Goal: Task Accomplishment & Management: Manage account settings

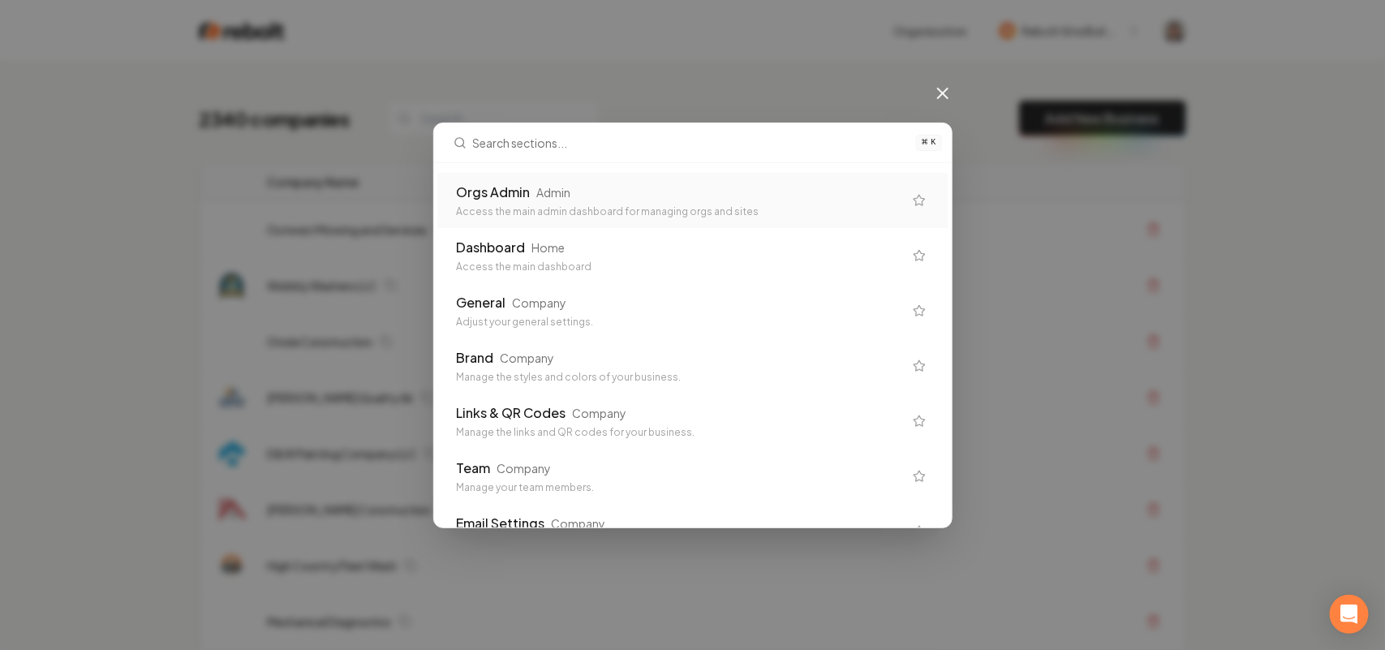
click at [533, 196] on div "Orgs Admin Admin" at bounding box center [680, 192] width 446 height 19
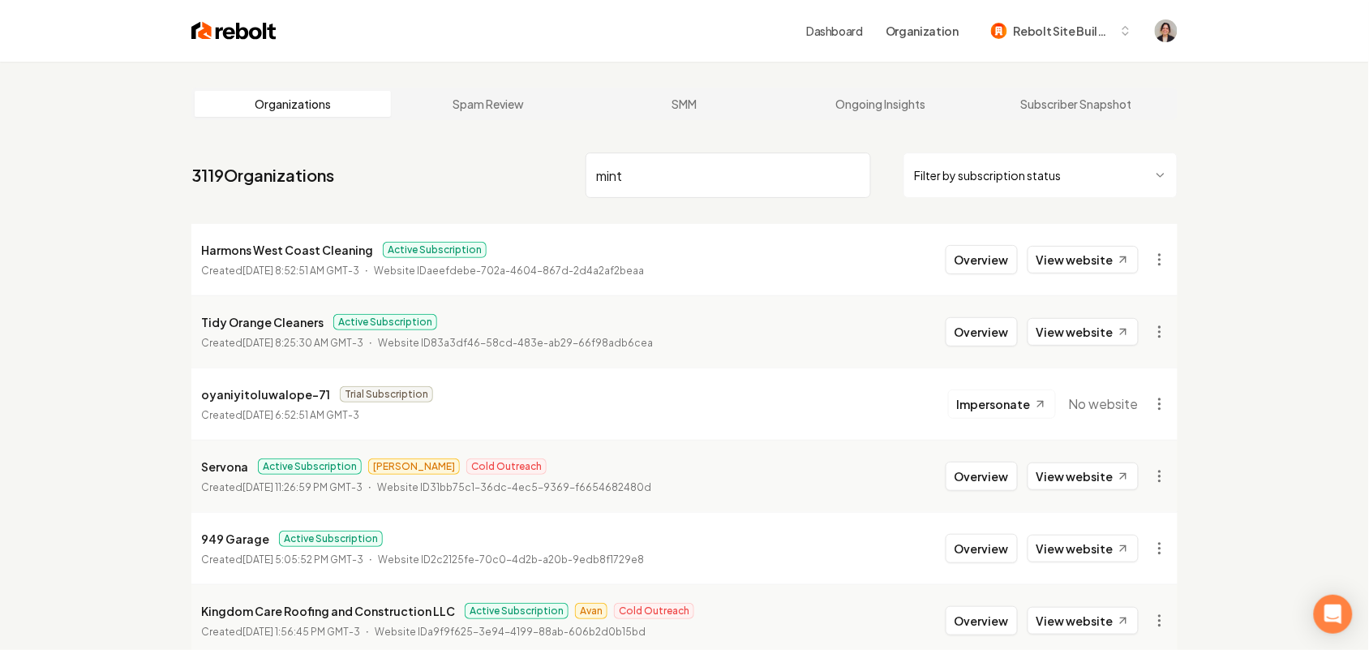
type input "mint"
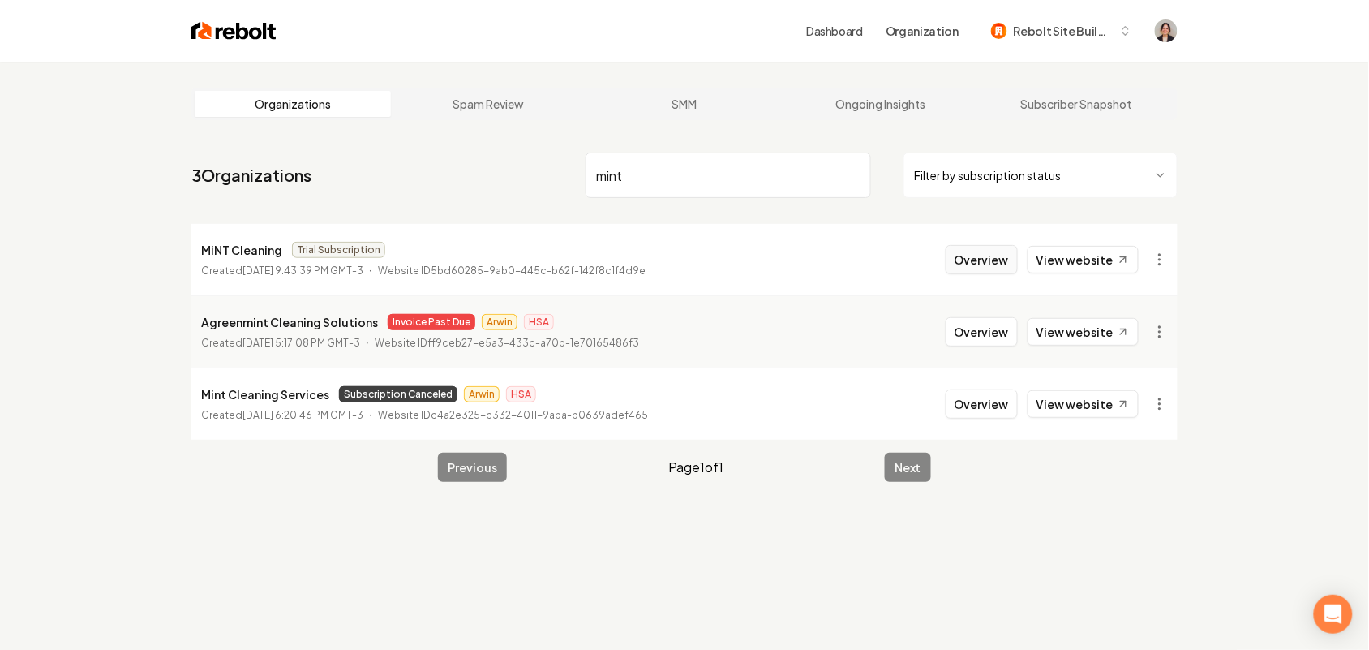
click at [992, 265] on button "Overview" at bounding box center [982, 259] width 72 height 29
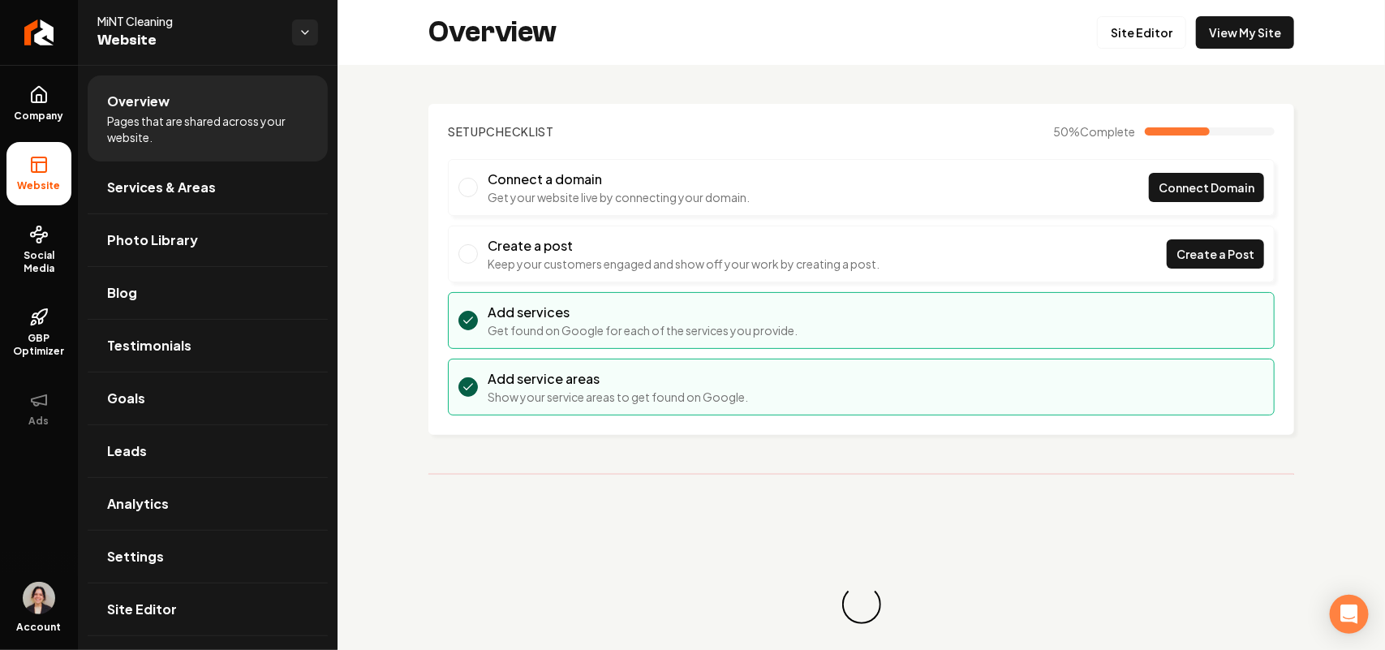
click at [1264, 50] on div "Overview Site Editor View My Site" at bounding box center [860, 32] width 1047 height 65
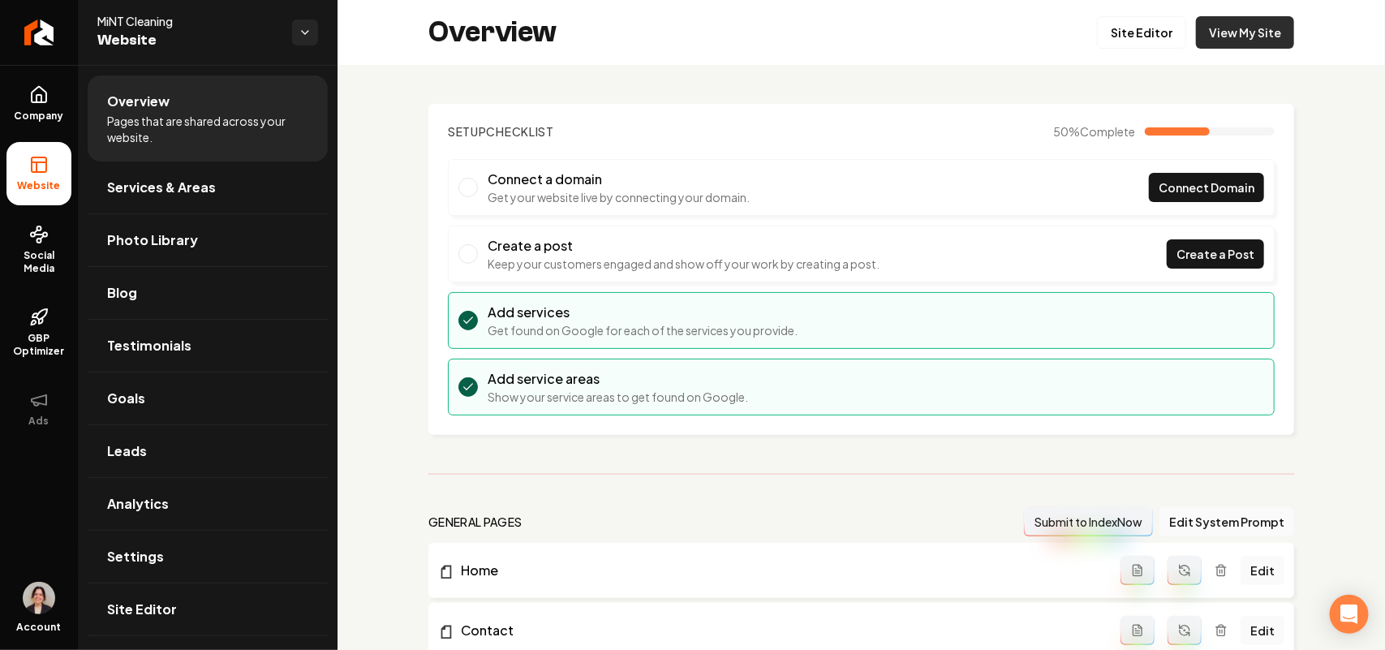
click at [1258, 32] on link "View My Site" at bounding box center [1245, 32] width 98 height 32
click at [1141, 33] on link "Site Editor" at bounding box center [1141, 32] width 89 height 32
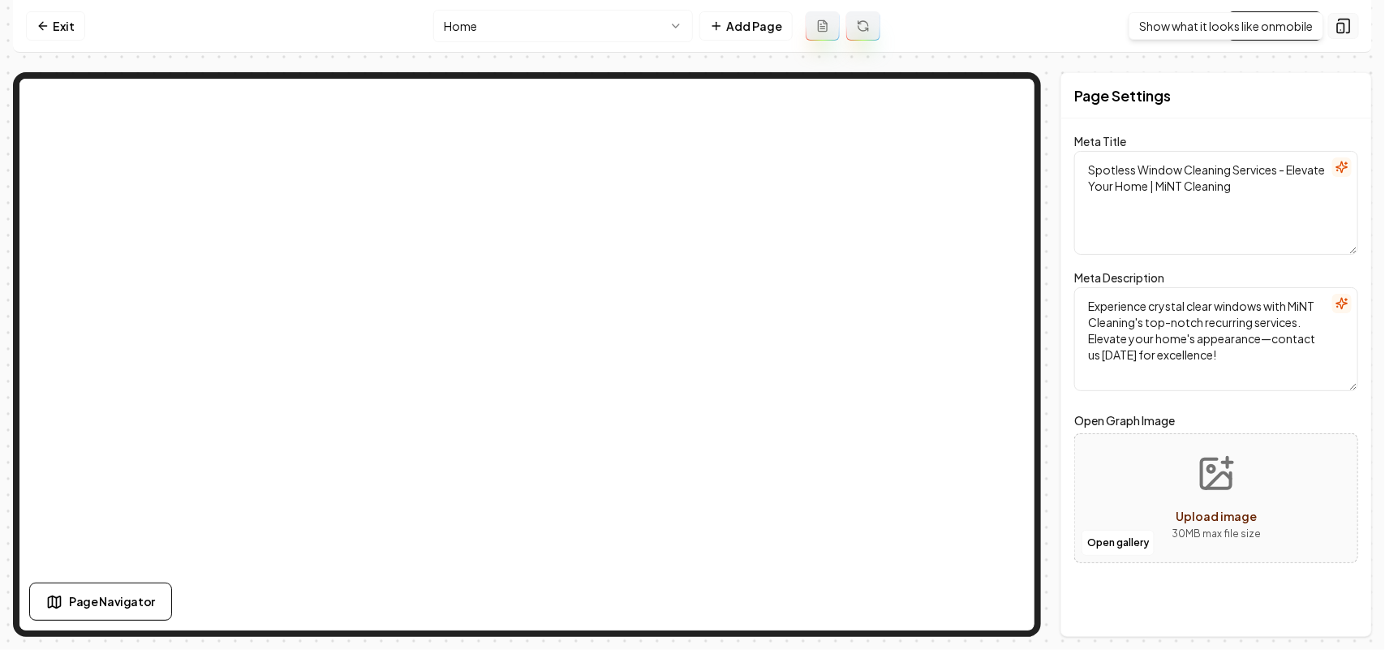
click at [1341, 30] on icon at bounding box center [1341, 30] width 0 height 0
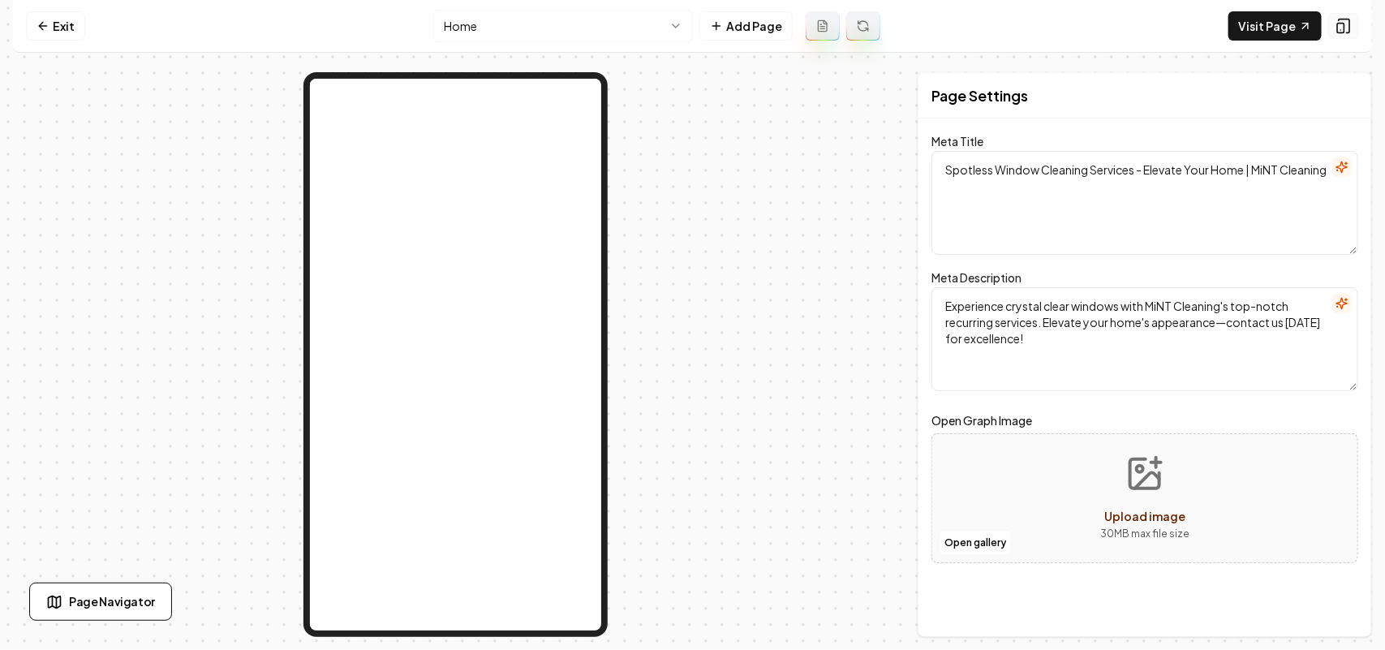
click at [1341, 30] on icon at bounding box center [1341, 30] width 0 height 0
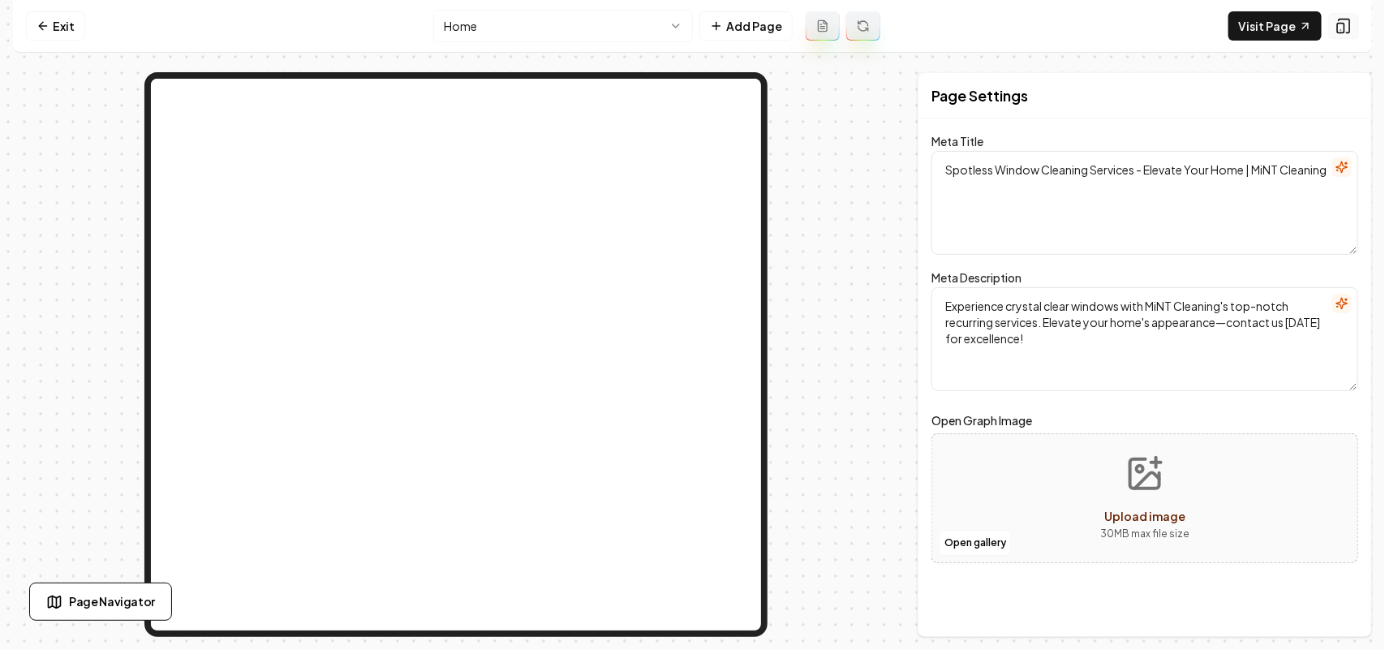
click at [1341, 30] on icon at bounding box center [1341, 30] width 0 height 0
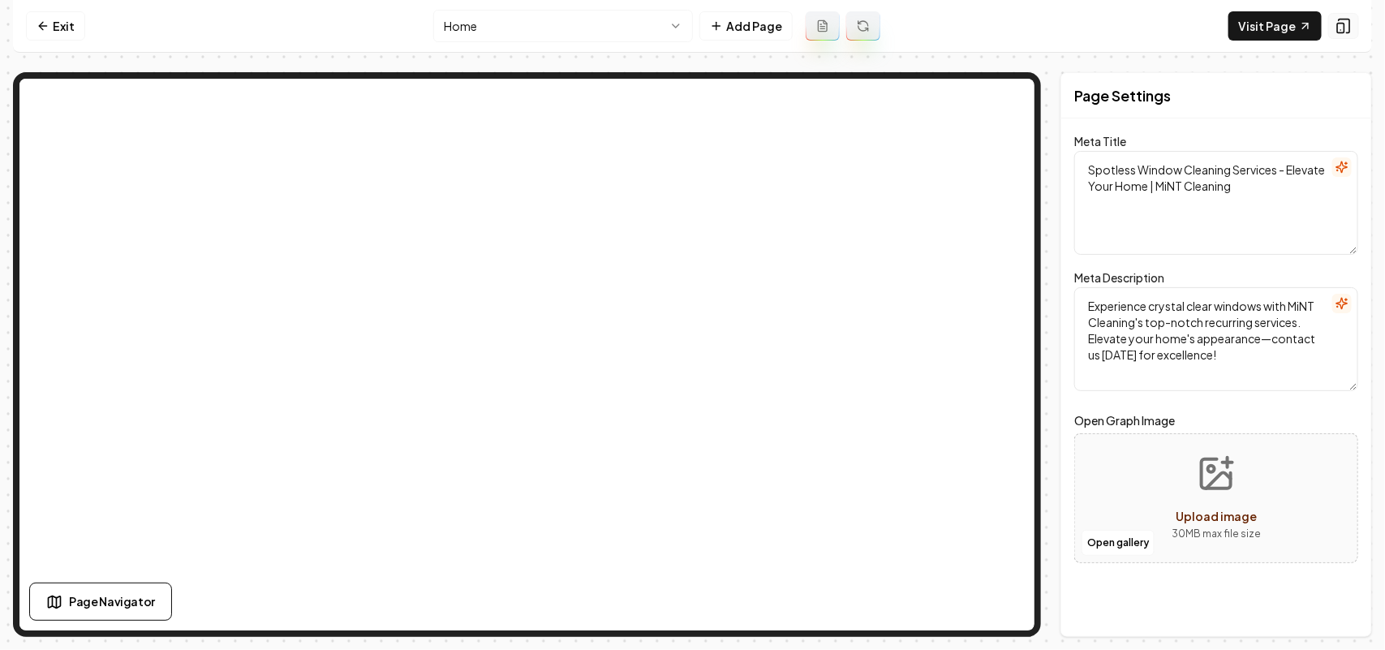
click at [1341, 30] on icon at bounding box center [1341, 30] width 0 height 0
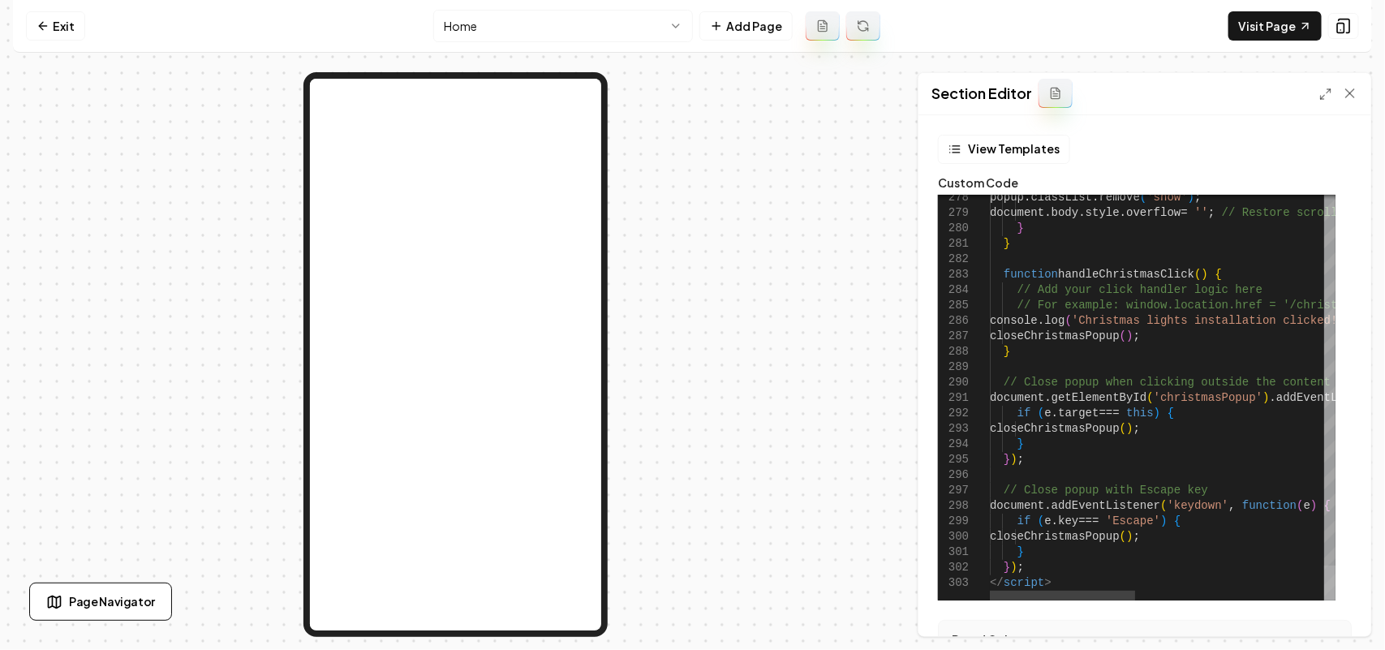
click at [1335, 578] on div at bounding box center [1329, 582] width 11 height 35
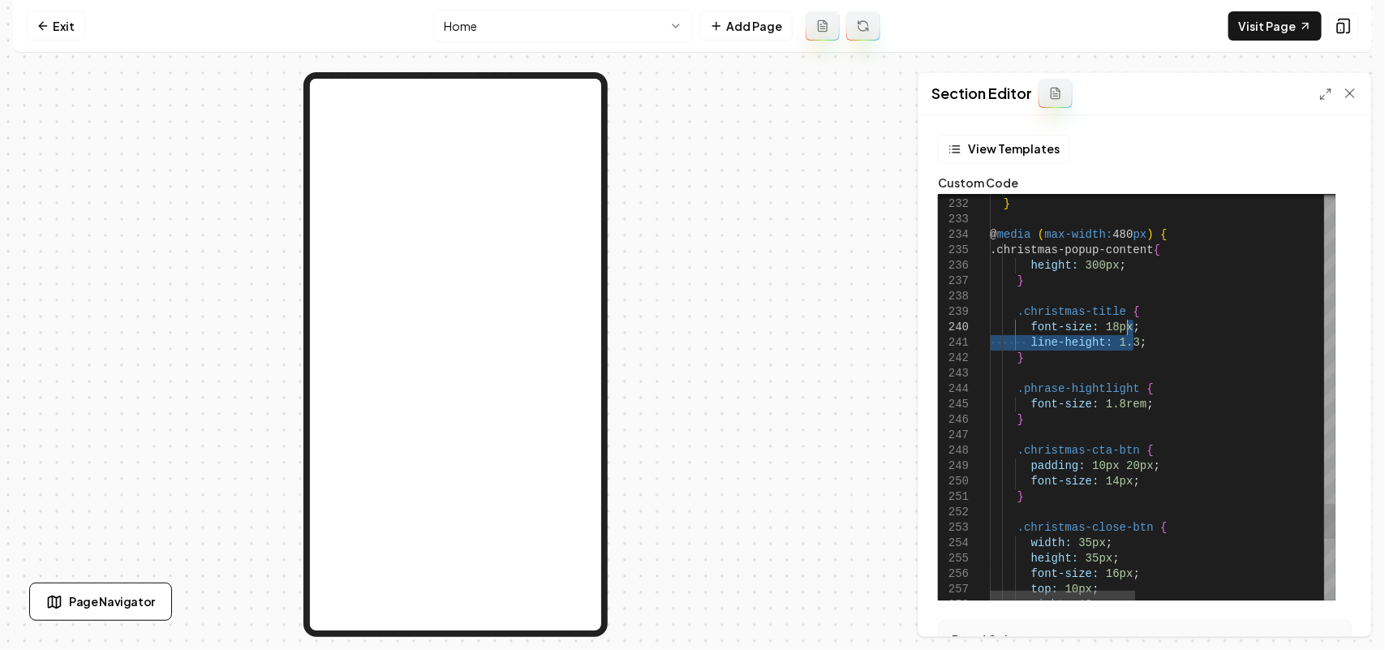
drag, startPoint x: 1136, startPoint y: 342, endPoint x: 1137, endPoint y: 326, distance: 16.2
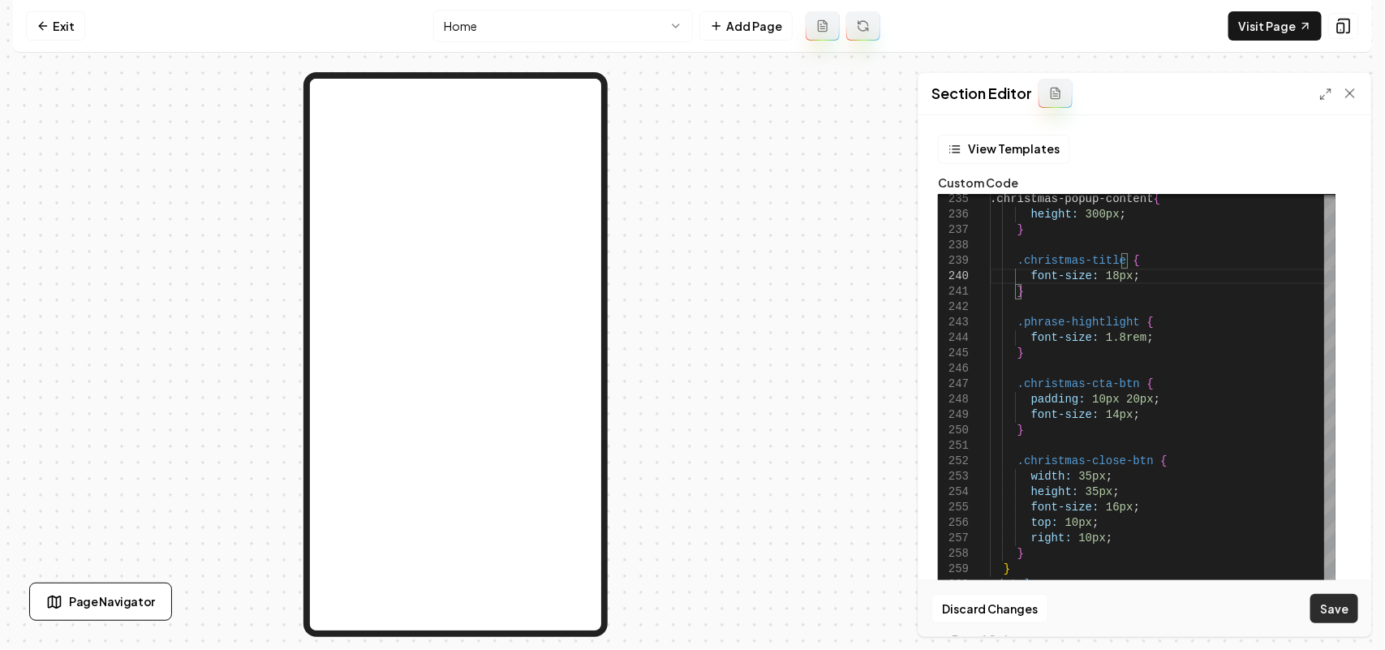
click at [1330, 619] on button "Save" at bounding box center [1334, 608] width 48 height 29
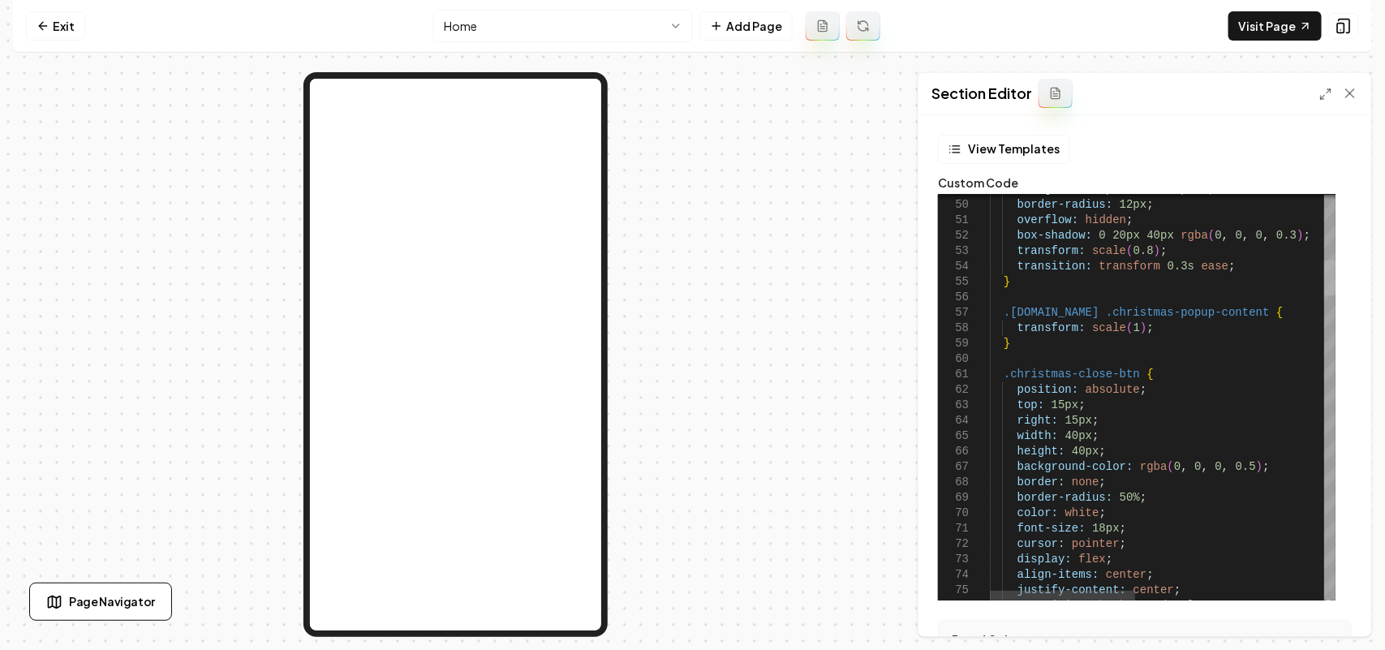
click at [1335, 269] on div at bounding box center [1329, 277] width 11 height 35
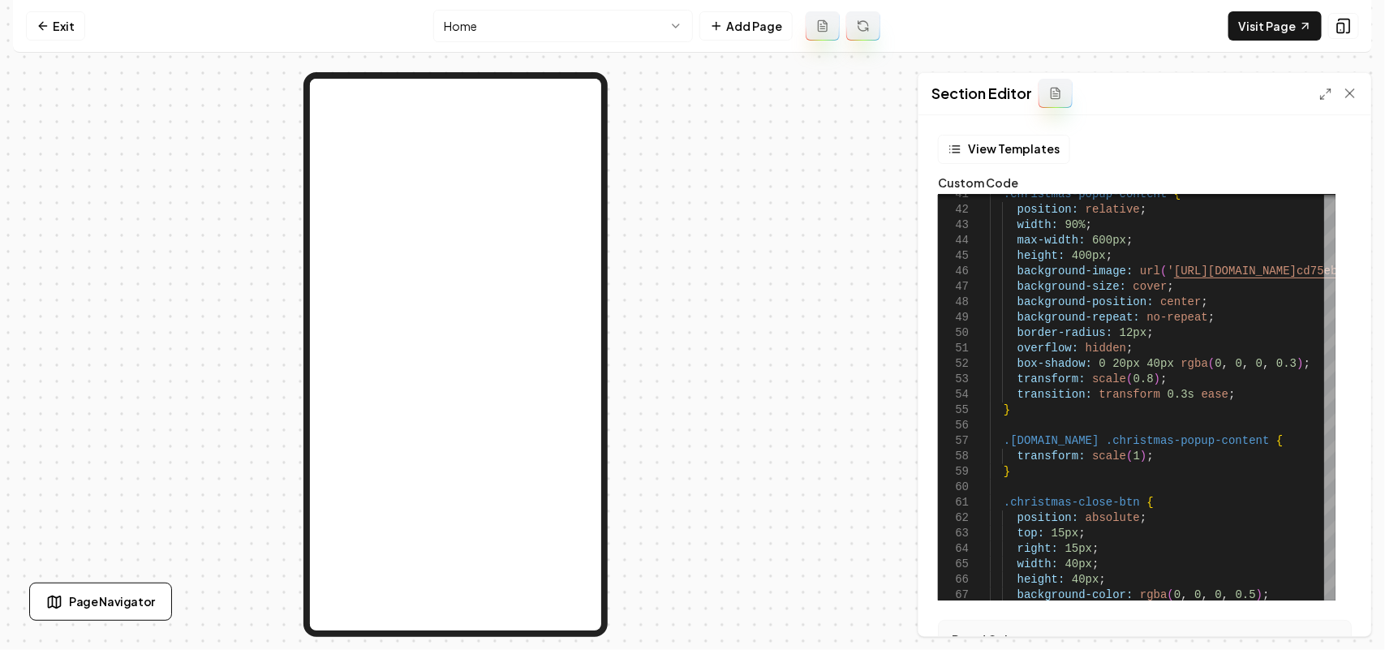
click at [1368, 268] on div "Computer Required This feature is only available on a computer. Please switch t…" at bounding box center [692, 325] width 1385 height 650
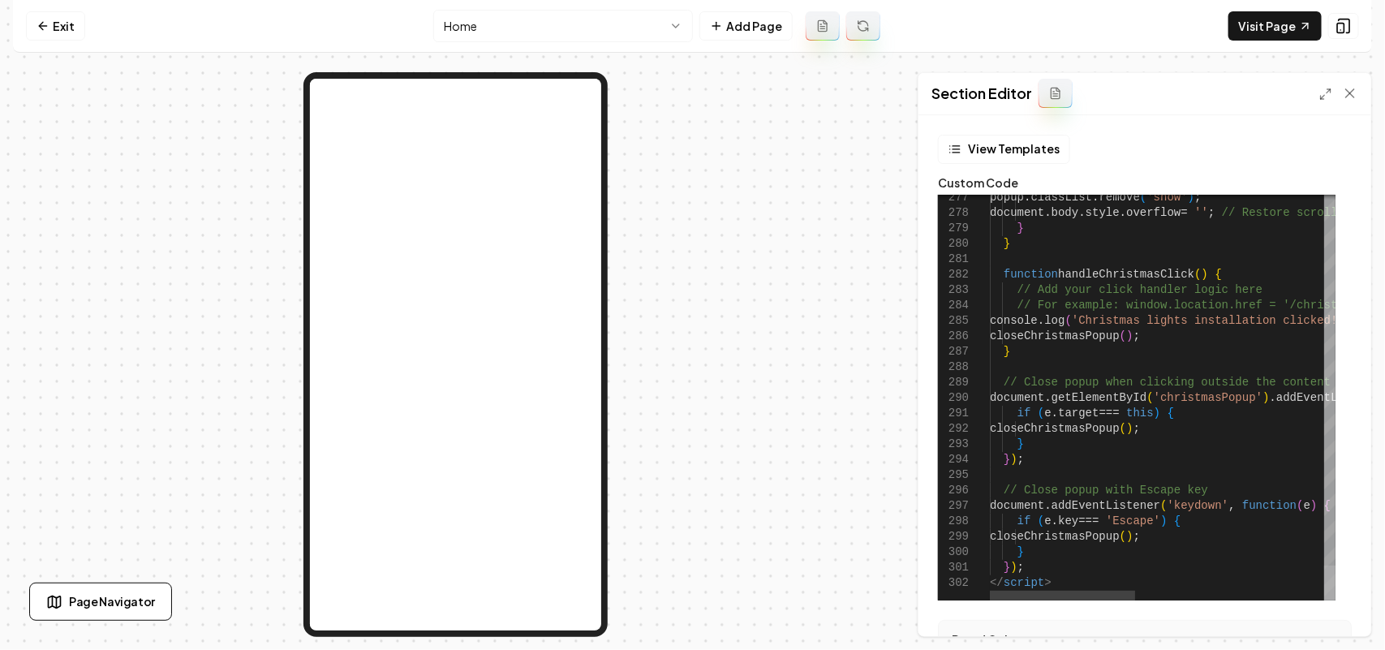
click at [1330, 600] on div at bounding box center [1329, 582] width 11 height 35
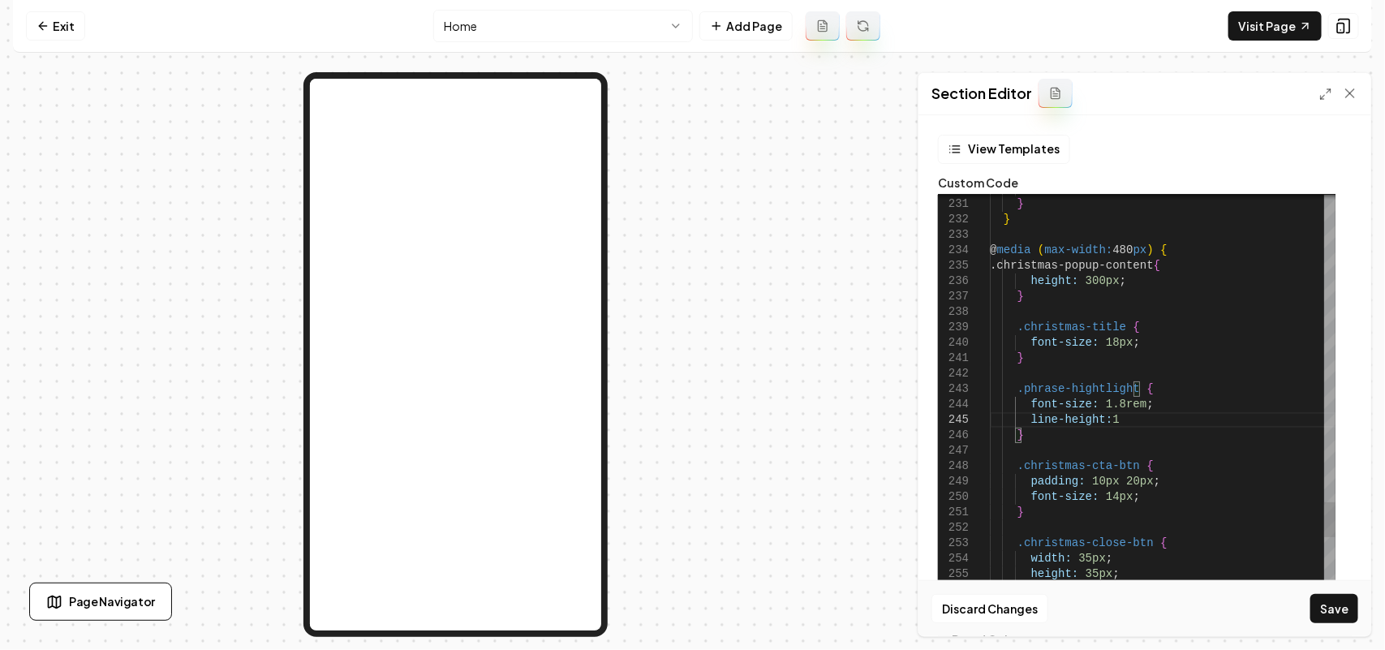
scroll to position [62, 124]
click at [1321, 614] on button "Save" at bounding box center [1334, 608] width 48 height 29
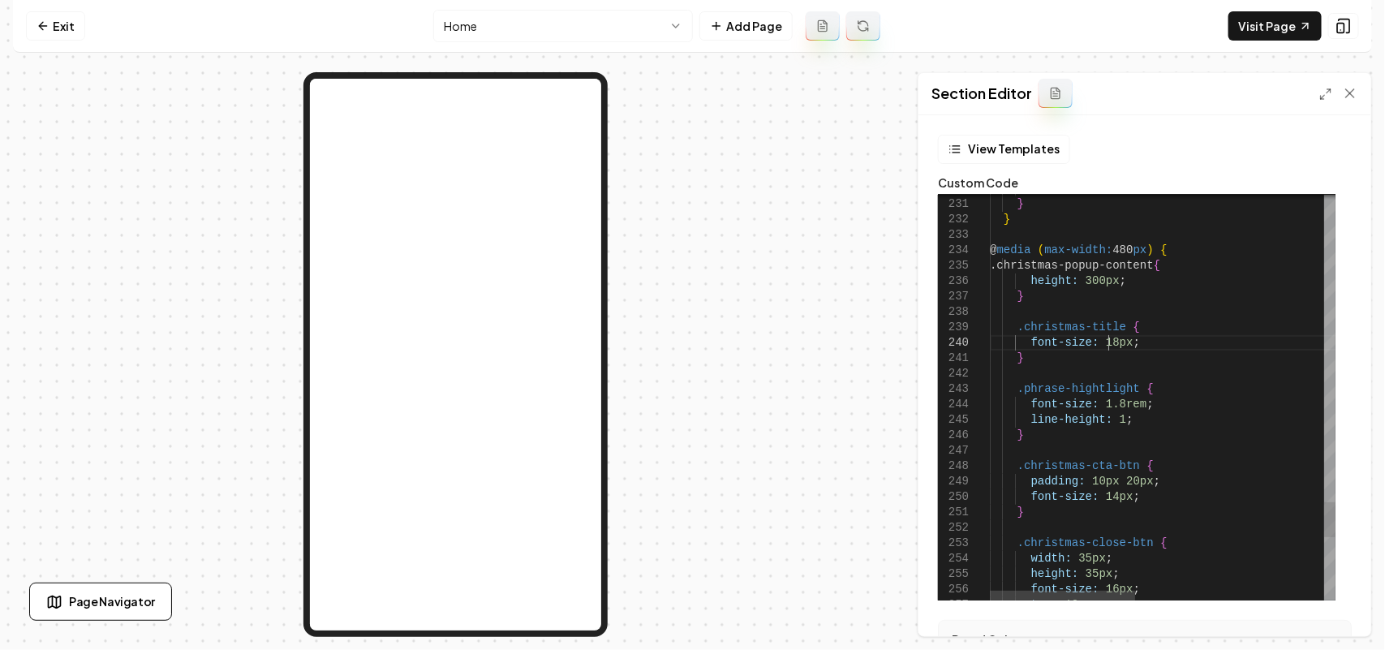
scroll to position [62, 0]
drag, startPoint x: 1109, startPoint y: 342, endPoint x: 1097, endPoint y: 341, distance: 11.4
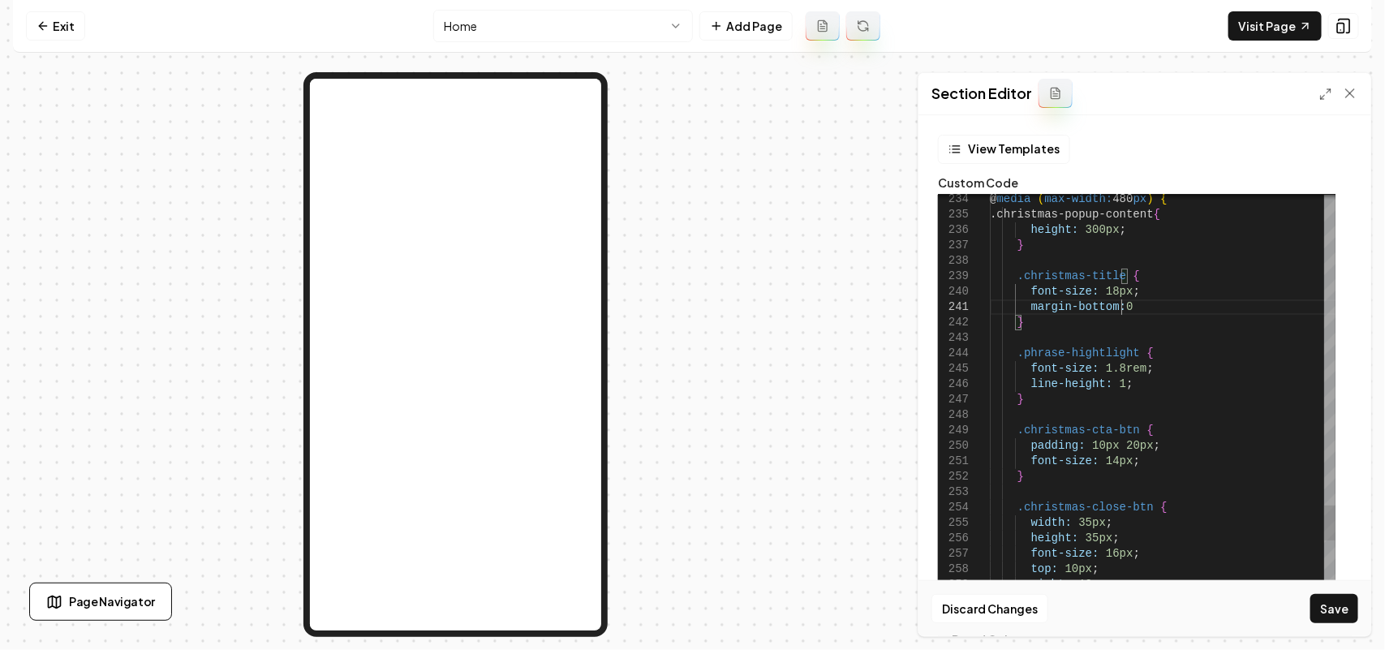
scroll to position [14, 135]
click at [1334, 601] on button "Save" at bounding box center [1334, 608] width 48 height 29
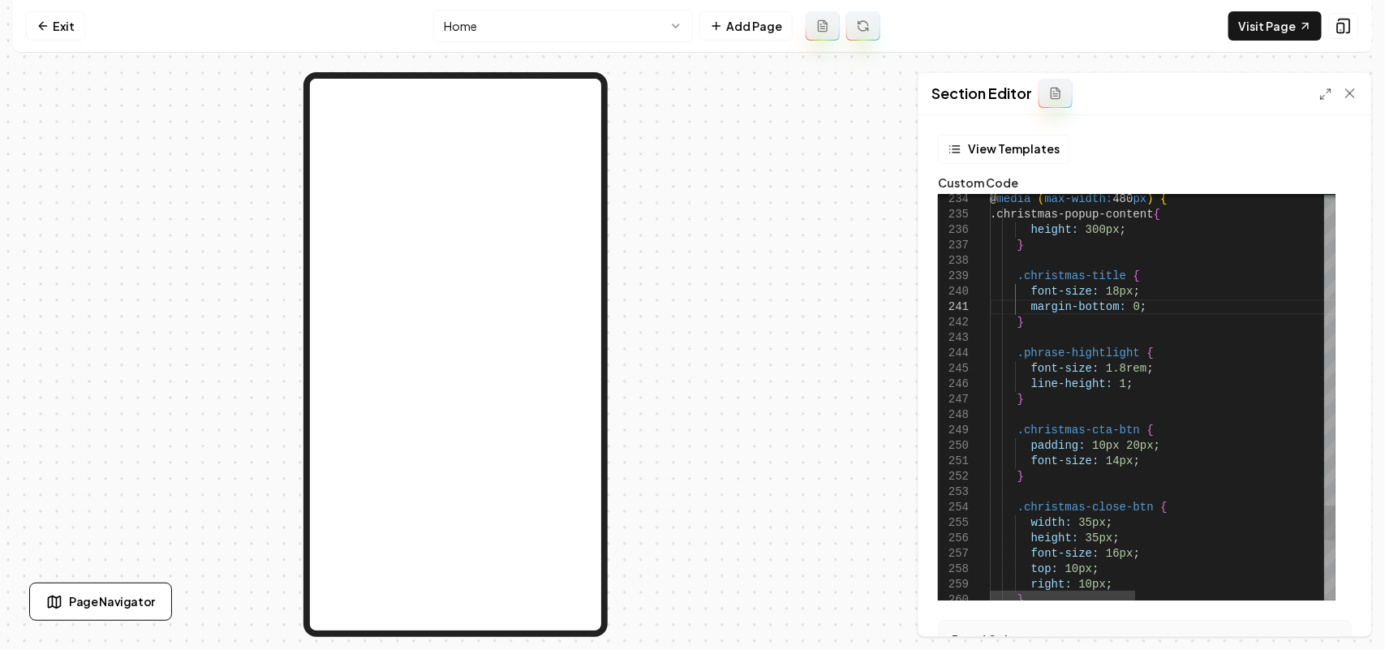
scroll to position [14, 0]
drag, startPoint x: 1114, startPoint y: 367, endPoint x: 1095, endPoint y: 367, distance: 18.7
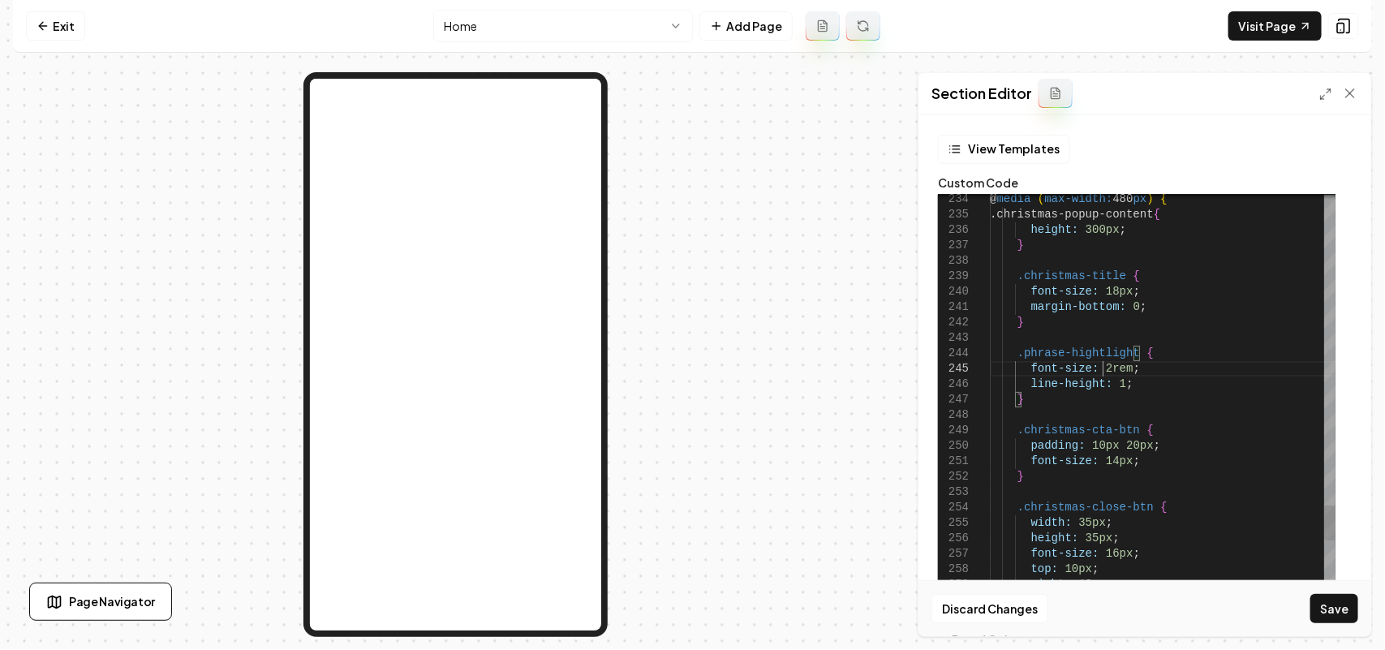
scroll to position [62, 111]
click at [1341, 608] on button "Save" at bounding box center [1334, 608] width 48 height 29
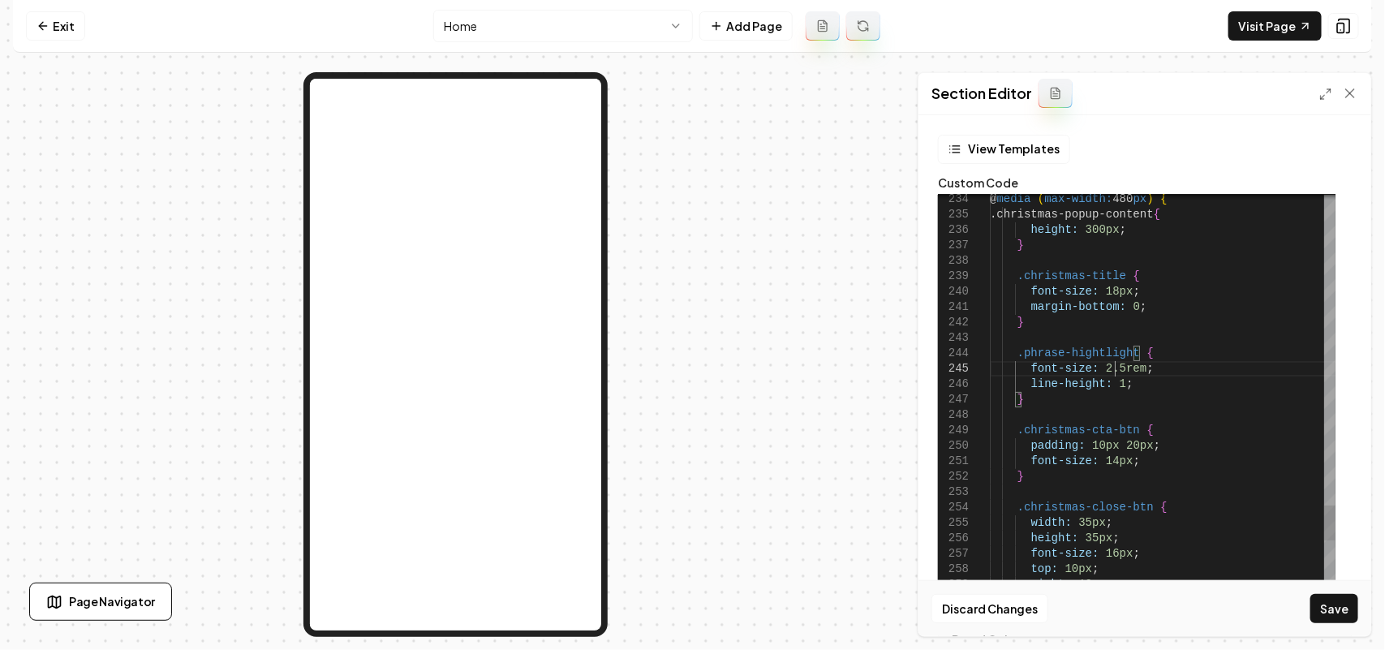
scroll to position [62, 124]
click at [1345, 609] on button "Save" at bounding box center [1334, 608] width 48 height 29
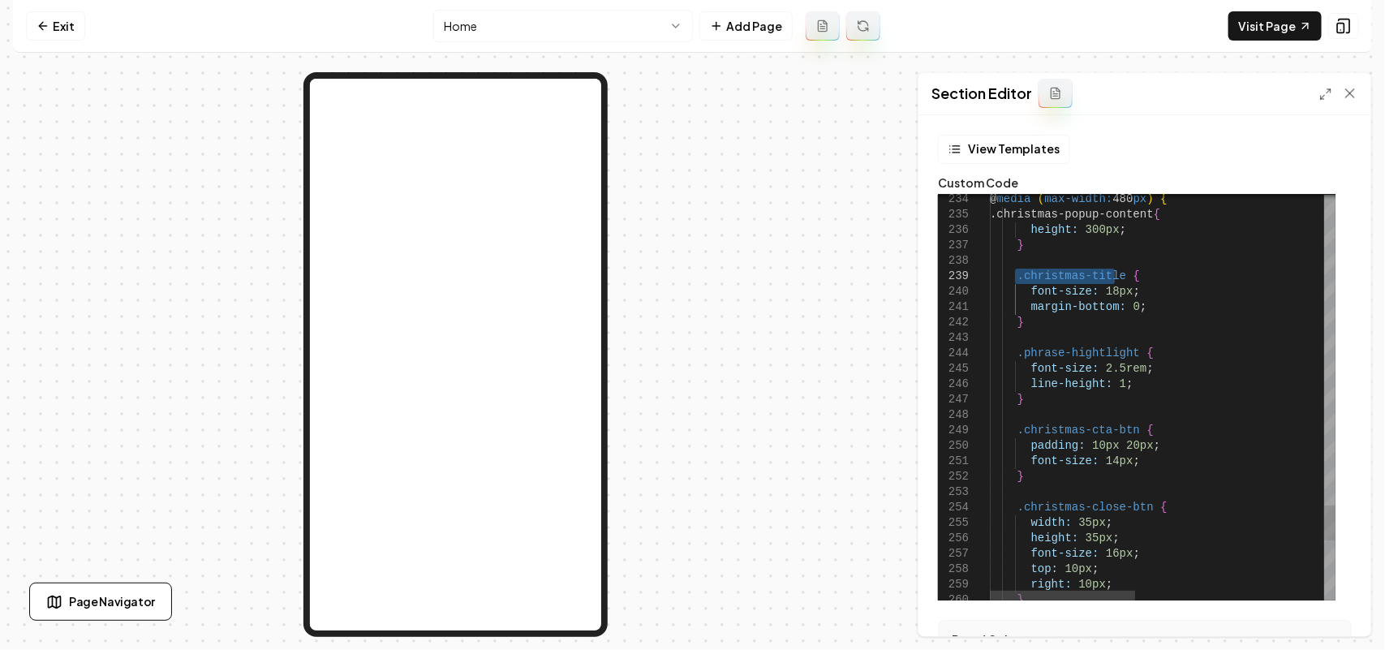
drag, startPoint x: 1117, startPoint y: 274, endPoint x: 1014, endPoint y: 273, distance: 103.0
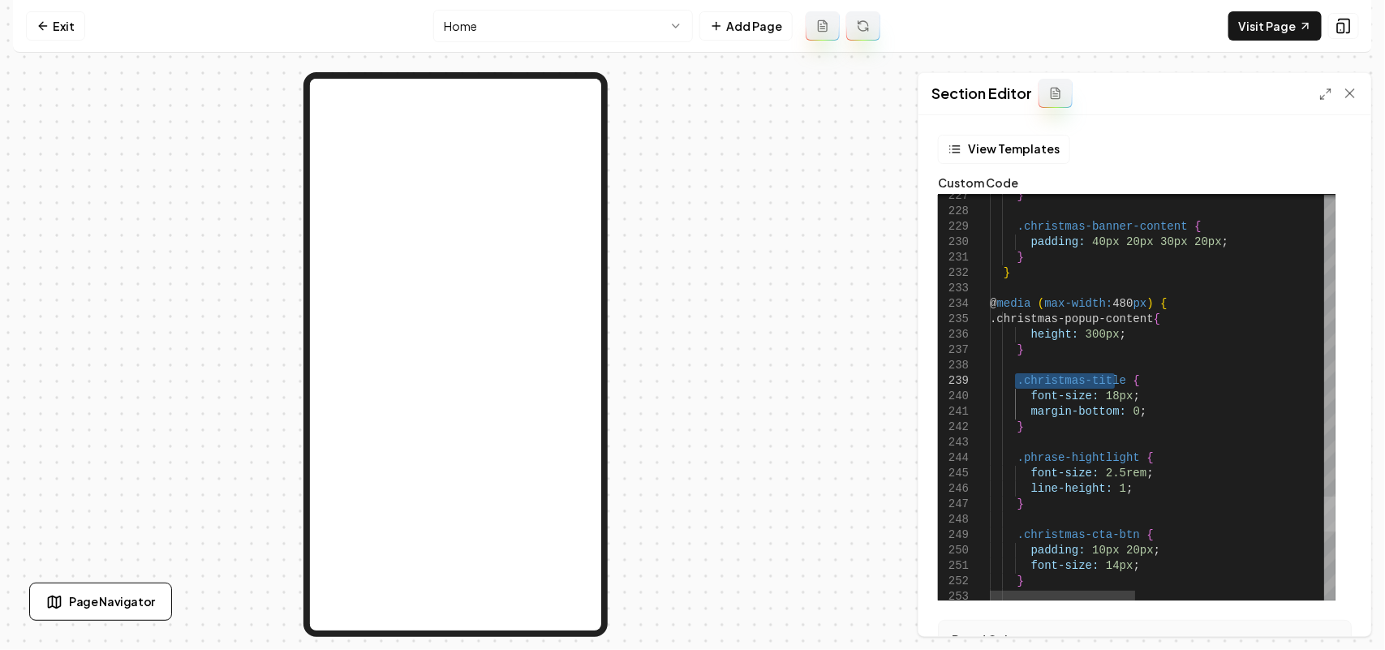
click at [1328, 522] on div at bounding box center [1329, 513] width 11 height 35
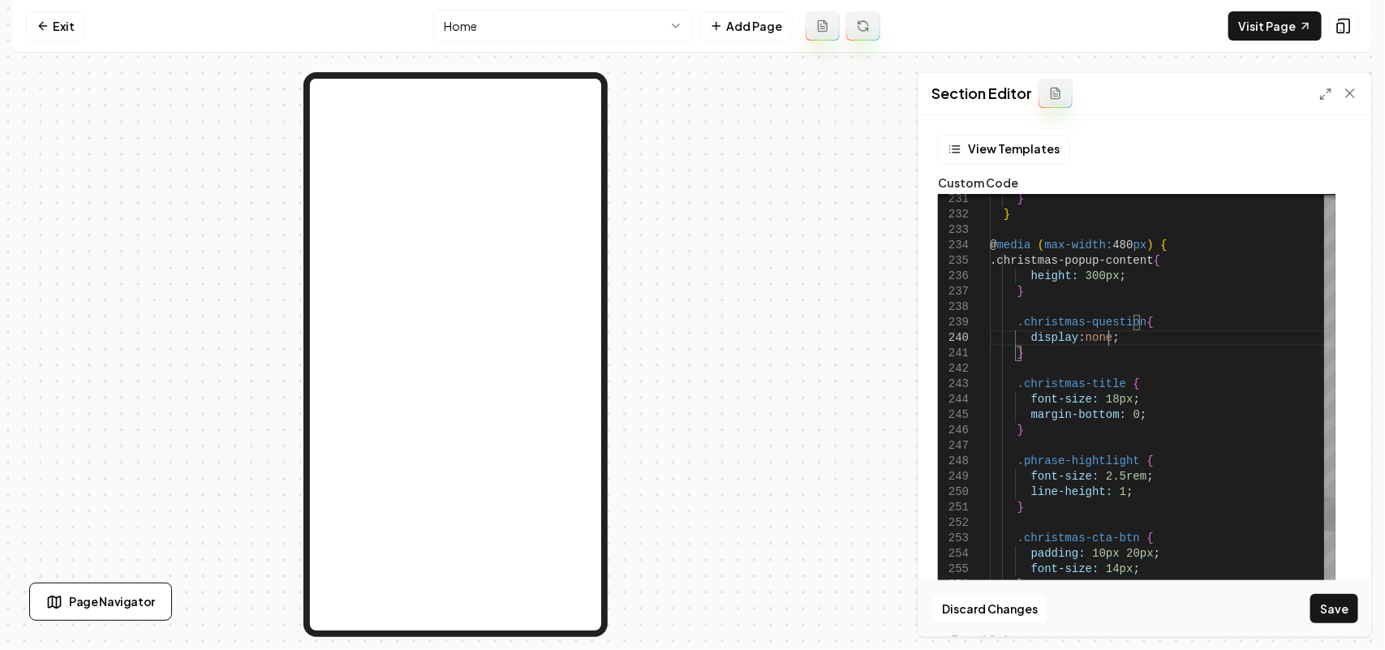
scroll to position [140, 116]
click at [1308, 606] on div "Discard Changes Save" at bounding box center [1144, 608] width 453 height 56
click at [1341, 613] on button "Save" at bounding box center [1334, 608] width 48 height 29
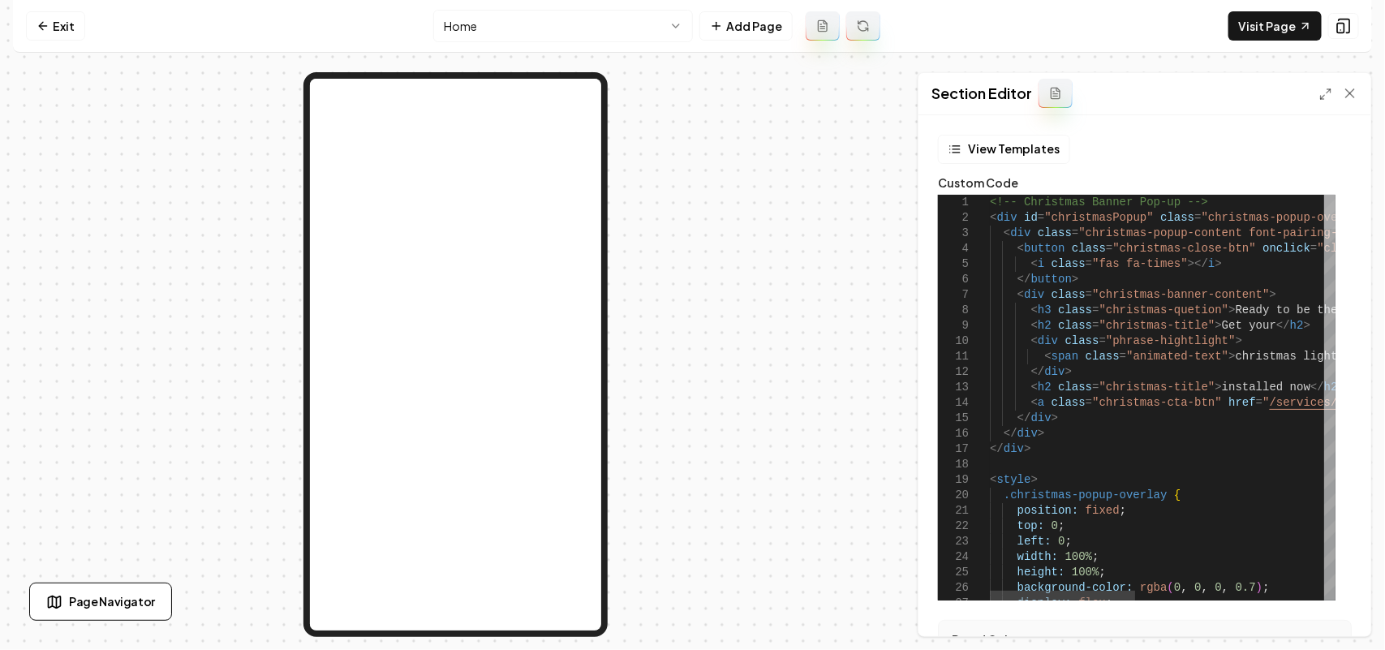
click at [1335, 195] on div at bounding box center [1329, 212] width 11 height 34
drag, startPoint x: 1097, startPoint y: 309, endPoint x: 1200, endPoint y: 308, distance: 103.0
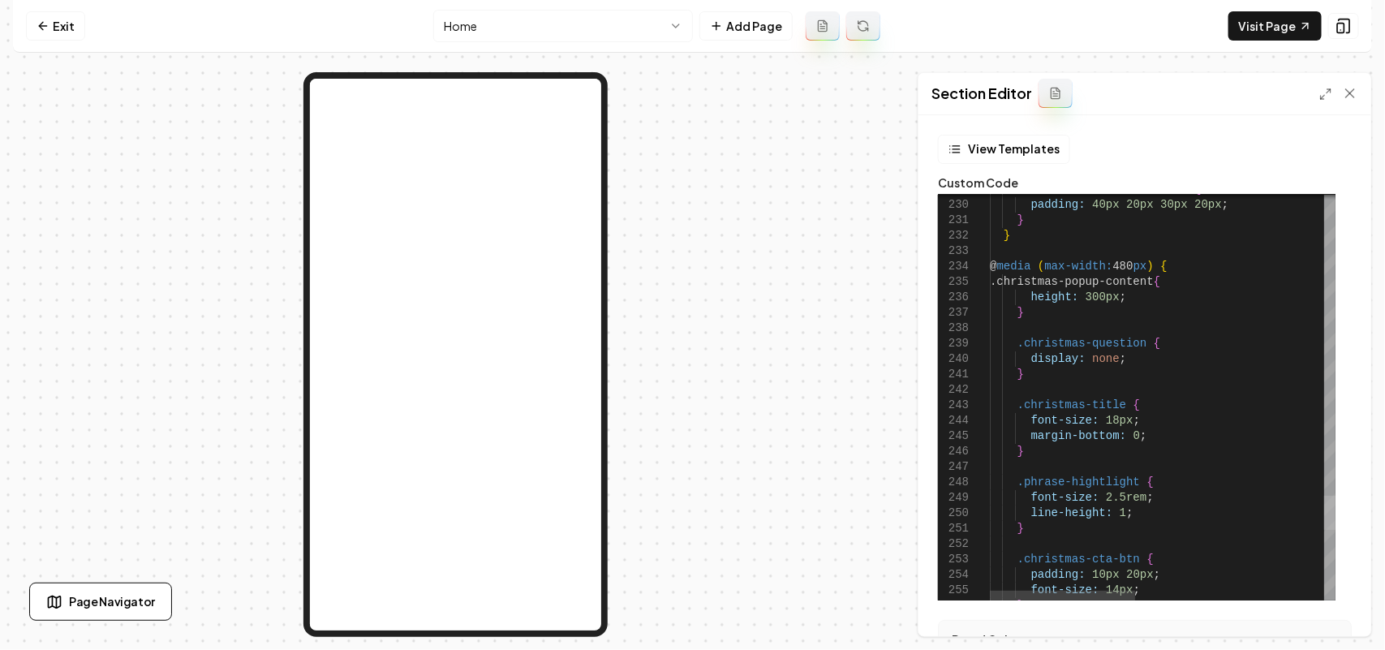
click at [1335, 509] on div at bounding box center [1329, 513] width 11 height 34
drag, startPoint x: 1028, startPoint y: 371, endPoint x: 1027, endPoint y: 363, distance: 8.2
drag, startPoint x: 1136, startPoint y: 343, endPoint x: 1016, endPoint y: 341, distance: 120.1
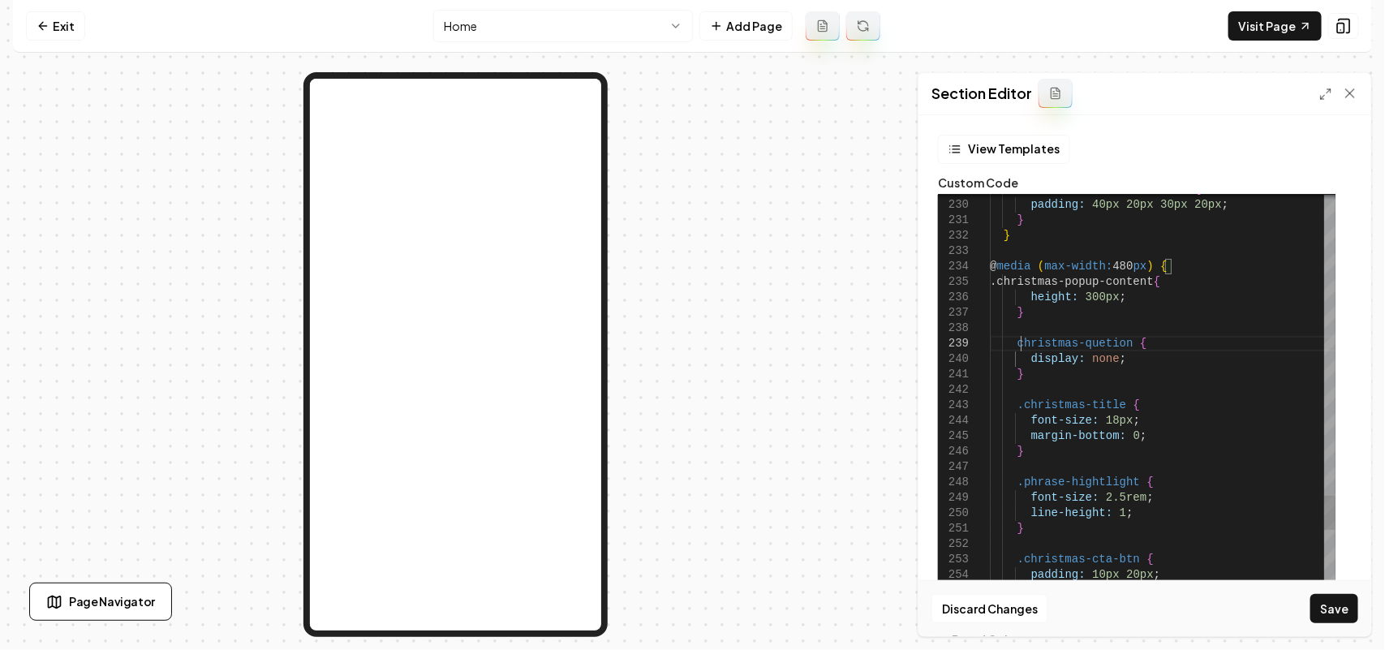
click at [1347, 618] on button "Save" at bounding box center [1334, 608] width 48 height 29
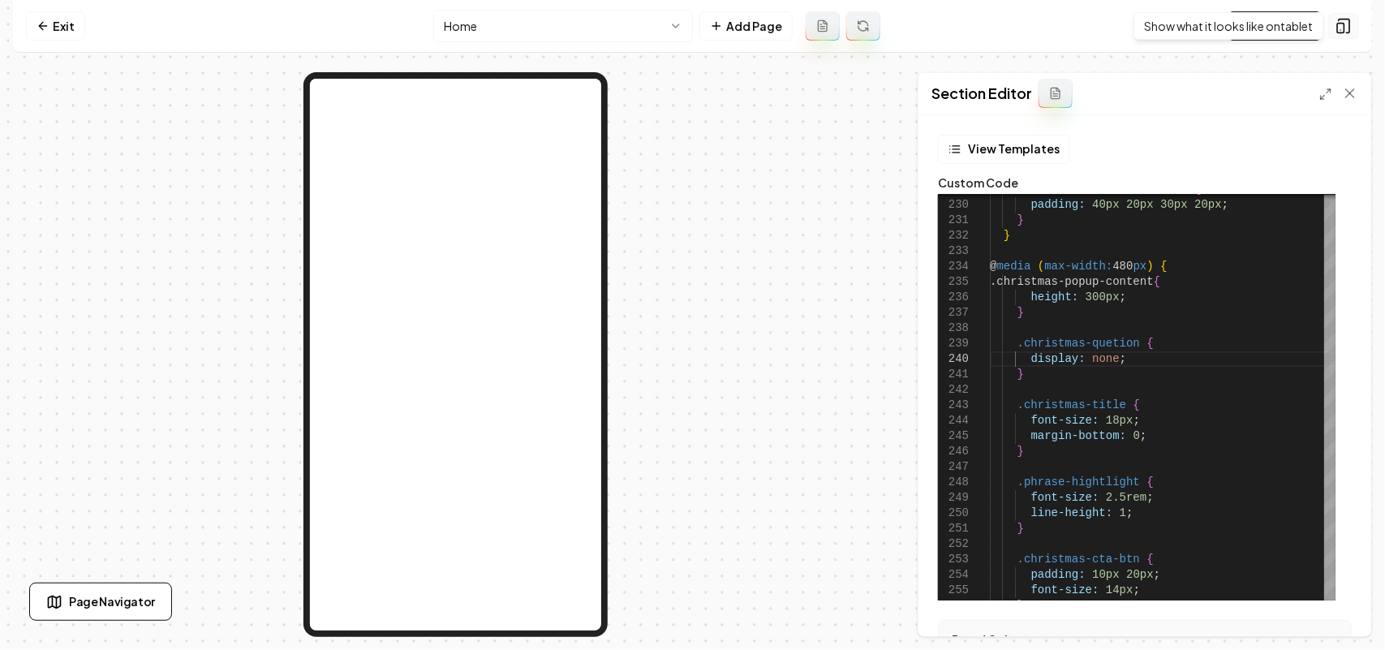
click at [1352, 32] on button at bounding box center [1343, 26] width 31 height 26
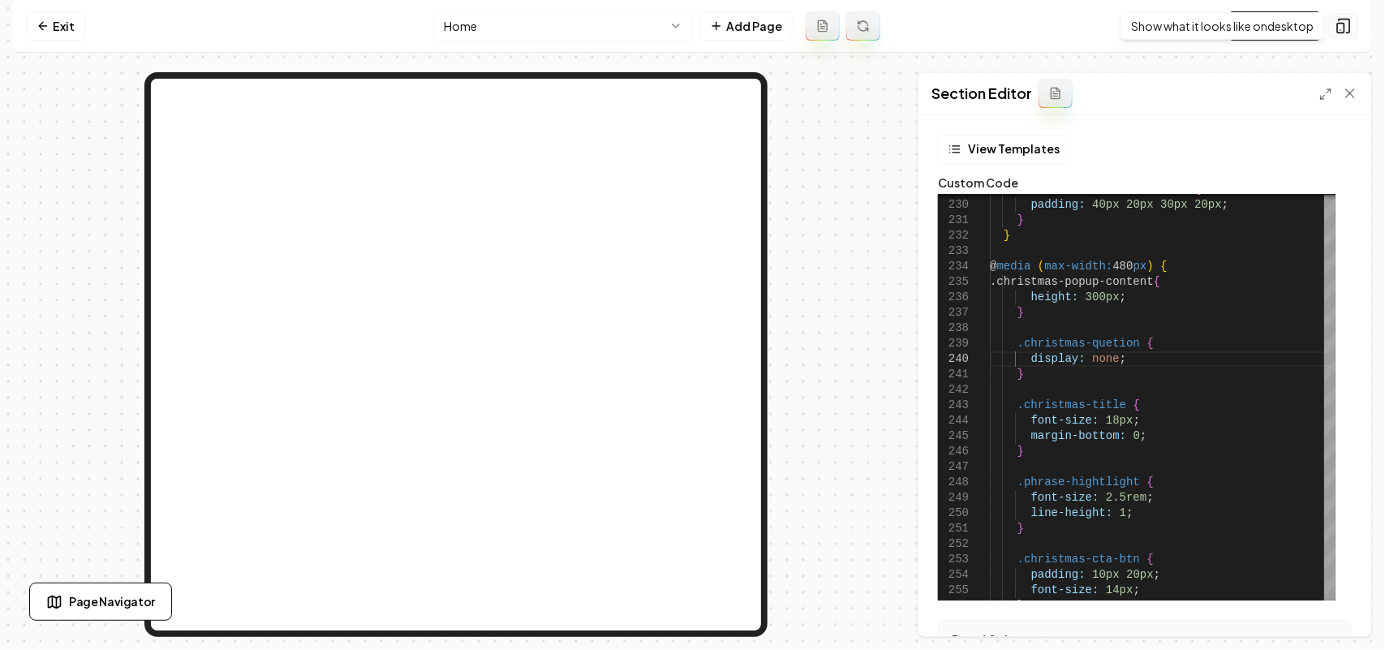
click at [1351, 30] on button at bounding box center [1343, 26] width 31 height 26
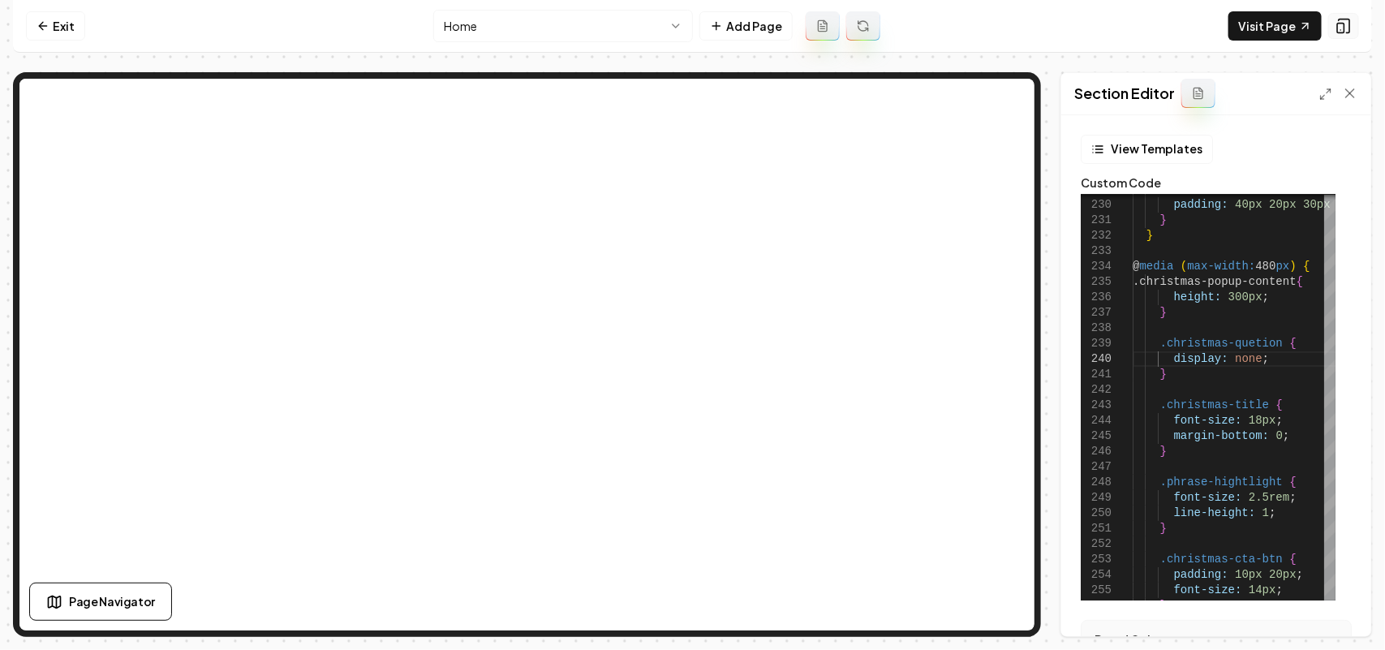
click at [1351, 30] on button at bounding box center [1343, 26] width 31 height 26
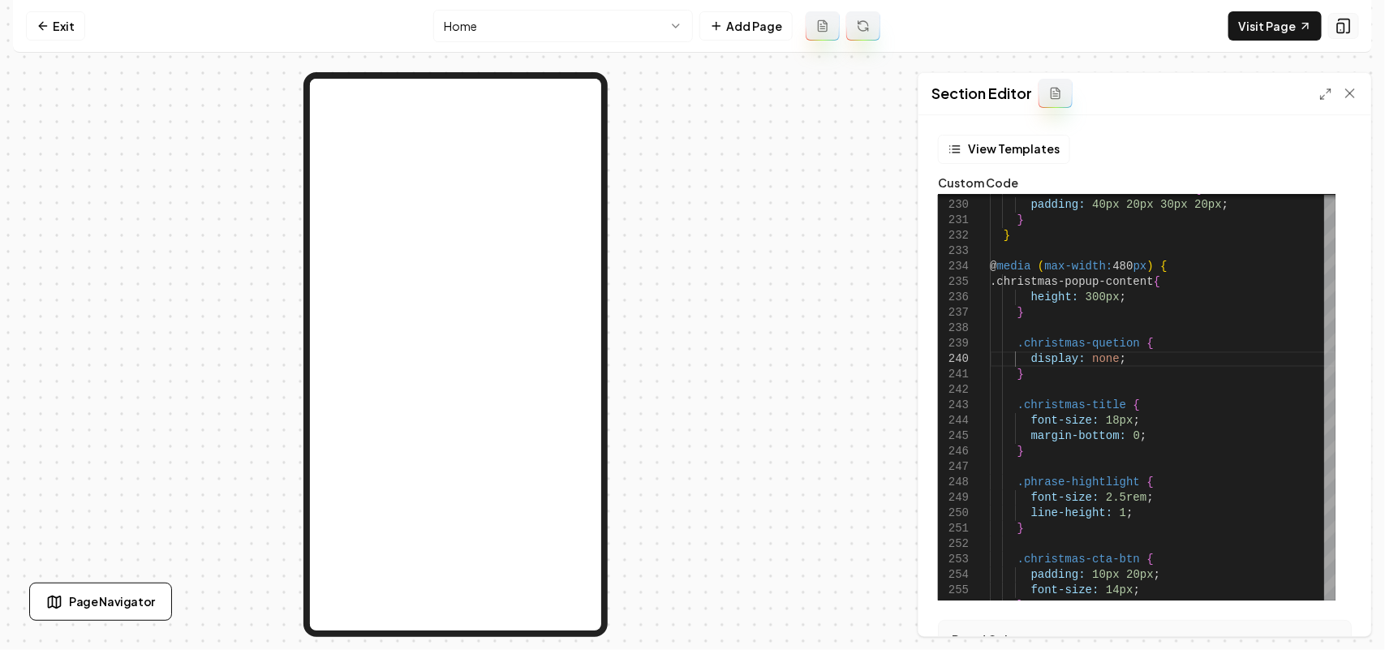
click at [1351, 30] on button at bounding box center [1343, 26] width 31 height 26
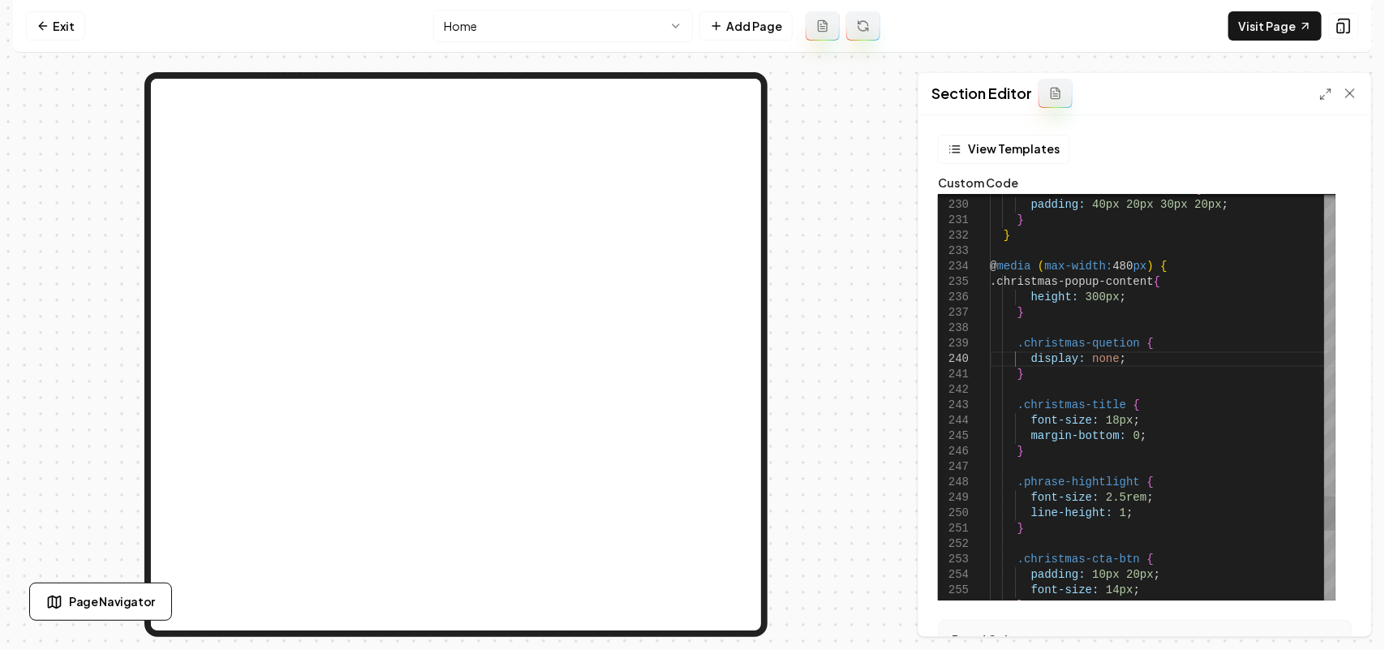
scroll to position [136, 123]
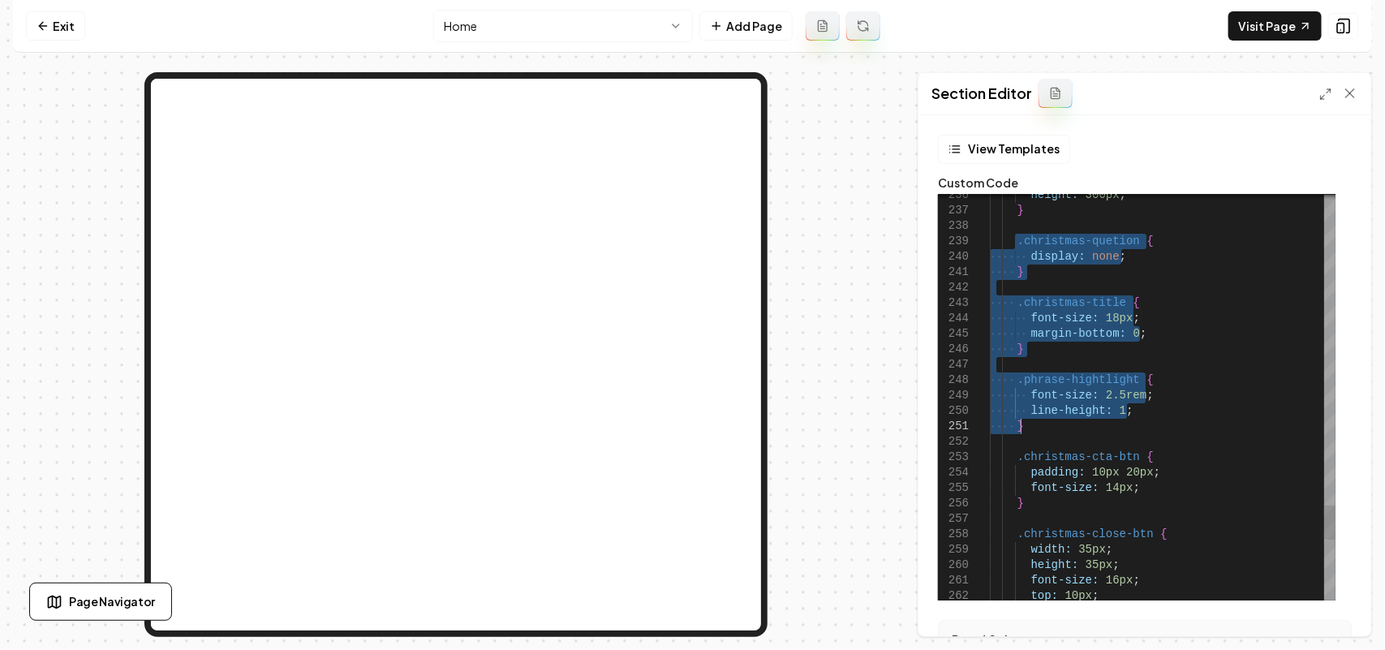
drag, startPoint x: 1016, startPoint y: 345, endPoint x: 1148, endPoint y: 426, distance: 155.1
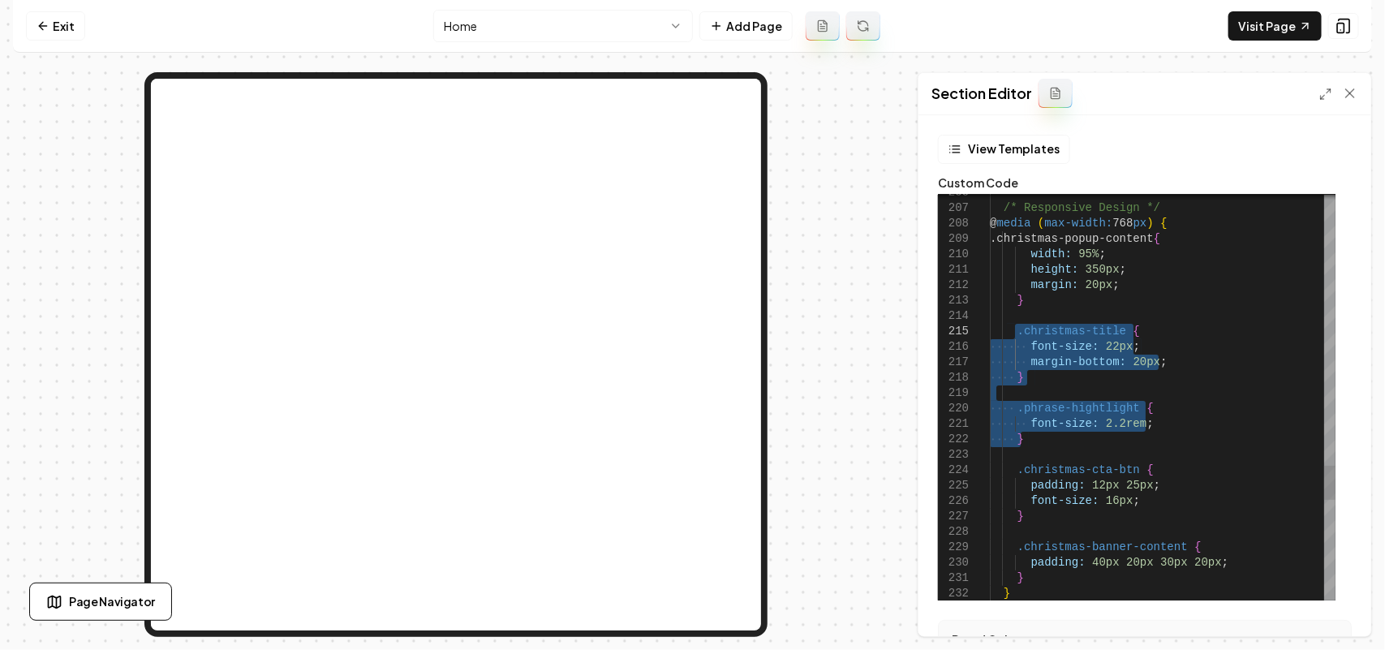
drag, startPoint x: 1029, startPoint y: 435, endPoint x: 1015, endPoint y: 330, distance: 105.5
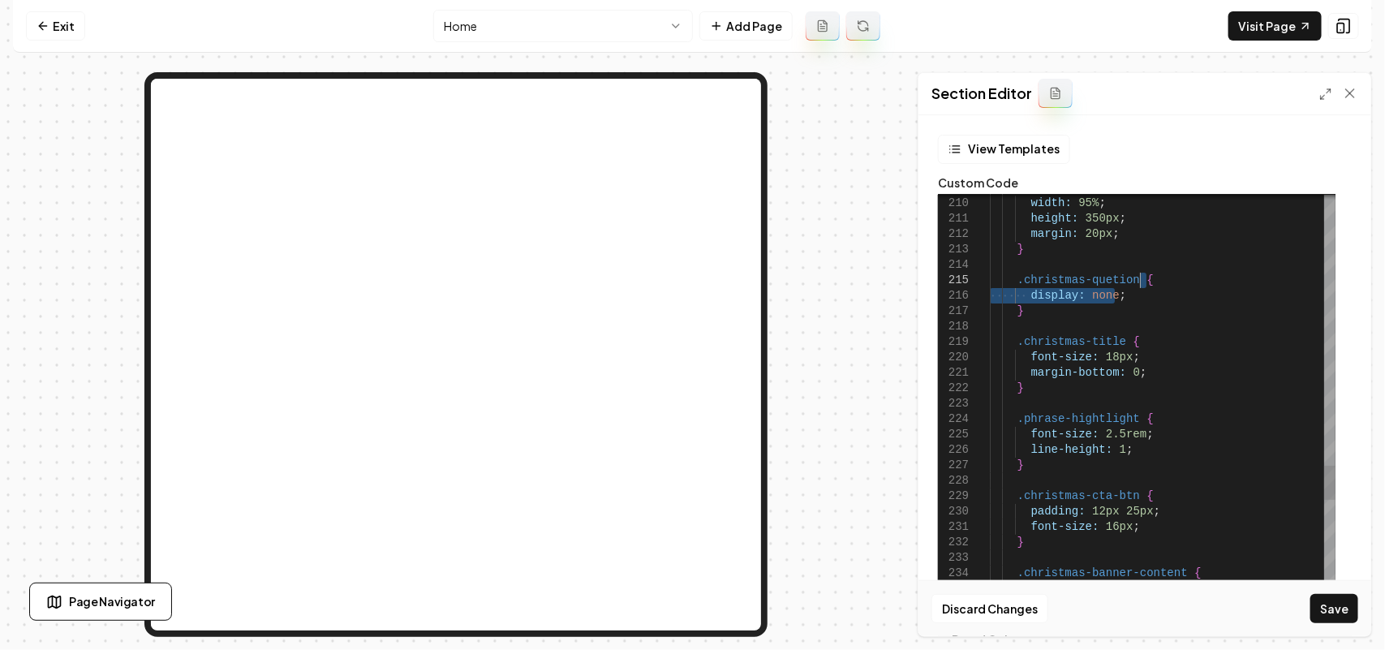
drag, startPoint x: 1130, startPoint y: 294, endPoint x: 1160, endPoint y: 281, distance: 32.7
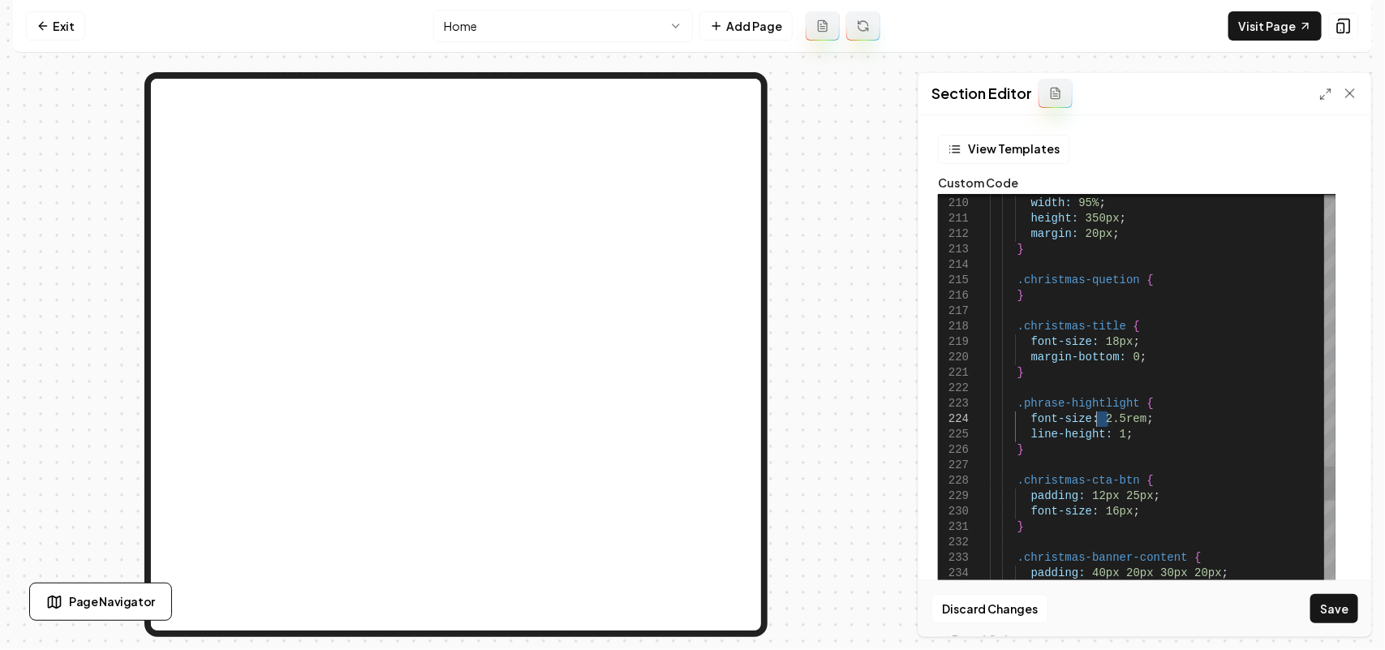
drag, startPoint x: 1110, startPoint y: 419, endPoint x: 1097, endPoint y: 414, distance: 13.9
drag, startPoint x: 1093, startPoint y: 416, endPoint x: 1117, endPoint y: 416, distance: 24.3
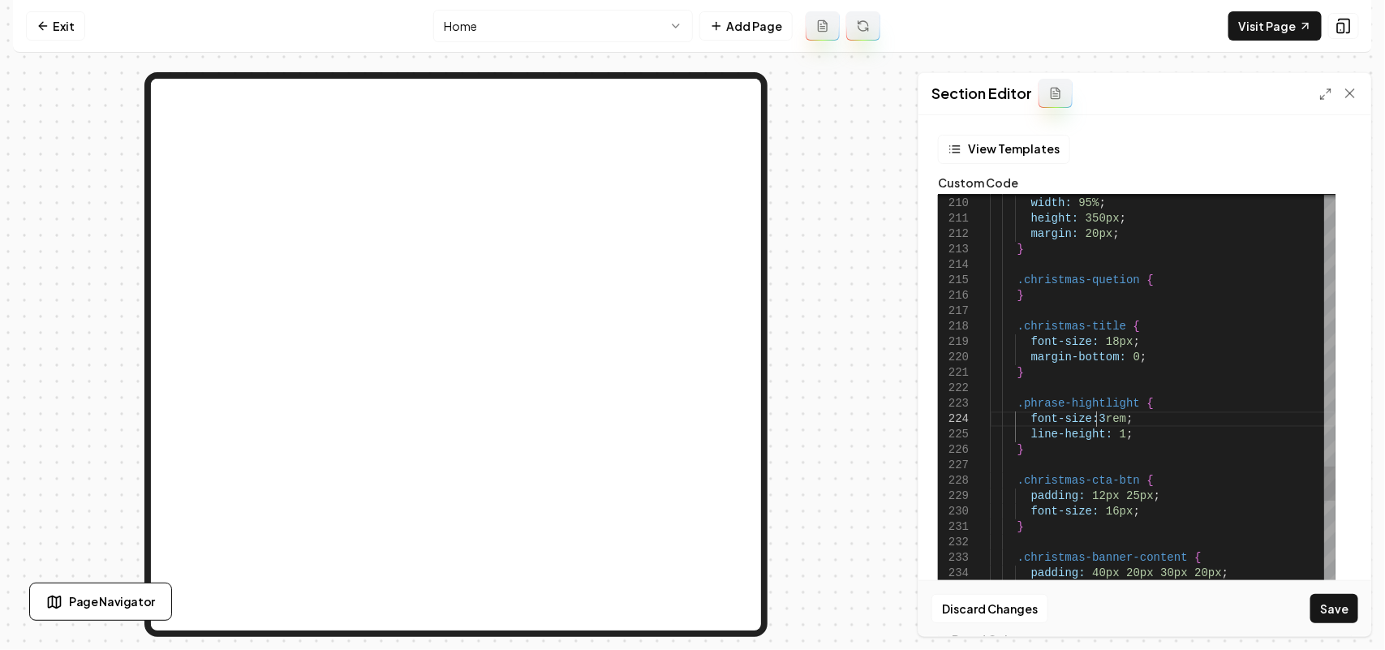
scroll to position [61, 105]
click at [1322, 621] on button "Save" at bounding box center [1334, 608] width 48 height 29
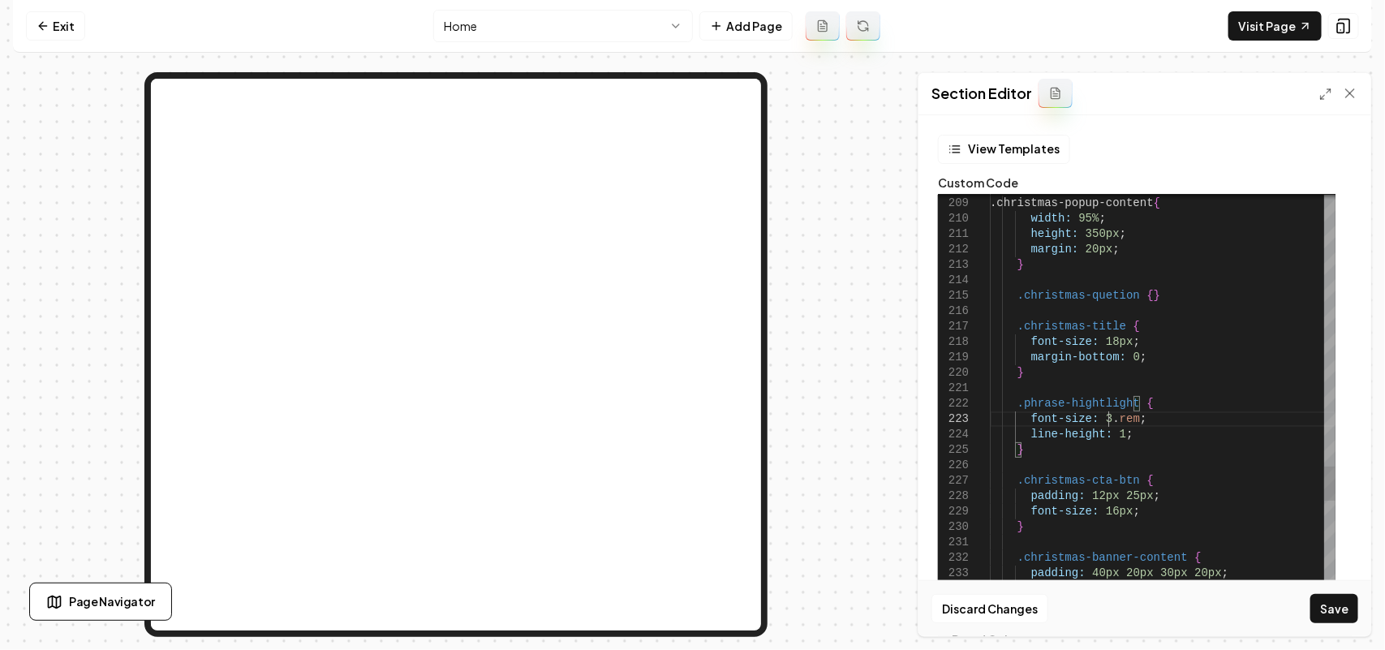
scroll to position [45, 124]
click at [1344, 600] on button "Save" at bounding box center [1334, 608] width 48 height 29
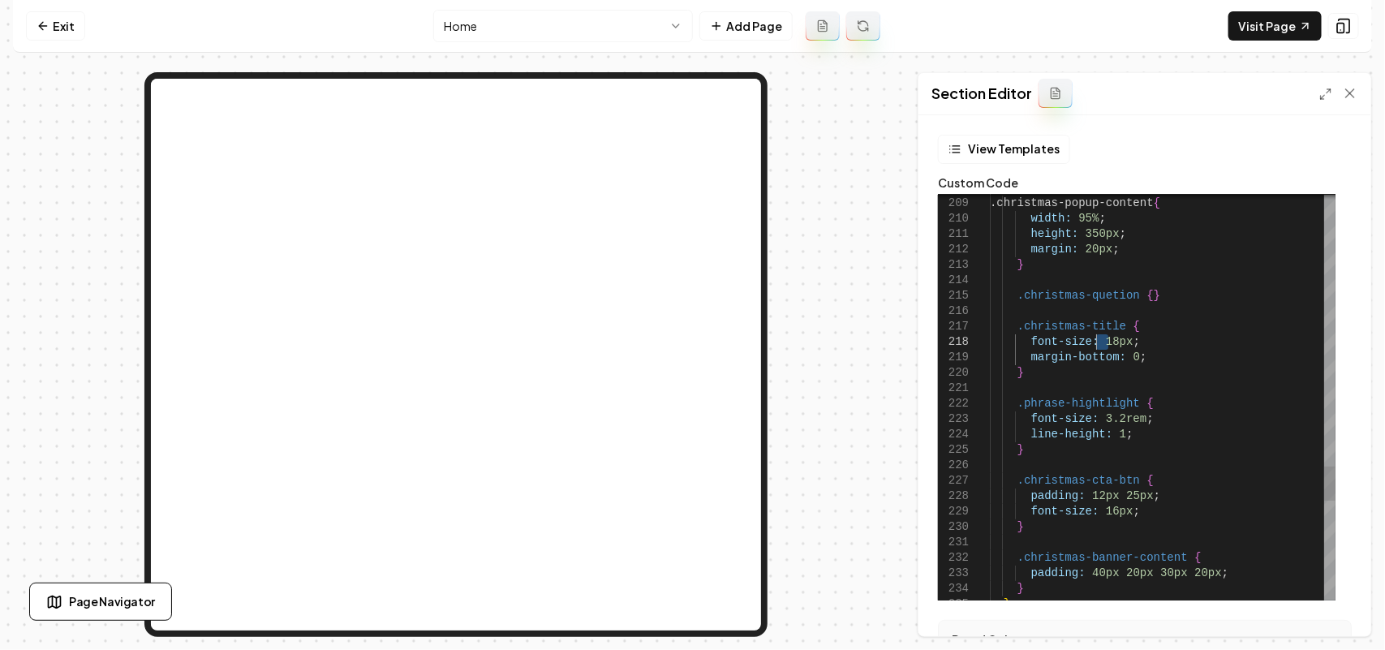
drag, startPoint x: 1111, startPoint y: 342, endPoint x: 1093, endPoint y: 337, distance: 18.5
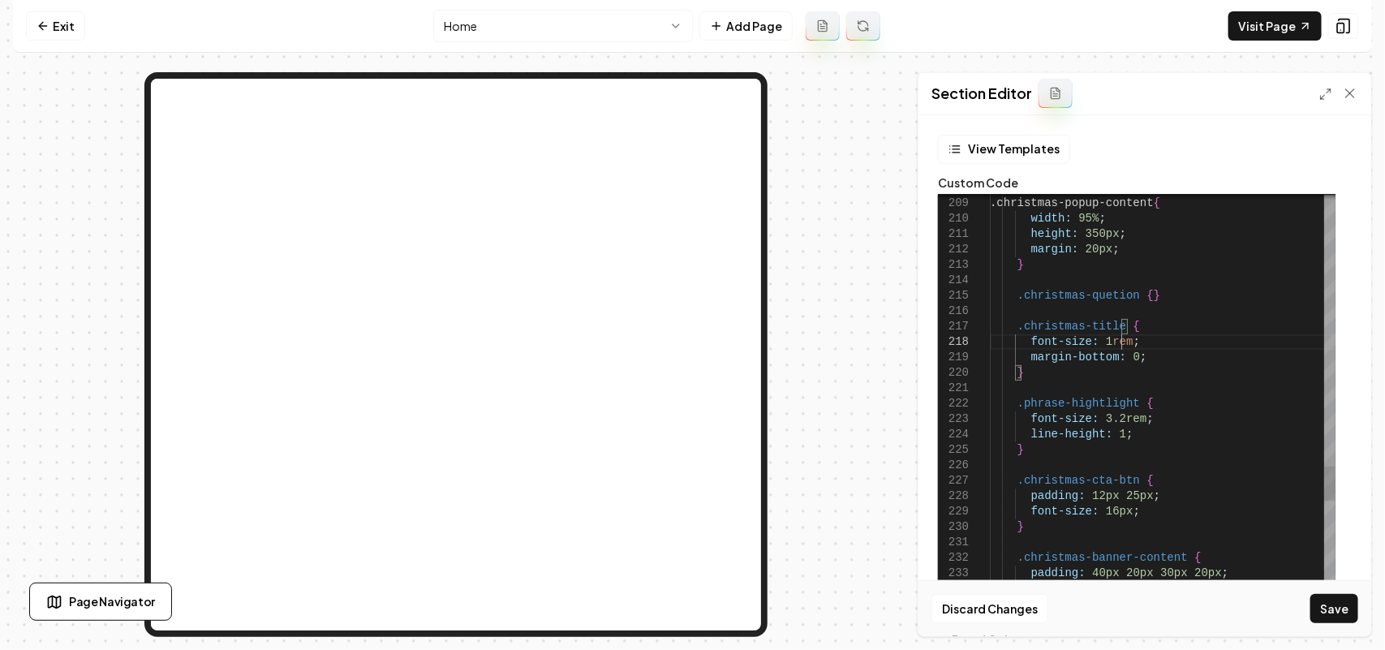
scroll to position [108, 130]
click at [1344, 608] on button "Save" at bounding box center [1334, 608] width 48 height 29
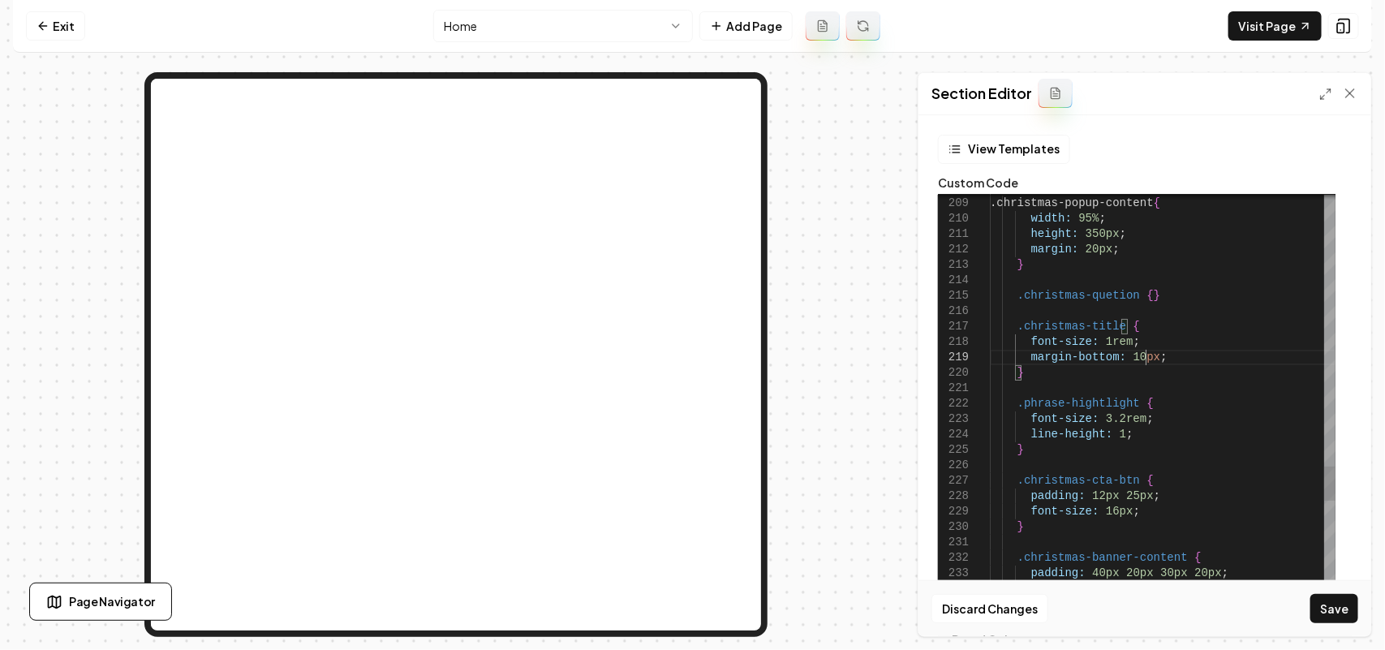
scroll to position [123, 154]
drag, startPoint x: 1101, startPoint y: 345, endPoint x: 1096, endPoint y: 337, distance: 8.8
click at [1332, 604] on button "Save" at bounding box center [1334, 608] width 48 height 29
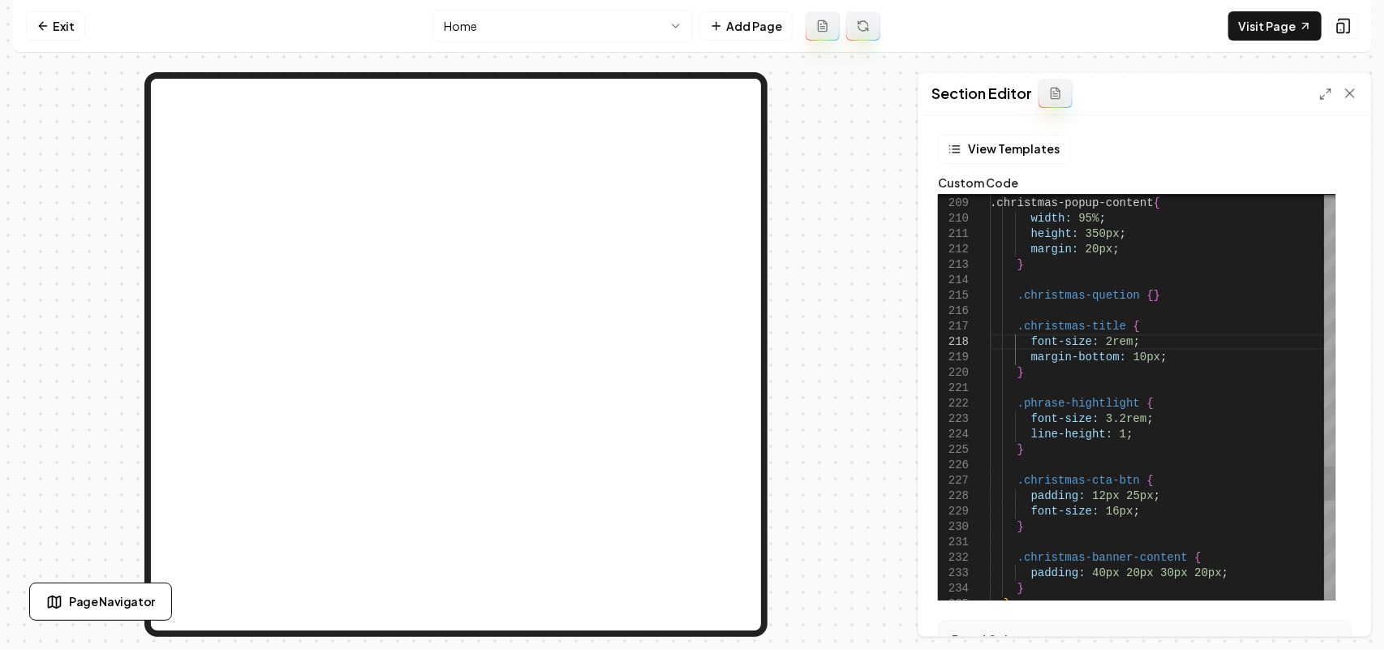
scroll to position [122, 111]
drag, startPoint x: 1133, startPoint y: 359, endPoint x: 1119, endPoint y: 357, distance: 13.9
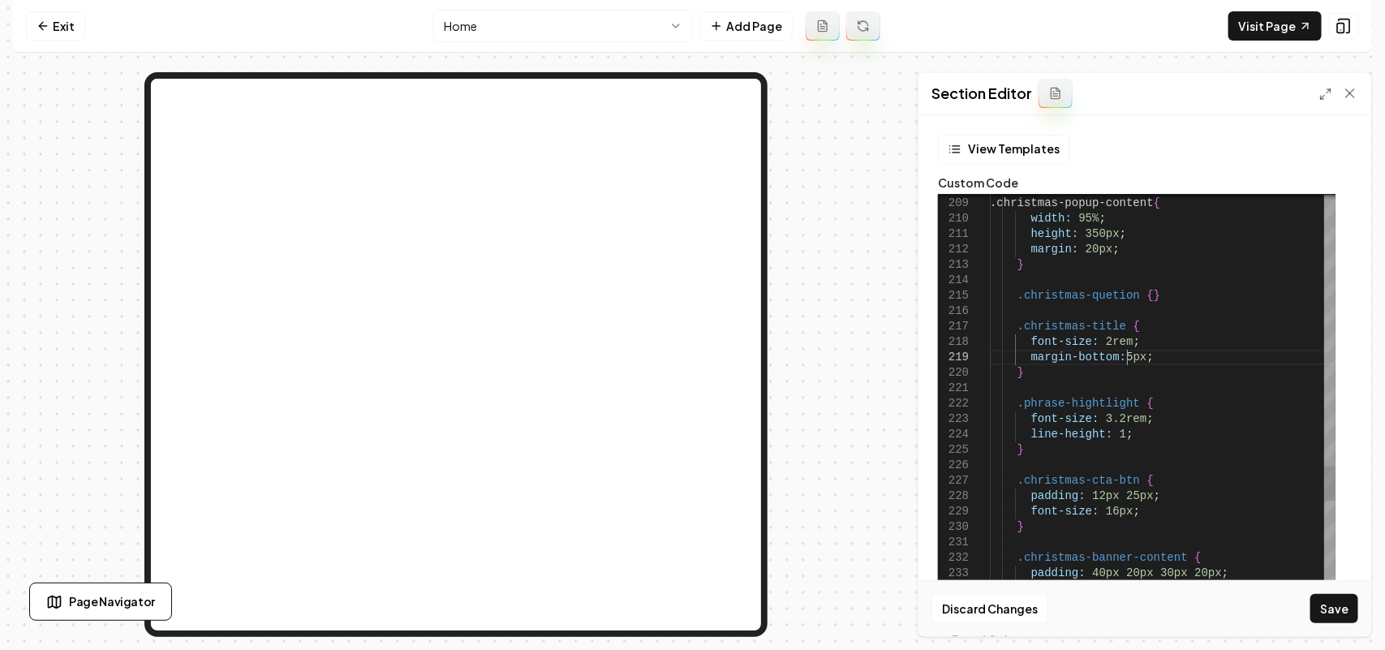
scroll to position [123, 136]
click at [1323, 607] on button "Save" at bounding box center [1334, 608] width 48 height 29
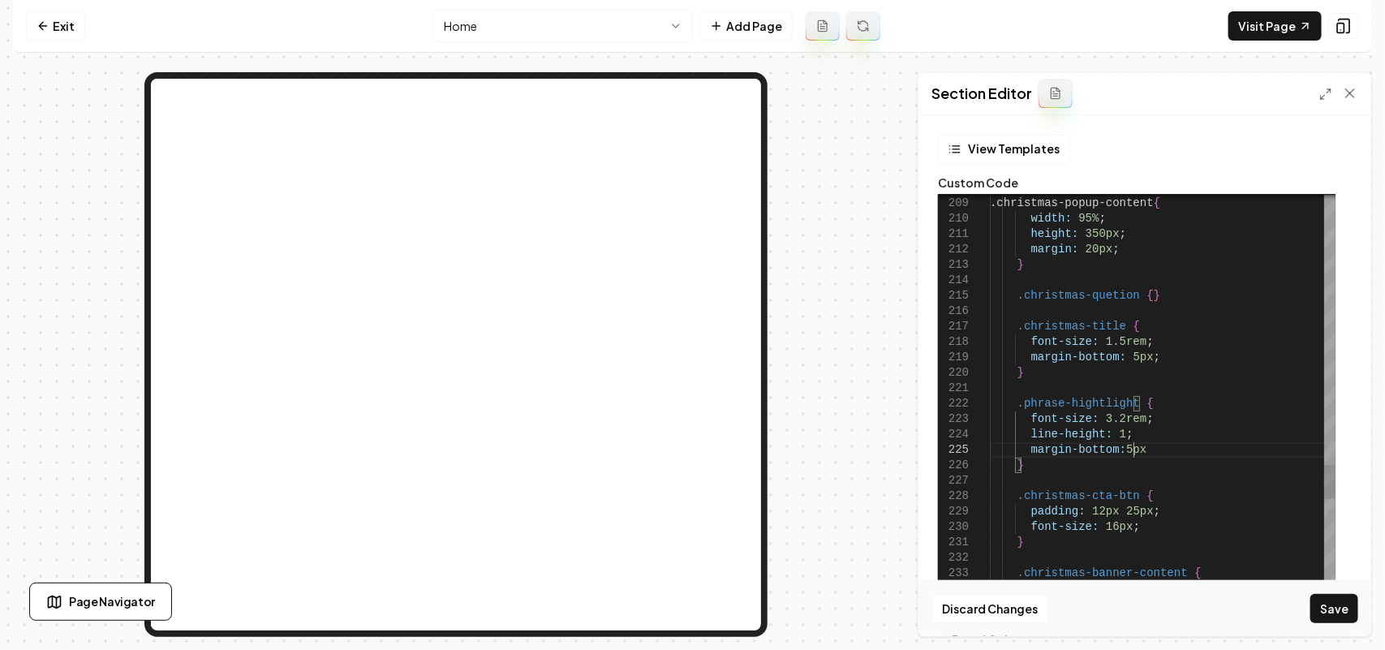
scroll to position [75, 148]
click at [1334, 598] on button "Save" at bounding box center [1334, 608] width 48 height 29
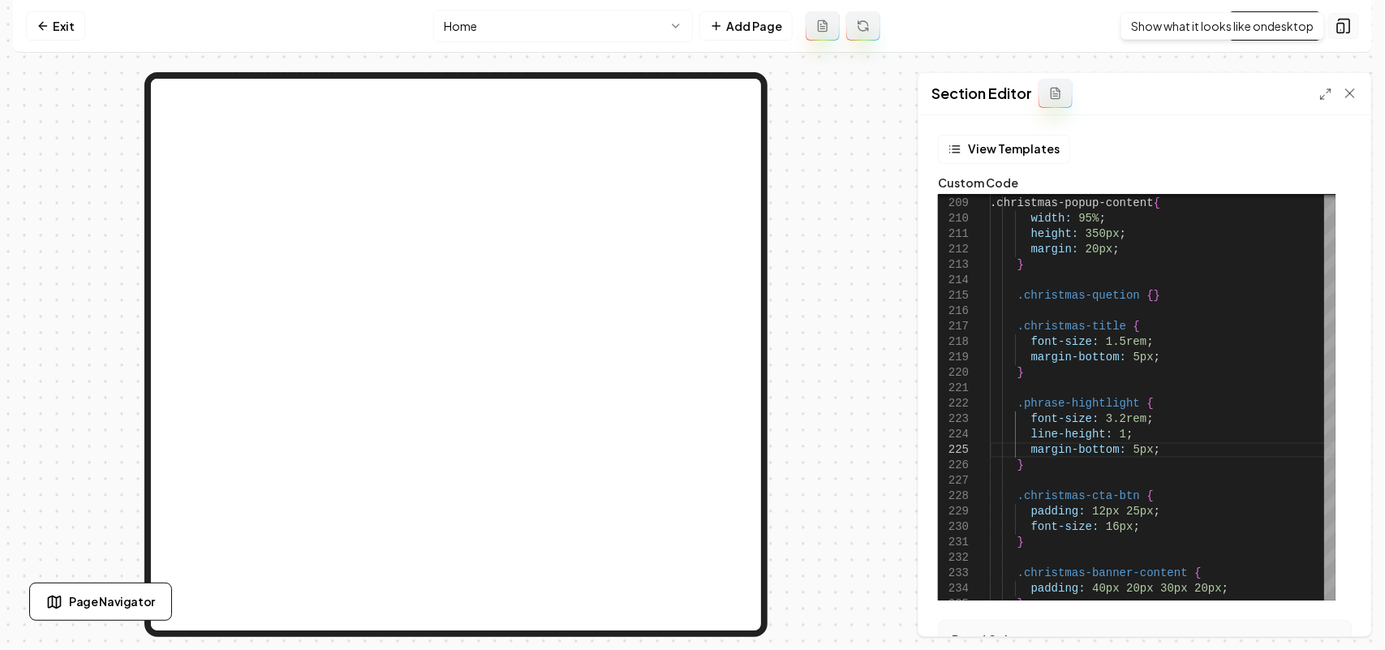
click at [1341, 30] on icon at bounding box center [1343, 26] width 16 height 16
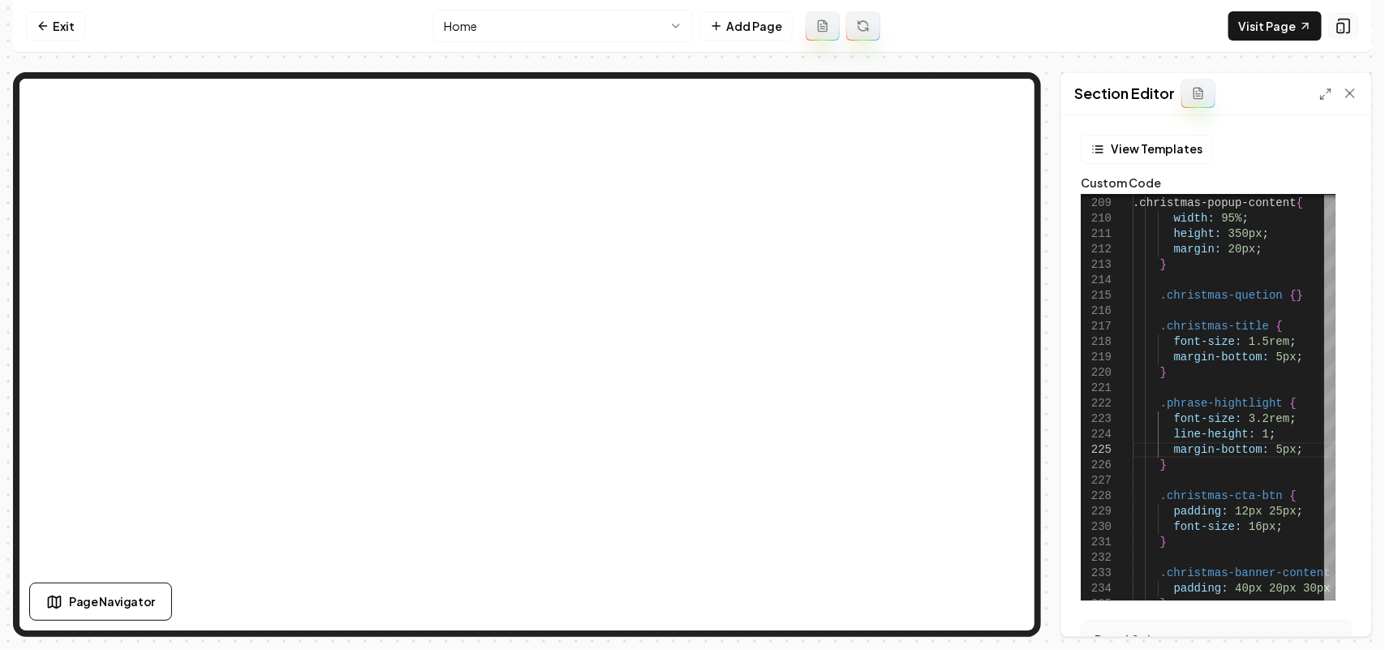
click at [1341, 30] on icon at bounding box center [1343, 26] width 16 height 16
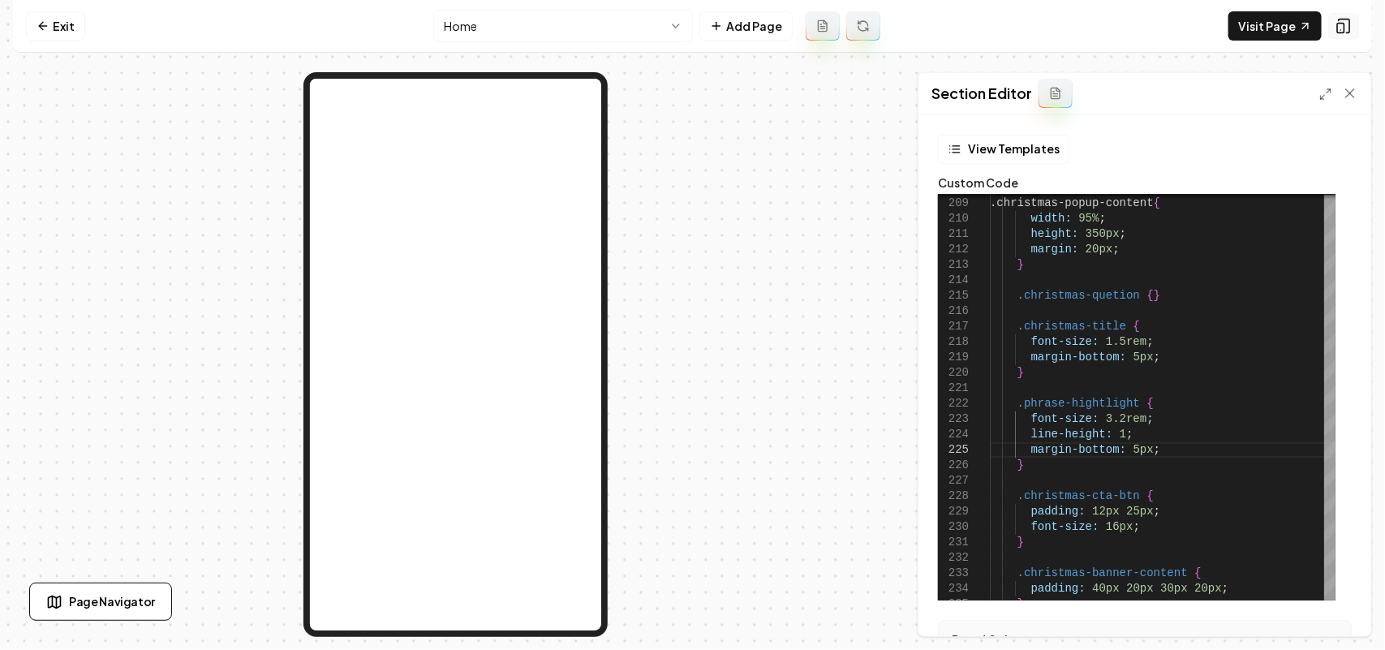
click at [1341, 30] on icon at bounding box center [1343, 26] width 16 height 16
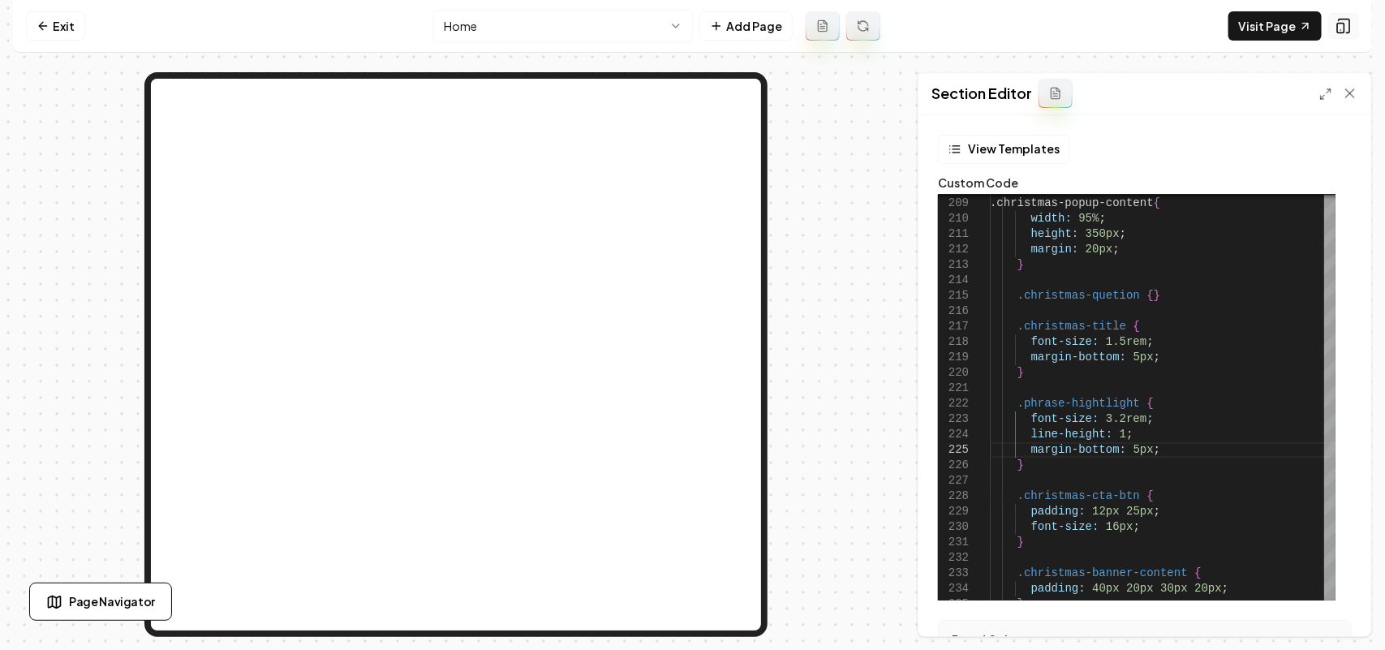
click at [1341, 30] on icon at bounding box center [1343, 26] width 16 height 16
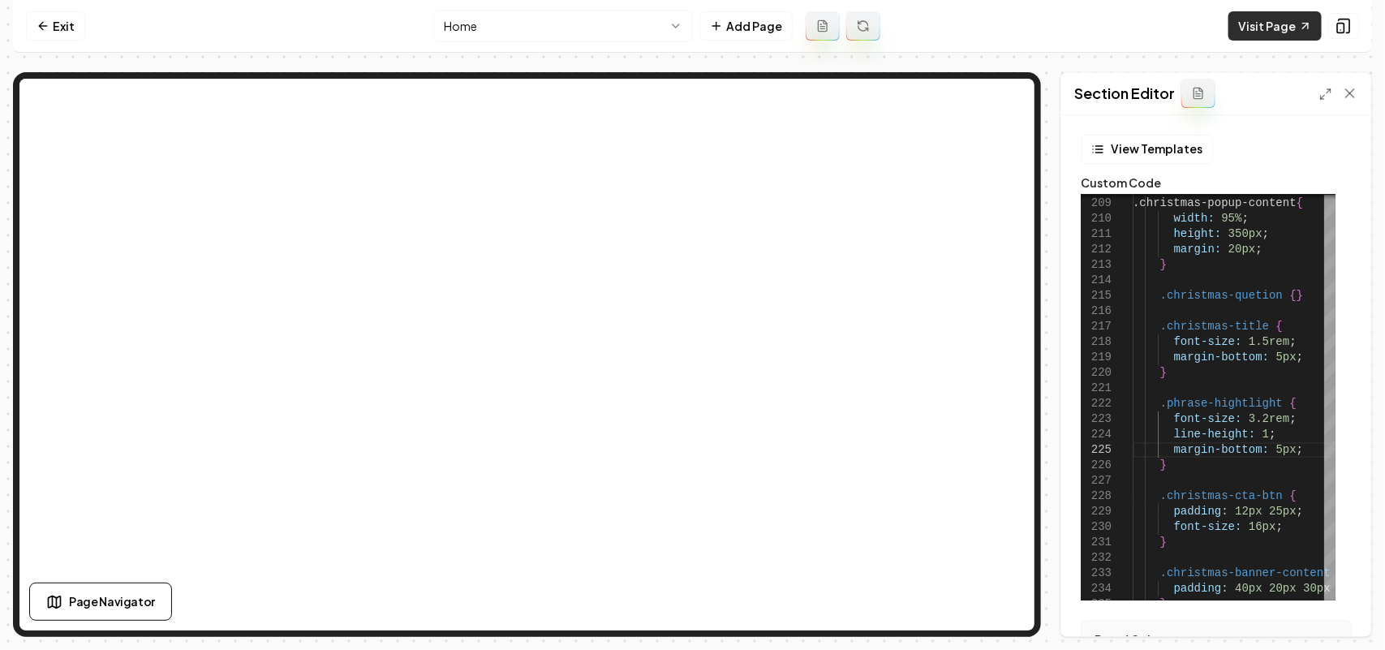
click at [1274, 23] on link "Visit Page" at bounding box center [1274, 25] width 93 height 29
click at [1324, 86] on div at bounding box center [1338, 93] width 39 height 16
click at [1327, 89] on polyline at bounding box center [1328, 90] width 3 height 3
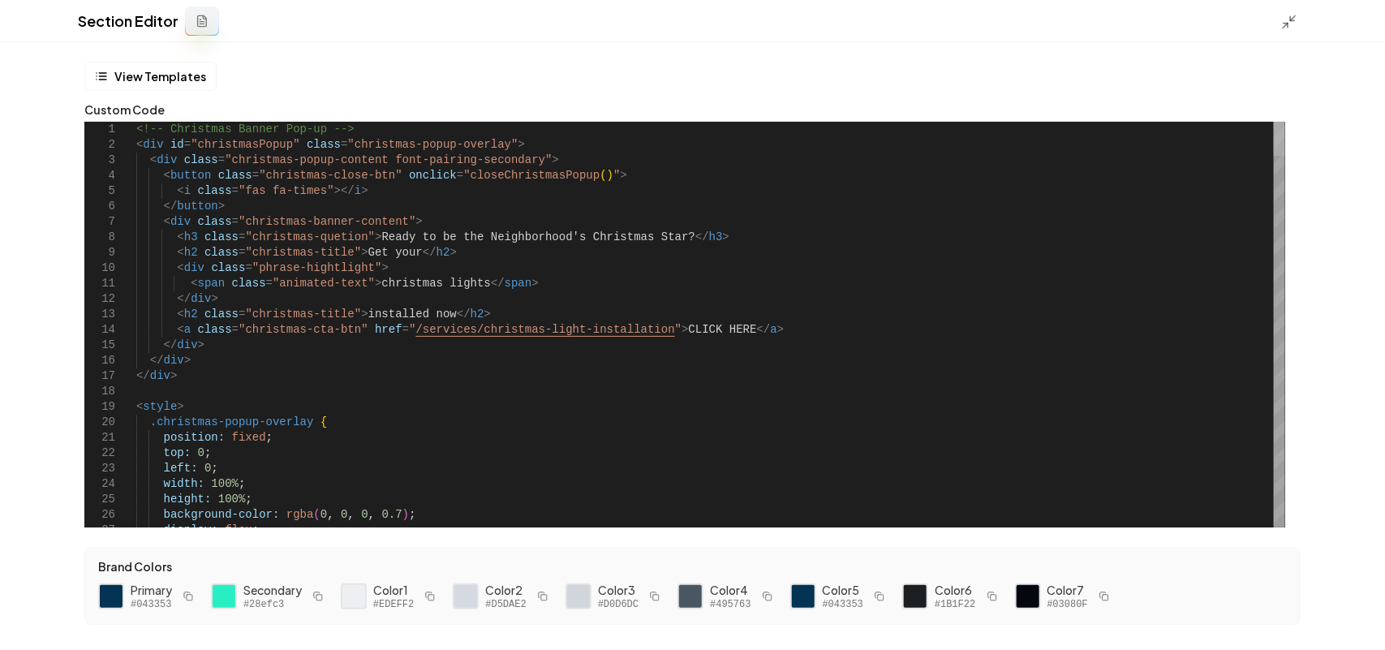
click at [1285, 122] on div at bounding box center [1278, 139] width 11 height 34
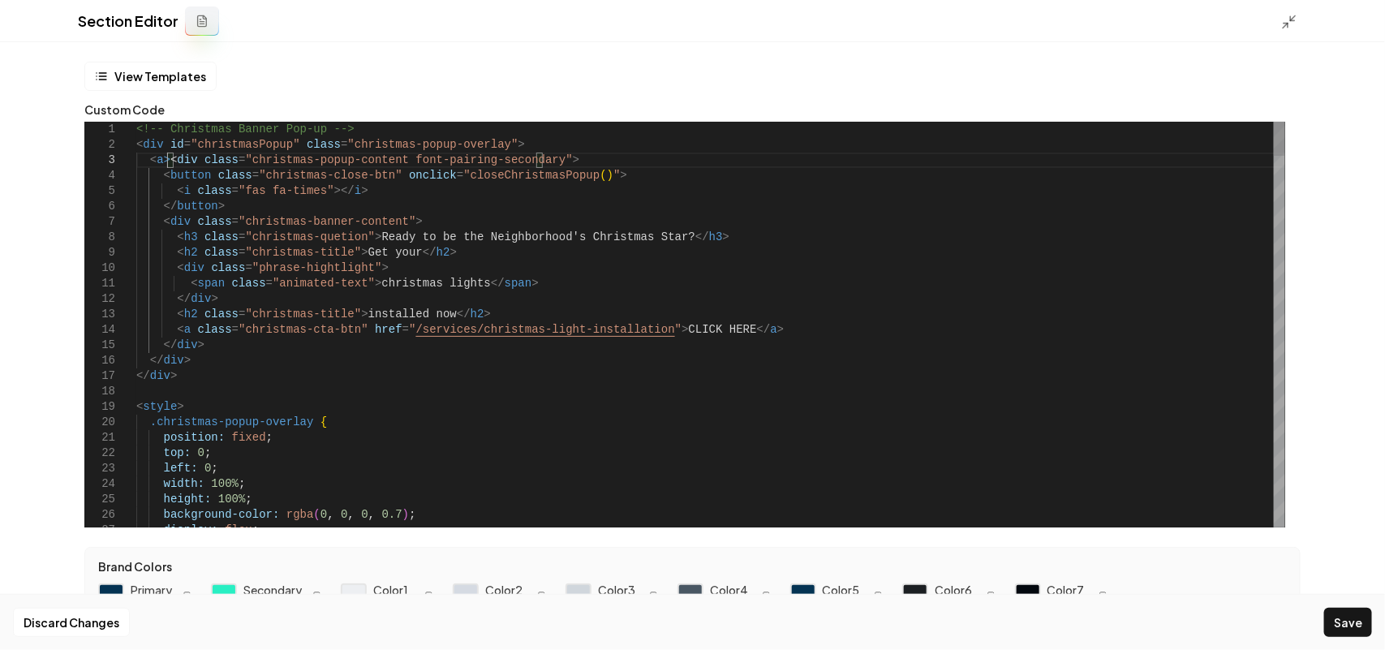
scroll to position [45, 30]
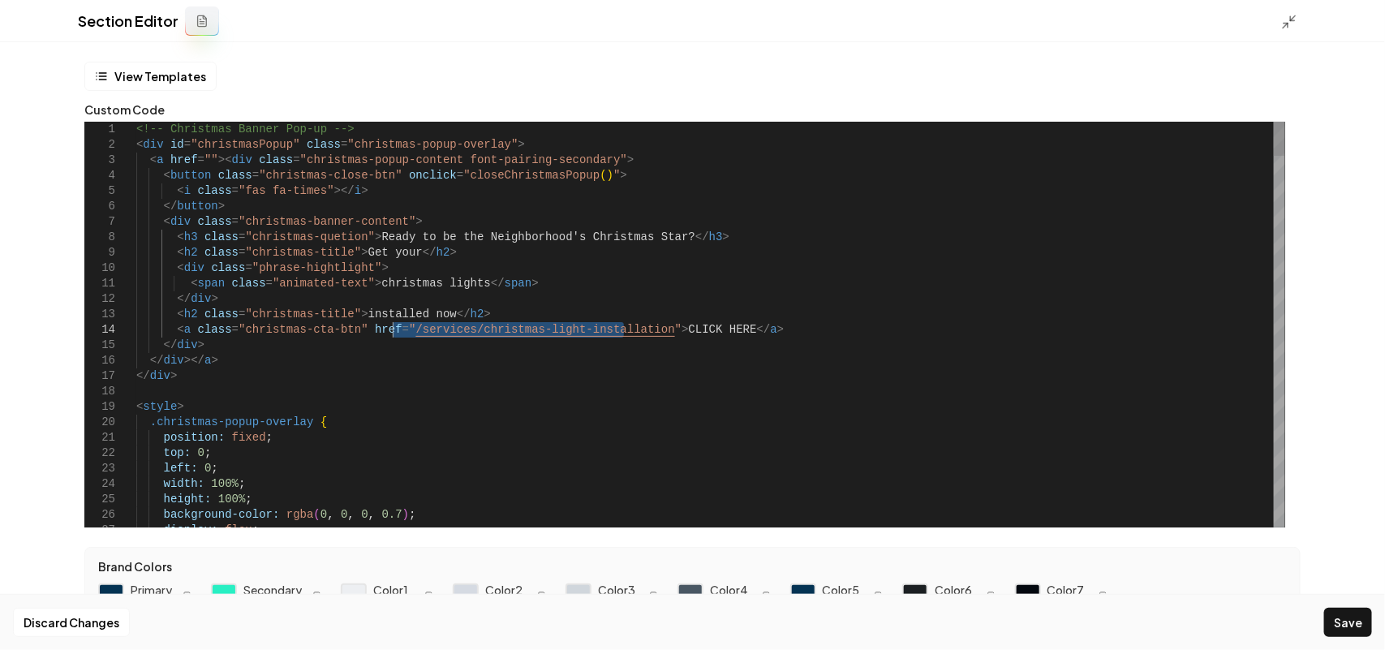
drag, startPoint x: 626, startPoint y: 330, endPoint x: 389, endPoint y: 334, distance: 236.9
drag, startPoint x: 629, startPoint y: 330, endPoint x: 391, endPoint y: 330, distance: 238.5
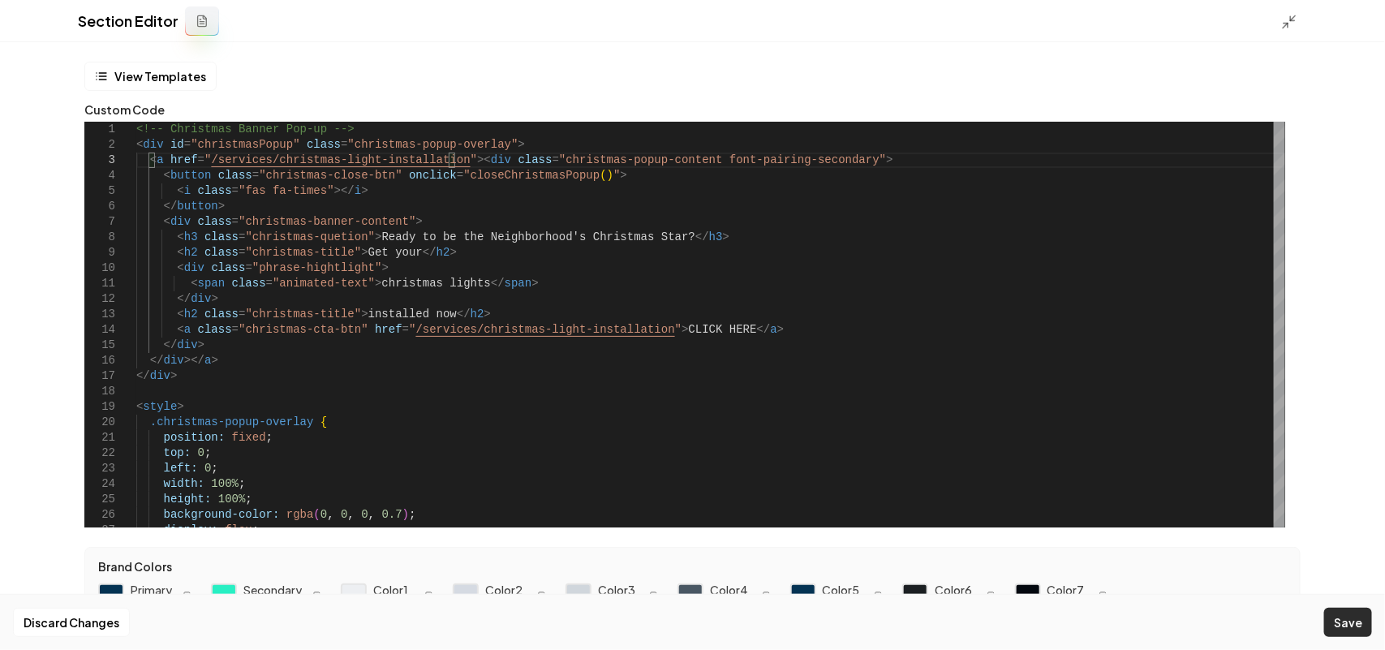
click at [1355, 614] on button "Save" at bounding box center [1348, 622] width 48 height 29
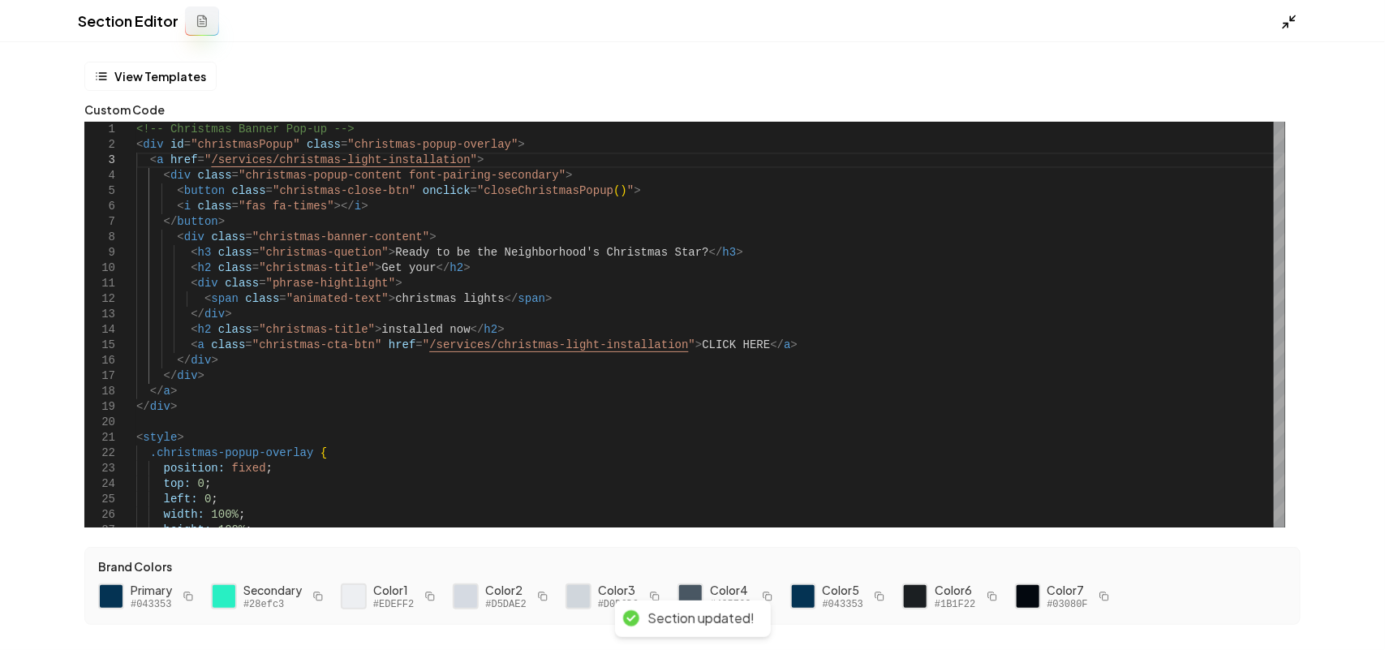
click at [1294, 15] on icon at bounding box center [1289, 22] width 16 height 16
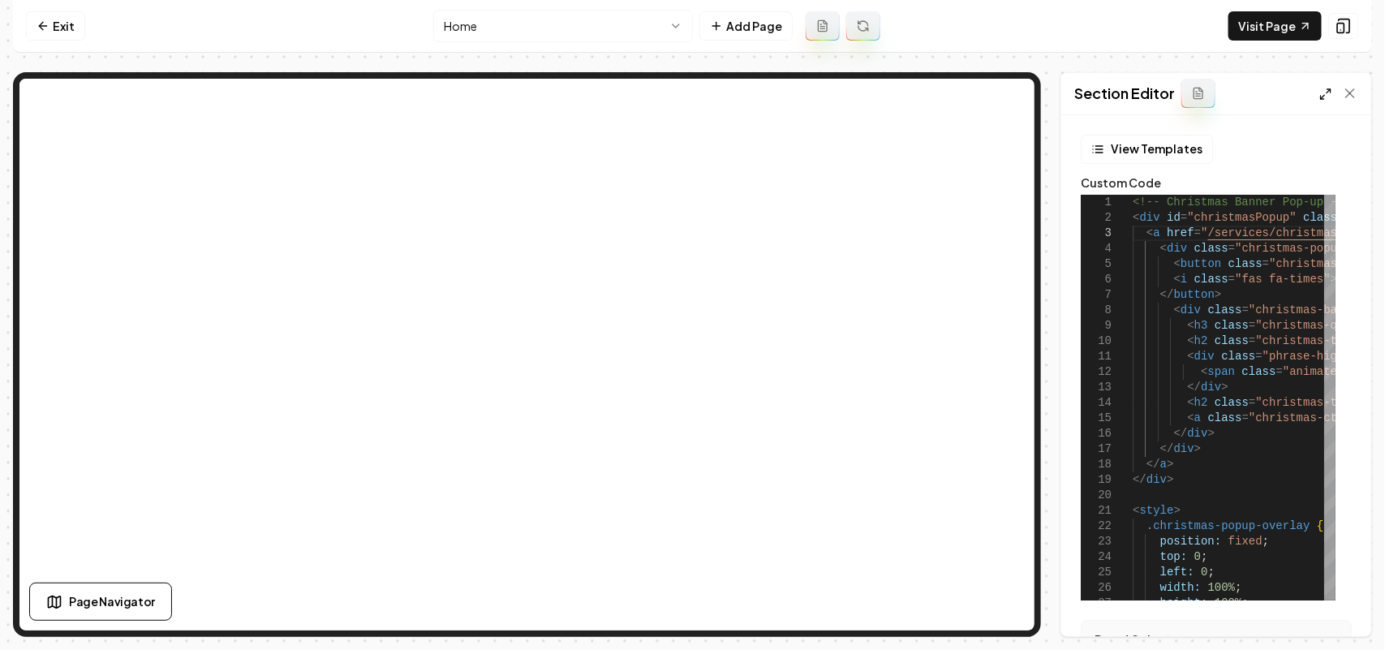
click at [1329, 98] on icon at bounding box center [1325, 94] width 13 height 13
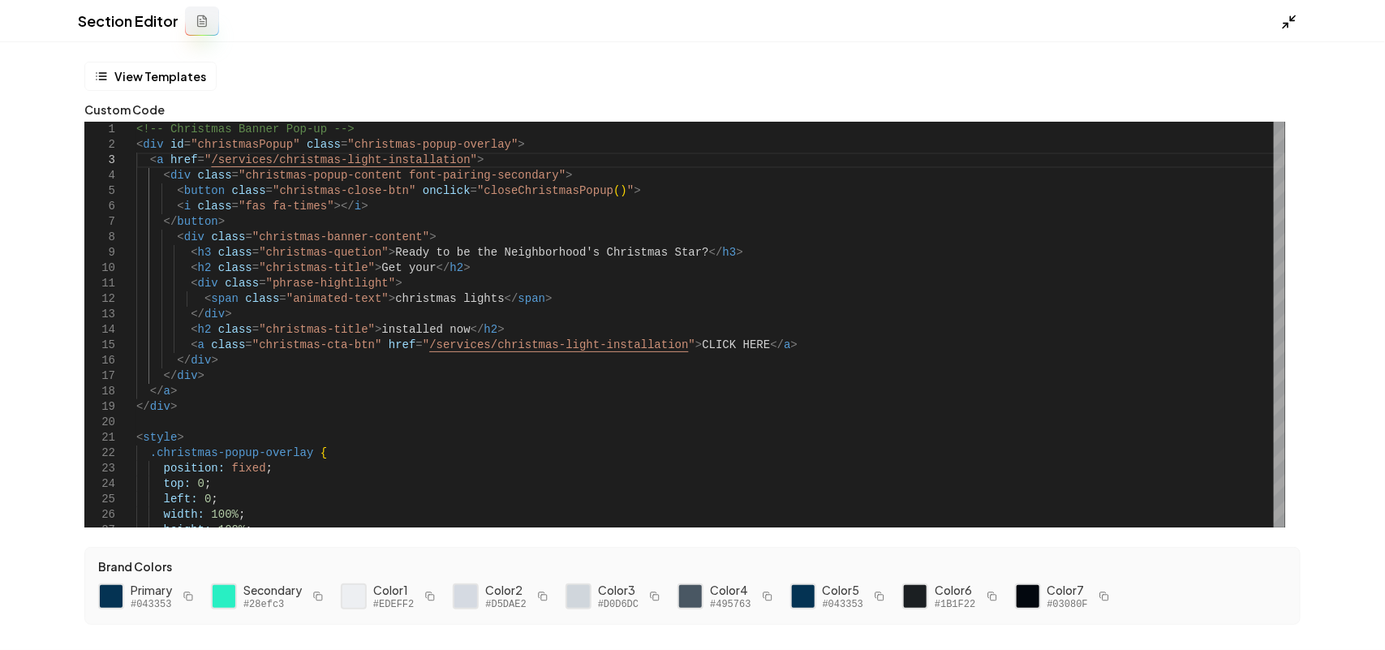
click at [1288, 19] on icon at bounding box center [1289, 22] width 16 height 16
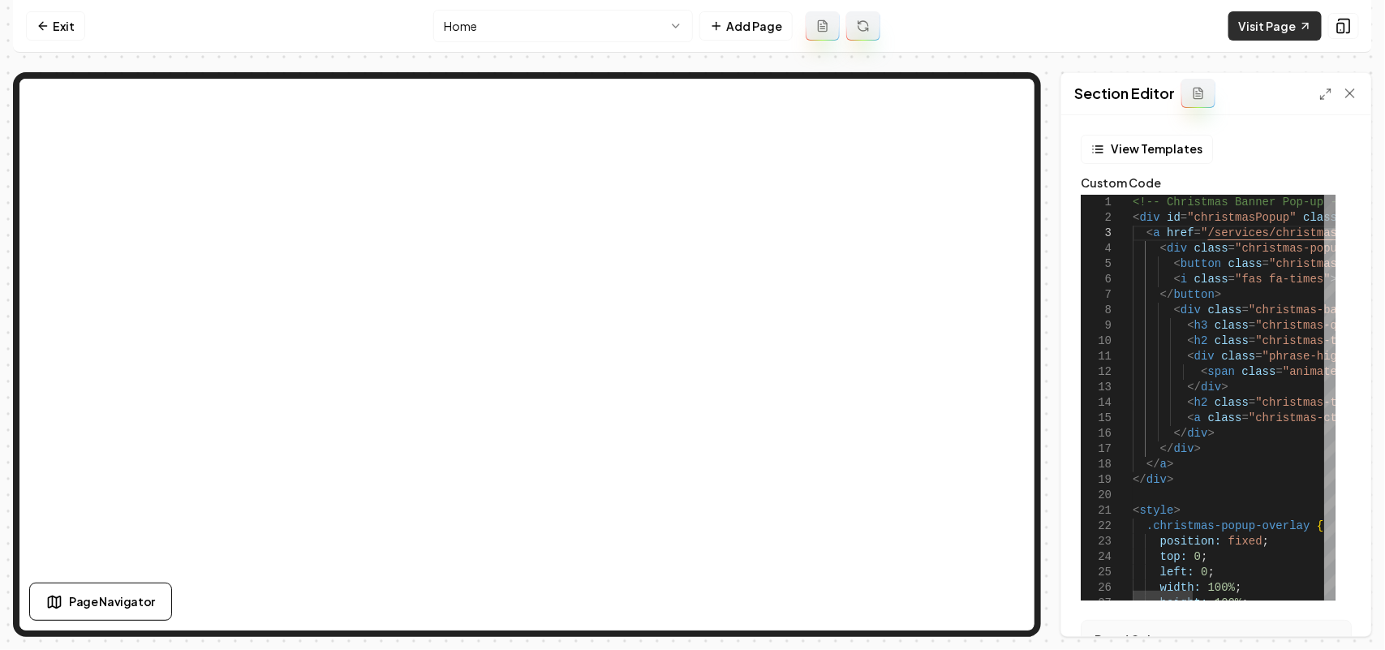
click at [1286, 23] on link "Visit Page" at bounding box center [1274, 25] width 93 height 29
click at [1330, 92] on polyline at bounding box center [1328, 90] width 3 height 3
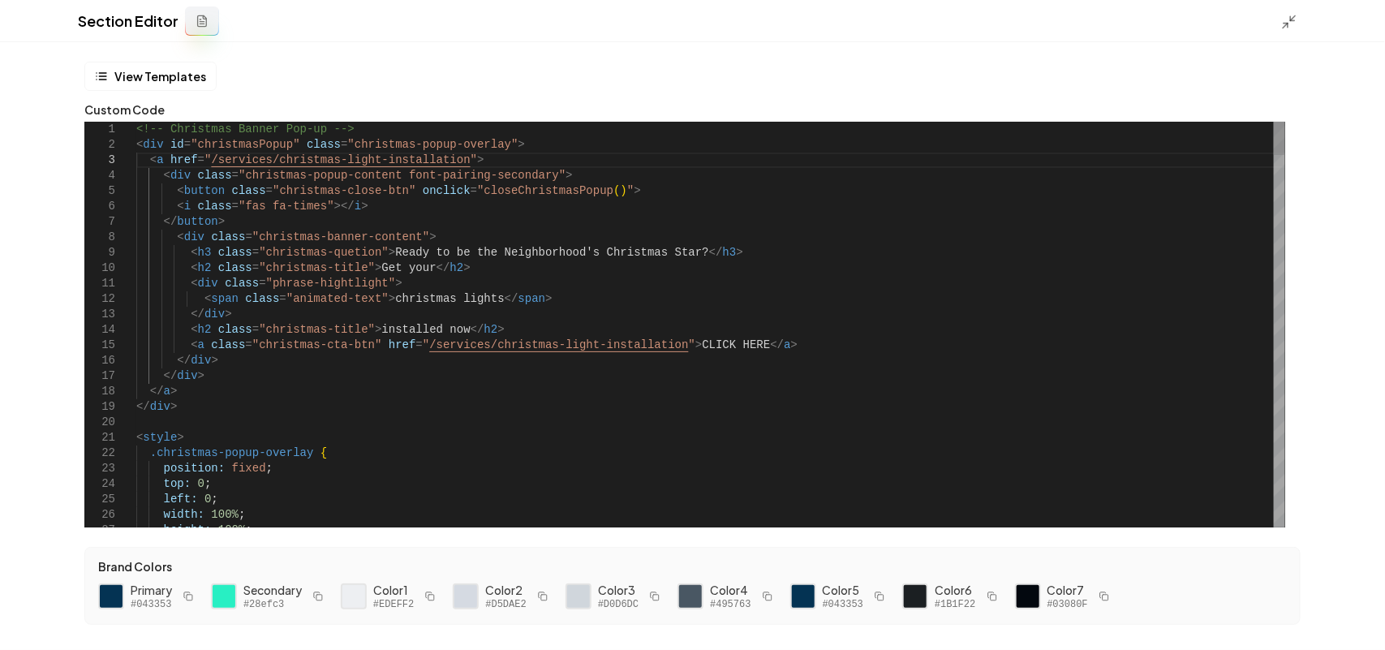
drag, startPoint x: 479, startPoint y: 154, endPoint x: 140, endPoint y: 157, distance: 339.1
drag, startPoint x: 187, startPoint y: 156, endPoint x: 138, endPoint y: 142, distance: 50.6
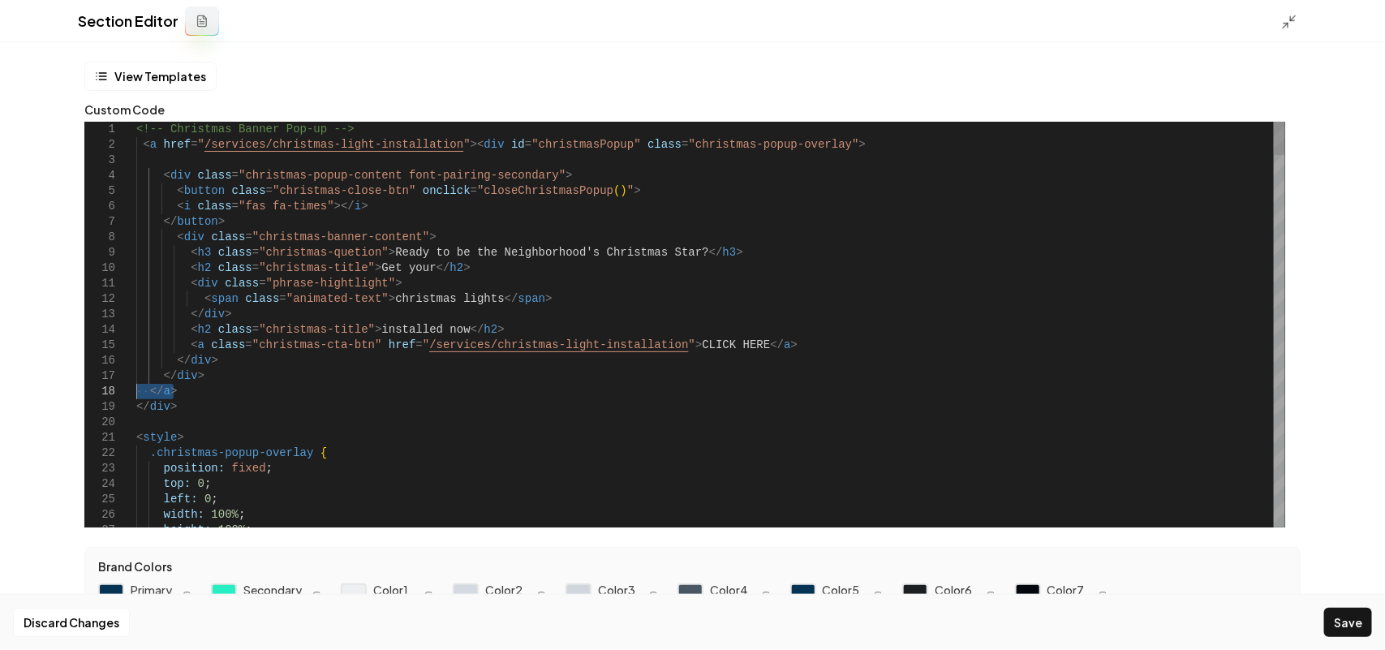
drag, startPoint x: 185, startPoint y: 388, endPoint x: 138, endPoint y: 391, distance: 47.2
drag, startPoint x: 154, startPoint y: 391, endPoint x: 183, endPoint y: 406, distance: 32.6
click at [1348, 621] on button "Save" at bounding box center [1348, 622] width 48 height 29
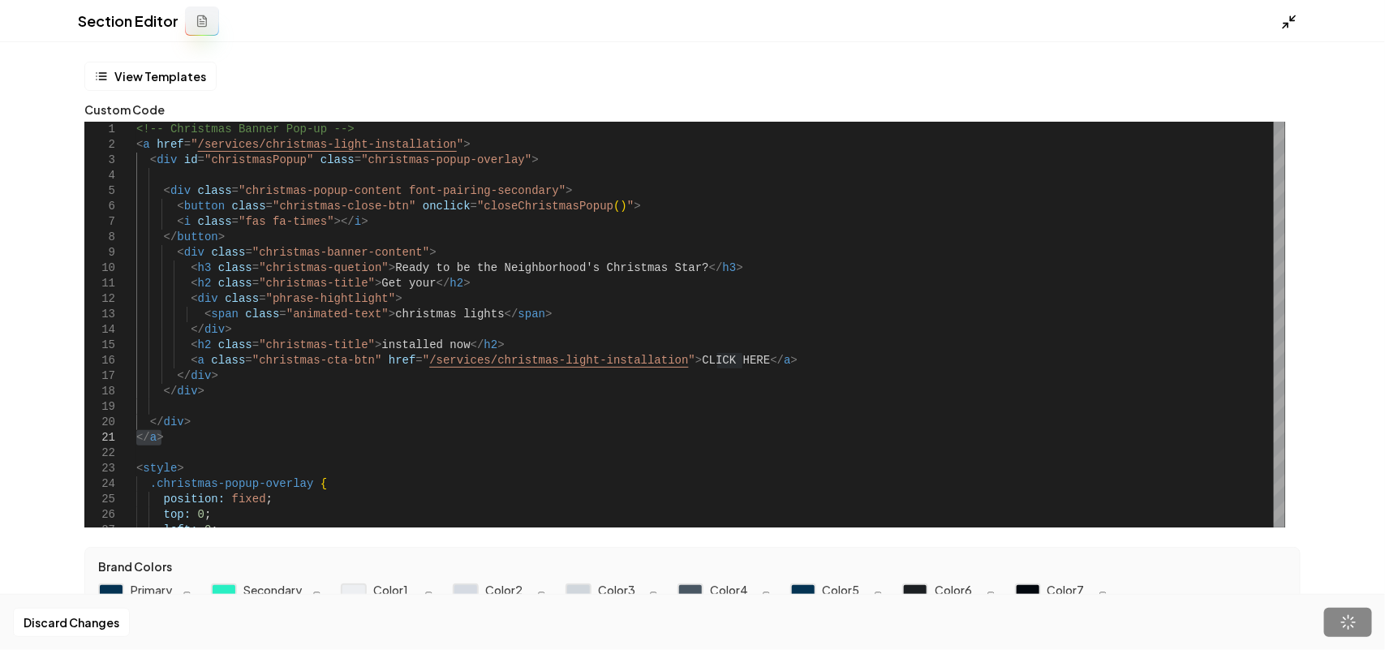
click at [1288, 26] on icon at bounding box center [1289, 22] width 16 height 16
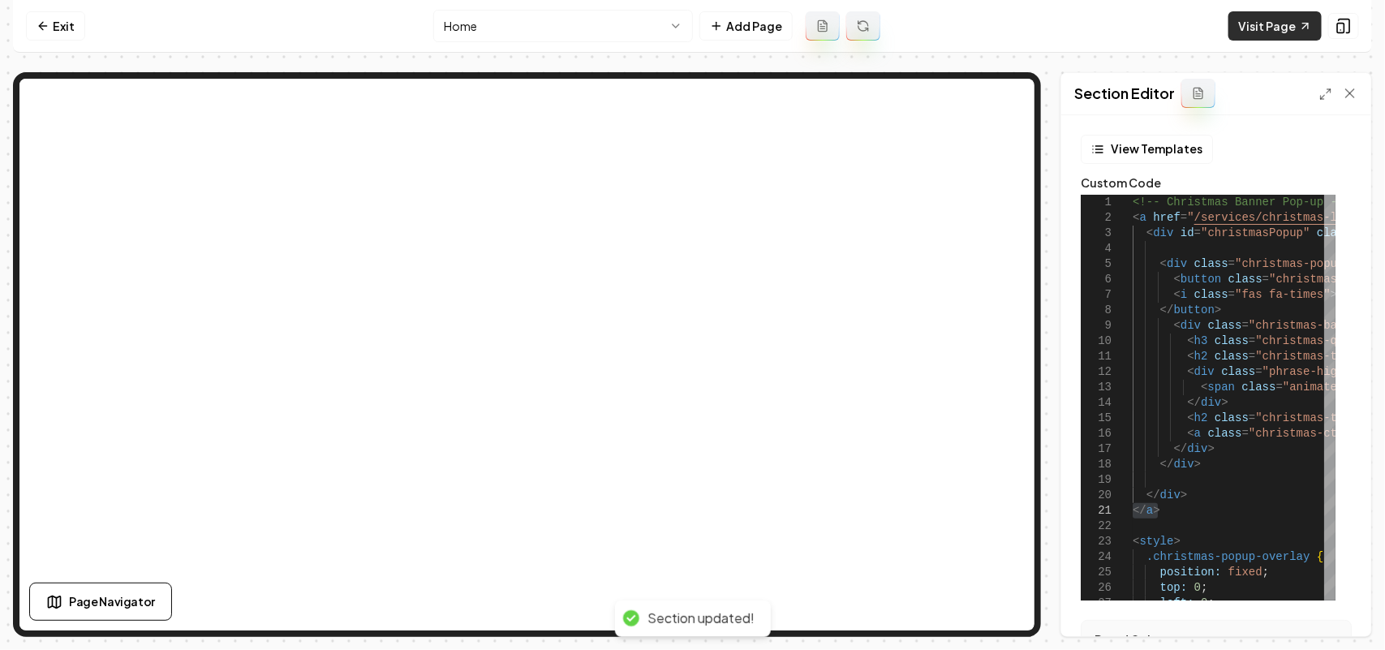
click at [1275, 16] on link "Visit Page" at bounding box center [1274, 25] width 93 height 29
click at [1246, 27] on link "Visit Page" at bounding box center [1274, 25] width 93 height 29
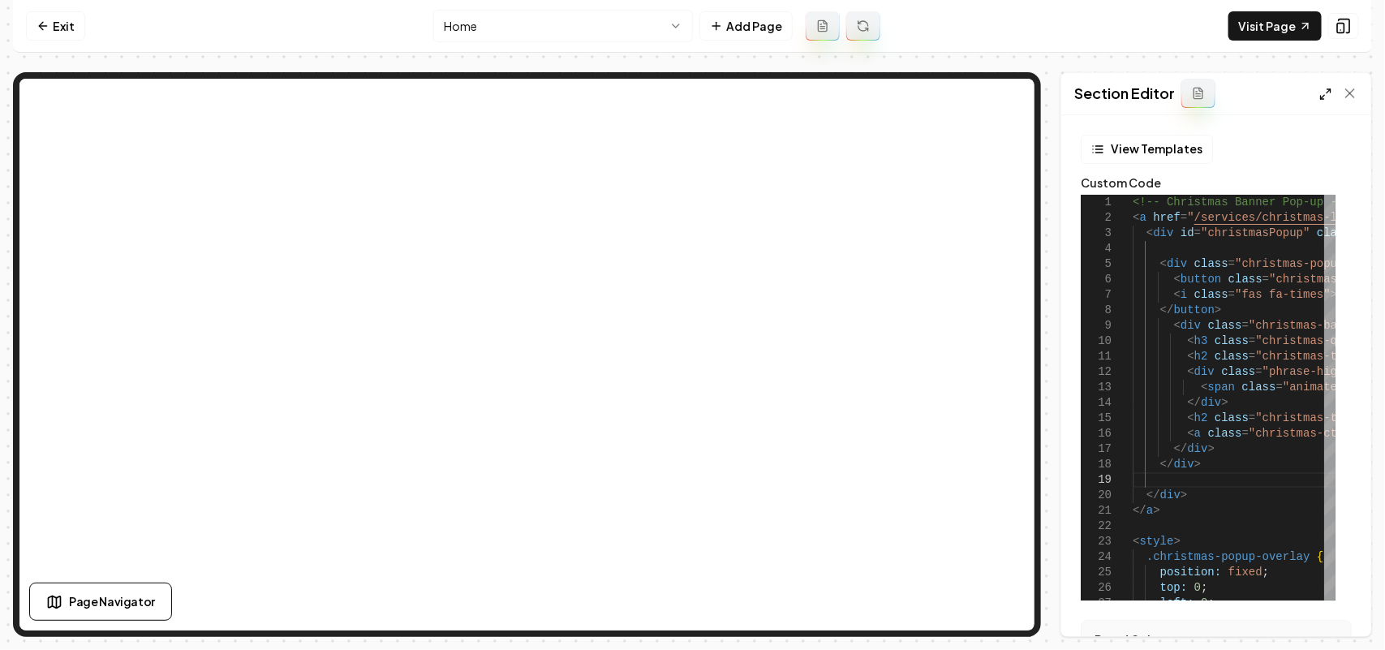
click at [1324, 88] on icon at bounding box center [1325, 94] width 13 height 13
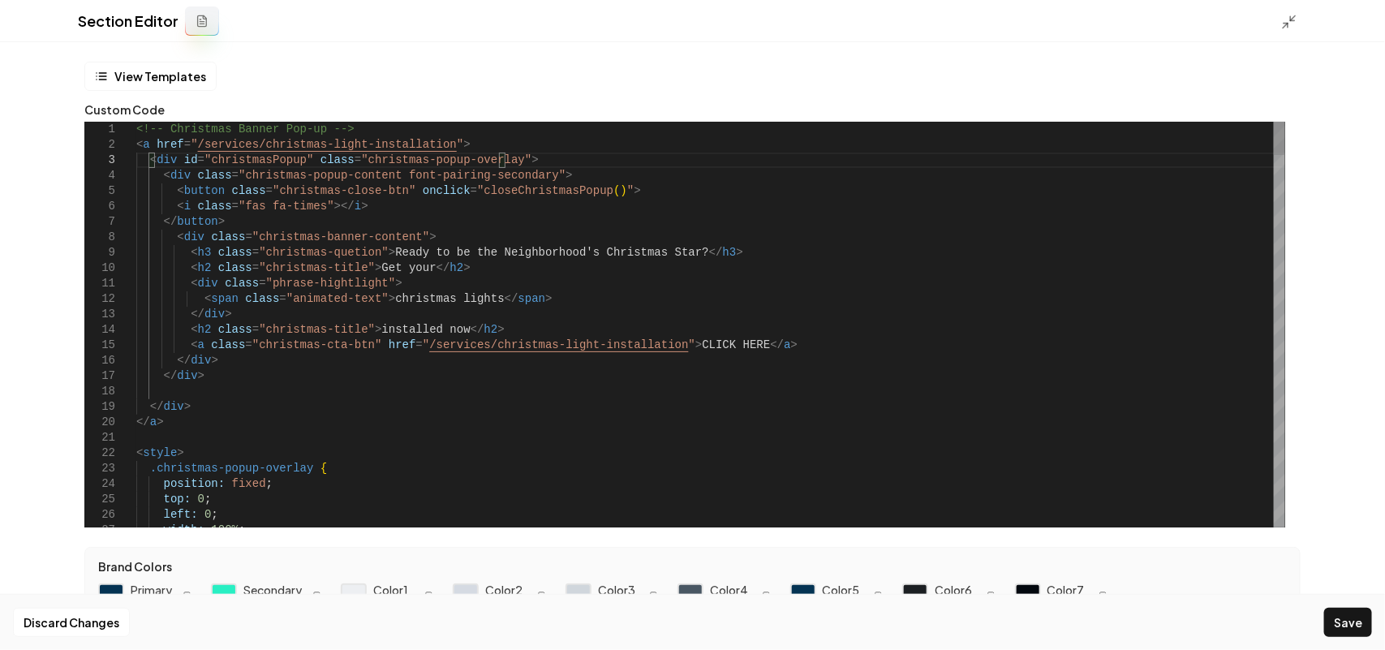
click at [1359, 611] on button "Save" at bounding box center [1348, 622] width 48 height 29
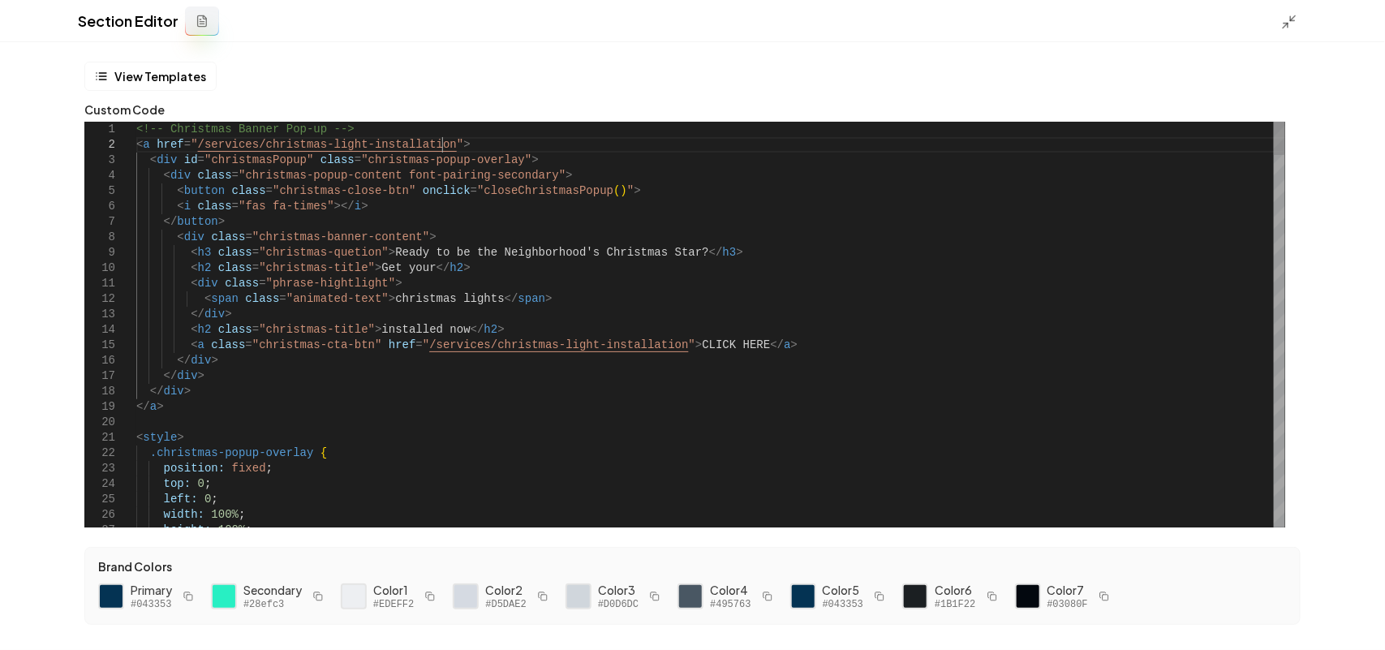
scroll to position [45, 23]
drag, startPoint x: 480, startPoint y: 144, endPoint x: 106, endPoint y: 139, distance: 374.0
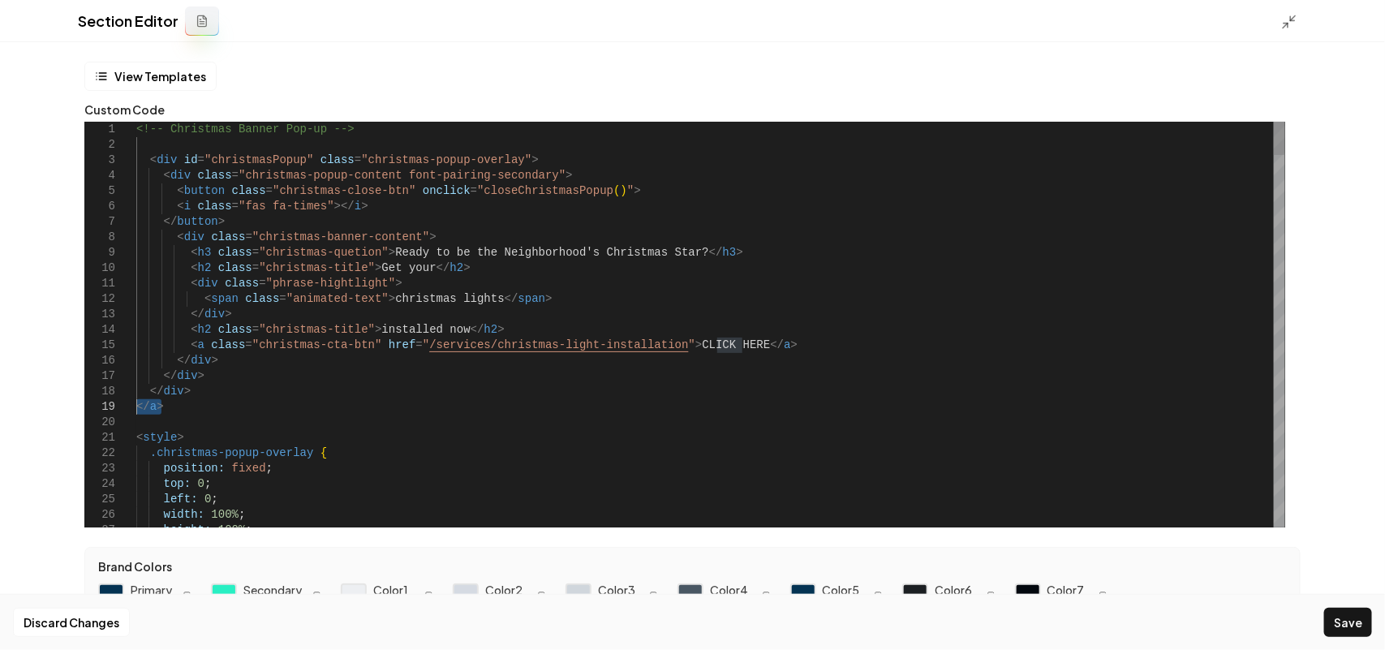
drag, startPoint x: 185, startPoint y: 410, endPoint x: 106, endPoint y: 407, distance: 78.7
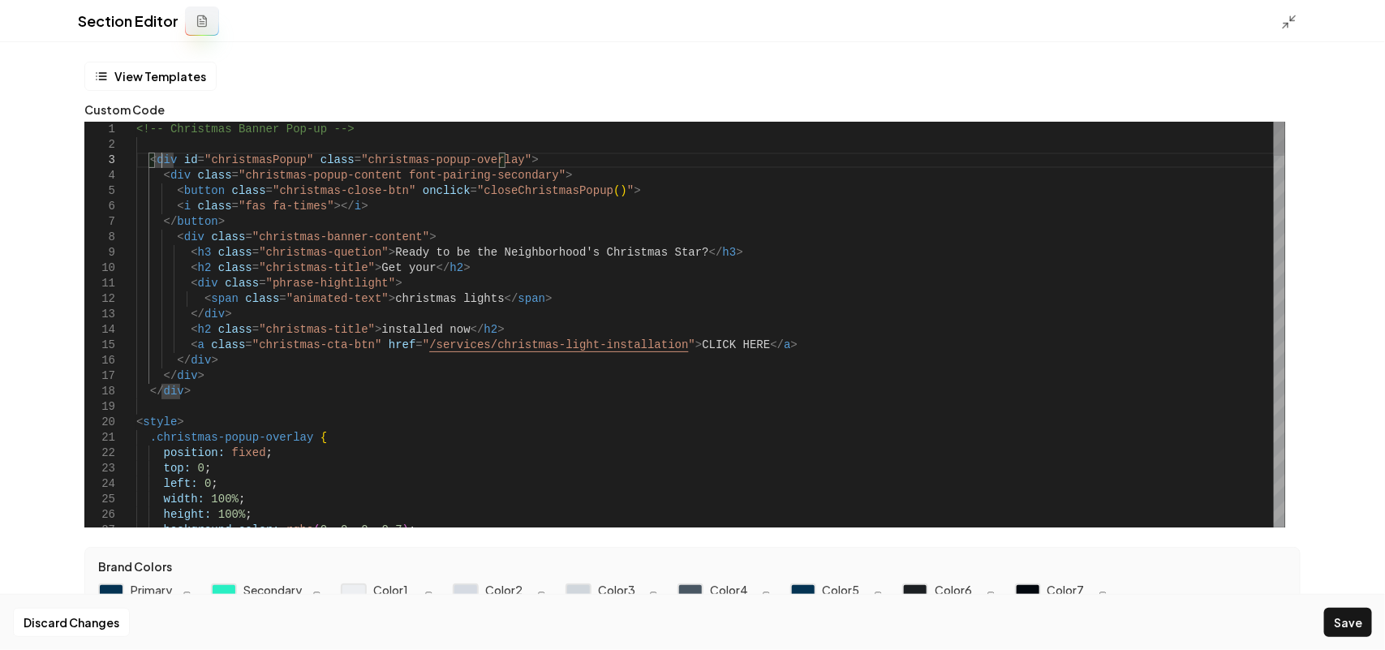
click at [1341, 612] on button "Save" at bounding box center [1348, 622] width 48 height 29
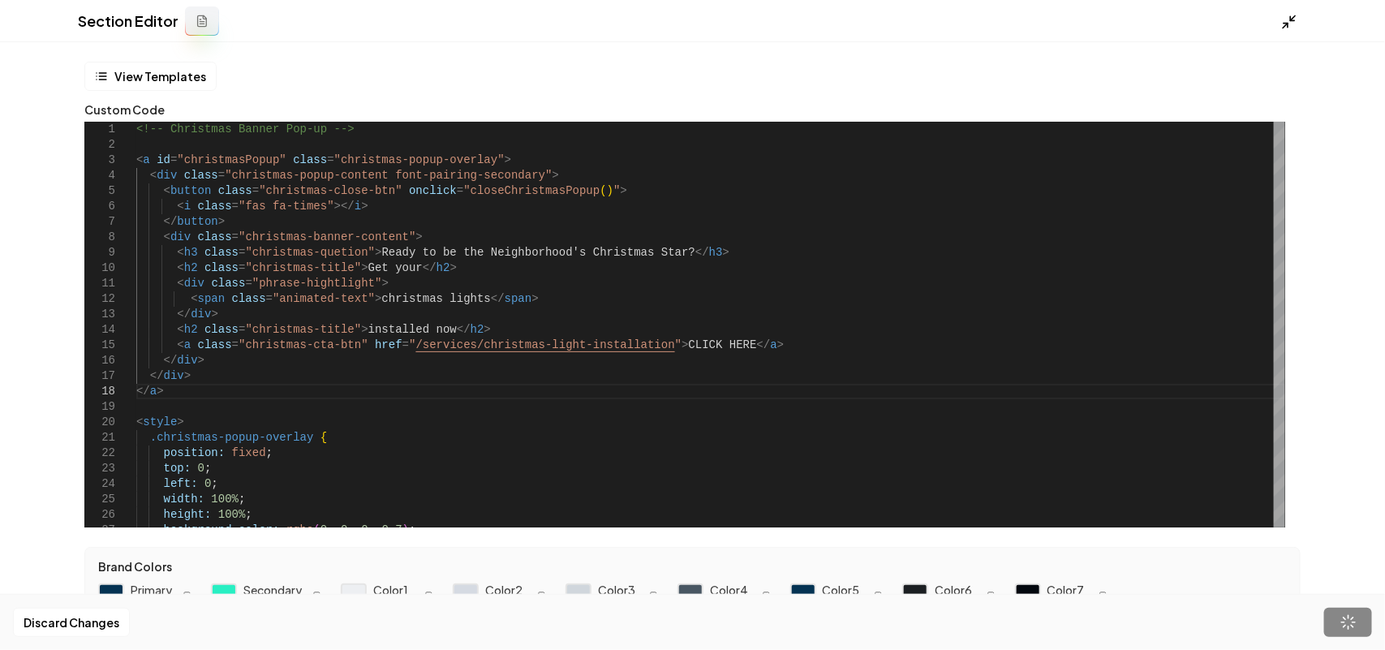
click at [1286, 20] on icon at bounding box center [1289, 22] width 16 height 16
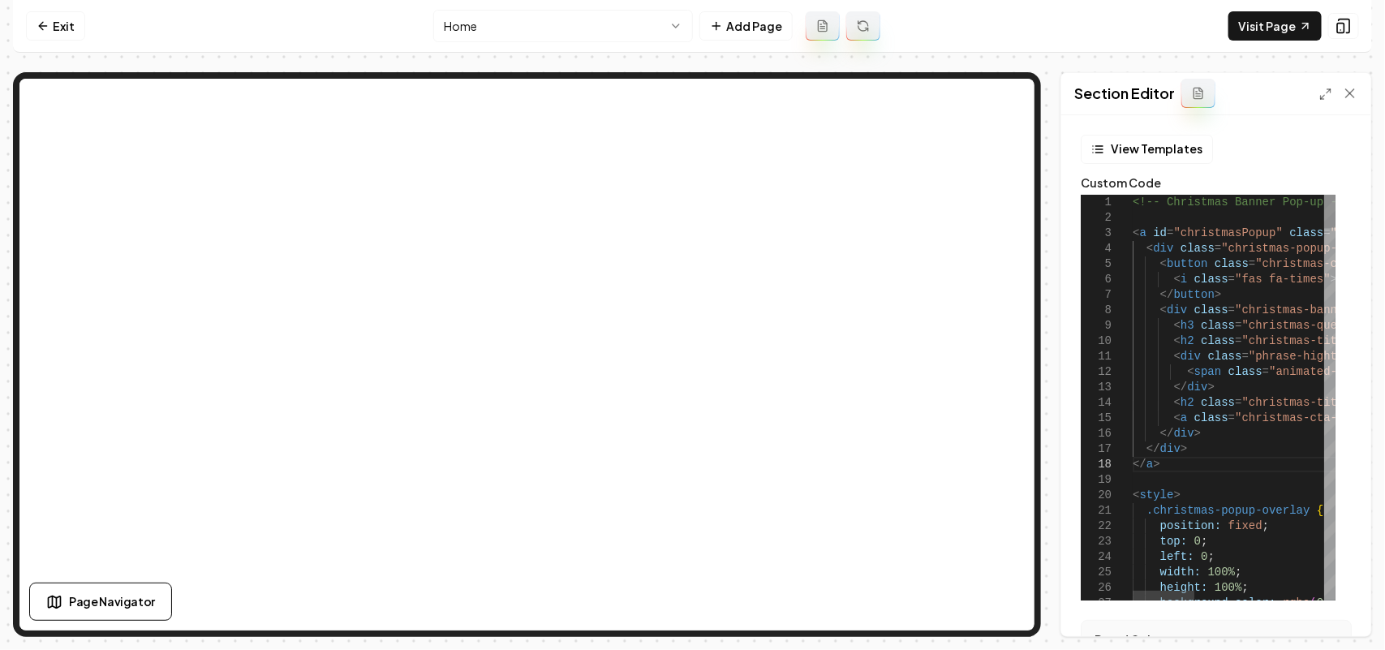
click at [1322, 91] on icon at bounding box center [1325, 94] width 13 height 13
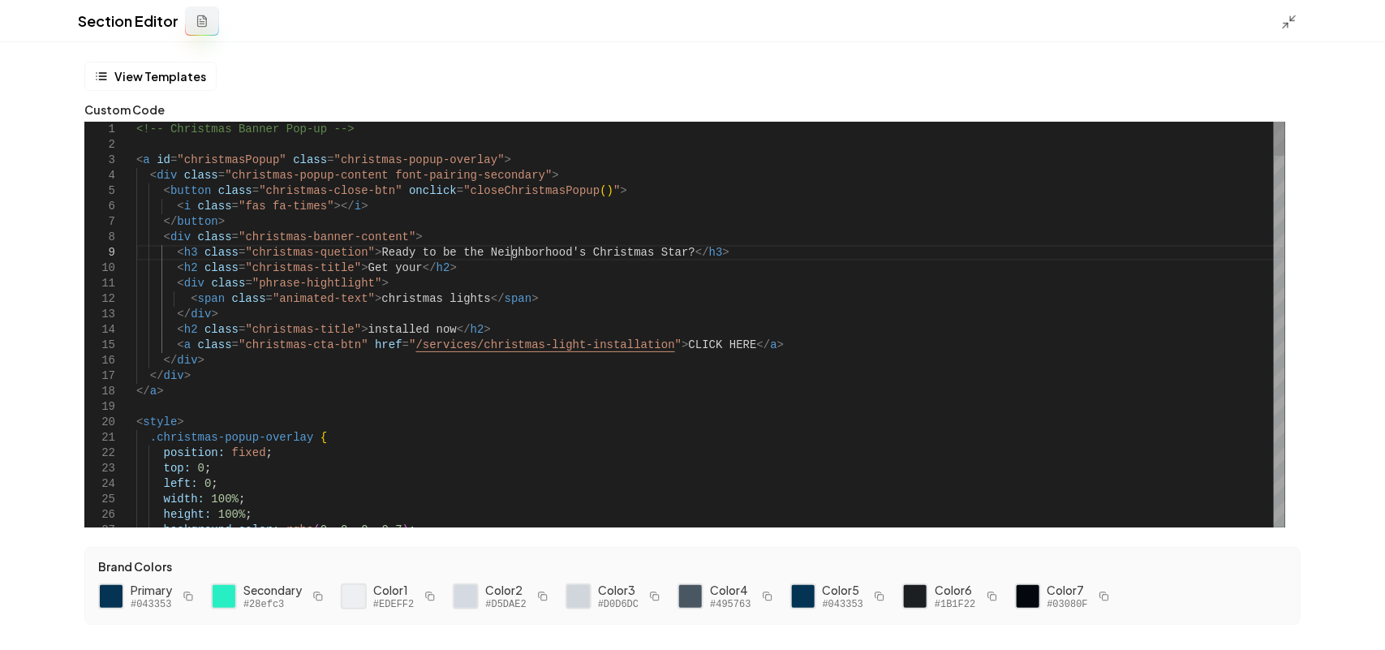
scroll to position [107, 136]
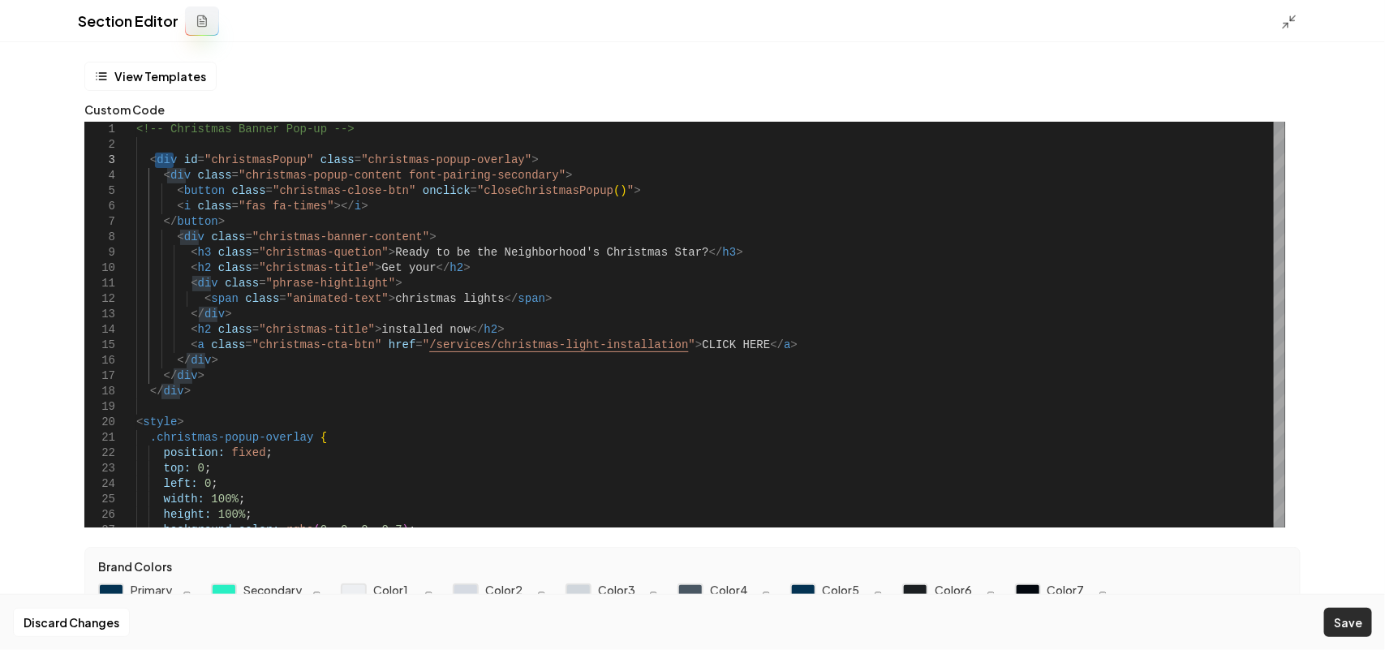
click at [1357, 630] on button "Save" at bounding box center [1348, 622] width 48 height 29
type textarea "**********"
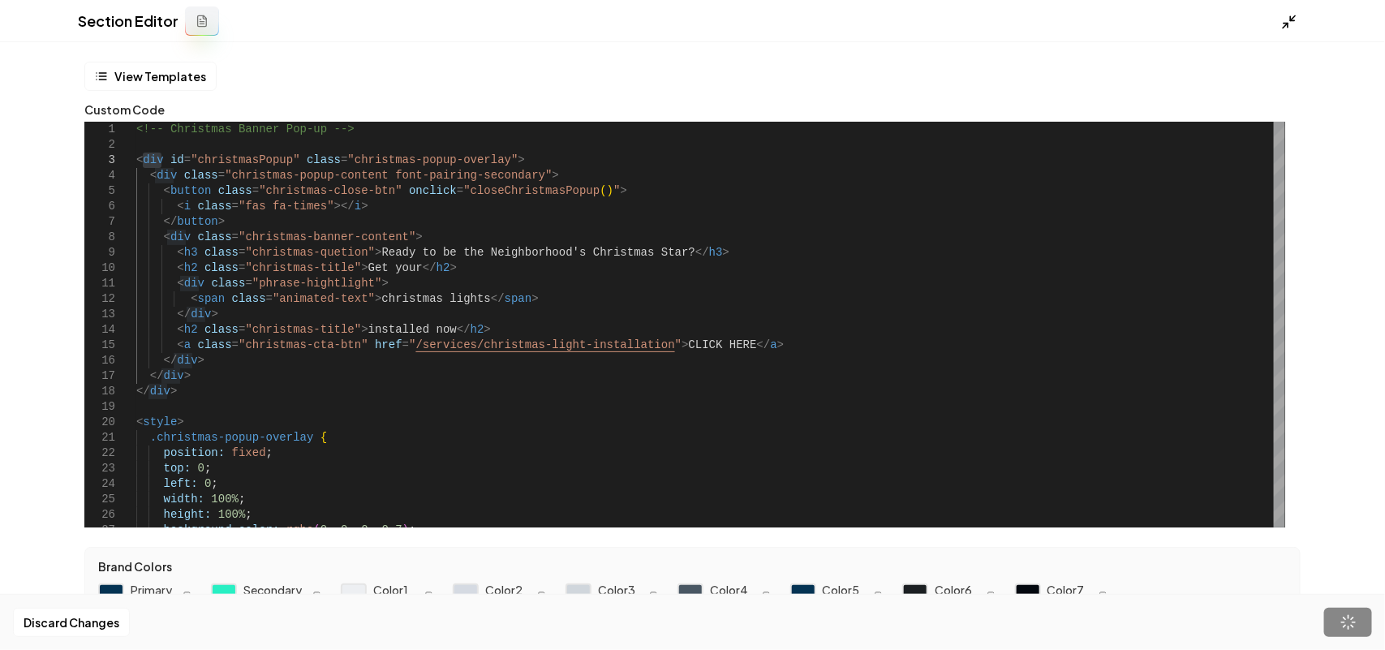
click at [1290, 22] on icon at bounding box center [1289, 22] width 16 height 16
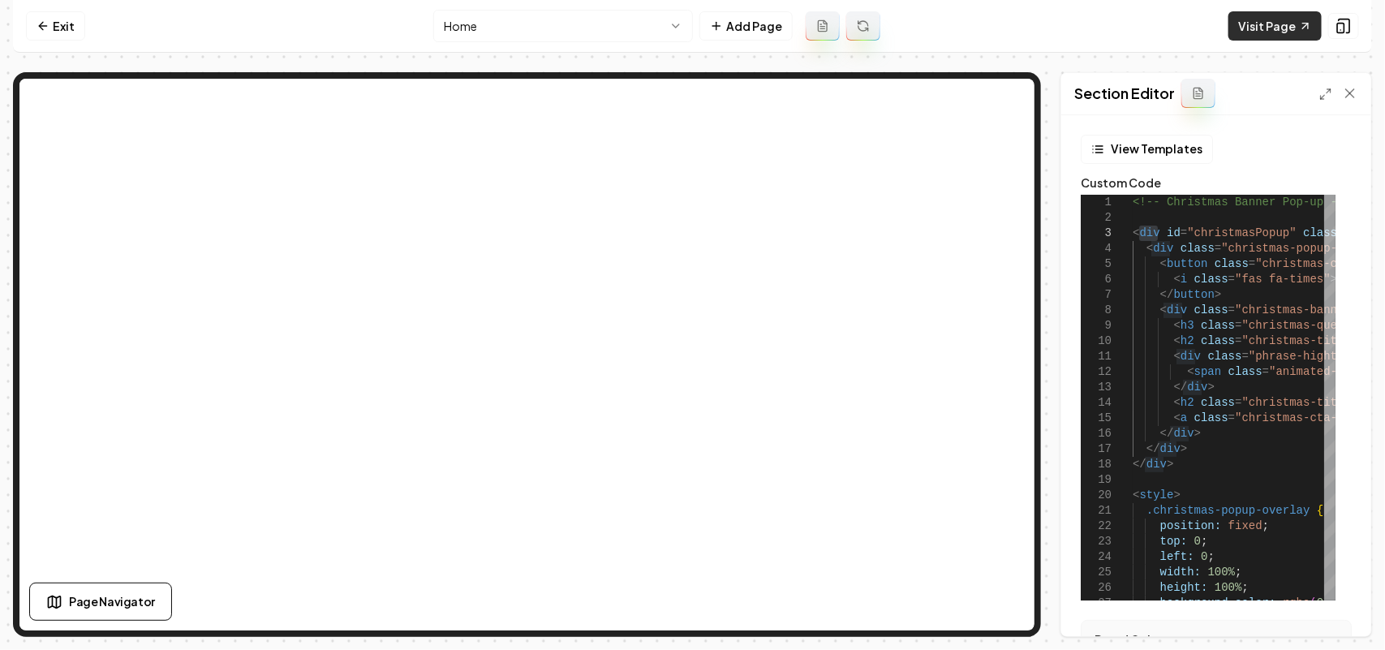
click at [1282, 15] on link "Visit Page" at bounding box center [1274, 25] width 93 height 29
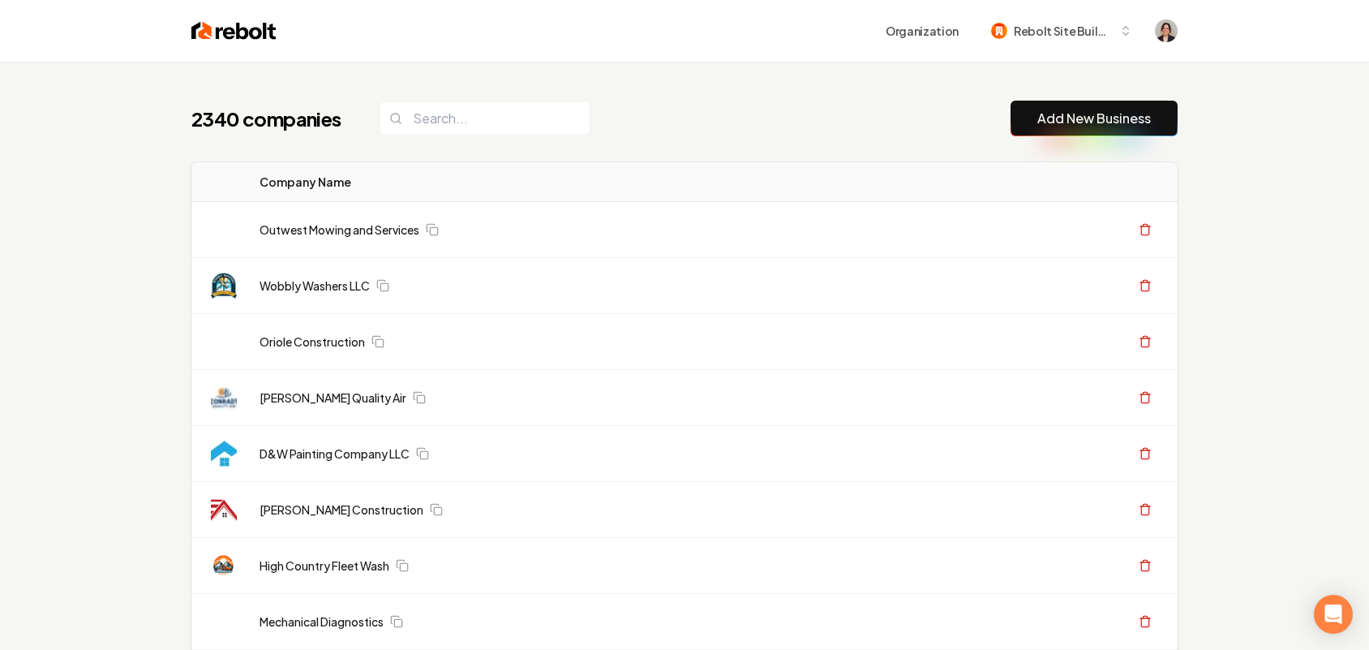
click at [1134, 120] on link "Add New Business" at bounding box center [1094, 118] width 114 height 19
click at [1122, 123] on link "Add New Business" at bounding box center [1094, 118] width 114 height 19
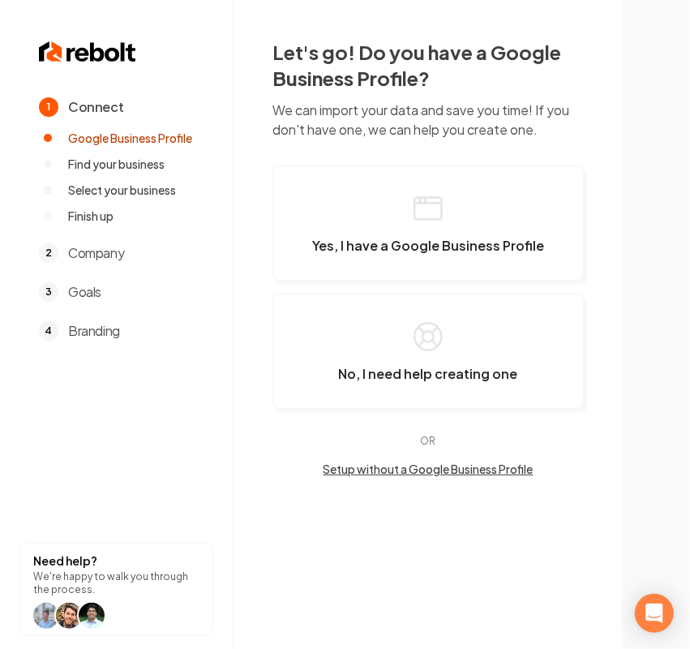
click at [586, 110] on div "Let's go! Do you have a Google Business Profile? We can import your data and sa…" at bounding box center [428, 258] width 389 height 516
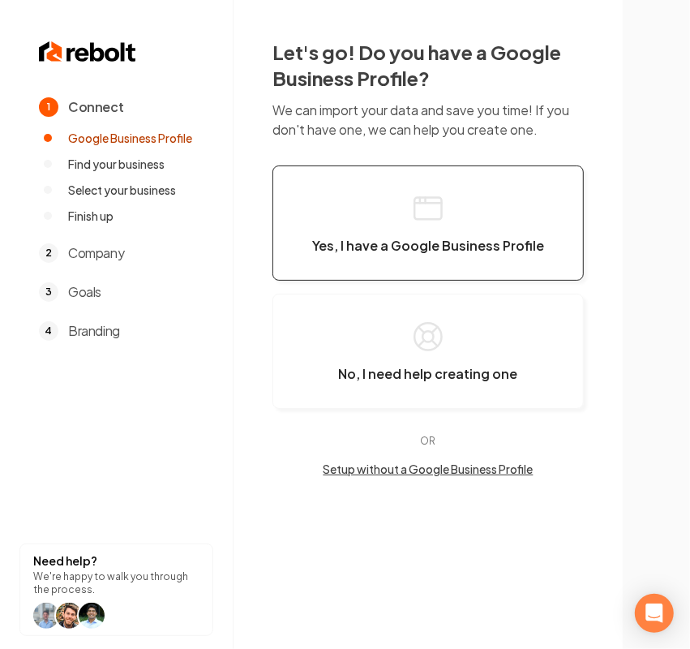
click at [397, 172] on button "Yes, I have a Google Business Profile" at bounding box center [428, 222] width 311 height 115
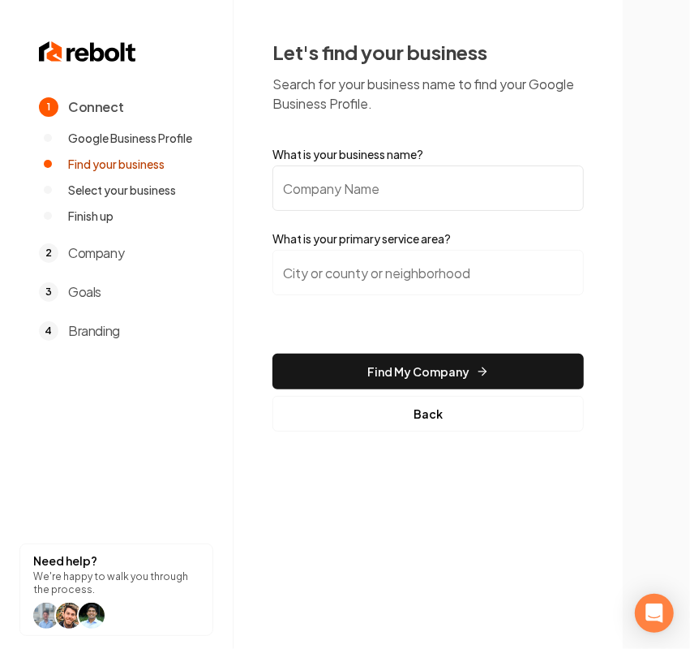
click at [359, 187] on input "What is your business name?" at bounding box center [428, 187] width 311 height 45
paste input "[PERSON_NAME] Electric LLC"
type input "[PERSON_NAME] Electric LLC"
click at [333, 277] on input "search" at bounding box center [428, 272] width 311 height 45
paste input "Eldon"
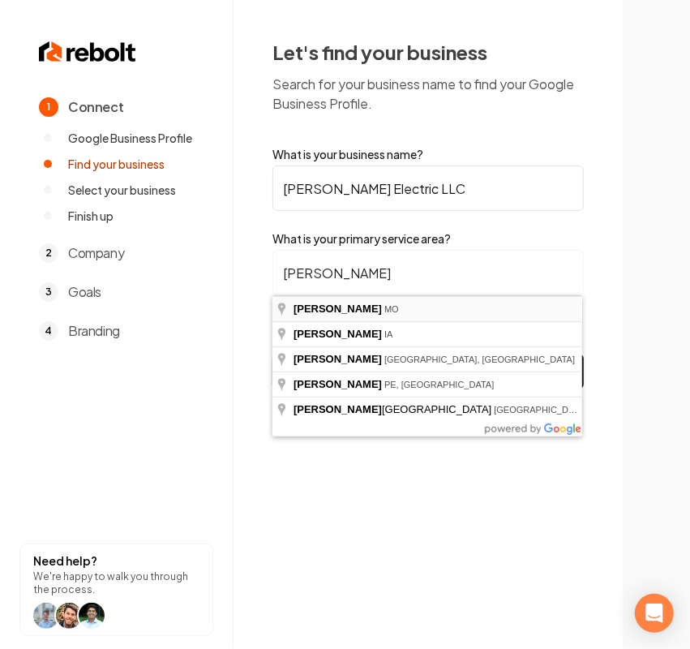
type input "Eldon, MO"
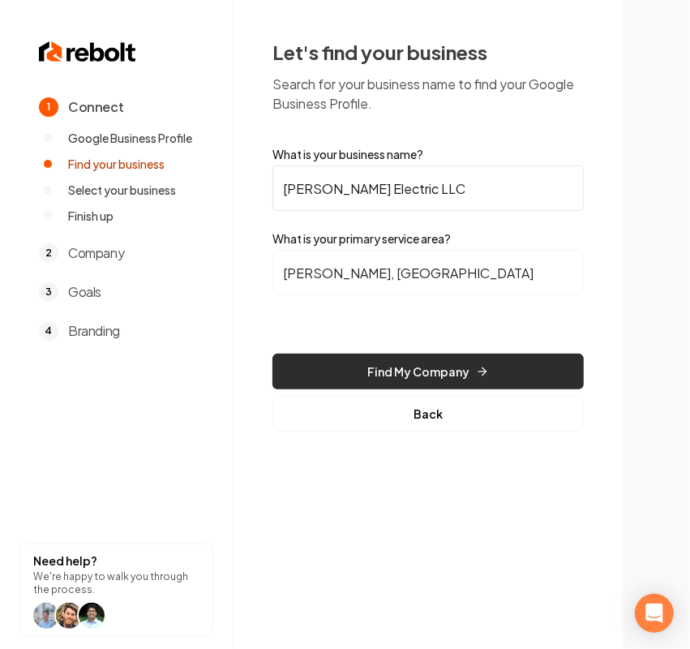
click at [346, 371] on button "Find My Company" at bounding box center [428, 372] width 311 height 36
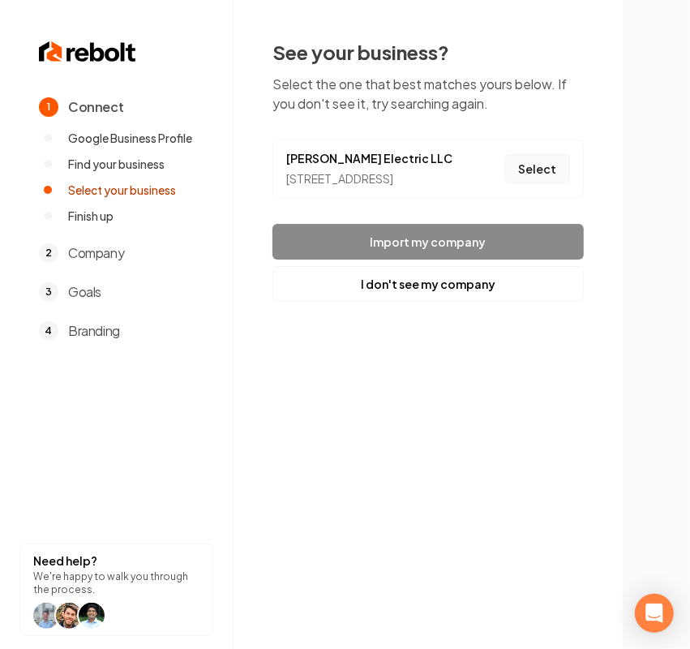
click at [537, 183] on button "Select" at bounding box center [538, 168] width 66 height 29
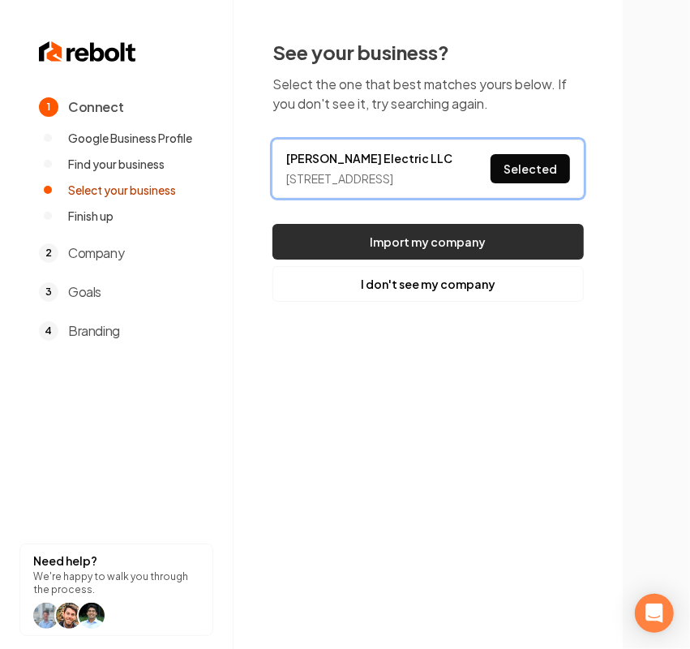
click at [438, 254] on button "Import my company" at bounding box center [428, 242] width 311 height 36
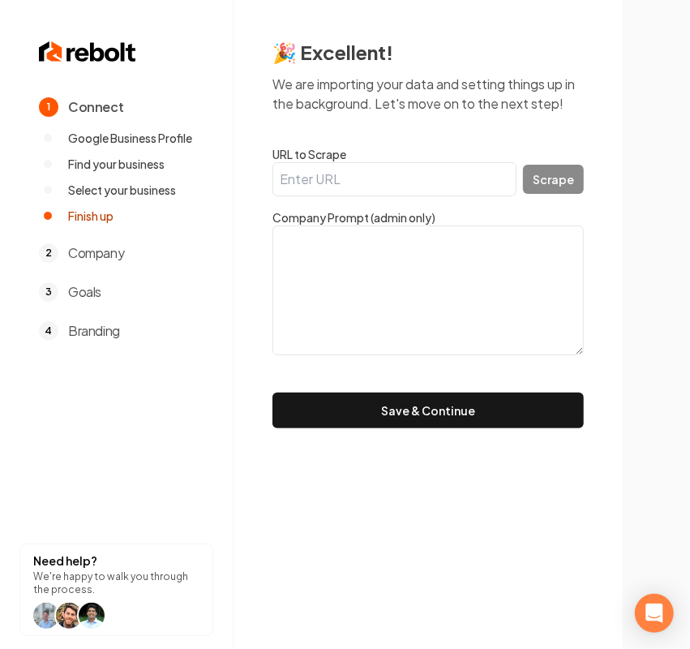
click at [349, 184] on input "URL to Scrape" at bounding box center [395, 179] width 244 height 34
paste input "[PERSON_NAME] Electric LLC"
type input "[PERSON_NAME] Electric LLC"
click at [408, 319] on textarea at bounding box center [428, 290] width 311 height 130
paste textarea "Flagg Electric LLC was established in 2009 and has been serving the entire lake…"
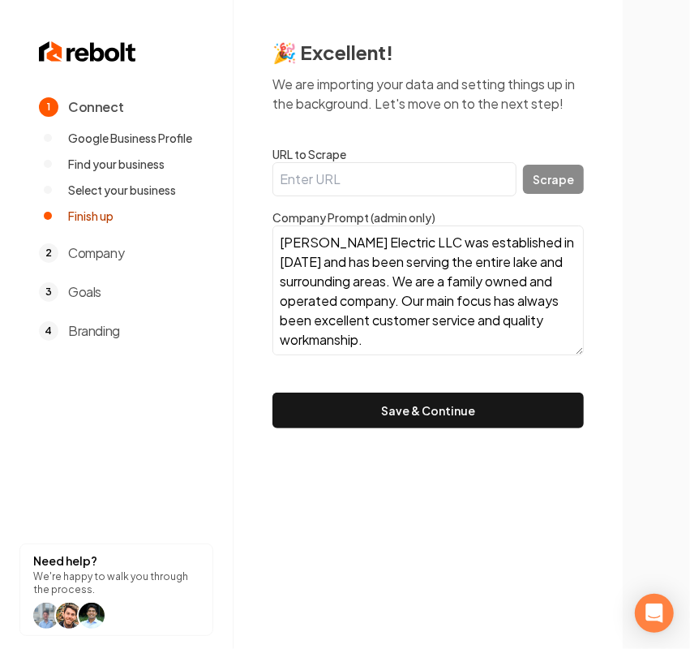
click at [343, 298] on textarea "Flagg Electric LLC was established in 2009 and has been serving the entire lake…" at bounding box center [428, 290] width 311 height 130
paste textarea "Established back in 2009, Flagg Electric LLC calls Camdenton, MO, its home base…"
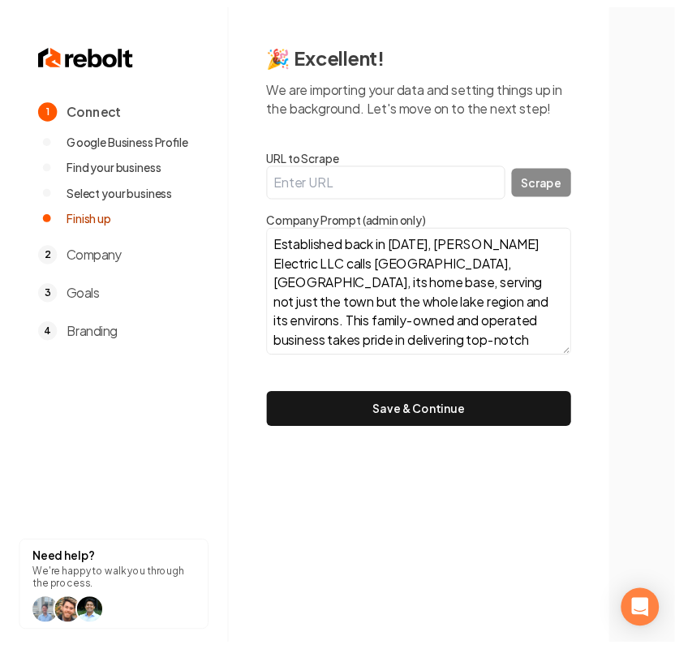
scroll to position [227, 0]
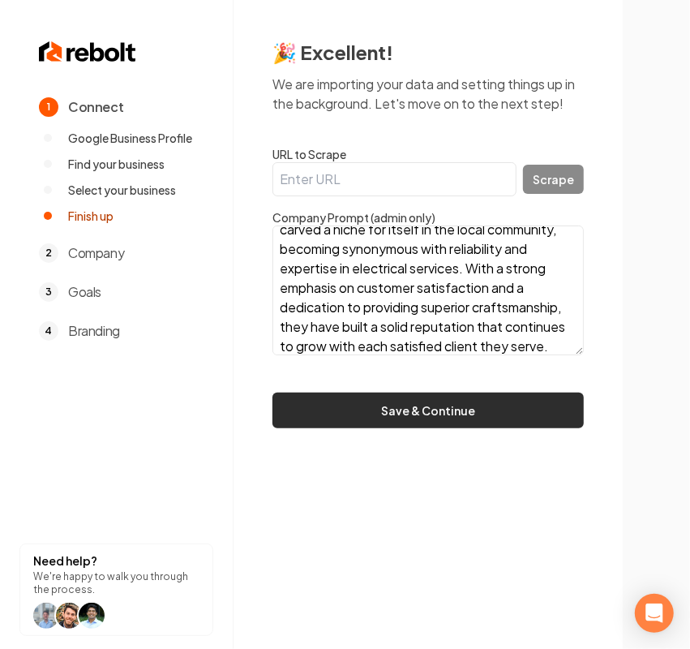
type textarea "Established back in 2009, Flagg Electric LLC calls Camdenton, MO, its home base…"
click at [504, 422] on button "Save & Continue" at bounding box center [428, 411] width 311 height 36
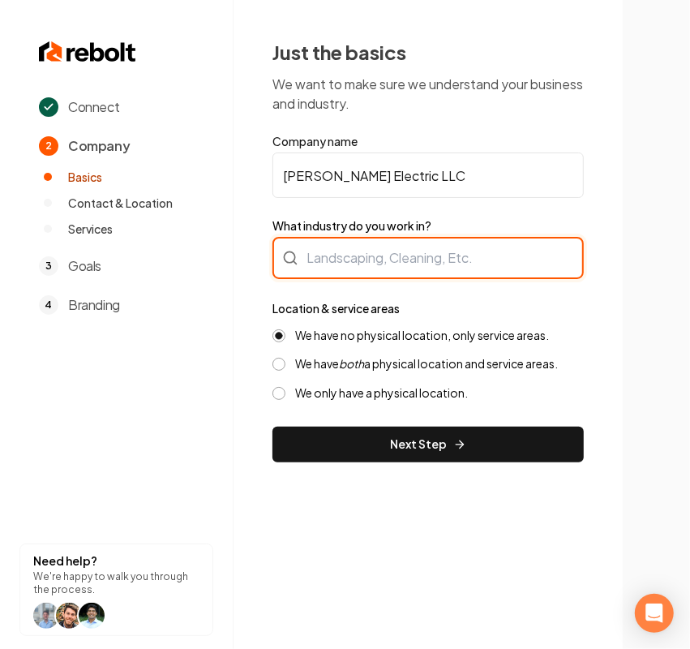
click at [446, 262] on div at bounding box center [428, 258] width 311 height 42
type input "Electrician"
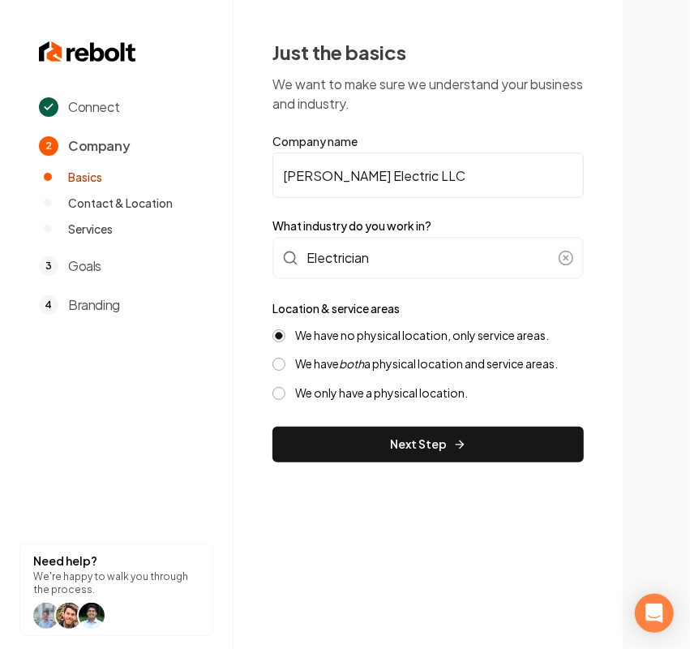
drag, startPoint x: 381, startPoint y: 369, endPoint x: 371, endPoint y: 376, distance: 12.4
click at [381, 369] on label "We have both a physical location and service areas." at bounding box center [426, 363] width 263 height 15
click at [286, 369] on button "We have both a physical location and service areas." at bounding box center [279, 364] width 13 height 13
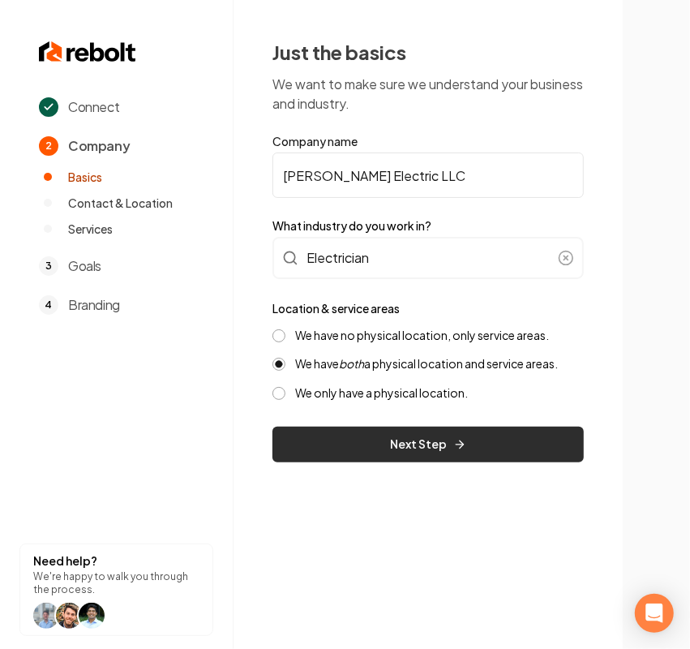
click at [346, 436] on button "Next Step" at bounding box center [428, 445] width 311 height 36
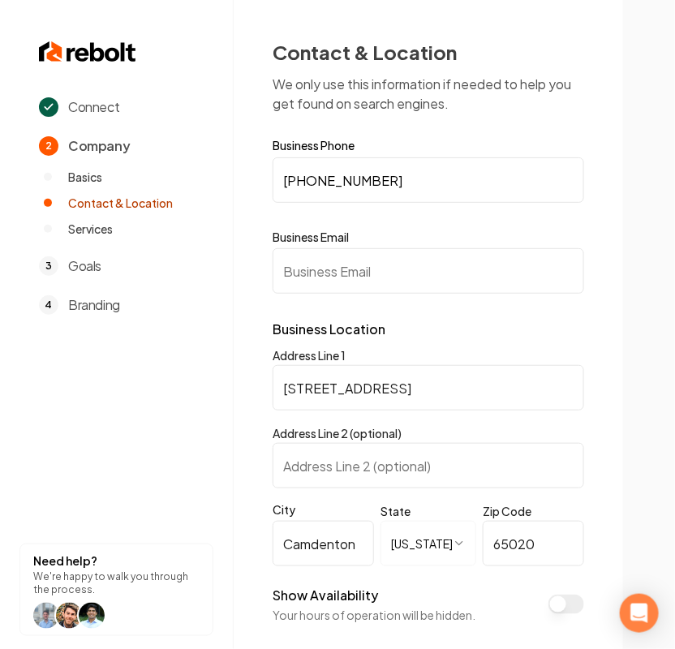
drag, startPoint x: 326, startPoint y: 268, endPoint x: 334, endPoint y: 268, distance: 8.2
click at [326, 268] on input "Business Email" at bounding box center [428, 270] width 311 height 45
paste input "eflagg33@gmail.com"
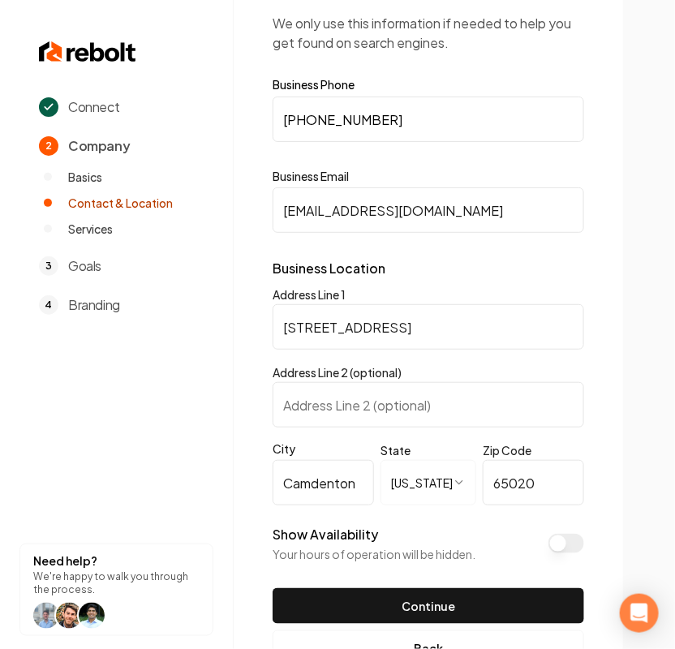
scroll to position [116, 0]
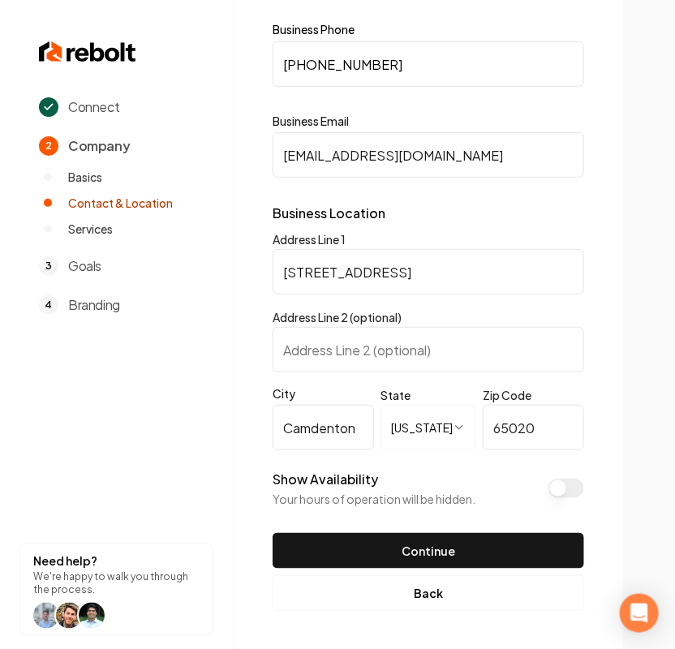
type input "eflagg33@gmail.com"
click at [574, 485] on button "Show Availability" at bounding box center [566, 488] width 36 height 19
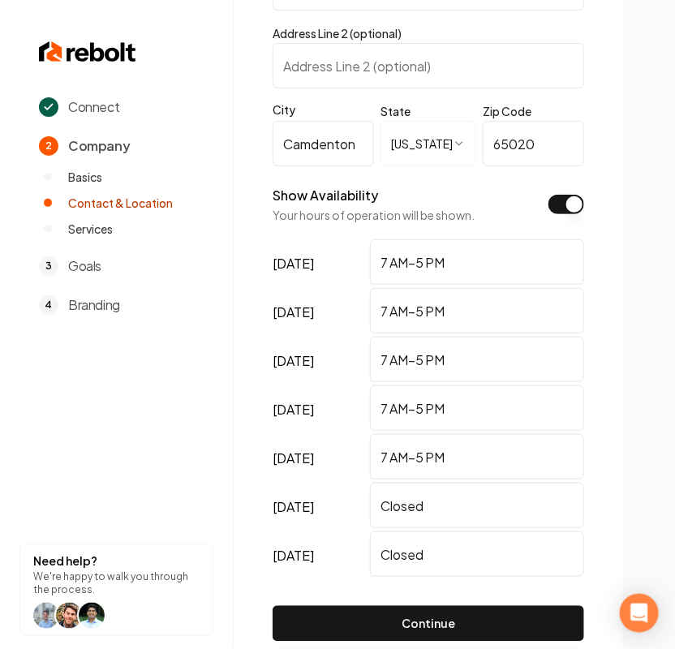
scroll to position [473, 0]
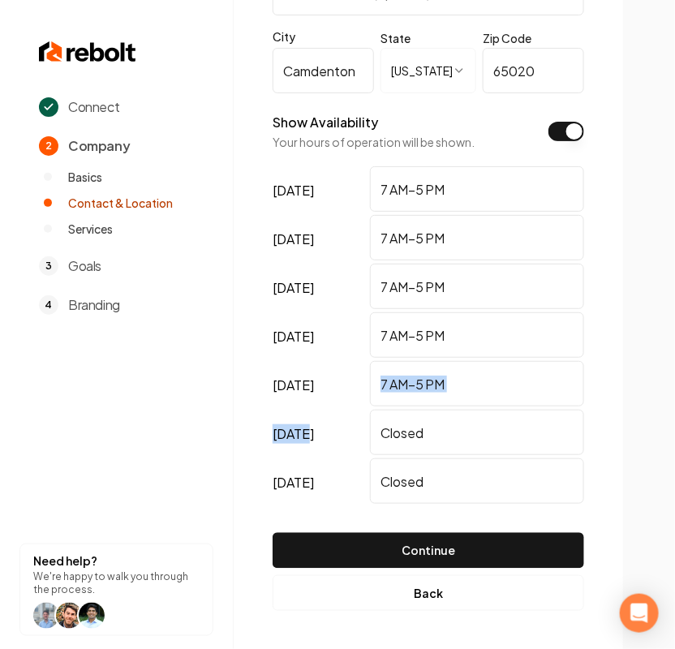
drag, startPoint x: 469, startPoint y: 406, endPoint x: 188, endPoint y: 449, distance: 283.9
click at [526, 444] on input "Closed" at bounding box center [477, 432] width 214 height 45
drag, startPoint x: 523, startPoint y: 436, endPoint x: 331, endPoint y: 440, distance: 192.3
click at [341, 440] on div "saturday Closed" at bounding box center [428, 434] width 311 height 49
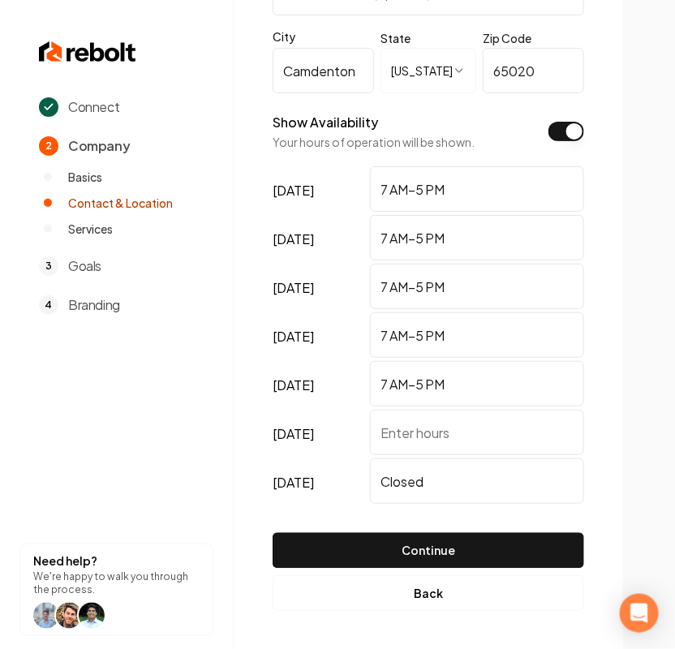
drag, startPoint x: 476, startPoint y: 481, endPoint x: 337, endPoint y: 469, distance: 139.2
click at [325, 469] on div "sunday Closed" at bounding box center [428, 482] width 311 height 49
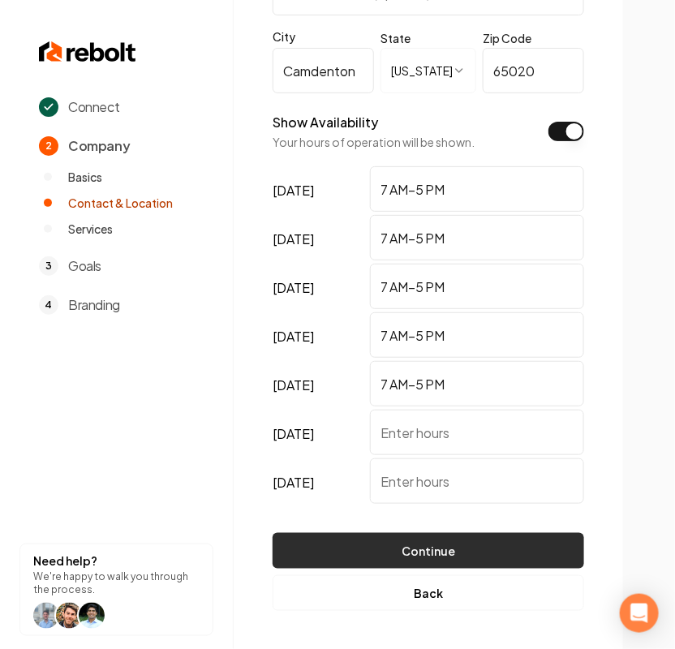
click at [475, 543] on button "Continue" at bounding box center [428, 551] width 311 height 36
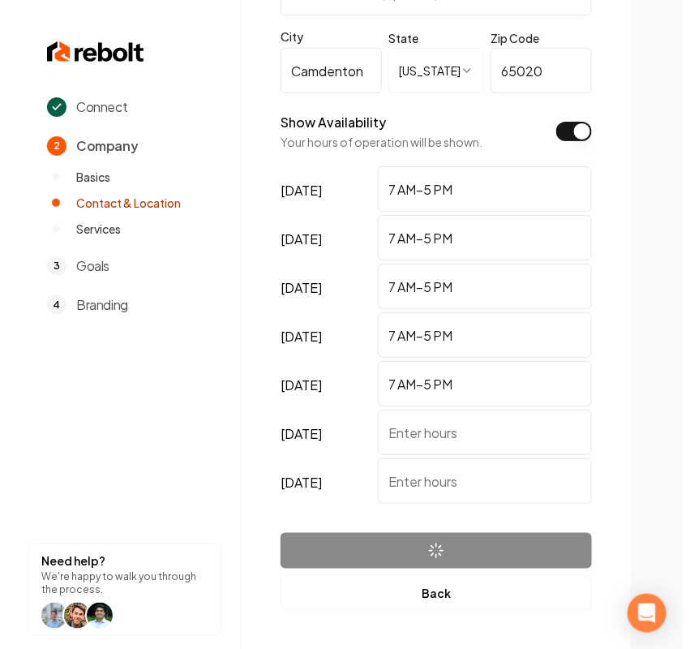
scroll to position [0, 0]
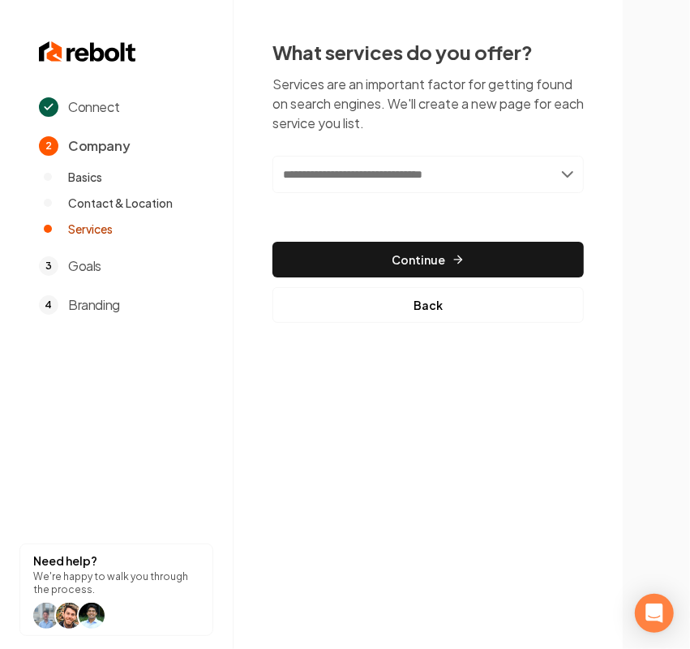
click at [333, 161] on input "text" at bounding box center [428, 174] width 311 height 37
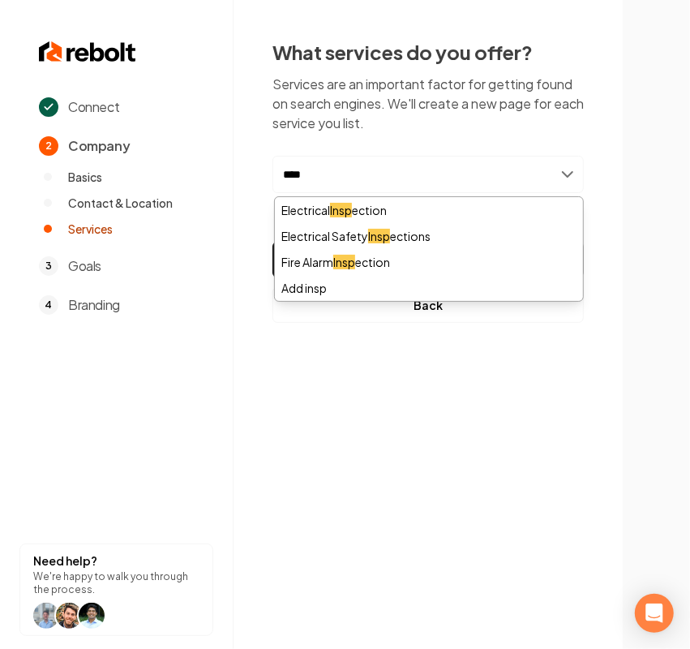
type input "*****"
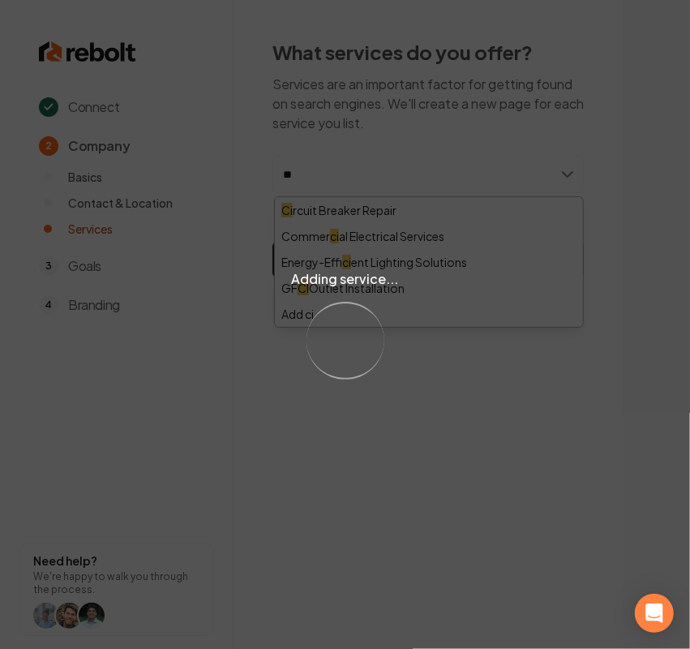
type input "***"
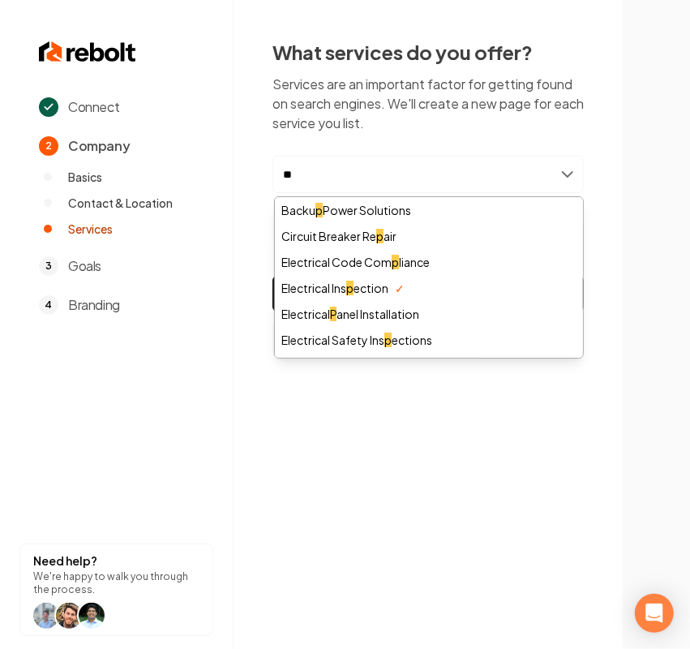
type input "***"
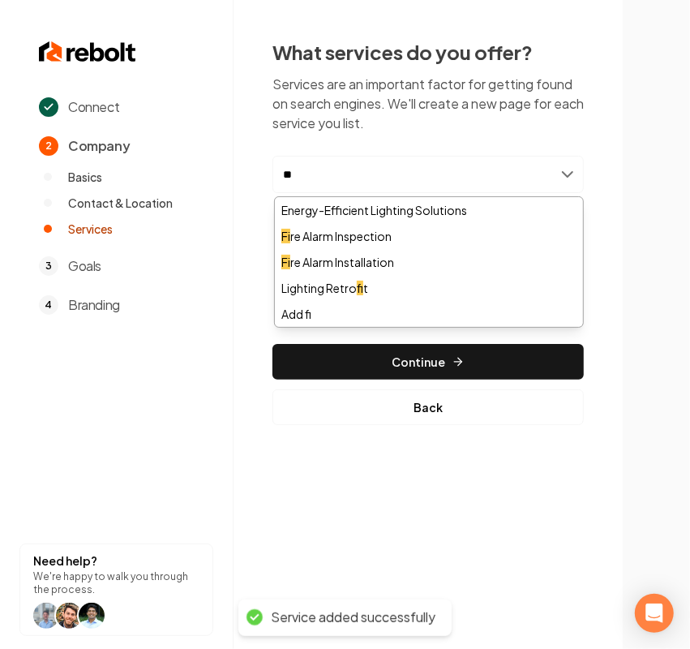
type input "*"
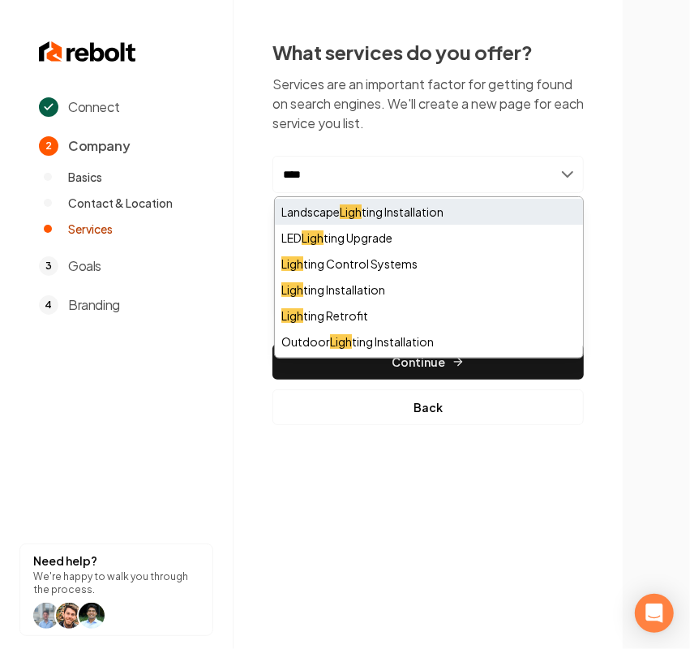
scroll to position [73, 0]
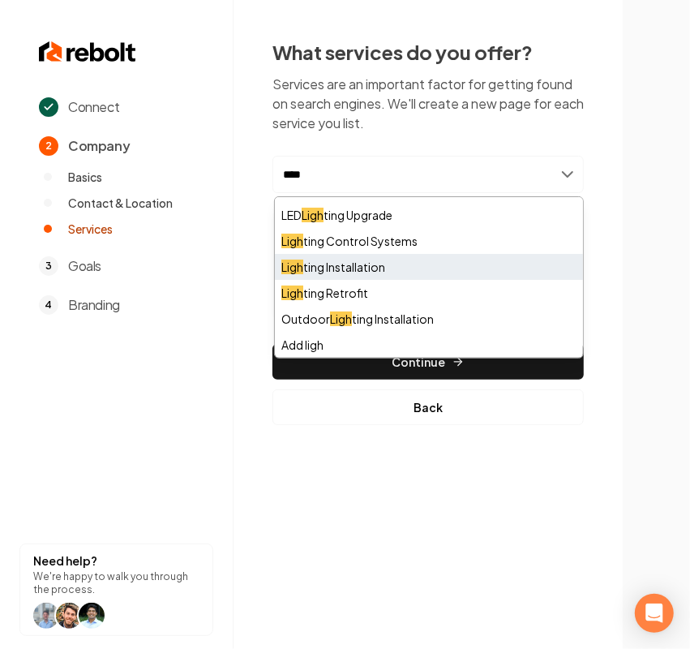
type input "****"
click at [371, 268] on div "Ligh ting Installation" at bounding box center [429, 267] width 308 height 26
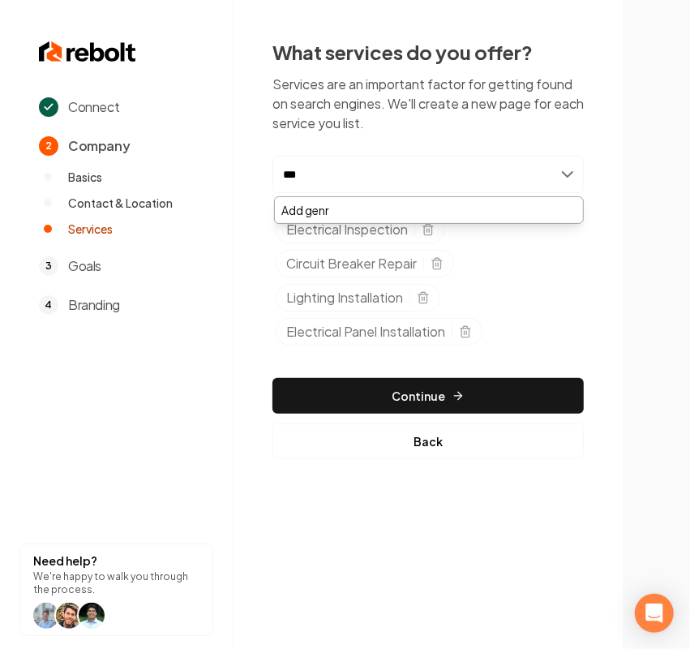
type input "****"
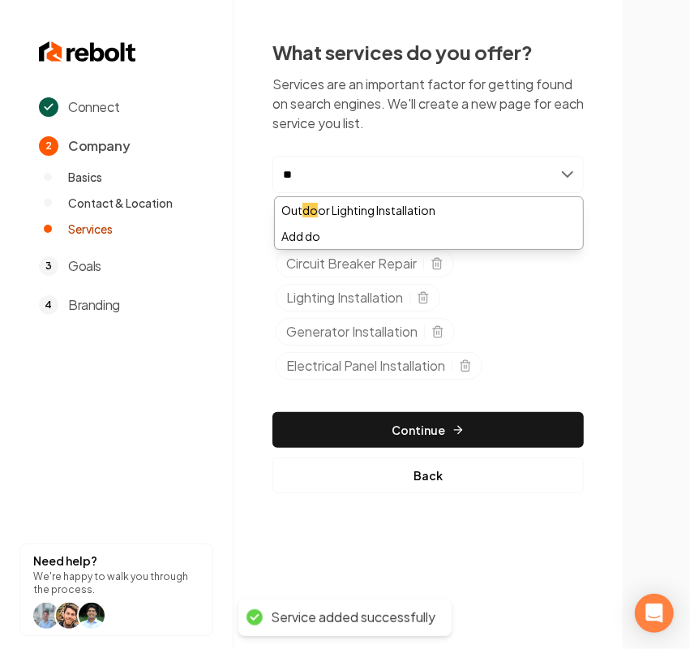
type input "*"
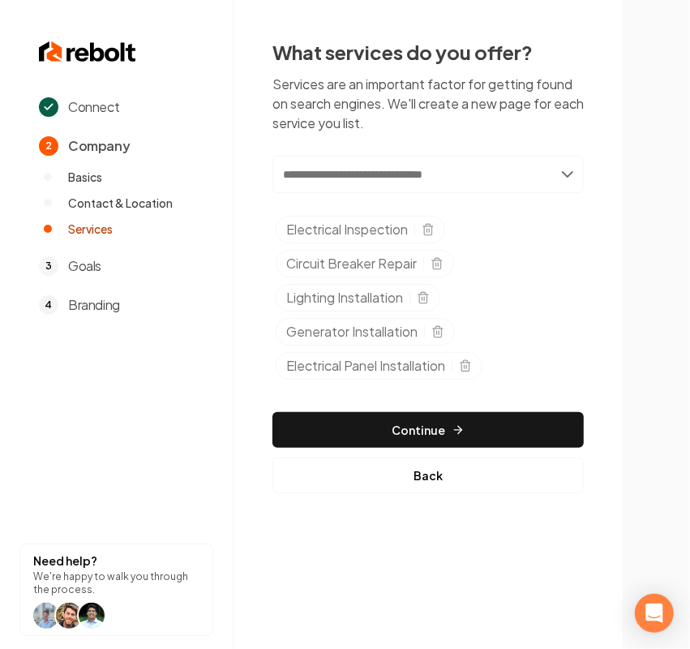
click at [595, 268] on div "What services do you offer? Services are an important factor for getting found …" at bounding box center [428, 266] width 389 height 532
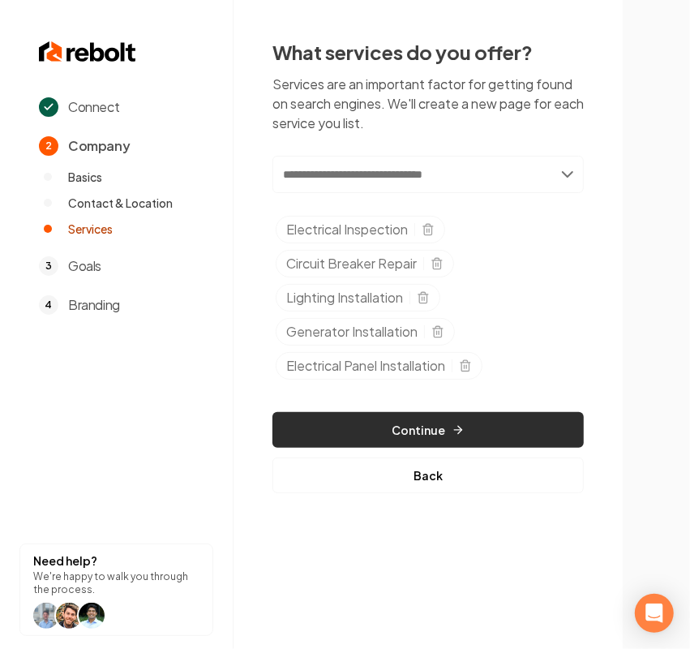
click at [302, 424] on button "Continue" at bounding box center [428, 430] width 311 height 36
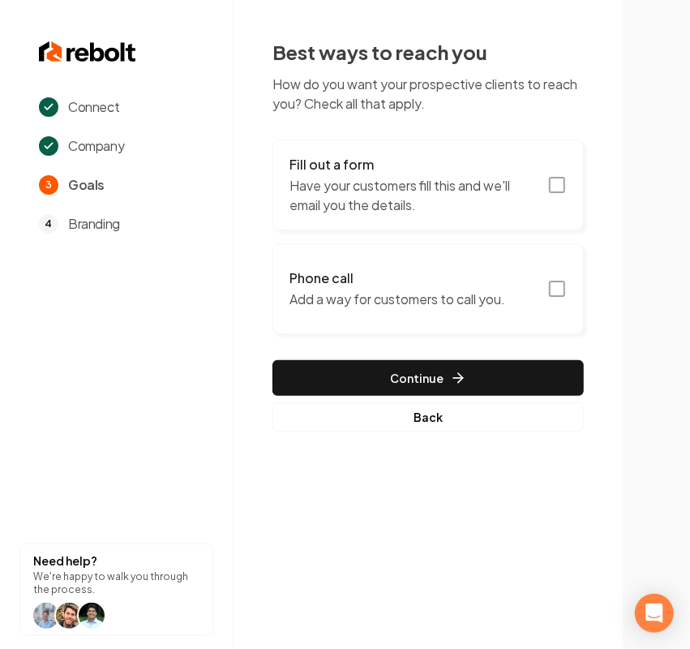
click at [349, 187] on p "Have your customers fill this and we'll email you the details." at bounding box center [414, 195] width 248 height 39
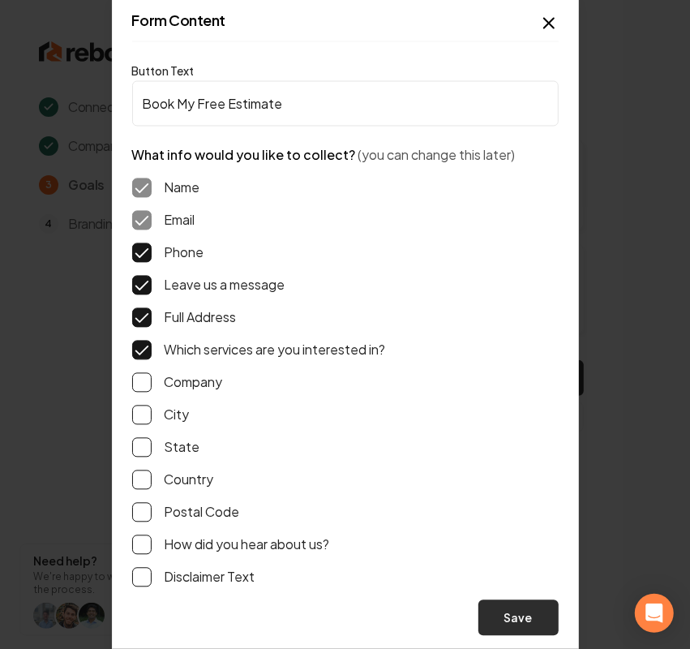
click at [509, 621] on button "Save" at bounding box center [519, 618] width 80 height 36
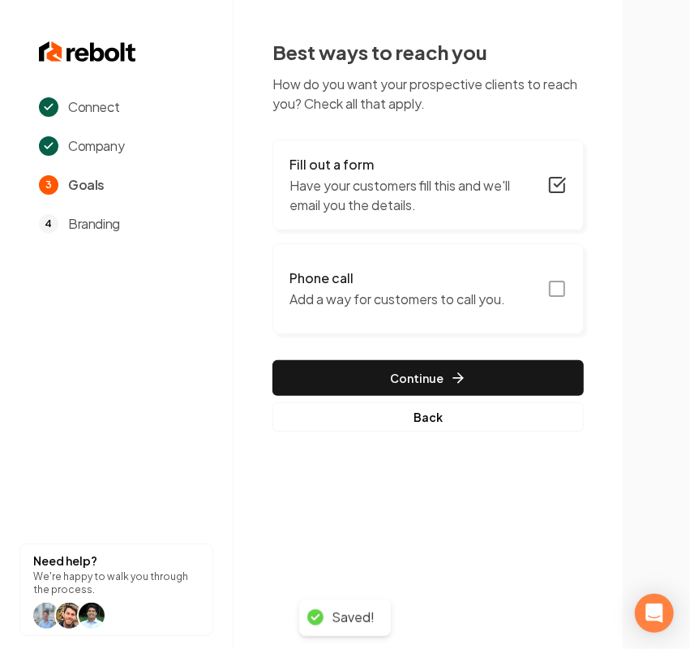
click at [444, 329] on button "Phone call Add a way for customers to call you." at bounding box center [428, 288] width 311 height 91
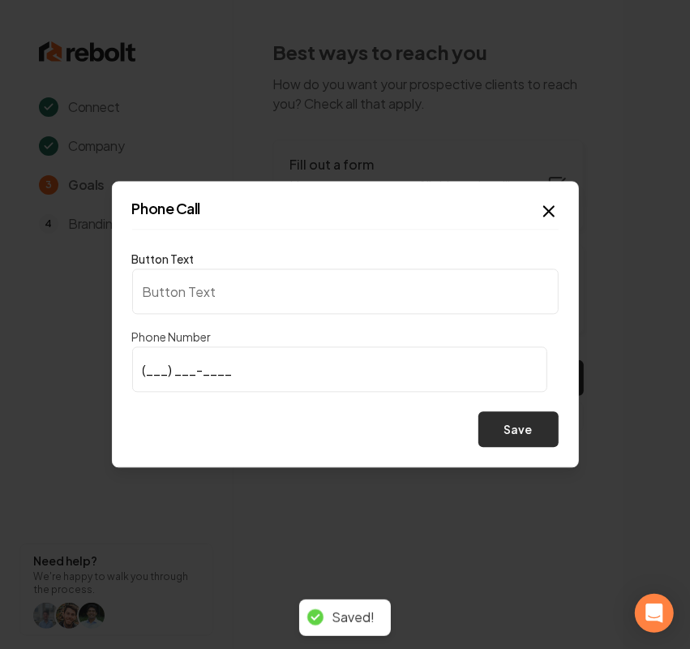
type input "Call us"
type input "(573) 286-3406"
click at [523, 423] on button "Save" at bounding box center [519, 430] width 80 height 36
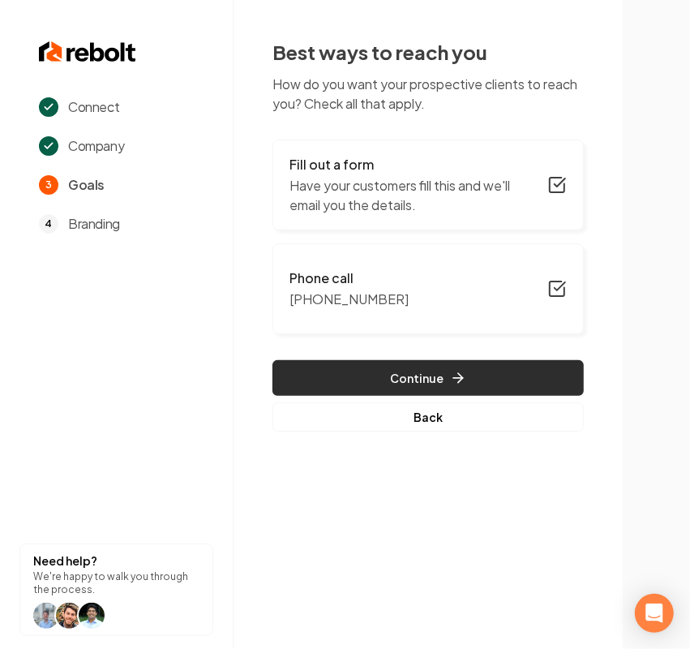
click at [528, 361] on button "Continue" at bounding box center [428, 378] width 311 height 36
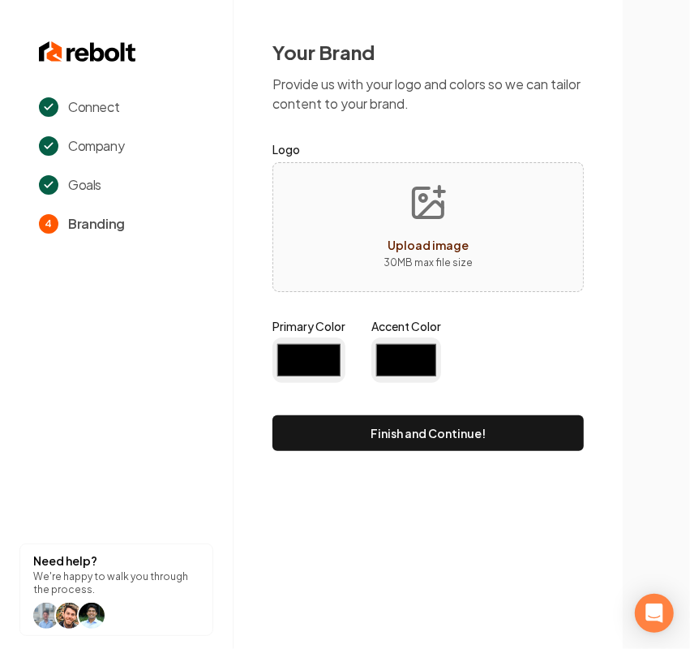
type input "#194d33"
type input "#70be00"
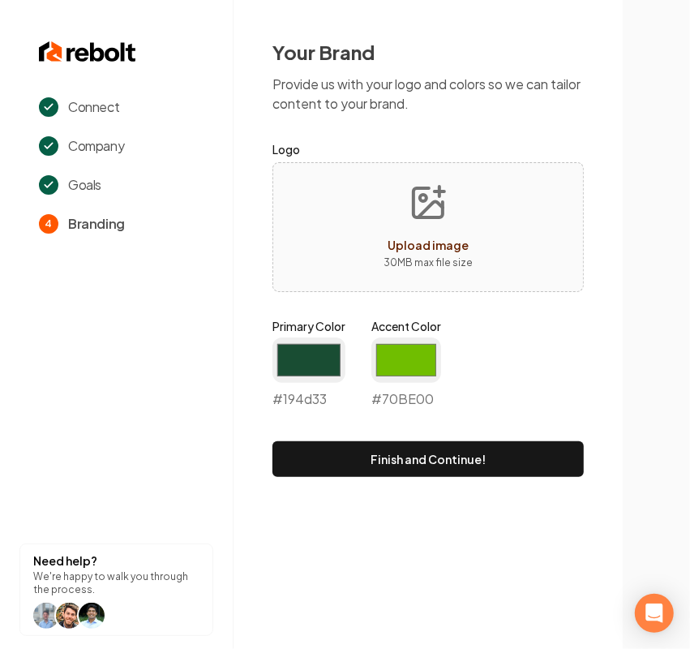
click at [495, 277] on div "Upload image 30 MB max file size" at bounding box center [428, 227] width 311 height 130
type input "**********"
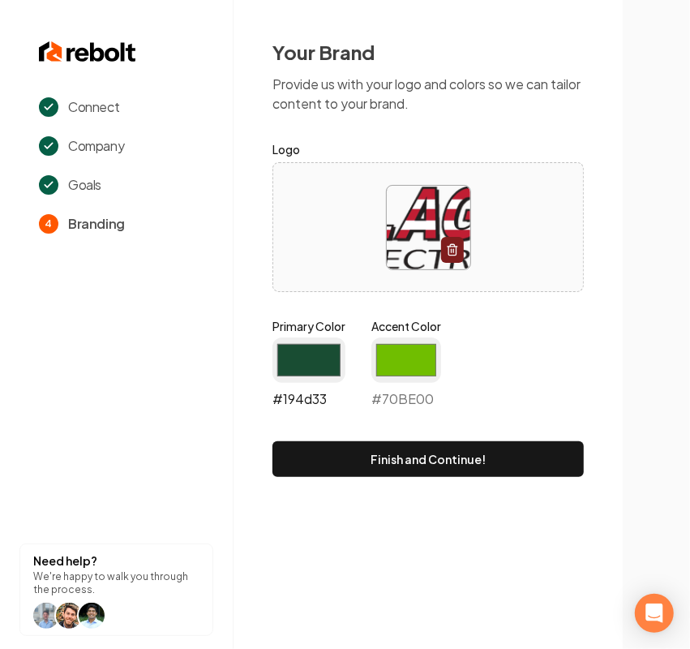
click at [298, 357] on input "#194d33" at bounding box center [309, 359] width 73 height 45
drag, startPoint x: 398, startPoint y: 370, endPoint x: 397, endPoint y: 379, distance: 9.0
click at [398, 370] on input "#70be00" at bounding box center [406, 359] width 70 height 45
click at [285, 357] on input "#304c99" at bounding box center [309, 359] width 73 height 45
click at [296, 358] on input "#304c99" at bounding box center [309, 359] width 73 height 45
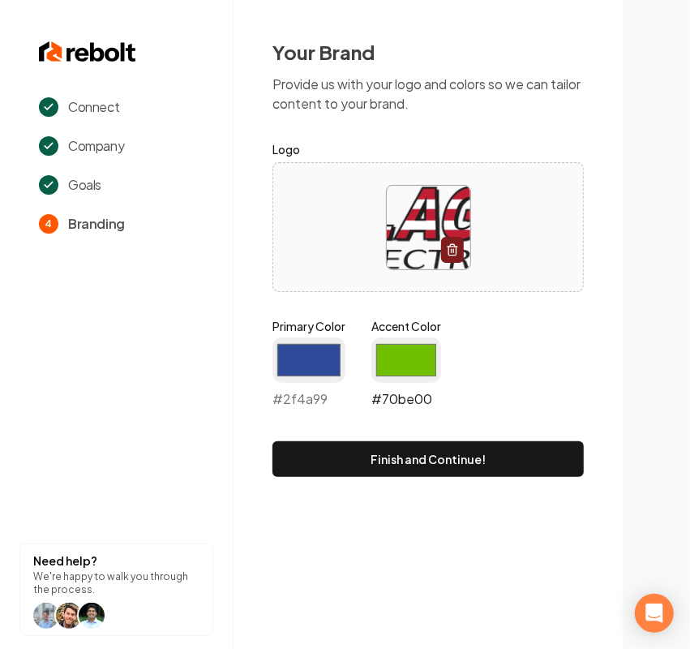
type input "#2f4a99"
click at [374, 353] on input "#70be00" at bounding box center [406, 359] width 70 height 45
type input "#c01e33"
drag, startPoint x: 499, startPoint y: 303, endPoint x: 500, endPoint y: 351, distance: 48.7
click at [499, 303] on form "Logo Primary Color #2f4a99 #2f4a99 Accent Color #c01e33 #c01e33 Finish and Cont…" at bounding box center [428, 308] width 311 height 337
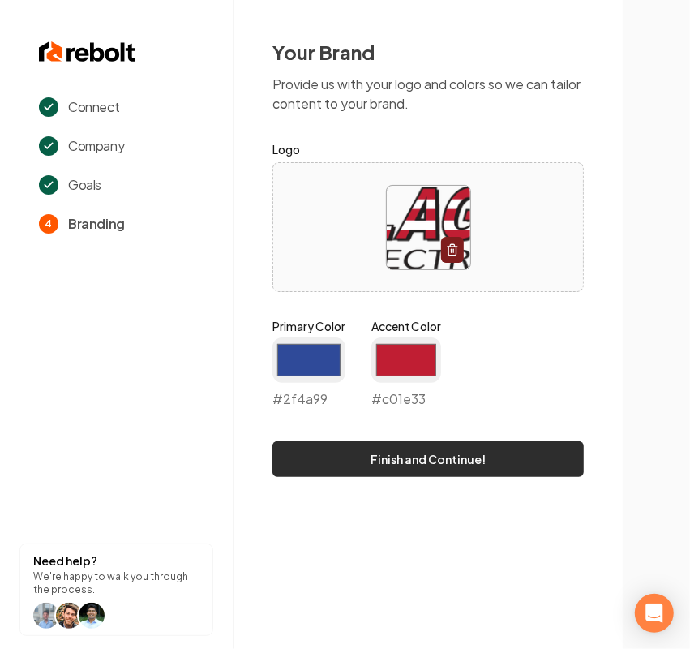
click at [463, 459] on button "Finish and Continue!" at bounding box center [428, 459] width 311 height 36
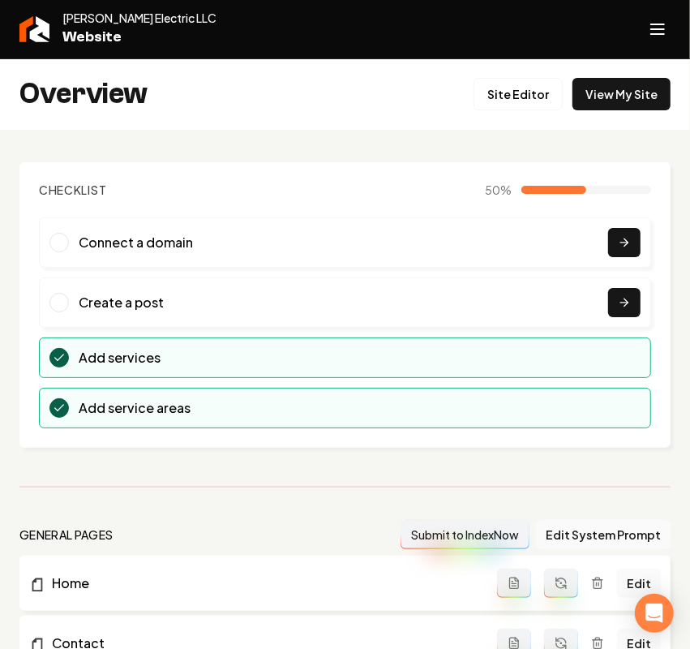
click at [642, 37] on button "Open navigation menu" at bounding box center [657, 29] width 39 height 39
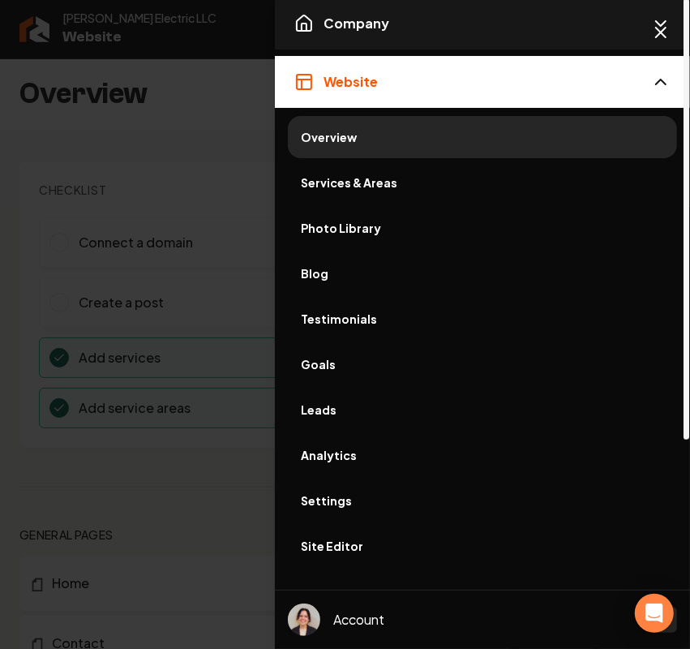
click at [365, 27] on span "Company" at bounding box center [357, 23] width 66 height 19
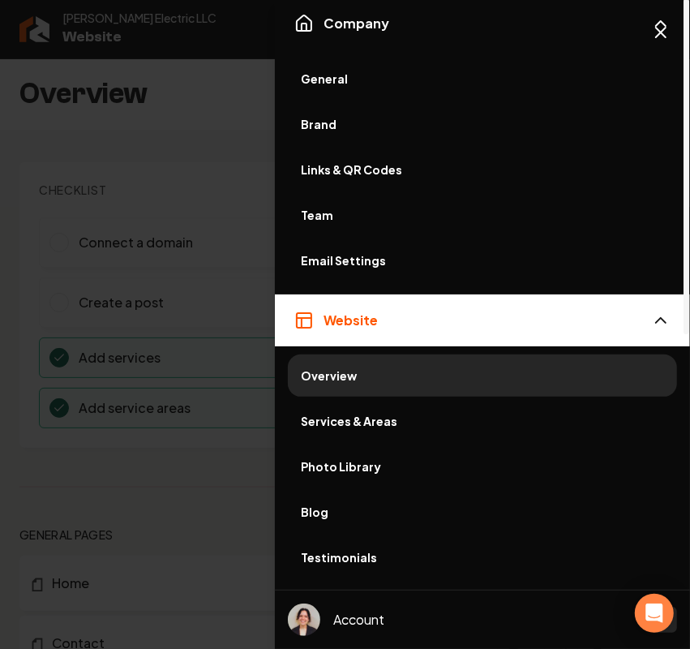
click at [333, 75] on span "General" at bounding box center [482, 79] width 363 height 16
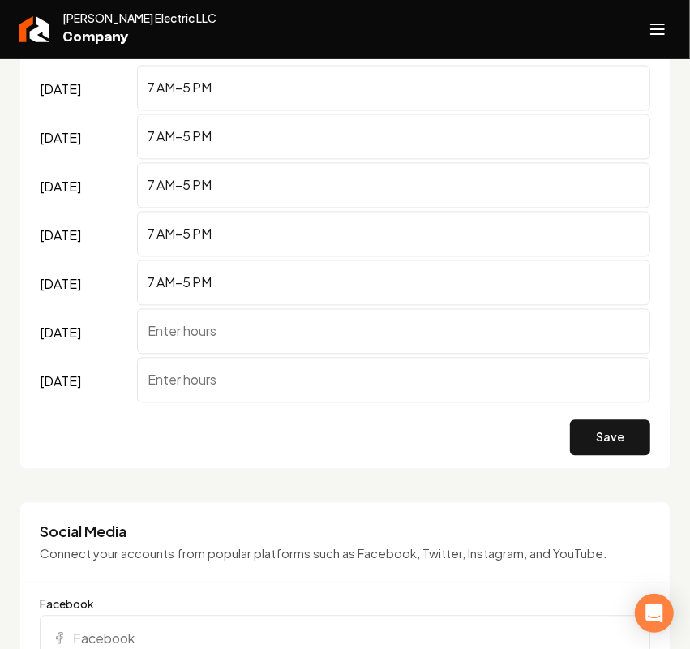
scroll to position [1622, 0]
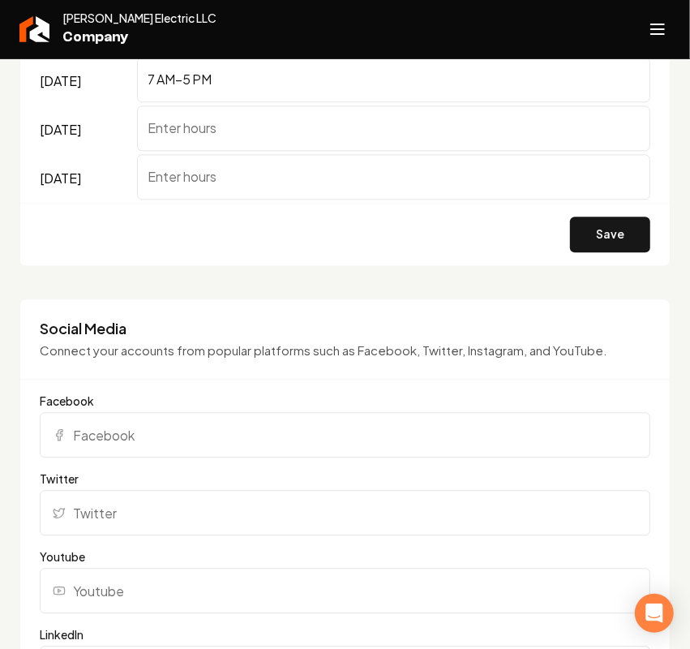
click at [101, 455] on input "Facebook" at bounding box center [345, 434] width 611 height 45
paste input "https://www.facebook.com/people/Flagg-Electric-LLC/100068615921292/"
type input "https://www.facebook.com/people/Flagg-Electric-LLC/100068615921292/"
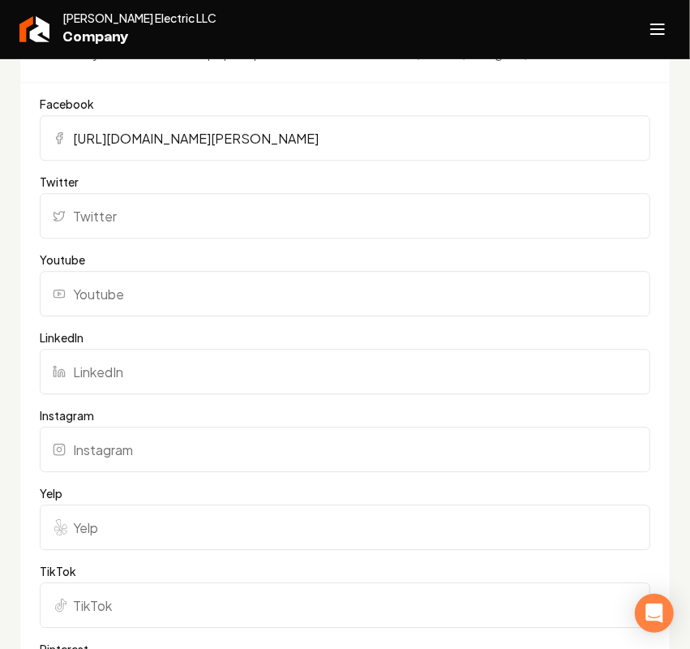
scroll to position [1926, 0]
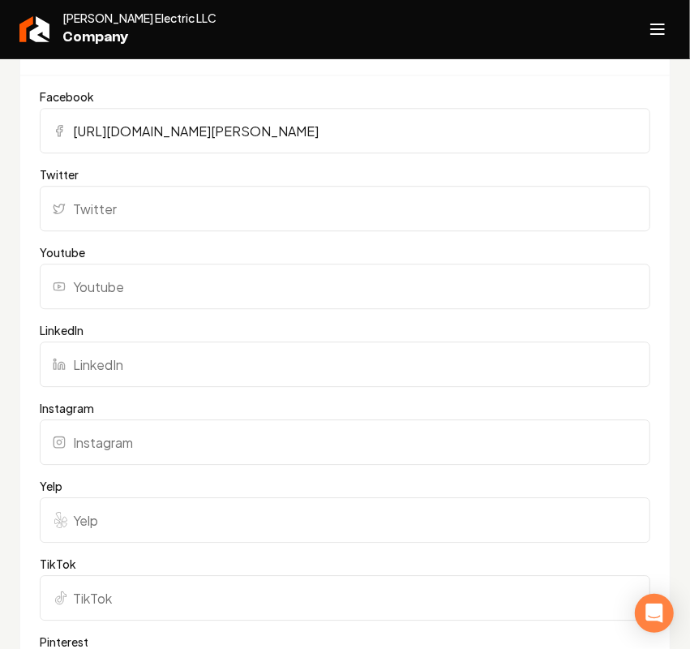
click at [138, 538] on input "Yelp" at bounding box center [345, 519] width 611 height 45
paste input "https://www.yelp.com/biz/flagg-electric-camdenton"
type input "https://www.yelp.com/biz/flagg-electric-camdenton"
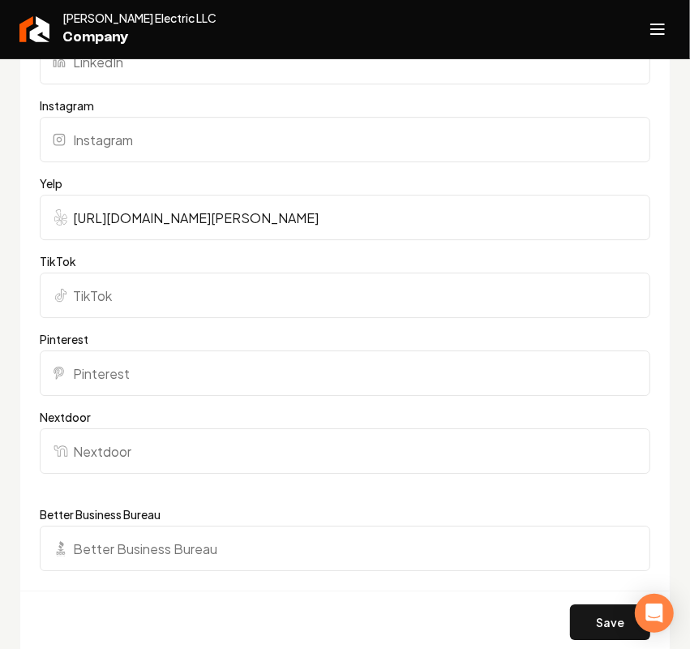
scroll to position [2231, 0]
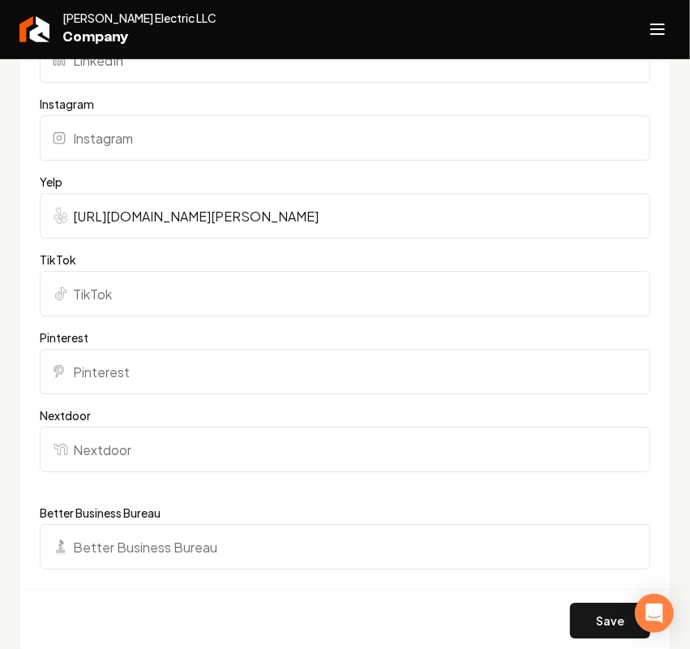
click at [123, 470] on input "Nextdoor" at bounding box center [345, 449] width 611 height 45
paste input "https://www.bbb.org/us/mo/camdenton/profile/electrician/flagg-electric-llc-0734…"
type input "https://www.bbb.org/us/mo/camdenton/profile/electrician/flagg-electric-llc-0734…"
click at [148, 569] on input "Better Business Bureau" at bounding box center [345, 546] width 611 height 45
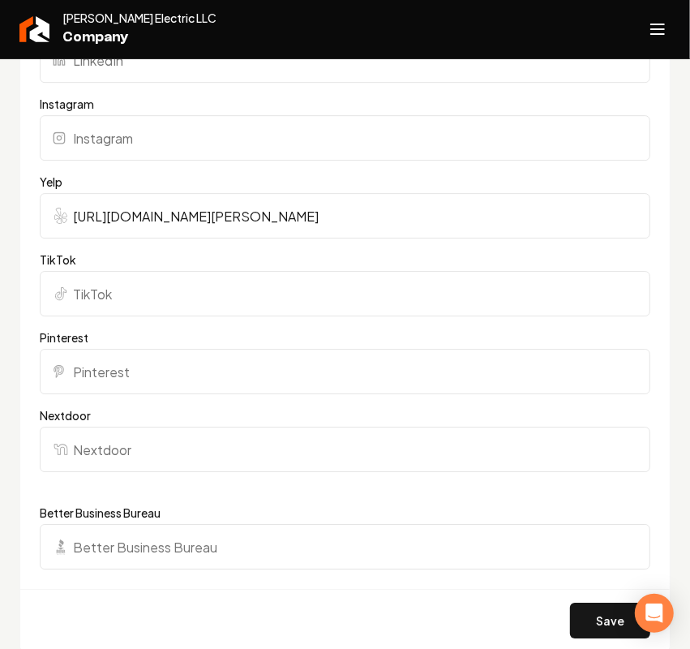
paste input "https://www.bbb.org/us/mo/camdenton/profile/electrician/flagg-electric-llc-0734…"
type input "https://www.bbb.org/us/mo/camdenton/profile/electrician/flagg-electric-llc-0734…"
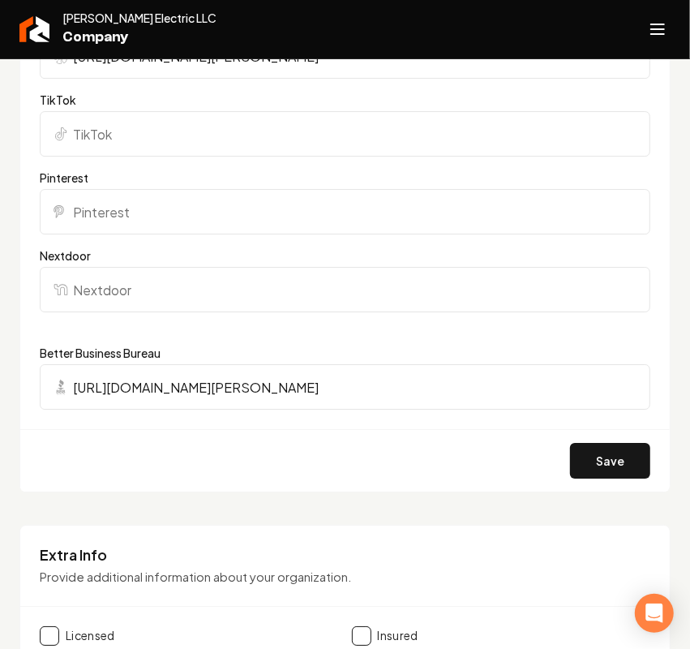
scroll to position [2636, 0]
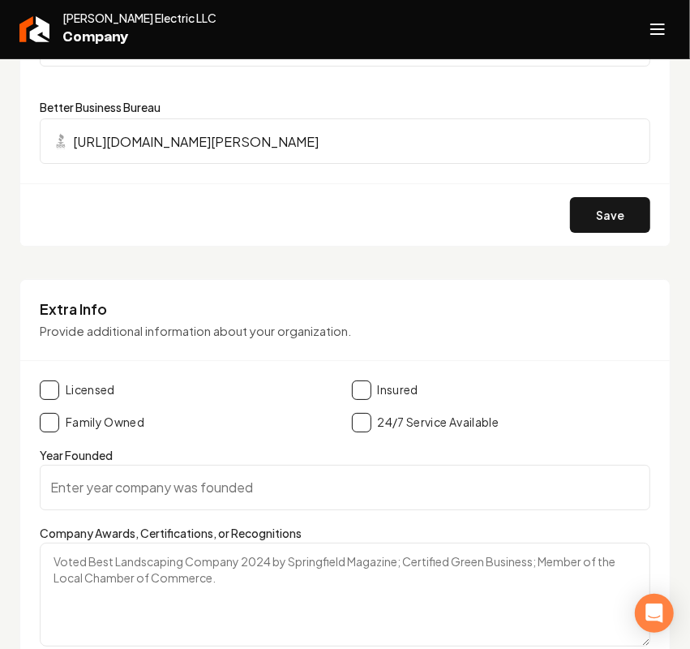
click at [605, 246] on div "Save" at bounding box center [345, 214] width 650 height 62
click at [609, 225] on button "Save" at bounding box center [610, 215] width 80 height 36
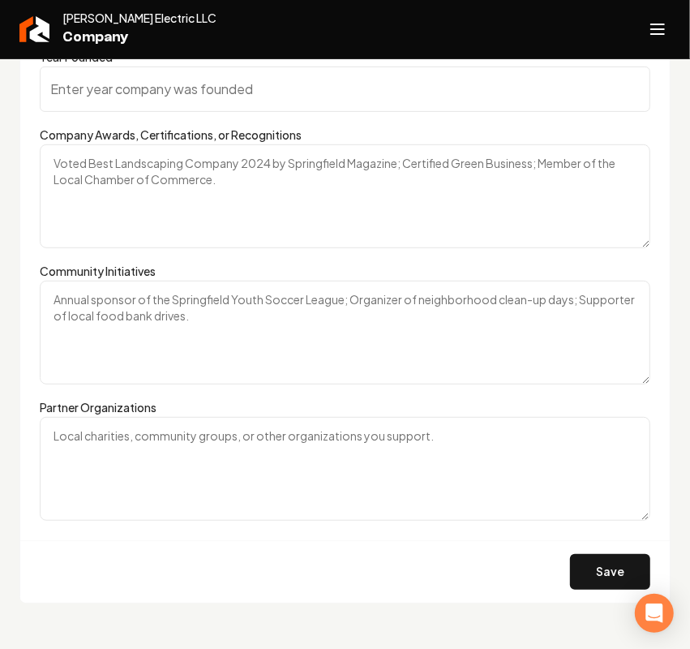
scroll to position [3052, 0]
click at [639, 37] on button "Open navigation menu" at bounding box center [657, 29] width 39 height 39
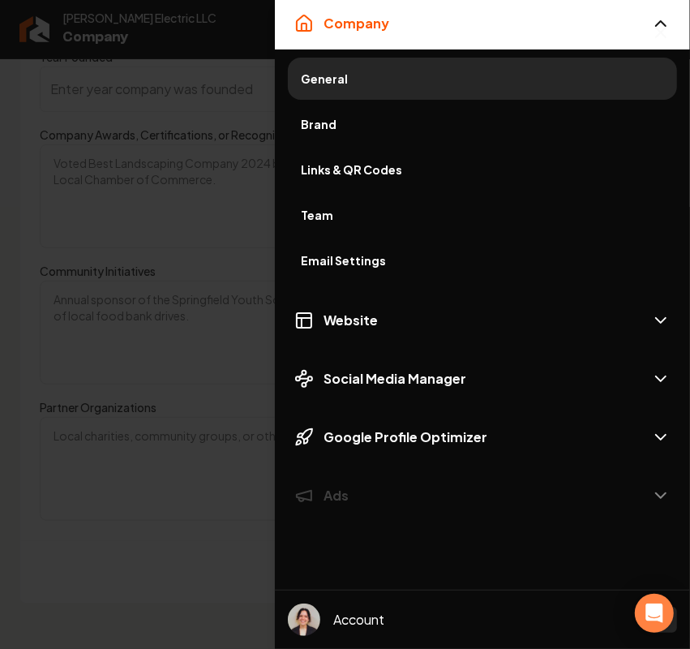
click at [318, 119] on span "Brand" at bounding box center [482, 124] width 363 height 16
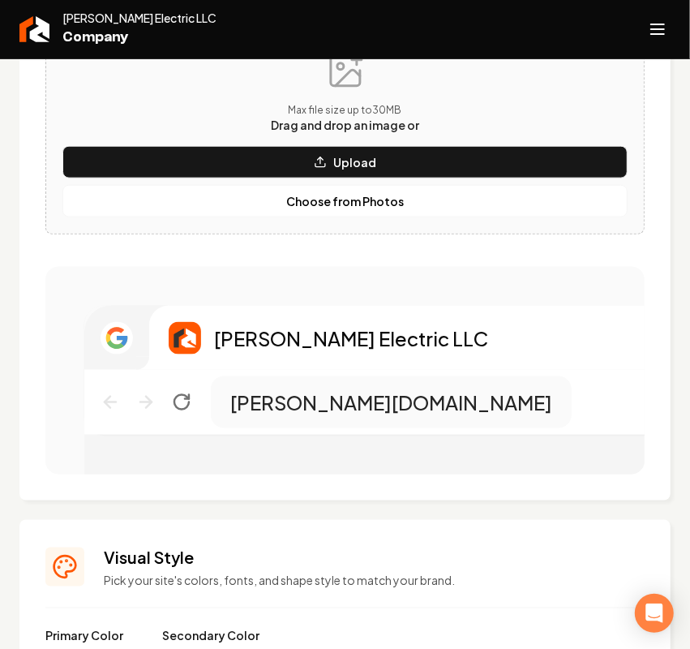
scroll to position [488, 0]
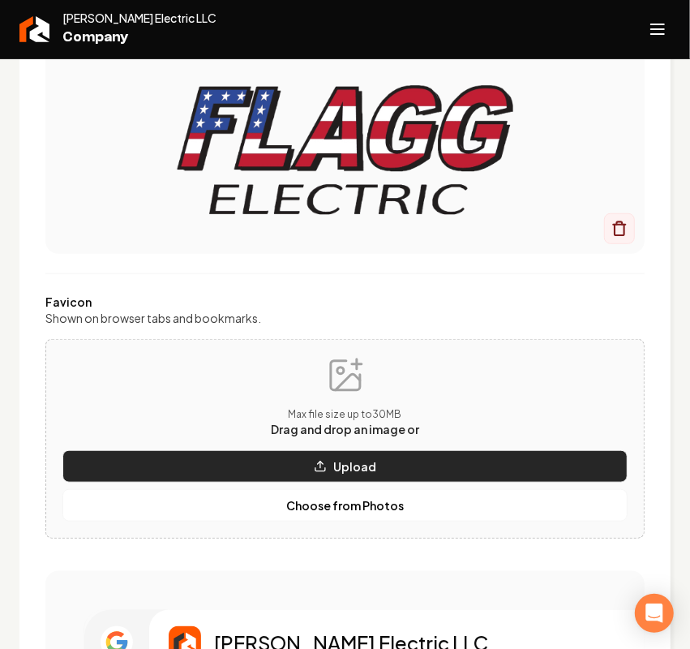
click at [256, 461] on button "Upload" at bounding box center [344, 466] width 565 height 32
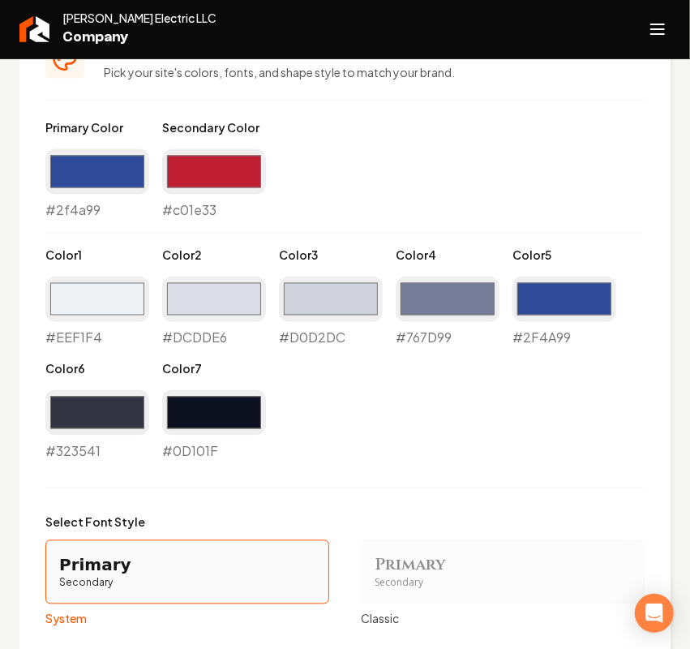
scroll to position [1502, 0]
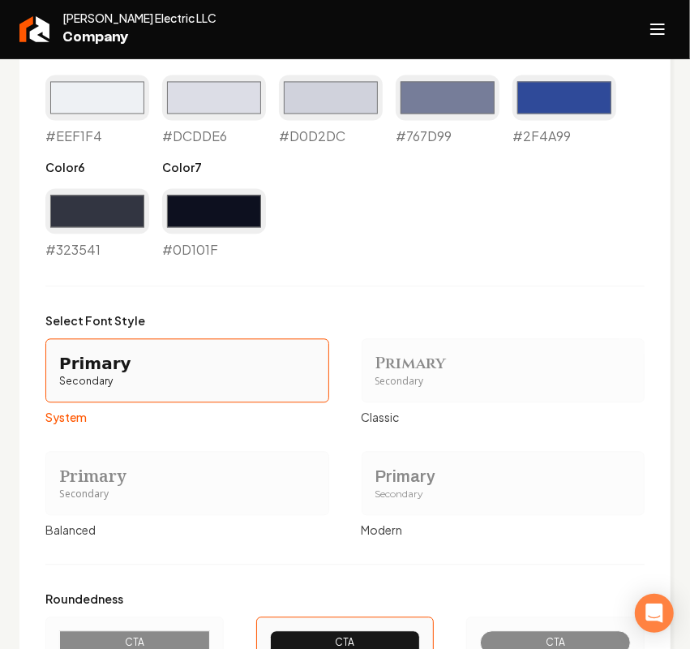
click at [389, 470] on div "Primary" at bounding box center [504, 476] width 256 height 23
click at [374, 476] on button "Primary Secondary Modern" at bounding box center [367, 482] width 13 height 13
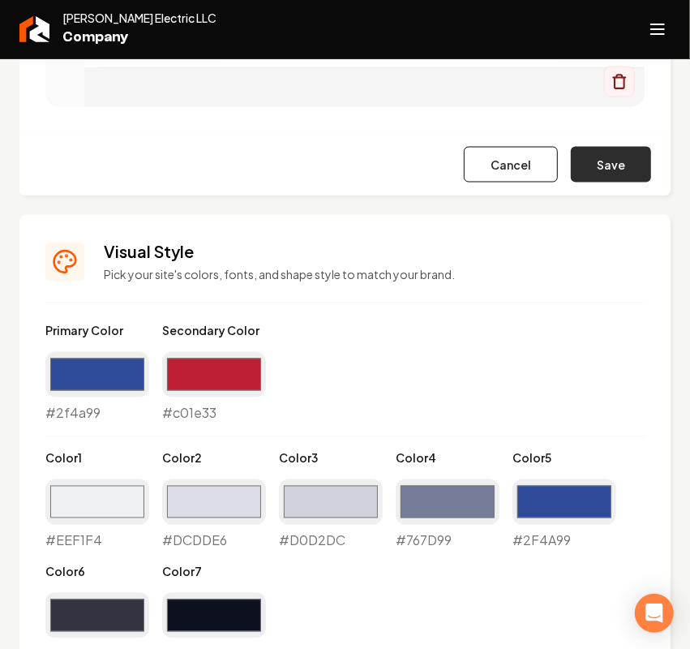
click at [597, 164] on button "Save" at bounding box center [611, 165] width 80 height 36
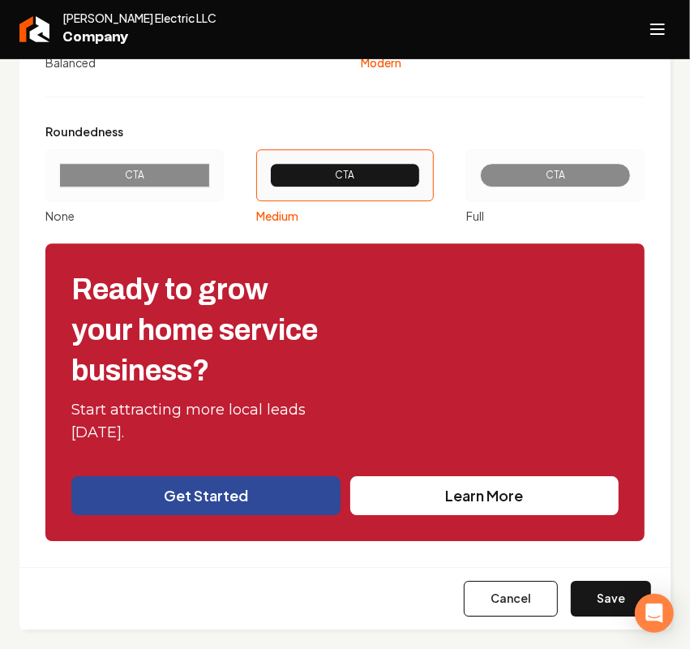
scroll to position [1971, 0]
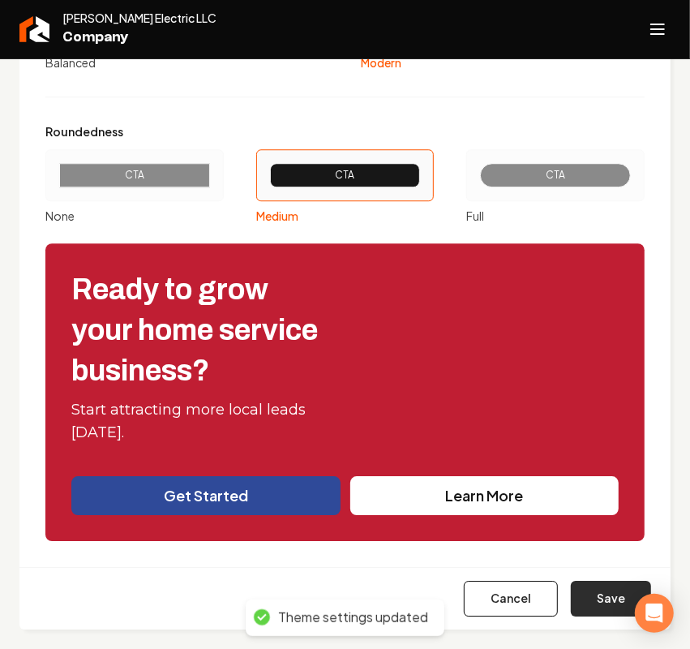
click at [598, 602] on button "Save" at bounding box center [611, 599] width 80 height 36
click at [650, 39] on icon "Open navigation menu" at bounding box center [657, 29] width 19 height 26
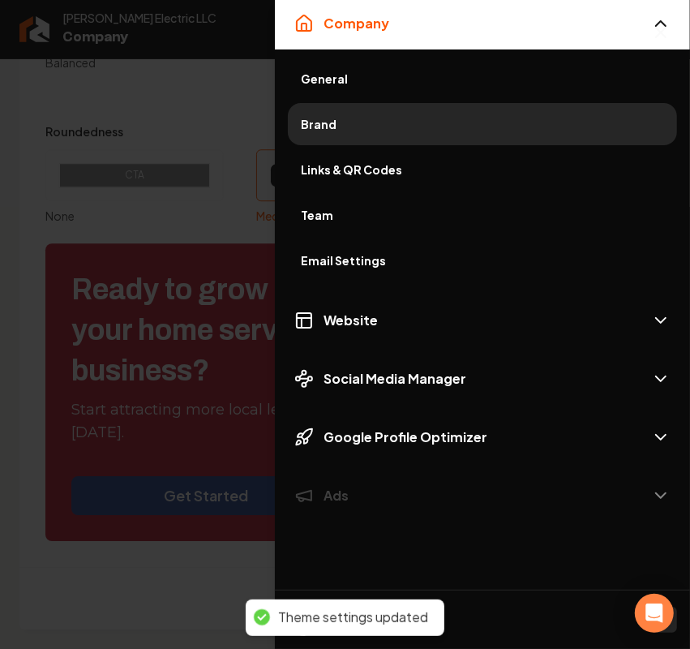
type input "#eef1f4"
type input "#dcdde6"
type input "#d0d2dc"
type input "#767d99"
type input "#2f4a99"
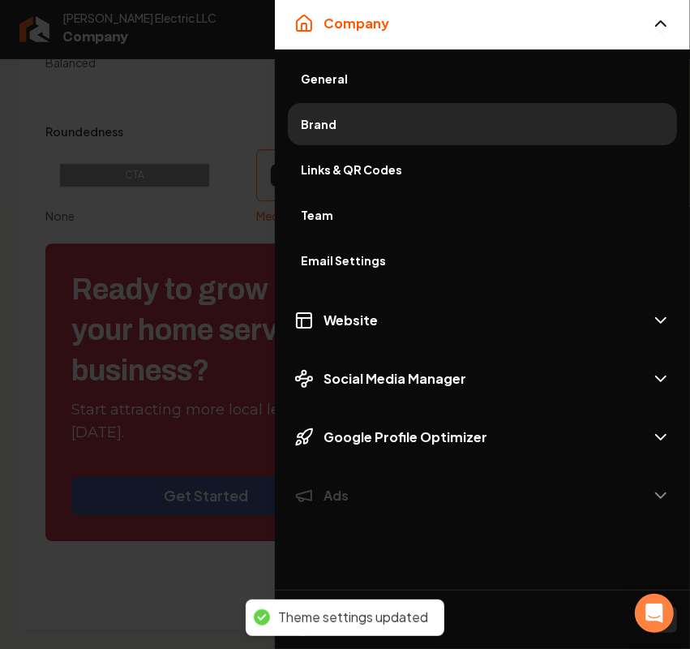
type input "#0d101f"
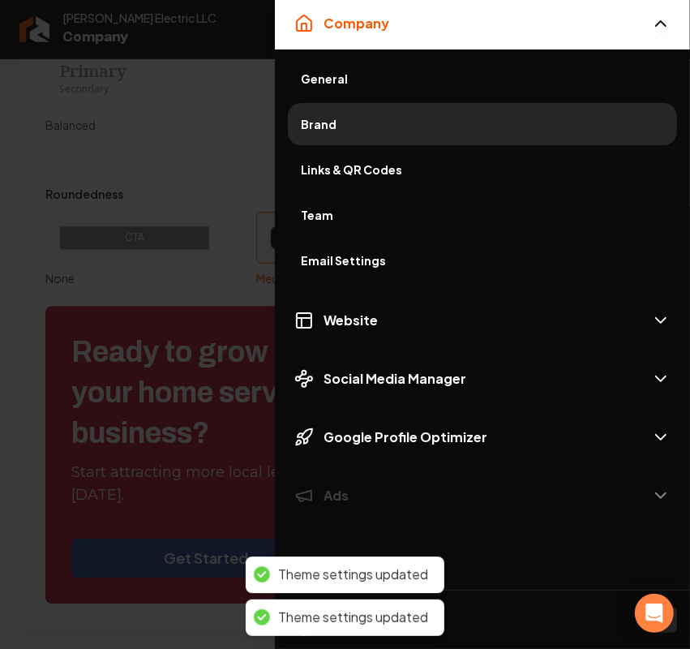
scroll to position [1908, 0]
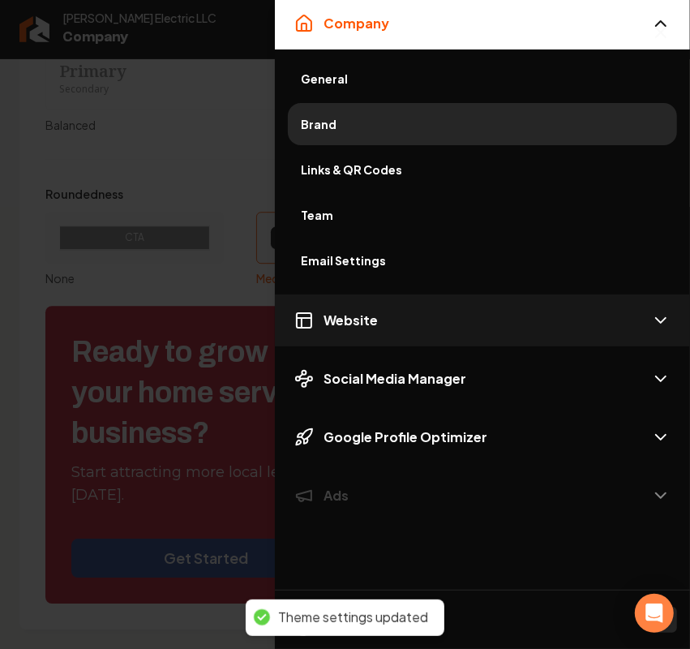
click at [376, 317] on span "Website" at bounding box center [351, 320] width 54 height 19
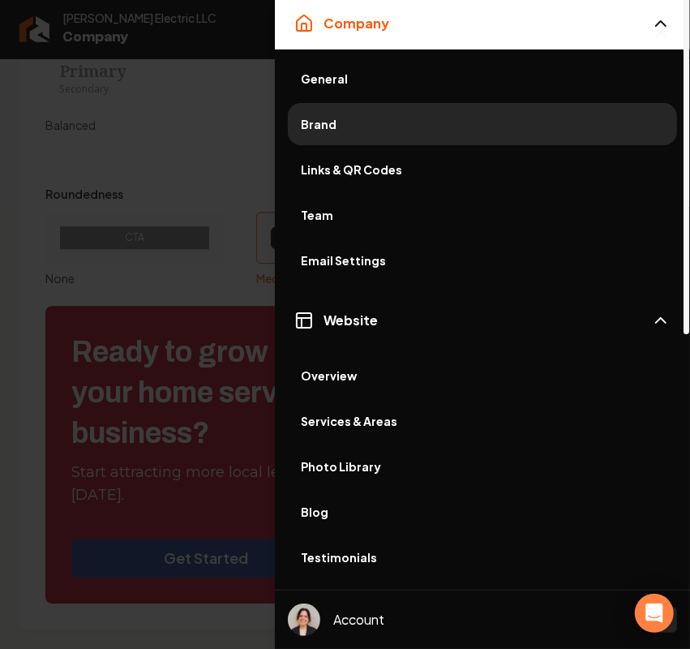
click at [359, 466] on span "Photo Library" at bounding box center [482, 466] width 363 height 16
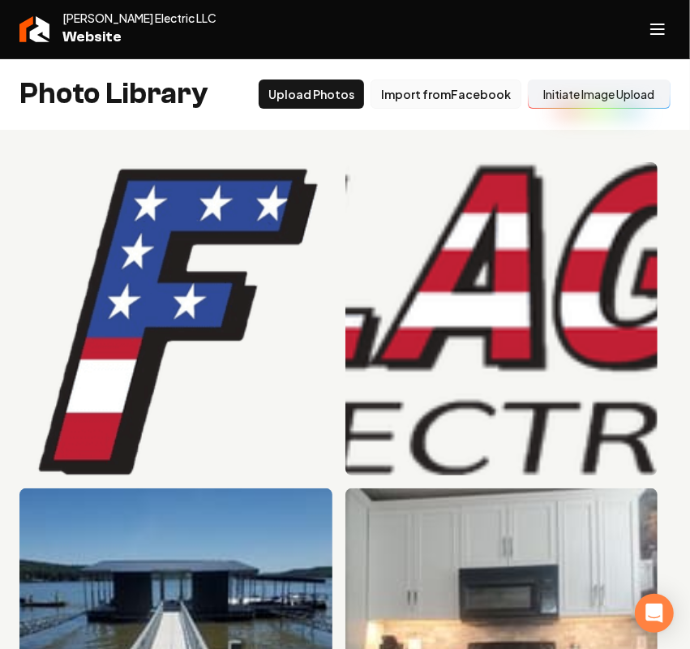
click at [422, 96] on button "Import from Facebook" at bounding box center [446, 93] width 151 height 29
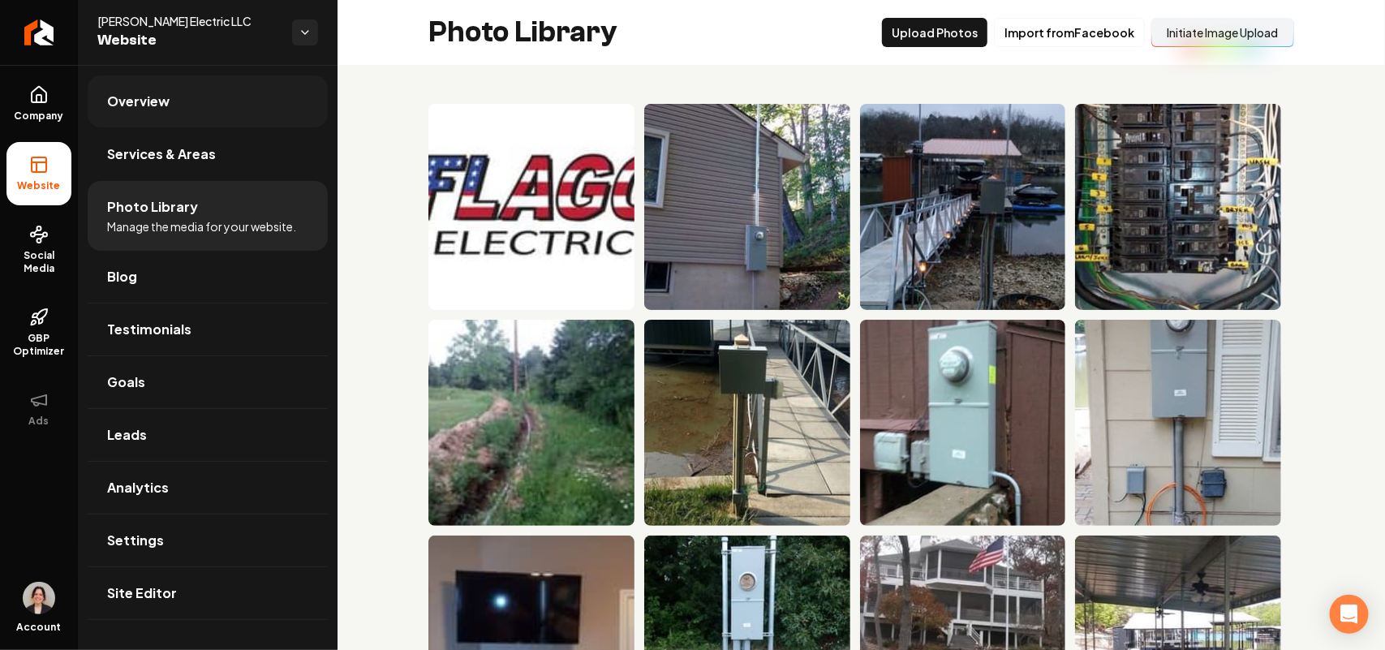
click at [250, 110] on link "Overview" at bounding box center [208, 101] width 240 height 52
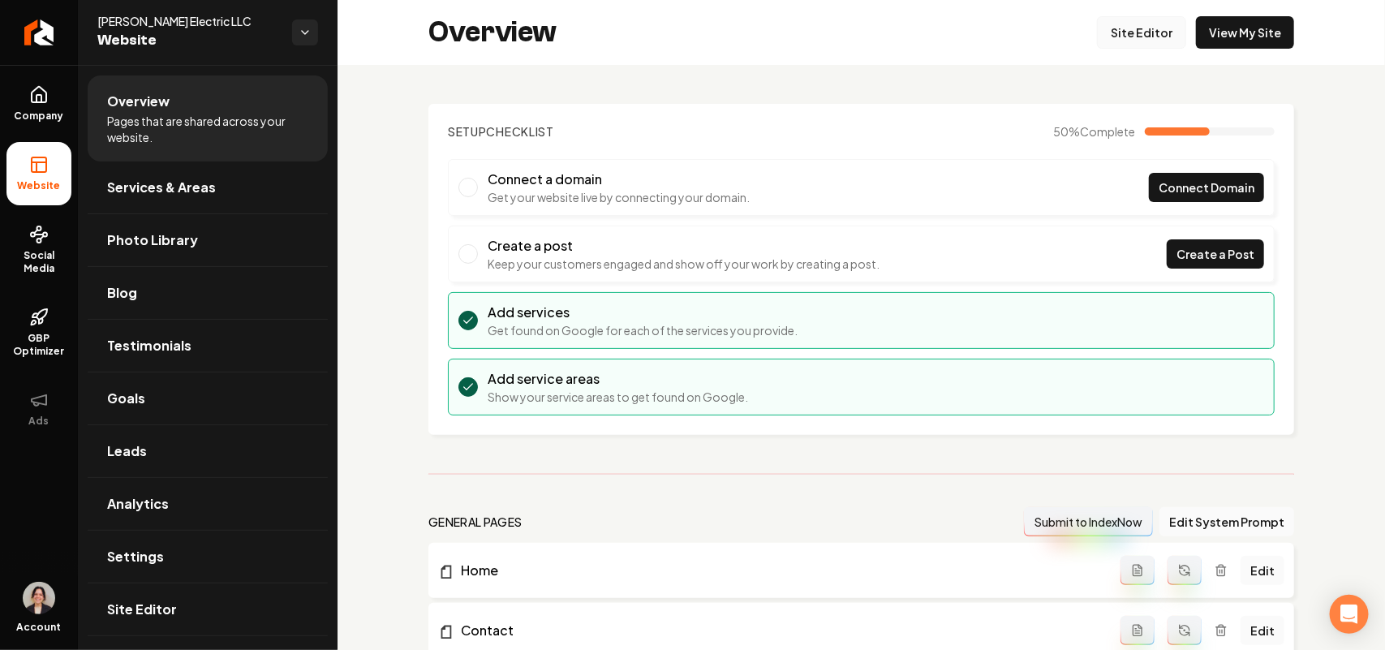
click at [1121, 28] on link "Site Editor" at bounding box center [1141, 32] width 89 height 32
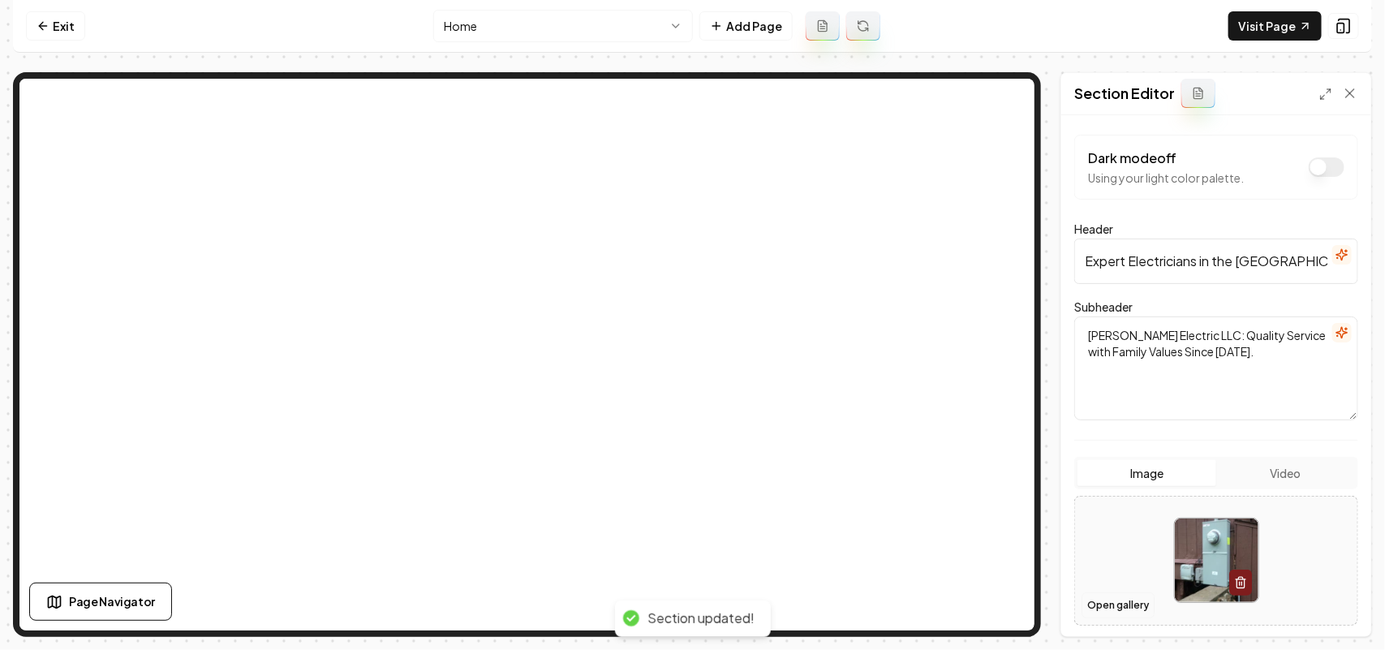
click at [1103, 604] on button "Open gallery" at bounding box center [1117, 605] width 73 height 26
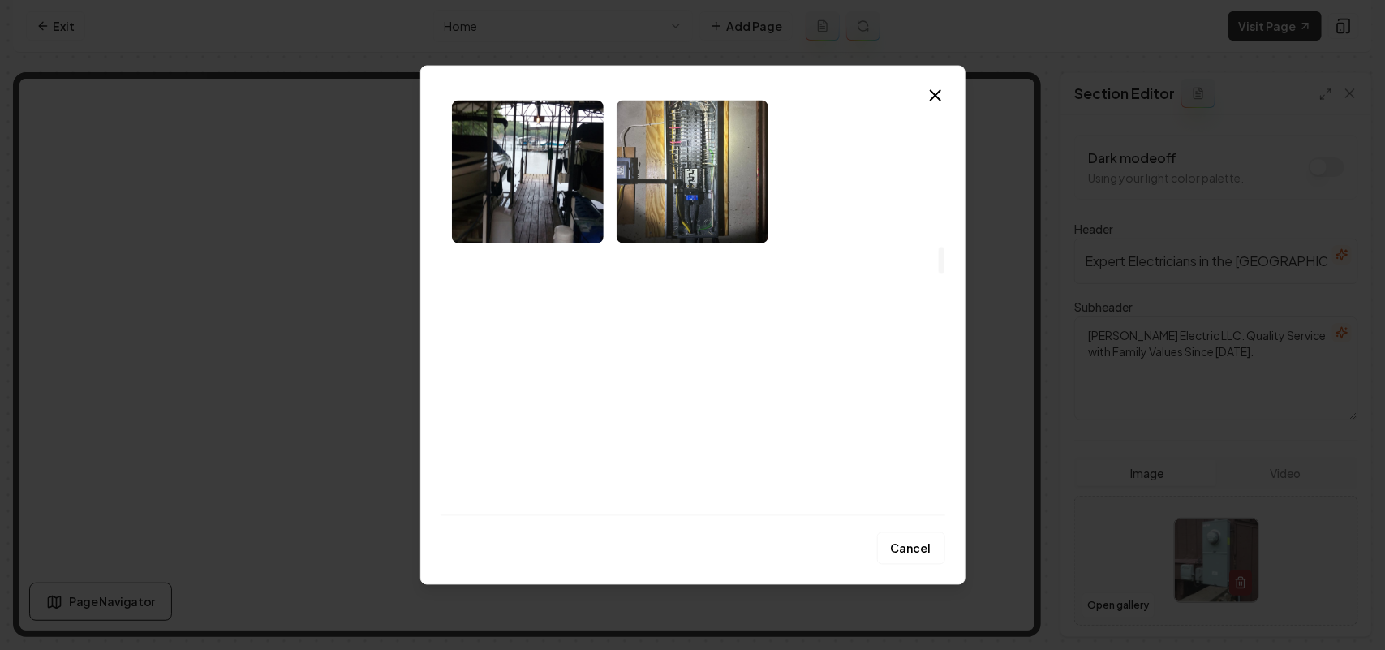
scroll to position [2332, 0]
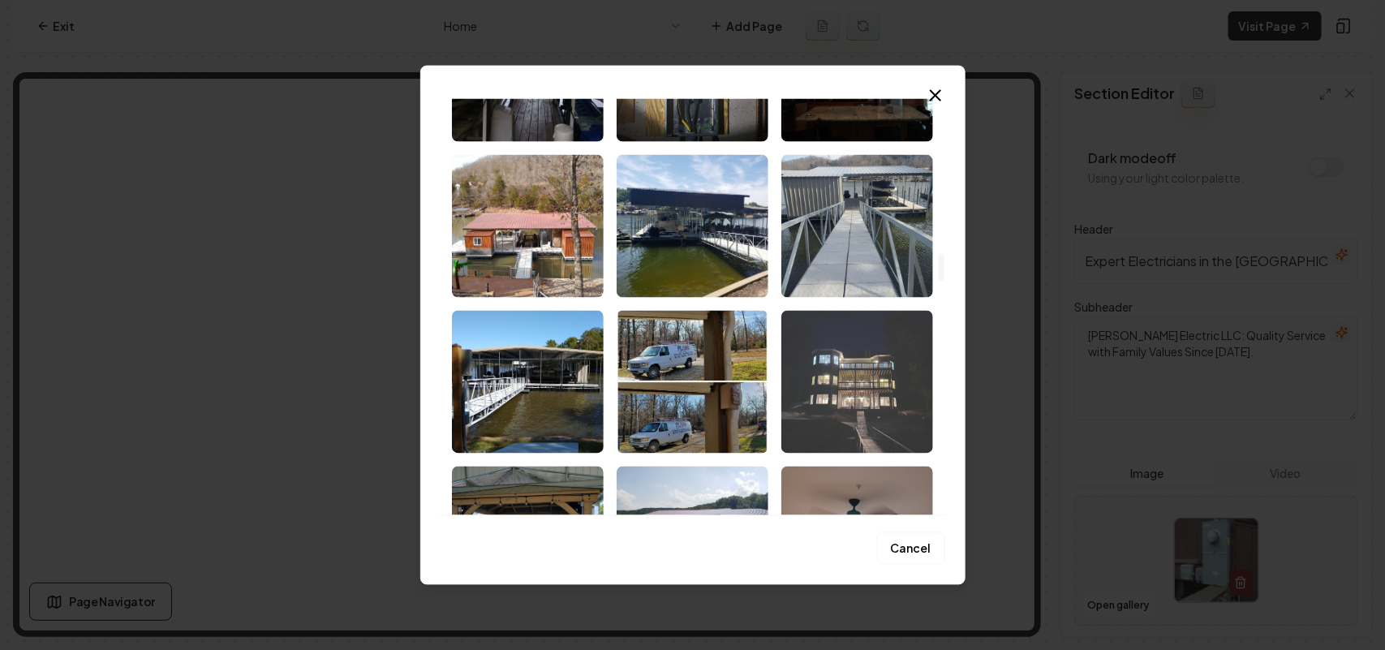
click at [837, 402] on img "Select image image_68c4562d5c7cd75eb80f4d1d.jpeg" at bounding box center [857, 381] width 152 height 143
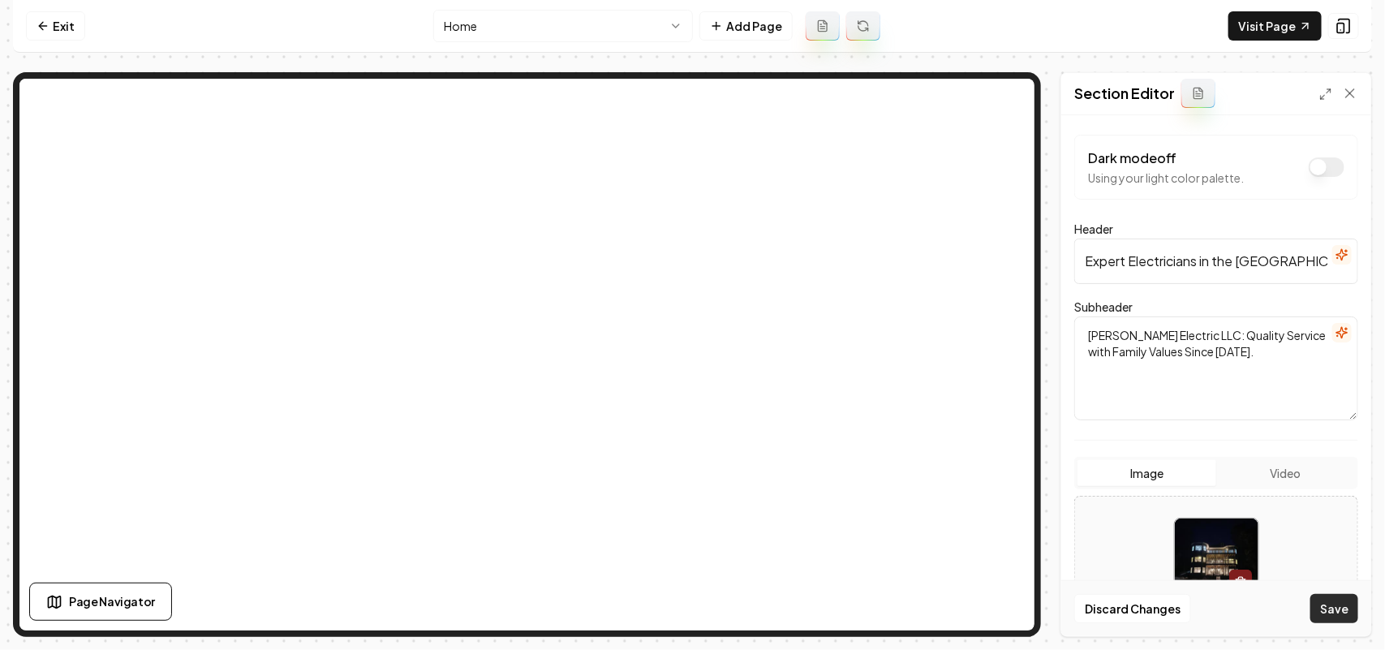
click at [1352, 612] on button "Save" at bounding box center [1334, 608] width 48 height 29
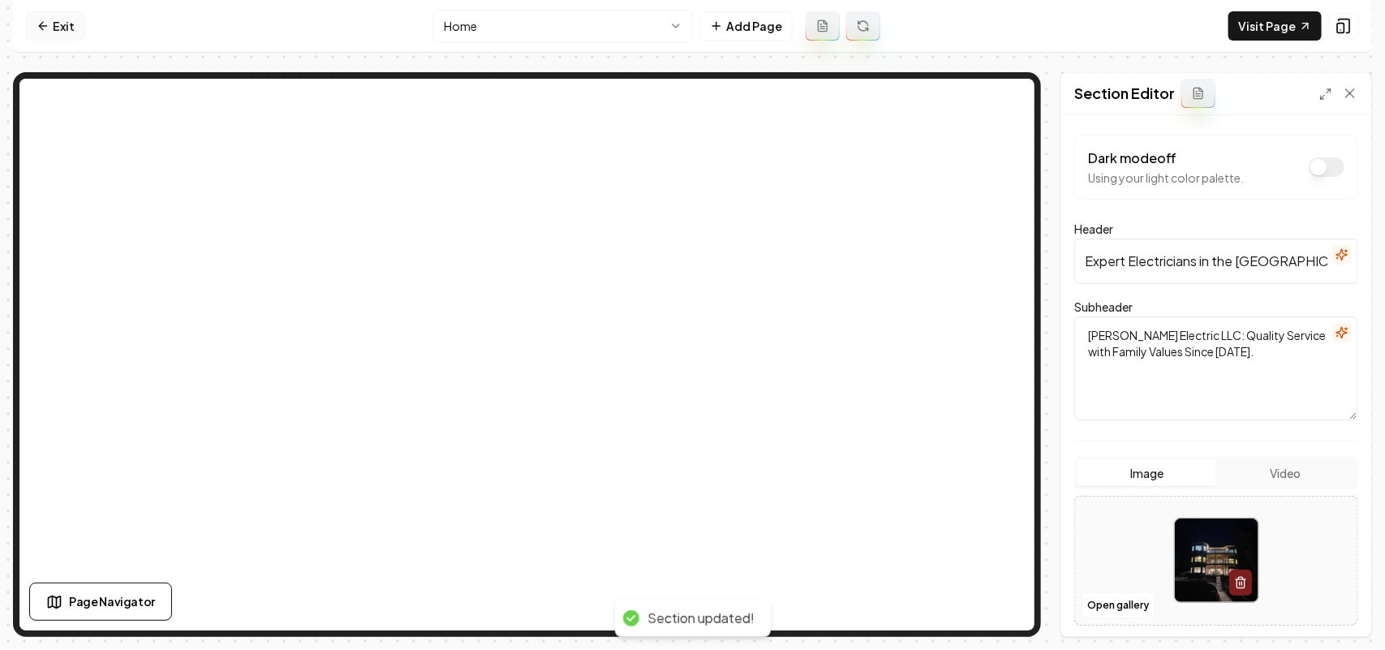
click at [66, 30] on link "Exit" at bounding box center [55, 25] width 59 height 29
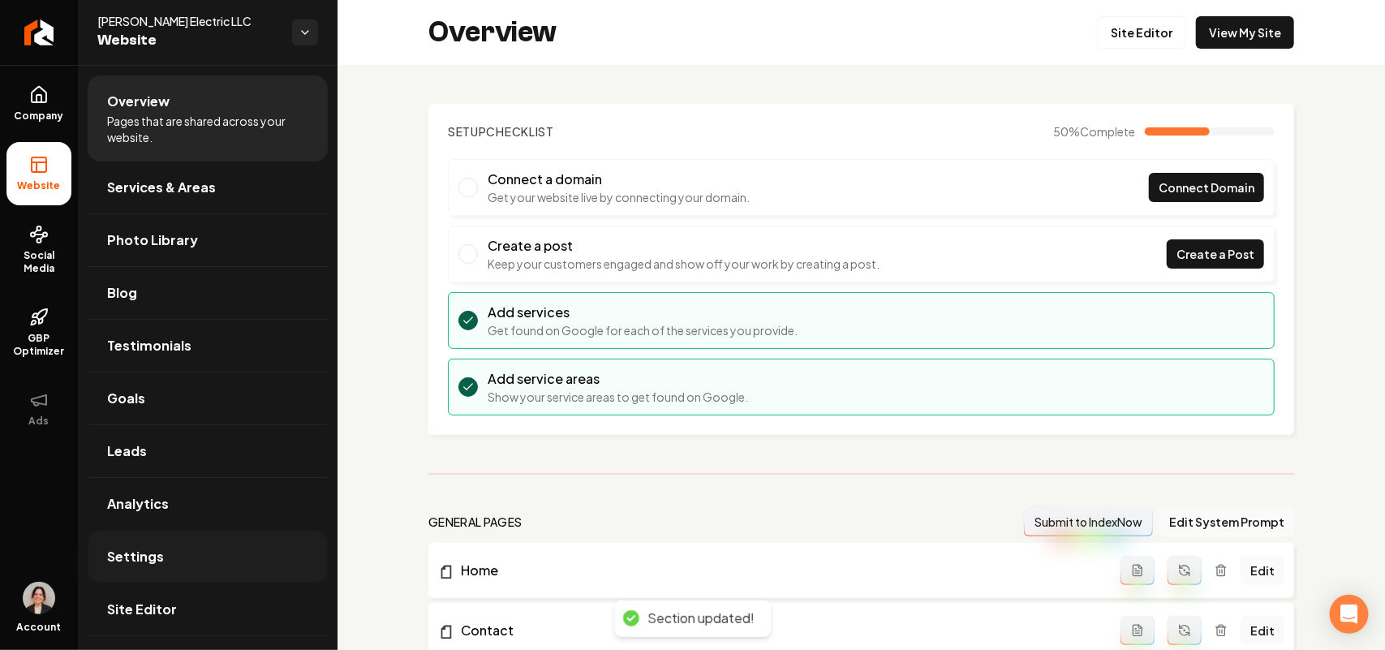
click at [156, 552] on span "Settings" at bounding box center [135, 556] width 57 height 19
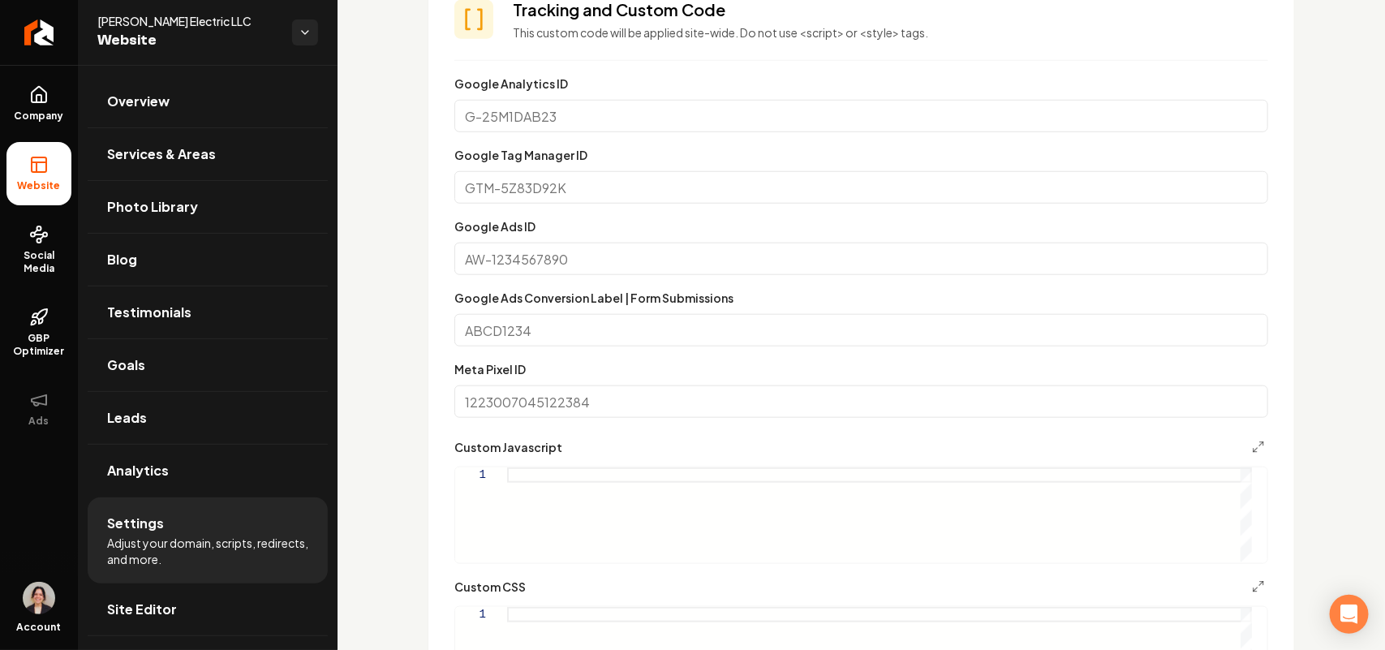
scroll to position [710, 0]
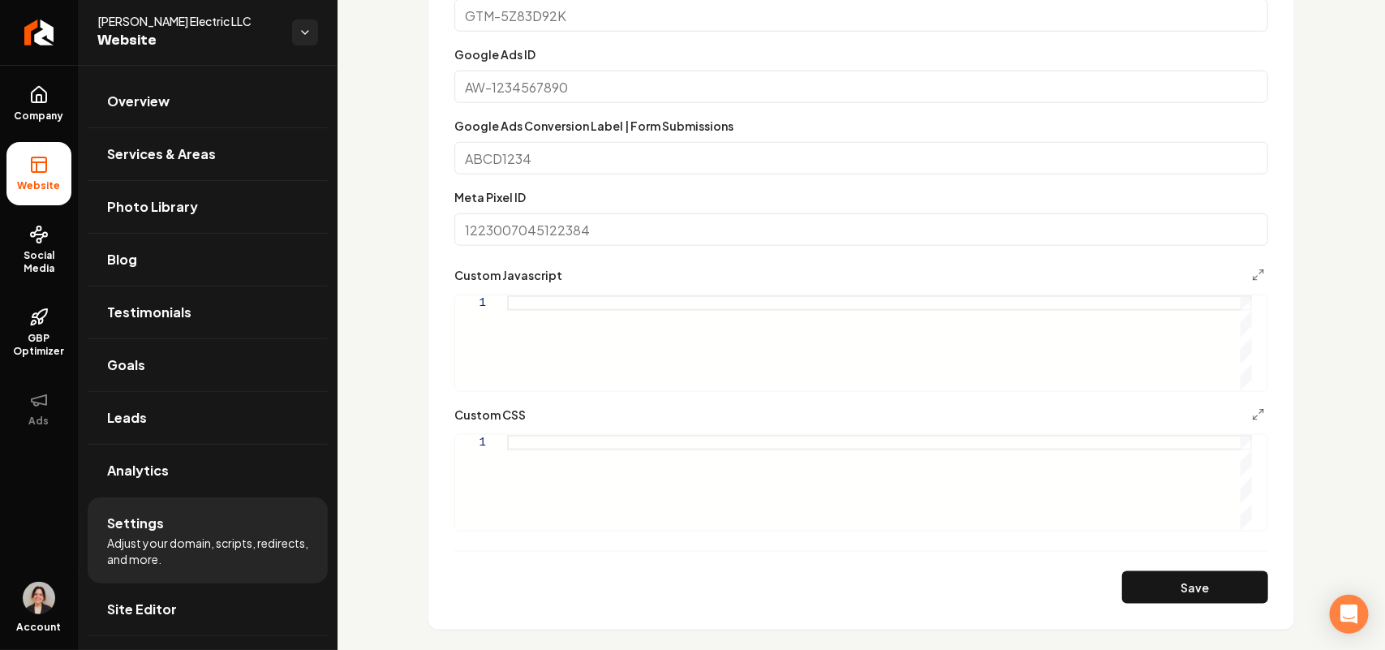
click at [672, 496] on div "Main content area" at bounding box center [879, 482] width 745 height 95
click at [565, 472] on div ".grab-hero-section { margin-left: 0 ; margin-eight: 0 ; border-radius: 0 ; }" at bounding box center [879, 482] width 745 height 95
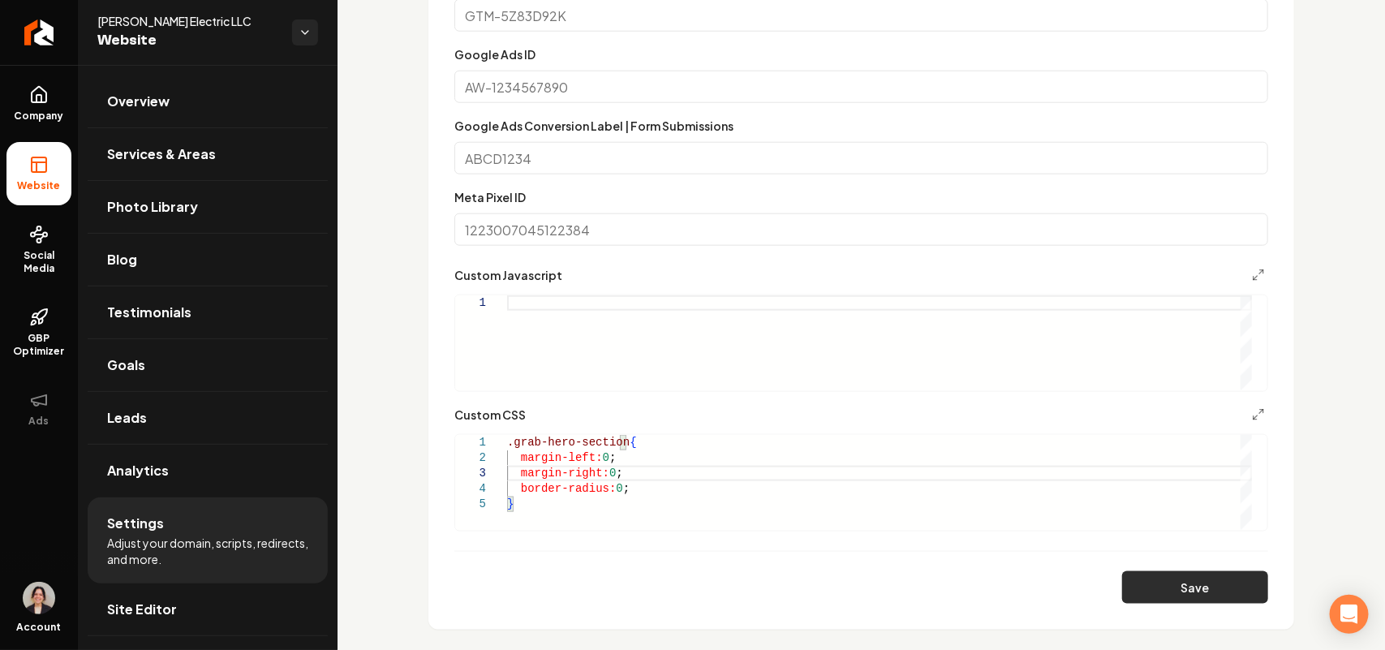
click at [1198, 580] on button "Save" at bounding box center [1195, 587] width 146 height 32
type textarea "**********"
click at [183, 612] on link "Site Editor" at bounding box center [208, 609] width 240 height 52
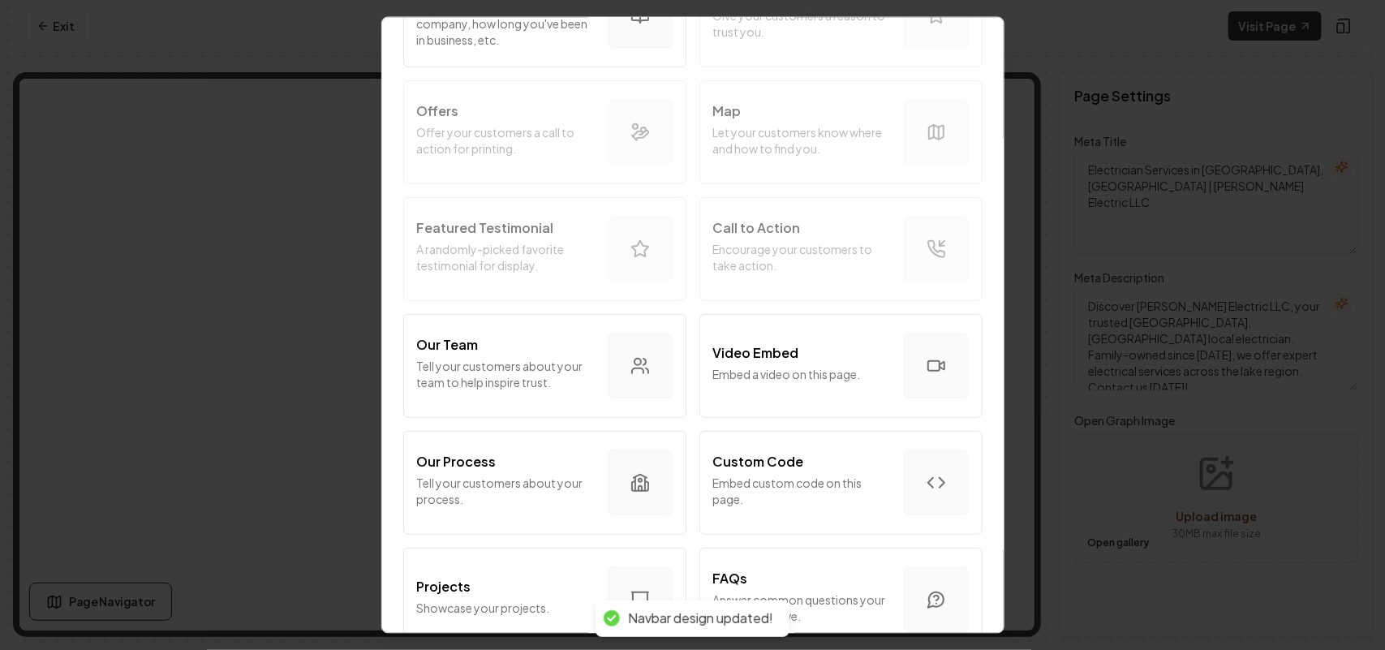
scroll to position [304, 0]
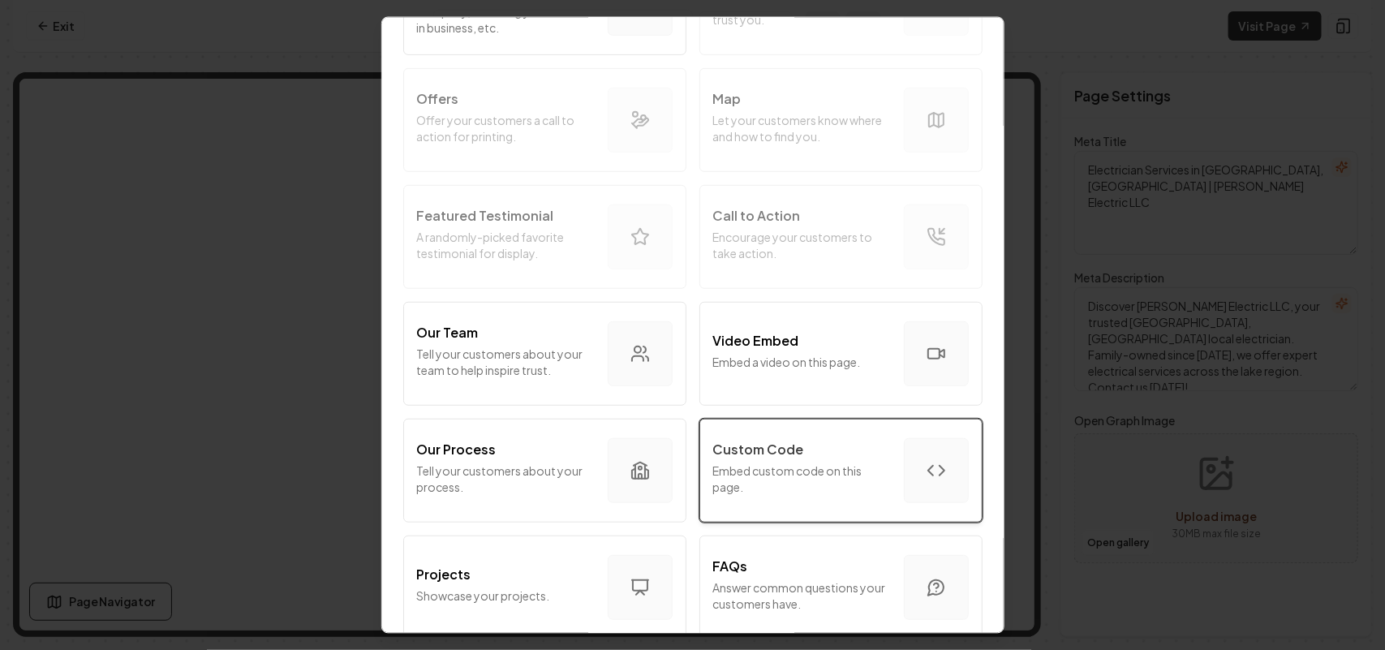
click at [825, 475] on p "Embed custom code on this page." at bounding box center [802, 478] width 178 height 32
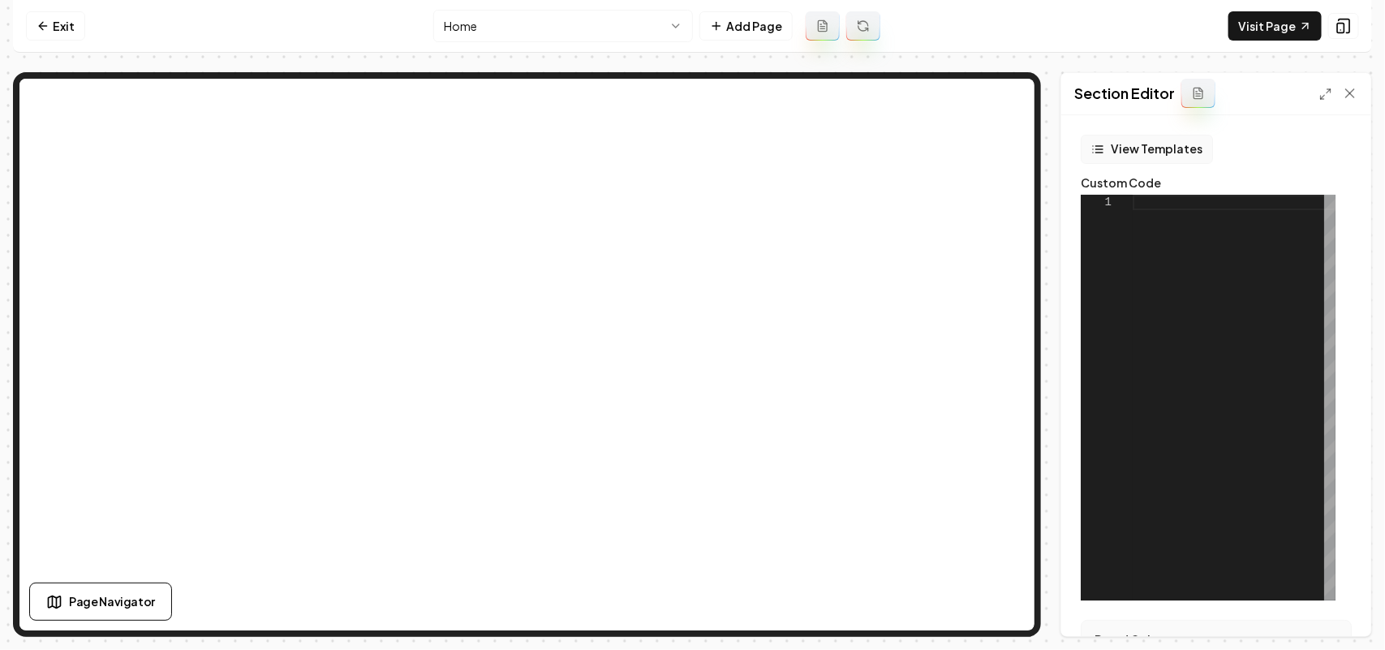
click at [1145, 157] on button "View Templates" at bounding box center [1146, 149] width 132 height 29
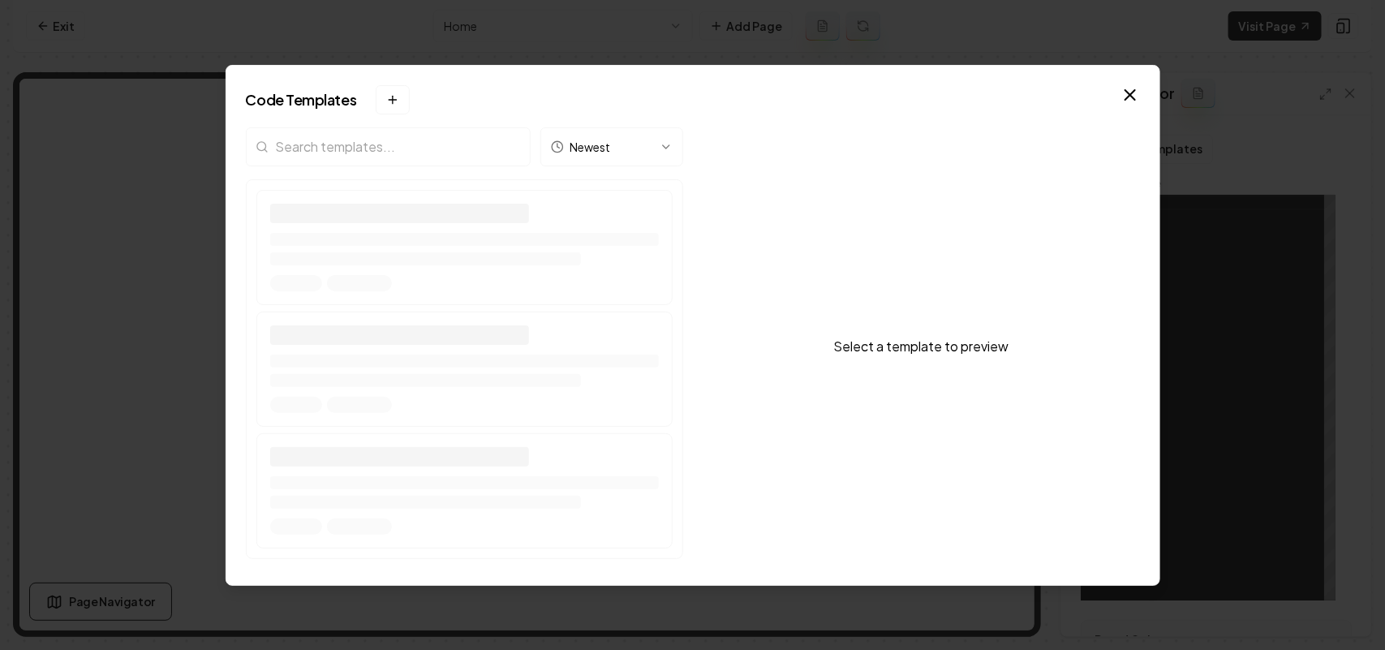
drag, startPoint x: 416, startPoint y: 126, endPoint x: 407, endPoint y: 135, distance: 13.2
click at [416, 127] on input "search" at bounding box center [388, 146] width 285 height 39
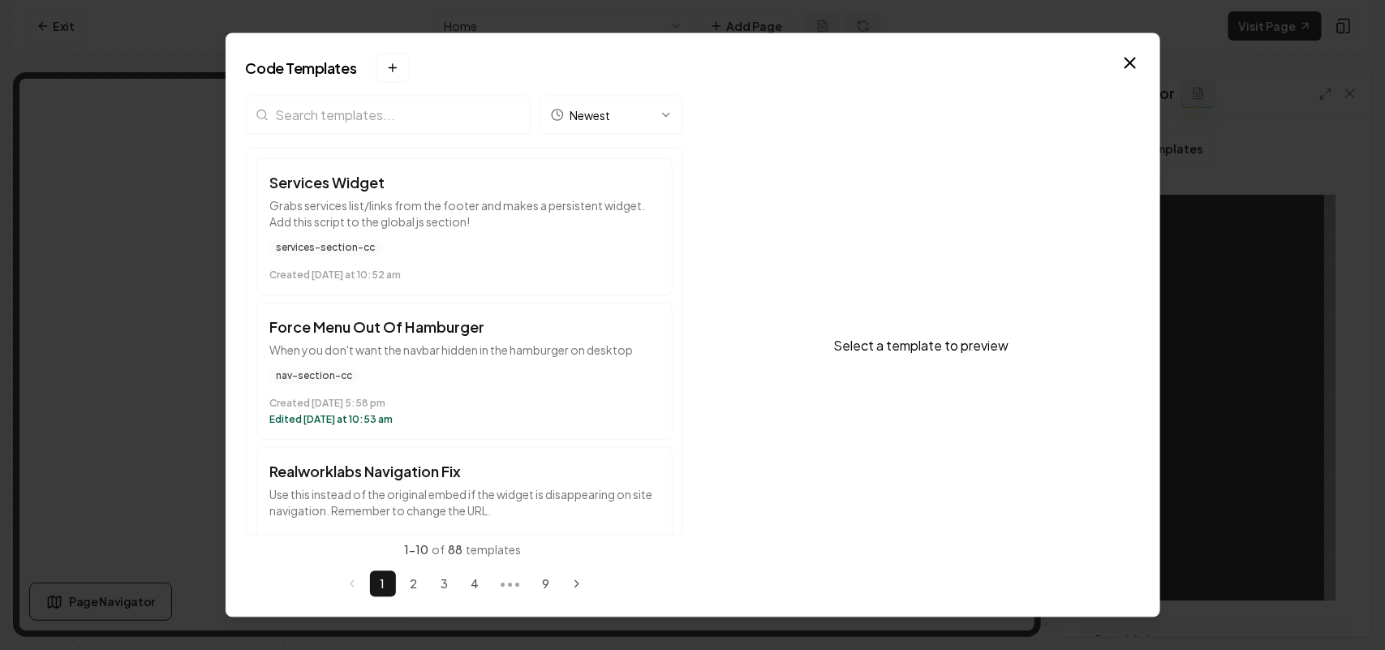
click at [435, 122] on input "search" at bounding box center [388, 114] width 285 height 39
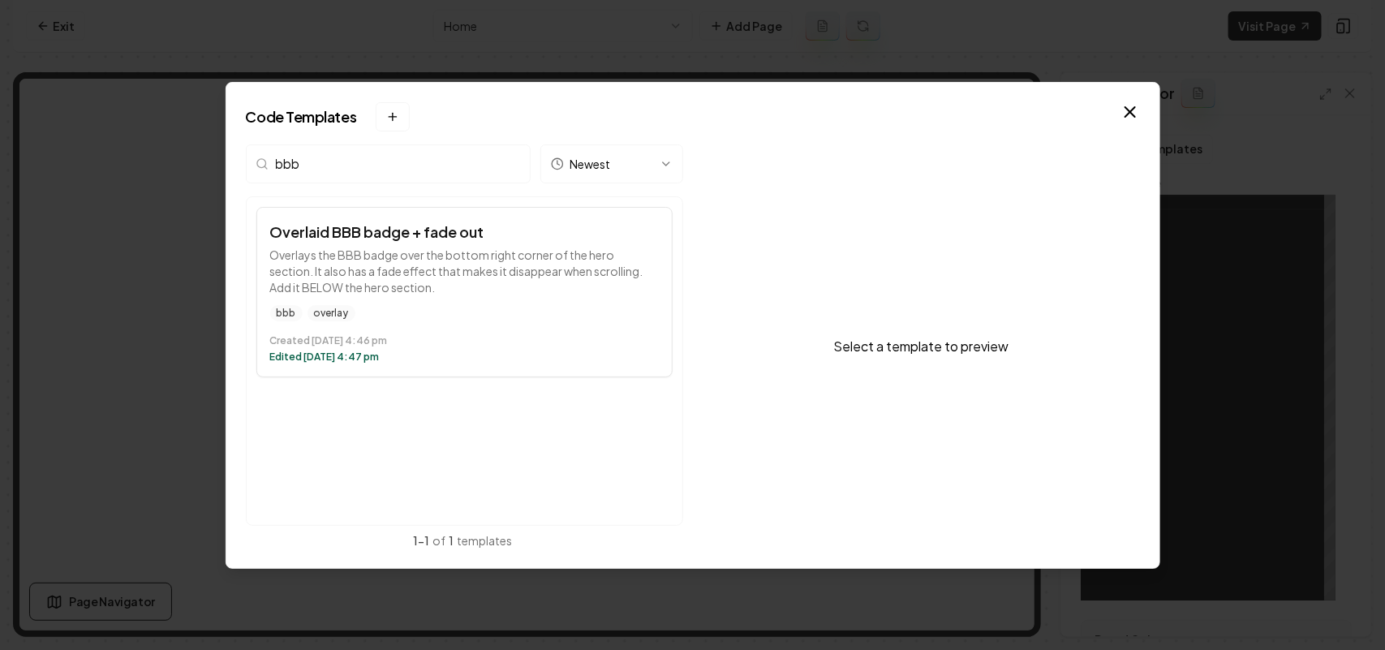
type input "bbb"
click at [408, 234] on h3 "Overlaid BBB badge + fade out" at bounding box center [464, 232] width 389 height 23
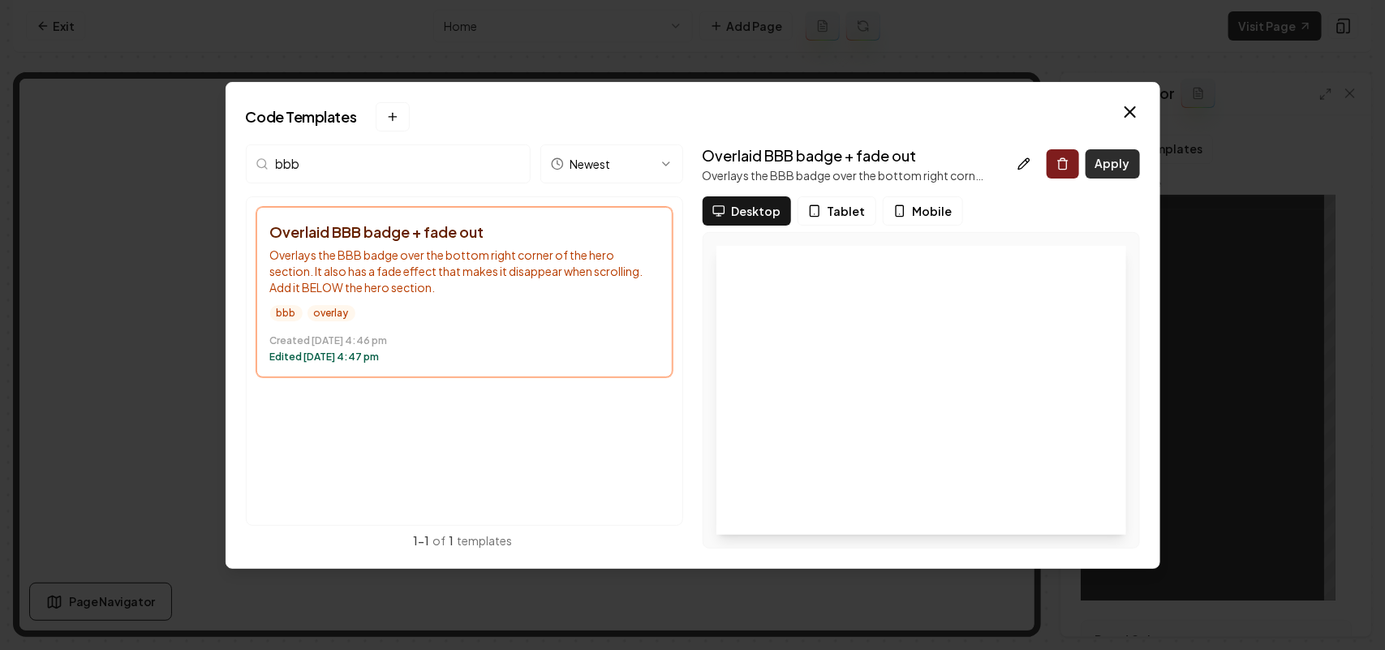
click at [1116, 164] on button "Apply" at bounding box center [1112, 163] width 54 height 29
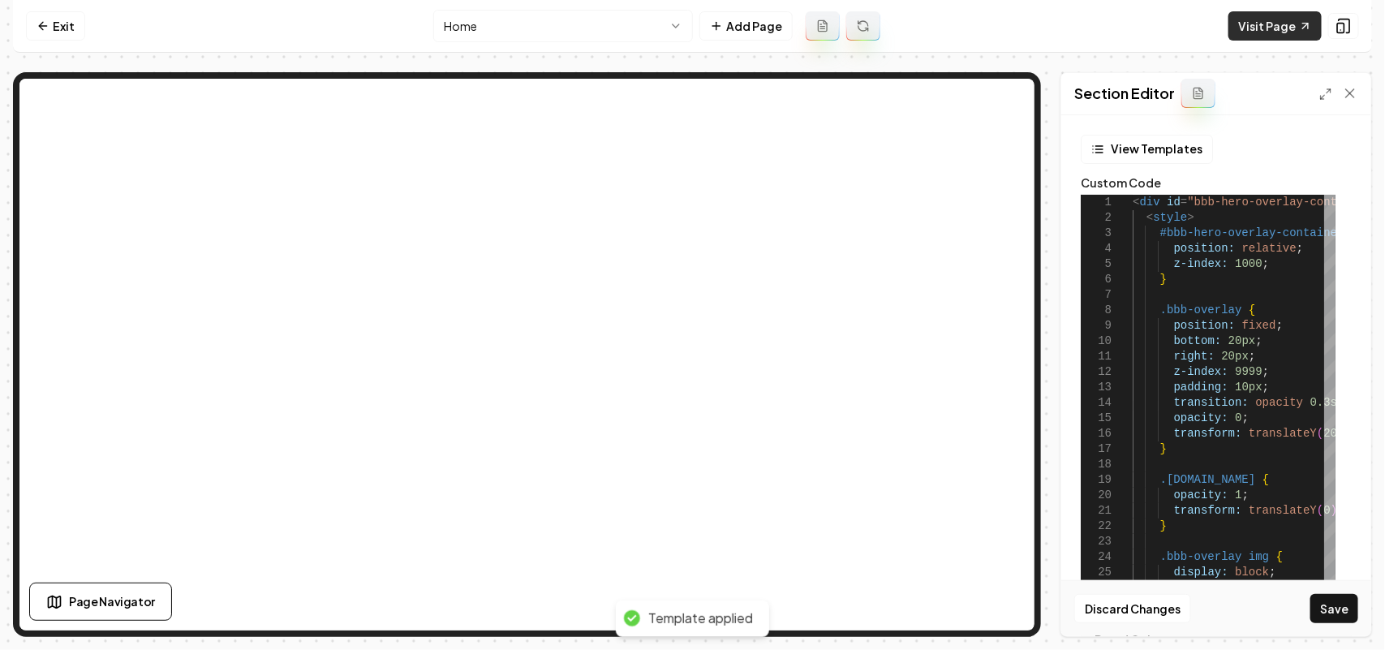
click at [1239, 31] on link "Visit Page" at bounding box center [1274, 25] width 93 height 29
click at [1325, 101] on div at bounding box center [1338, 93] width 39 height 16
click at [1325, 92] on icon at bounding box center [1325, 94] width 13 height 13
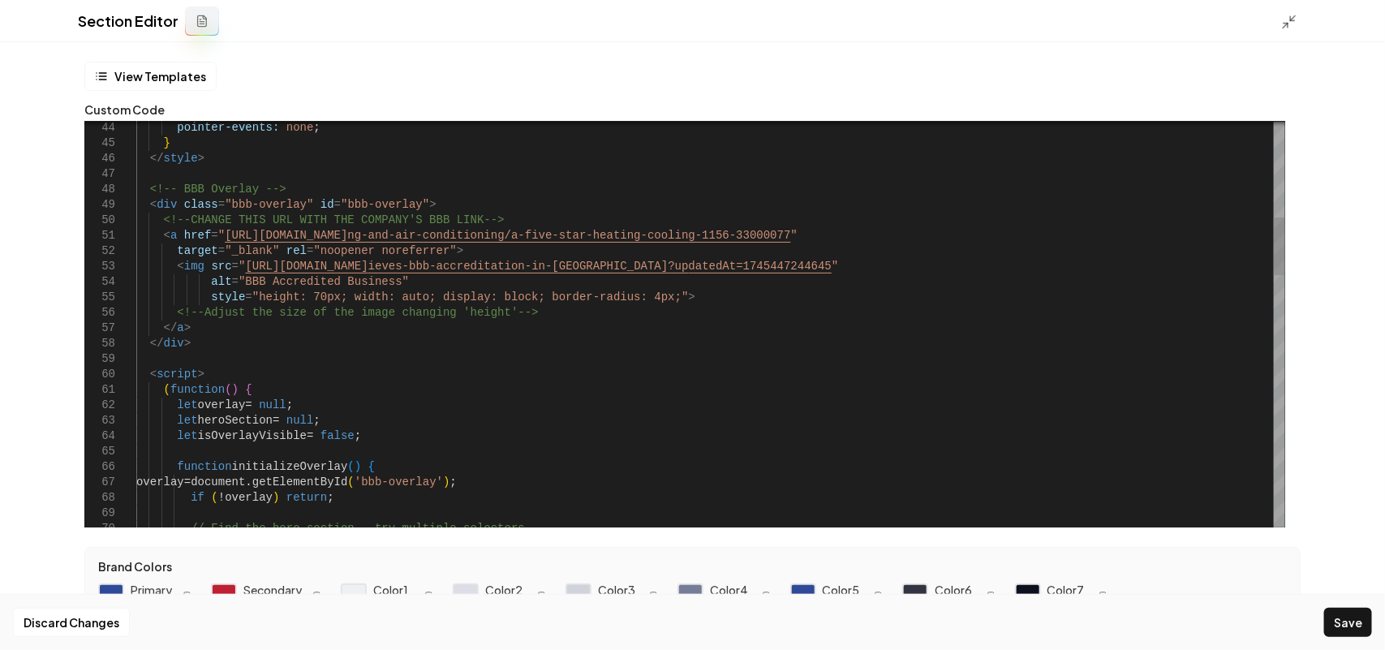
scroll to position [0, 35]
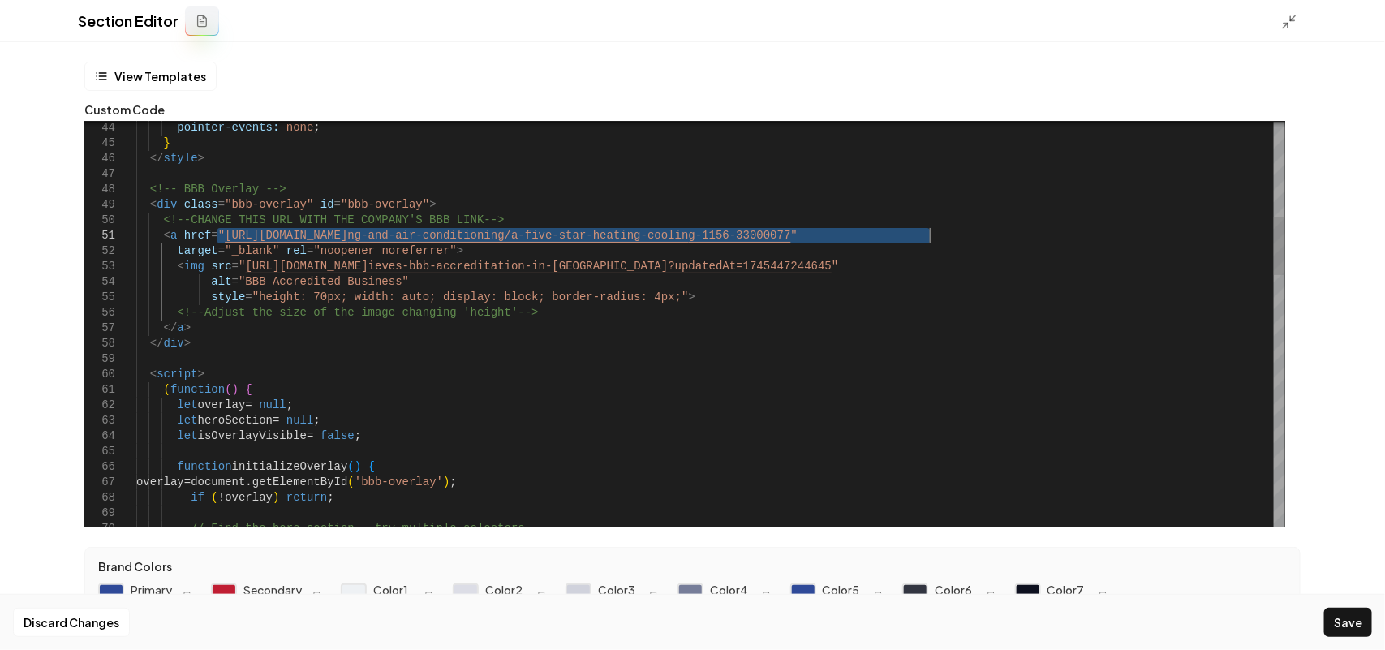
drag, startPoint x: 217, startPoint y: 232, endPoint x: 934, endPoint y: 233, distance: 717.0
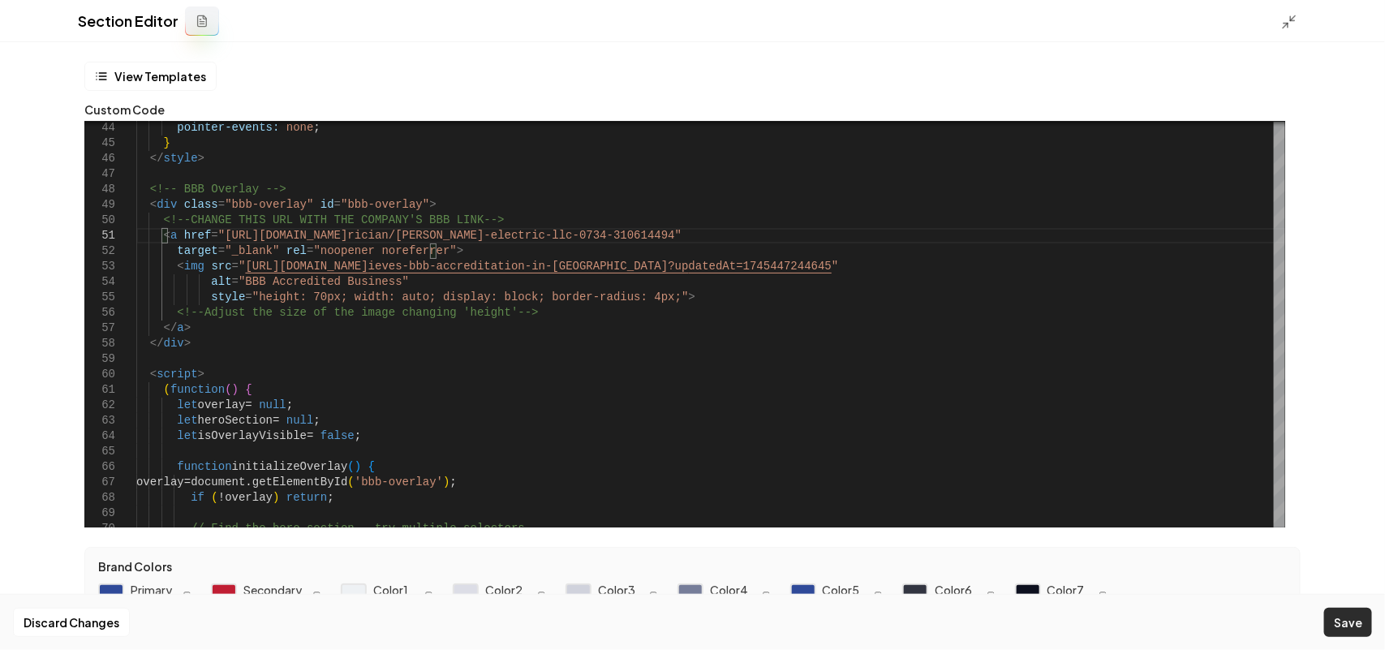
click at [1348, 613] on button "Save" at bounding box center [1348, 622] width 48 height 29
type textarea "**********"
click at [1281, 16] on icon at bounding box center [1289, 22] width 16 height 16
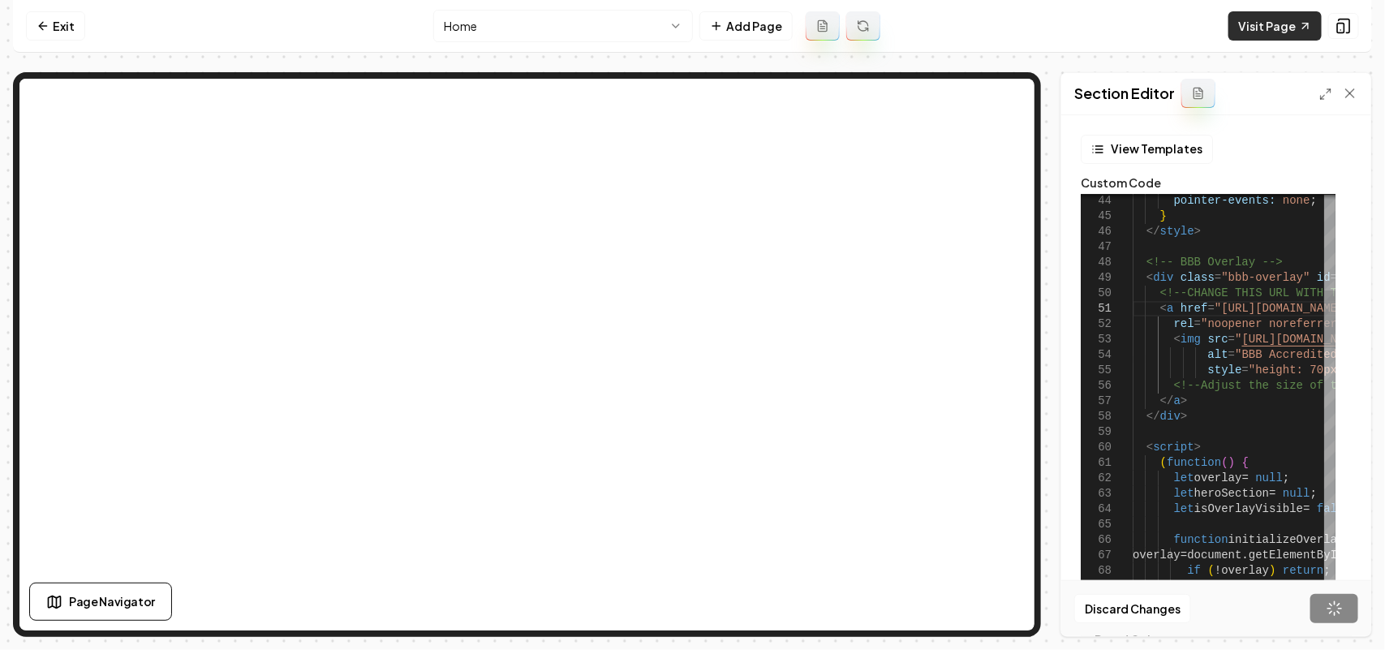
click at [1283, 19] on link "Visit Page" at bounding box center [1274, 25] width 93 height 29
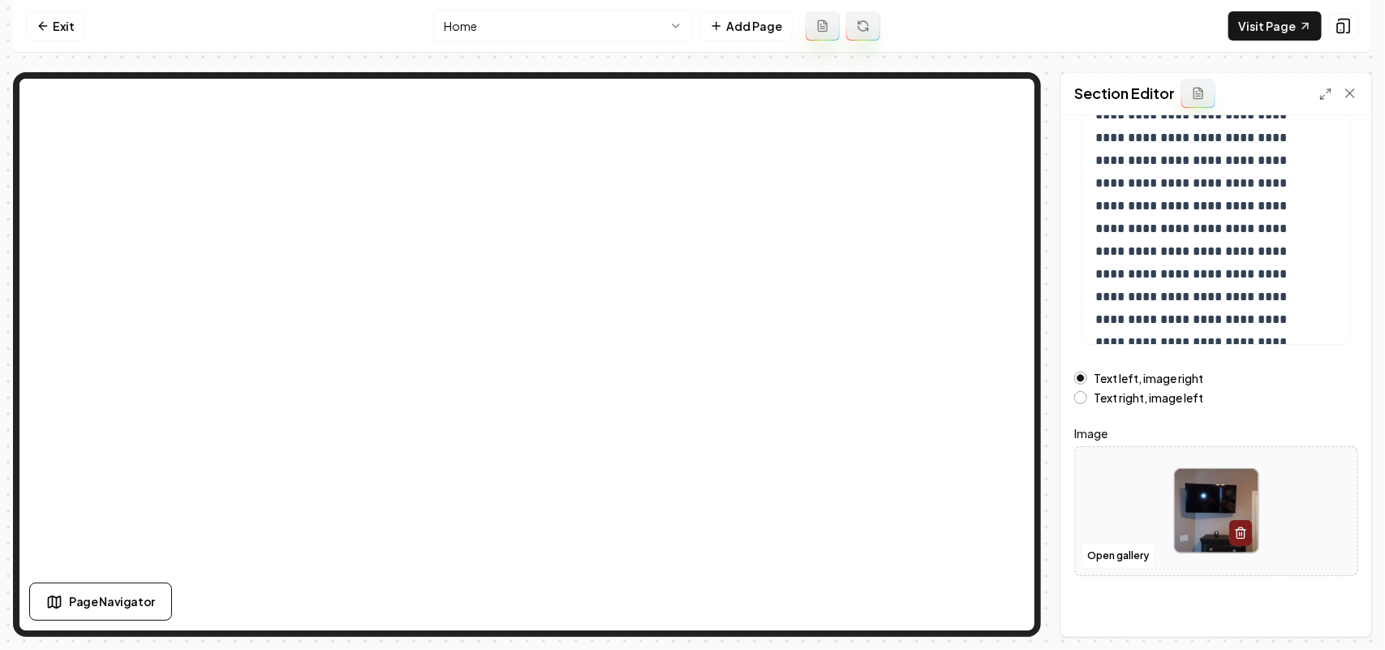
scroll to position [227, 0]
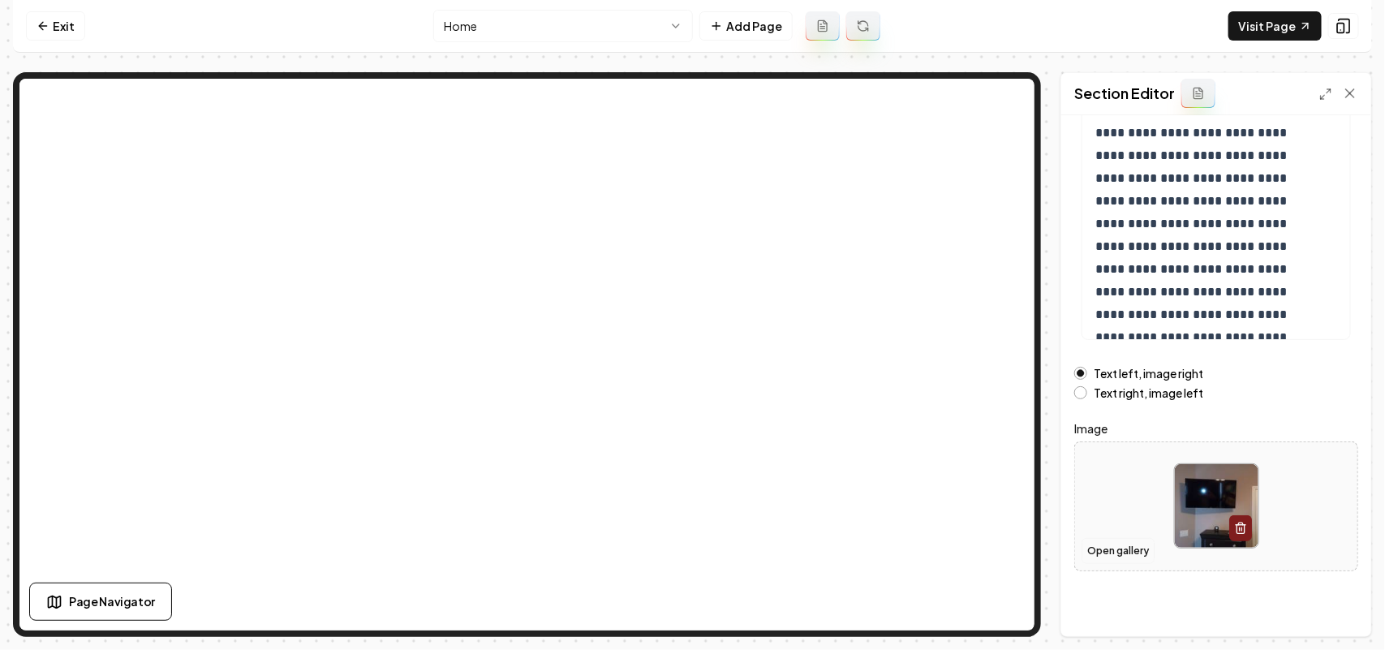
click at [1106, 549] on button "Open gallery" at bounding box center [1117, 551] width 73 height 26
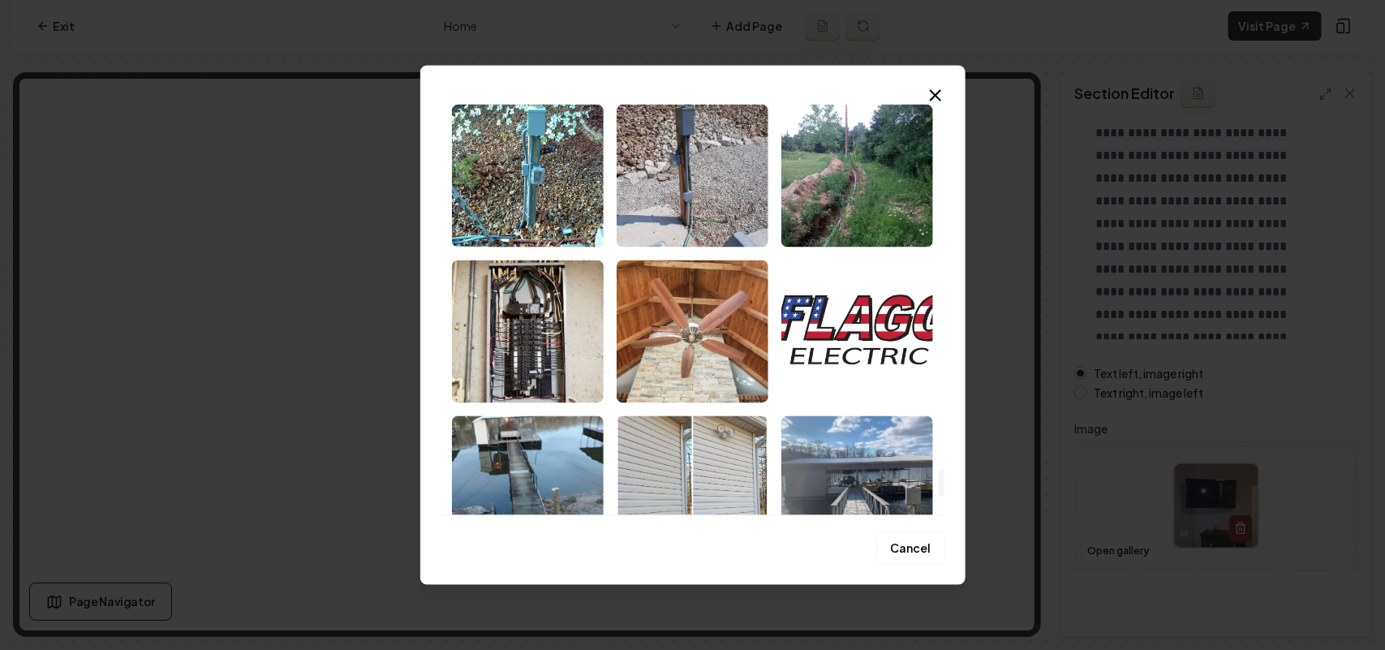
scroll to position [5858, 0]
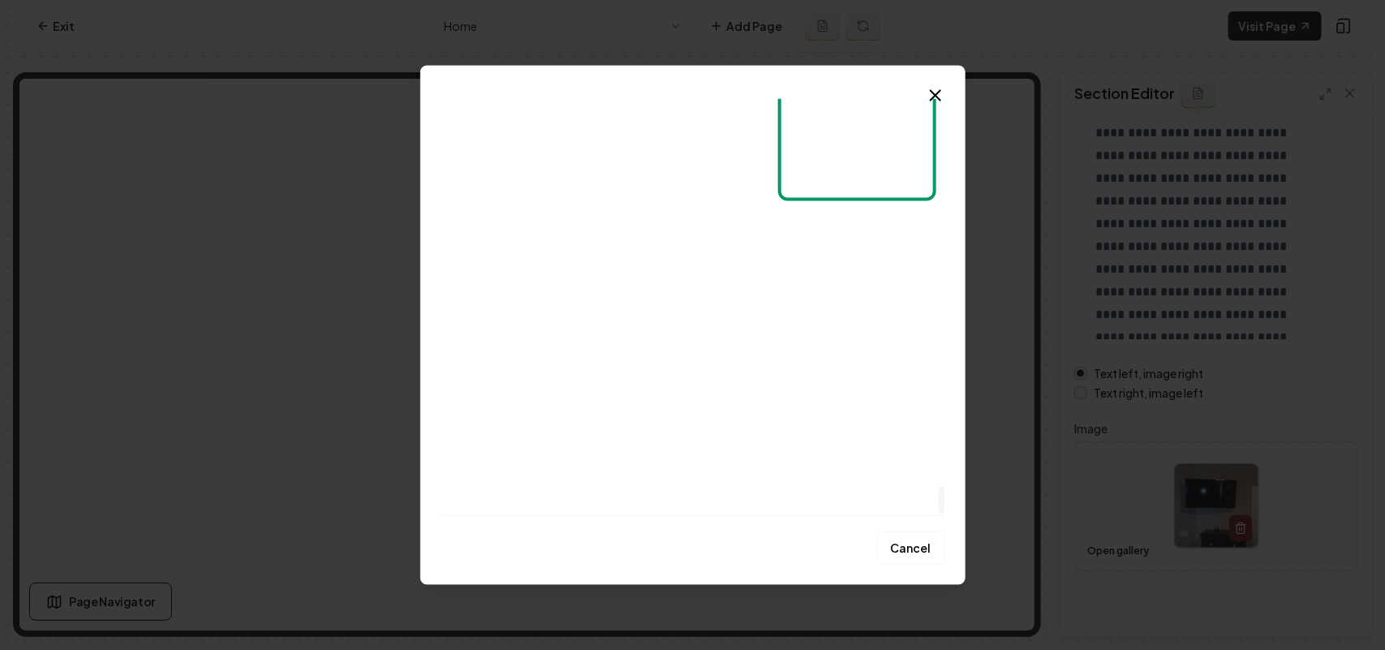
drag, startPoint x: 941, startPoint y: 122, endPoint x: 949, endPoint y: 531, distance: 408.9
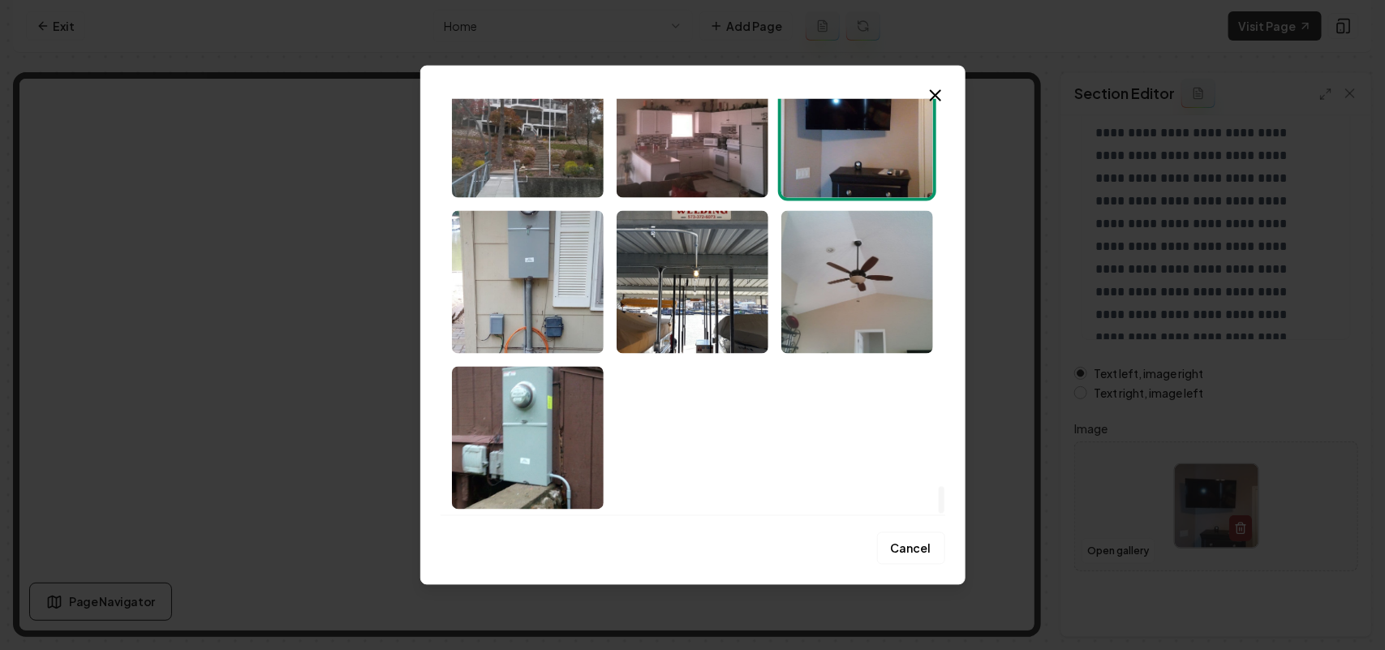
click at [944, 513] on div at bounding box center [941, 500] width 6 height 28
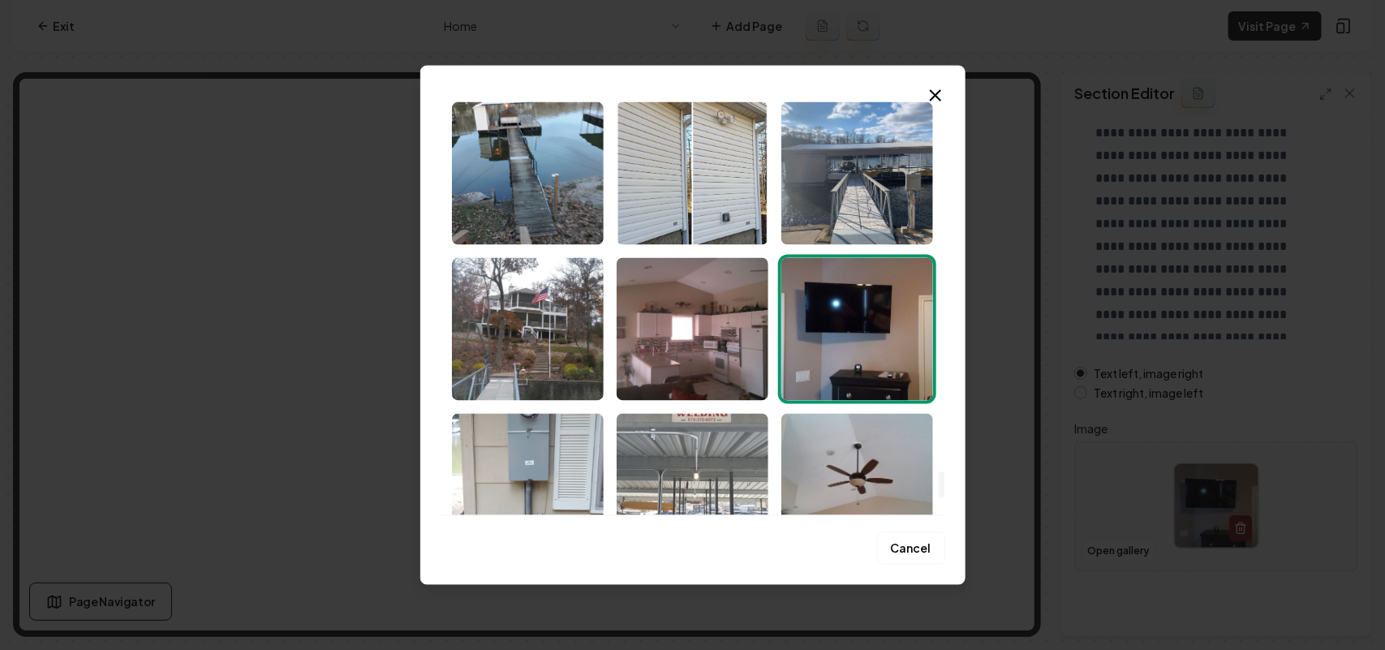
scroll to position [5554, 0]
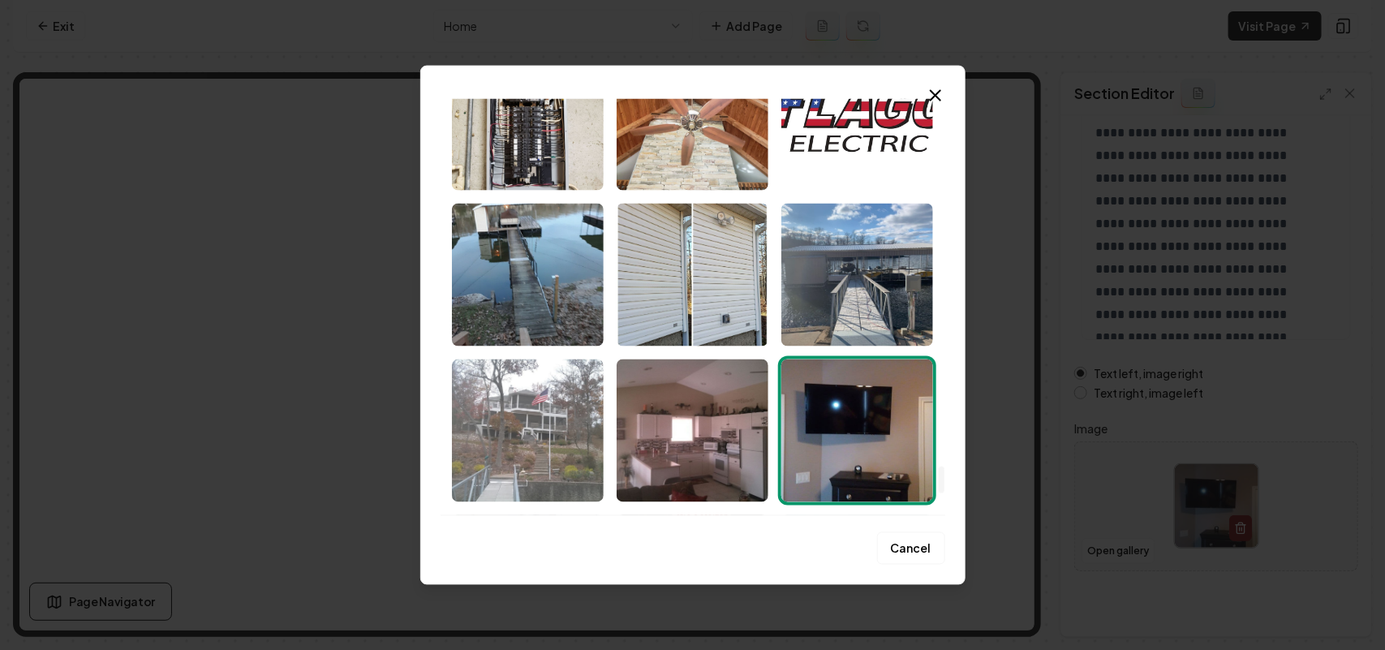
click at [512, 410] on img "Select image image_68c456295c7cd75eb80f3355.jpeg" at bounding box center [528, 430] width 152 height 143
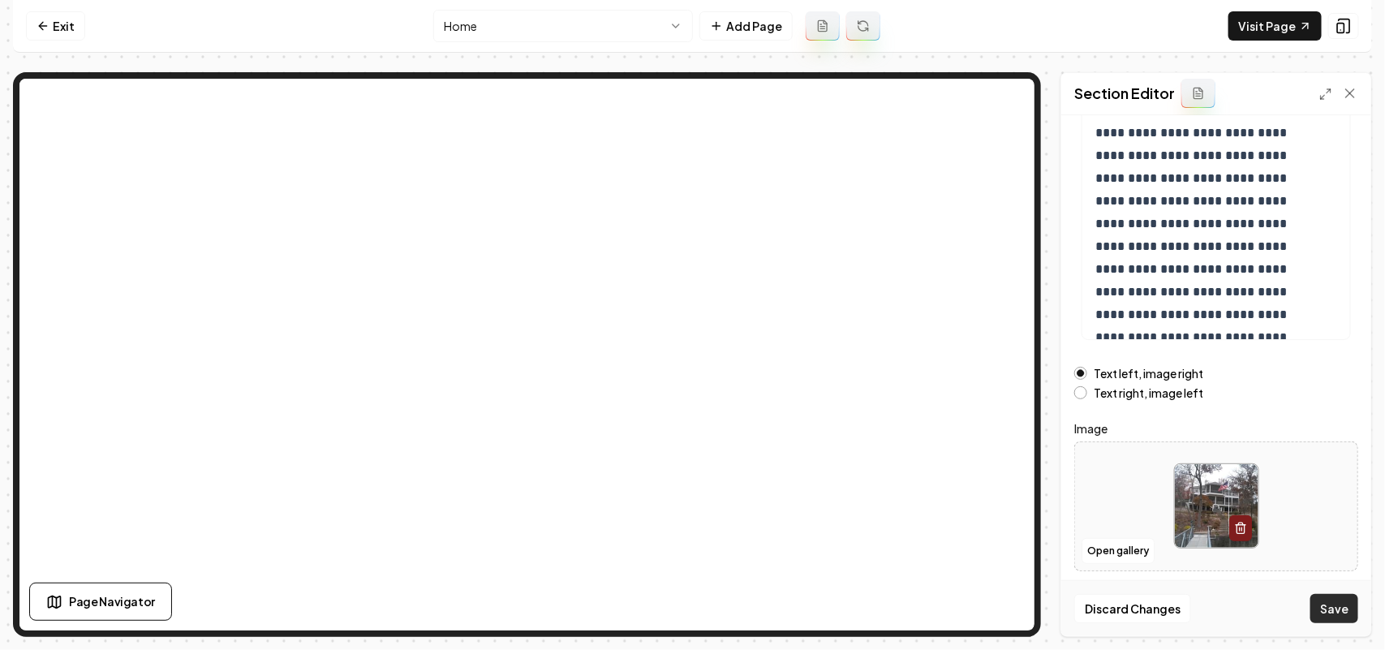
click at [1328, 604] on button "Save" at bounding box center [1334, 608] width 48 height 29
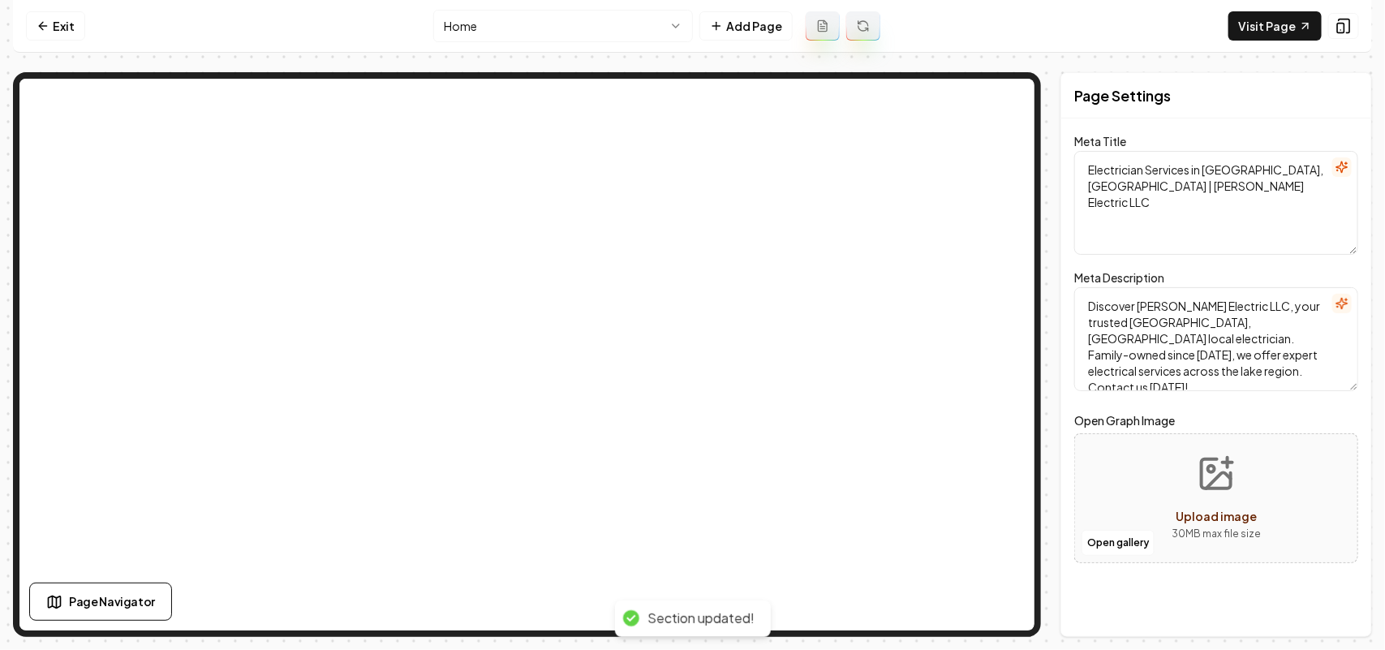
scroll to position [0, 0]
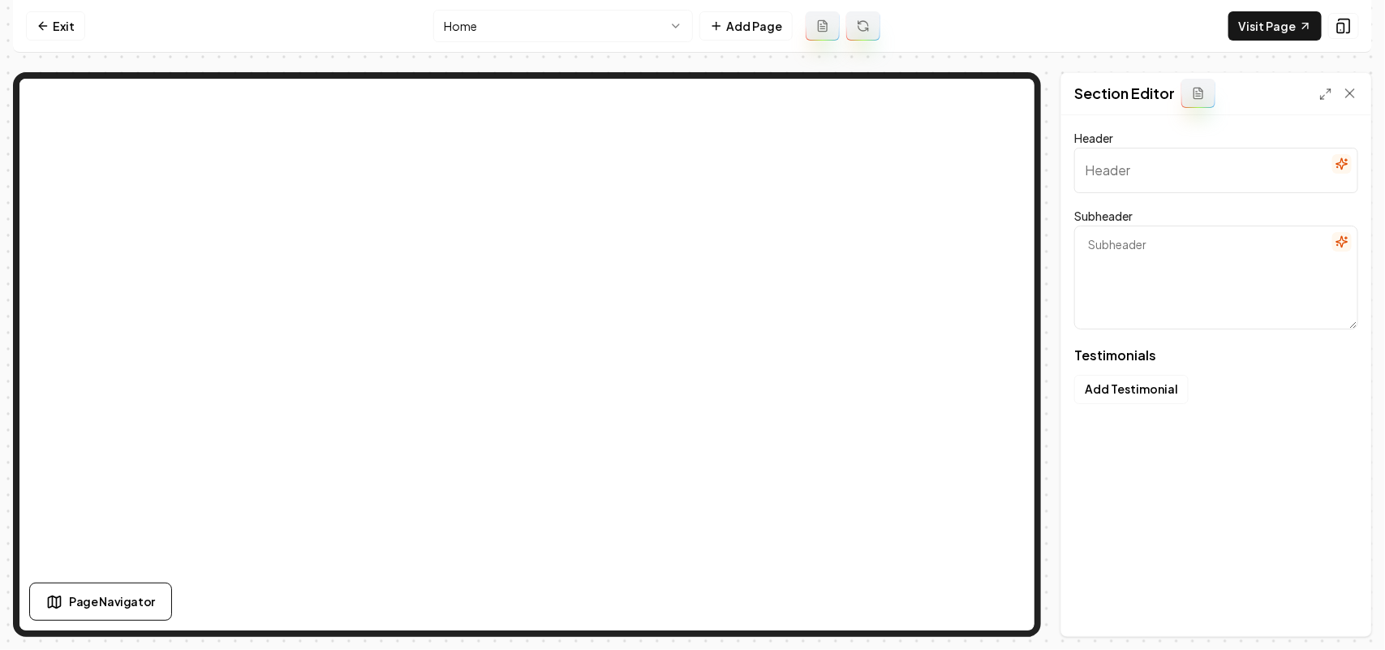
type input "Stories from Local Customers"
type textarea "Genuine feedback from those we've helped around the lake"
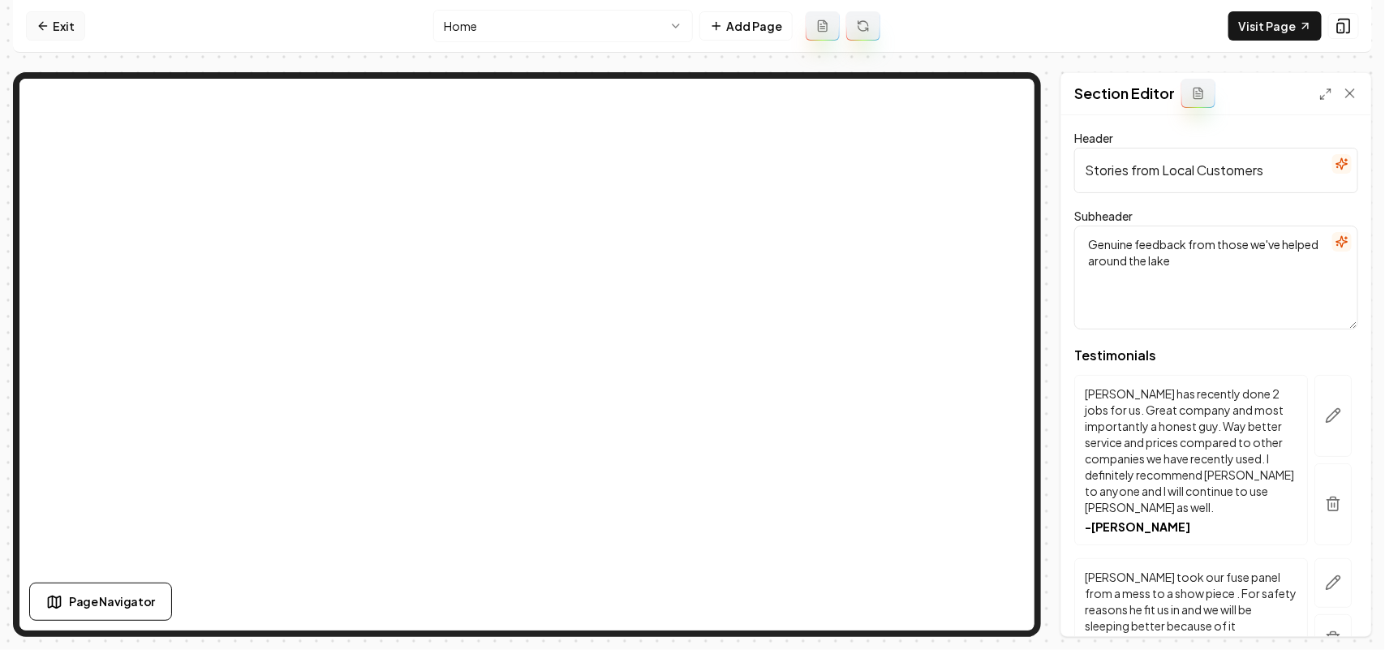
drag, startPoint x: 45, startPoint y: 26, endPoint x: 49, endPoint y: 16, distance: 10.9
click at [45, 26] on icon at bounding box center [42, 26] width 7 height 0
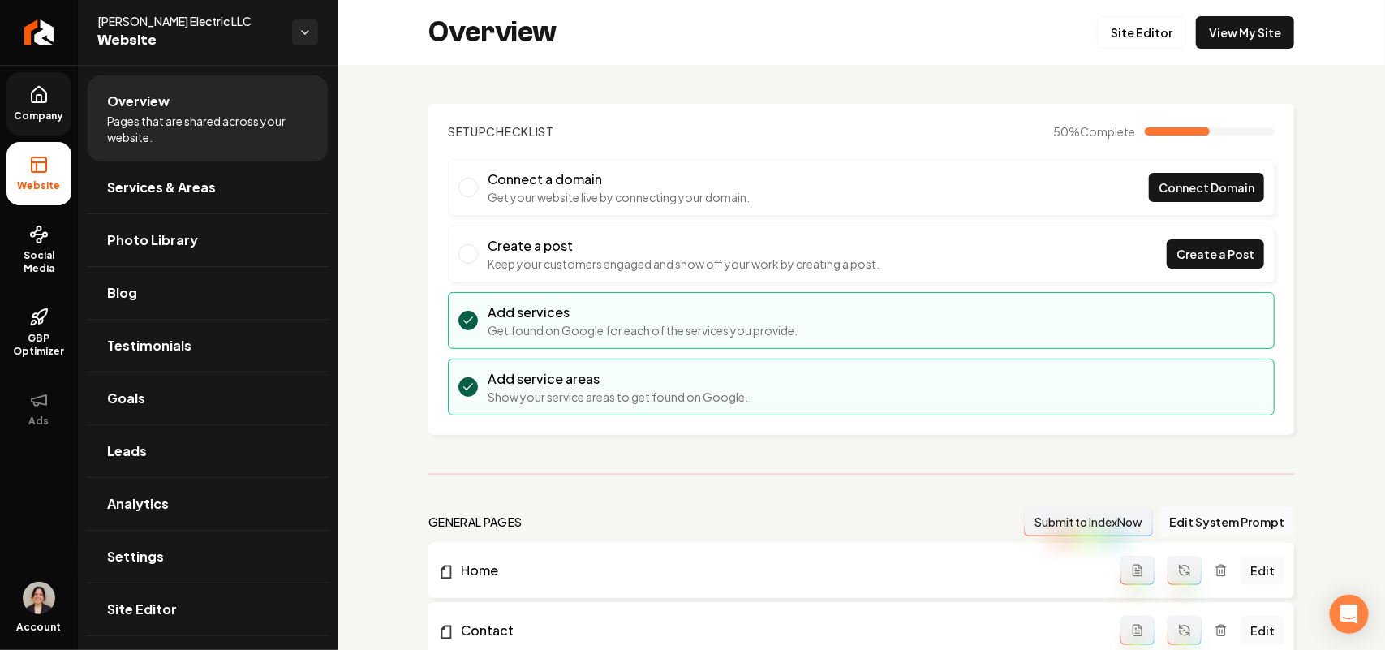
click at [39, 108] on link "Company" at bounding box center [38, 103] width 65 height 63
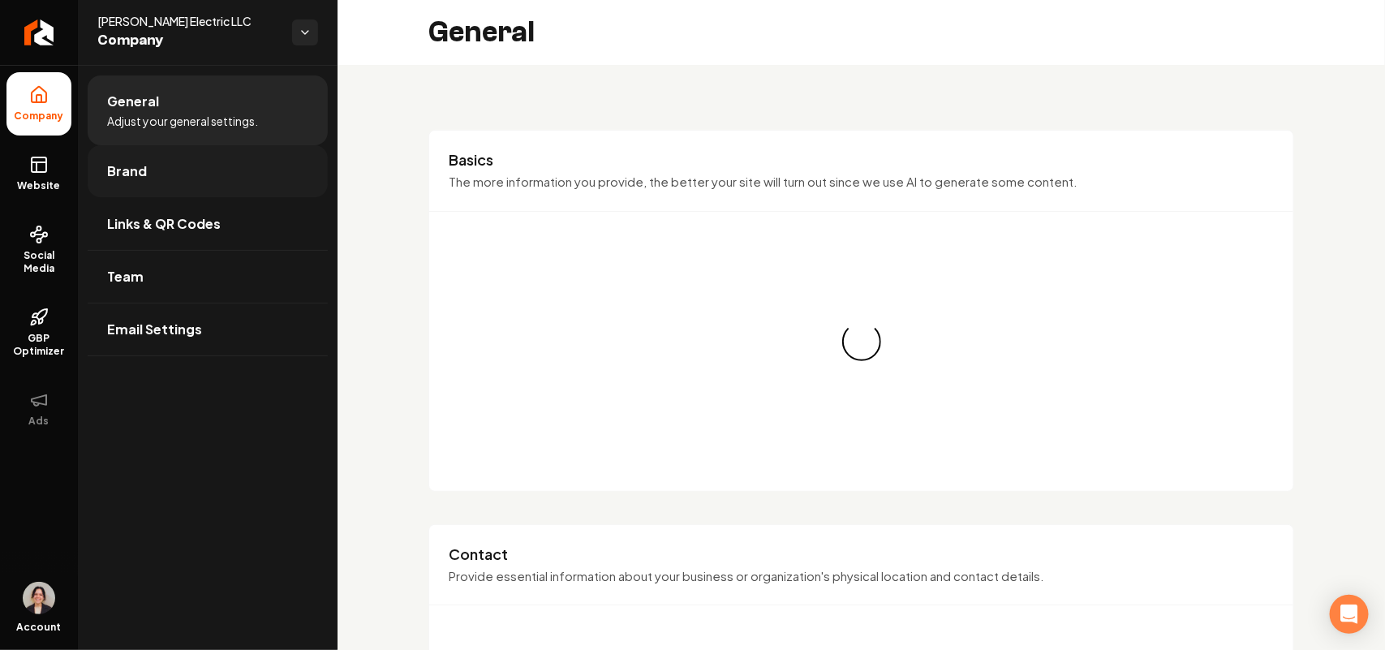
click at [174, 187] on link "Brand" at bounding box center [208, 171] width 240 height 52
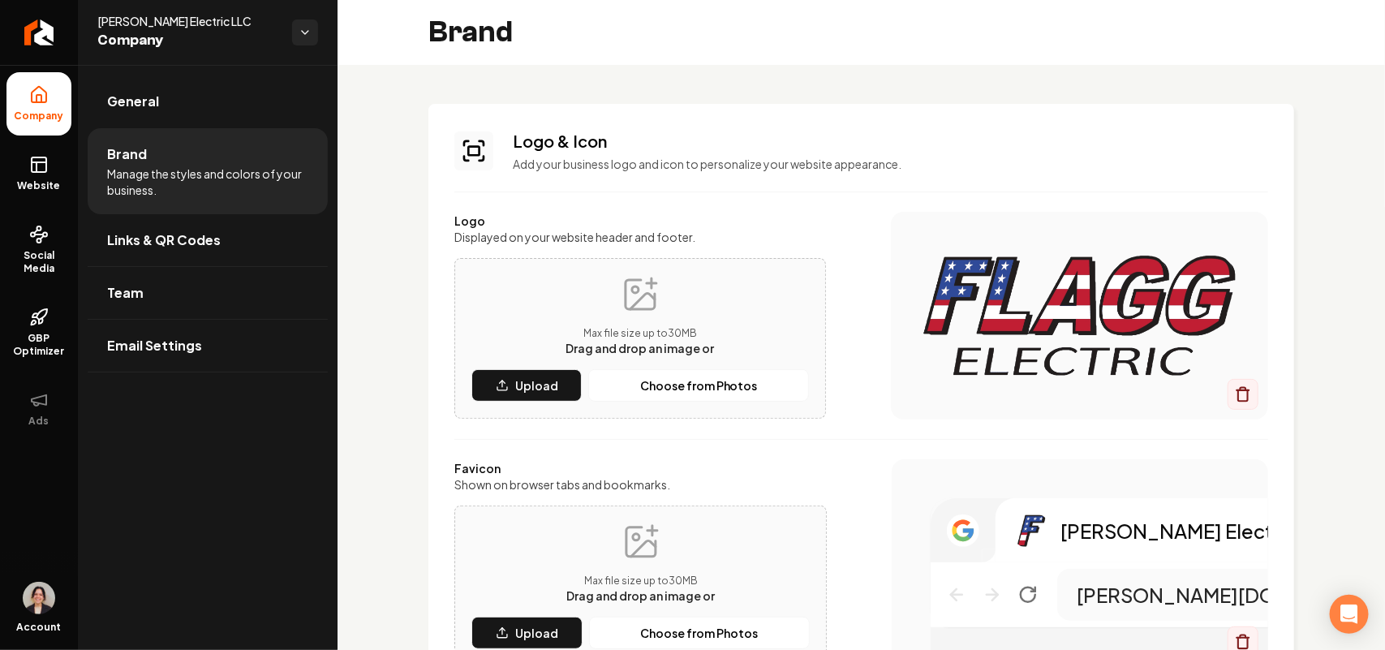
scroll to position [507, 0]
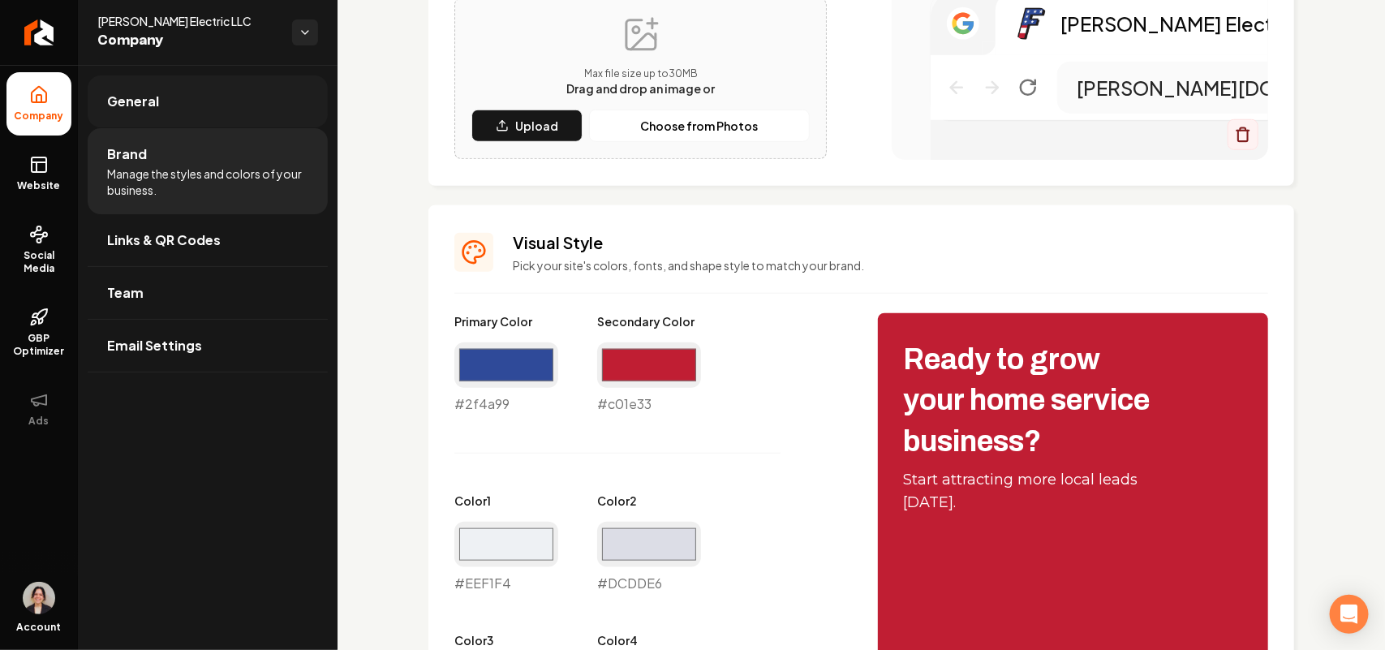
click at [256, 106] on link "General" at bounding box center [208, 101] width 240 height 52
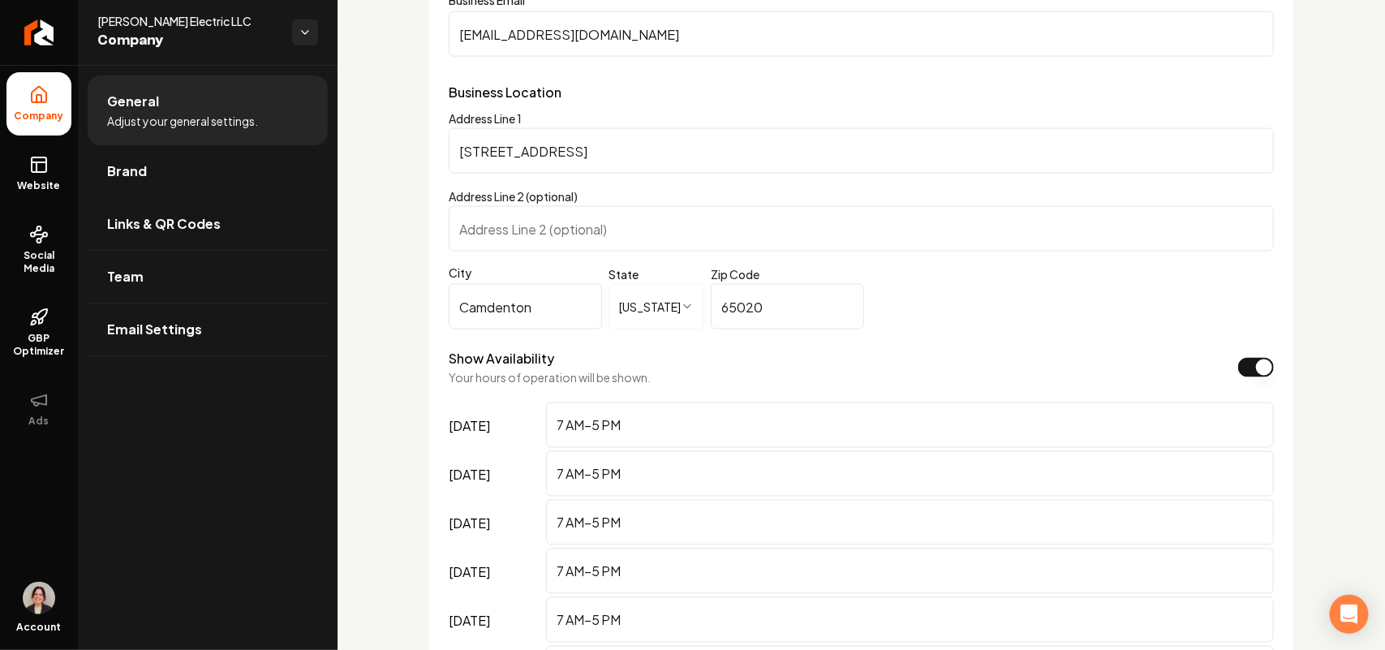
scroll to position [1115, 0]
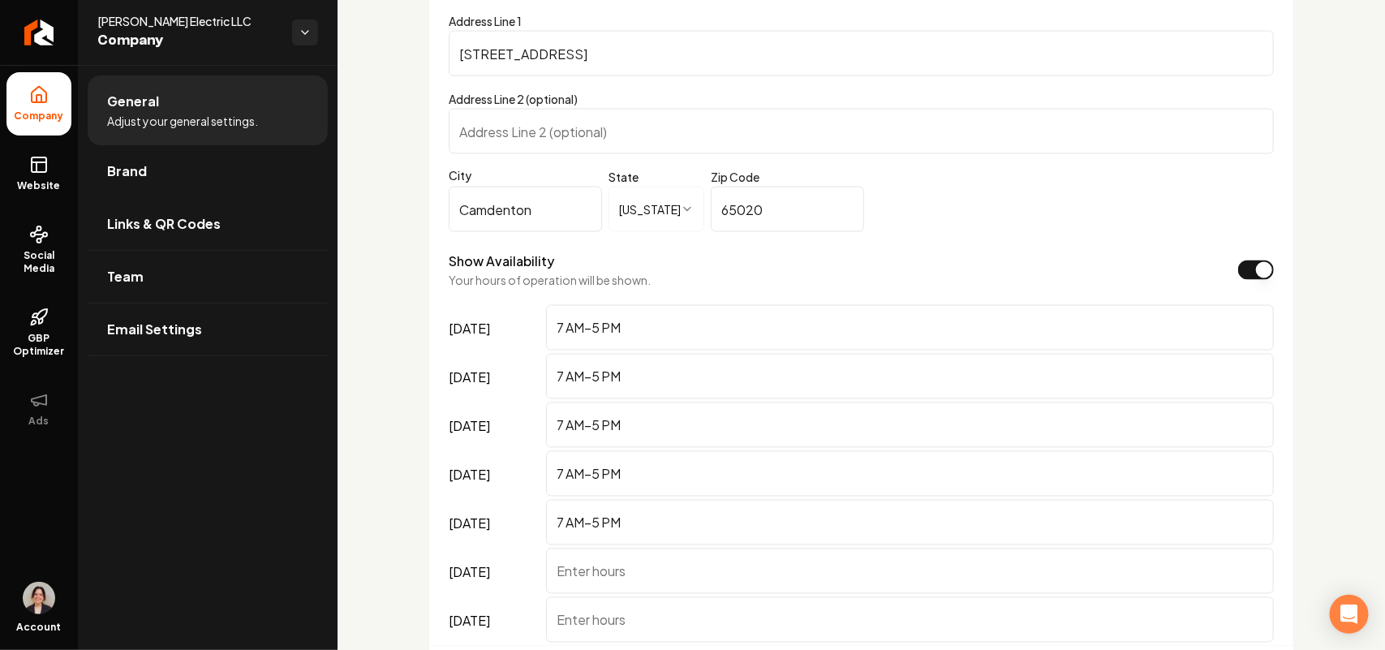
click at [521, 224] on input "Camdenton" at bounding box center [525, 209] width 153 height 45
click at [29, 187] on span "Website" at bounding box center [39, 185] width 56 height 13
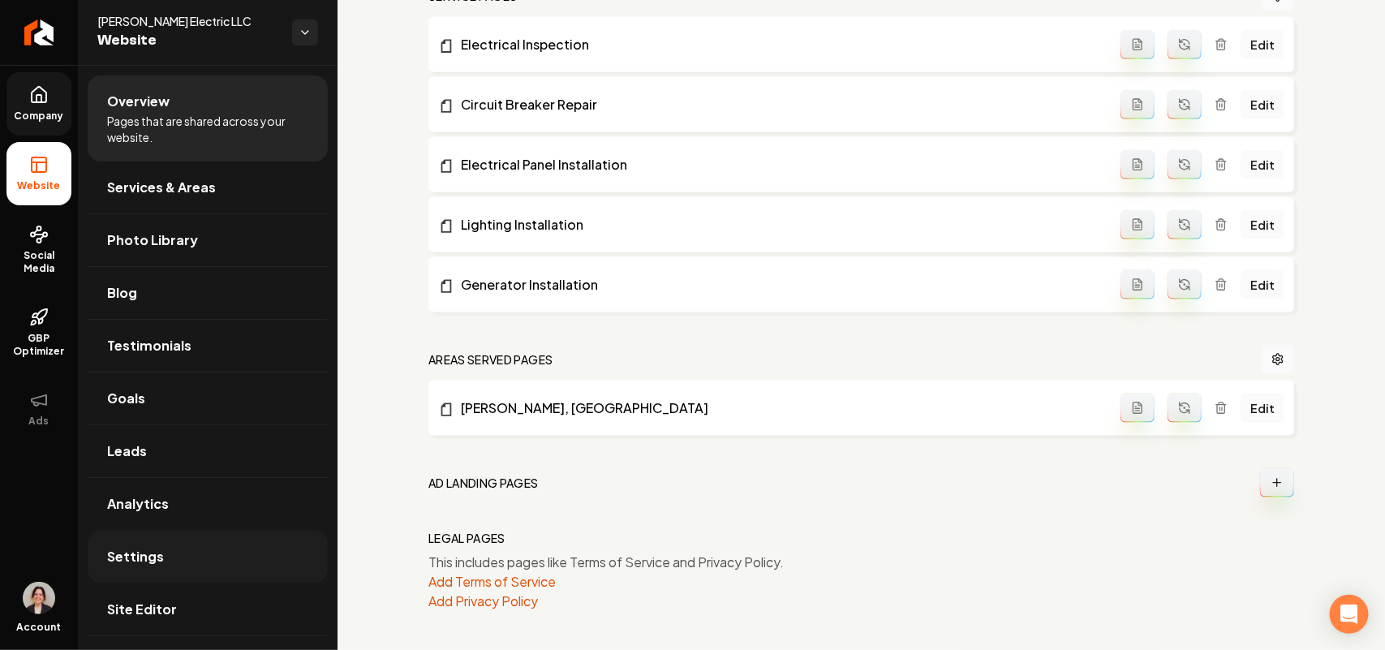
scroll to position [771, 0]
click at [193, 183] on span "Services & Areas" at bounding box center [161, 187] width 109 height 19
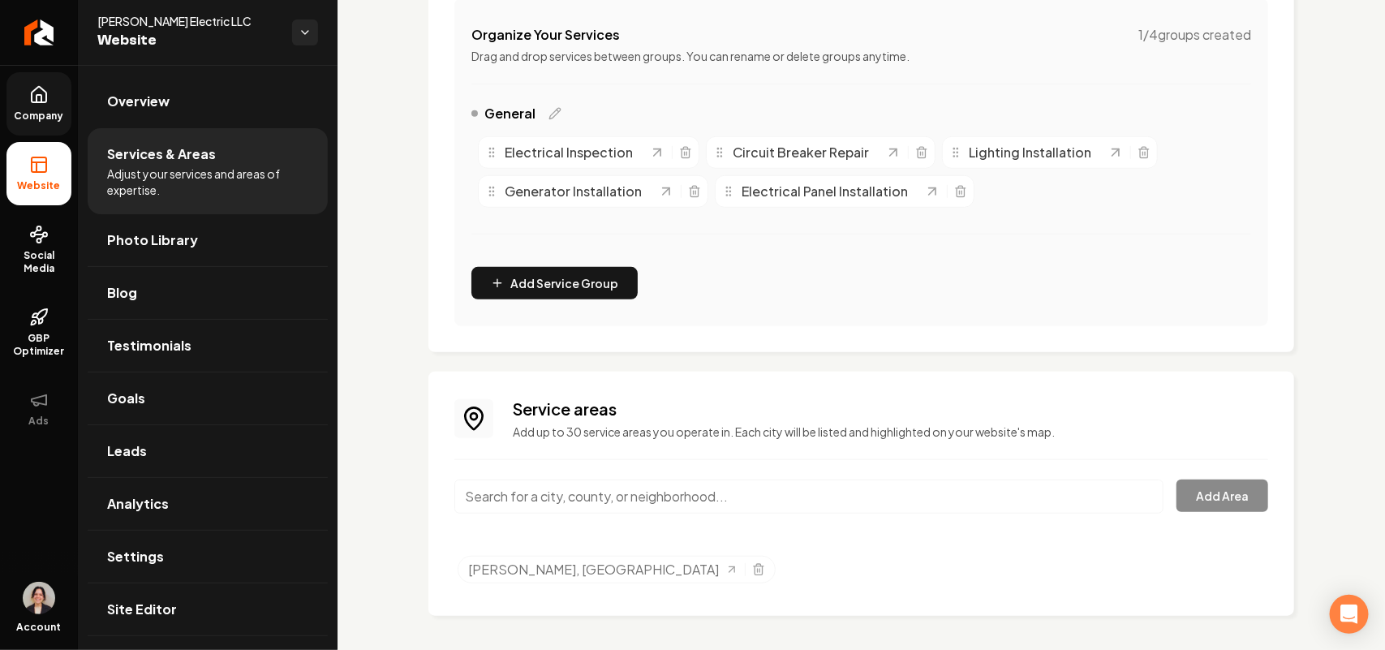
scroll to position [324, 0]
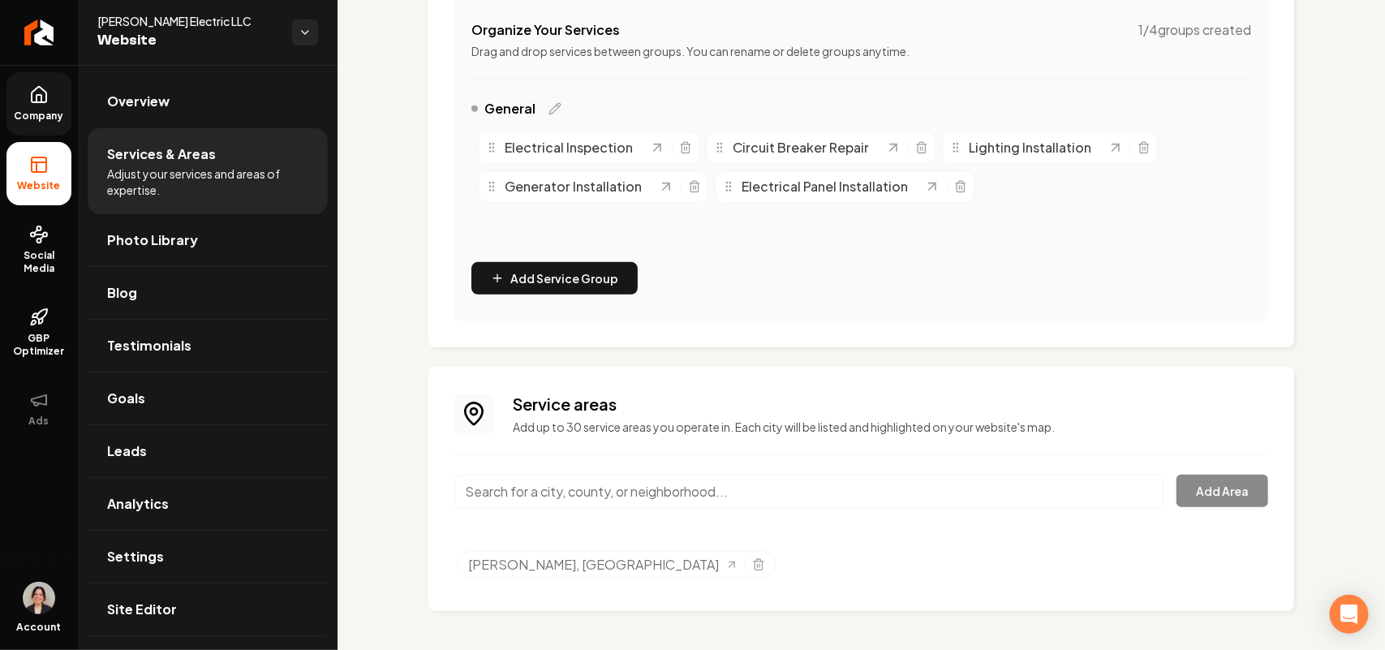
click at [556, 485] on input "Main content area" at bounding box center [808, 492] width 709 height 34
paste input "Camdenton"
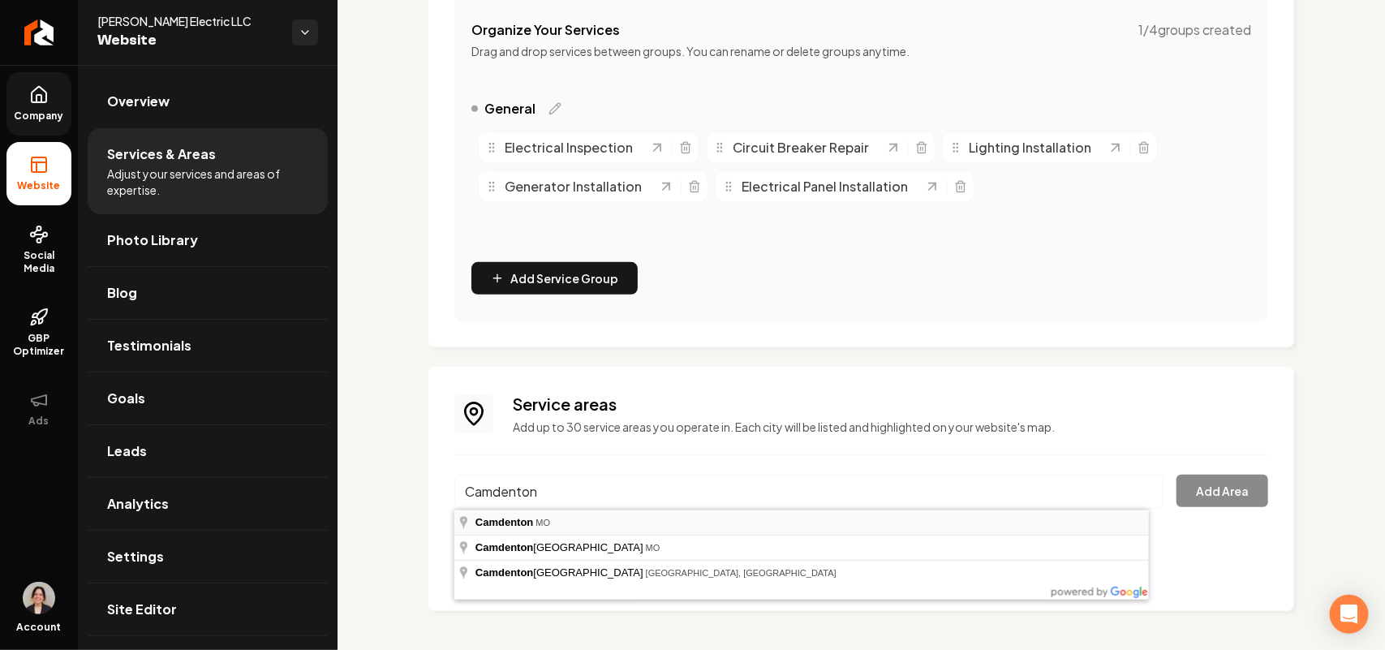
type input "Camdenton, MO"
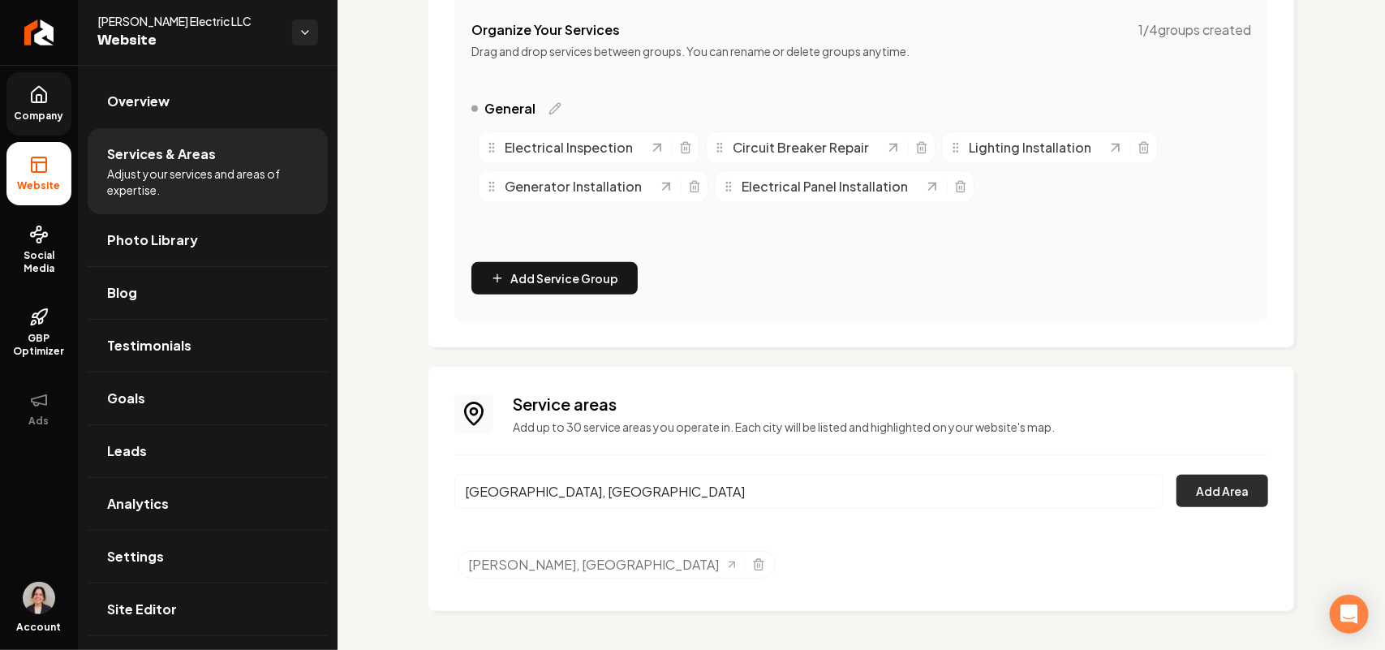
click at [1190, 496] on button "Add Area" at bounding box center [1222, 491] width 92 height 32
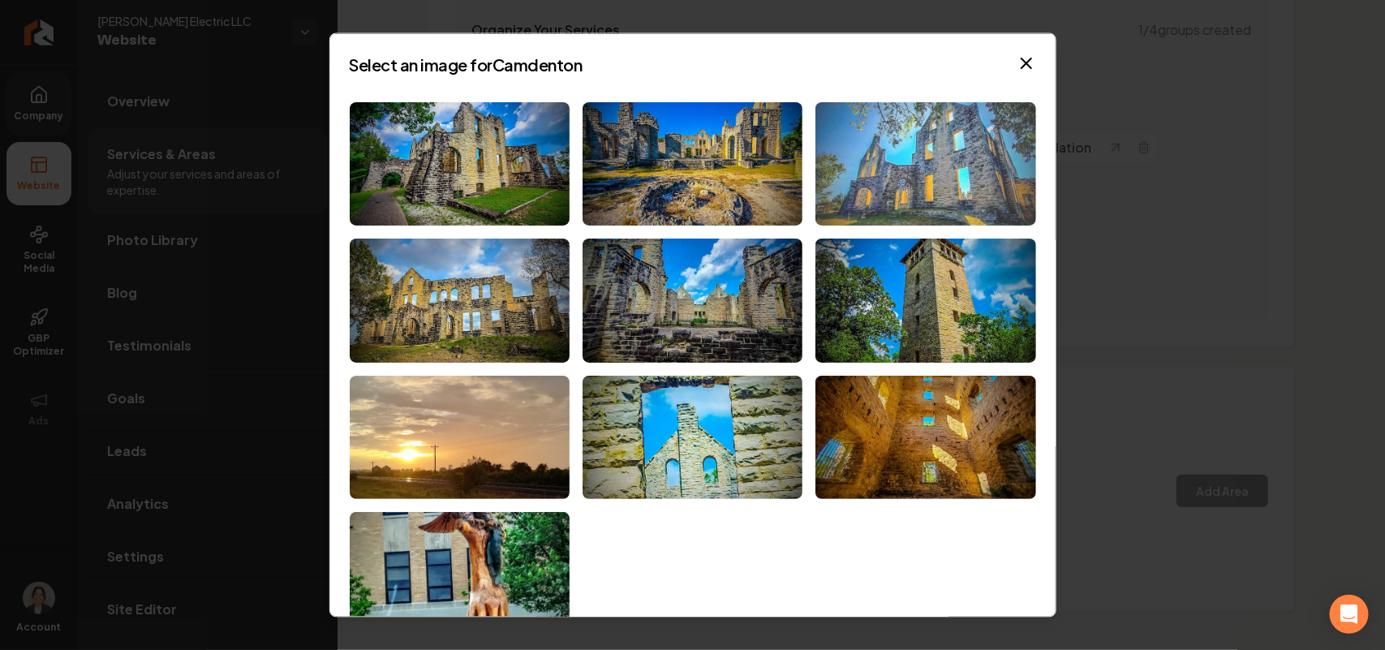
click at [896, 178] on img at bounding box center [925, 163] width 220 height 124
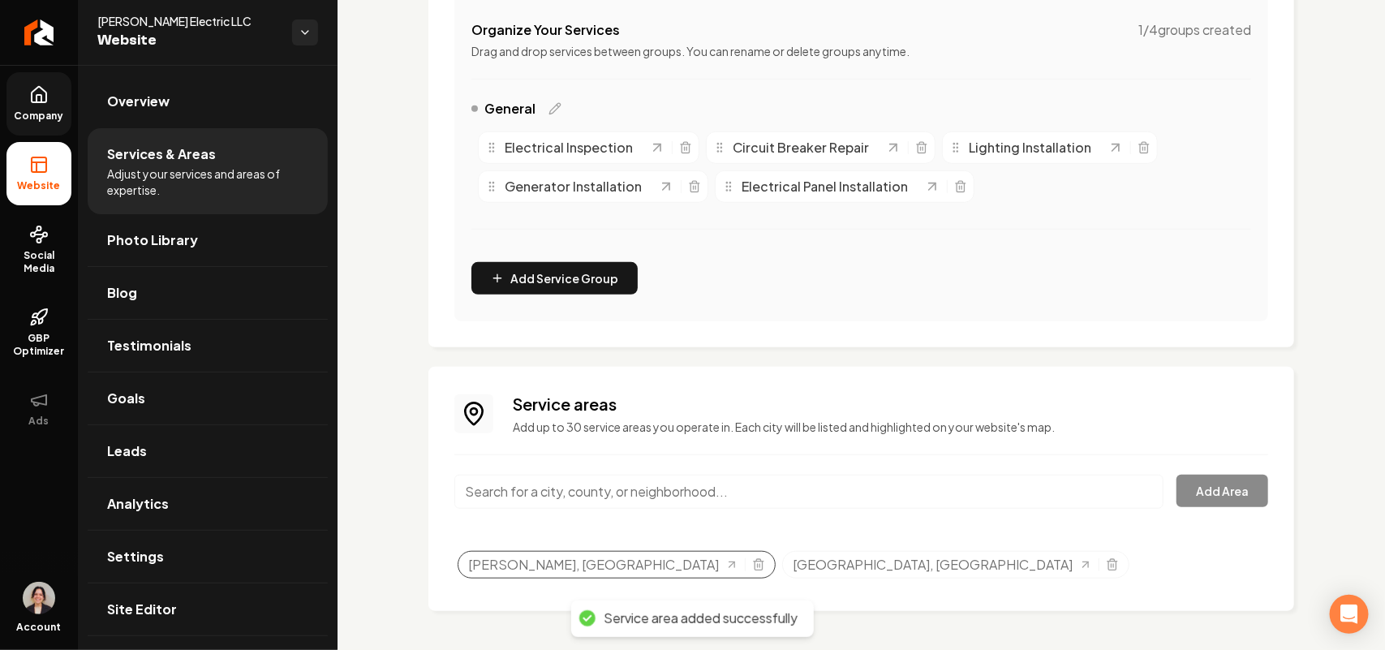
click at [578, 564] on div "Eldon, MO" at bounding box center [616, 565] width 318 height 28
click at [754, 565] on icon "Selected tags" at bounding box center [757, 565] width 7 height 9
click at [160, 613] on span "Site Editor" at bounding box center [142, 608] width 70 height 19
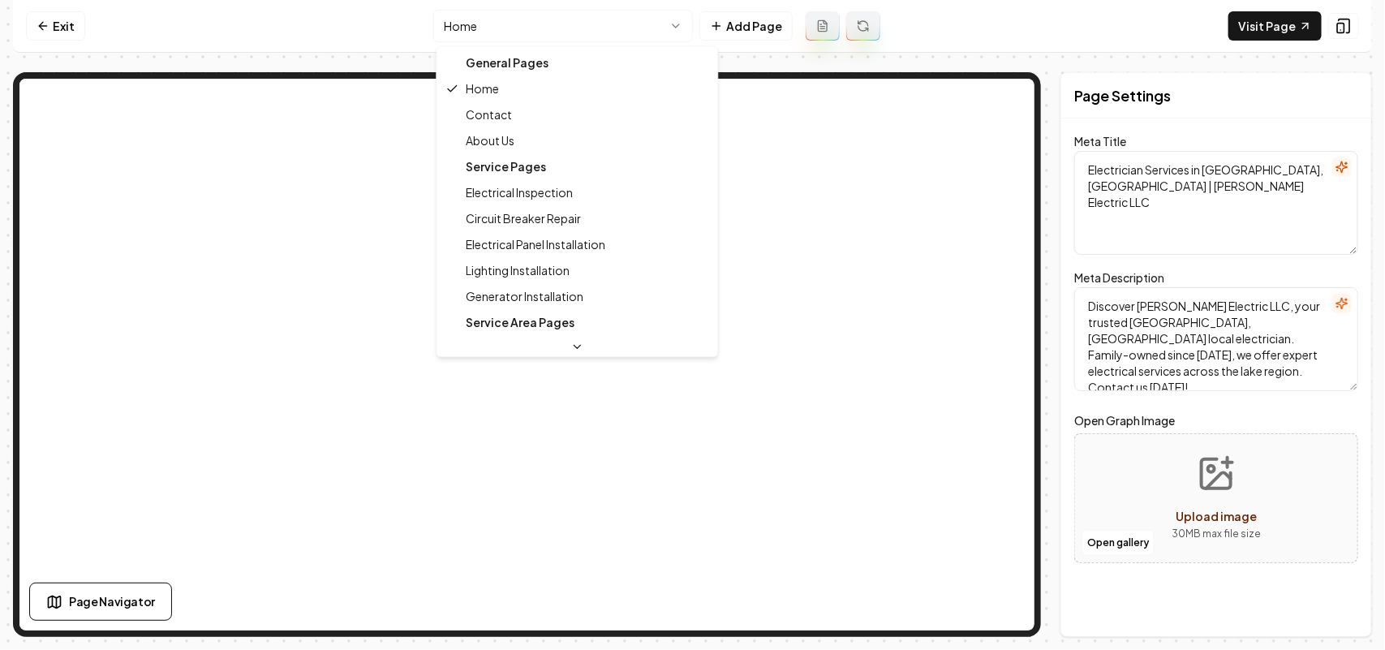
click at [530, 22] on html "Computer Required This feature is only available on a computer. Please switch t…" at bounding box center [692, 325] width 1385 height 650
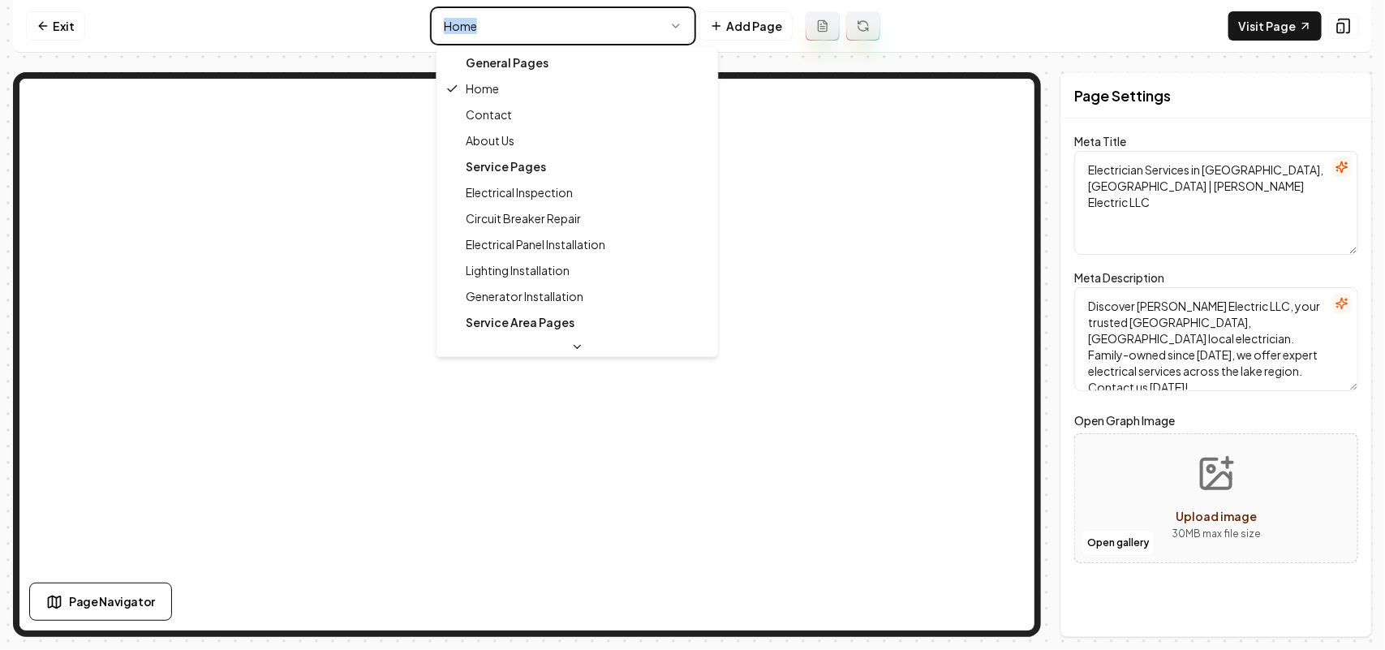
click at [530, 22] on html "Computer Required This feature is only available on a computer. Please switch t…" at bounding box center [692, 325] width 1385 height 650
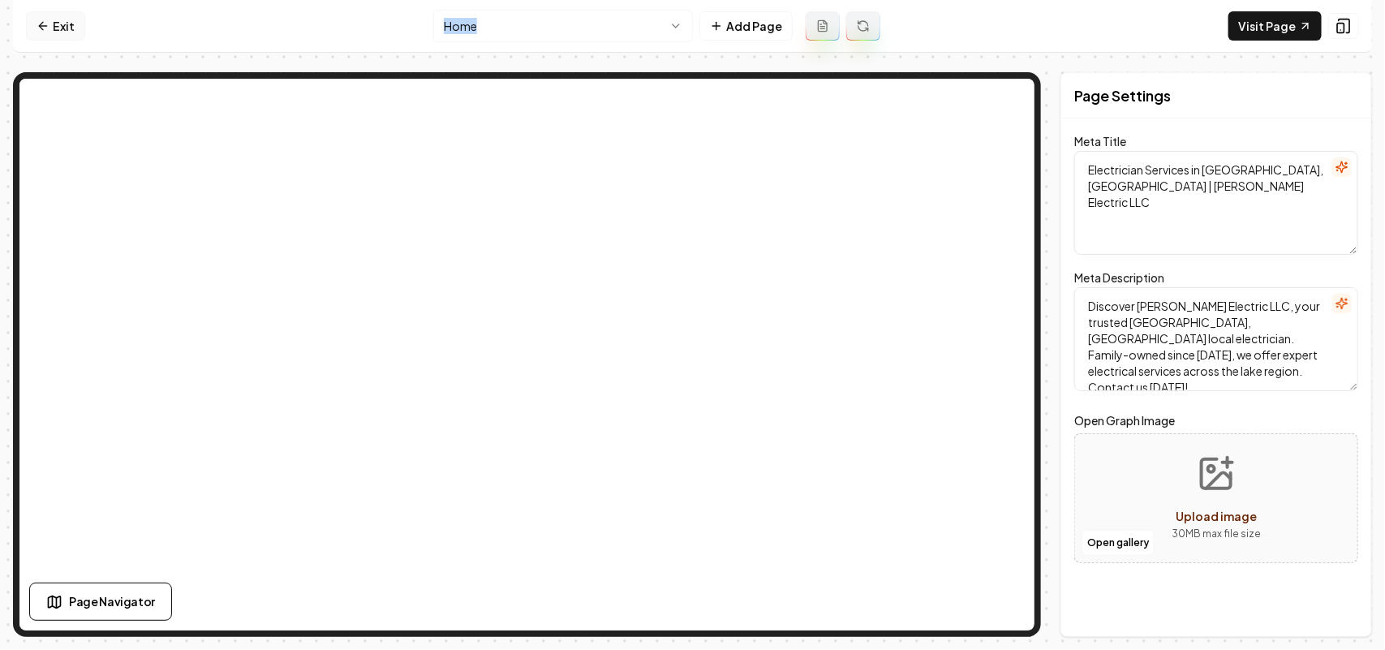
click at [65, 12] on link "Exit" at bounding box center [55, 25] width 59 height 29
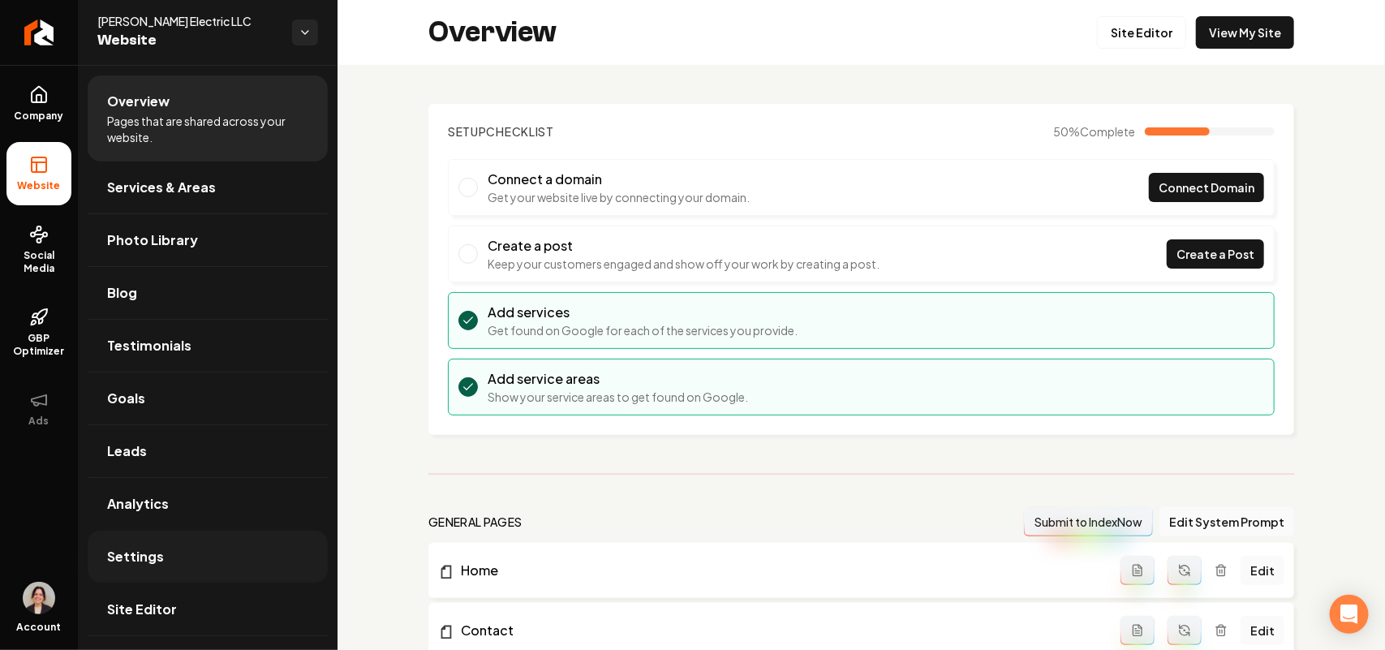
click at [148, 550] on span "Settings" at bounding box center [135, 556] width 57 height 19
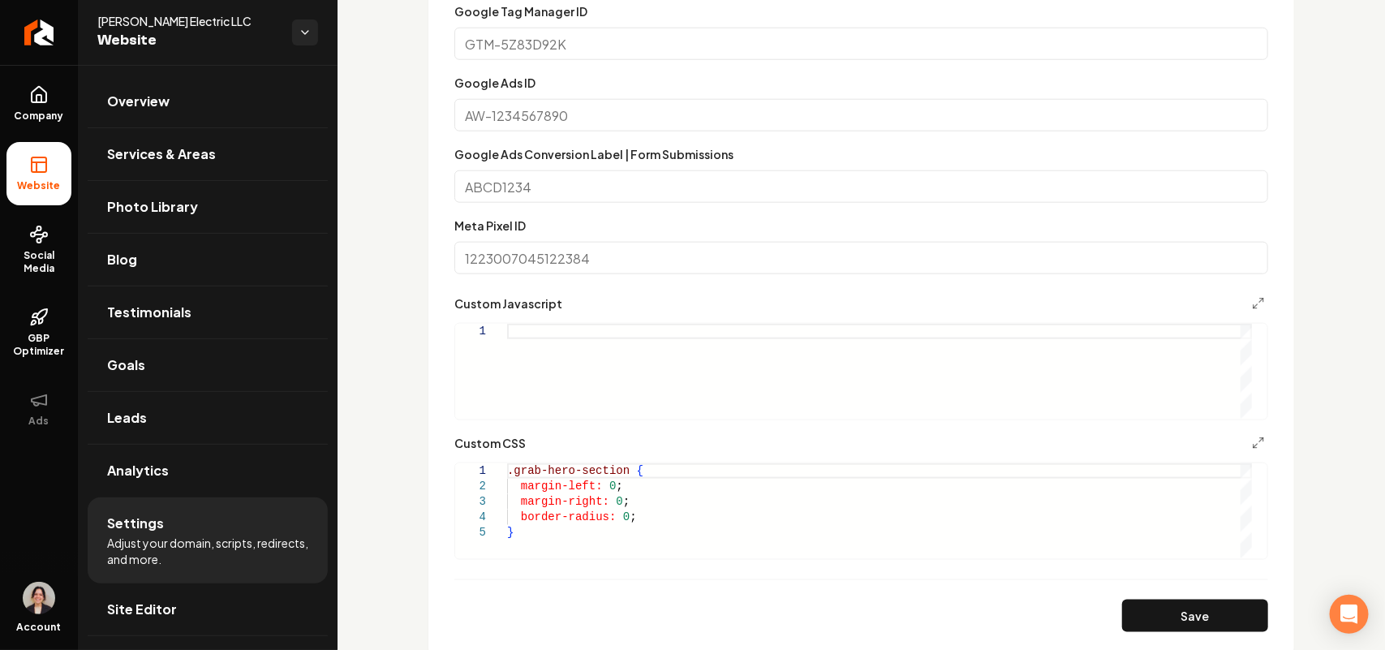
scroll to position [811, 0]
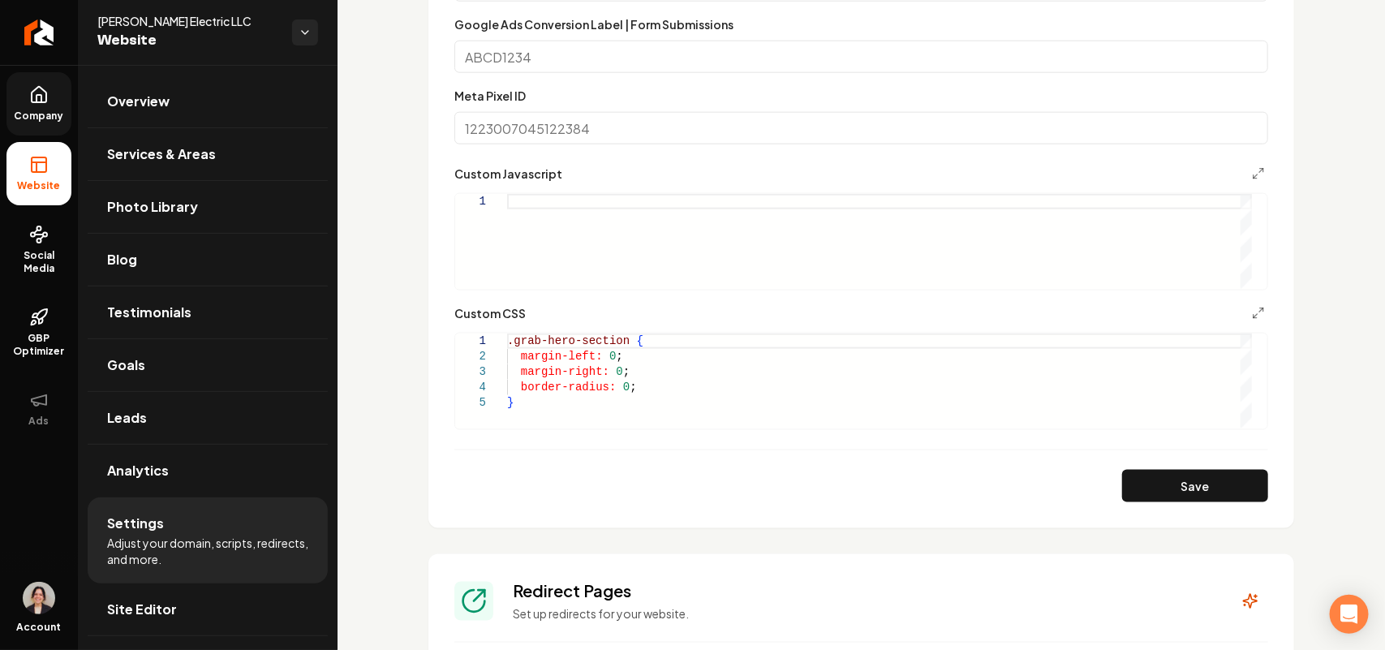
click at [49, 83] on link "Company" at bounding box center [38, 103] width 65 height 63
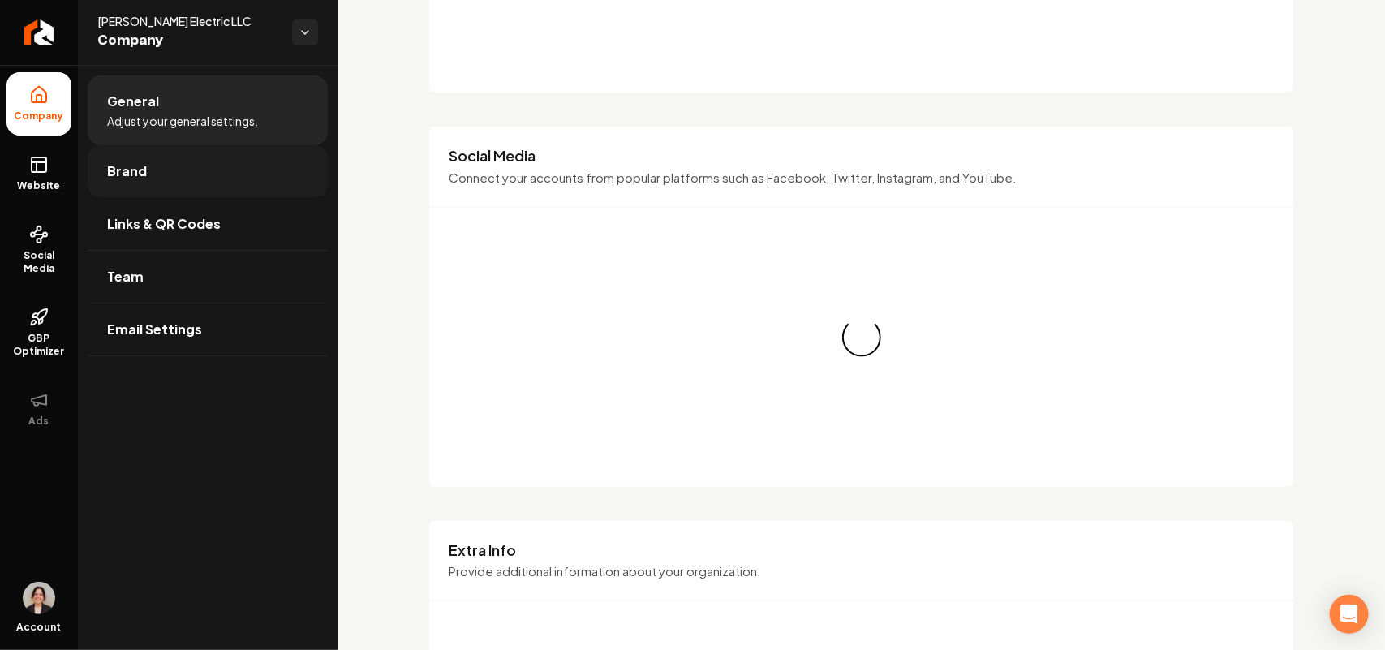
click at [191, 162] on link "Brand" at bounding box center [208, 171] width 240 height 52
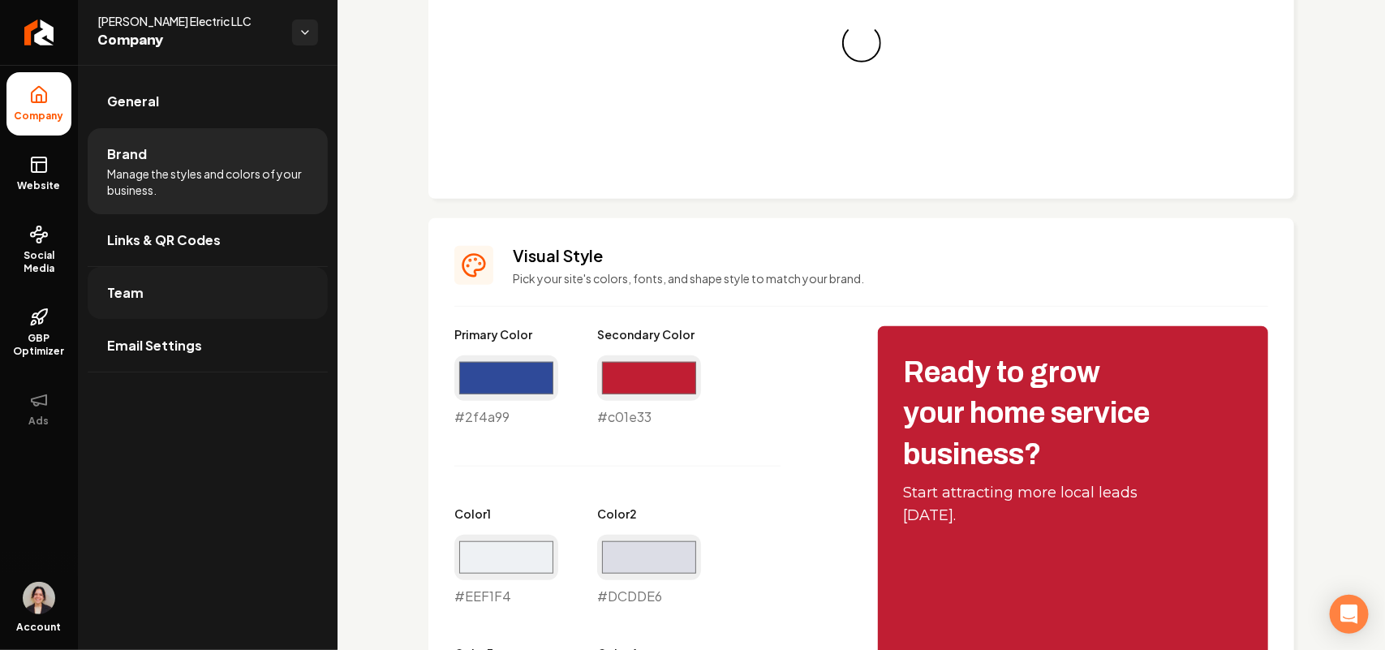
scroll to position [811, 0]
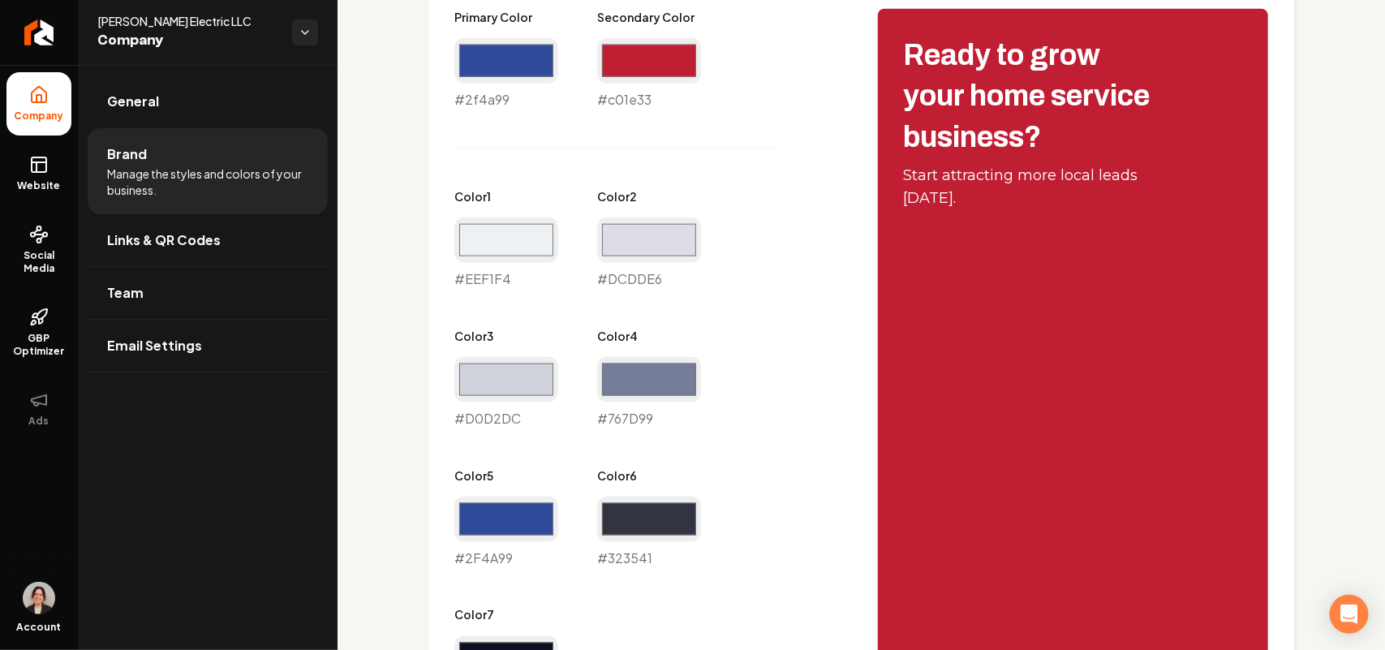
click at [622, 95] on div "#c01e33 #c01e33" at bounding box center [649, 73] width 104 height 71
click at [621, 95] on div "#c01e33 #c01e33" at bounding box center [649, 73] width 104 height 71
copy div "#c01e33"
click at [67, 185] on link "Website" at bounding box center [38, 173] width 65 height 63
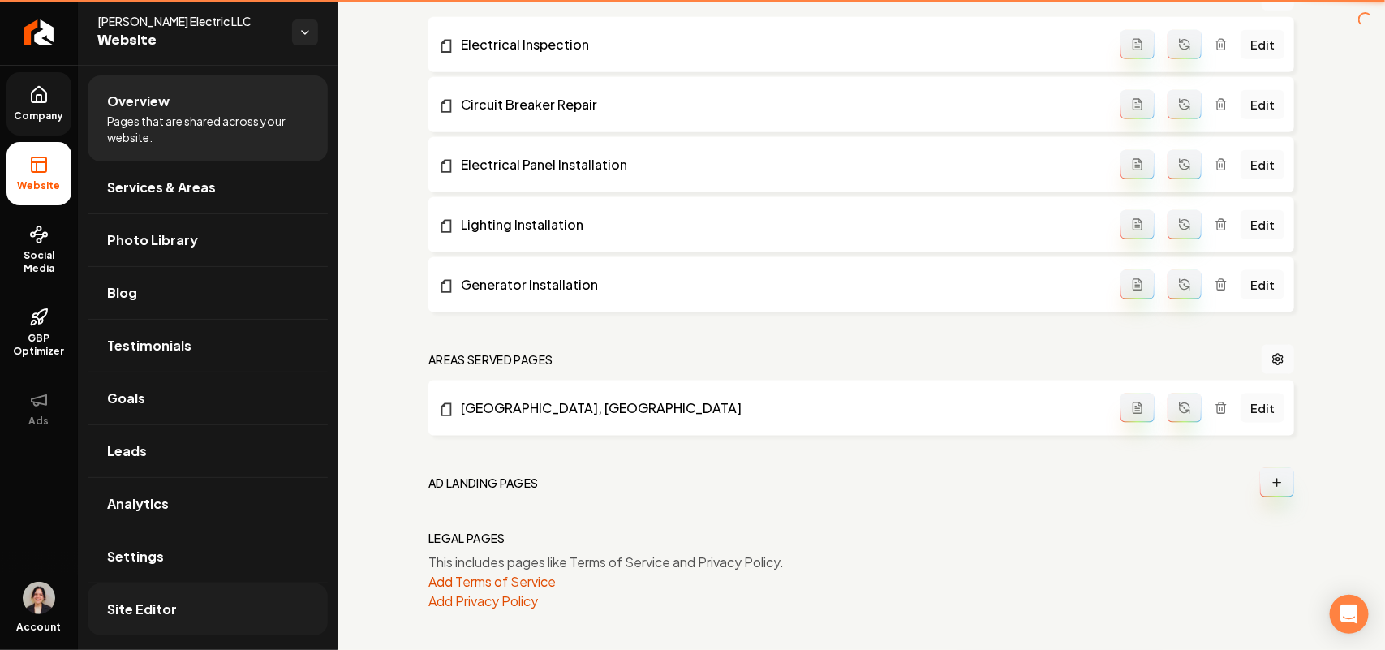
scroll to position [771, 0]
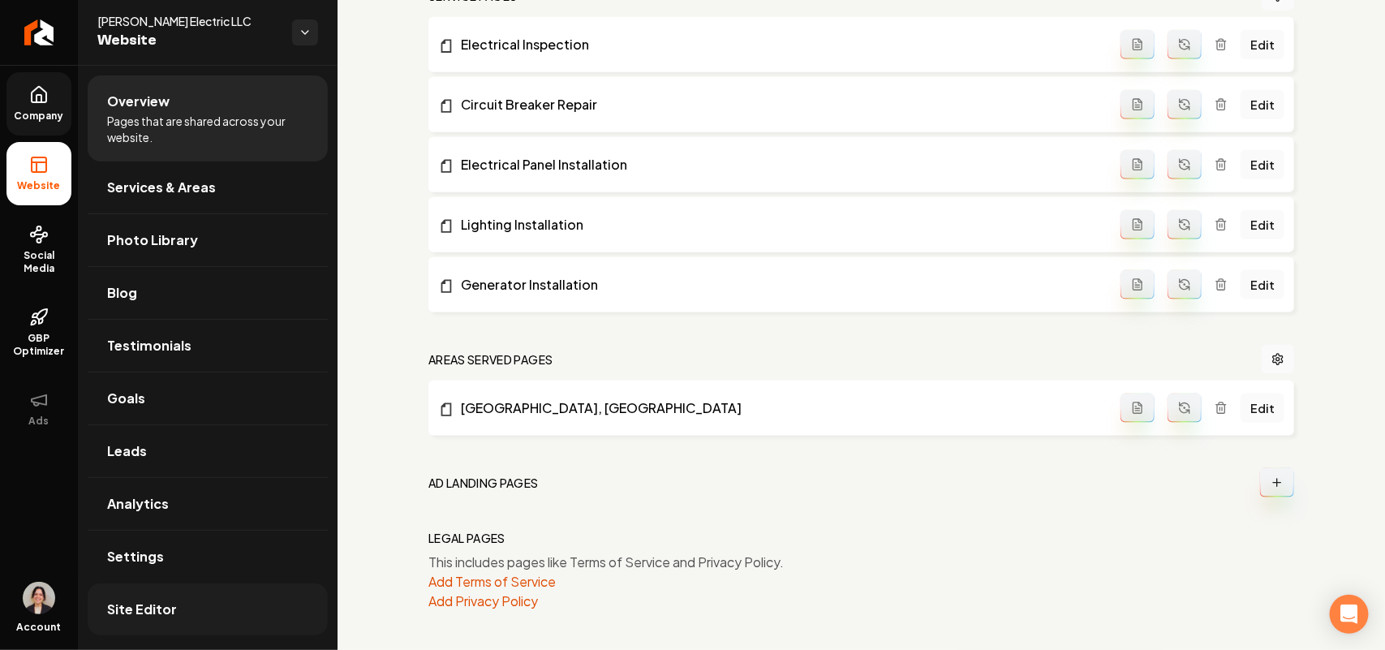
click at [187, 601] on link "Site Editor" at bounding box center [208, 609] width 240 height 52
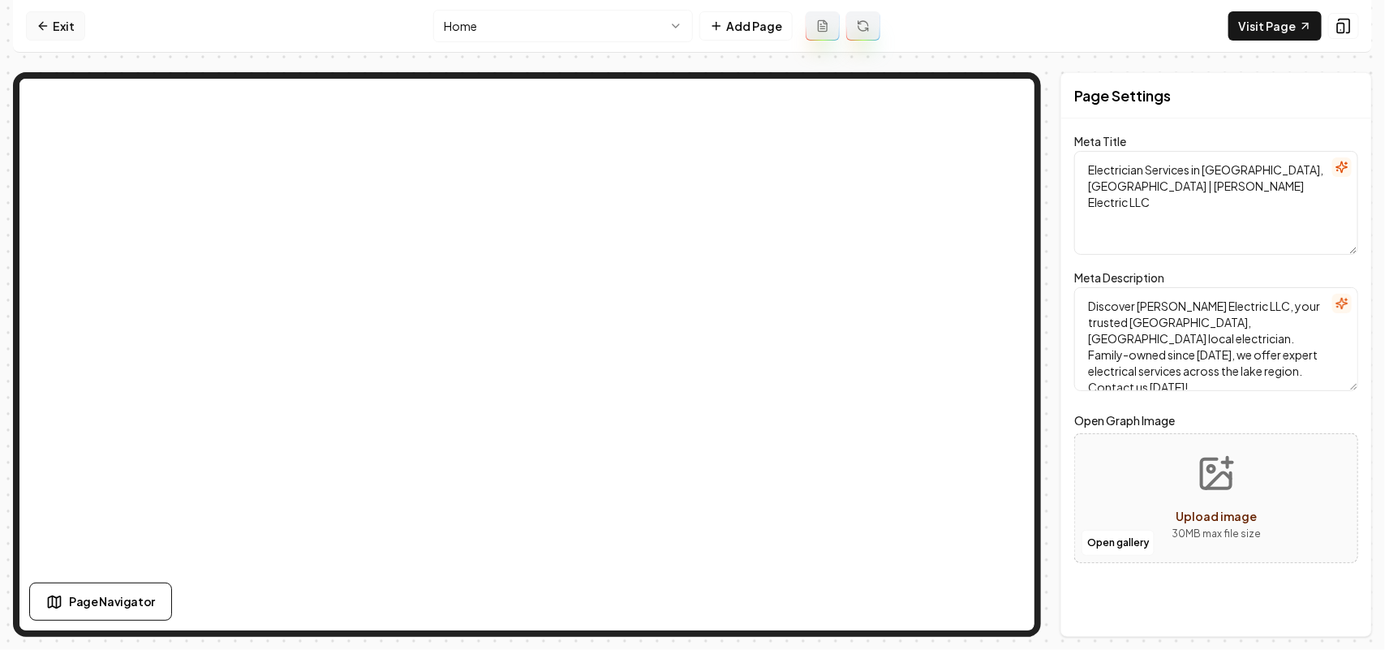
click at [43, 12] on link "Exit" at bounding box center [55, 25] width 59 height 29
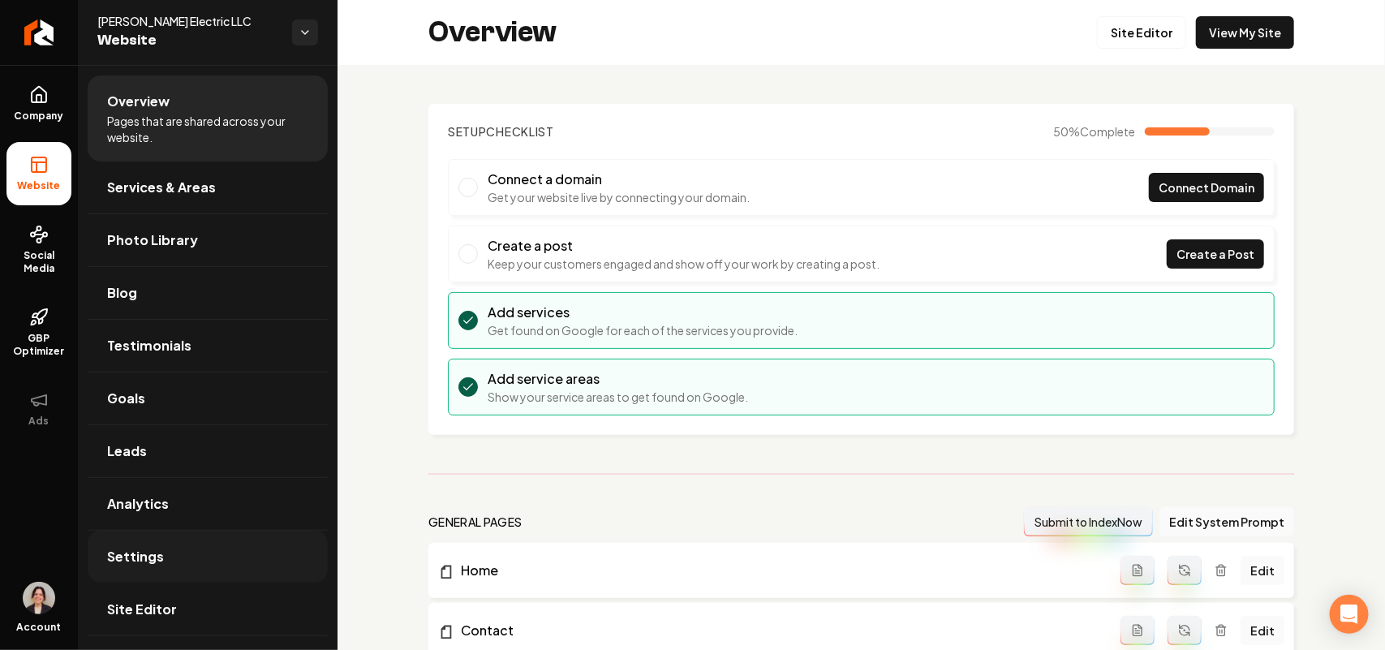
click at [162, 556] on link "Settings" at bounding box center [208, 556] width 240 height 52
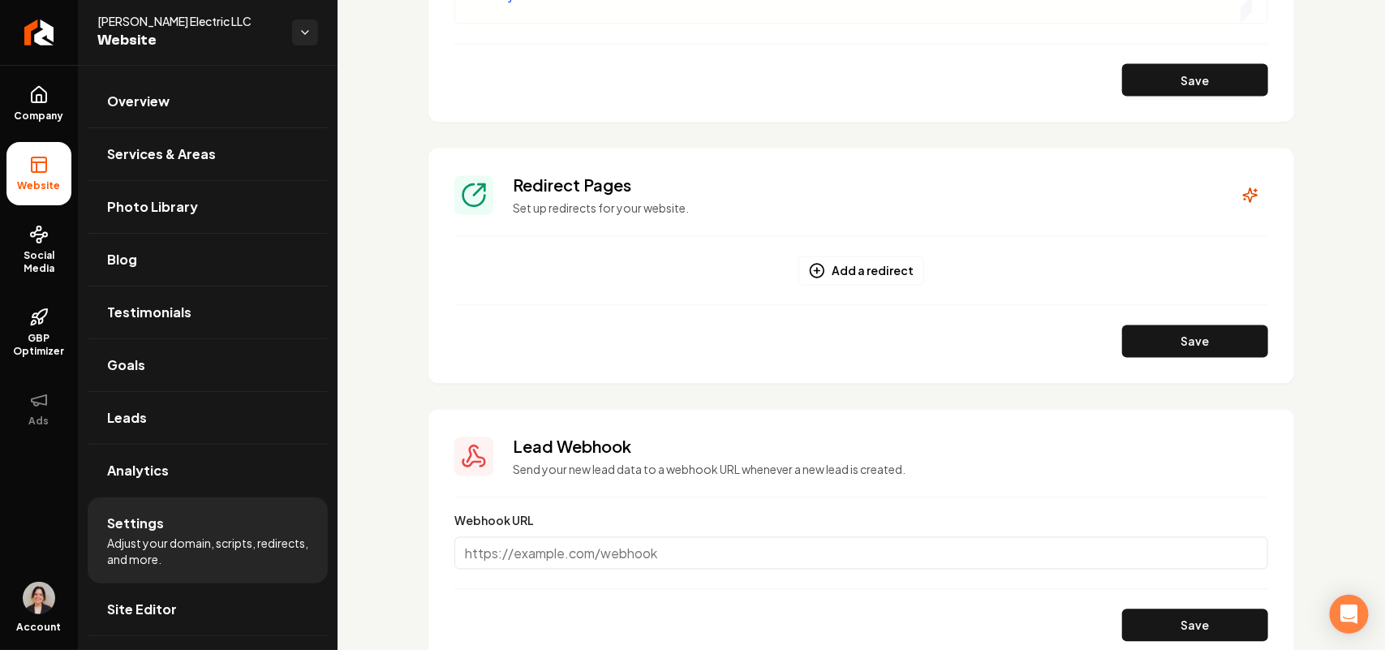
scroll to position [811, 0]
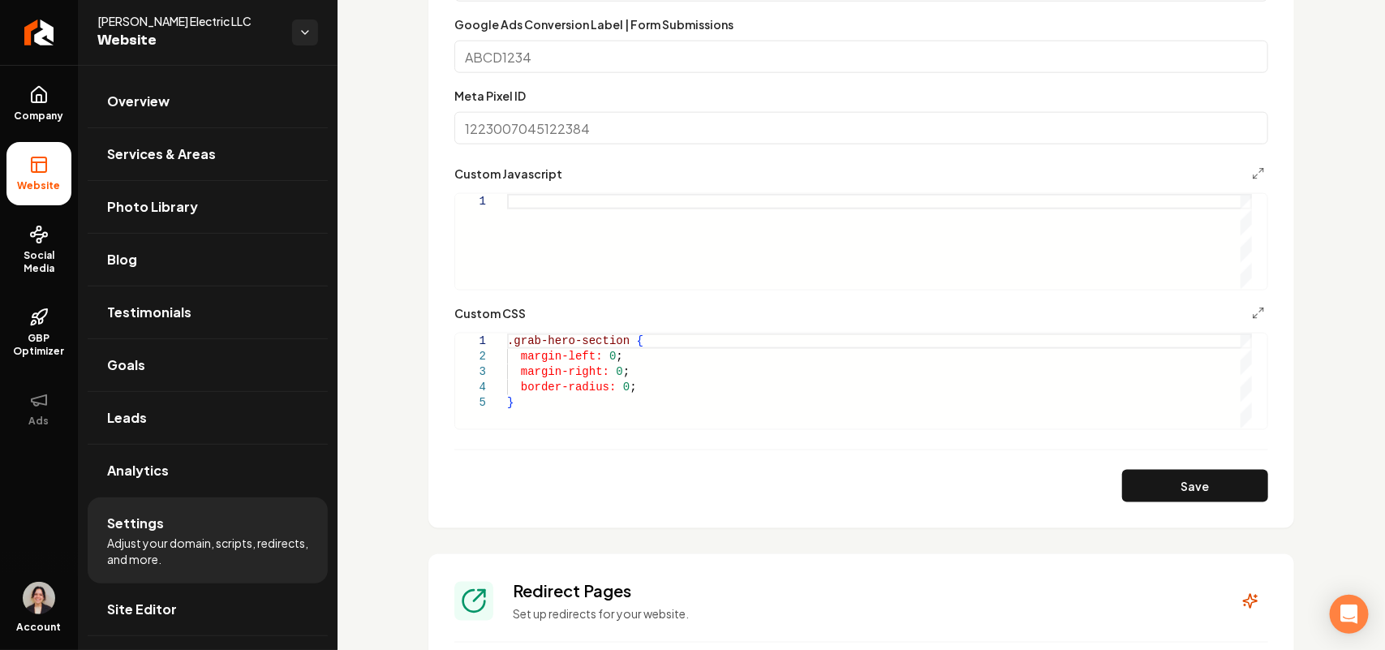
click at [538, 431] on form "**********" at bounding box center [861, 151] width 814 height 702
click at [543, 407] on div ".grab-hero-section { margin-left: 0 ; margin-right: 0 ; border-radius: 0 ; }" at bounding box center [879, 380] width 745 height 95
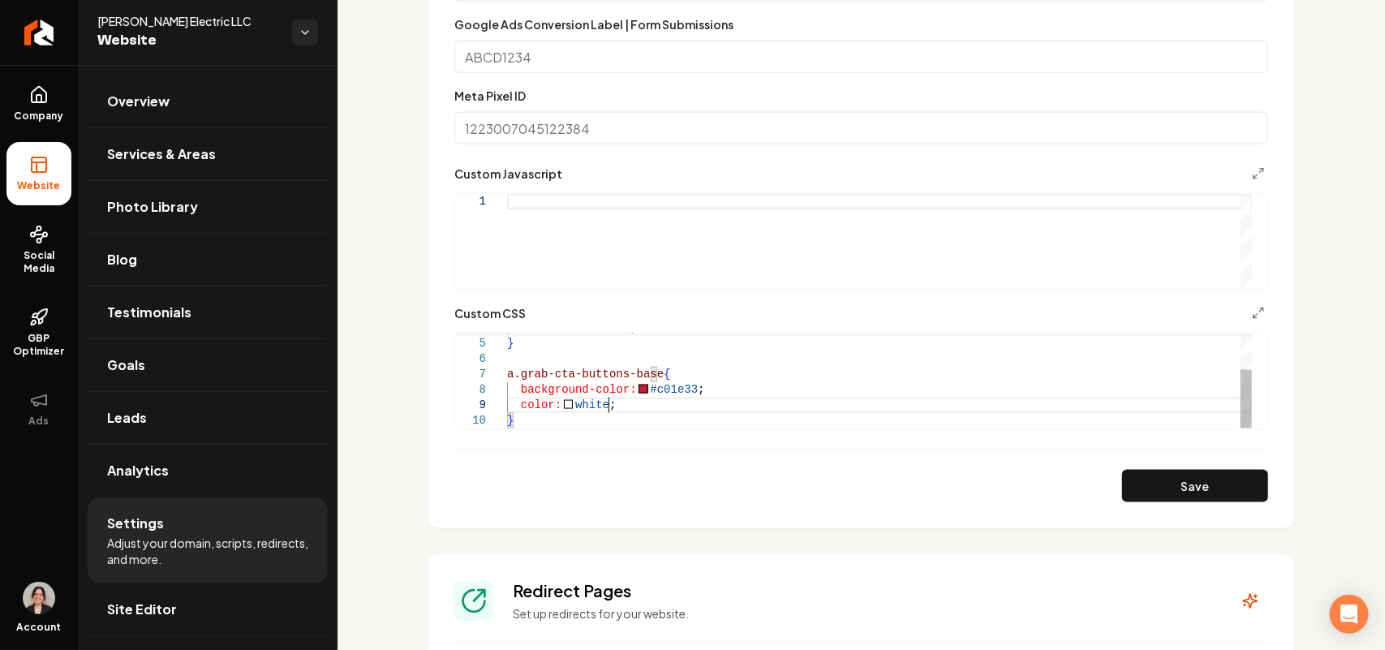
scroll to position [123, 85]
click at [1156, 479] on button "Save" at bounding box center [1195, 486] width 146 height 32
type textarea "**********"
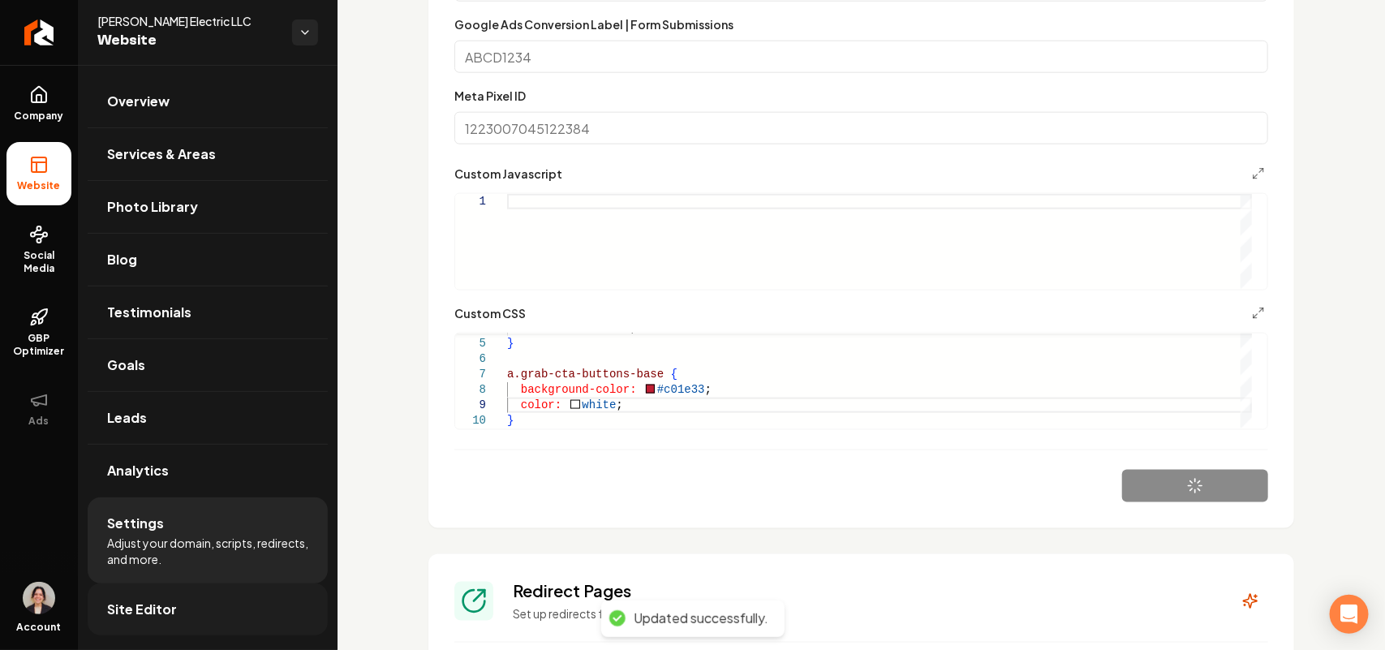
click at [148, 602] on span "Site Editor" at bounding box center [142, 608] width 70 height 19
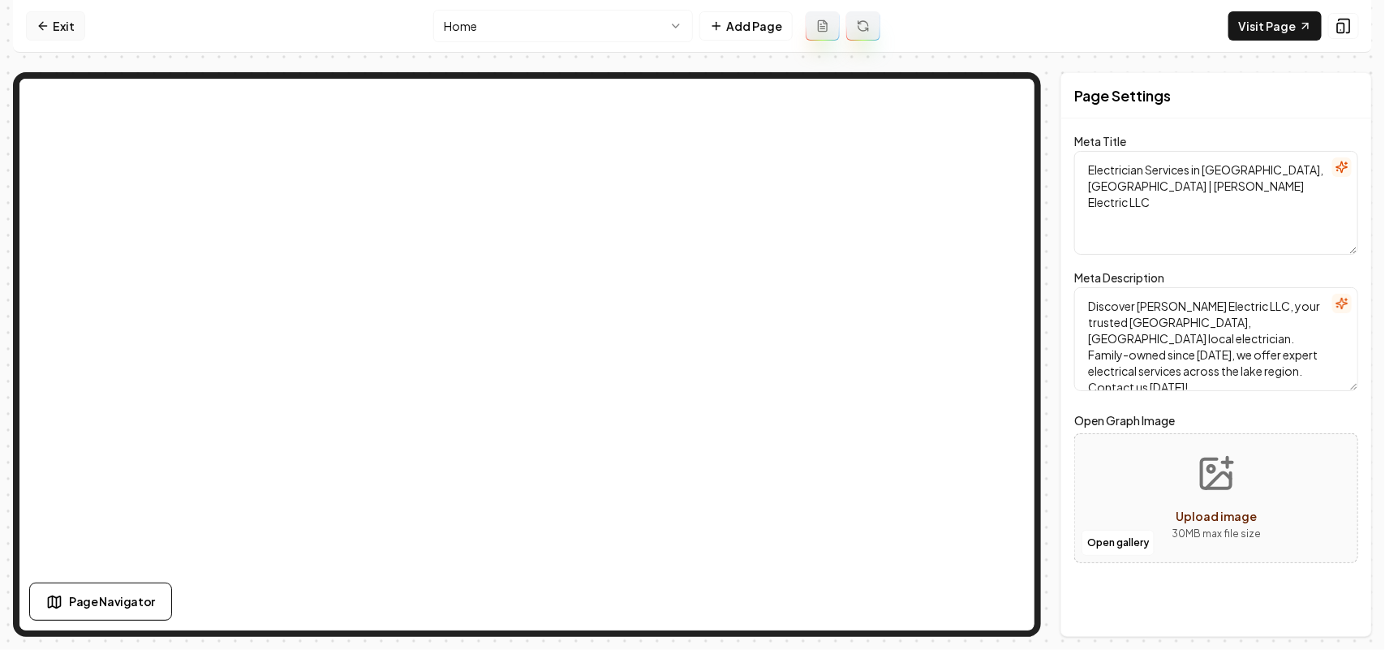
click at [26, 30] on link "Exit" at bounding box center [55, 25] width 59 height 29
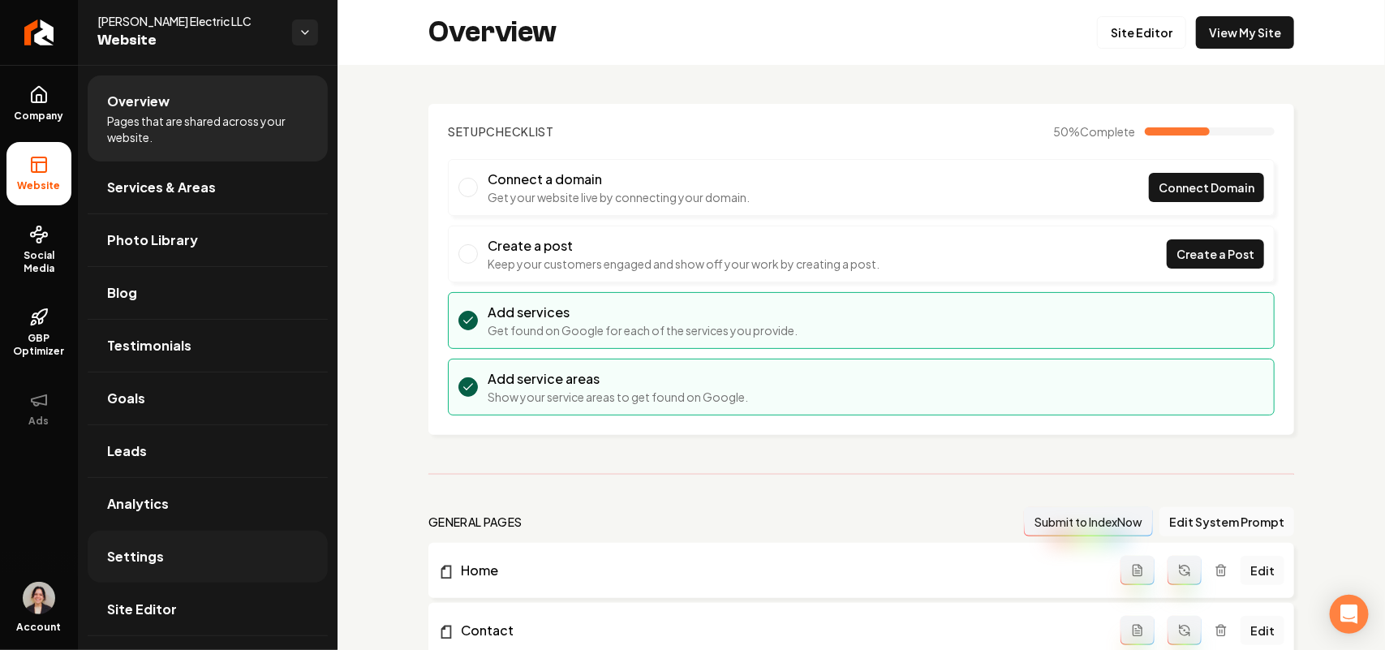
click at [154, 564] on span "Settings" at bounding box center [135, 556] width 57 height 19
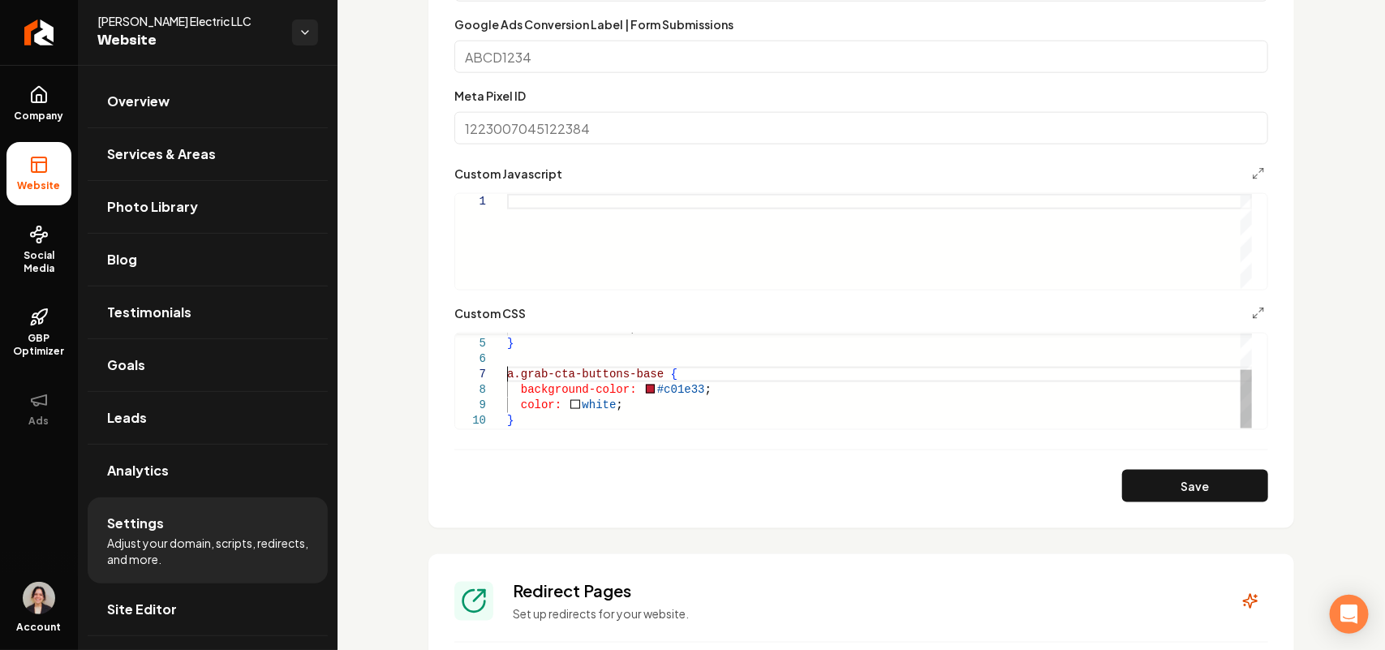
scroll to position [0, 5]
click at [509, 369] on div "border-radius: 0 ; } a.grab-cta-buttons-base { background-color: #c01e33 ; colo…" at bounding box center [879, 351] width 745 height 154
type textarea "**********"
click at [1146, 513] on section "**********" at bounding box center [860, 113] width 865 height 829
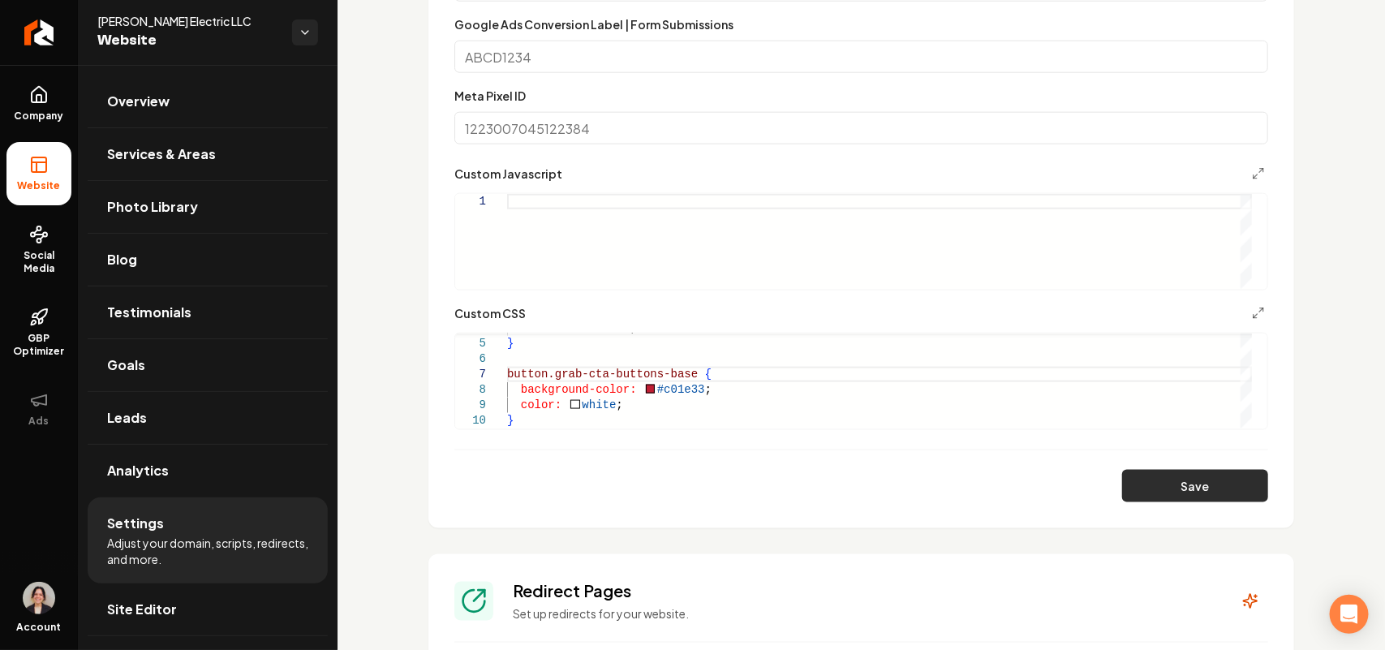
click at [1162, 496] on button "Save" at bounding box center [1195, 486] width 146 height 32
click at [177, 613] on link "Site Editor" at bounding box center [208, 609] width 240 height 52
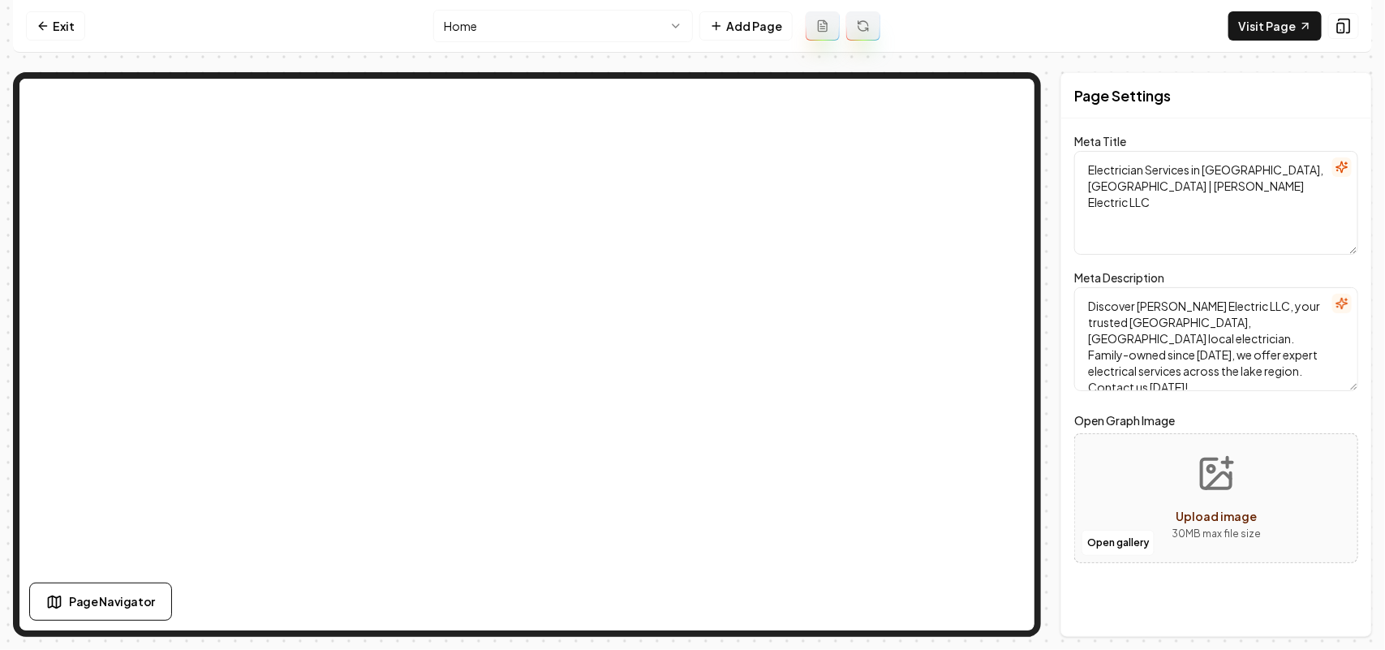
click at [497, 15] on html "Computer Required This feature is only available on a computer. Please switch t…" at bounding box center [692, 325] width 1385 height 650
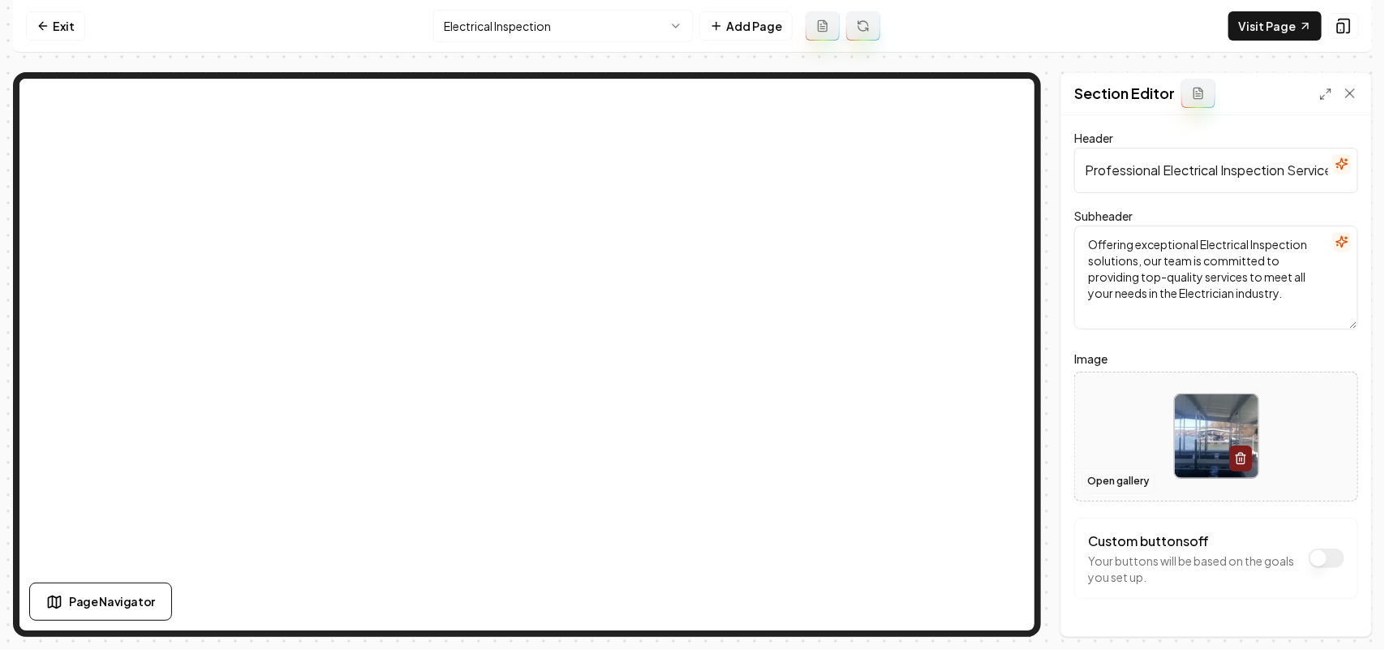
click at [1109, 475] on button "Open gallery" at bounding box center [1117, 481] width 73 height 26
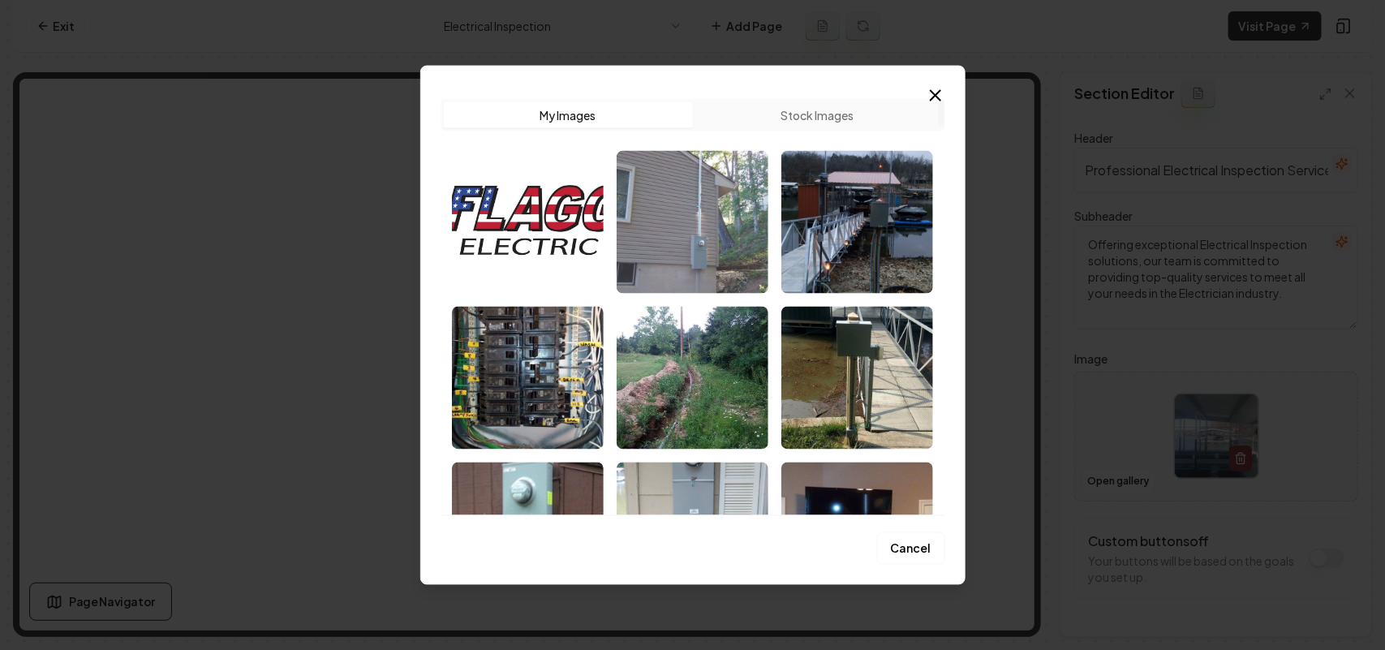
click at [689, 221] on img "Select image image_68c457b65c7cd75eb818e14c.jpeg" at bounding box center [692, 221] width 152 height 143
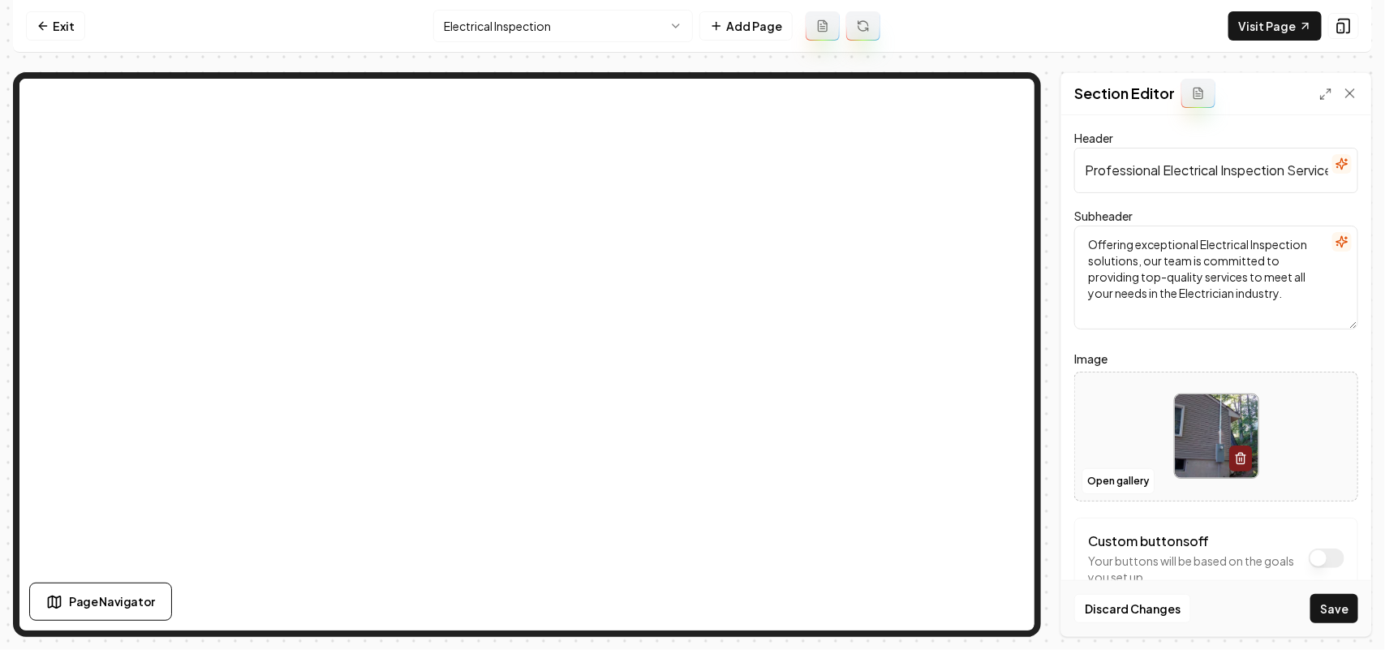
click at [1353, 600] on button "Save" at bounding box center [1334, 608] width 48 height 29
click at [512, 35] on html "Computer Required This feature is only available on a computer. Please switch t…" at bounding box center [692, 325] width 1385 height 650
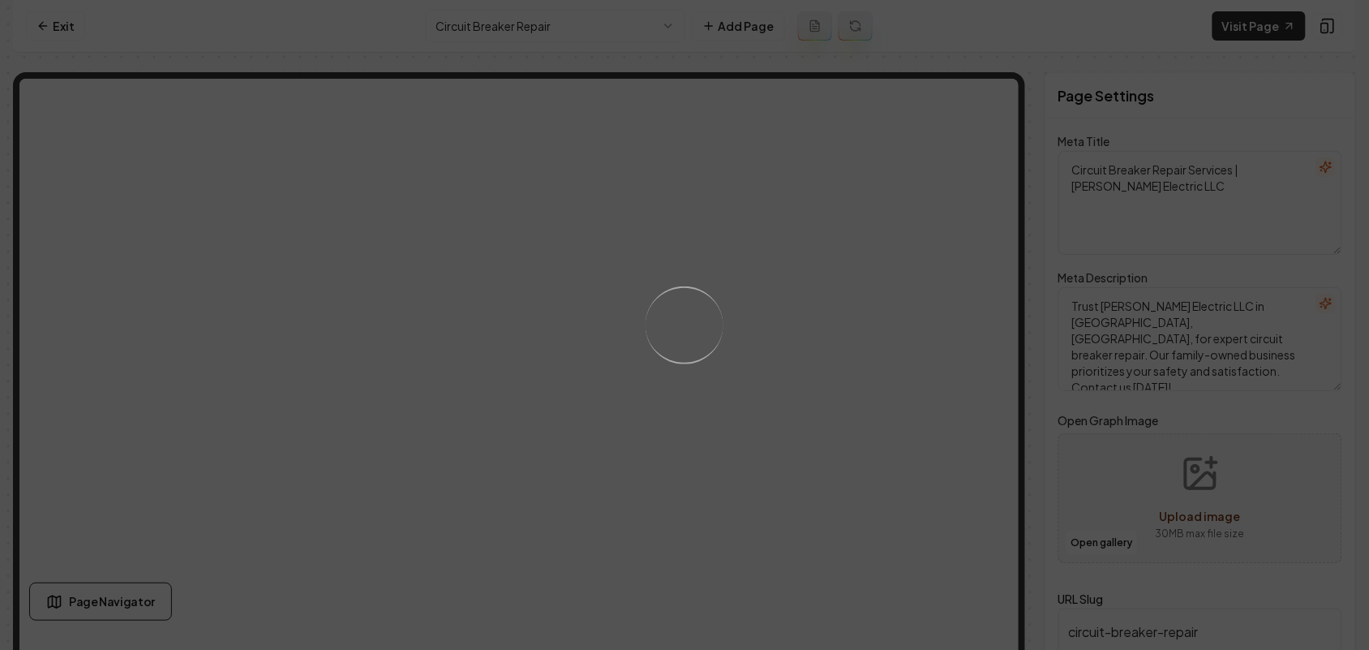
click at [926, 434] on div "Loading..." at bounding box center [684, 325] width 1369 height 650
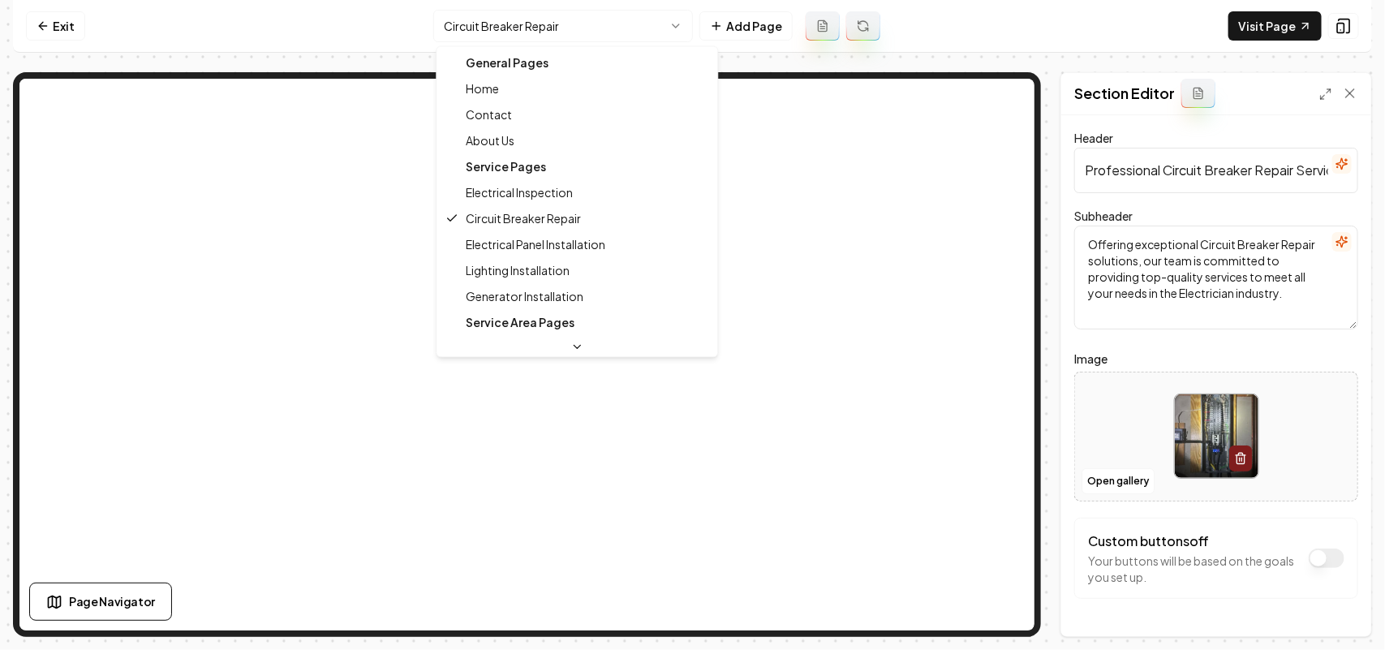
click at [607, 25] on html "Computer Required This feature is only available on a computer. Please switch t…" at bounding box center [692, 325] width 1385 height 650
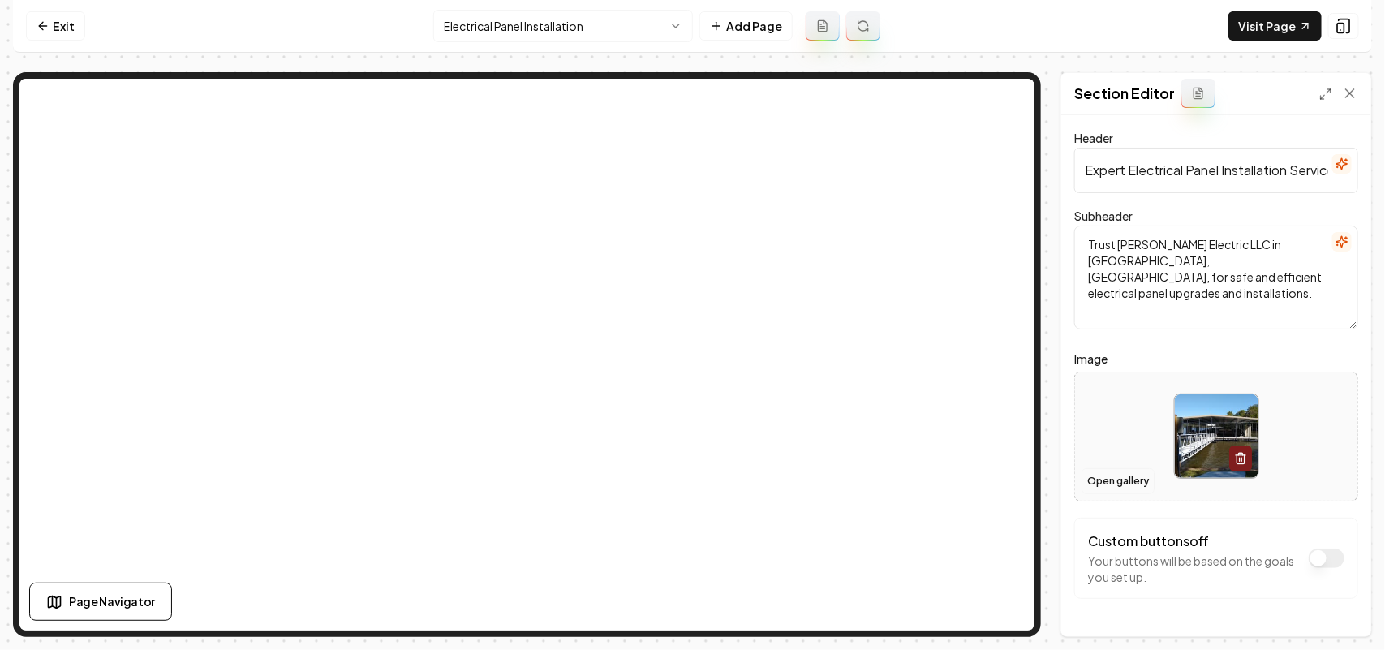
click at [1118, 476] on button "Open gallery" at bounding box center [1117, 481] width 73 height 26
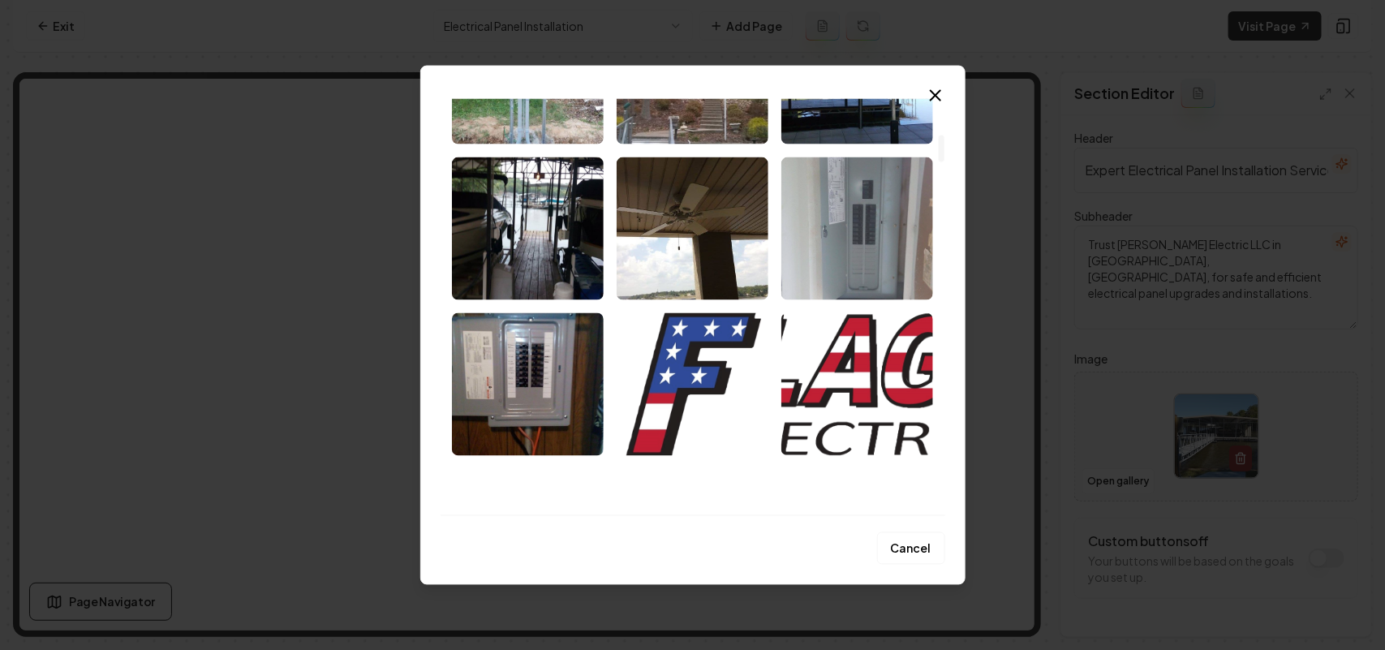
scroll to position [507, 0]
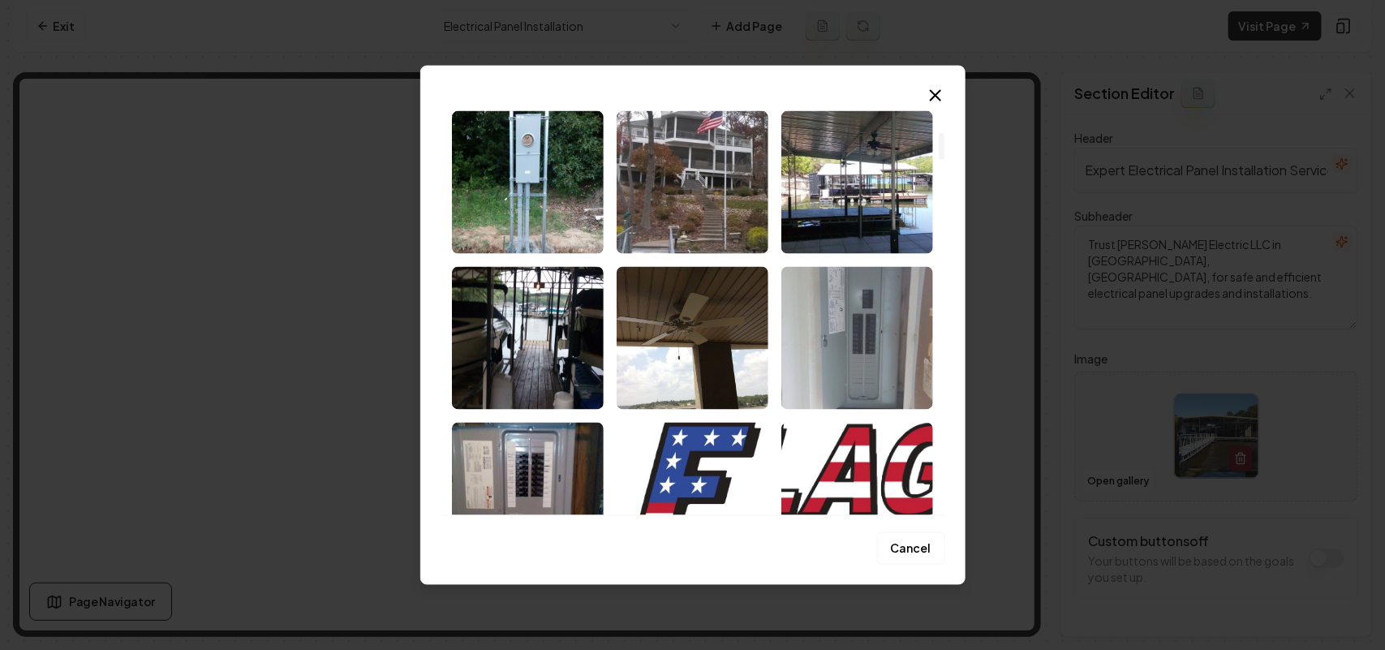
click at [864, 329] on img "Select image image_68c457b55c7cd75eb818dfc3.jpeg" at bounding box center [857, 337] width 152 height 143
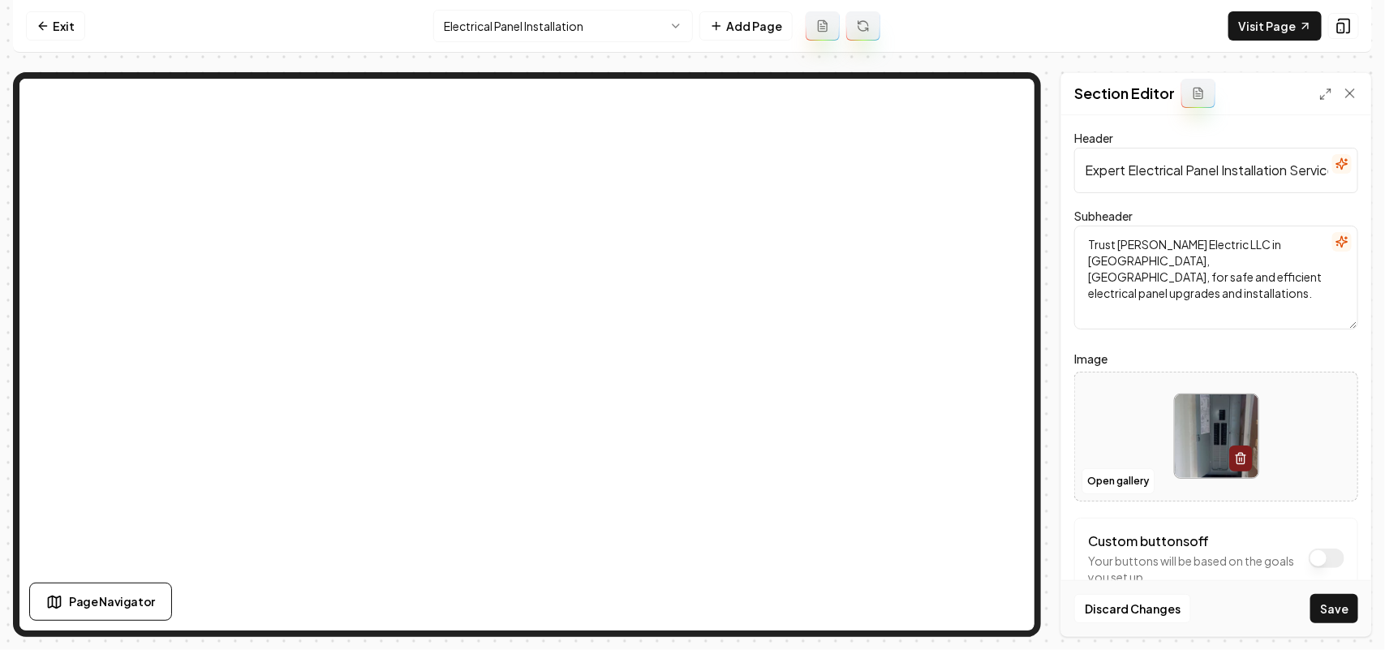
click at [1342, 626] on div "Discard Changes Save" at bounding box center [1216, 608] width 310 height 56
click at [1346, 621] on button "Save" at bounding box center [1334, 608] width 48 height 29
click at [625, 28] on html "Computer Required This feature is only available on a computer. Please switch t…" at bounding box center [692, 325] width 1385 height 650
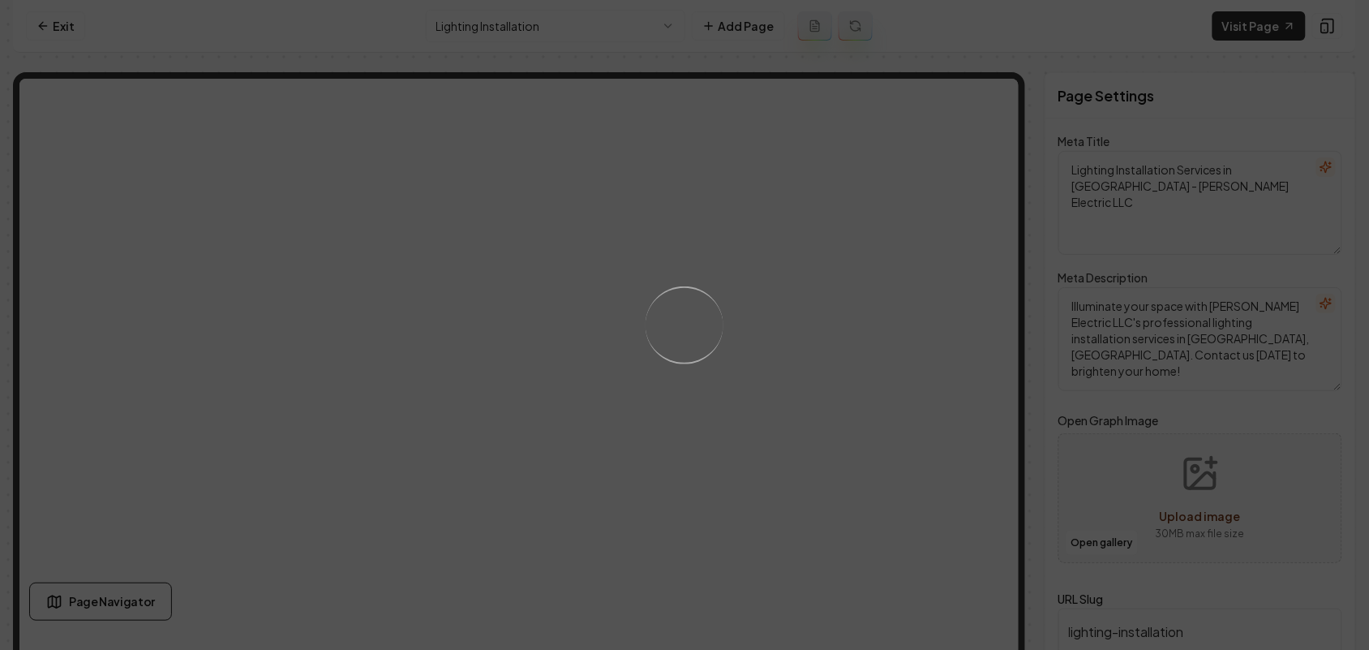
click at [923, 321] on div "Loading..." at bounding box center [684, 325] width 1369 height 650
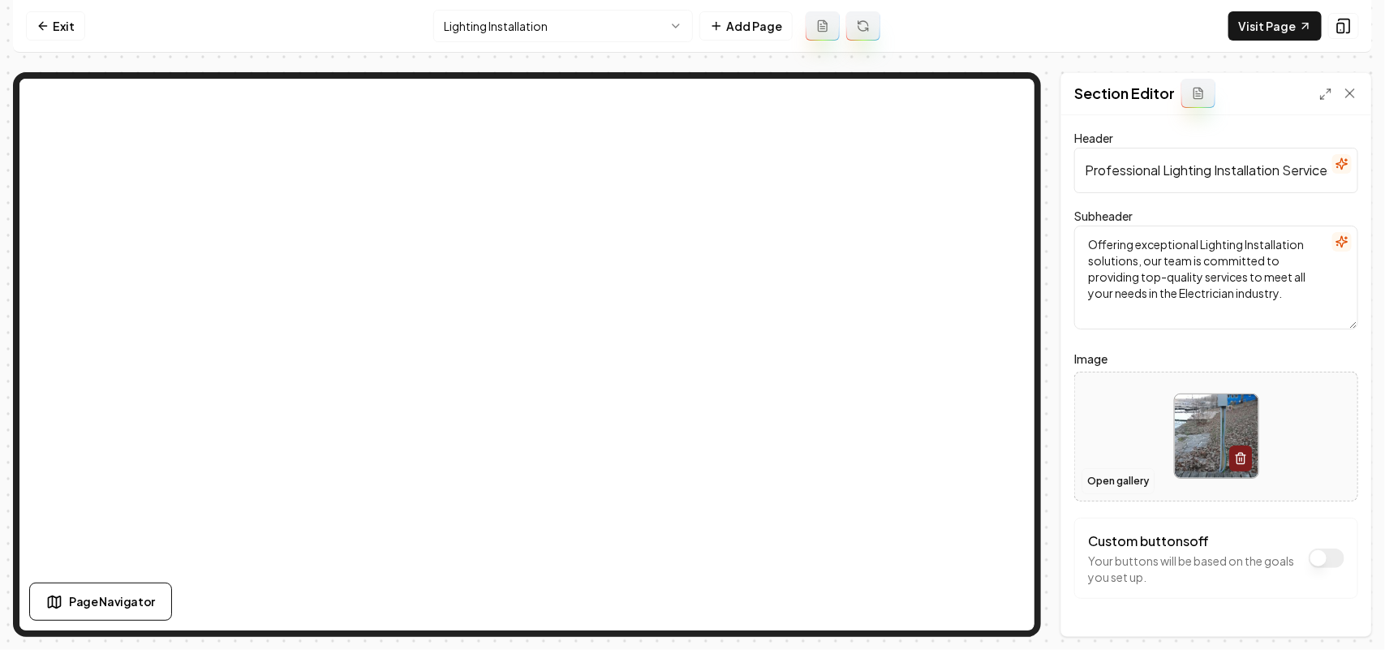
click at [1105, 475] on button "Open gallery" at bounding box center [1117, 481] width 73 height 26
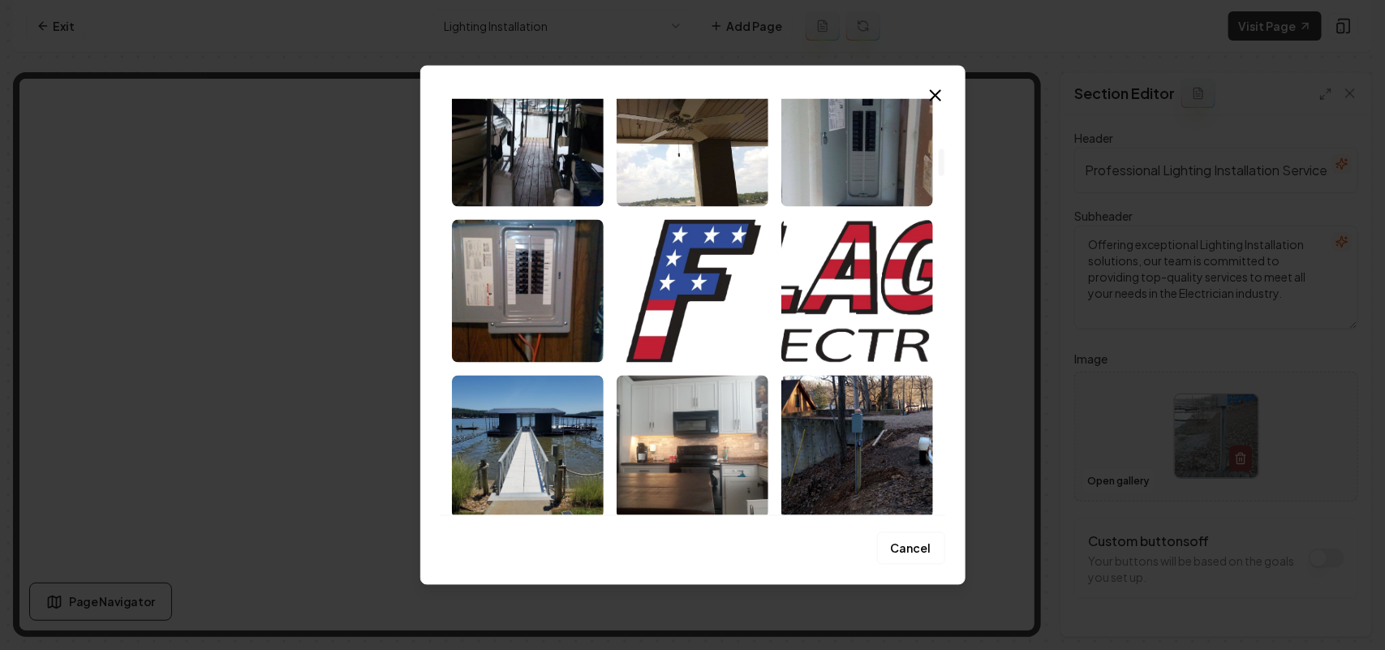
scroll to position [811, 0]
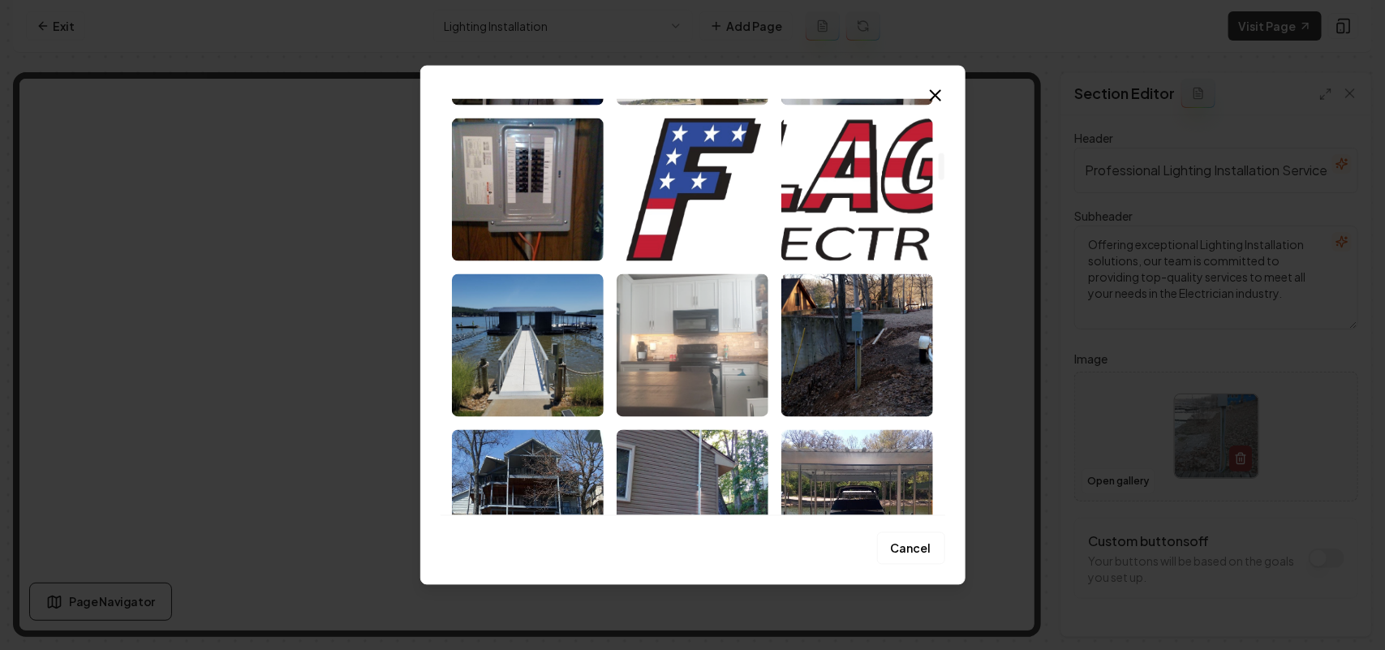
click at [623, 345] on img "Select image image_68c456325c7cd75eb80f7776.jpeg" at bounding box center [692, 344] width 152 height 143
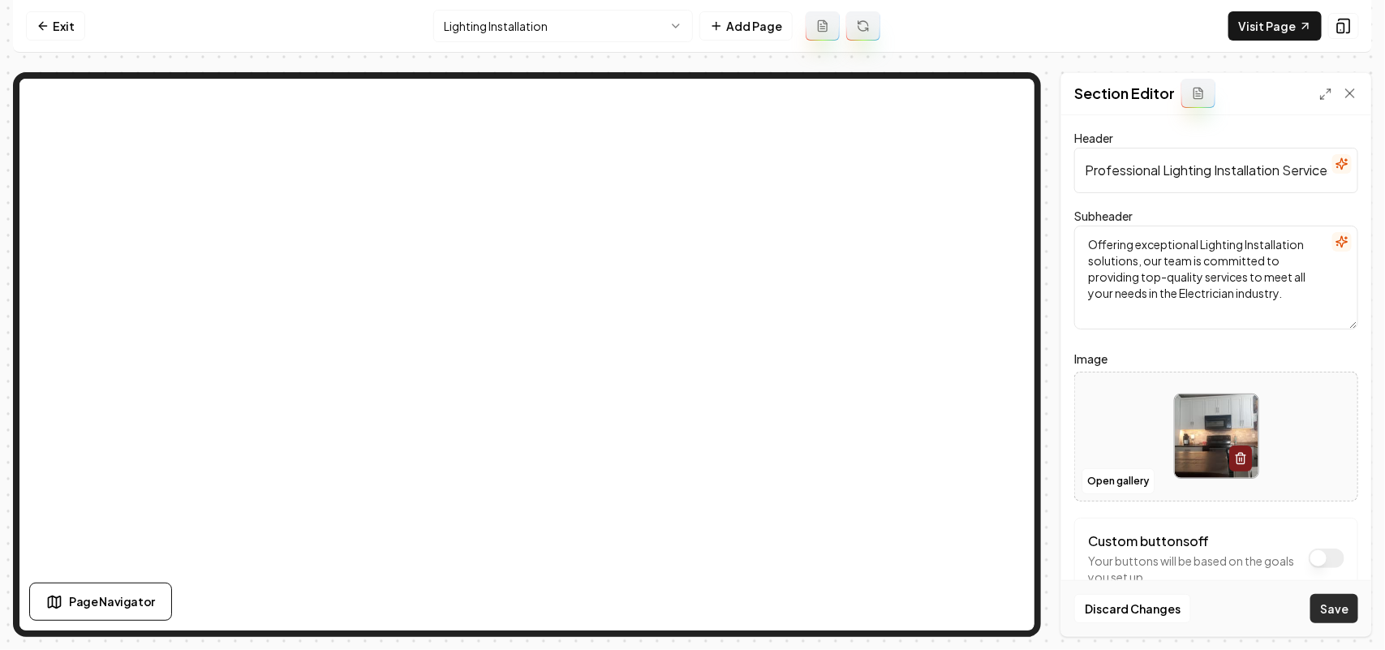
click at [1342, 617] on button "Save" at bounding box center [1334, 608] width 48 height 29
click at [590, 33] on html "Computer Required This feature is only available on a computer. Please switch t…" at bounding box center [692, 325] width 1385 height 650
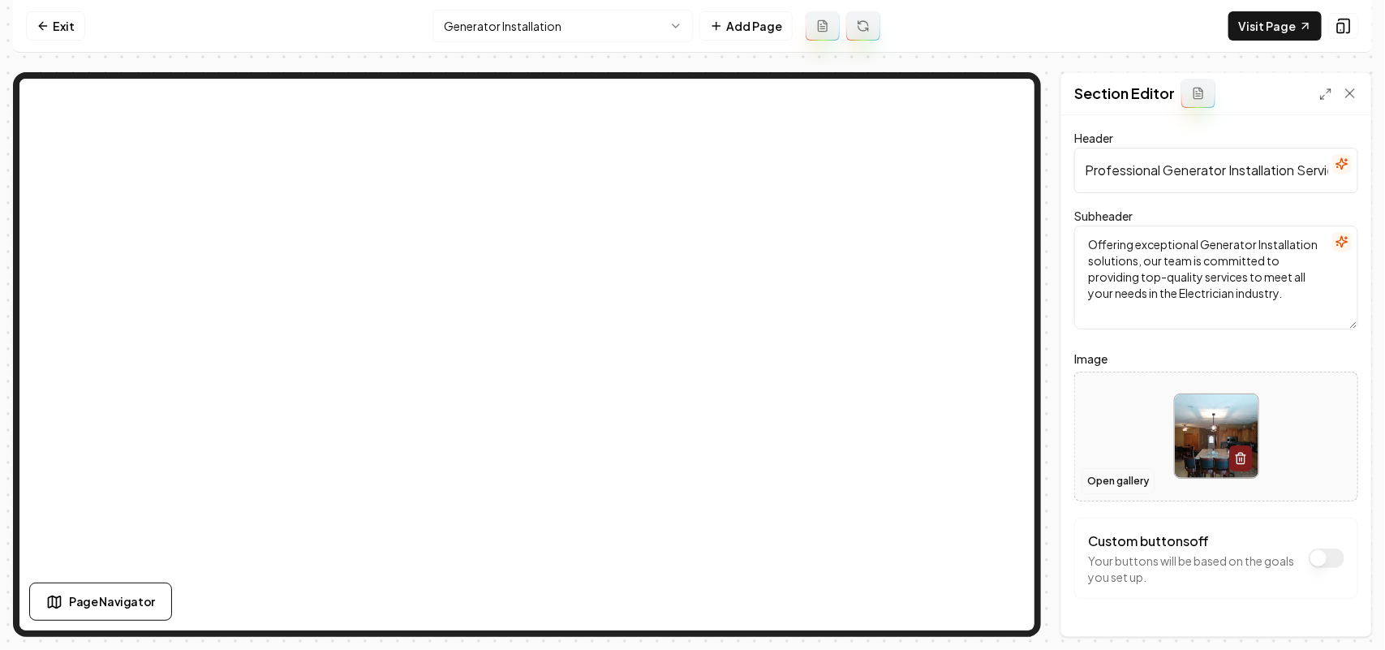
click at [1107, 475] on button "Open gallery" at bounding box center [1117, 481] width 73 height 26
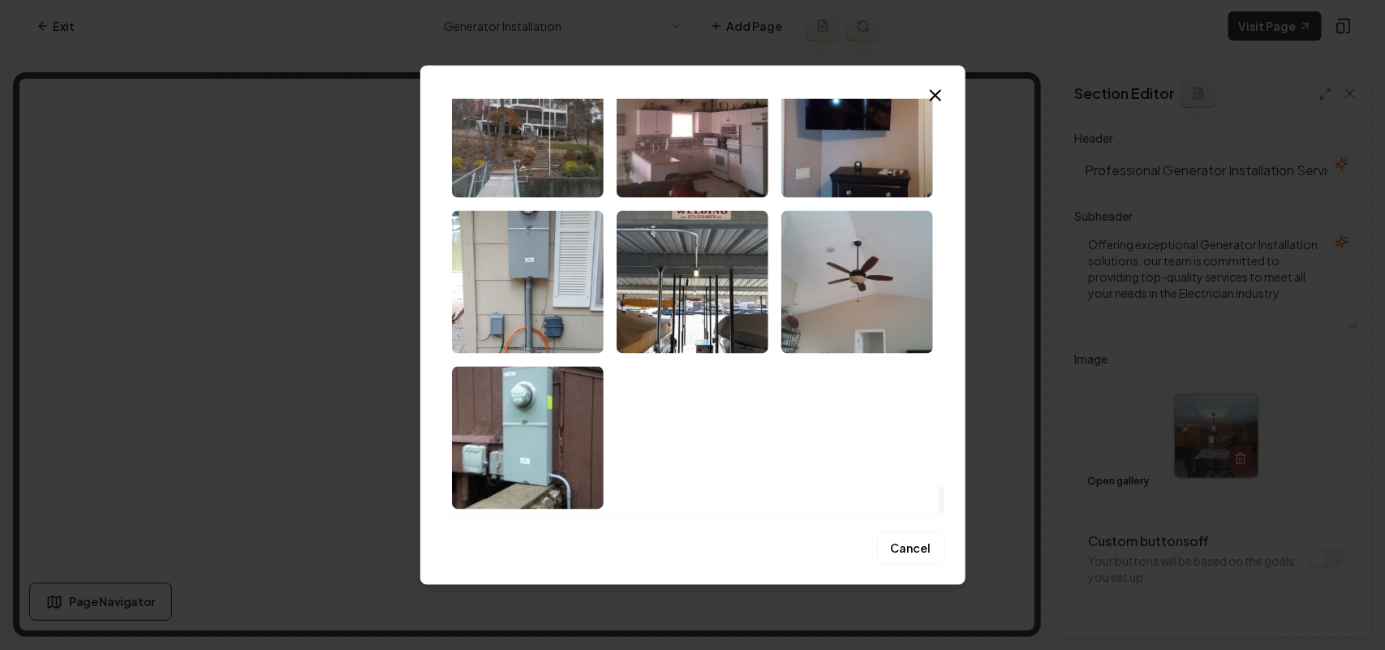
drag, startPoint x: 937, startPoint y: 116, endPoint x: 961, endPoint y: 541, distance: 425.7
click at [945, 515] on div at bounding box center [941, 306] width 8 height 417
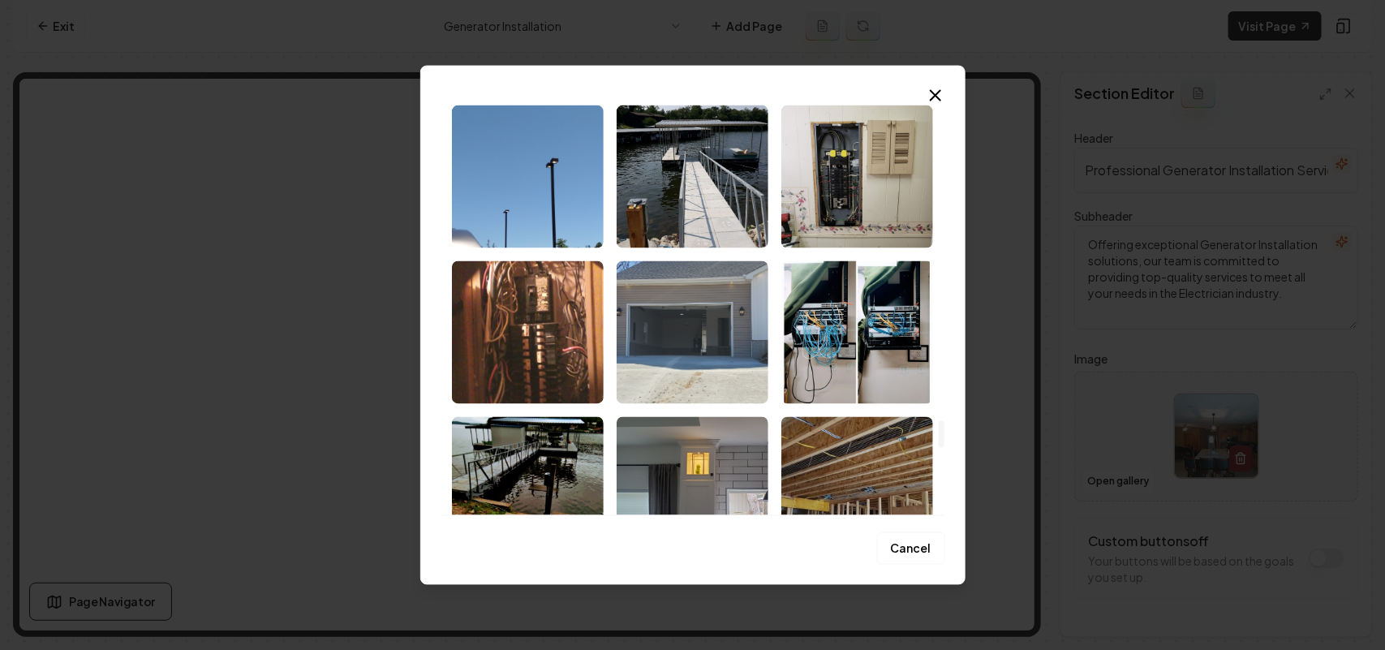
scroll to position [4844, 0]
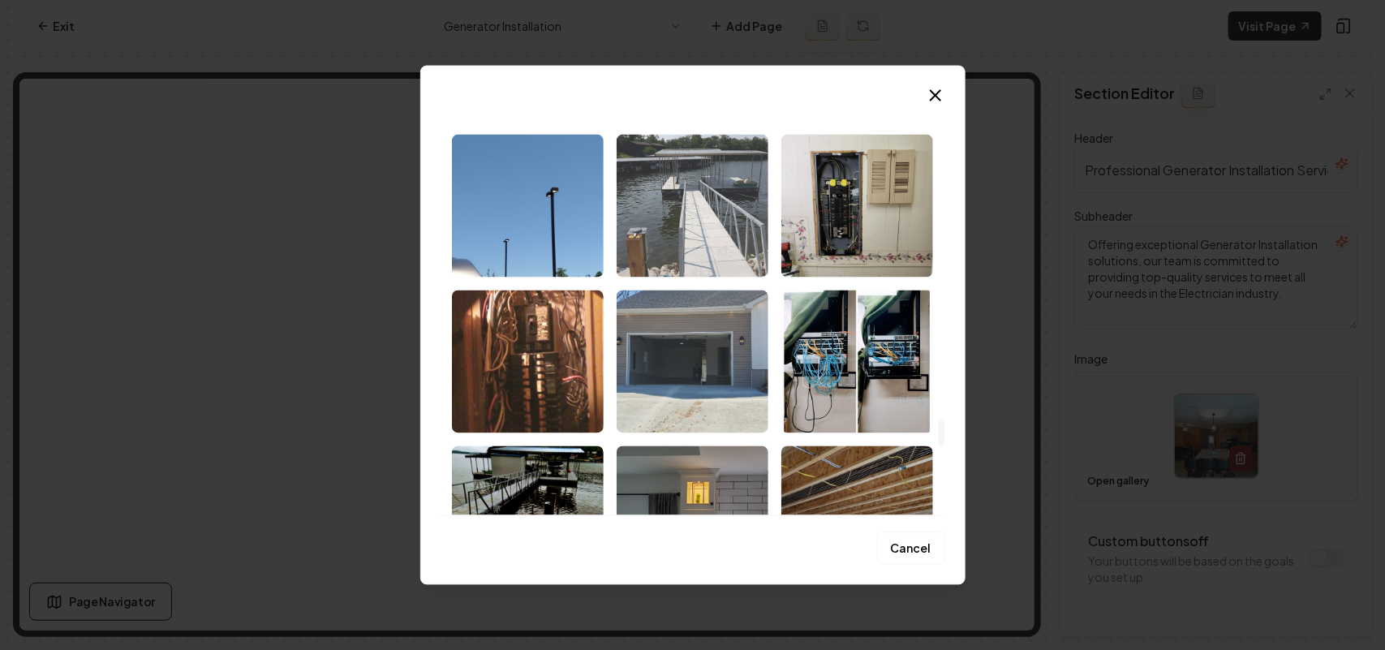
click at [692, 200] on img "Select image image_68c456295c7cd75eb80f3580.jpeg" at bounding box center [692, 205] width 152 height 143
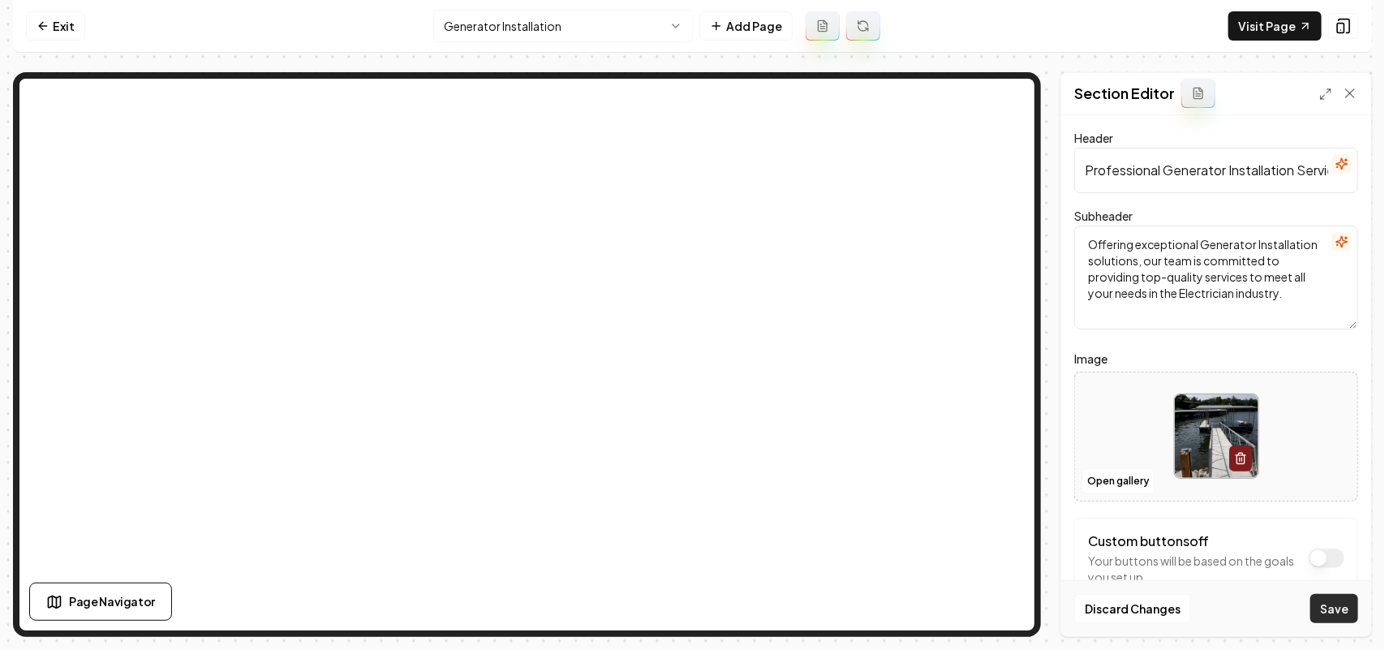
click at [1351, 612] on button "Save" at bounding box center [1334, 608] width 48 height 29
click at [592, 27] on html "Computer Required This feature is only available on a computer. Please switch t…" at bounding box center [692, 325] width 1385 height 650
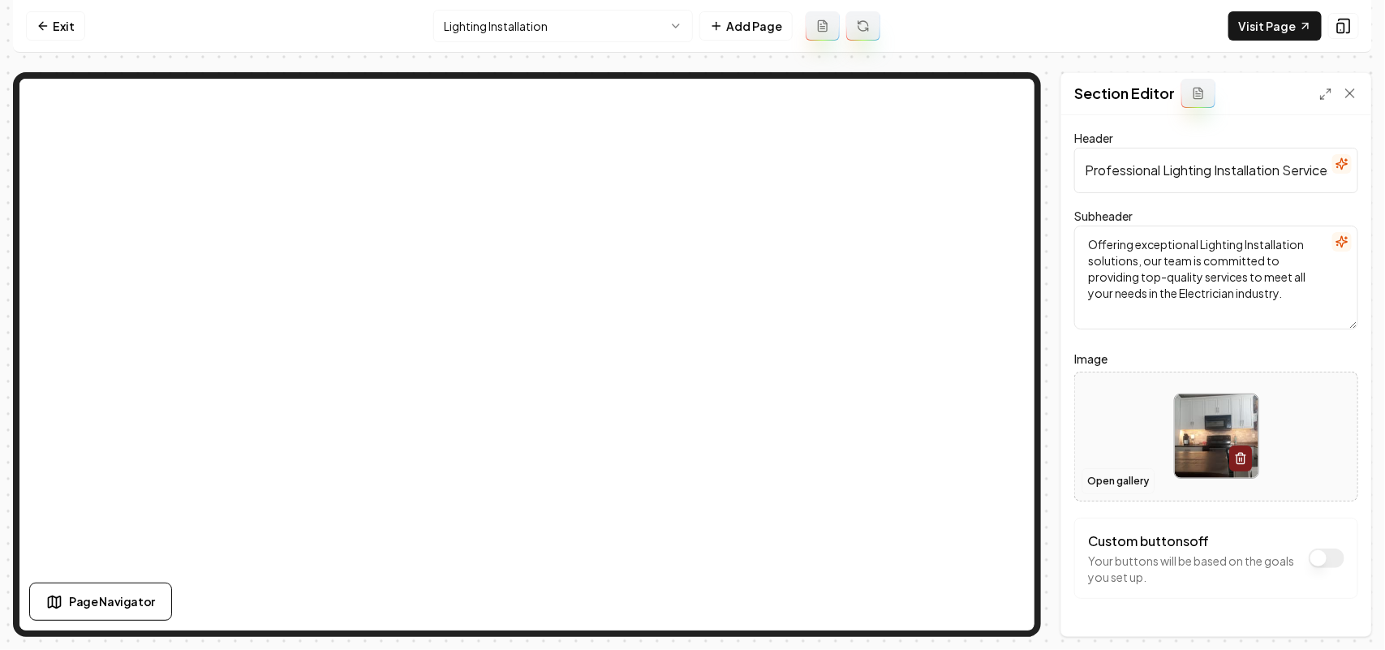
click at [1148, 480] on button "Open gallery" at bounding box center [1117, 481] width 73 height 26
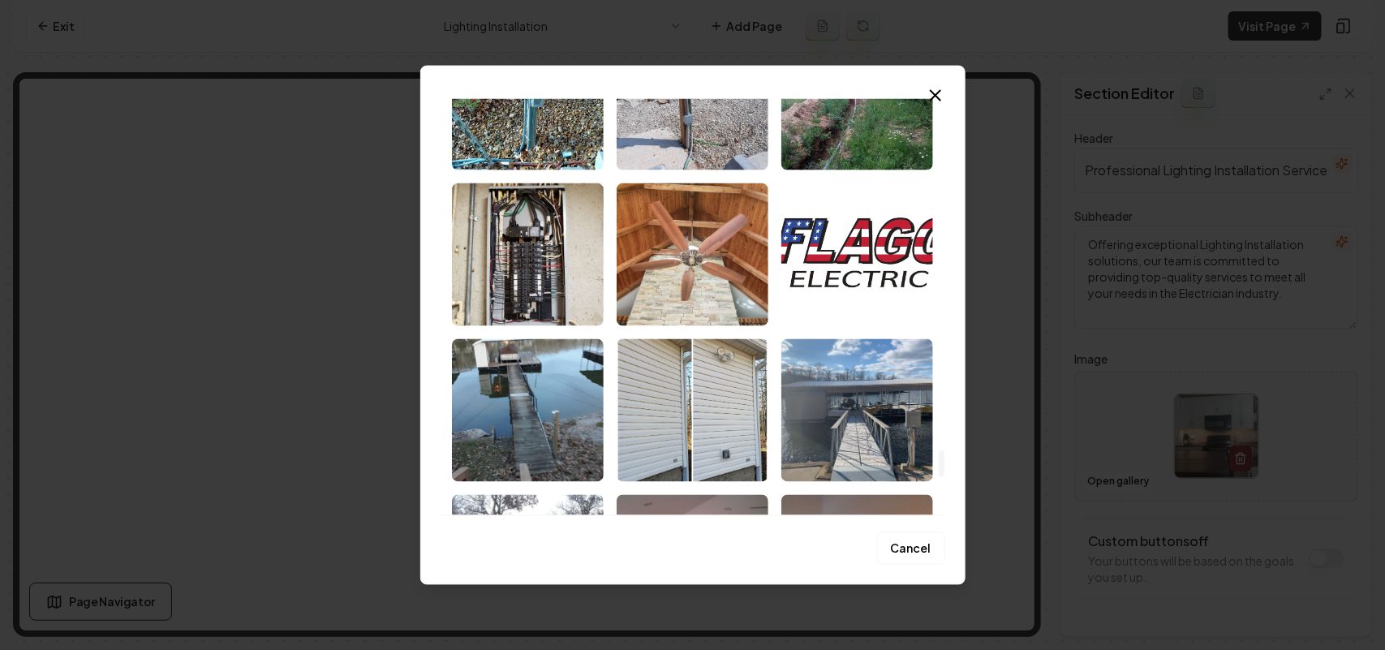
scroll to position [5801, 0]
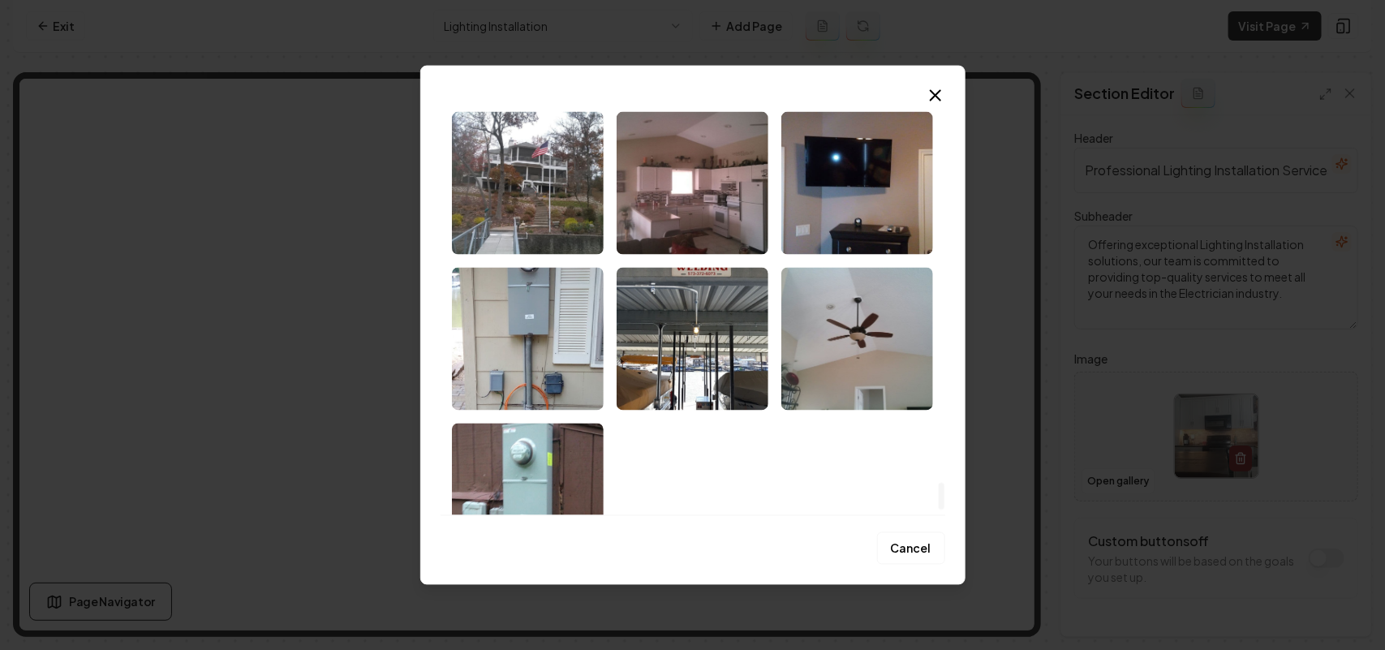
drag, startPoint x: 939, startPoint y: 106, endPoint x: 929, endPoint y: 489, distance: 383.0
click at [938, 489] on div at bounding box center [941, 497] width 6 height 28
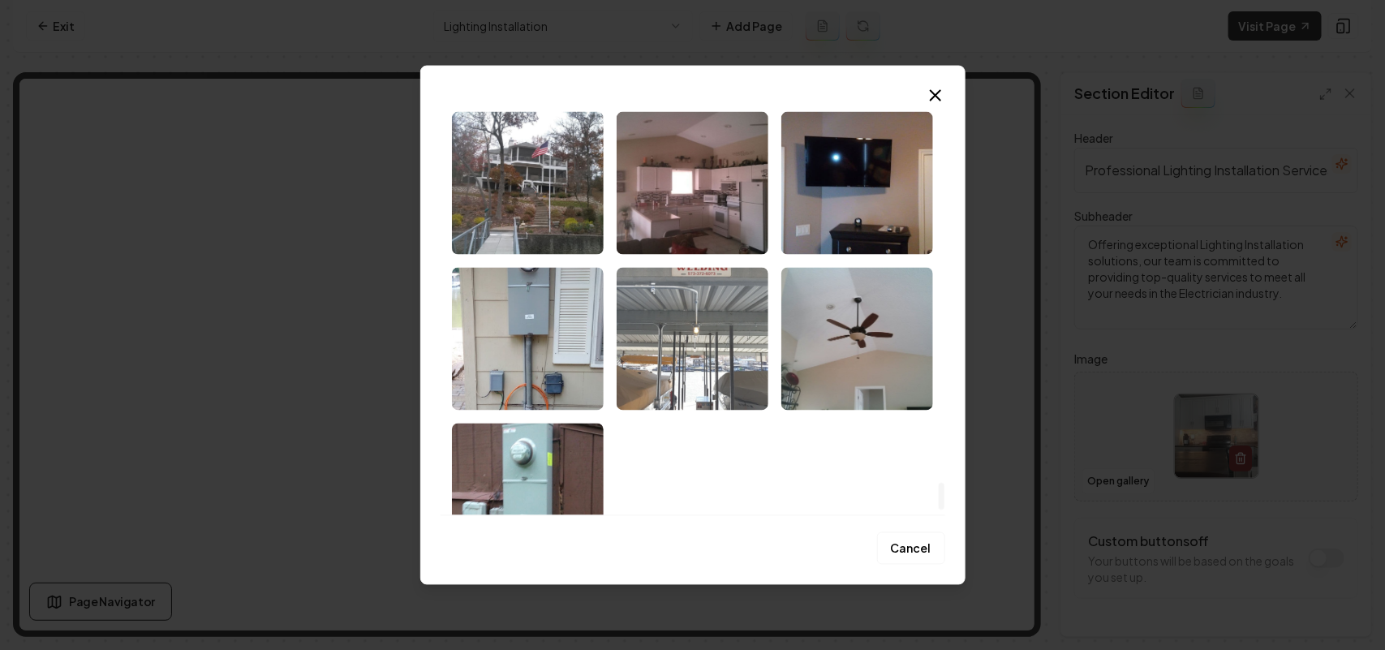
click at [744, 379] on img "Select image image_68c456295c7cd75eb80f32b8.jpeg" at bounding box center [692, 338] width 152 height 143
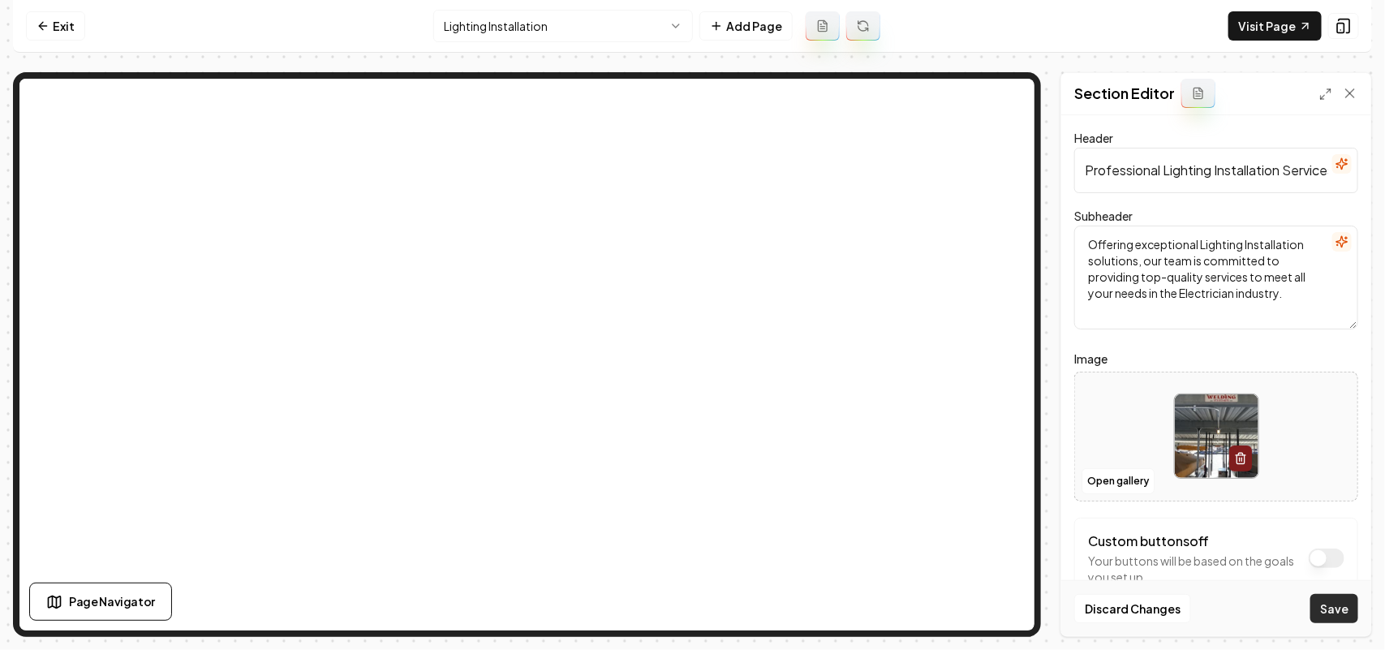
click at [1316, 602] on button "Save" at bounding box center [1334, 608] width 48 height 29
click at [560, 28] on html "Computer Required This feature is only available on a computer. Please switch t…" at bounding box center [692, 325] width 1385 height 650
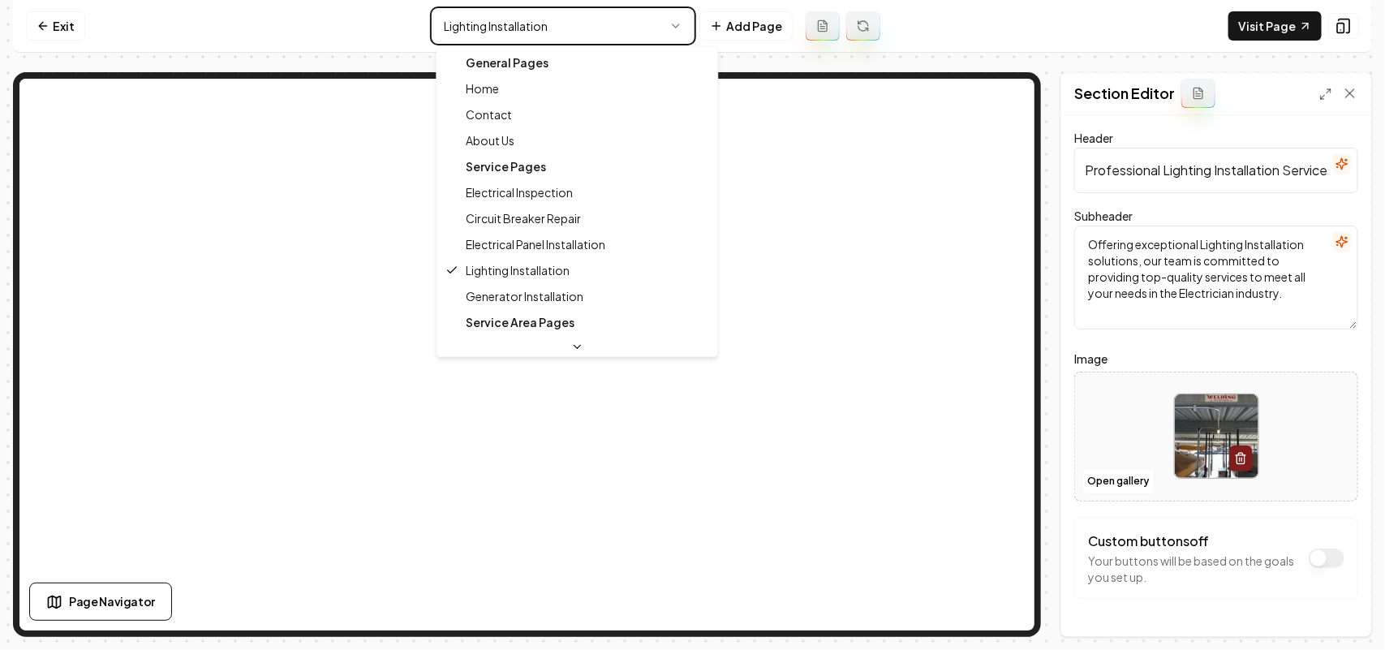
click at [1012, 479] on html "Computer Required This feature is only available on a computer. Please switch t…" at bounding box center [692, 325] width 1385 height 650
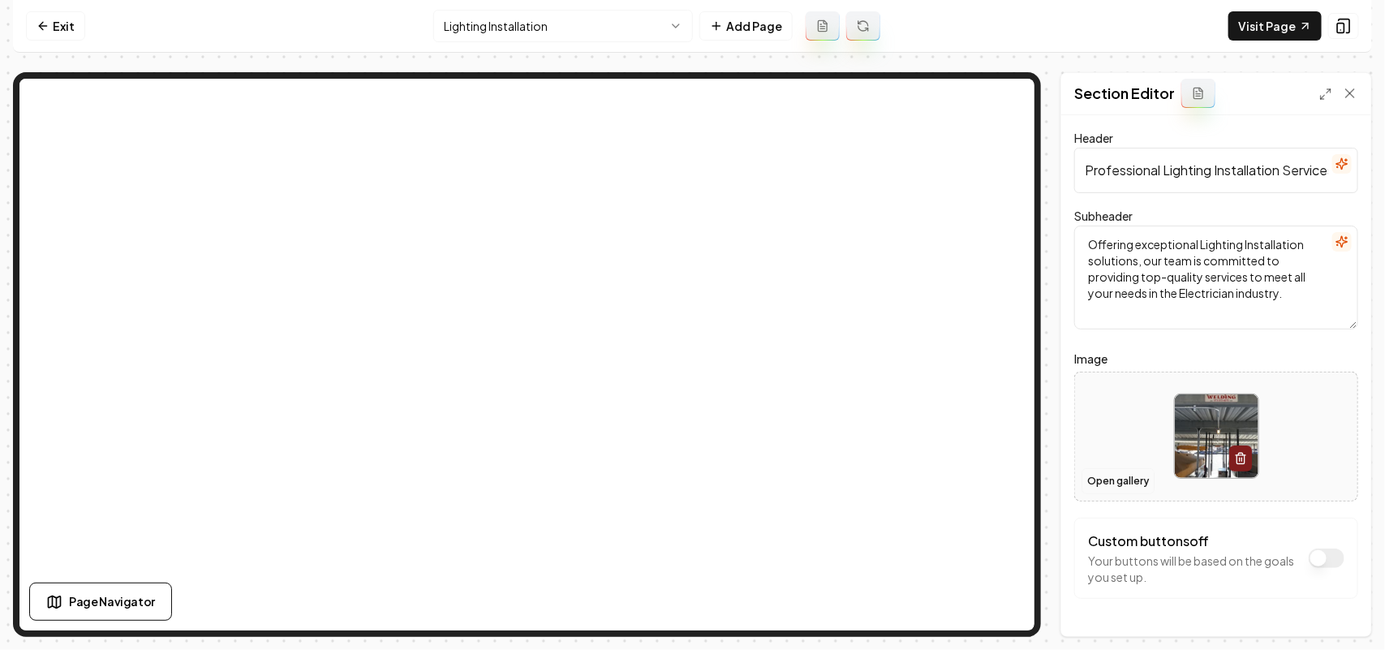
click at [1136, 492] on button "Open gallery" at bounding box center [1117, 481] width 73 height 26
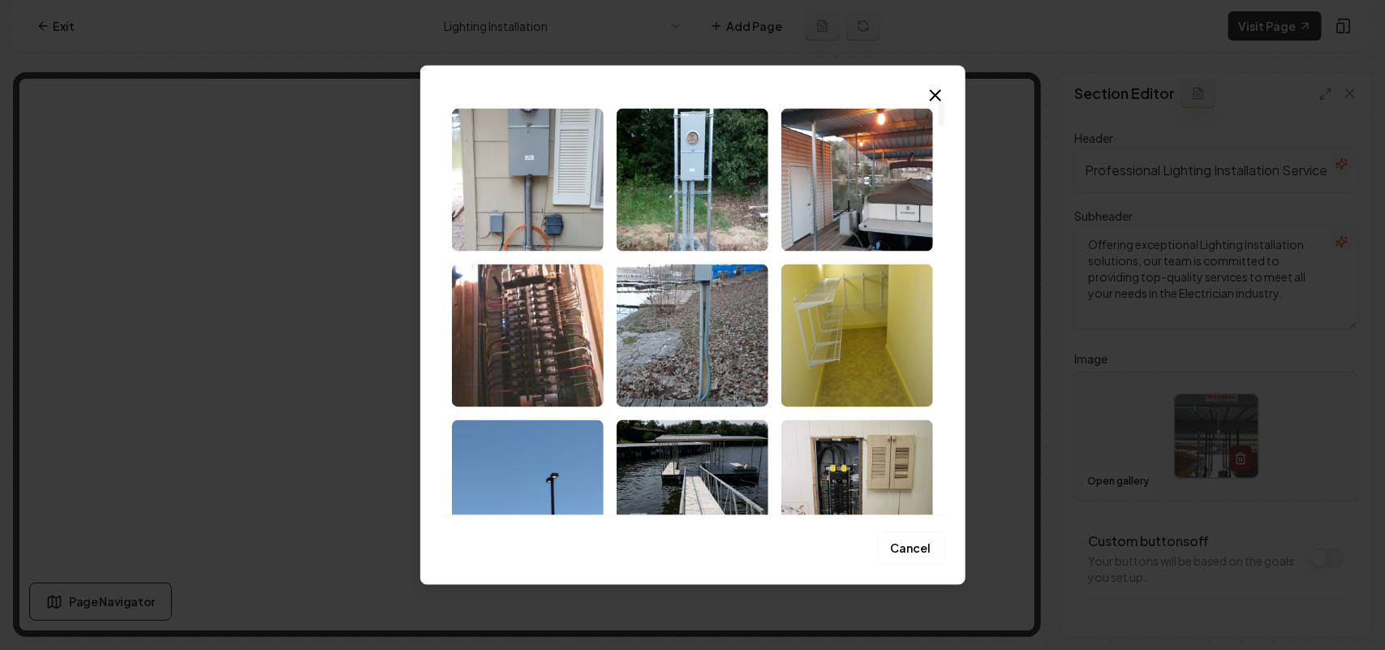
scroll to position [5403, 0]
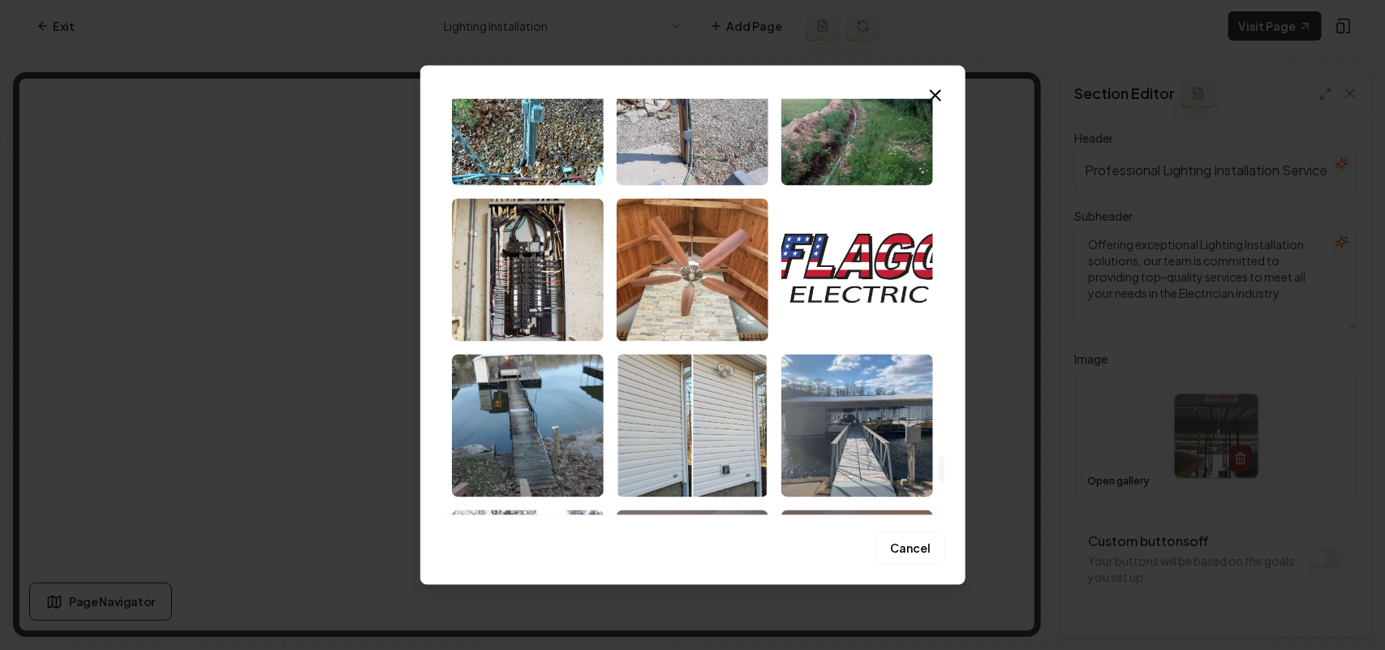
drag, startPoint x: 942, startPoint y: 116, endPoint x: 931, endPoint y: 473, distance: 357.1
click at [938, 473] on div at bounding box center [941, 470] width 6 height 28
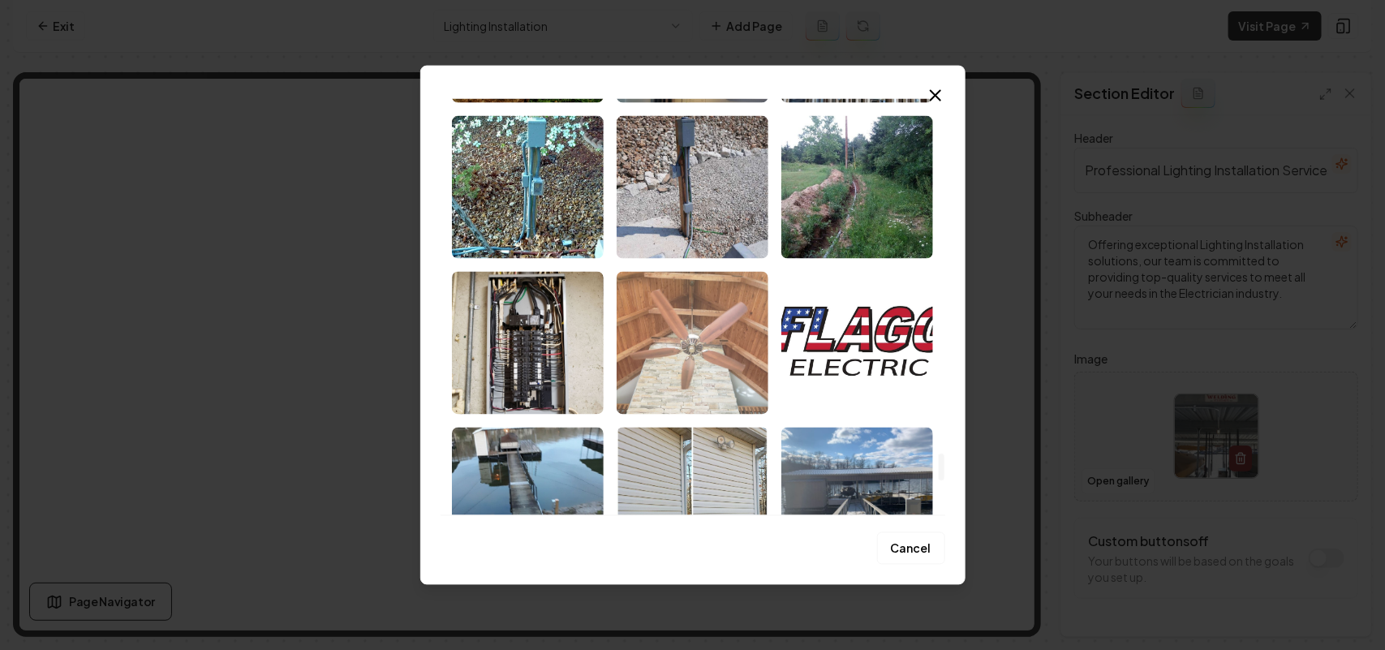
scroll to position [5302, 0]
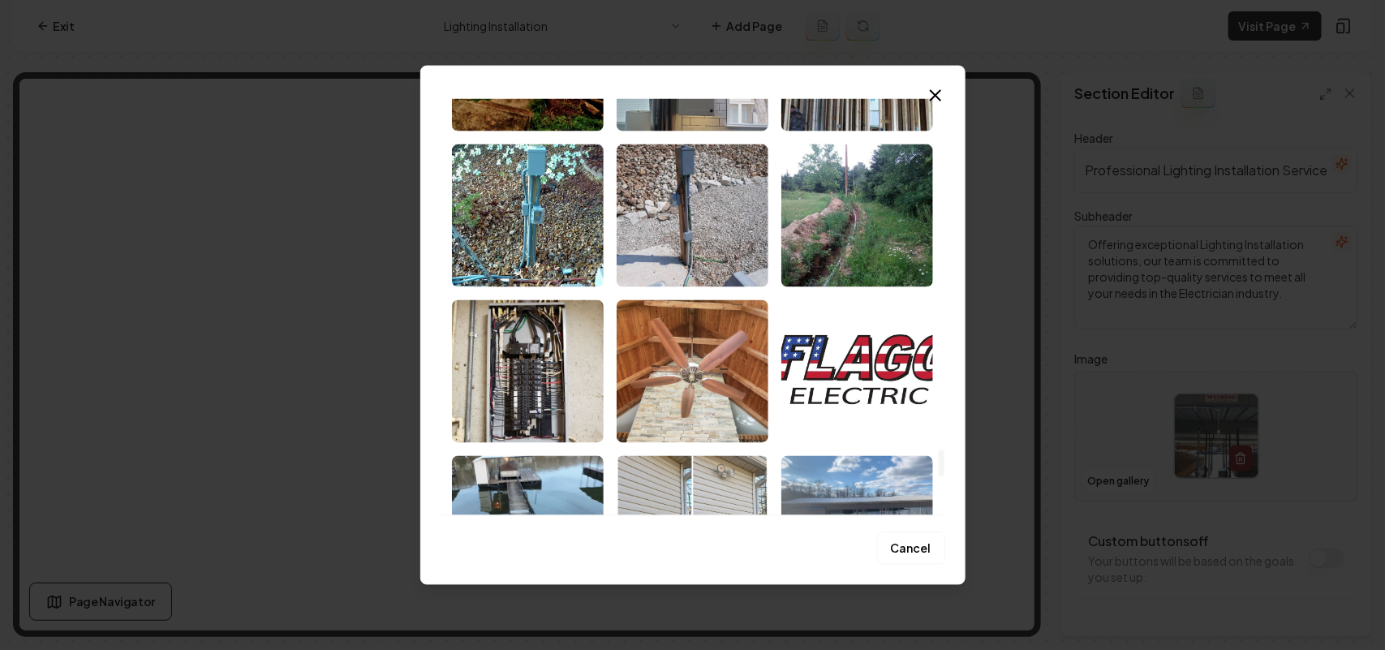
click at [695, 374] on img "Select image image_68c456295c7cd75eb80f34ff.jpeg" at bounding box center [692, 370] width 152 height 143
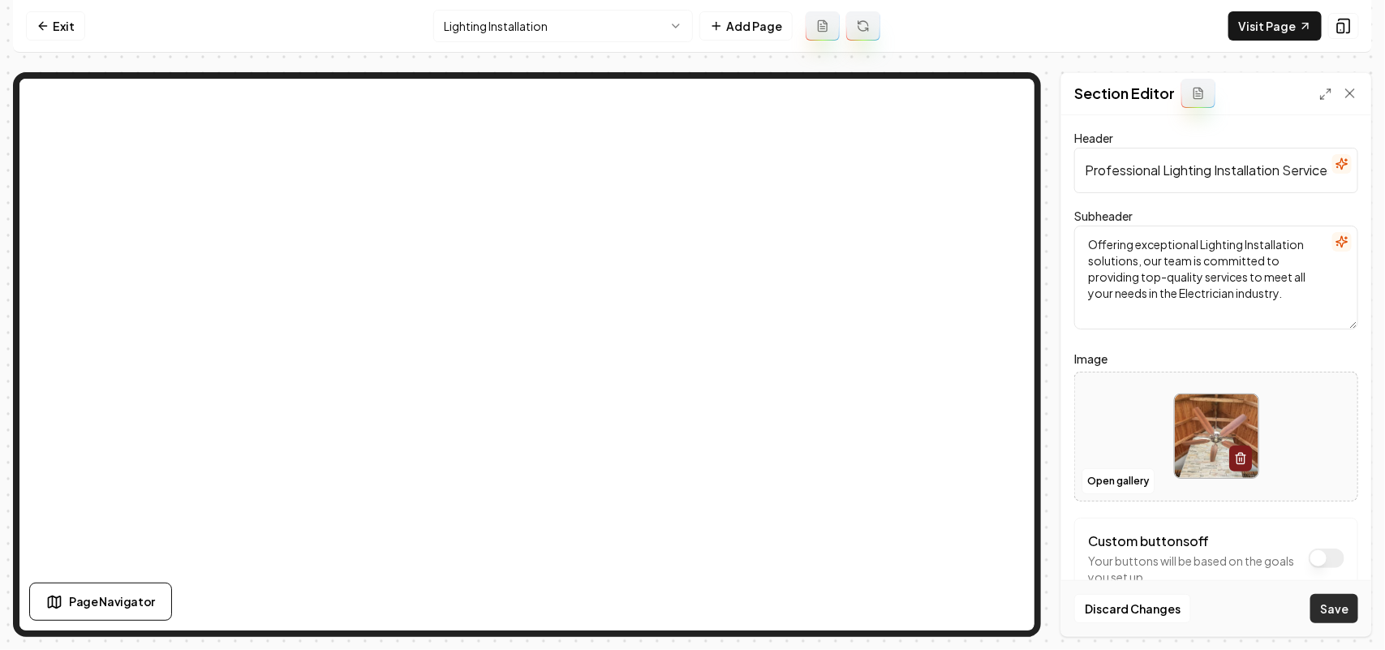
click at [1348, 609] on button "Save" at bounding box center [1334, 608] width 48 height 29
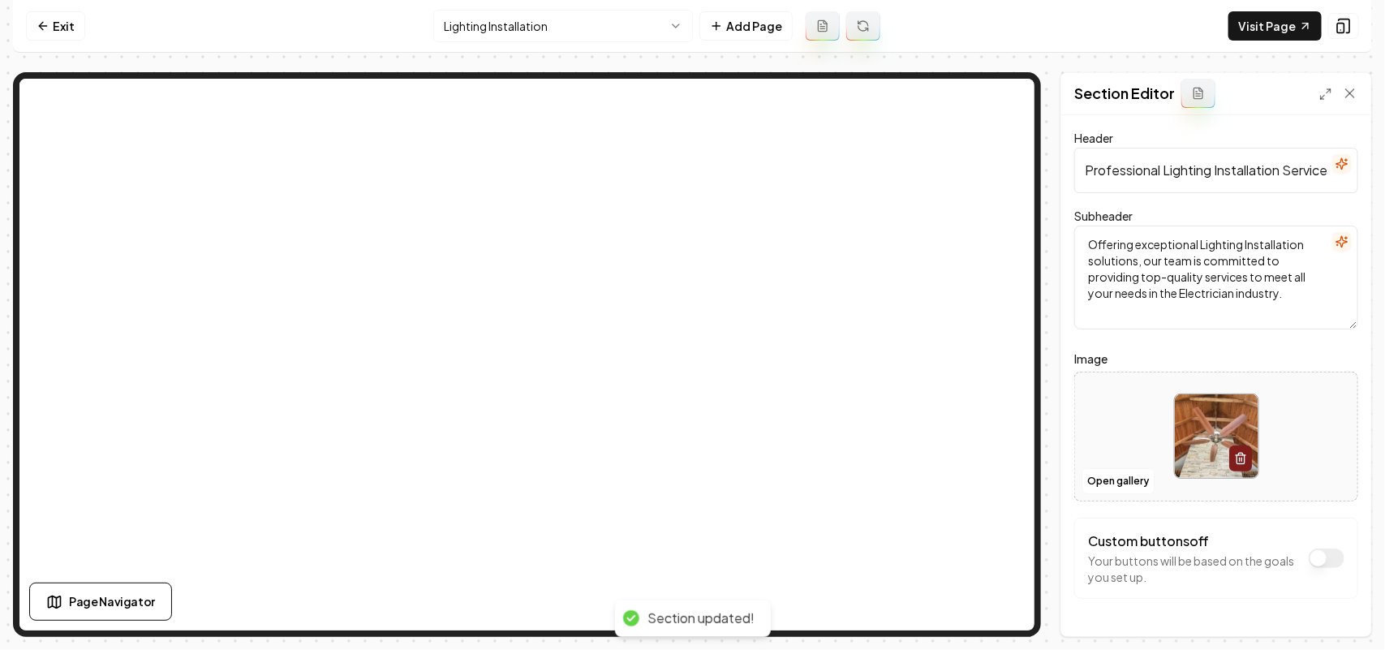
click at [548, 26] on html "Computer Required This feature is only available on a computer. Please switch t…" at bounding box center [692, 325] width 1385 height 650
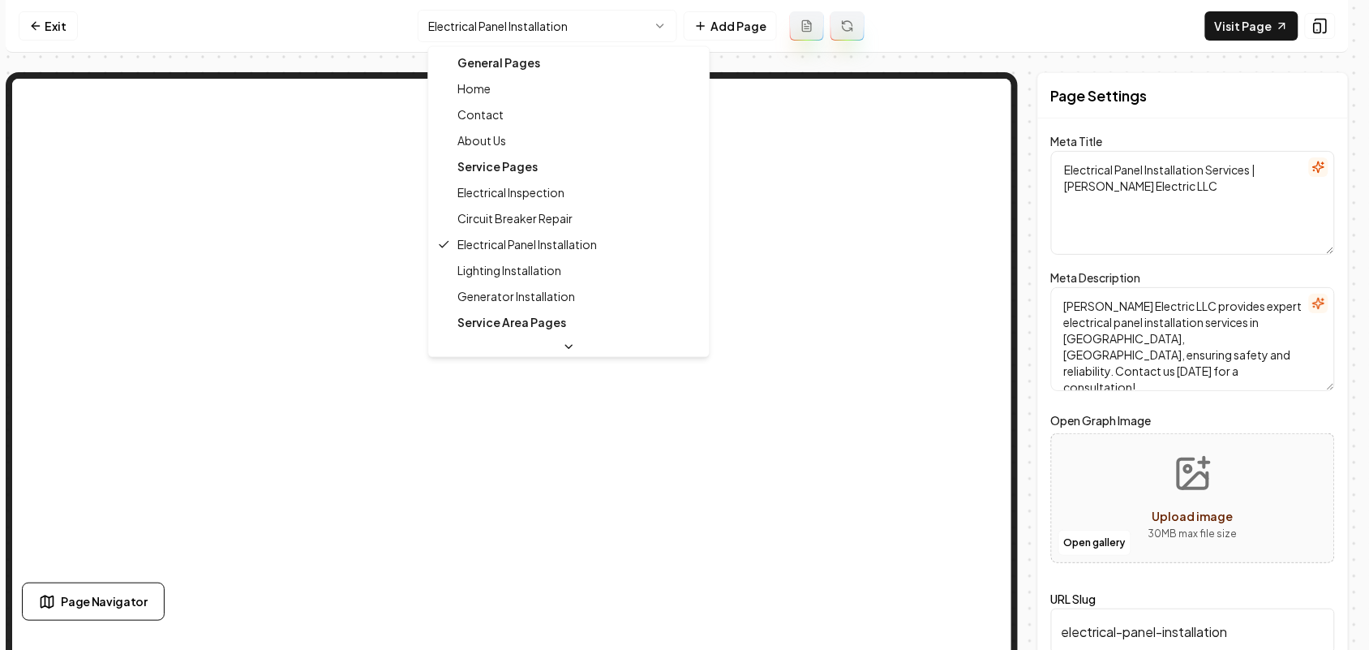
click at [565, 24] on html "Computer Required This feature is only available on a computer. Please switch t…" at bounding box center [684, 325] width 1369 height 650
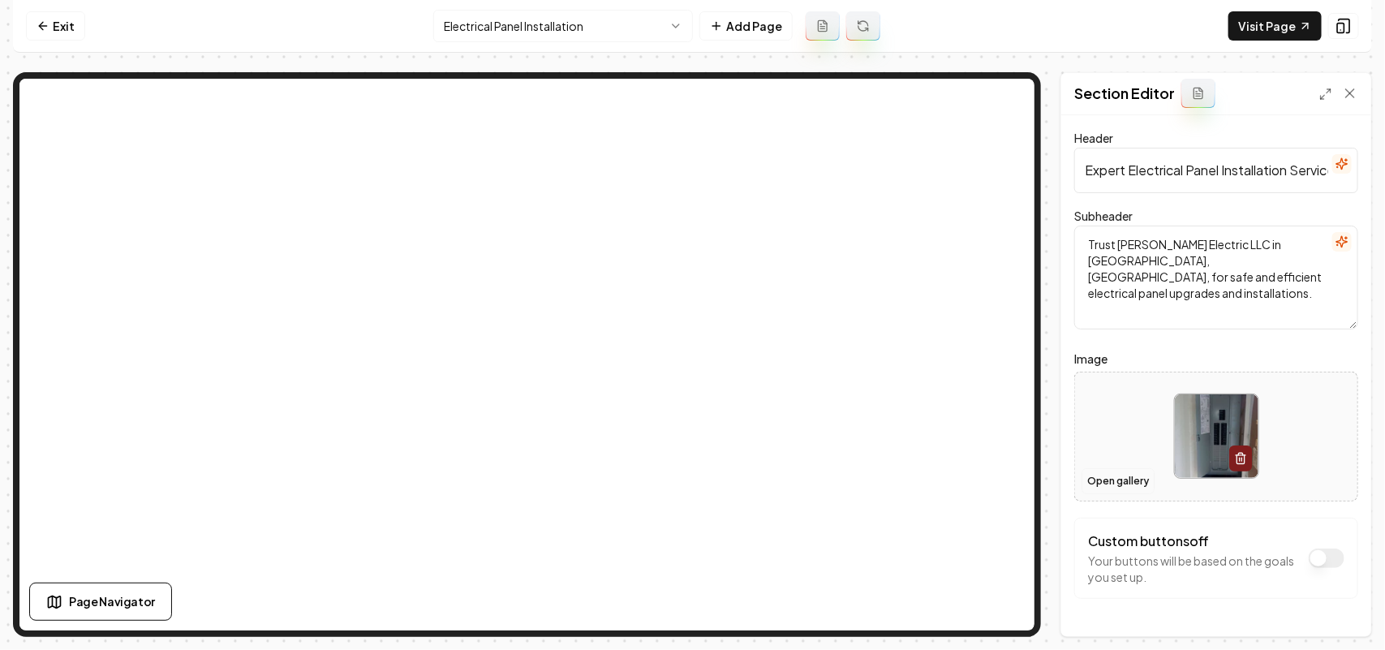
click at [1102, 479] on button "Open gallery" at bounding box center [1117, 481] width 73 height 26
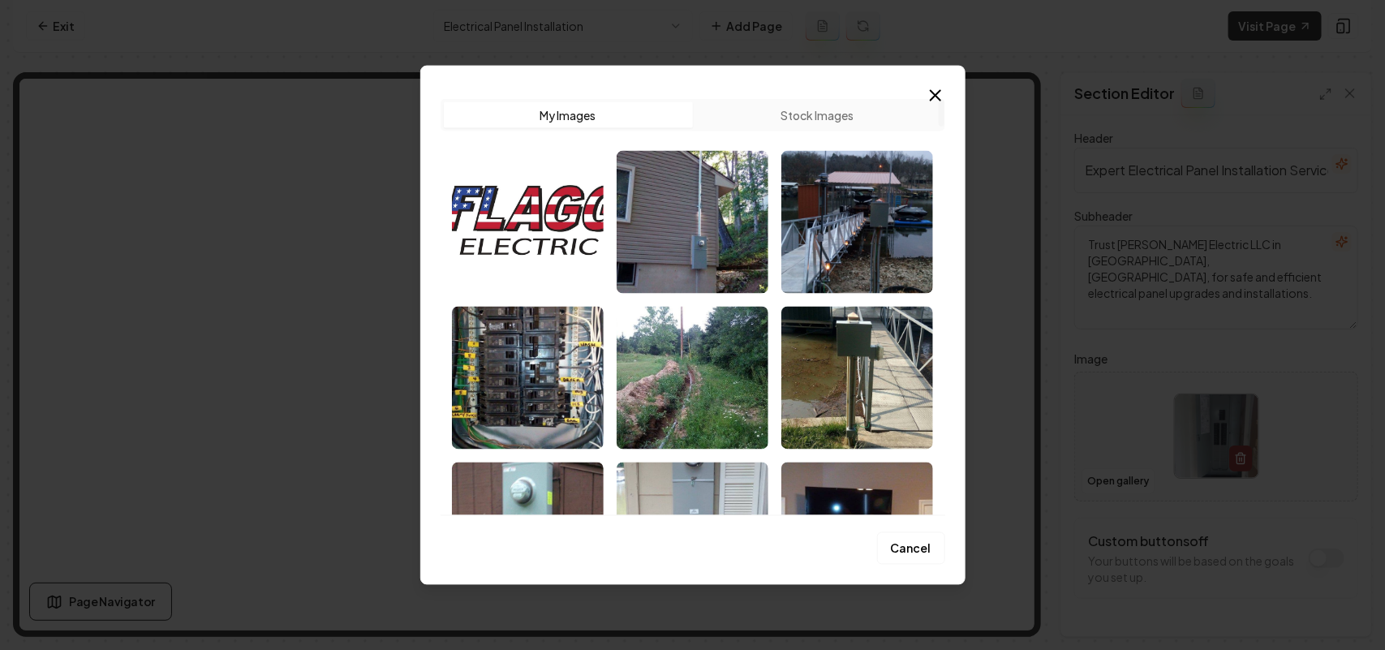
scroll to position [2710, 0]
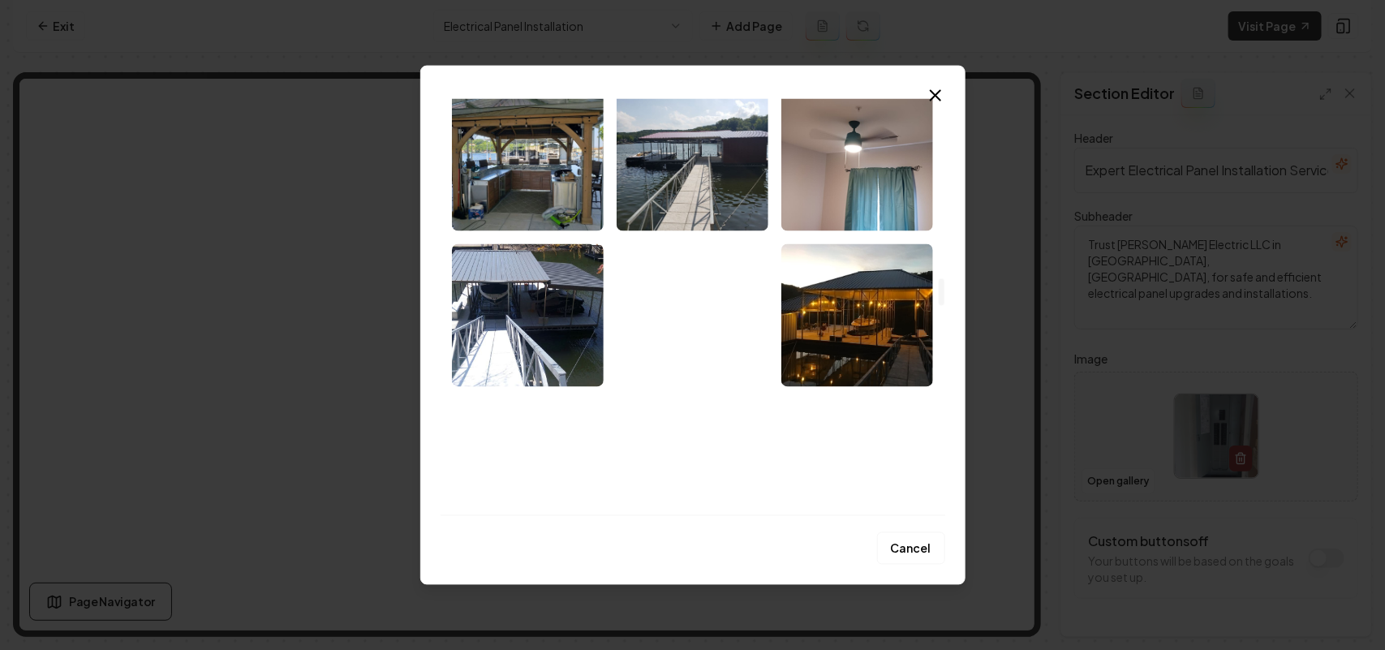
drag, startPoint x: 938, startPoint y: 127, endPoint x: 925, endPoint y: 292, distance: 166.0
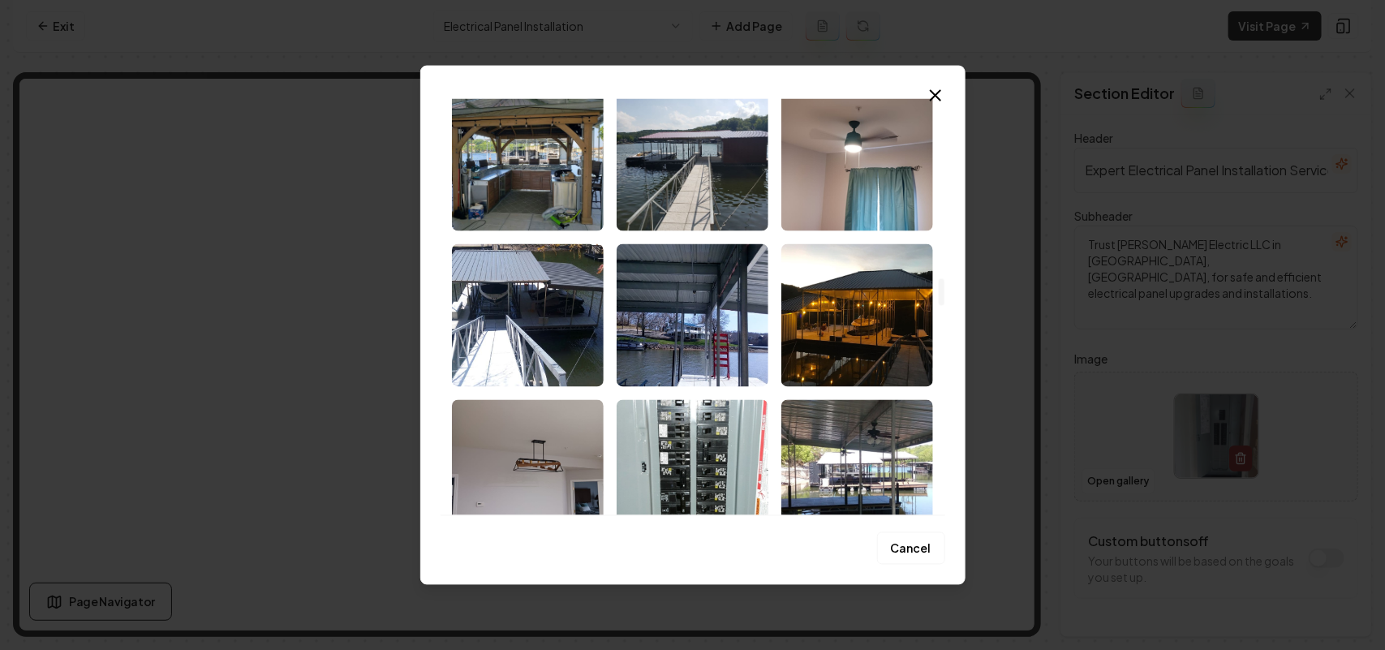
click at [937, 292] on div at bounding box center [941, 306] width 8 height 417
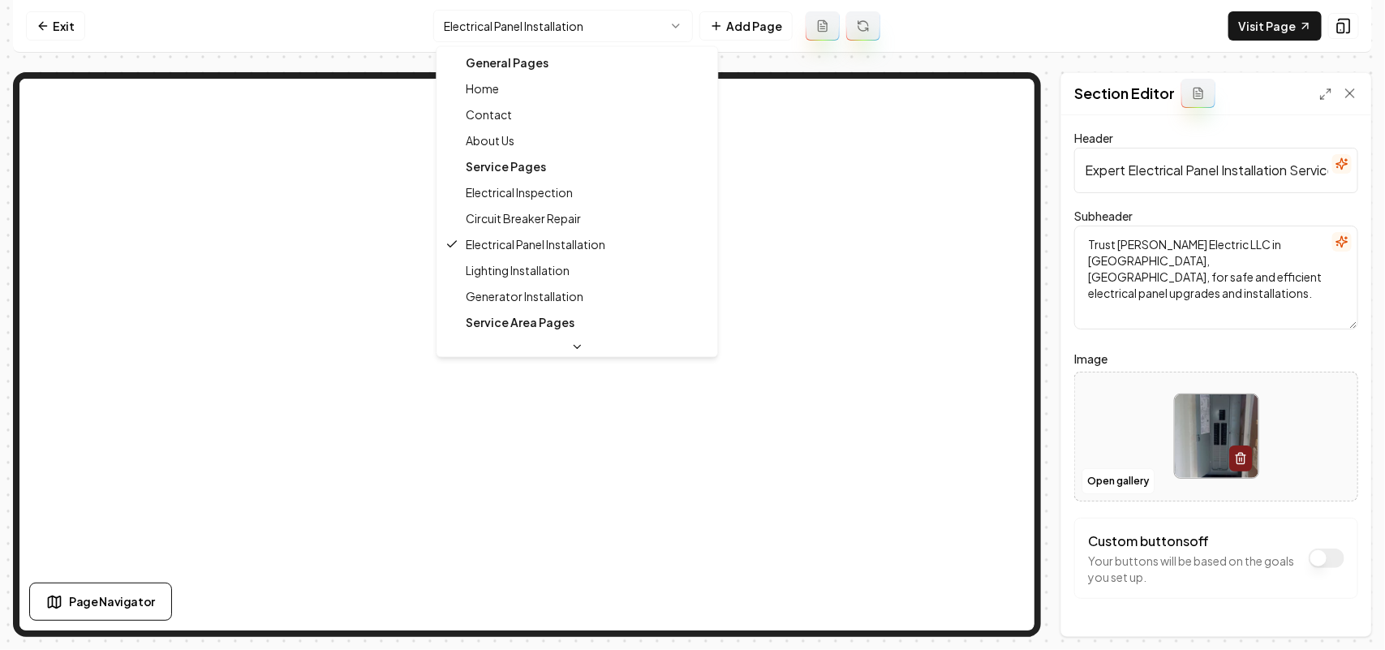
click at [548, 16] on html "Computer Required This feature is only available on a computer. Please switch t…" at bounding box center [692, 325] width 1385 height 650
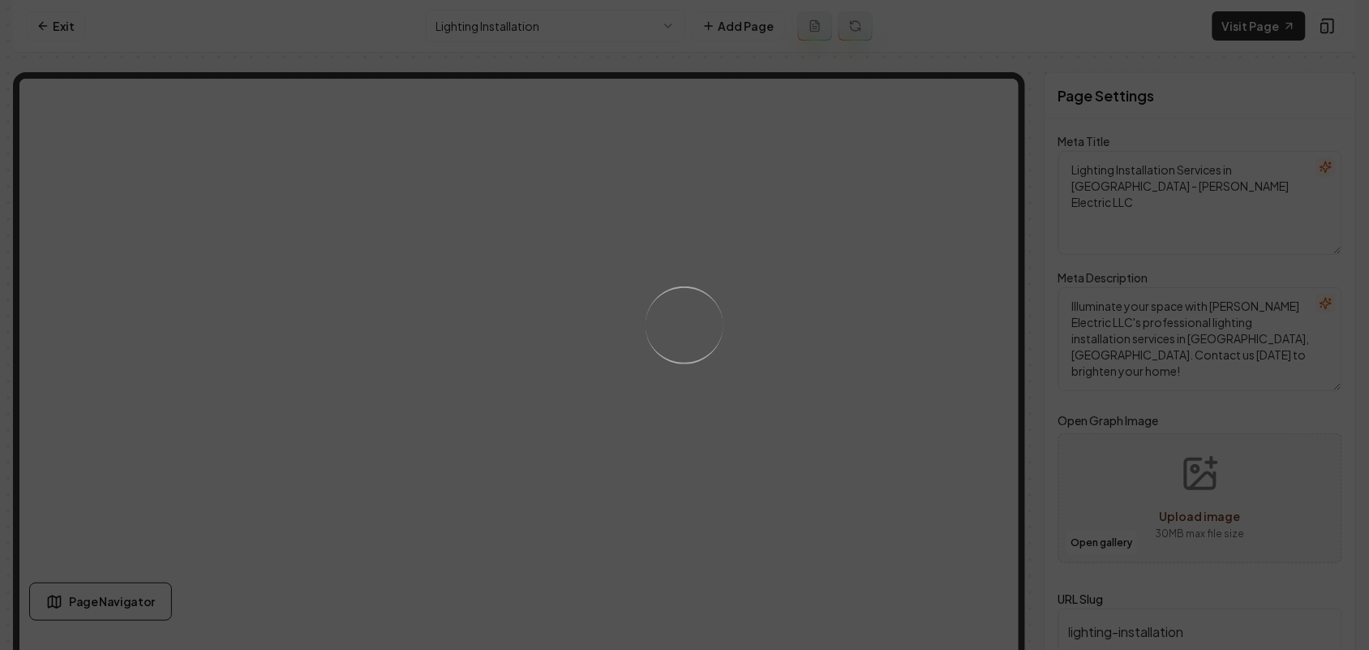
click at [801, 397] on div "Loading..." at bounding box center [684, 325] width 1369 height 650
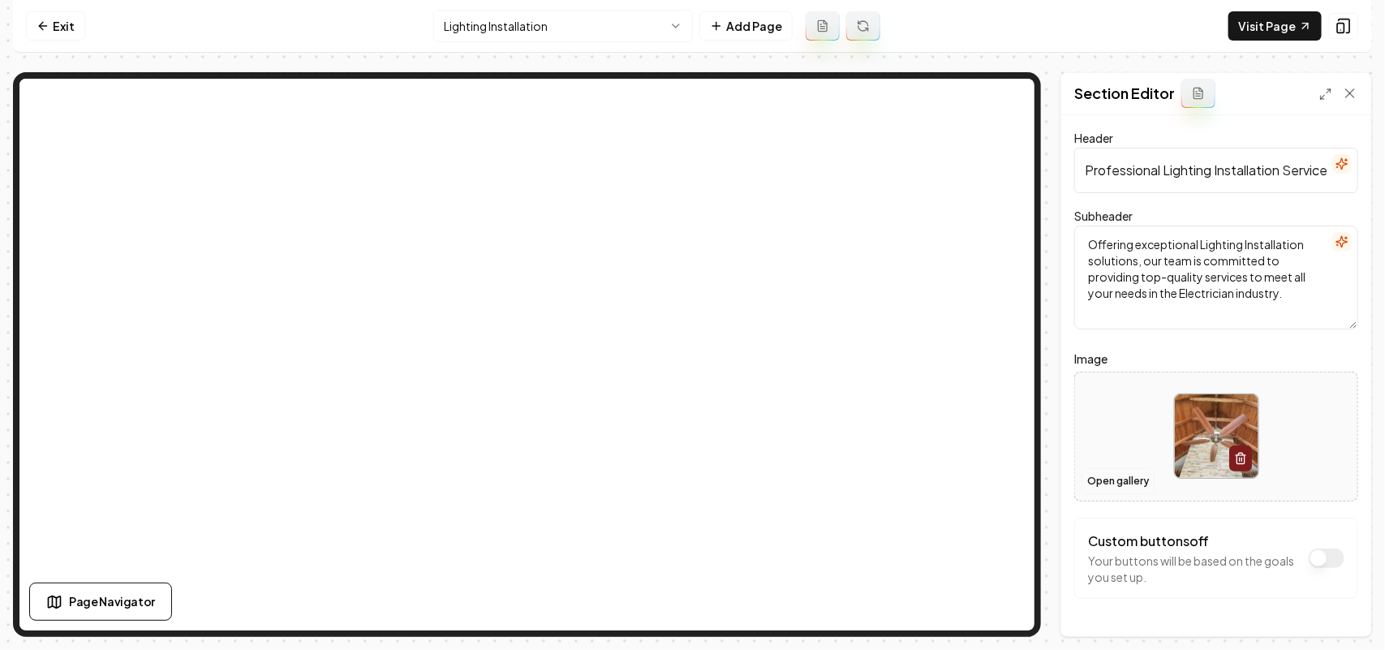
click at [1099, 475] on button "Open gallery" at bounding box center [1117, 481] width 73 height 26
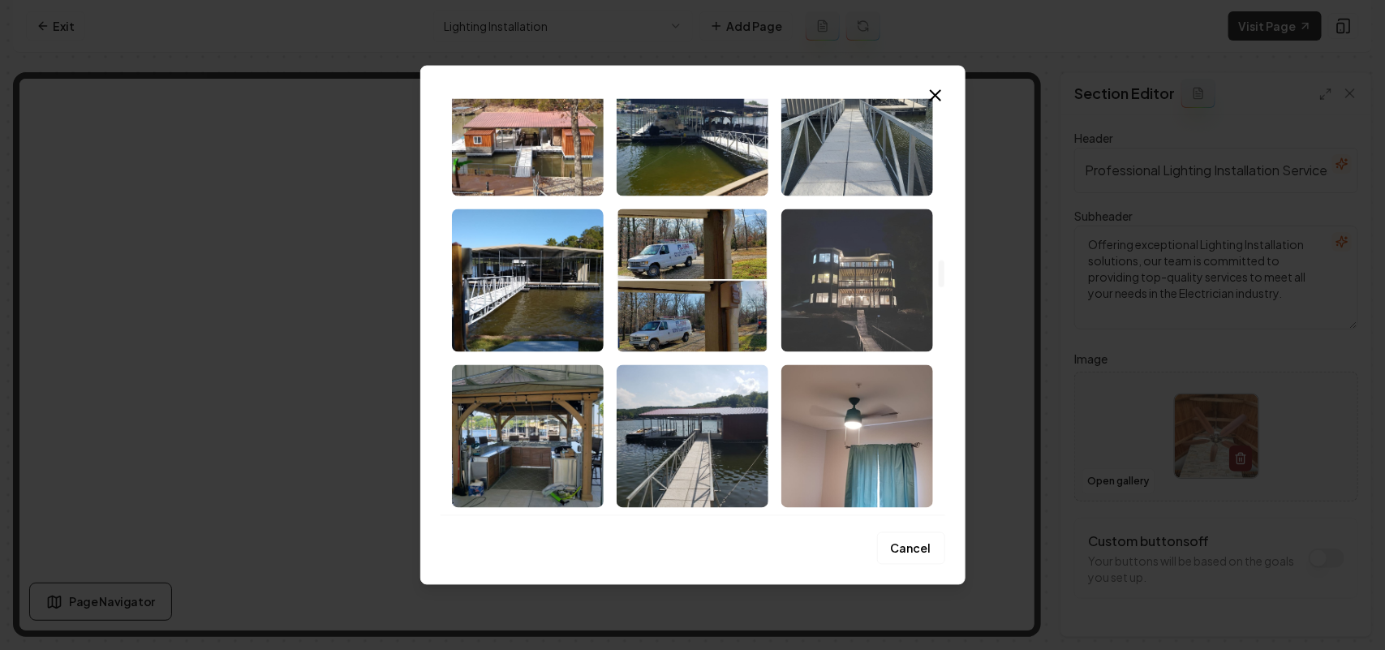
scroll to position [2636, 0]
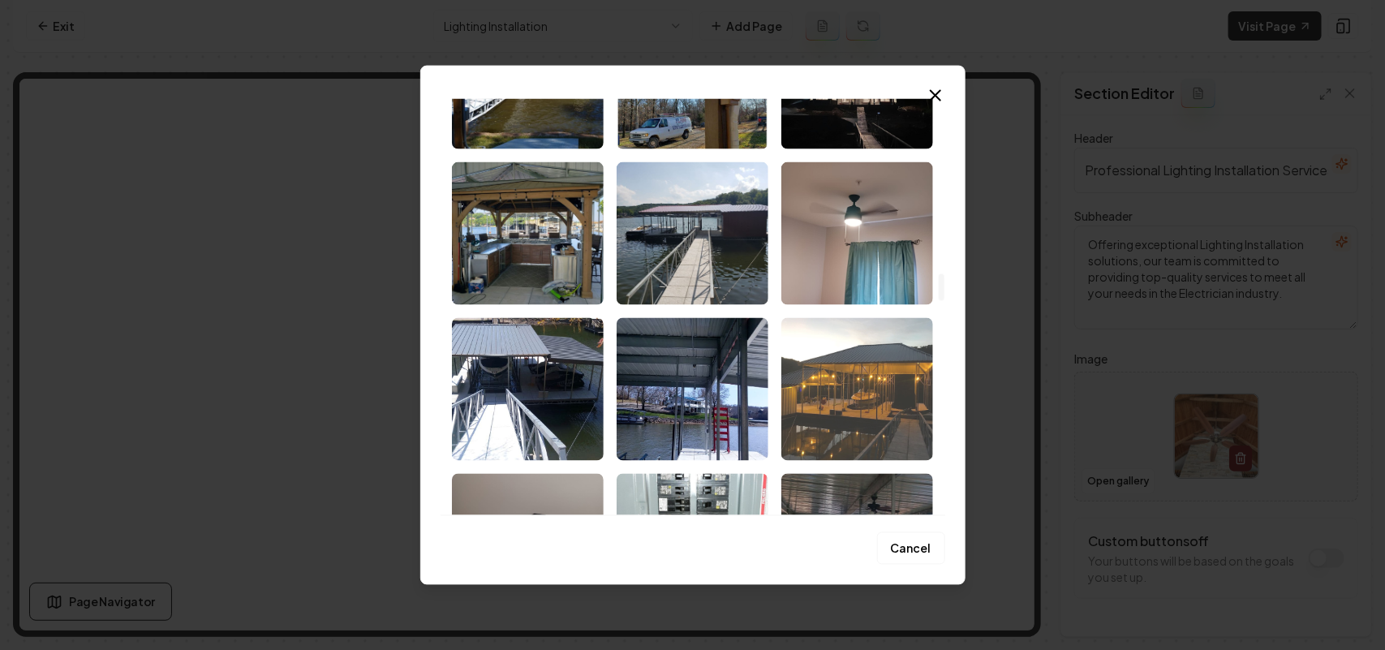
click at [870, 394] on img "Select image image_68c4562a5c7cd75eb80f3a02.jpeg" at bounding box center [857, 388] width 152 height 143
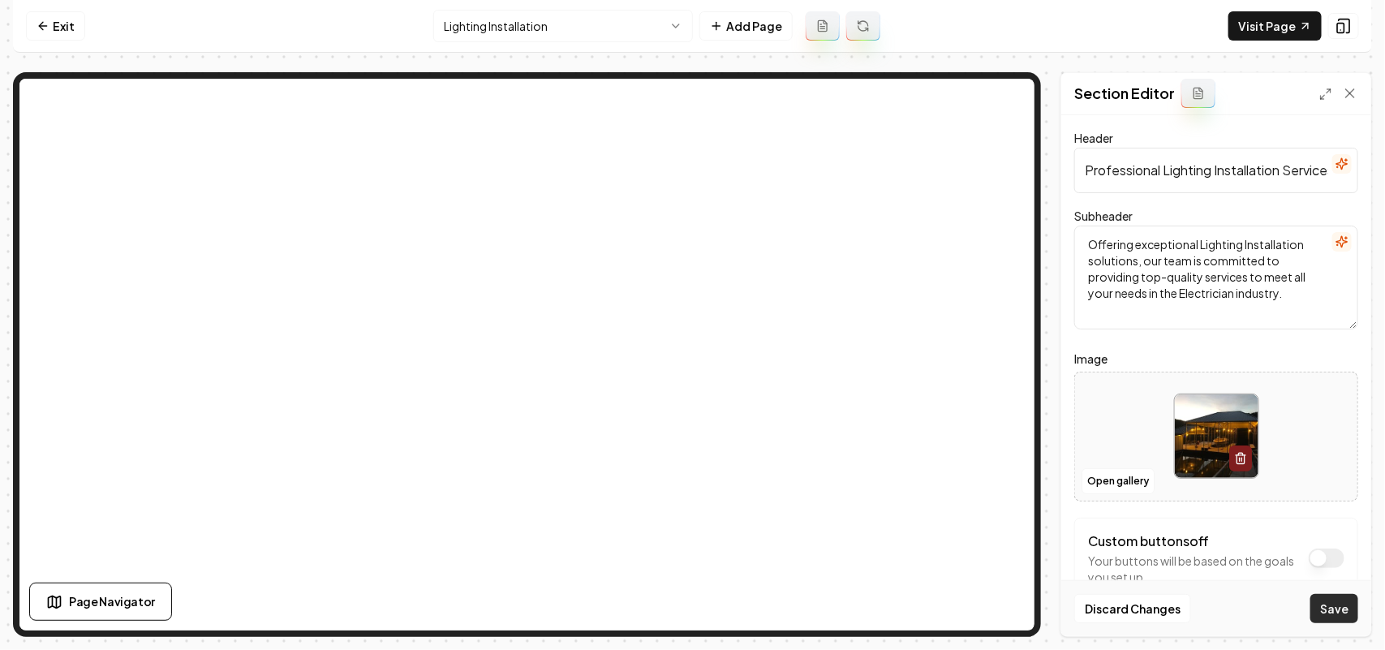
click at [1351, 610] on button "Save" at bounding box center [1334, 608] width 48 height 29
click at [580, 23] on html "Computer Required This feature is only available on a computer. Please switch t…" at bounding box center [692, 325] width 1385 height 650
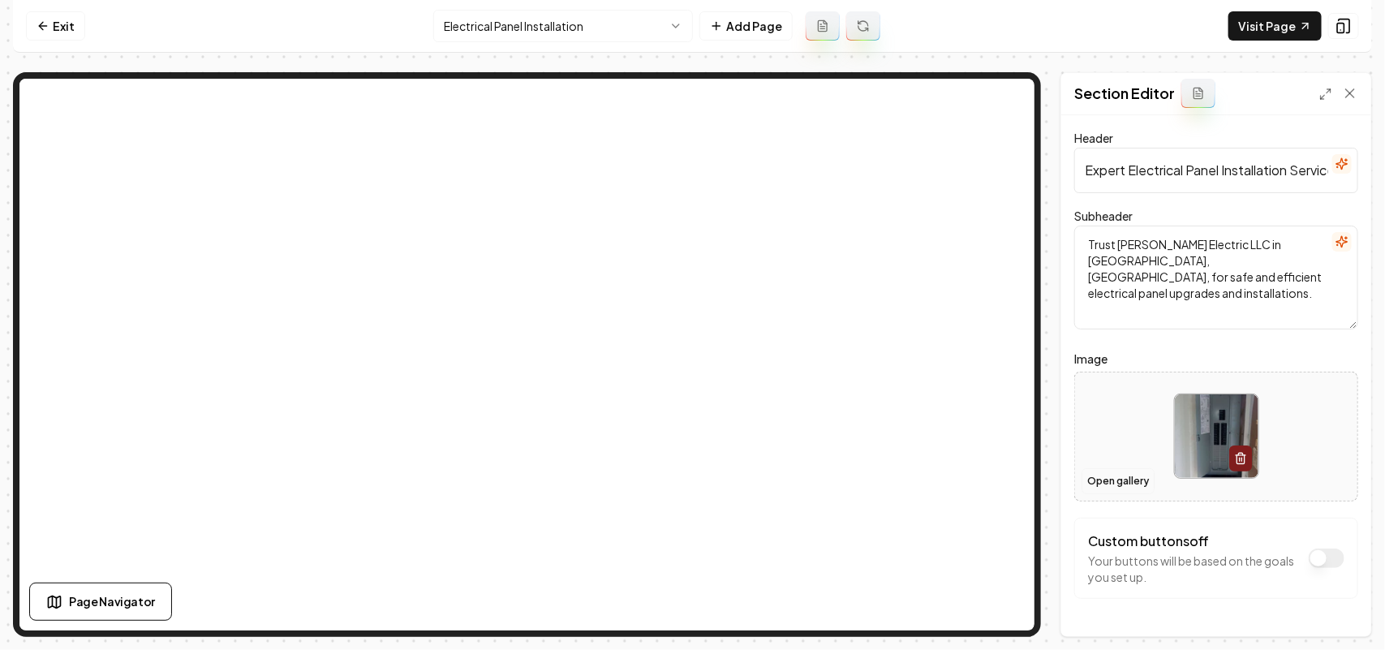
click at [1122, 480] on button "Open gallery" at bounding box center [1117, 481] width 73 height 26
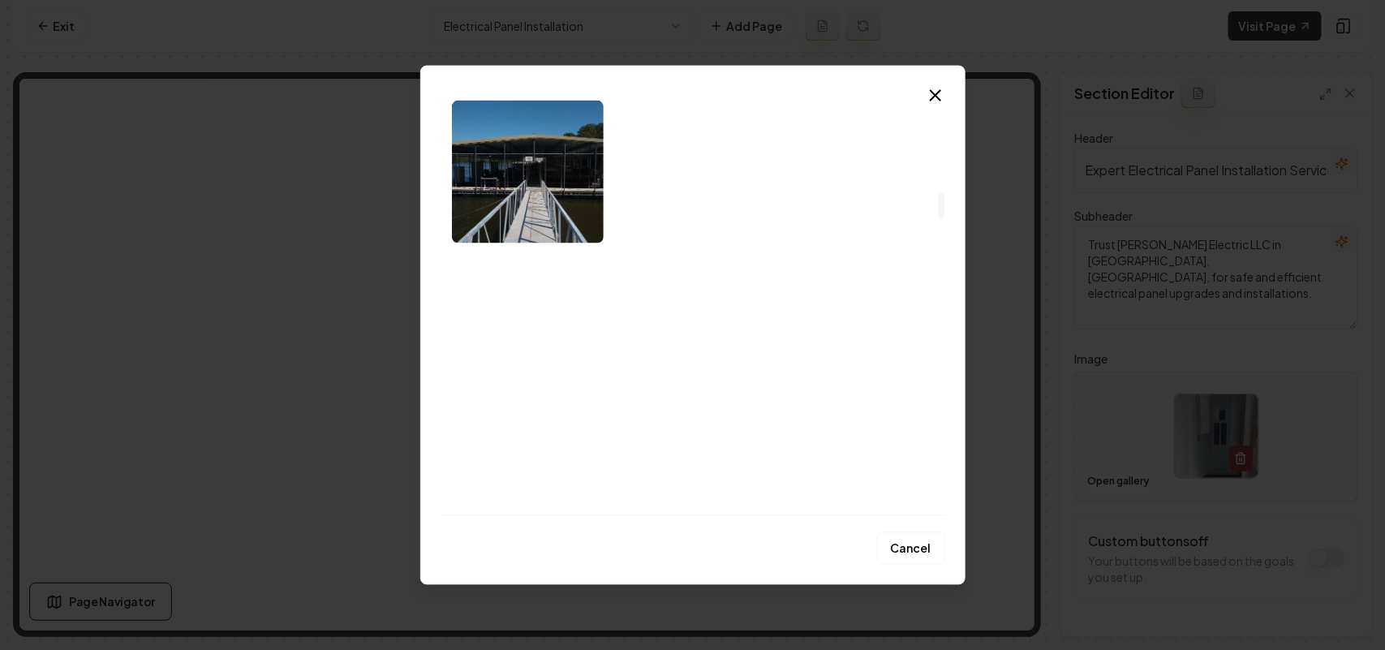
scroll to position [1419, 0]
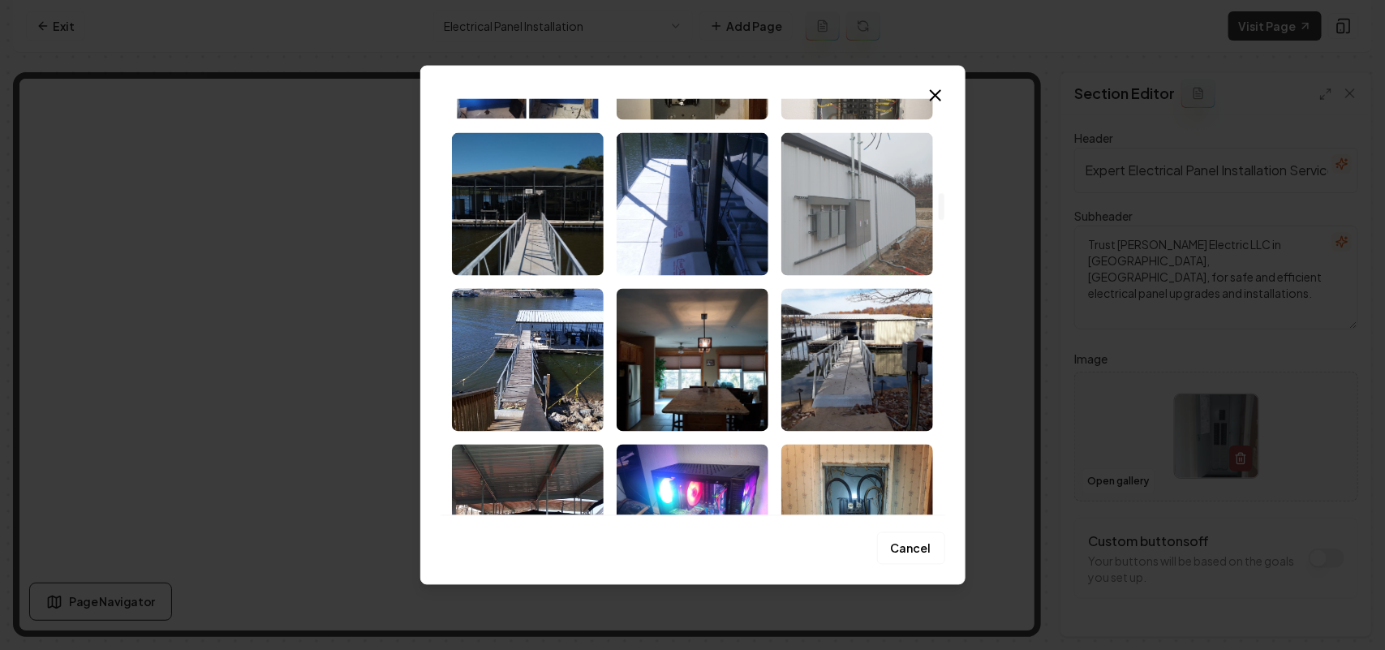
click at [865, 252] on img "Select image image_68c4562e5c7cd75eb80f5c92.jpeg" at bounding box center [857, 203] width 152 height 143
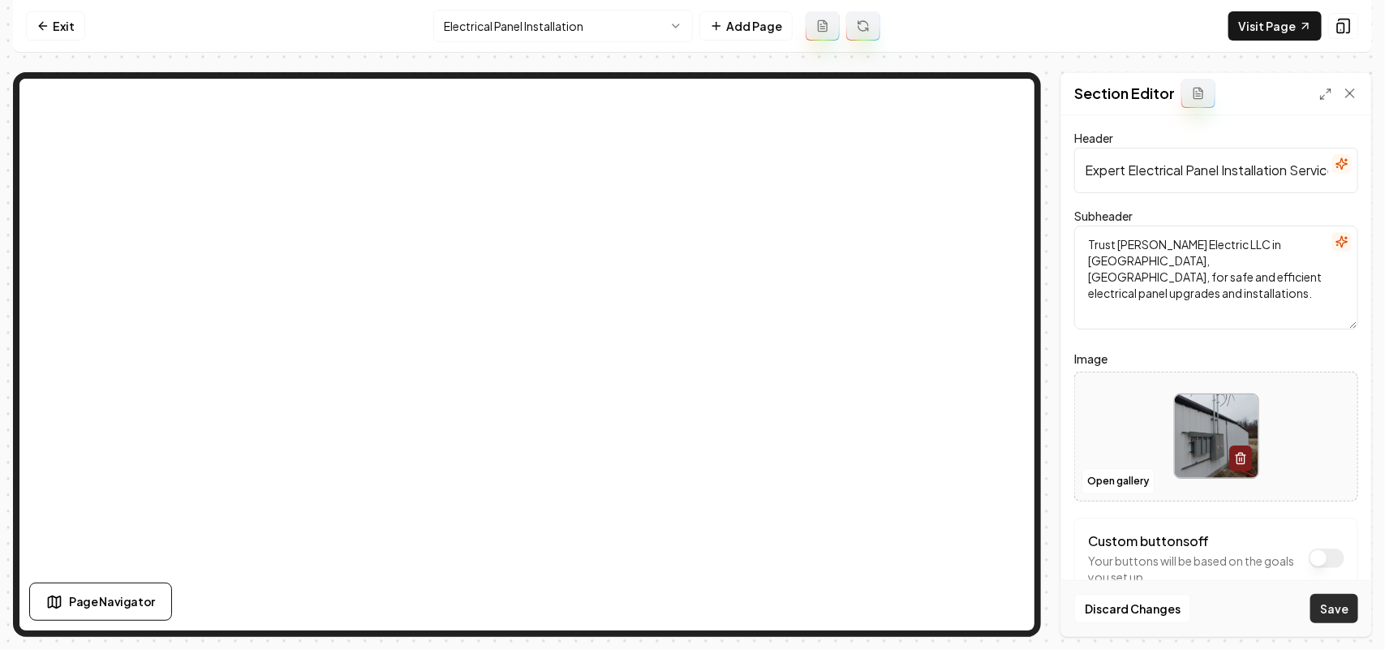
click at [1323, 610] on button "Save" at bounding box center [1334, 608] width 48 height 29
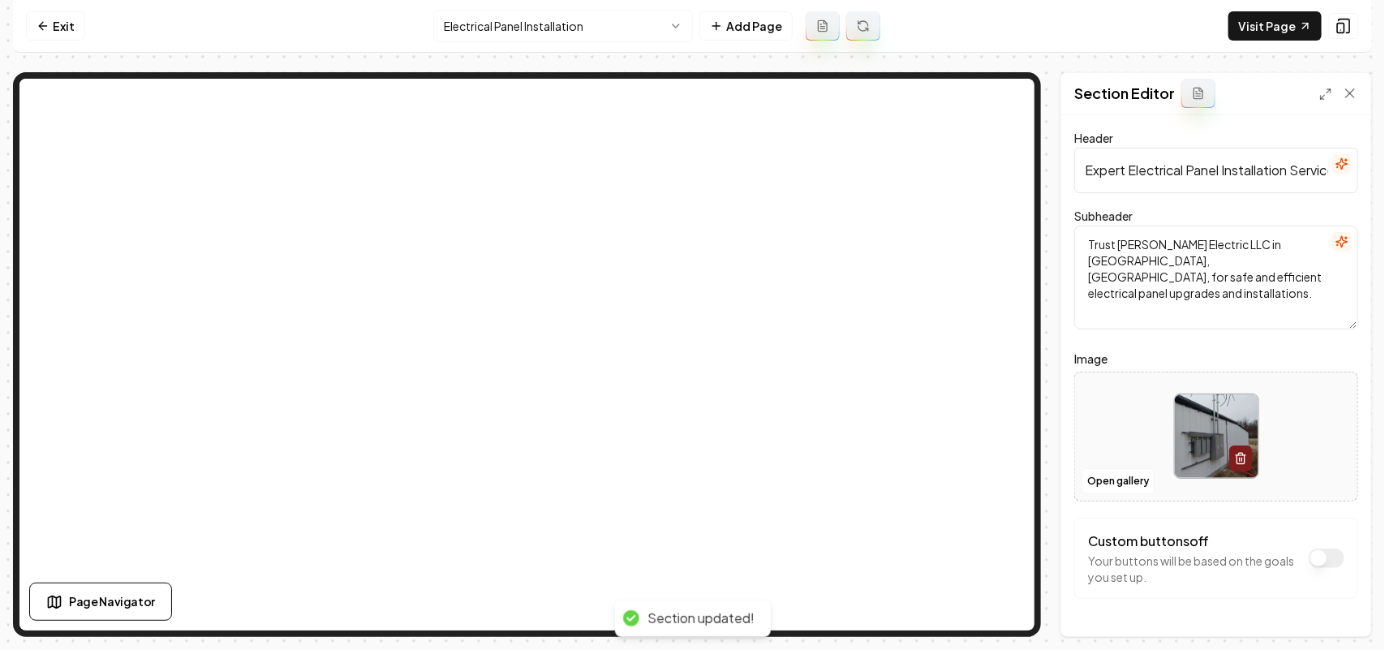
click at [622, 19] on html "Computer Required This feature is only available on a computer. Please switch t…" at bounding box center [692, 325] width 1385 height 650
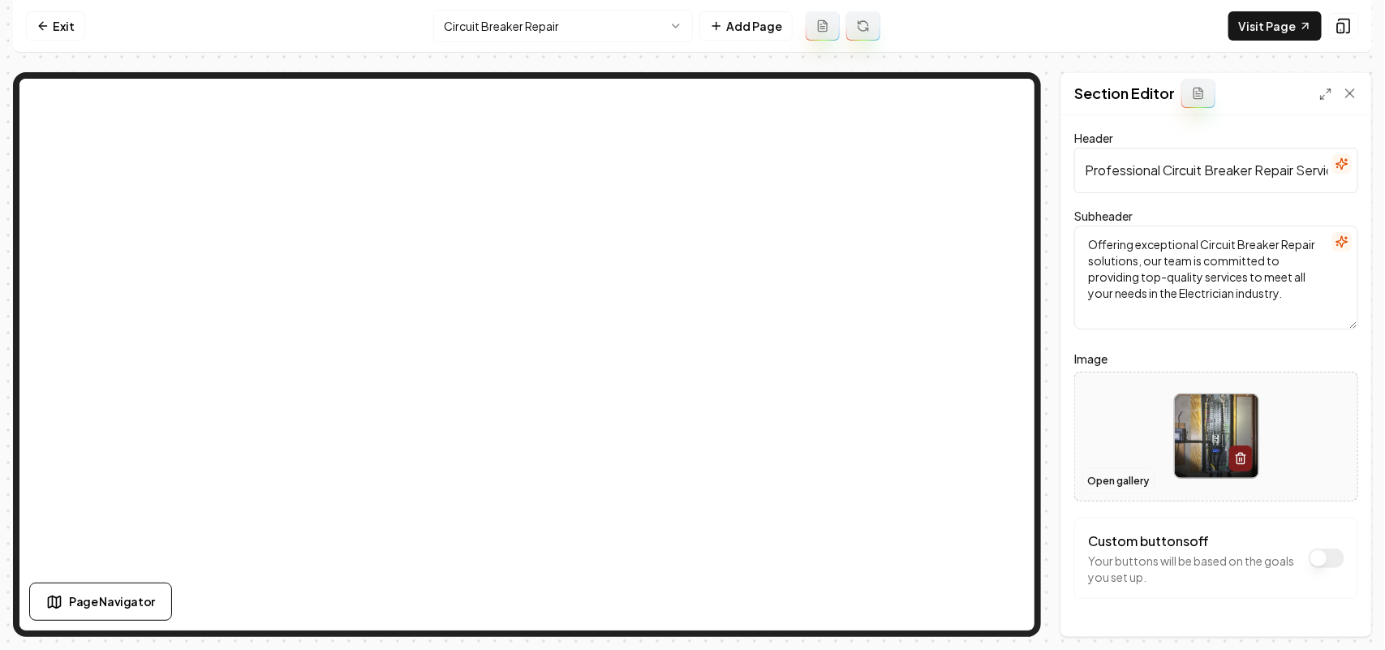
click at [1118, 475] on button "Open gallery" at bounding box center [1117, 481] width 73 height 26
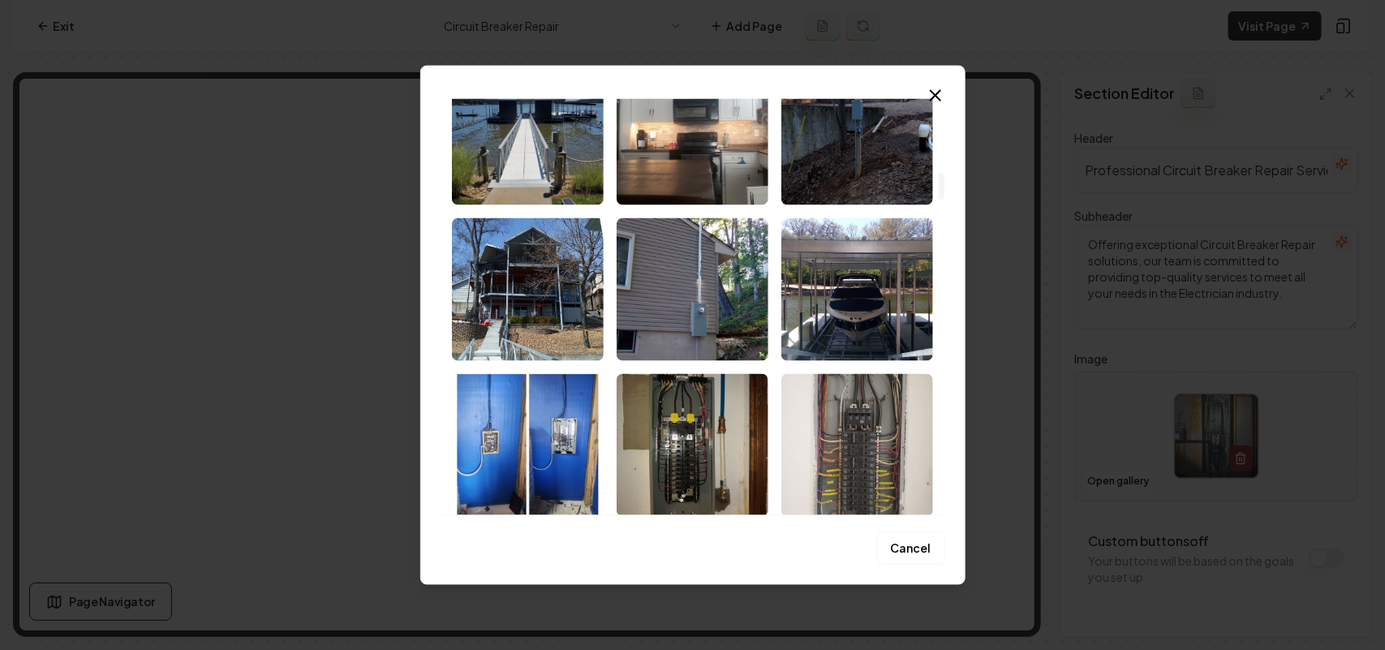
scroll to position [1115, 0]
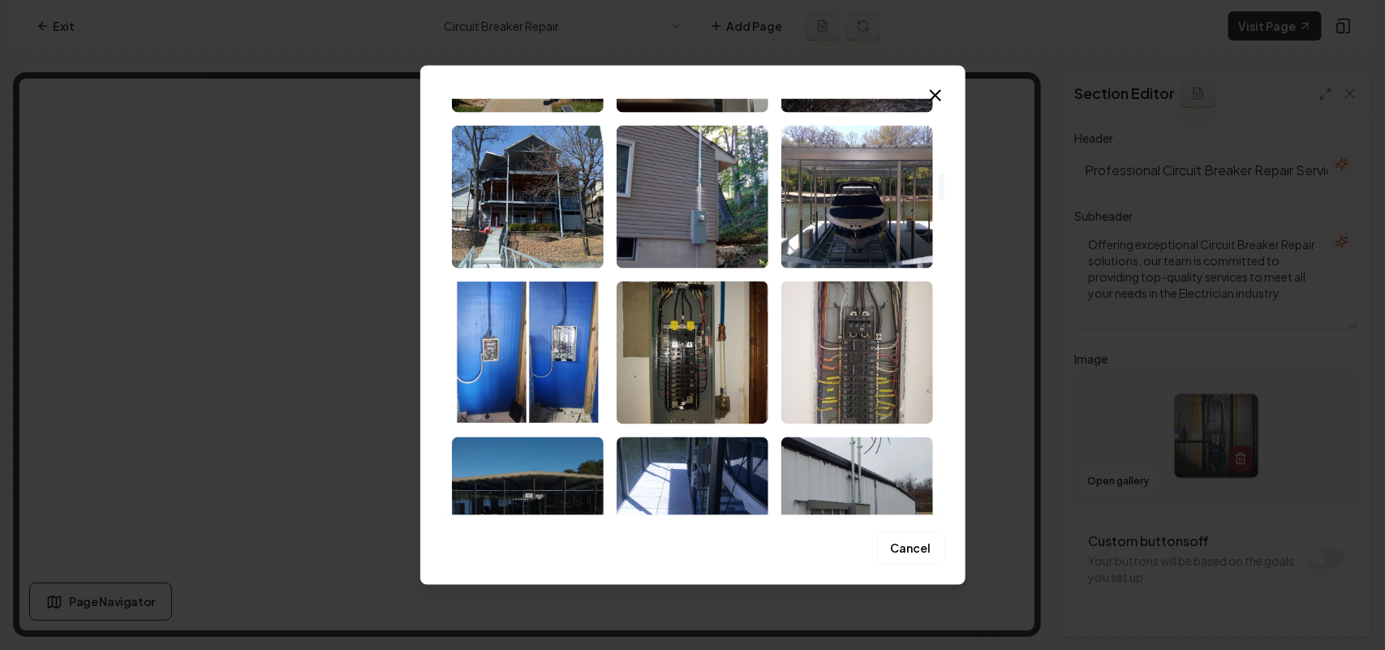
click at [882, 362] on img "Select image image_68c4562d5c7cd75eb80f51e9.jpeg" at bounding box center [857, 352] width 152 height 143
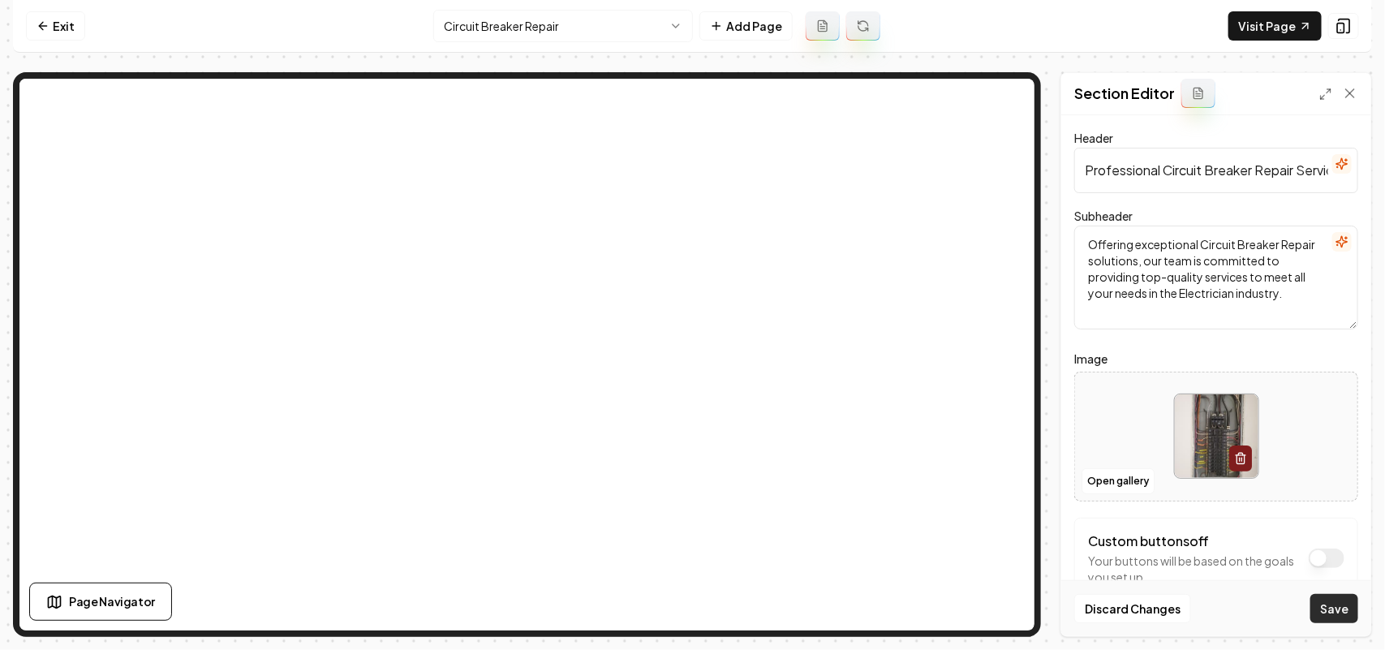
click at [1346, 621] on button "Save" at bounding box center [1334, 608] width 48 height 29
click at [468, 19] on html "Computer Required This feature is only available on a computer. Please switch t…" at bounding box center [692, 325] width 1385 height 650
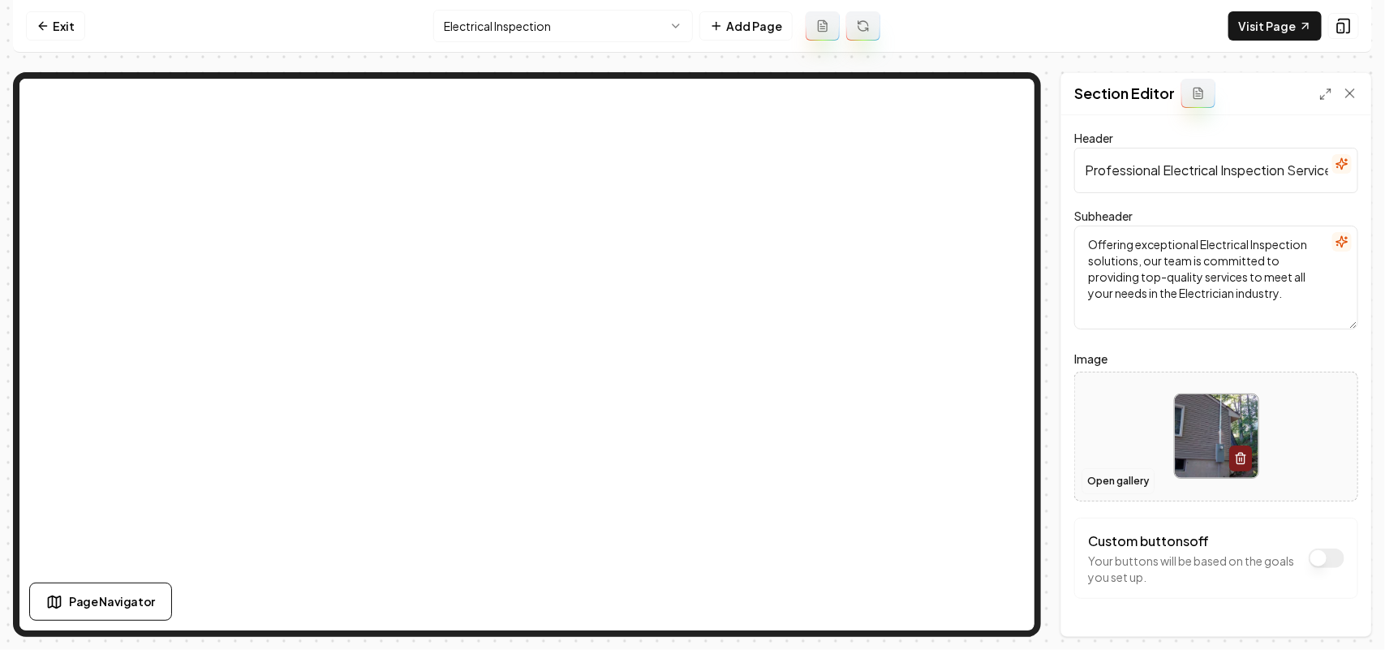
click at [1106, 480] on button "Open gallery" at bounding box center [1117, 481] width 73 height 26
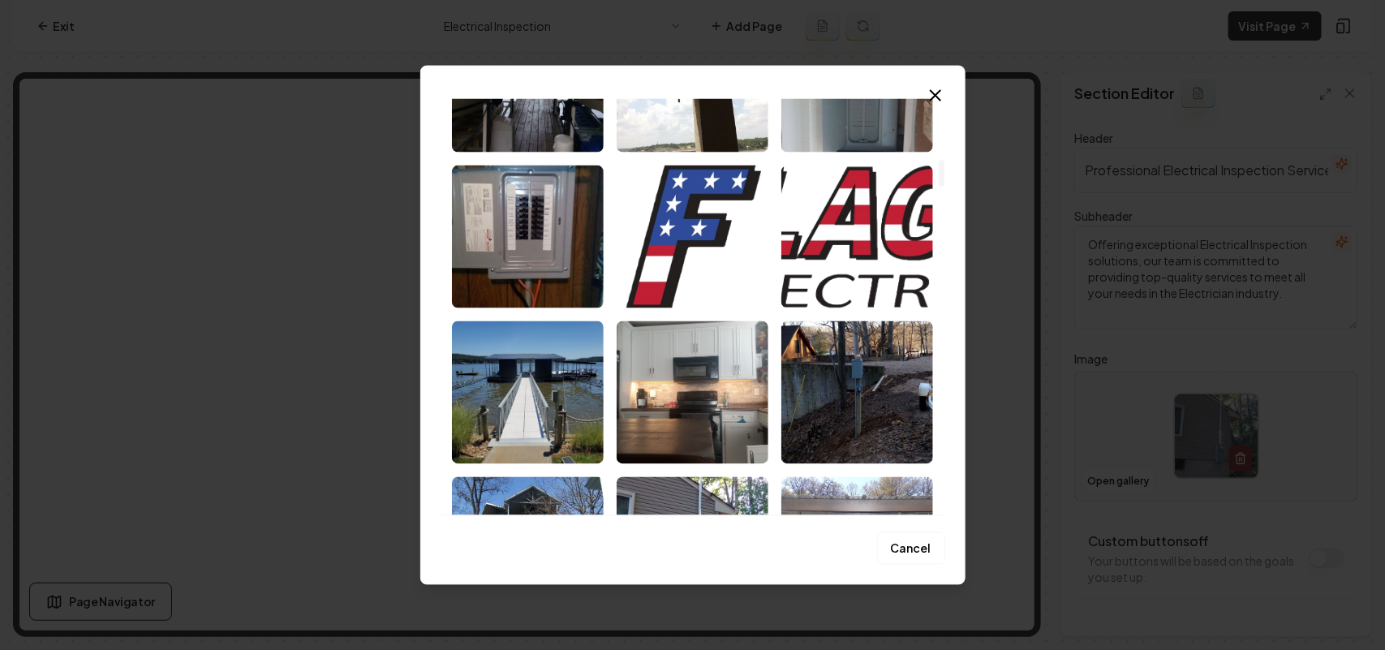
scroll to position [913, 0]
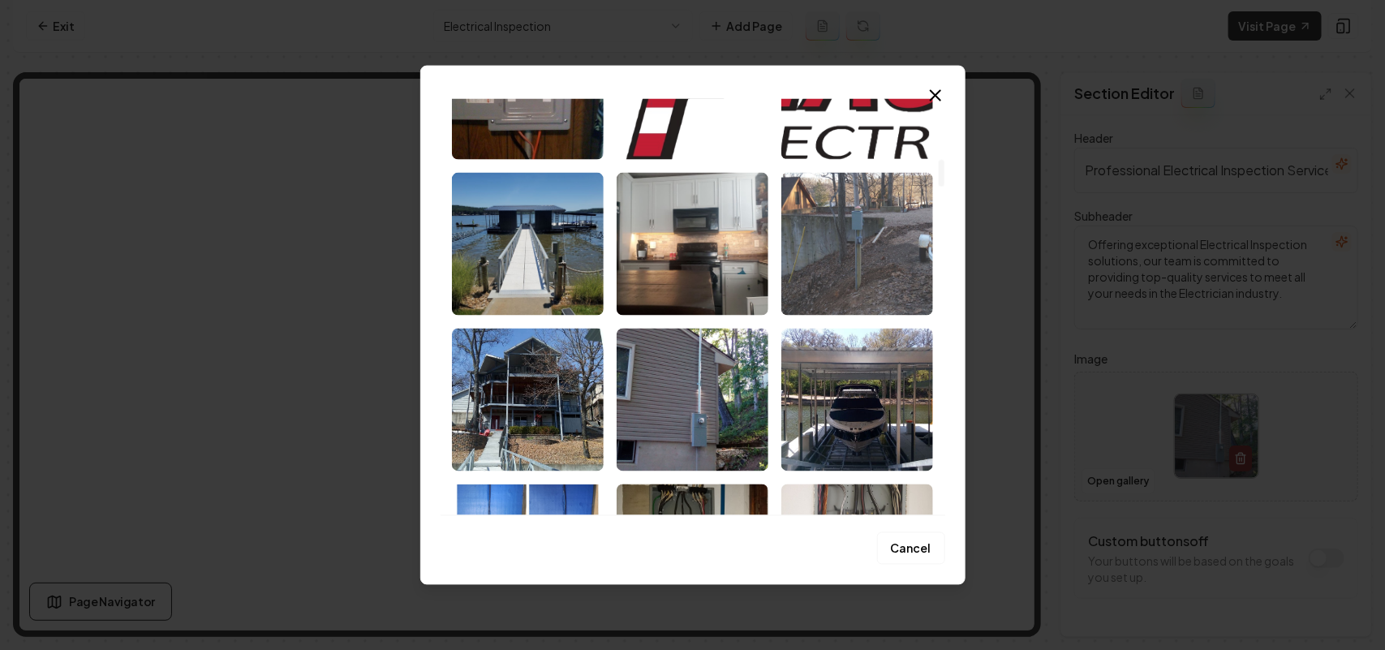
click at [815, 238] on img "Select image image_68c456315c7cd75eb80f708b.jpeg" at bounding box center [857, 243] width 152 height 143
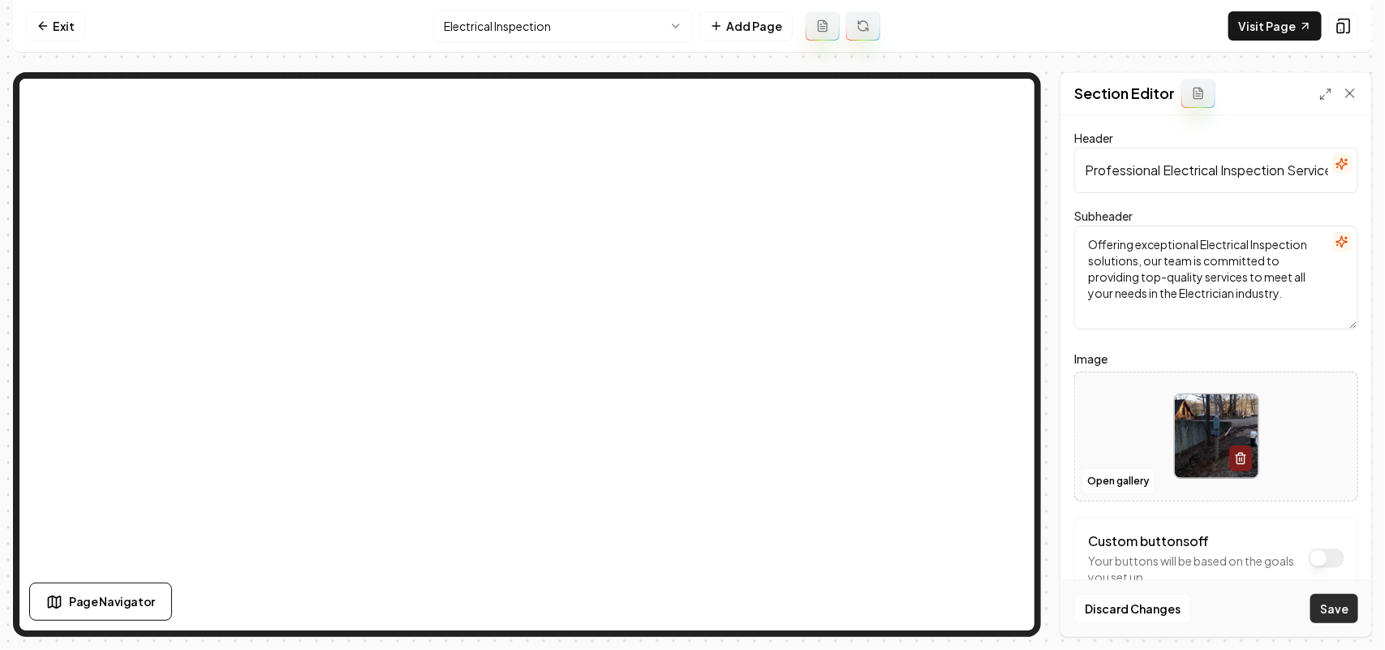
click at [1326, 615] on button "Save" at bounding box center [1334, 608] width 48 height 29
click at [572, 34] on html "Computer Required This feature is only available on a computer. Please switch t…" at bounding box center [692, 325] width 1385 height 650
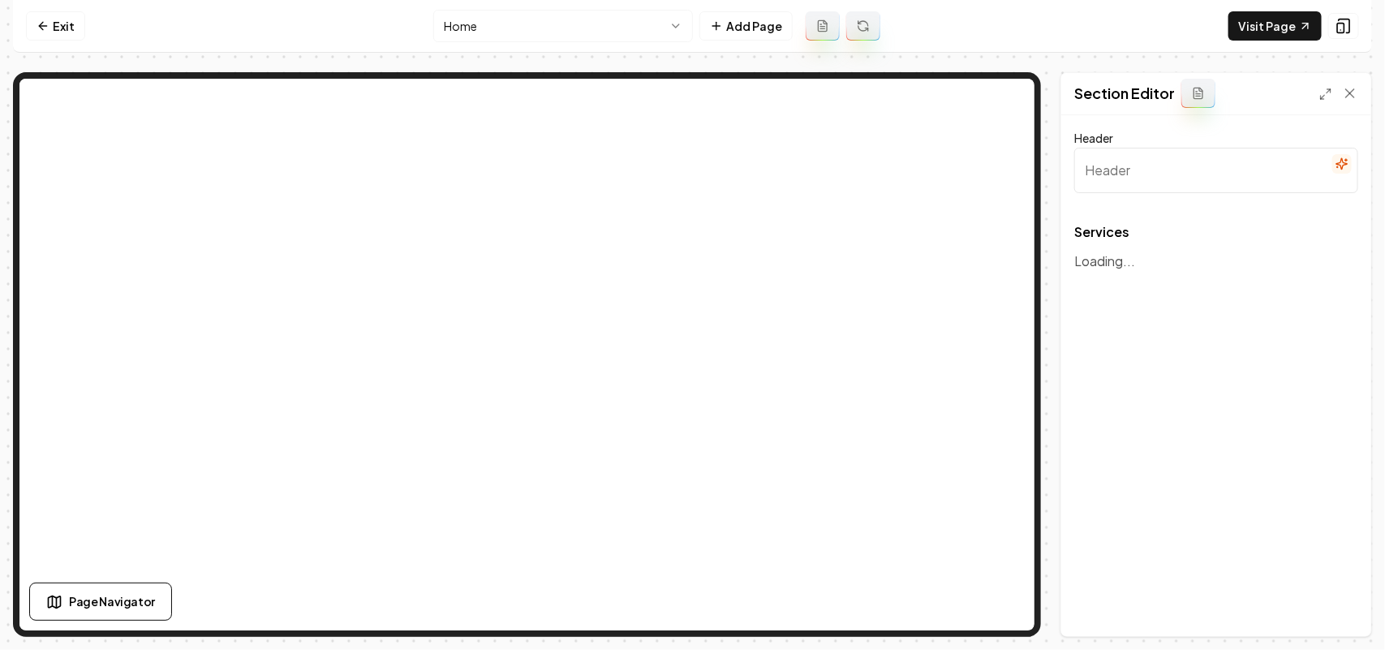
type input "Our Expert Electrical Services"
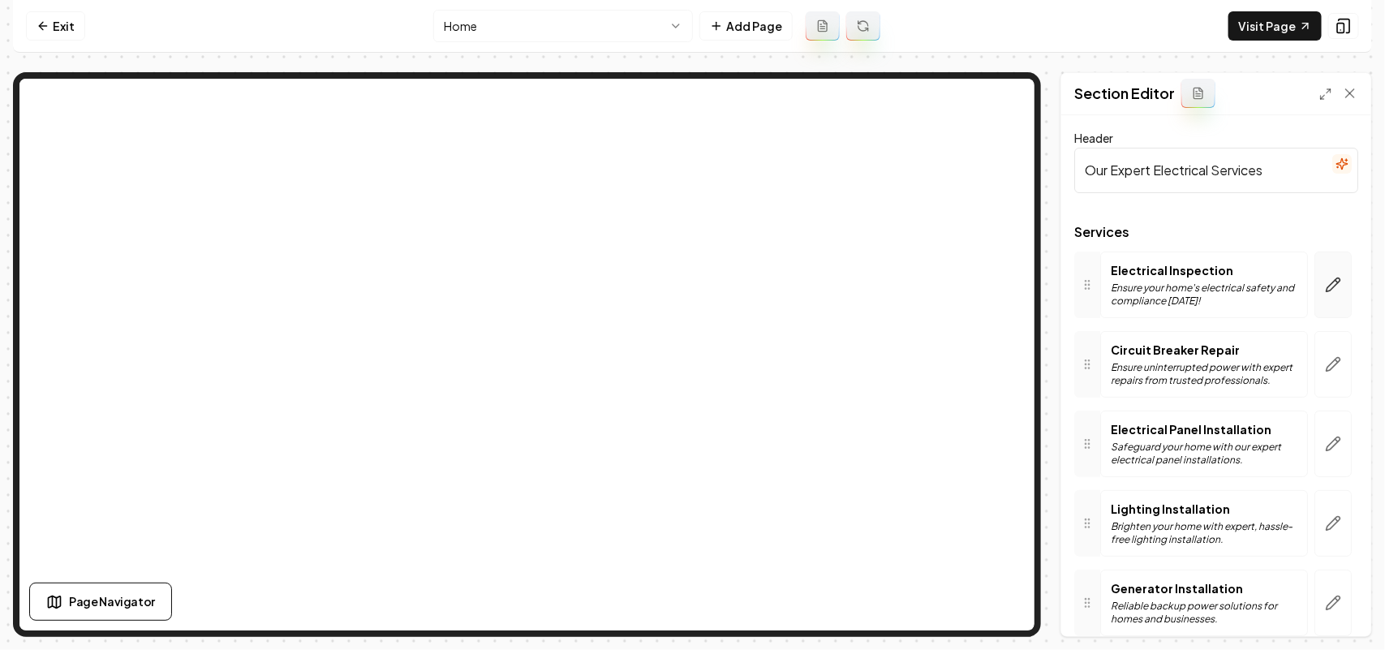
click at [1328, 269] on button "button" at bounding box center [1332, 284] width 37 height 67
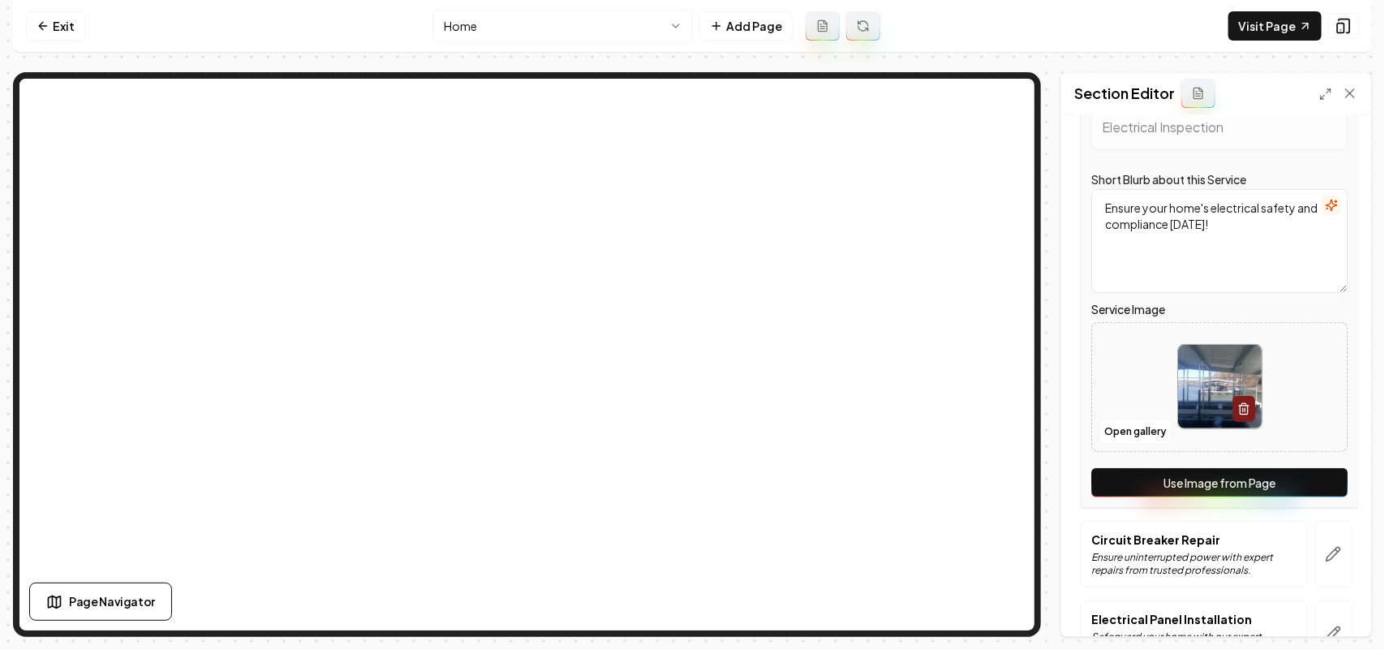
scroll to position [436, 0]
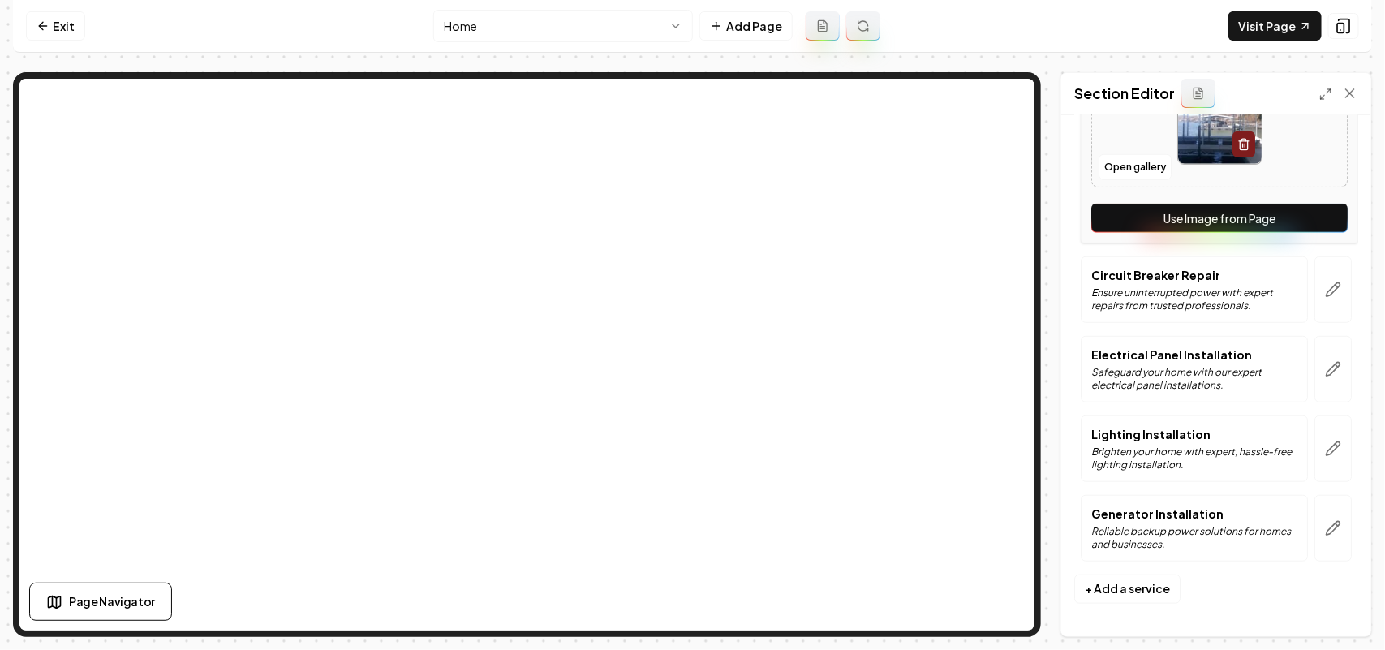
click at [1299, 225] on button "Use Image from Page" at bounding box center [1219, 218] width 256 height 29
click at [1327, 305] on button "button" at bounding box center [1332, 289] width 37 height 67
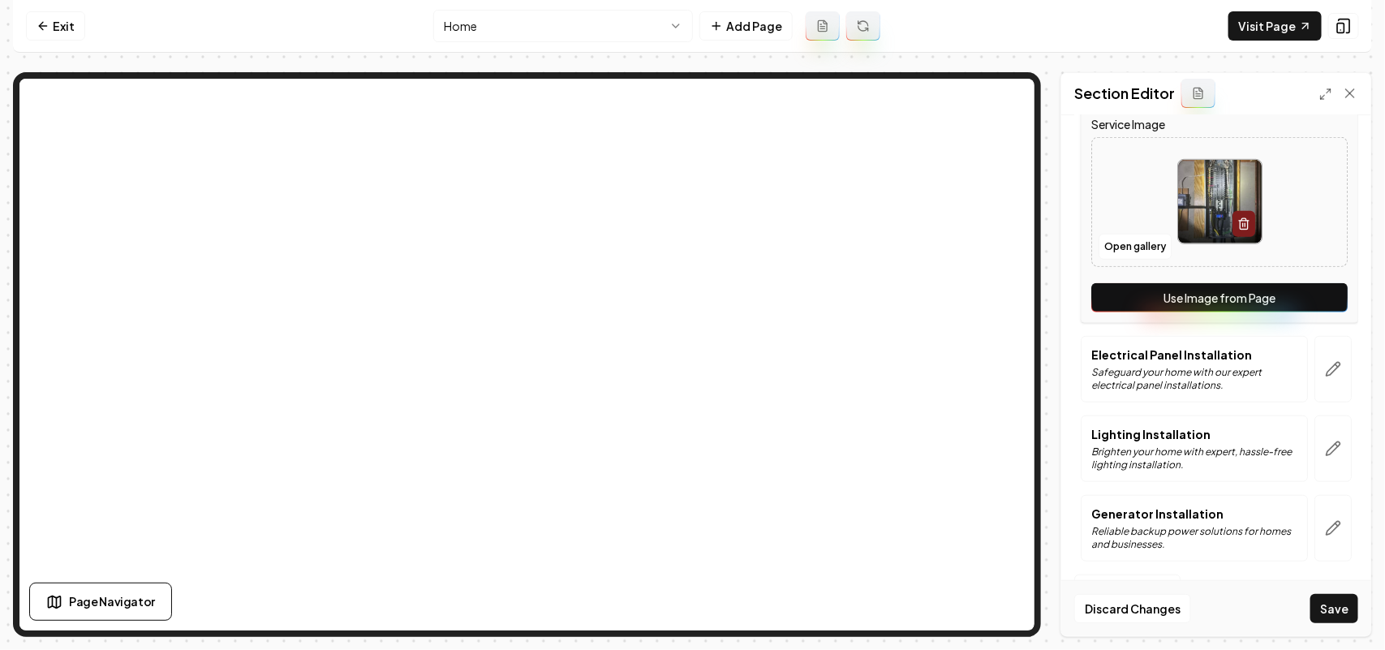
click at [1327, 303] on button "Use Image from Page" at bounding box center [1219, 297] width 256 height 29
click at [1325, 382] on button "button" at bounding box center [1332, 369] width 37 height 67
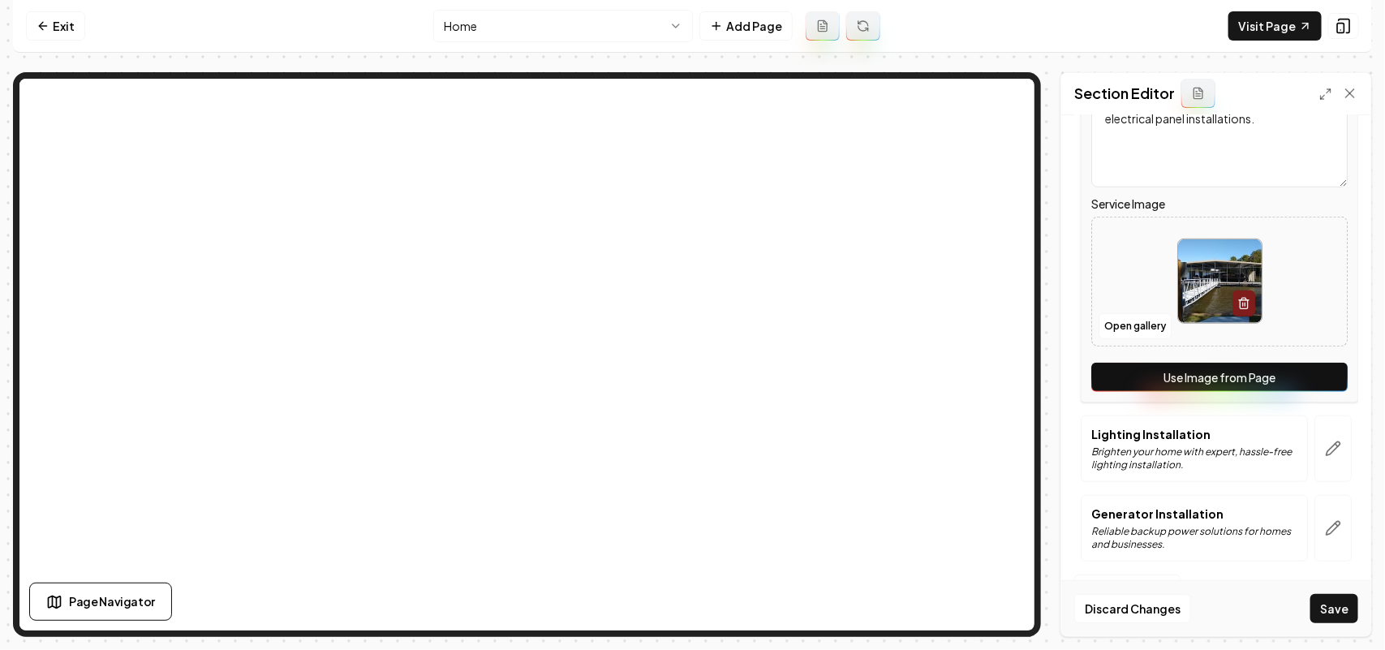
click at [1322, 376] on button "Use Image from Page" at bounding box center [1219, 377] width 256 height 29
click at [1325, 454] on icon "button" at bounding box center [1333, 448] width 16 height 16
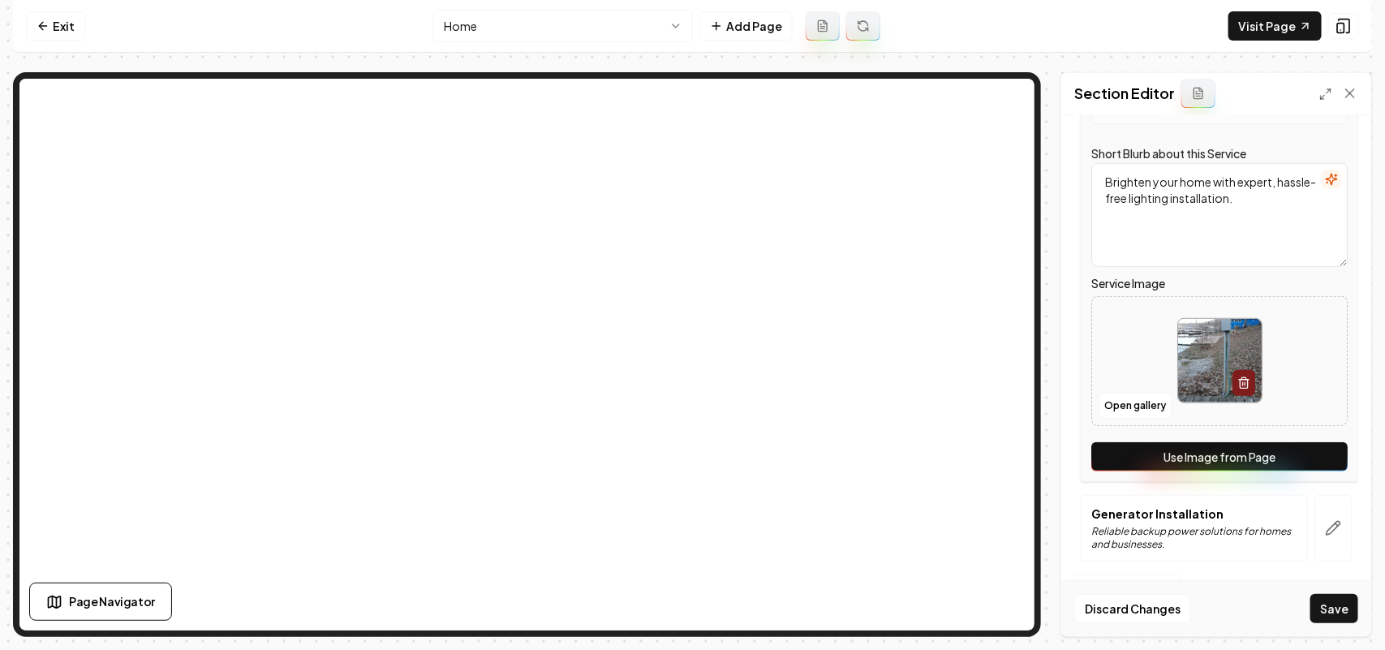
click at [1320, 456] on button "Use Image from Page" at bounding box center [1219, 456] width 256 height 29
click at [1318, 537] on button "button" at bounding box center [1332, 528] width 37 height 67
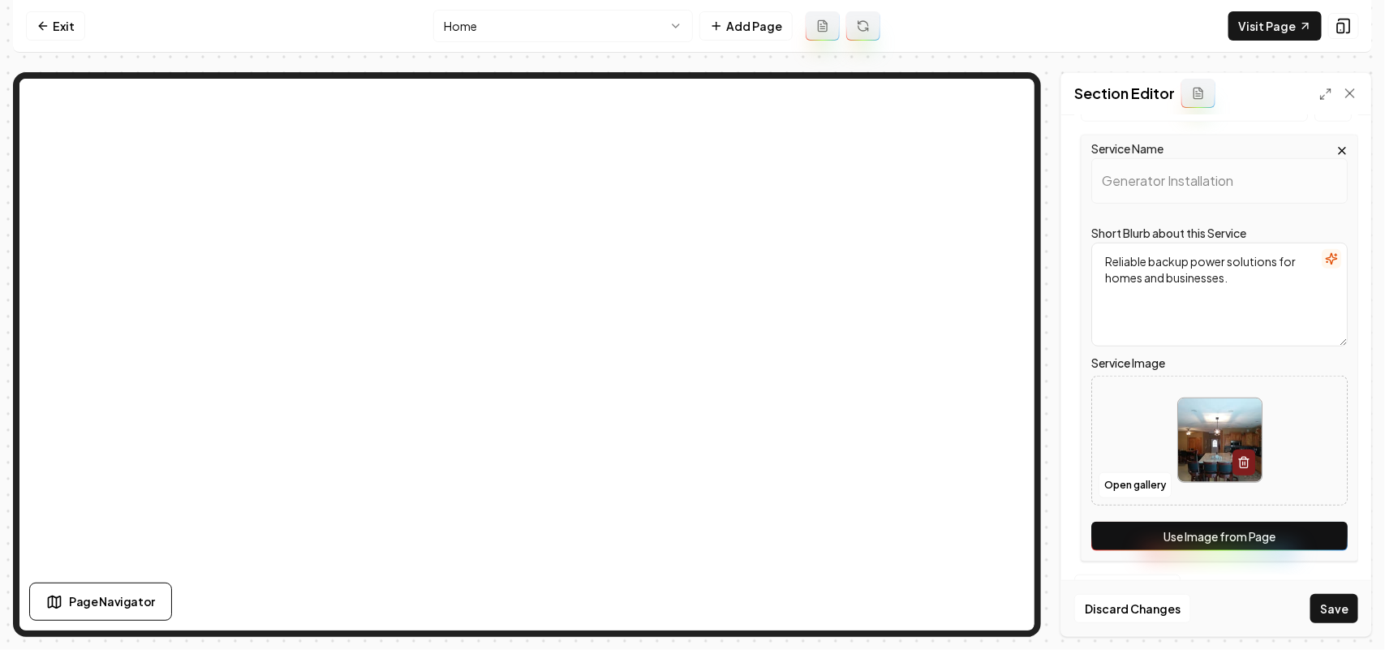
click at [1318, 536] on button "Use Image from Page" at bounding box center [1219, 536] width 256 height 29
click at [1331, 621] on button "Save" at bounding box center [1334, 608] width 48 height 29
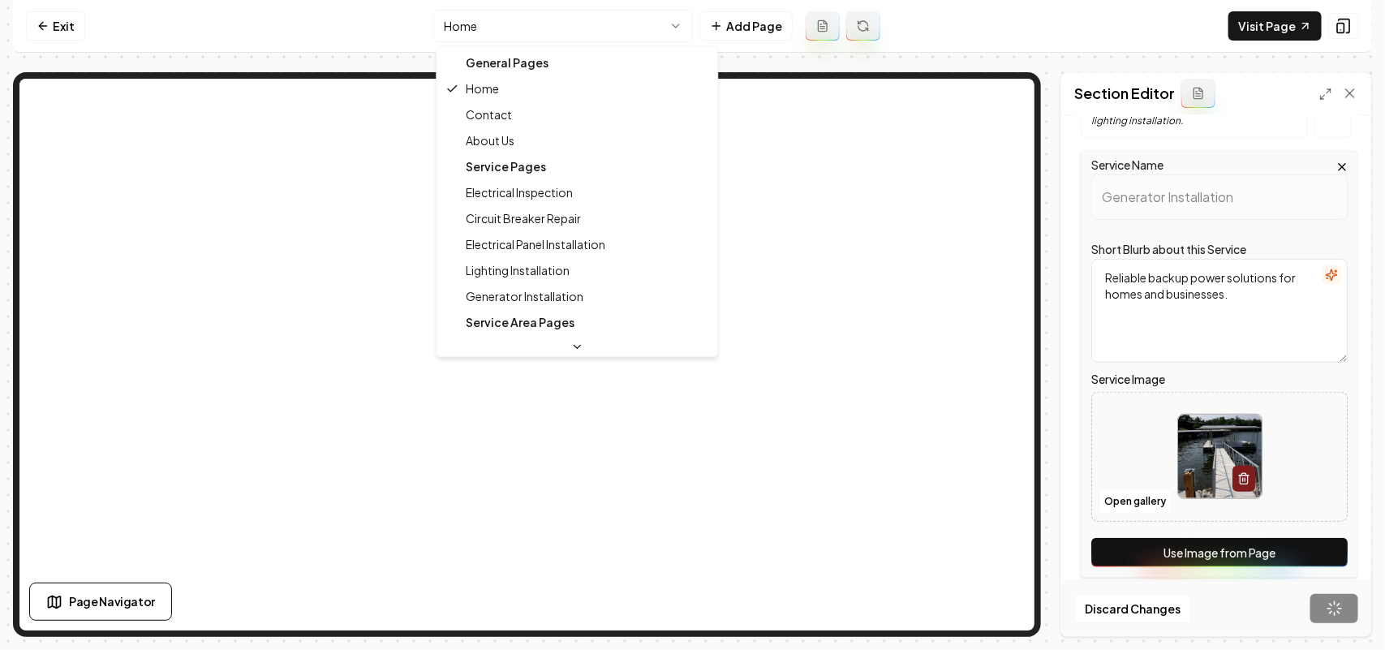
click at [526, 33] on html "Computer Required This feature is only available on a computer. Please switch t…" at bounding box center [692, 325] width 1385 height 650
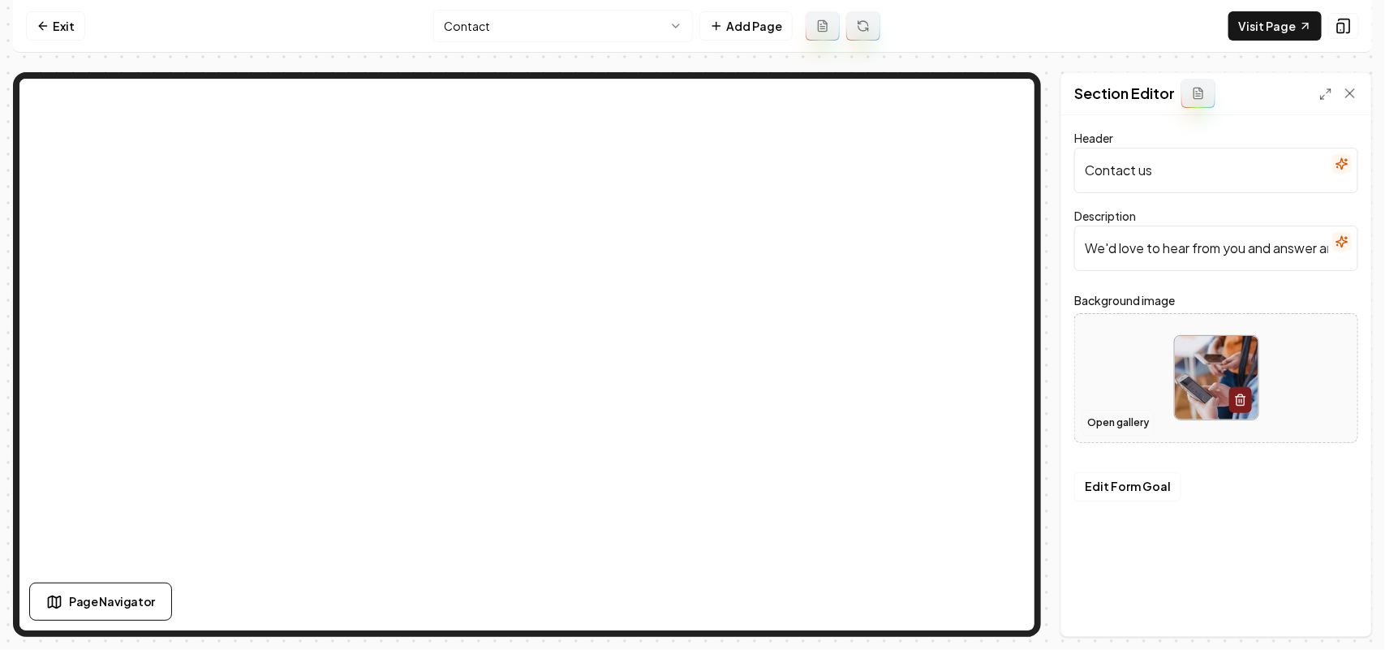
click at [1099, 419] on button "Open gallery" at bounding box center [1117, 423] width 73 height 26
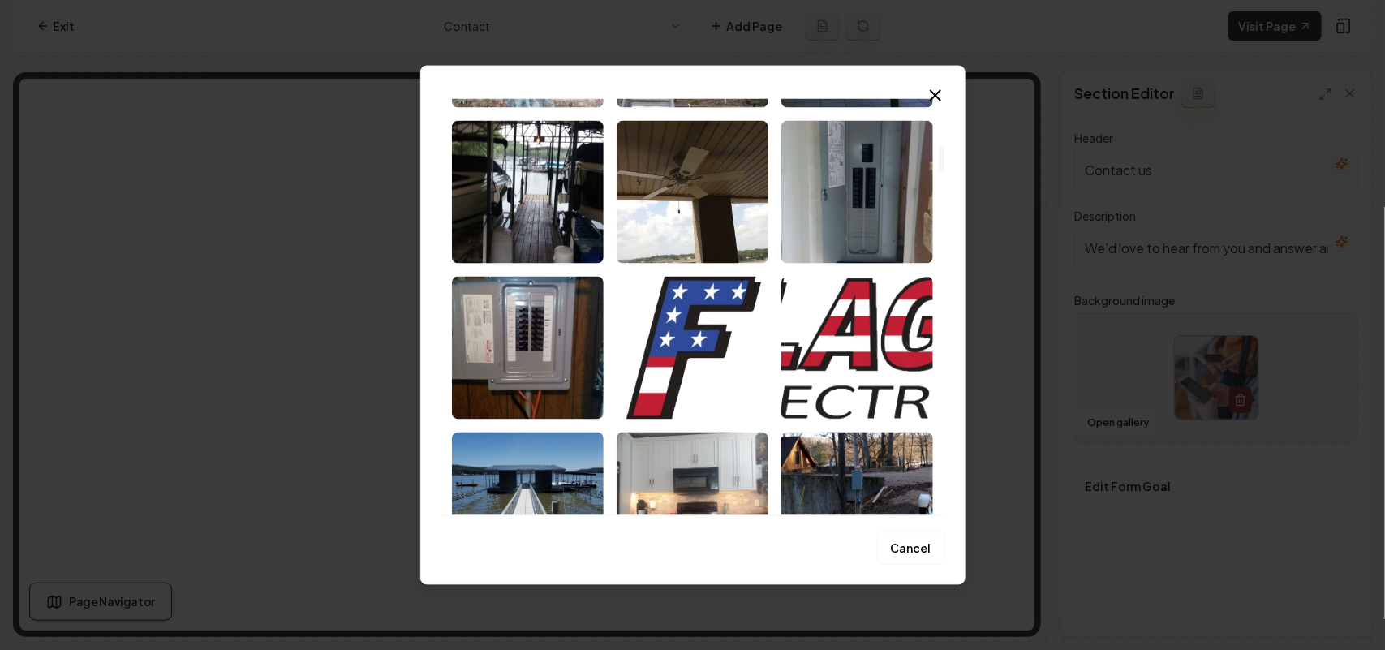
scroll to position [710, 0]
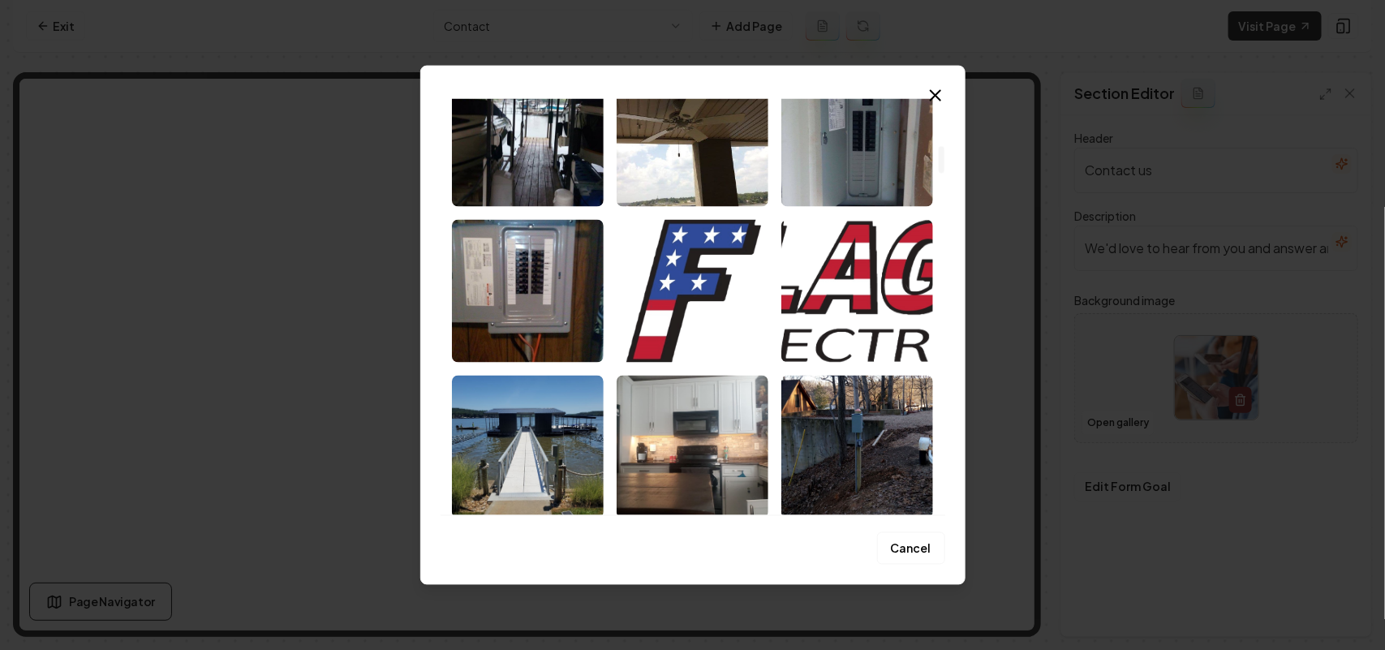
click at [565, 447] on img "Select image image_68c456335c7cd75eb80f7ca2.jpeg" at bounding box center [528, 446] width 152 height 143
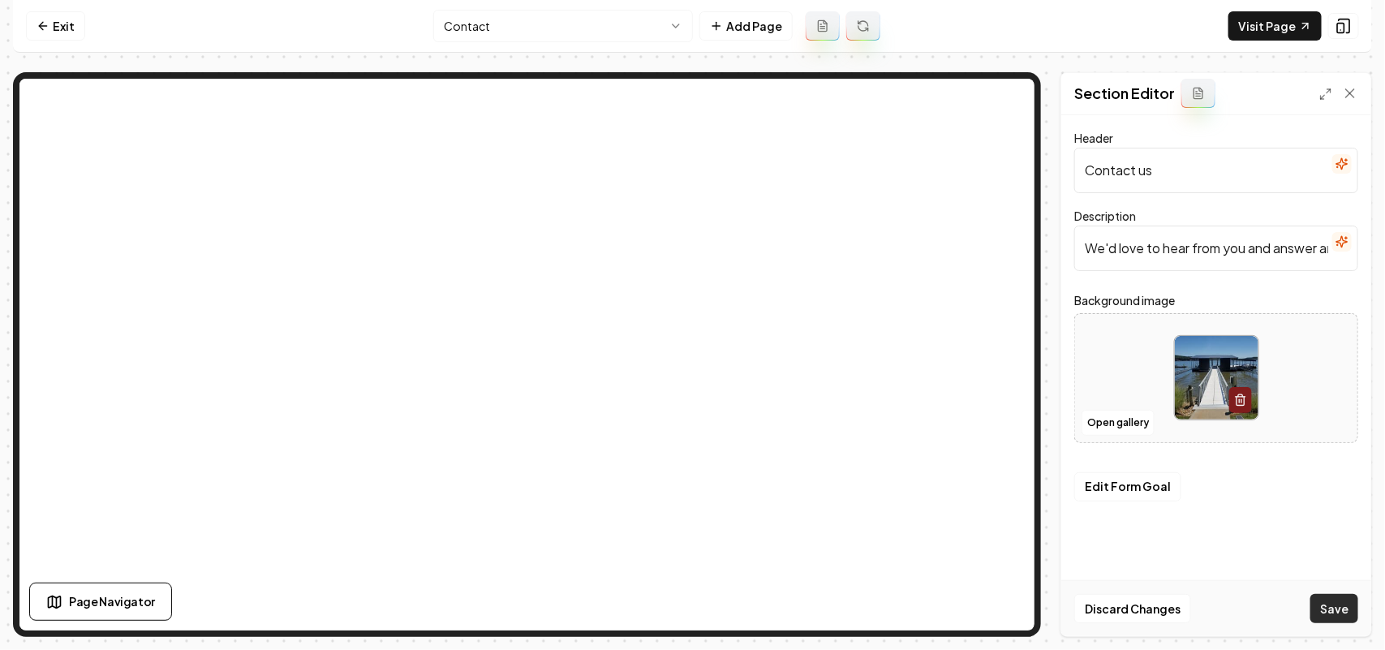
click at [1336, 612] on button "Save" at bounding box center [1334, 608] width 48 height 29
click at [516, 20] on html "Computer Required This feature is only available on a computer. Please switch t…" at bounding box center [692, 325] width 1385 height 650
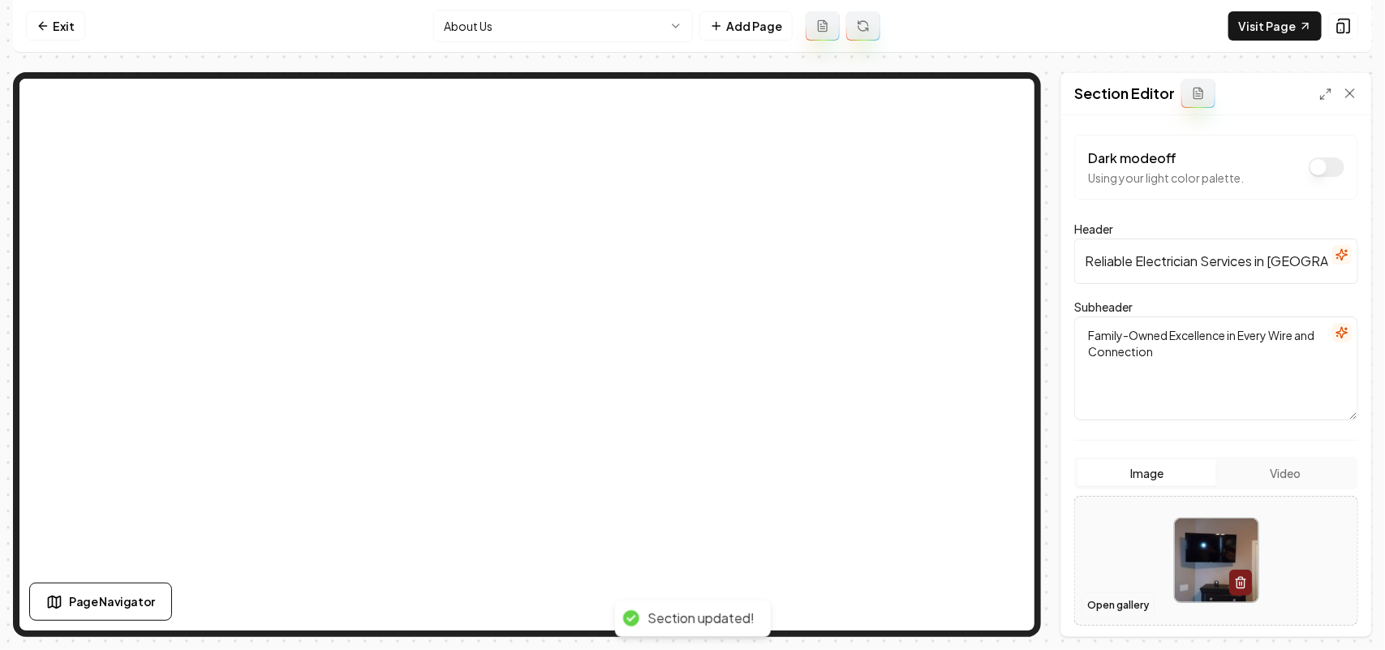
click at [1100, 602] on button "Open gallery" at bounding box center [1117, 605] width 73 height 26
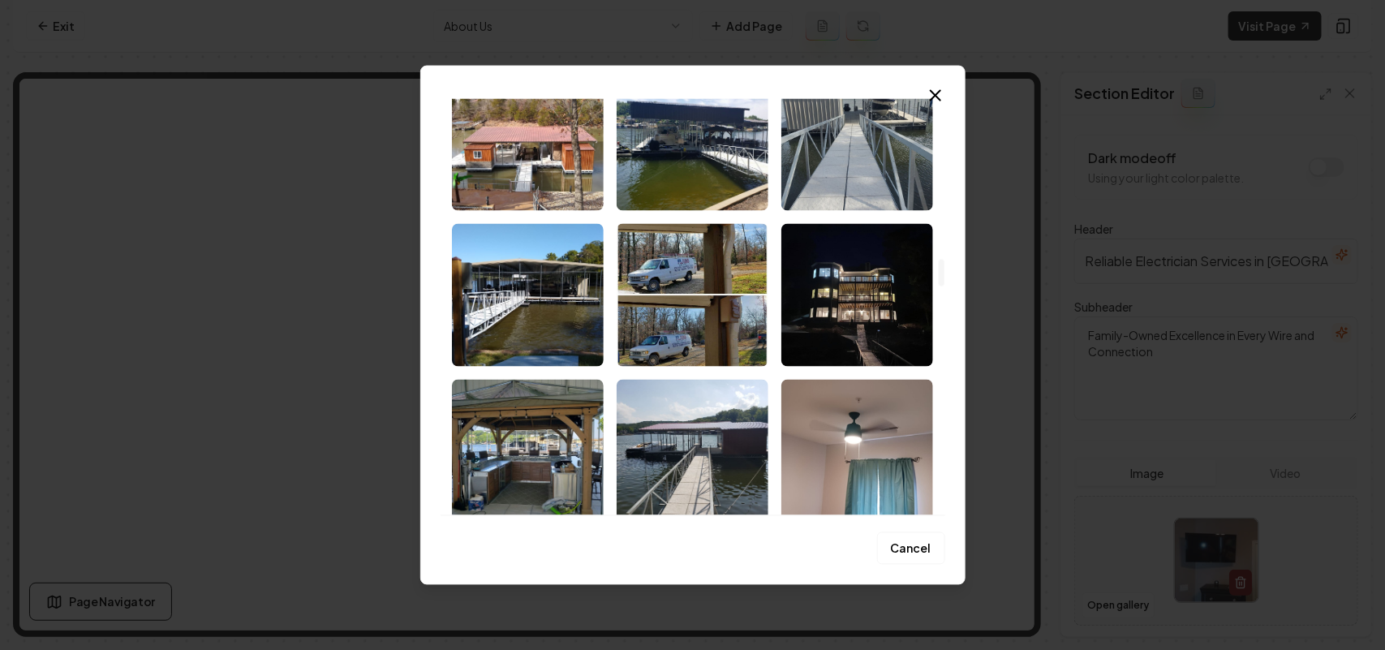
scroll to position [2636, 0]
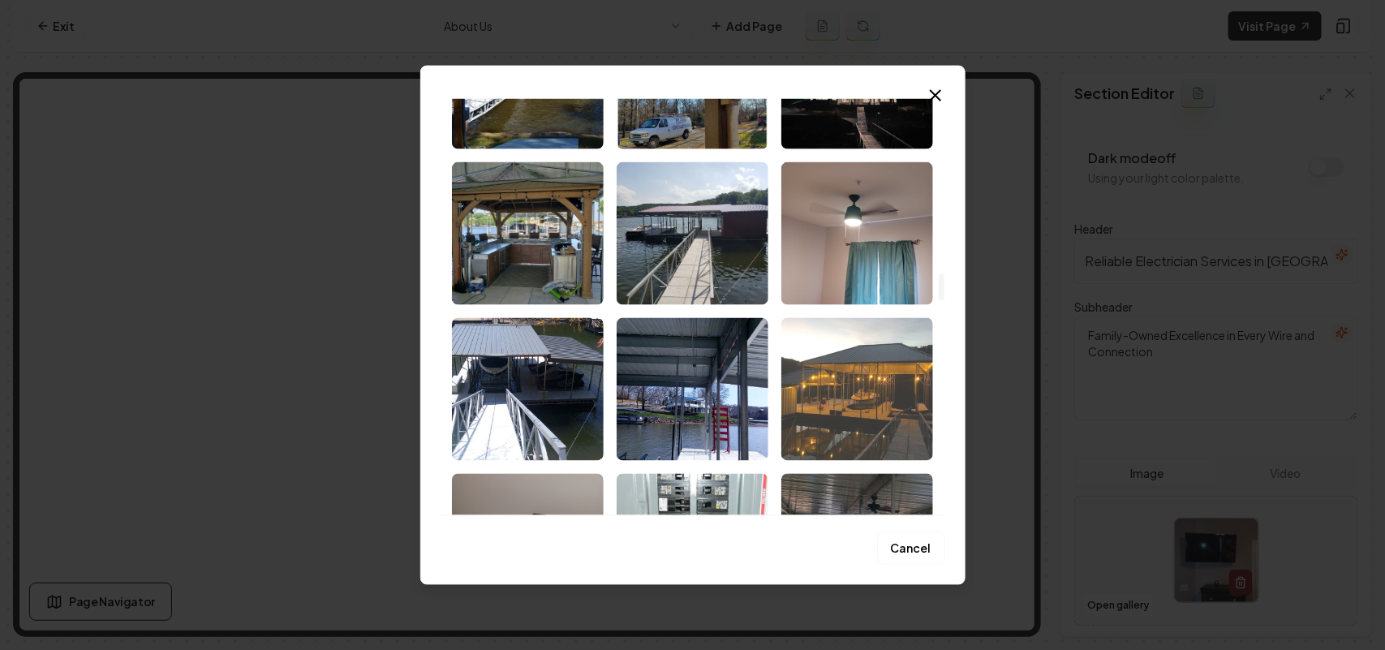
click at [878, 397] on img "Select image image_68c4562a5c7cd75eb80f3a02.jpeg" at bounding box center [857, 388] width 152 height 143
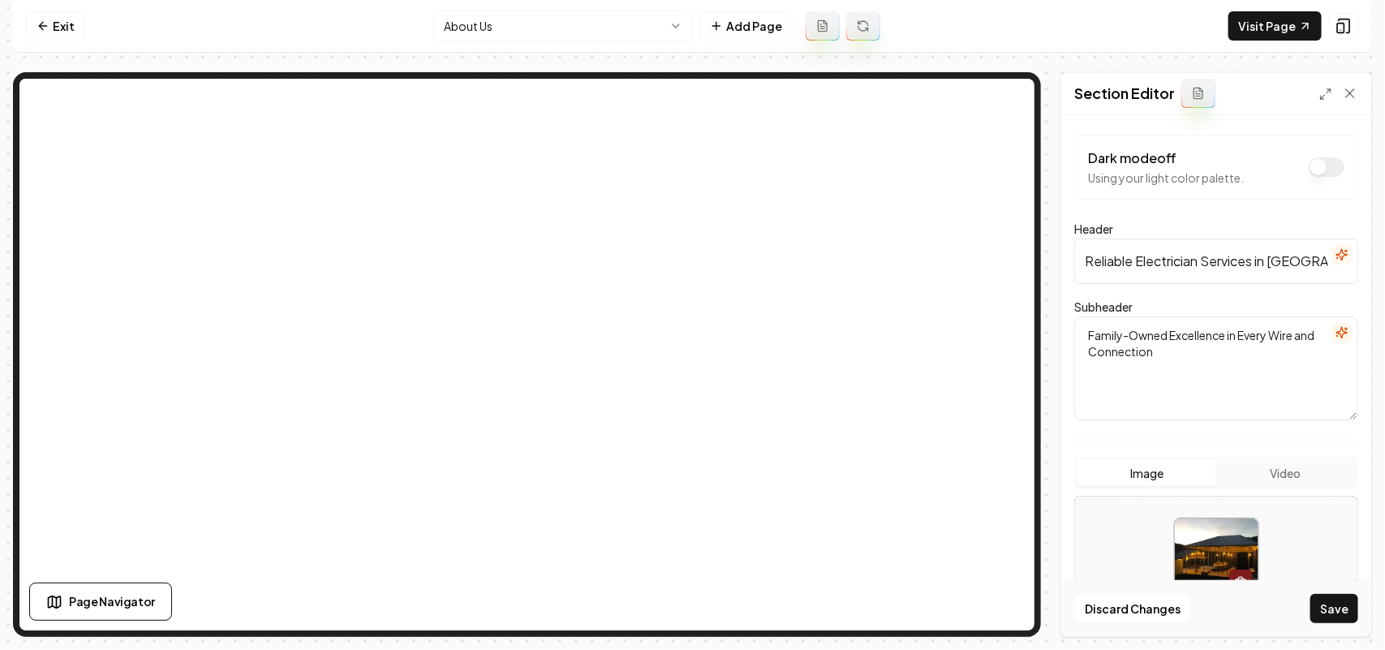
click at [1326, 599] on button "Save" at bounding box center [1334, 608] width 48 height 29
click at [548, 29] on html "Computer Required This feature is only available on a computer. Please switch t…" at bounding box center [692, 325] width 1385 height 650
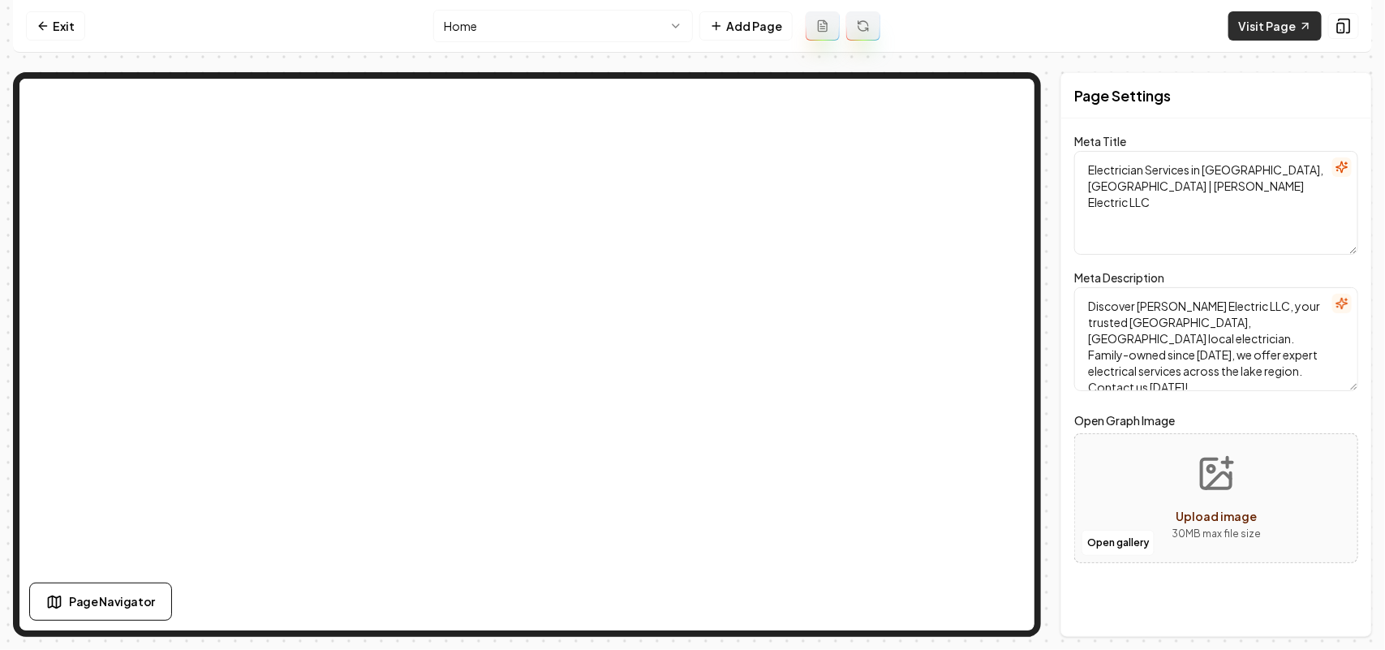
click at [1290, 22] on link "Visit Page" at bounding box center [1274, 25] width 93 height 29
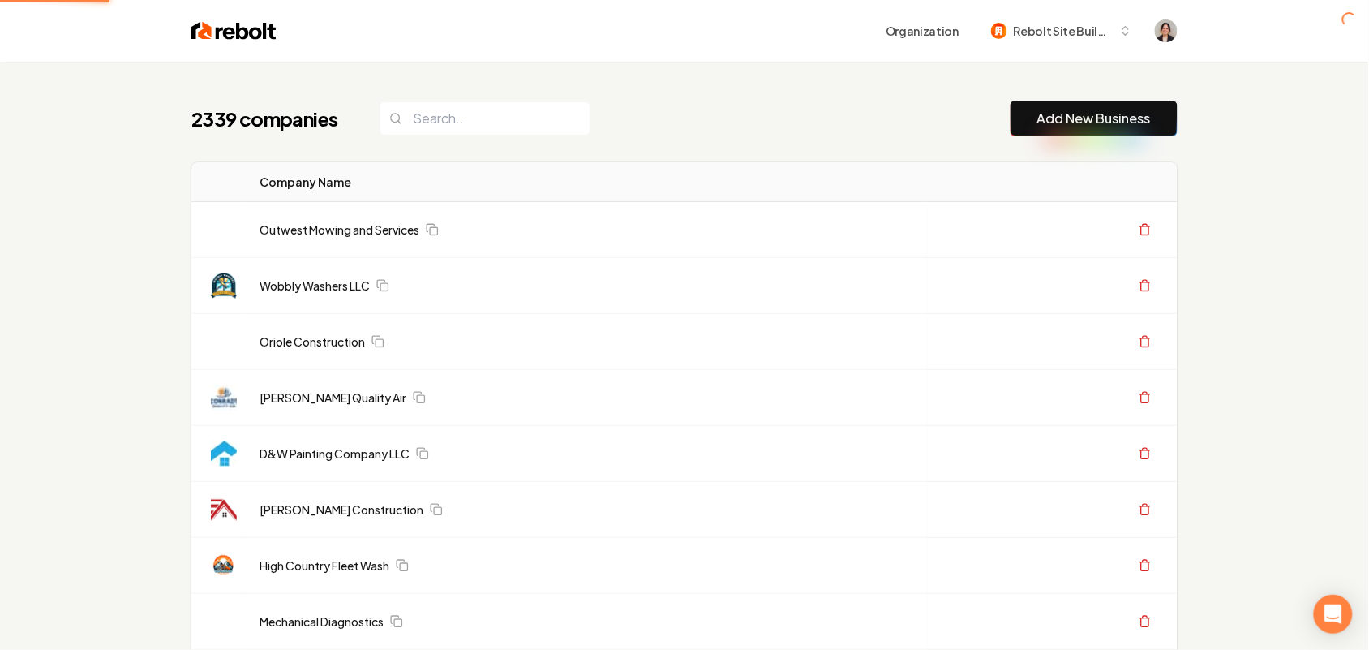
click at [1091, 118] on link "Add New Business" at bounding box center [1094, 118] width 114 height 19
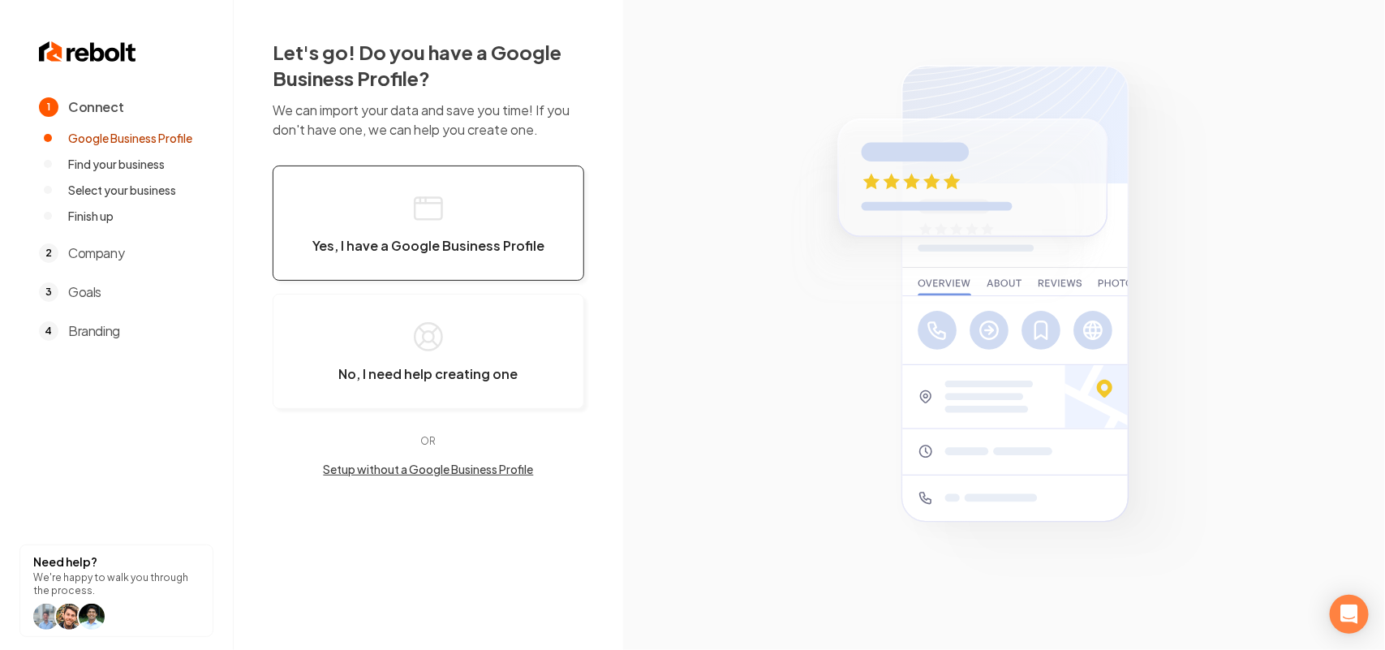
click at [456, 247] on span "Yes, I have a Google Business Profile" at bounding box center [428, 246] width 232 height 16
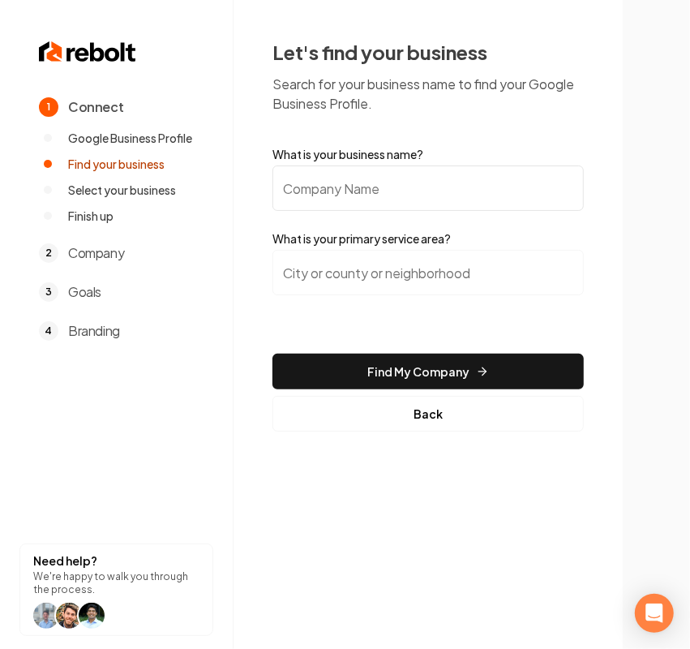
click at [345, 203] on input "What is your business name?" at bounding box center [428, 187] width 311 height 45
paste input "[PERSON_NAME]'s Tree Works"
type input "[PERSON_NAME]'s Tree Works"
click at [350, 278] on input "search" at bounding box center [428, 272] width 311 height 45
paste input "Jackson"
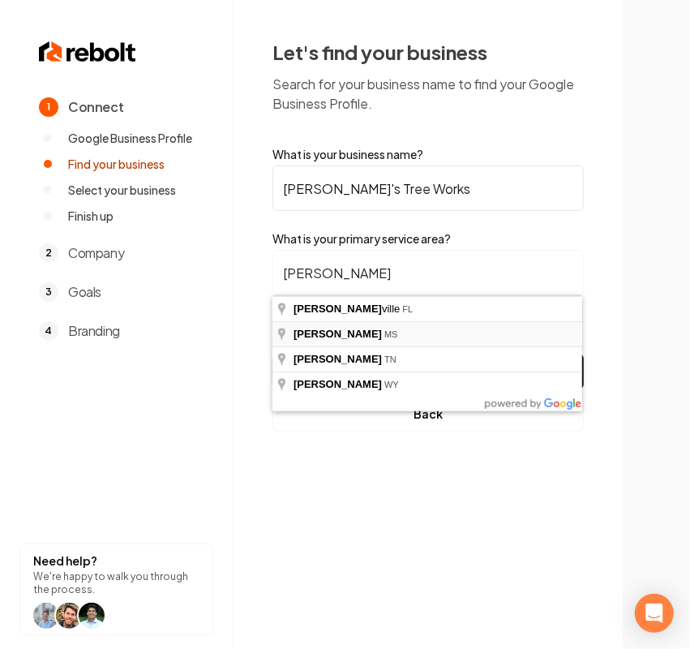
type input "Jackson, MS"
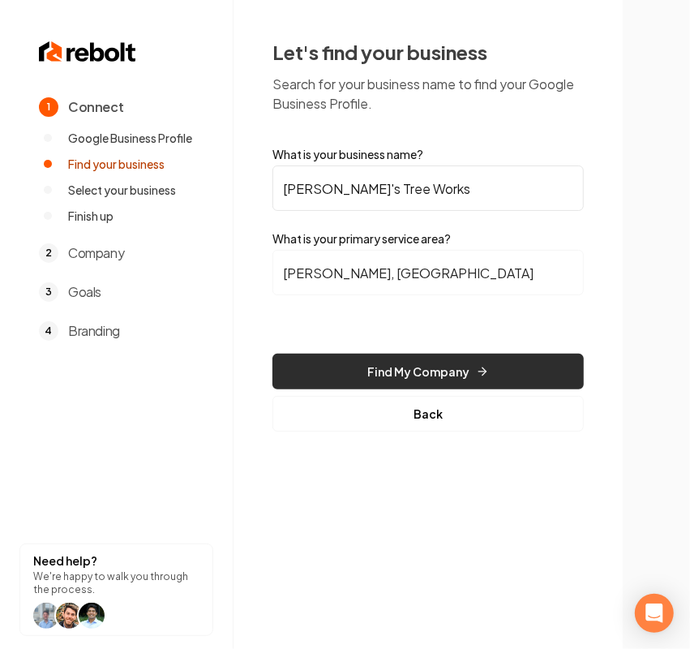
click at [424, 362] on button "Find My Company" at bounding box center [428, 372] width 311 height 36
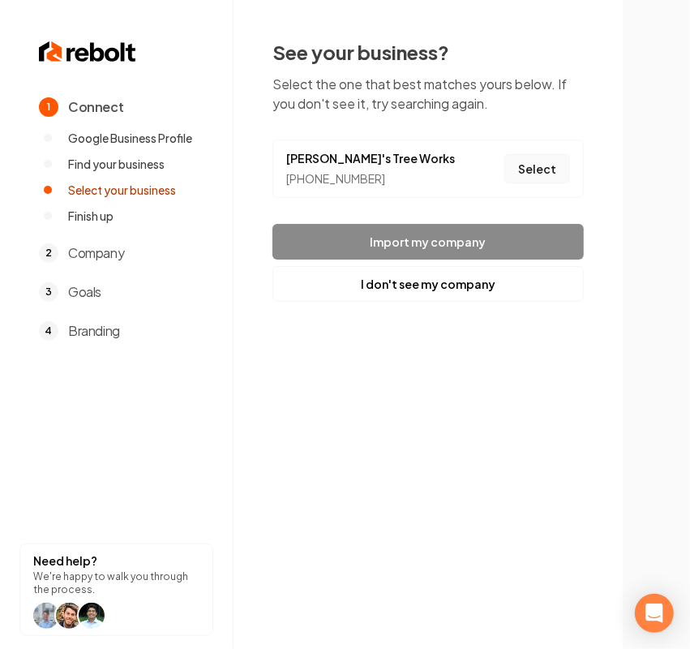
click at [541, 167] on button "Select" at bounding box center [538, 168] width 66 height 29
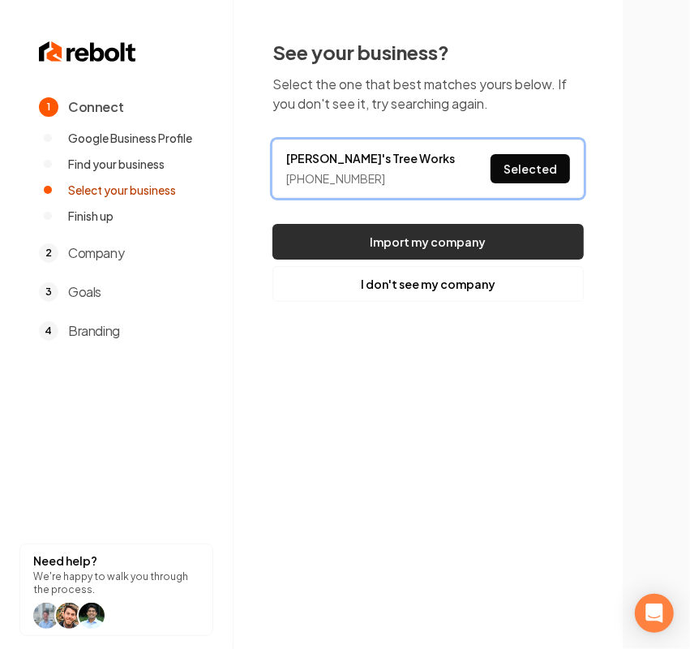
click at [439, 246] on button "Import my company" at bounding box center [428, 242] width 311 height 36
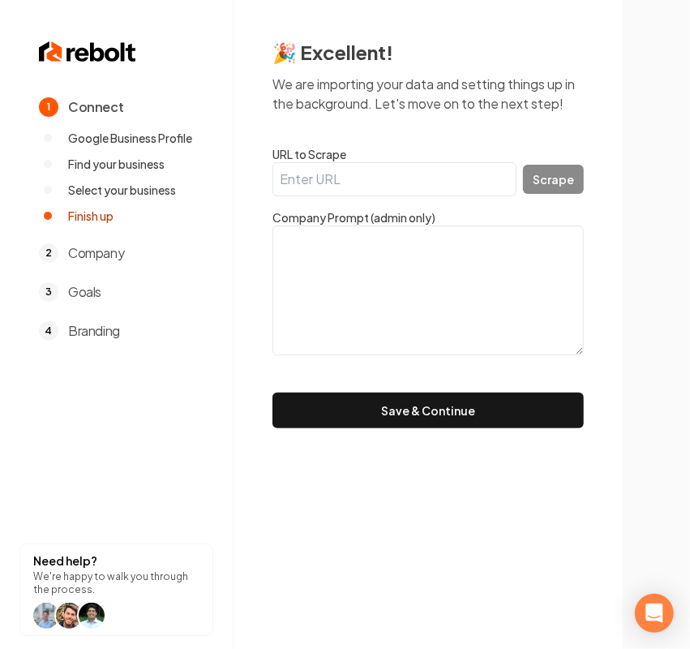
click at [377, 321] on textarea at bounding box center [428, 290] width 311 height 130
paste textarea "Here at Ray's Tree Works, we are committed to quality service and customer sati…"
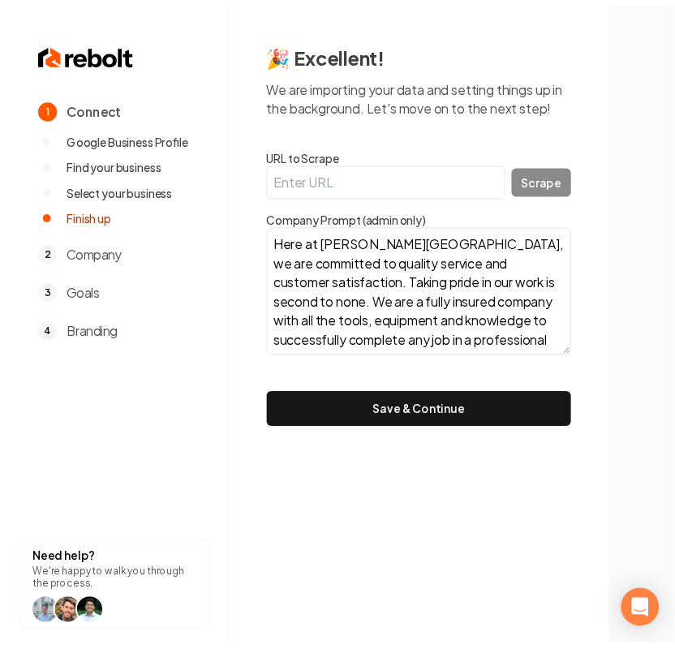
scroll to position [90, 0]
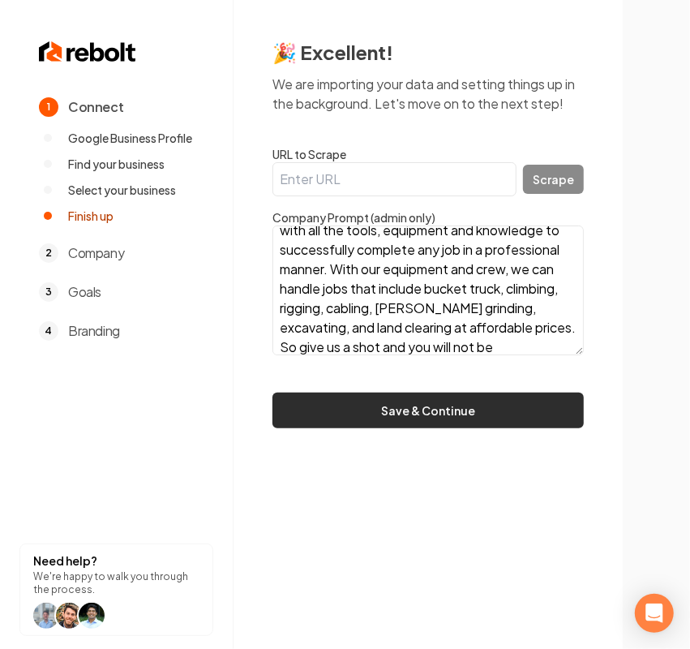
type textarea "Here at Ray's Tree Works, we are committed to quality service and customer sati…"
click at [497, 403] on button "Save & Continue" at bounding box center [428, 411] width 311 height 36
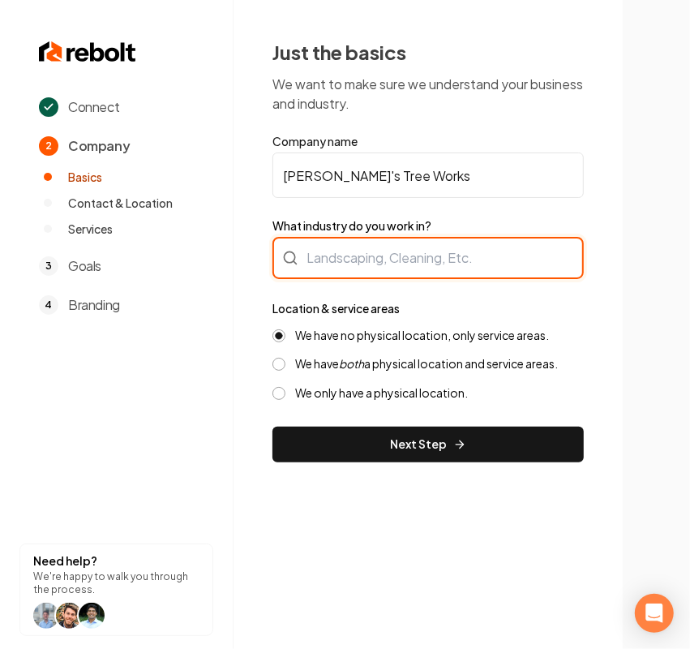
click at [420, 268] on div at bounding box center [428, 258] width 311 height 42
type input "Tree Services"
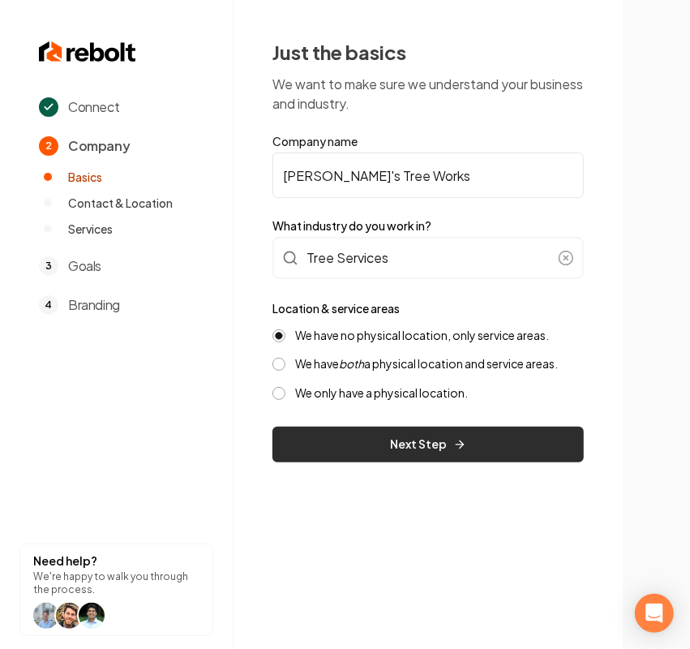
click at [380, 442] on button "Next Step" at bounding box center [428, 445] width 311 height 36
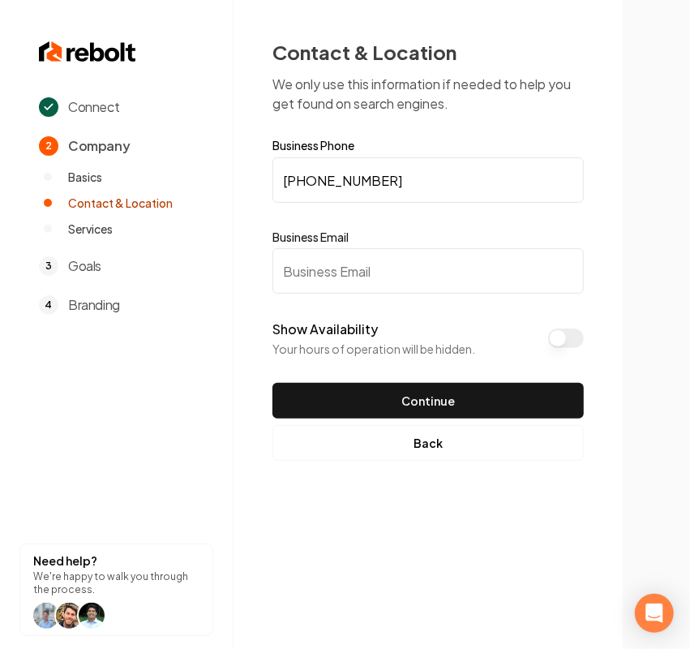
click at [447, 270] on input "Business Email" at bounding box center [428, 270] width 311 height 45
paste input "raystreeworks@gmail.com"
click at [560, 339] on button "Show Availability" at bounding box center [566, 338] width 36 height 19
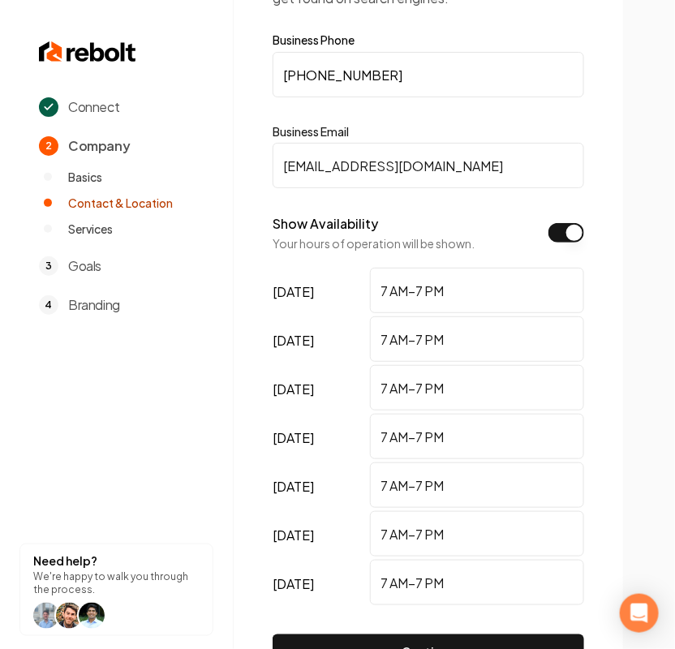
scroll to position [203, 0]
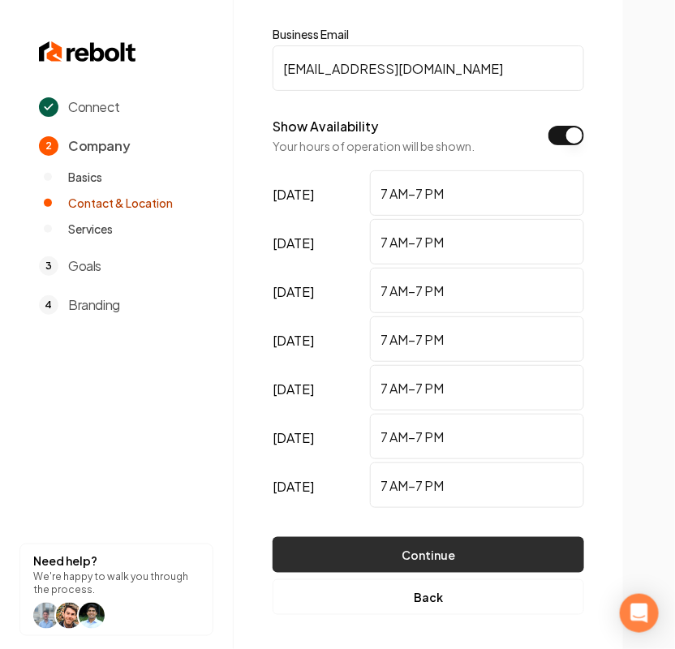
click at [479, 557] on button "Continue" at bounding box center [428, 555] width 311 height 36
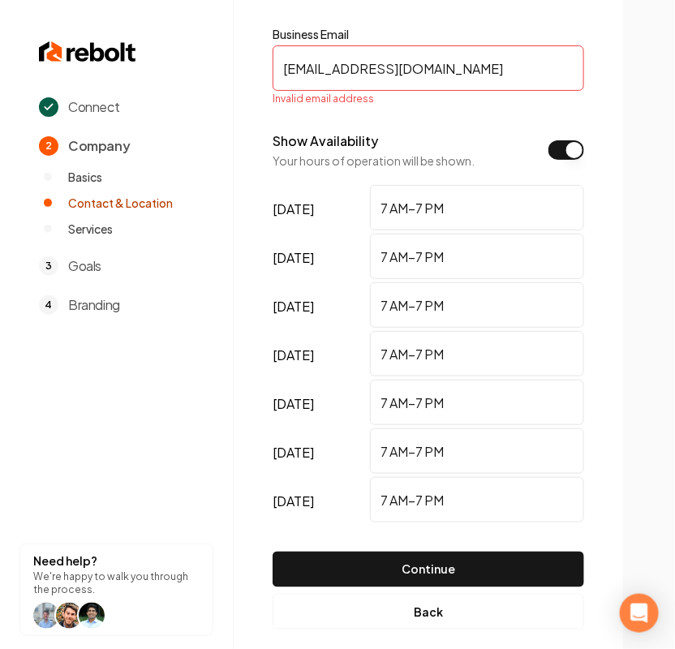
drag, startPoint x: 276, startPoint y: 70, endPoint x: 252, endPoint y: 79, distance: 25.2
click at [268, 70] on div "Contact & Location We only use this information if needed to help you get found…" at bounding box center [428, 232] width 389 height 871
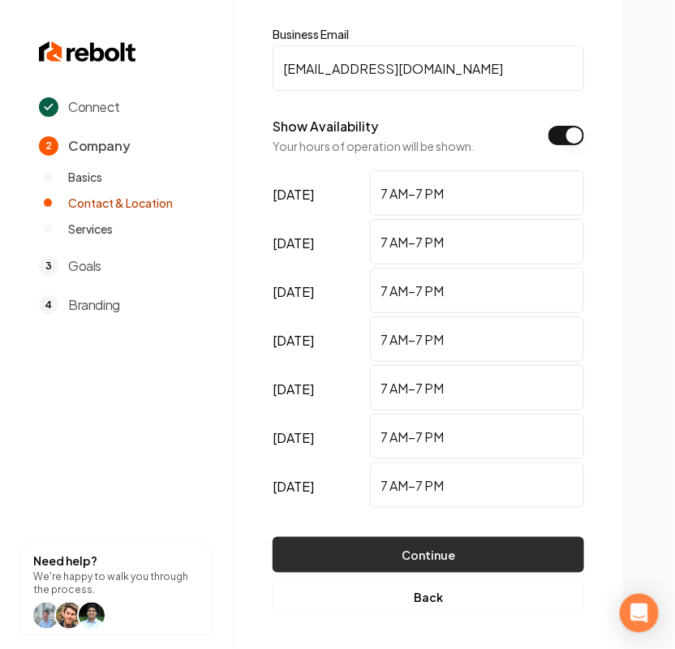
type input "raystreeworks@gmail.com"
click at [507, 561] on button "Continue" at bounding box center [428, 555] width 311 height 36
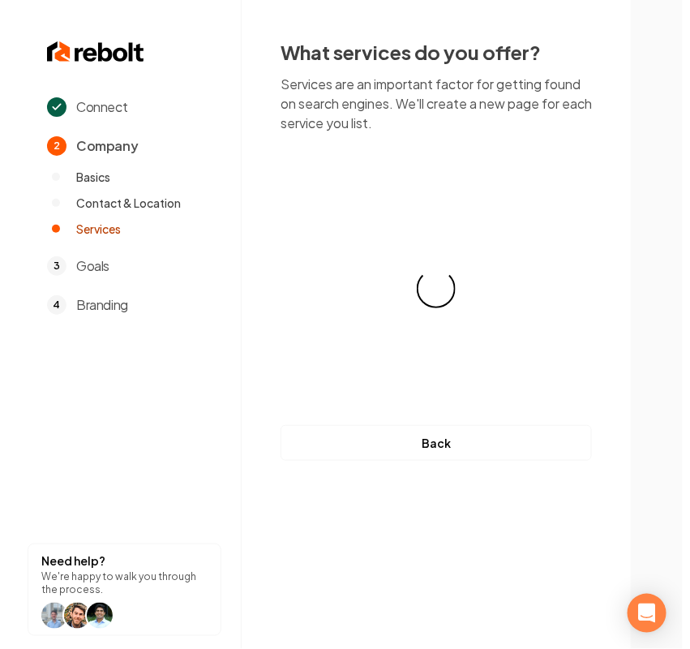
scroll to position [0, 0]
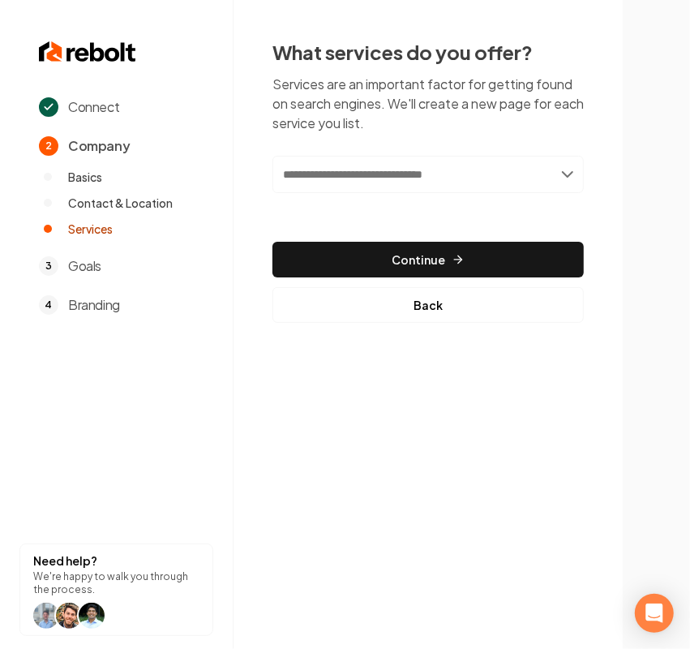
click at [419, 195] on div "Add new or select from suggestions Select a service" at bounding box center [428, 186] width 311 height 60
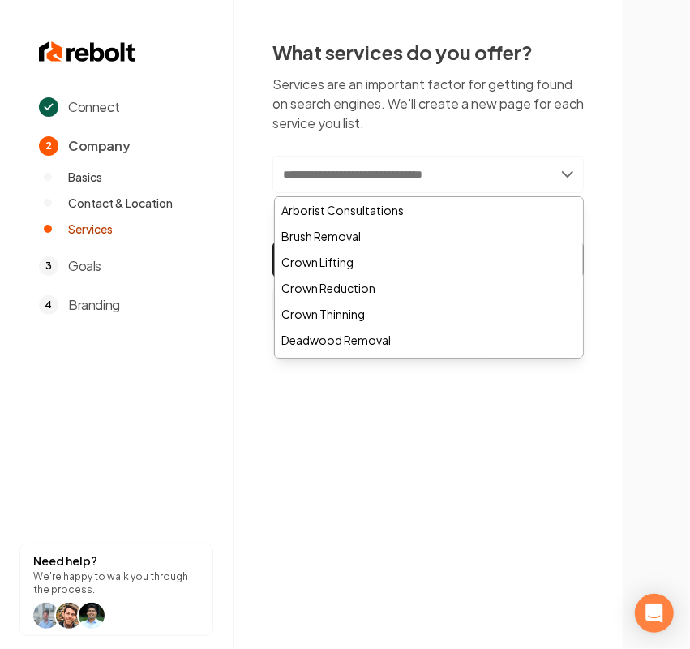
click at [412, 191] on input "text" at bounding box center [428, 174] width 311 height 37
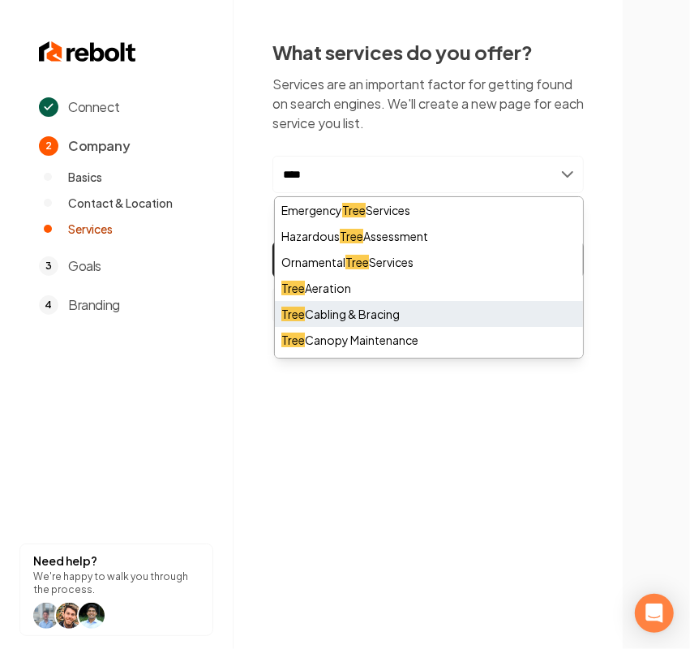
type input "****"
click at [387, 318] on div "Tree Cabling & Bracing" at bounding box center [429, 314] width 308 height 26
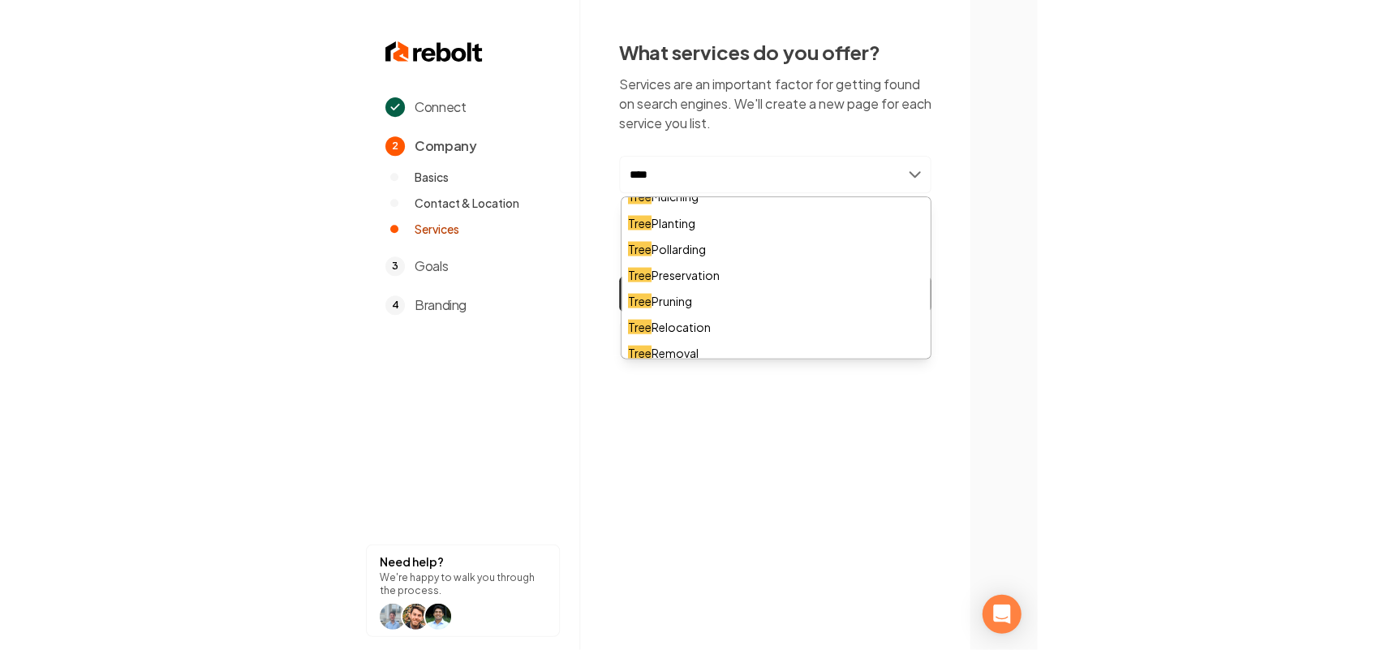
scroll to position [406, 0]
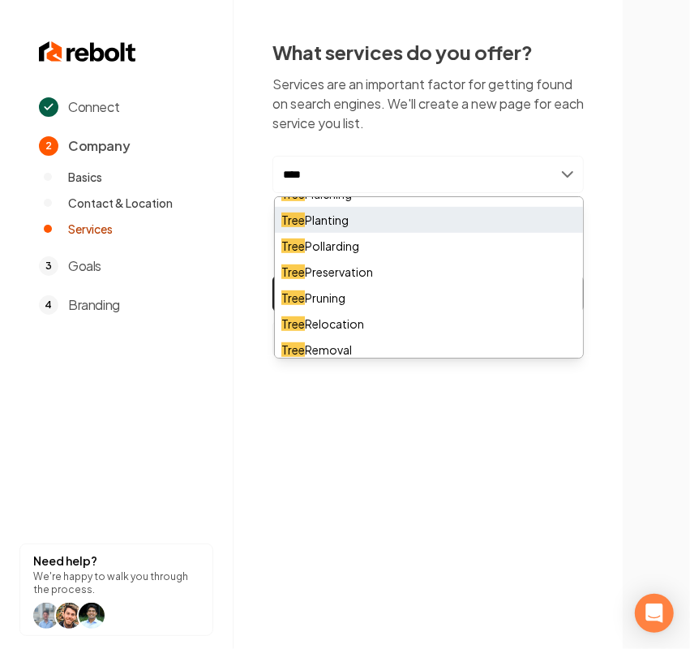
type input "****"
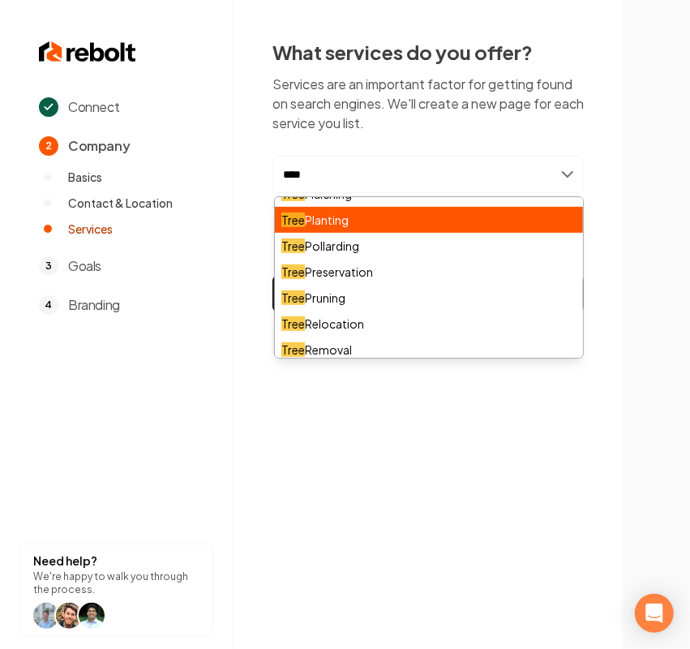
click at [398, 224] on div "Tree Planting" at bounding box center [429, 220] width 308 height 26
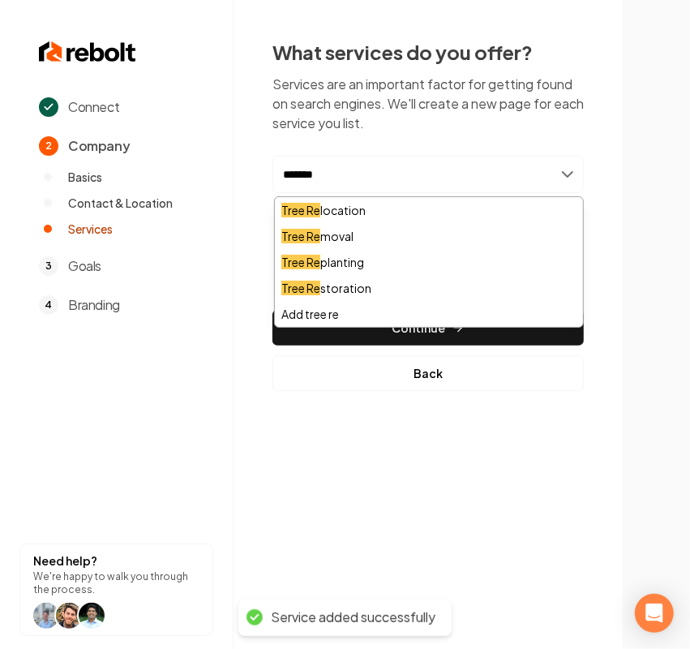
type input "*******"
click at [365, 232] on div "Tree Re moval" at bounding box center [429, 236] width 308 height 26
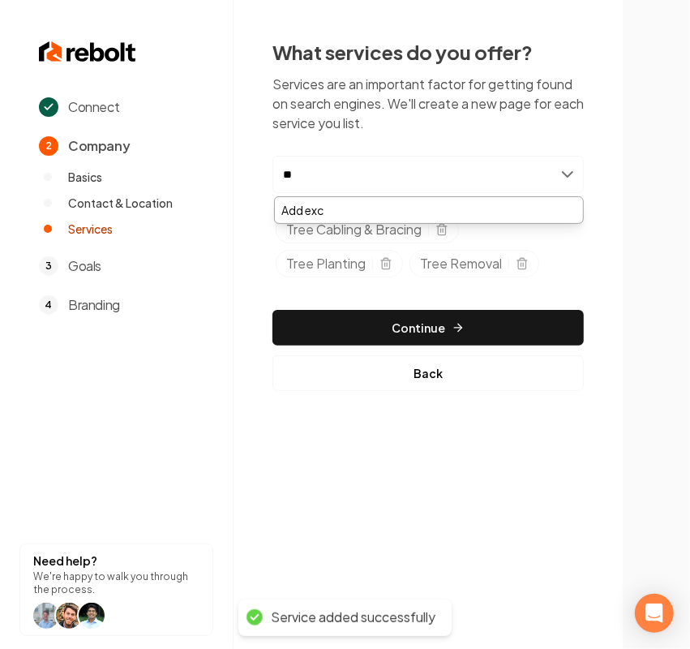
type input "*"
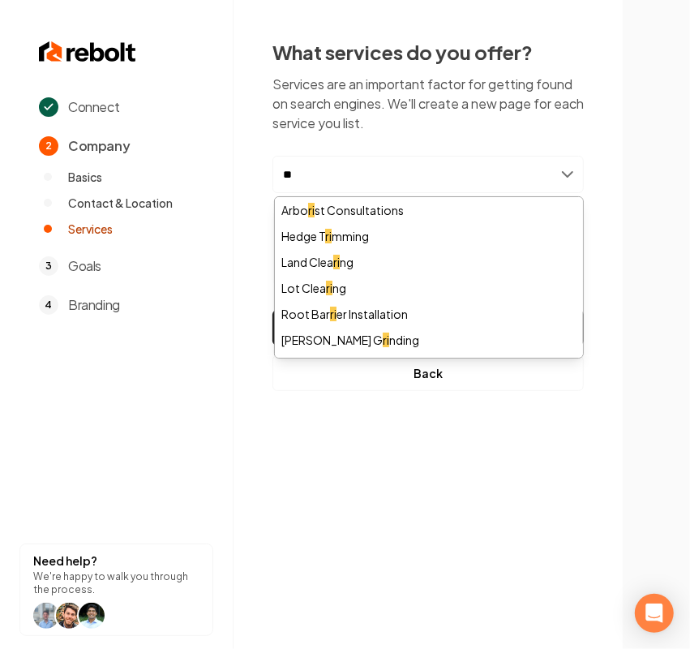
type input "*"
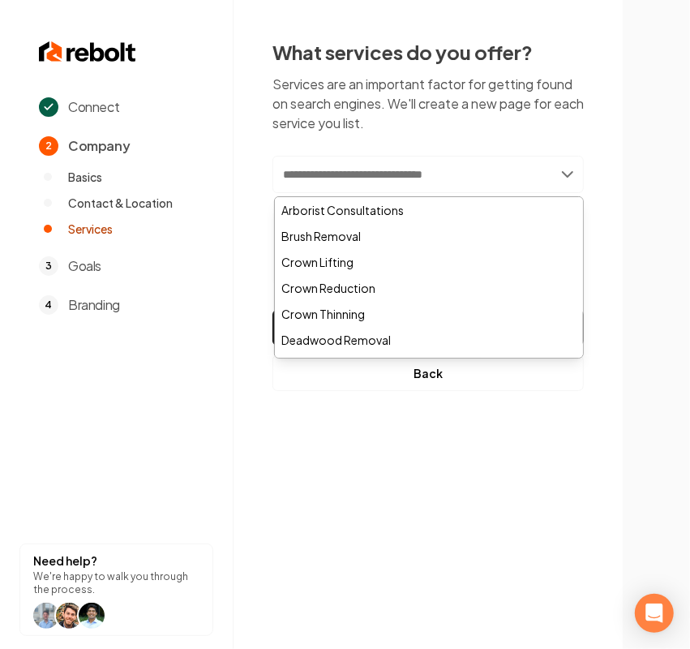
click at [410, 171] on input "text" at bounding box center [428, 174] width 311 height 37
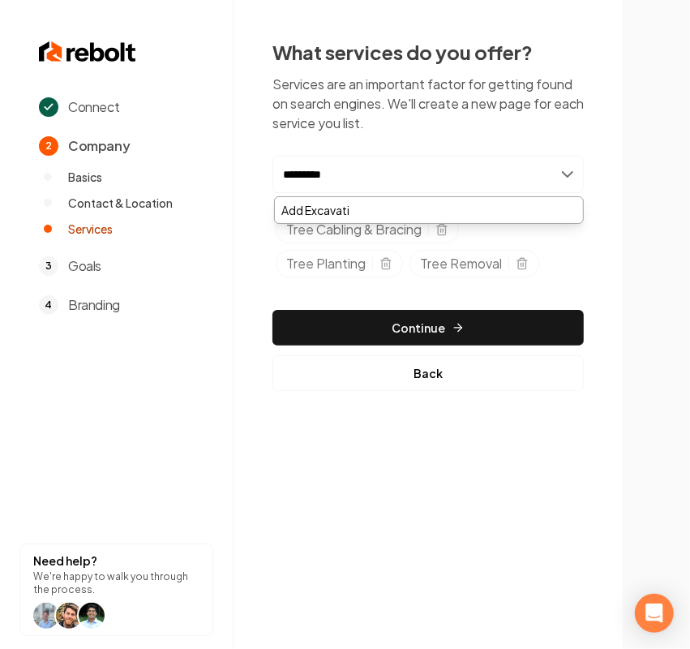
type input "**********"
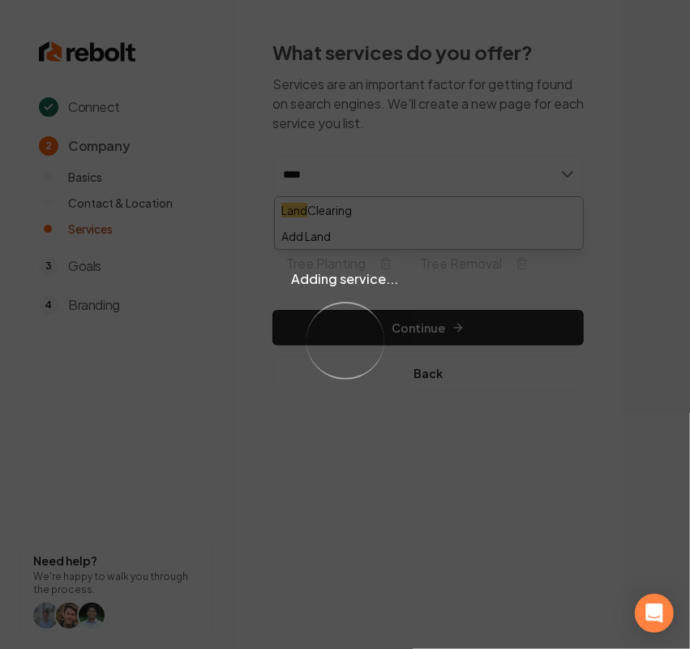
type input "****"
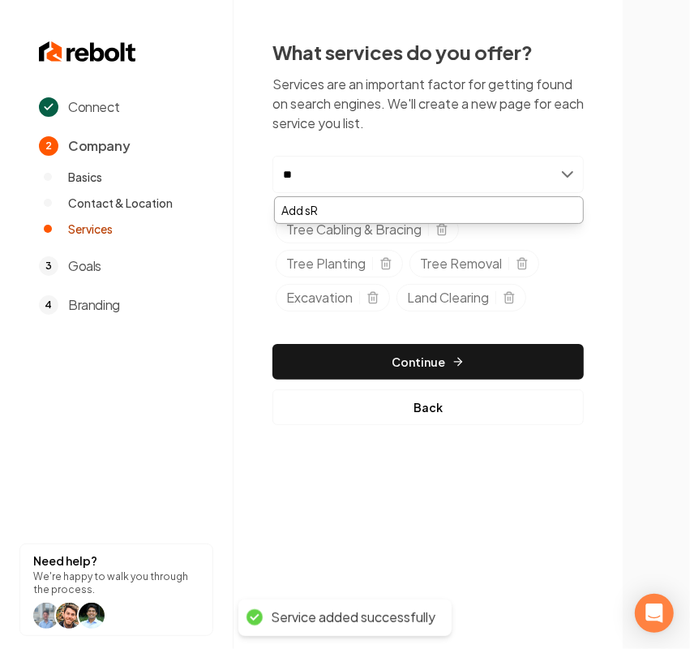
type input "*"
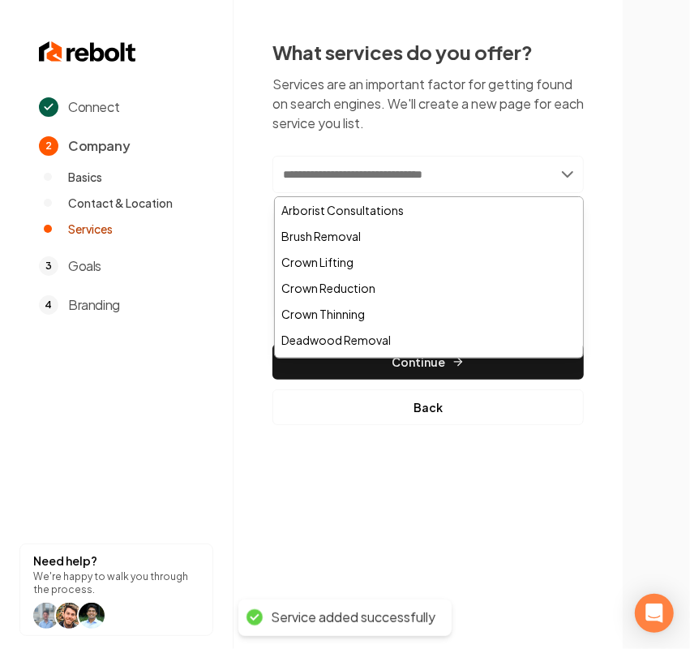
type input "*"
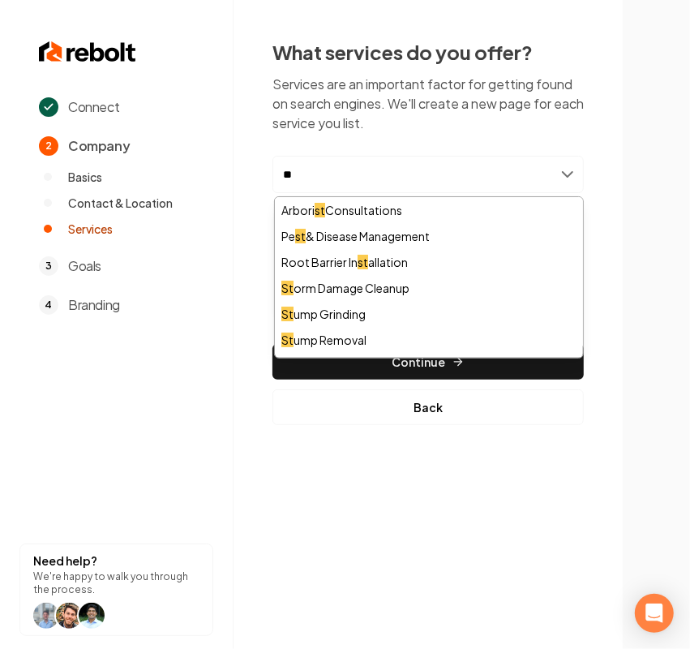
type input "***"
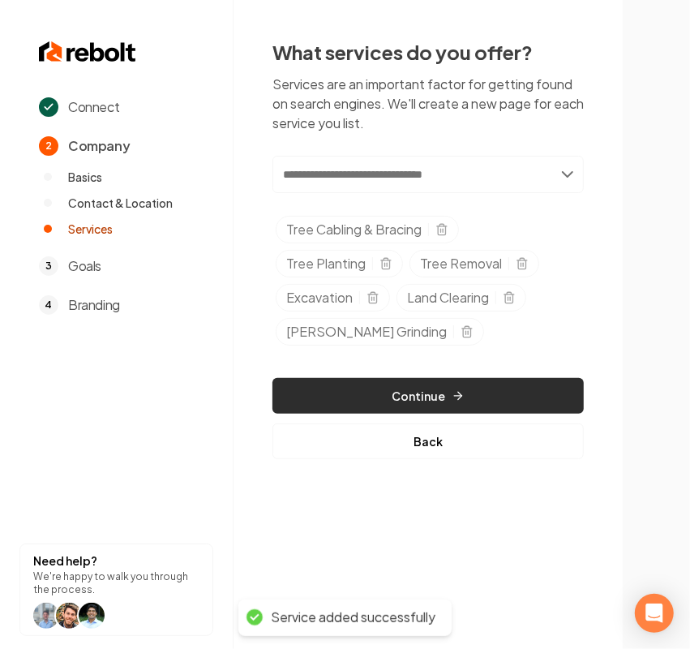
click at [458, 394] on icon "button" at bounding box center [458, 395] width 13 height 13
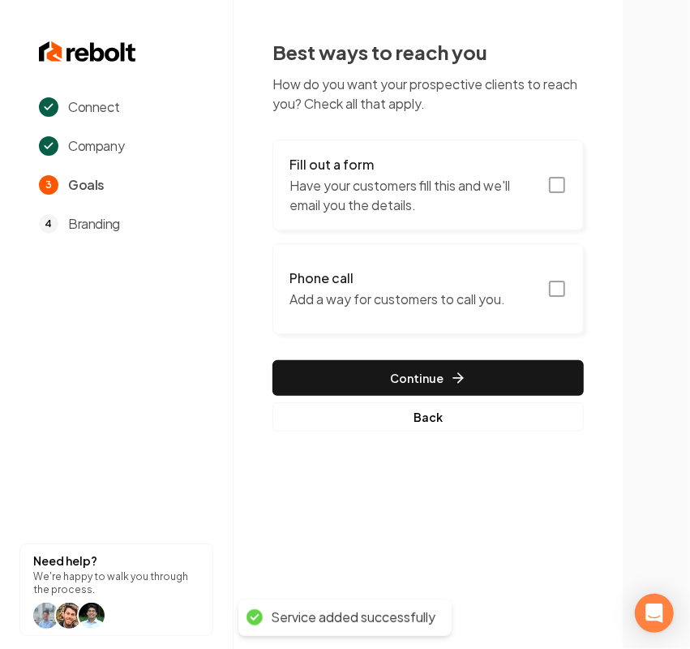
click at [357, 191] on p "Have your customers fill this and we'll email you the details." at bounding box center [414, 195] width 248 height 39
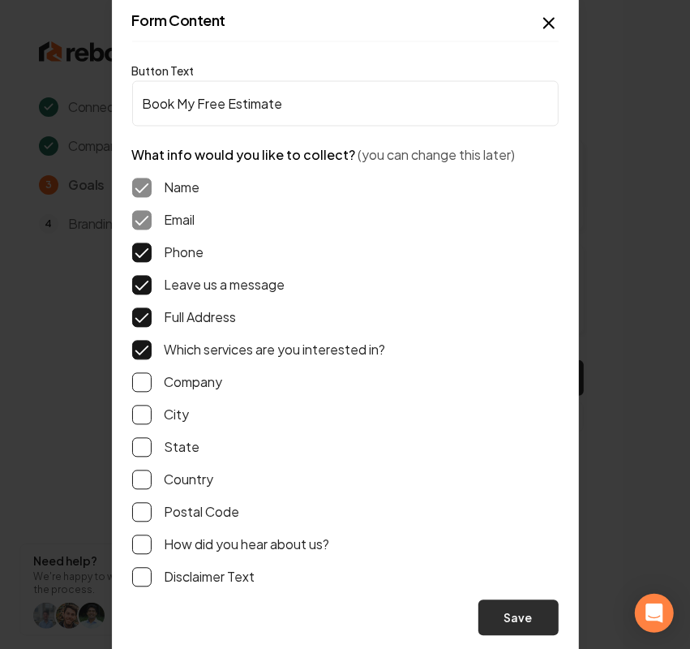
click at [528, 621] on button "Save" at bounding box center [519, 618] width 80 height 36
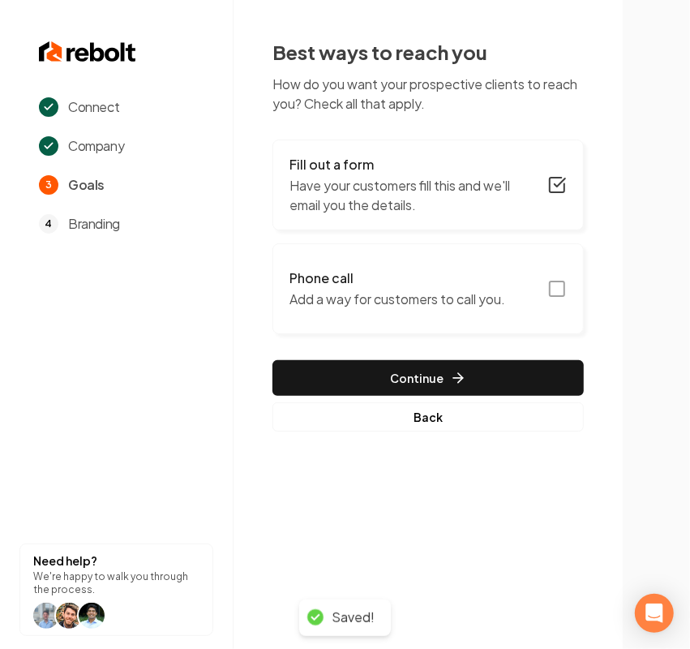
click at [479, 308] on p "Add a way for customers to call you." at bounding box center [398, 299] width 216 height 19
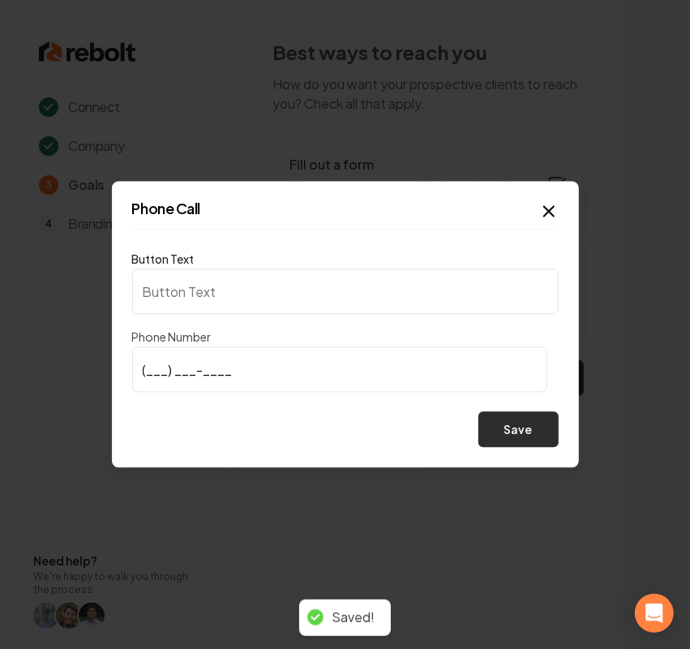
type input "Call us"
type input "(601) 500-1202"
click at [522, 444] on button "Save" at bounding box center [519, 430] width 80 height 36
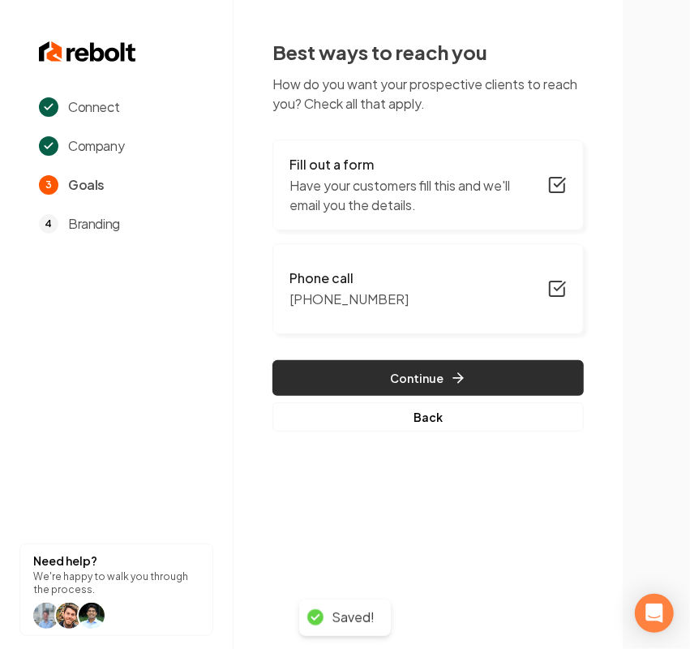
click at [414, 390] on button "Continue" at bounding box center [428, 378] width 311 height 36
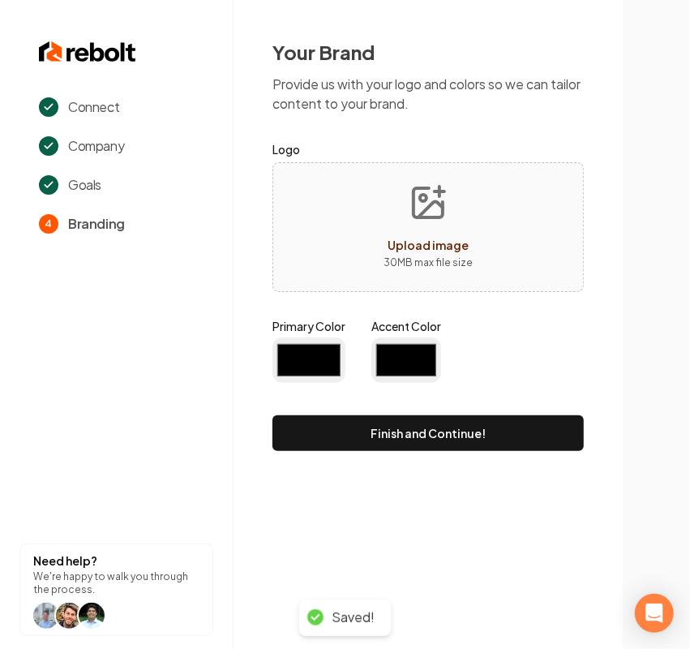
type input "#194d33"
type input "#70be00"
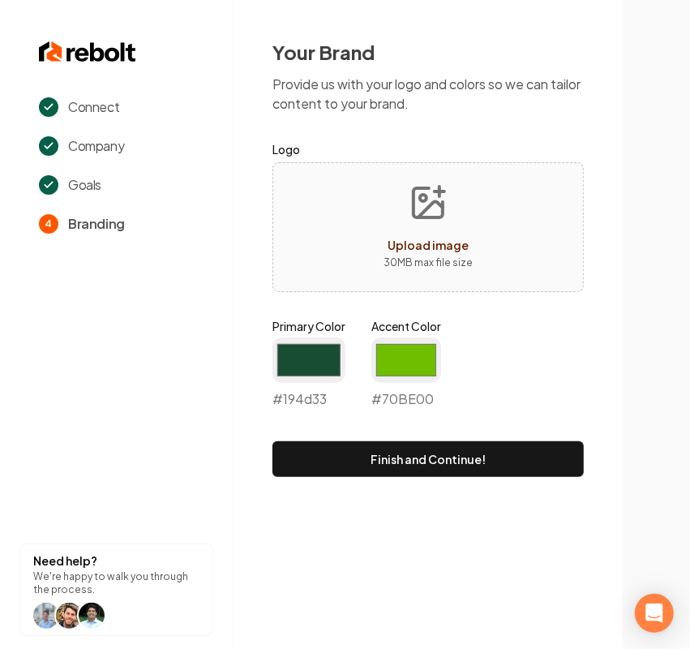
click at [406, 183] on button "Upload image 30 MB max file size" at bounding box center [428, 227] width 115 height 114
type input "**********"
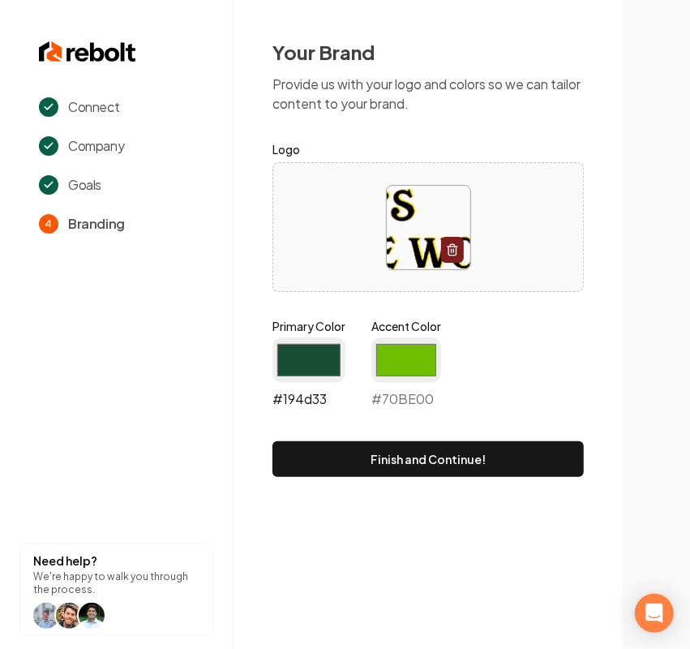
click at [319, 367] on input "#194d33" at bounding box center [309, 359] width 73 height 45
click at [402, 354] on input "#70be00" at bounding box center [406, 359] width 70 height 45
click at [302, 353] on input "#194d33" at bounding box center [309, 359] width 73 height 45
click at [318, 366] on input "#194d33" at bounding box center [309, 359] width 73 height 45
type input "#236308"
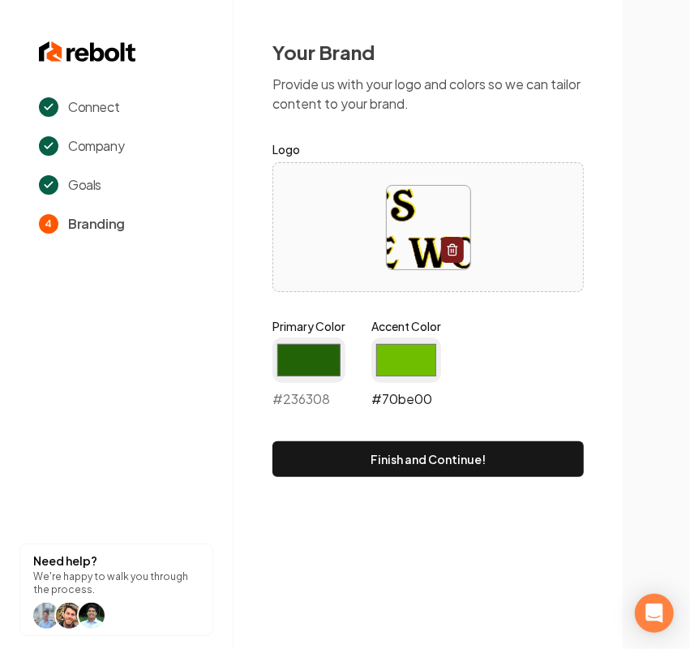
click at [406, 363] on input "#70be00" at bounding box center [406, 359] width 70 height 45
drag, startPoint x: 492, startPoint y: 382, endPoint x: 509, endPoint y: 381, distance: 17.9
click at [509, 381] on div "Primary Color #236308 #236308 Accent Color #fbee74 #fbee74" at bounding box center [428, 366] width 311 height 97
click at [395, 359] on input "#fbee74" at bounding box center [406, 359] width 70 height 45
type input "#ffeb33"
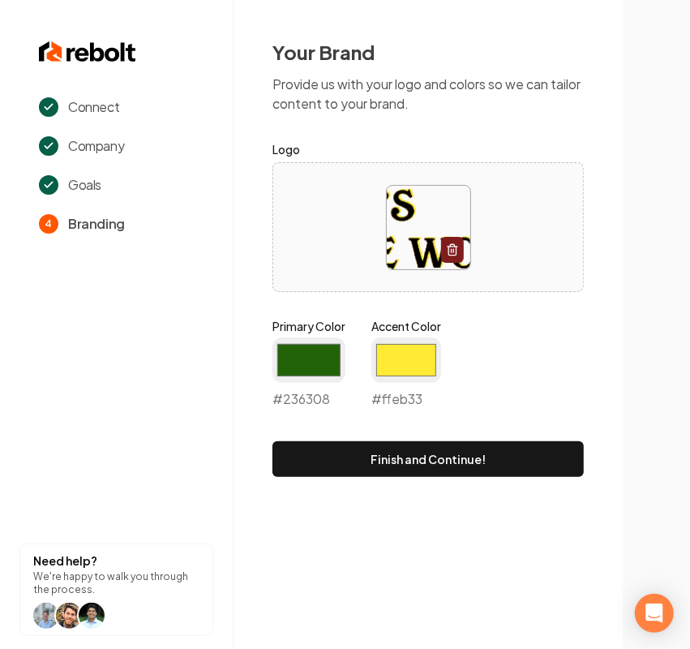
click at [532, 315] on form "Logo Primary Color #236308 #236308 Accent Color #ffeb33 #ffeb33 Finish and Cont…" at bounding box center [428, 308] width 311 height 337
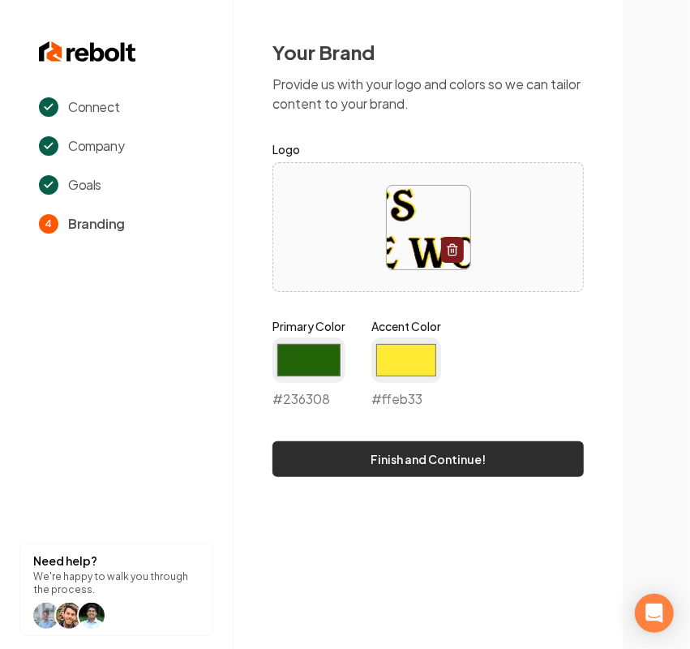
click at [415, 448] on button "Finish and Continue!" at bounding box center [428, 459] width 311 height 36
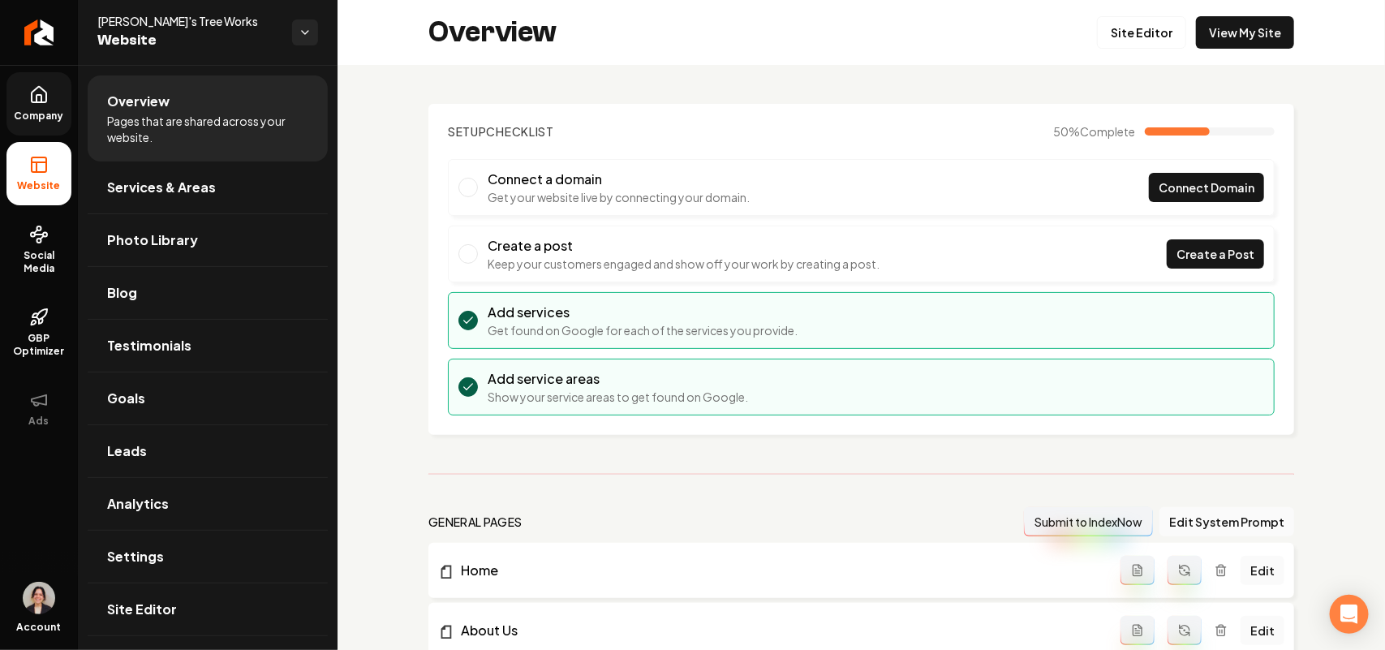
click at [32, 100] on icon at bounding box center [39, 94] width 15 height 15
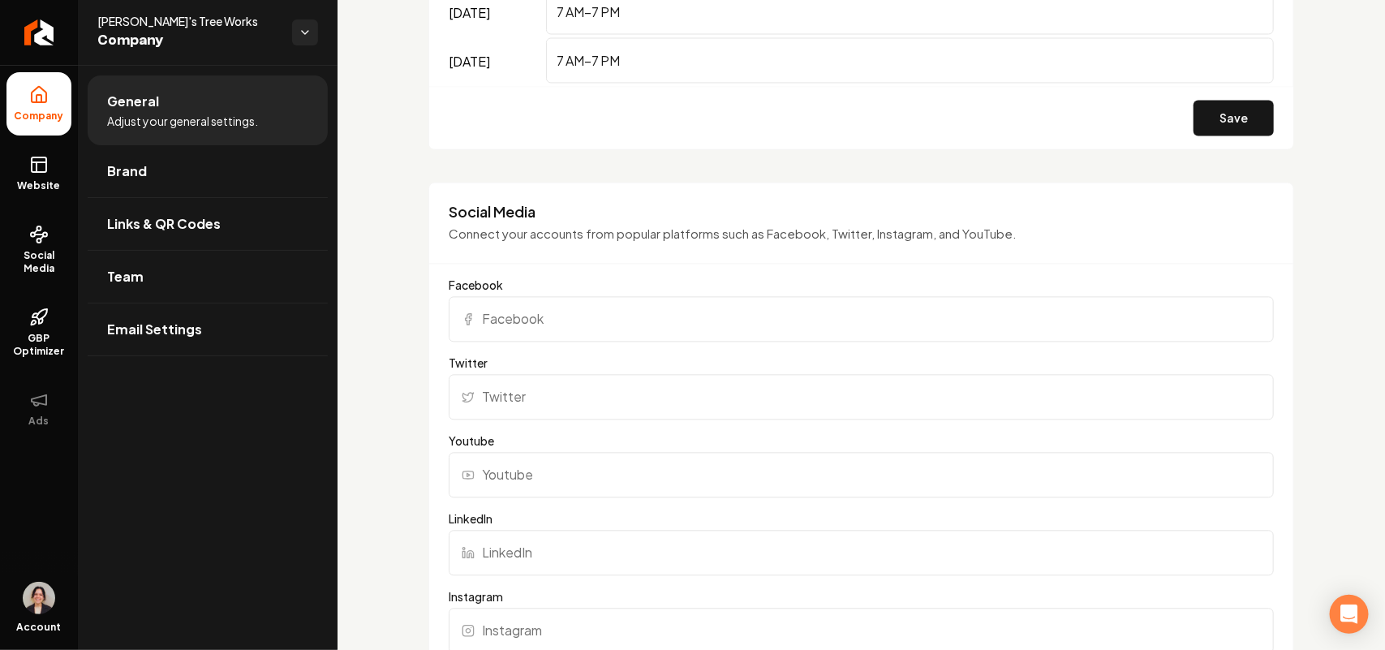
scroll to position [1419, 0]
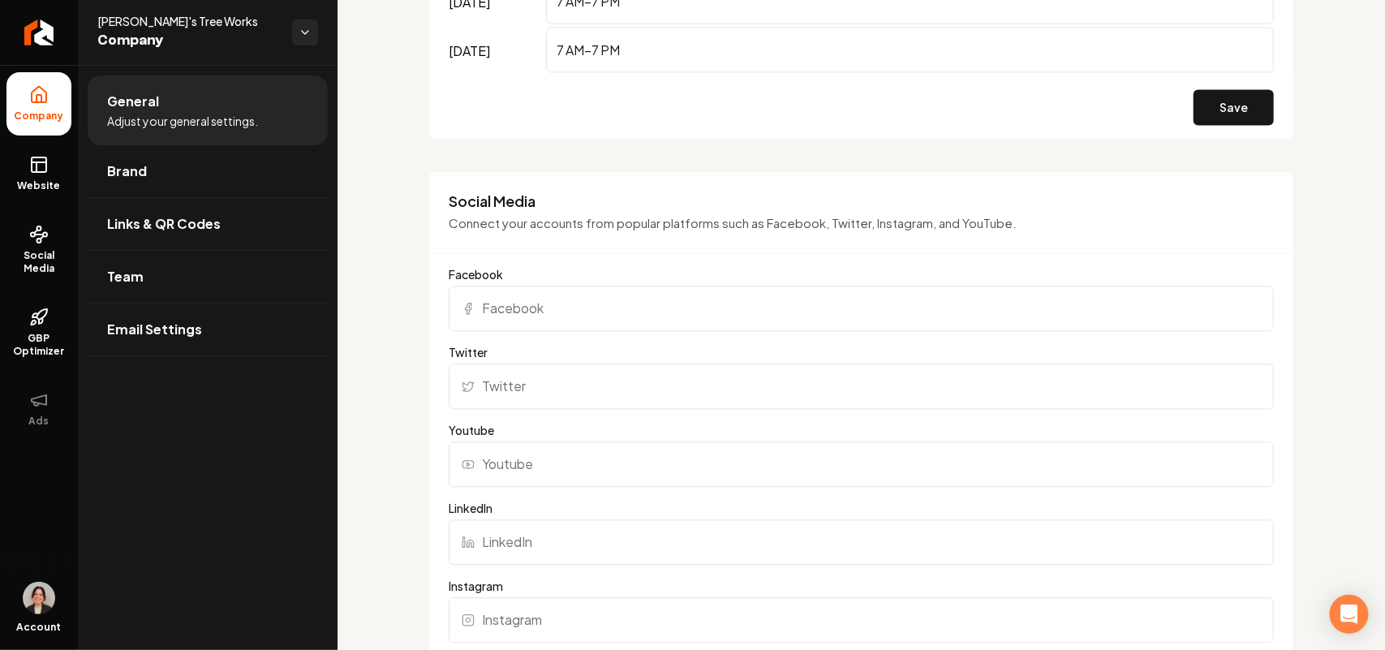
click at [535, 316] on input "Facebook" at bounding box center [861, 308] width 825 height 45
paste input "https://www.facebook.com/treework.org"
type input "https://www.facebook.com/treework.org"
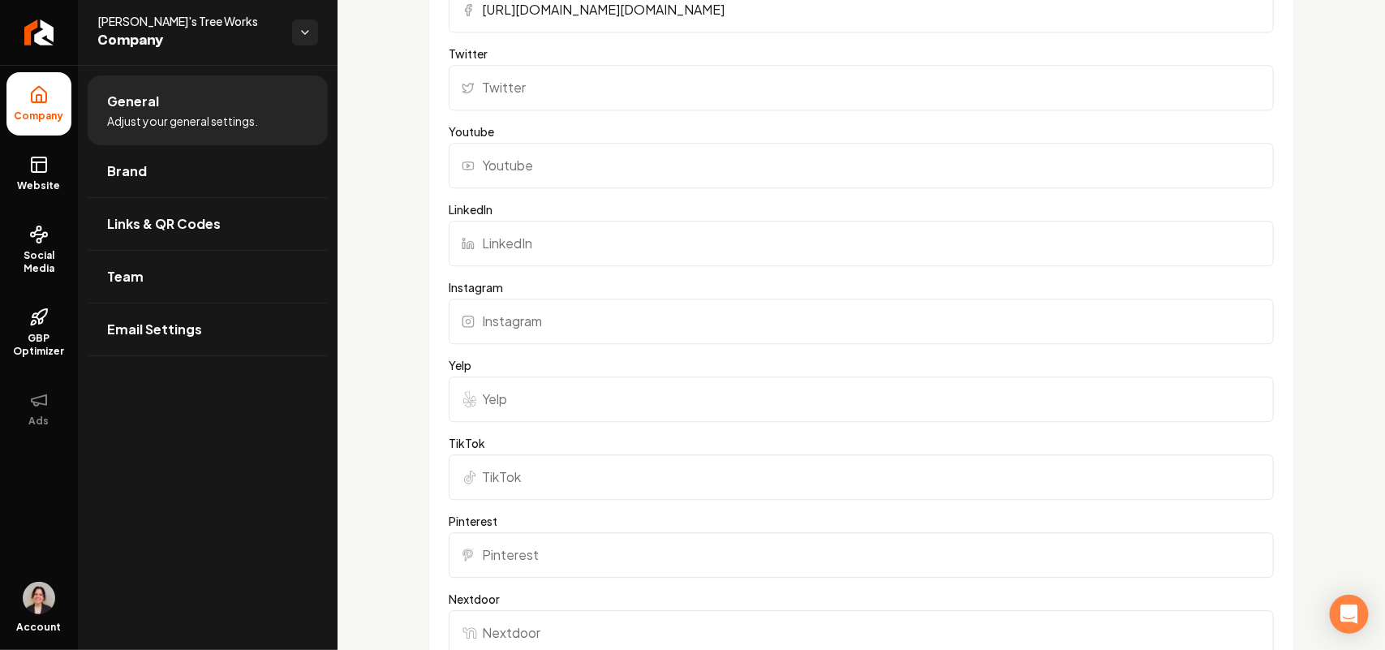
scroll to position [1724, 0]
drag, startPoint x: 520, startPoint y: 391, endPoint x: 558, endPoint y: 319, distance: 81.6
click at [521, 390] on input "Yelp" at bounding box center [861, 393] width 825 height 45
paste input "https://www.yelp.com/biz/rays-tree-works-pearl-3"
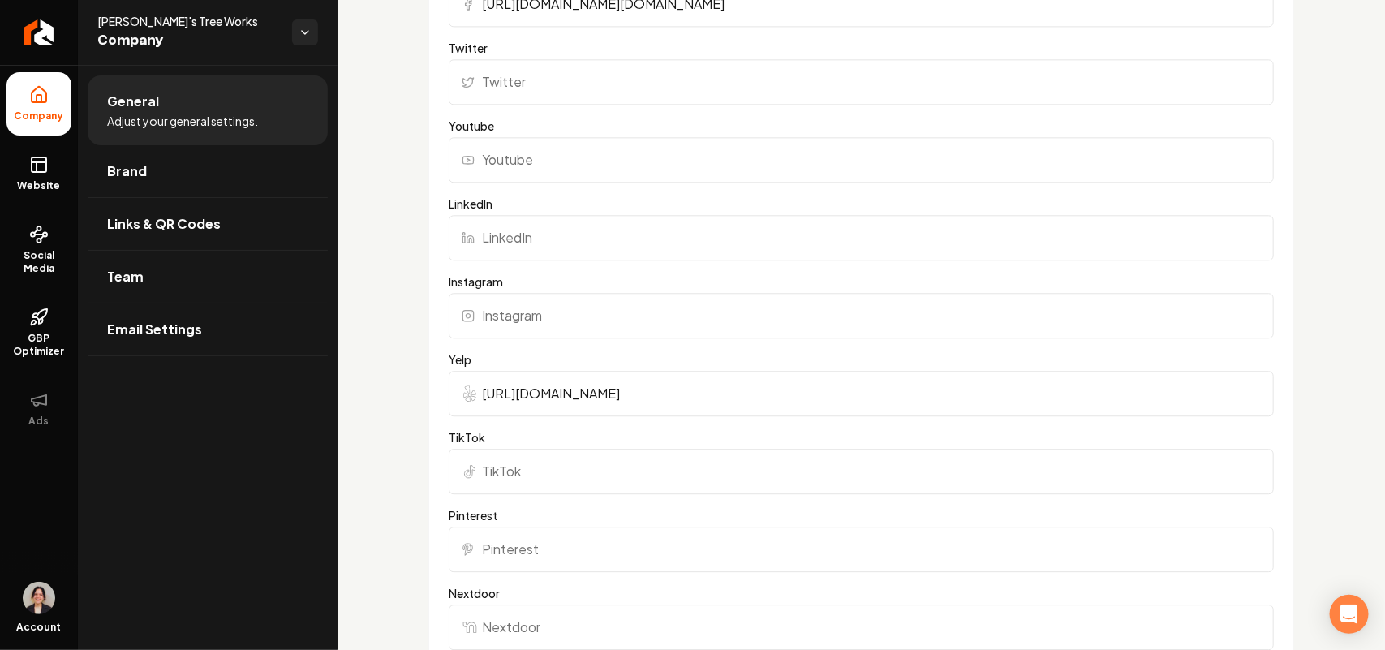
type input "https://www.yelp.com/biz/rays-tree-works-pearl-3"
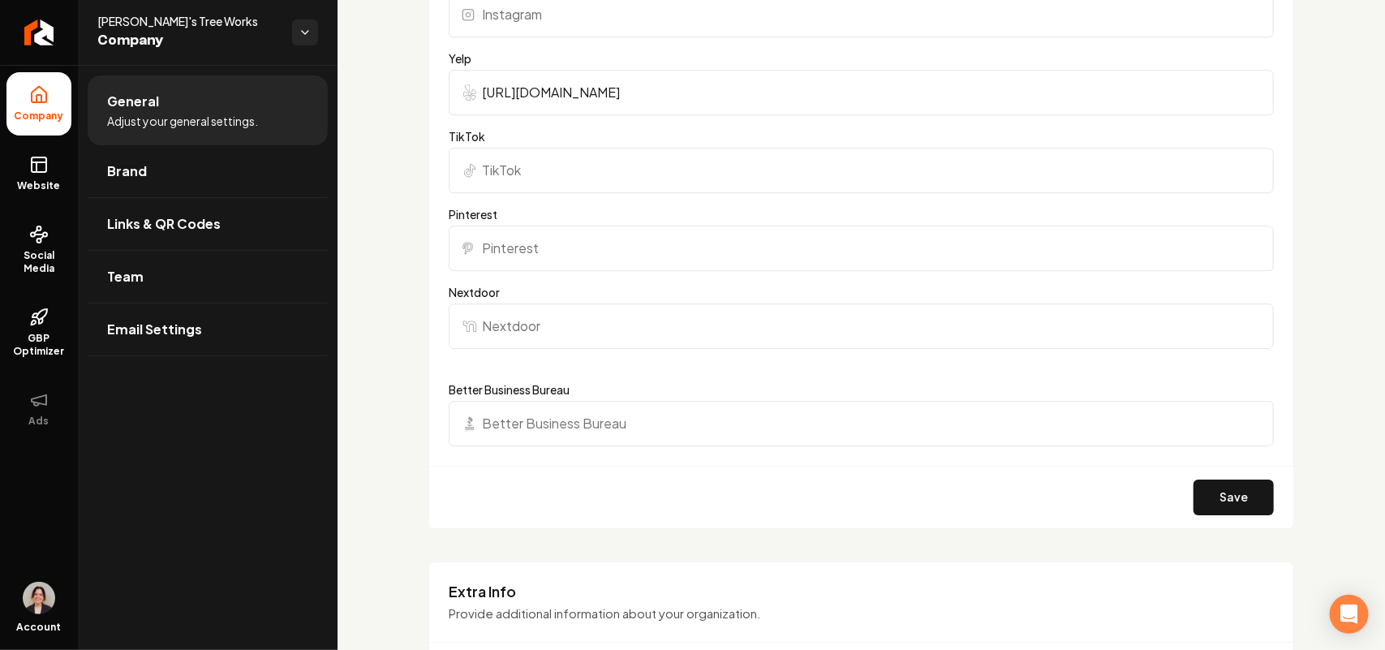
scroll to position [2028, 0]
click at [1202, 503] on button "Save" at bounding box center [1233, 494] width 80 height 36
click at [187, 172] on link "Brand" at bounding box center [208, 171] width 240 height 52
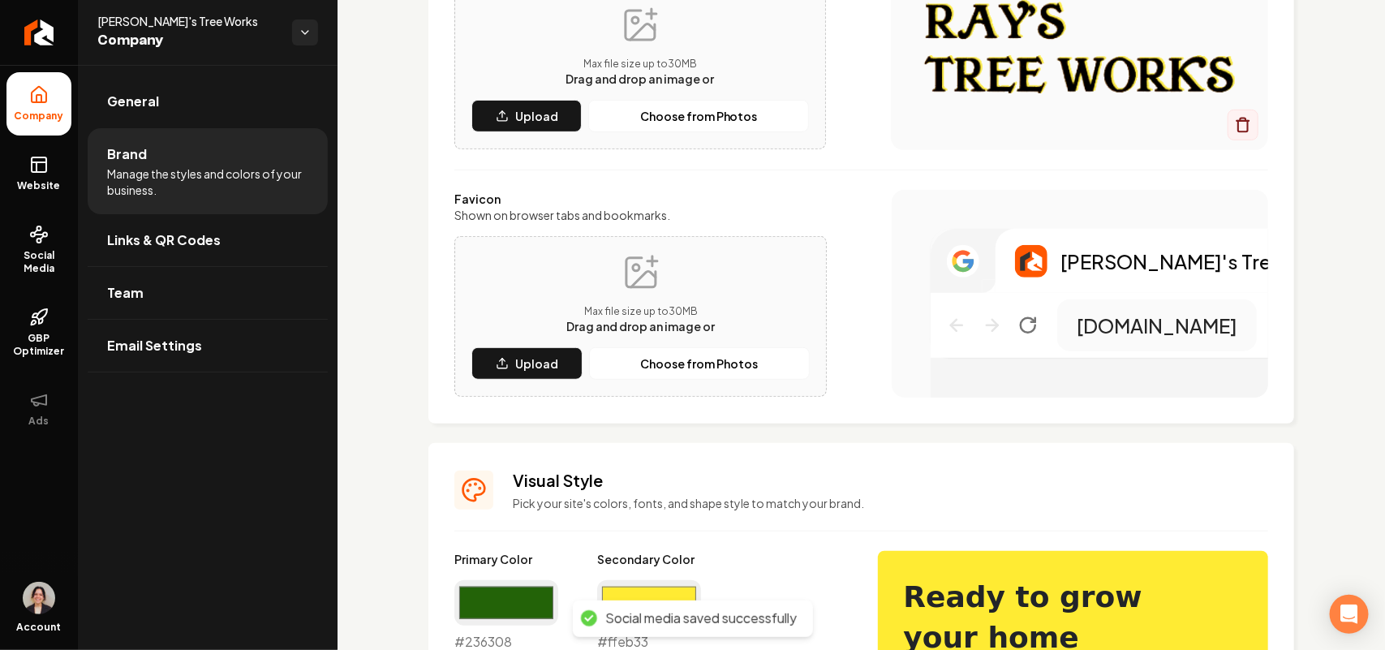
scroll to position [47, 0]
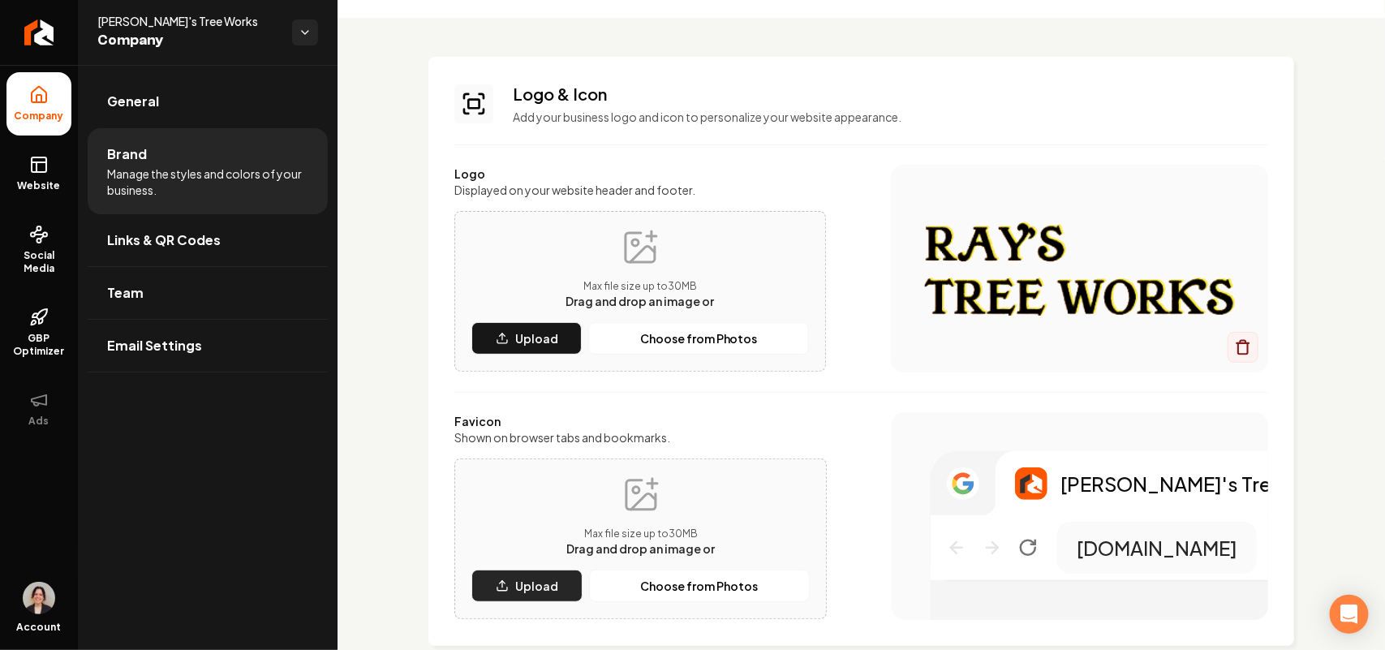
click at [525, 578] on p "Upload" at bounding box center [536, 586] width 43 height 16
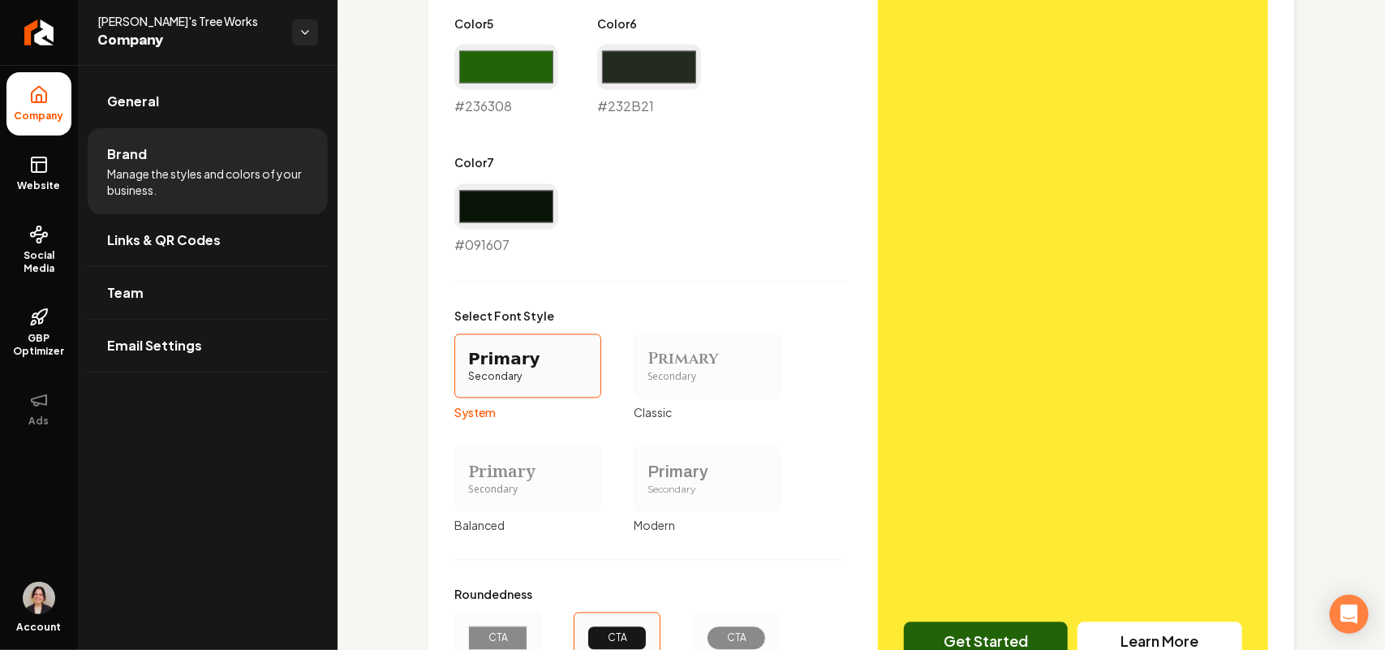
scroll to position [1264, 0]
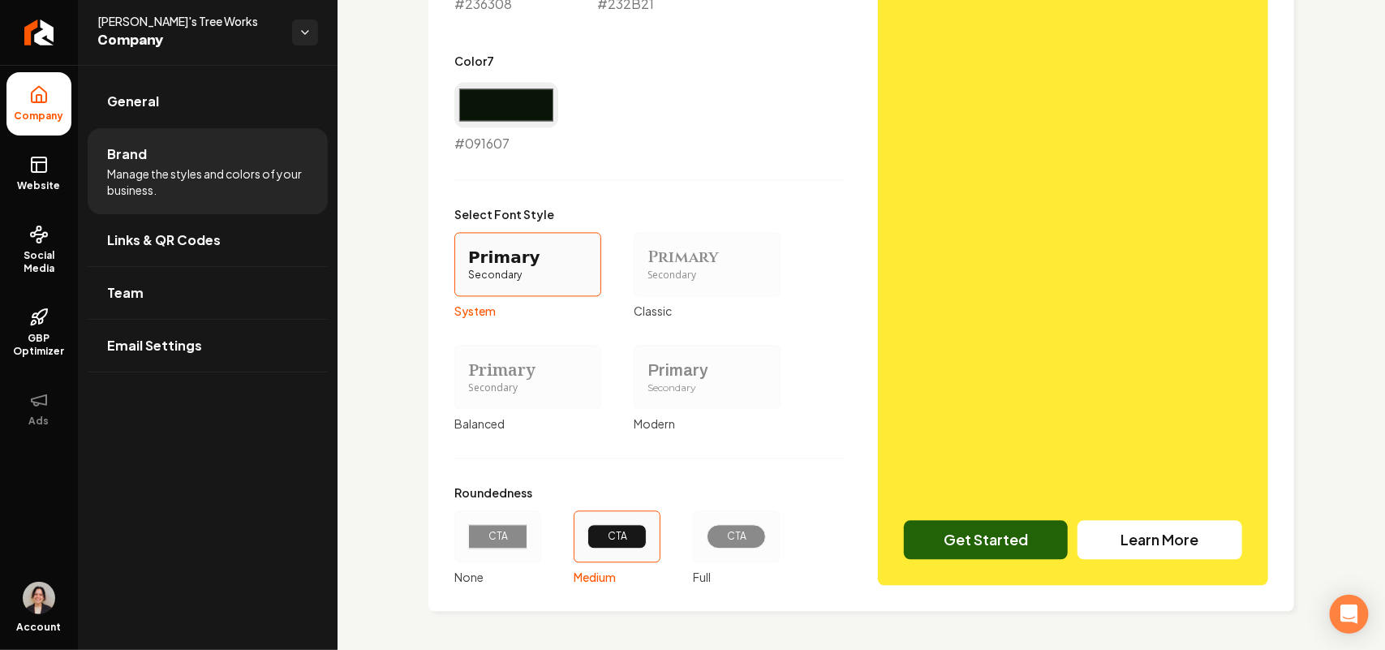
click at [488, 363] on div "Primary" at bounding box center [527, 370] width 119 height 23
click at [466, 370] on button "Primary Secondary Balanced" at bounding box center [459, 376] width 13 height 13
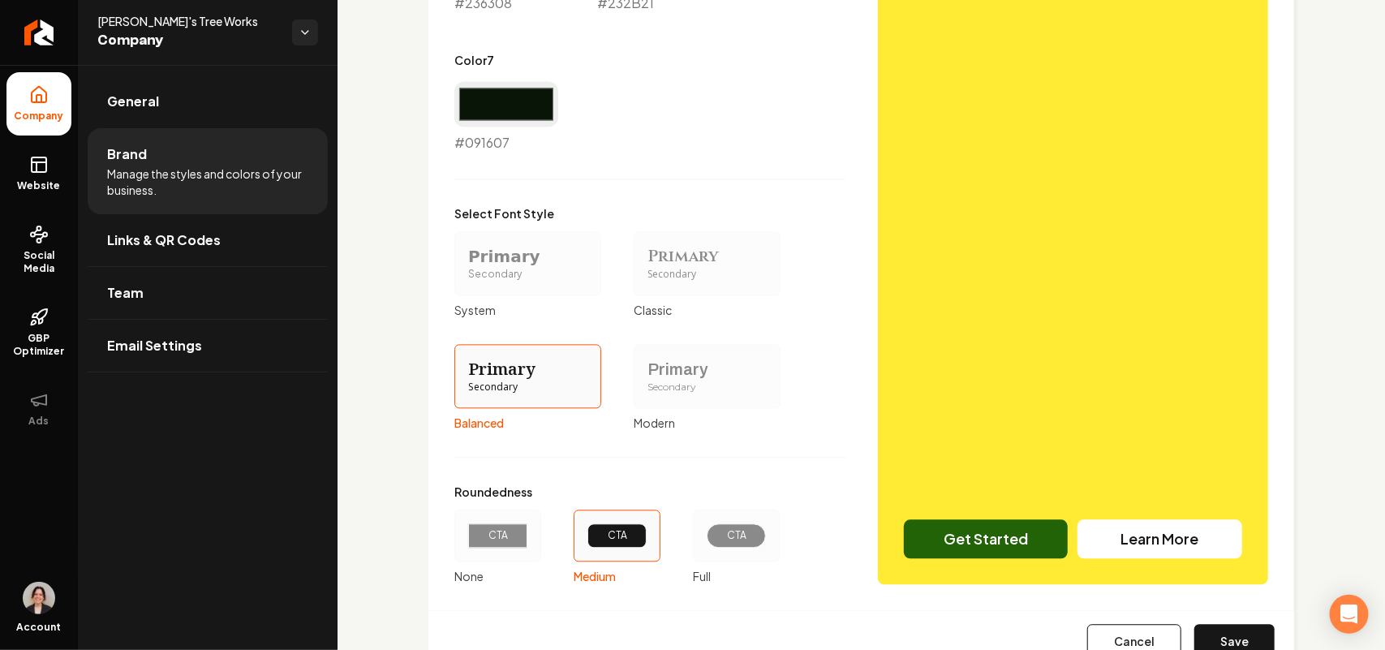
scroll to position [1491, 0]
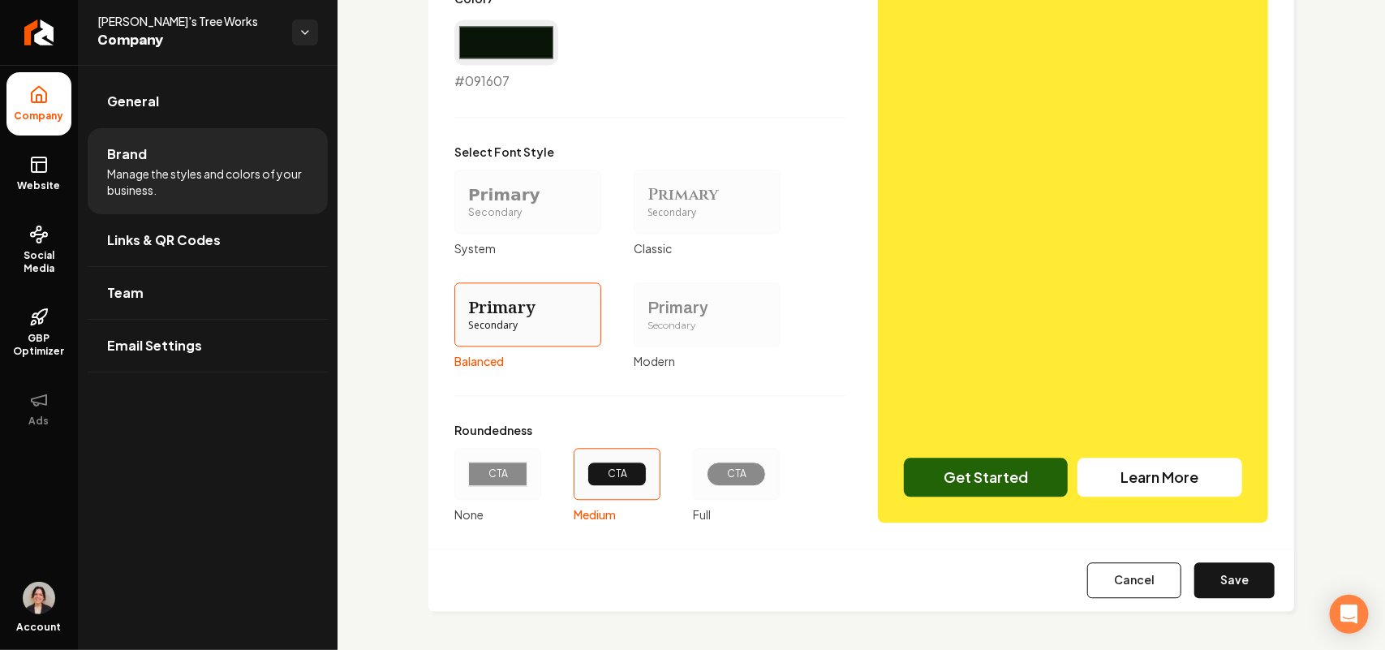
click at [726, 492] on div "CTA" at bounding box center [736, 474] width 87 height 52
click at [705, 480] on button "CTA Full" at bounding box center [698, 473] width 13 height 13
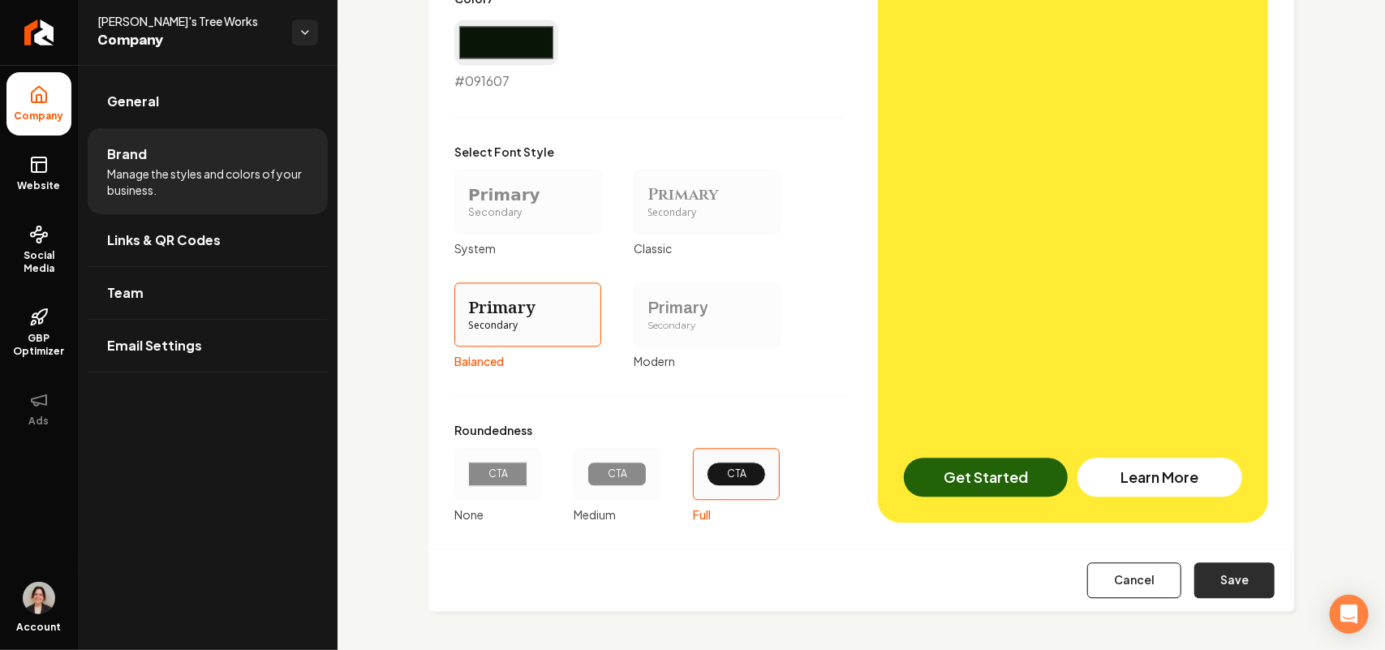
click at [1227, 584] on button "Save" at bounding box center [1234, 580] width 80 height 36
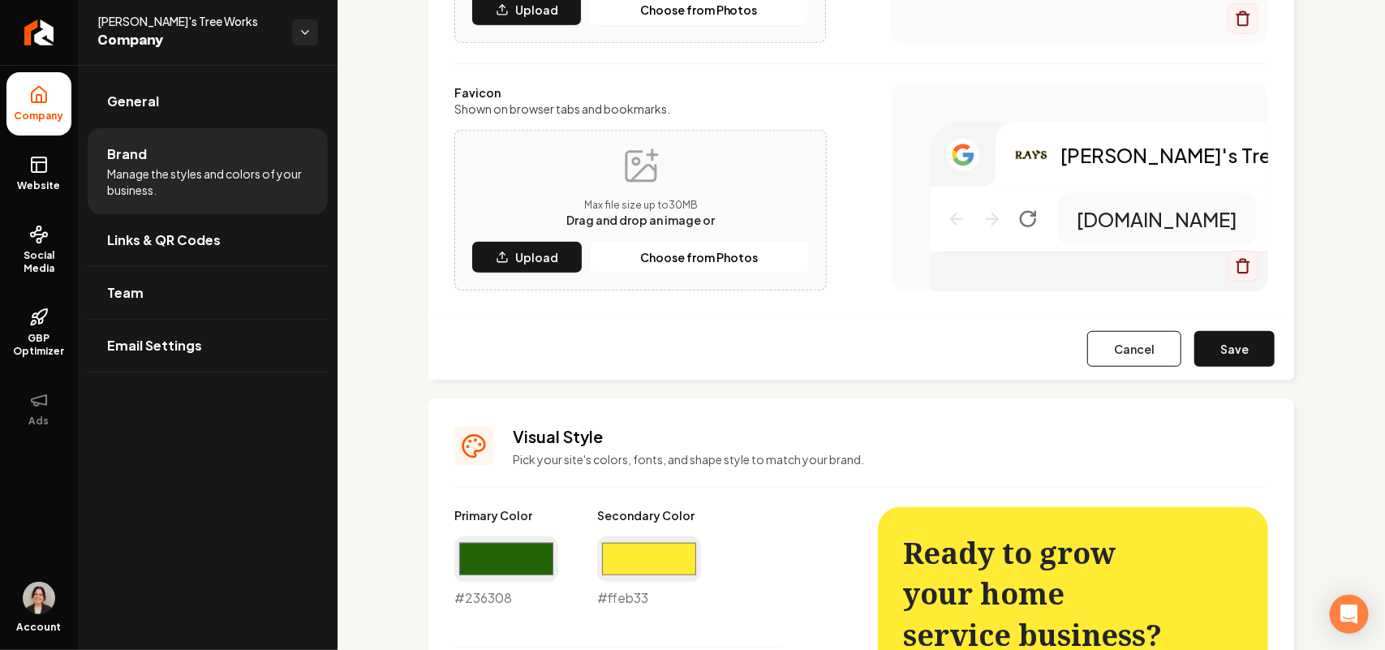
type input "#e9efe8"
type input "#c1d1be"
type input "#d2dcd0"
type input "#556c4f"
type input "#232b21"
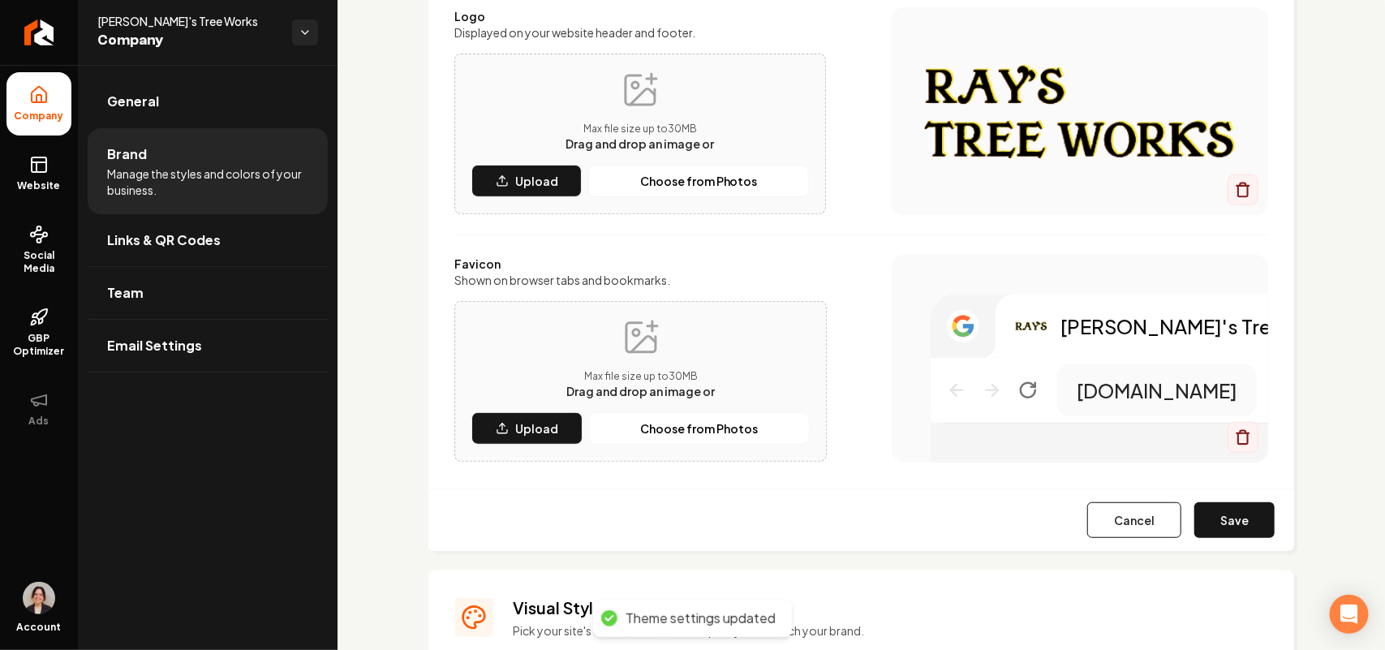
scroll to position [0, 0]
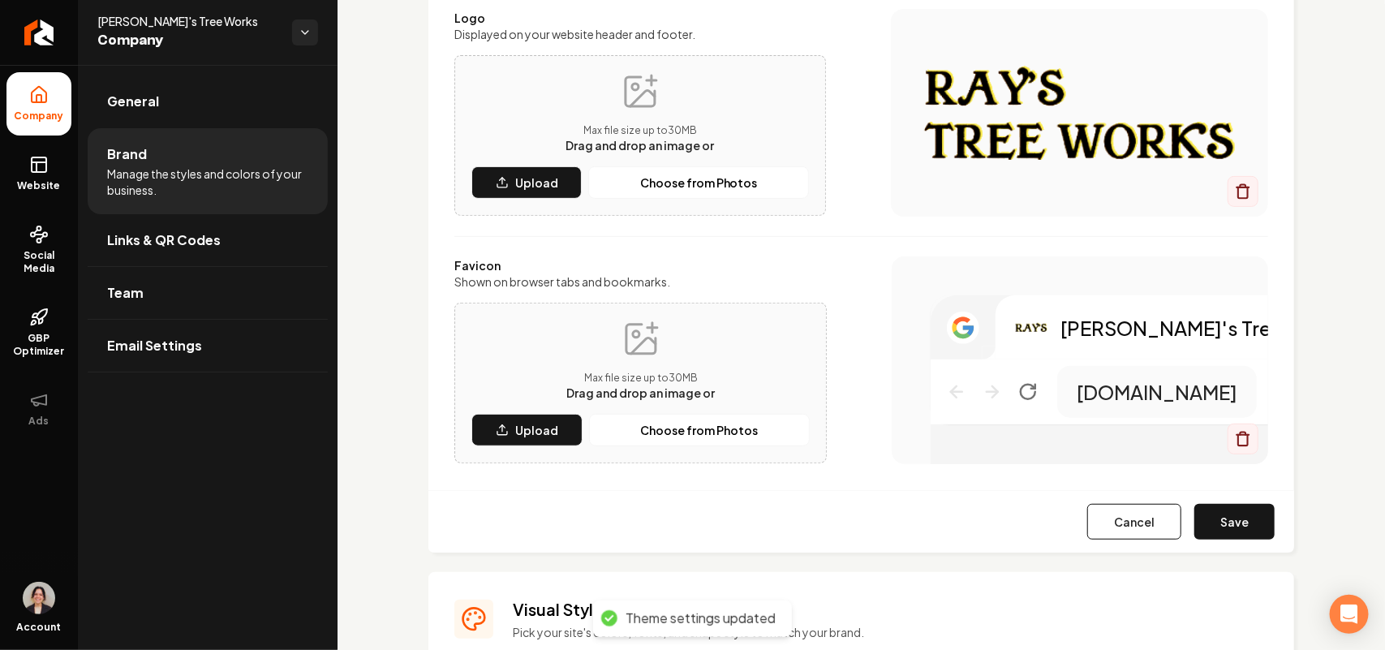
click at [1235, 512] on button "Save" at bounding box center [1234, 522] width 80 height 36
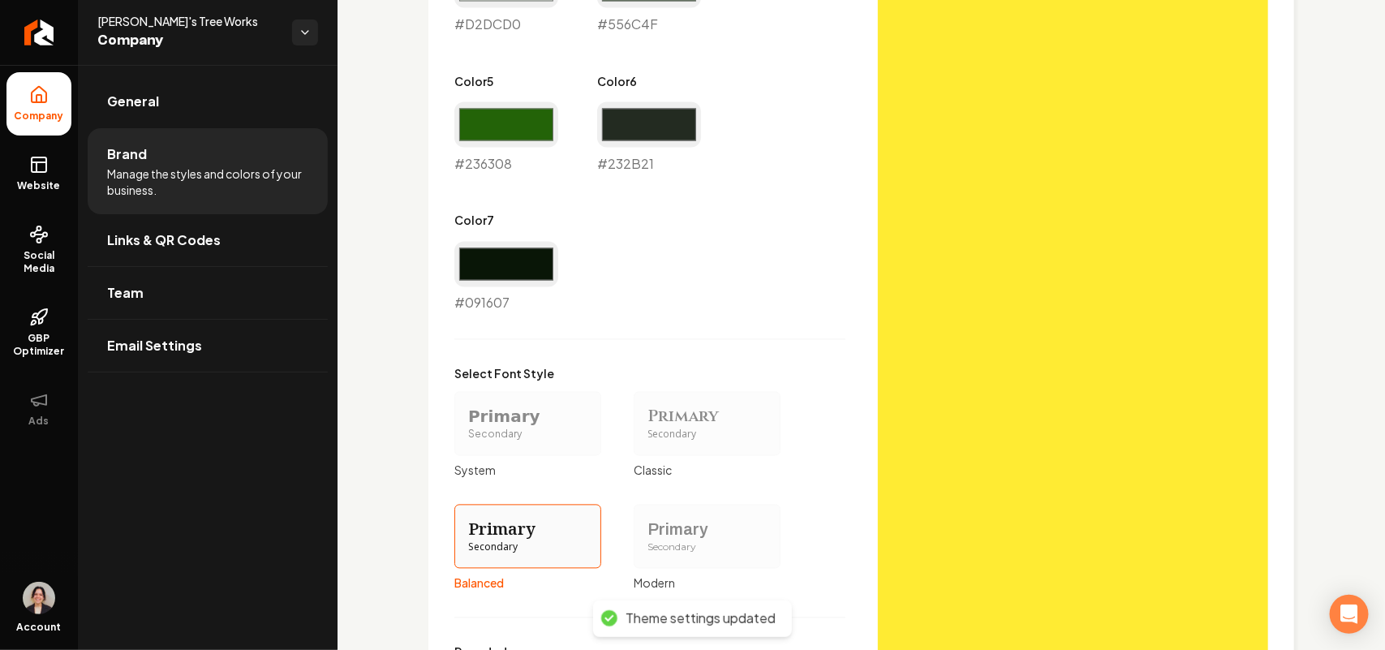
scroll to position [1365, 0]
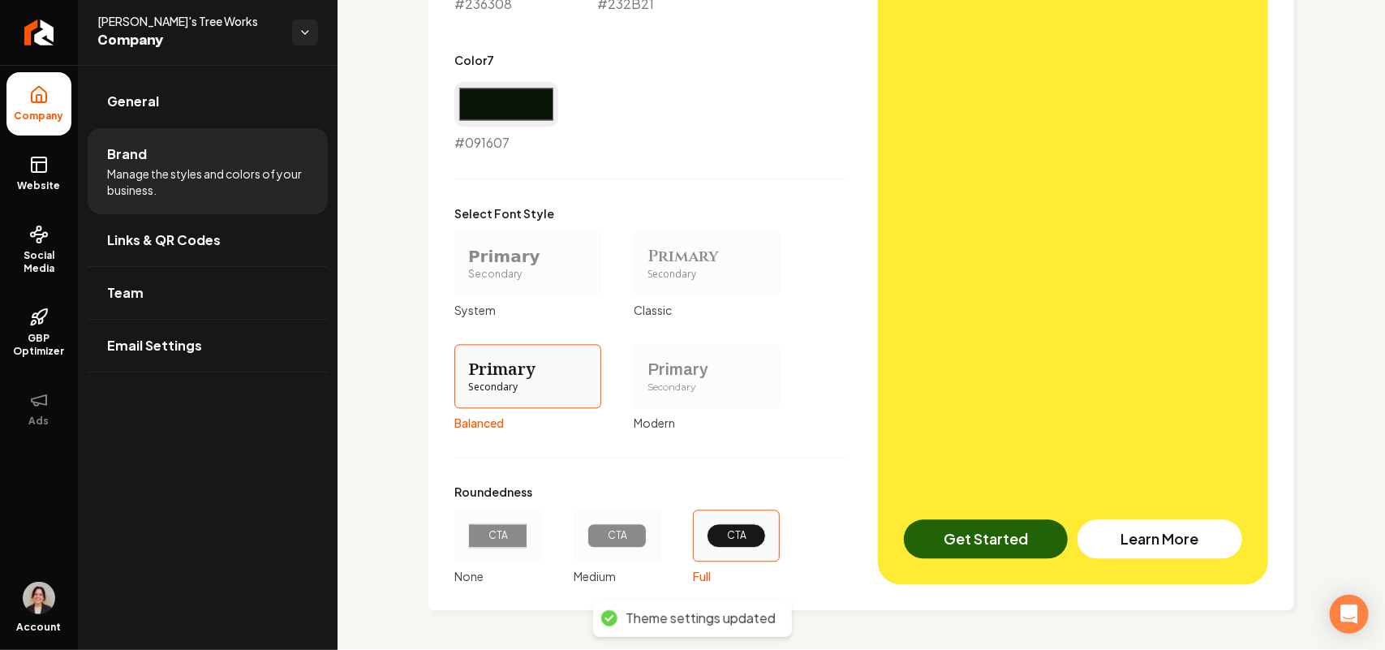
click at [681, 377] on div "Primary" at bounding box center [706, 370] width 119 height 23
click at [646, 377] on button "Primary Secondary Modern" at bounding box center [639, 376] width 13 height 13
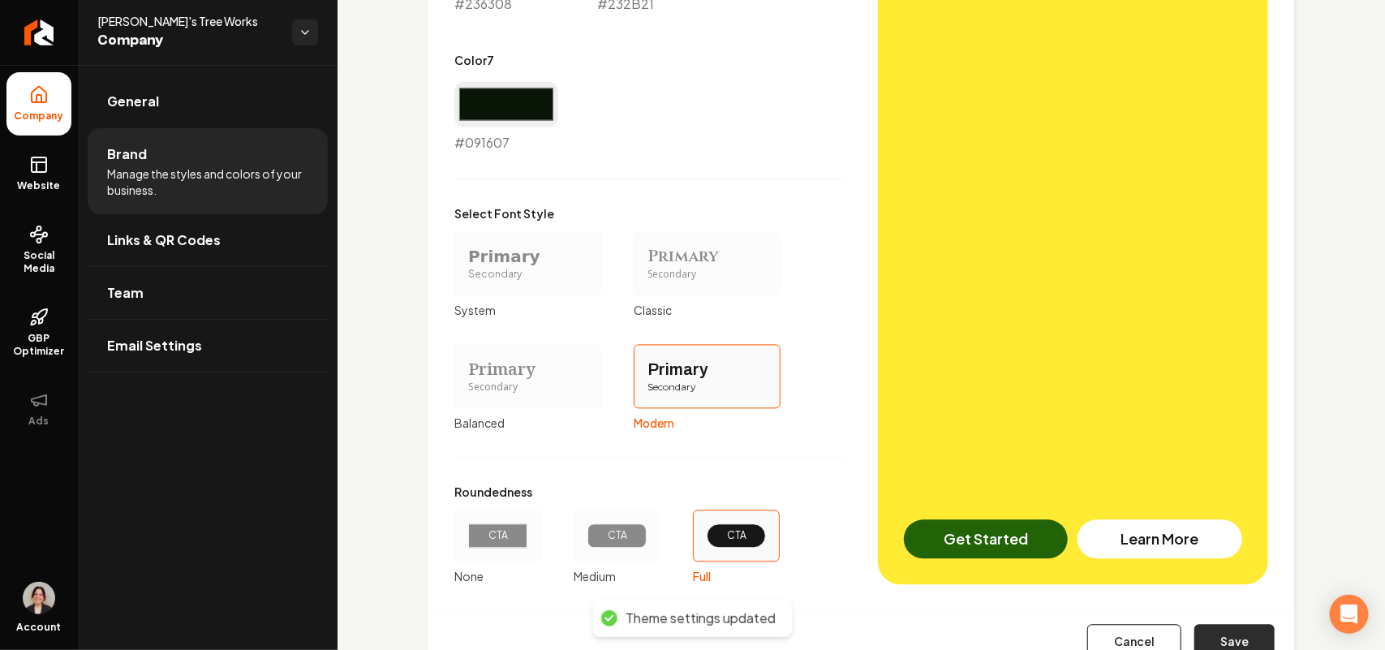
click at [1230, 633] on button "Save" at bounding box center [1234, 643] width 80 height 36
type input "#e9efe8"
type input "#c1d1be"
type input "#d2dcd0"
type input "#556c4f"
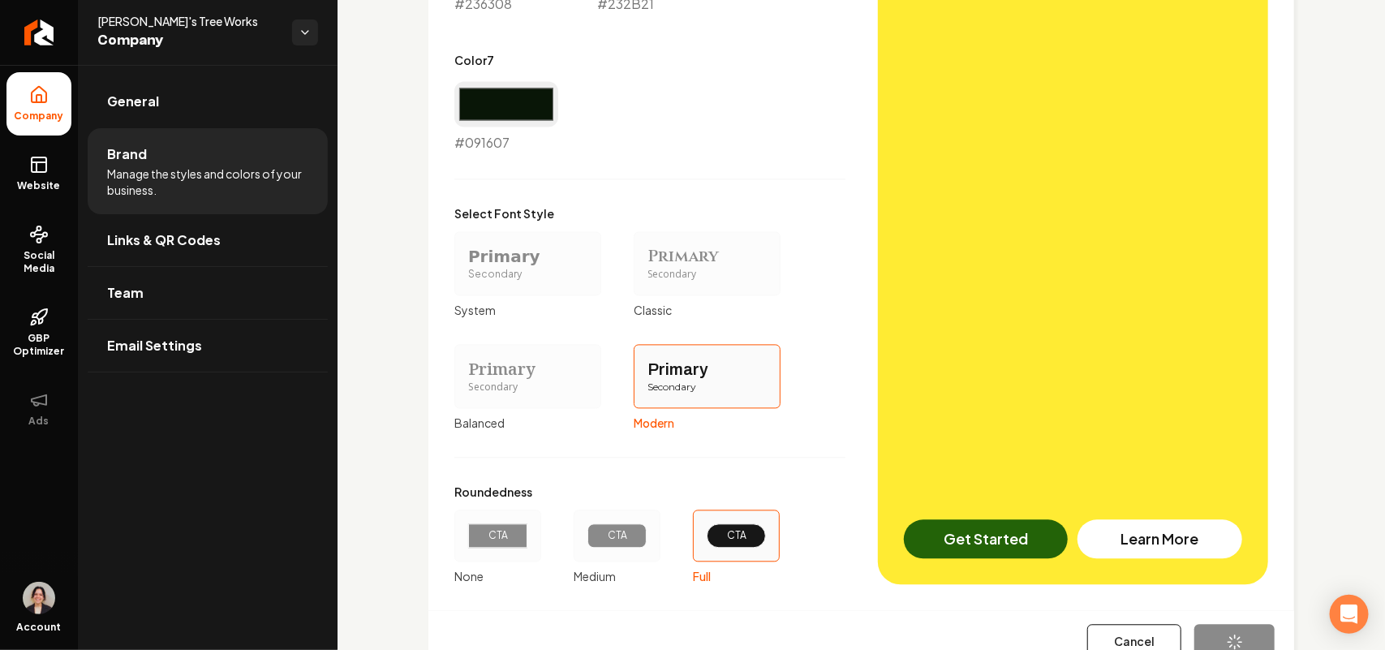
type input "#232b21"
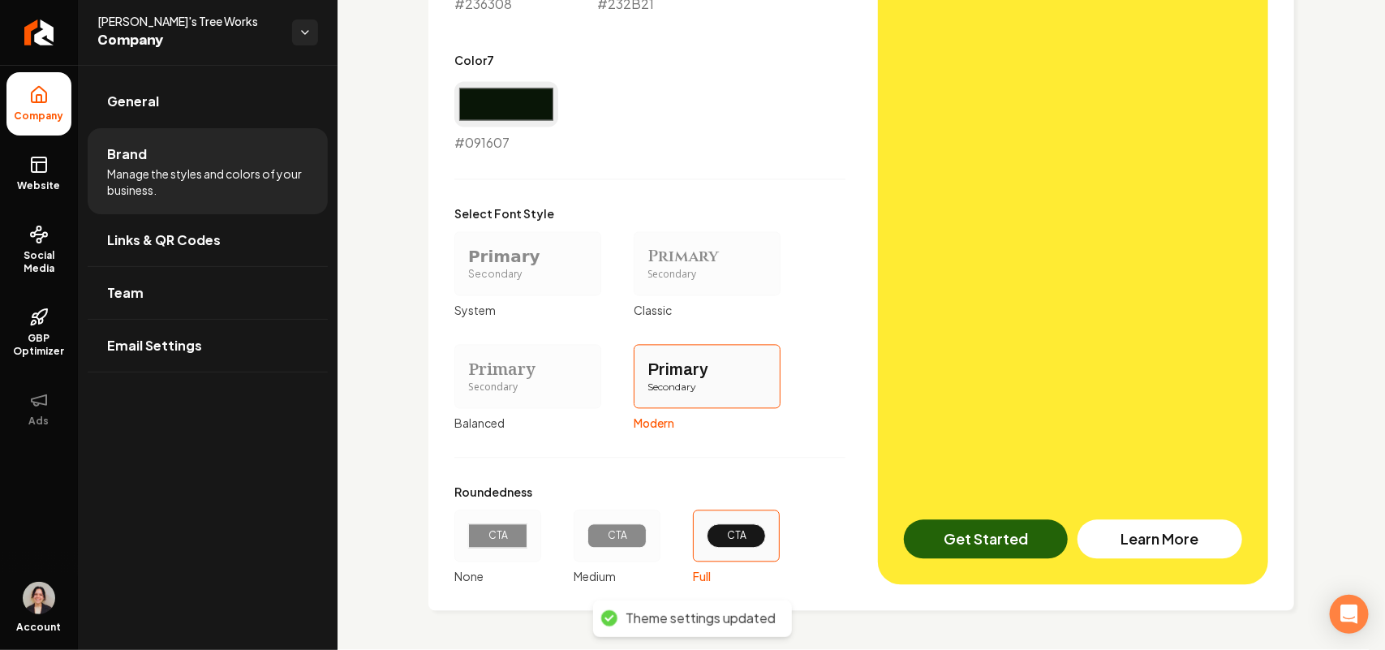
click at [496, 361] on div "Primary" at bounding box center [527, 370] width 119 height 23
click at [466, 370] on button "Primary Secondary Balanced" at bounding box center [459, 376] width 13 height 13
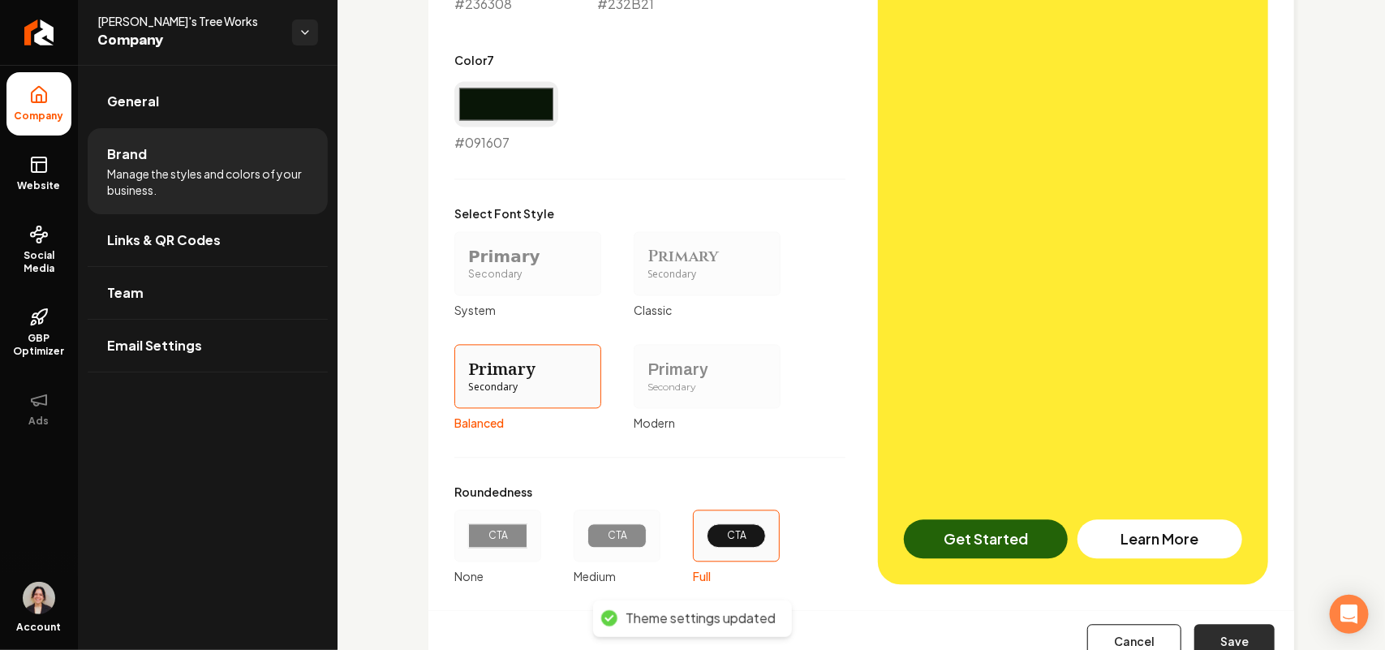
click at [1211, 625] on button "Save" at bounding box center [1234, 643] width 80 height 36
type input "#e9efe8"
type input "#c1d1be"
type input "#d2dcd0"
type input "#556c4f"
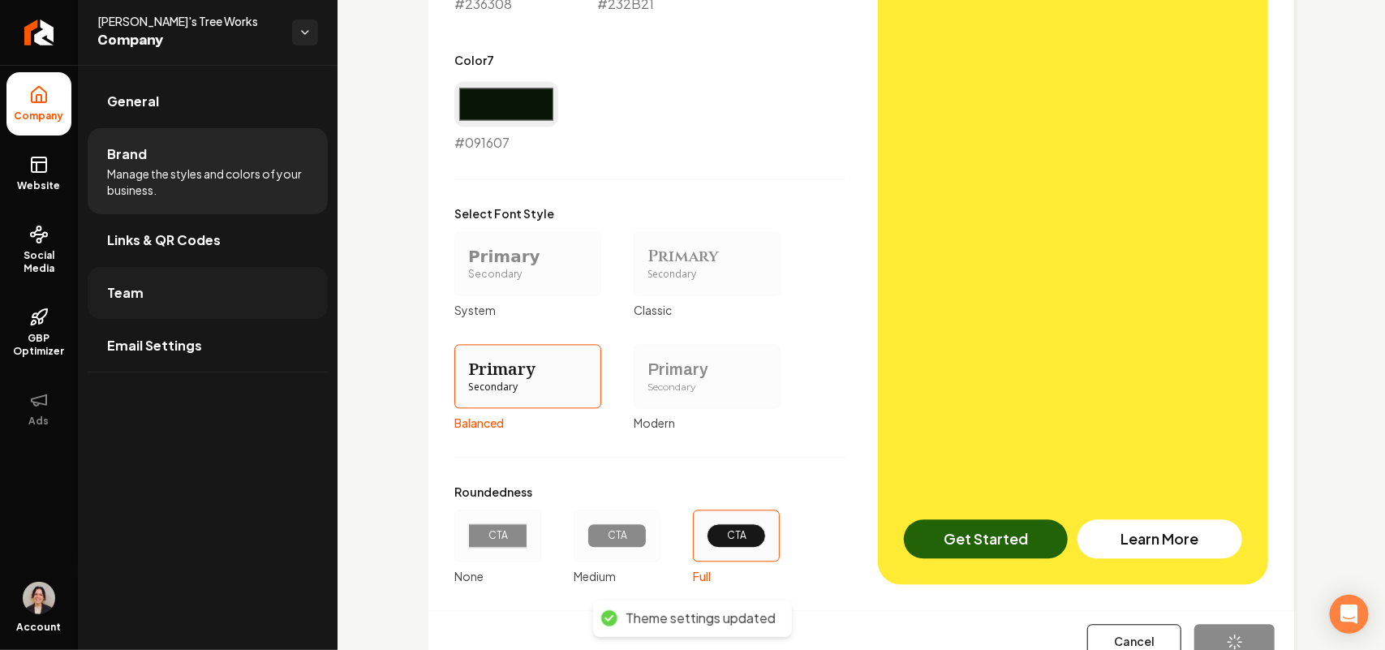
type input "#232b21"
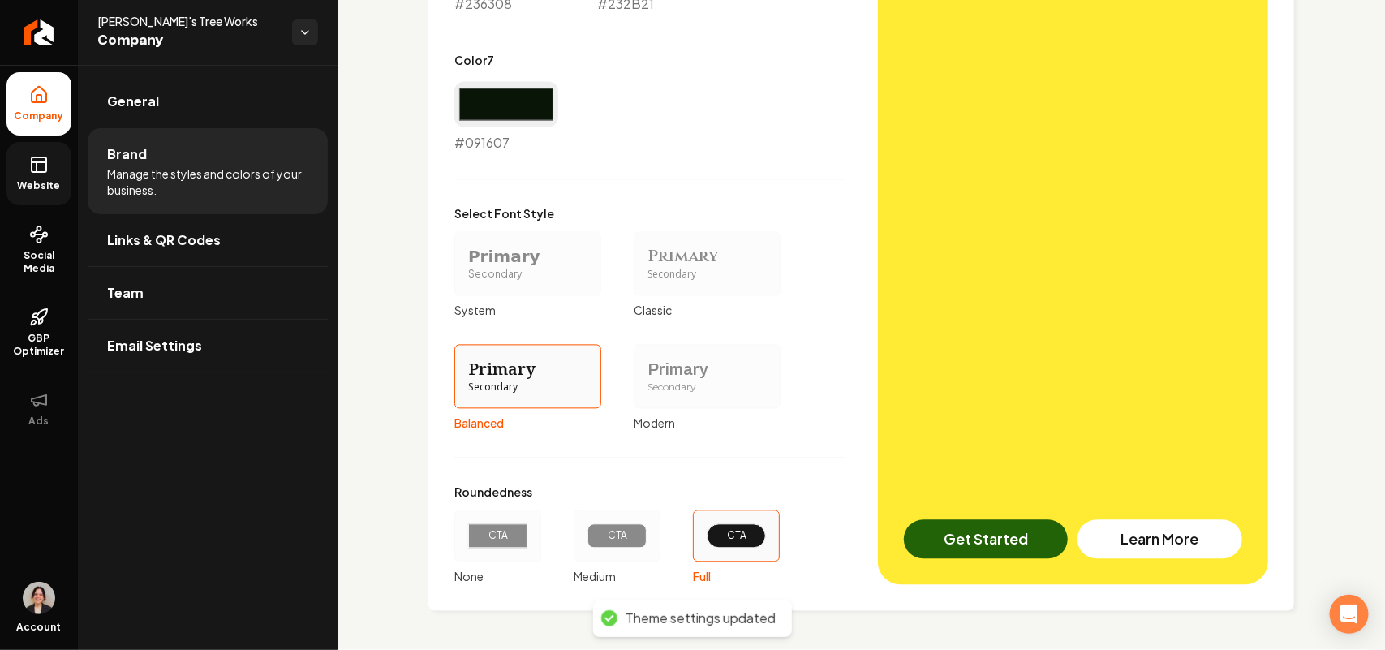
click at [54, 162] on link "Website" at bounding box center [38, 173] width 65 height 63
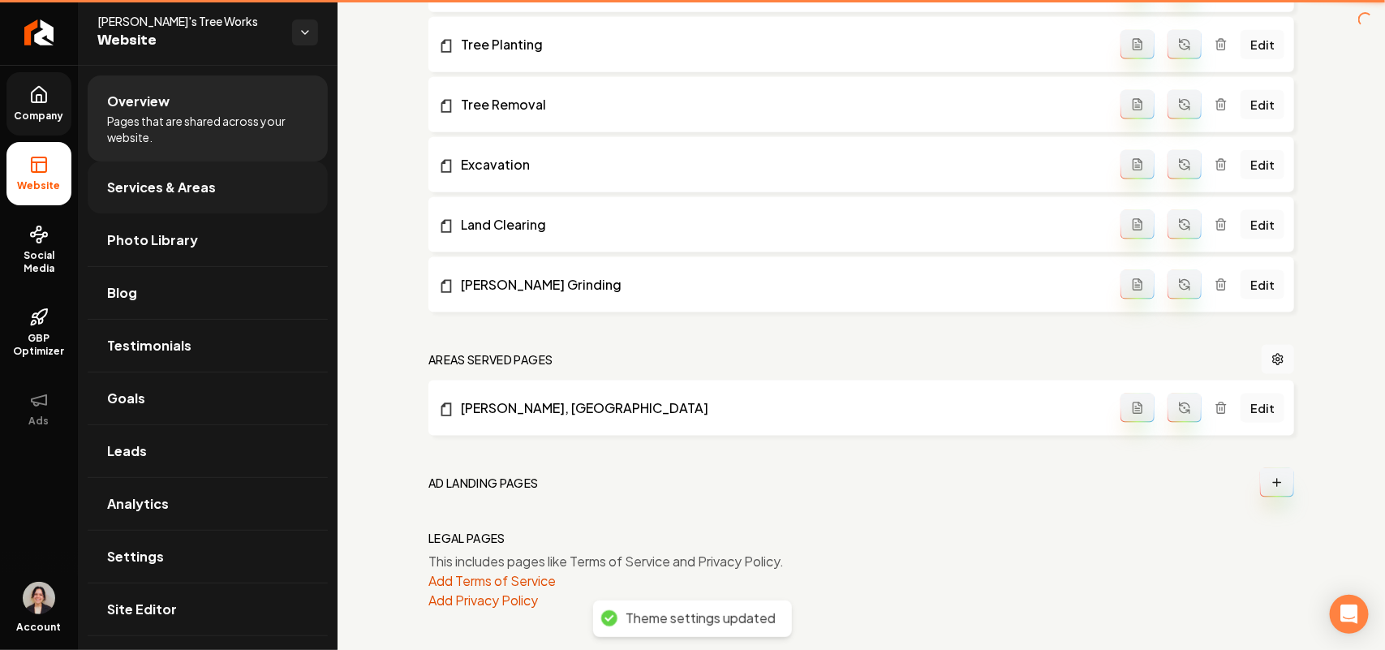
scroll to position [830, 0]
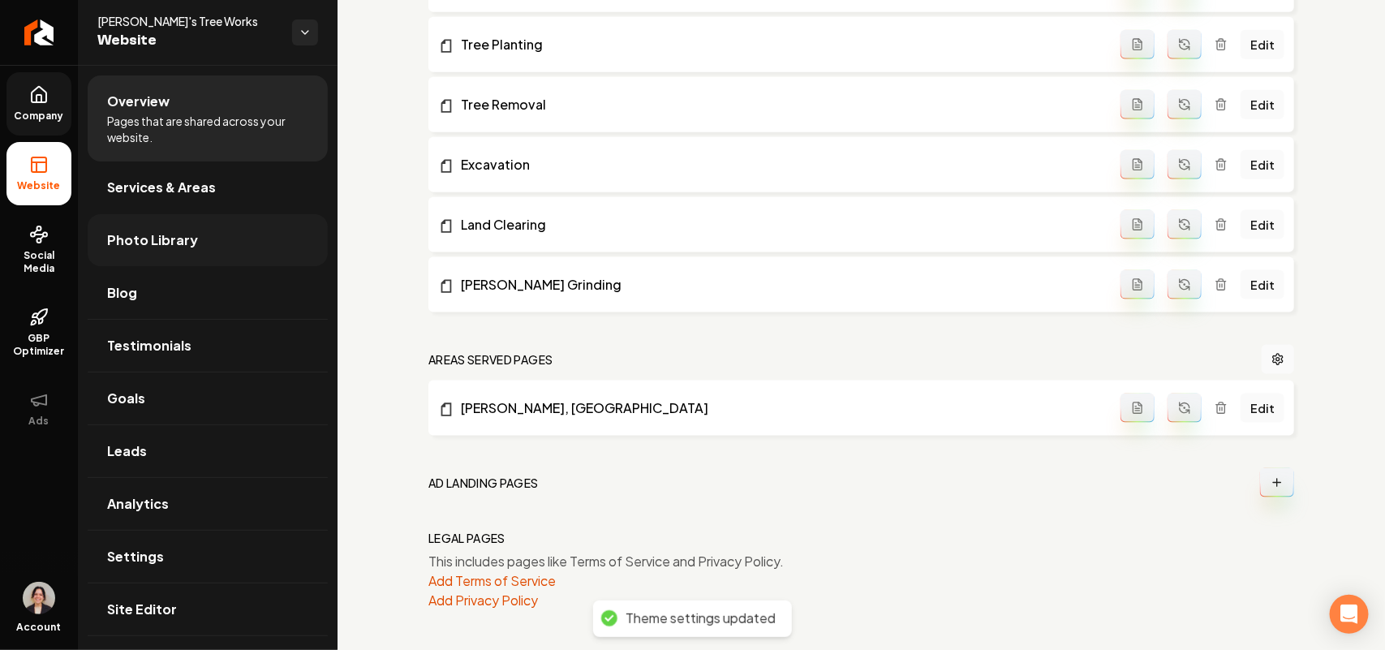
click at [177, 243] on span "Photo Library" at bounding box center [152, 239] width 91 height 19
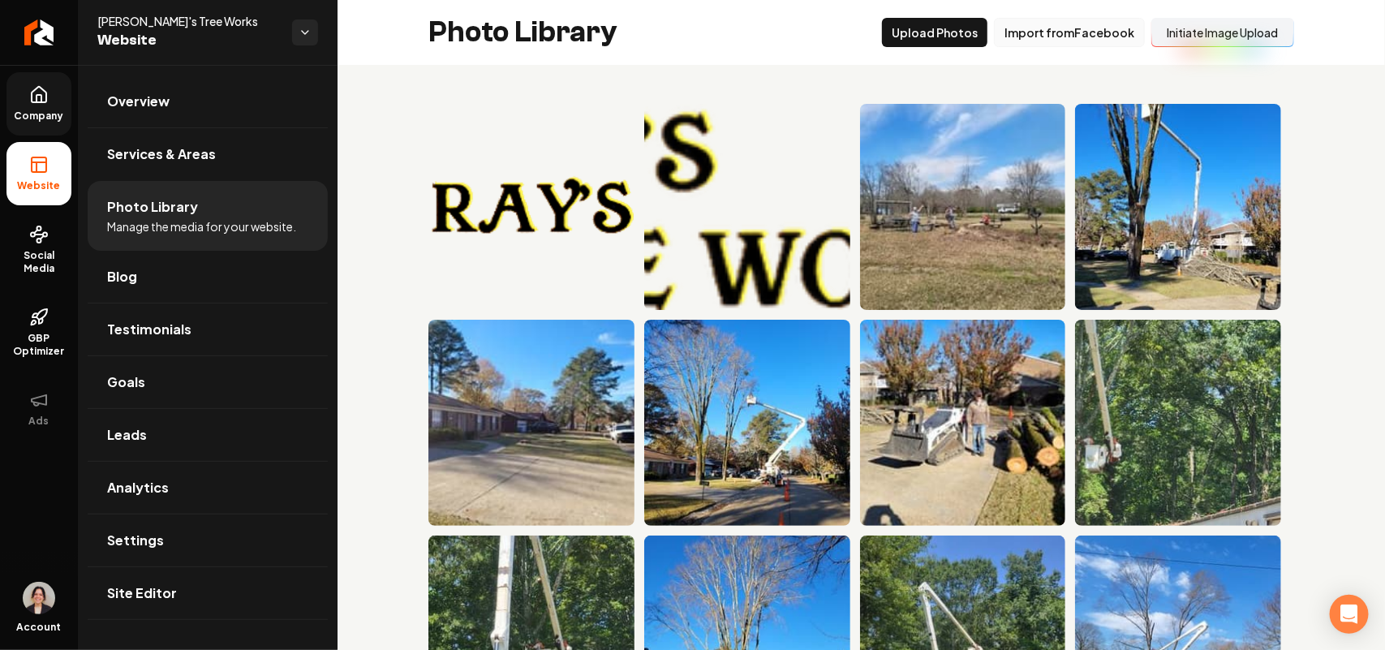
click at [1041, 35] on button "Import from Facebook" at bounding box center [1069, 32] width 151 height 29
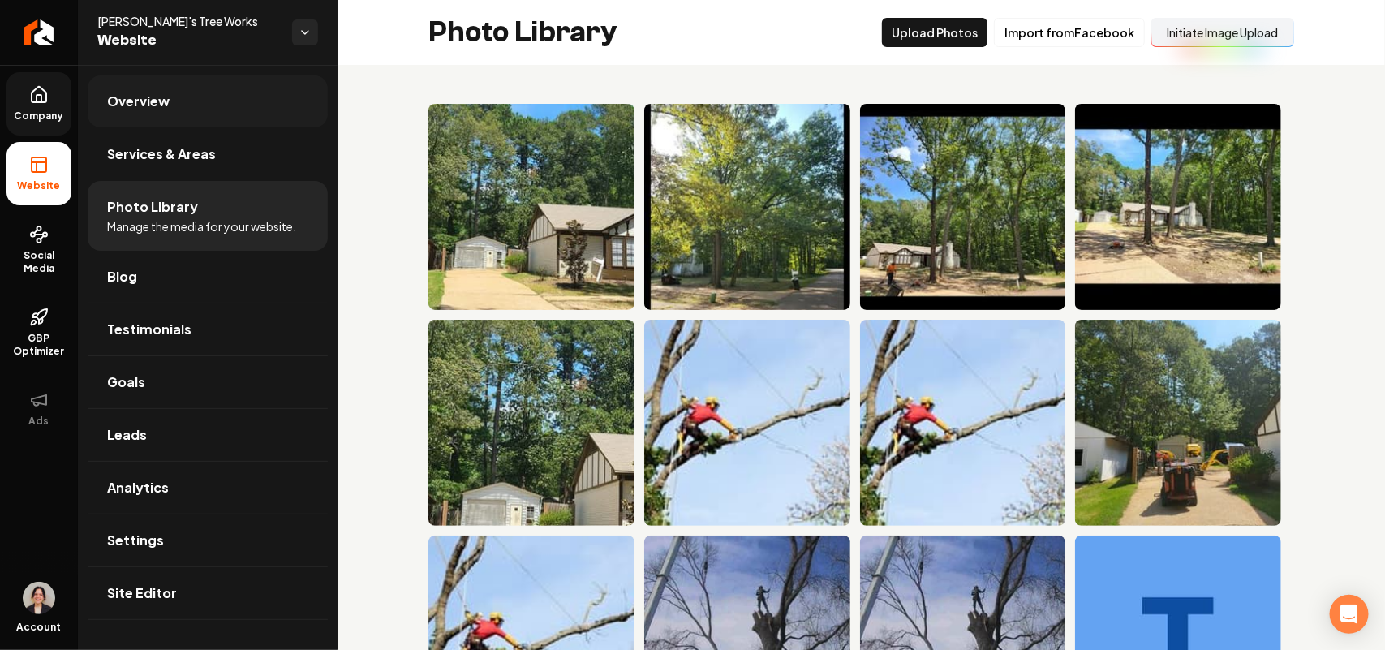
click at [150, 90] on link "Overview" at bounding box center [208, 101] width 240 height 52
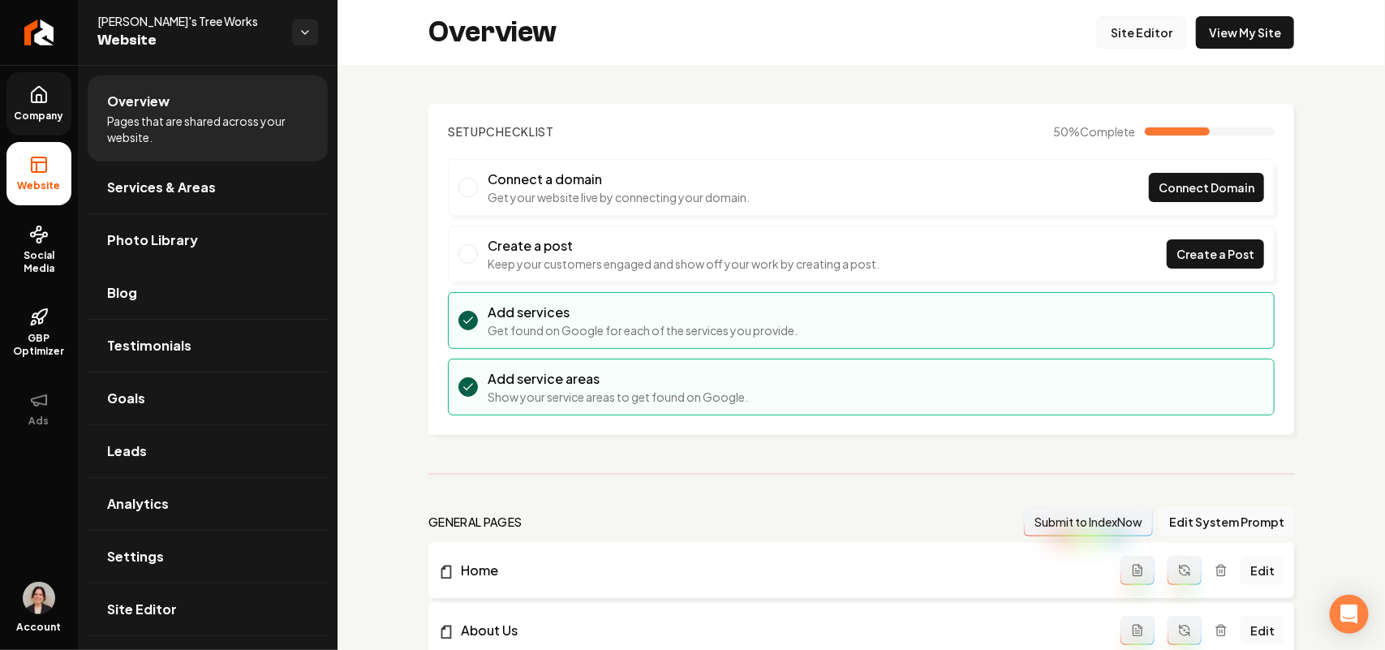
click at [1114, 27] on link "Site Editor" at bounding box center [1141, 32] width 89 height 32
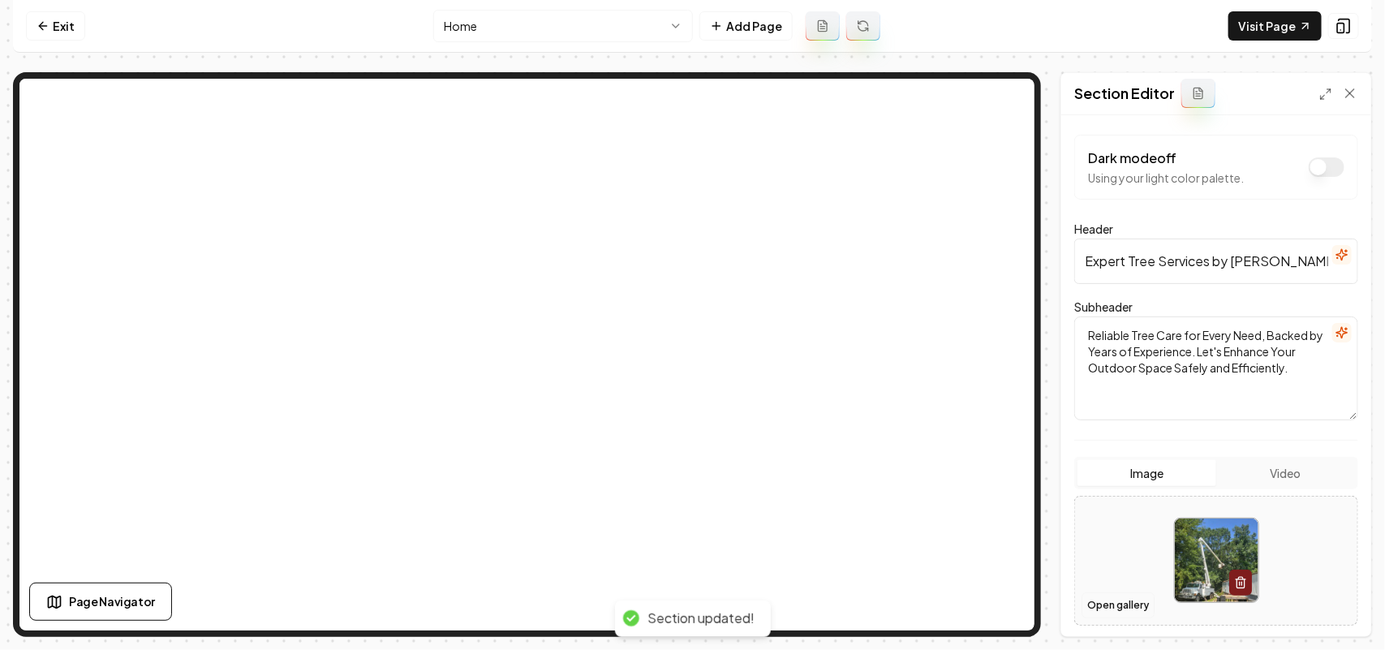
click at [1124, 607] on button "Open gallery" at bounding box center [1117, 605] width 73 height 26
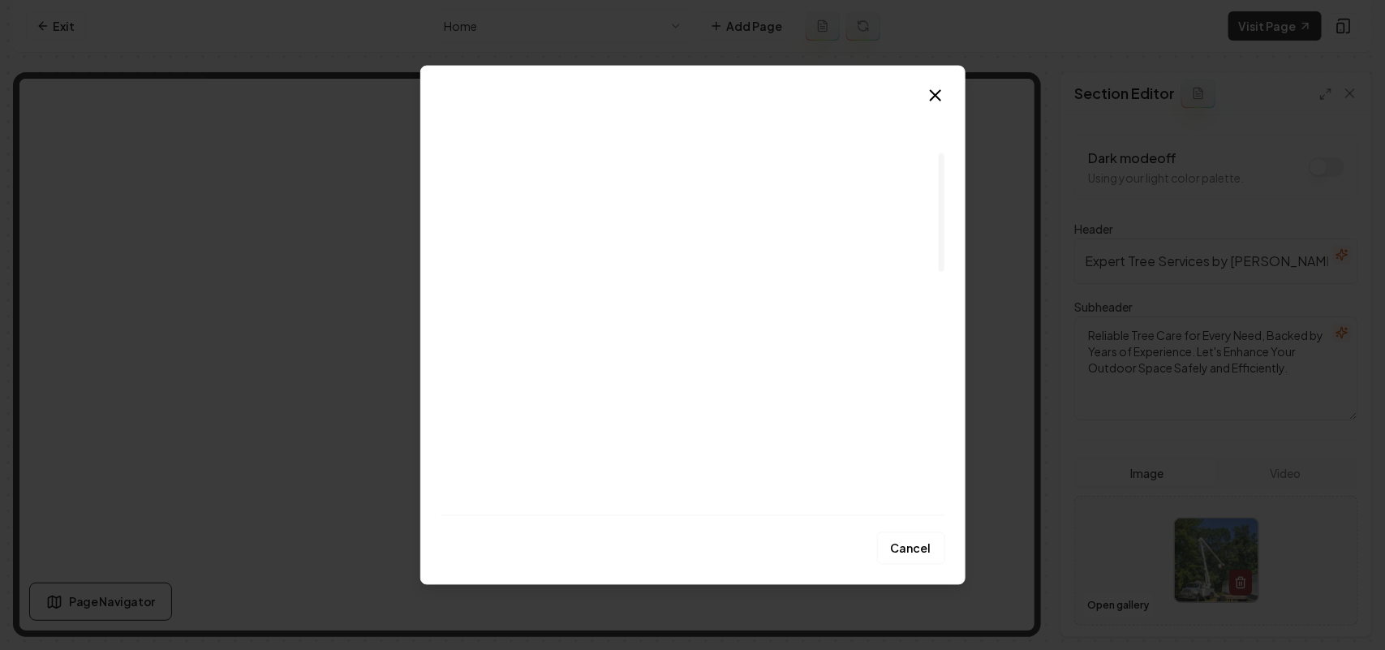
scroll to position [203, 0]
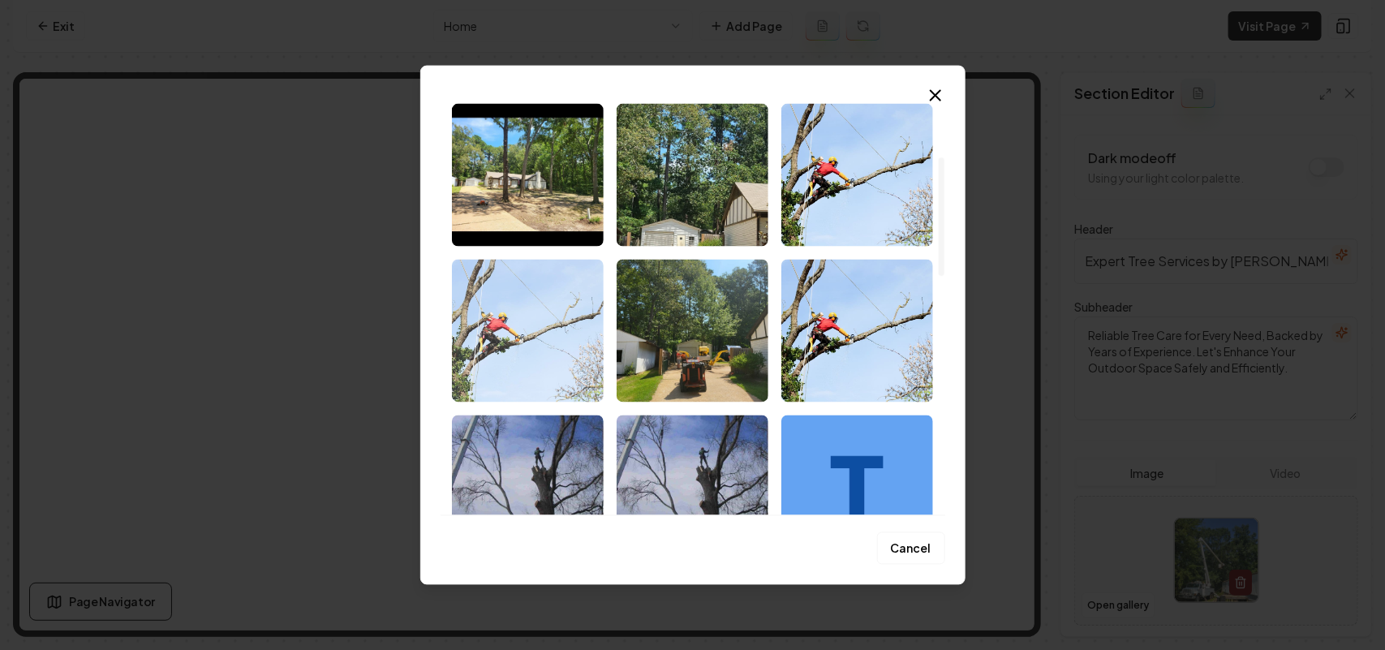
click at [541, 342] on img "Select image image_68c45c4f5c7cd75eb8330753.jpeg" at bounding box center [528, 330] width 152 height 143
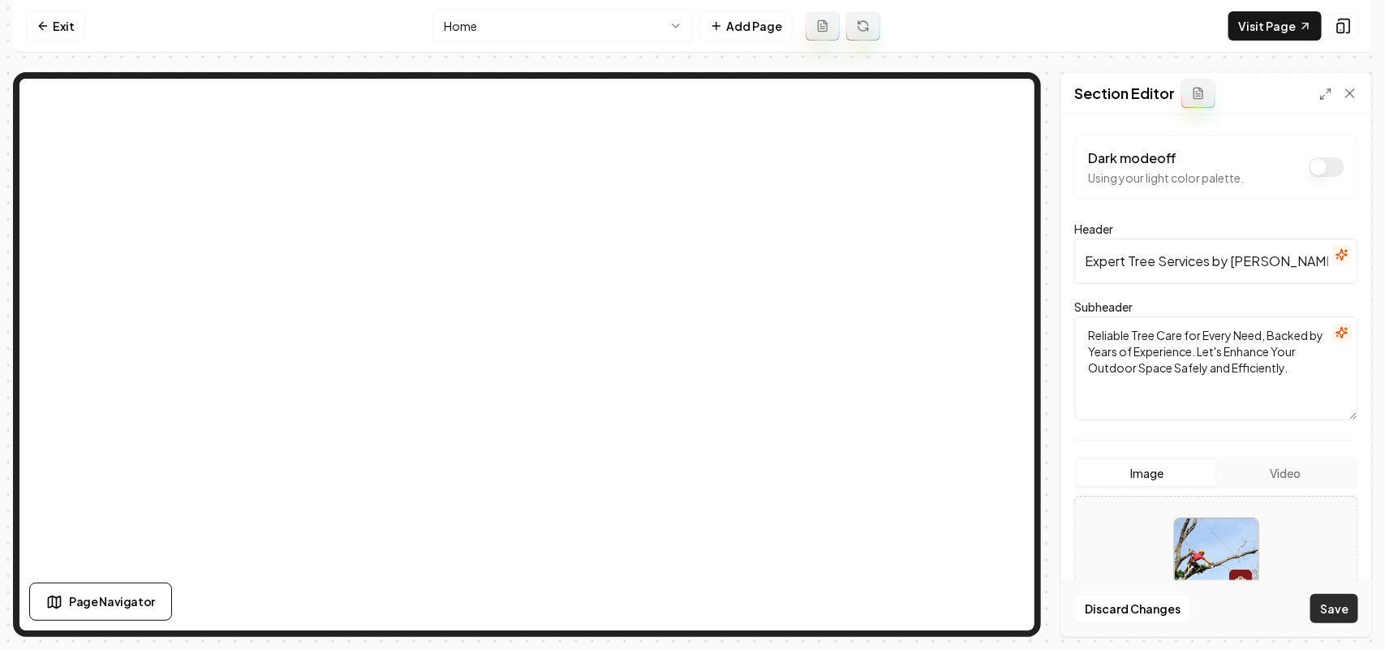
click at [1334, 604] on button "Save" at bounding box center [1334, 608] width 48 height 29
click at [1130, 596] on button "Open gallery" at bounding box center [1117, 605] width 73 height 26
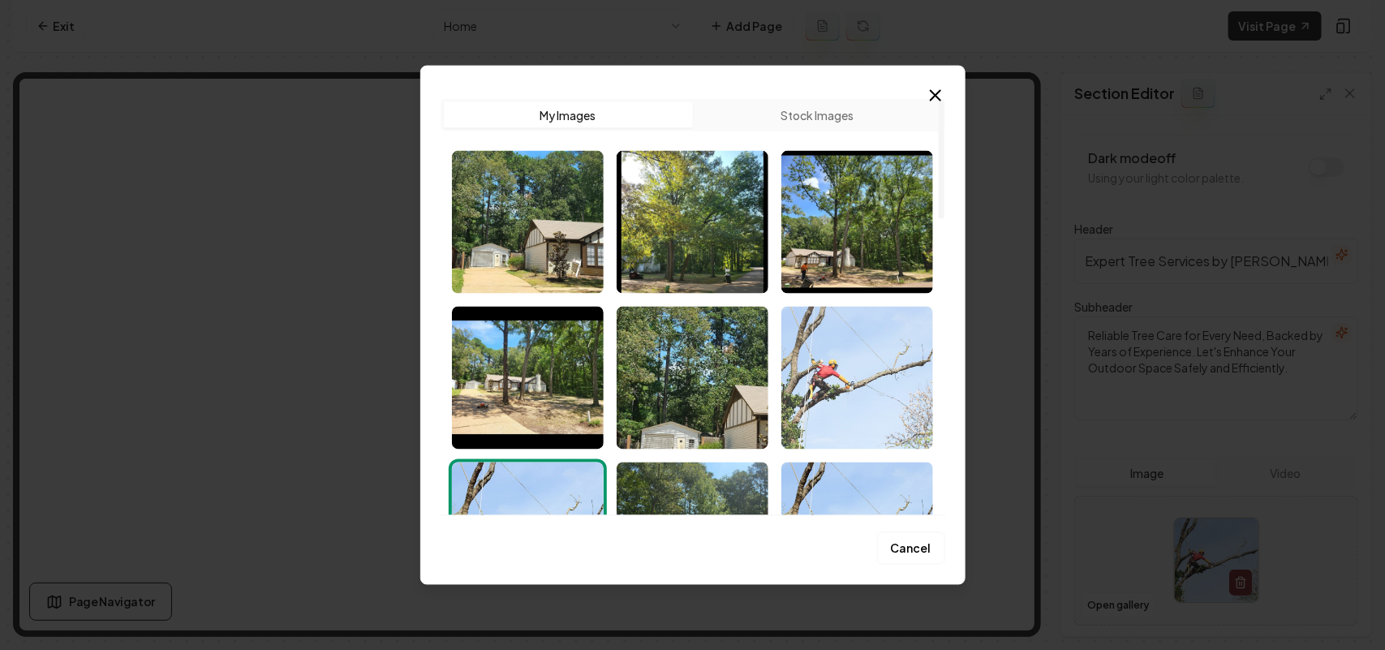
click at [831, 359] on img "Select image image_68c45c4f5c7cd75eb8330979.jpeg" at bounding box center [857, 377] width 152 height 143
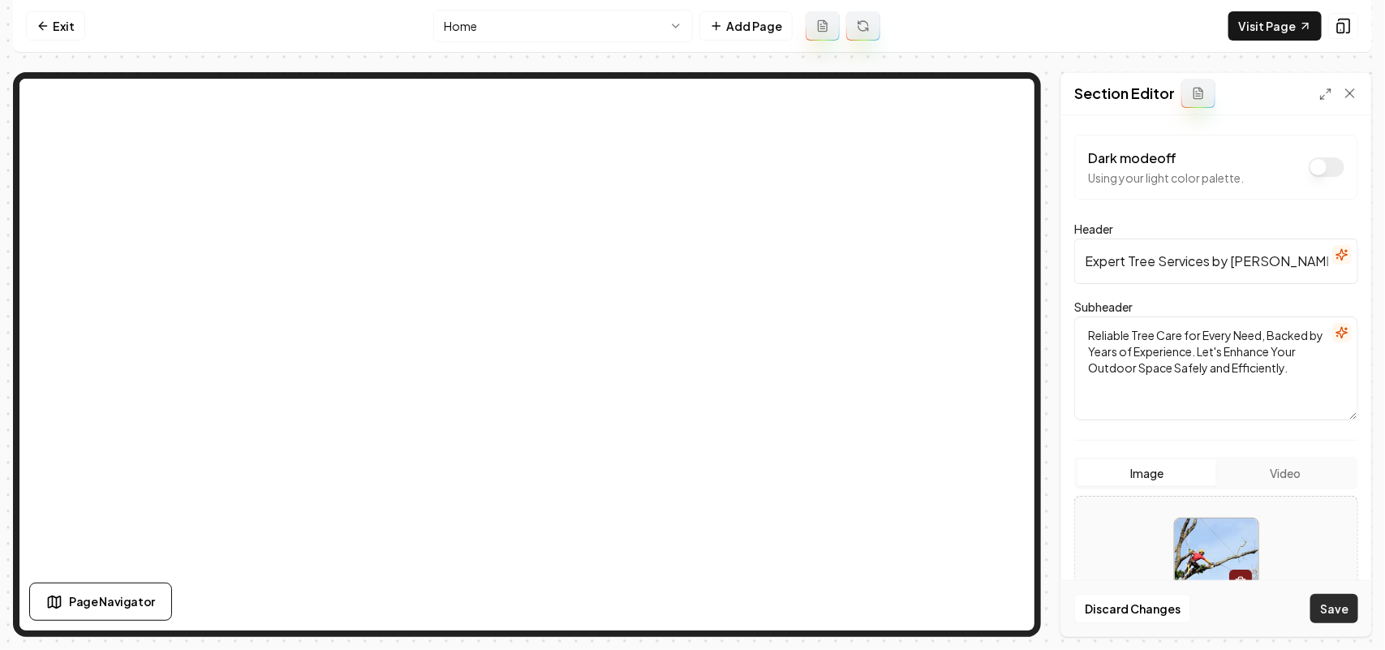
click at [1326, 606] on button "Save" at bounding box center [1334, 608] width 48 height 29
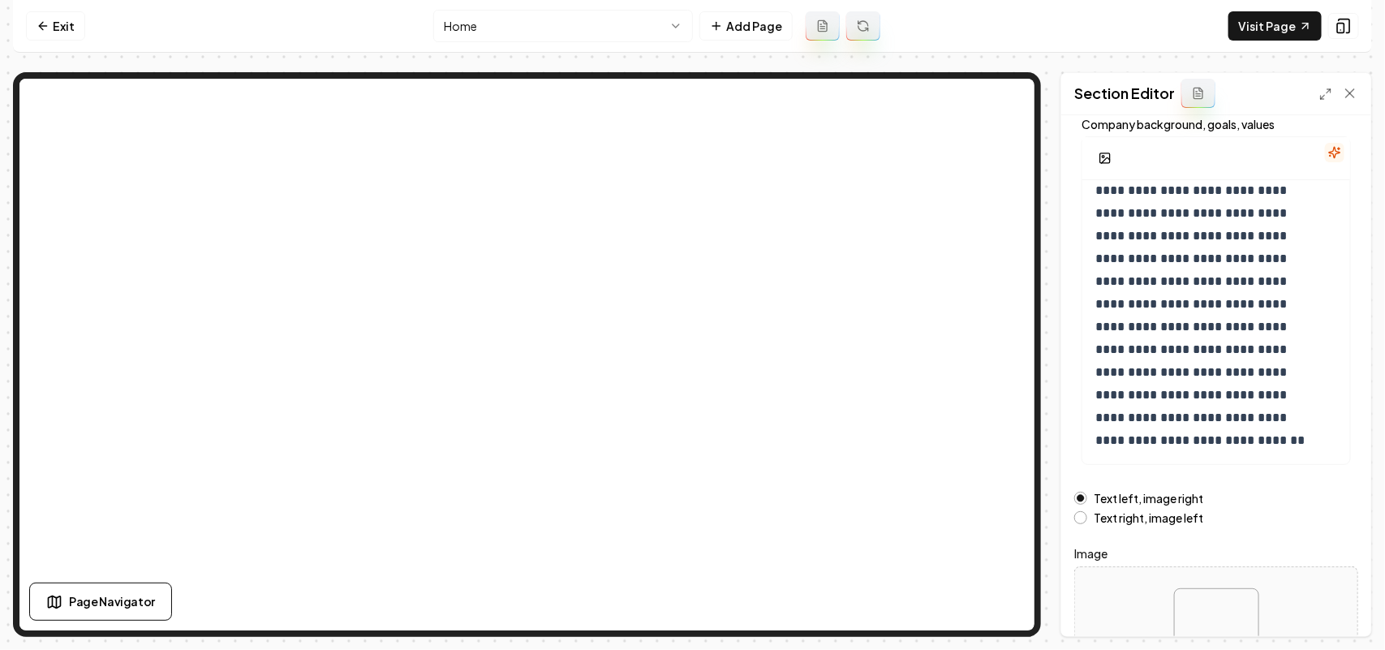
scroll to position [227, 0]
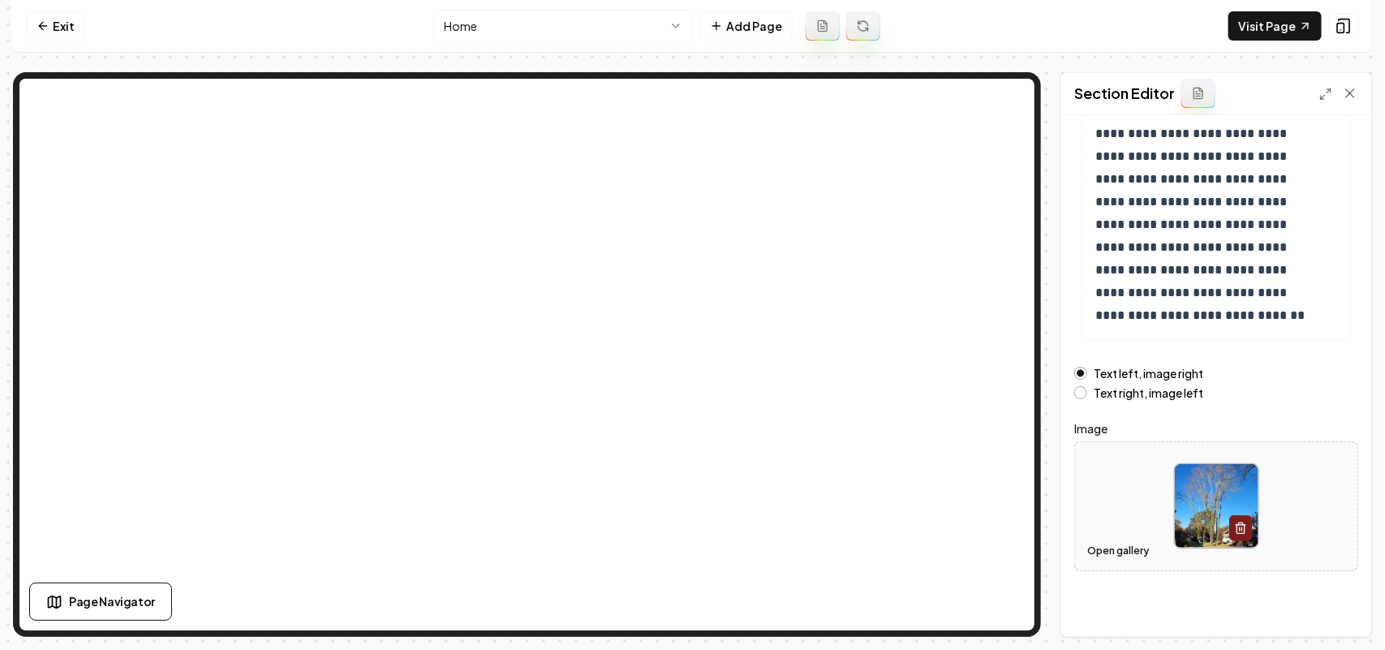
click at [1120, 553] on button "Open gallery" at bounding box center [1117, 551] width 73 height 26
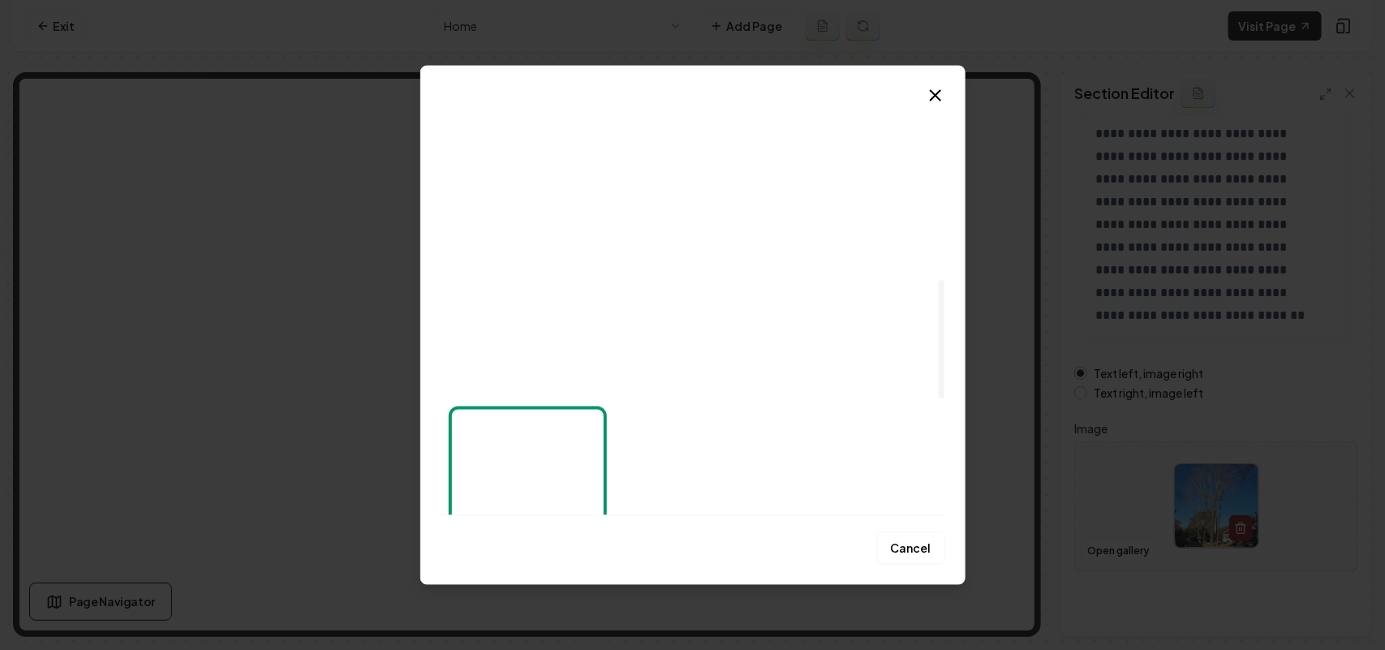
scroll to position [625, 0]
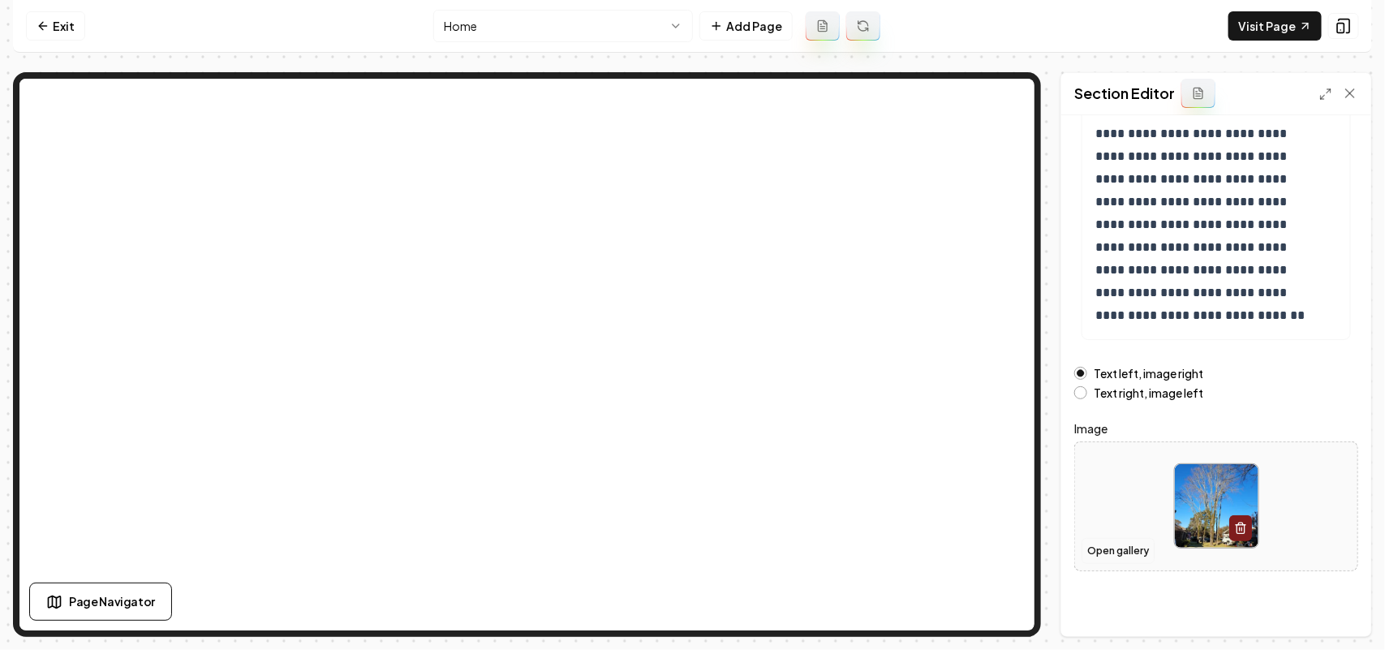
click at [1095, 548] on button "Open gallery" at bounding box center [1117, 551] width 73 height 26
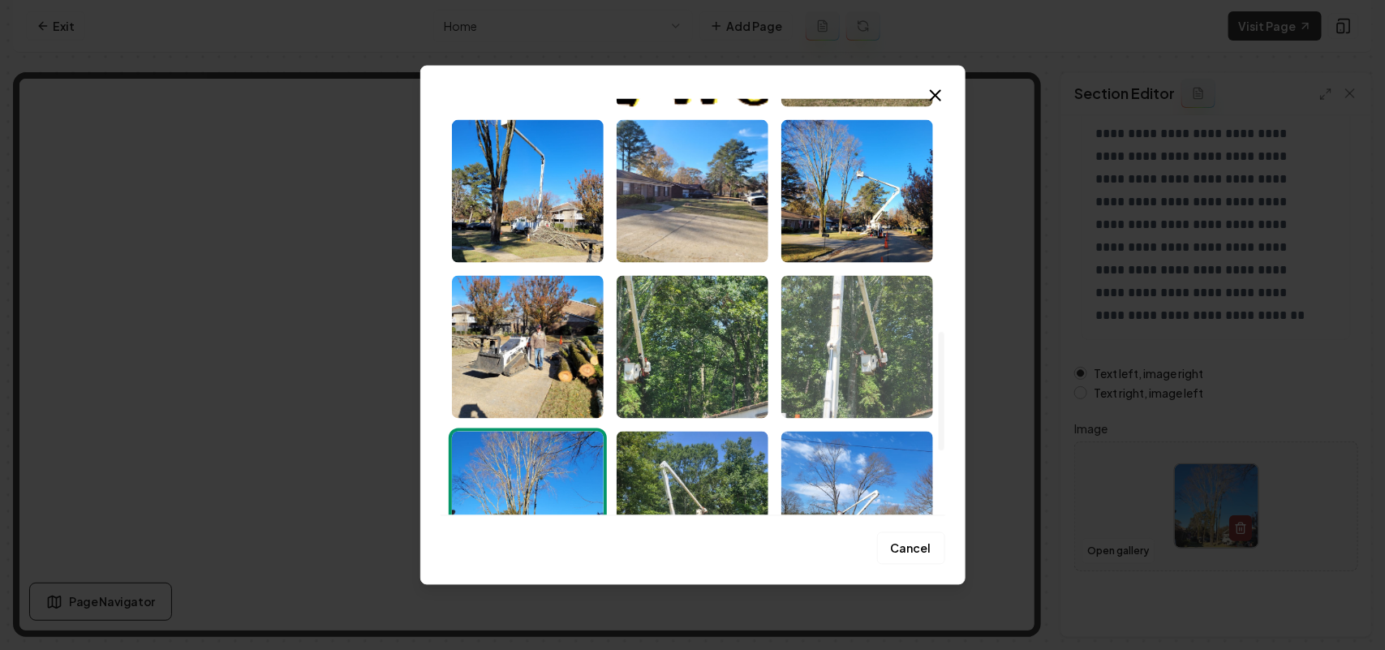
scroll to position [811, 0]
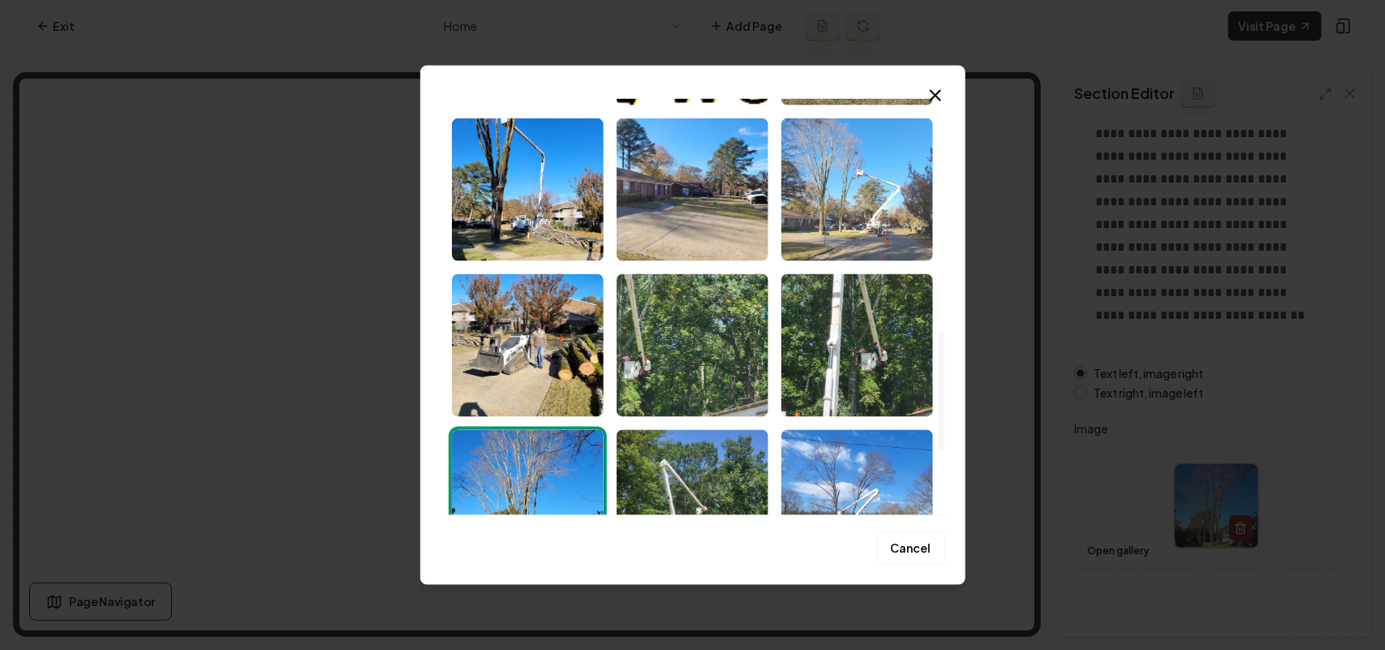
click at [856, 201] on img "Select image image_68c45b4c5c7cd75eb82d94d1.jpeg" at bounding box center [857, 189] width 152 height 143
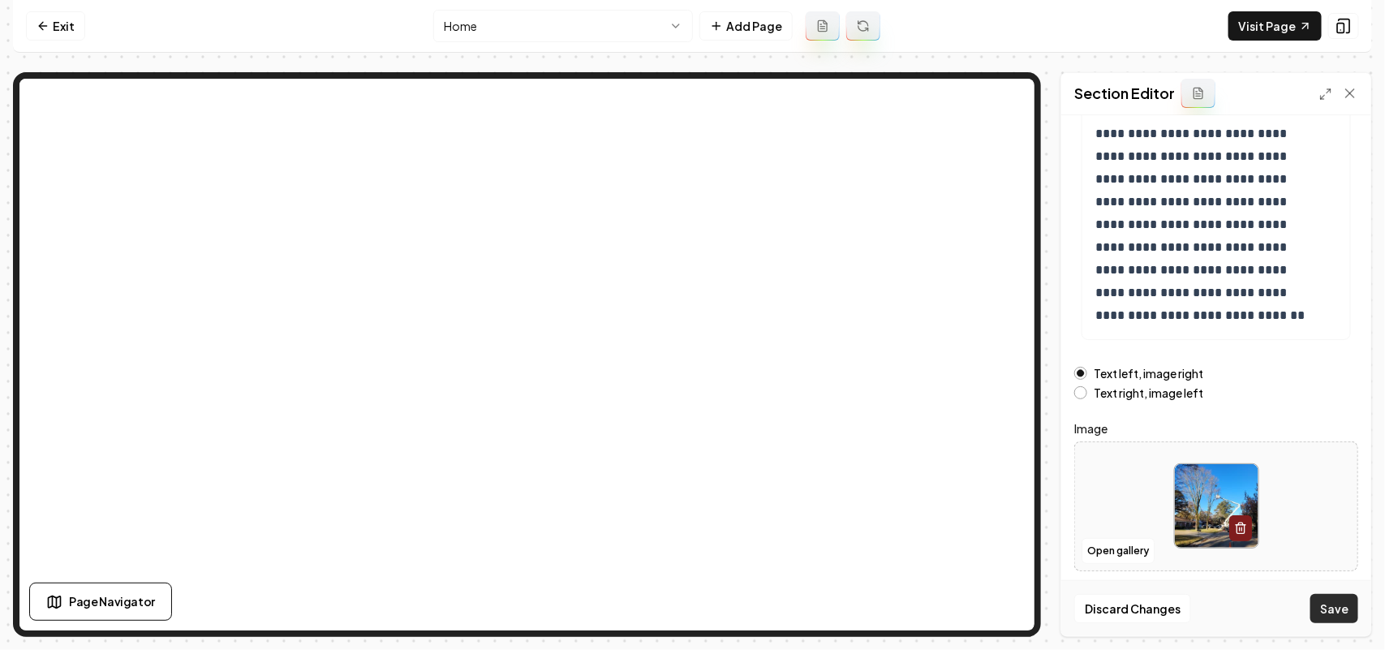
click at [1331, 610] on button "Save" at bounding box center [1334, 608] width 48 height 29
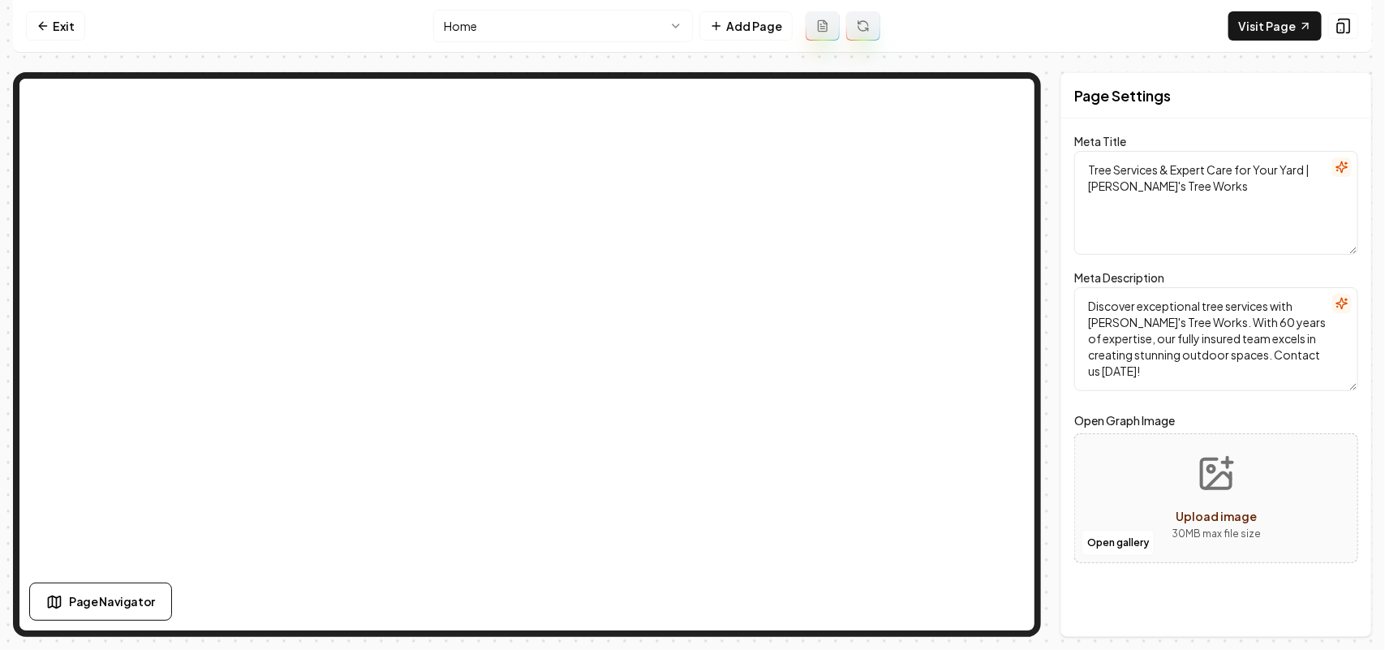
scroll to position [0, 0]
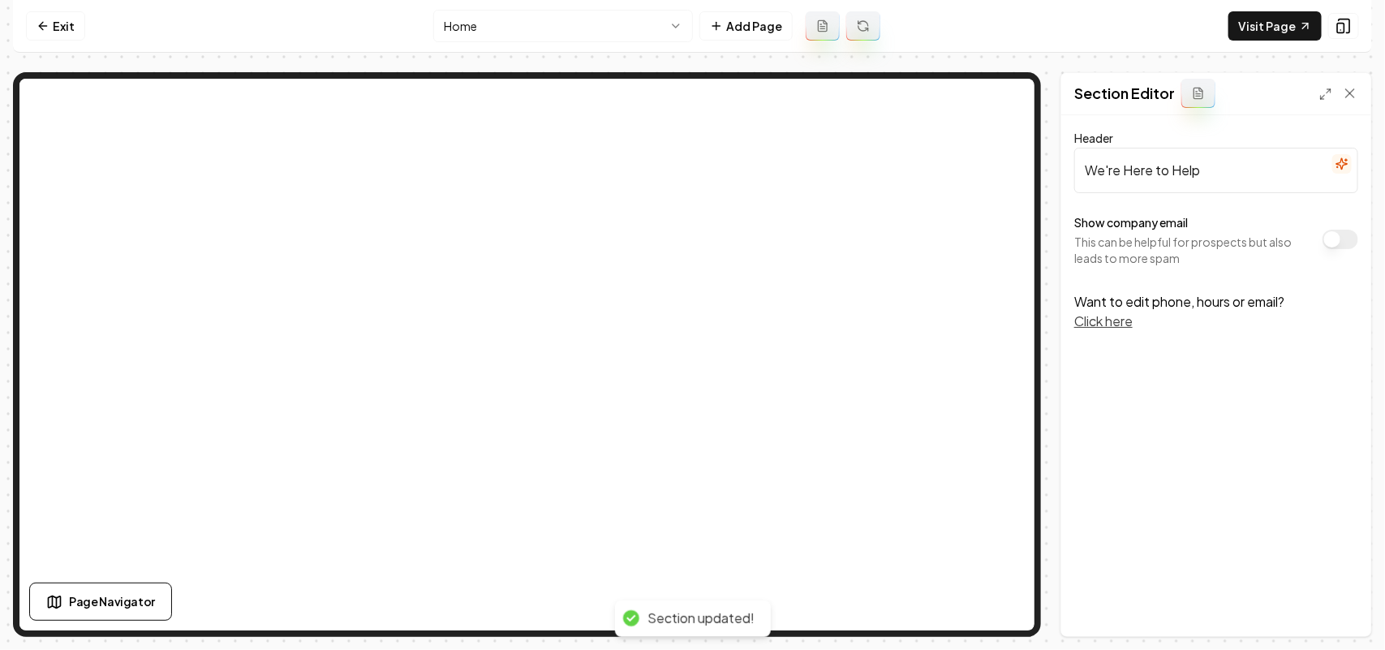
click at [1346, 254] on div "Show company email This can be helpful for prospects but also leads to more spam" at bounding box center [1216, 240] width 284 height 54
click at [1346, 246] on button "Show company email" at bounding box center [1340, 239] width 36 height 19
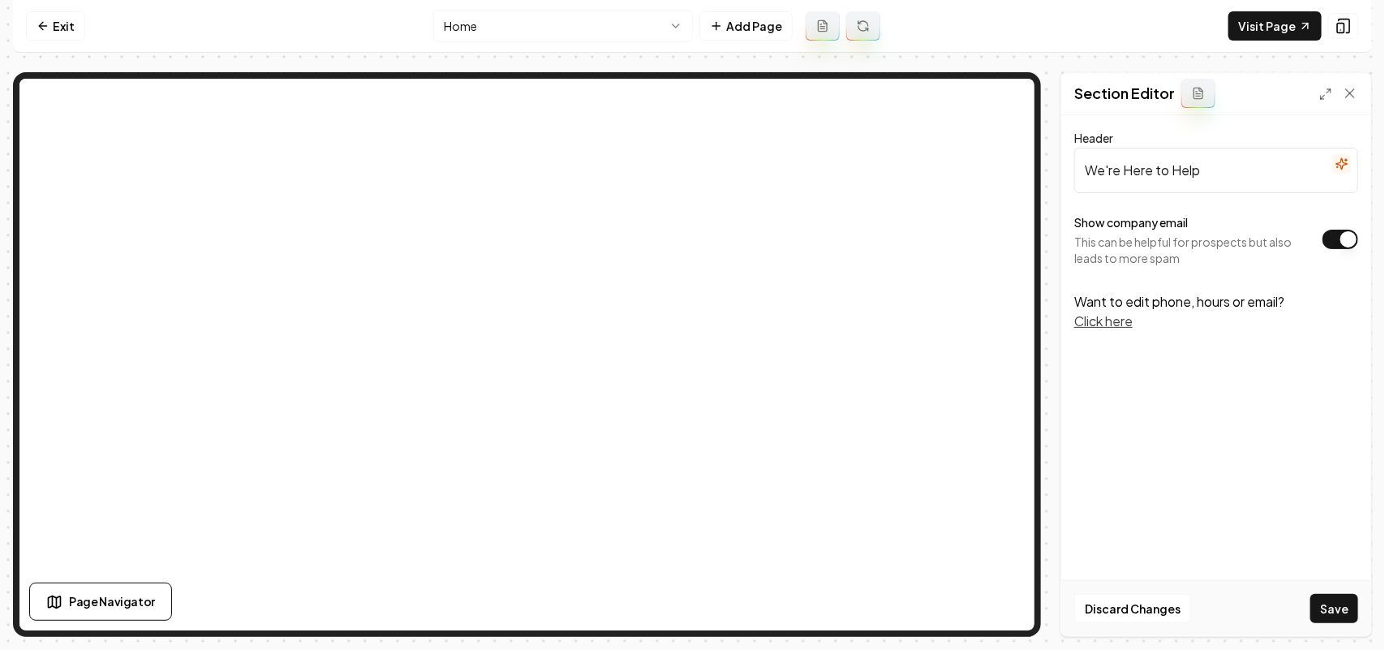
click at [1344, 603] on button "Save" at bounding box center [1334, 608] width 48 height 29
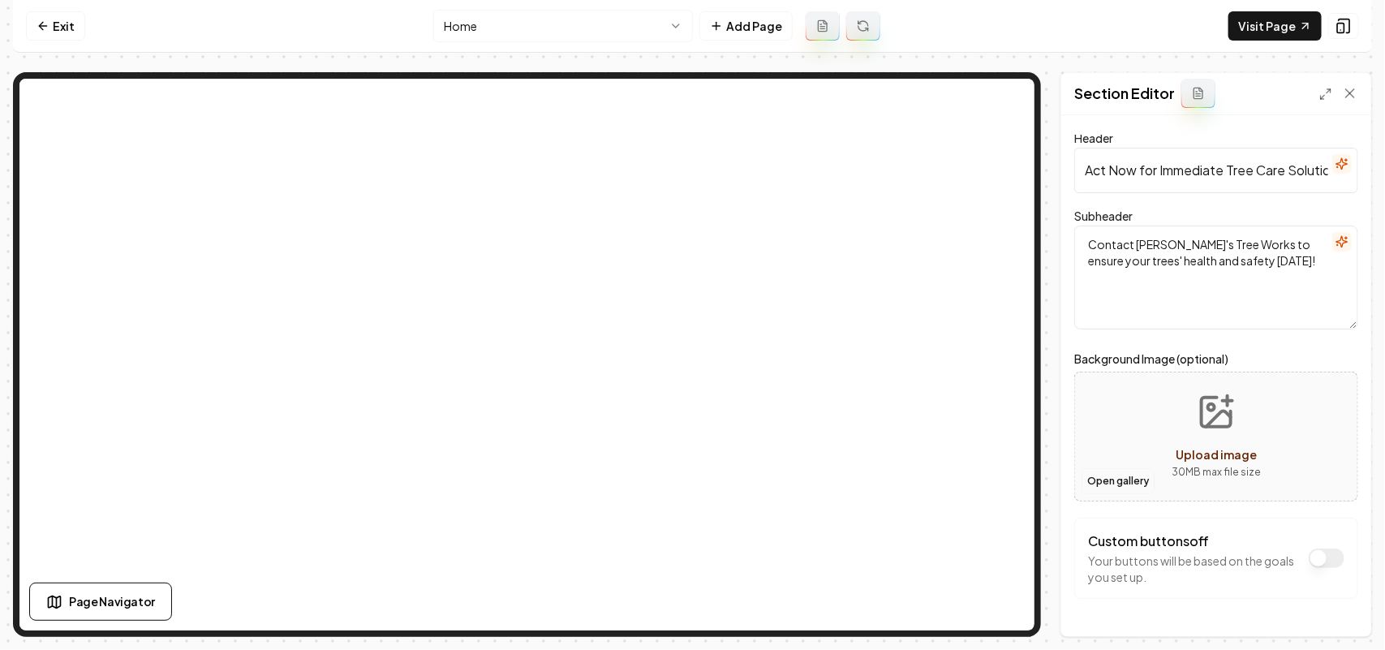
click at [1125, 487] on button "Open gallery" at bounding box center [1117, 481] width 73 height 26
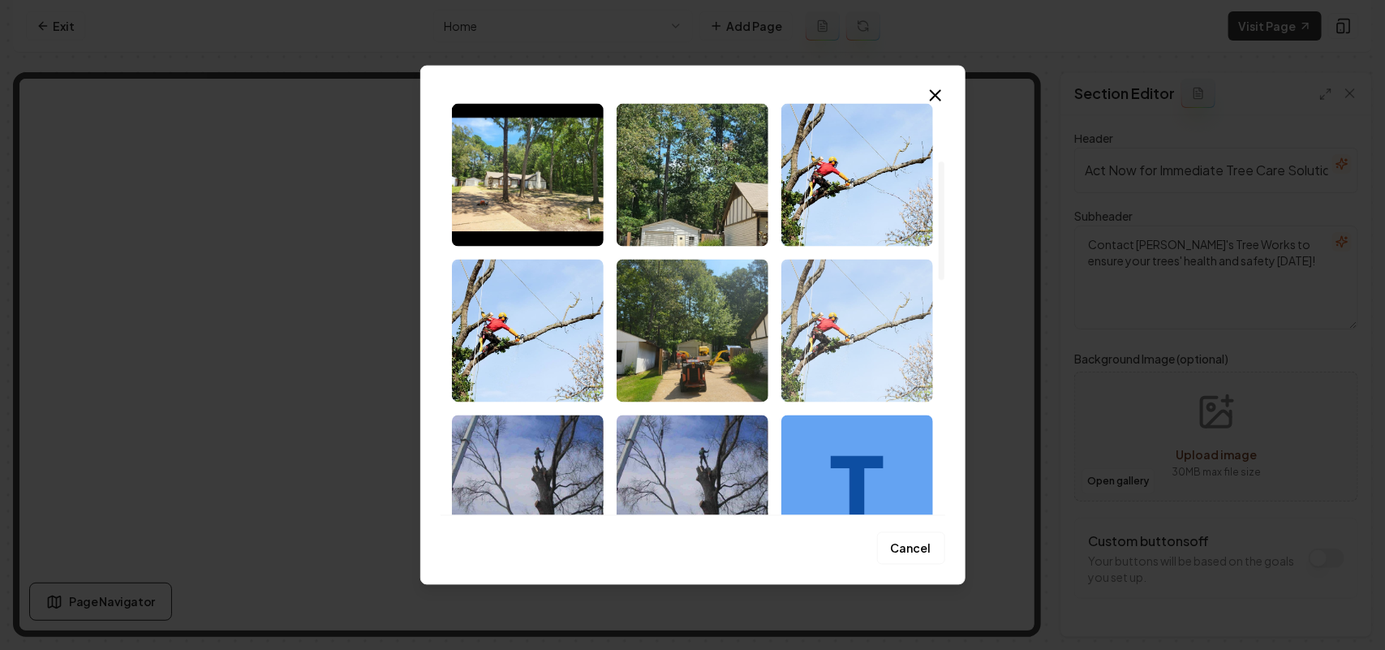
scroll to position [406, 0]
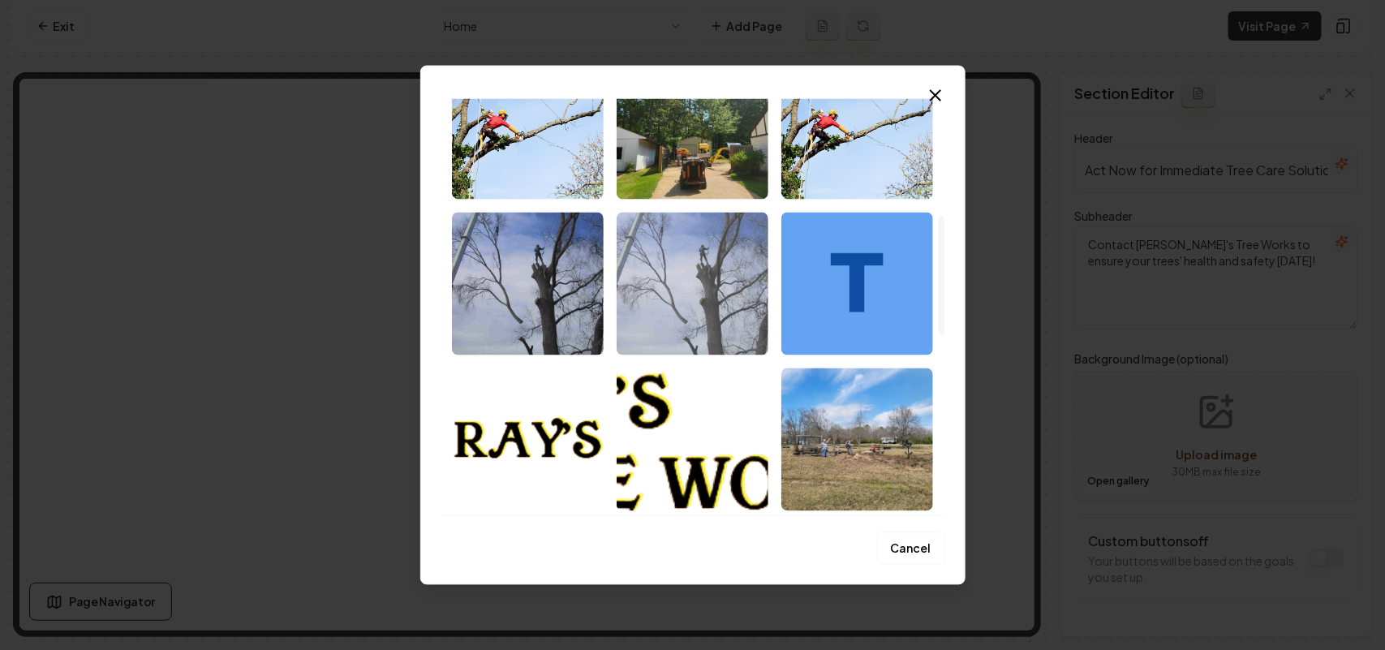
click at [667, 281] on img "Select image image_68c45c4e5c7cd75eb8330697.jpeg" at bounding box center [692, 283] width 152 height 143
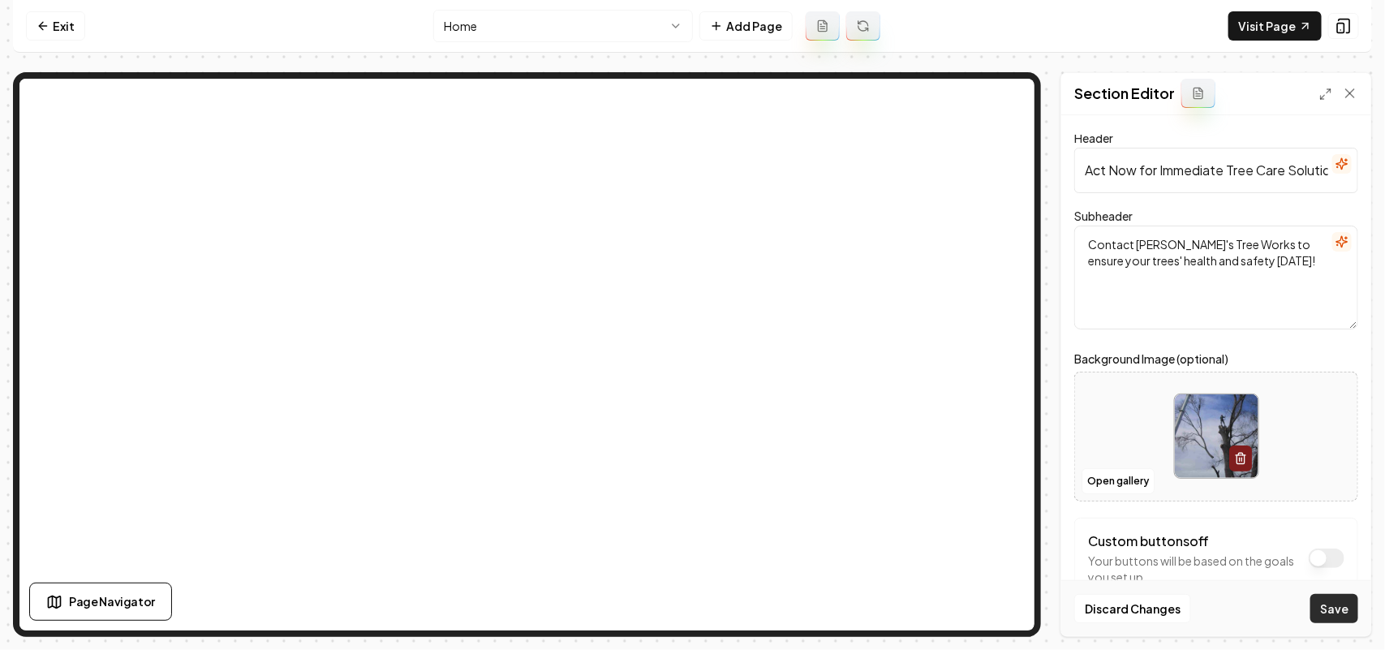
click at [1345, 618] on button "Save" at bounding box center [1334, 608] width 48 height 29
click at [1103, 475] on button "Open gallery" at bounding box center [1117, 481] width 73 height 26
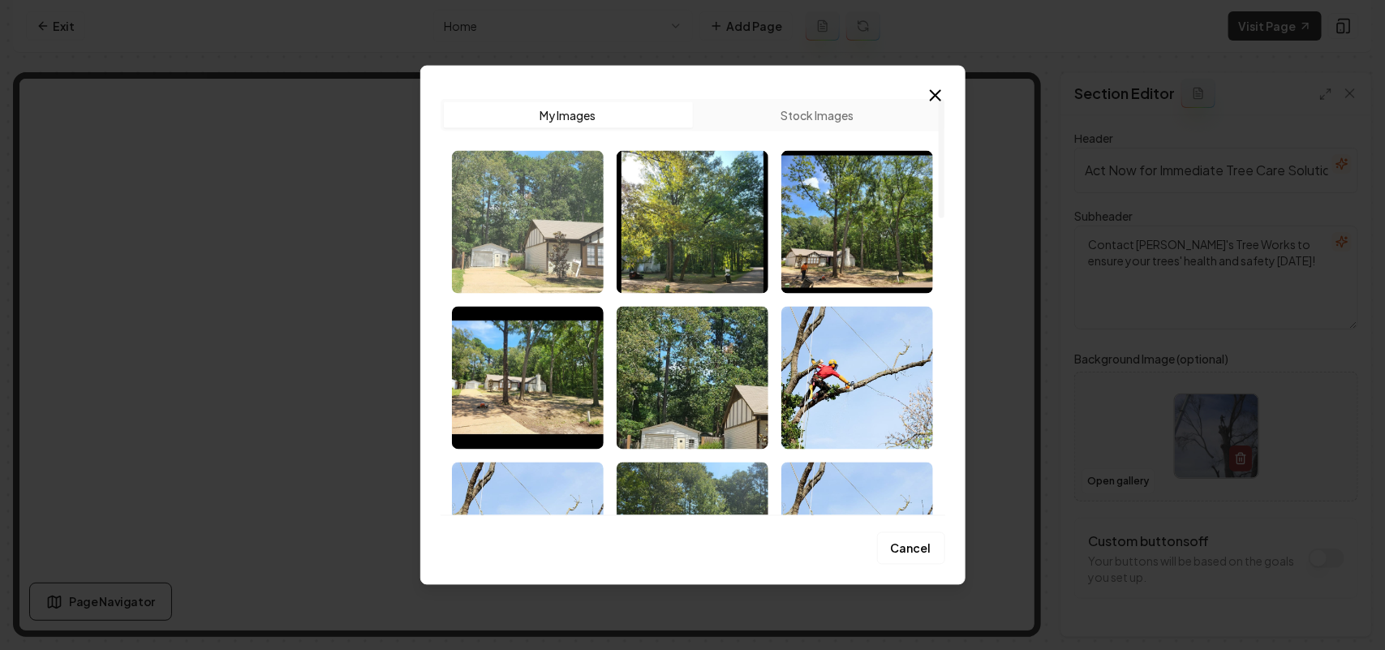
click at [542, 221] on img "Select image image_68c45c505c7cd75eb8330b0a.jpeg" at bounding box center [528, 221] width 152 height 143
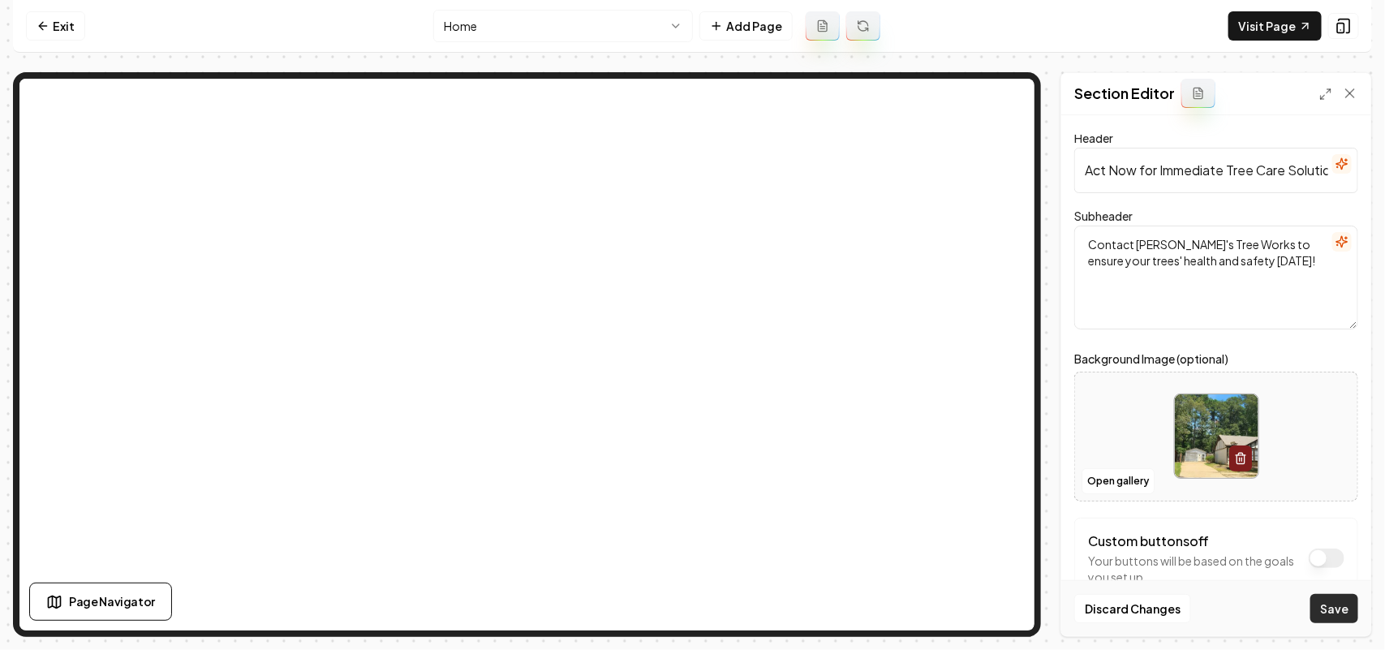
click at [1316, 600] on button "Save" at bounding box center [1334, 608] width 48 height 29
click at [512, 6] on nav "Exit Home Add Page Visit Page" at bounding box center [692, 26] width 1359 height 53
click at [500, 12] on html "Computer Required This feature is only available on a computer. Please switch t…" at bounding box center [692, 325] width 1385 height 650
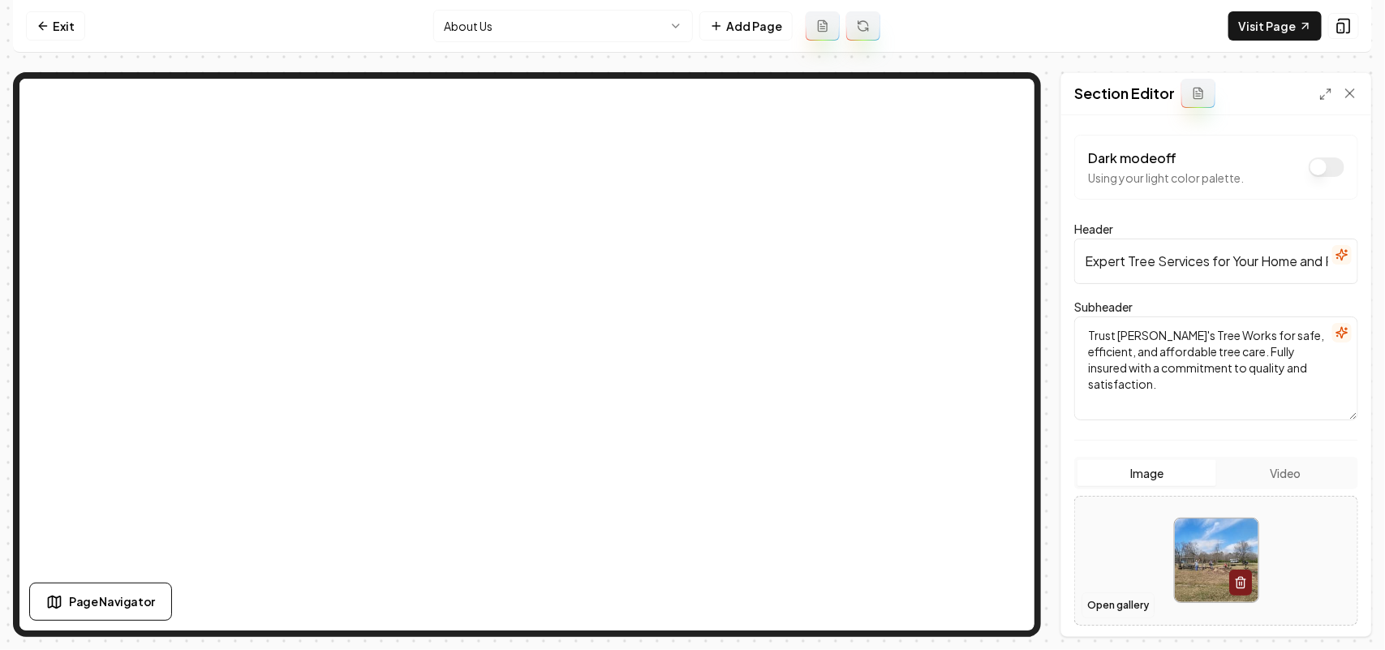
click at [1115, 607] on button "Open gallery" at bounding box center [1117, 605] width 73 height 26
click at [1243, 30] on link "Visit Page" at bounding box center [1274, 25] width 93 height 29
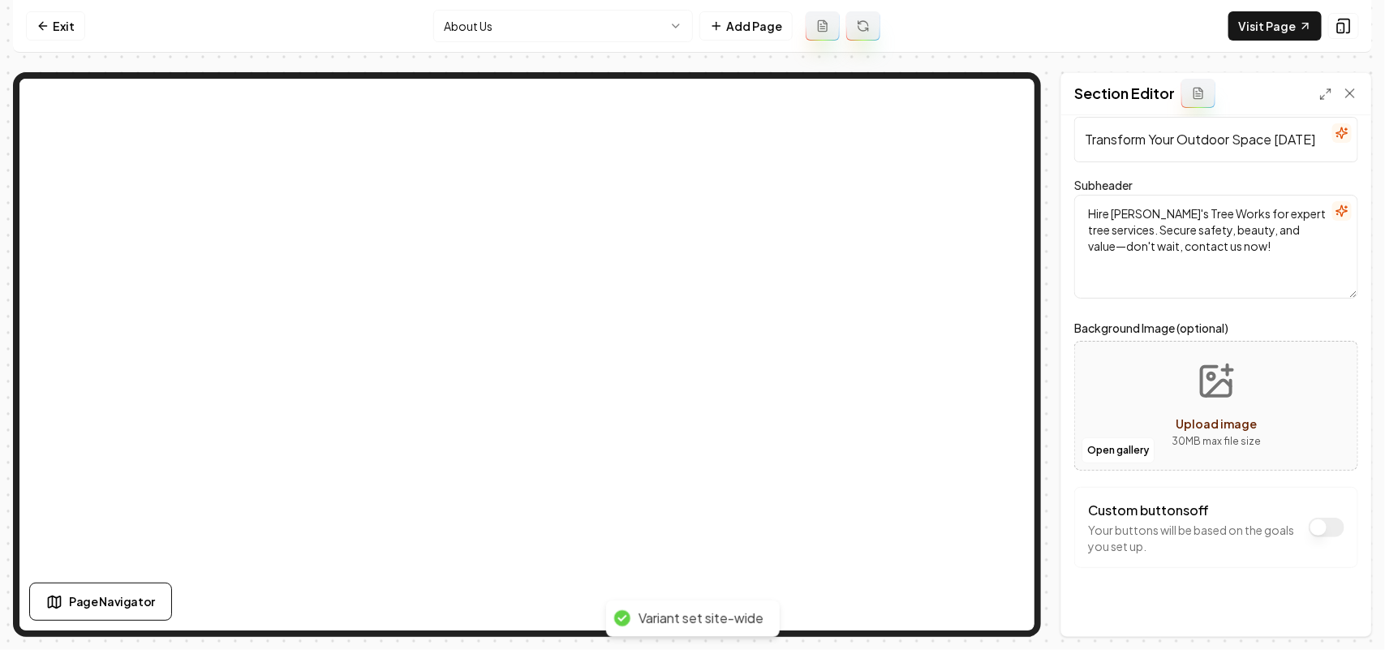
scroll to position [46, 0]
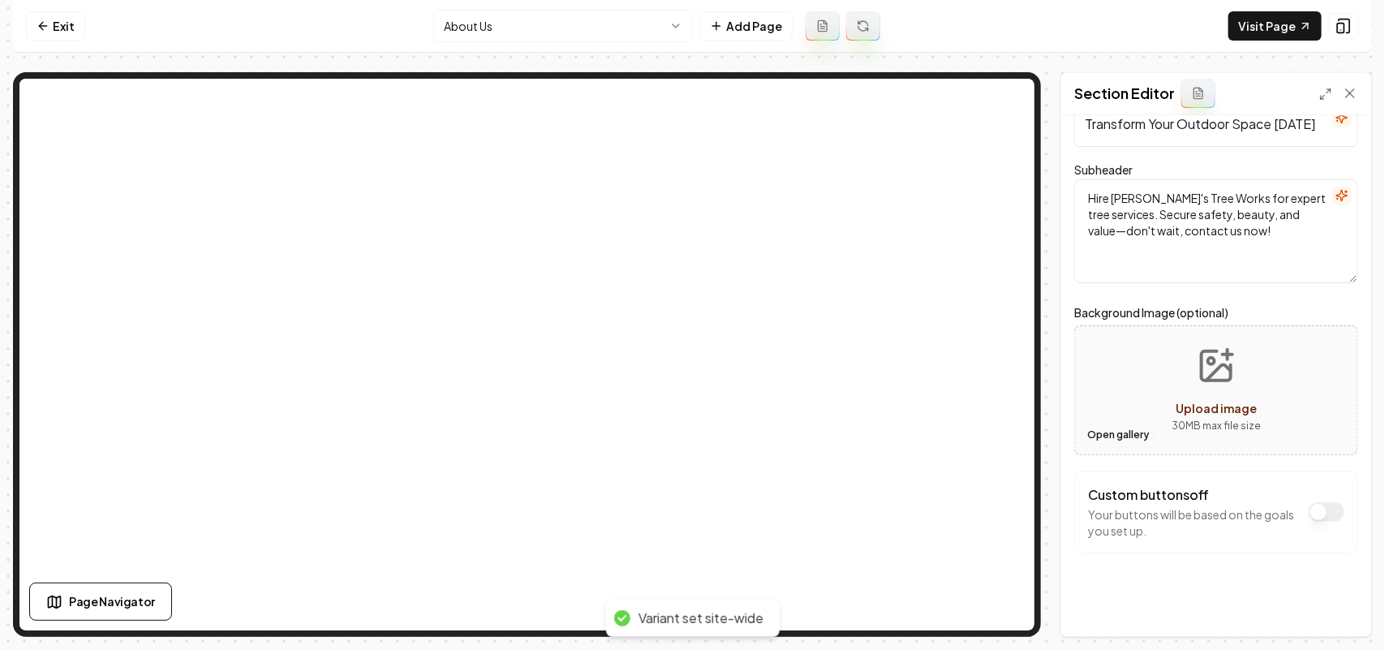
click at [1125, 432] on button "Open gallery" at bounding box center [1117, 435] width 73 height 26
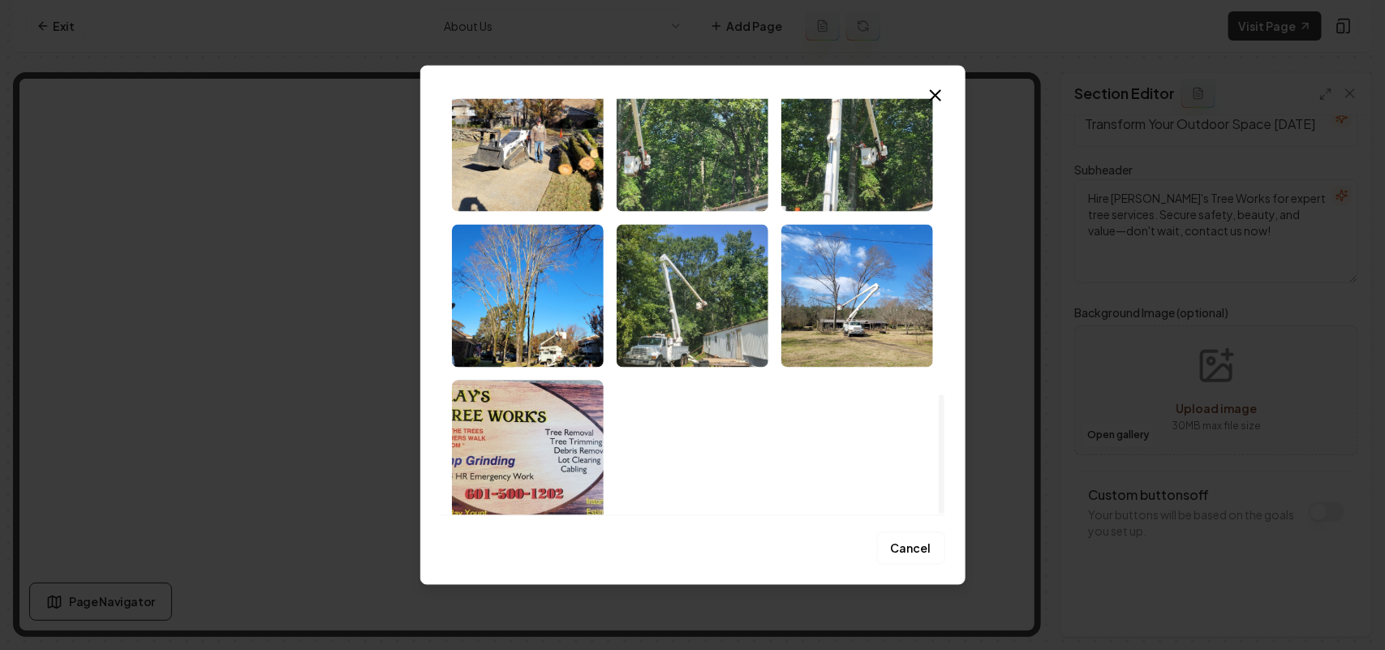
scroll to position [1030, 0]
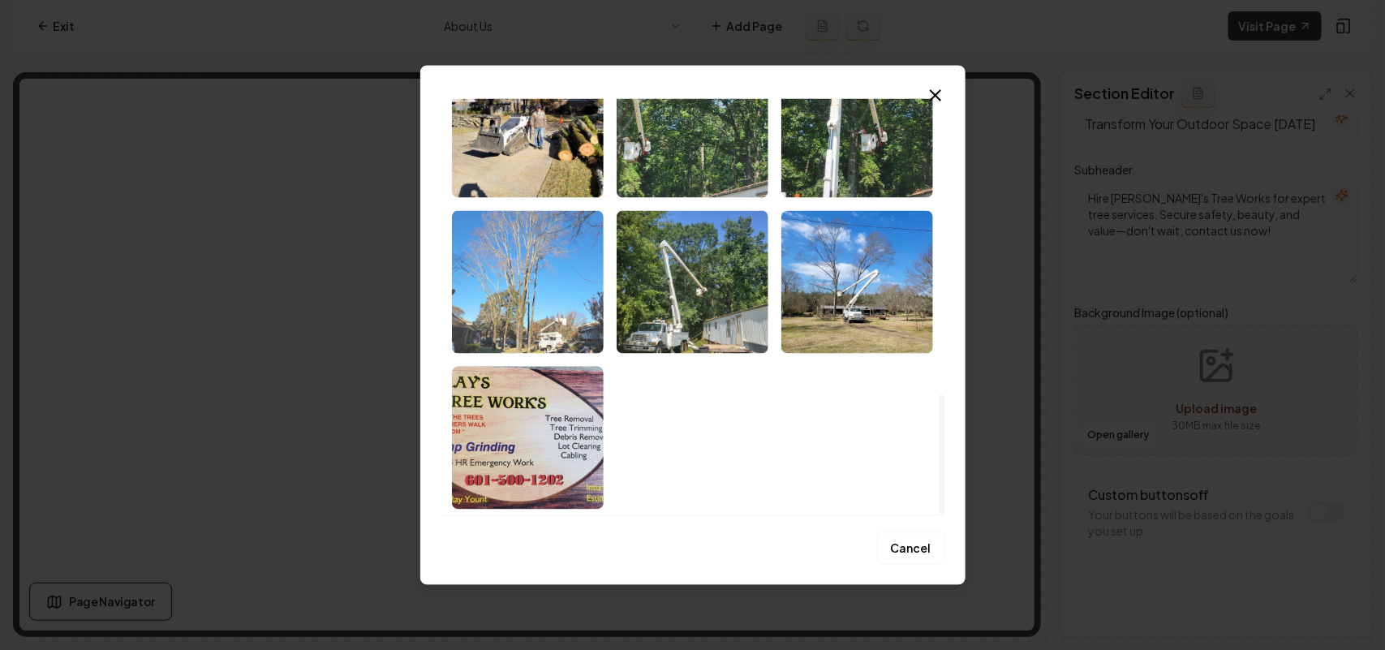
click at [573, 326] on img "Select image image_68c45b4b5c7cd75eb82d8dfc.jpeg" at bounding box center [528, 281] width 152 height 143
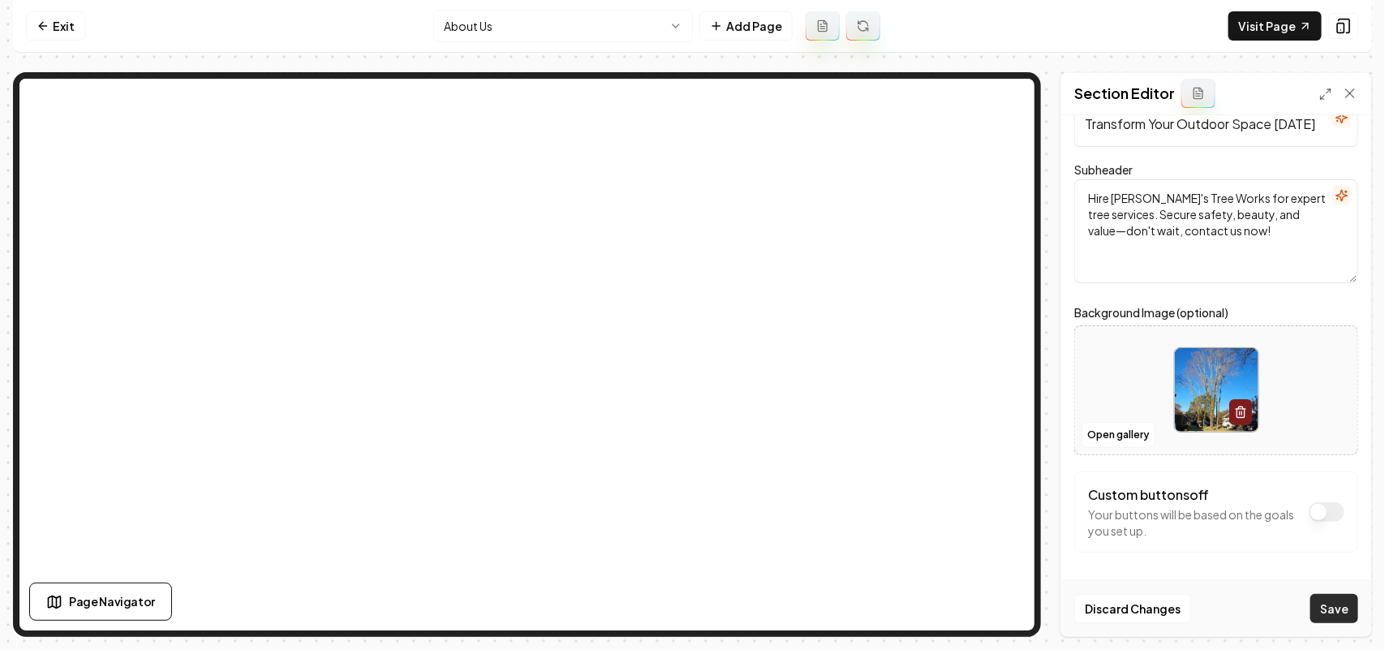
click at [1349, 594] on button "Save" at bounding box center [1334, 608] width 48 height 29
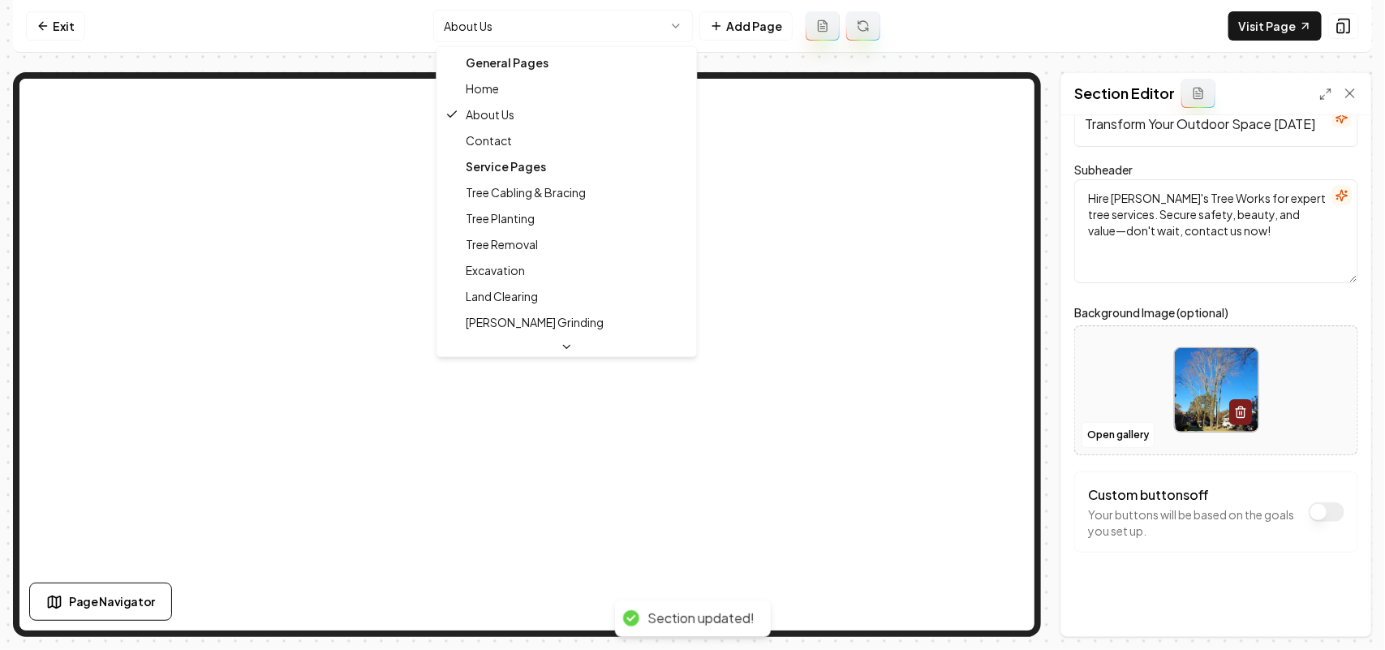
click at [529, 30] on html "Computer Required This feature is only available on a computer. Please switch t…" at bounding box center [692, 325] width 1385 height 650
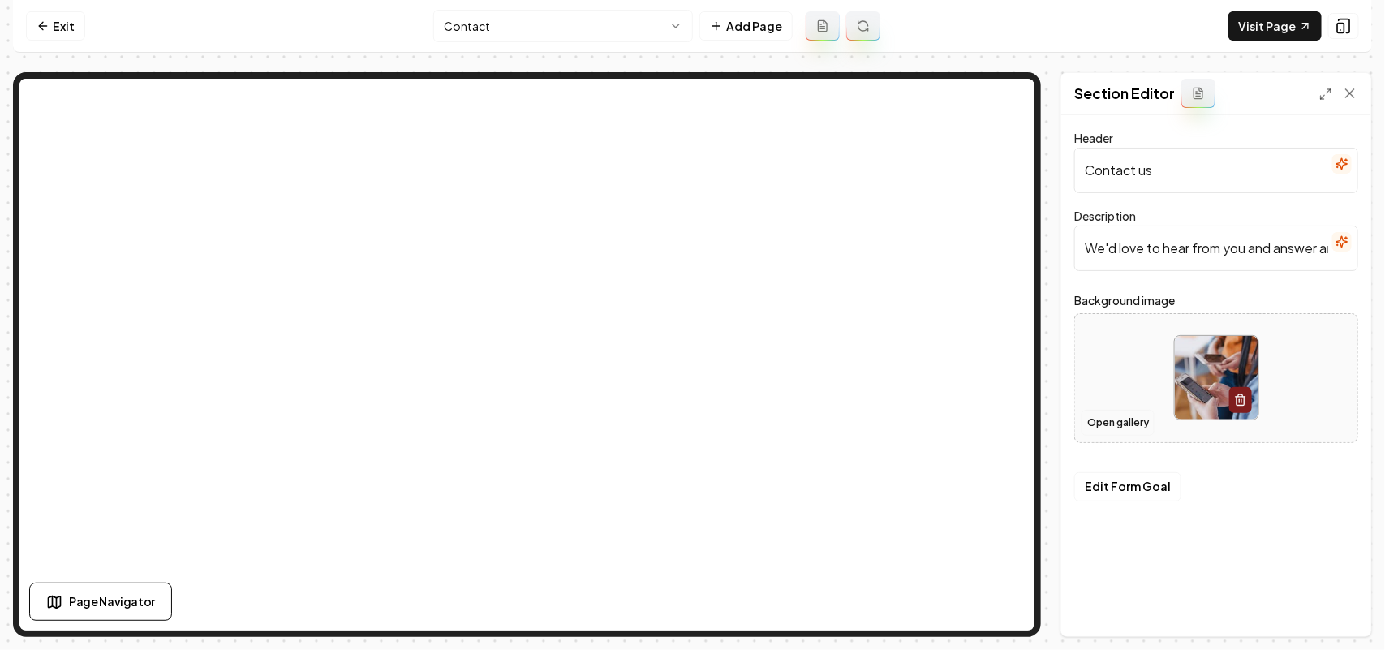
click at [1099, 416] on button "Open gallery" at bounding box center [1117, 423] width 73 height 26
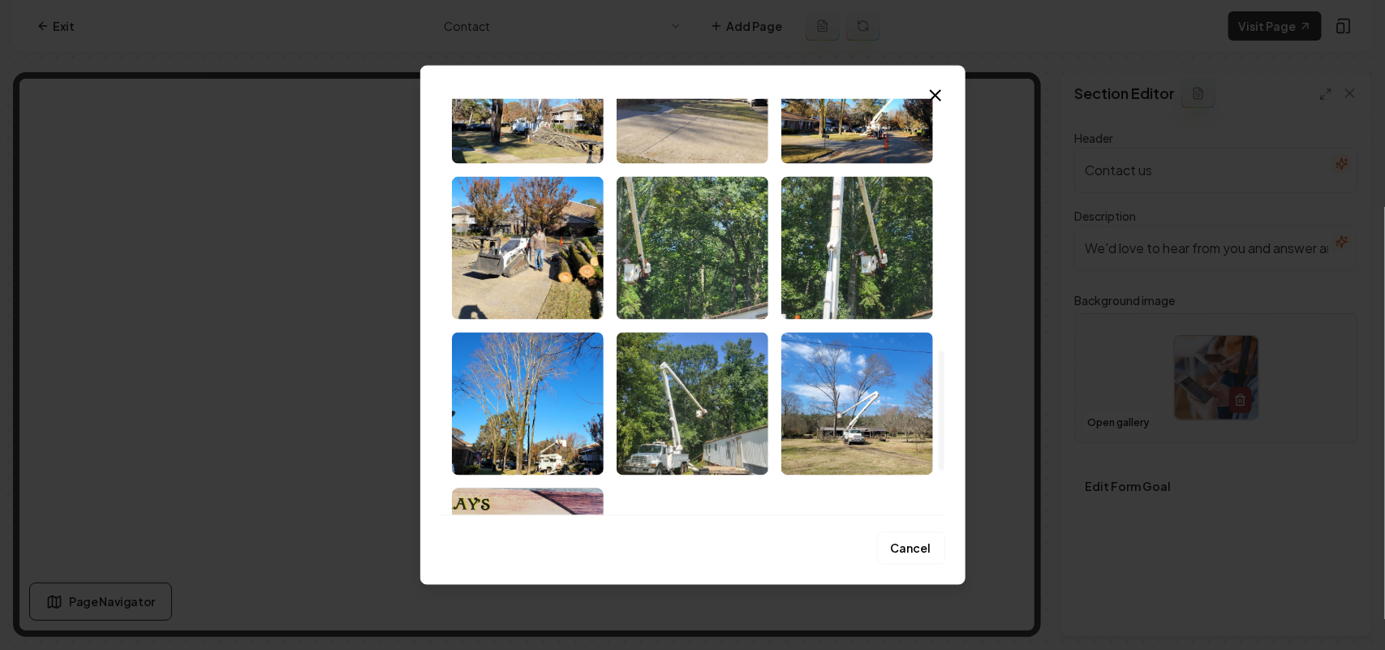
scroll to position [913, 0]
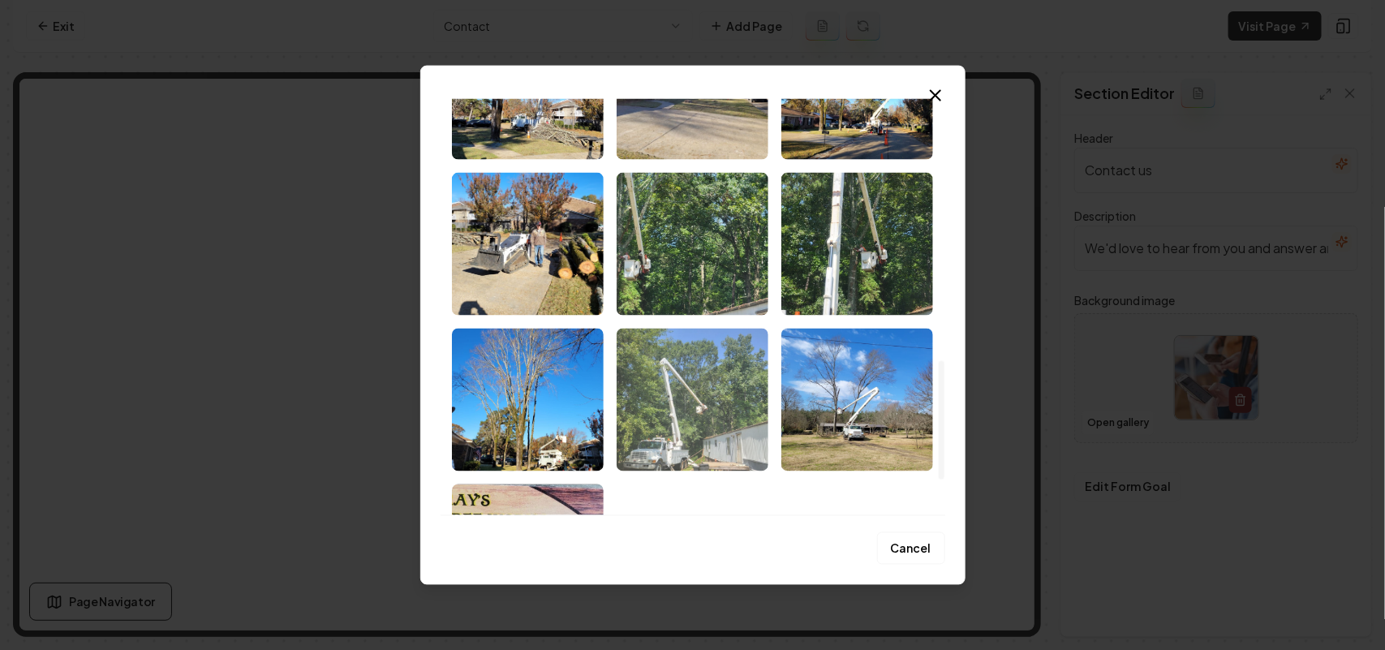
click at [732, 395] on img "Select image image_68c45b4b5c7cd75eb82d874b.jpeg" at bounding box center [692, 399] width 152 height 143
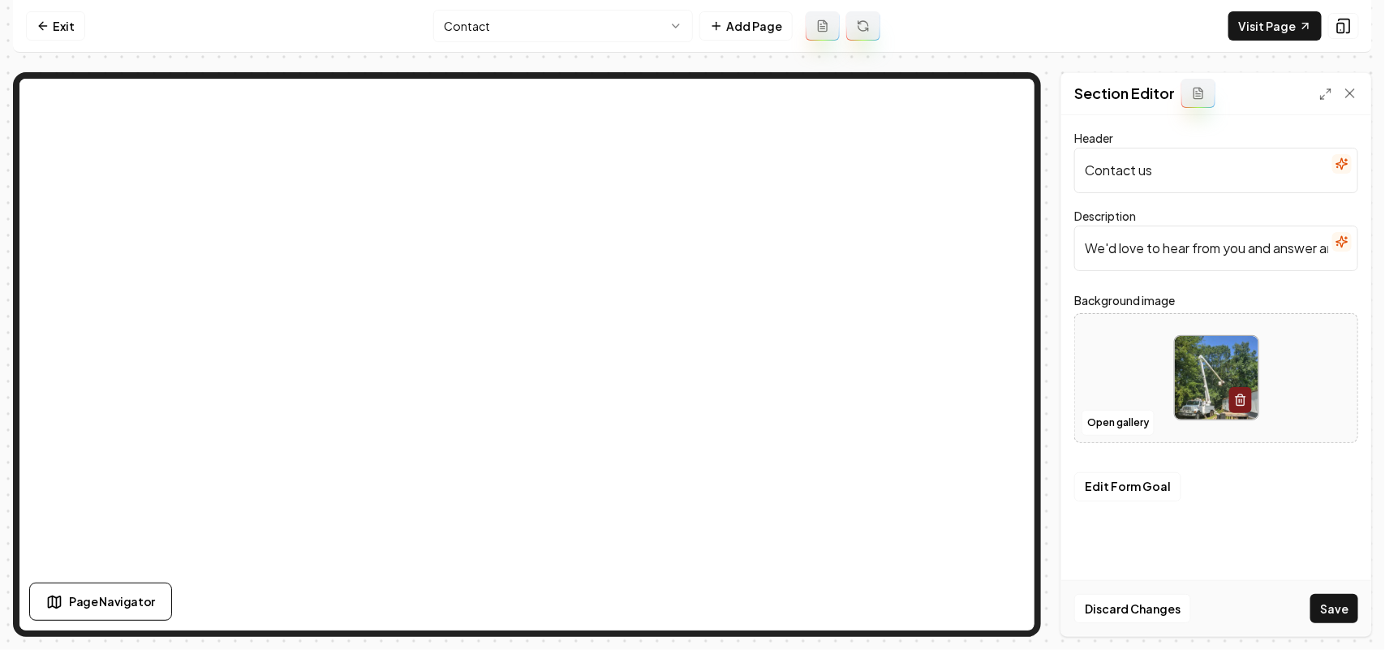
click at [1342, 599] on button "Save" at bounding box center [1334, 608] width 48 height 29
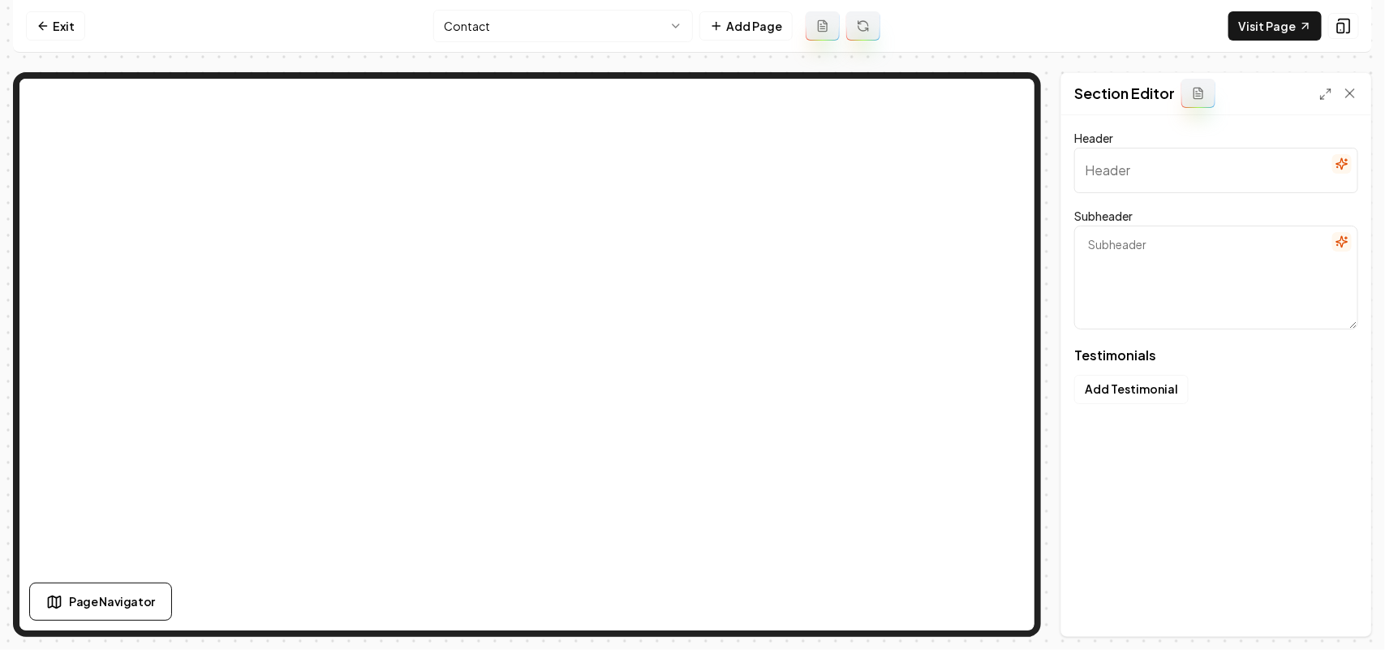
type input "See Why Neighbors Pick Us"
type textarea "Their feedback explains how we deliver safe, reliable service"
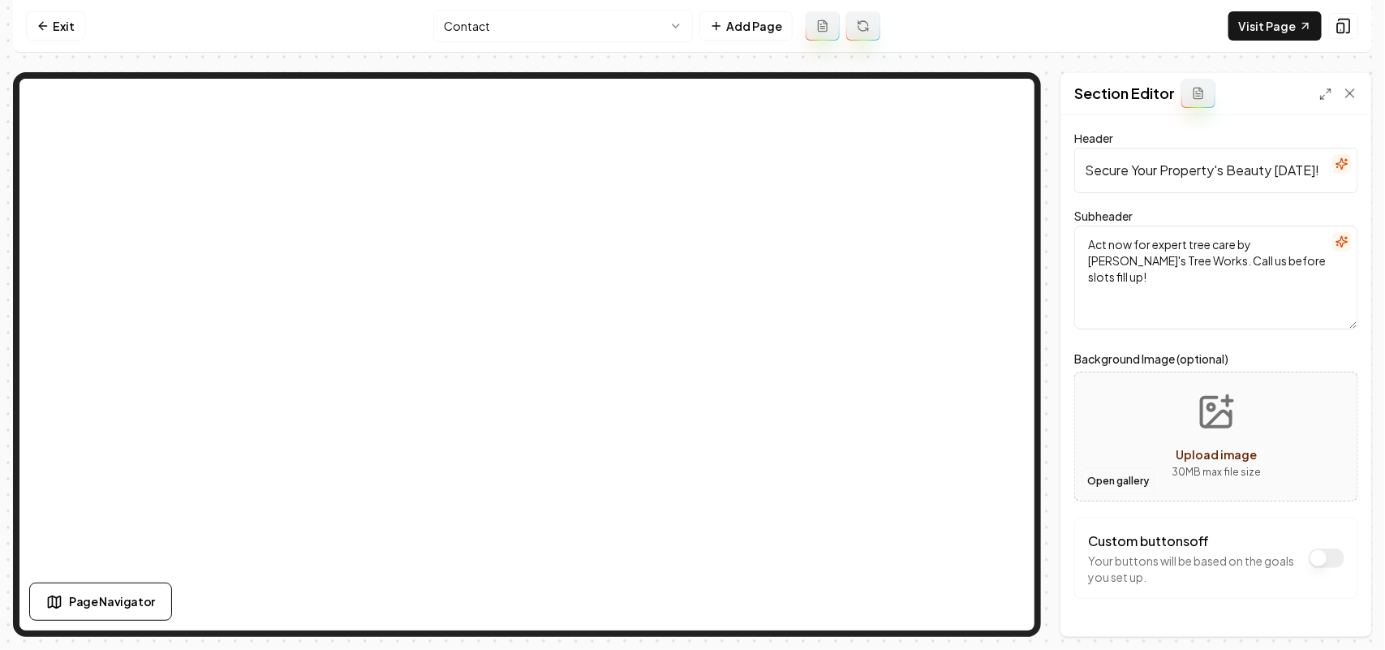
click at [1108, 481] on button "Open gallery" at bounding box center [1117, 481] width 73 height 26
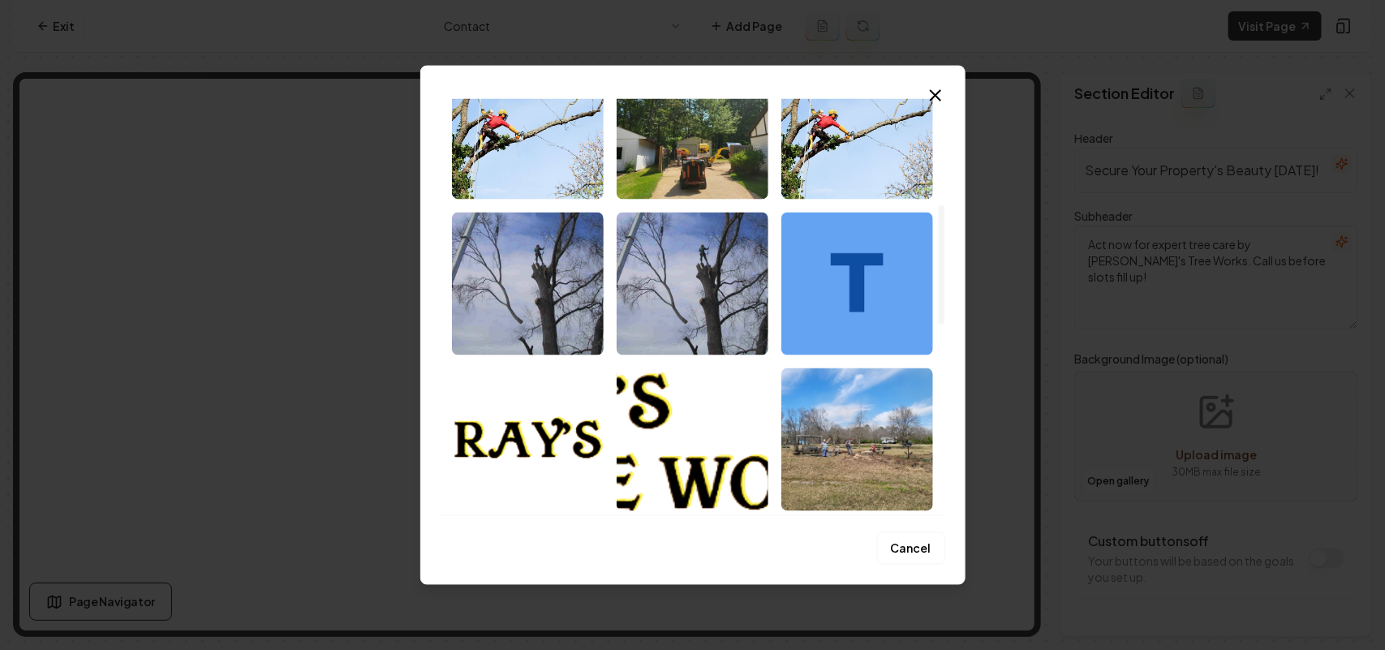
scroll to position [0, 0]
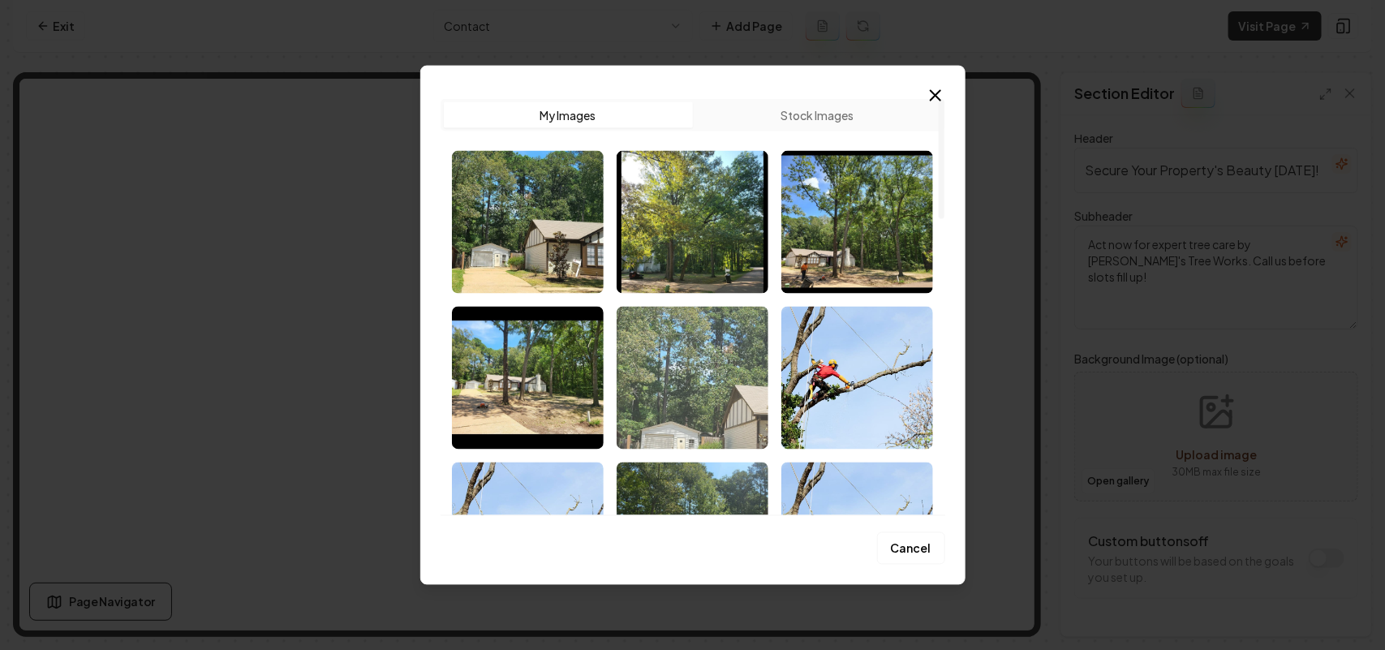
click at [724, 339] on img "Select image image_68c45c4f5c7cd75eb83309cf.jpeg" at bounding box center [692, 377] width 152 height 143
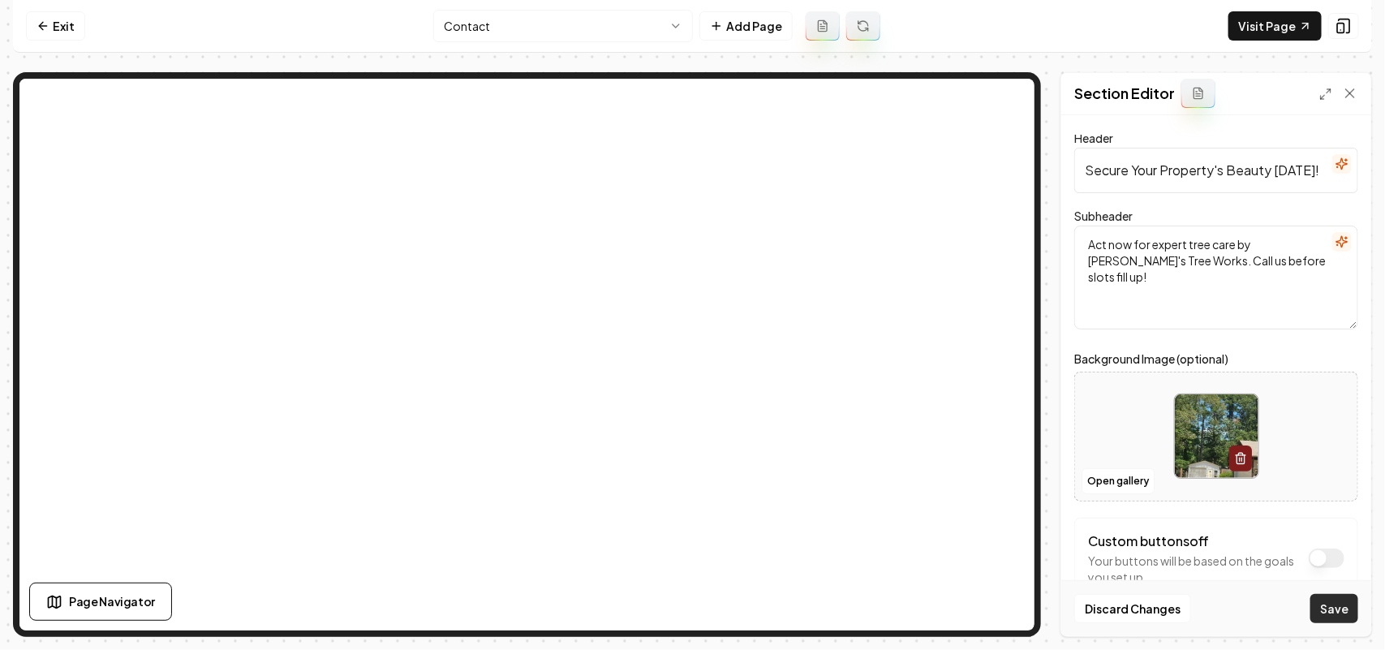
click at [1341, 602] on button "Save" at bounding box center [1334, 608] width 48 height 29
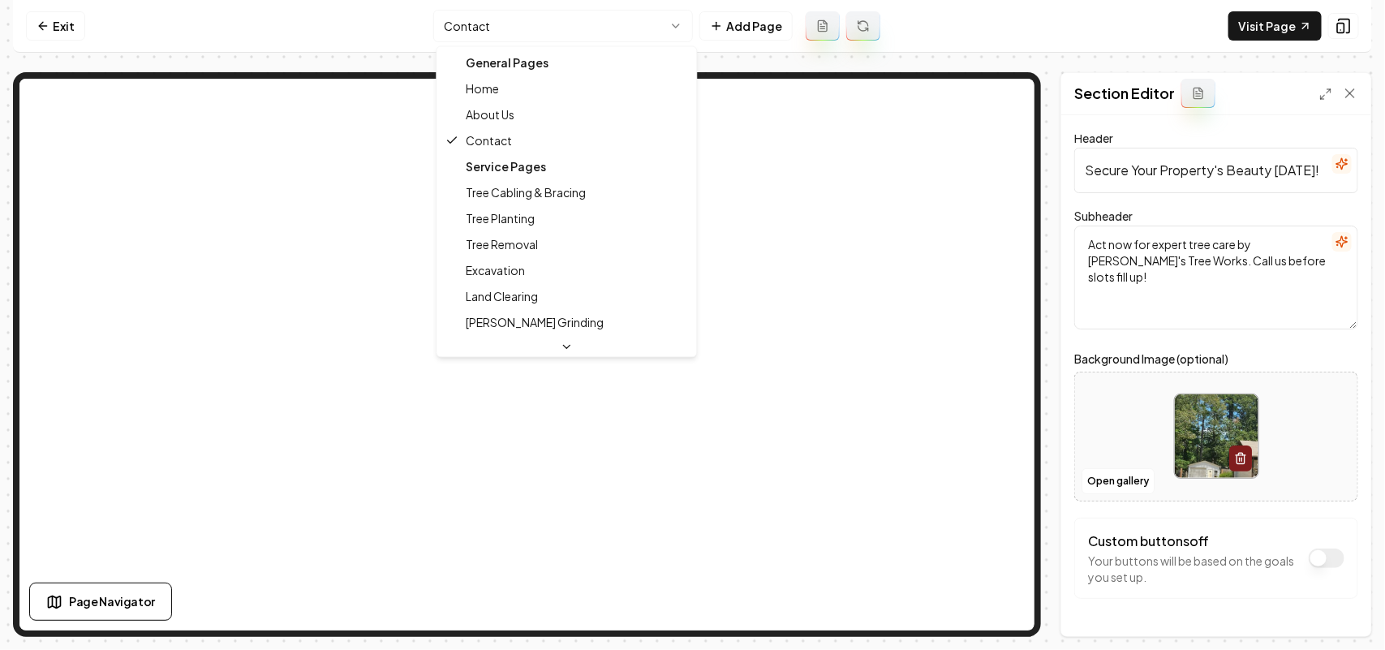
click at [500, 13] on html "Computer Required This feature is only available on a computer. Please switch t…" at bounding box center [692, 325] width 1385 height 650
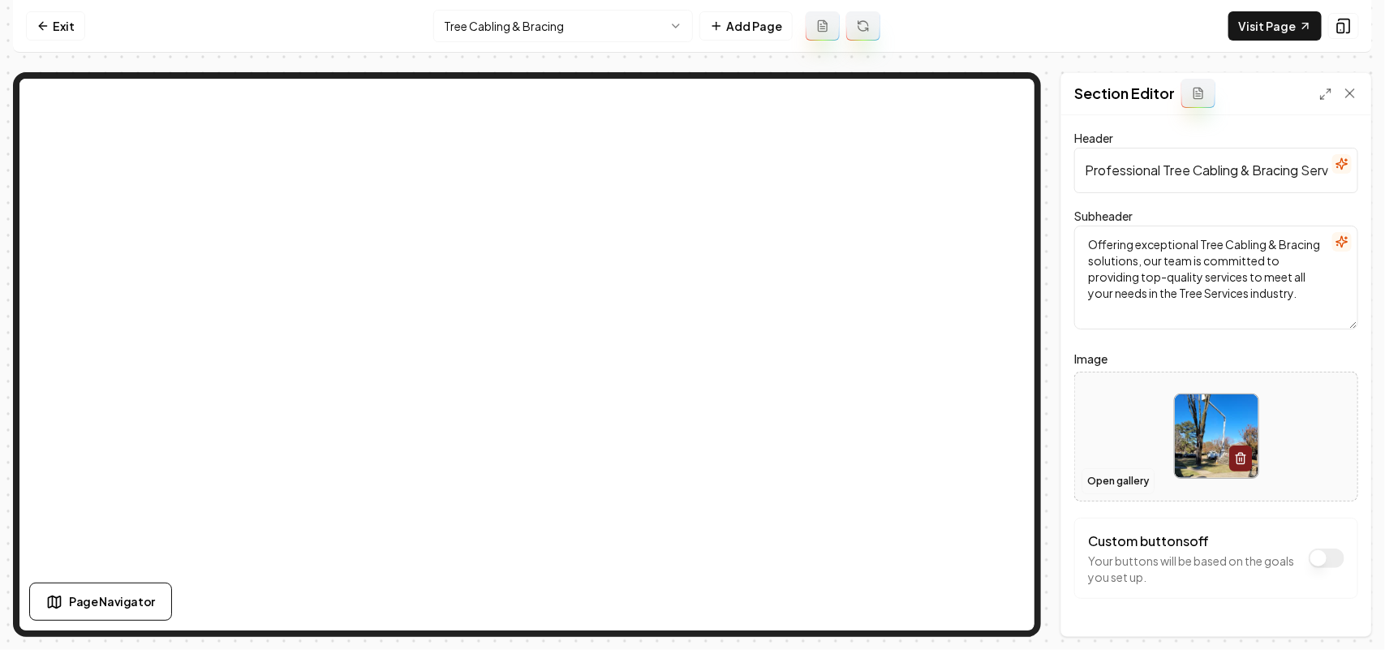
click at [1108, 477] on button "Open gallery" at bounding box center [1117, 481] width 73 height 26
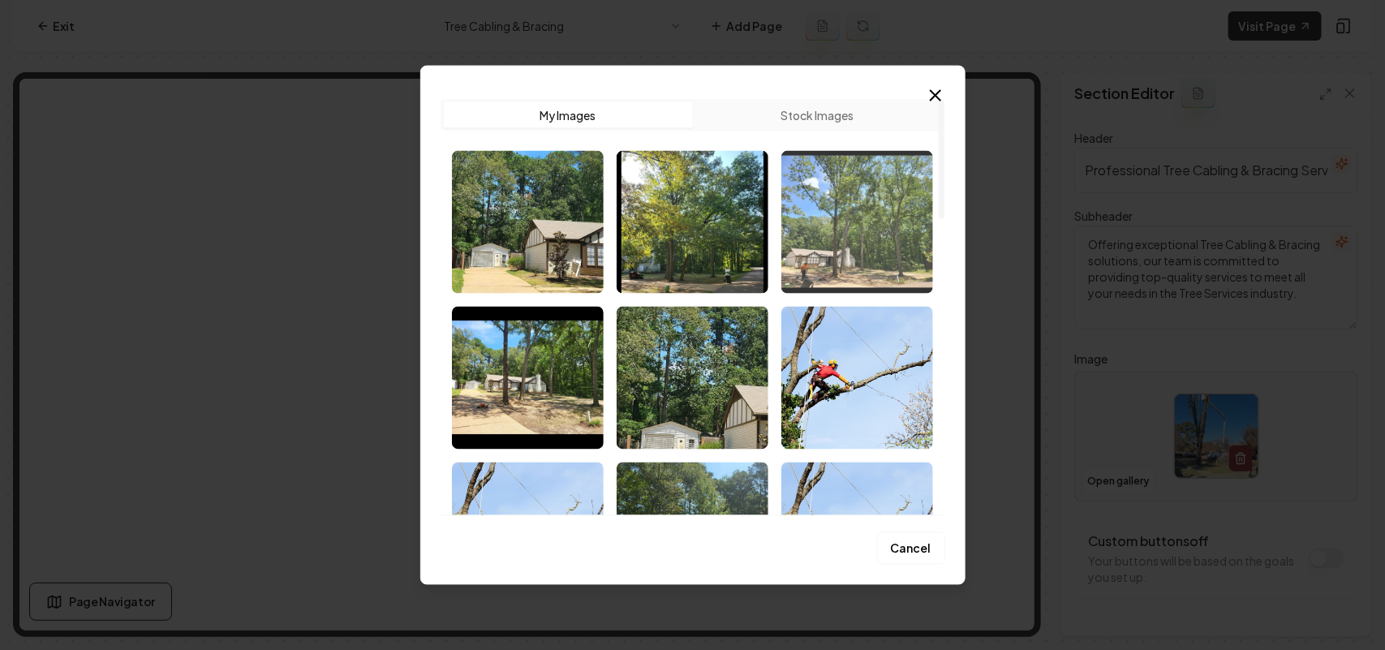
click at [822, 197] on img "Select image image_68c45c505c7cd75eb8330a7a.jpeg" at bounding box center [857, 221] width 152 height 143
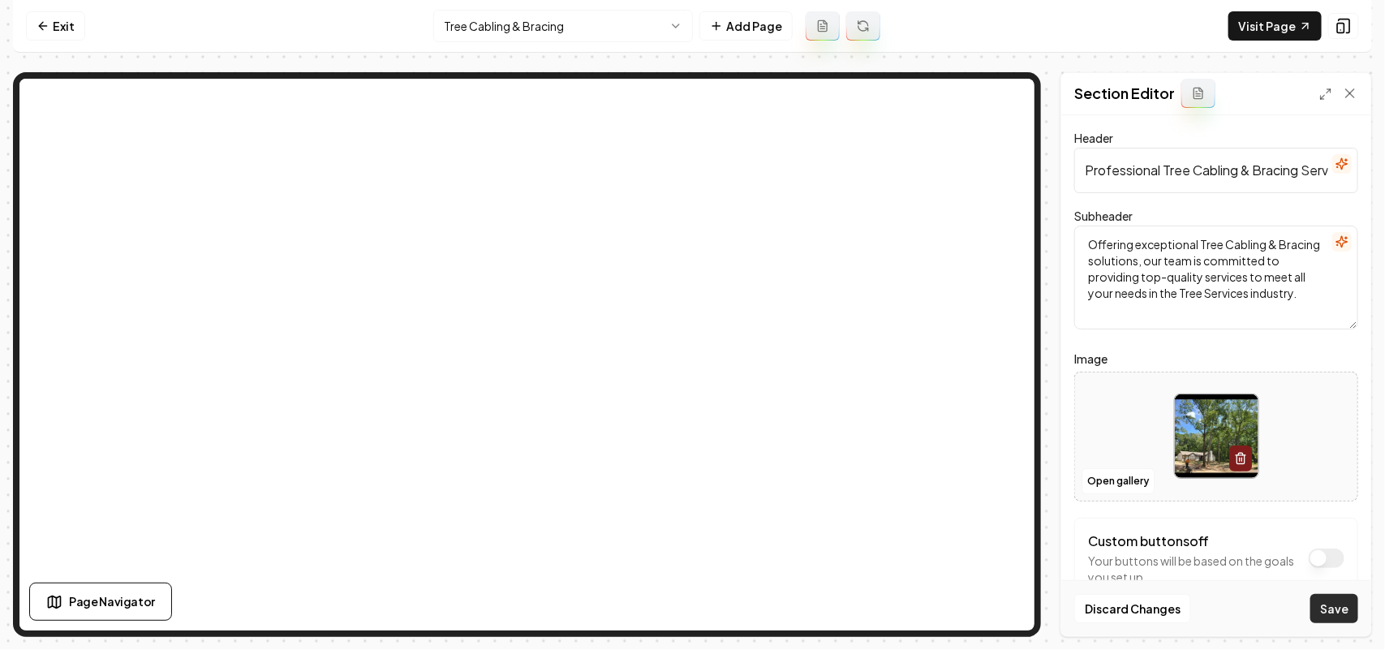
click at [1329, 609] on button "Save" at bounding box center [1334, 608] width 48 height 29
click at [500, 28] on html "Computer Required This feature is only available on a computer. Please switch t…" at bounding box center [692, 325] width 1385 height 650
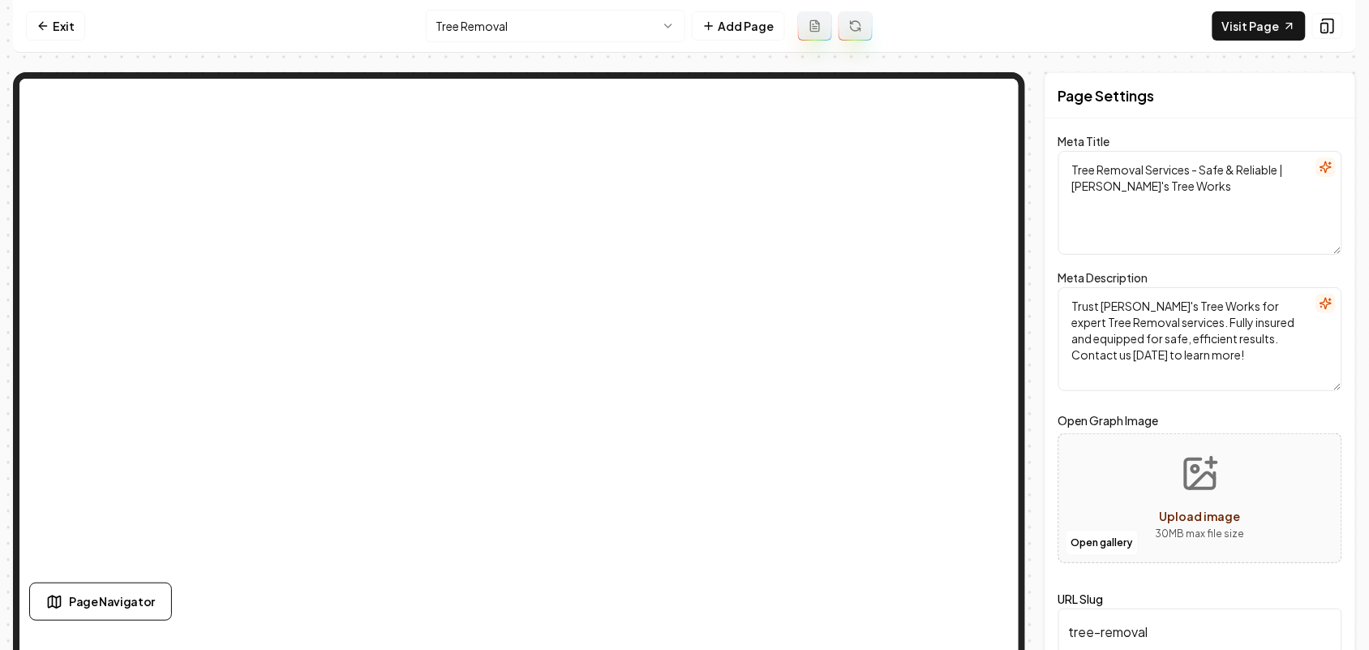
click at [511, 33] on html "Computer Required This feature is only available on a computer. Please switch t…" at bounding box center [684, 325] width 1369 height 650
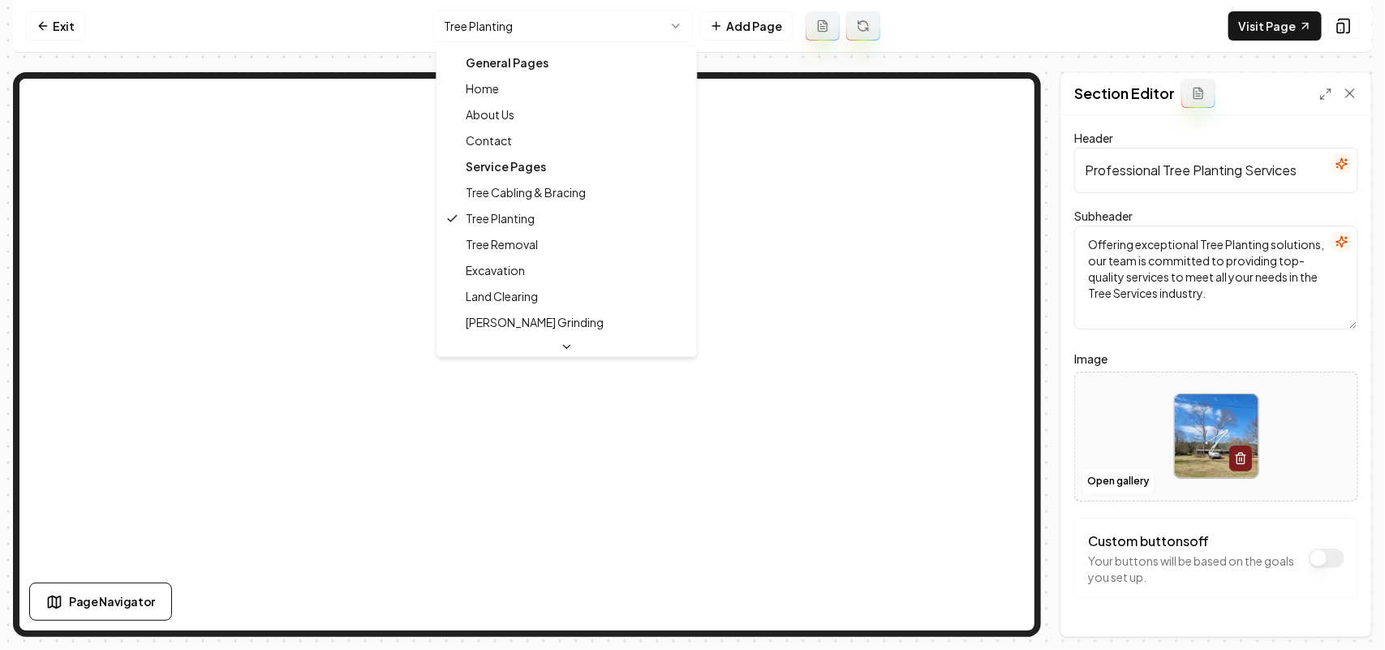
click at [532, 30] on html "Computer Required This feature is only available on a computer. Please switch t…" at bounding box center [692, 325] width 1385 height 650
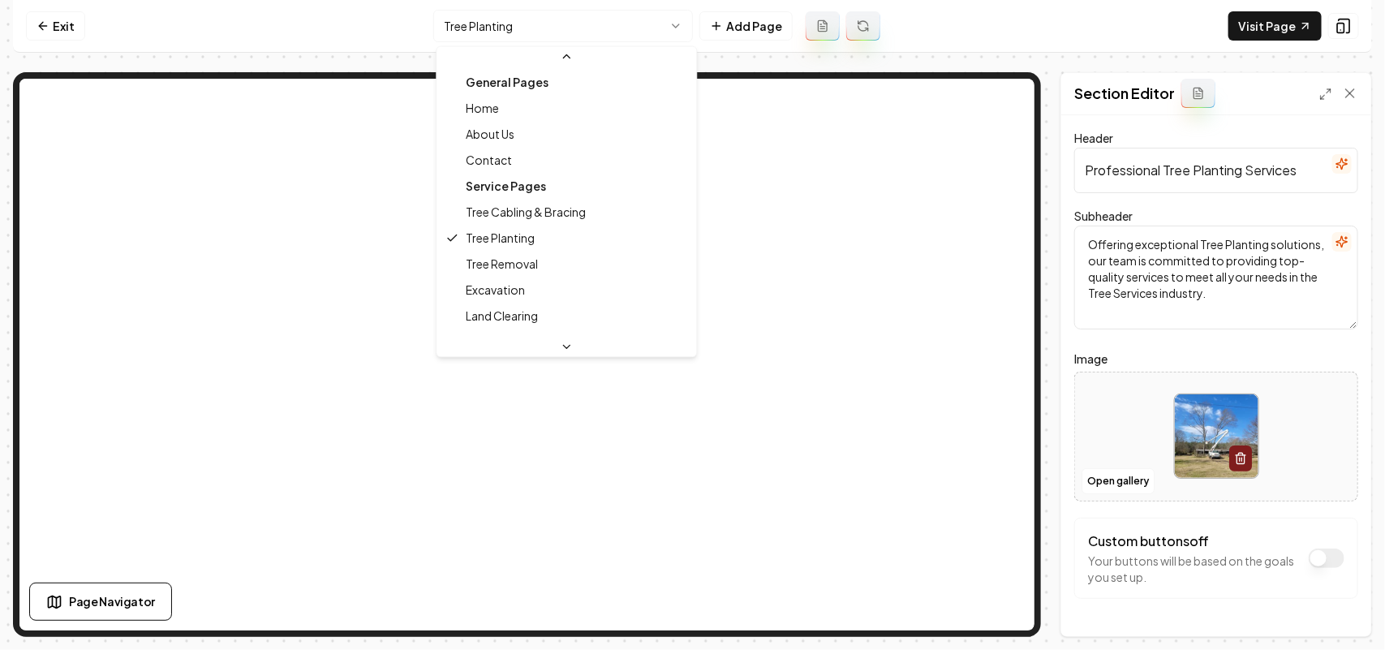
scroll to position [54, 0]
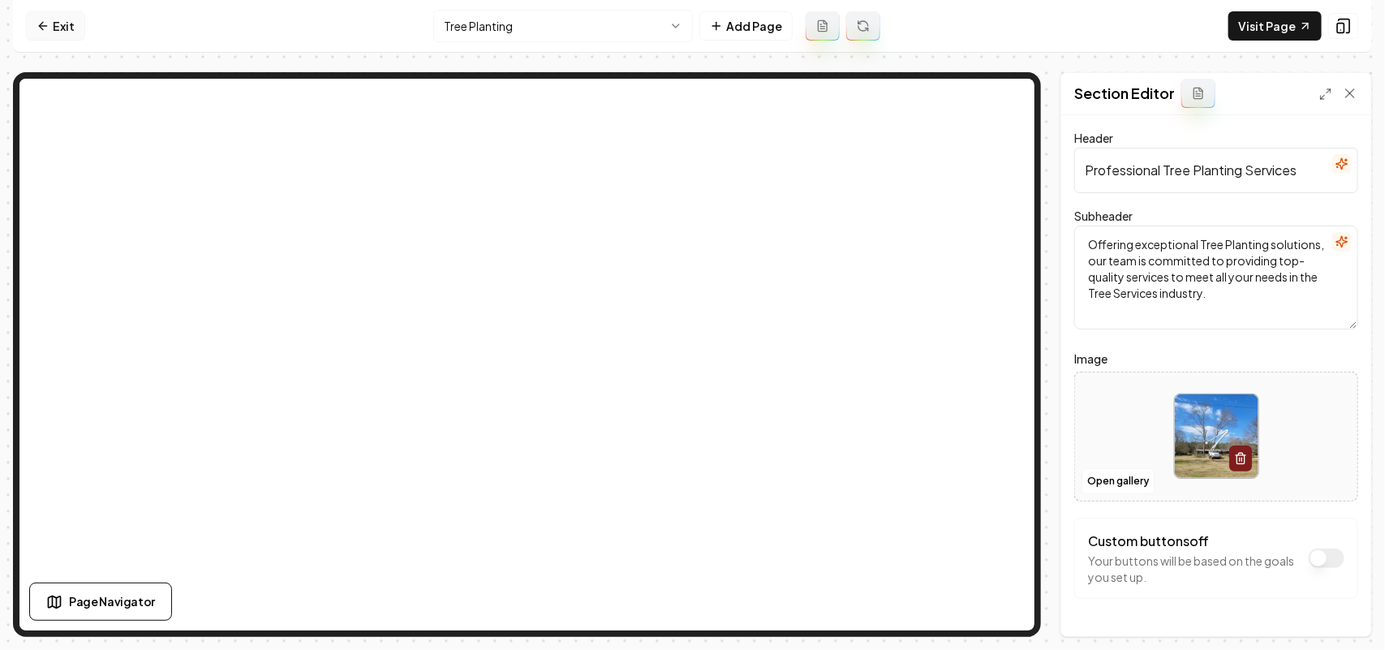
click at [33, 15] on link "Exit" at bounding box center [55, 25] width 59 height 29
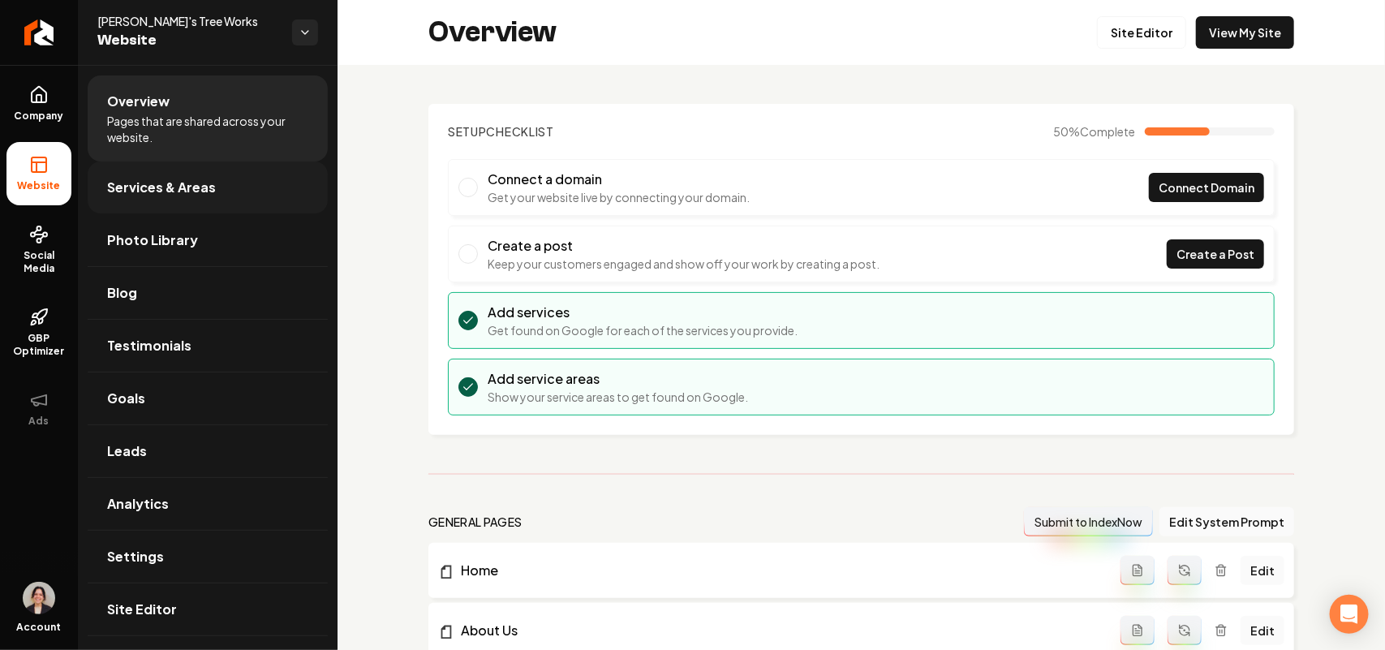
click at [152, 187] on span "Services & Areas" at bounding box center [161, 187] width 109 height 19
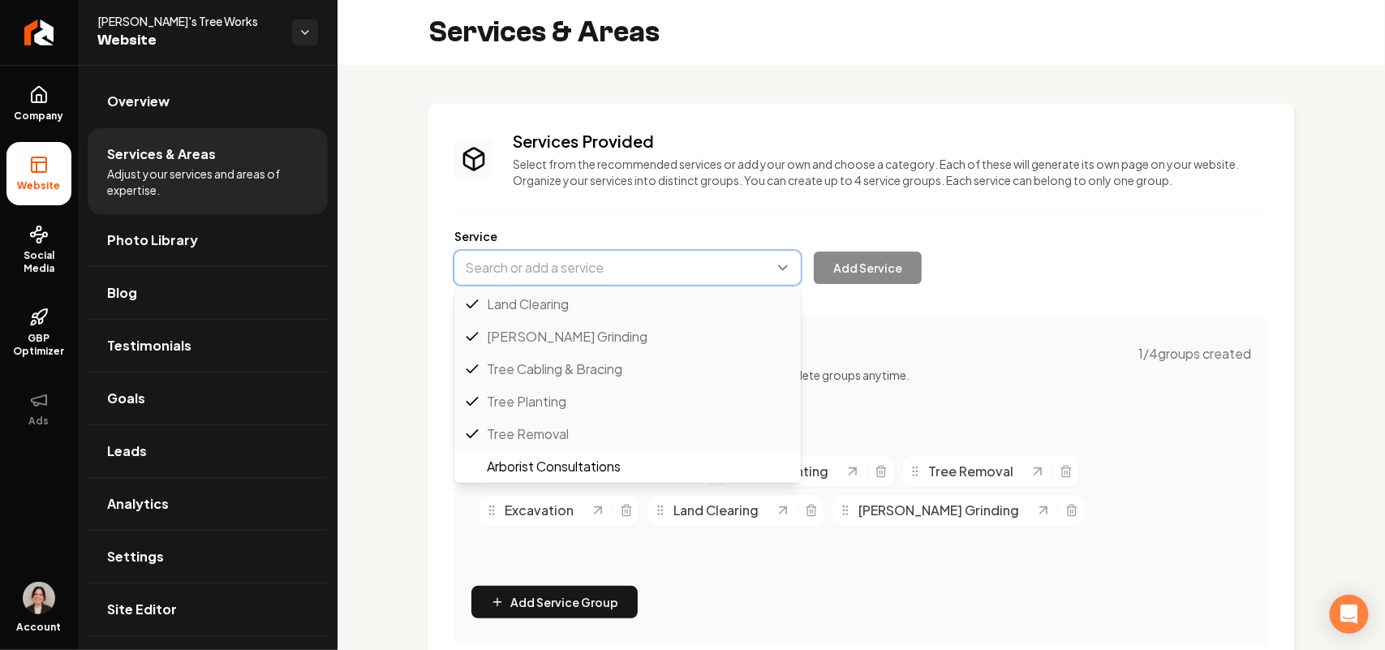
click at [550, 253] on button "Main content area" at bounding box center [627, 268] width 346 height 34
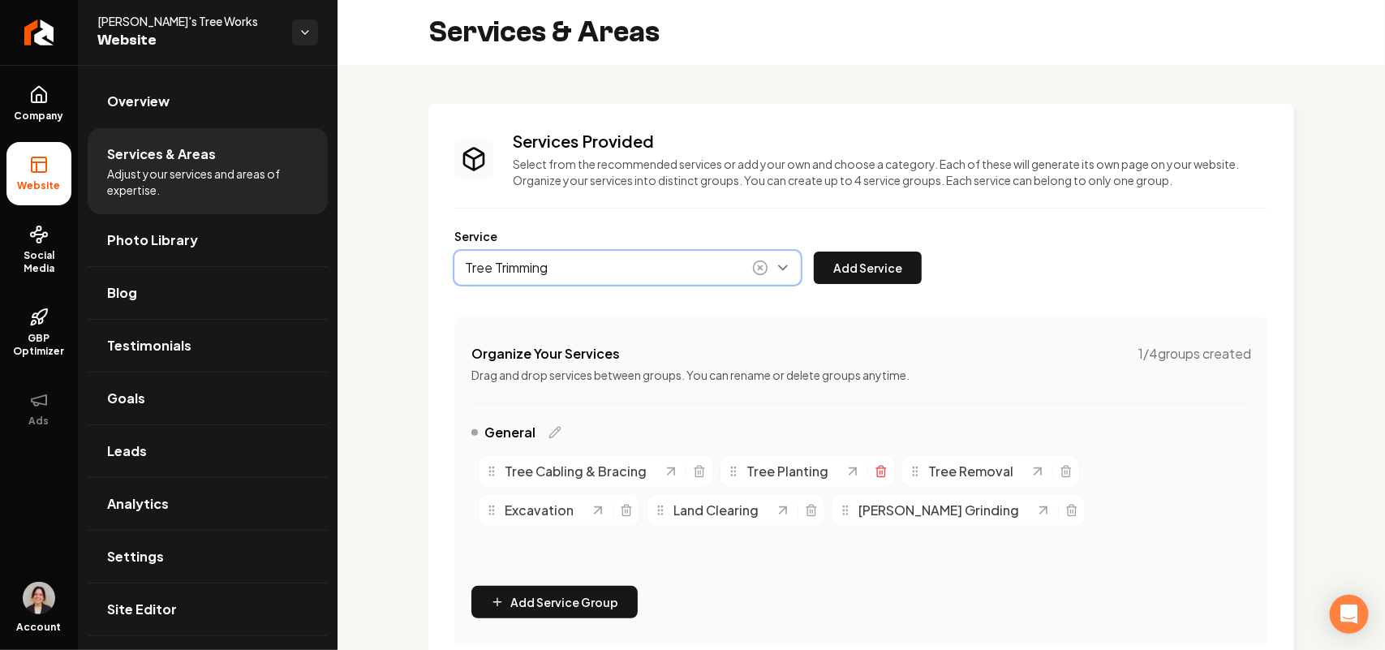
type input "Tree Trimming"
click at [882, 471] on line "Main content area" at bounding box center [882, 471] width 0 height 3
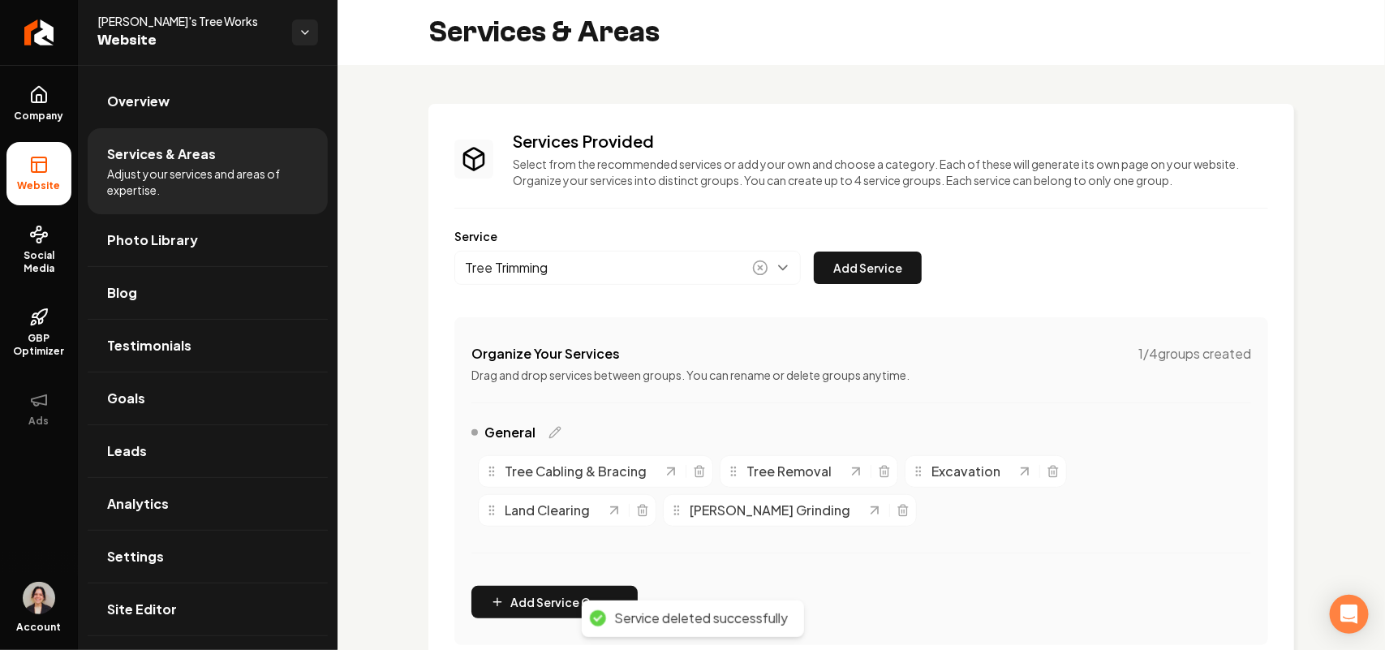
click at [880, 277] on button "Add Service" at bounding box center [868, 267] width 108 height 32
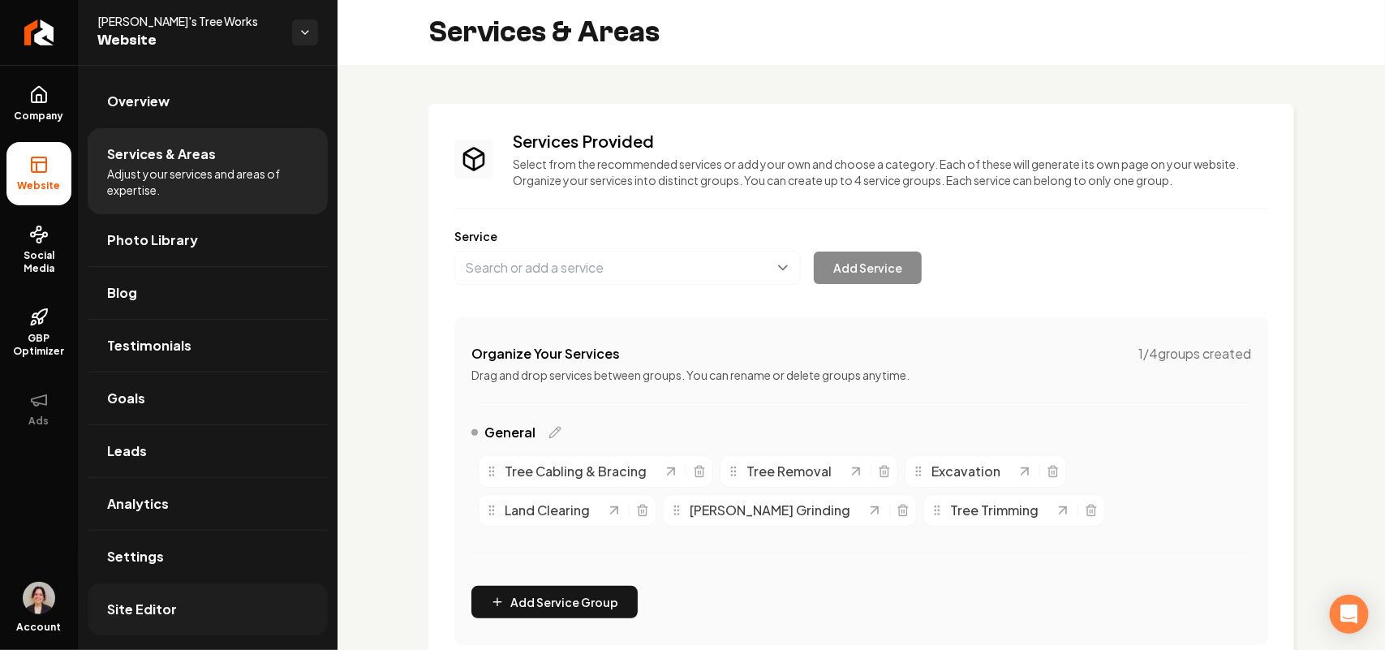
click at [160, 613] on span "Site Editor" at bounding box center [142, 608] width 70 height 19
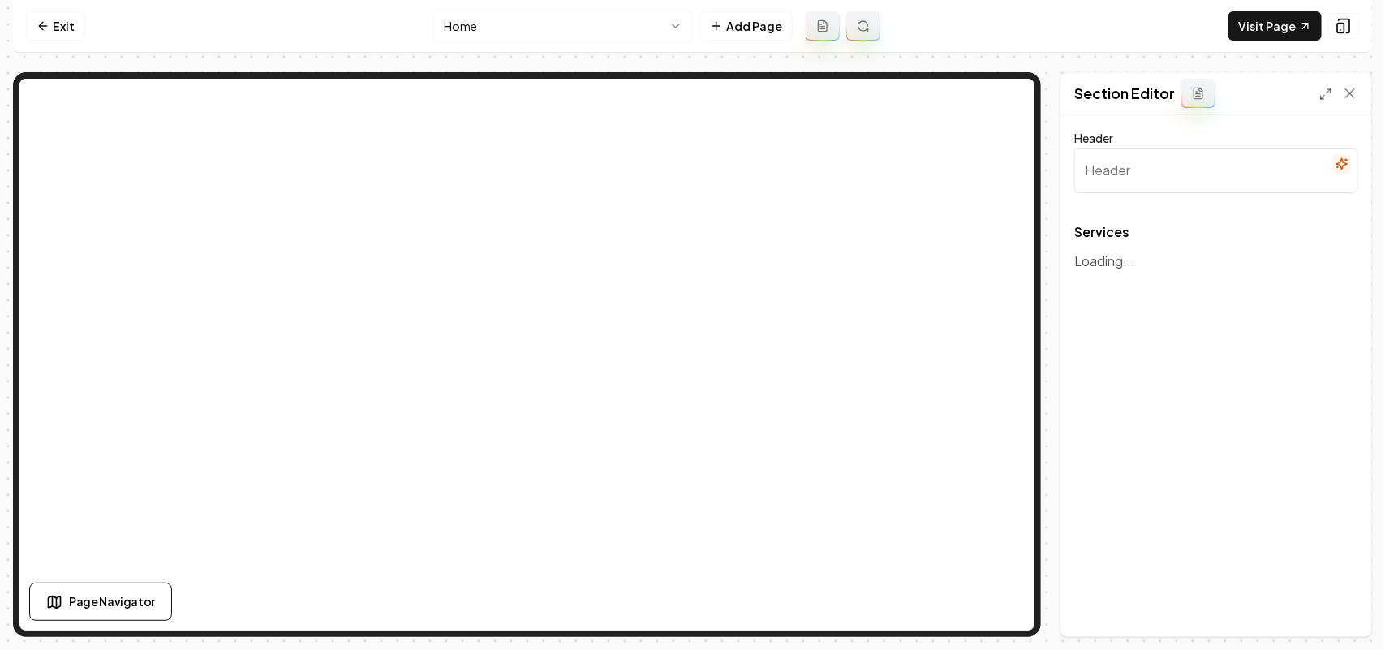
type input "Our Tree Services"
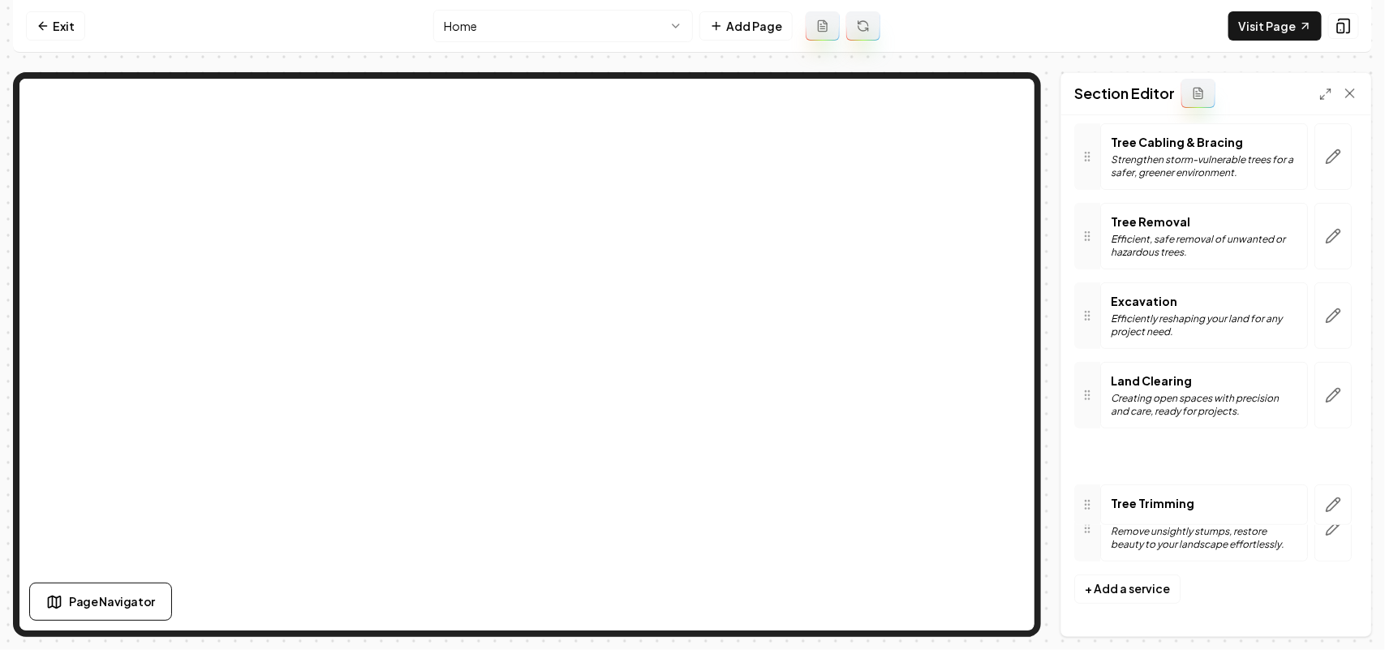
scroll to position [28, 0]
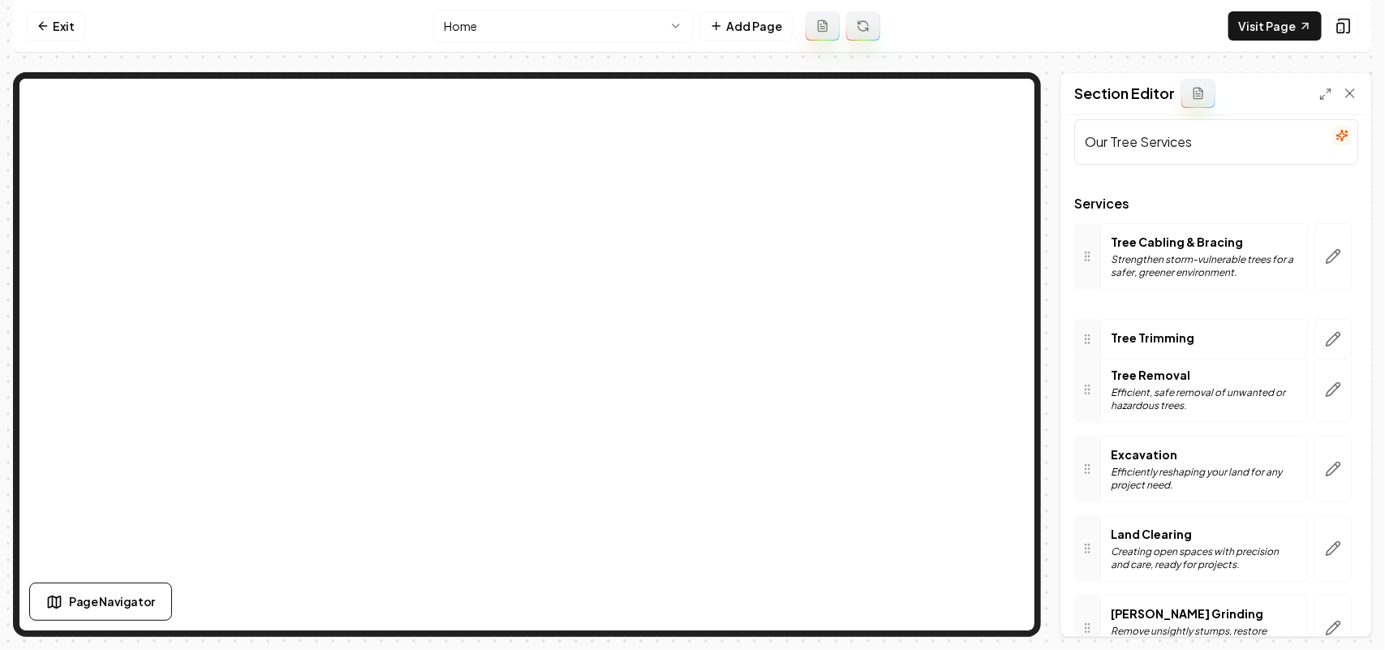
drag, startPoint x: 1103, startPoint y: 517, endPoint x: 1105, endPoint y: 339, distance: 178.5
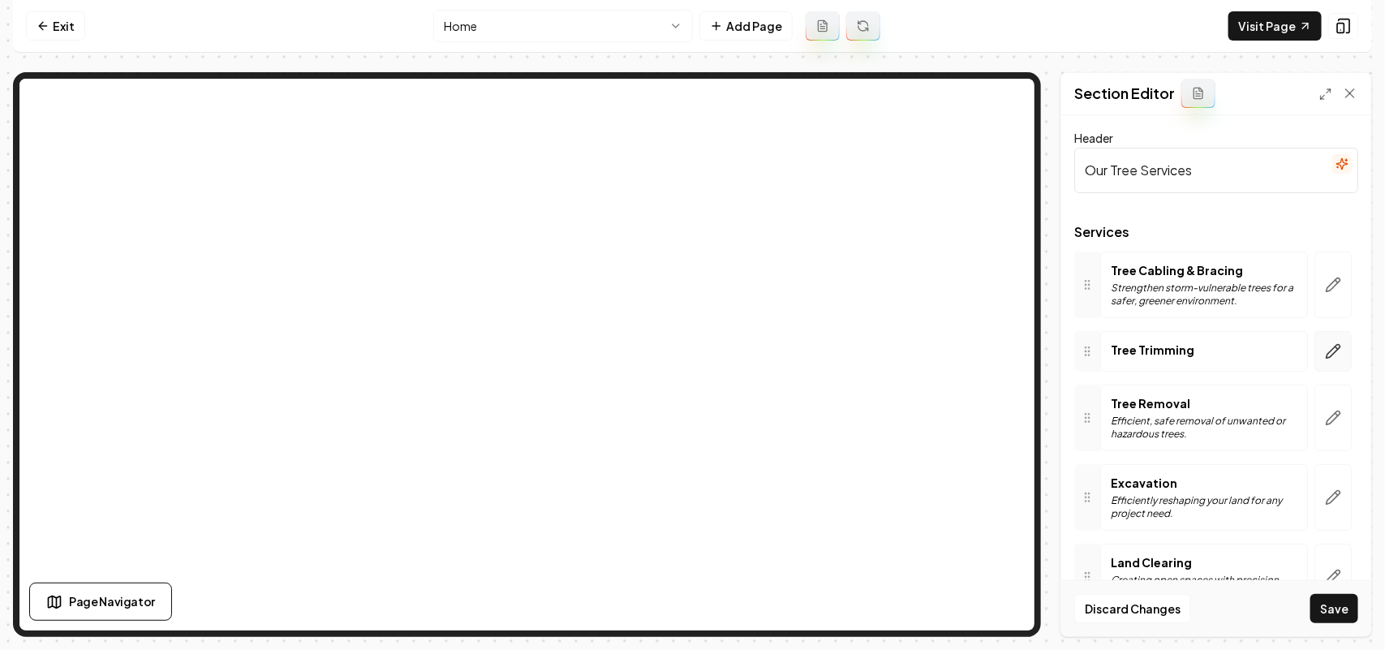
click at [1325, 355] on icon "button" at bounding box center [1333, 351] width 16 height 16
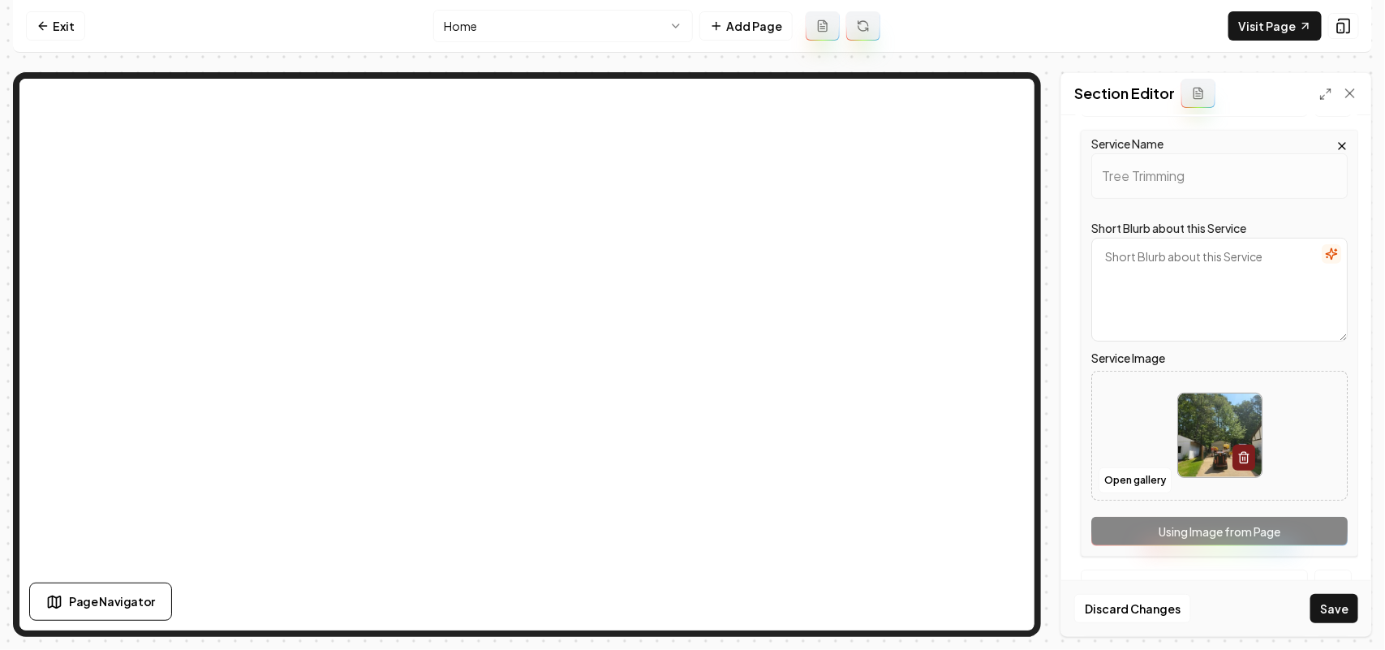
scroll to position [203, 0]
click at [1321, 249] on button "button" at bounding box center [1330, 252] width 19 height 19
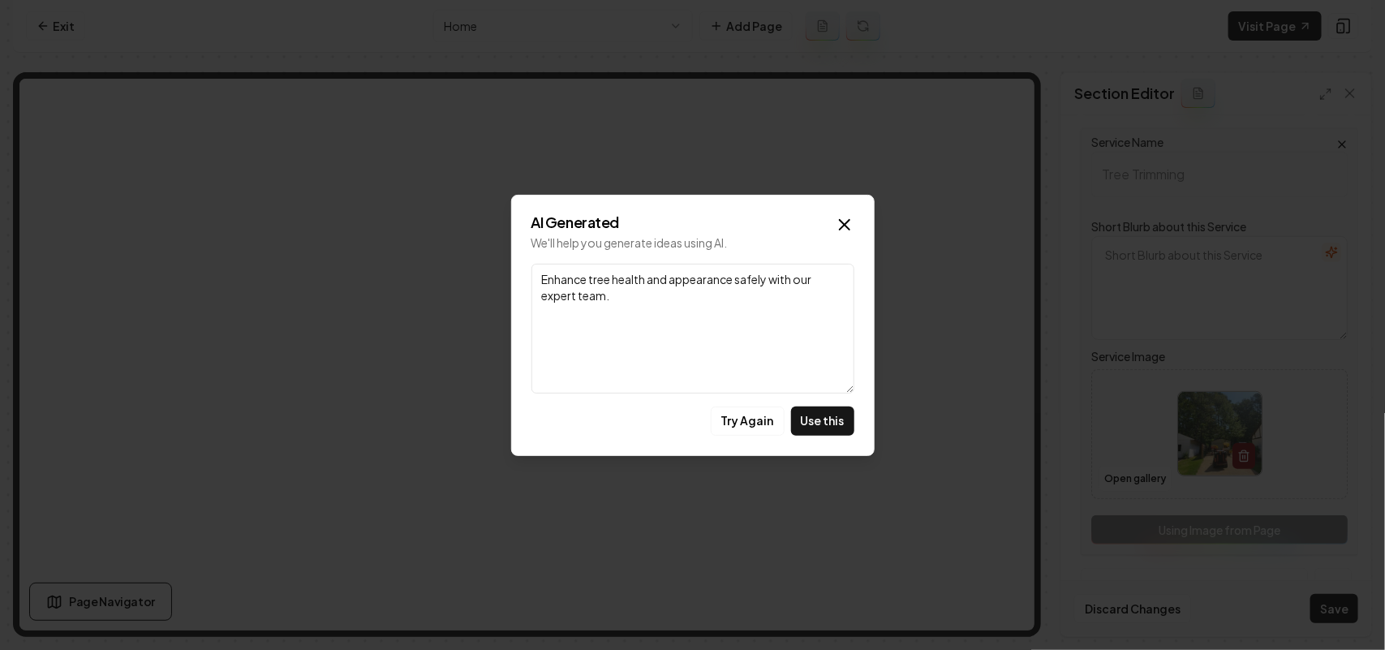
click at [833, 414] on button "Use this" at bounding box center [822, 420] width 63 height 29
type textarea "Enhance tree health and appearance safely with our expert team."
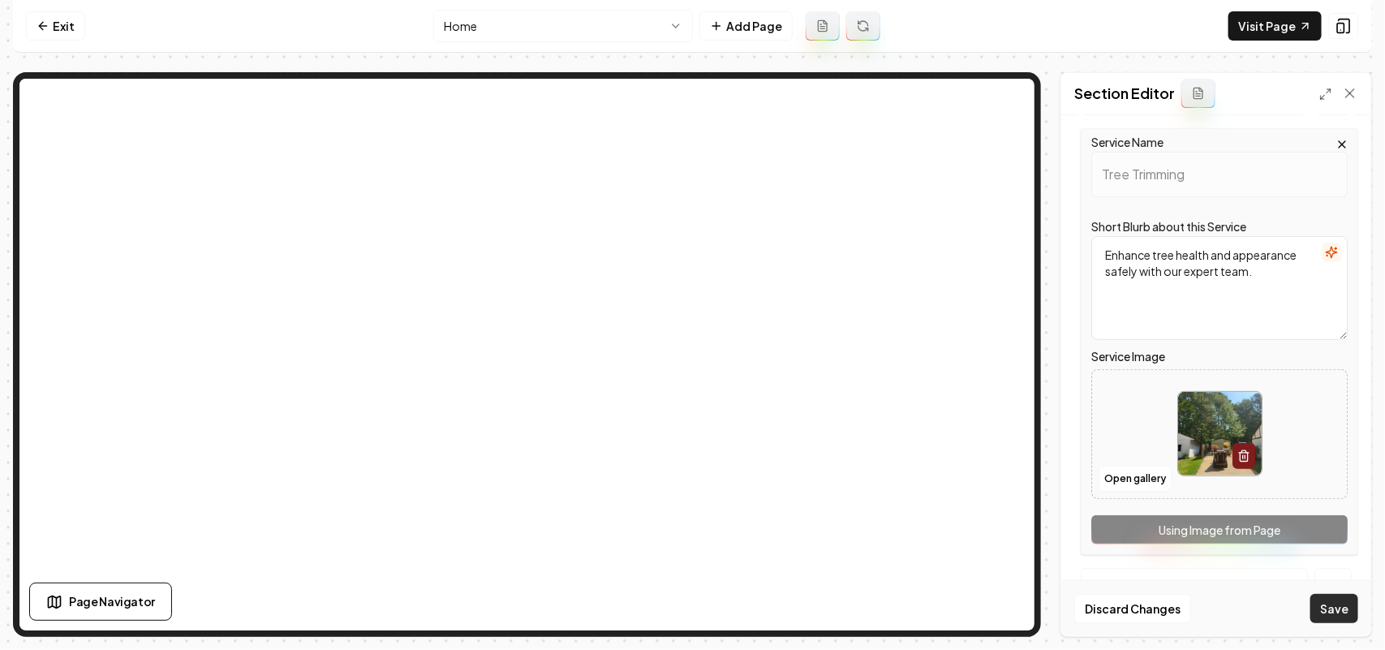
click at [1318, 605] on button "Save" at bounding box center [1334, 608] width 48 height 29
click at [496, 5] on nav "Exit Home Add Page Visit Page" at bounding box center [692, 26] width 1359 height 53
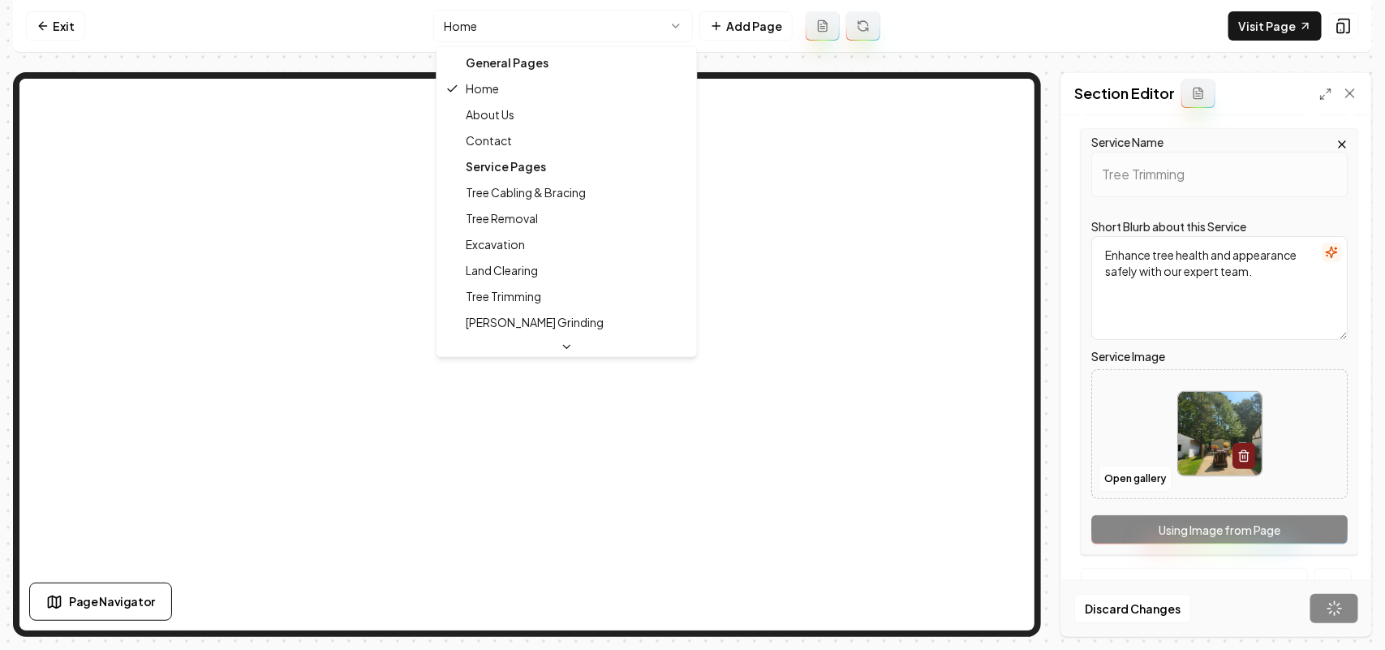
click at [492, 24] on html "Computer Required This feature is only available on a computer. Please switch t…" at bounding box center [692, 325] width 1385 height 650
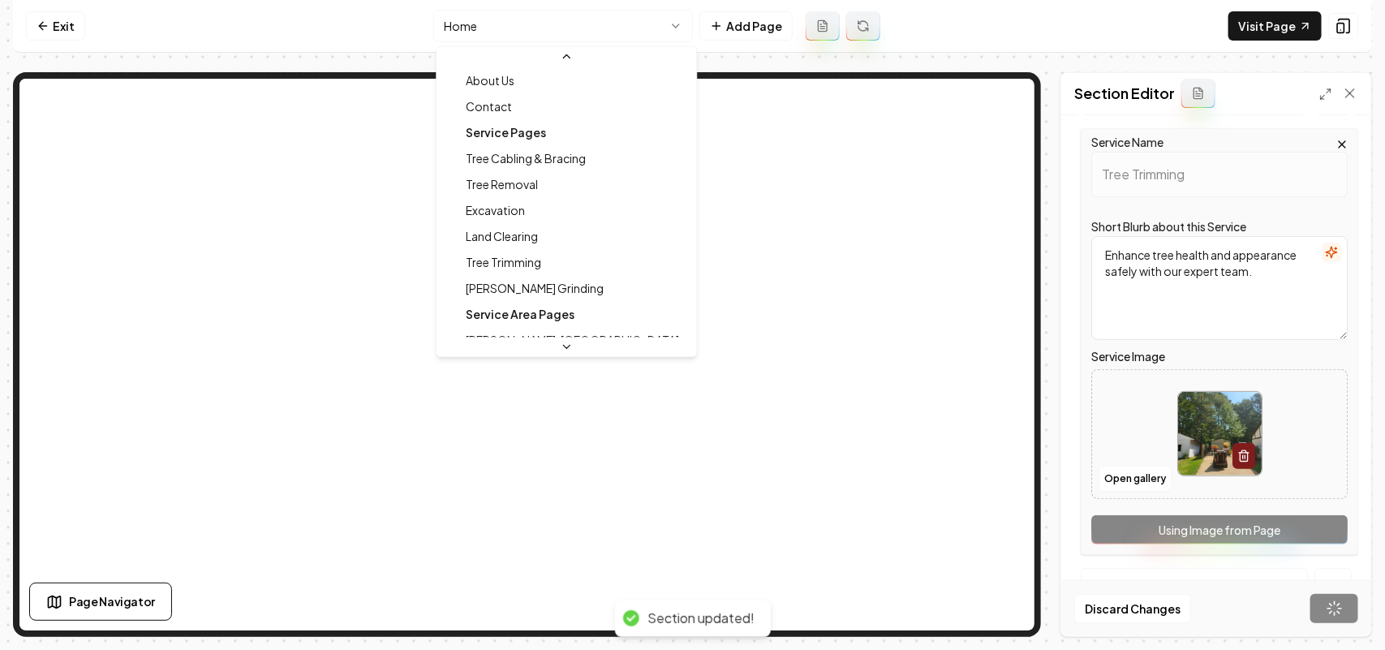
scroll to position [156, 0]
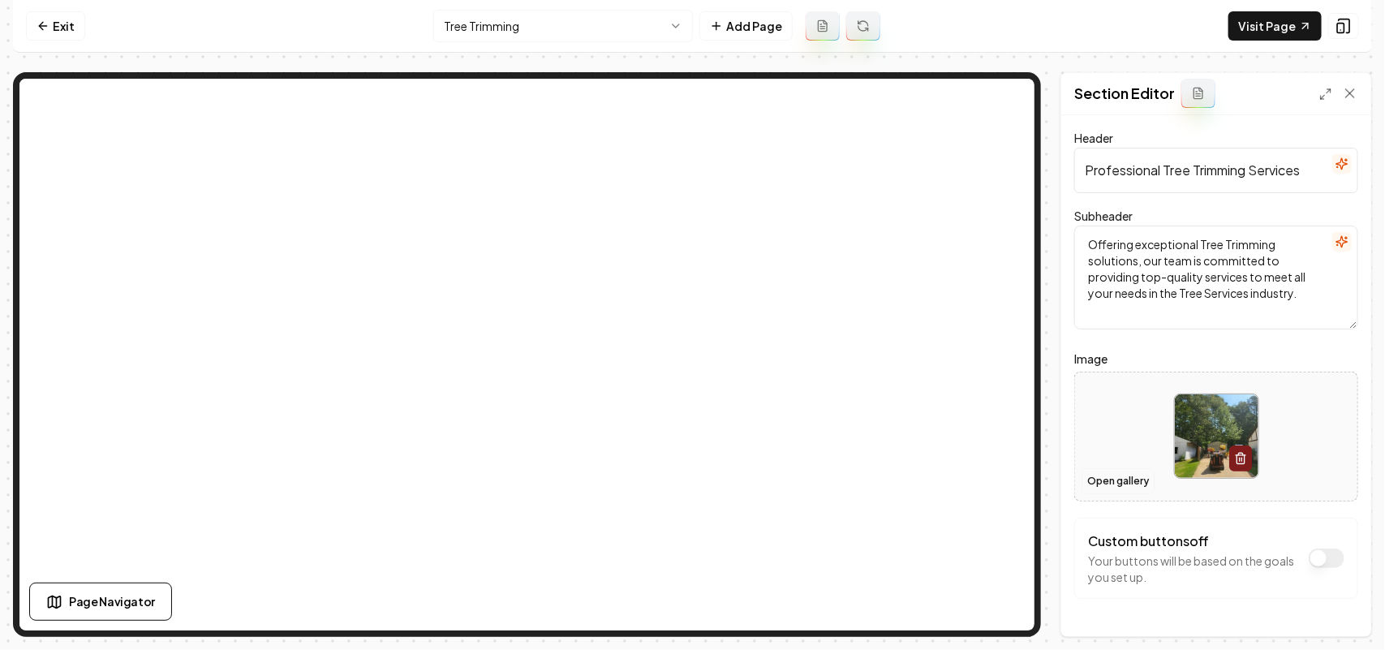
click at [1089, 480] on button "Open gallery" at bounding box center [1117, 481] width 73 height 26
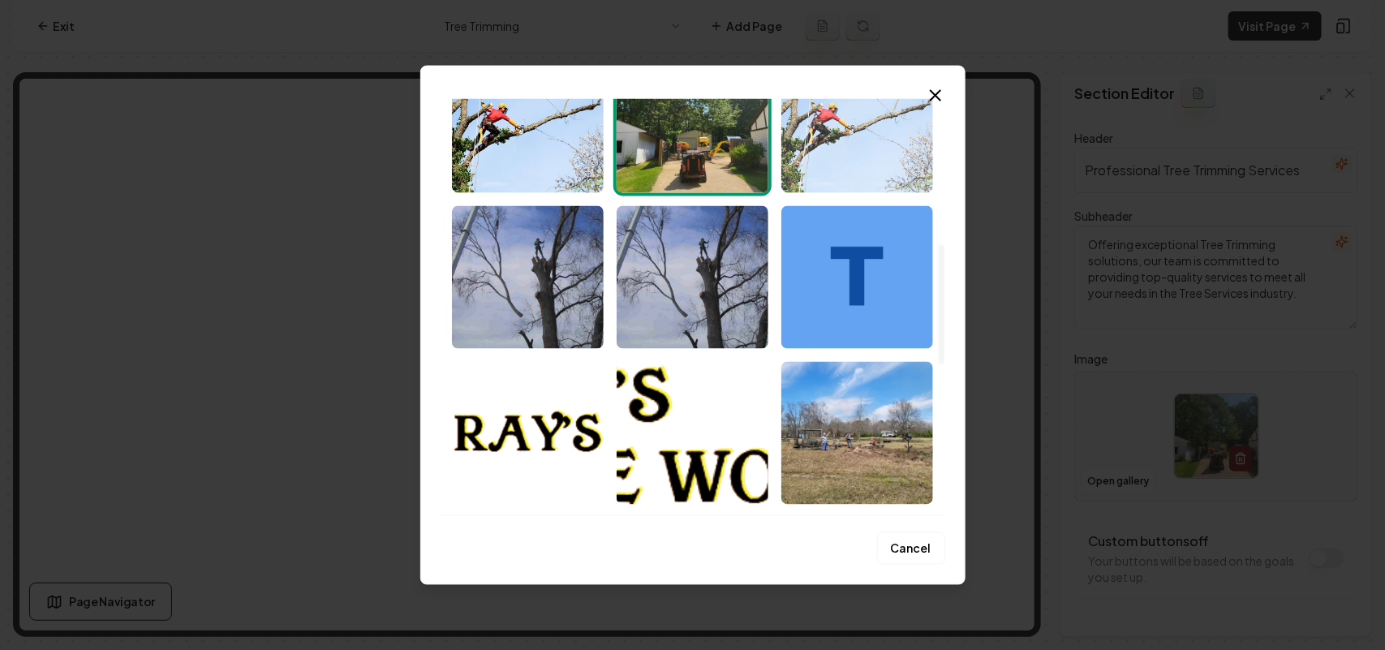
scroll to position [507, 0]
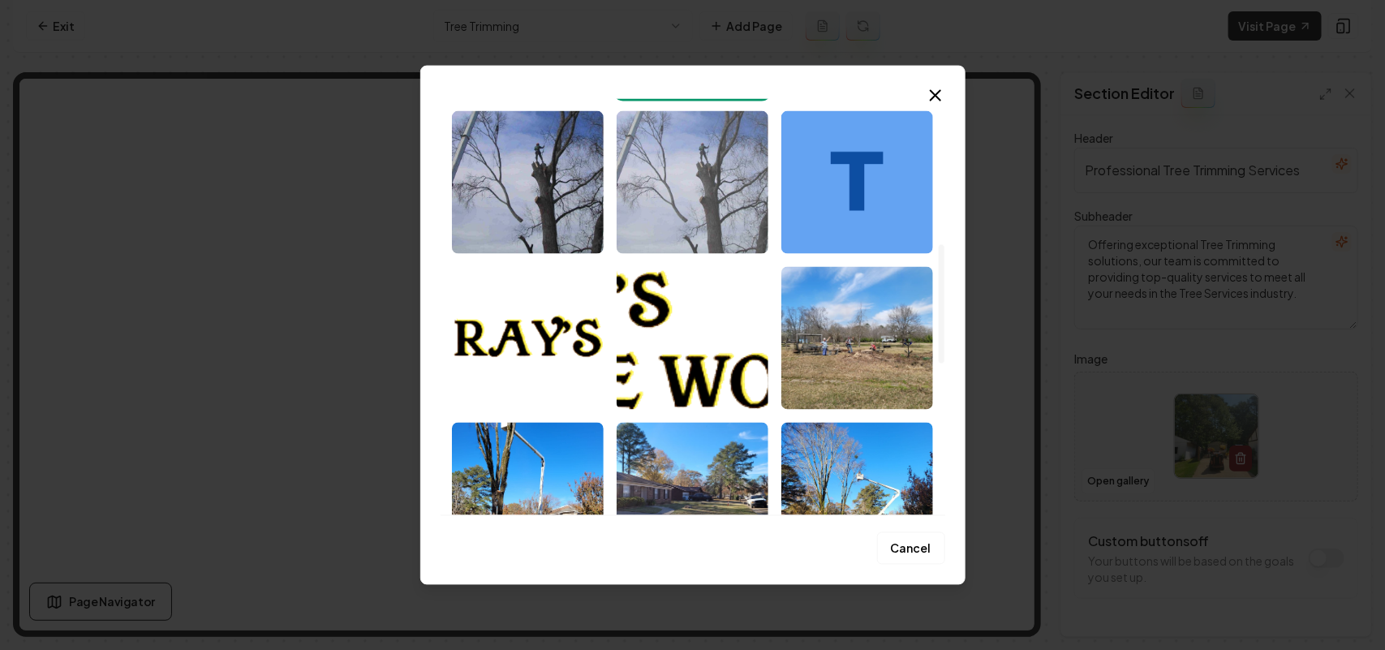
click at [639, 155] on img "Select image image_68c45c4e5c7cd75eb8330697.jpeg" at bounding box center [692, 181] width 152 height 143
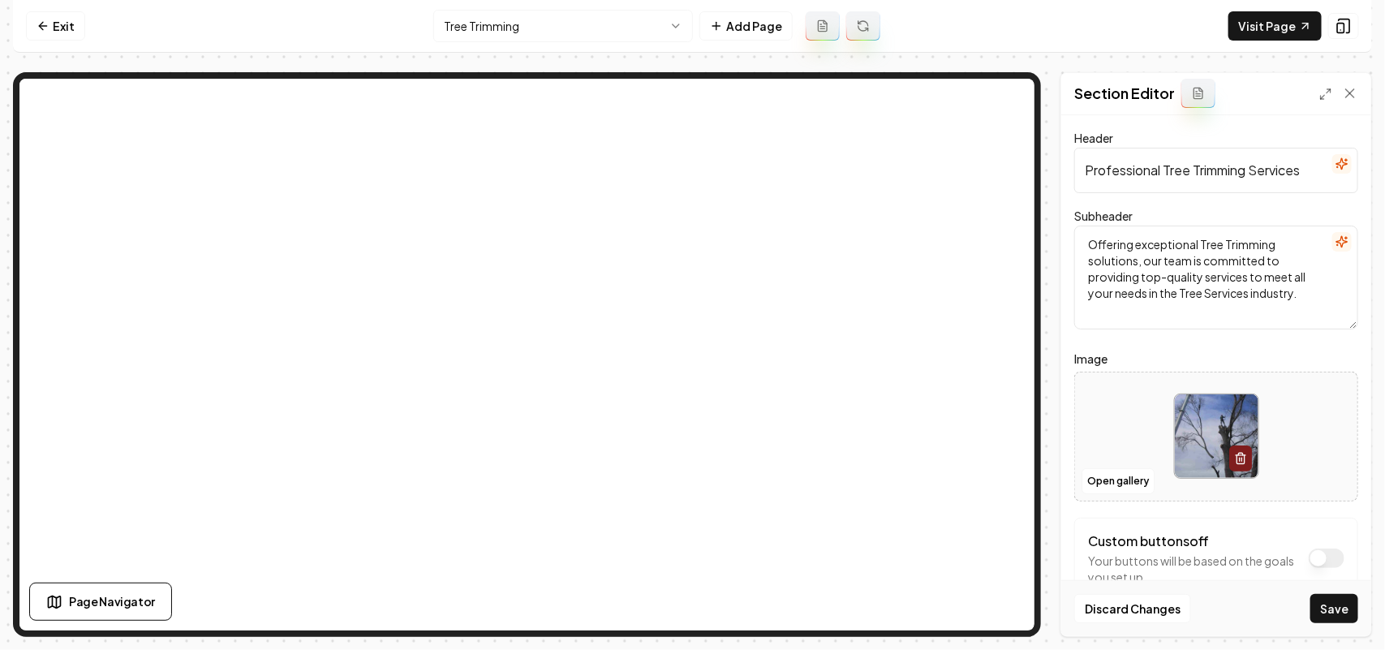
click at [1344, 616] on button "Save" at bounding box center [1334, 608] width 48 height 29
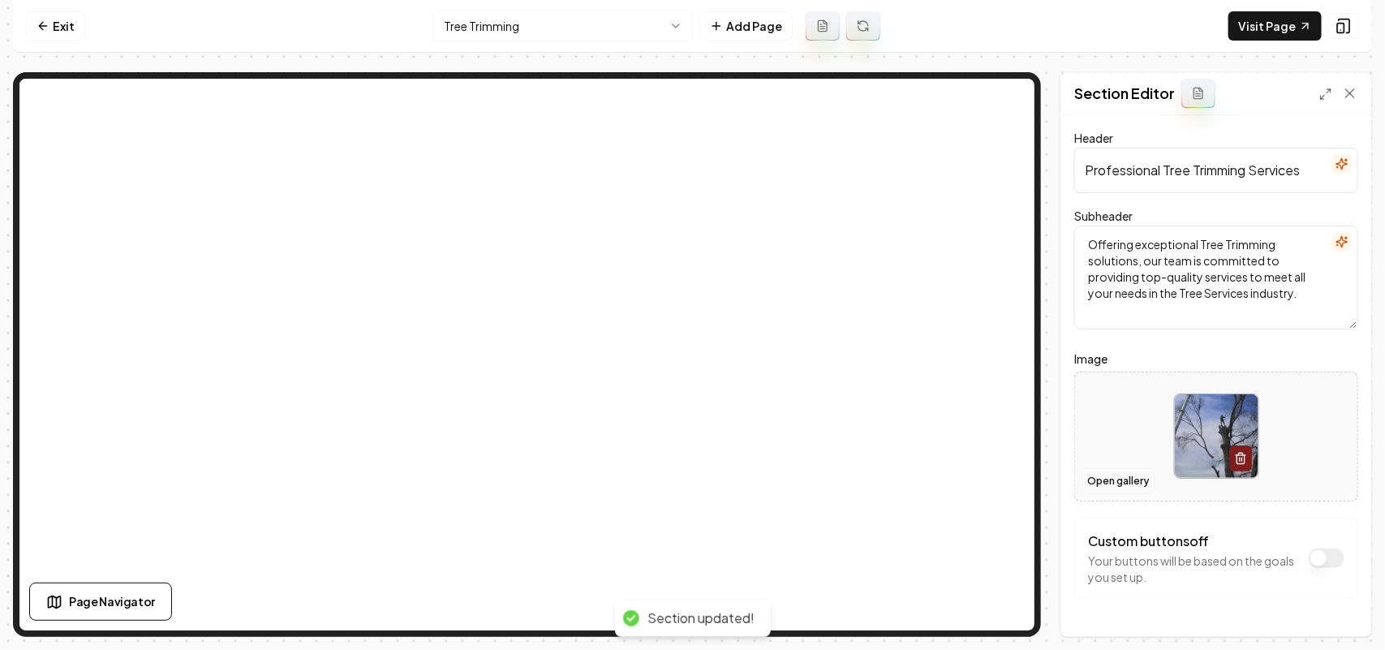
click at [1124, 483] on button "Open gallery" at bounding box center [1117, 481] width 73 height 26
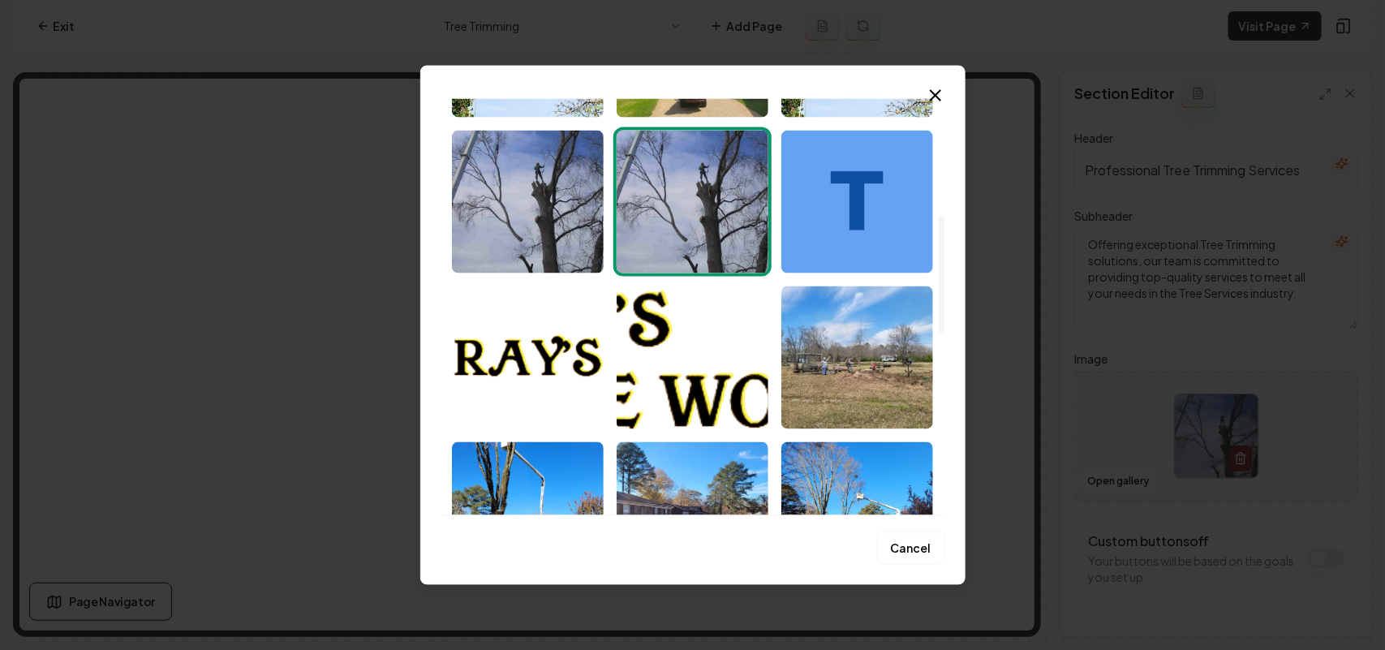
scroll to position [608, 0]
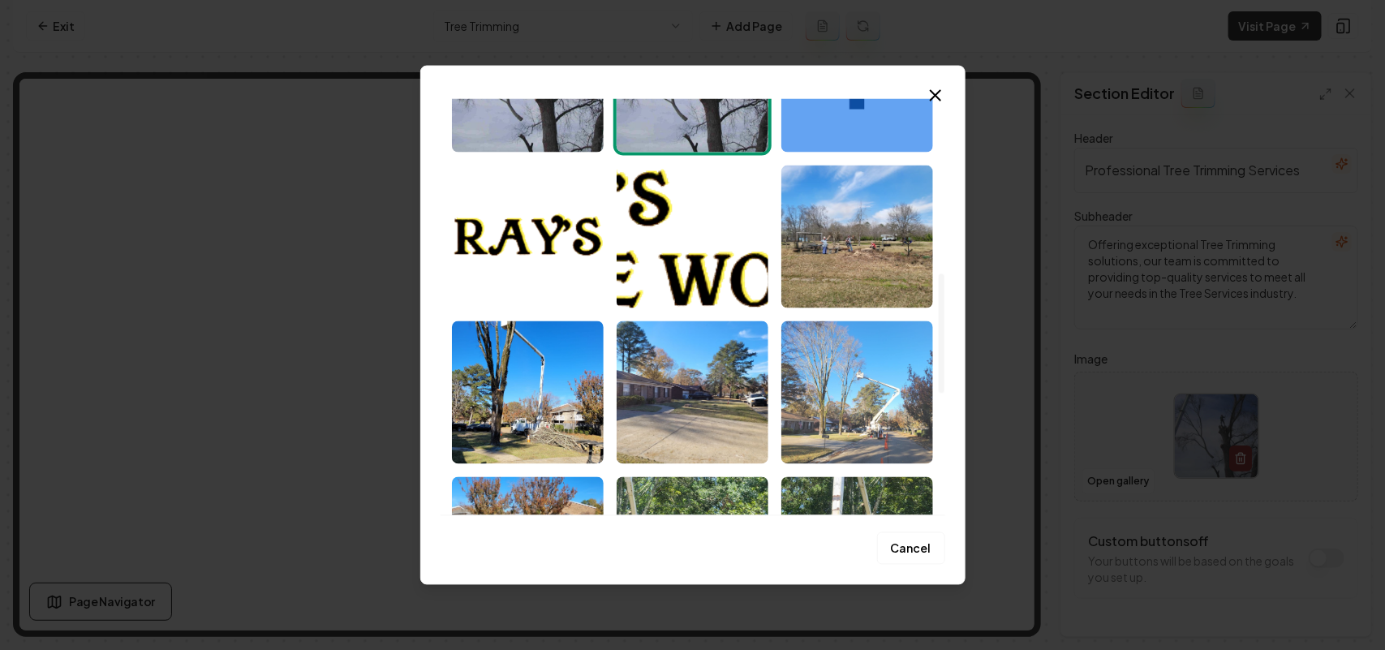
click at [861, 402] on img "Select image image_68c45b4c5c7cd75eb82d94d1.jpeg" at bounding box center [857, 391] width 152 height 143
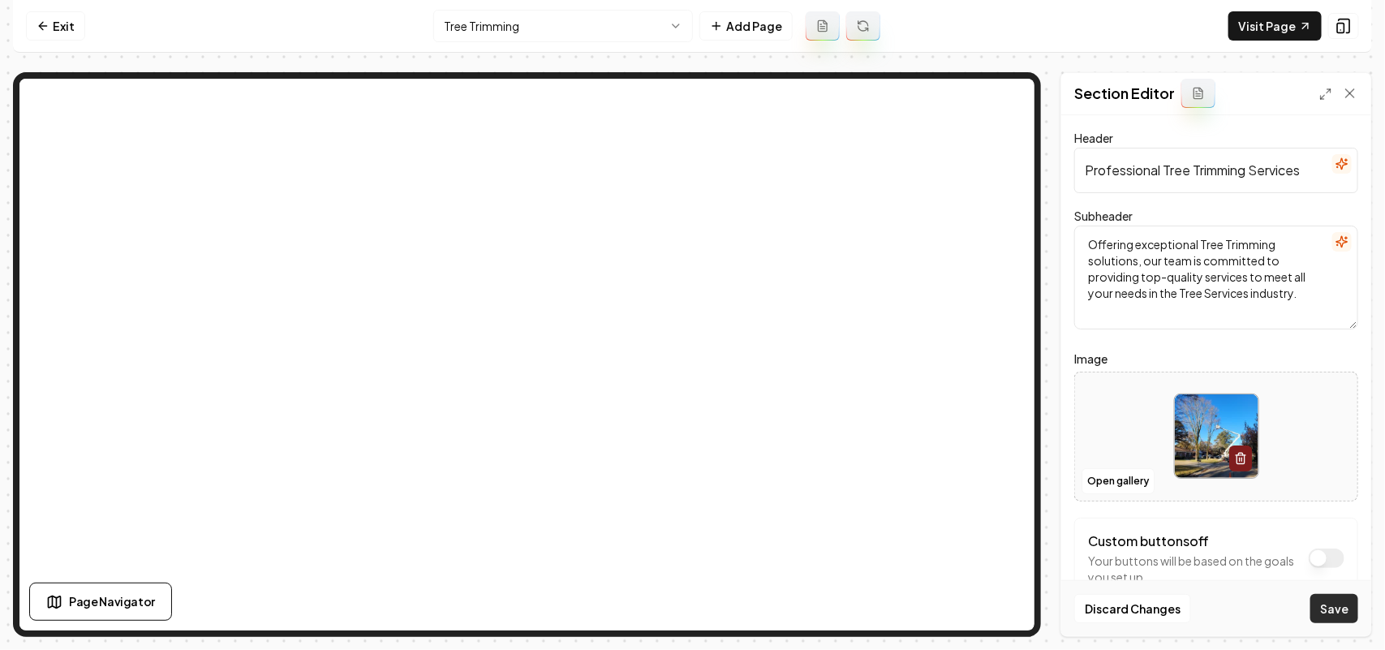
click at [1312, 607] on button "Save" at bounding box center [1334, 608] width 48 height 29
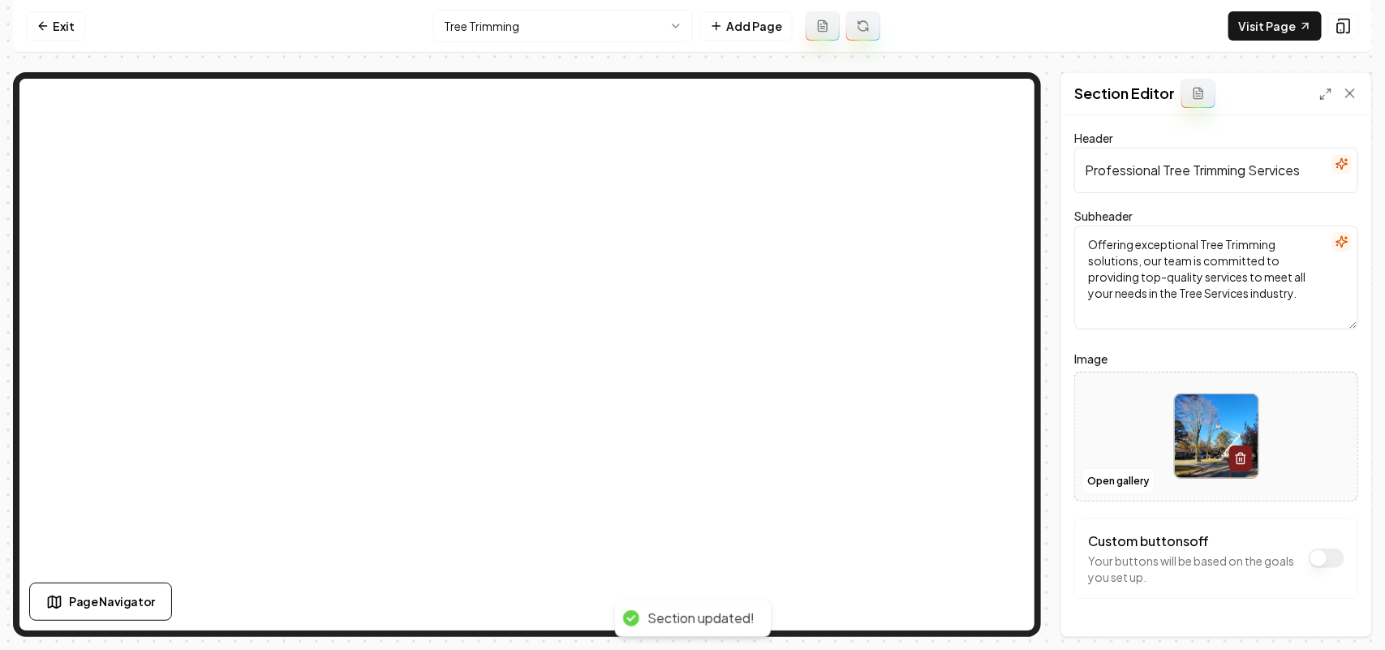
click at [511, 30] on html "Computer Required This feature is only available on a computer. Please switch t…" at bounding box center [692, 325] width 1385 height 650
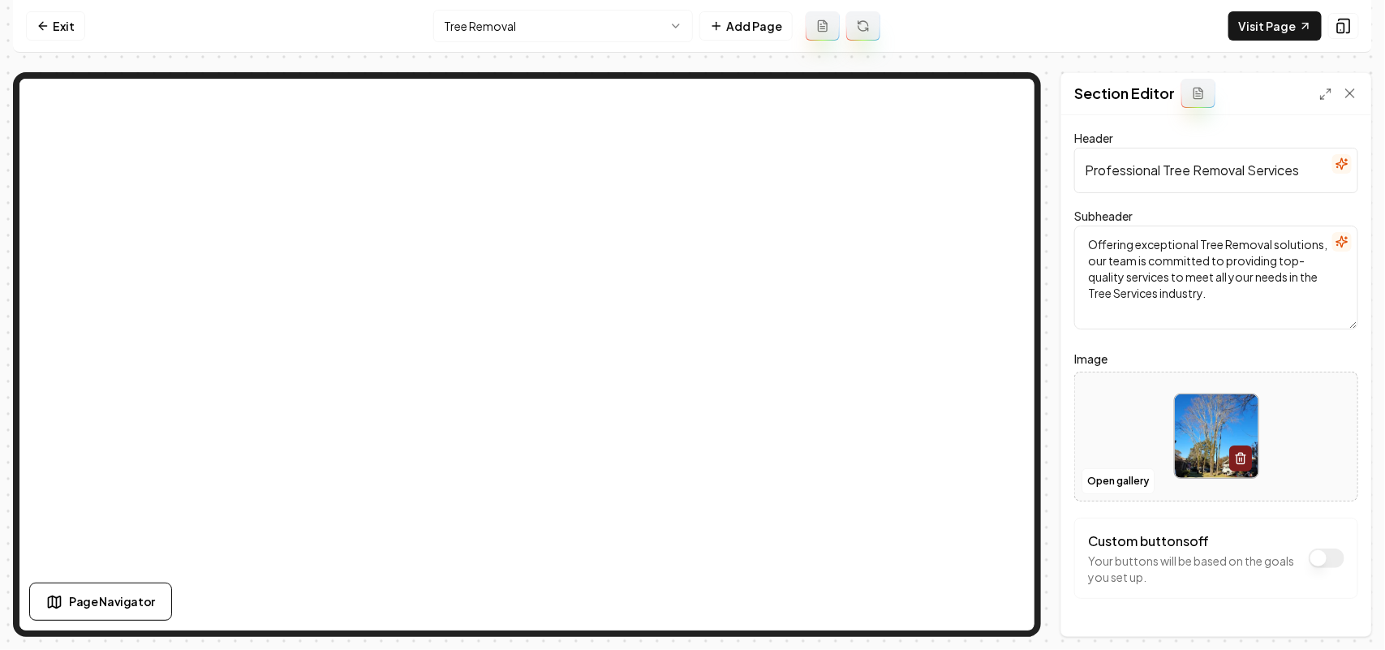
click at [1107, 466] on div at bounding box center [1216, 435] width 282 height 111
click at [1124, 481] on button "Open gallery" at bounding box center [1117, 481] width 73 height 26
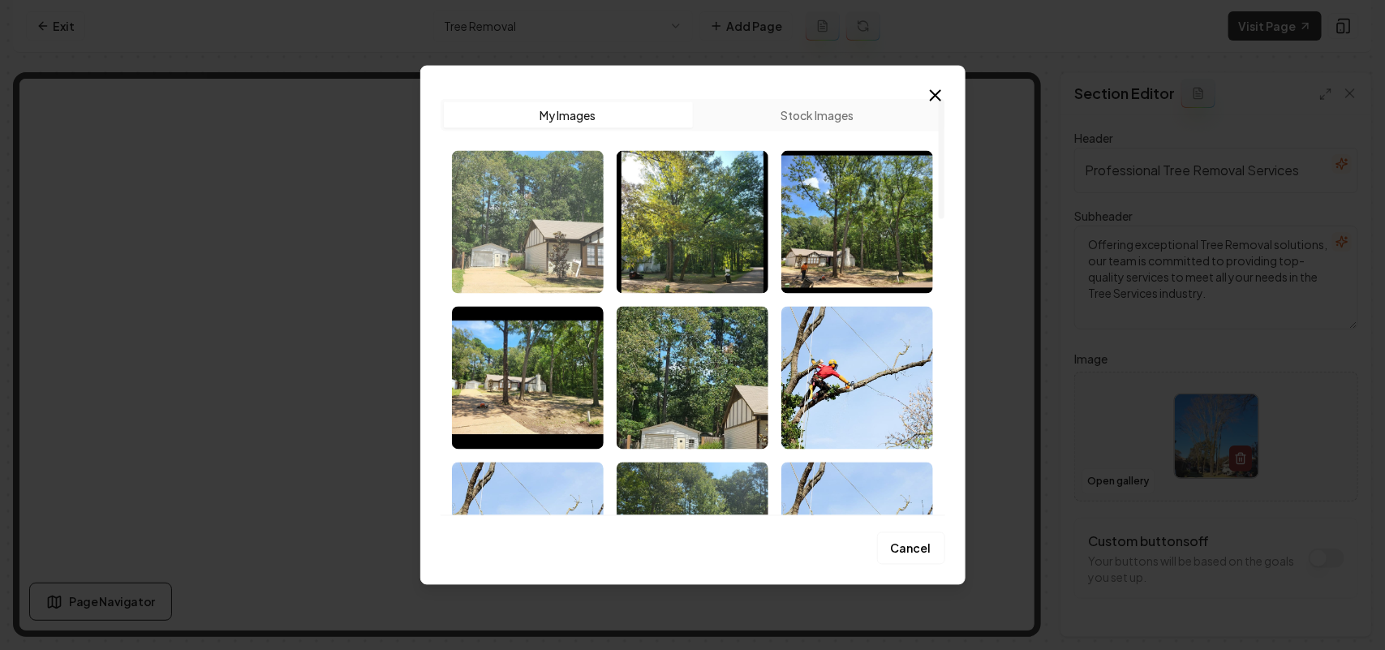
click at [539, 266] on img "Select image image_68c45c505c7cd75eb8330b0a.jpeg" at bounding box center [528, 221] width 152 height 143
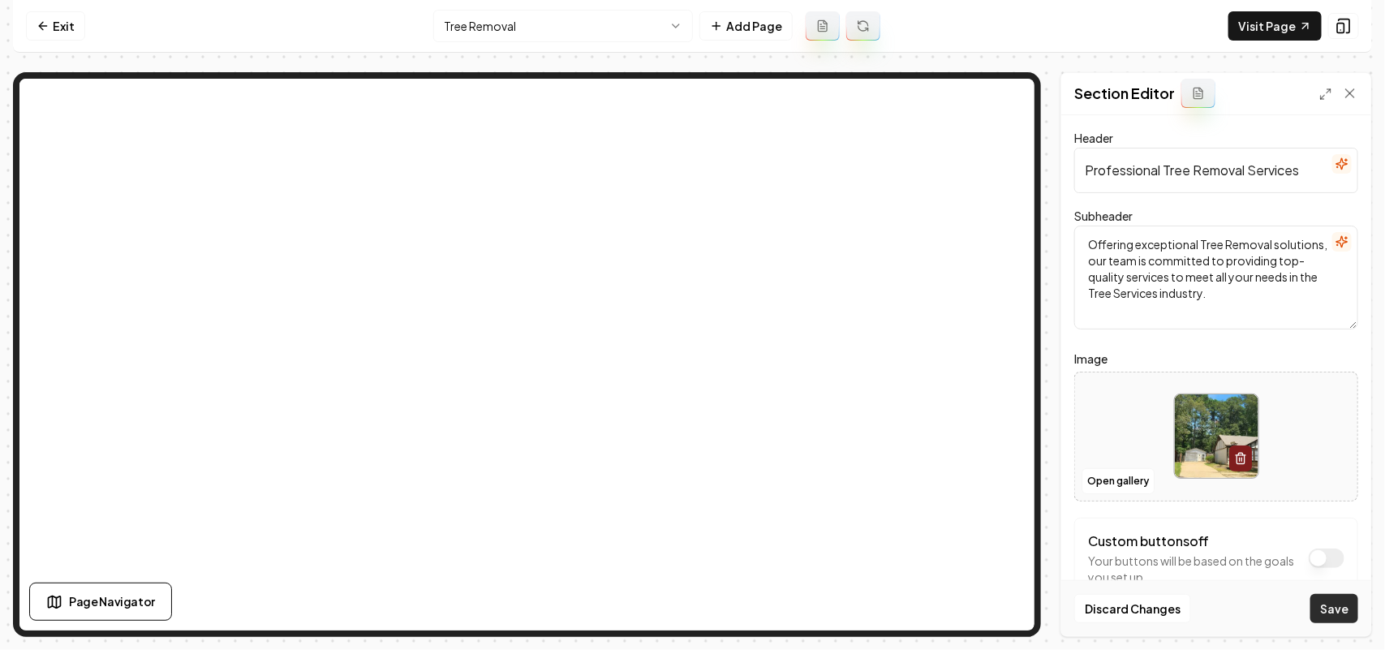
click at [1345, 615] on button "Save" at bounding box center [1334, 608] width 48 height 29
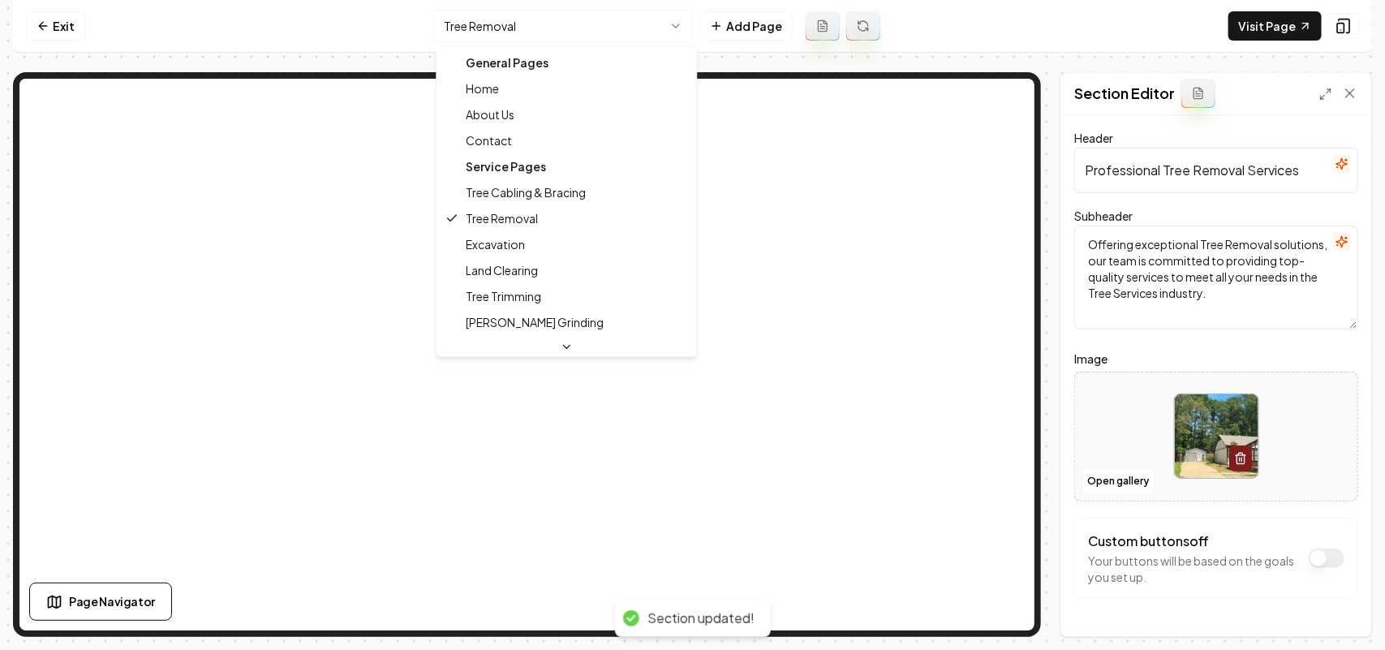
click at [560, 30] on html "Computer Required This feature is only available on a computer. Please switch t…" at bounding box center [692, 325] width 1385 height 650
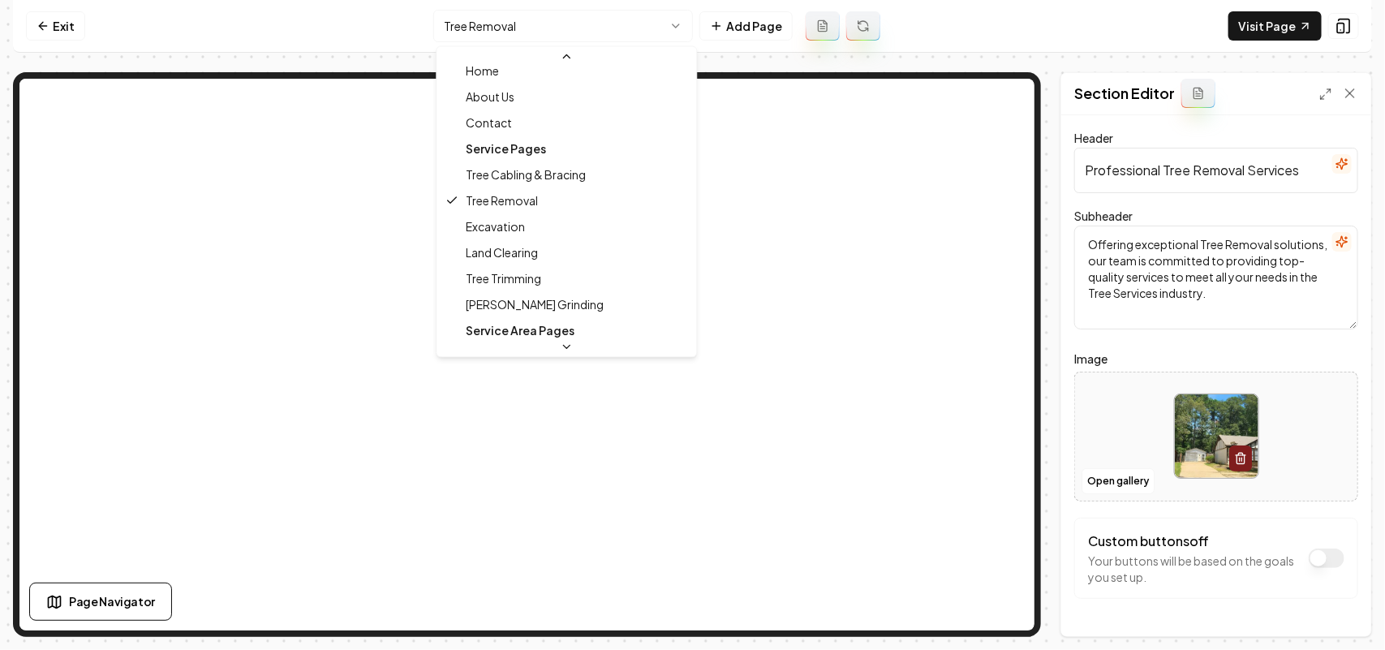
scroll to position [54, 0]
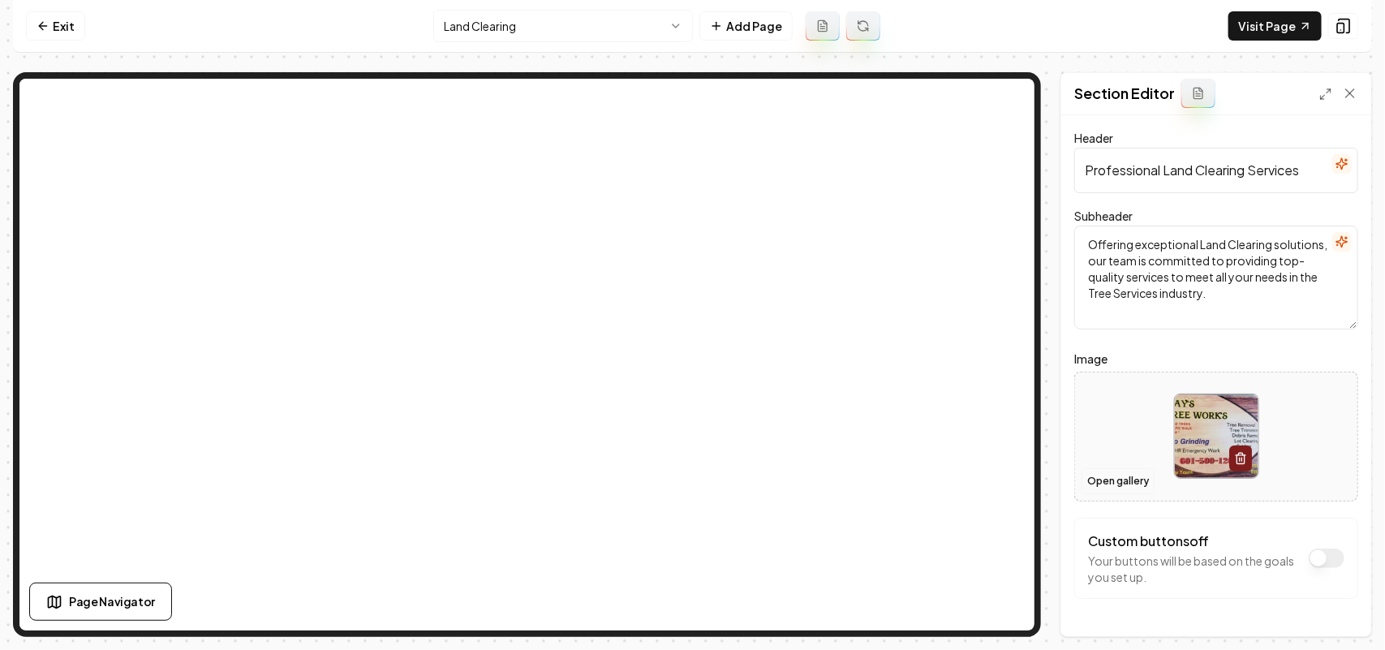
click at [1104, 483] on button "Open gallery" at bounding box center [1117, 481] width 73 height 26
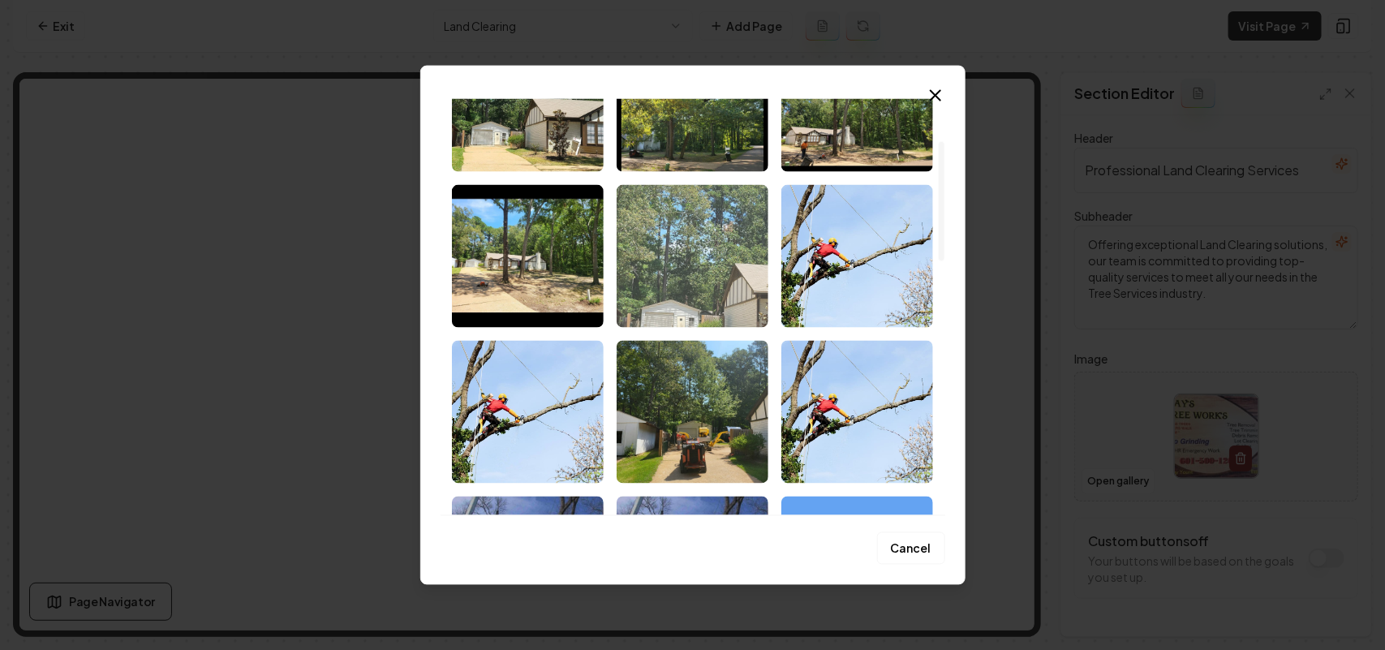
scroll to position [203, 0]
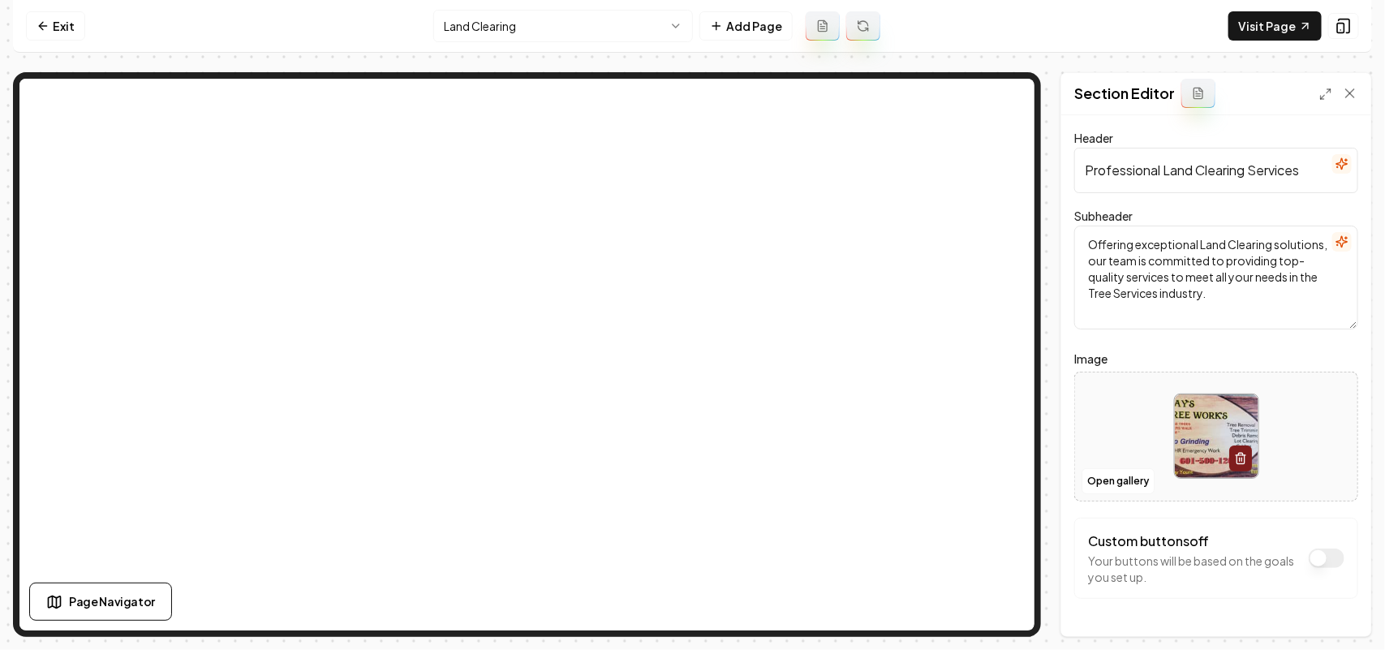
click at [1100, 422] on div at bounding box center [1216, 435] width 282 height 111
type input "**********"
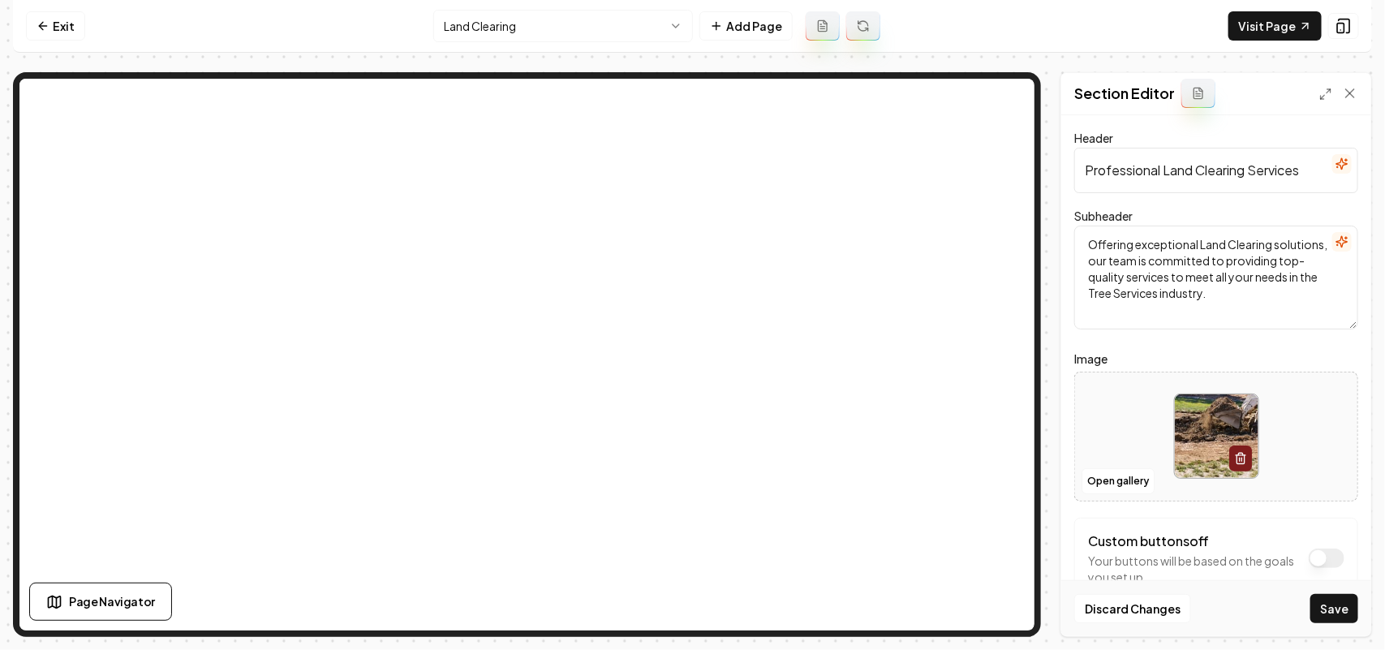
click at [1323, 607] on button "Save" at bounding box center [1334, 608] width 48 height 29
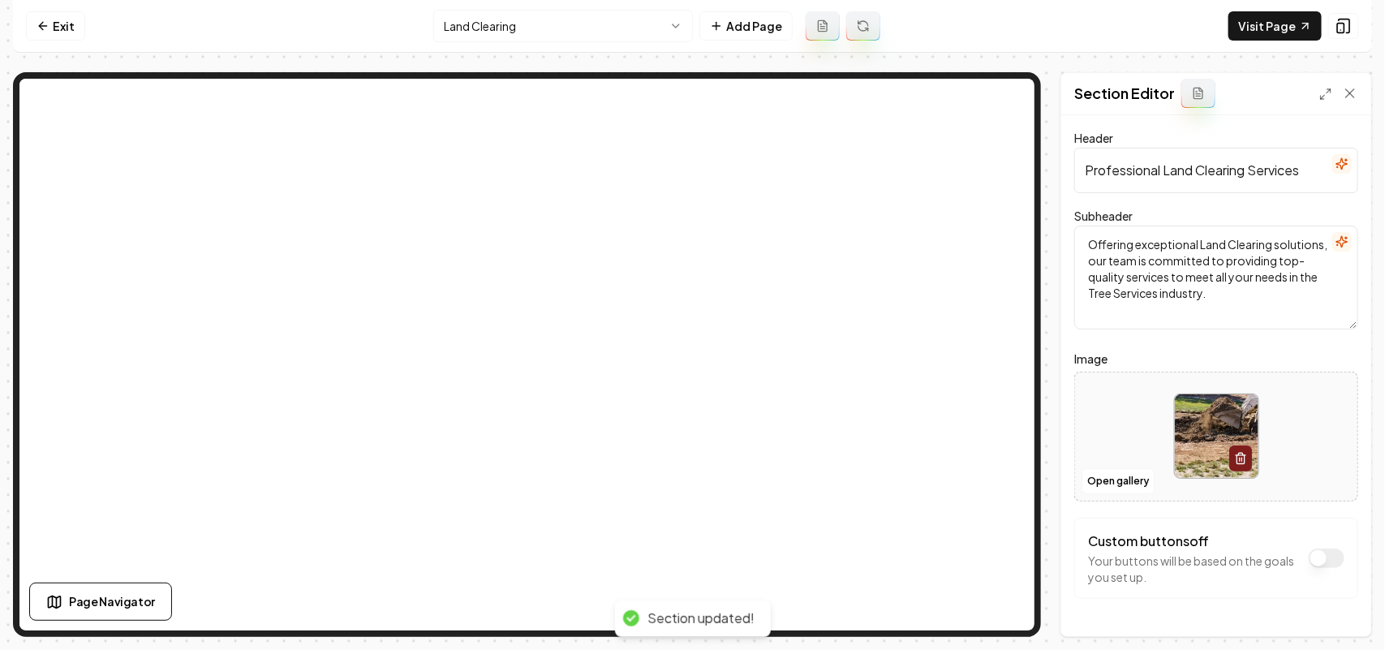
click at [523, 28] on html "Computer Required This feature is only available on a computer. Please switch t…" at bounding box center [692, 325] width 1385 height 650
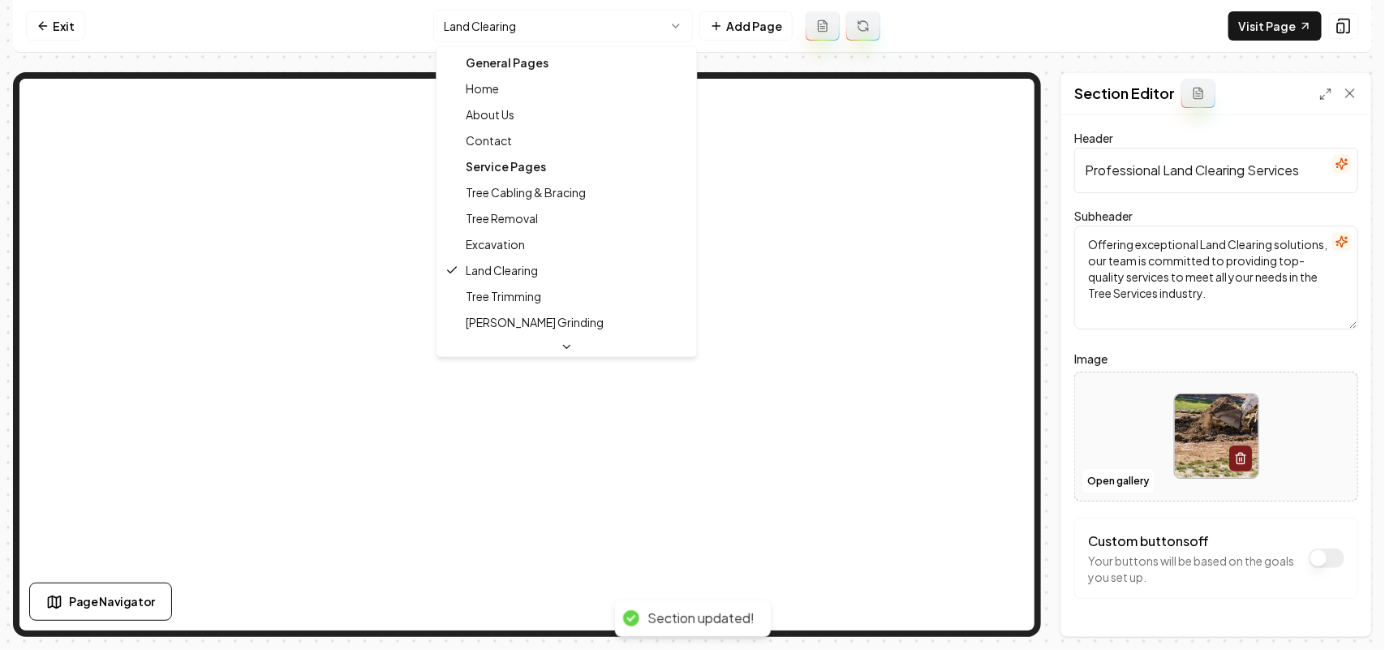
scroll to position [54, 0]
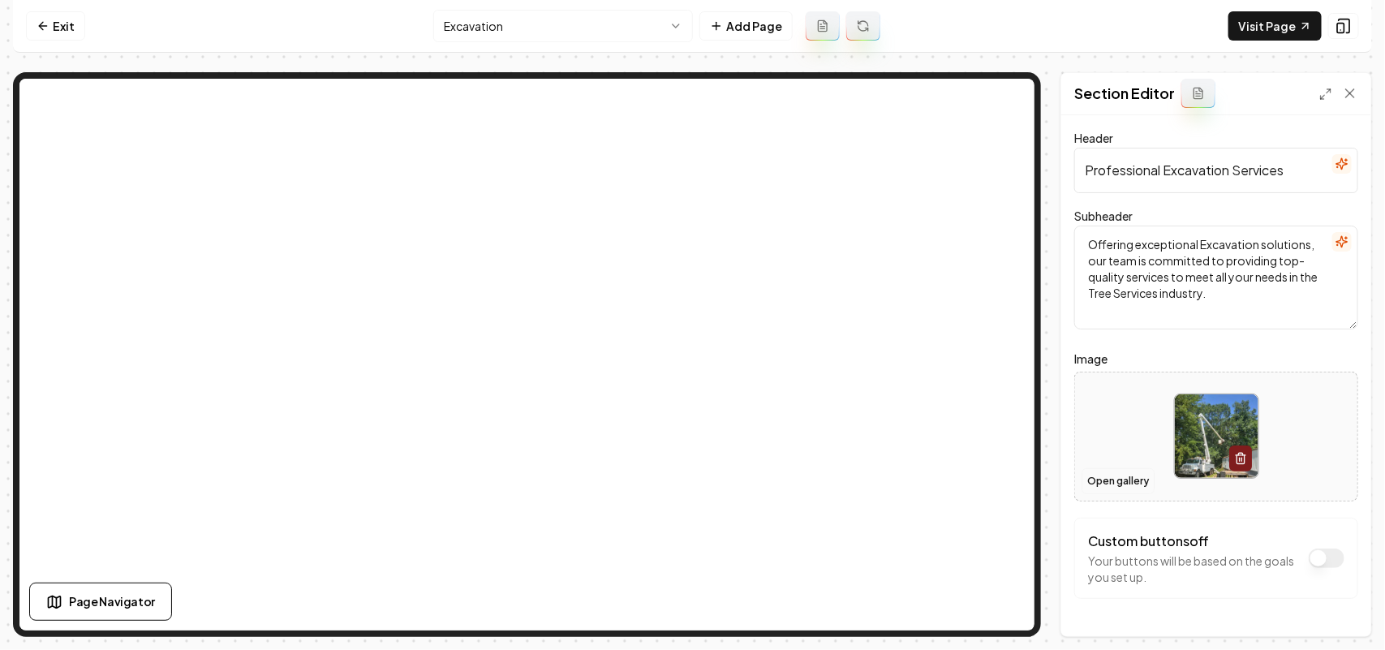
click at [1123, 475] on button "Open gallery" at bounding box center [1117, 481] width 73 height 26
click at [1114, 423] on div at bounding box center [1216, 435] width 282 height 111
type input "**********"
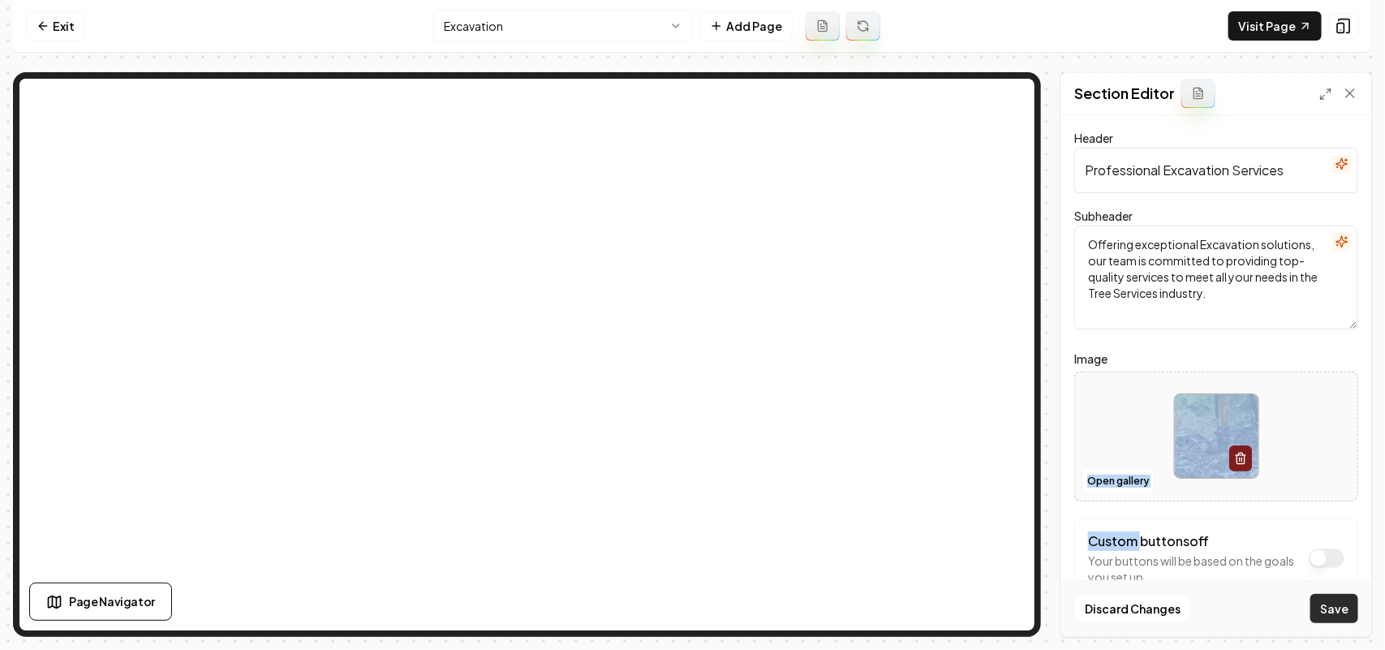
click at [1335, 608] on button "Save" at bounding box center [1334, 608] width 48 height 29
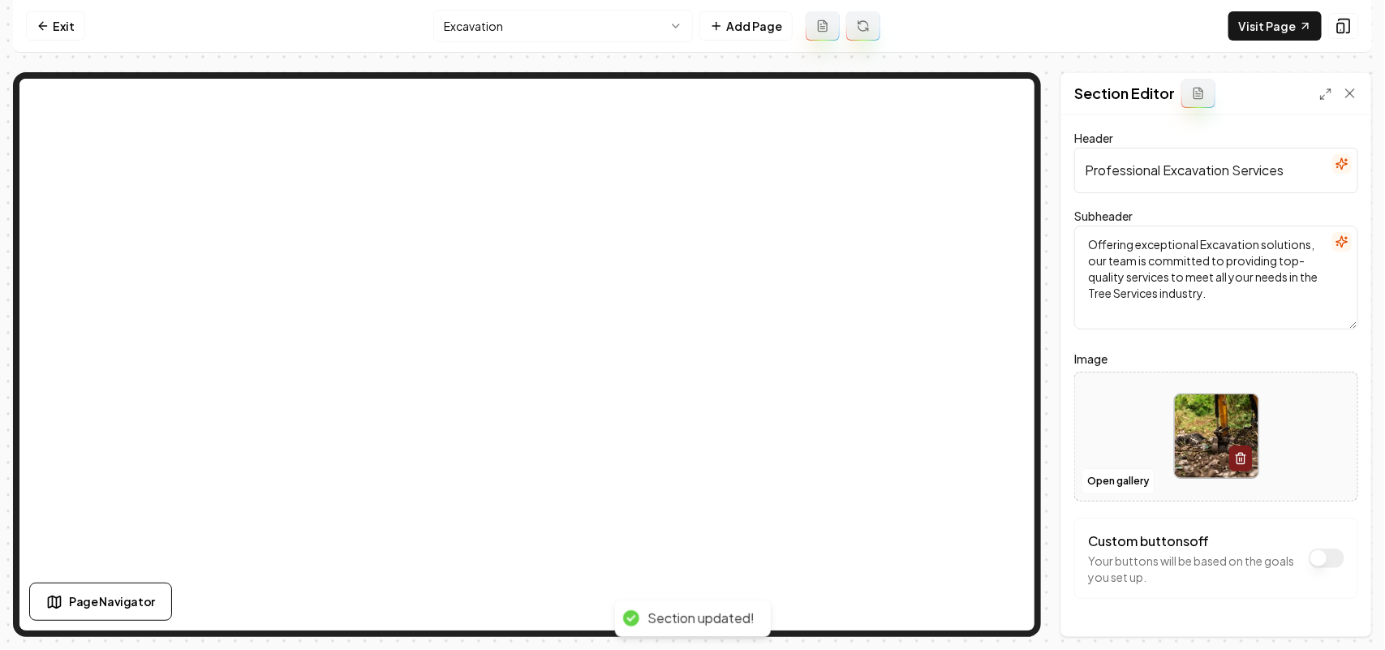
click at [1071, 345] on div "Header Professional Excavation Services Subheader Offering exceptional Excavati…" at bounding box center [1216, 375] width 310 height 521
click at [541, 28] on html "Computer Required This feature is only available on a computer. Please switch t…" at bounding box center [692, 325] width 1385 height 650
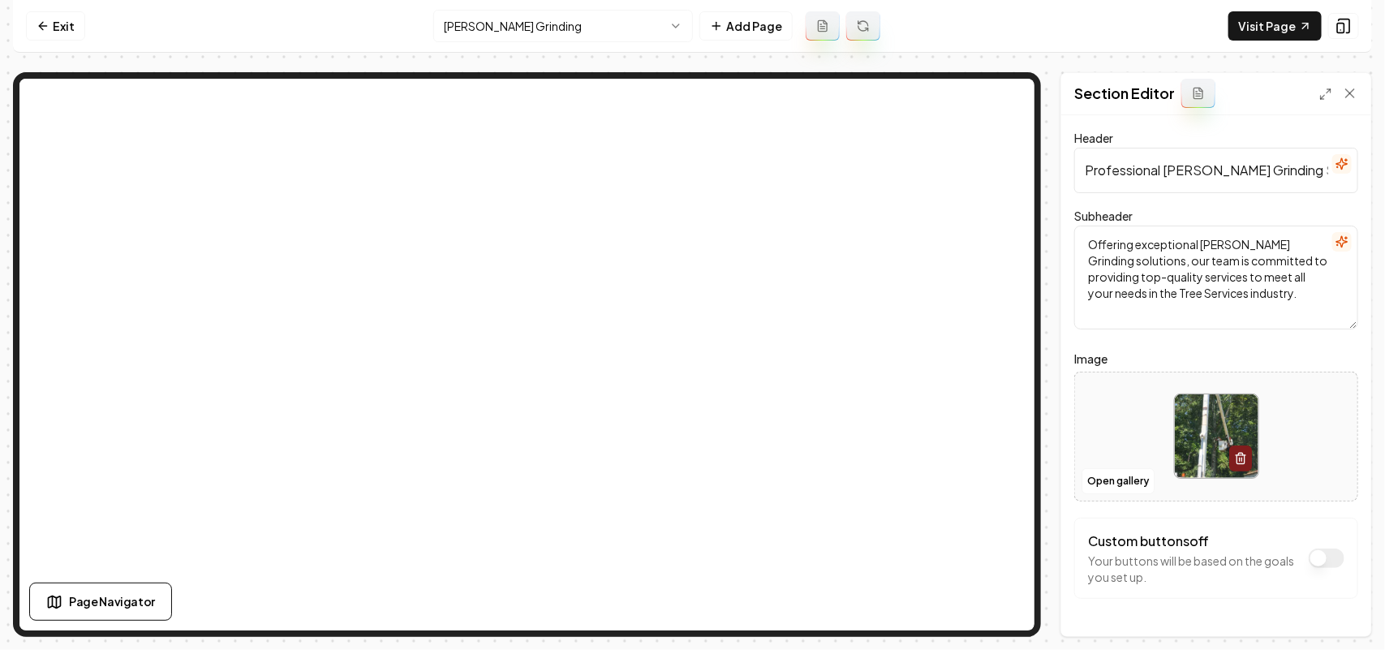
click at [1142, 458] on div at bounding box center [1216, 435] width 282 height 111
type input "**********"
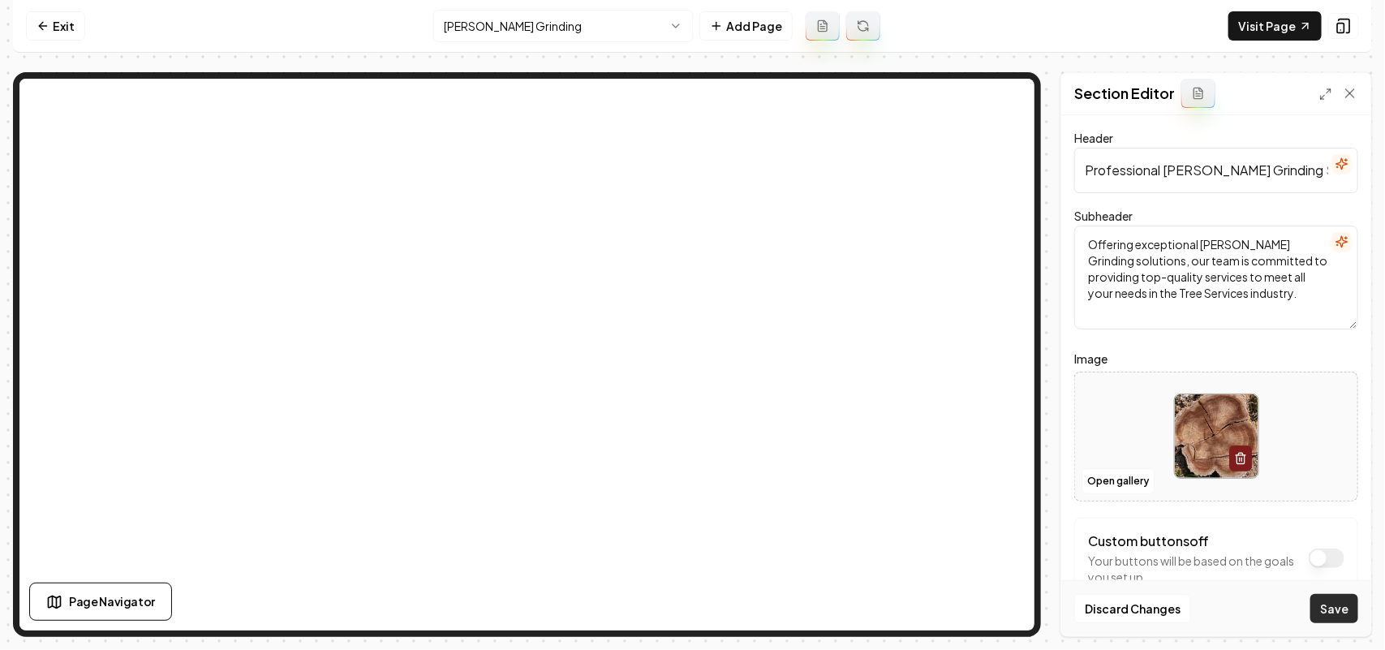
click at [1338, 612] on button "Save" at bounding box center [1334, 608] width 48 height 29
click at [501, 20] on html "Computer Required This feature is only available on a computer. Please switch t…" at bounding box center [692, 325] width 1385 height 650
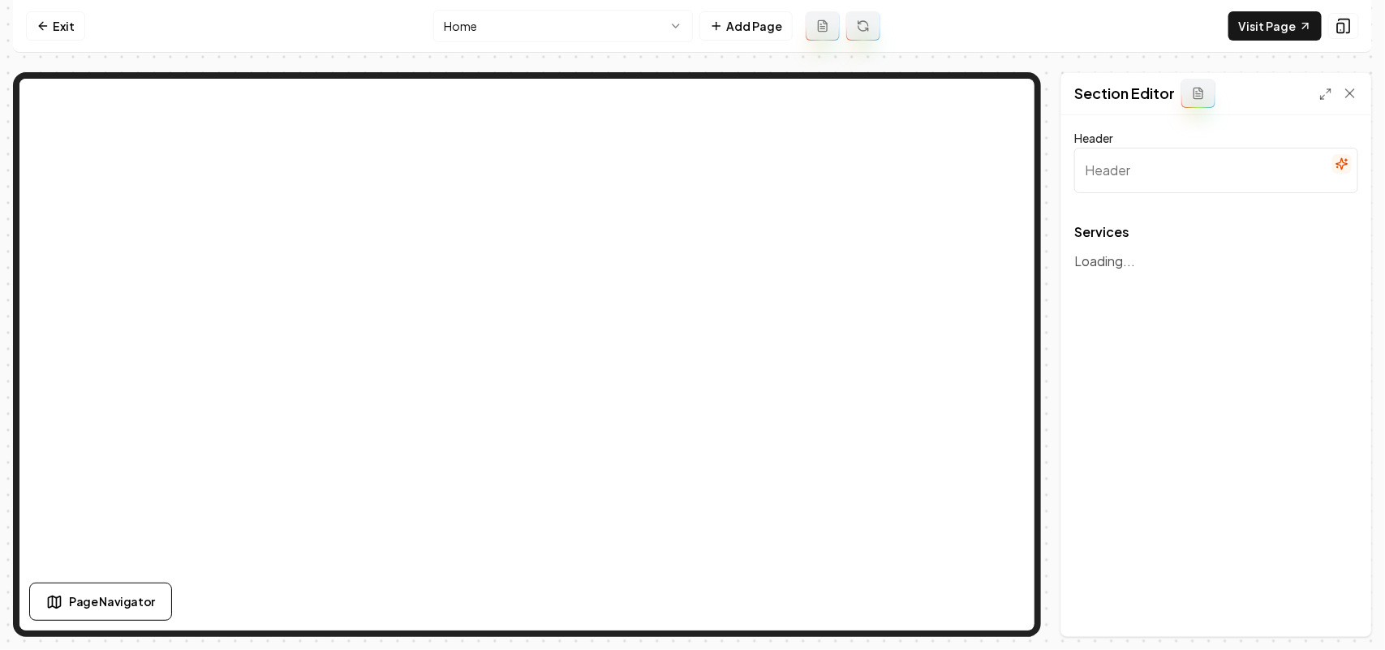
type input "Our Tree Services"
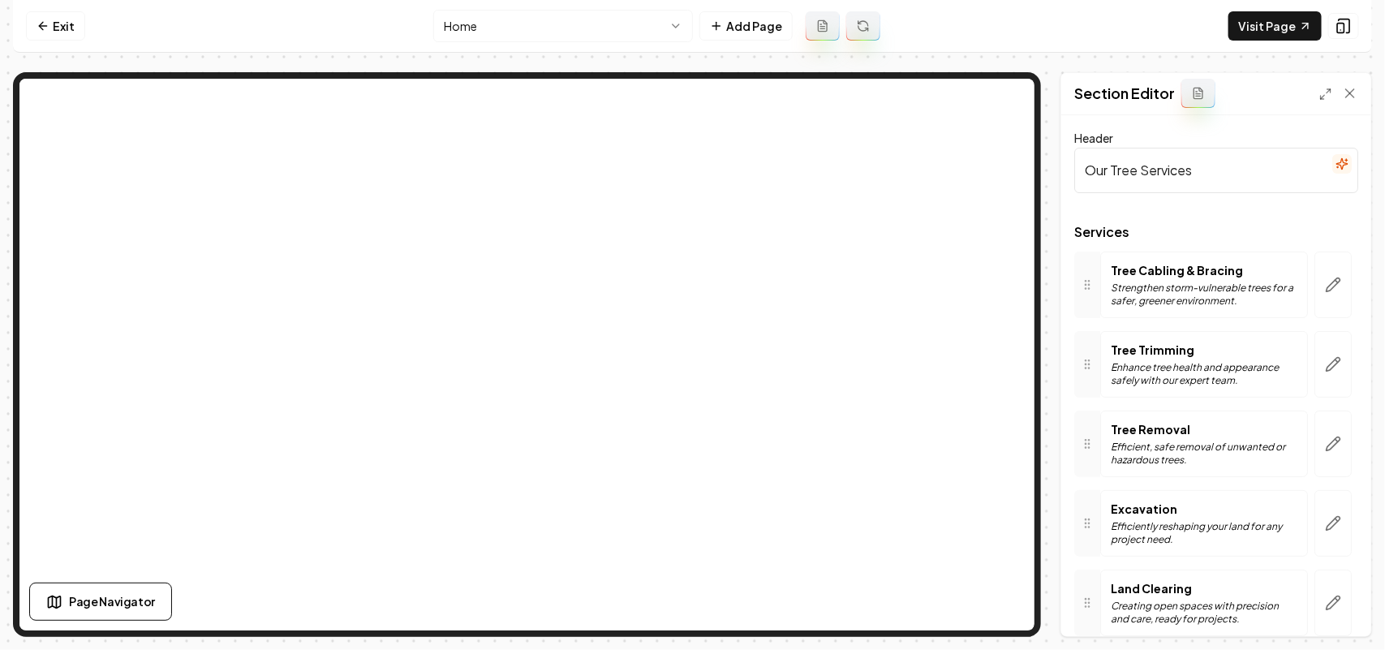
click at [1325, 221] on div at bounding box center [1216, 219] width 284 height 13
click at [1320, 273] on button "button" at bounding box center [1332, 284] width 37 height 67
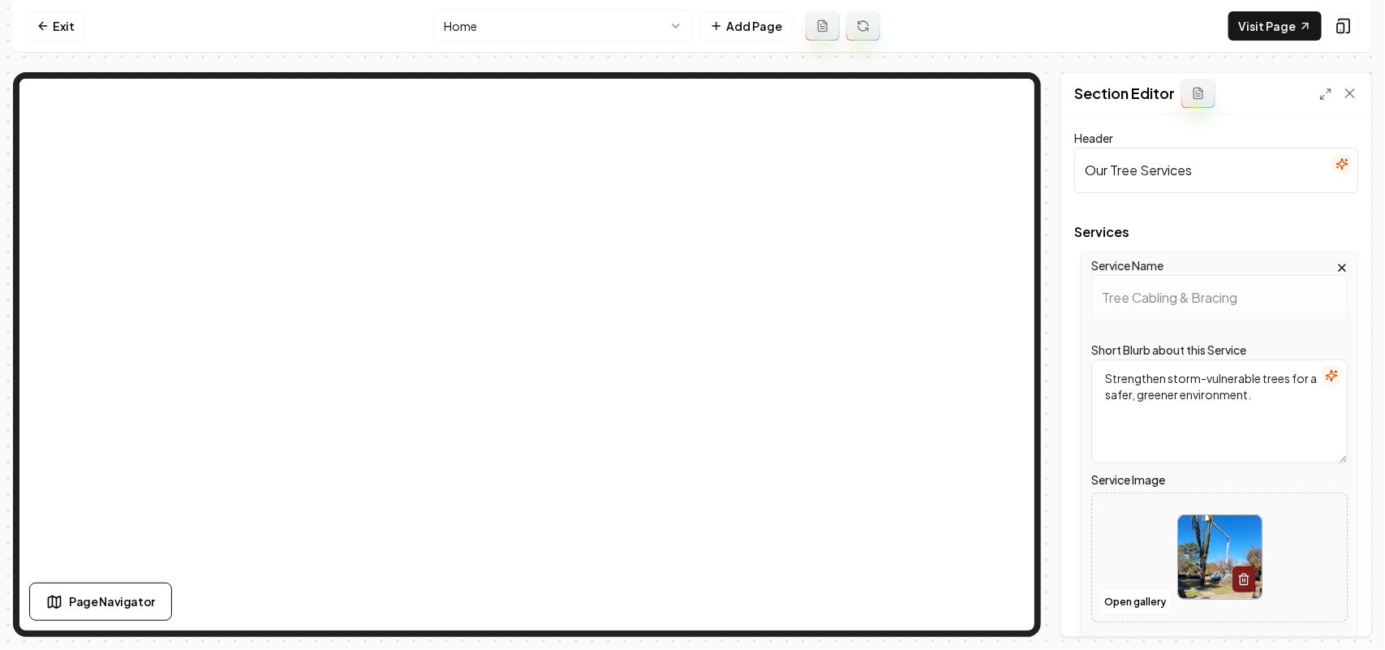
scroll to position [304, 0]
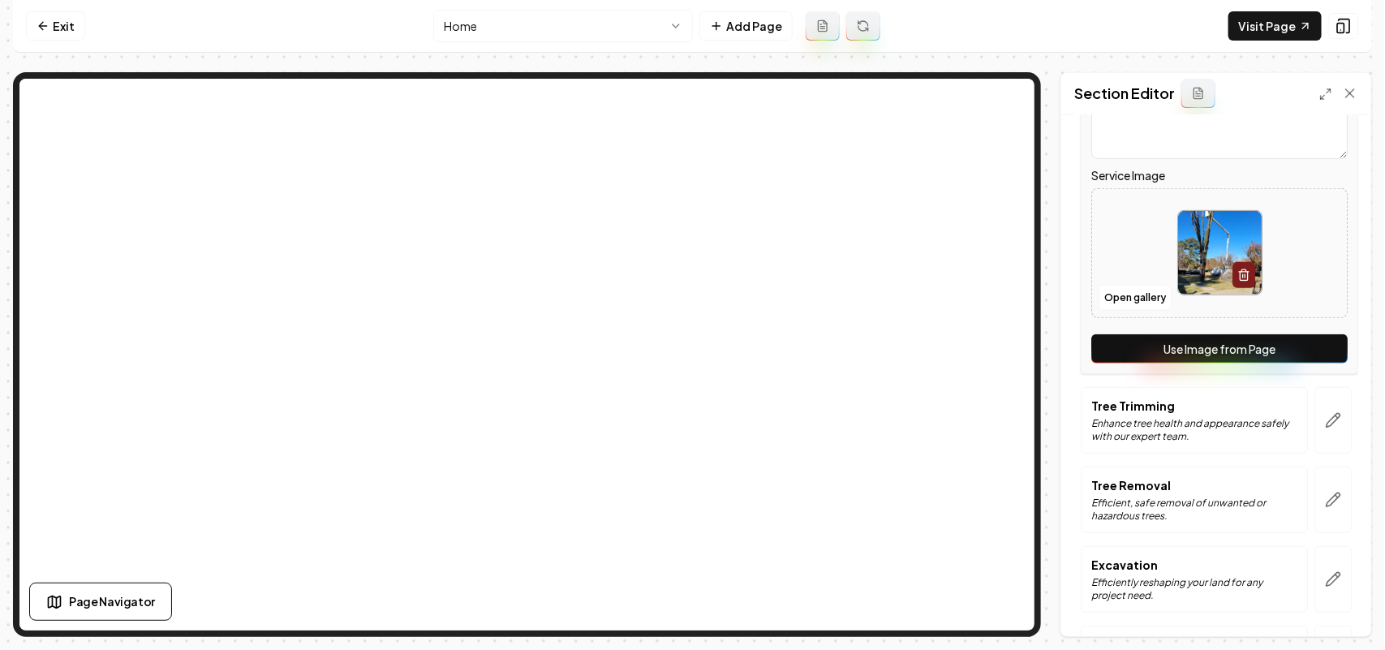
click at [1298, 346] on button "Use Image from Page" at bounding box center [1219, 348] width 256 height 29
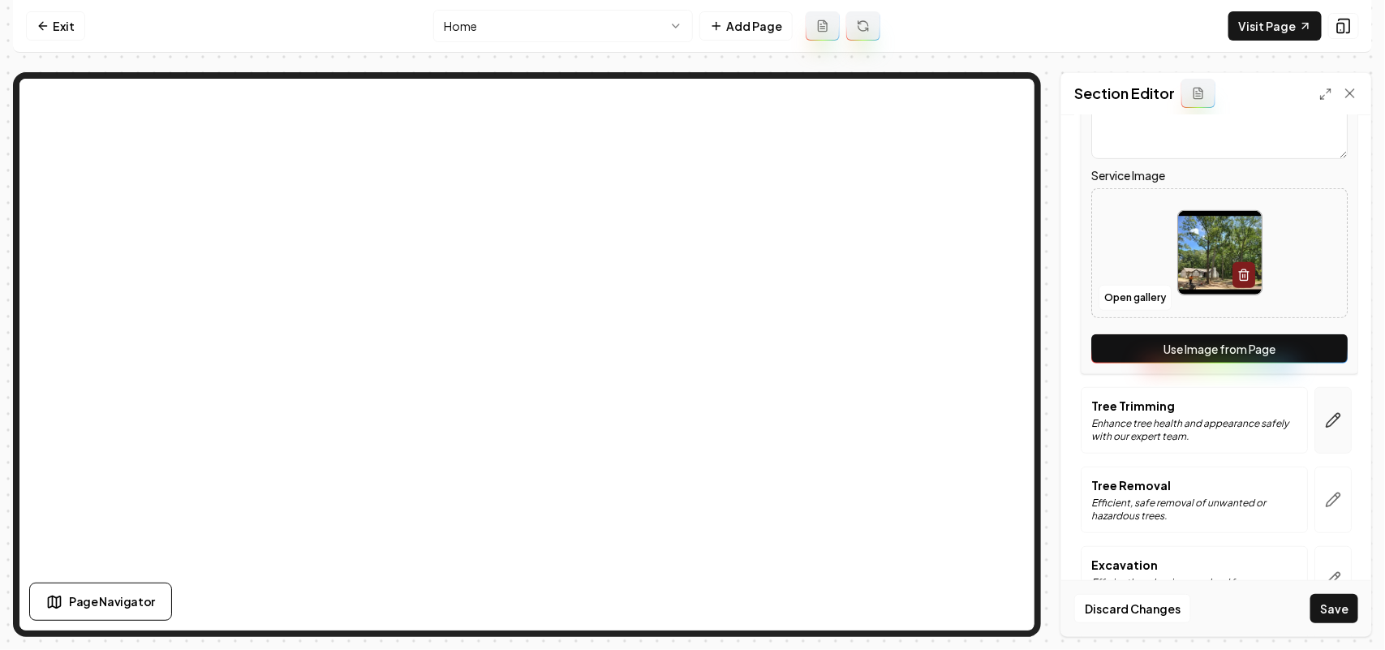
click at [1327, 419] on button "button" at bounding box center [1332, 420] width 37 height 67
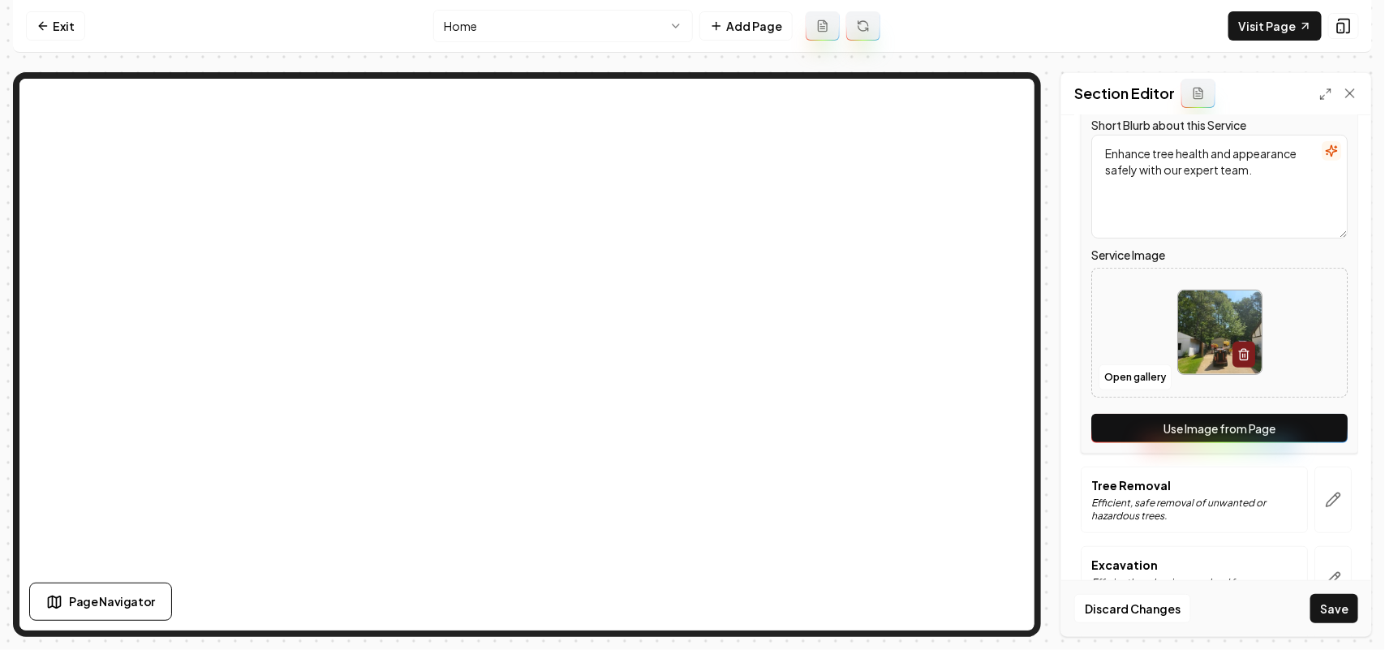
click at [1327, 419] on button "Use Image from Page" at bounding box center [1219, 428] width 256 height 29
click at [1315, 479] on button "button" at bounding box center [1332, 499] width 37 height 67
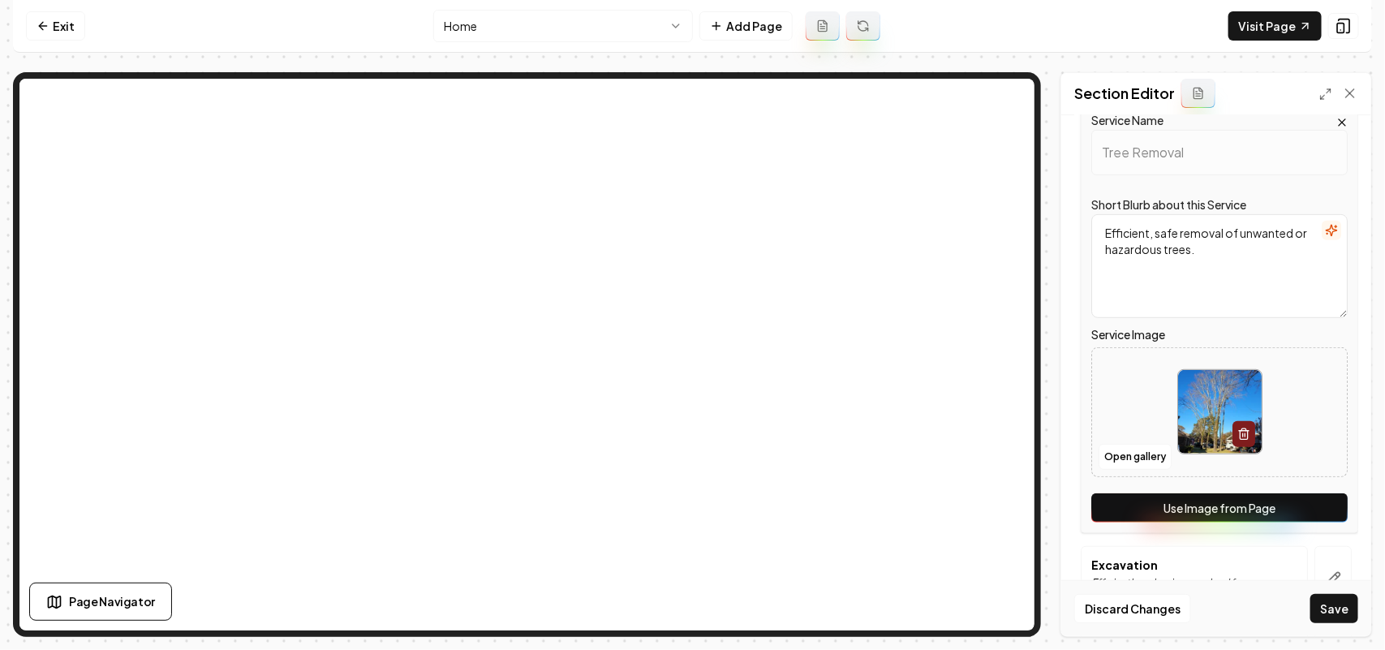
click at [1320, 496] on button "Use Image from Page" at bounding box center [1219, 507] width 256 height 29
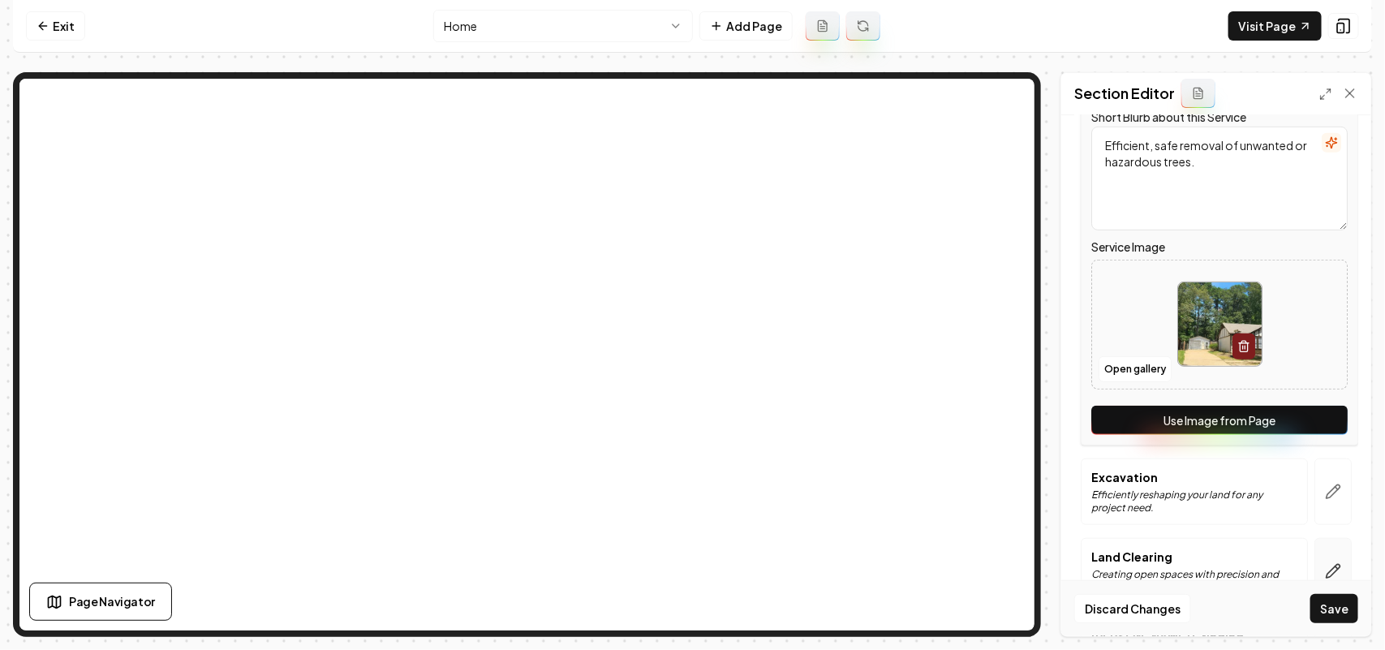
scroll to position [516, 0]
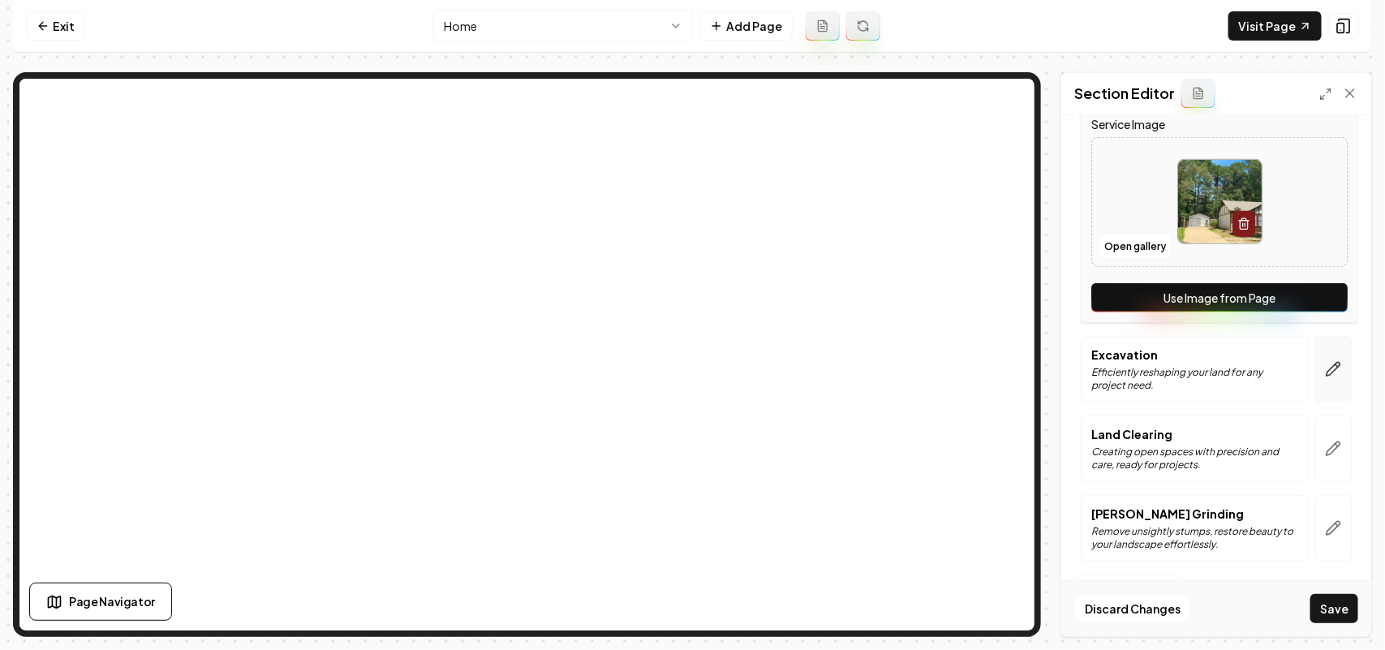
click at [1325, 367] on icon "button" at bounding box center [1333, 369] width 16 height 16
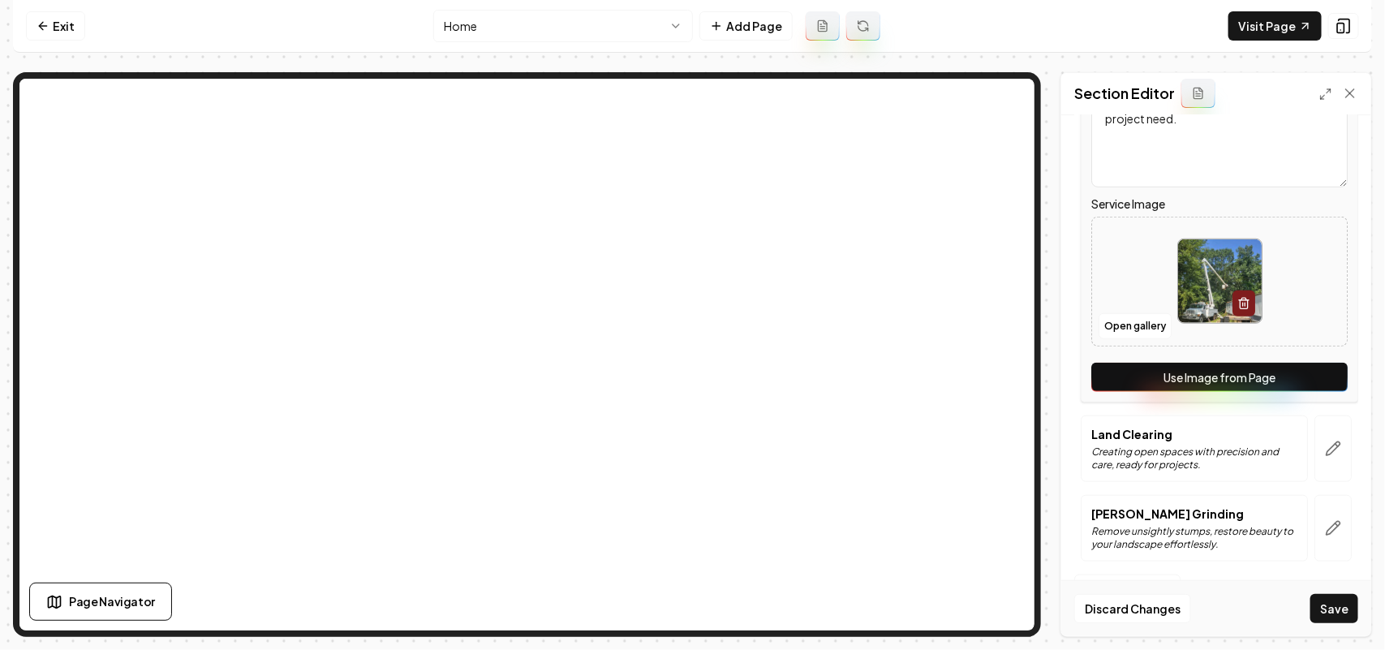
click at [1315, 367] on button "Use Image from Page" at bounding box center [1219, 377] width 256 height 29
click at [1325, 453] on icon "button" at bounding box center [1333, 448] width 16 height 16
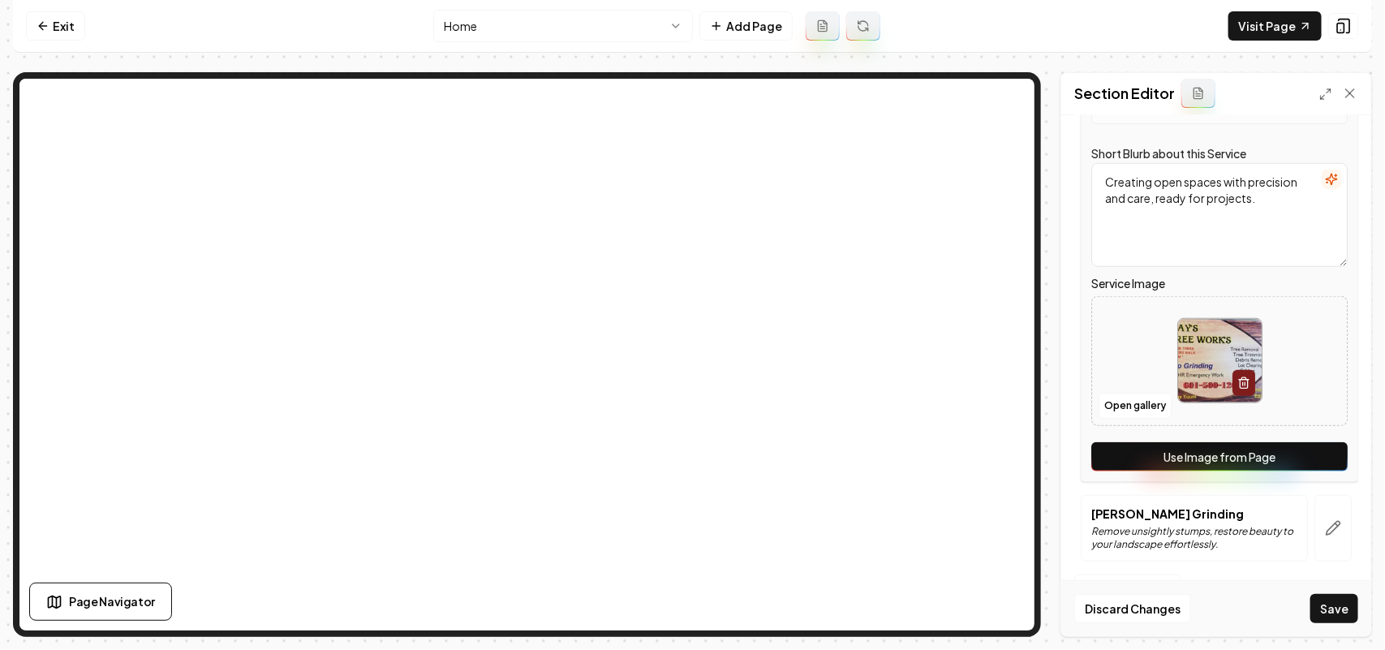
click at [1322, 453] on button "Use Image from Page" at bounding box center [1219, 456] width 256 height 29
click at [1325, 528] on icon "button" at bounding box center [1333, 528] width 16 height 16
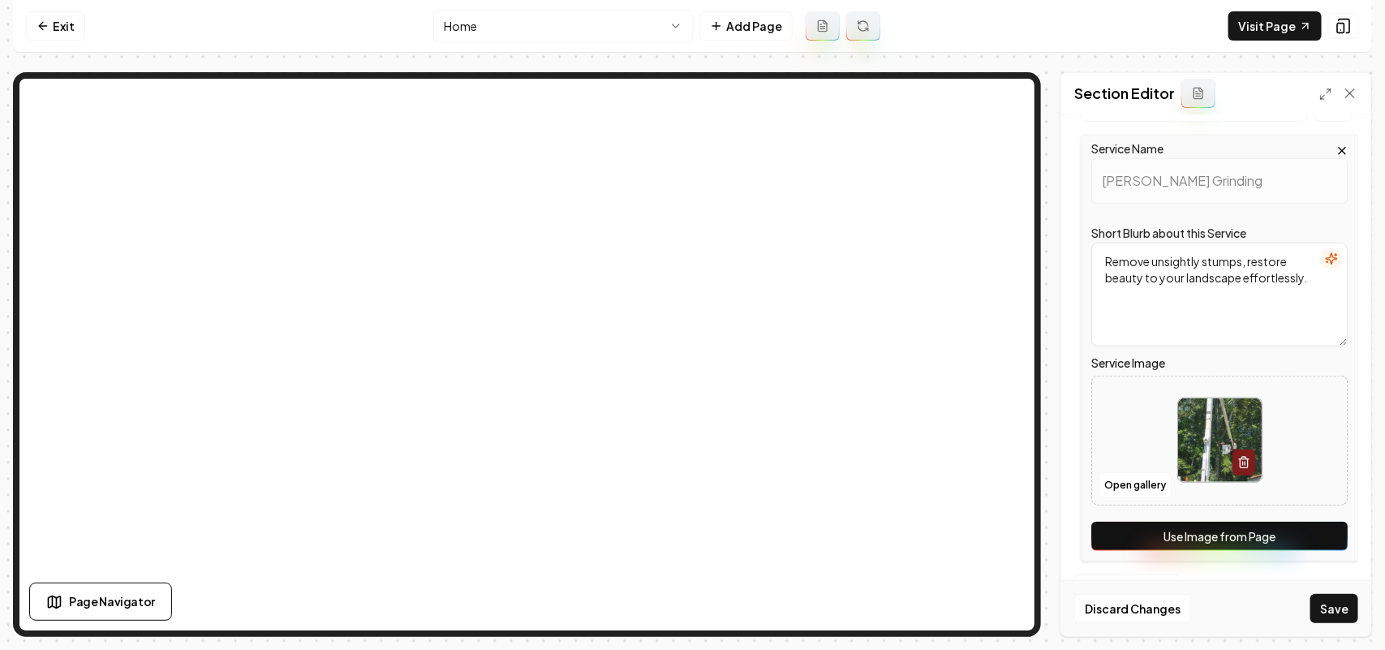
click at [1316, 539] on button "Use Image from Page" at bounding box center [1219, 536] width 256 height 29
click at [1343, 606] on button "Save" at bounding box center [1334, 608] width 48 height 29
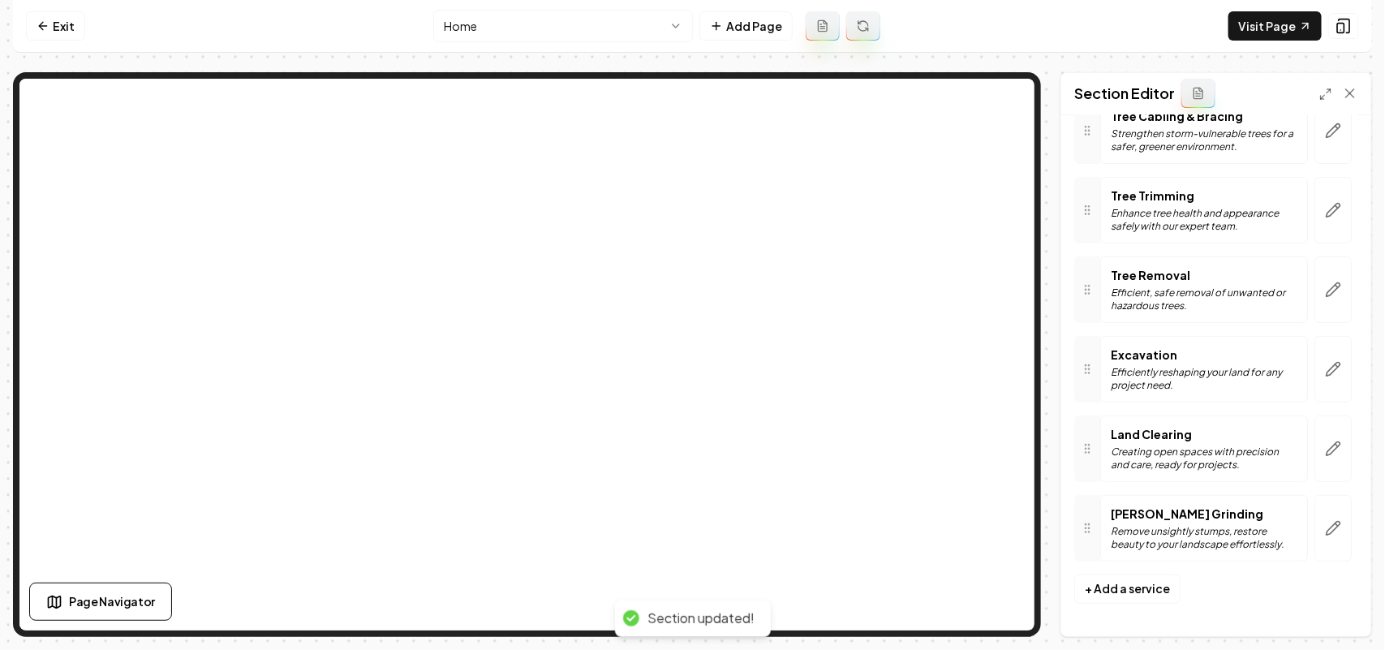
scroll to position [156, 0]
click at [47, 19] on icon at bounding box center [43, 25] width 13 height 13
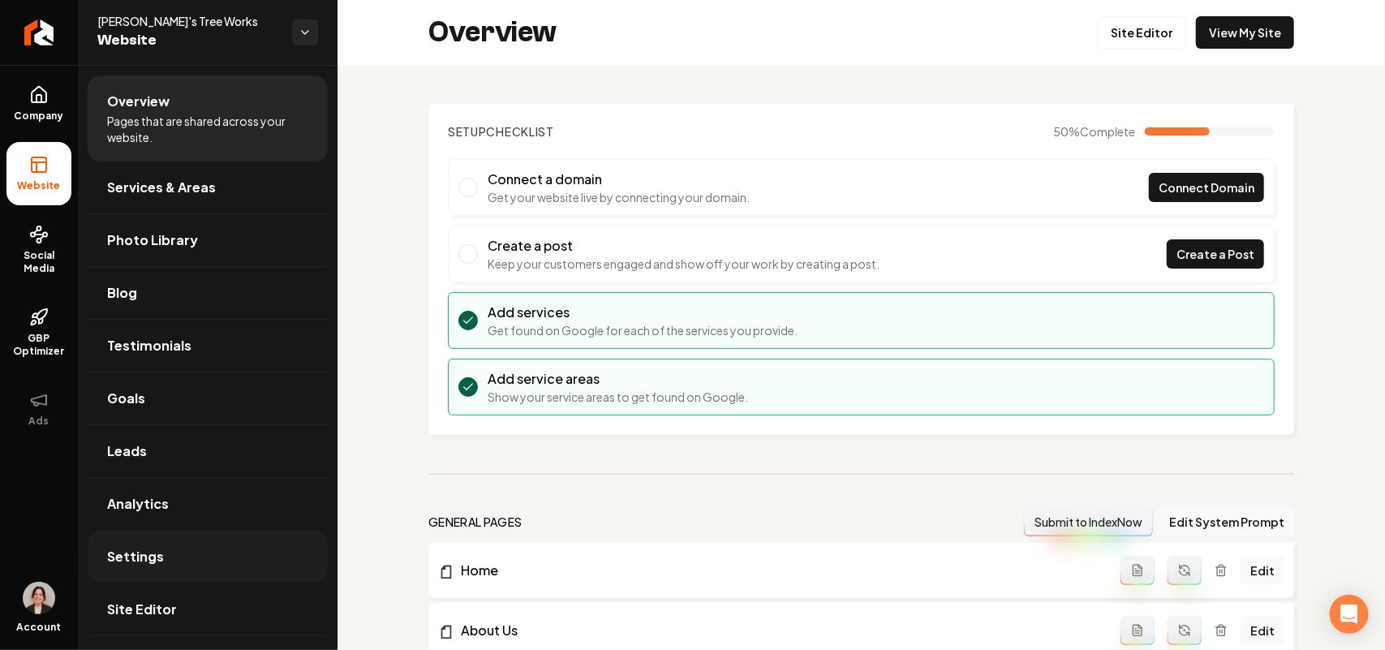
click at [150, 558] on span "Settings" at bounding box center [135, 556] width 57 height 19
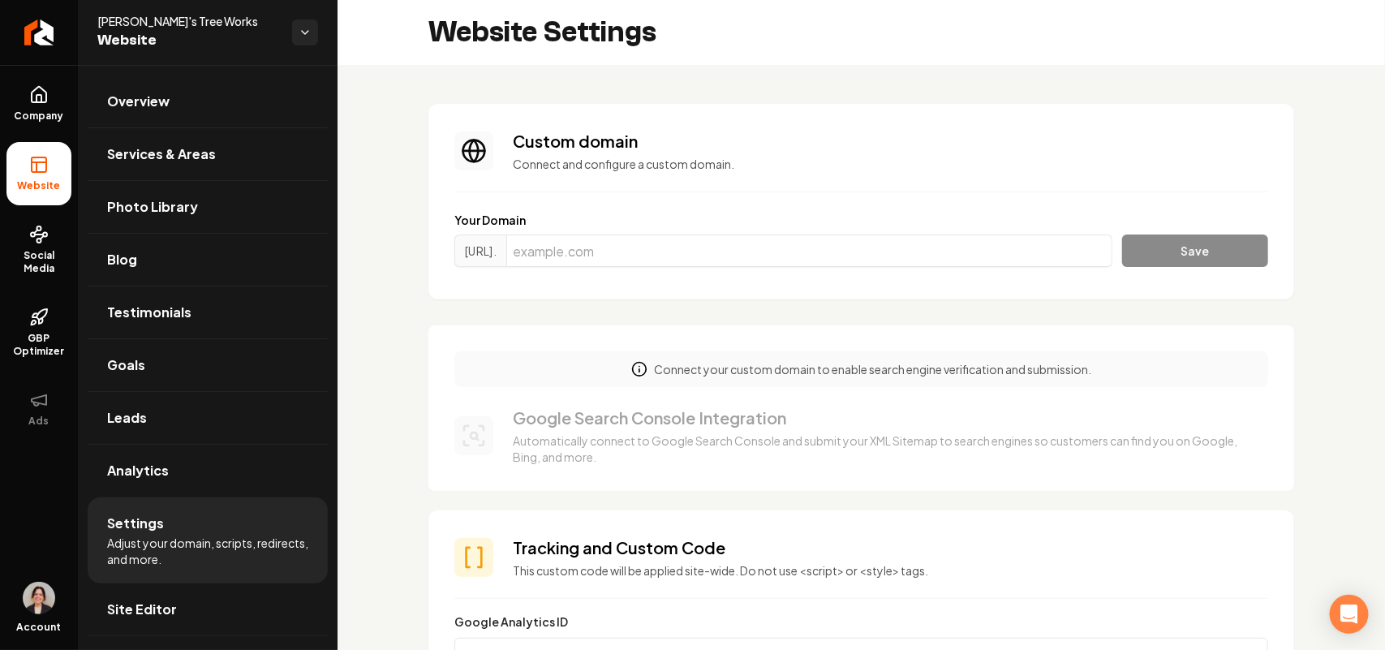
scroll to position [406, 0]
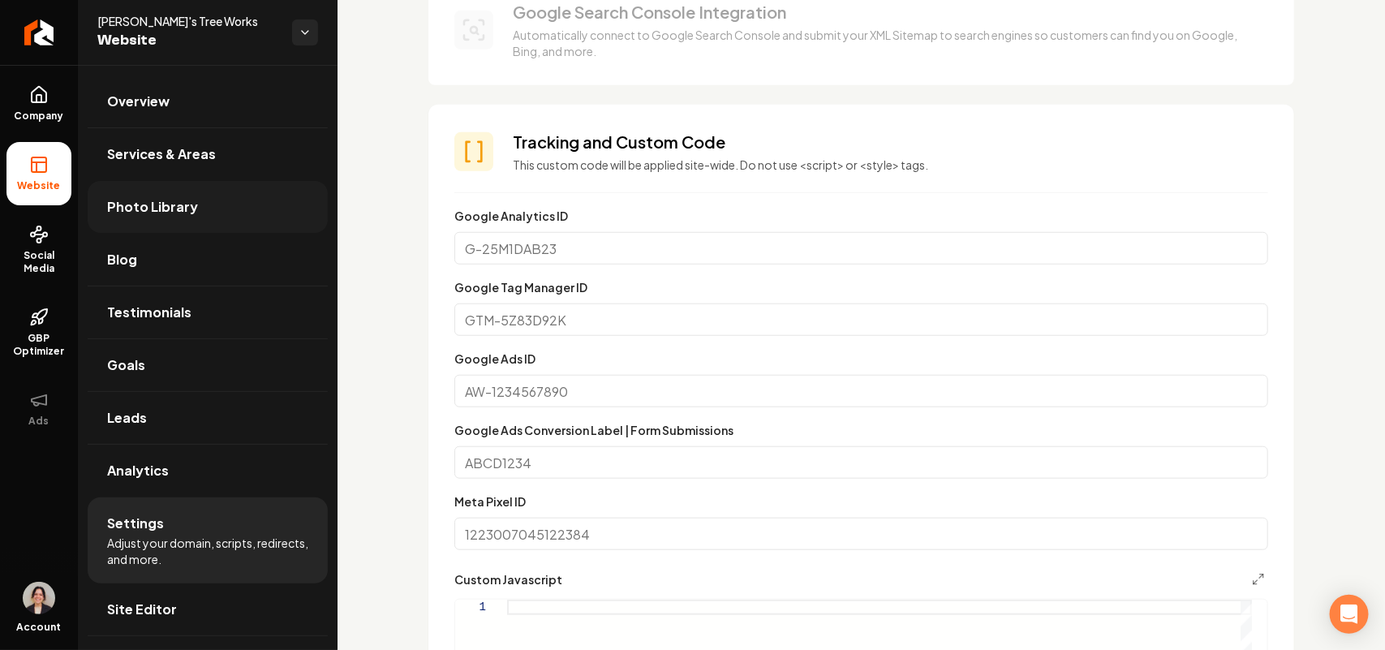
click at [179, 199] on span "Photo Library" at bounding box center [152, 206] width 91 height 19
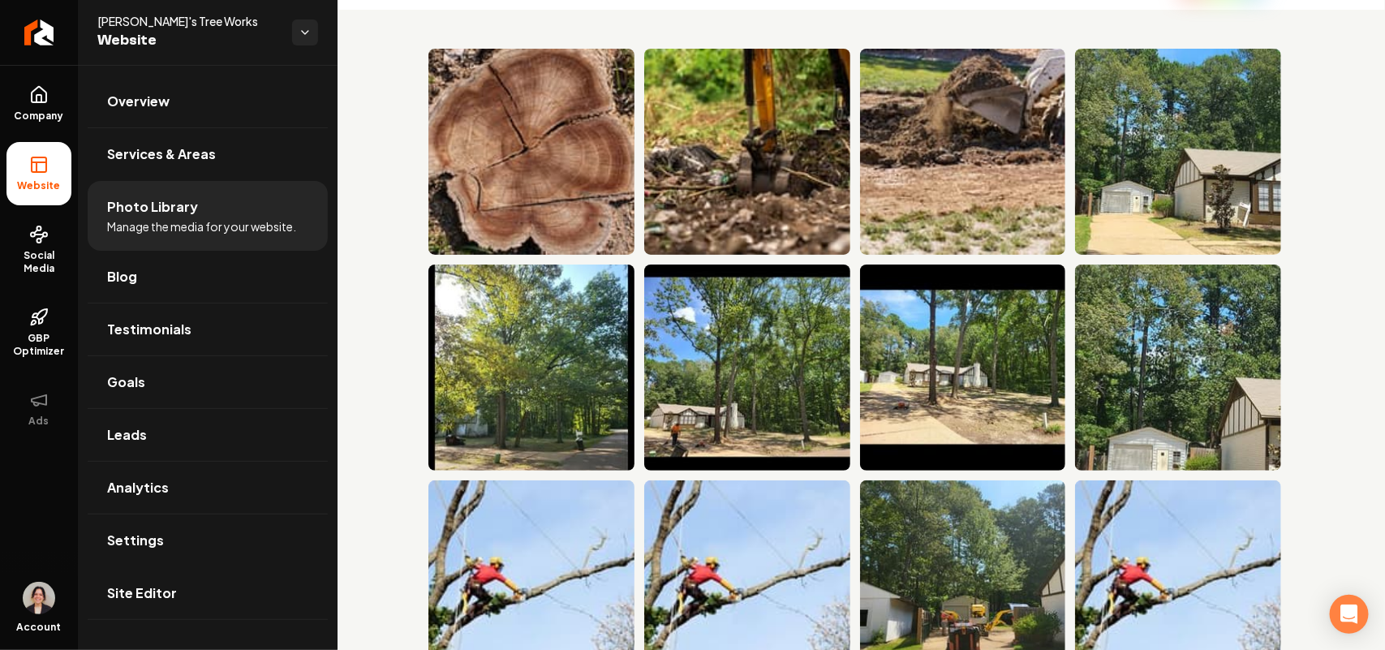
scroll to position [54, 0]
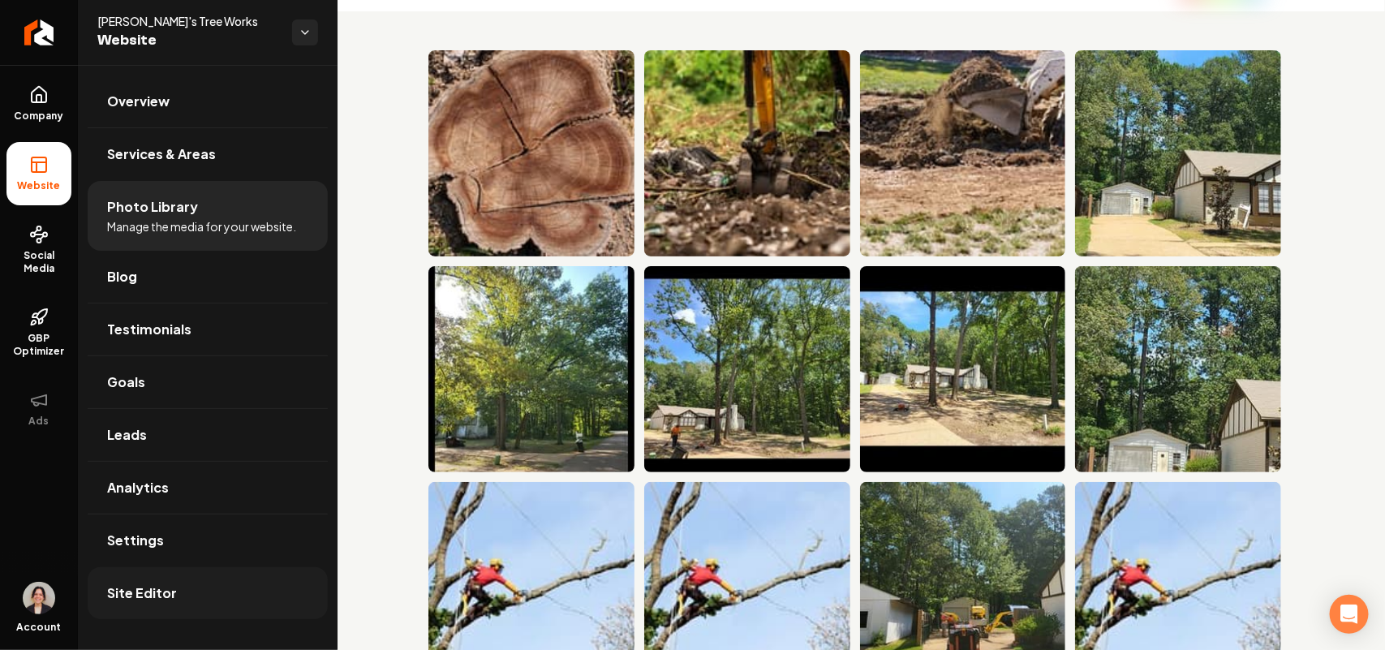
click at [254, 603] on link "Site Editor" at bounding box center [208, 593] width 240 height 52
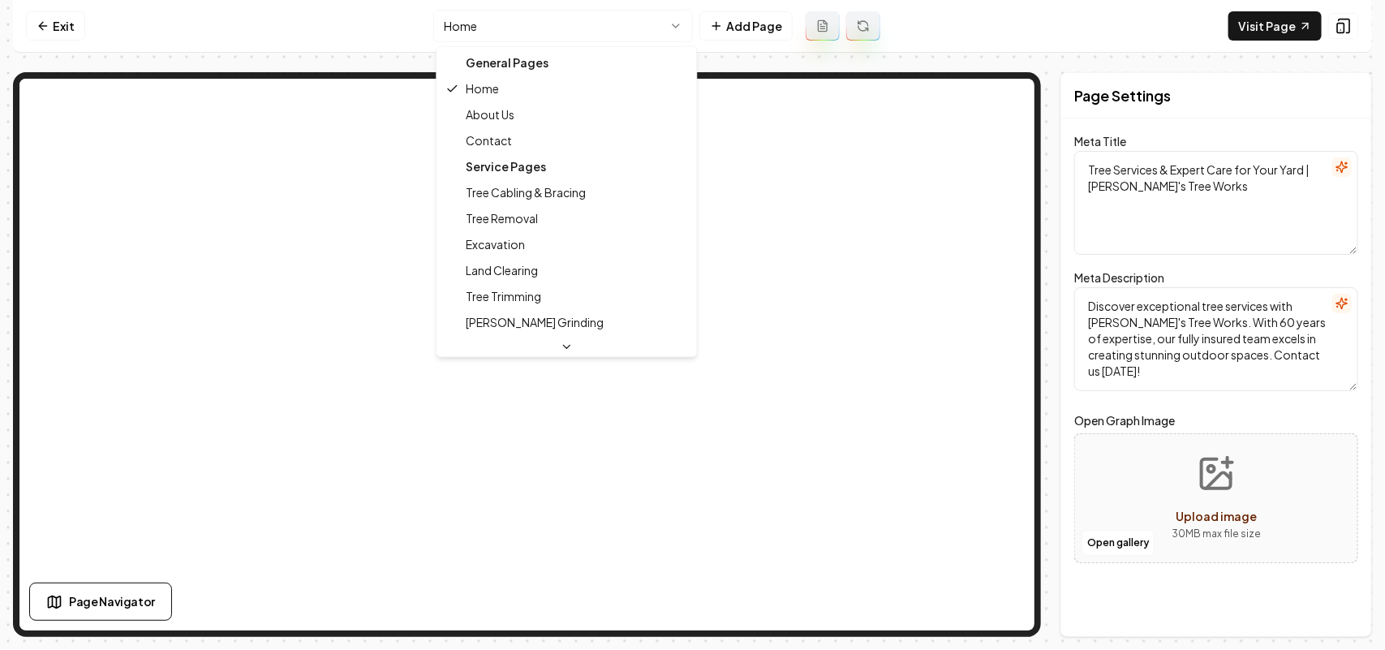
click at [565, 27] on html "Computer Required This feature is only available on a computer. Please switch t…" at bounding box center [692, 325] width 1385 height 650
type textarea "Tree Cabling & Bracing Services | Ray's Tree Works"
type textarea "Secure your tree's future with our Tree Cabling & Bracing Services at Ray's Tre…"
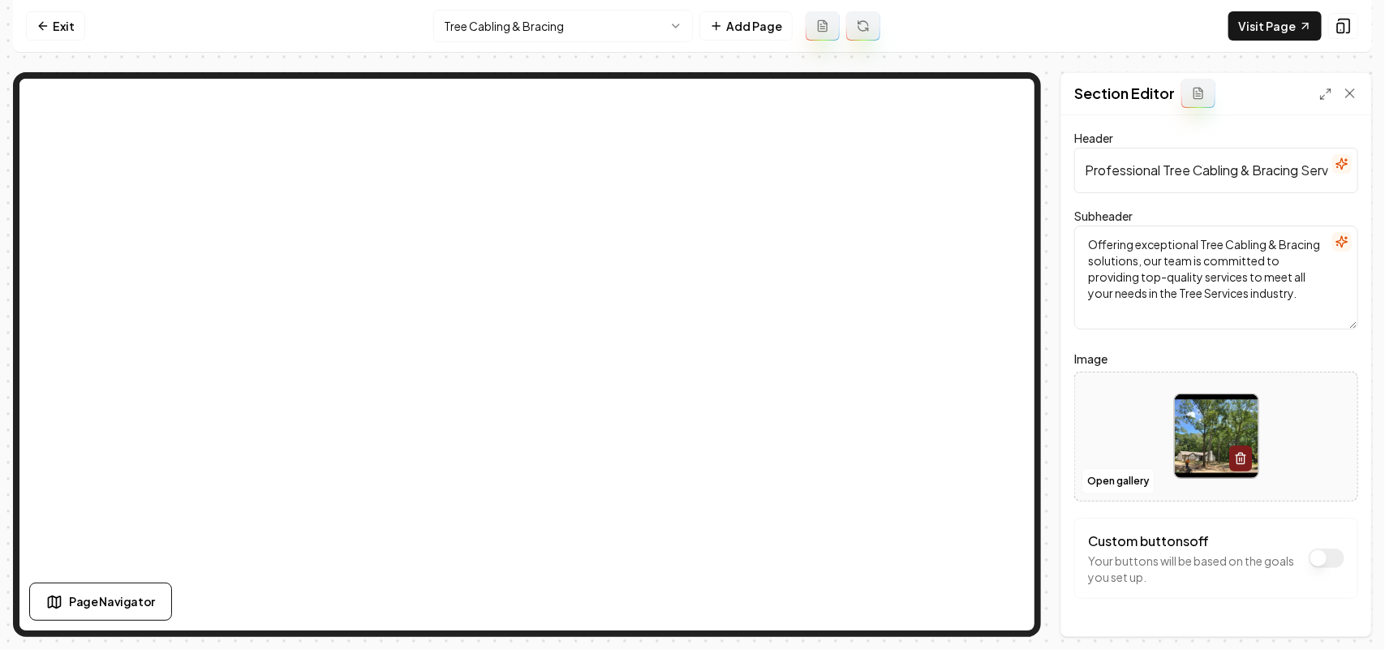
click at [1113, 452] on div at bounding box center [1216, 435] width 282 height 111
type input "**********"
click at [1330, 604] on button "Save" at bounding box center [1334, 608] width 48 height 29
click at [527, 22] on html "Computer Required This feature is only available on a computer. Please switch t…" at bounding box center [692, 325] width 1385 height 650
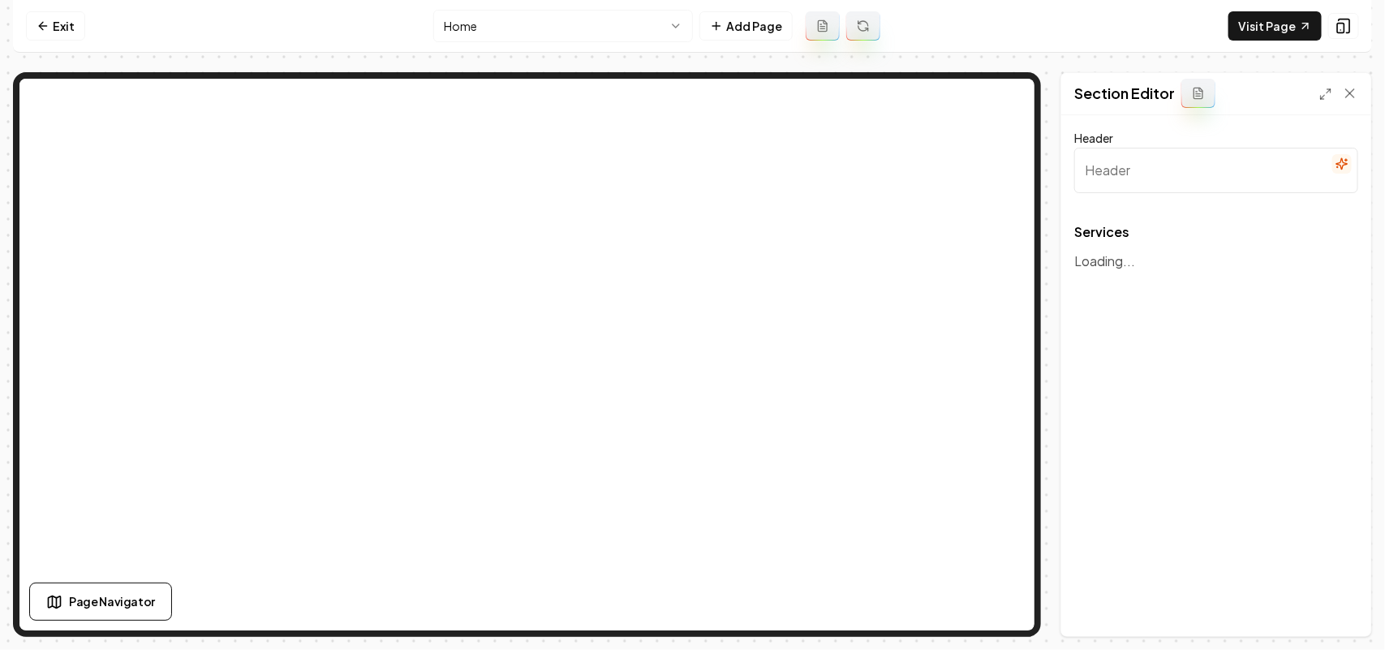
type input "Our Tree Services"
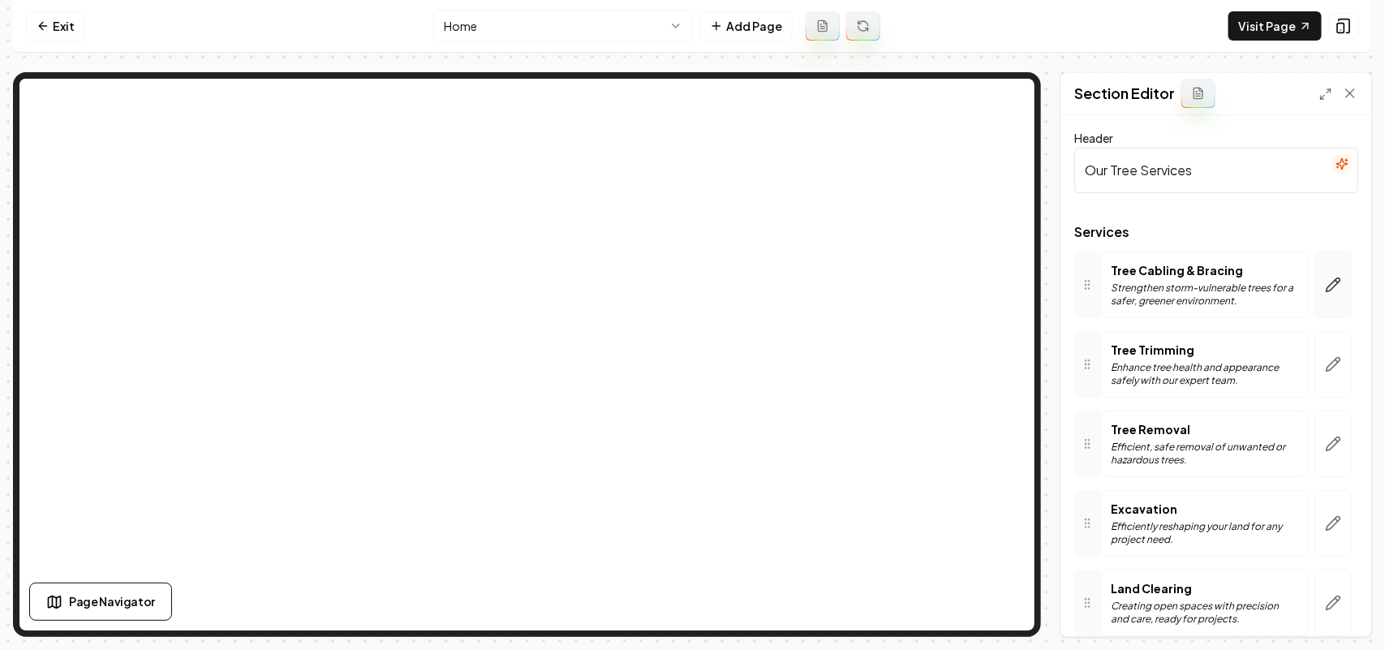
click at [1314, 277] on button "button" at bounding box center [1332, 284] width 37 height 67
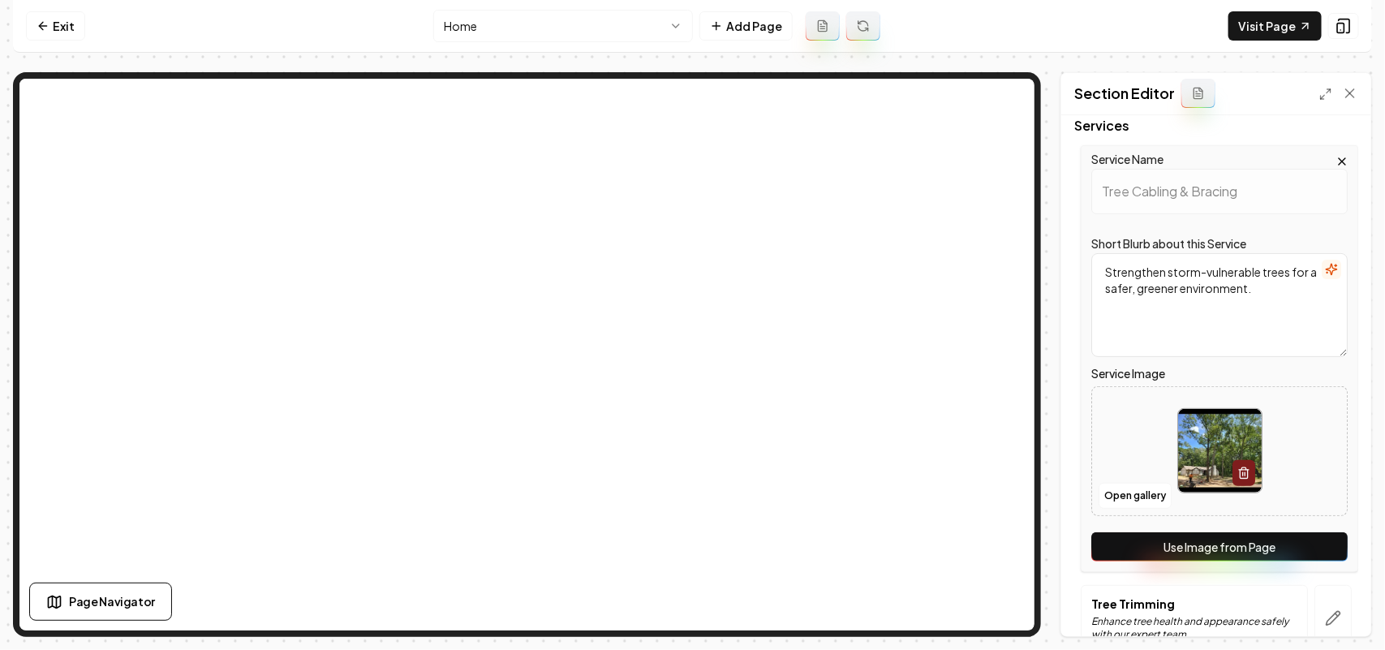
scroll to position [203, 0]
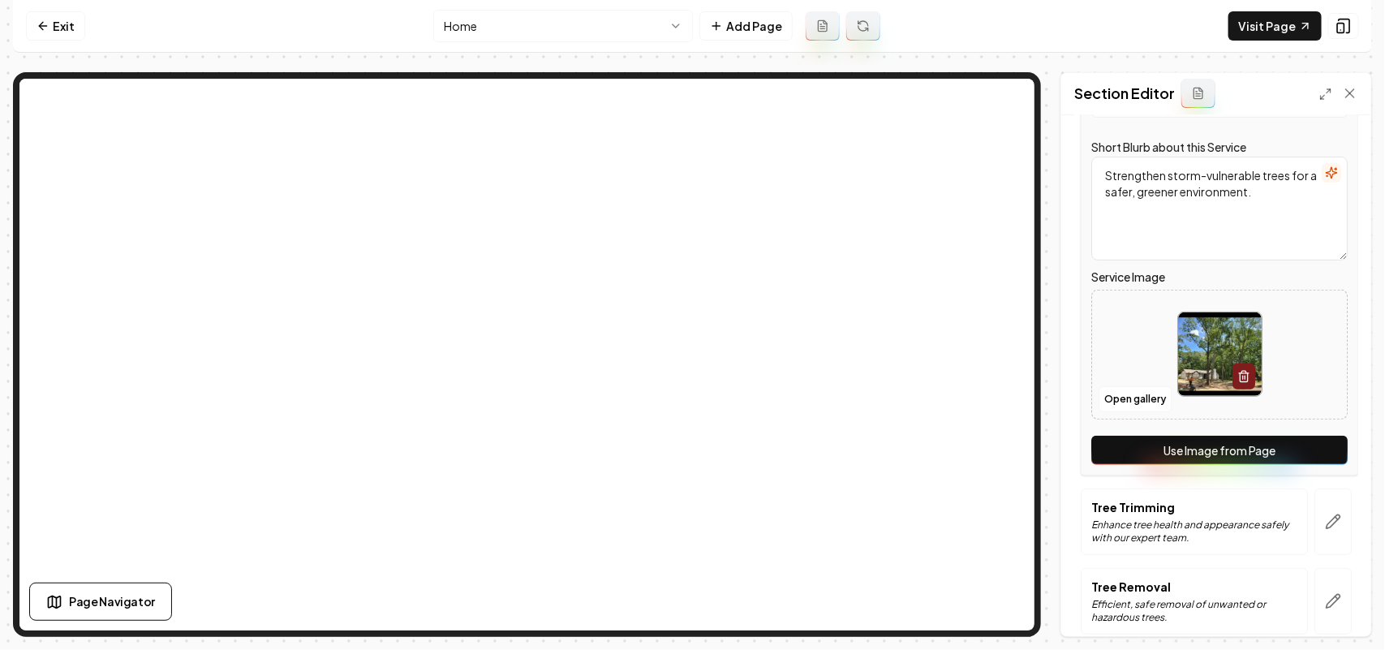
click at [1300, 460] on button "Use Image from Page" at bounding box center [1219, 450] width 256 height 29
click at [1351, 615] on button "Save" at bounding box center [1334, 608] width 48 height 29
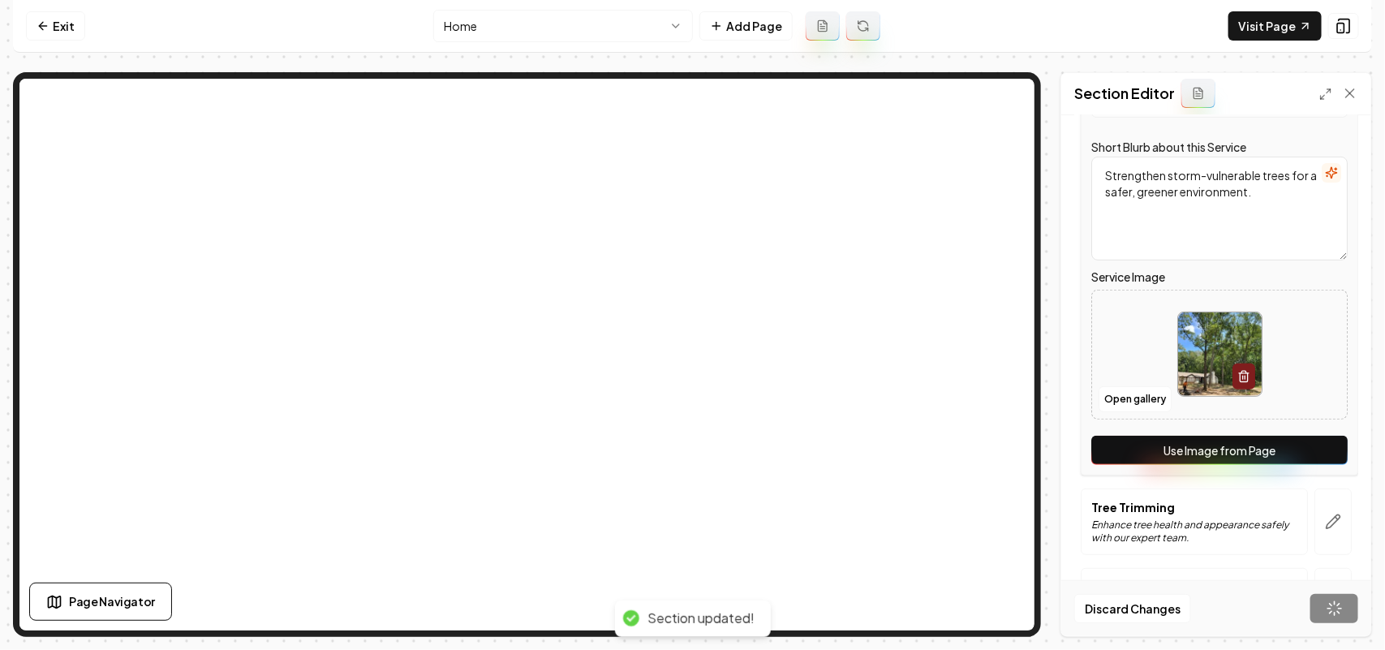
scroll to position [156, 0]
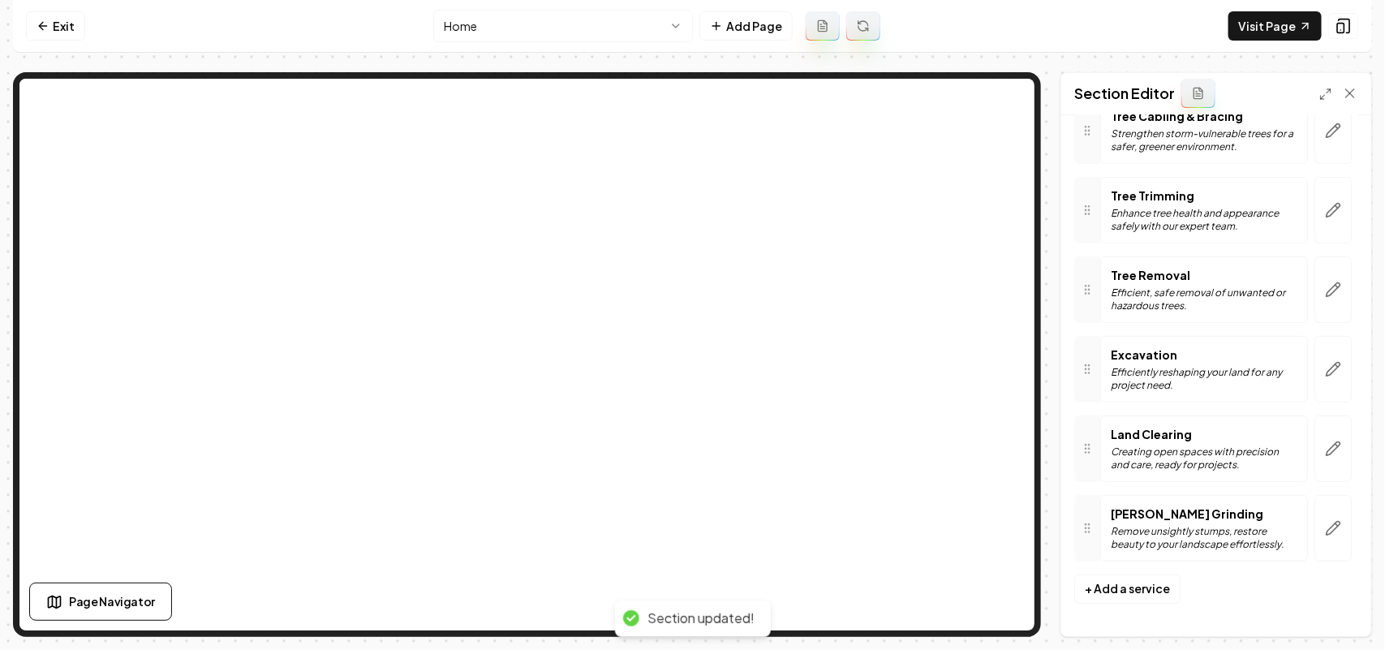
click at [1287, 42] on nav "Exit Home Add Page Visit Page" at bounding box center [692, 26] width 1359 height 53
click at [1278, 27] on link "Visit Page" at bounding box center [1274, 25] width 93 height 29
click at [1267, 22] on link "Visit Page" at bounding box center [1274, 25] width 93 height 29
click at [14, 26] on nav "Exit Home Add Page Visit Page" at bounding box center [692, 26] width 1359 height 53
click at [49, 23] on link "Exit" at bounding box center [55, 25] width 59 height 29
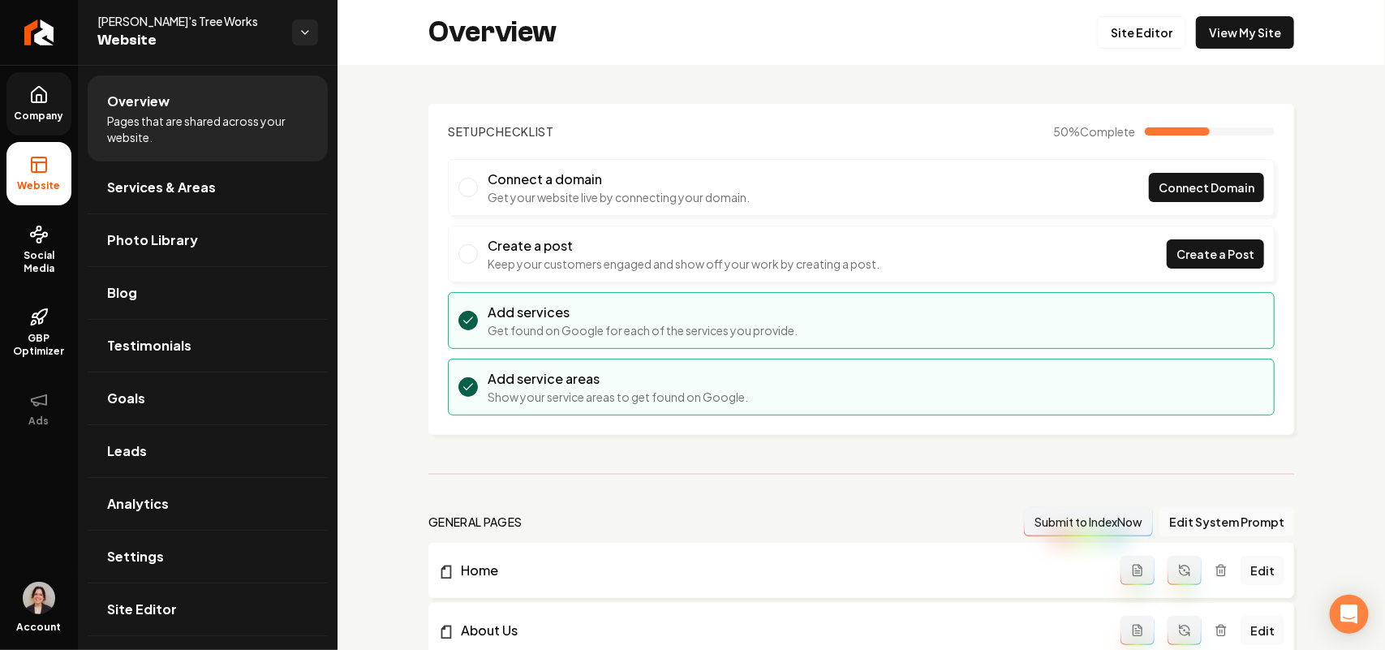
click at [45, 107] on link "Company" at bounding box center [38, 103] width 65 height 63
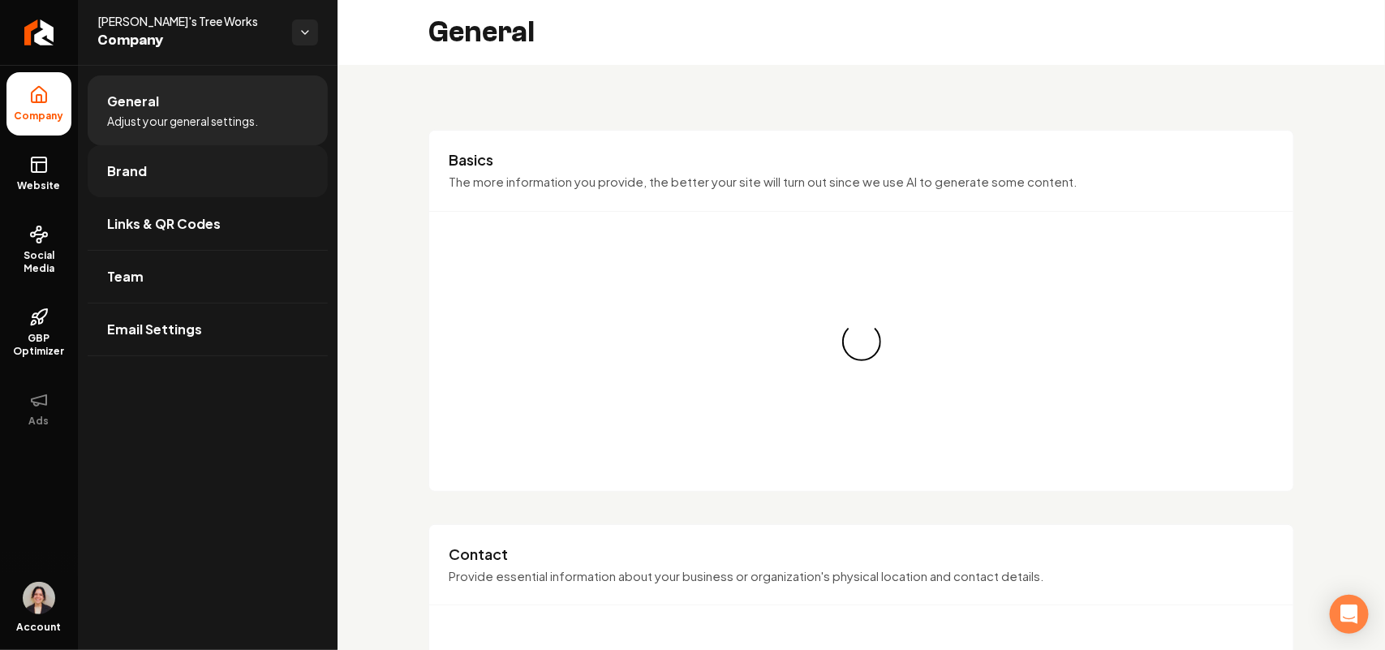
click at [174, 179] on link "Brand" at bounding box center [208, 171] width 240 height 52
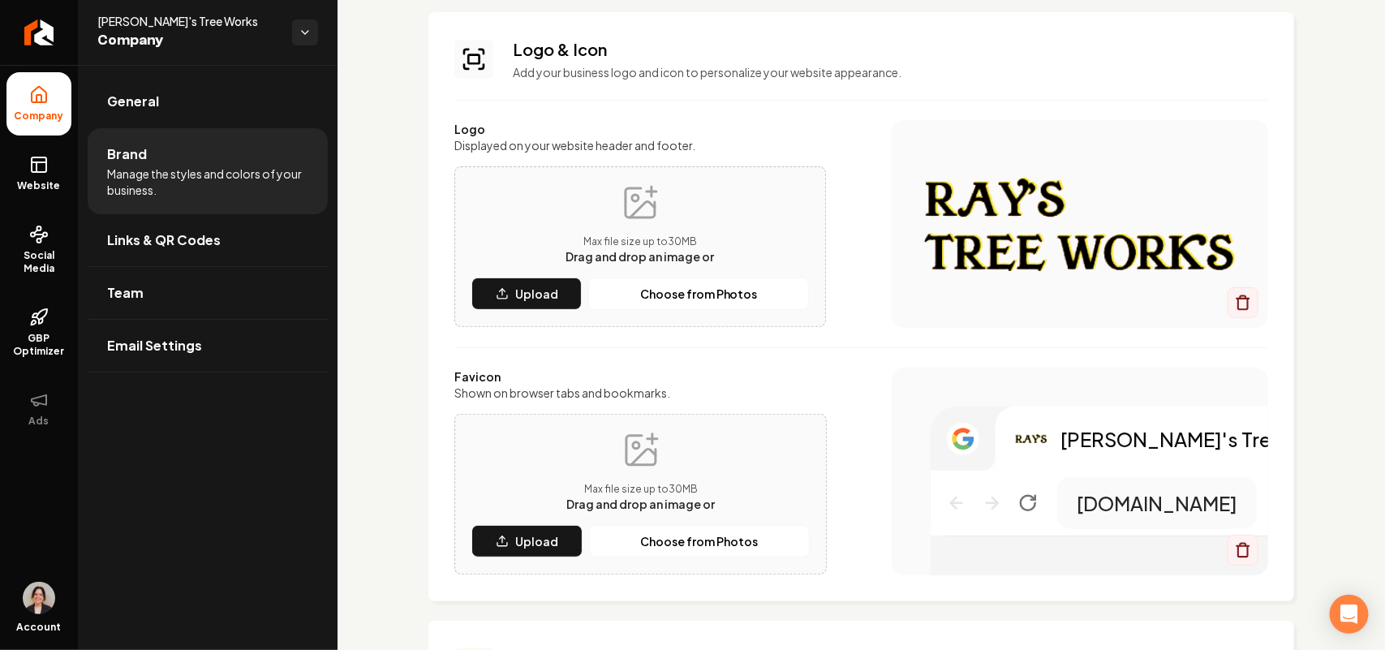
scroll to position [304, 0]
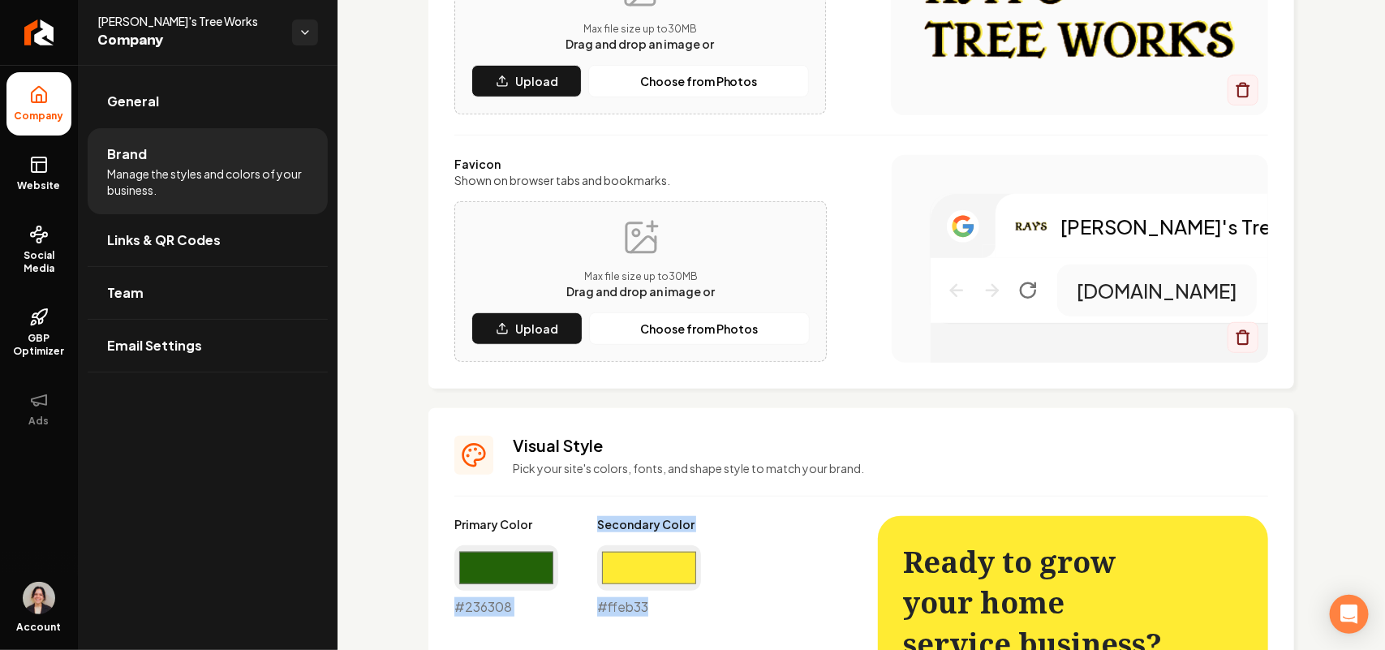
drag, startPoint x: 673, startPoint y: 598, endPoint x: 355, endPoint y: 505, distance: 331.1
copy div "#236308 Secondary Color #ffeb33"
click at [34, 157] on rect at bounding box center [39, 164] width 15 height 15
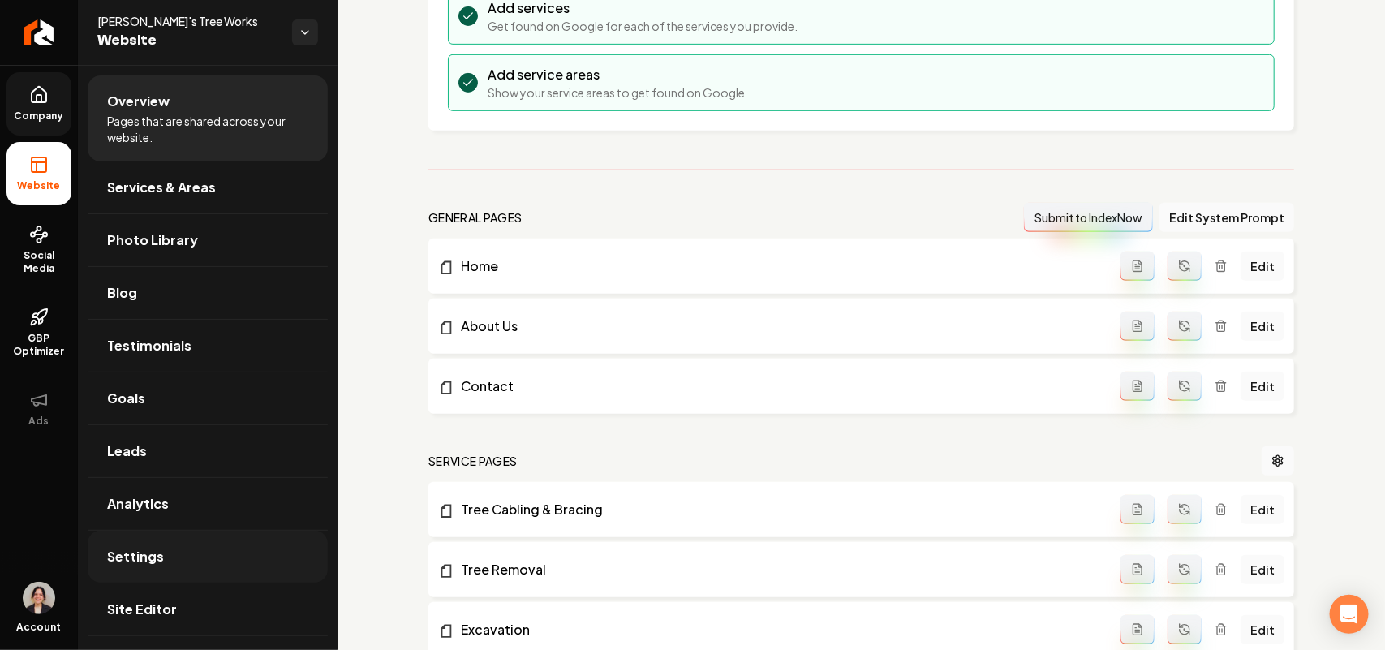
click at [188, 565] on link "Settings" at bounding box center [208, 556] width 240 height 52
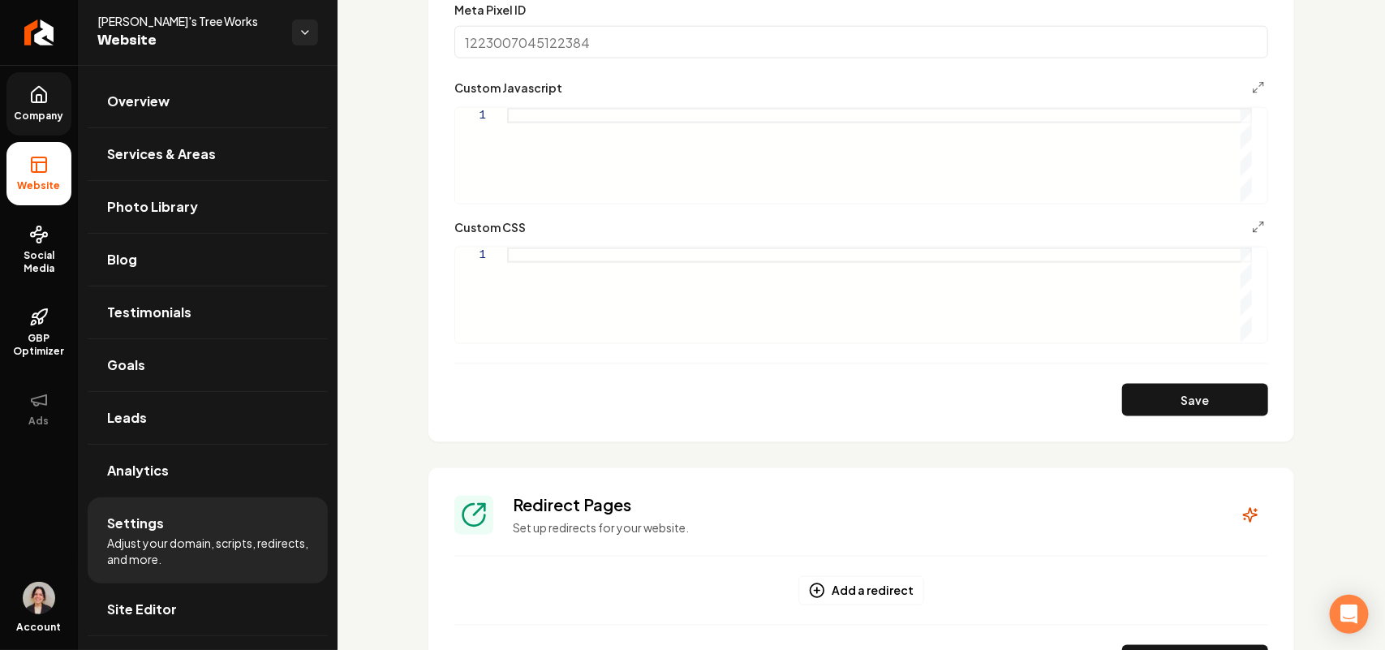
scroll to position [1014, 0]
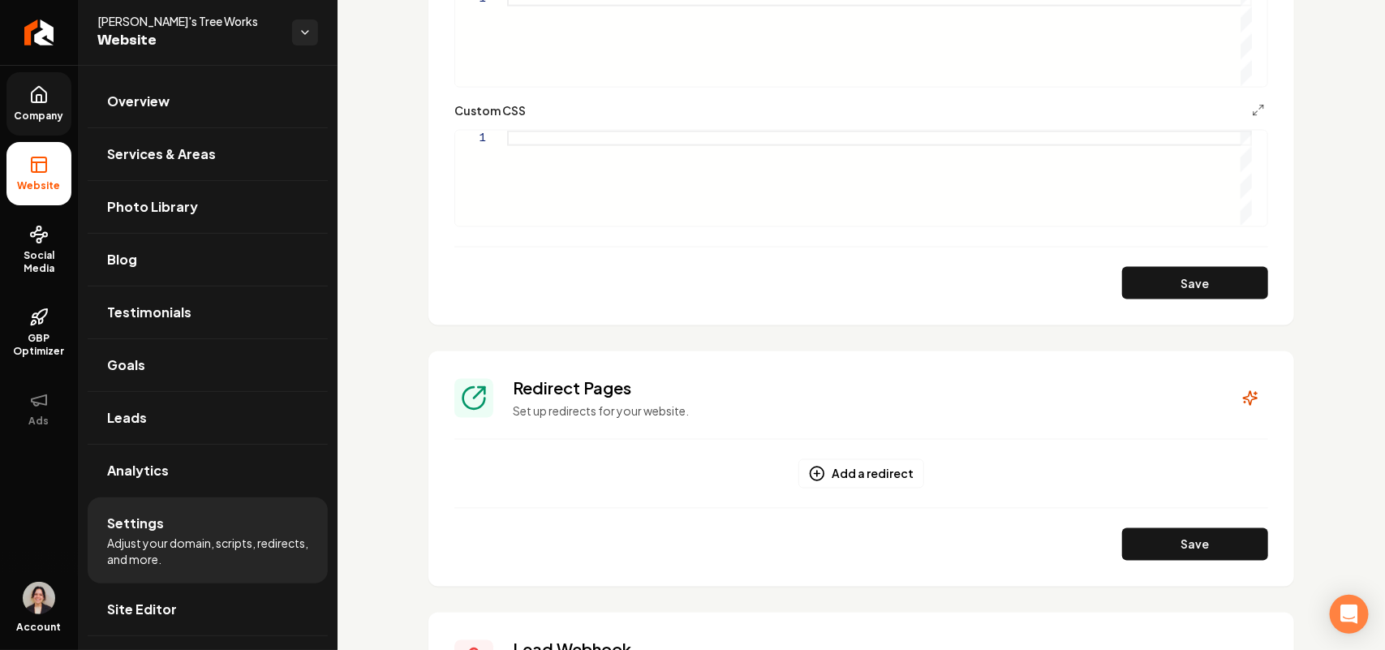
click at [683, 163] on div "Main content area" at bounding box center [879, 178] width 745 height 95
drag, startPoint x: 604, startPoint y: 188, endPoint x: 629, endPoint y: 156, distance: 40.6
click at [629, 156] on div "button.grab-cta-buttons-base { #236308 Secondary Color #ffeb33 }" at bounding box center [879, 178] width 745 height 95
click at [517, 151] on div "button.grab-cta-buttons-base { #236308 #ffeb33 }" at bounding box center [879, 178] width 745 height 95
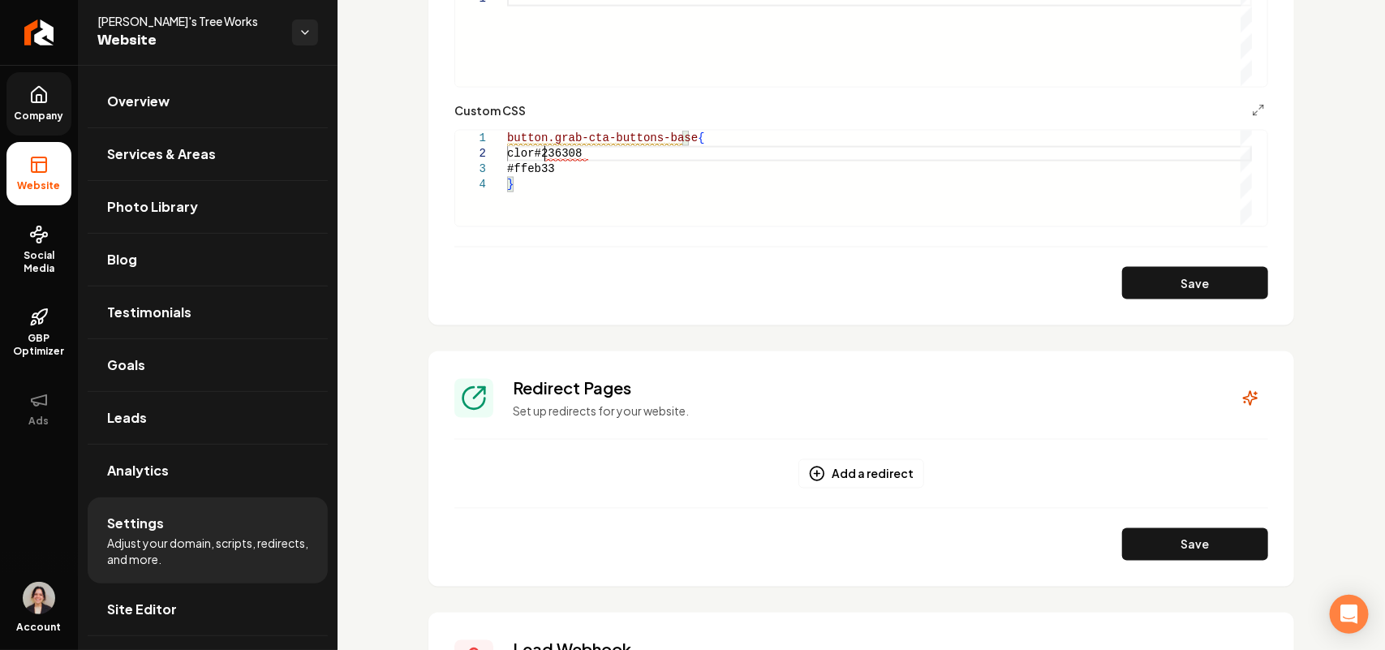
scroll to position [16, 42]
click at [666, 148] on div "button.grab-cta-buttons-base { clor: #236308 #ffeb33 }" at bounding box center [879, 178] width 745 height 95
click at [529, 152] on div "button.grab-cta-buttons-base { clor: #236308 ; #ffeb33 }" at bounding box center [879, 178] width 745 height 95
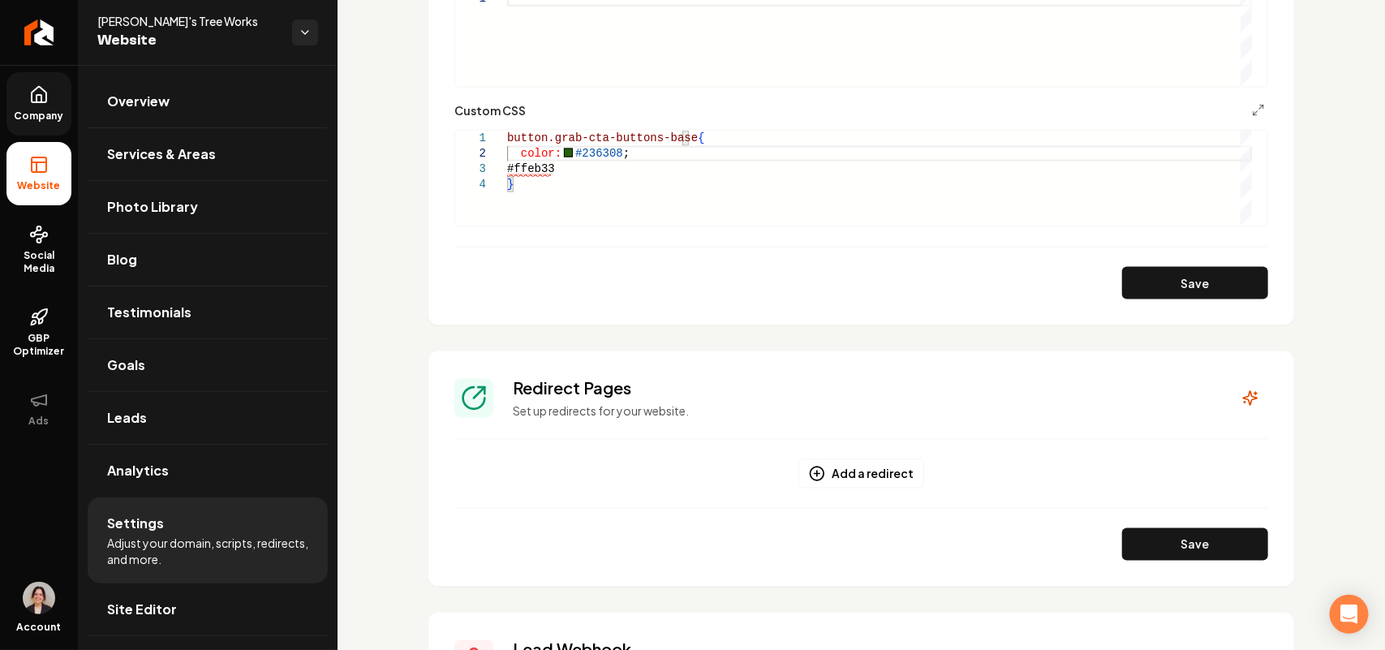
click at [509, 169] on div "button.grab-cta-buttons-base { color: #236308 ; #ffeb33 }" at bounding box center [879, 178] width 745 height 95
click at [710, 174] on div "button.grab-cta-buttons-base { color: #236308 ; background-color: #ffeb33 }" at bounding box center [879, 178] width 745 height 95
click at [1241, 289] on button "Save" at bounding box center [1195, 283] width 146 height 32
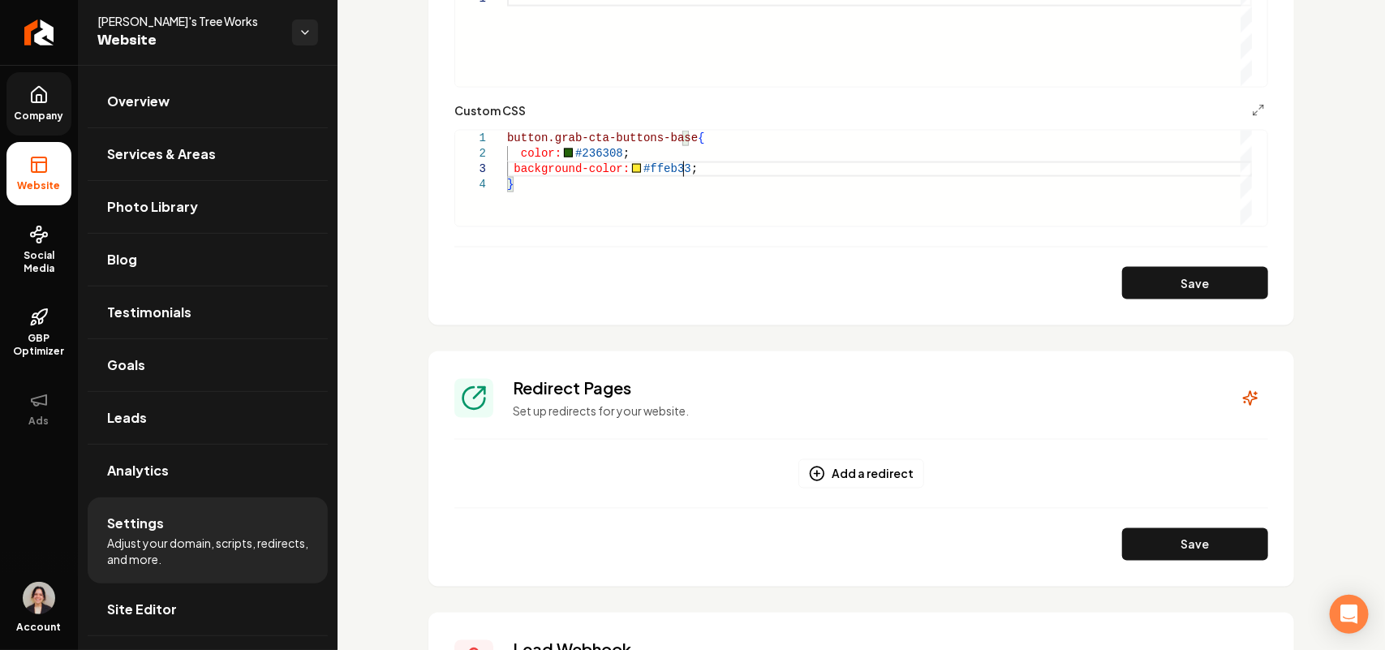
type textarea "**********"
click at [135, 601] on span "Site Editor" at bounding box center [142, 608] width 70 height 19
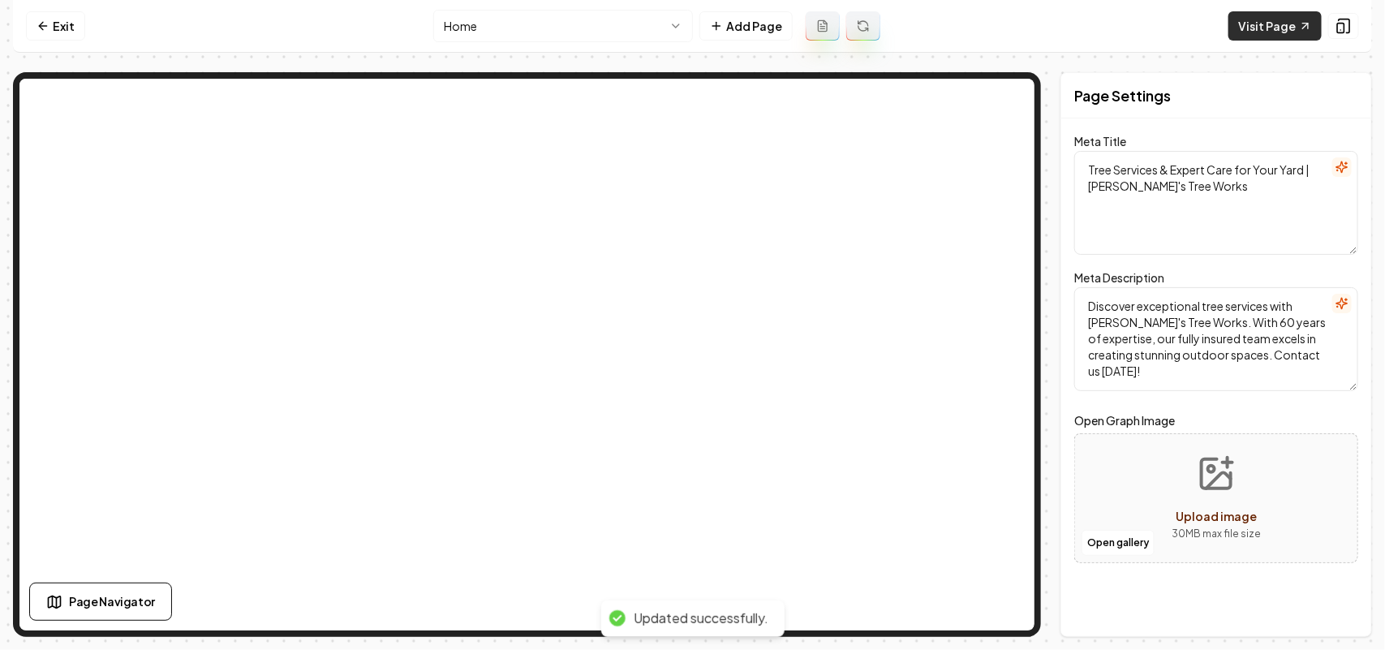
click at [1278, 19] on link "Visit Page" at bounding box center [1274, 25] width 93 height 29
click at [79, 19] on link "Exit" at bounding box center [55, 25] width 59 height 29
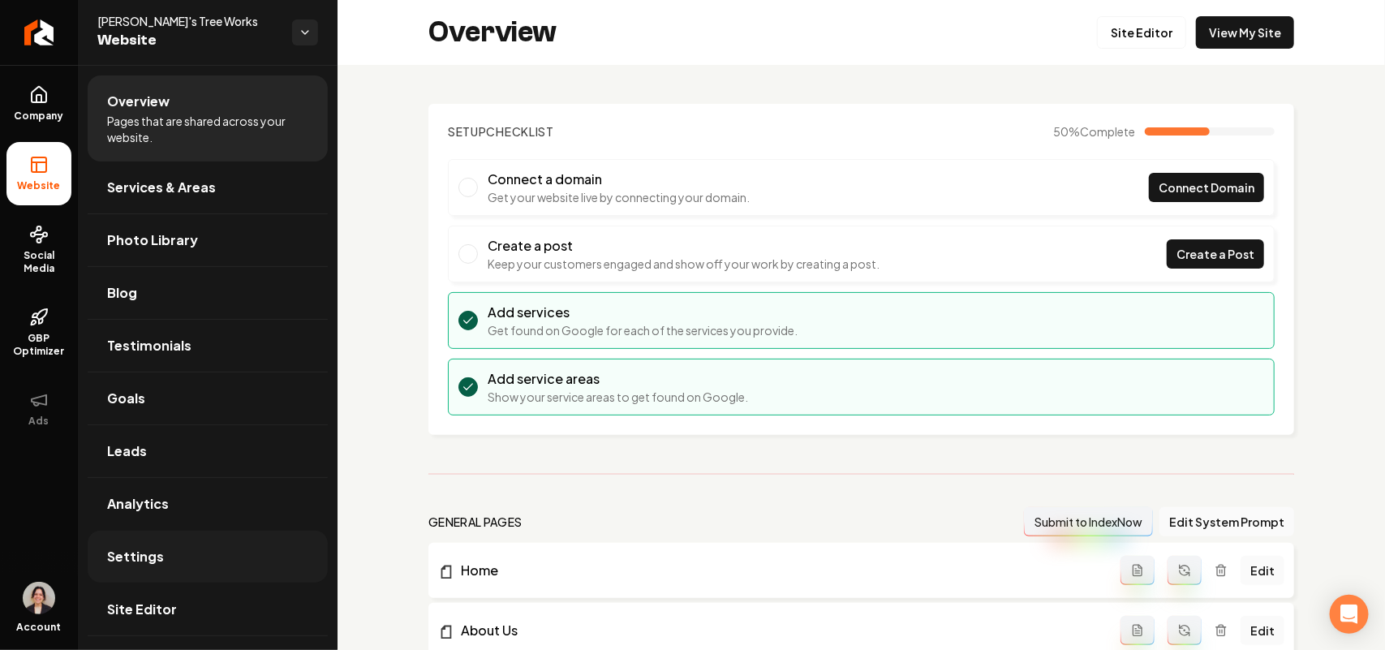
click at [172, 552] on link "Settings" at bounding box center [208, 556] width 240 height 52
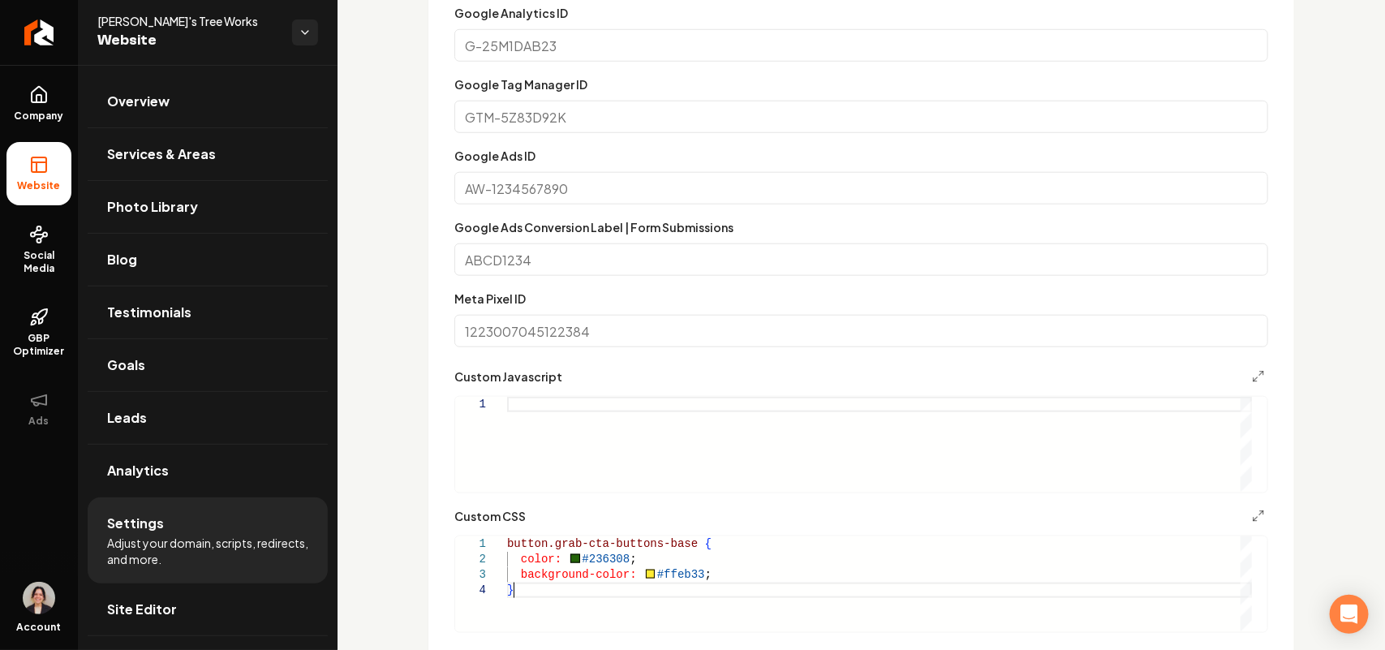
scroll to position [0, 5]
click at [730, 570] on div "button.grab-cta-buttons-base { color: #236308 ; background-color: #ffeb33 ; }" at bounding box center [879, 583] width 745 height 95
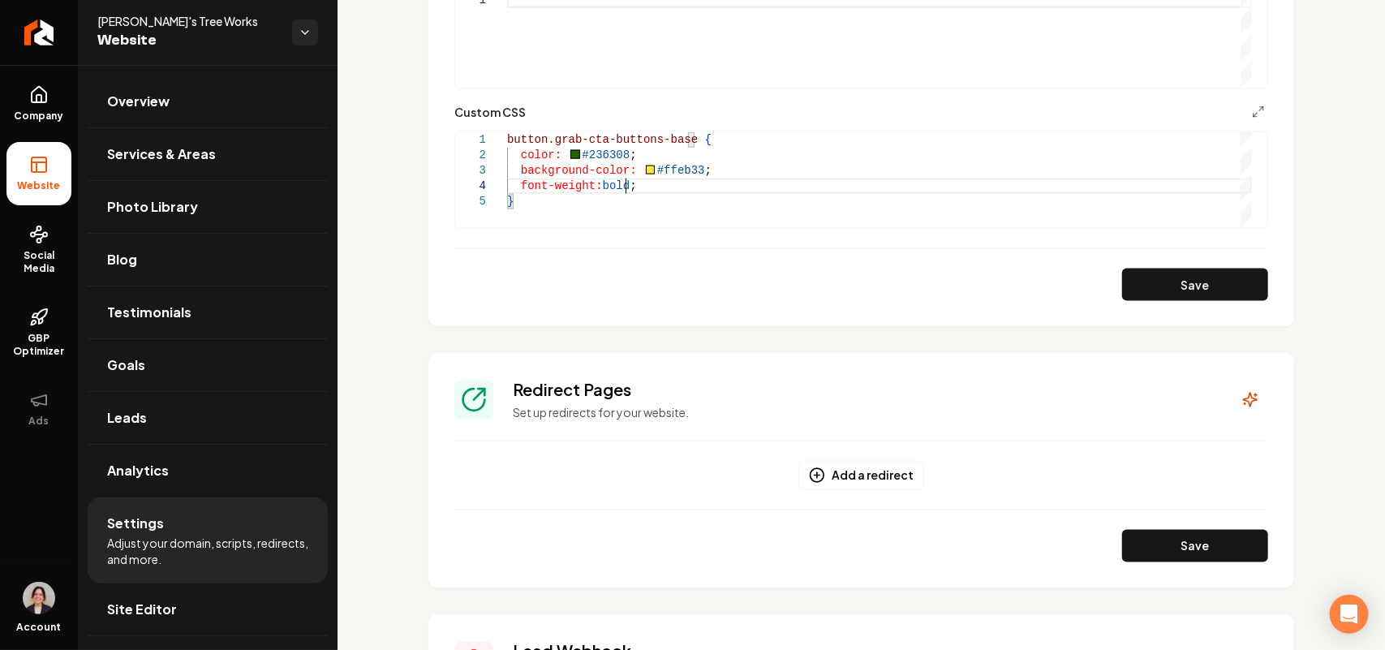
scroll to position [1014, 0]
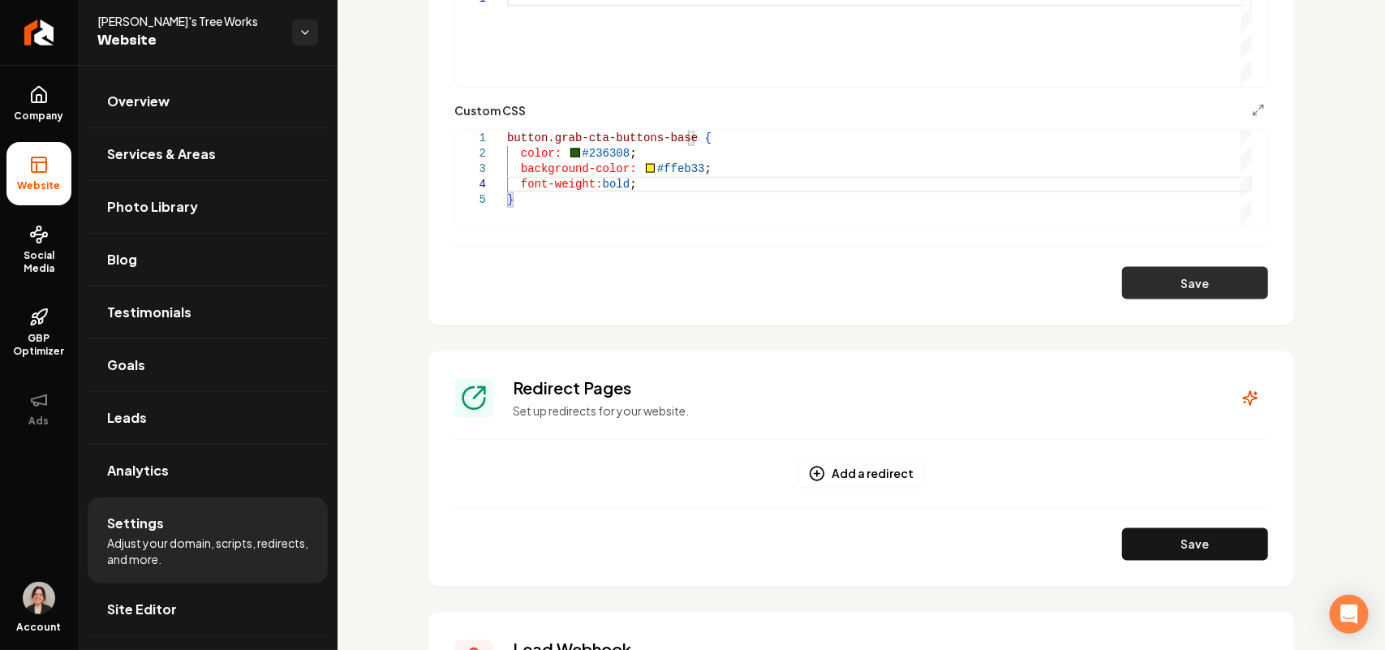
click at [1152, 268] on button "Save" at bounding box center [1195, 283] width 146 height 32
type textarea "**********"
click at [155, 602] on span "Site Editor" at bounding box center [142, 608] width 70 height 19
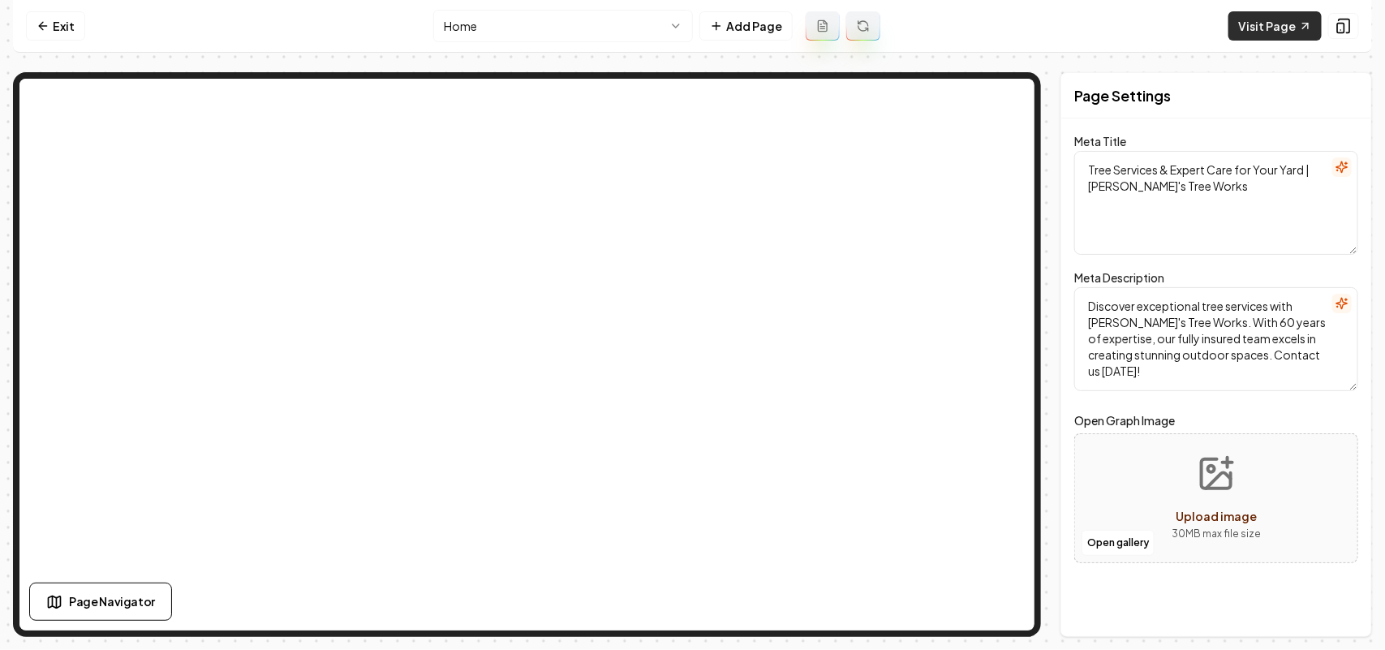
click at [1251, 26] on link "Visit Page" at bounding box center [1274, 25] width 93 height 29
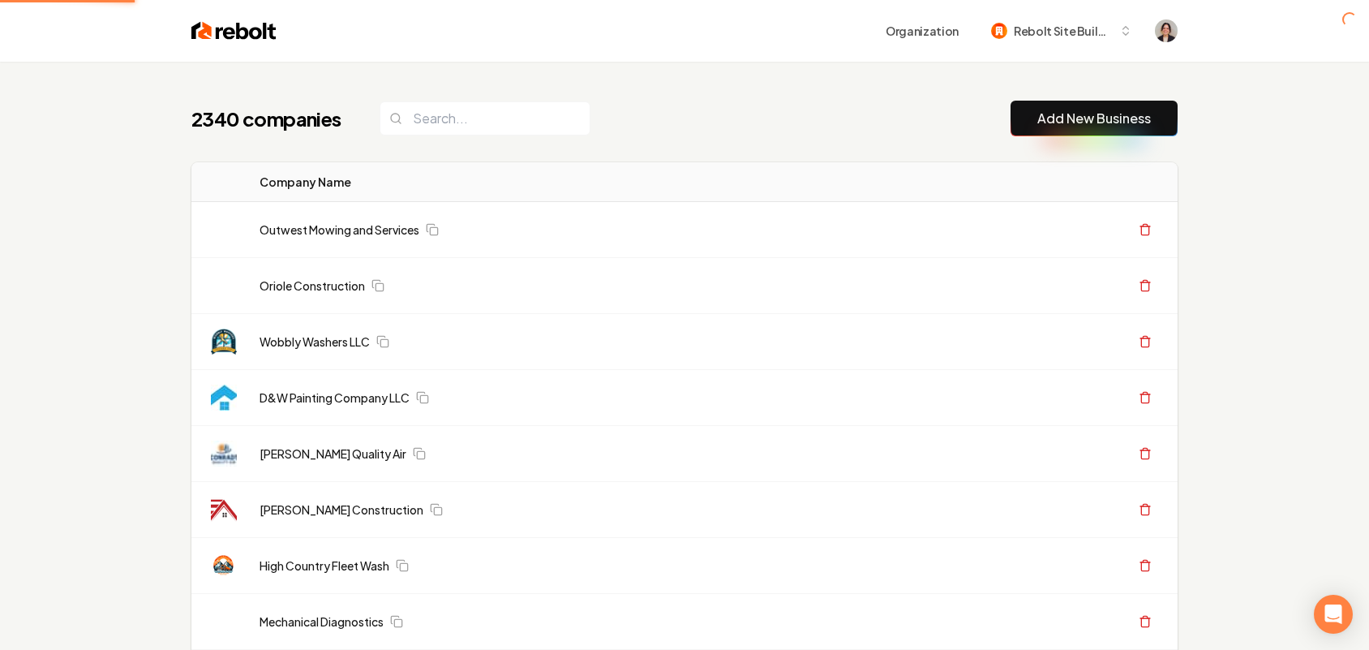
click at [1091, 134] on button "Add New Business" at bounding box center [1094, 119] width 167 height 36
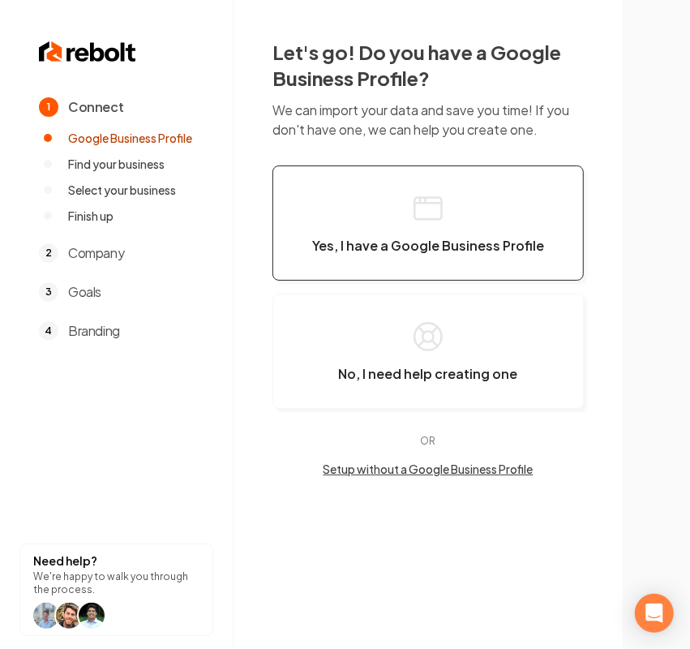
click at [416, 208] on icon "button" at bounding box center [428, 208] width 32 height 32
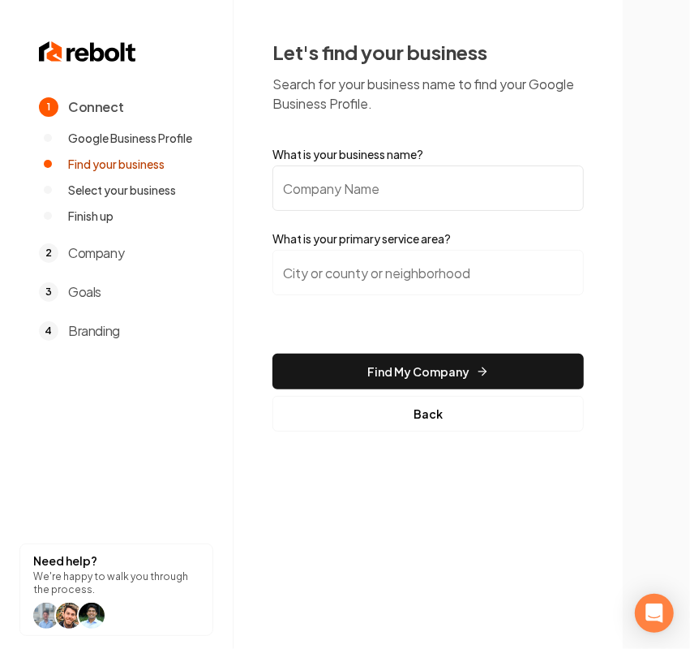
click at [334, 207] on input "What is your business name?" at bounding box center [428, 187] width 311 height 45
paste input "Keen Plumbing - [GEOGRAPHIC_DATA]"
drag, startPoint x: 289, startPoint y: 185, endPoint x: 197, endPoint y: 195, distance: 92.2
click at [225, 195] on div "1 Connect Google Business Profile Find your business Select your business Finis…" at bounding box center [345, 324] width 690 height 649
type input "Keen Plumbing - [GEOGRAPHIC_DATA]"
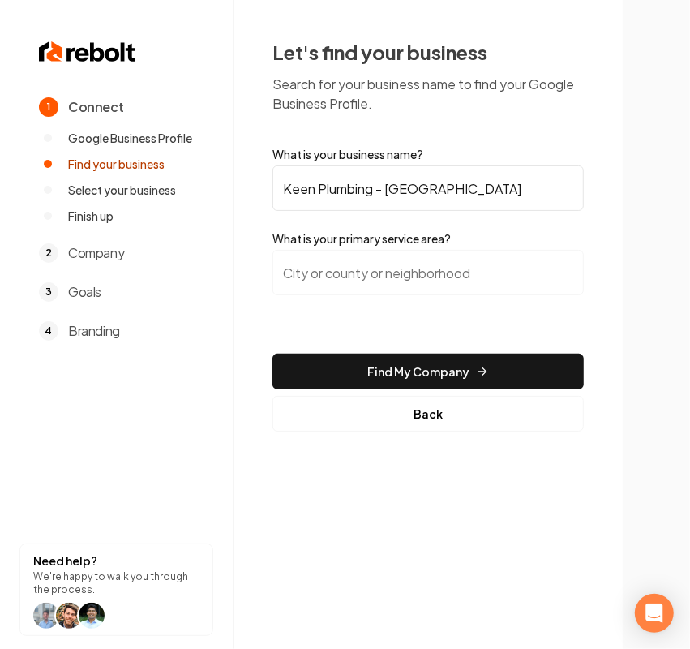
click at [434, 241] on label "What is your primary service area?" at bounding box center [428, 238] width 311 height 16
click at [371, 278] on input "search" at bounding box center [428, 272] width 311 height 45
paste input "Hesperia"
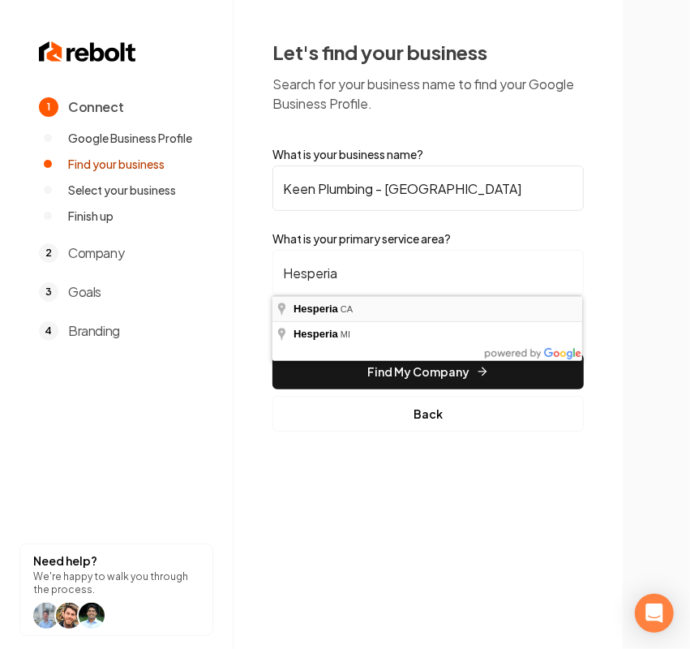
type input "Hesperia, [GEOGRAPHIC_DATA]"
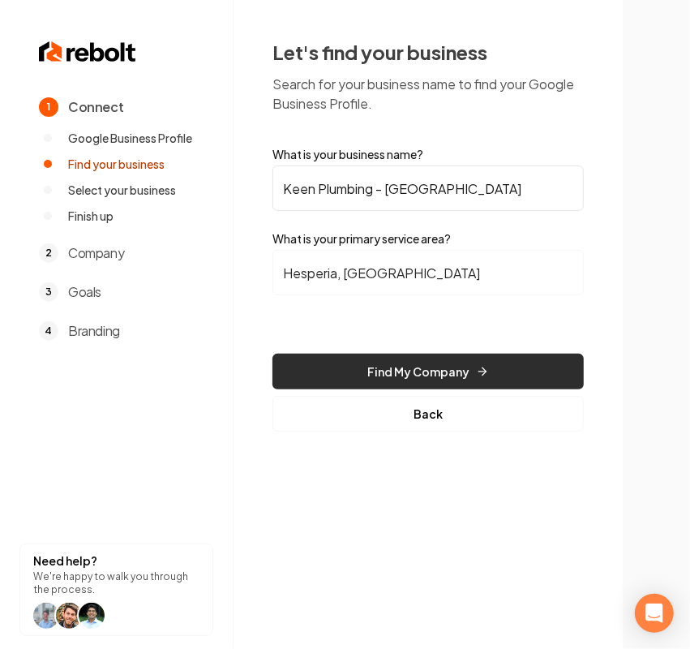
click at [393, 367] on button "Find My Company" at bounding box center [428, 372] width 311 height 36
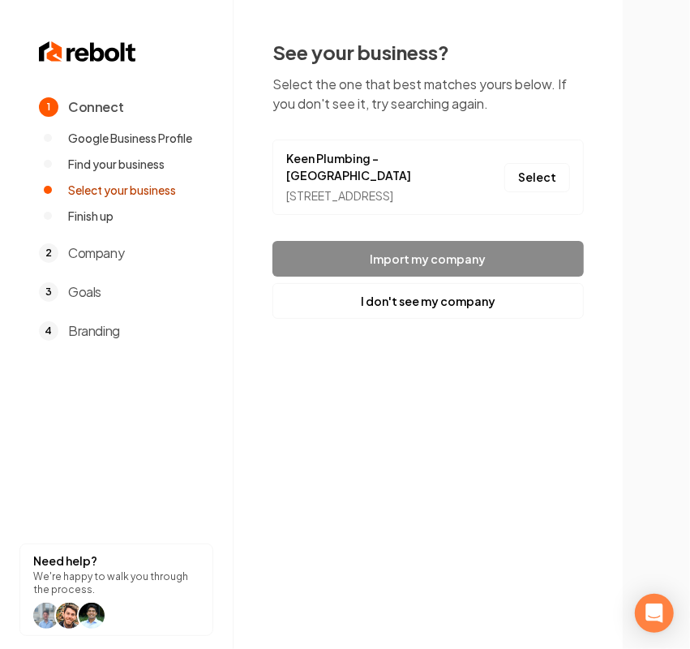
drag, startPoint x: 525, startPoint y: 183, endPoint x: 524, endPoint y: 193, distance: 9.8
click at [525, 183] on button "Select" at bounding box center [538, 177] width 66 height 29
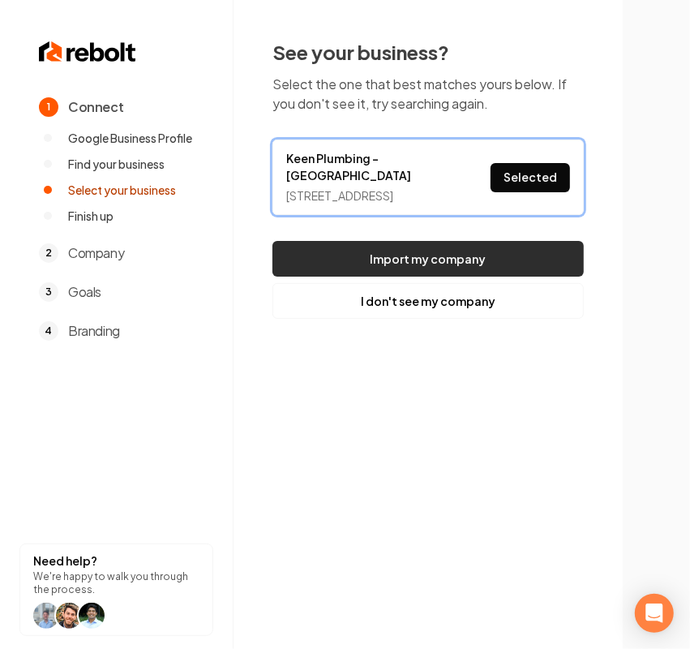
click at [448, 273] on button "Import my company" at bounding box center [428, 259] width 311 height 36
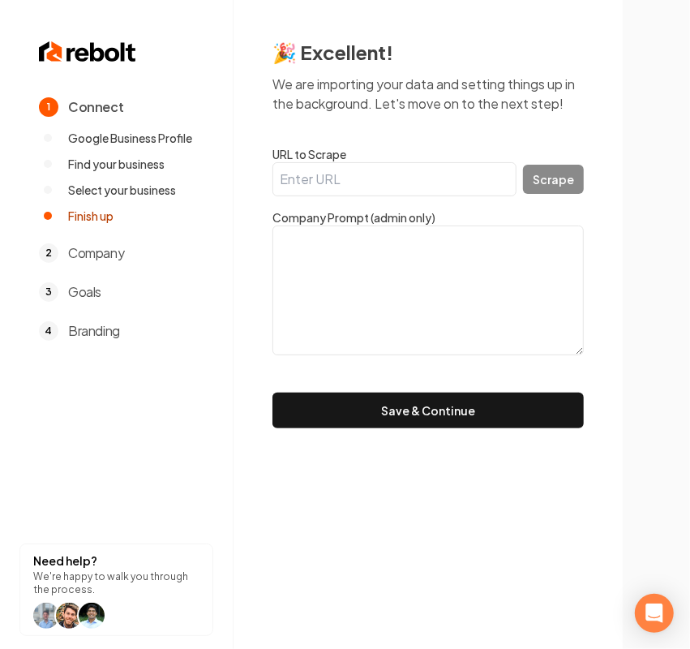
click at [393, 196] on form "URL to Scrape Scrape Company Prompt (admin only) Save & Continue" at bounding box center [428, 287] width 311 height 282
click at [396, 189] on input "URL to Scrape" at bounding box center [395, 179] width 244 height 34
paste input "[URL][DOMAIN_NAME]"
type input "[URL][DOMAIN_NAME]"
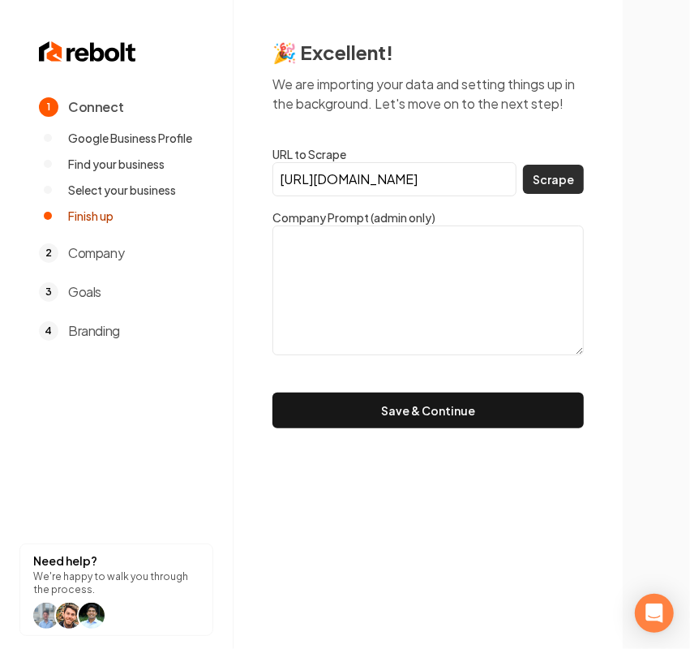
click at [565, 184] on button "Scrape" at bounding box center [553, 179] width 61 height 29
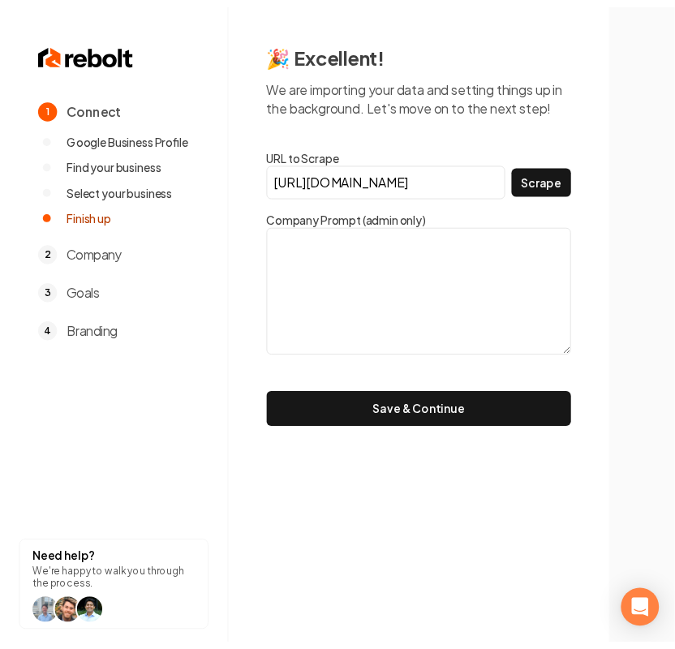
scroll to position [0, 0]
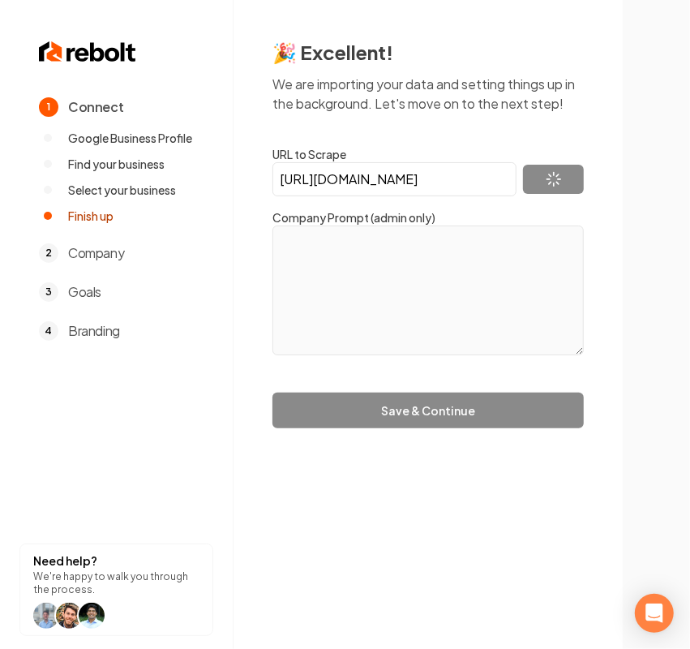
type textarea "At [GEOGRAPHIC_DATA], we bring over 40 years of experience to every job. As a f…"
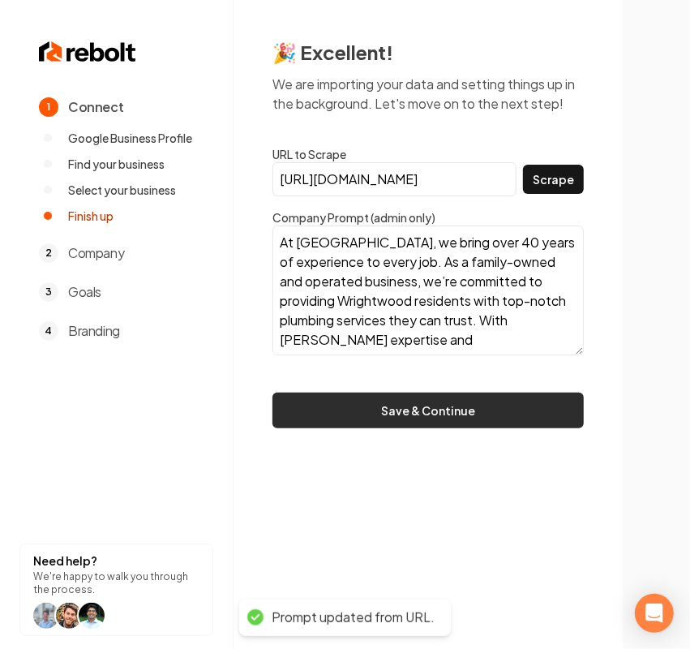
click at [373, 414] on button "Save & Continue" at bounding box center [428, 411] width 311 height 36
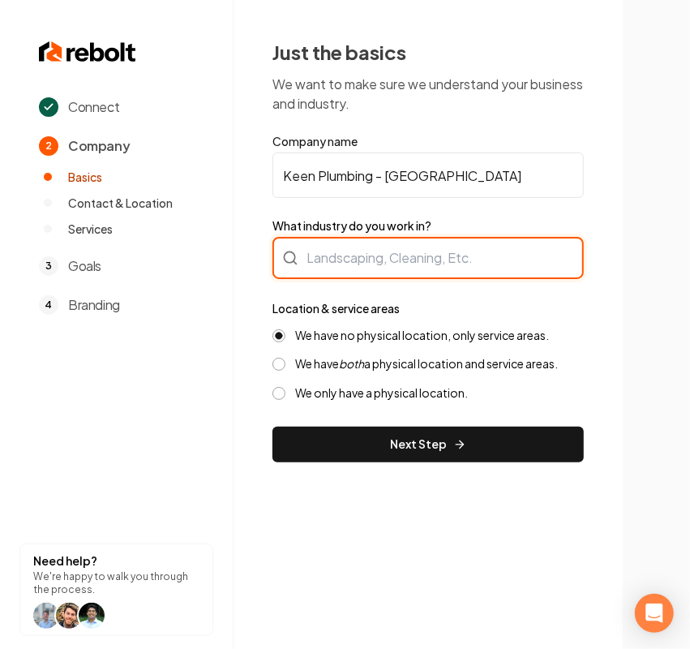
click at [391, 260] on div at bounding box center [428, 258] width 311 height 42
type input "Plumbing"
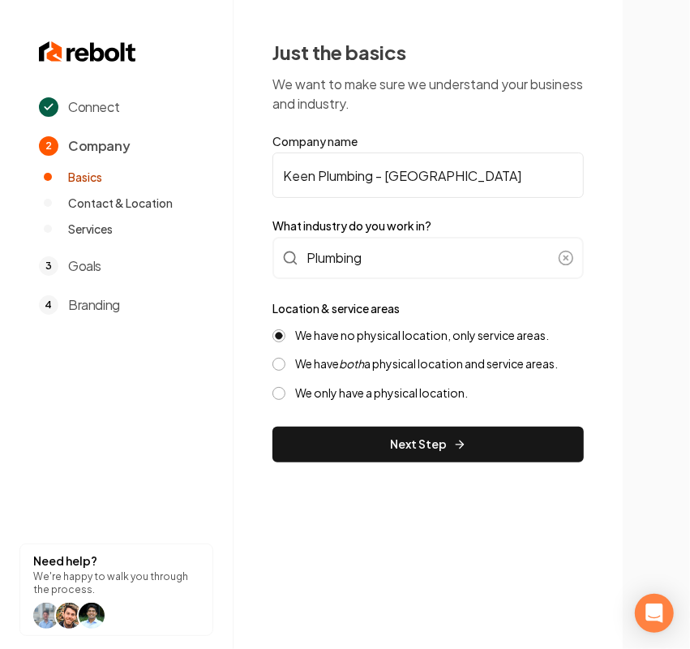
click at [333, 365] on label "We have both a physical location and service areas." at bounding box center [426, 363] width 263 height 15
click at [286, 365] on button "We have both a physical location and service areas." at bounding box center [279, 364] width 13 height 13
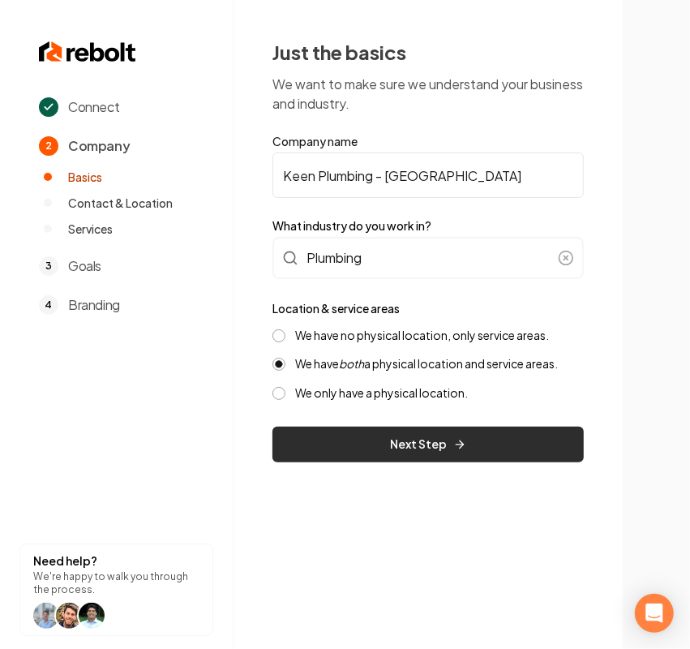
click at [337, 452] on button "Next Step" at bounding box center [428, 445] width 311 height 36
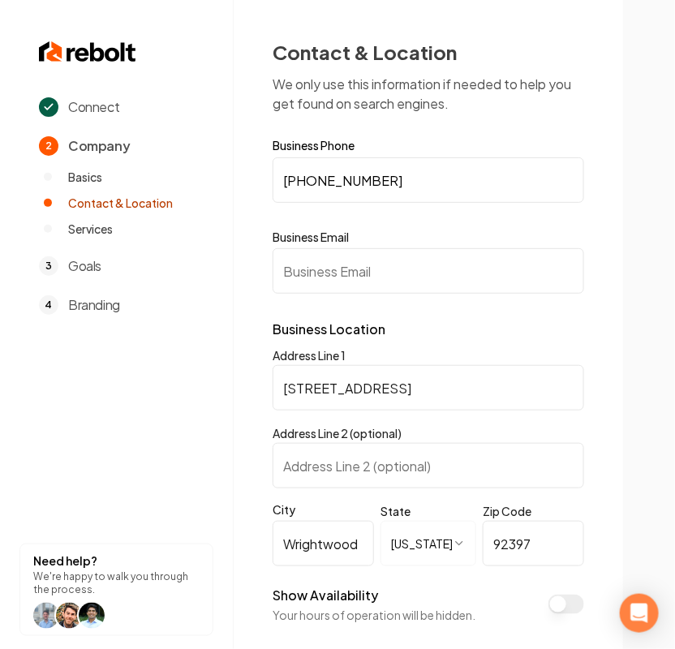
drag, startPoint x: 298, startPoint y: 278, endPoint x: 414, endPoint y: 280, distance: 115.2
click at [301, 278] on input "Business Email" at bounding box center [428, 270] width 311 height 45
paste input "[EMAIL_ADDRESS][DOMAIN_NAME]"
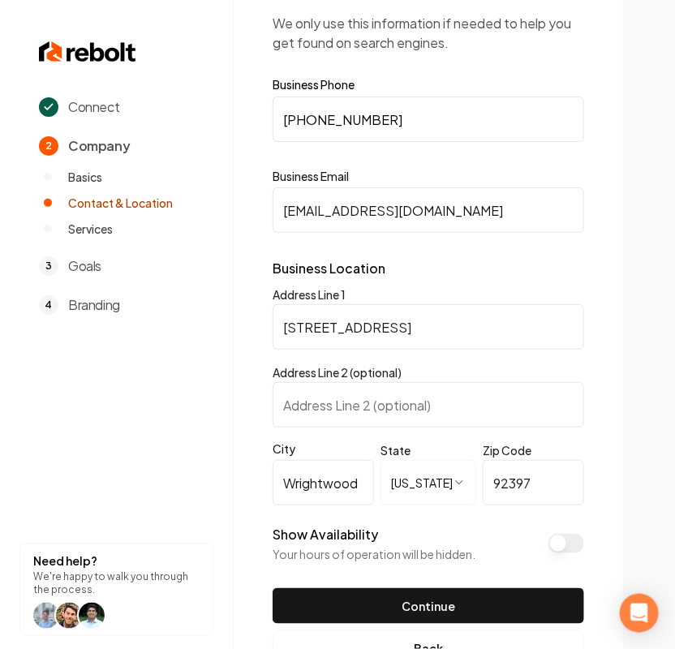
scroll to position [116, 0]
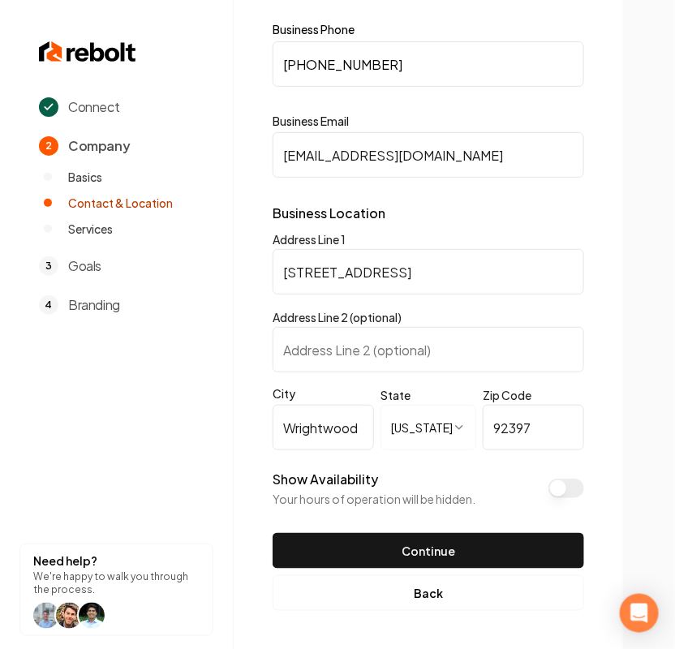
type input "[EMAIL_ADDRESS][DOMAIN_NAME]"
click at [568, 492] on button "Show Availability" at bounding box center [566, 488] width 36 height 19
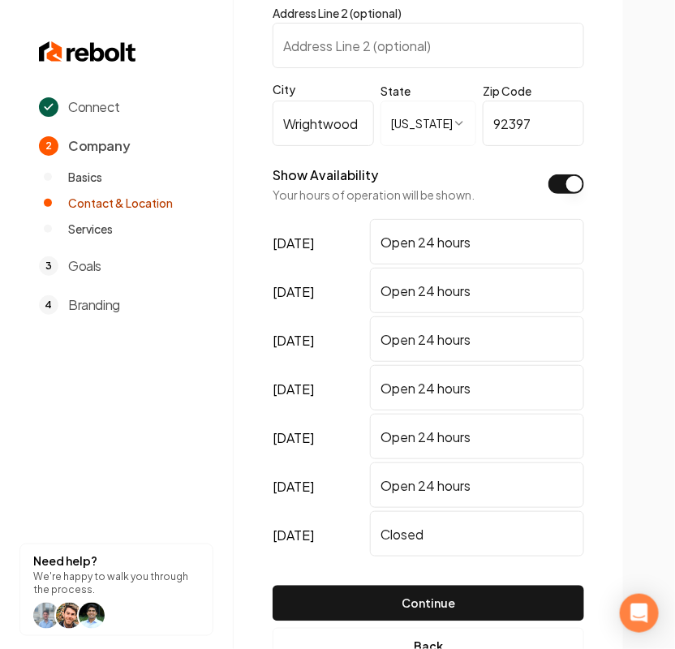
click at [566, 191] on button "Show Availability" at bounding box center [566, 183] width 36 height 19
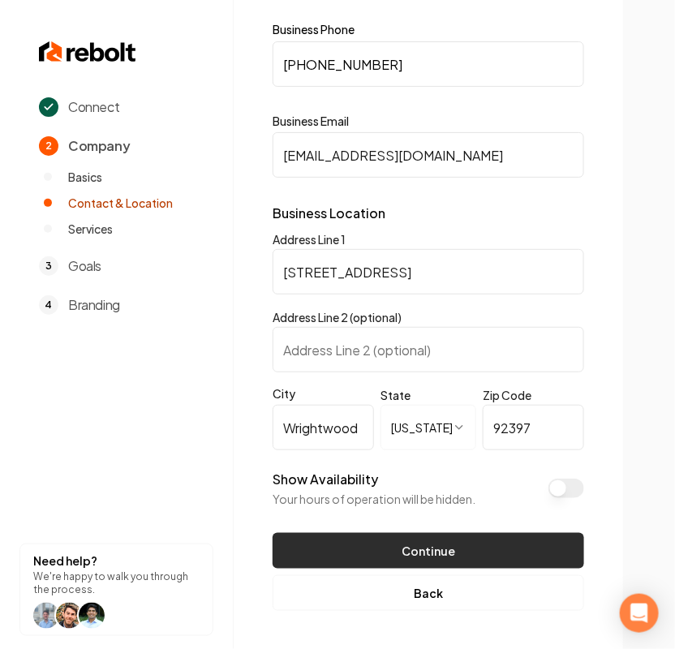
click at [463, 538] on button "Continue" at bounding box center [428, 551] width 311 height 36
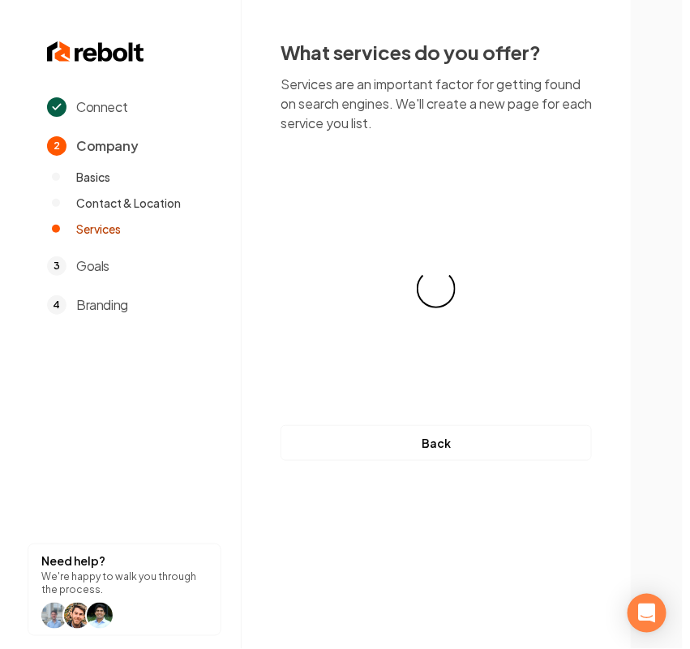
scroll to position [0, 0]
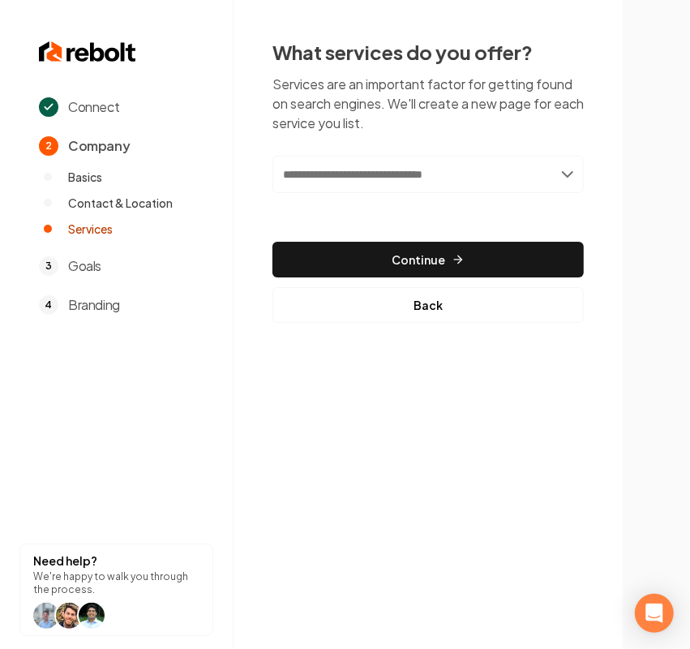
click at [324, 162] on input "text" at bounding box center [428, 174] width 311 height 37
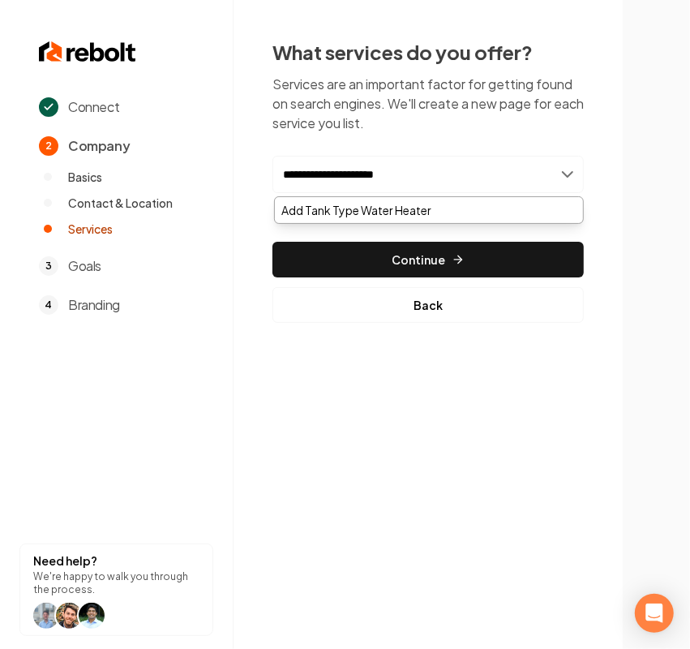
type input "**********"
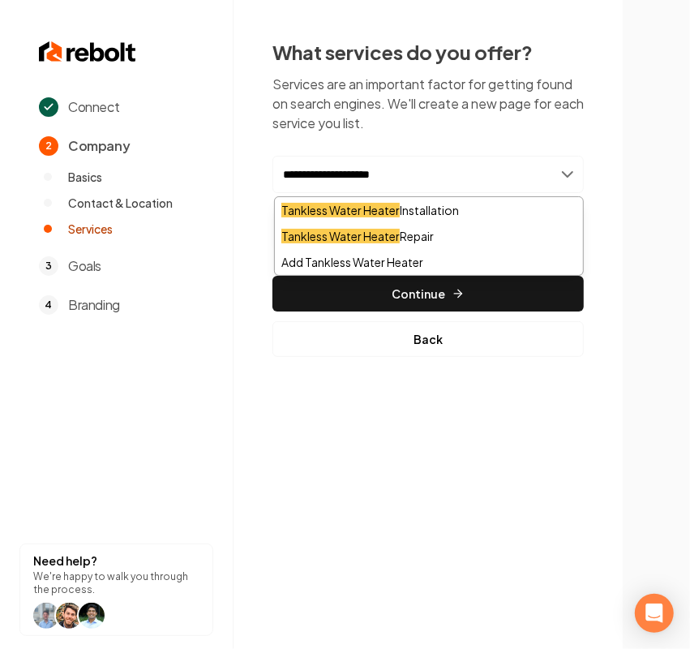
type input "**********"
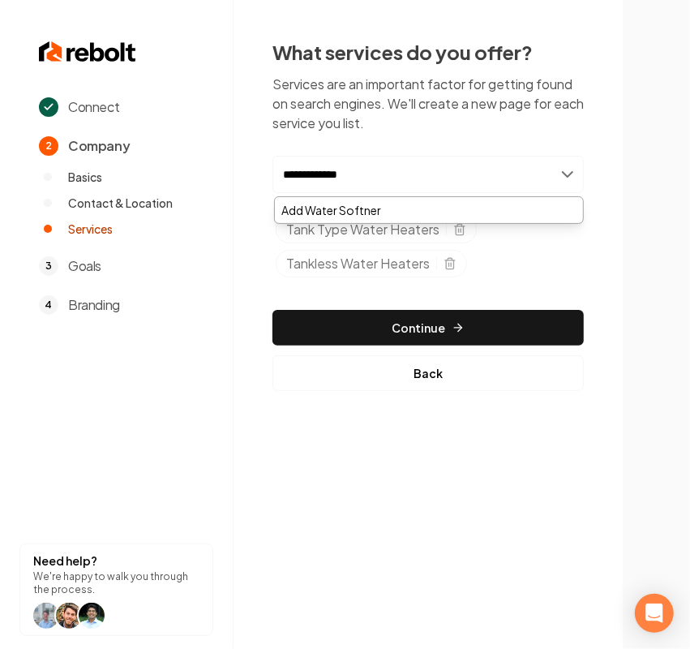
type input "**********"
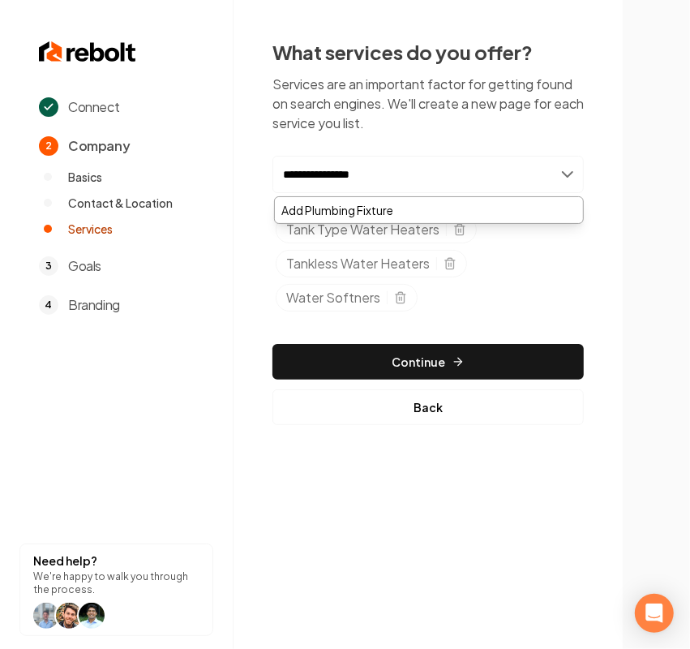
type input "**********"
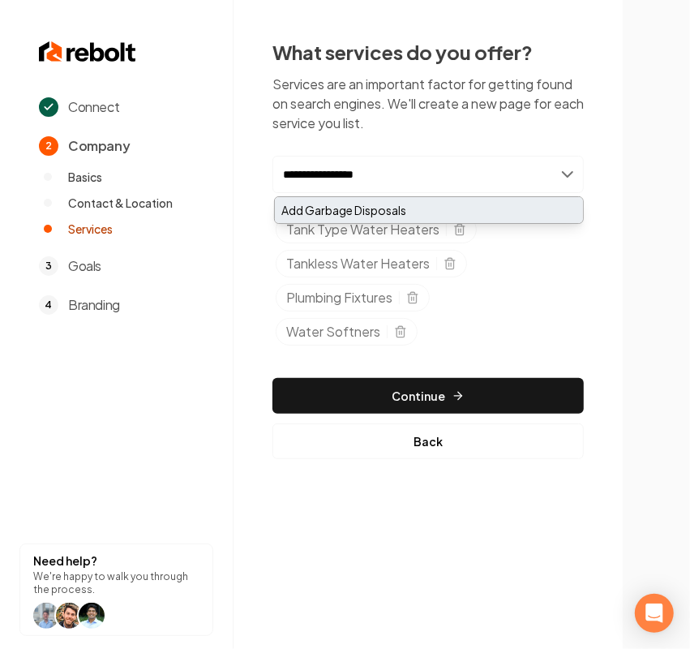
type input "**********"
click at [359, 204] on div "Add Garbage Disposals" at bounding box center [429, 210] width 308 height 26
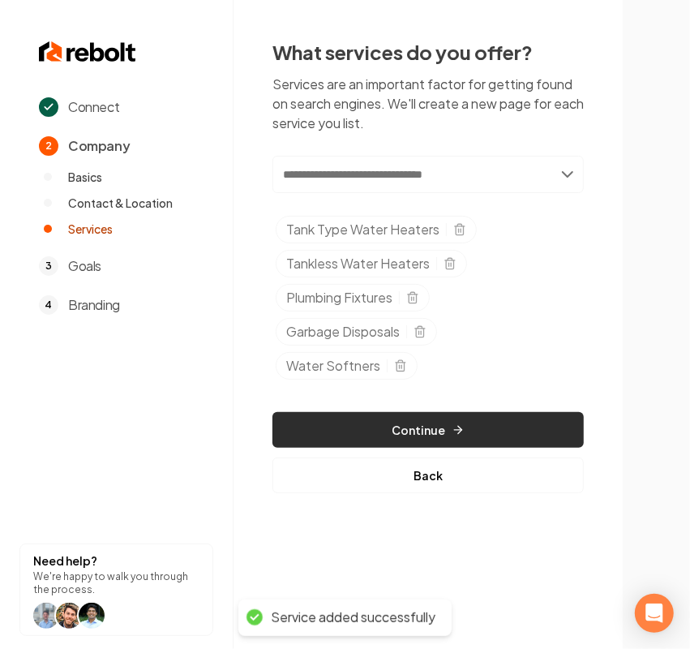
click at [319, 414] on button "Continue" at bounding box center [428, 430] width 311 height 36
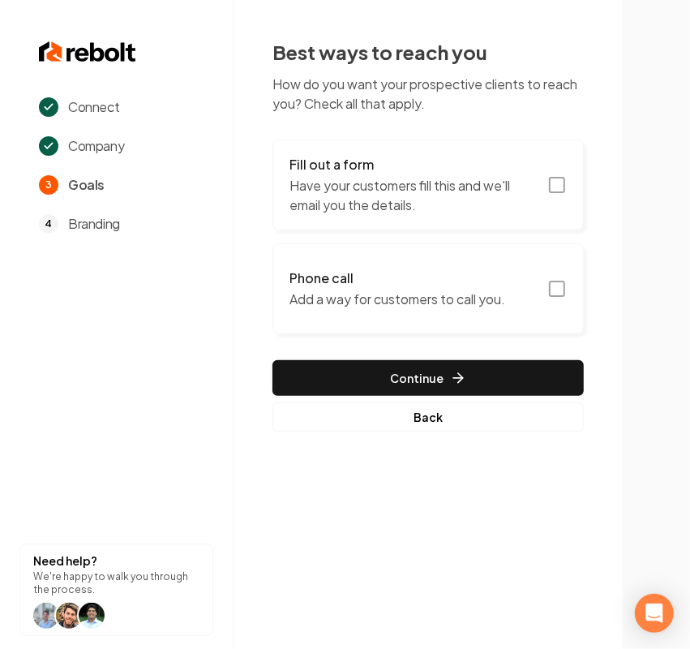
click at [513, 170] on h3 "Fill out a form" at bounding box center [414, 164] width 248 height 19
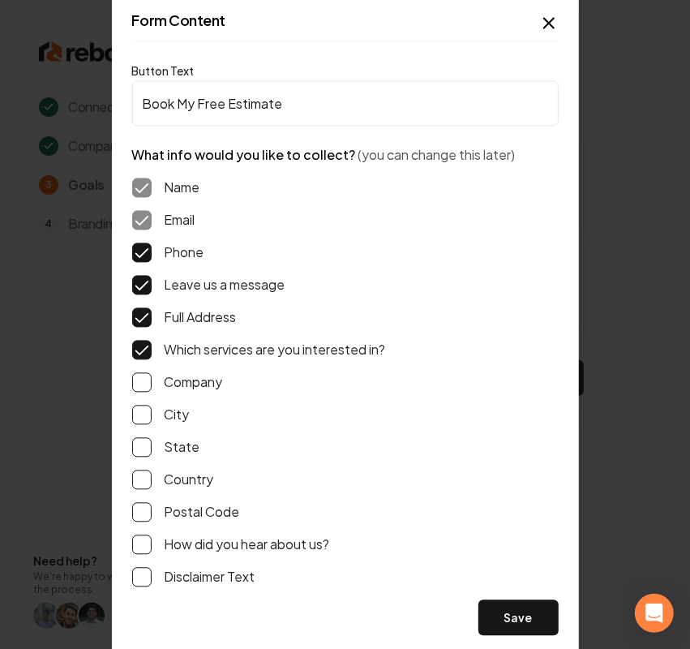
click at [493, 605] on button "Save" at bounding box center [519, 618] width 80 height 36
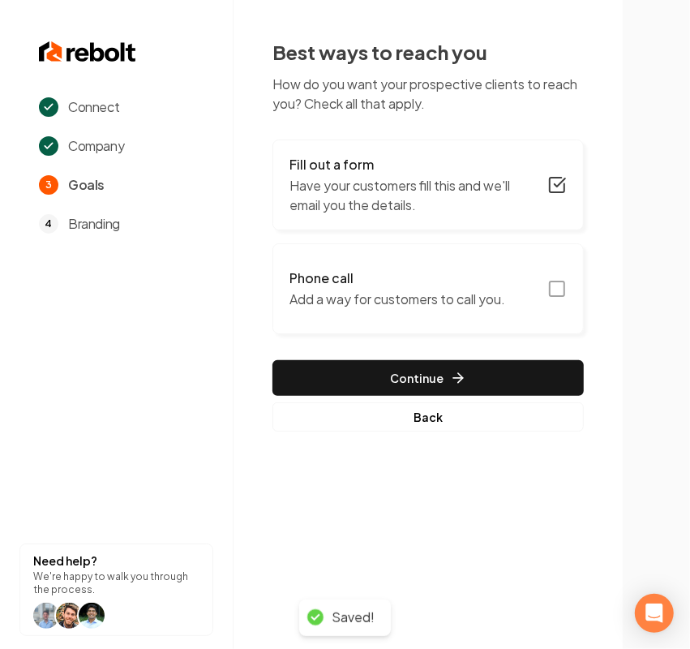
click at [513, 308] on button "Phone call Add a way for customers to call you." at bounding box center [428, 288] width 311 height 91
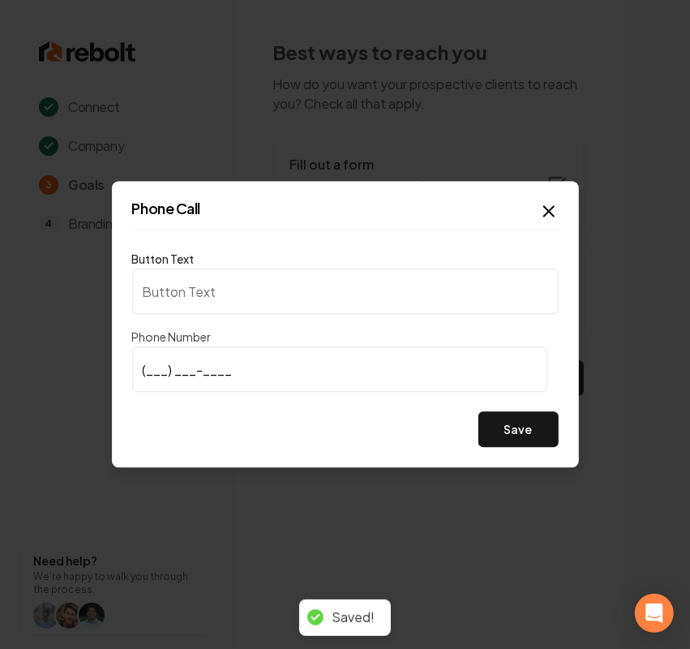
type input "Call us"
type input "[PHONE_NUMBER]"
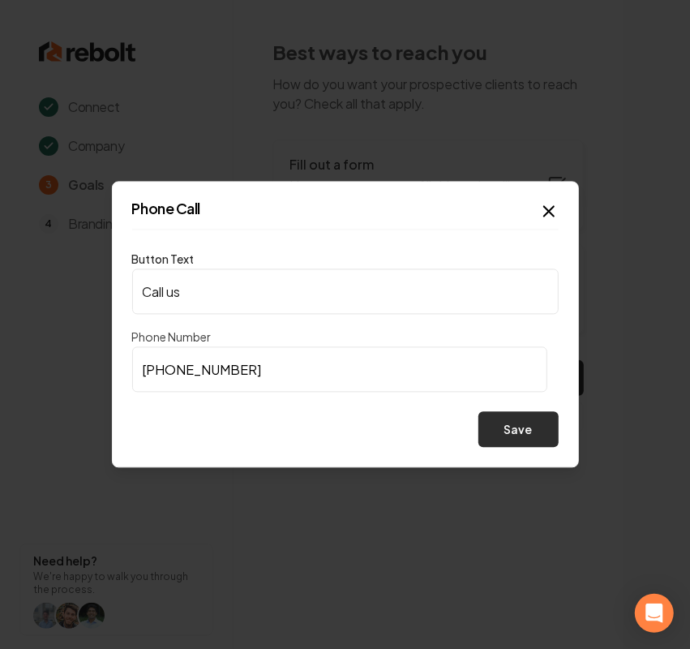
click at [531, 420] on button "Save" at bounding box center [519, 430] width 80 height 36
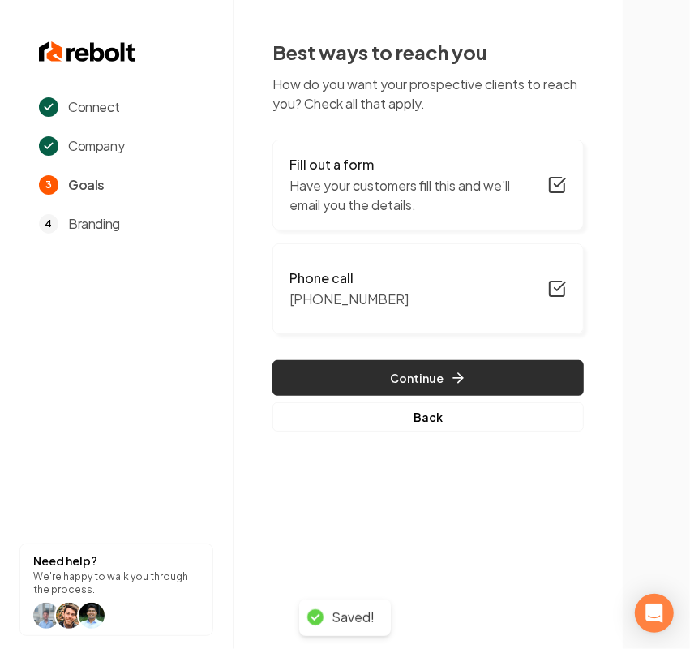
click at [487, 378] on button "Continue" at bounding box center [428, 378] width 311 height 36
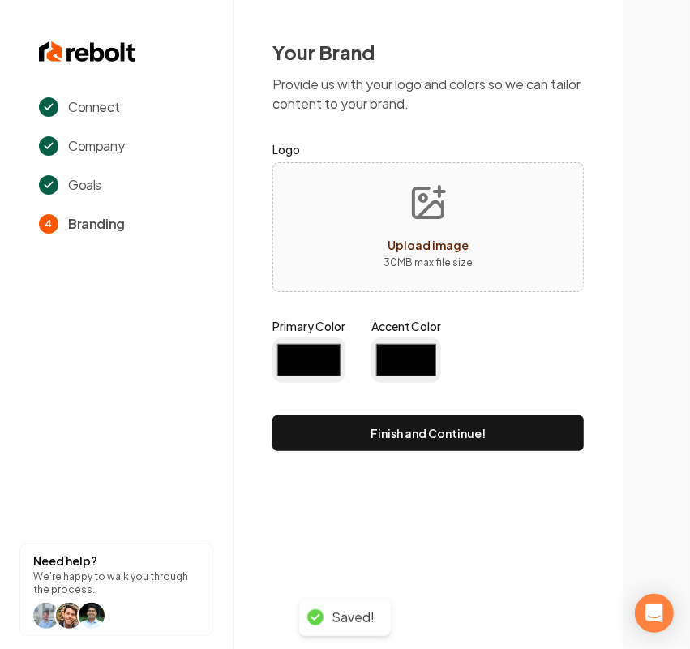
type input "#194d33"
type input "#70be00"
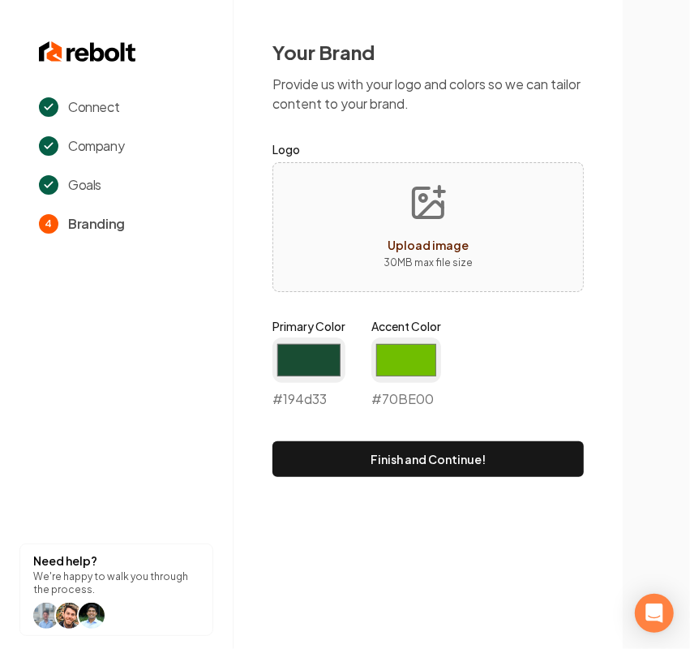
click at [414, 268] on p "30 MB max file size" at bounding box center [428, 263] width 89 height 16
type input "**********"
click at [312, 363] on input "#194d33" at bounding box center [309, 359] width 73 height 45
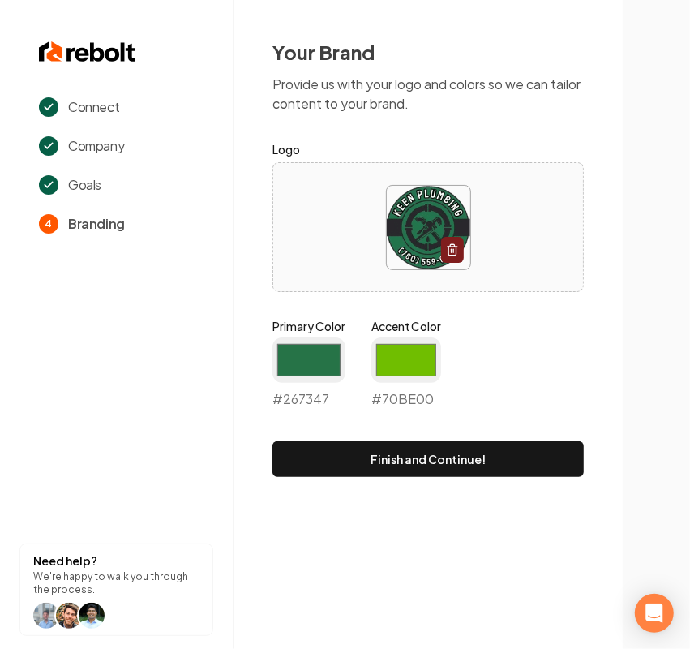
type input "#267347"
click at [517, 366] on div "Primary Color #267347 #267347 Accent Color #70be00 #70BE00" at bounding box center [428, 366] width 311 height 97
click at [412, 355] on input "#70be00" at bounding box center [406, 359] width 70 height 45
type input "#3f51b5"
click at [605, 331] on div "Your Brand Provide us with your logo and colors so we can tailor content to you…" at bounding box center [428, 258] width 389 height 516
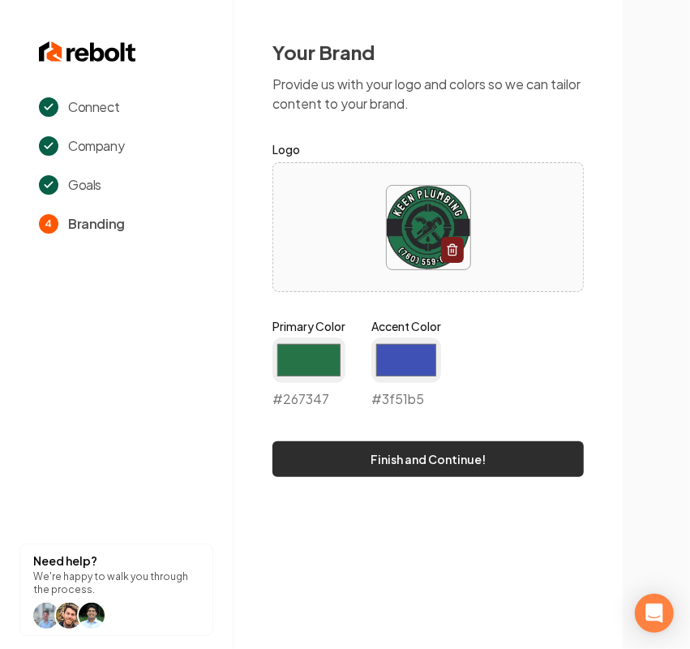
click at [450, 457] on button "Finish and Continue!" at bounding box center [428, 459] width 311 height 36
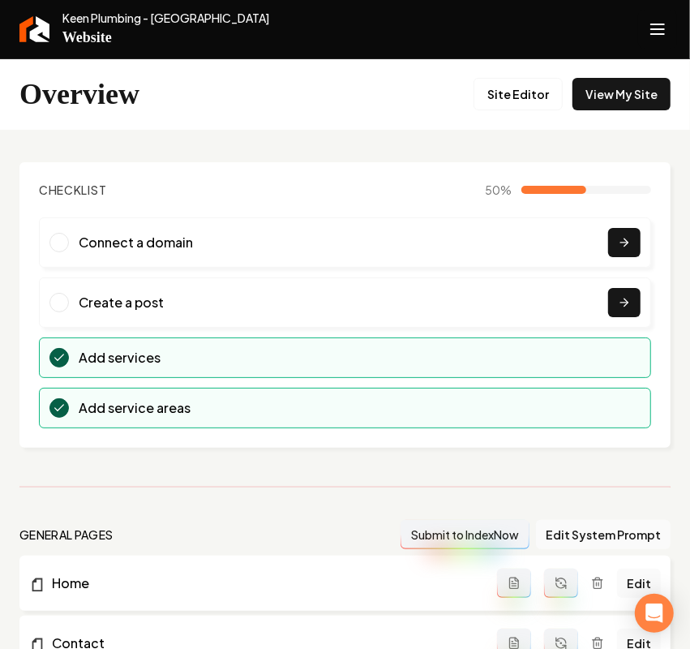
click at [642, 34] on button "Open navigation menu" at bounding box center [657, 29] width 39 height 39
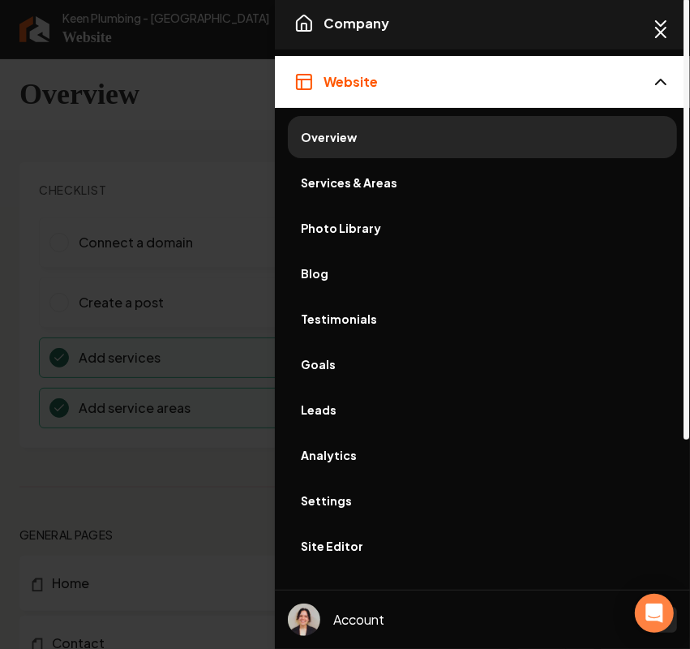
click at [420, 38] on button "Company" at bounding box center [482, 24] width 415 height 52
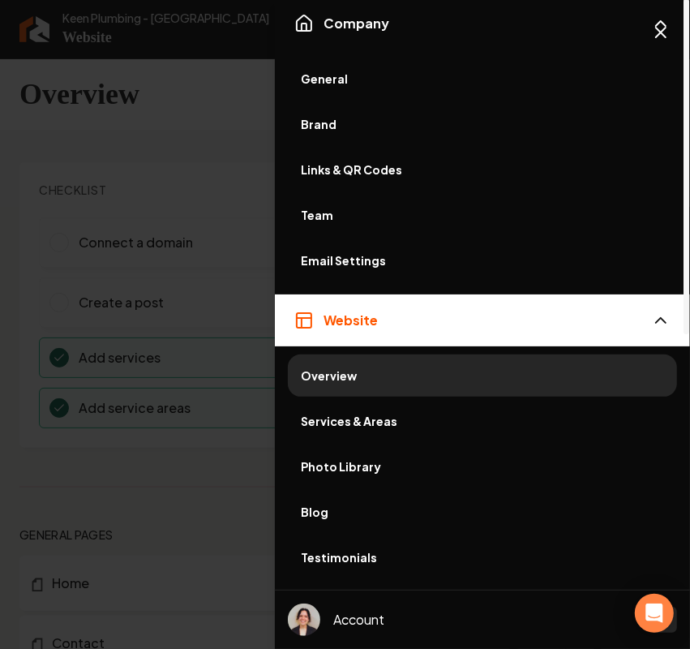
click at [359, 77] on span "General" at bounding box center [482, 79] width 363 height 16
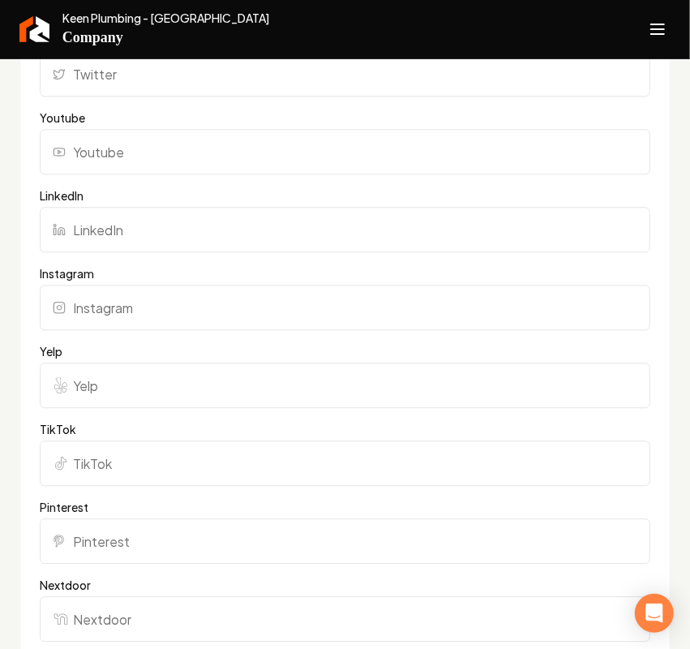
scroll to position [2028, 0]
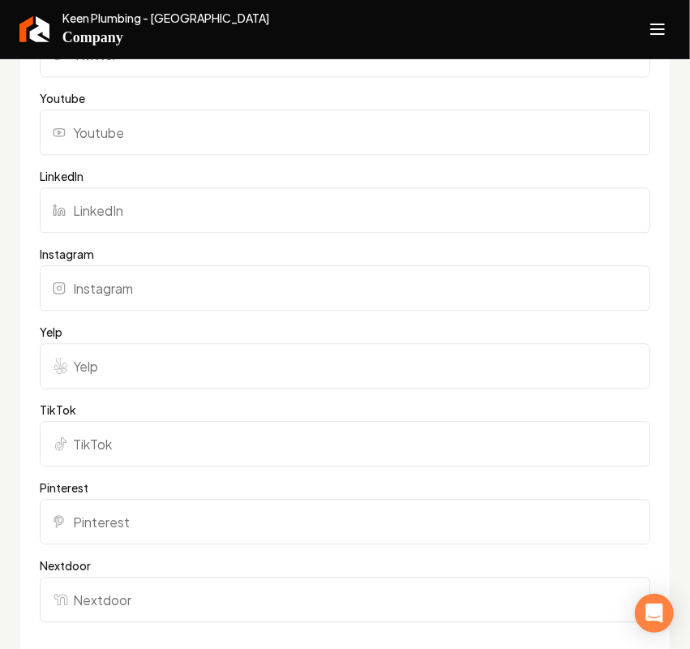
click at [115, 371] on input "Yelp" at bounding box center [345, 365] width 611 height 45
paste input "https://www.yelp.com/biz/keen-plumbing-wrightwood"
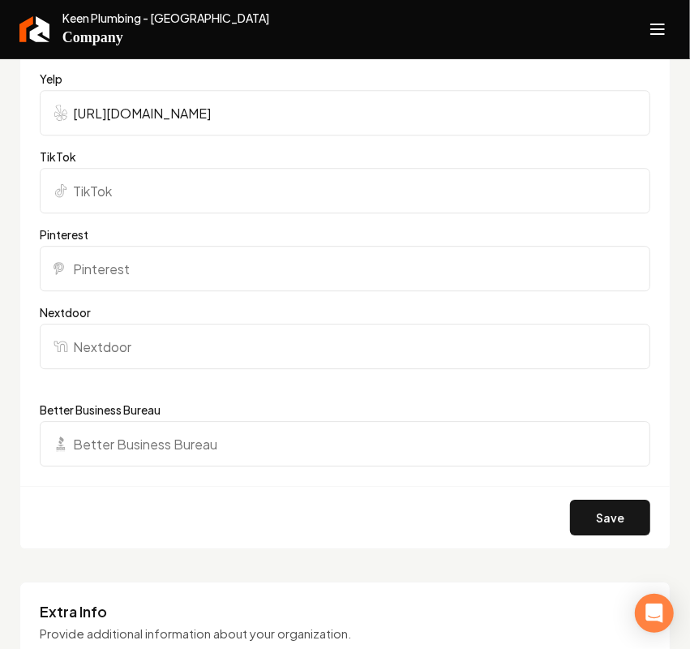
scroll to position [2231, 0]
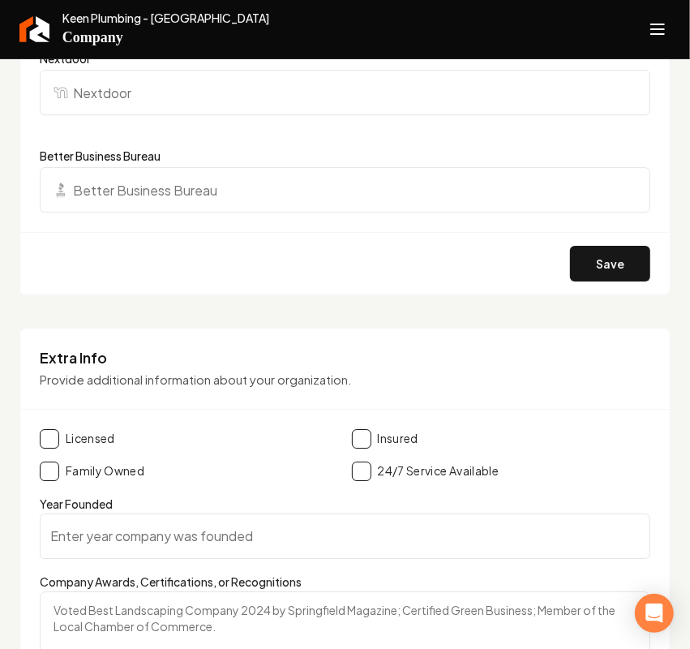
type input "https://www.yelp.com/biz/keen-plumbing-wrightwood"
click at [595, 294] on div "Save" at bounding box center [345, 263] width 650 height 62
click at [599, 281] on button "Save" at bounding box center [610, 264] width 80 height 36
click at [666, 19] on icon "Open navigation menu" at bounding box center [657, 29] width 19 height 26
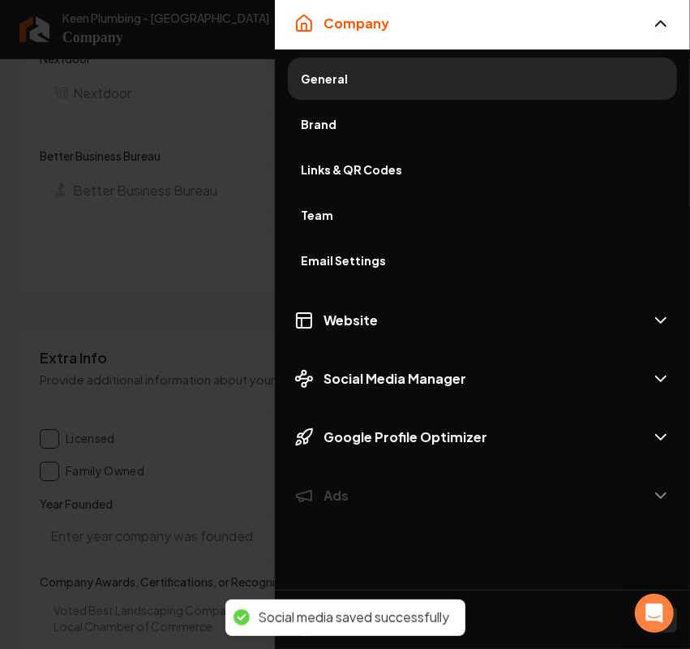
click at [350, 116] on span "Brand" at bounding box center [482, 124] width 363 height 16
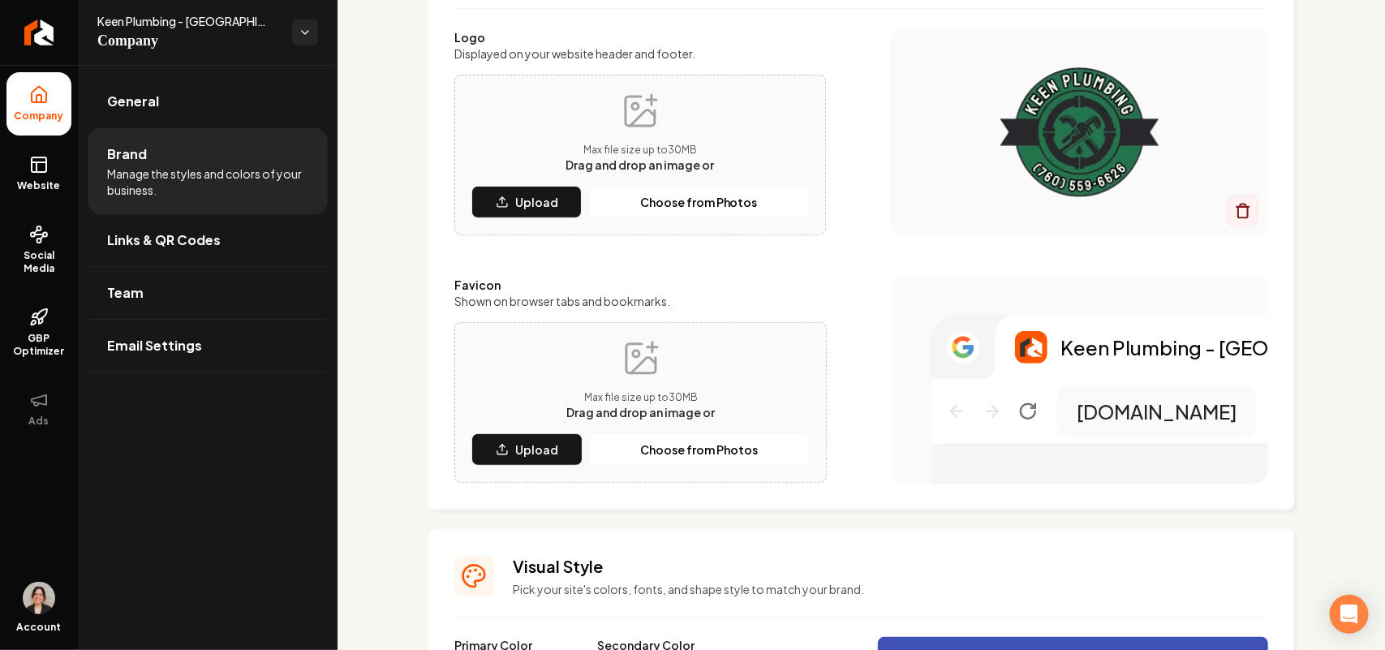
scroll to position [406, 0]
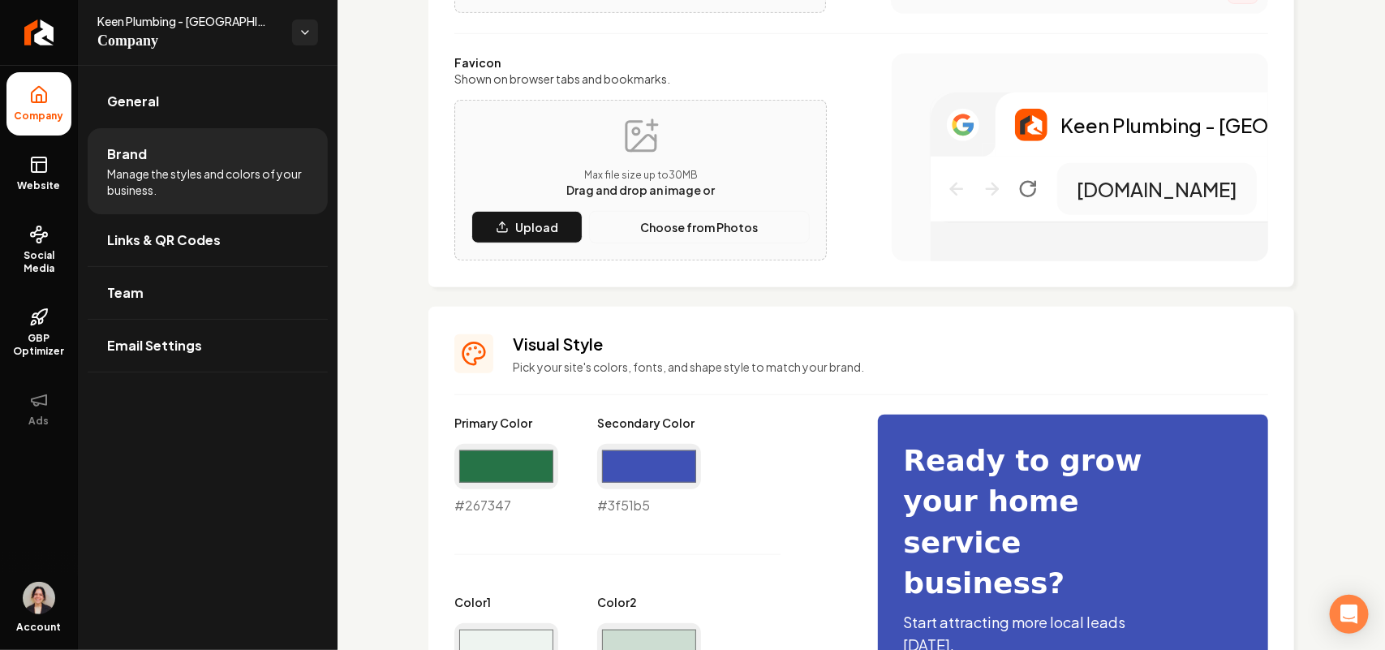
click at [674, 223] on p "Choose from Photos" at bounding box center [700, 227] width 118 height 16
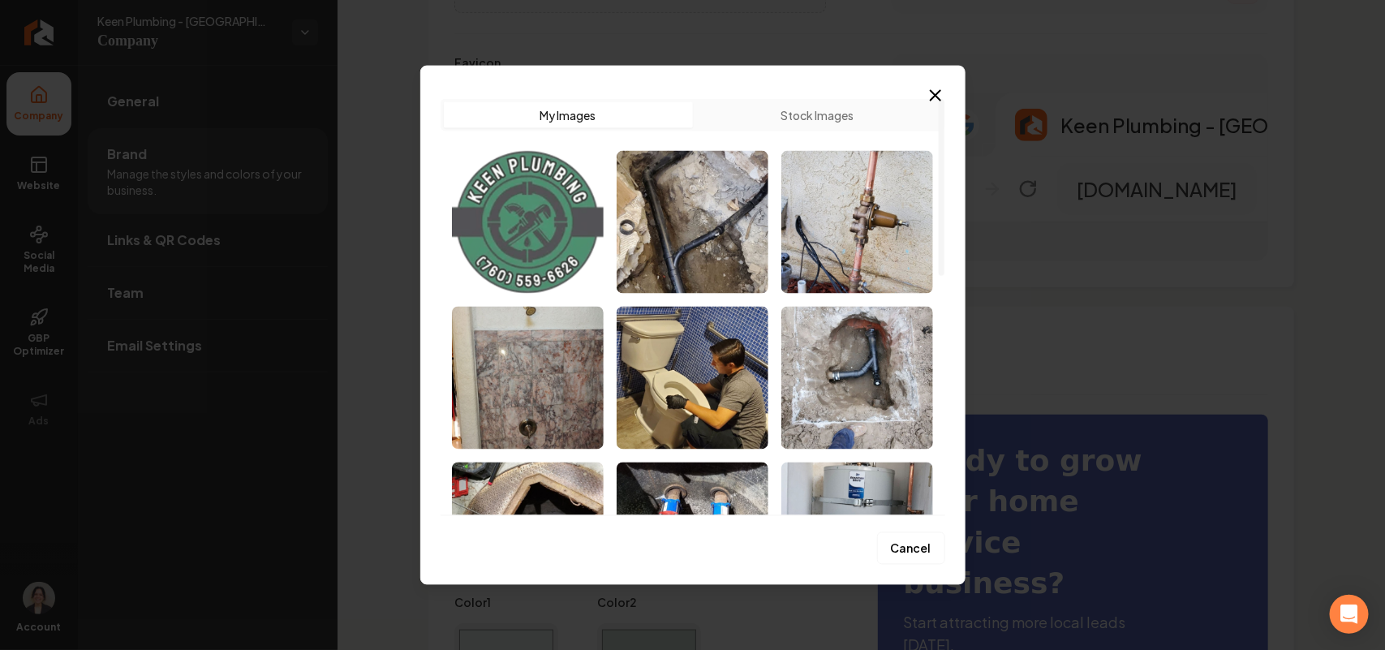
click at [558, 233] on img "Select image image_68c460705c7cd75eb84a43e7.webp" at bounding box center [528, 221] width 152 height 143
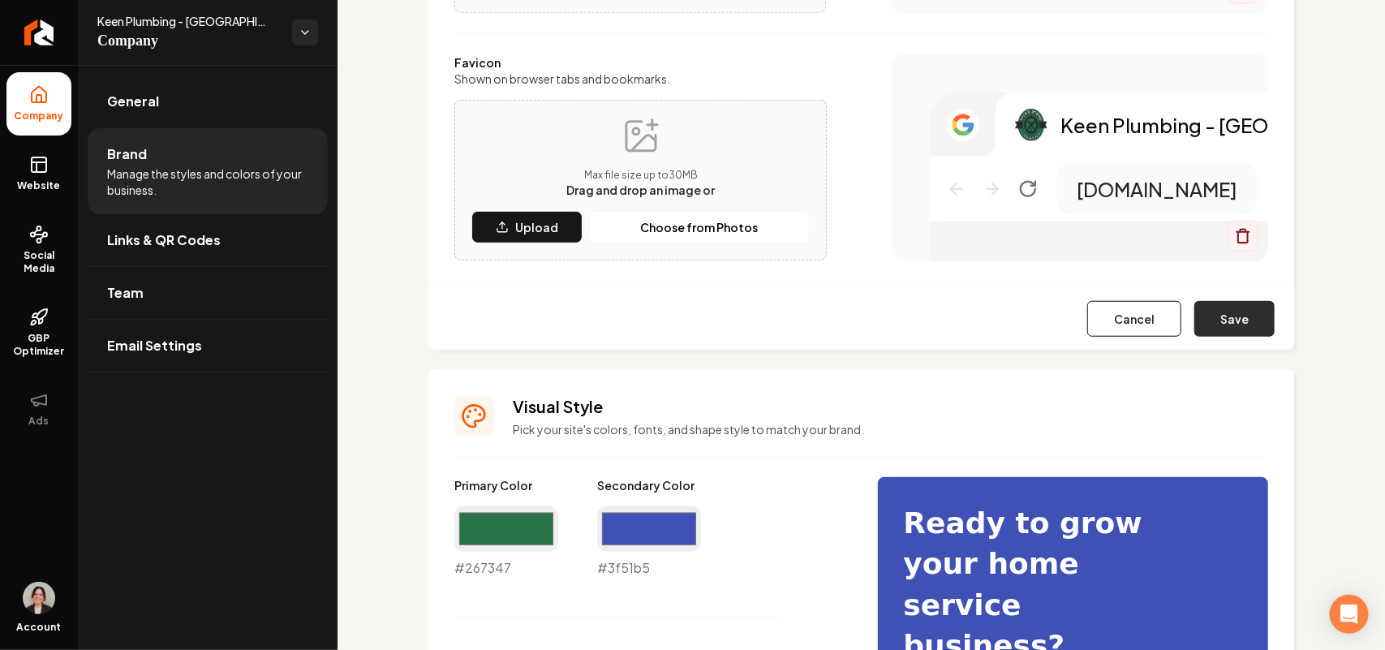
click at [1219, 310] on button "Save" at bounding box center [1234, 319] width 80 height 36
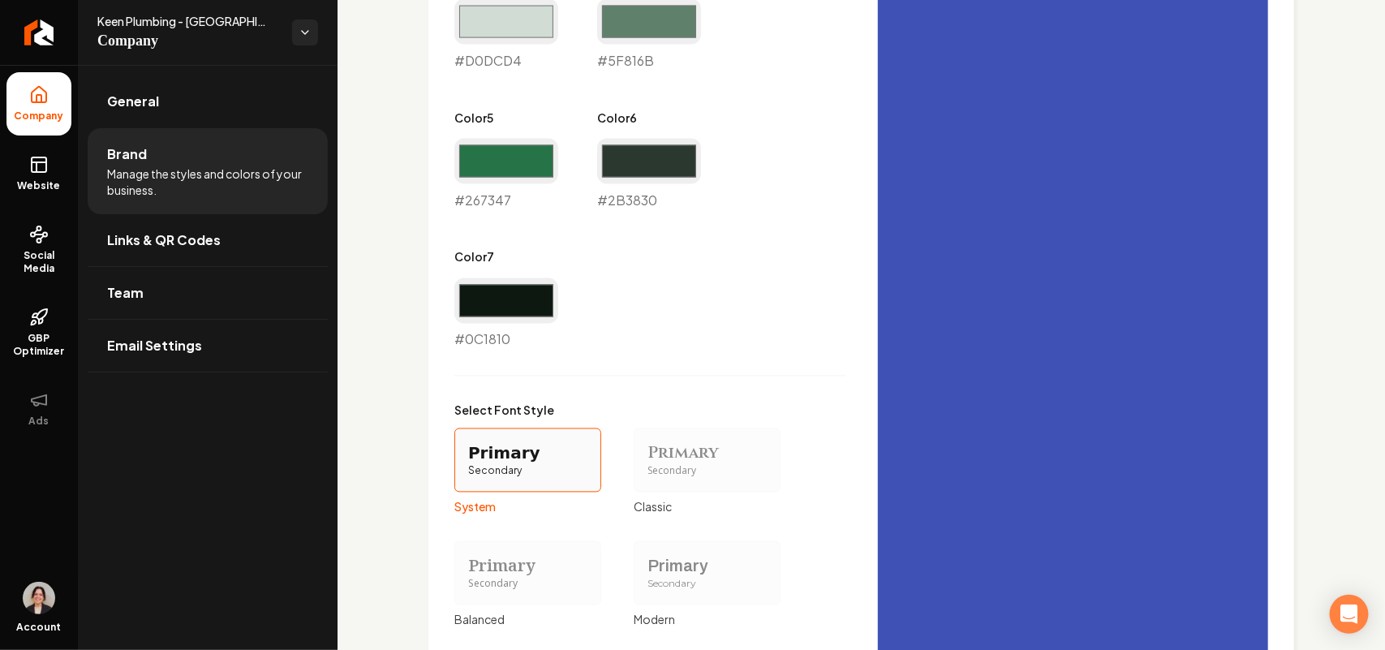
scroll to position [1365, 0]
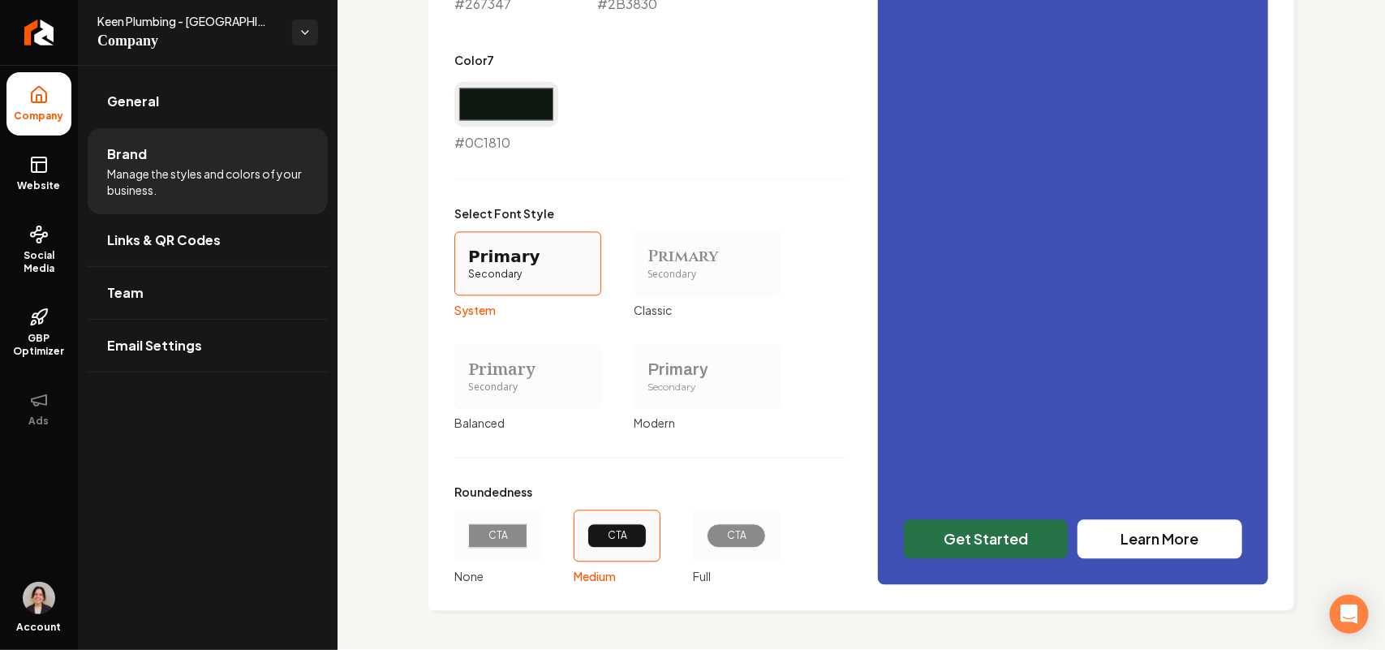
click at [659, 373] on div "Primary" at bounding box center [706, 370] width 119 height 23
click at [646, 373] on button "Primary Secondary Modern" at bounding box center [639, 376] width 13 height 13
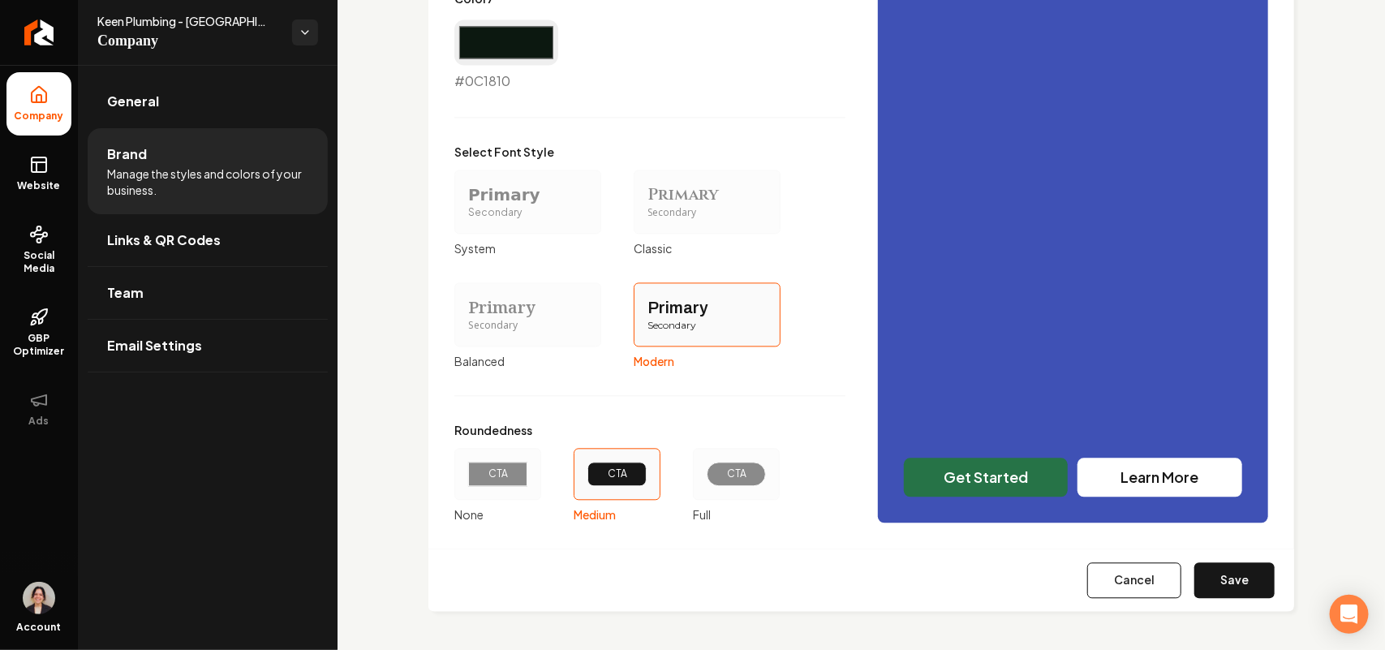
click at [744, 484] on div "CTA" at bounding box center [735, 474] width 59 height 24
click at [705, 480] on button "CTA Full" at bounding box center [698, 473] width 13 height 13
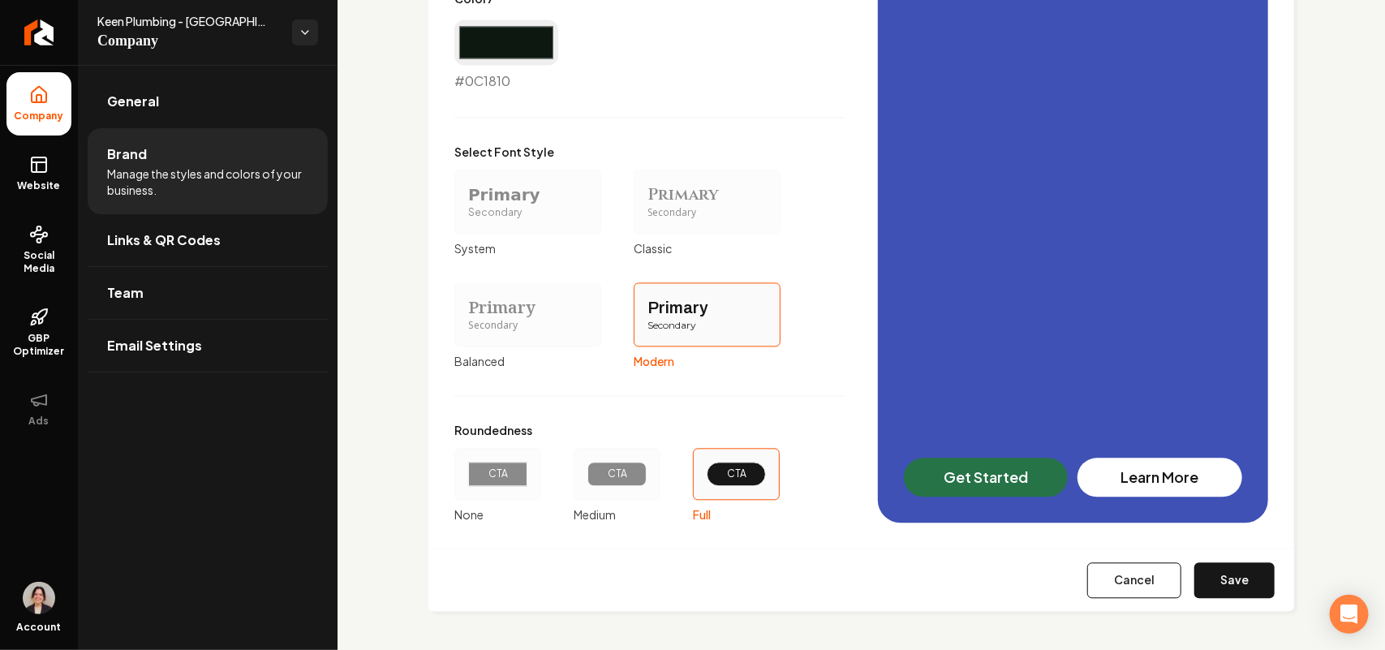
click at [1218, 582] on button "Save" at bounding box center [1234, 580] width 80 height 36
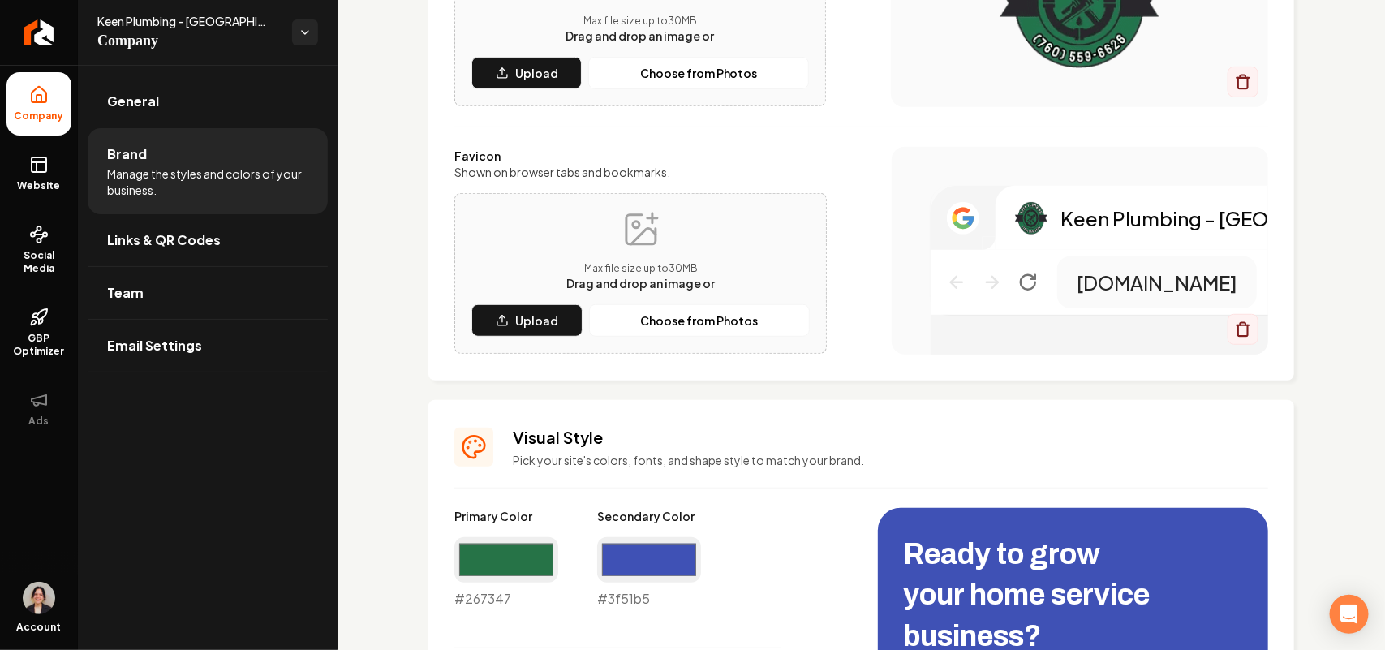
type input "#eef4f0"
type input "#cdddd2"
type input "#d0dcd4"
type input "#5f816b"
type input "#2b3830"
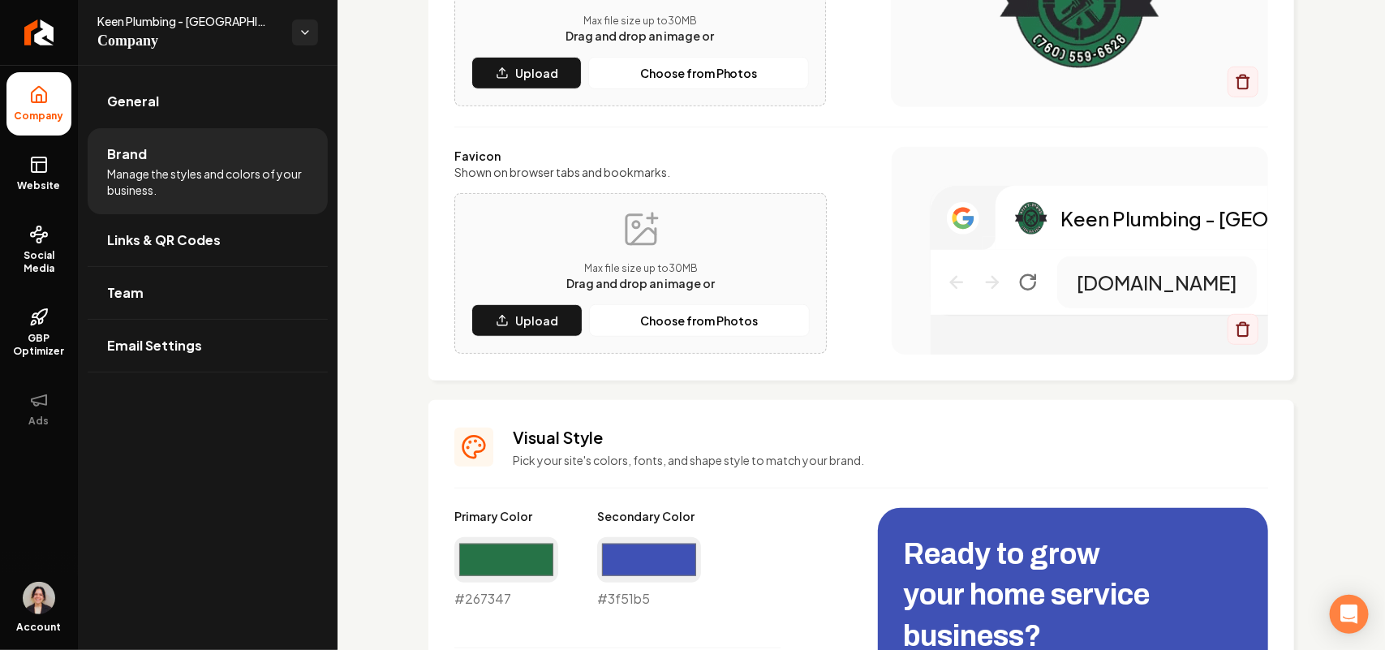
type input "#0c1810"
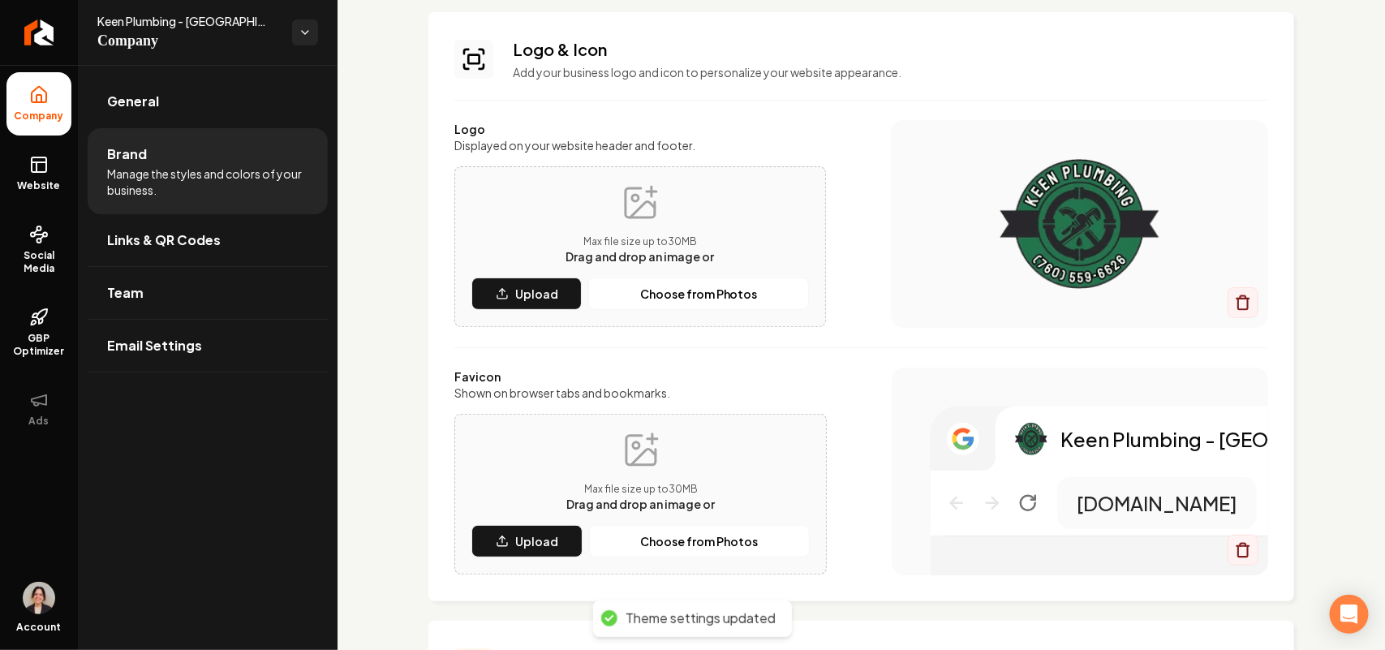
scroll to position [0, 0]
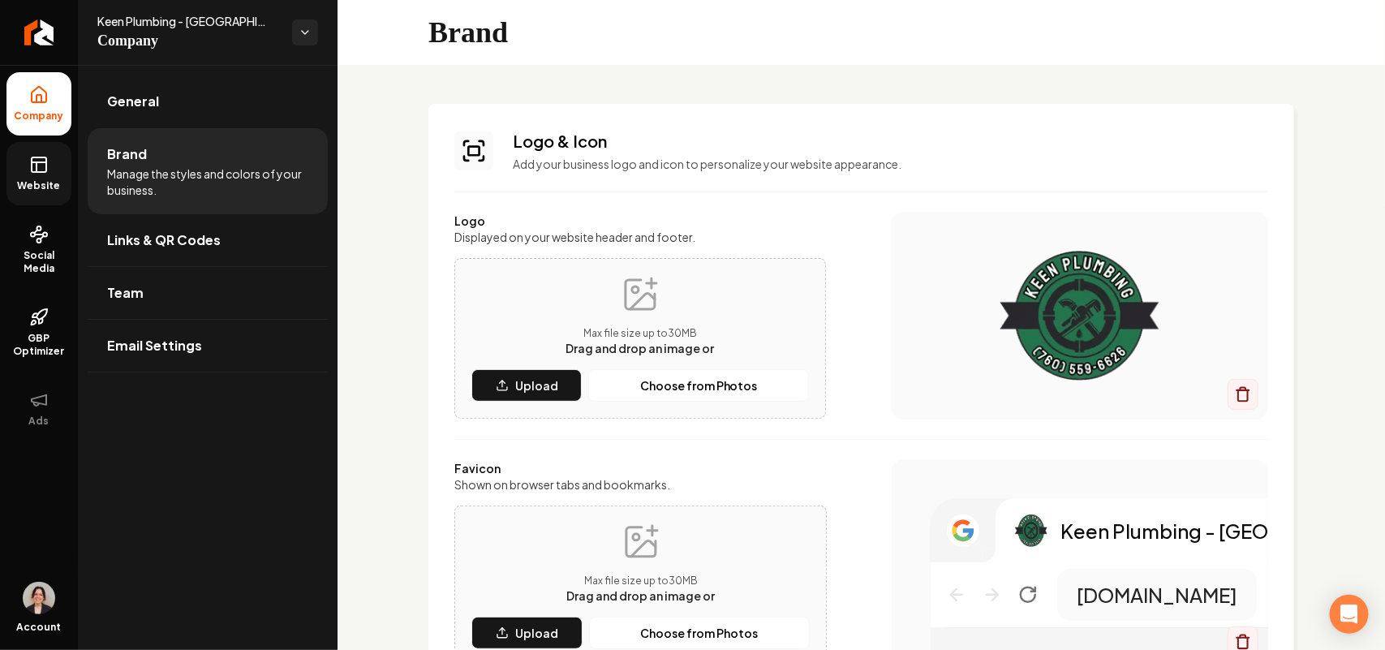
click at [22, 183] on span "Website" at bounding box center [39, 185] width 56 height 13
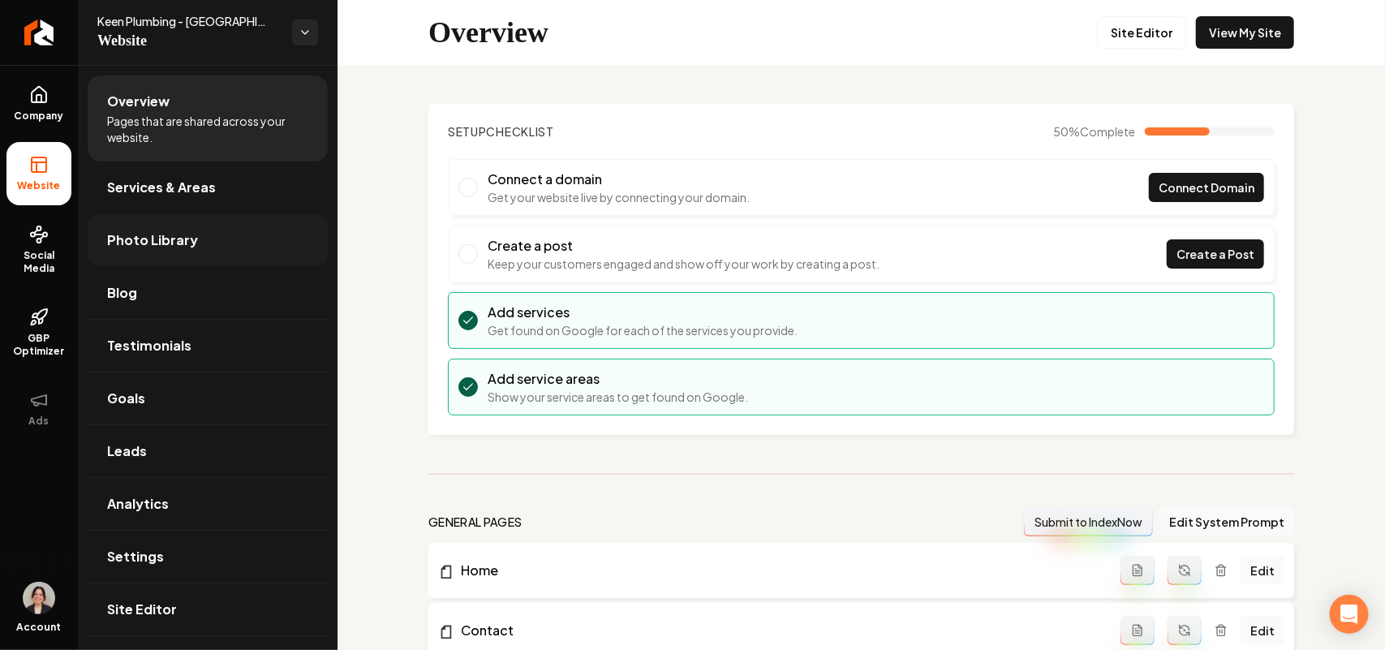
click at [140, 264] on link "Photo Library" at bounding box center [208, 240] width 240 height 52
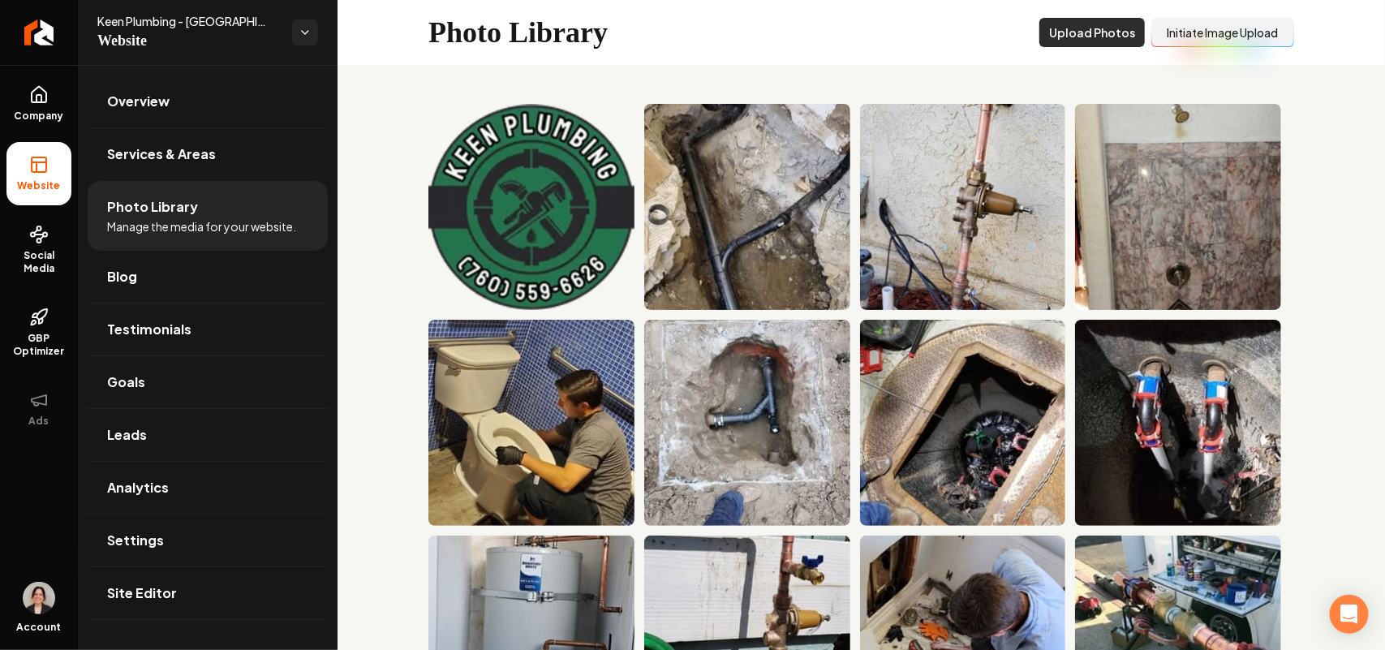
click at [1075, 28] on button "Upload Photos" at bounding box center [1091, 32] width 105 height 29
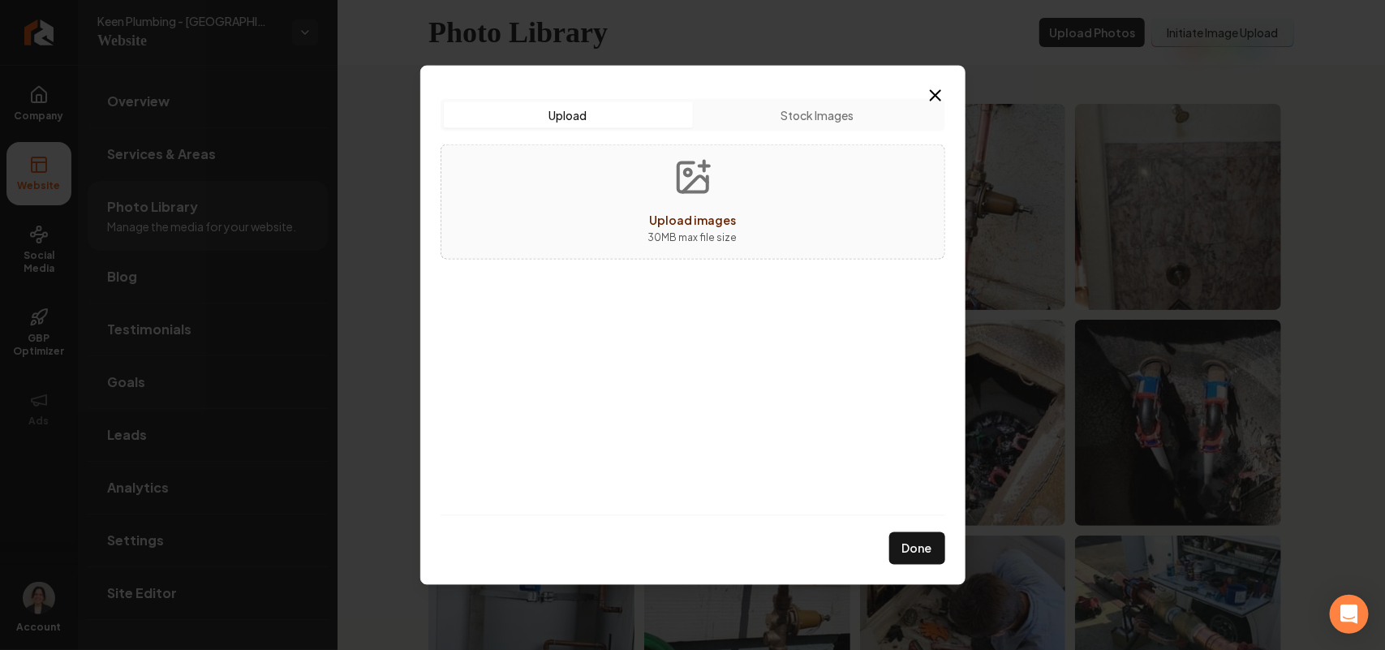
click at [772, 166] on div "Upload images 30 MB max file size" at bounding box center [692, 201] width 505 height 115
type input "**********"
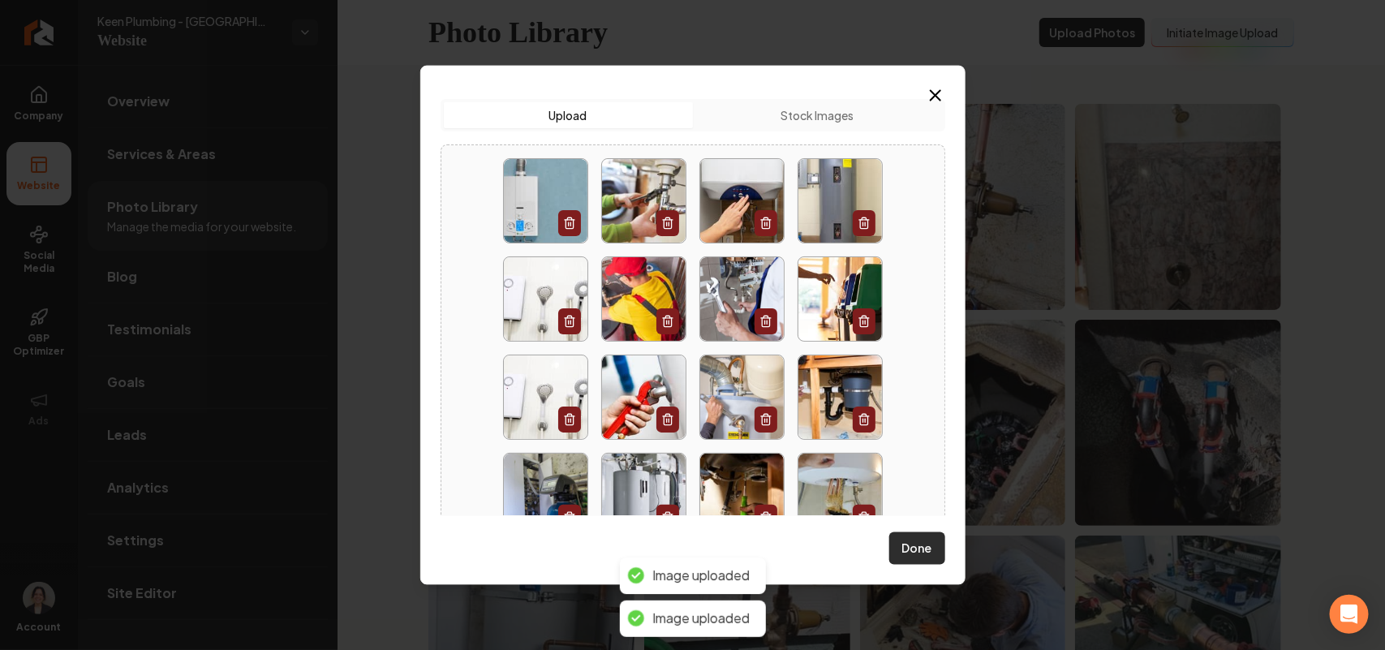
click at [942, 556] on button "Done" at bounding box center [917, 548] width 56 height 32
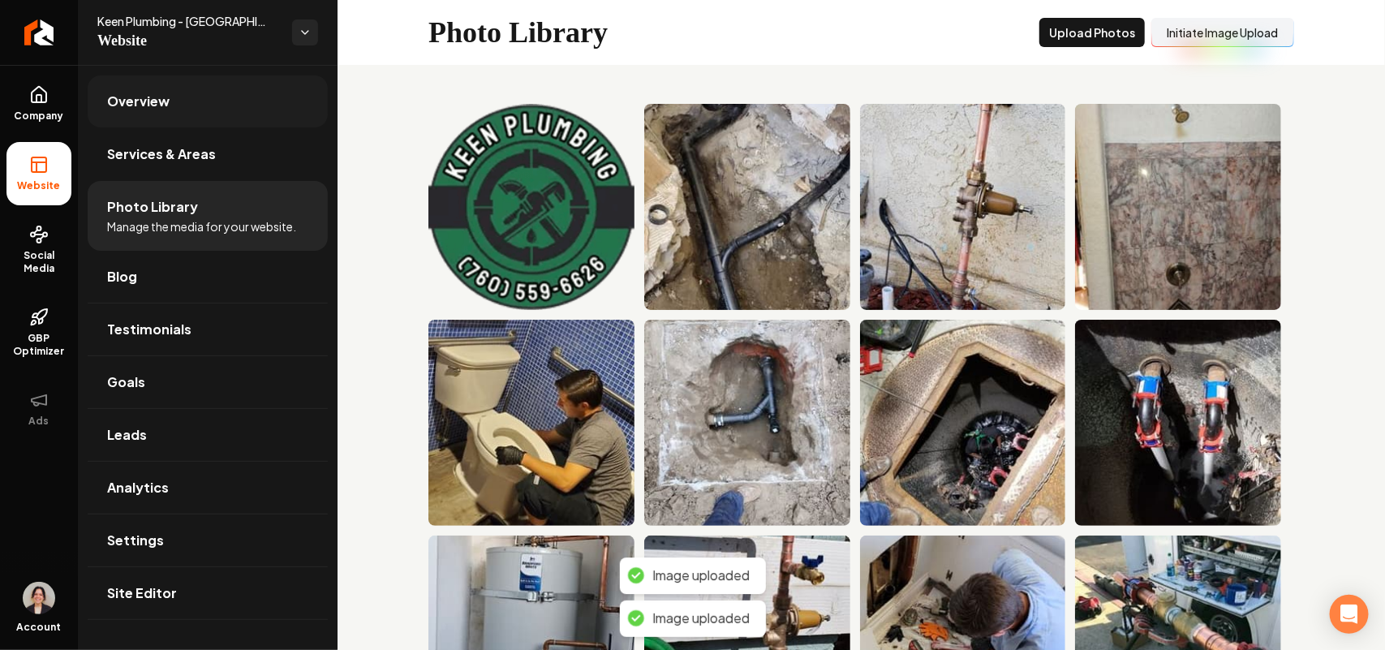
click at [234, 103] on link "Overview" at bounding box center [208, 101] width 240 height 52
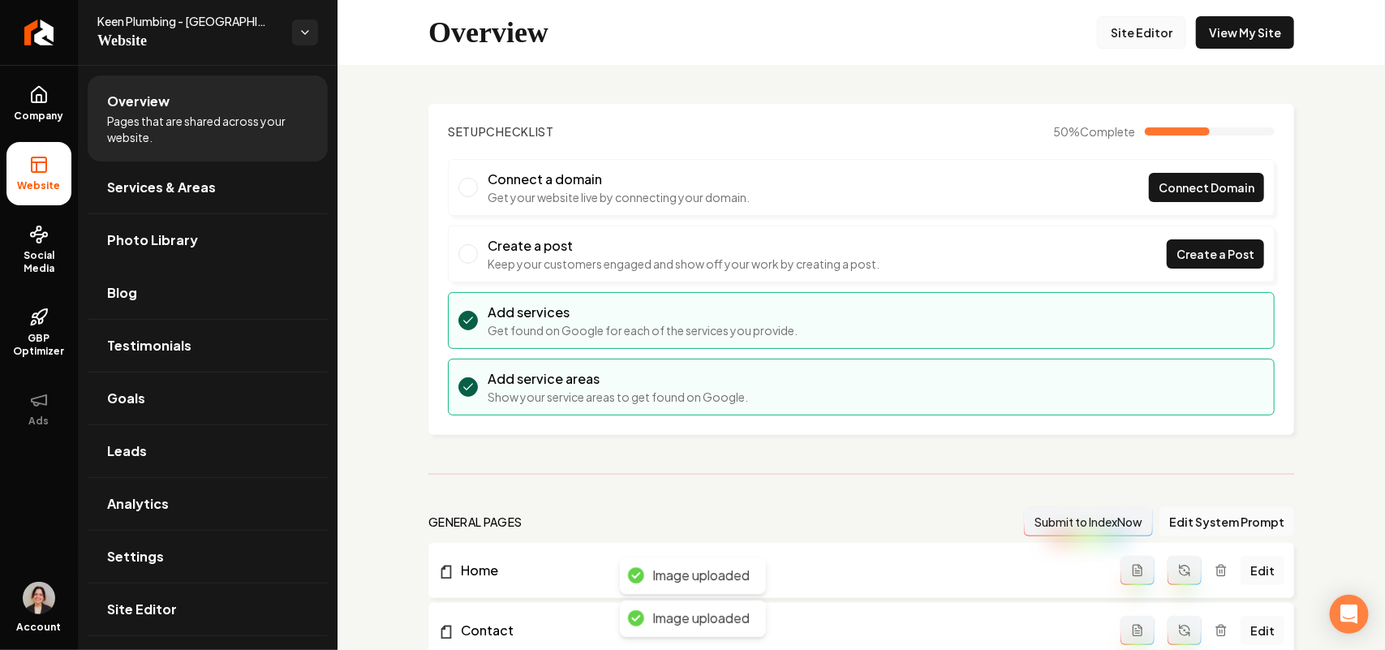
click at [1123, 35] on link "Site Editor" at bounding box center [1141, 32] width 89 height 32
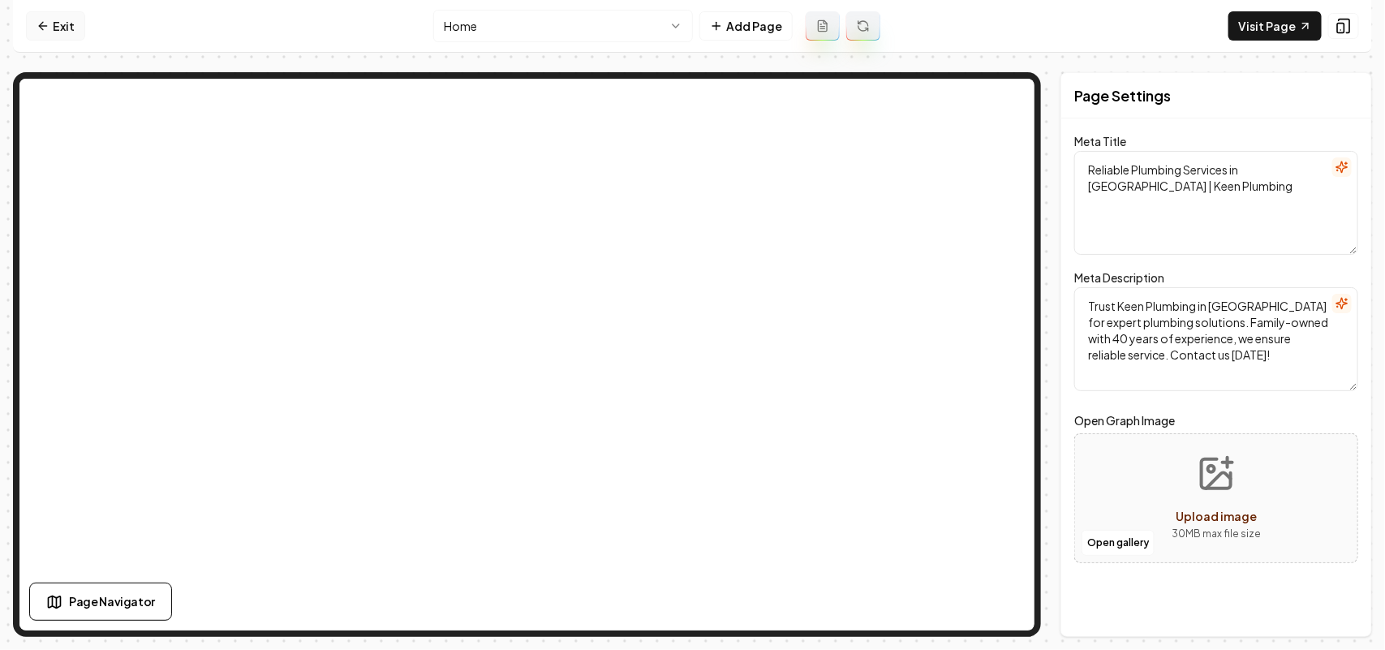
click at [53, 33] on link "Exit" at bounding box center [55, 25] width 59 height 29
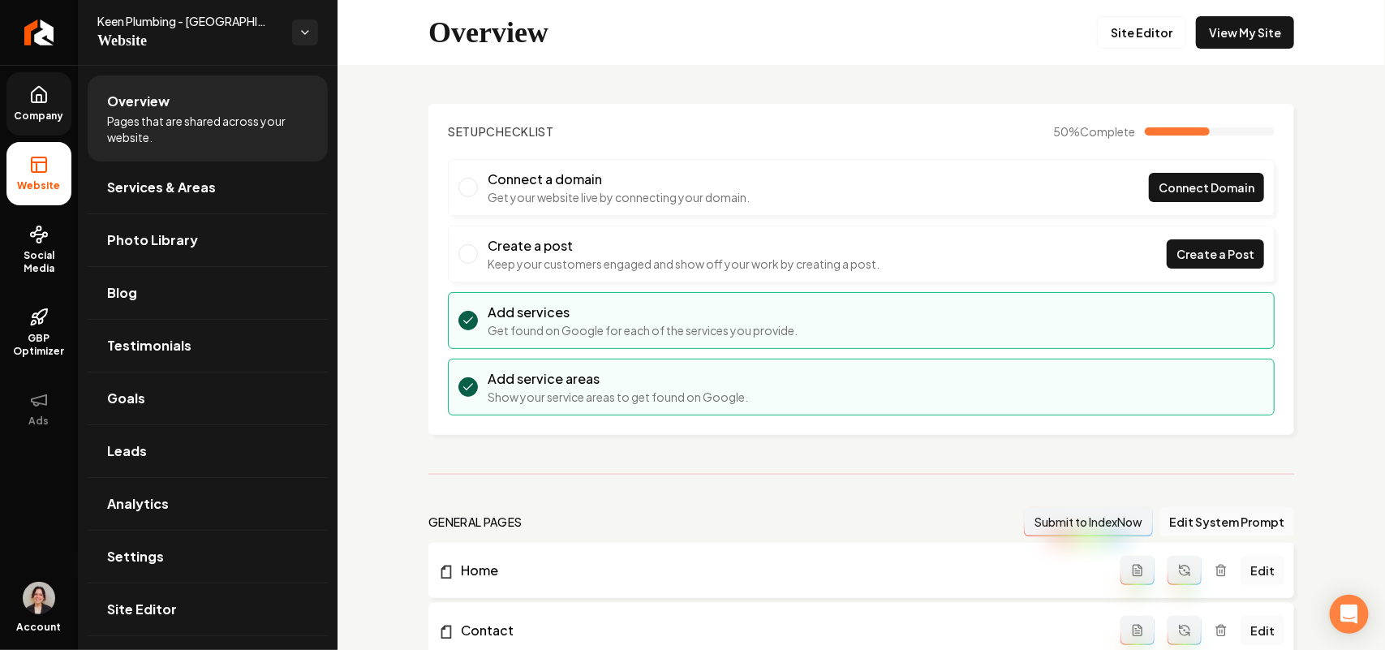
click at [43, 110] on span "Company" at bounding box center [39, 116] width 62 height 13
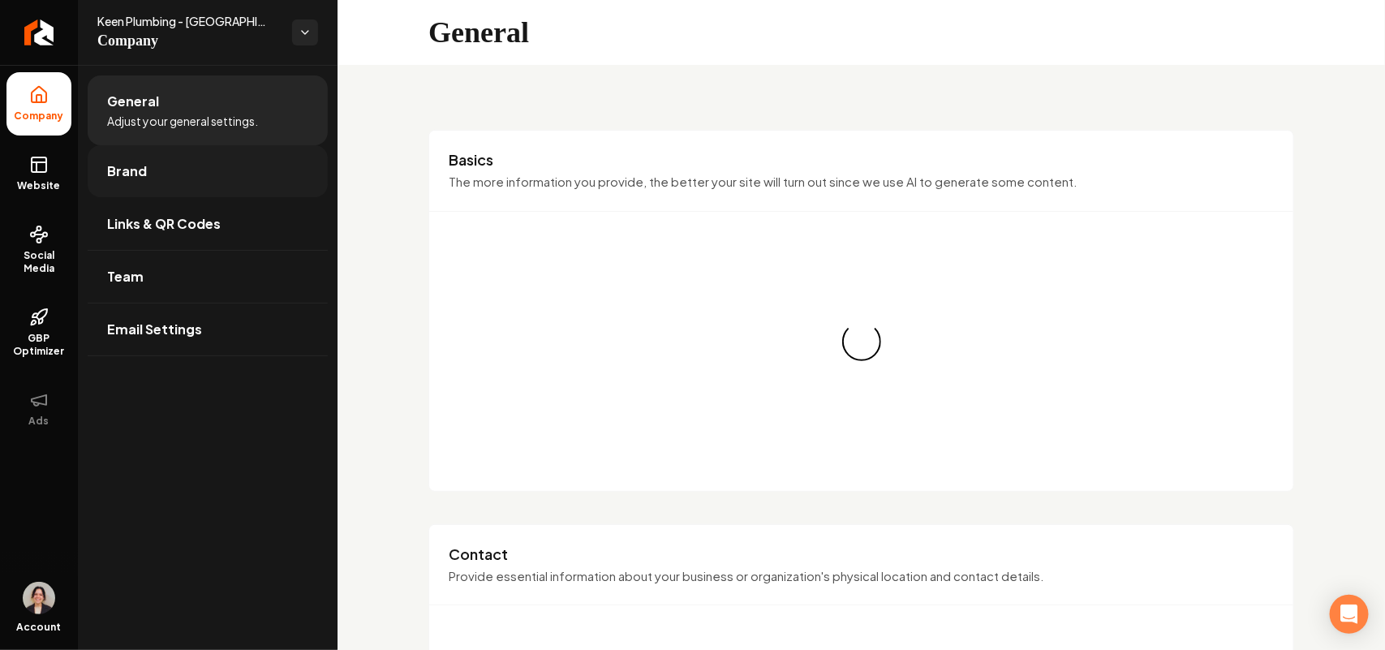
click at [114, 174] on span "Brand" at bounding box center [127, 170] width 40 height 19
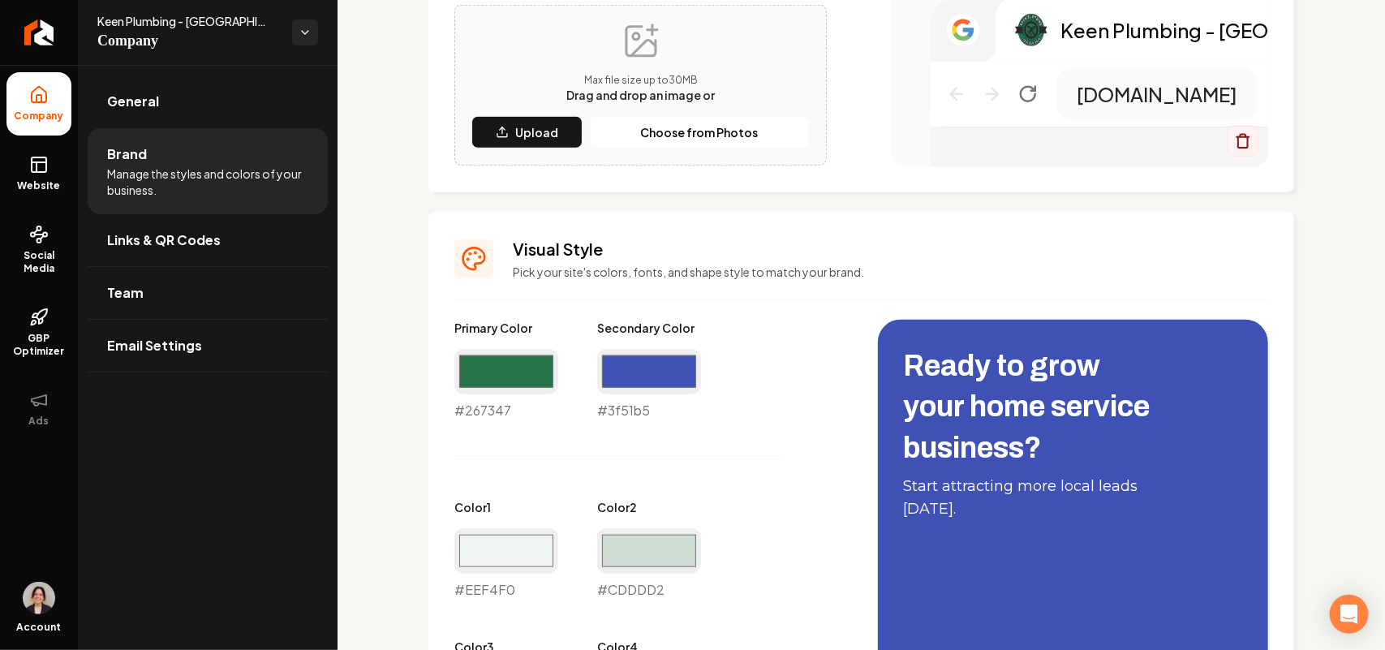
scroll to position [507, 0]
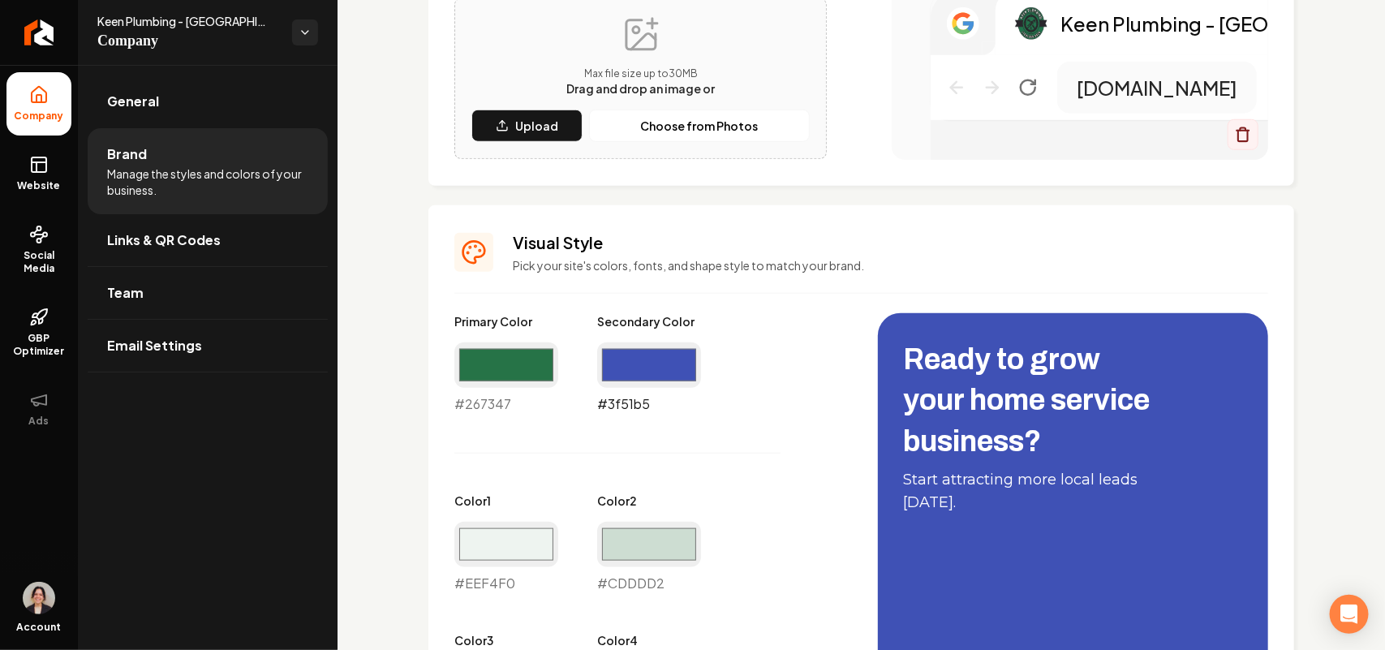
click at [639, 371] on input "#3f51b5" at bounding box center [649, 364] width 104 height 45
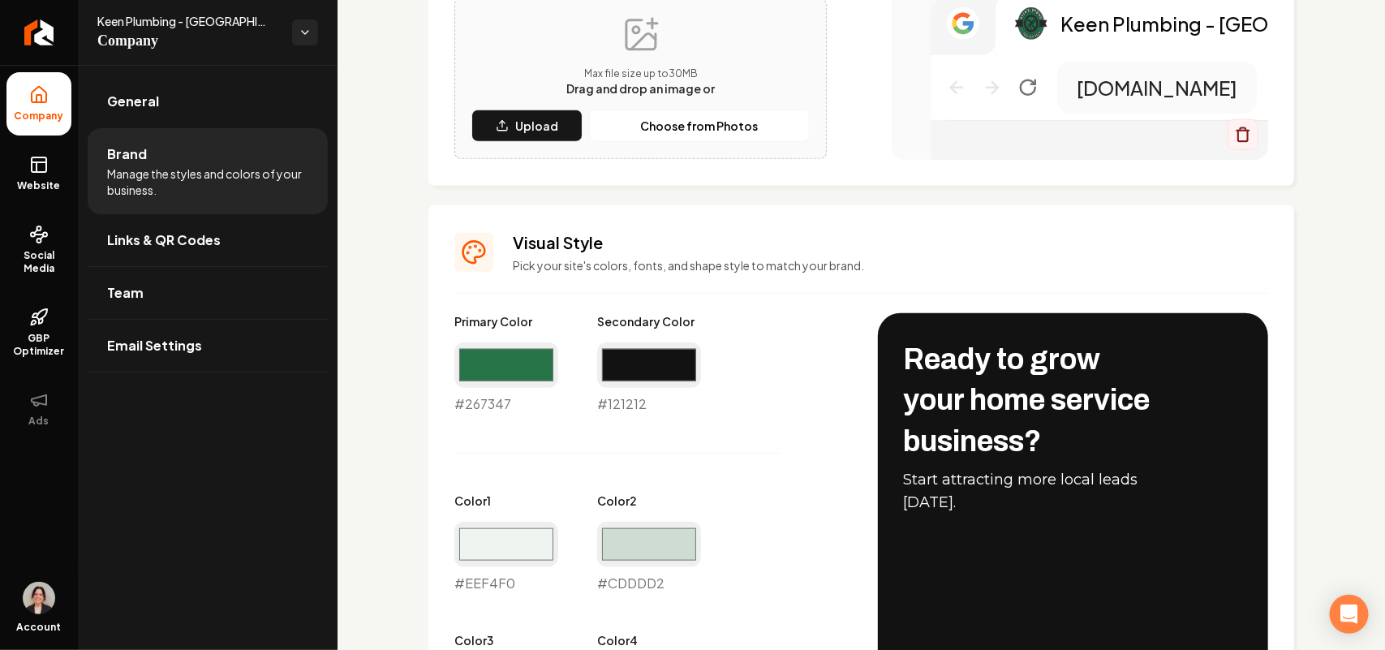
type input "#121212"
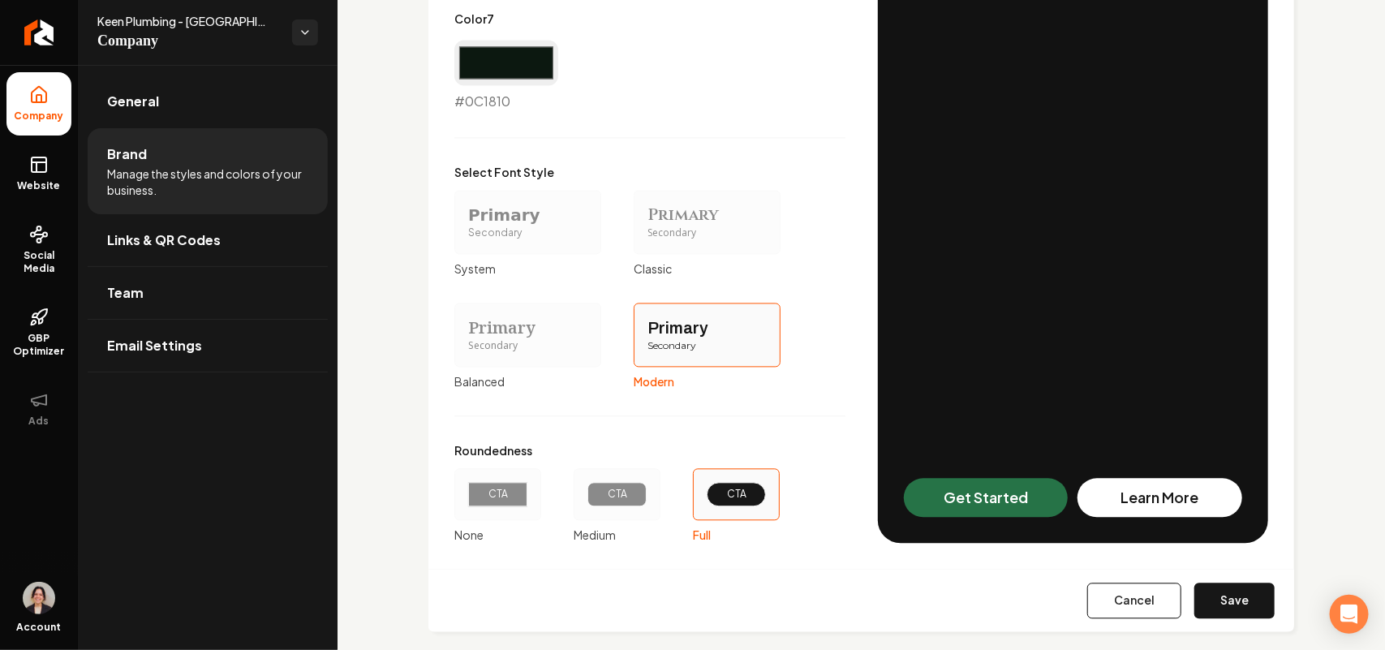
scroll to position [1428, 0]
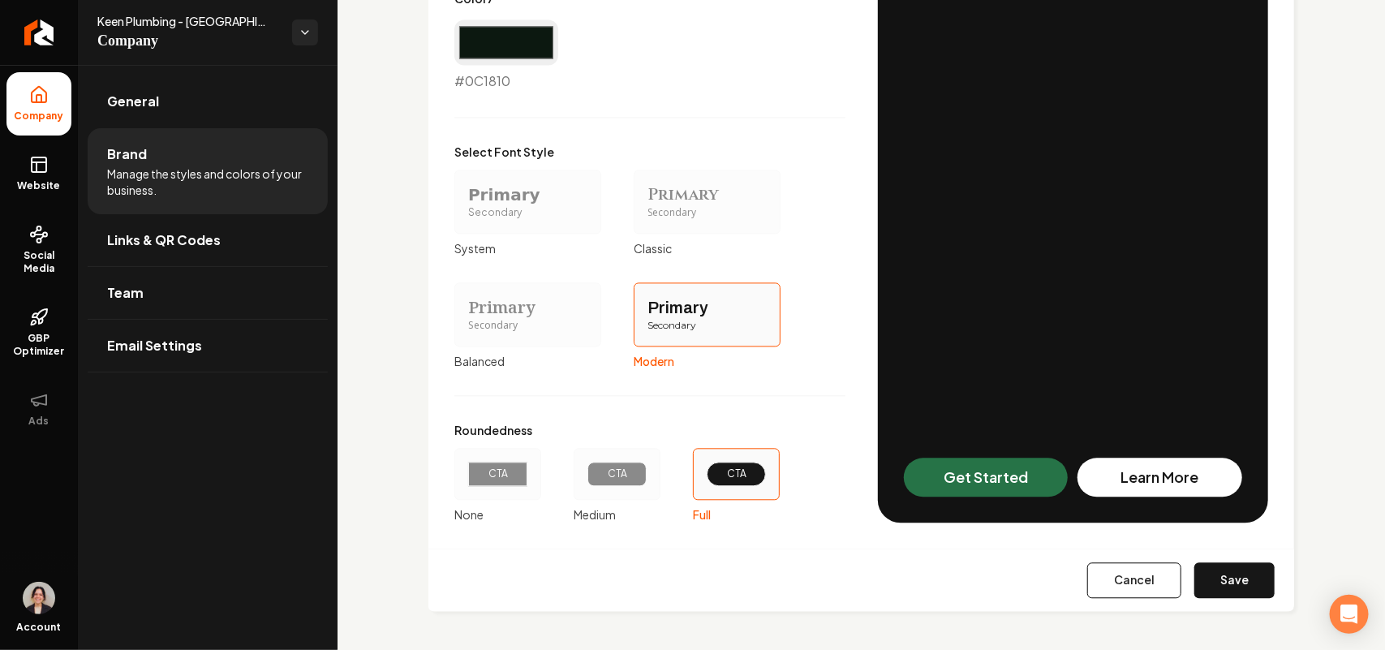
click at [1198, 569] on button "Save" at bounding box center [1234, 580] width 80 height 36
type input "#eef4f0"
type input "#cdddd2"
type input "#d0dcd4"
type input "#5f816b"
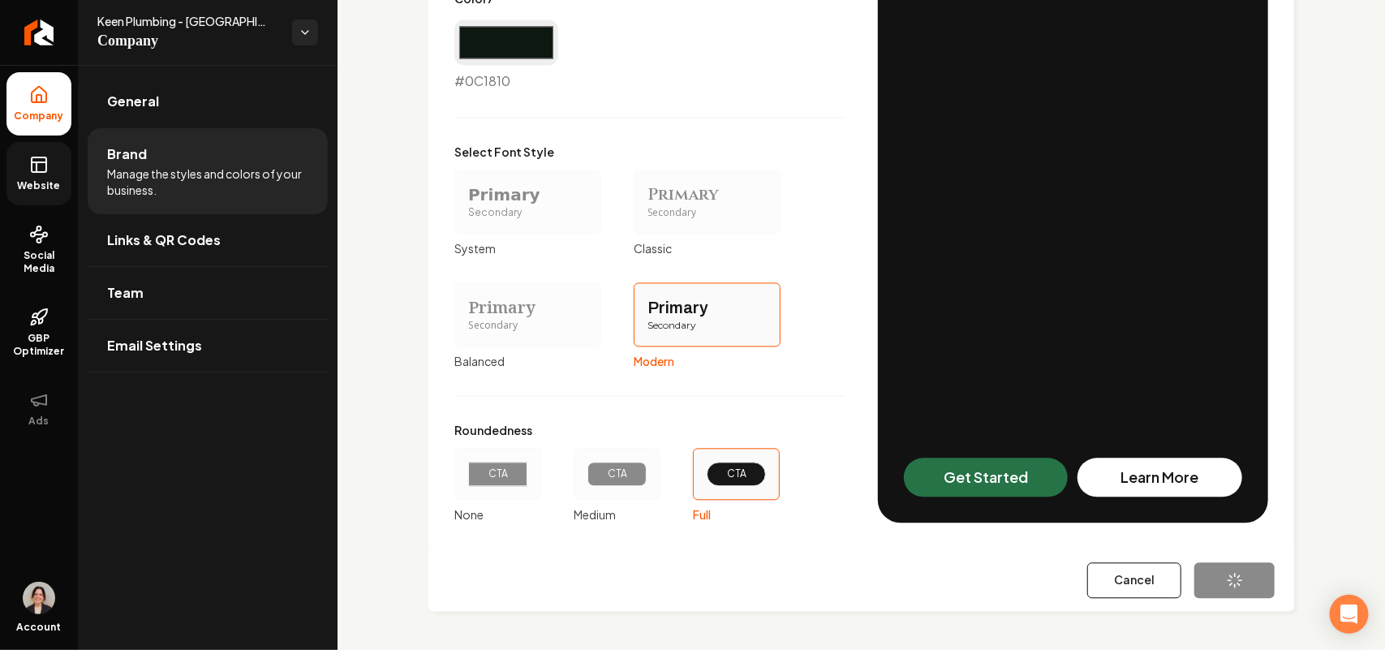
type input "#2b3830"
type input "#0c1810"
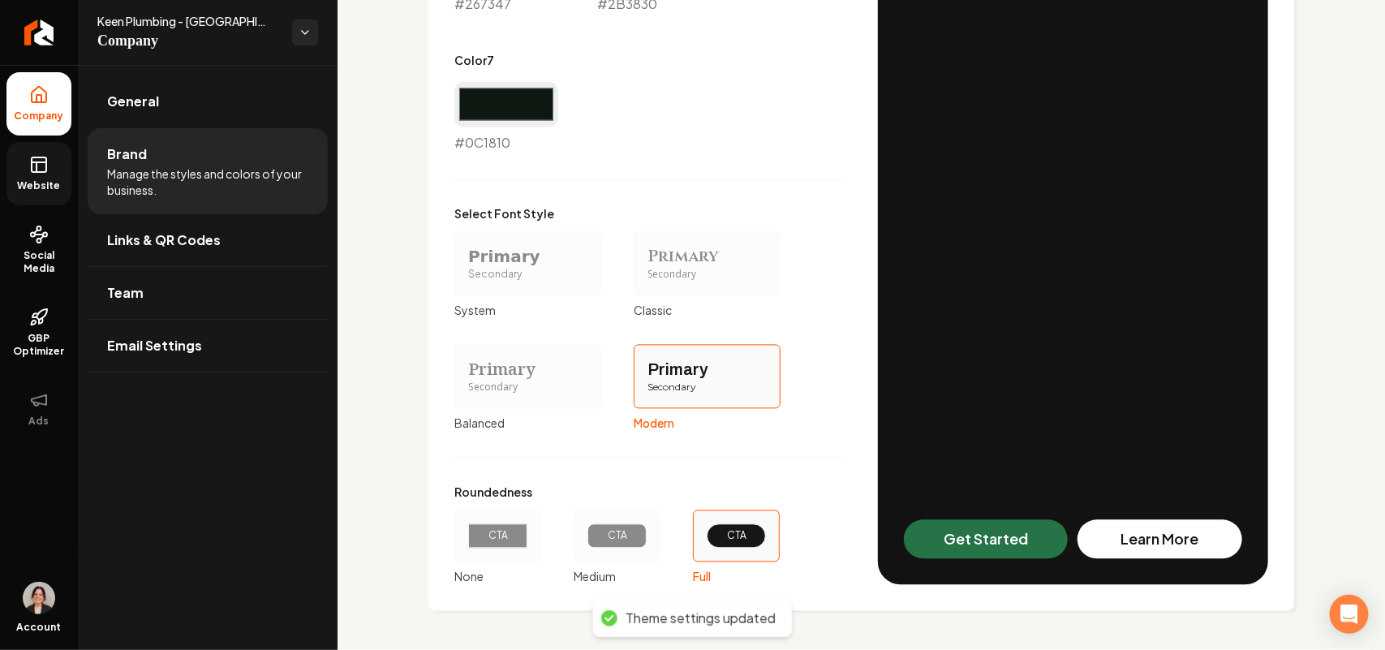
click at [55, 179] on span "Website" at bounding box center [39, 185] width 56 height 13
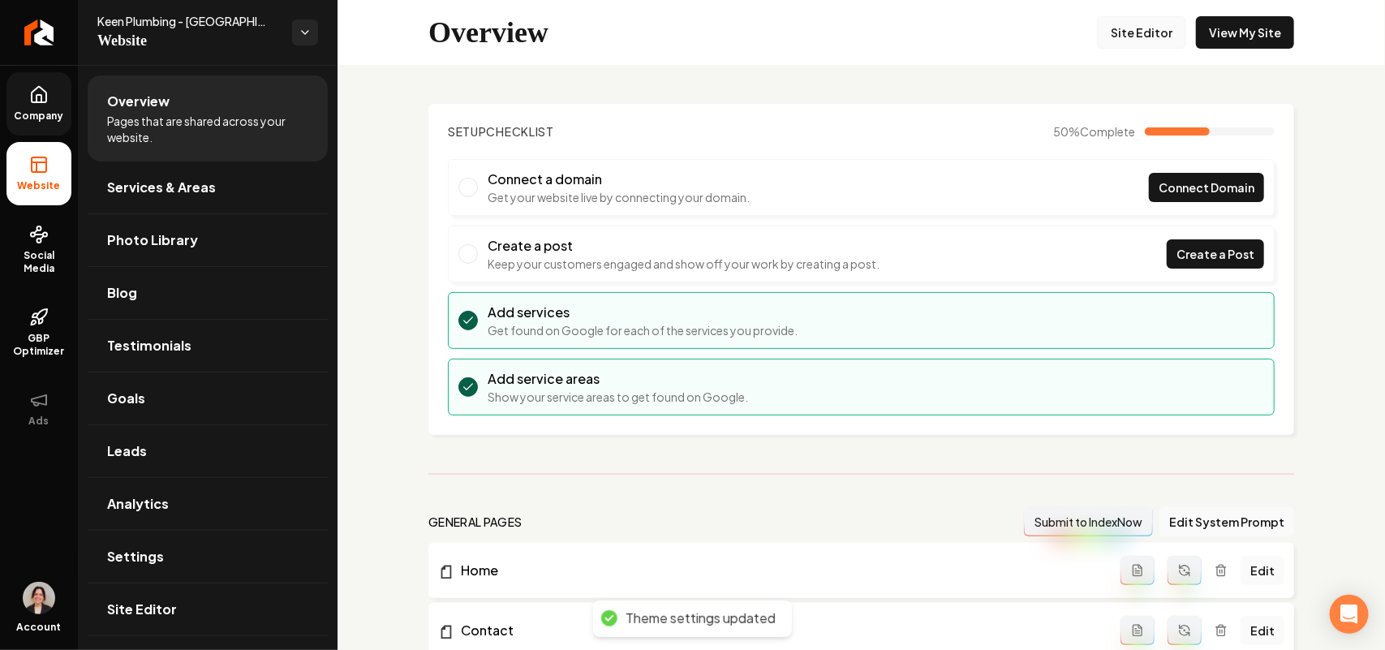
click at [1158, 32] on link "Site Editor" at bounding box center [1141, 32] width 89 height 32
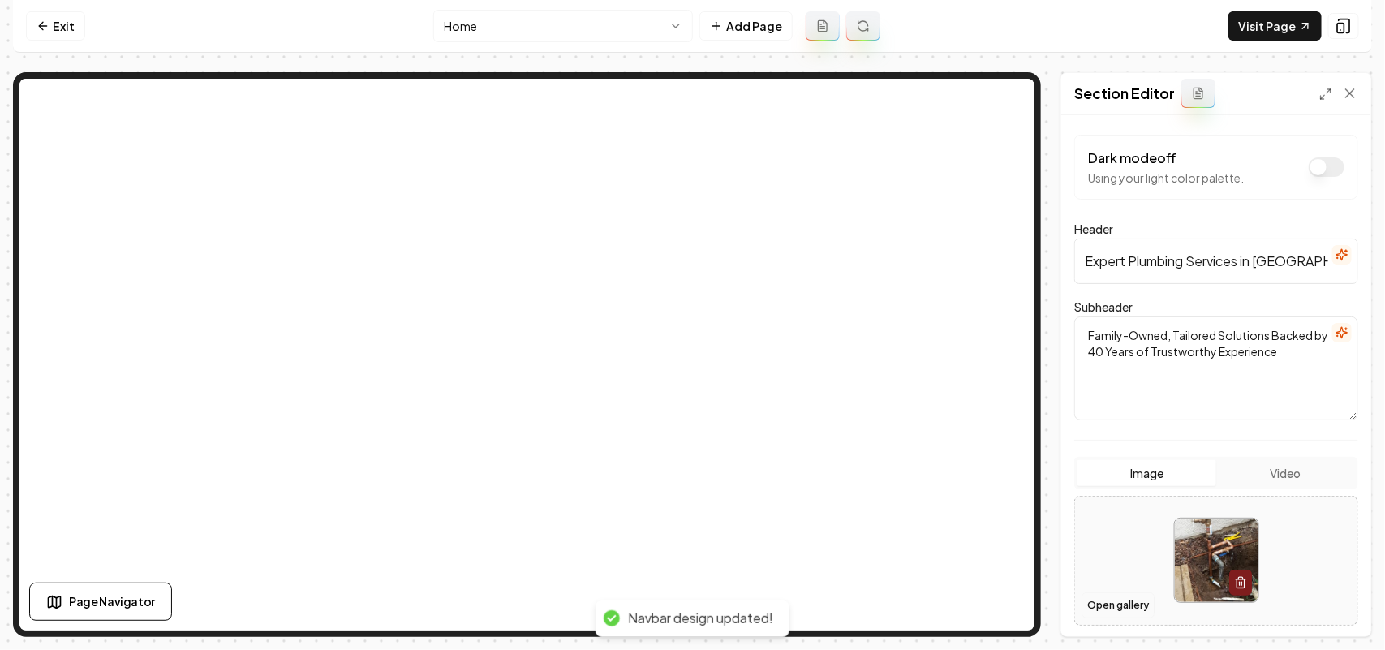
click at [1122, 615] on button "Open gallery" at bounding box center [1117, 605] width 73 height 26
click at [1102, 604] on button "Open gallery" at bounding box center [1117, 605] width 73 height 26
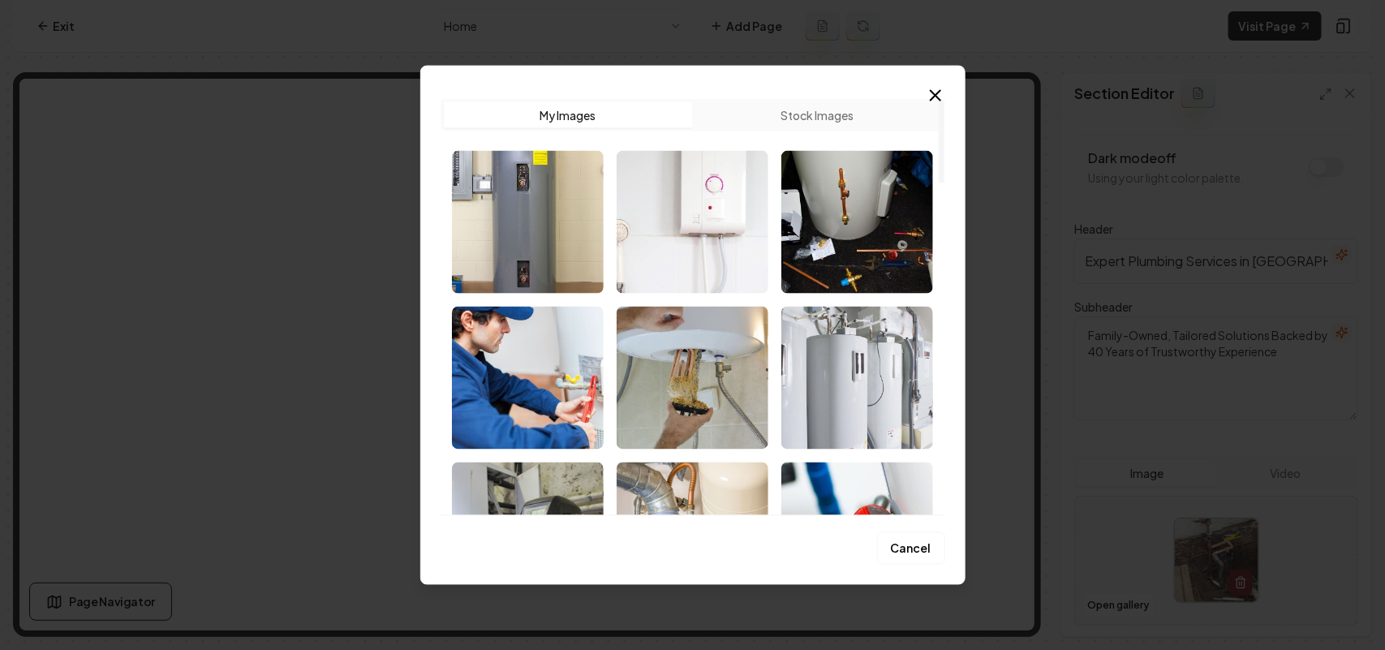
click at [796, 365] on img "Select image image_68c462165c7cd75eb859de0b.jpg" at bounding box center [857, 377] width 152 height 143
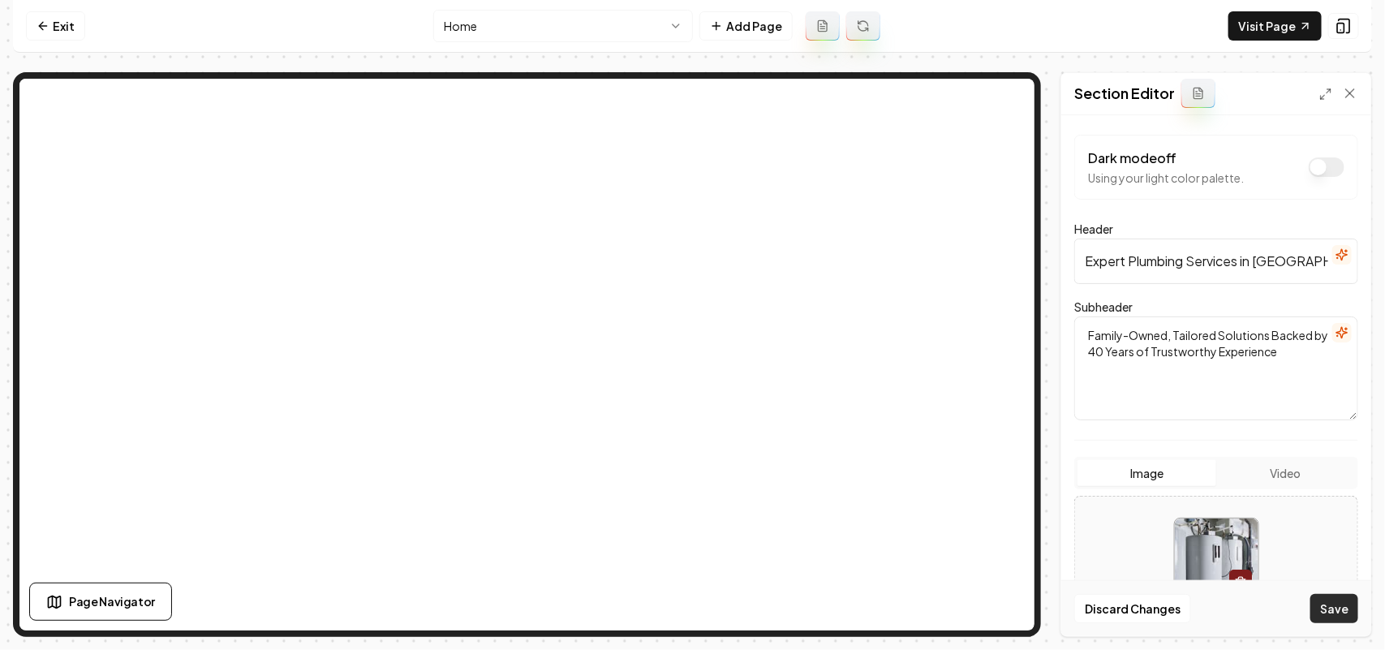
click at [1343, 610] on button "Save" at bounding box center [1334, 608] width 48 height 29
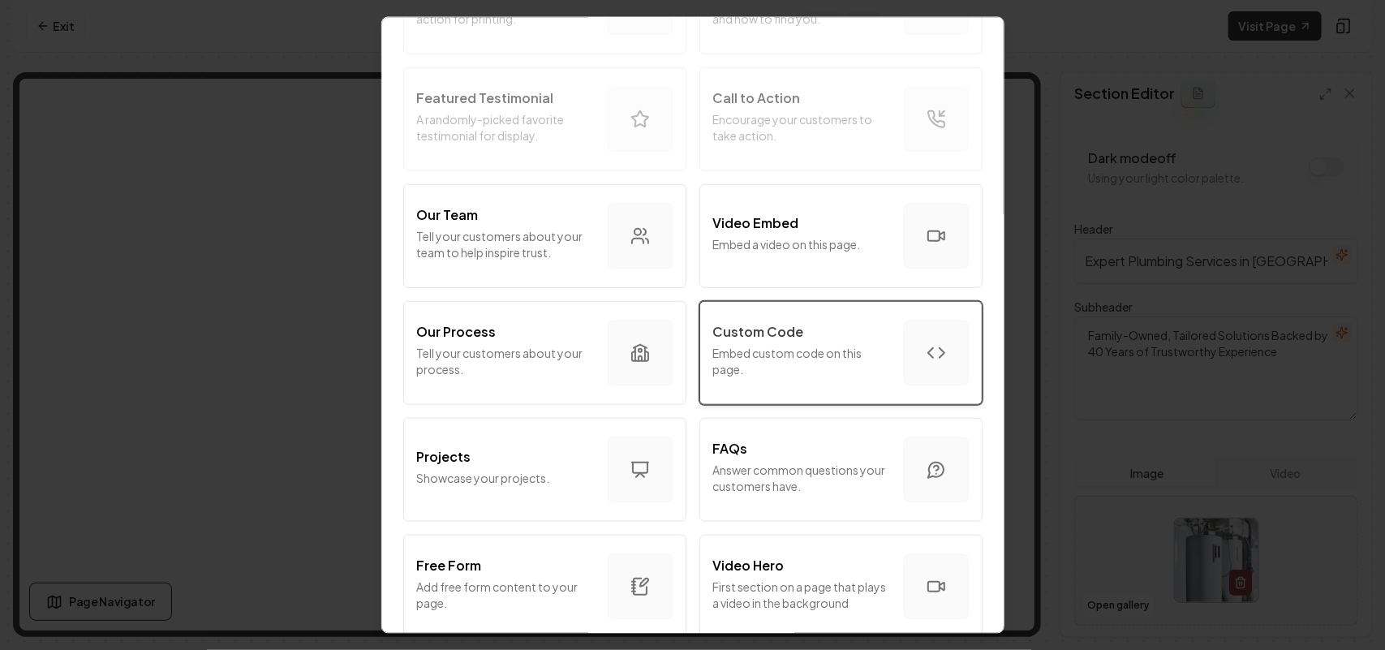
scroll to position [406, 0]
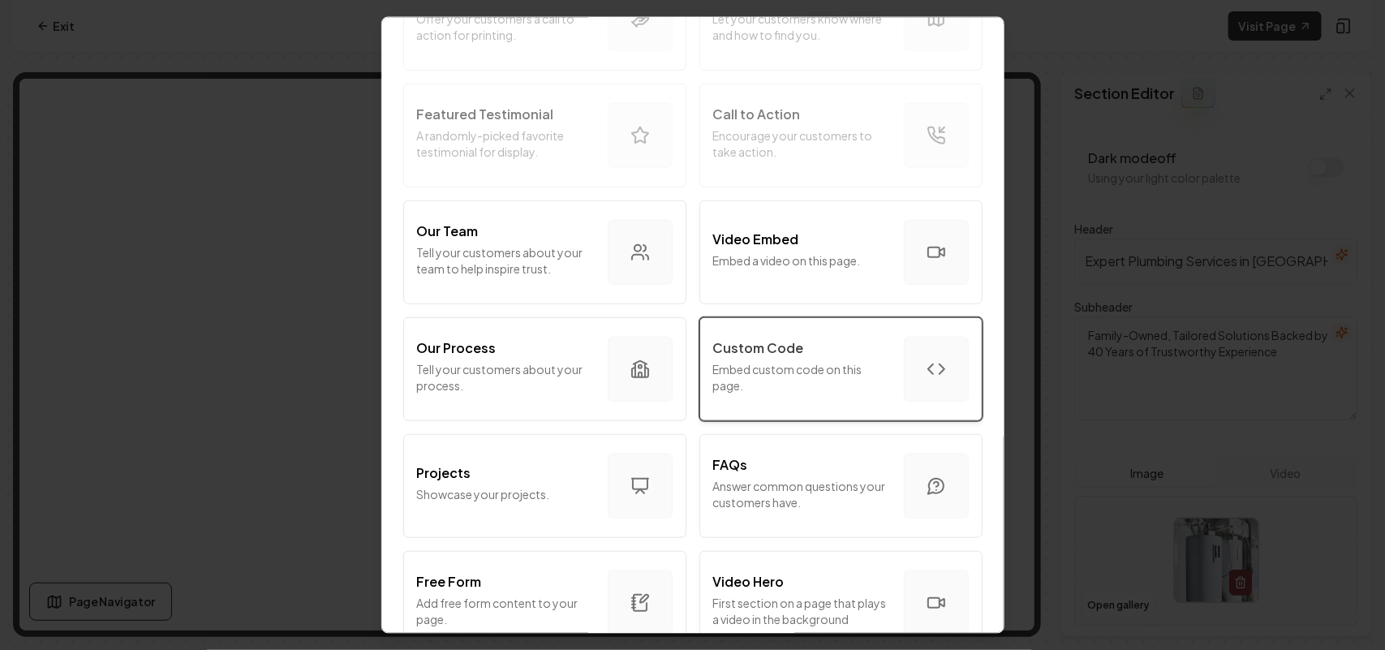
click at [809, 343] on div "Custom Code" at bounding box center [802, 346] width 178 height 19
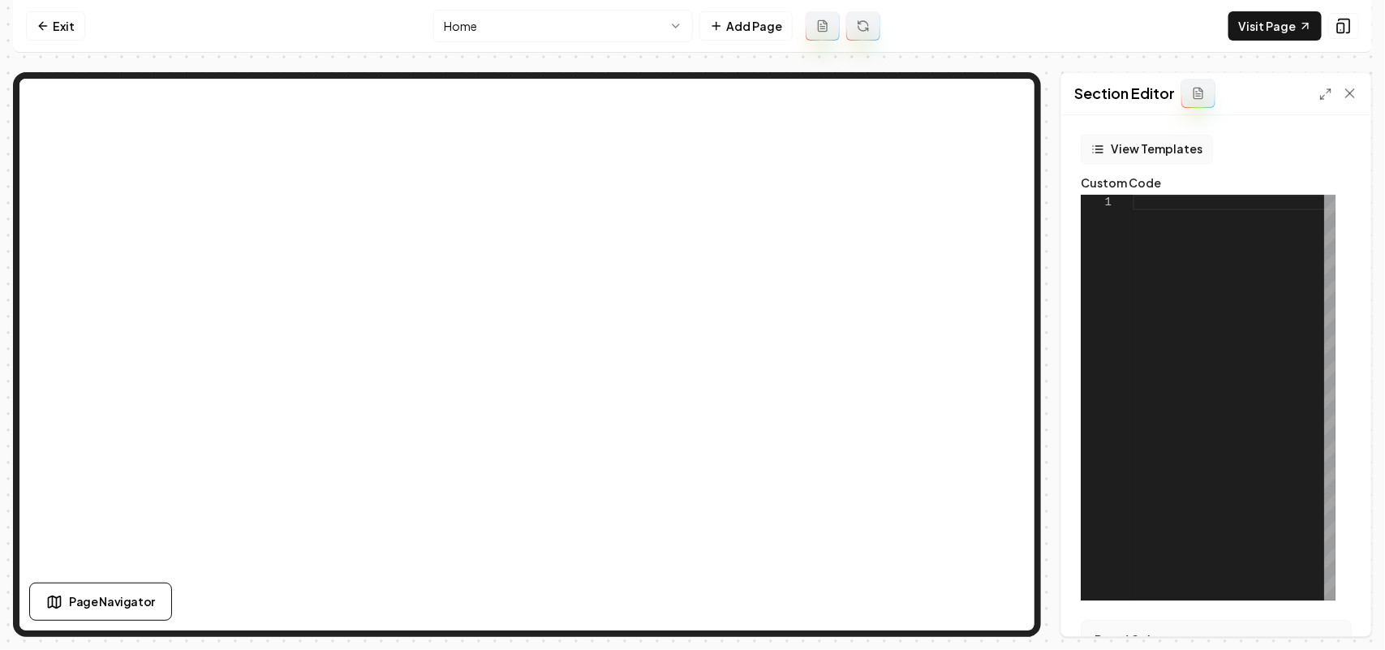
click at [1146, 152] on button "View Templates" at bounding box center [1146, 149] width 132 height 29
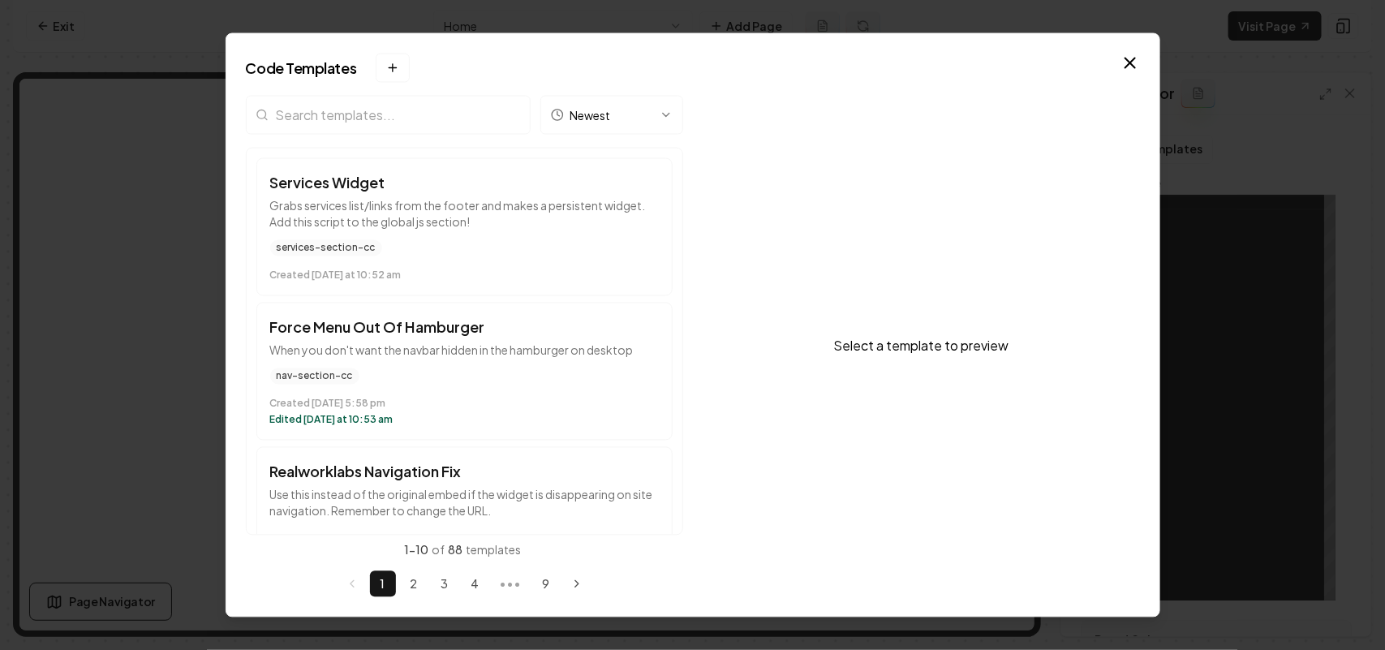
click at [390, 144] on div "Newest" at bounding box center [464, 121] width 437 height 52
click at [375, 118] on input "search" at bounding box center [388, 114] width 285 height 39
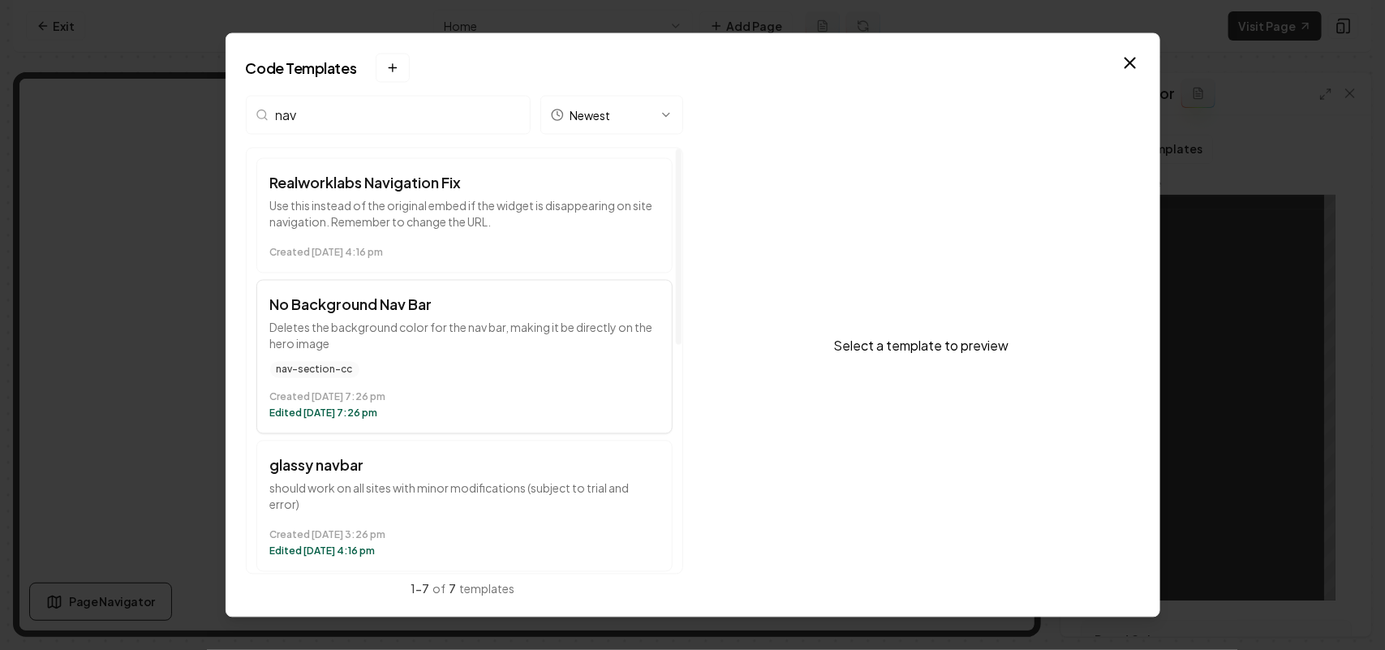
type input "nav"
click at [459, 384] on div "Created August 20 at 7:26 pm Edited August 20 at 7:26 pm" at bounding box center [464, 402] width 389 height 36
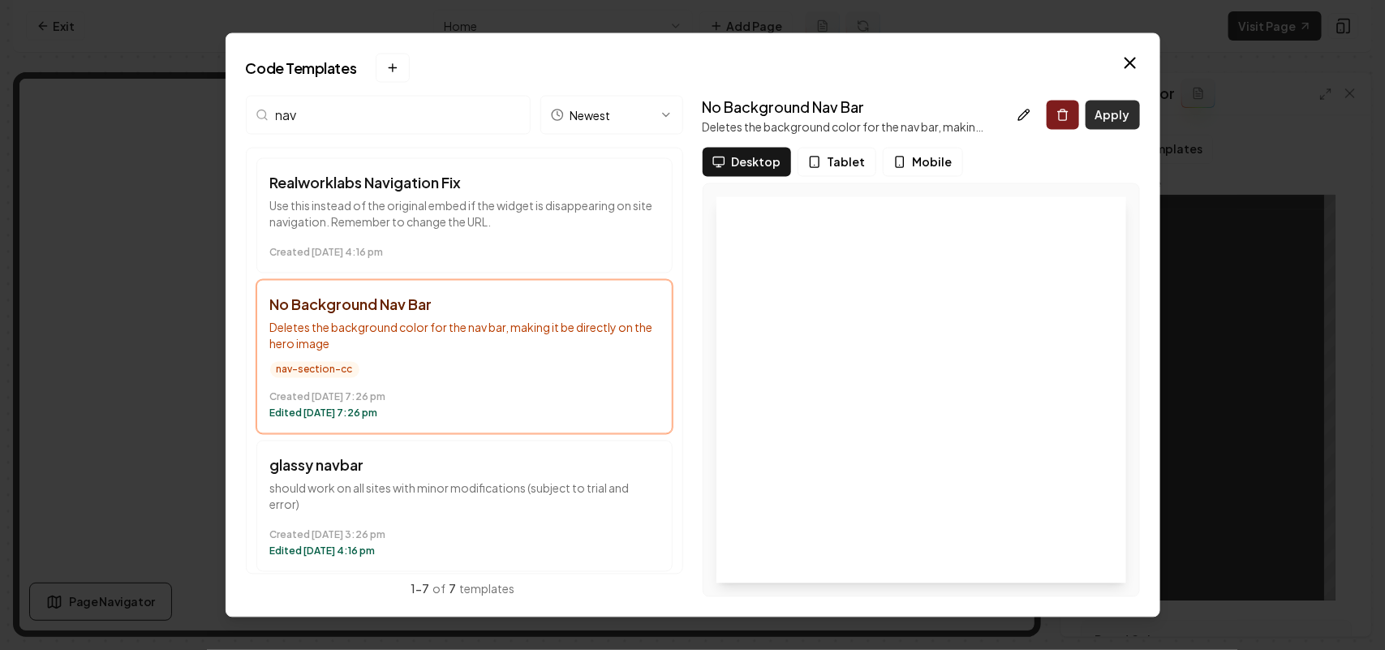
click at [1116, 111] on button "Apply" at bounding box center [1112, 114] width 54 height 29
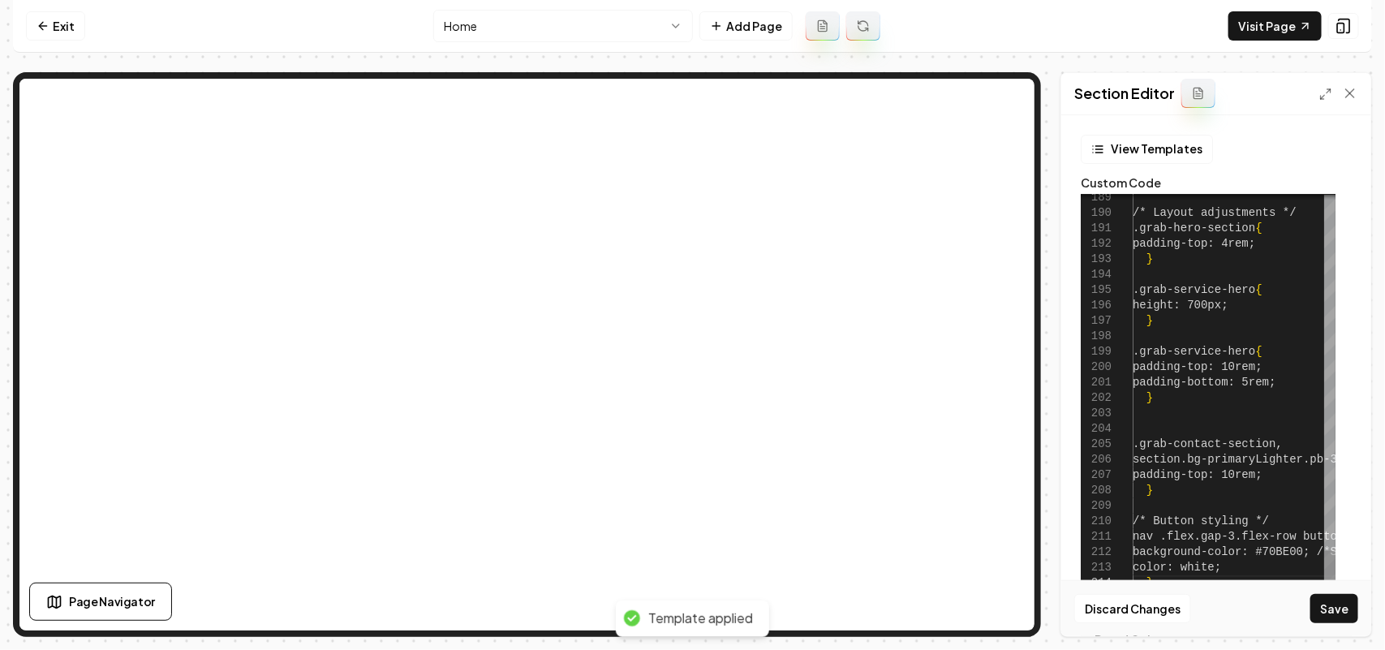
type textarea "**********"
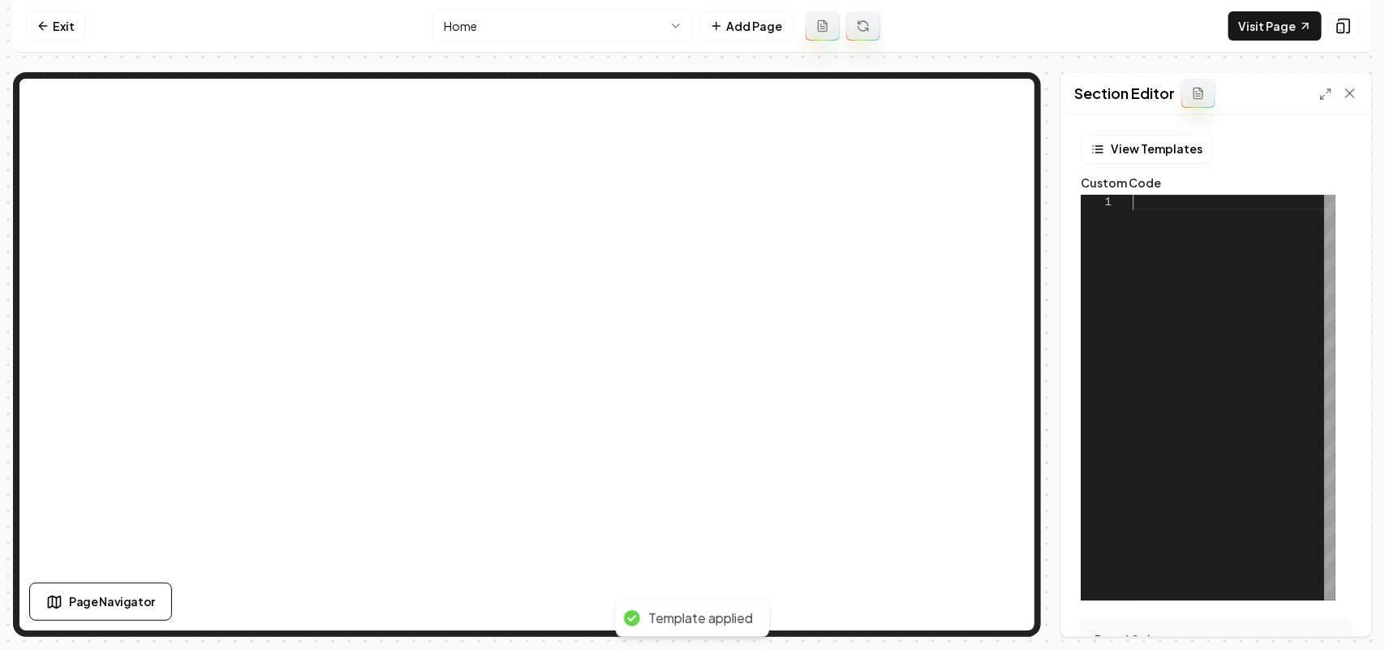
scroll to position [0, 0]
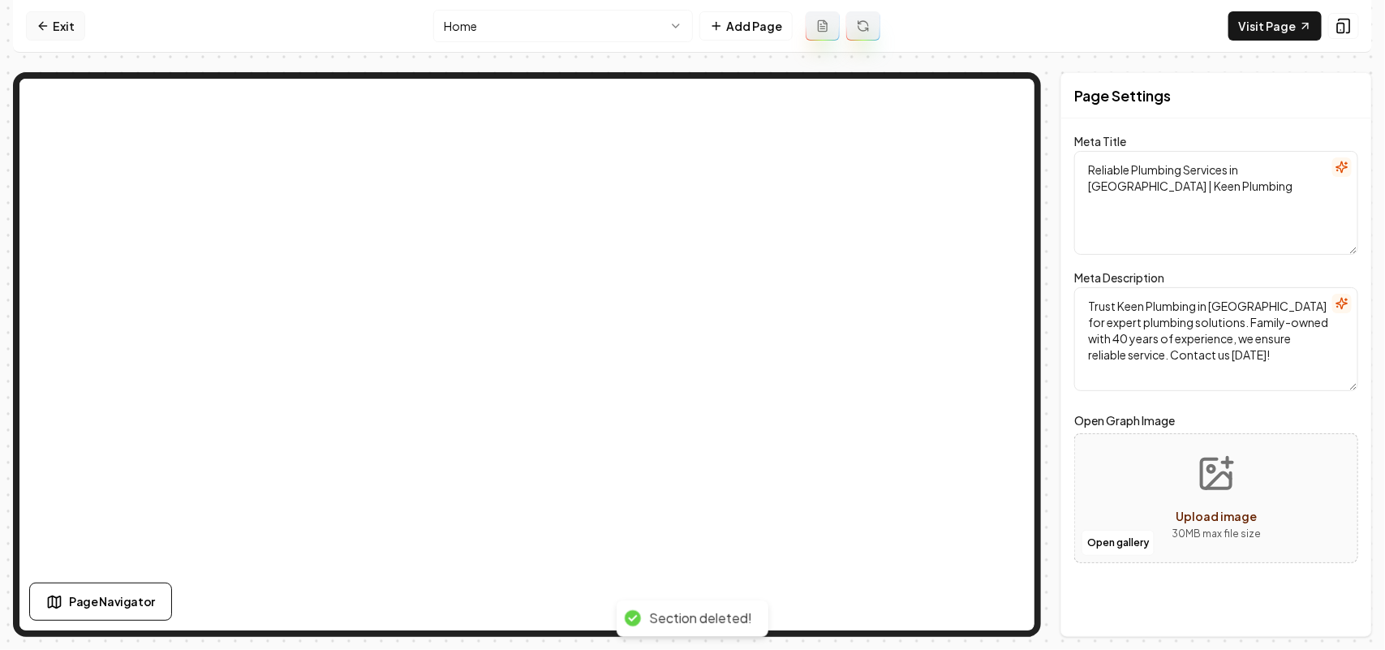
click at [46, 20] on icon at bounding box center [43, 25] width 13 height 13
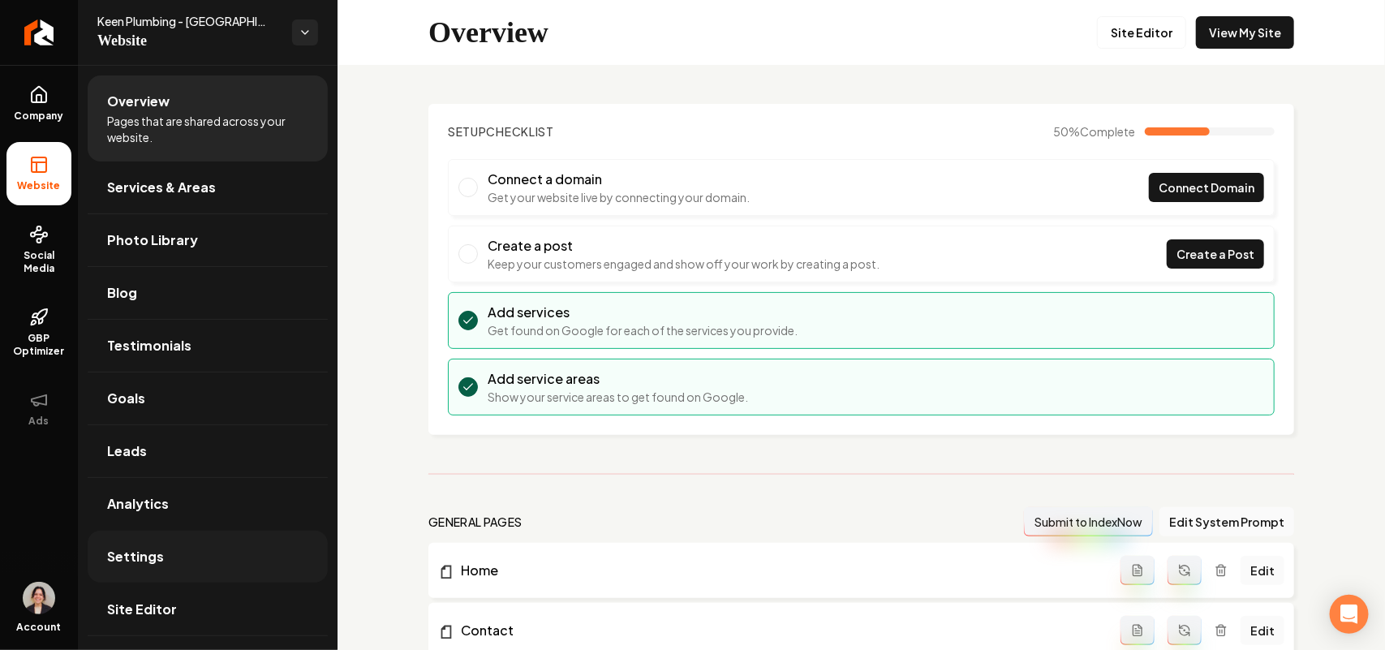
click at [148, 560] on span "Settings" at bounding box center [135, 556] width 57 height 19
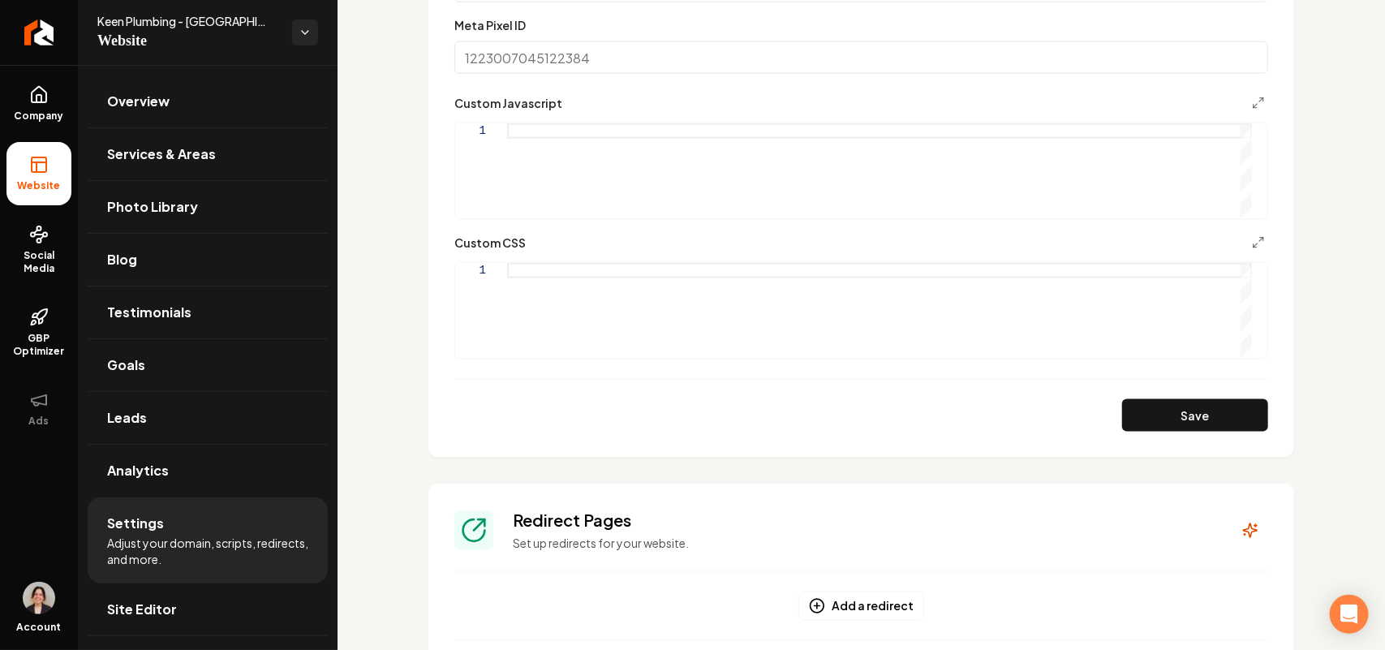
scroll to position [913, 0]
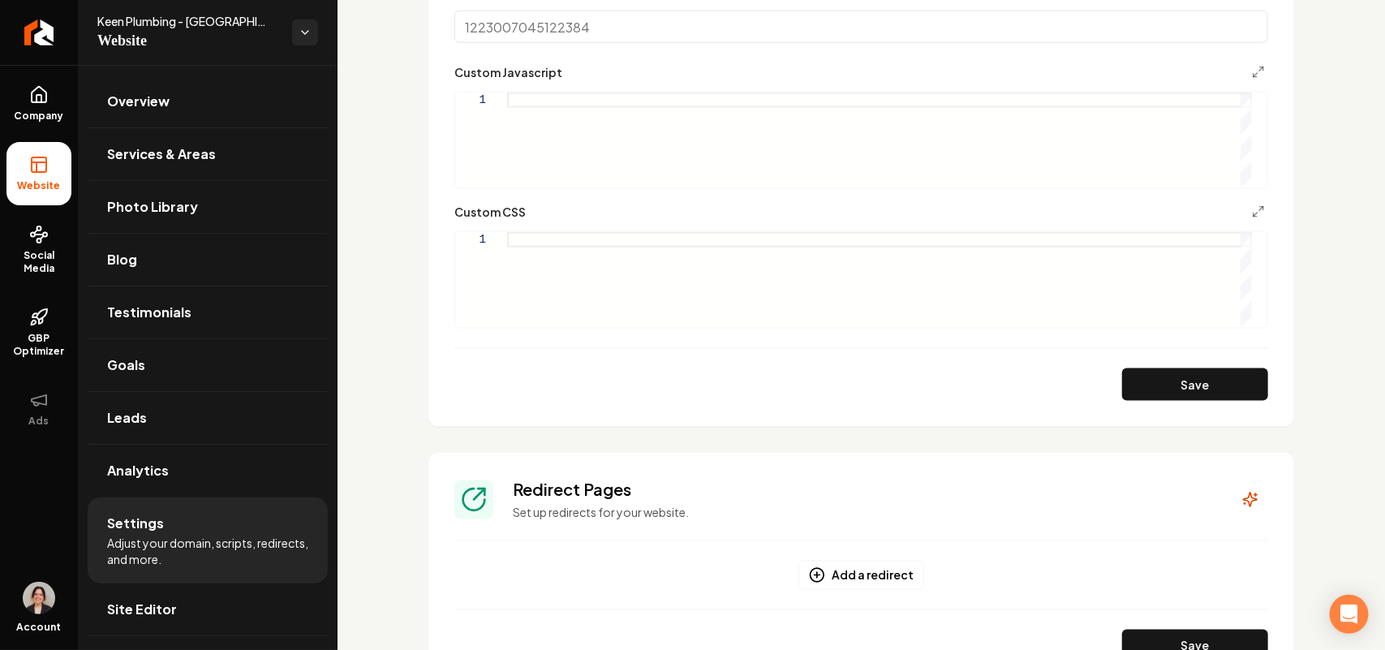
drag, startPoint x: 702, startPoint y: 308, endPoint x: 1152, endPoint y: 264, distance: 451.6
click at [704, 304] on div "Main content area" at bounding box center [879, 279] width 745 height 95
type textarea "**********"
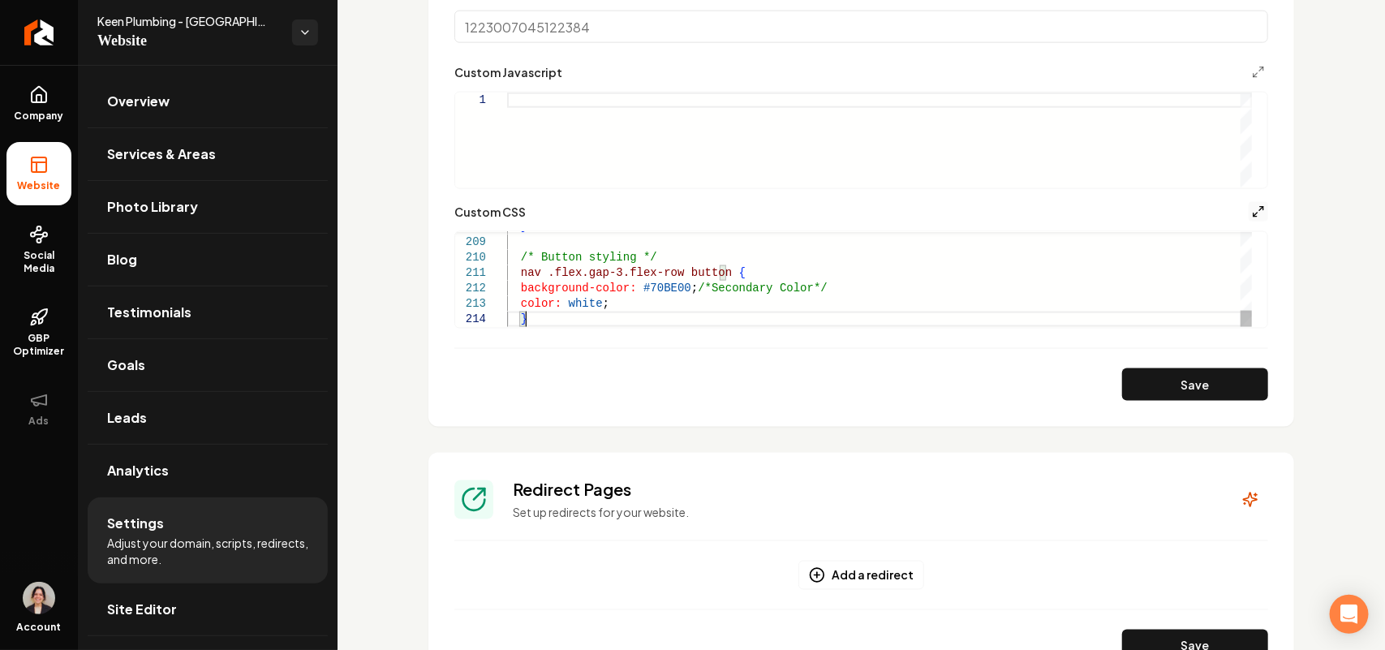
click at [1253, 216] on polyline "Main content area" at bounding box center [1254, 214] width 3 height 3
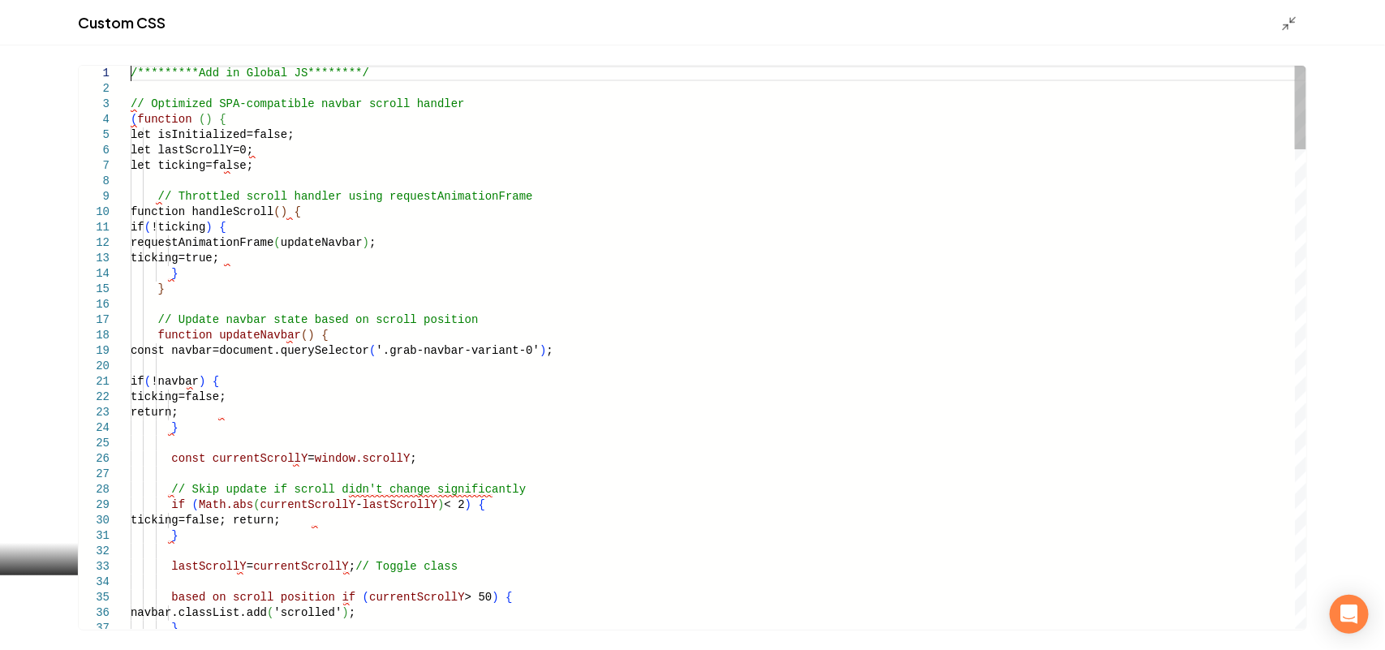
scroll to position [0, 0]
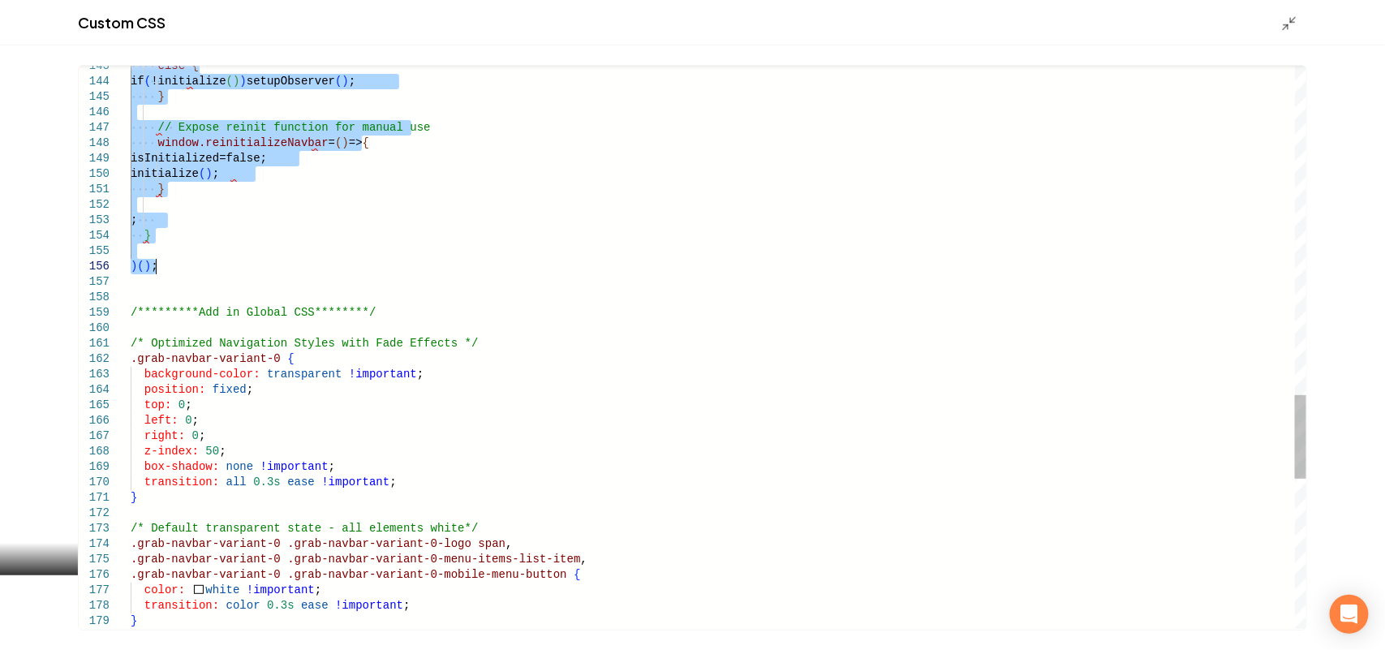
drag, startPoint x: 132, startPoint y: 71, endPoint x: 187, endPoint y: 273, distance: 209.2
type textarea "**********"
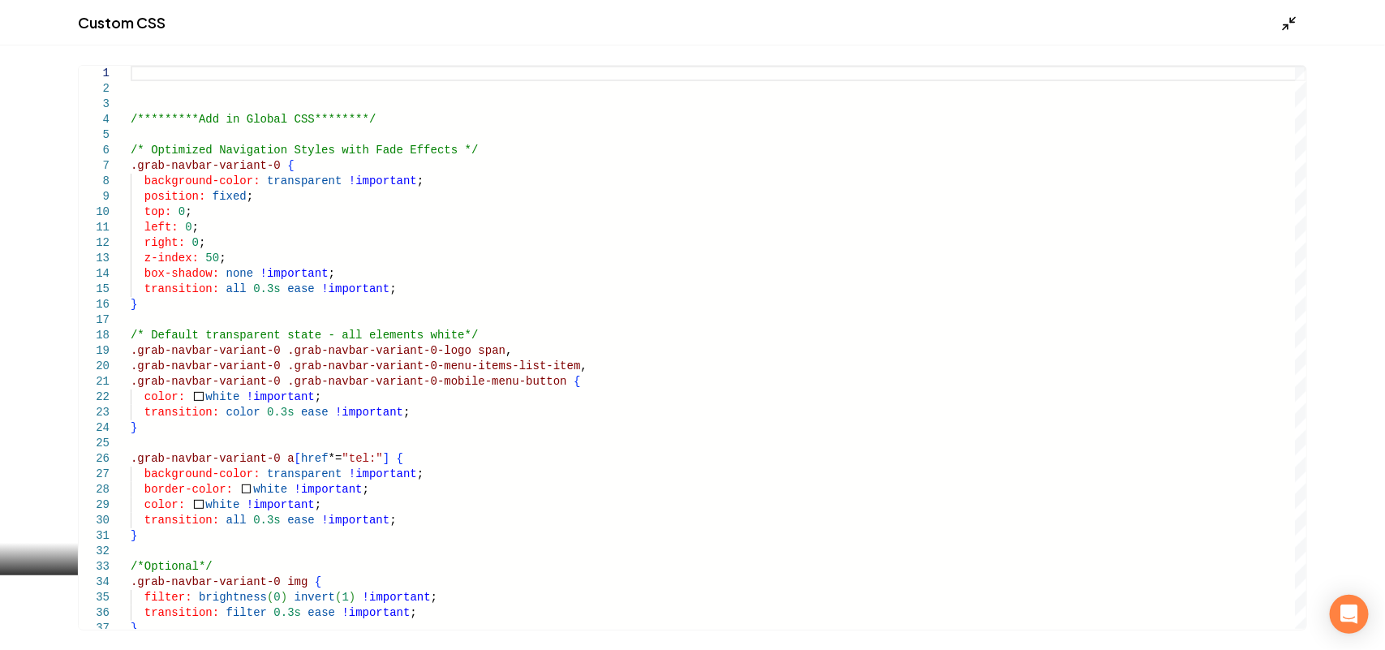
click at [1294, 25] on icon "Main content area" at bounding box center [1289, 23] width 16 height 16
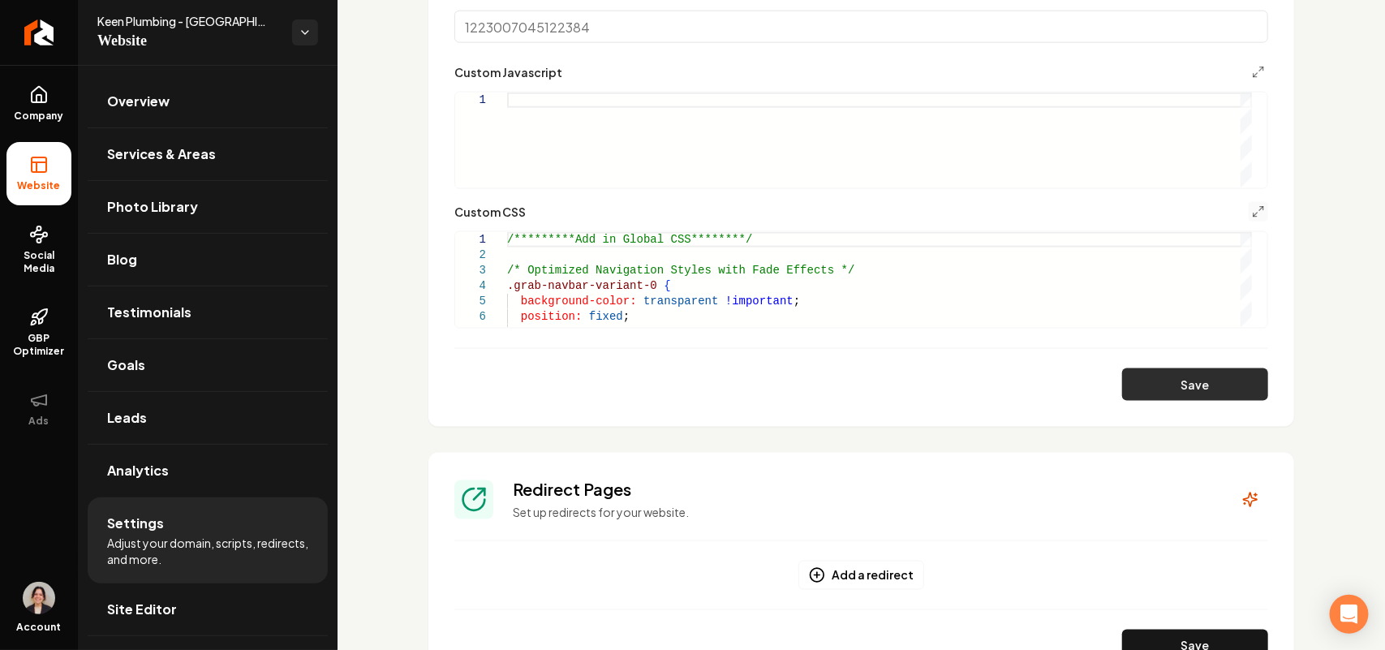
click at [1175, 388] on button "Save" at bounding box center [1195, 384] width 146 height 32
click at [856, 122] on div "Main content area" at bounding box center [879, 139] width 745 height 95
click at [1166, 389] on button "Save" at bounding box center [1195, 384] width 146 height 32
type textarea "* ***** * ****"
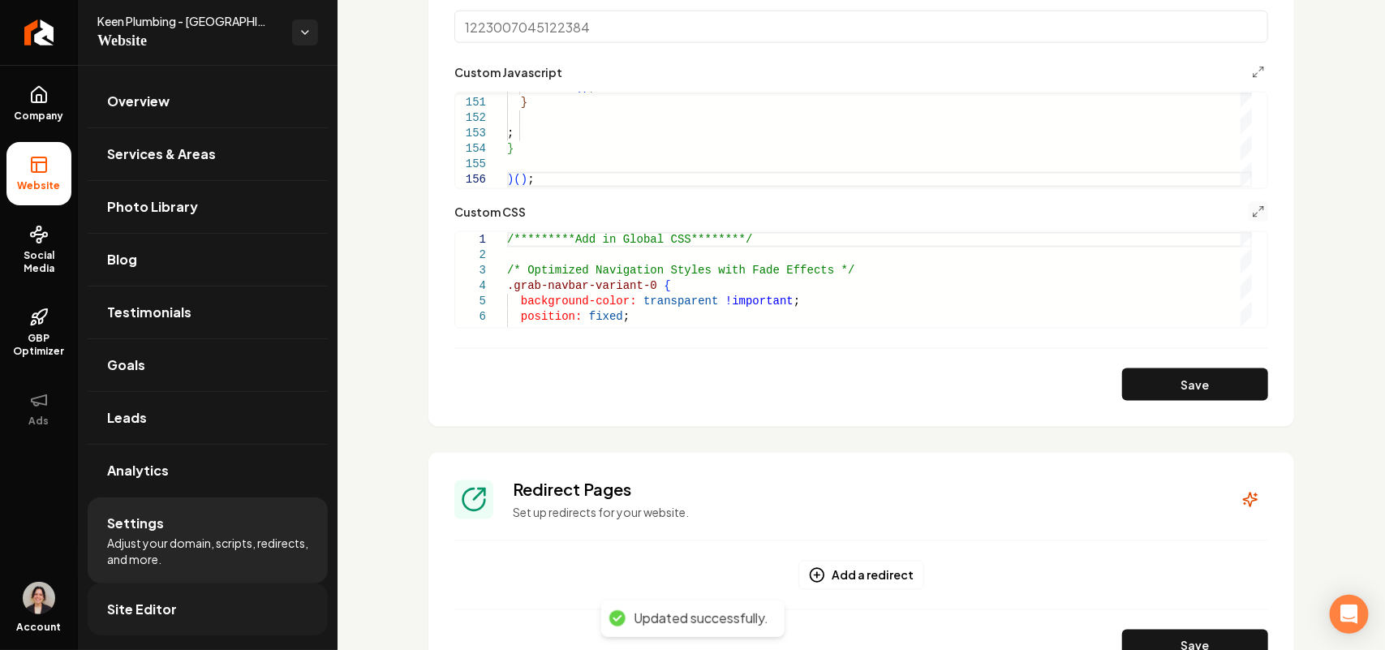
click at [169, 625] on link "Site Editor" at bounding box center [208, 609] width 240 height 52
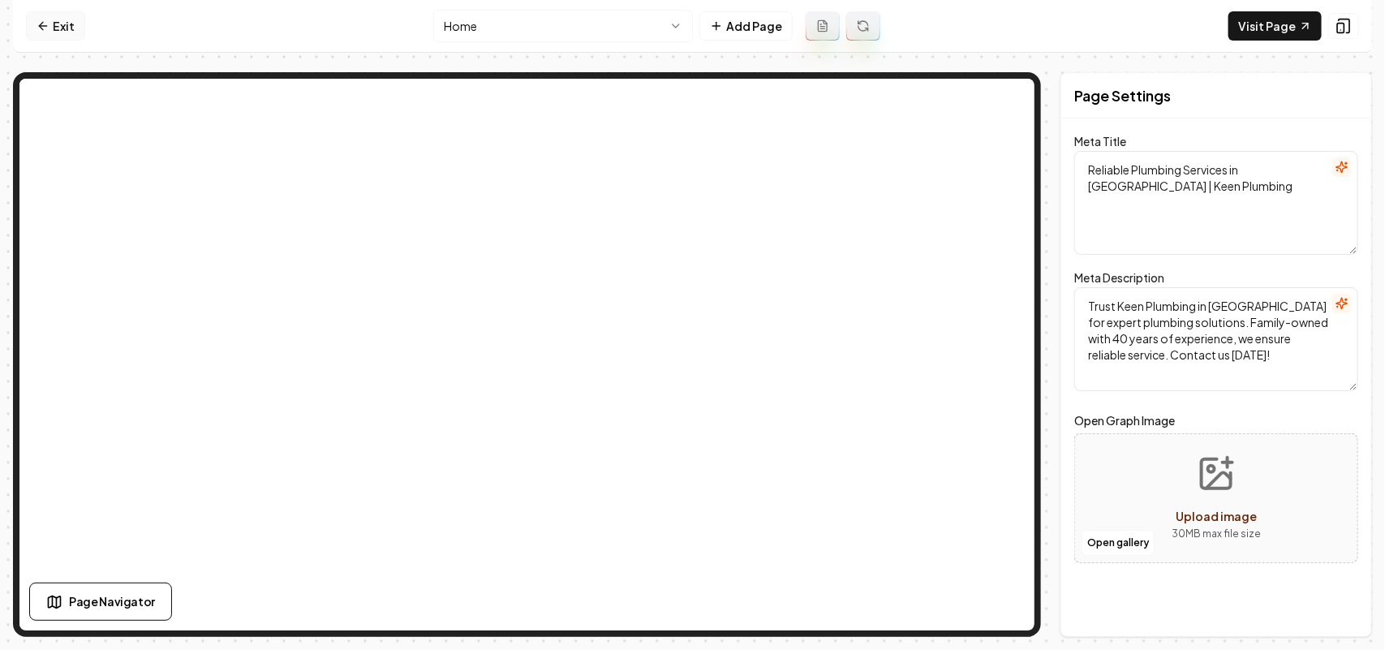
click at [78, 19] on link "Exit" at bounding box center [55, 25] width 59 height 29
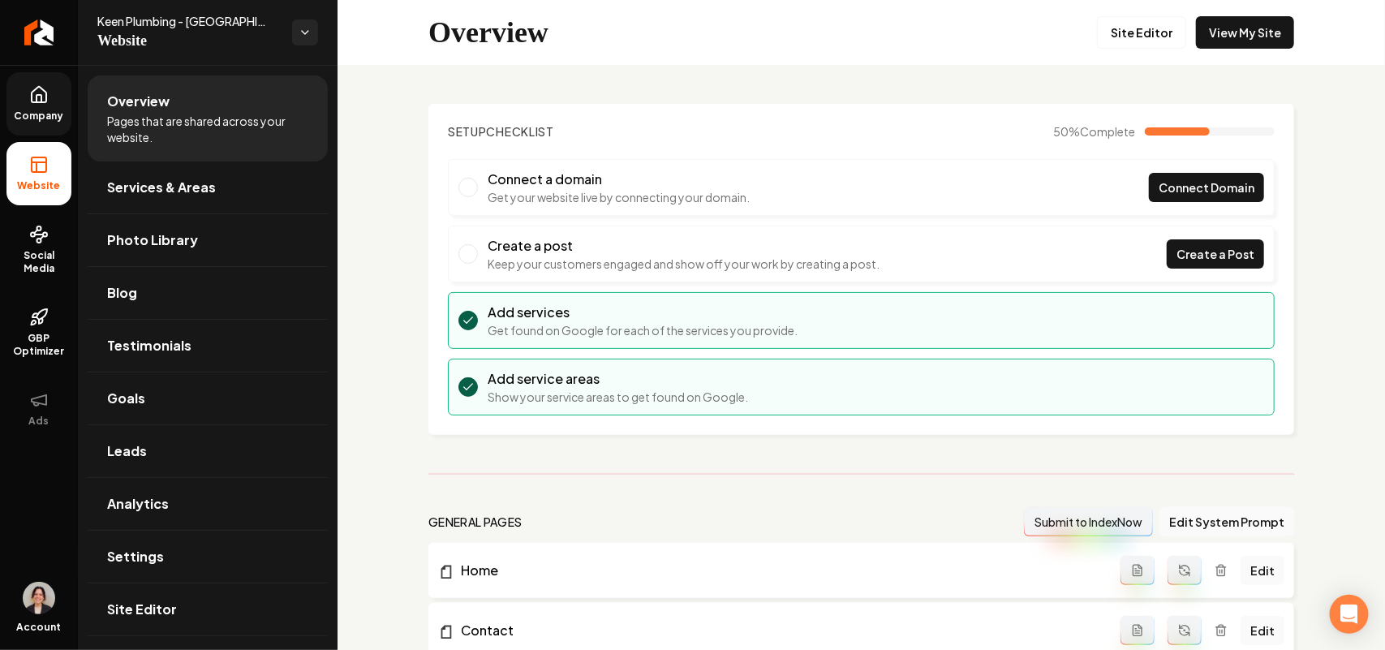
click at [45, 122] on link "Company" at bounding box center [38, 103] width 65 height 63
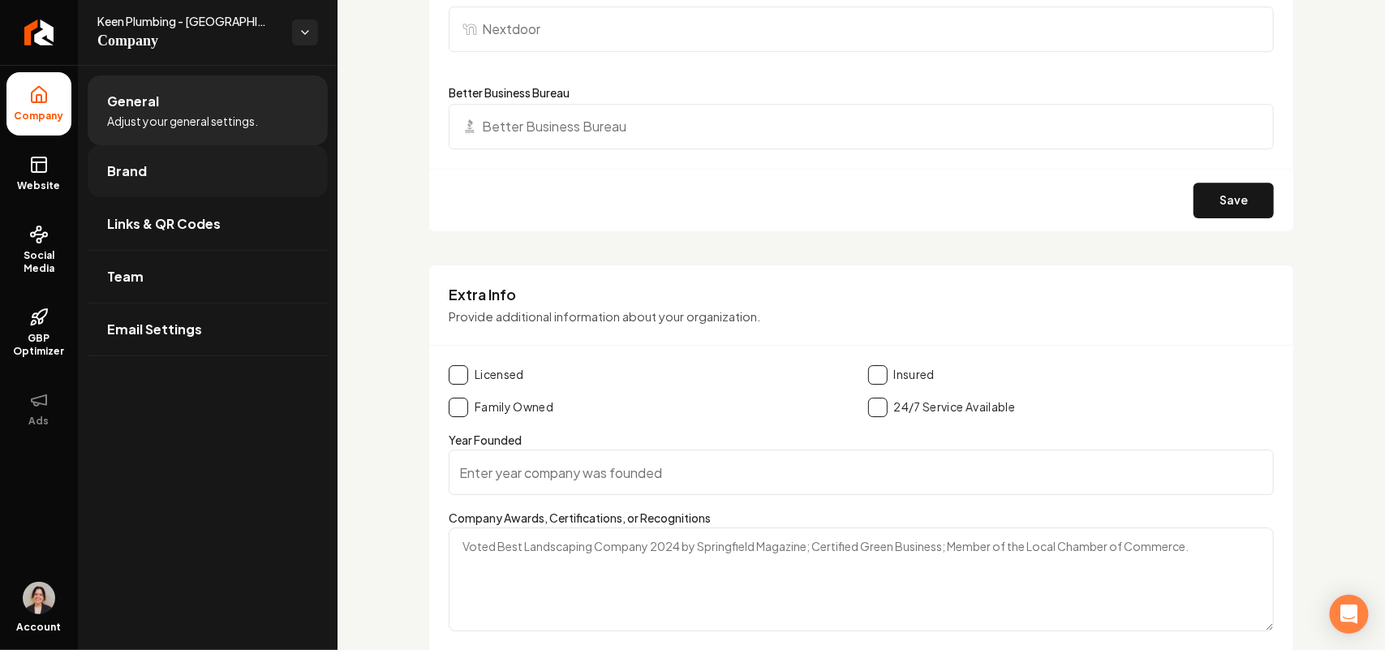
click at [177, 176] on link "Brand" at bounding box center [208, 171] width 240 height 52
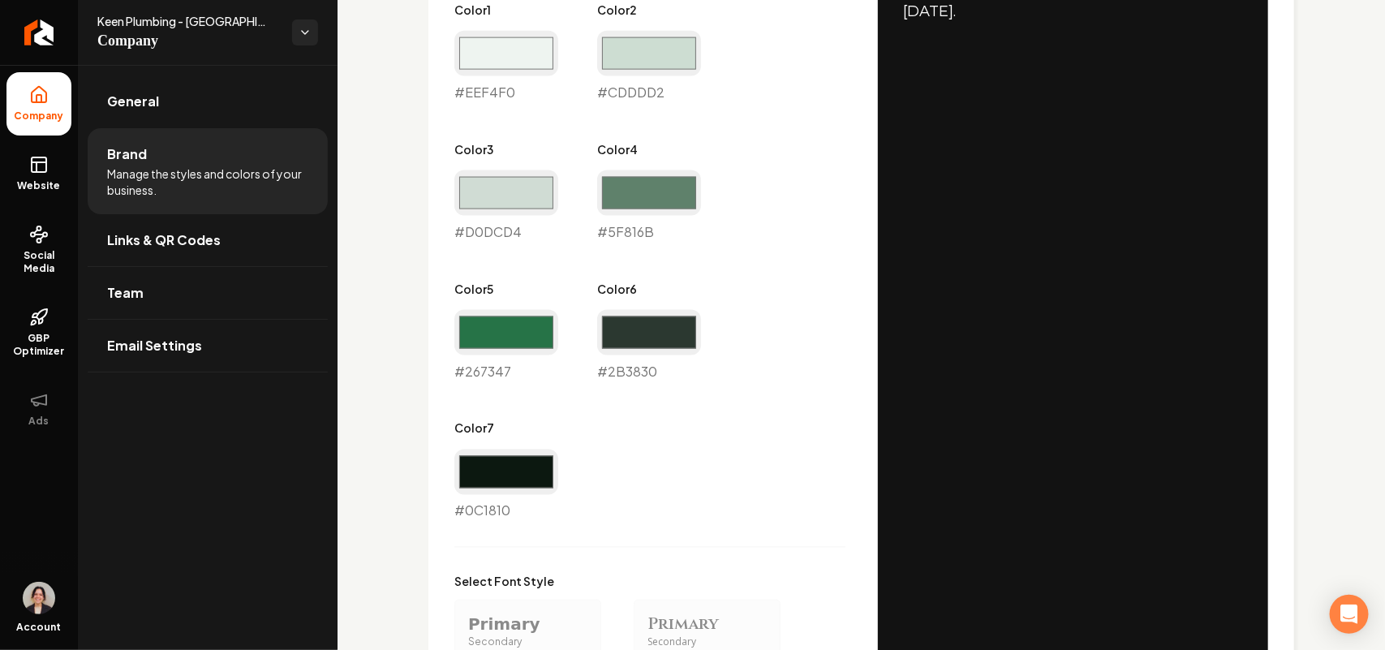
scroll to position [858, 0]
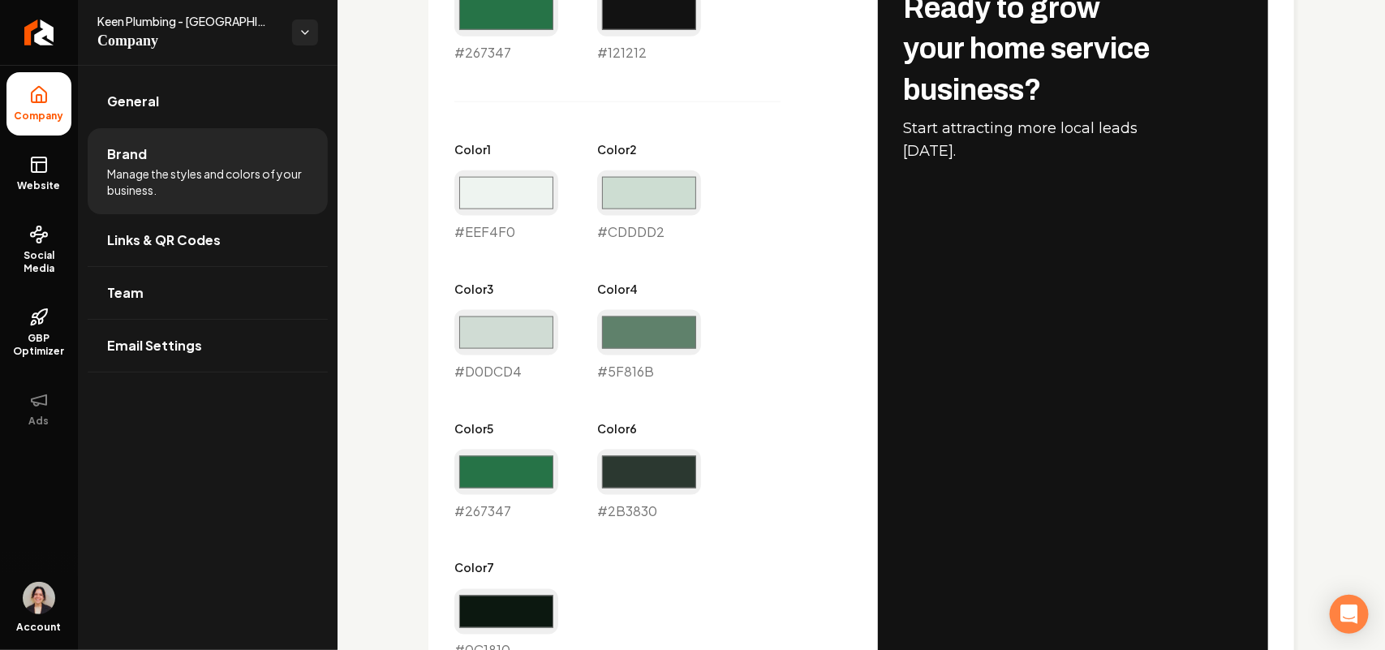
click at [470, 47] on div "#267347 #267347" at bounding box center [506, 26] width 104 height 71
copy div "#267347"
click at [32, 170] on icon at bounding box center [38, 164] width 19 height 19
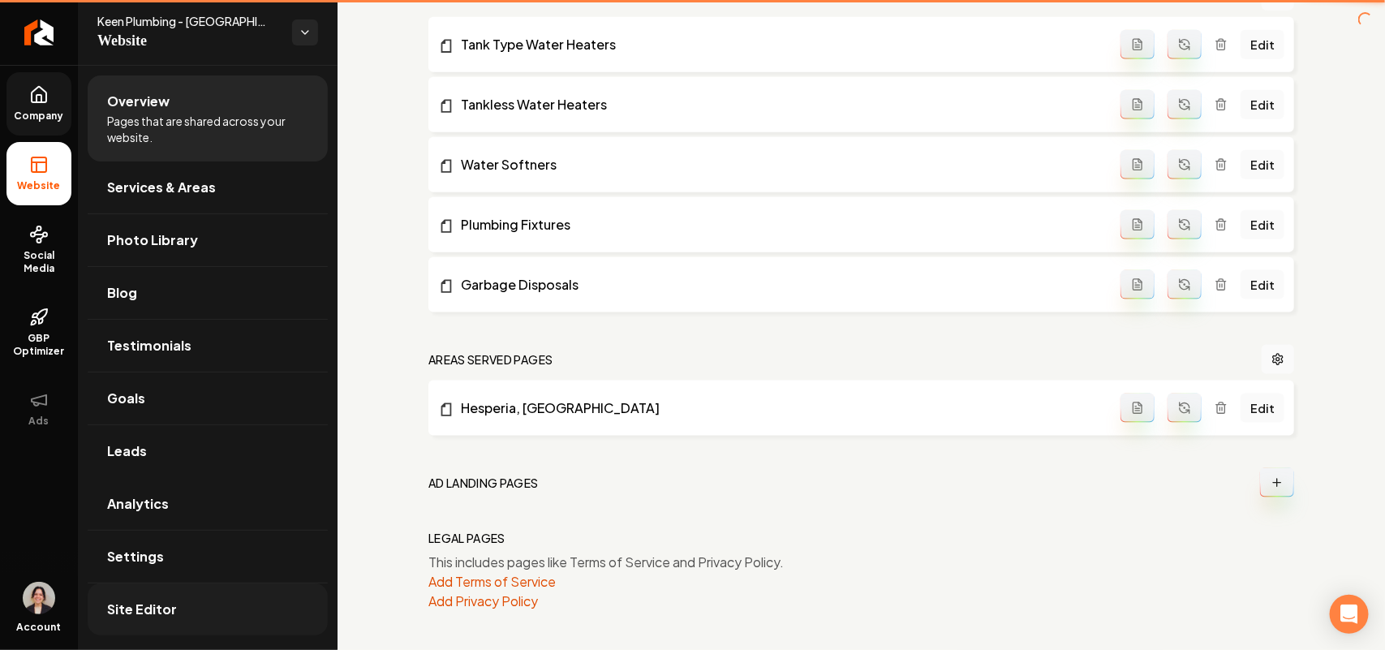
scroll to position [771, 0]
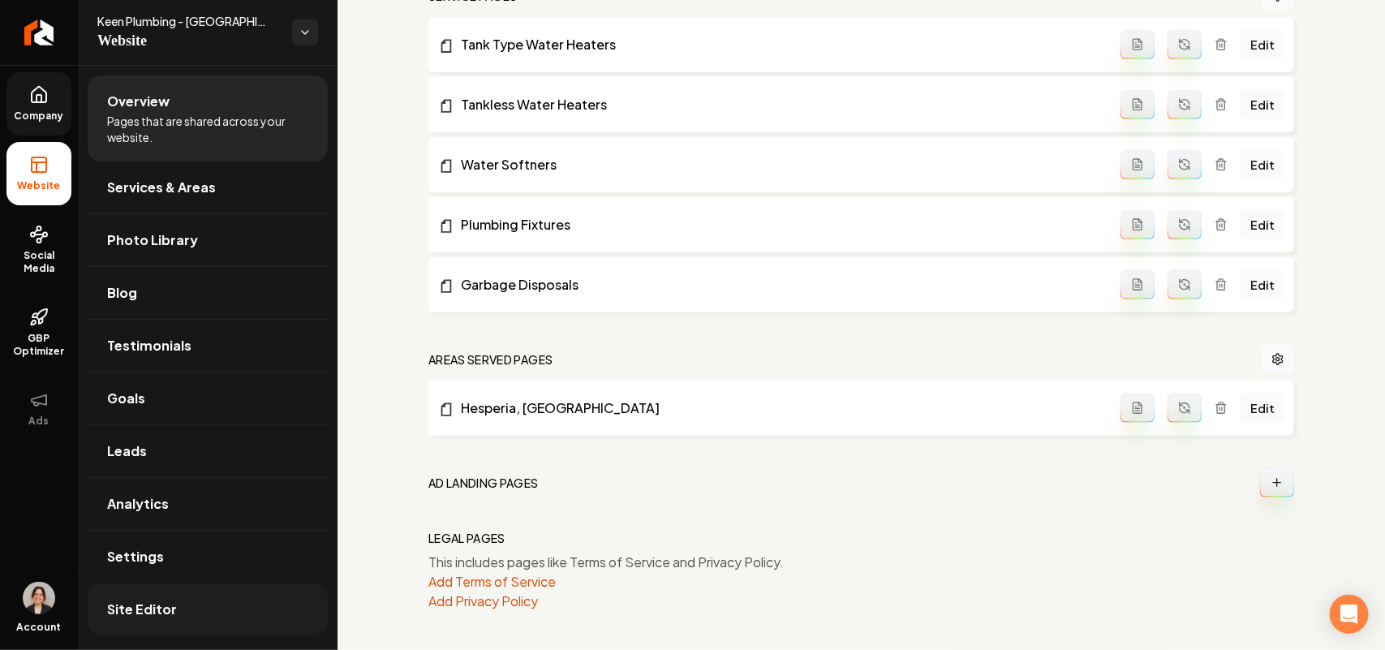
click at [169, 585] on link "Site Editor" at bounding box center [208, 609] width 240 height 52
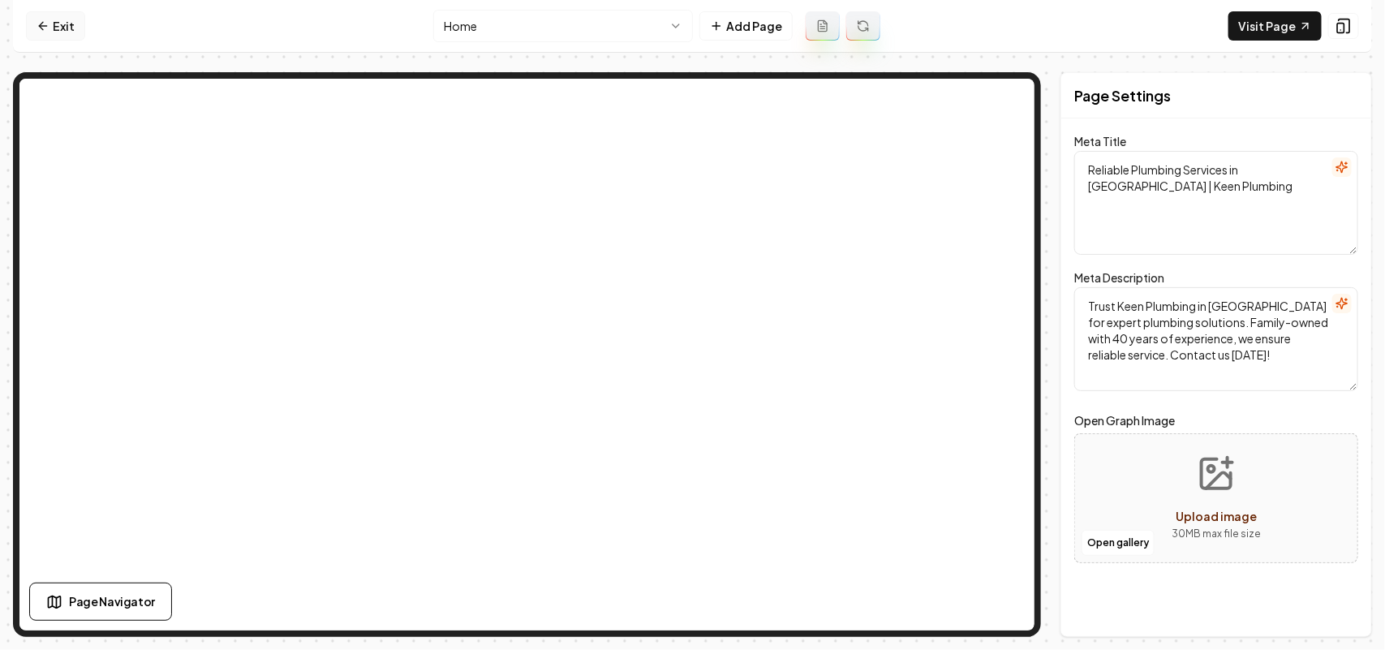
click at [51, 37] on link "Exit" at bounding box center [55, 25] width 59 height 29
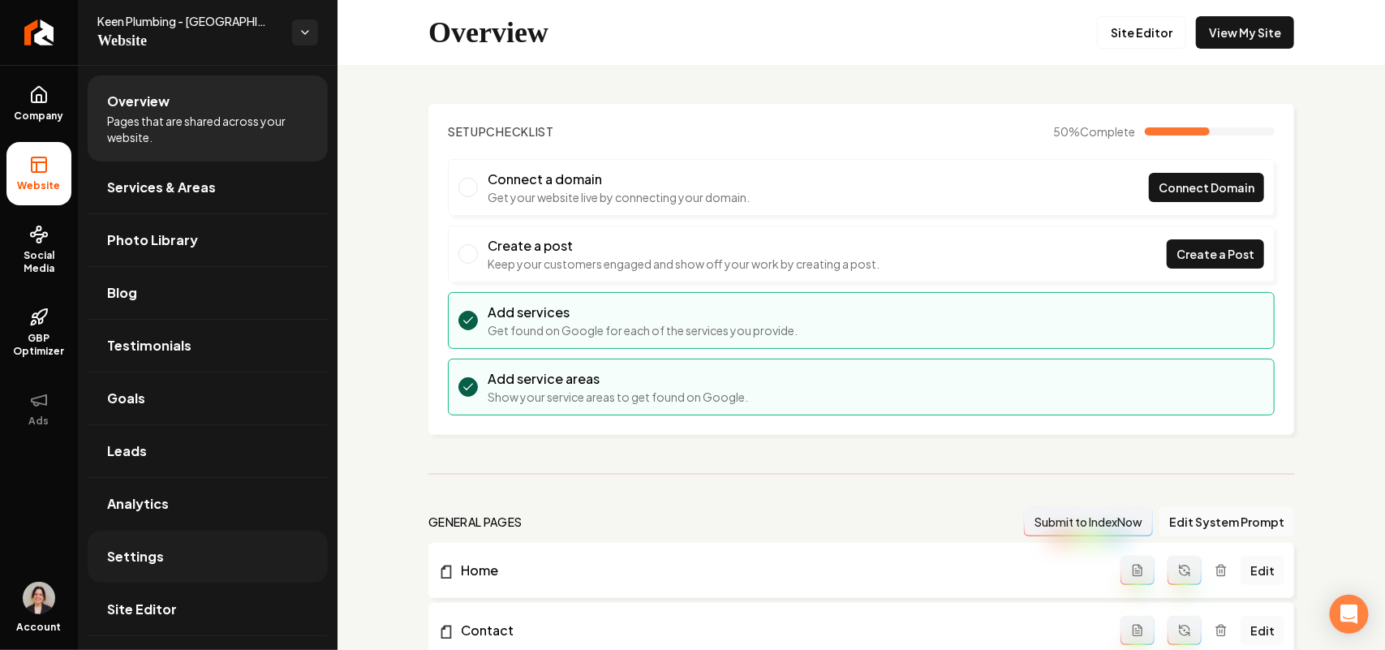
drag, startPoint x: 167, startPoint y: 557, endPoint x: 187, endPoint y: 546, distance: 22.5
click at [166, 556] on link "Settings" at bounding box center [208, 556] width 240 height 52
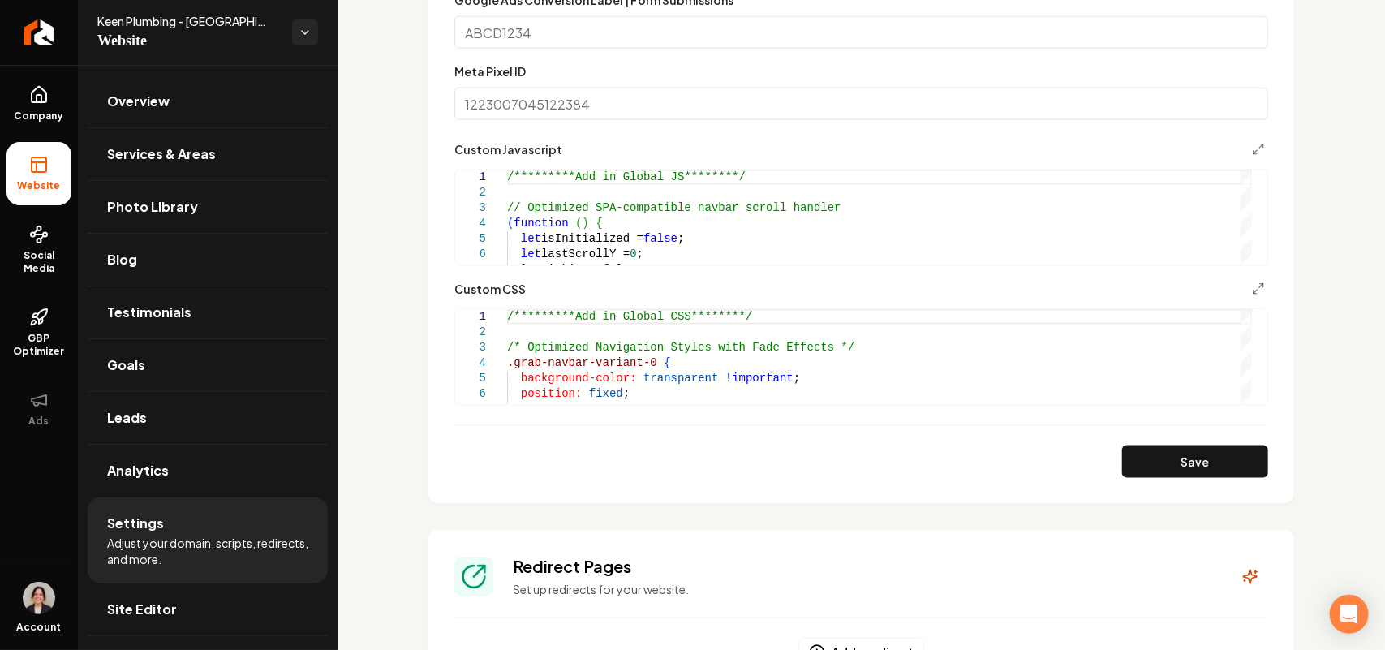
scroll to position [1115, 0]
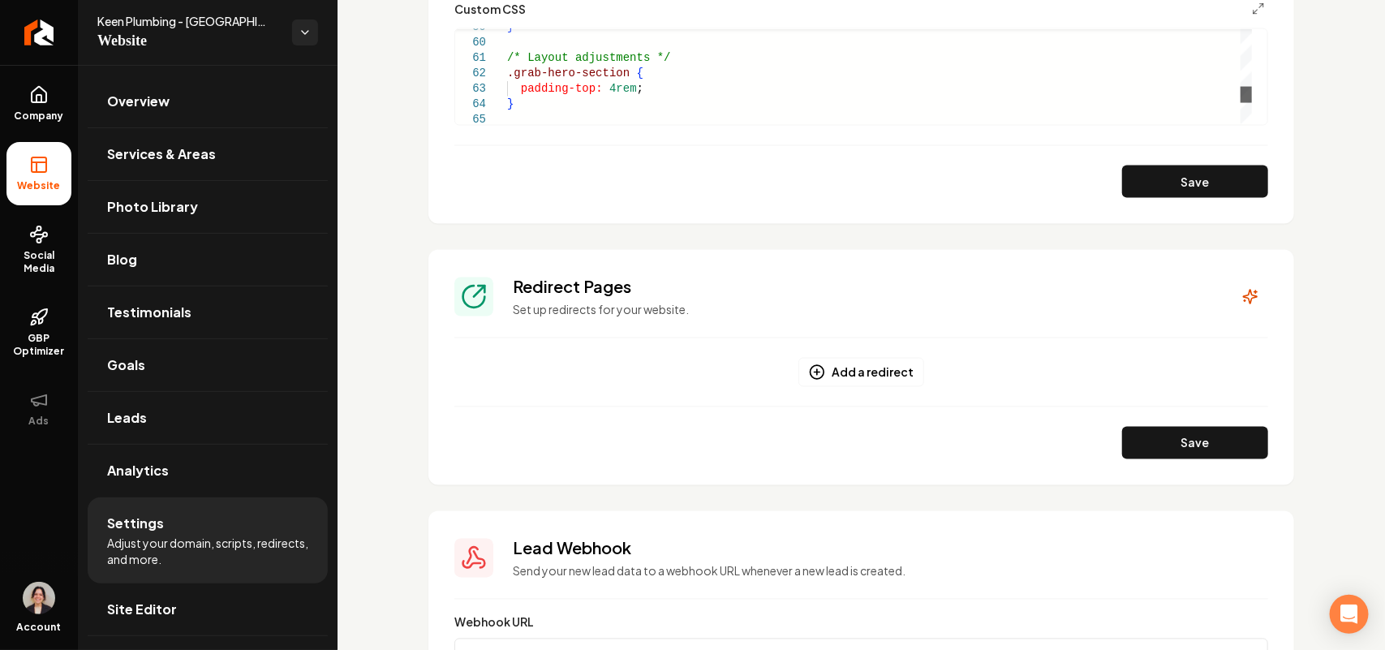
click at [1252, 103] on div "Main content area" at bounding box center [1245, 95] width 11 height 16
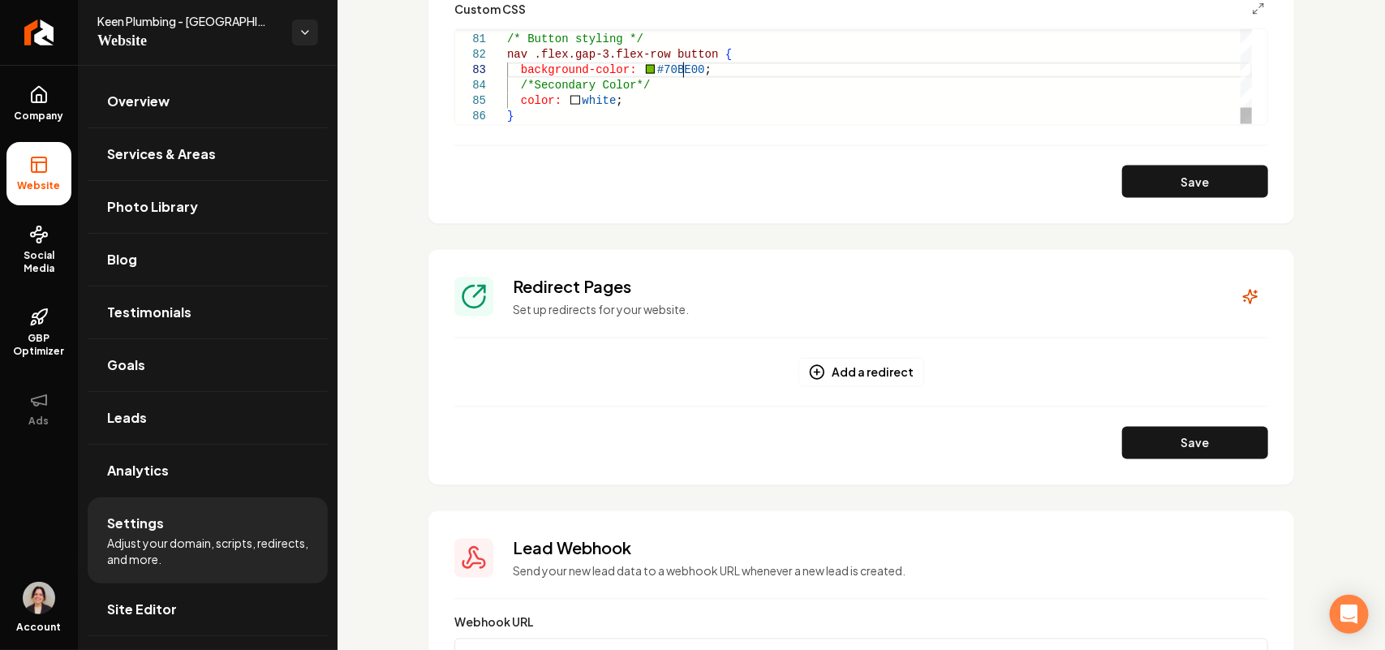
type textarea "**********"
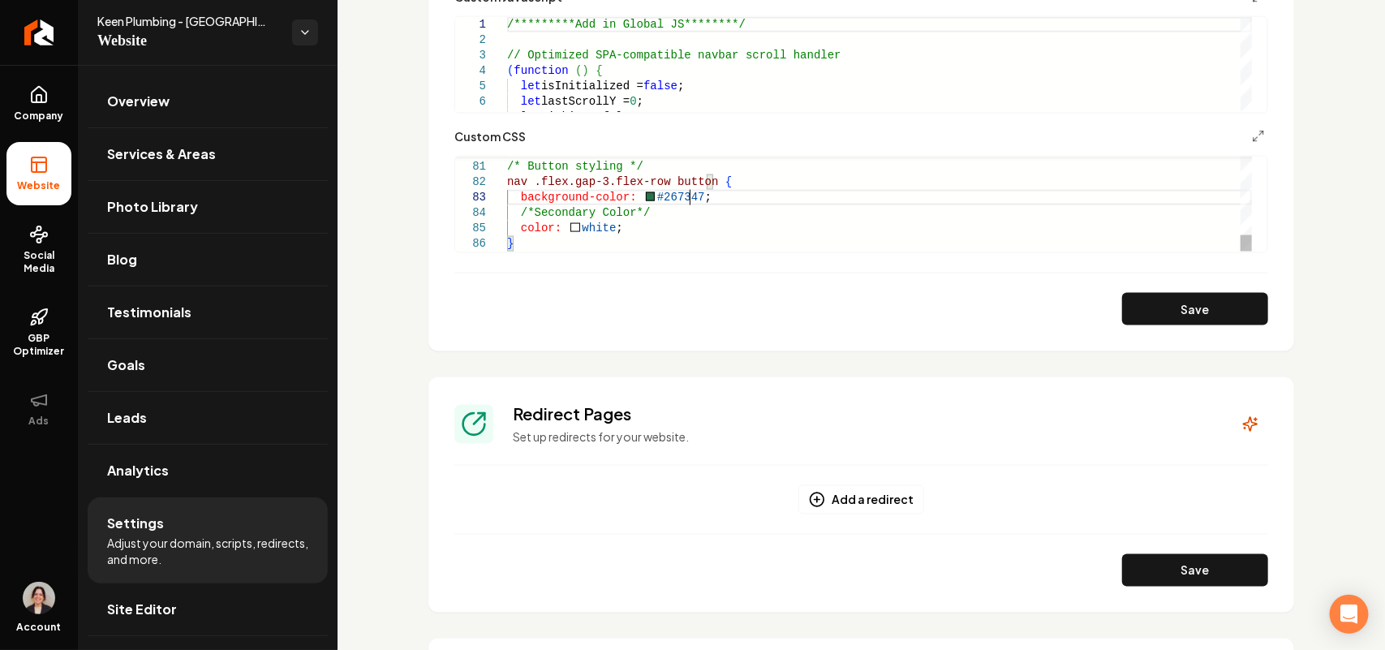
scroll to position [811, 0]
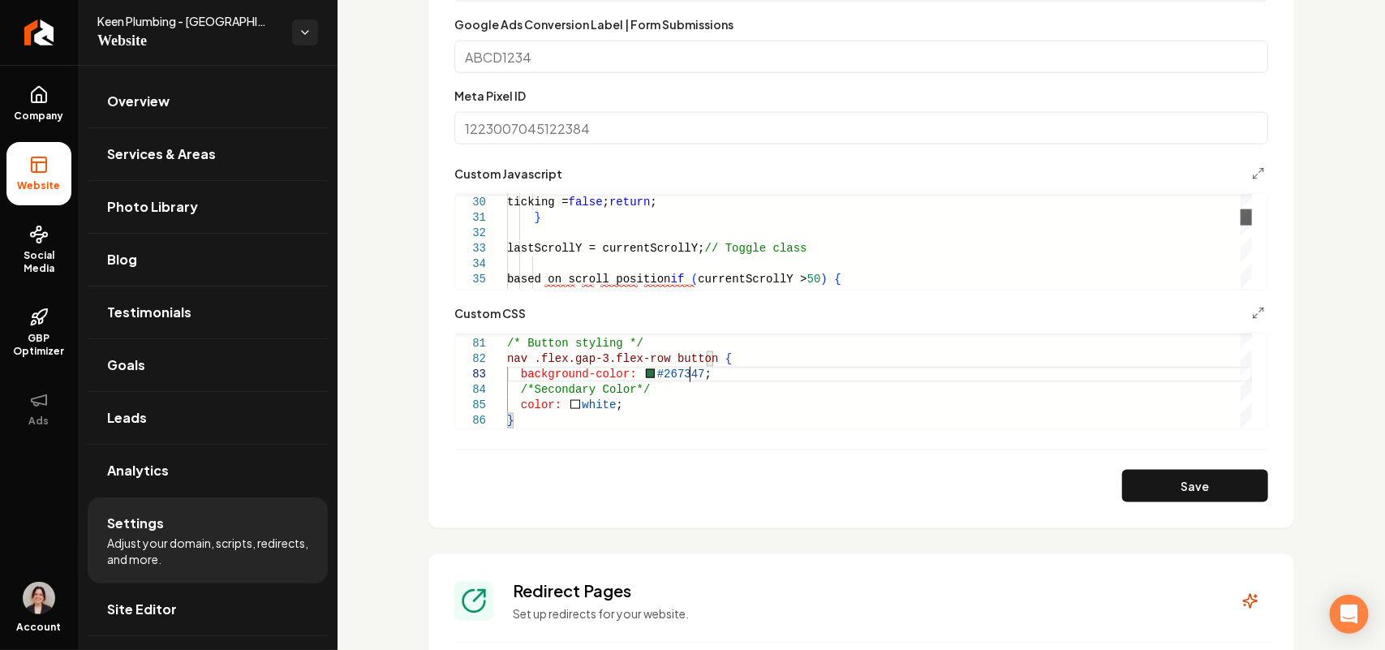
click at [1252, 217] on div "Main content area" at bounding box center [1245, 217] width 11 height 16
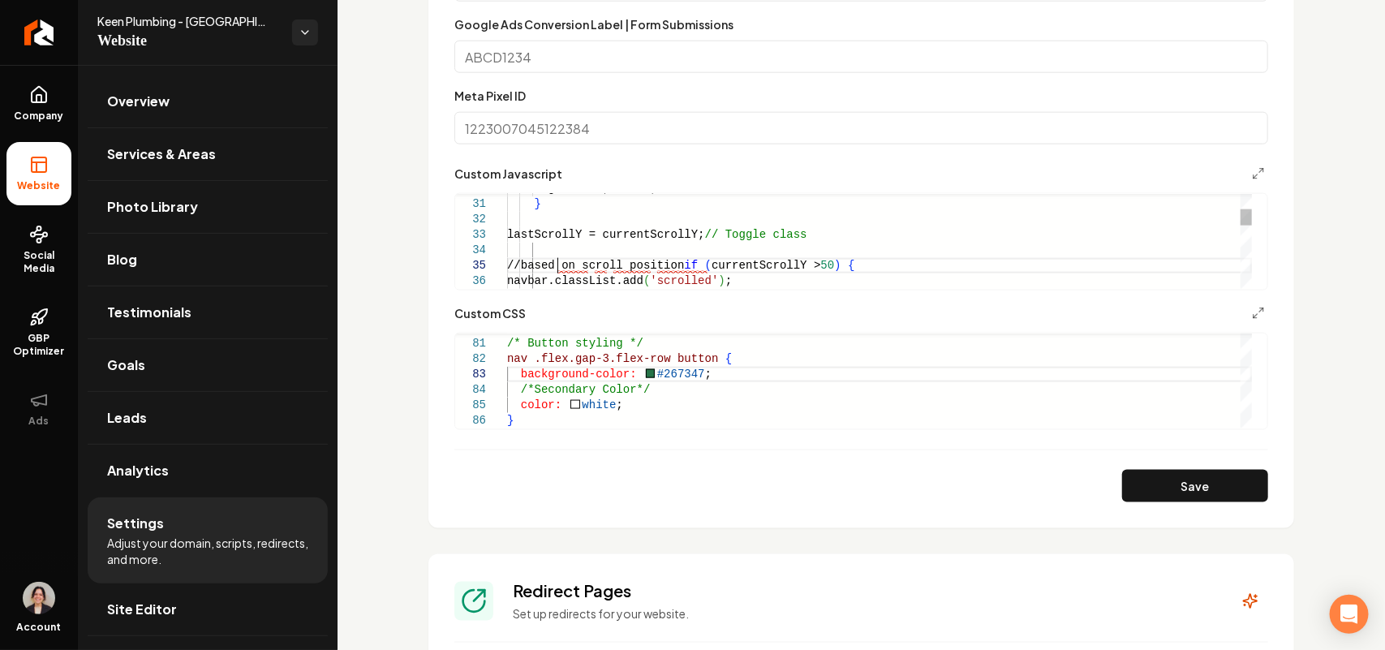
scroll to position [62, 49]
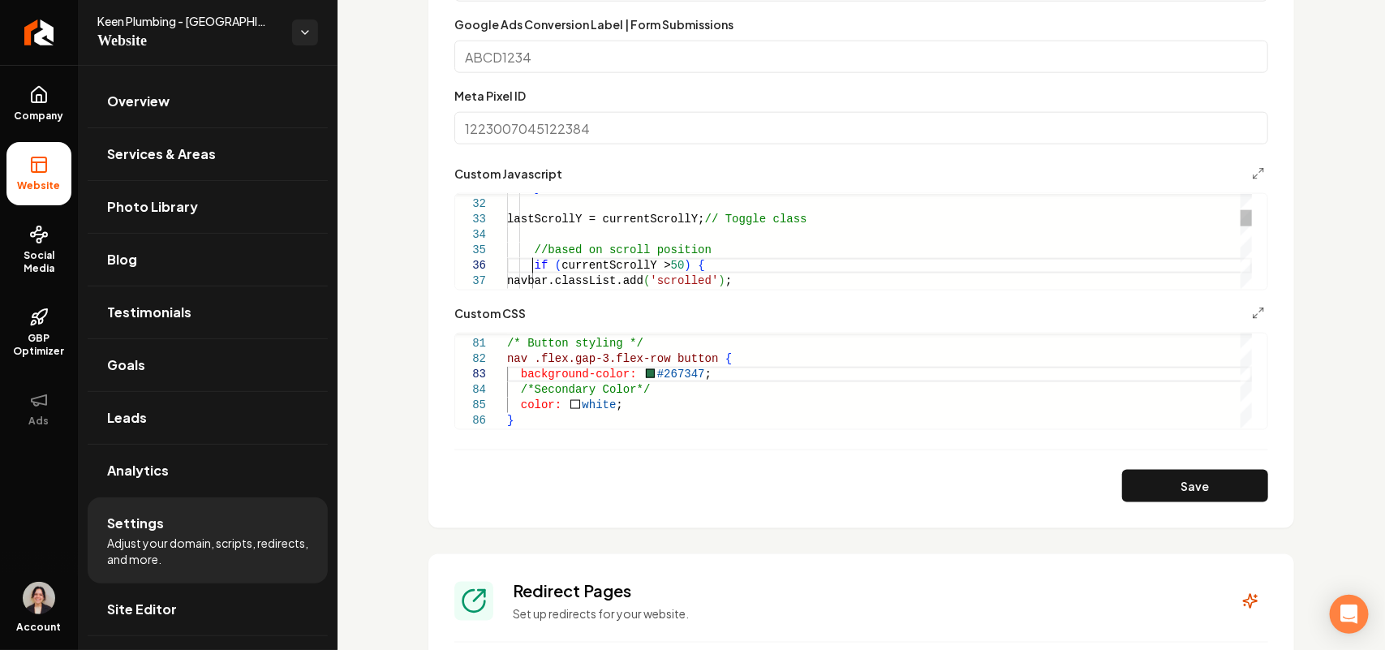
scroll to position [78, 37]
type textarea "**********"
click at [1209, 489] on button "Save" at bounding box center [1195, 486] width 146 height 32
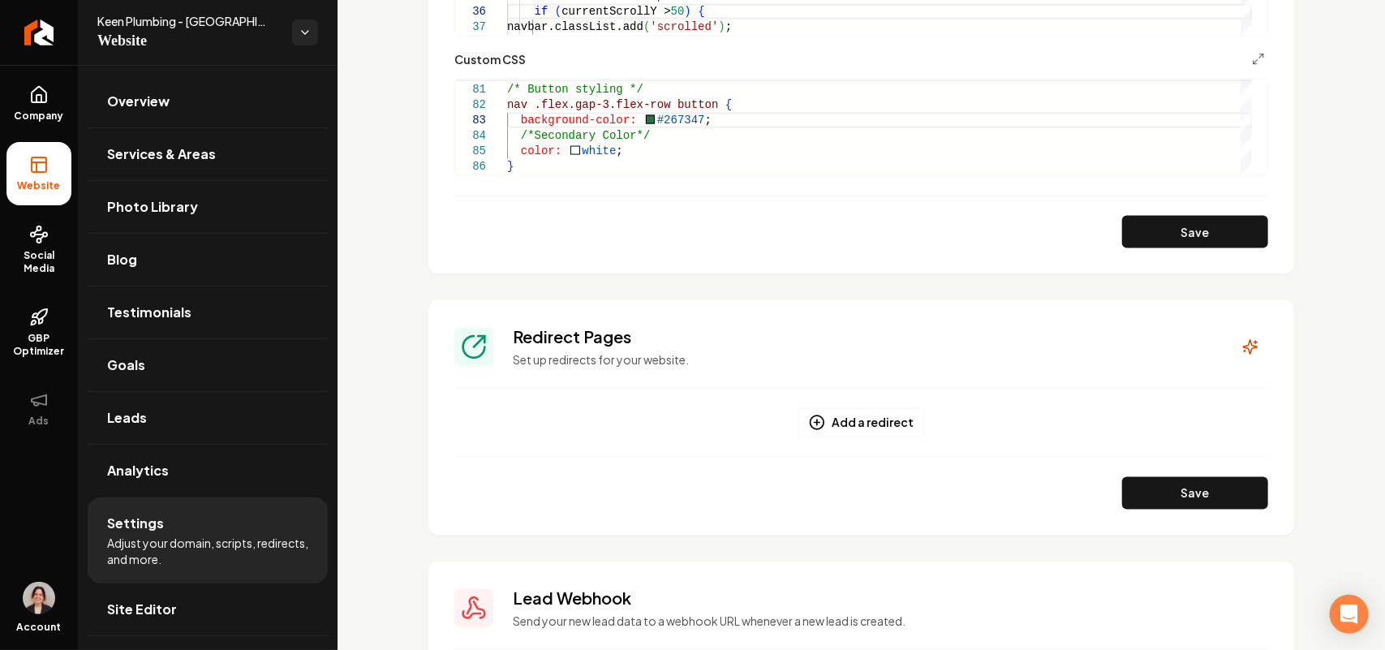
scroll to position [913, 0]
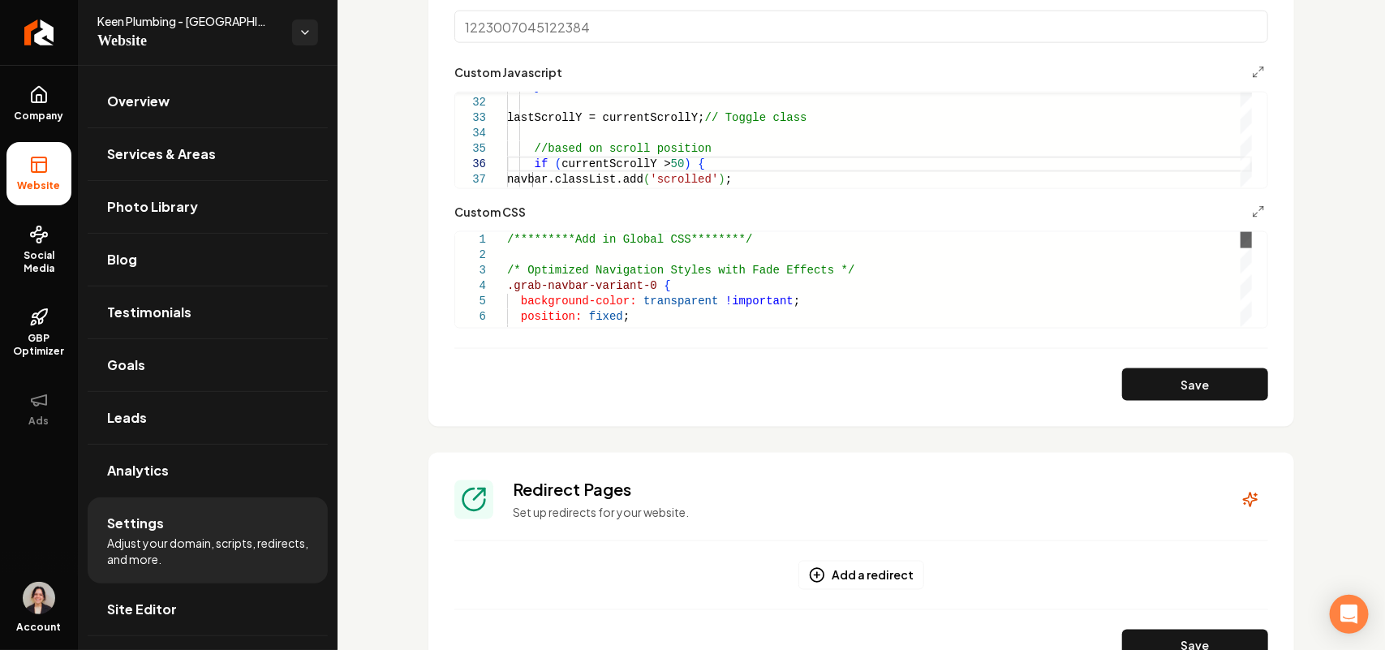
click at [1252, 232] on div "Main content area" at bounding box center [1245, 240] width 11 height 16
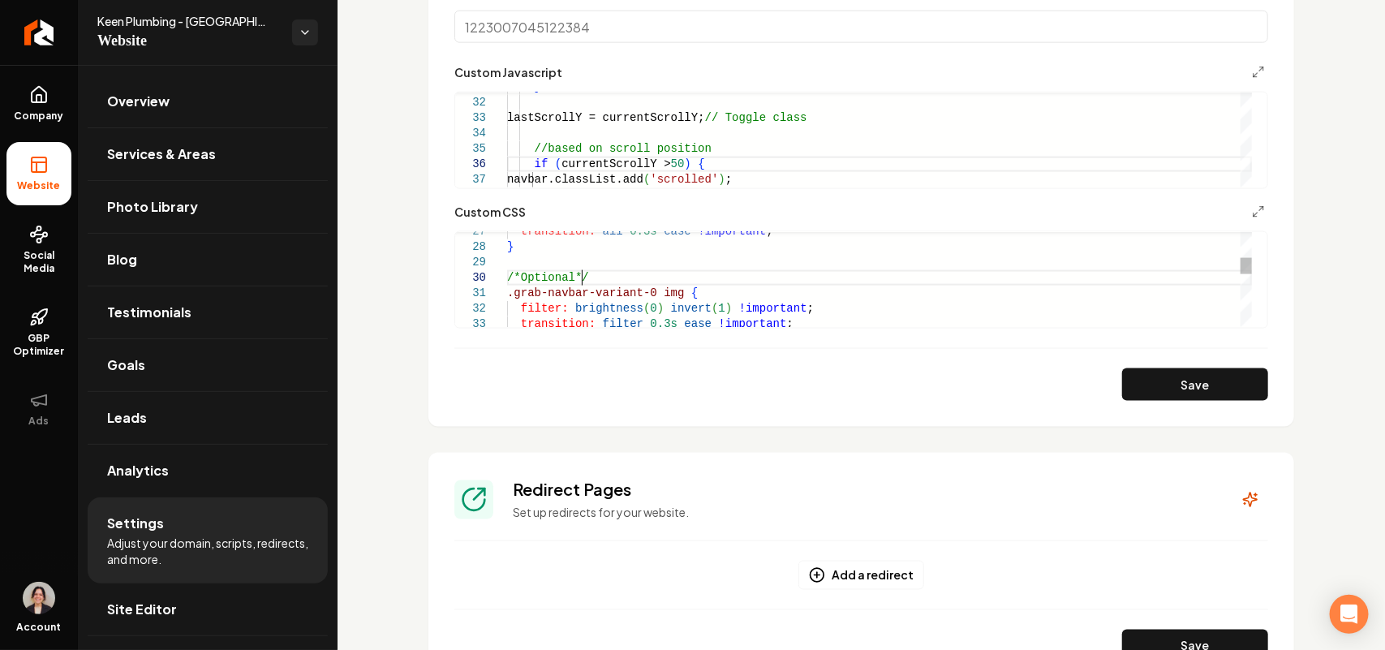
scroll to position [0, 168]
drag, startPoint x: 582, startPoint y: 274, endPoint x: 569, endPoint y: 274, distance: 13.8
click at [569, 274] on div "/*Optional*/ .grab-navbar-variant-0 img { filter: brightness ( 0 ) invert ( 1 )…" at bounding box center [879, 485] width 745 height 1325
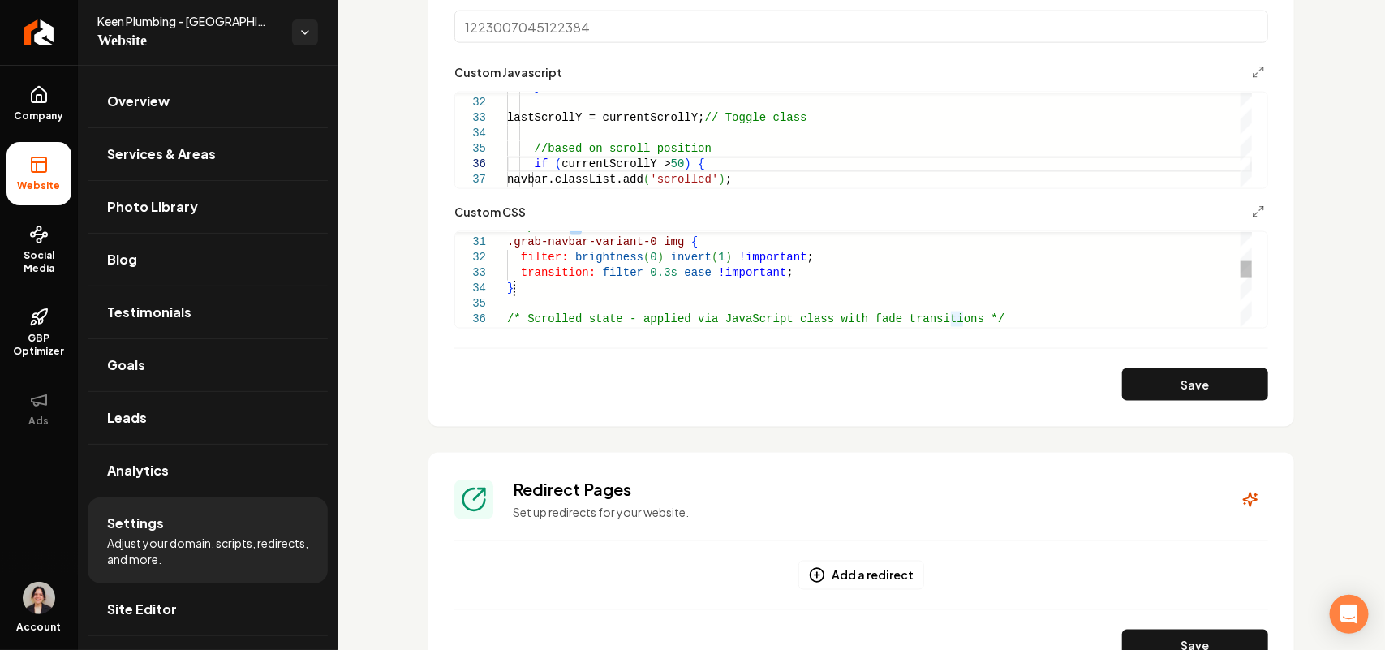
drag, startPoint x: 573, startPoint y: 277, endPoint x: 582, endPoint y: 284, distance: 12.2
type textarea "**********"
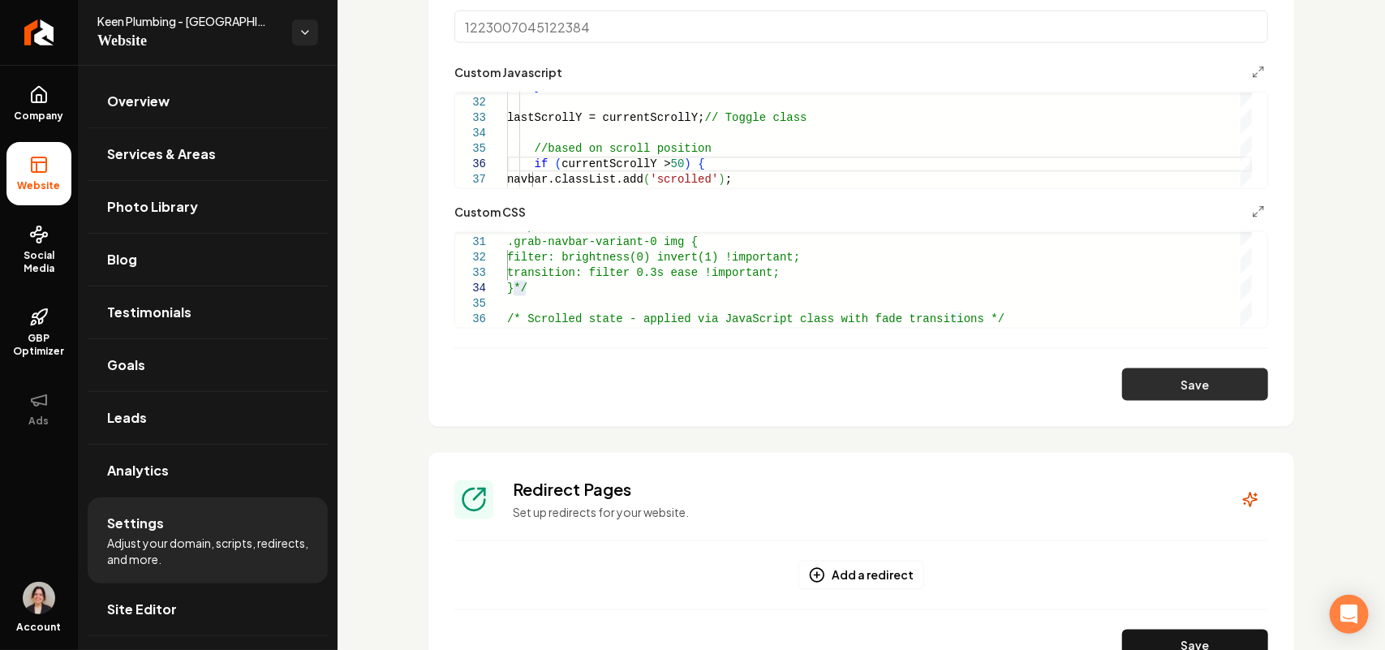
click at [1213, 384] on button "Save" at bounding box center [1195, 384] width 146 height 32
click at [265, 603] on link "Site Editor" at bounding box center [208, 609] width 240 height 52
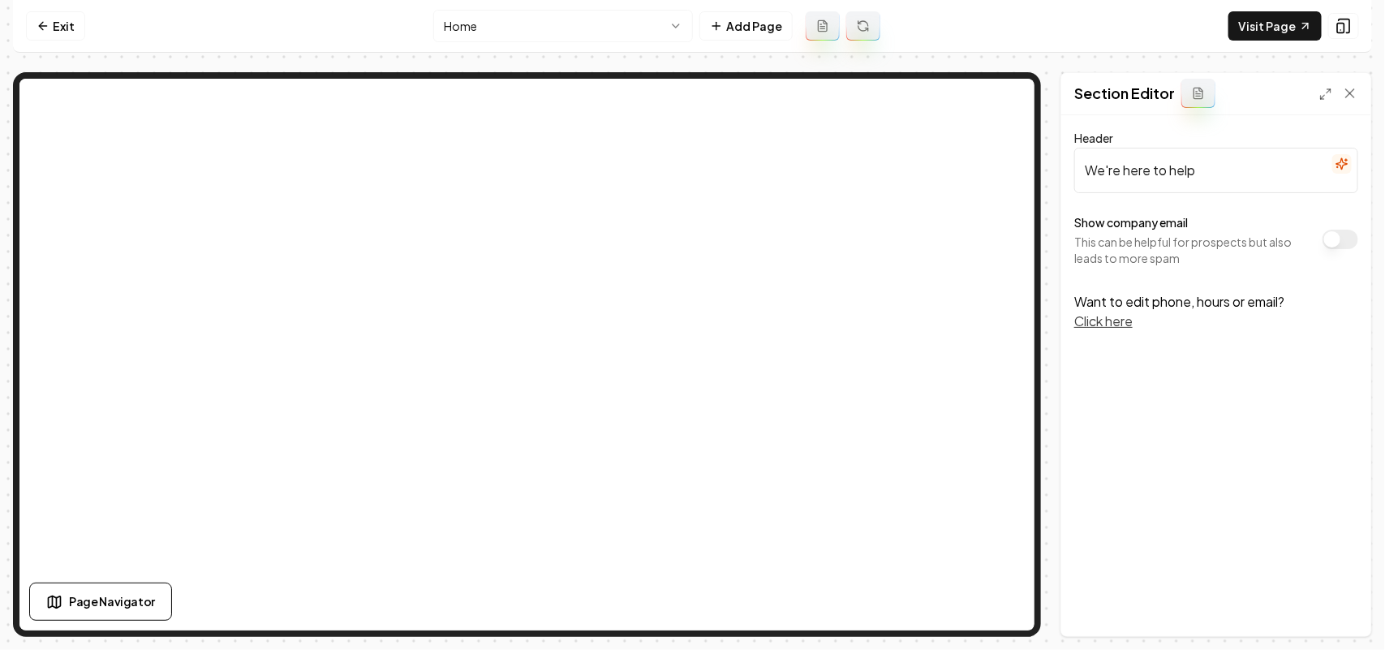
click at [1347, 243] on button "Show company email" at bounding box center [1340, 239] width 36 height 19
click at [1357, 601] on button "Save" at bounding box center [1334, 608] width 48 height 29
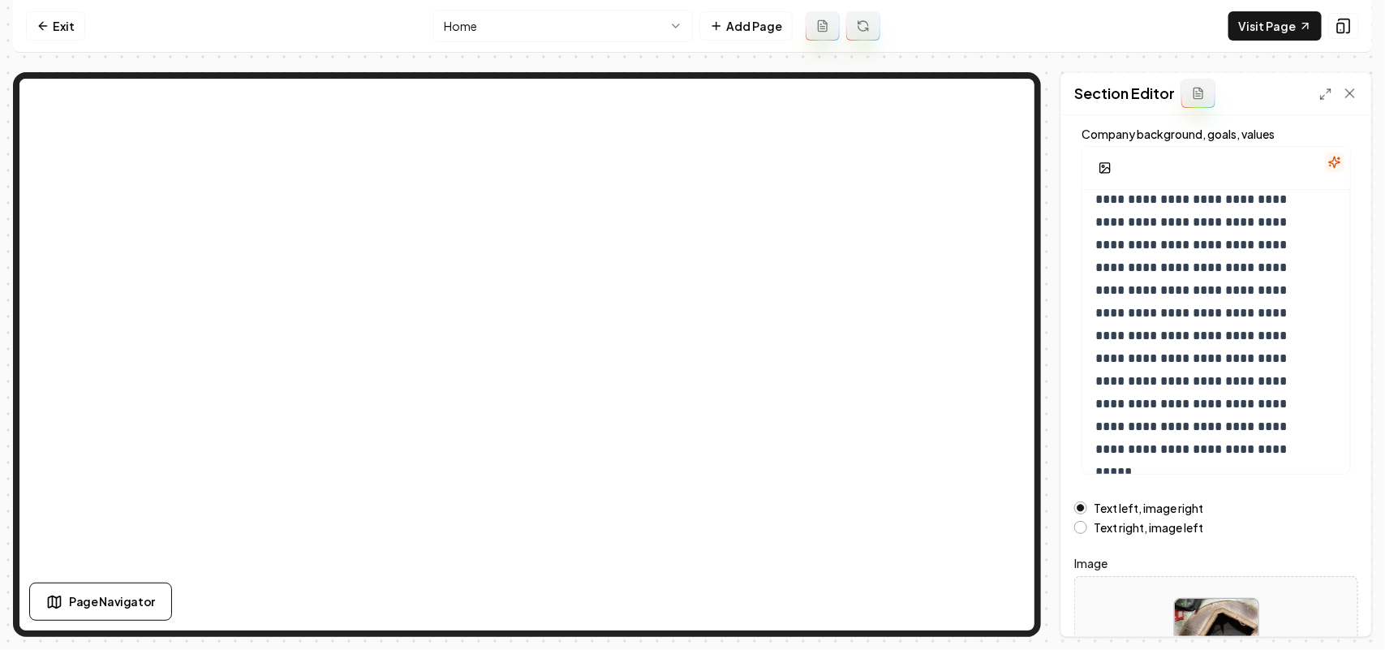
scroll to position [203, 0]
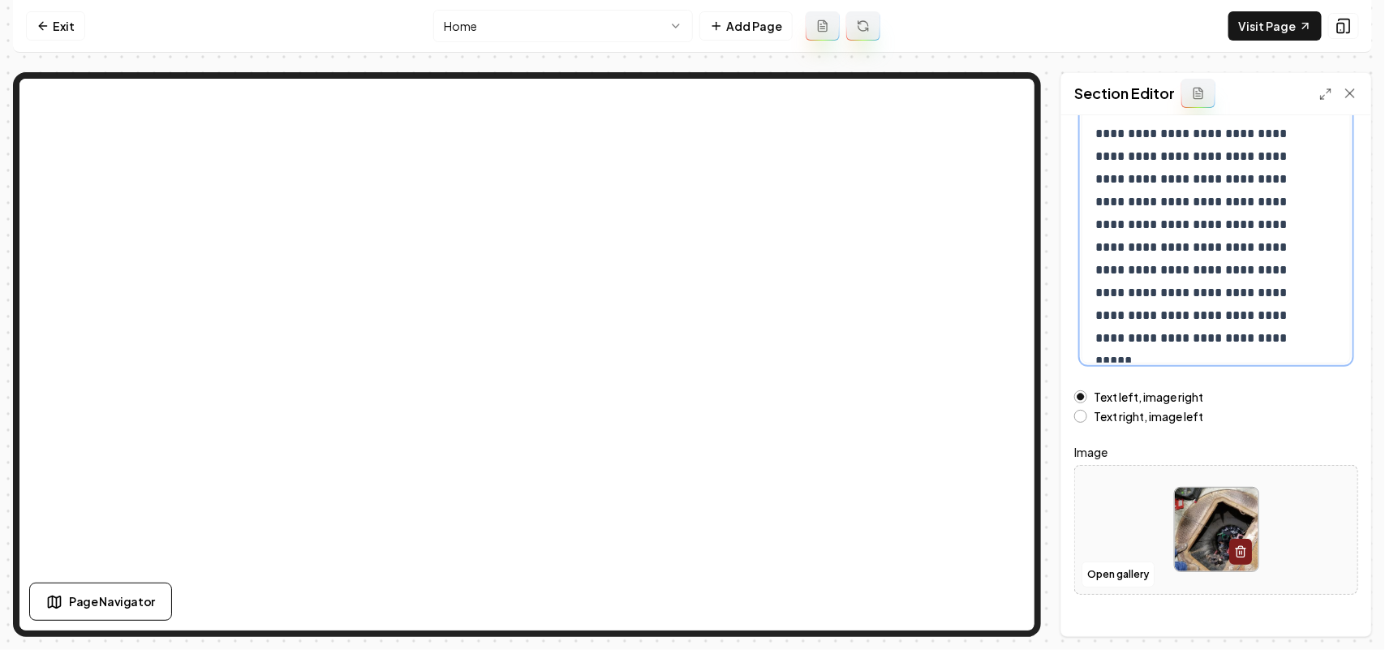
click at [1243, 329] on p "**********" at bounding box center [1200, 167] width 210 height 363
click at [1345, 611] on button "Save" at bounding box center [1334, 608] width 48 height 29
click at [592, 30] on html "**********" at bounding box center [692, 325] width 1385 height 650
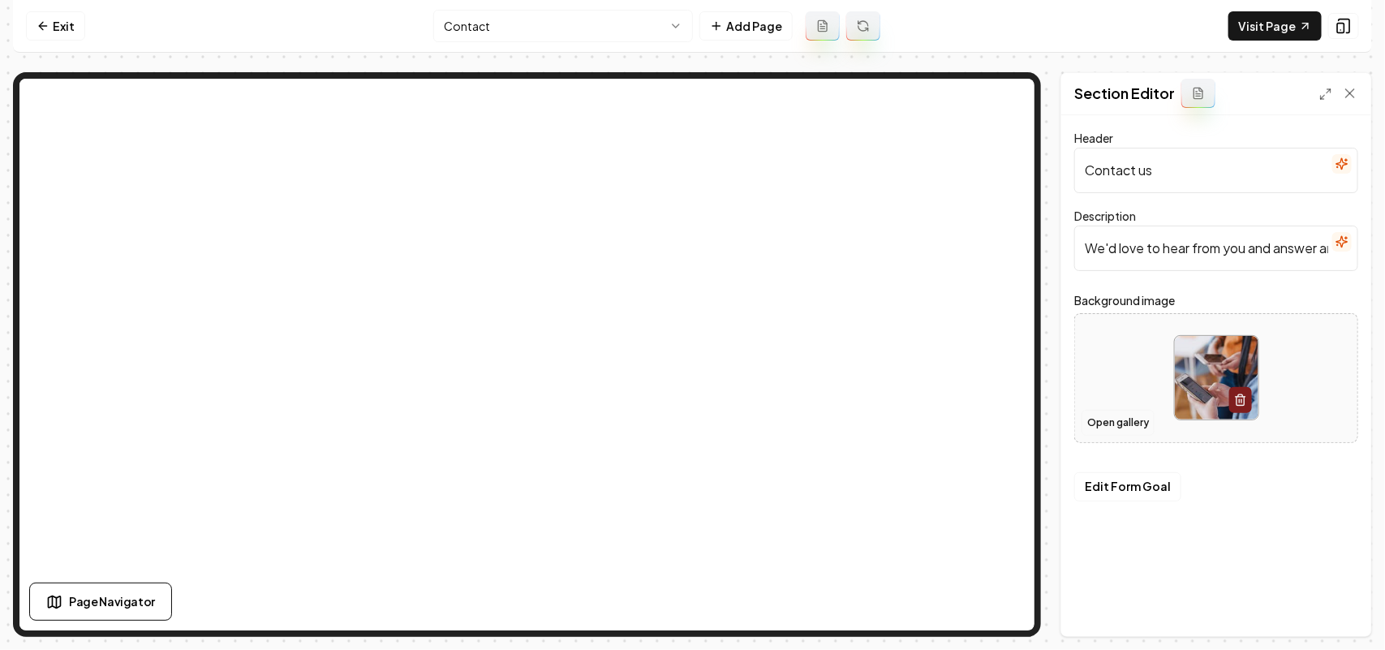
click at [1130, 427] on button "Open gallery" at bounding box center [1117, 423] width 73 height 26
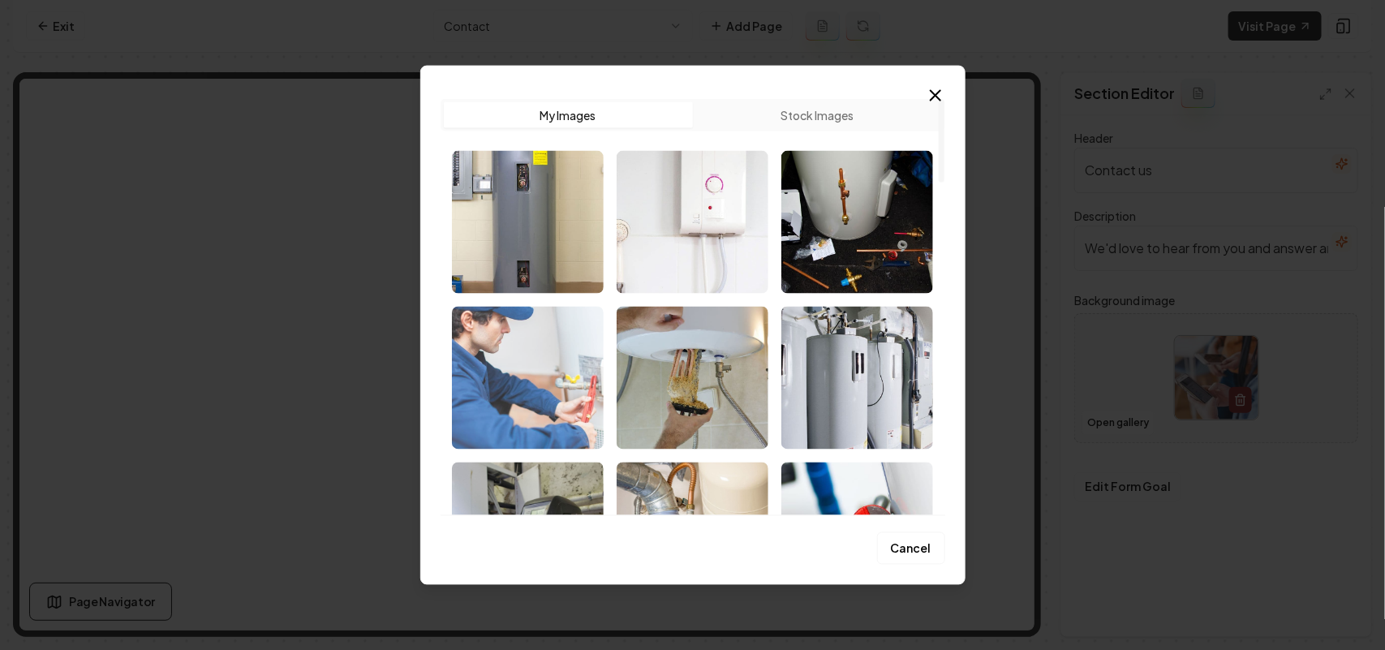
click at [524, 406] on img "Select image image_68c462195c7cd75eb85a1845.jpg" at bounding box center [528, 377] width 152 height 143
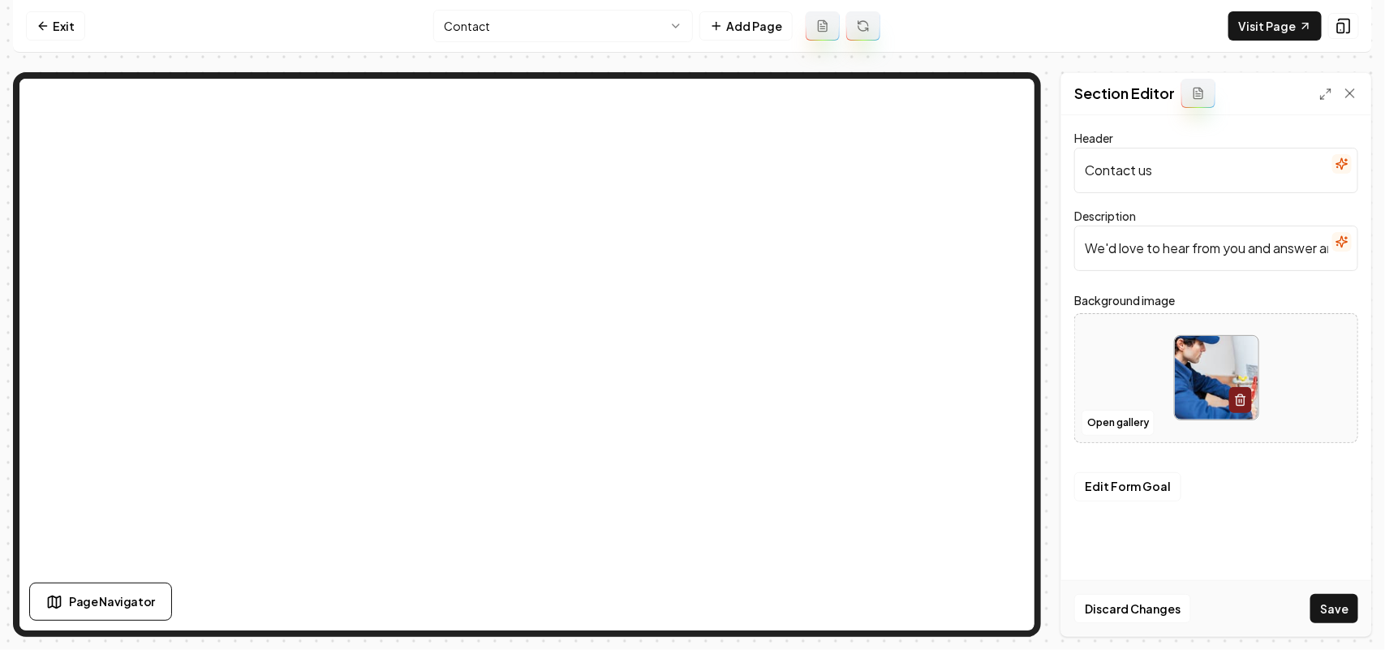
drag, startPoint x: 1327, startPoint y: 608, endPoint x: 1262, endPoint y: 604, distance: 65.0
click at [1328, 608] on button "Save" at bounding box center [1334, 608] width 48 height 29
click at [561, 62] on div "Exit Contact Add Page Visit Page Page Navigator Page Settings Section Editor He…" at bounding box center [692, 318] width 1359 height 637
click at [550, 37] on html "Computer Required This feature is only available on a computer. Please switch t…" at bounding box center [692, 325] width 1385 height 650
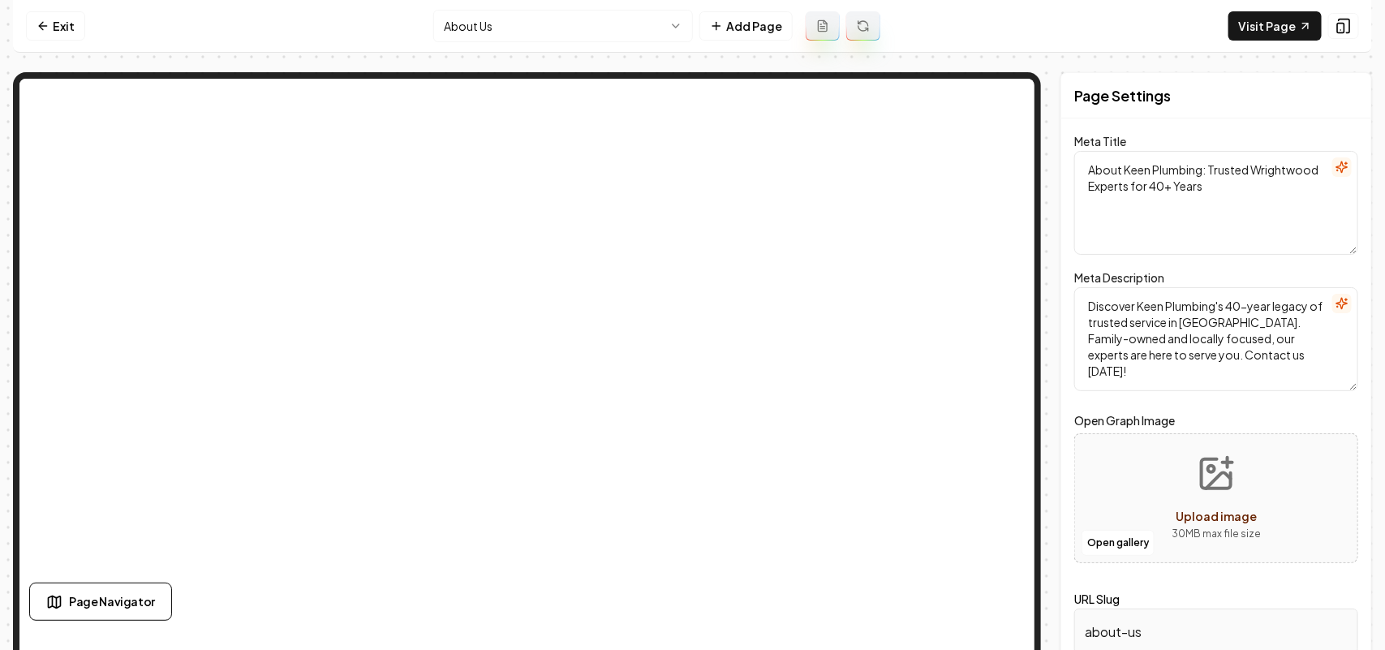
click at [493, 37] on html "Computer Required This feature is only available on a computer. Please switch t…" at bounding box center [692, 325] width 1385 height 650
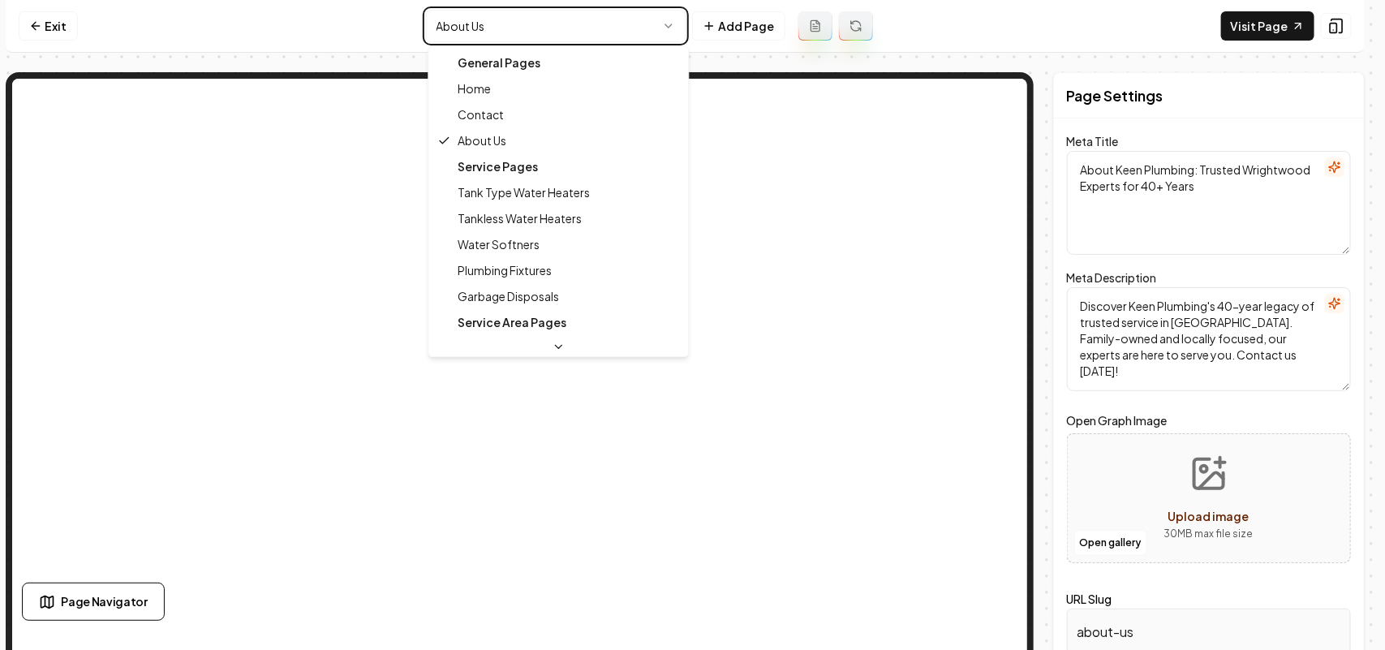
type textarea "Reliable Plumbing Services in Wrightwood | Keen Plumbing"
type textarea "Trust Keen Plumbing in Wrightwood for expert plumbing solutions. Family-owned w…"
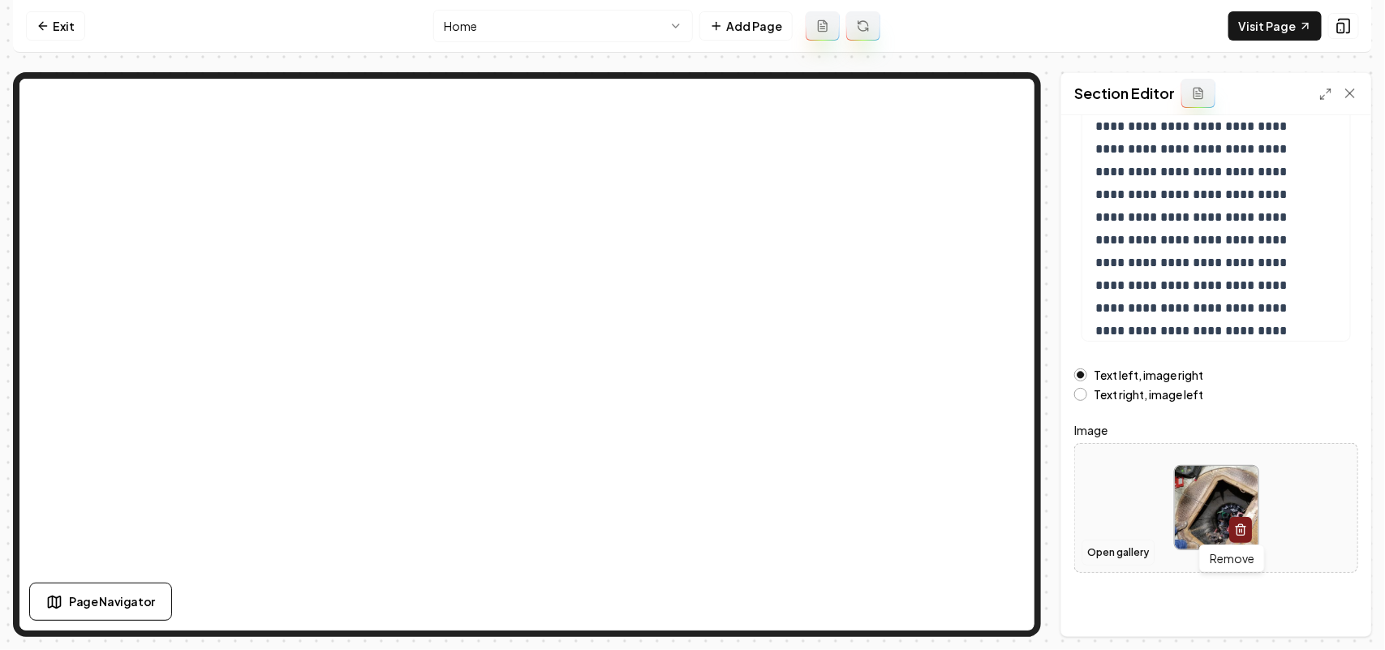
scroll to position [227, 0]
click at [1101, 548] on button "Open gallery" at bounding box center [1117, 551] width 73 height 26
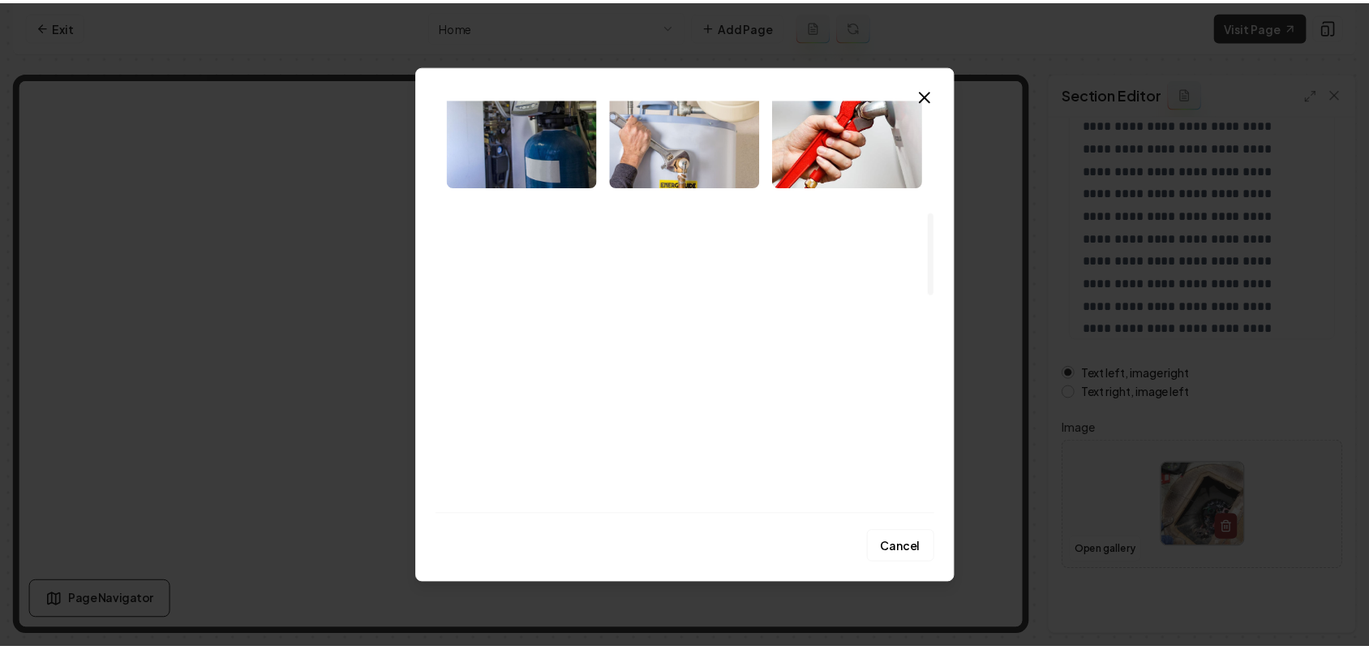
scroll to position [608, 0]
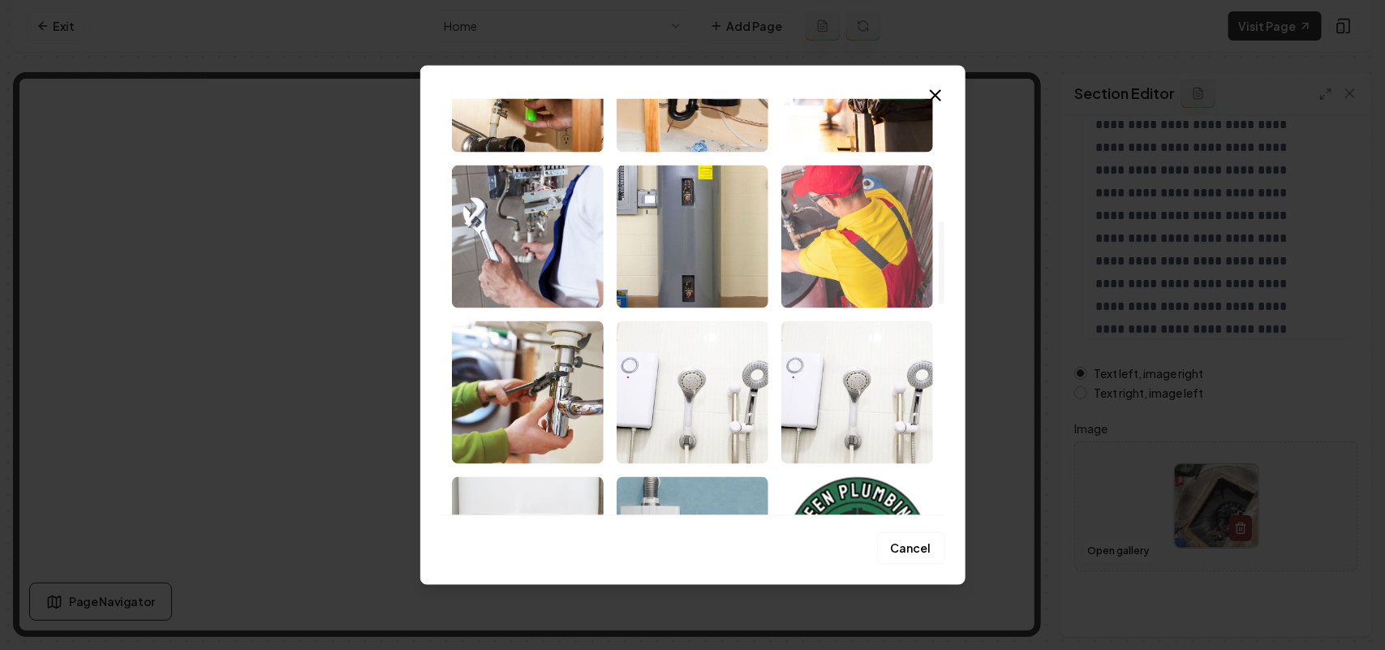
click at [883, 266] on img "Select image image_68c462165c7cd75eb859dd6c.jpg" at bounding box center [857, 236] width 152 height 143
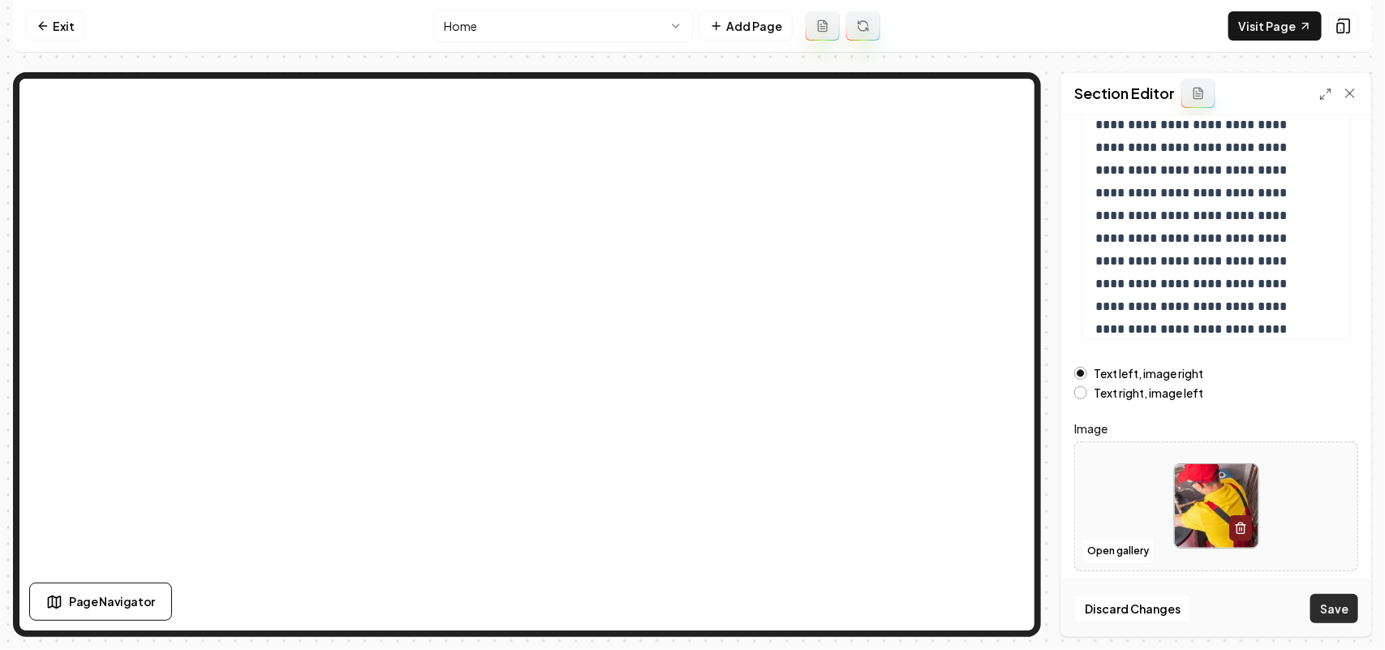
click at [1335, 603] on button "Save" at bounding box center [1334, 608] width 48 height 29
click at [548, 33] on html "**********" at bounding box center [692, 325] width 1385 height 650
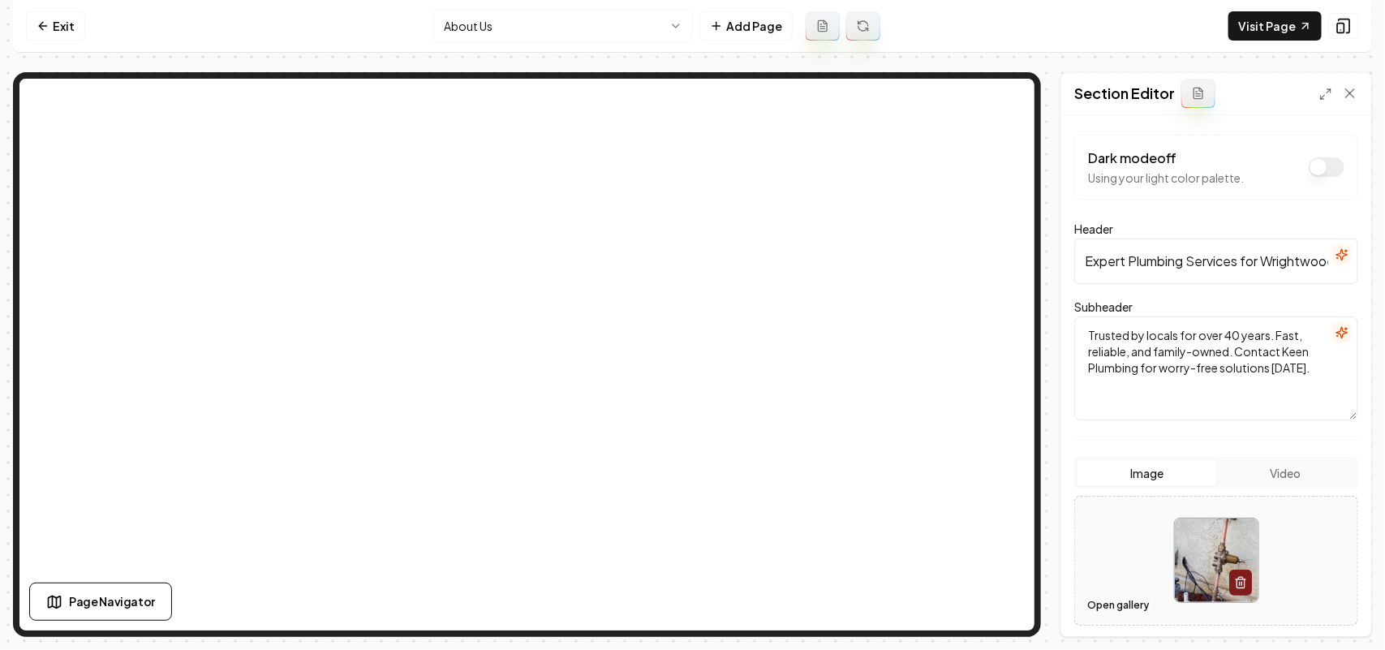
click at [1133, 600] on button "Open gallery" at bounding box center [1117, 605] width 73 height 26
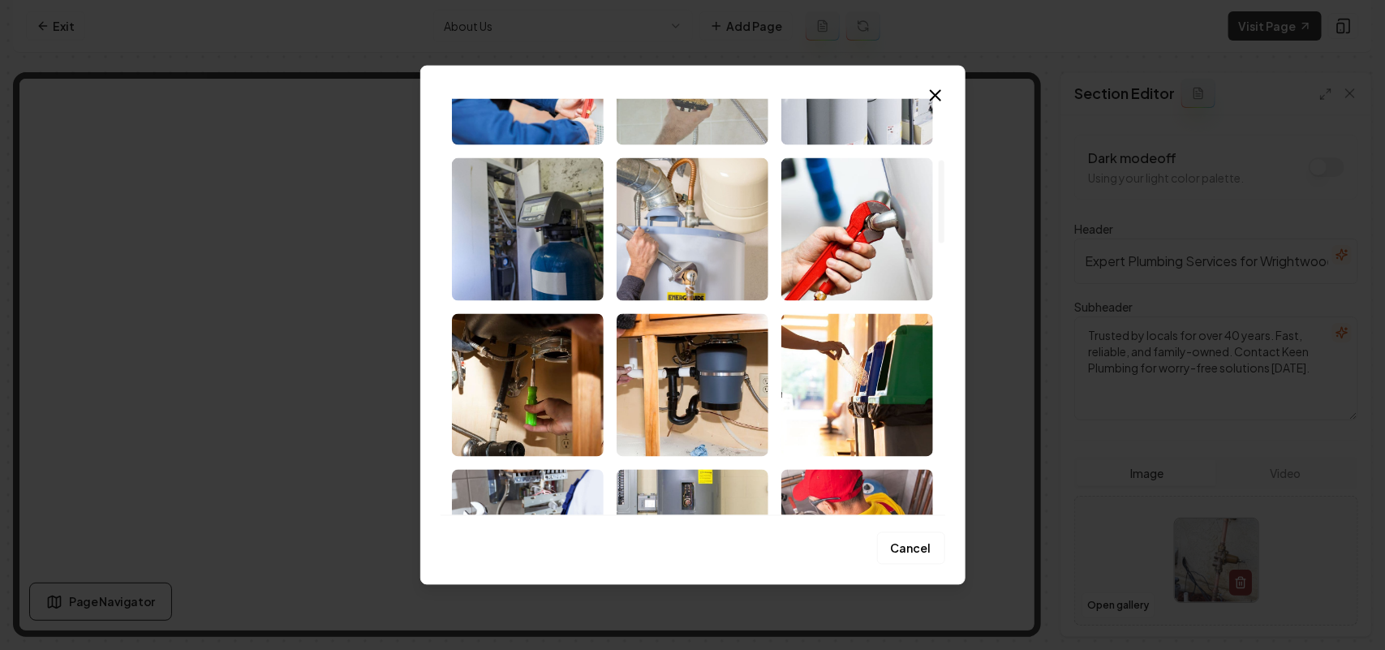
scroll to position [507, 0]
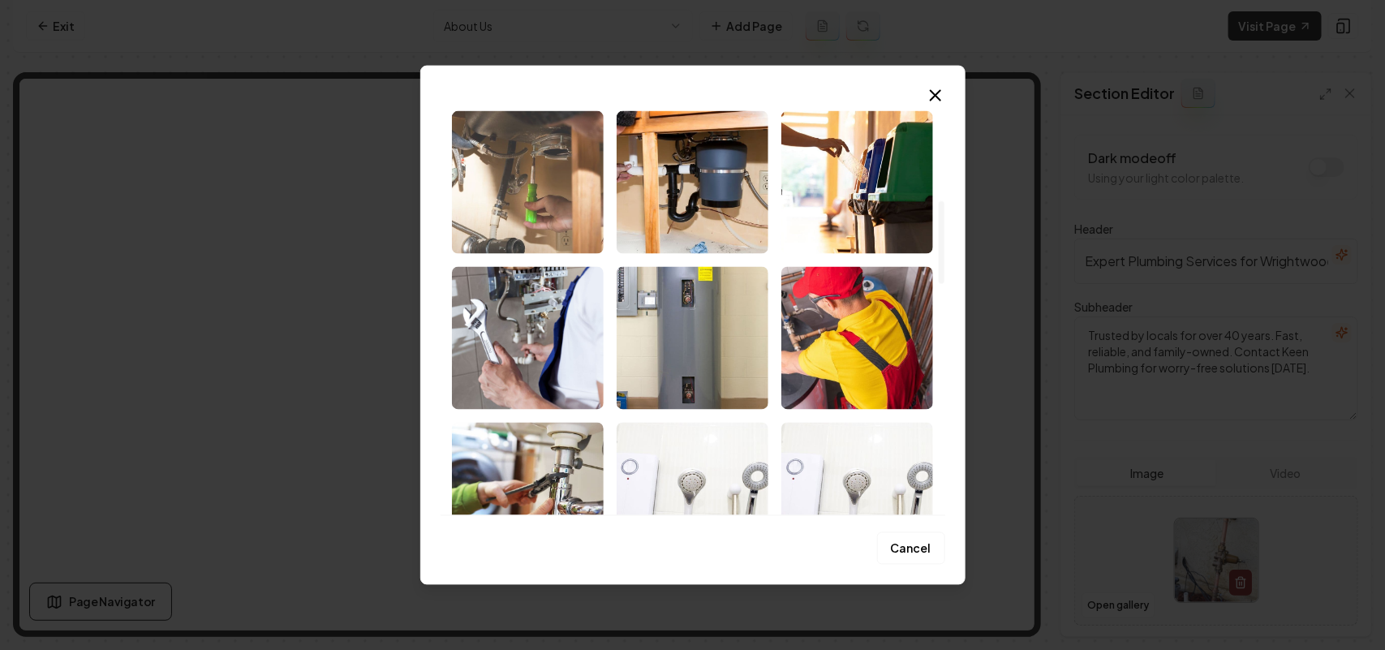
click at [537, 213] on img "Select image image_68c462165c7cd75eb859da4a.jpg" at bounding box center [528, 181] width 152 height 143
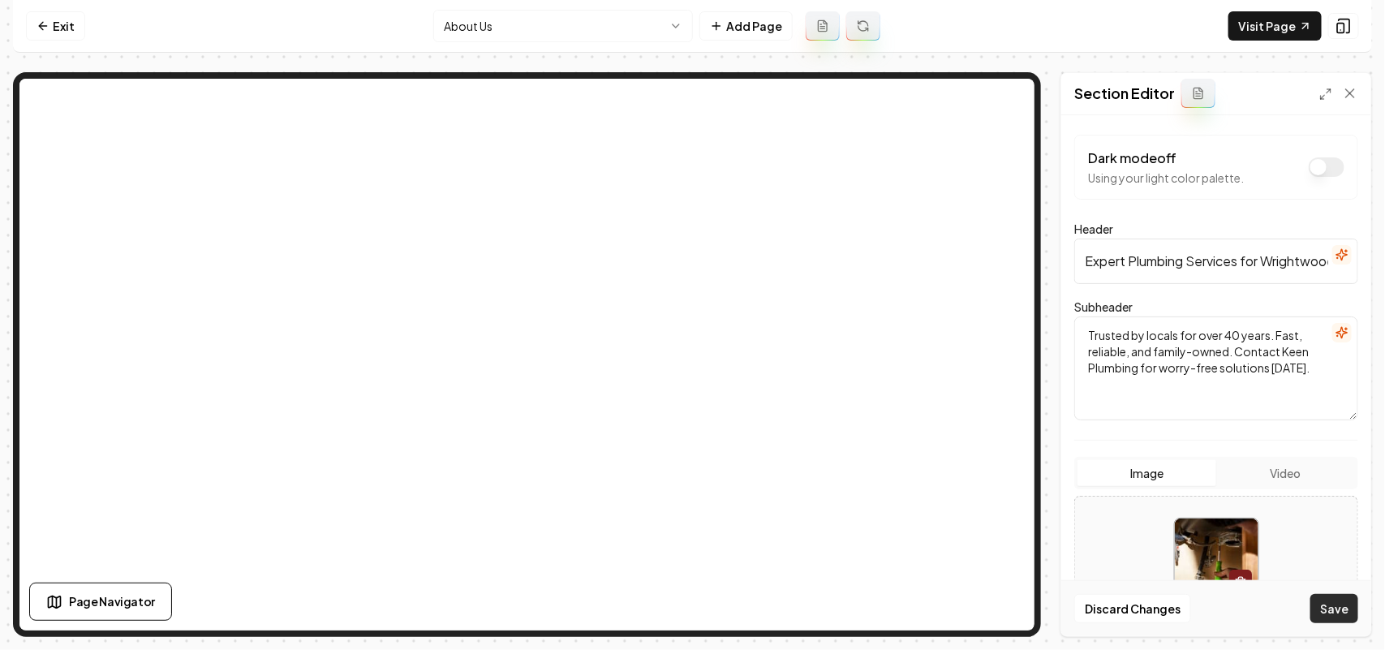
click at [1339, 600] on button "Save" at bounding box center [1334, 608] width 48 height 29
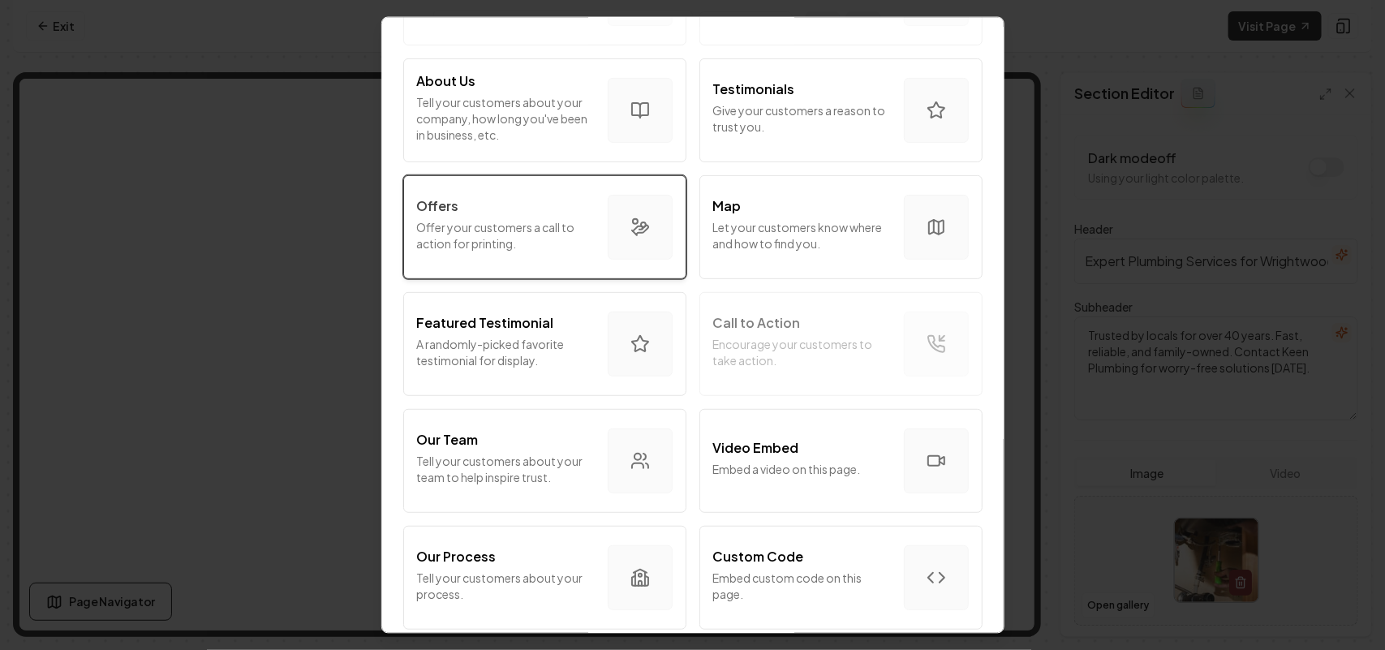
scroll to position [203, 0]
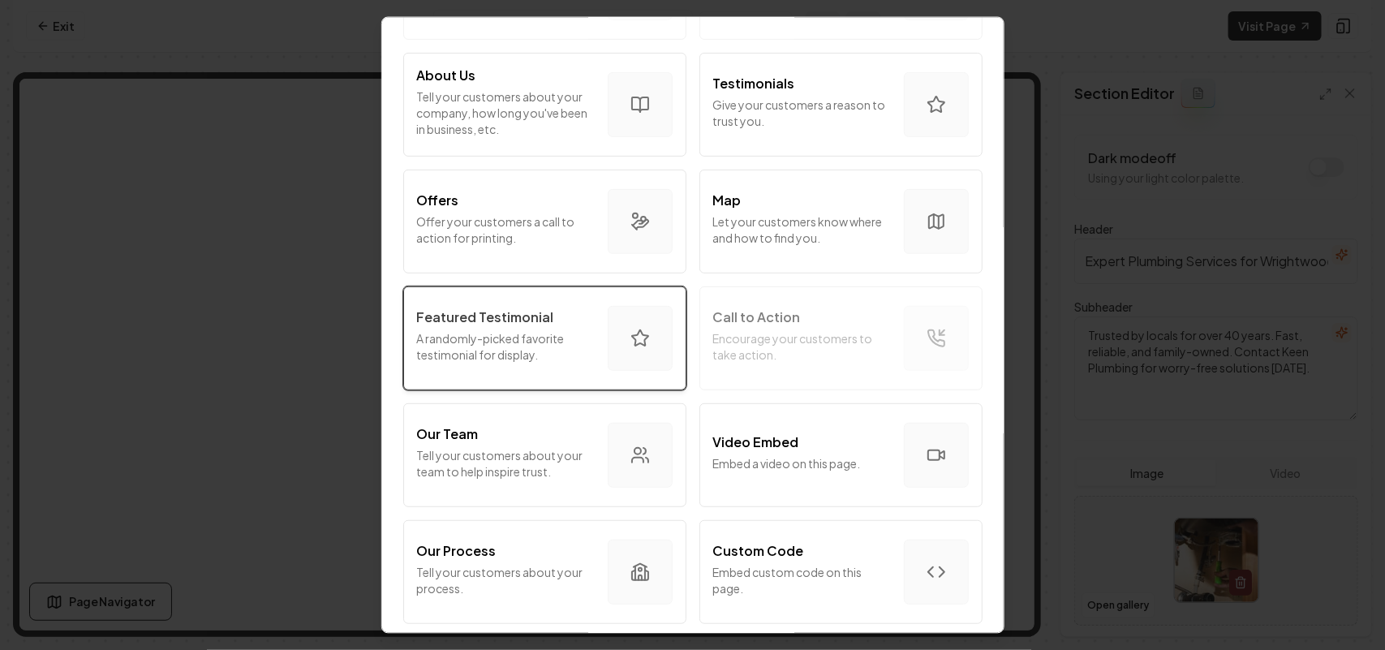
click at [475, 333] on p "A randomly-picked favorite testimonial for display." at bounding box center [506, 345] width 178 height 32
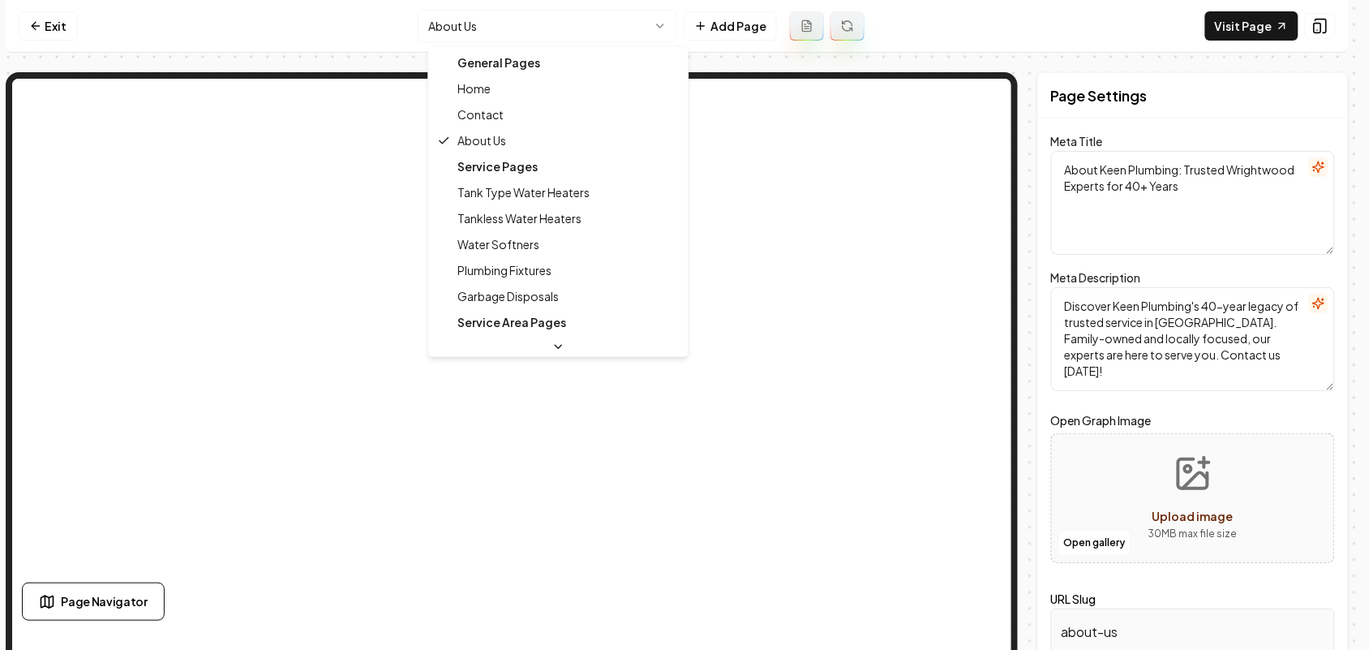
click at [469, 21] on html "Computer Required This feature is only available on a computer. Please switch t…" at bounding box center [684, 325] width 1369 height 650
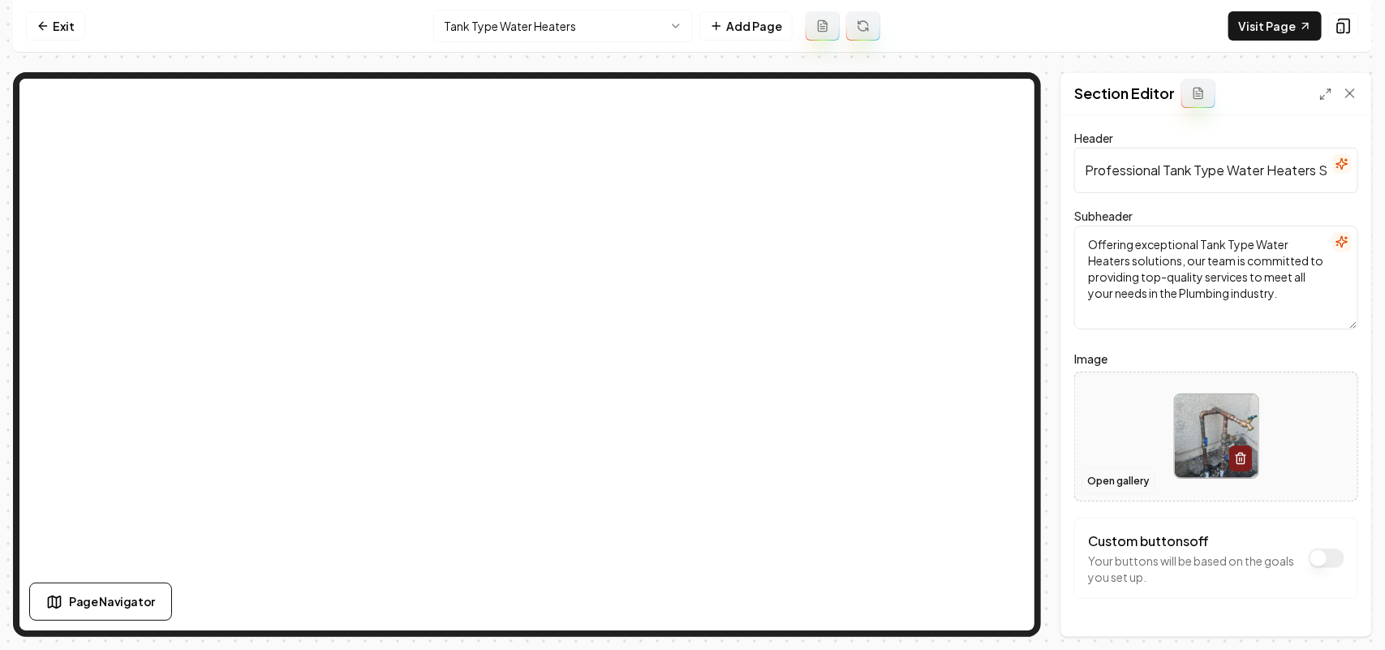
click at [1110, 479] on button "Open gallery" at bounding box center [1117, 481] width 73 height 26
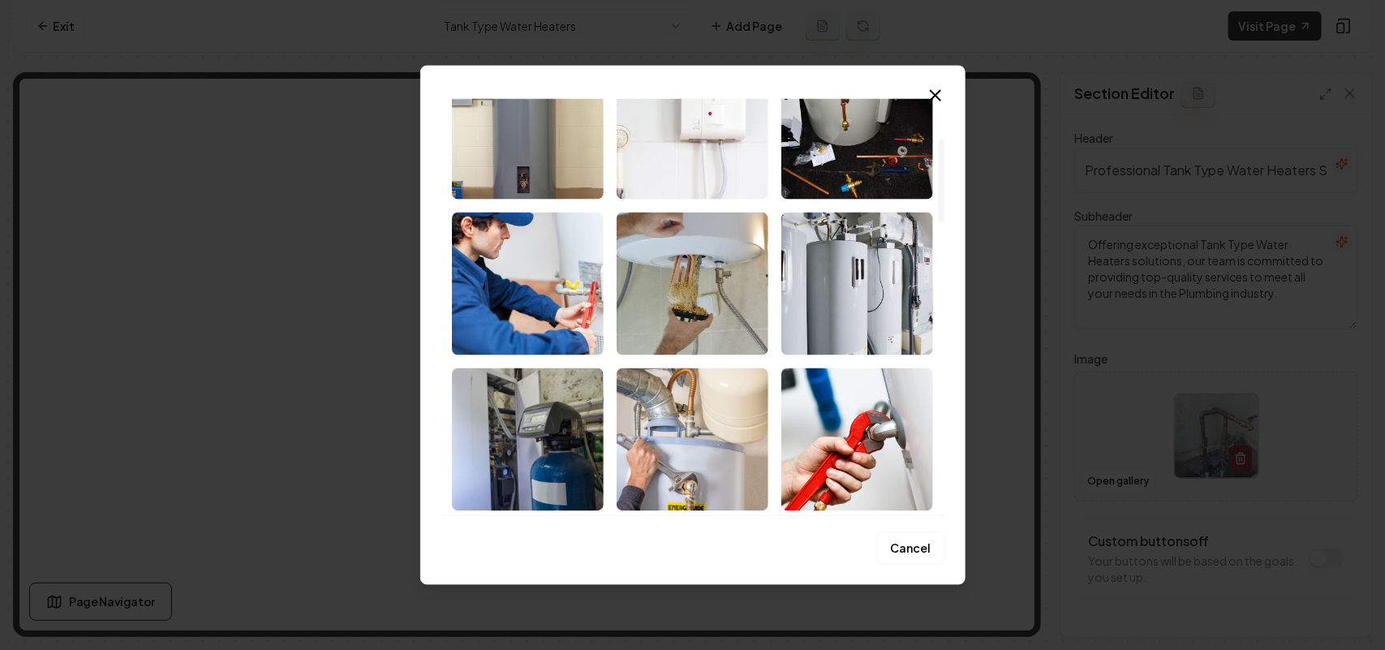
scroll to position [203, 0]
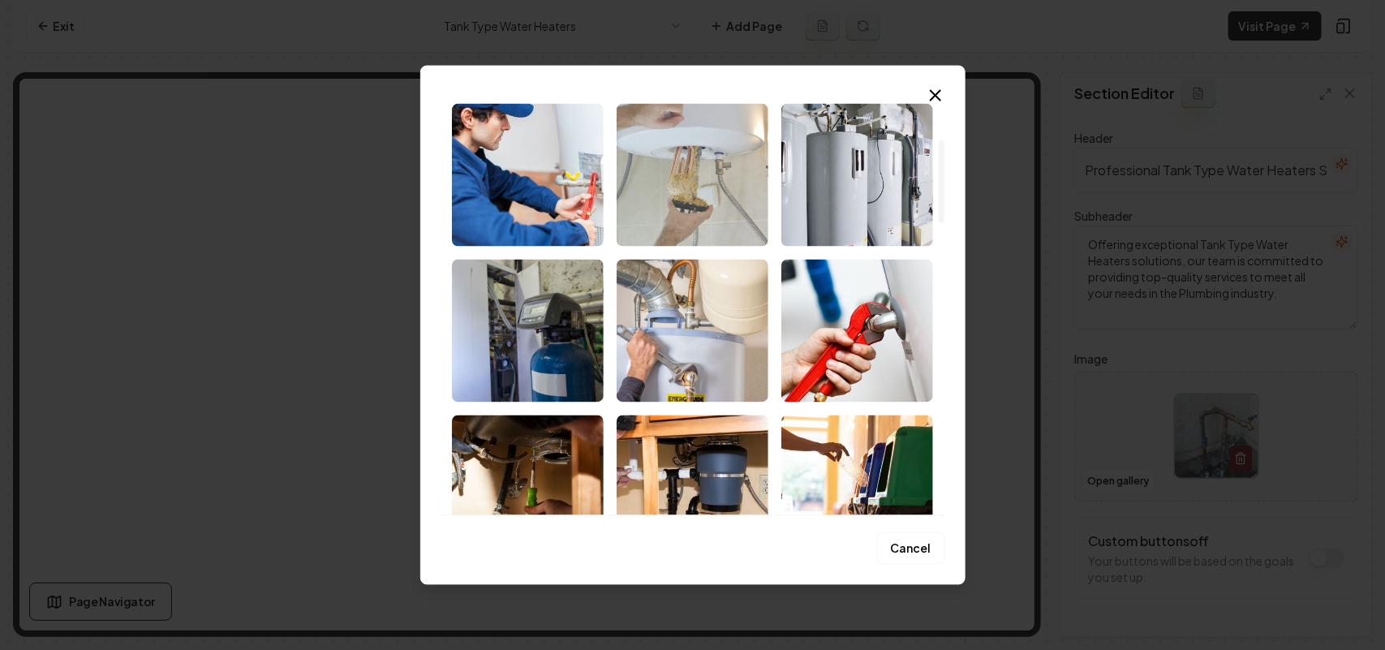
click at [726, 234] on img "Select image image_68c462185c7cd75eb85a0da3.jpg" at bounding box center [692, 174] width 152 height 143
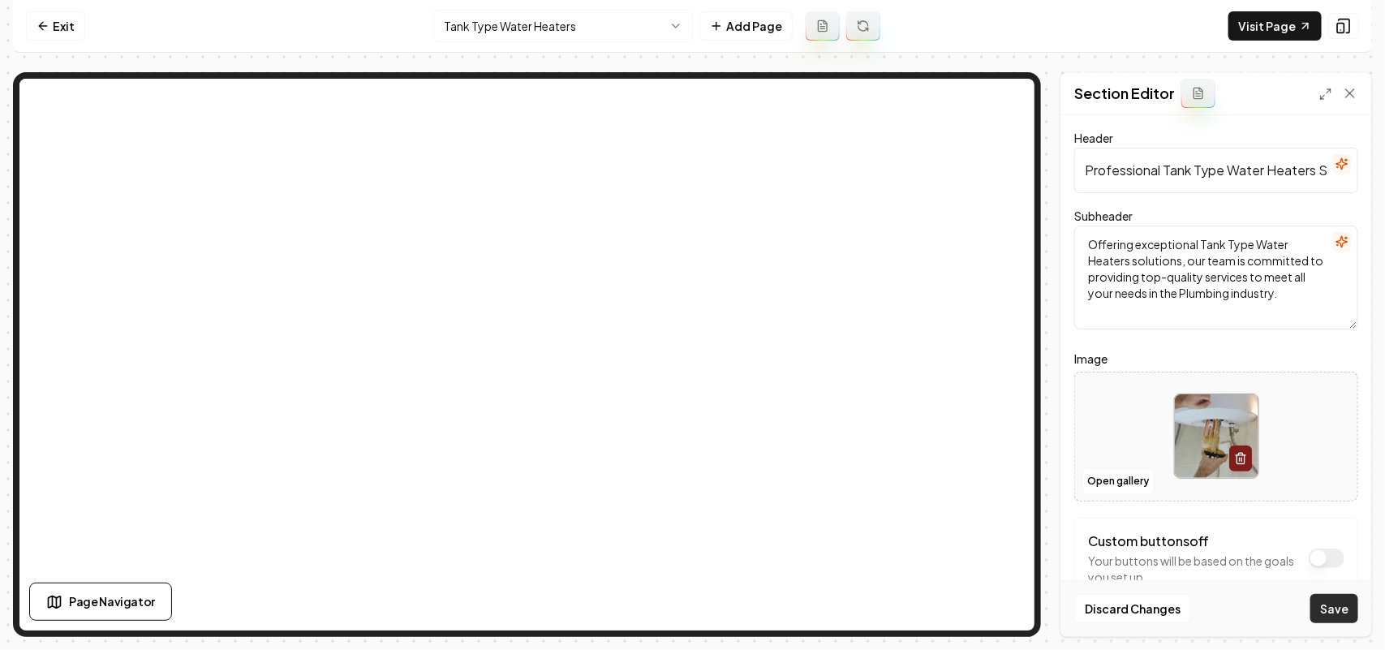
click at [1328, 607] on button "Save" at bounding box center [1334, 608] width 48 height 29
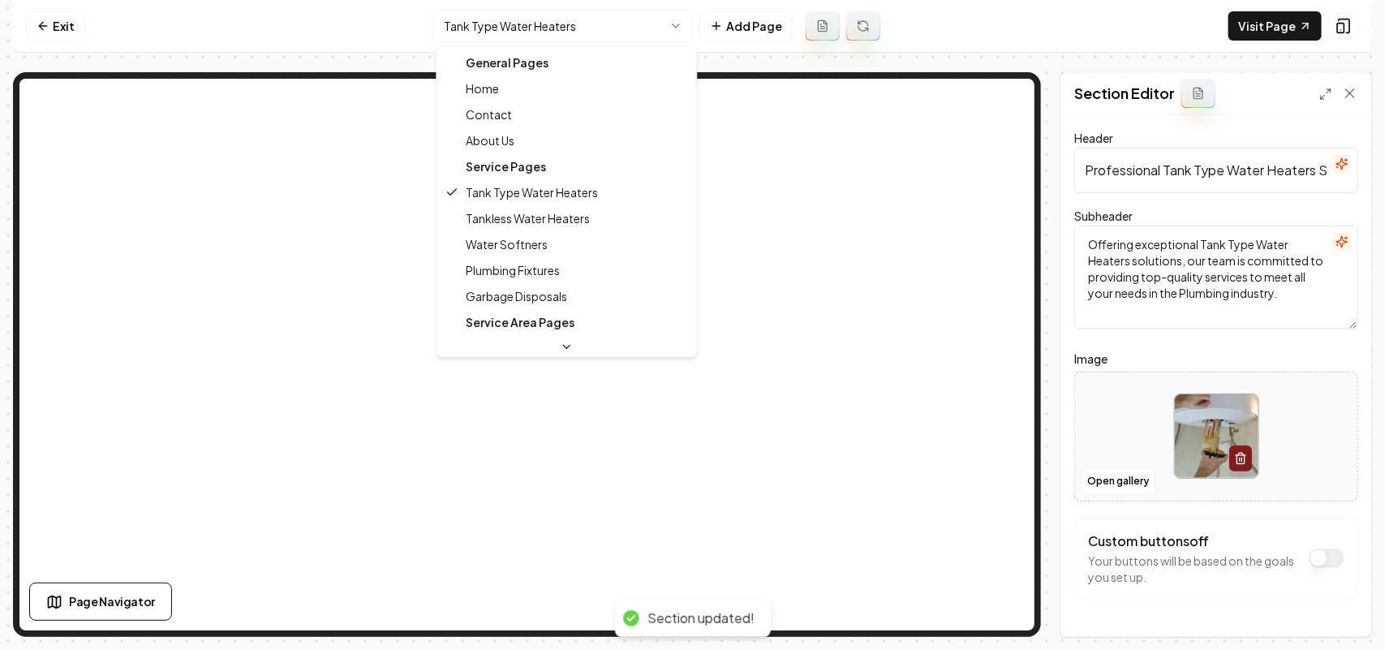
click at [548, 35] on html "Computer Required This feature is only available on a computer. Please switch t…" at bounding box center [692, 325] width 1385 height 650
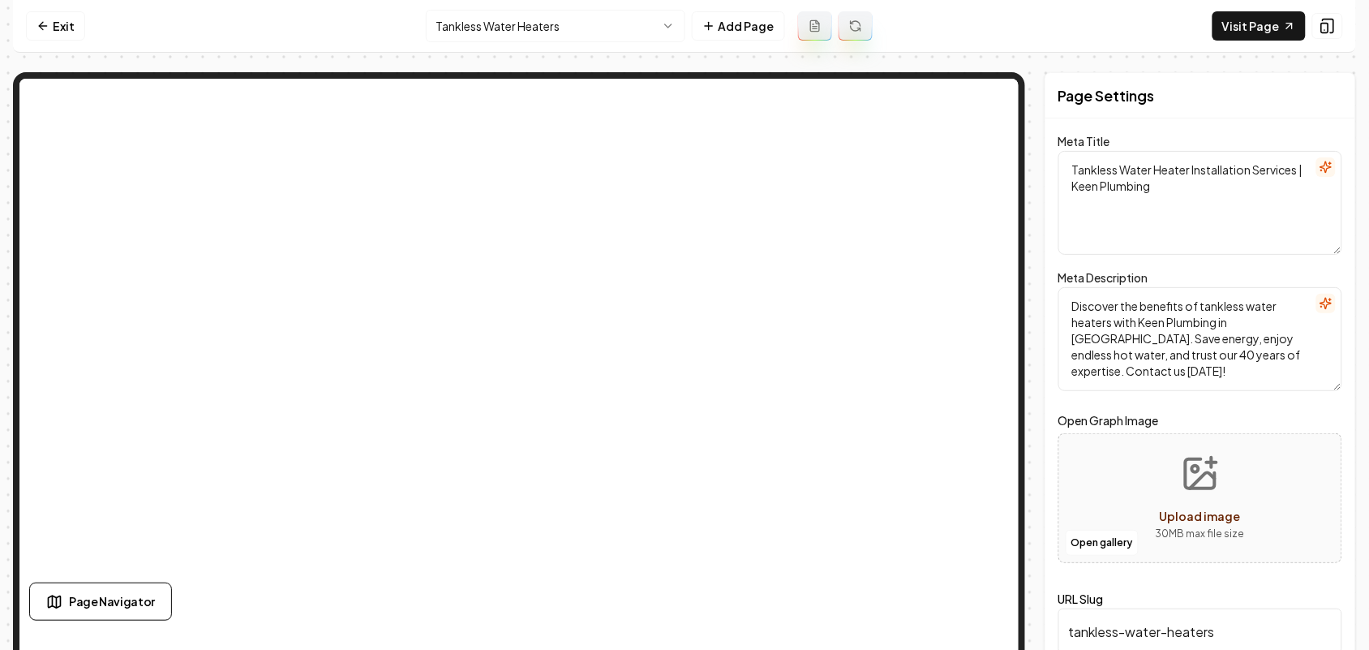
click at [1054, 440] on div "Page Settings Meta Title Tankless Water Heater Installation Services | Keen Plu…" at bounding box center [1200, 371] width 311 height 599
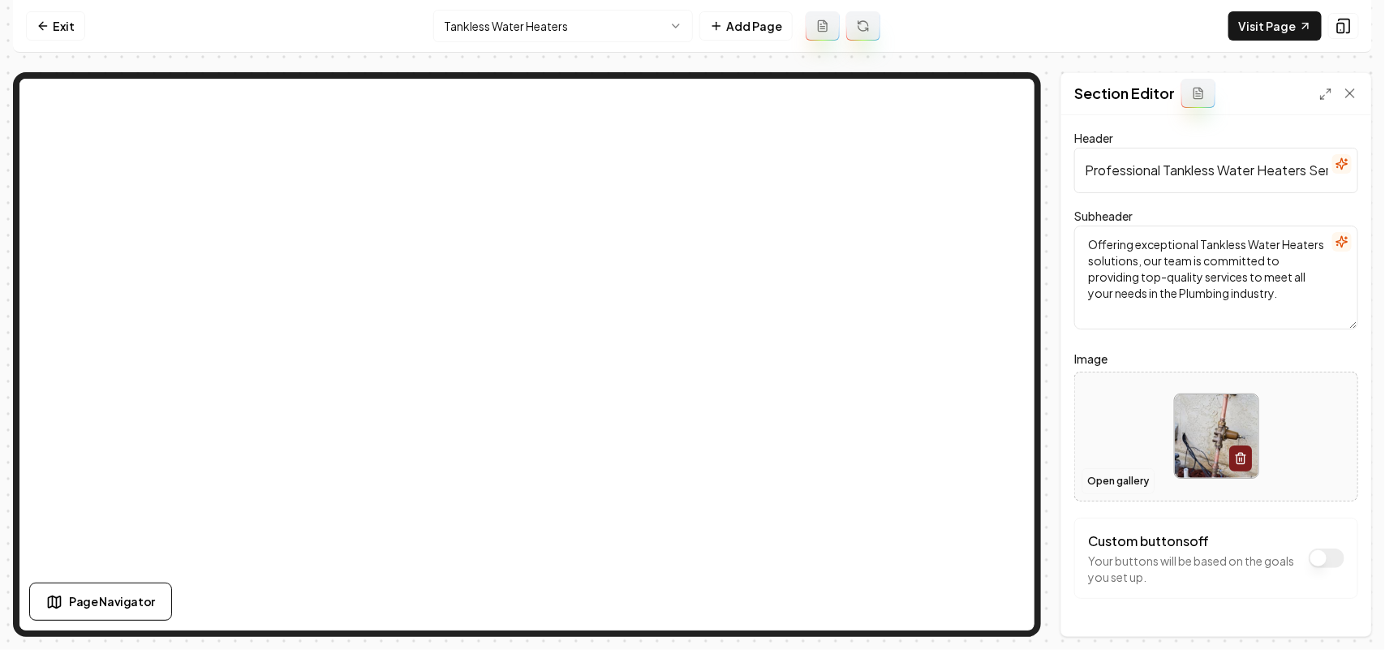
click at [1103, 481] on button "Open gallery" at bounding box center [1117, 481] width 73 height 26
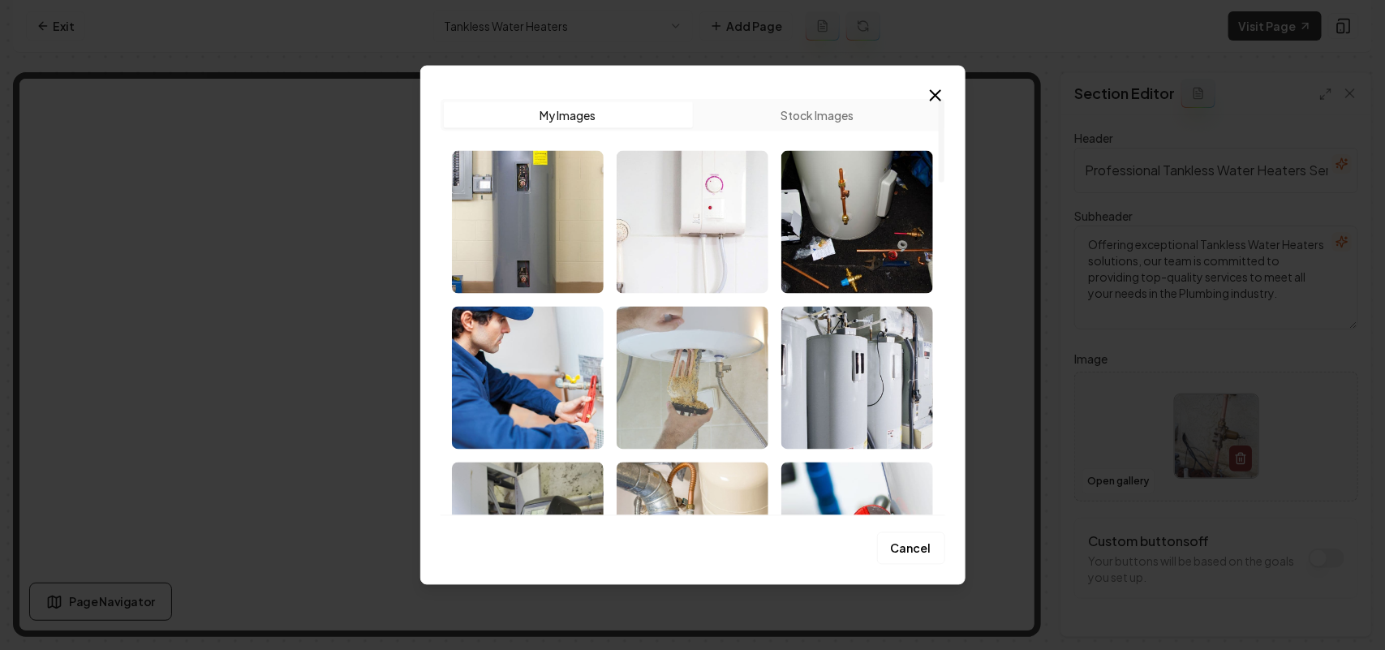
click at [704, 346] on img "Select image image_68c462185c7cd75eb85a0da3.jpg" at bounding box center [692, 377] width 152 height 143
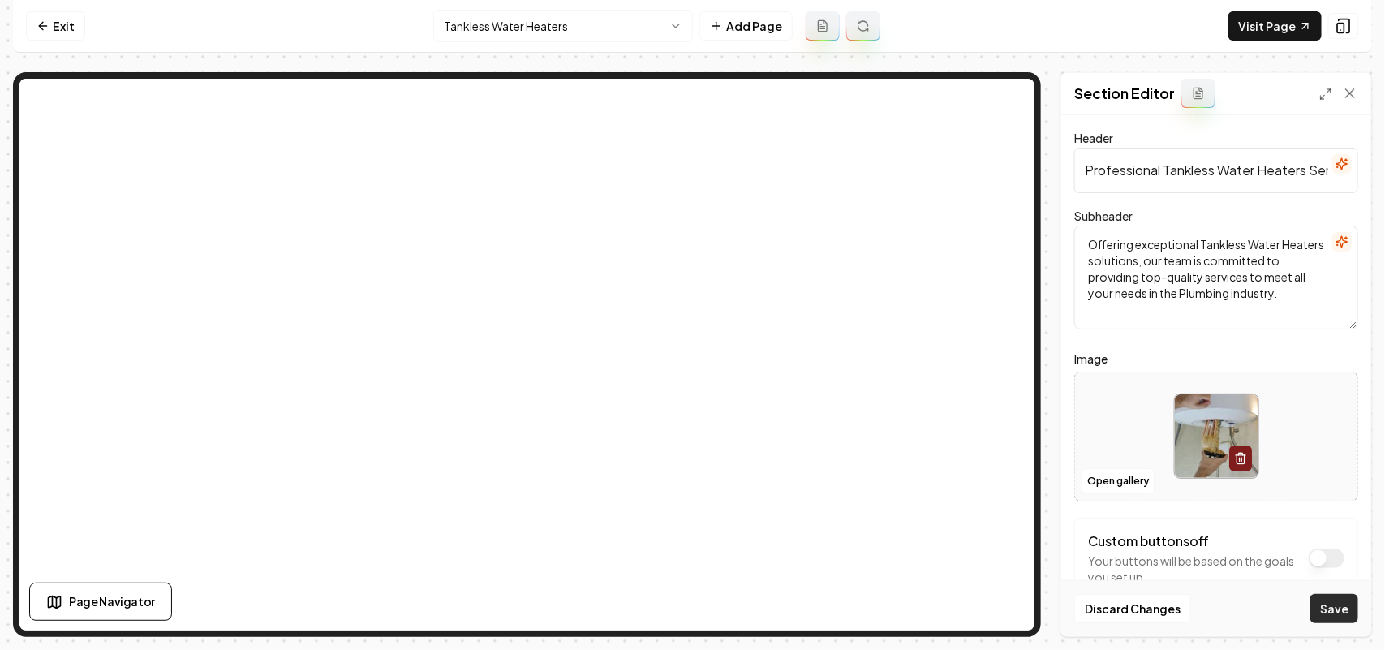
click at [1330, 601] on button "Save" at bounding box center [1334, 608] width 48 height 29
click at [492, 17] on html "Computer Required This feature is only available on a computer. Please switch t…" at bounding box center [692, 325] width 1385 height 650
click at [1088, 475] on button "Open gallery" at bounding box center [1117, 481] width 73 height 26
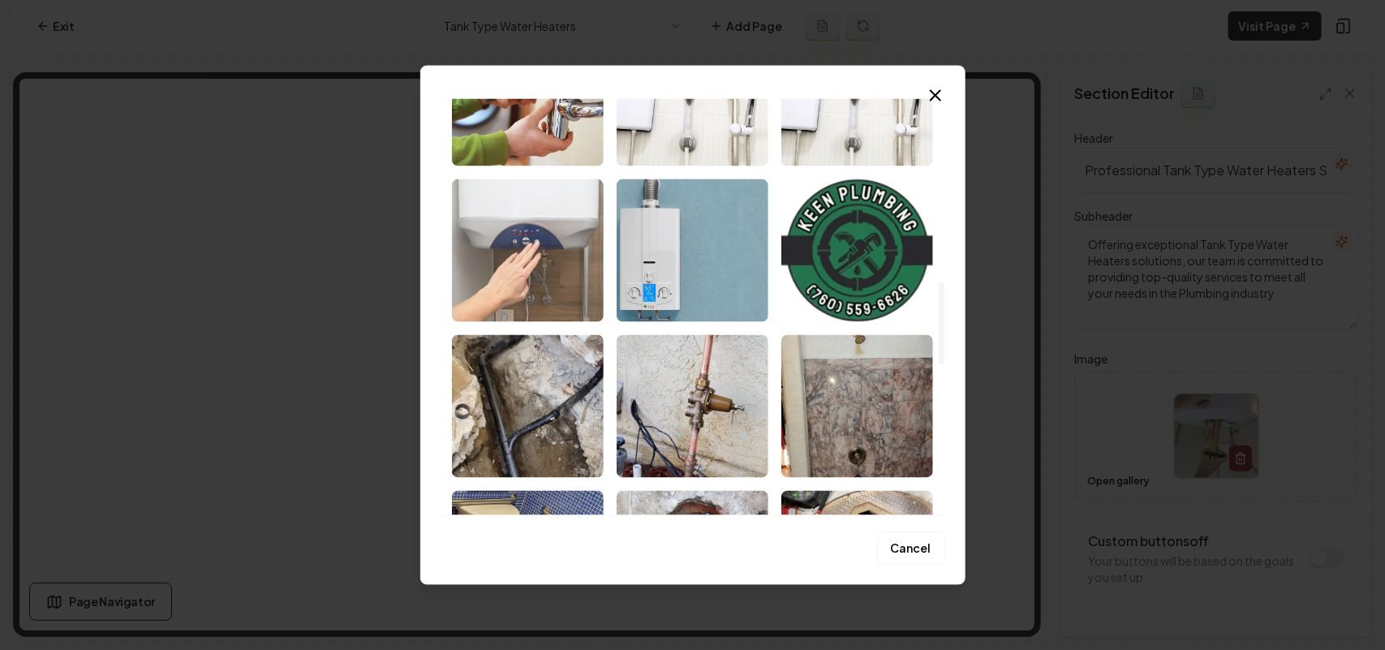
scroll to position [913, 0]
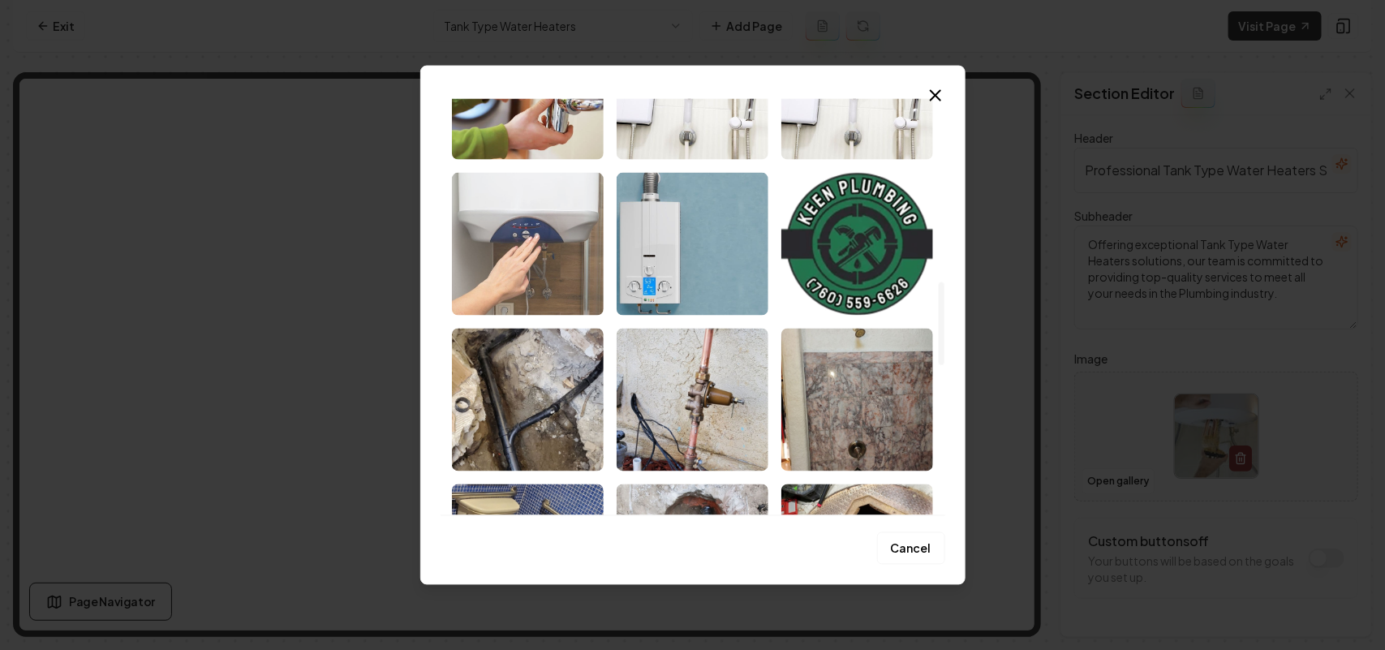
click at [501, 264] on img "Select image image_68c462165c7cd75eb859d7a9.jpg" at bounding box center [528, 243] width 152 height 143
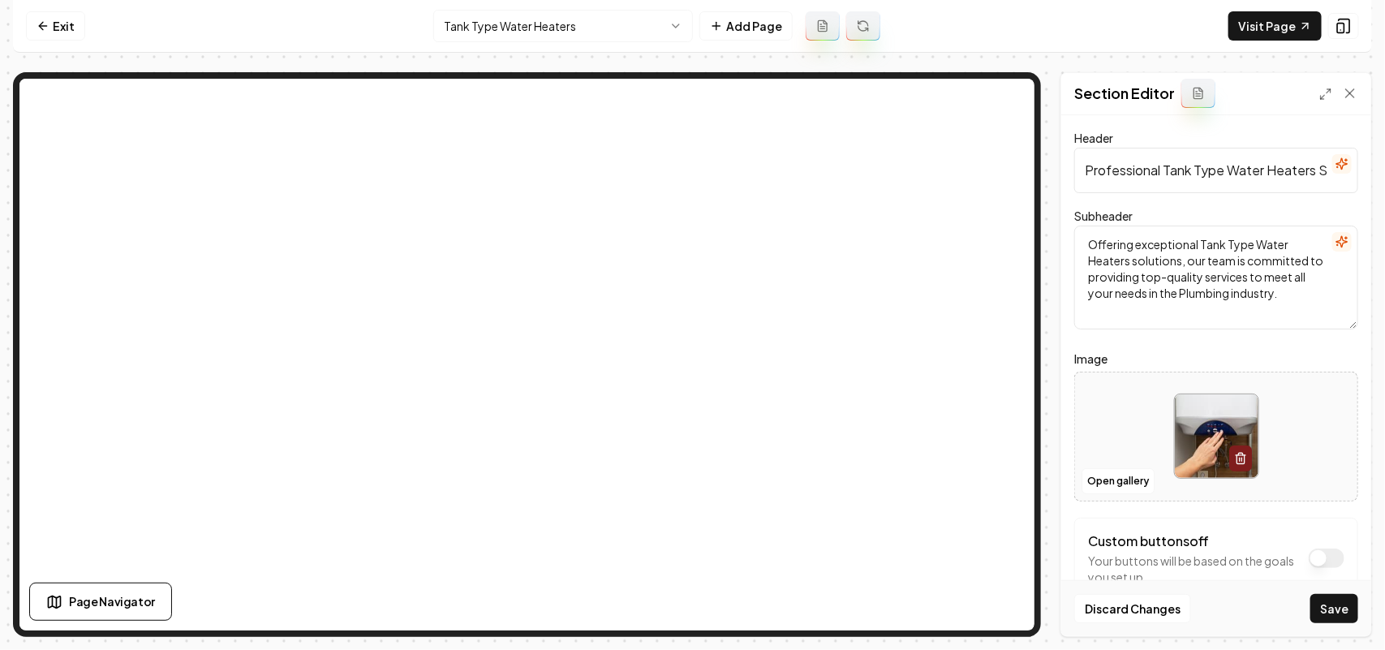
click at [1347, 615] on button "Save" at bounding box center [1334, 608] width 48 height 29
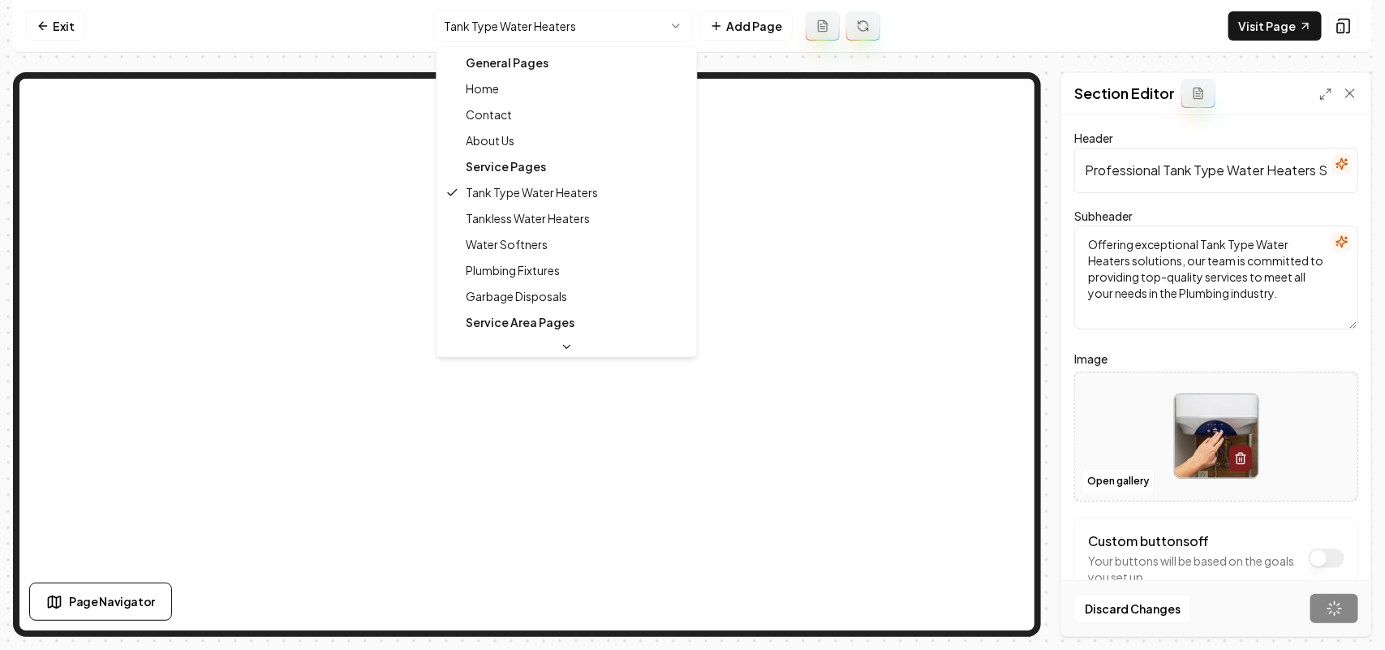
click at [585, 22] on html "Computer Required This feature is only available on a computer. Please switch t…" at bounding box center [692, 325] width 1385 height 650
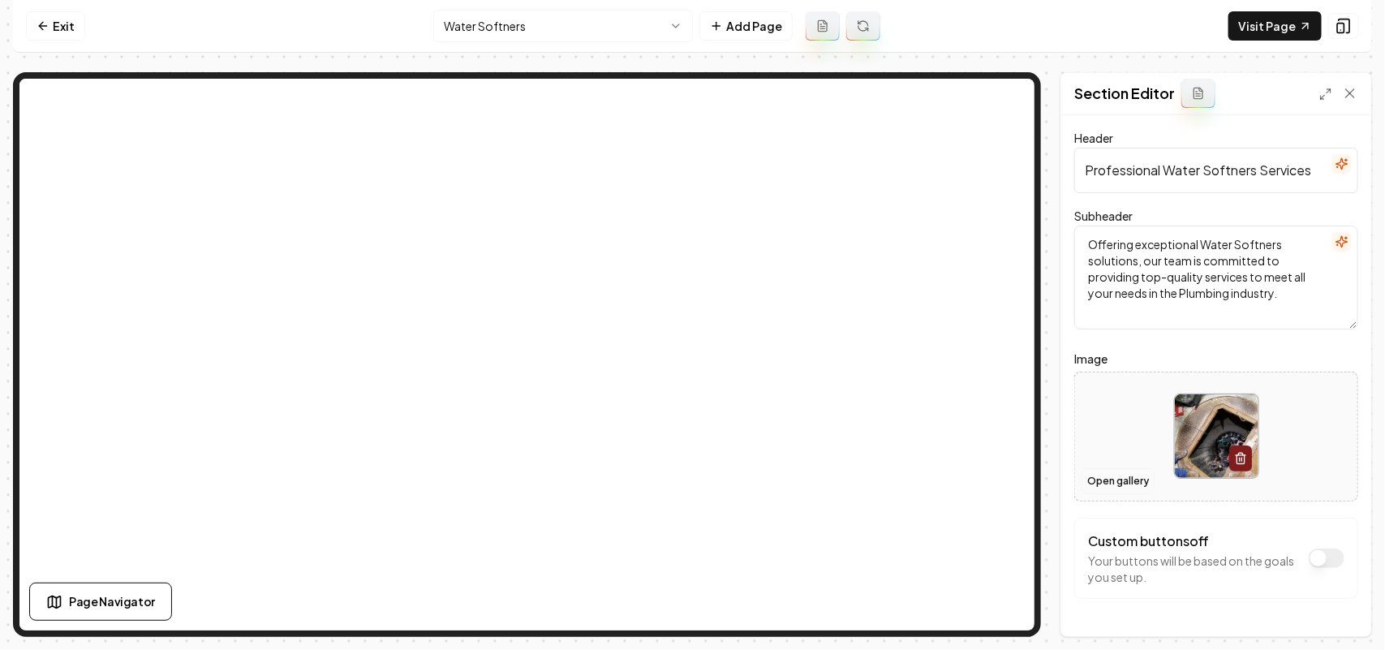
click at [1104, 483] on button "Open gallery" at bounding box center [1117, 481] width 73 height 26
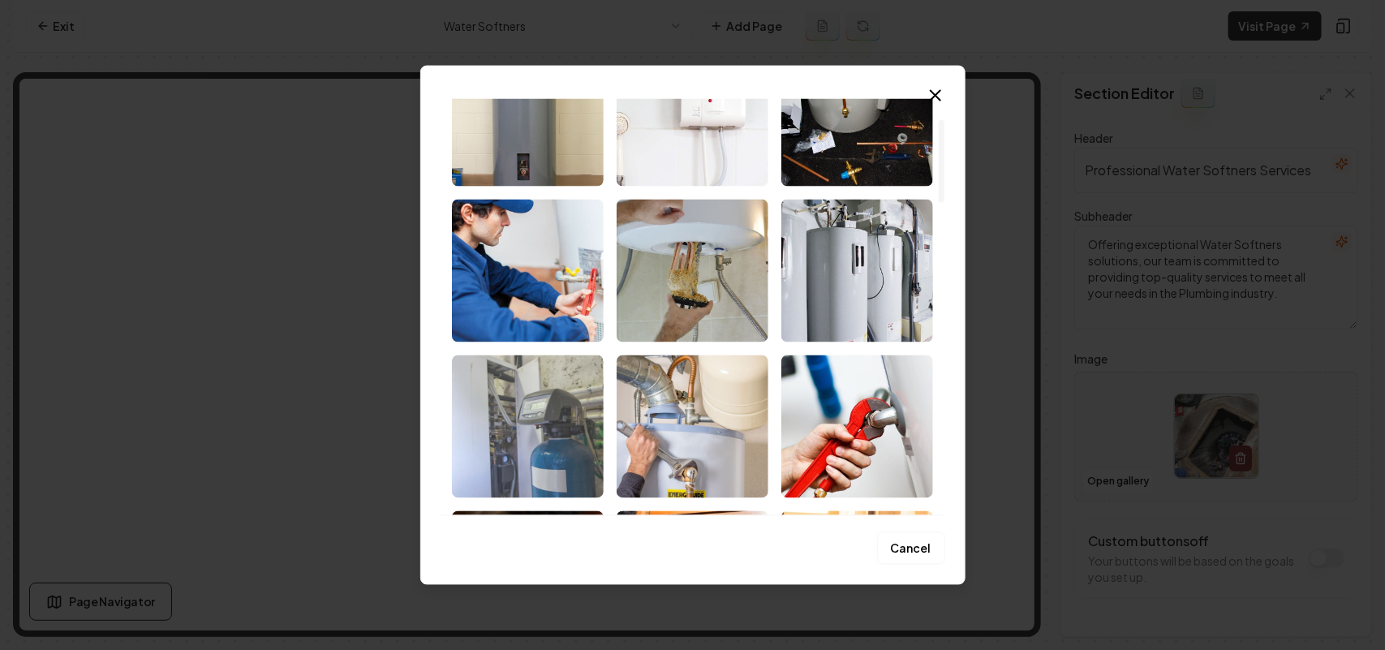
scroll to position [101, 0]
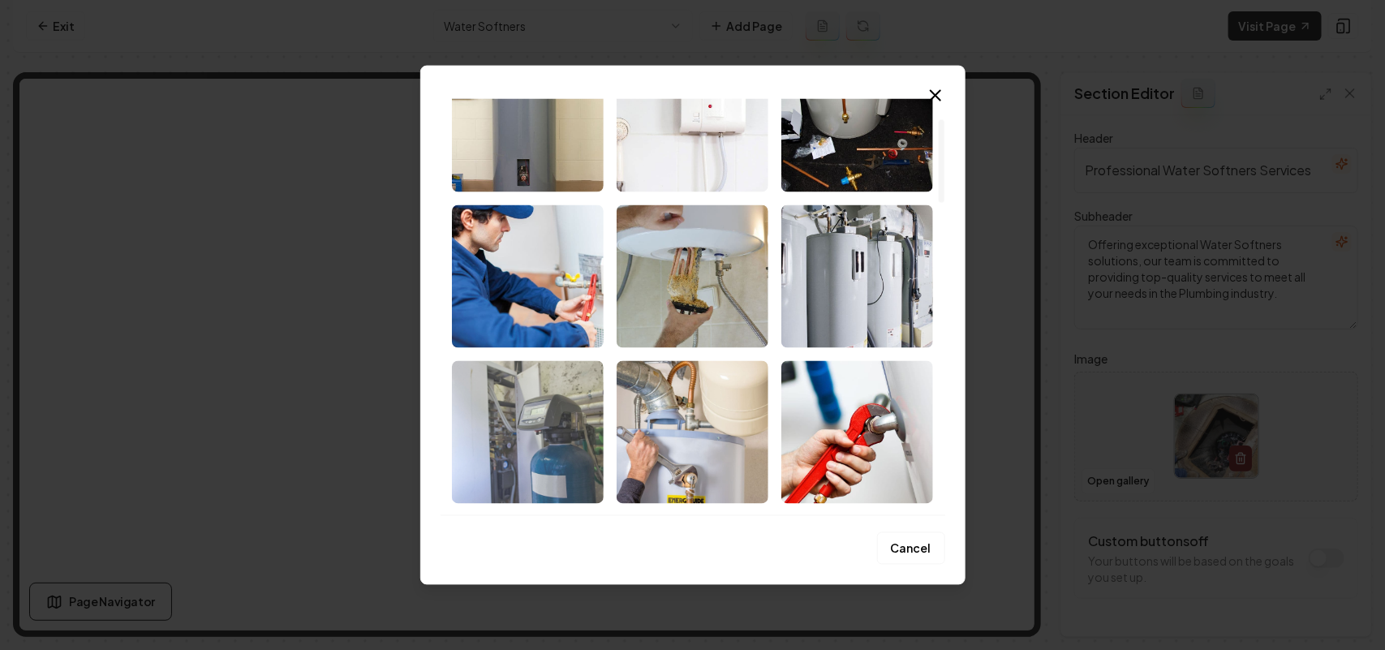
drag, startPoint x: 438, startPoint y: 422, endPoint x: 487, endPoint y: 435, distance: 50.4
click at [438, 423] on div "Upload My Images Stock Images Cancel Close" at bounding box center [692, 325] width 545 height 520
click at [522, 438] on img "Select image image_68c462165c7cd75eb859df80.jpg" at bounding box center [528, 431] width 152 height 143
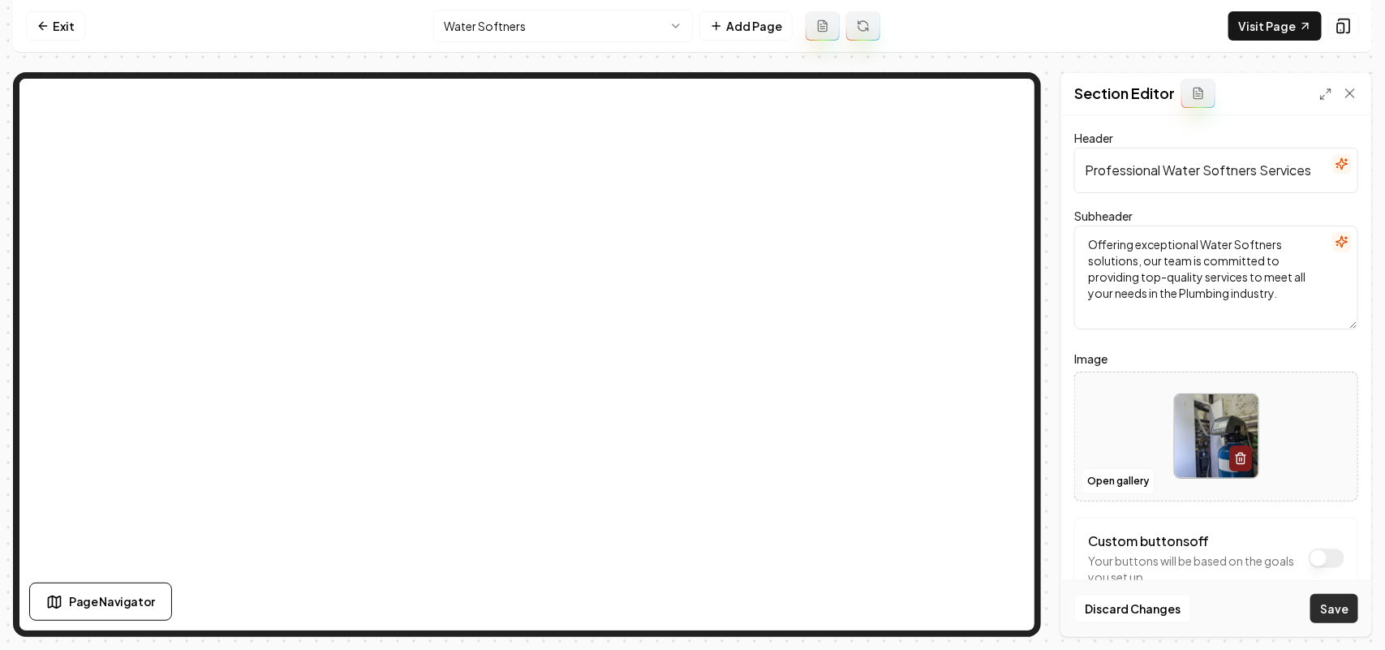
click at [1333, 608] on button "Save" at bounding box center [1334, 608] width 48 height 29
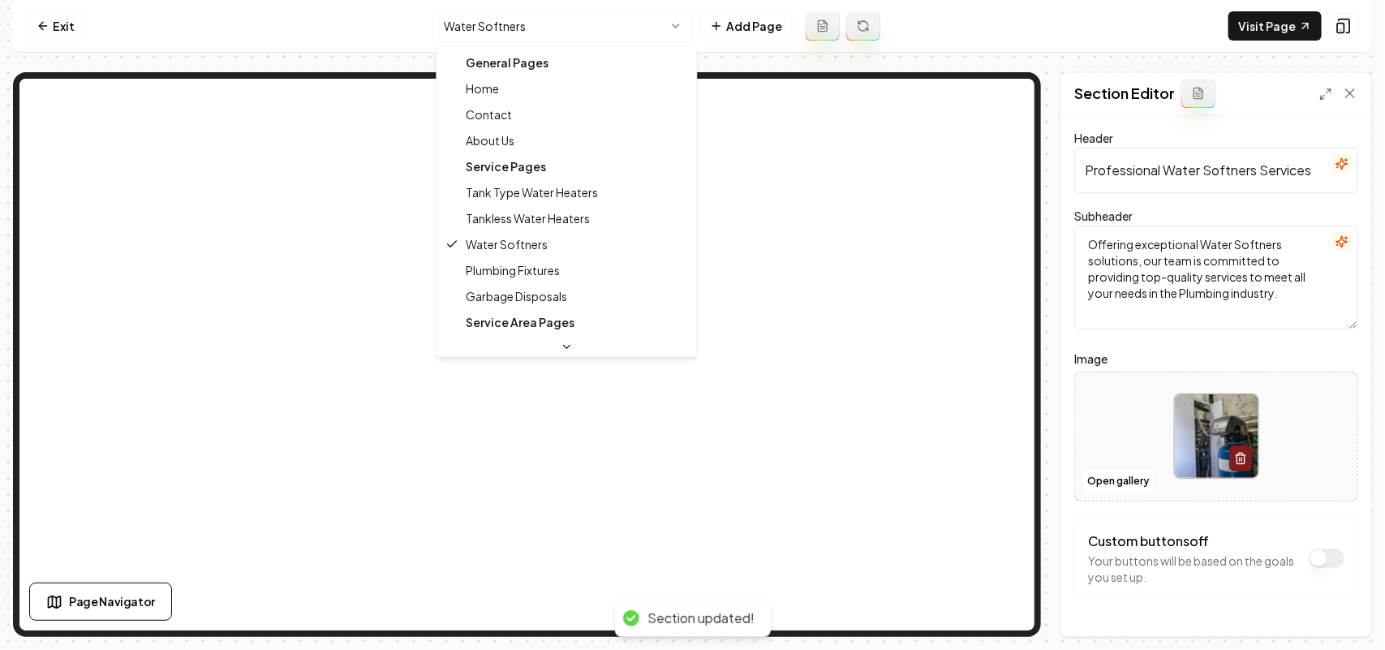
click at [462, 28] on html "Computer Required This feature is only available on a computer. Please switch t…" at bounding box center [692, 325] width 1385 height 650
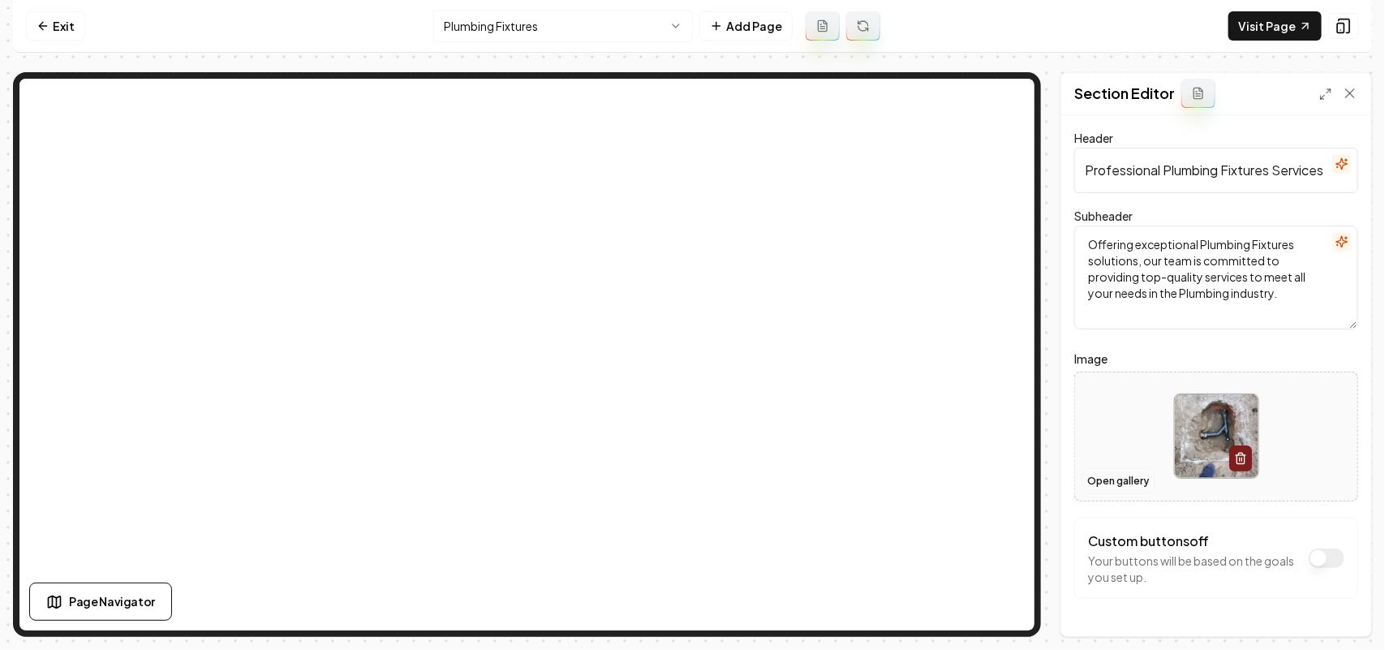
click at [1127, 481] on button "Open gallery" at bounding box center [1117, 481] width 73 height 26
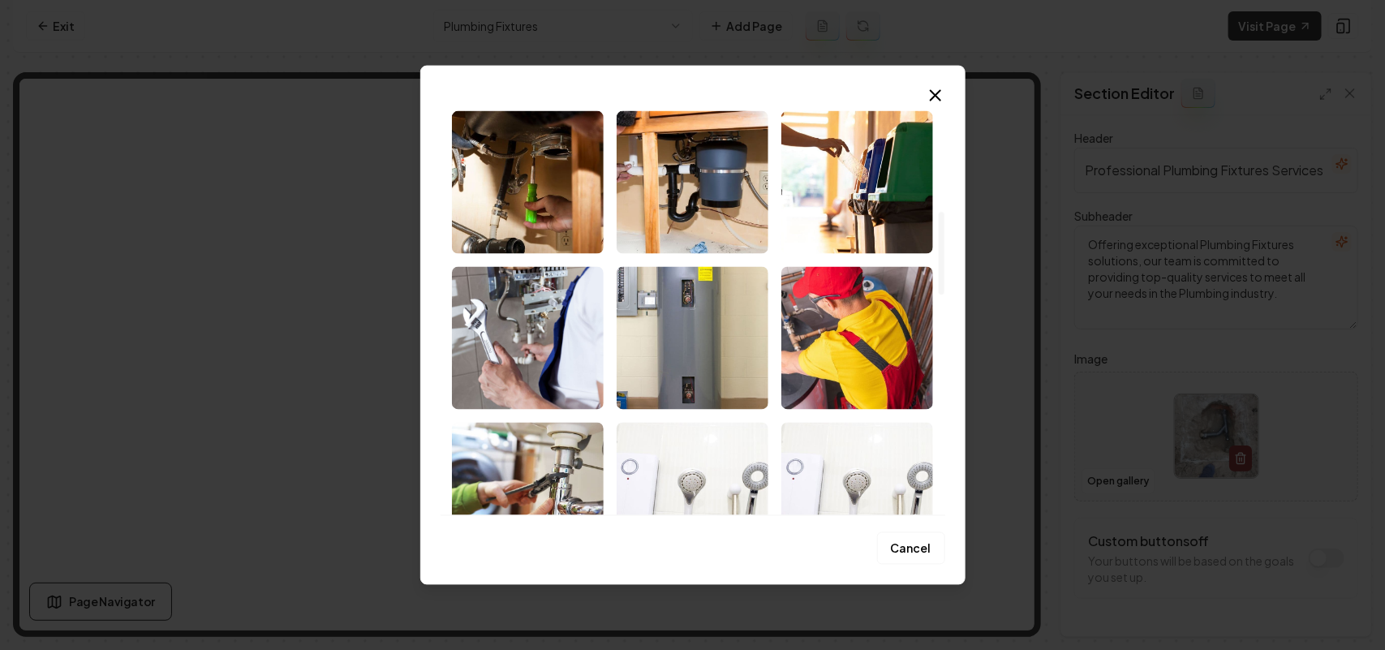
scroll to position [608, 0]
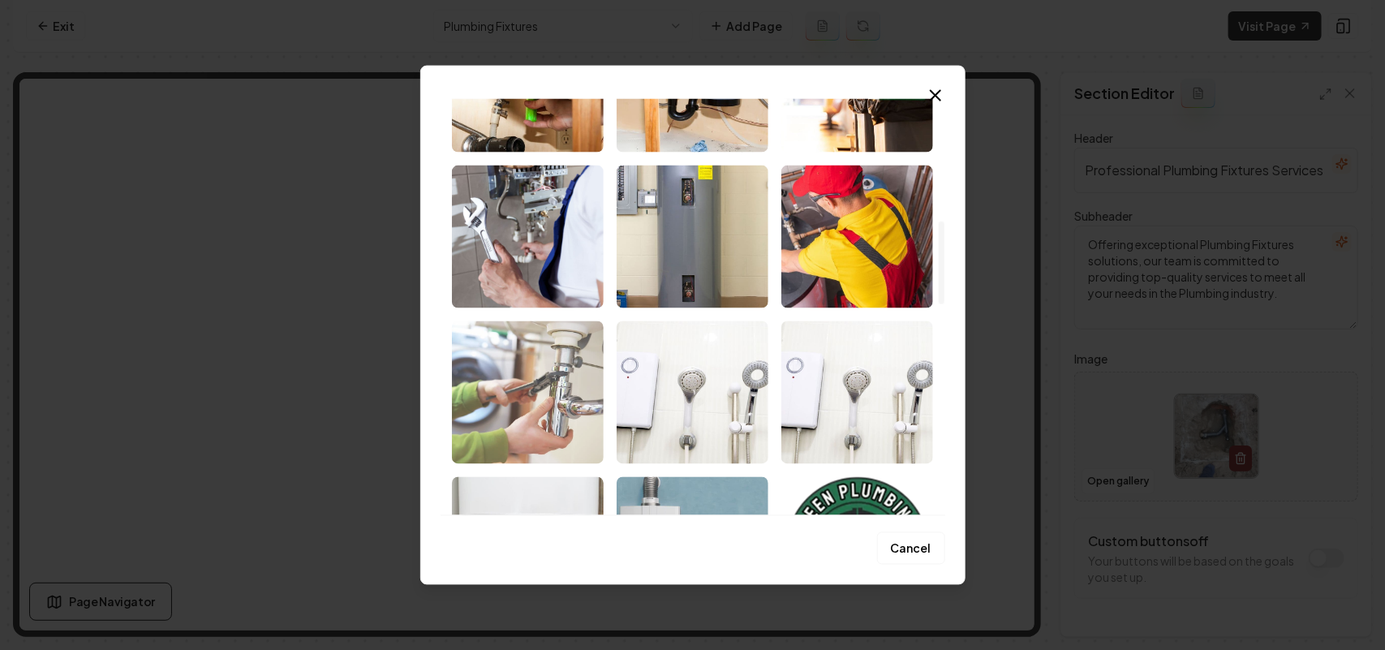
click at [565, 439] on img "Select image image_68c462165c7cd75eb859daf8.jpg" at bounding box center [528, 391] width 152 height 143
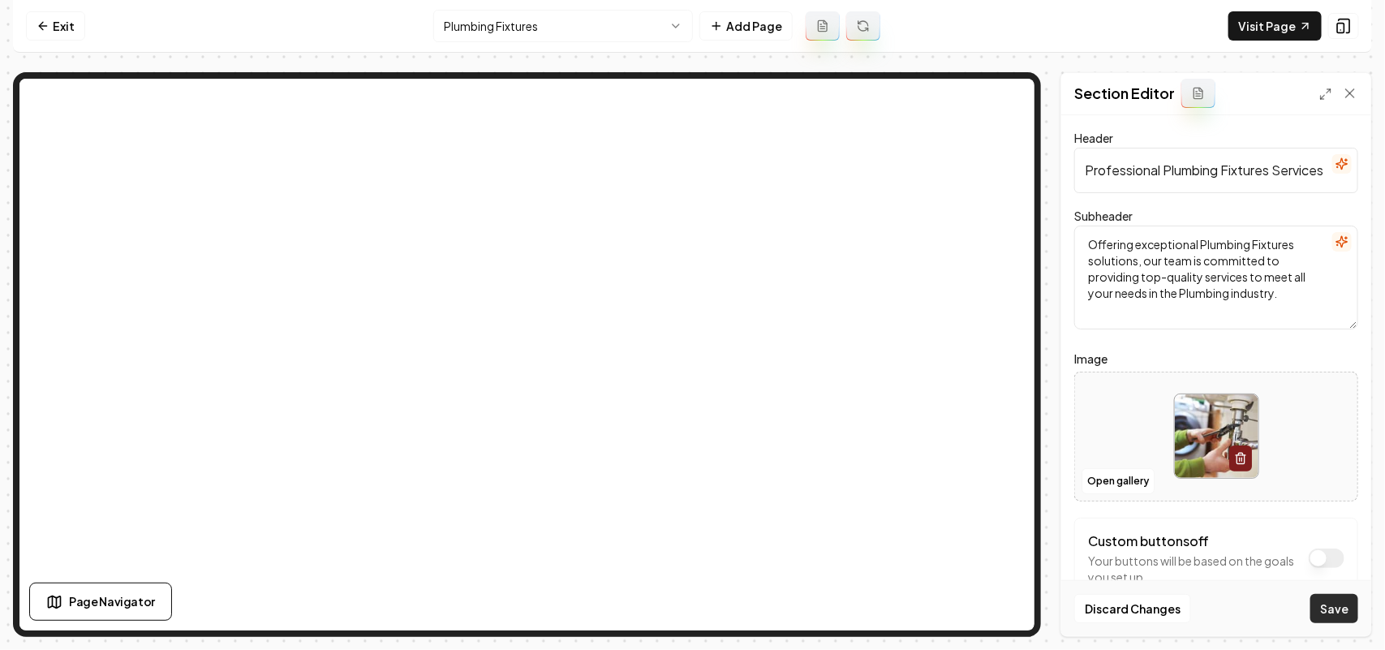
click at [1343, 613] on button "Save" at bounding box center [1334, 608] width 48 height 29
click at [552, 19] on html "Computer Required This feature is only available on a computer. Please switch t…" at bounding box center [692, 325] width 1385 height 650
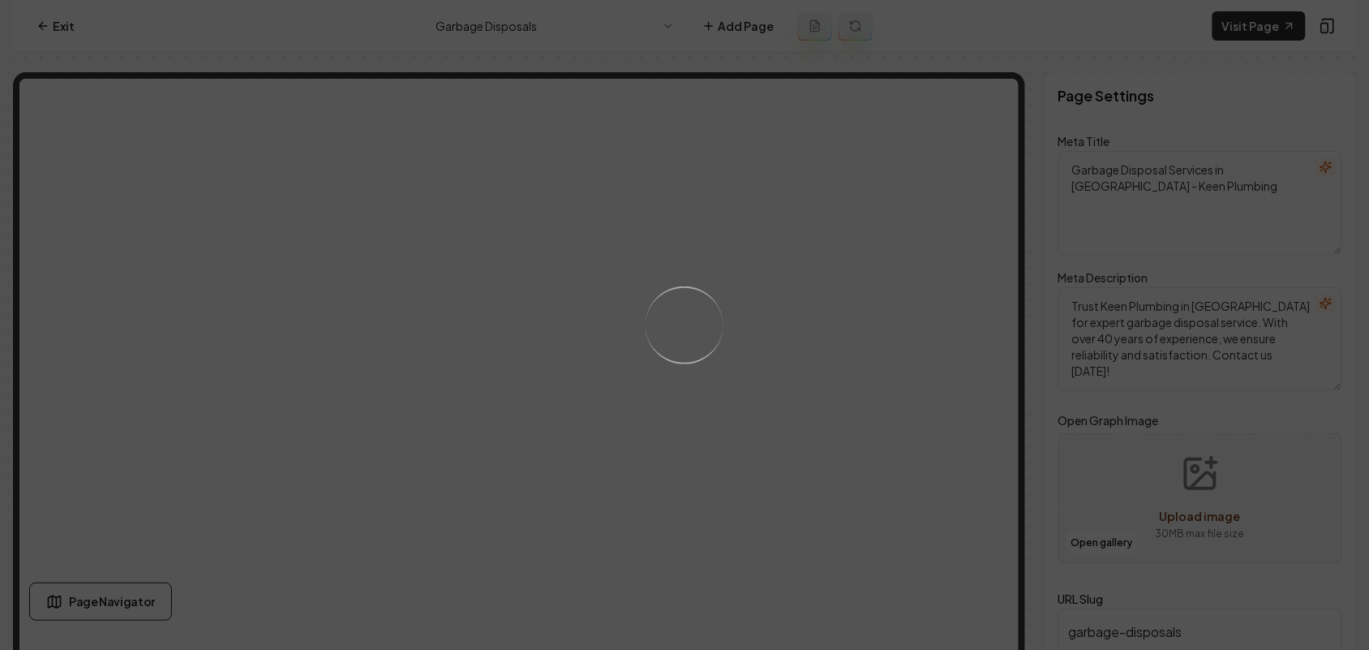
click at [662, 414] on div "Loading..." at bounding box center [684, 325] width 1369 height 650
click at [719, 371] on div "Loading..." at bounding box center [684, 325] width 1369 height 650
click at [825, 402] on div "Loading..." at bounding box center [684, 325] width 1369 height 650
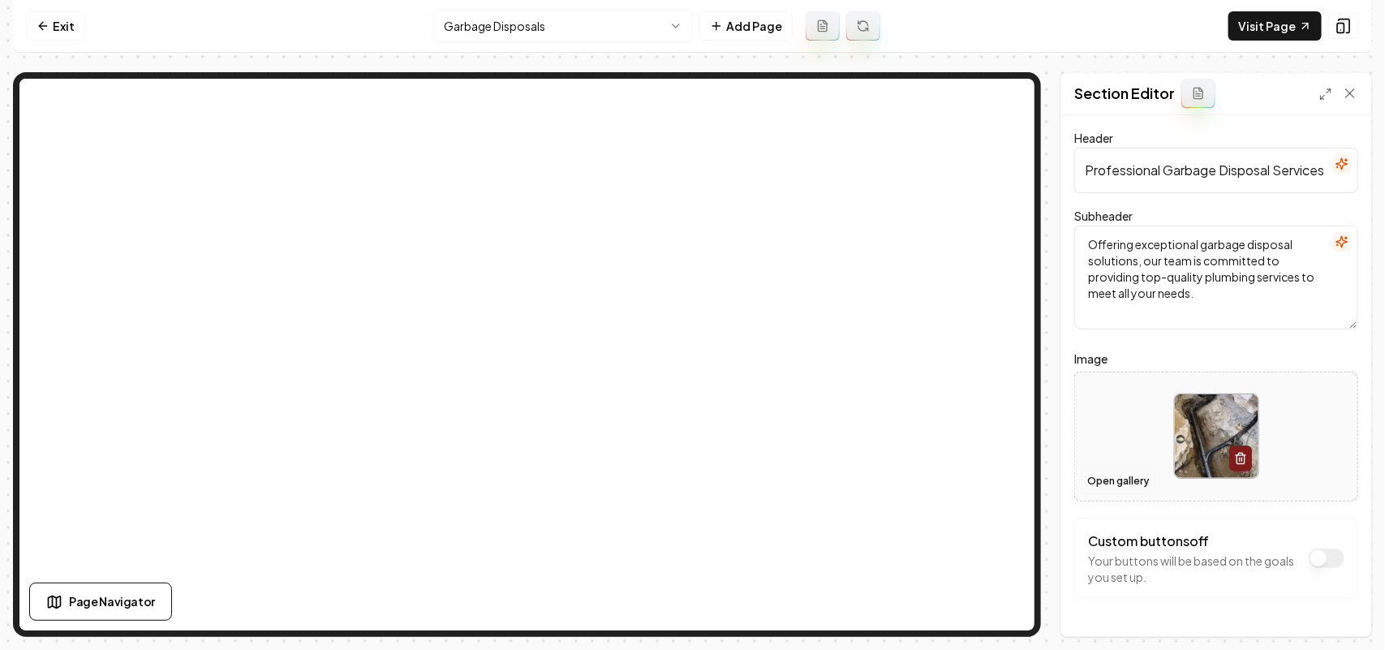
click at [1106, 488] on button "Open gallery" at bounding box center [1117, 481] width 73 height 26
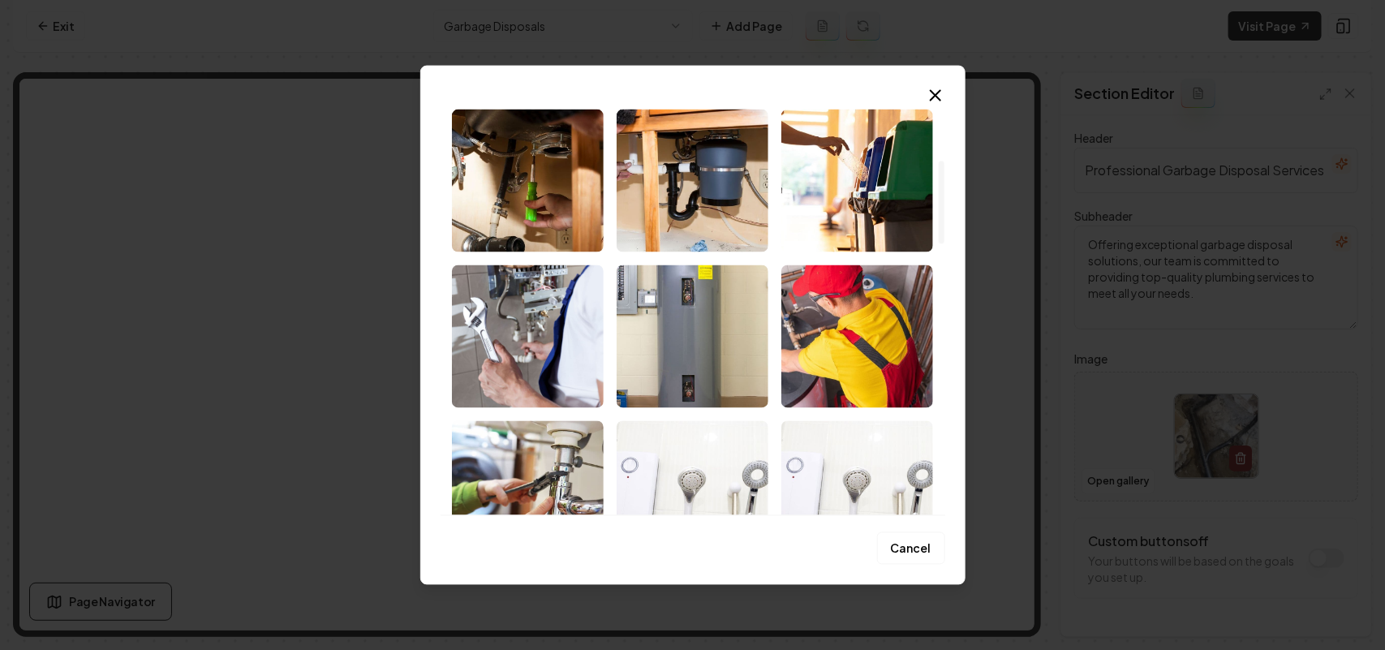
scroll to position [304, 0]
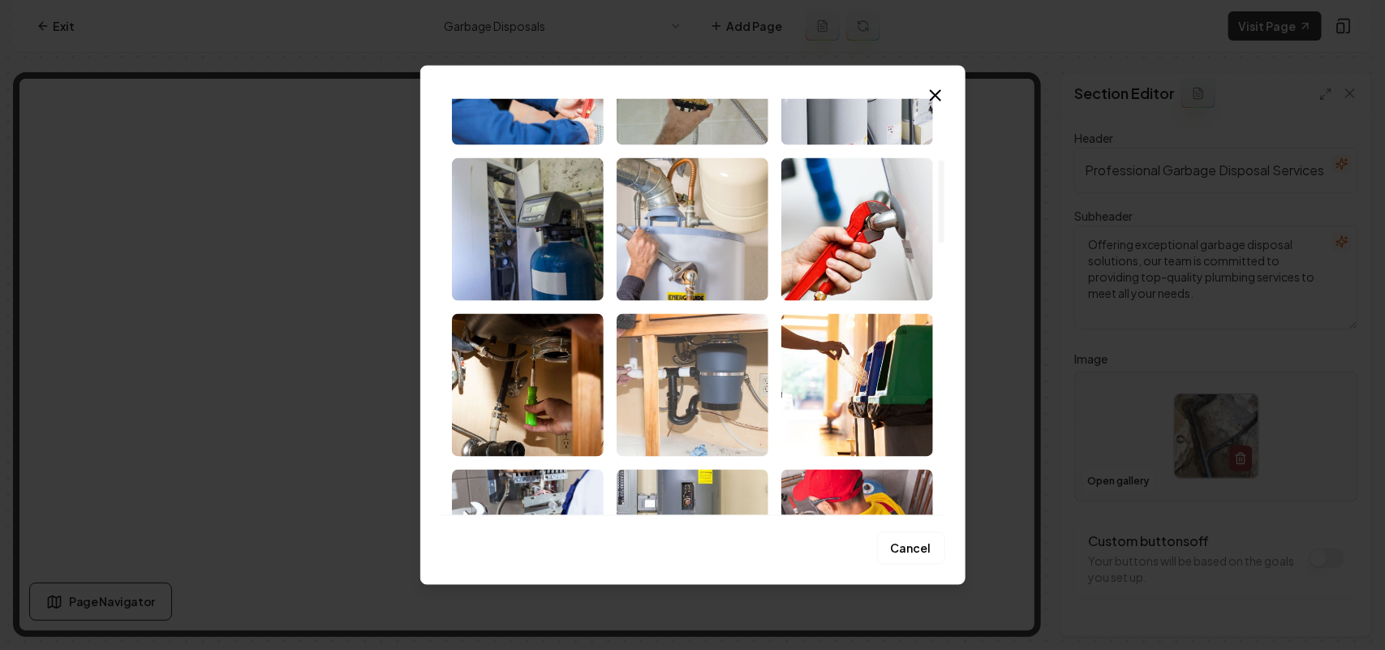
click at [724, 412] on img "Select image image_68c462165c7cd75eb859d515.jpg" at bounding box center [692, 384] width 152 height 143
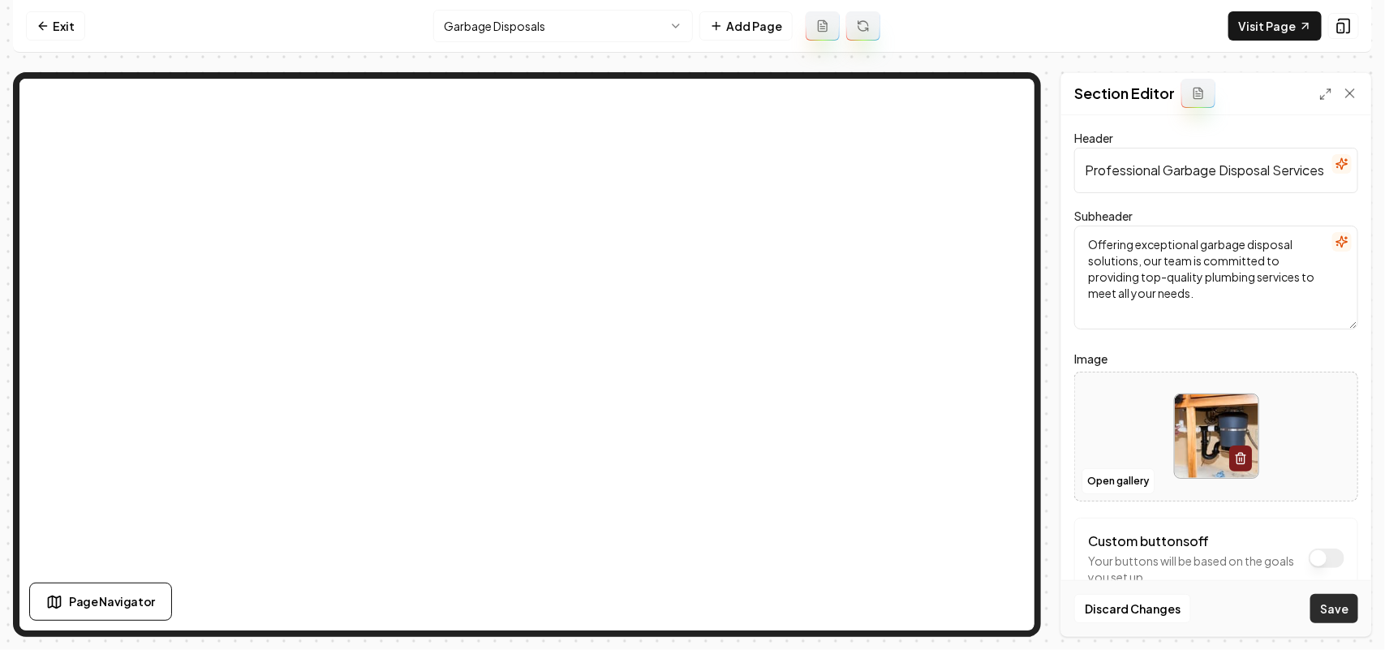
click at [1319, 610] on button "Save" at bounding box center [1334, 608] width 48 height 29
click at [569, 26] on html "Computer Required This feature is only available on a computer. Please switch t…" at bounding box center [692, 325] width 1385 height 650
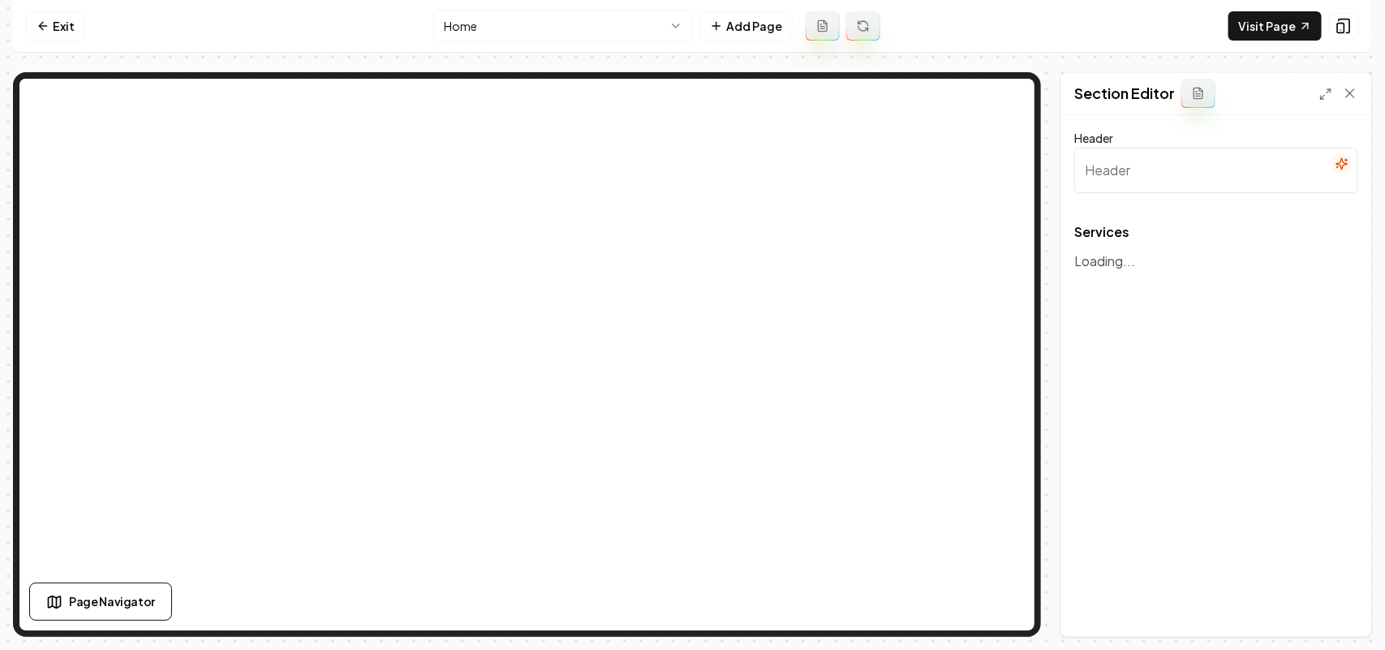
type input "Our Expert Plumbing Services"
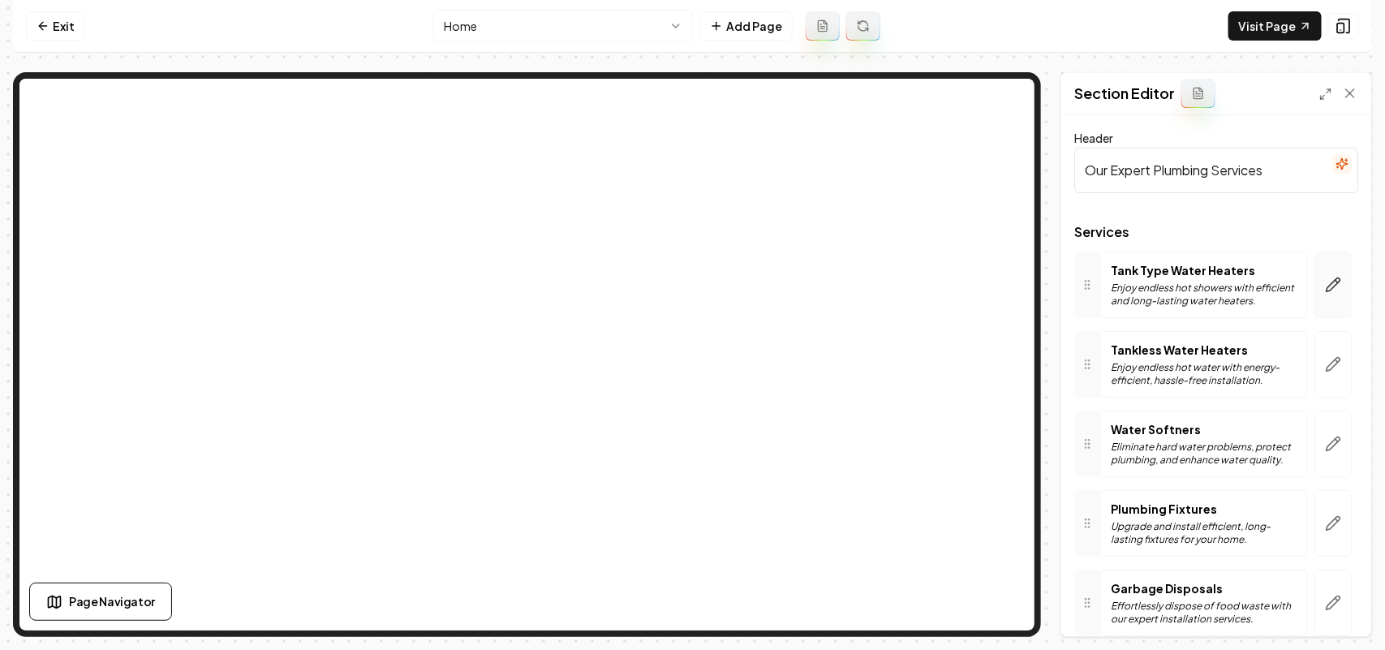
click at [1325, 293] on icon "button" at bounding box center [1333, 285] width 16 height 16
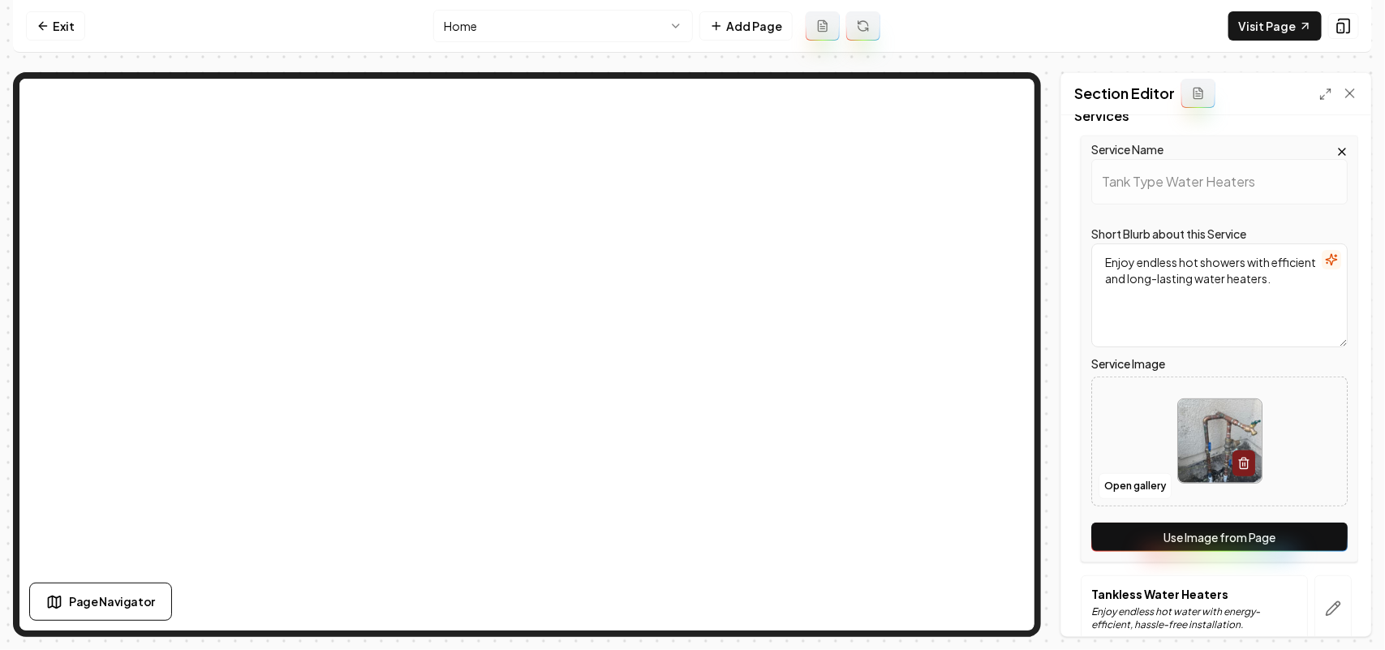
scroll to position [304, 0]
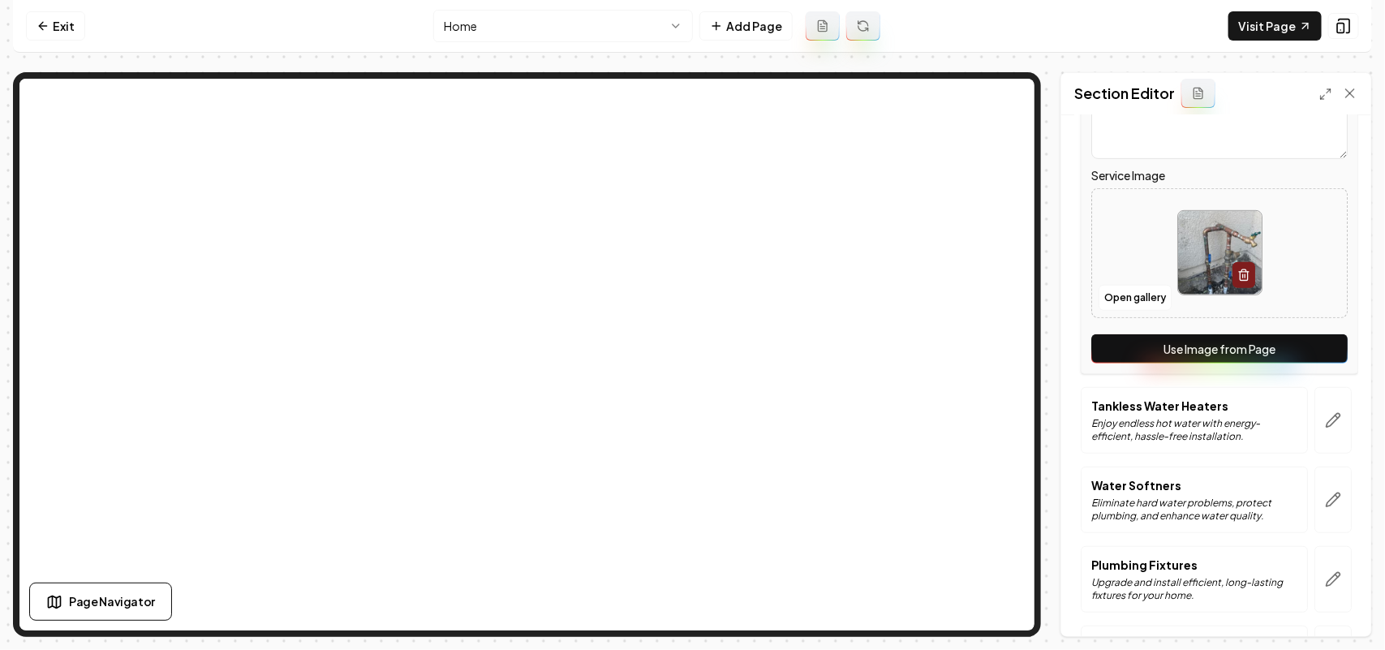
click at [1311, 341] on button "Use Image from Page" at bounding box center [1219, 348] width 256 height 29
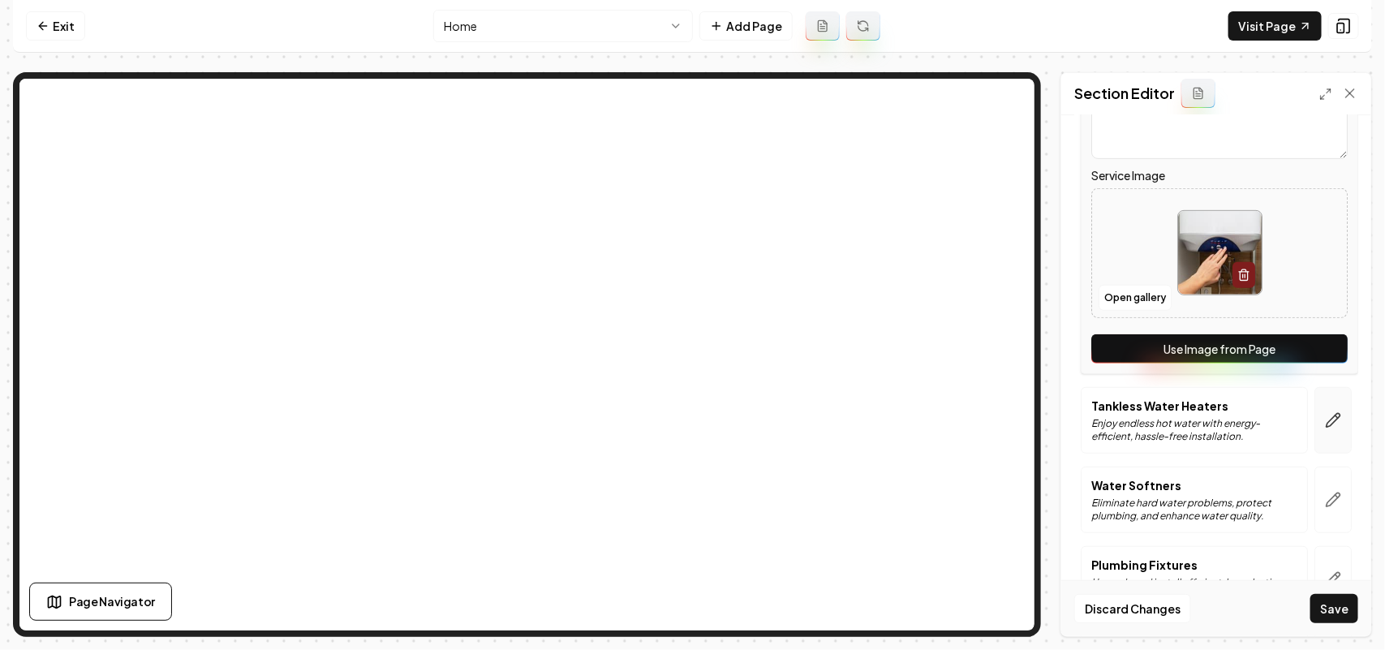
click at [1322, 430] on button "button" at bounding box center [1332, 420] width 37 height 67
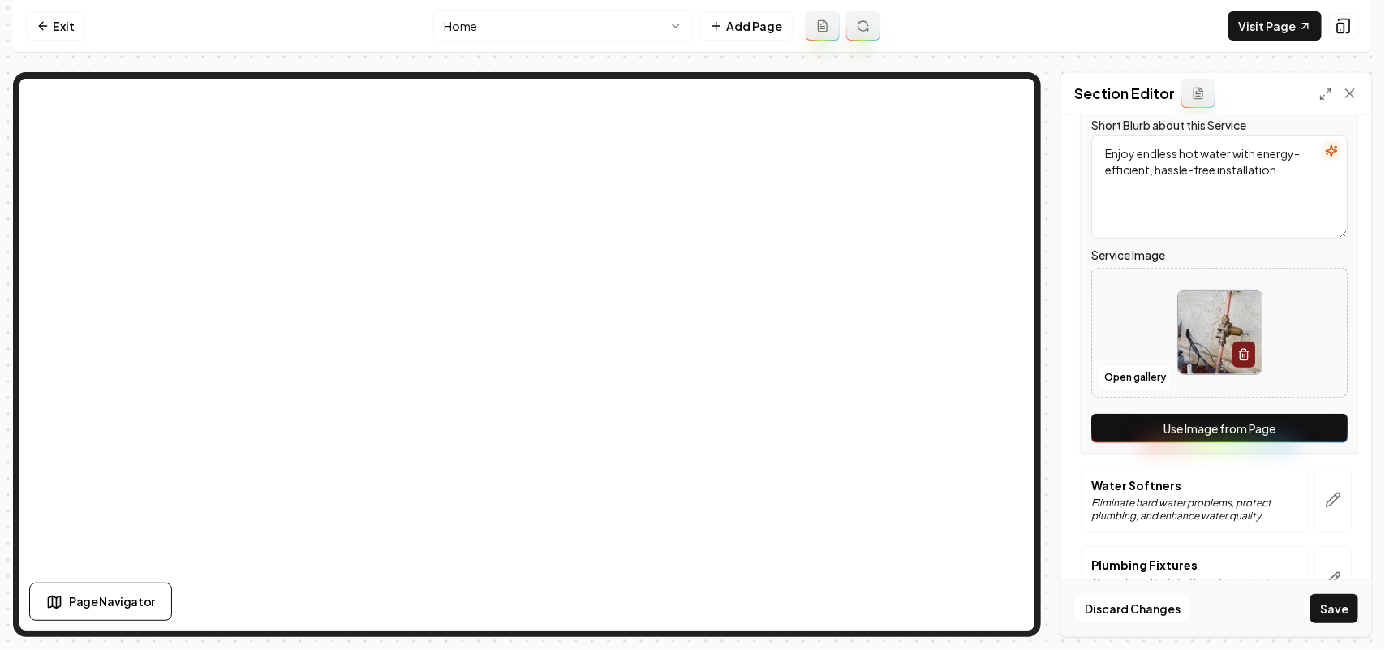
click at [1322, 430] on button "Use Image from Page" at bounding box center [1219, 428] width 256 height 29
click at [1325, 500] on icon "button" at bounding box center [1333, 500] width 16 height 16
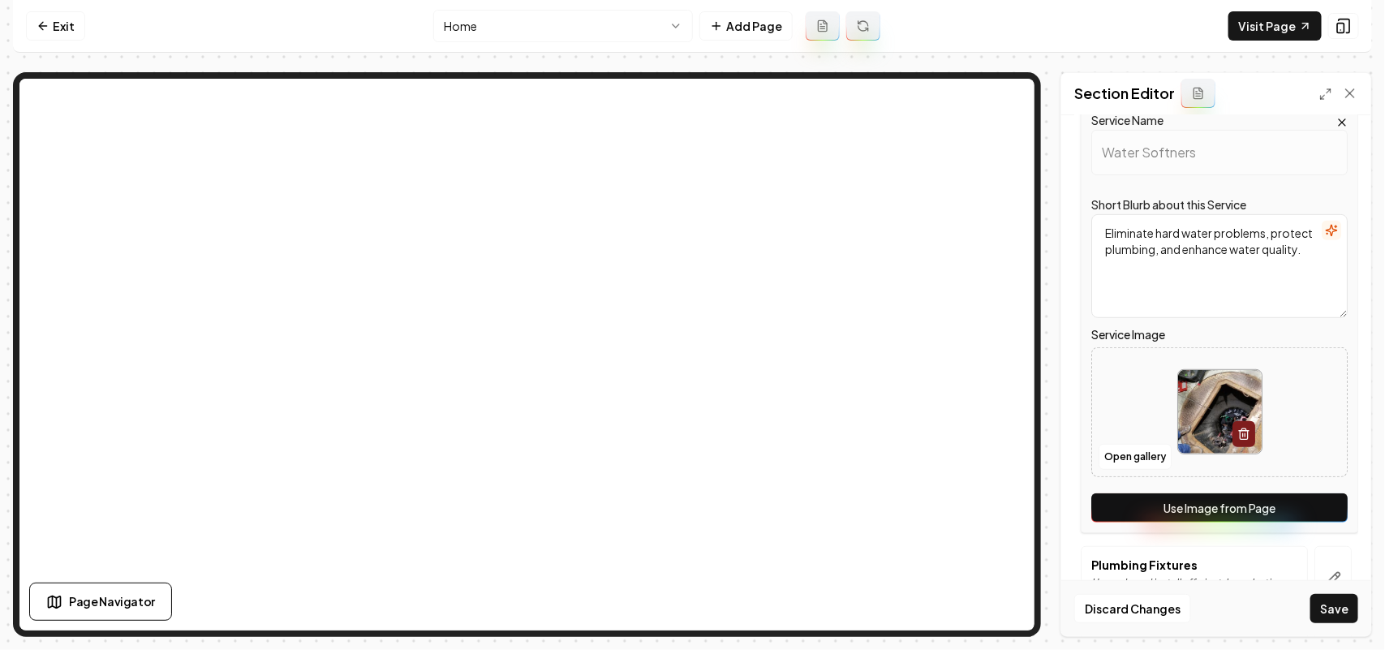
click at [1316, 504] on button "Use Image from Page" at bounding box center [1219, 507] width 256 height 29
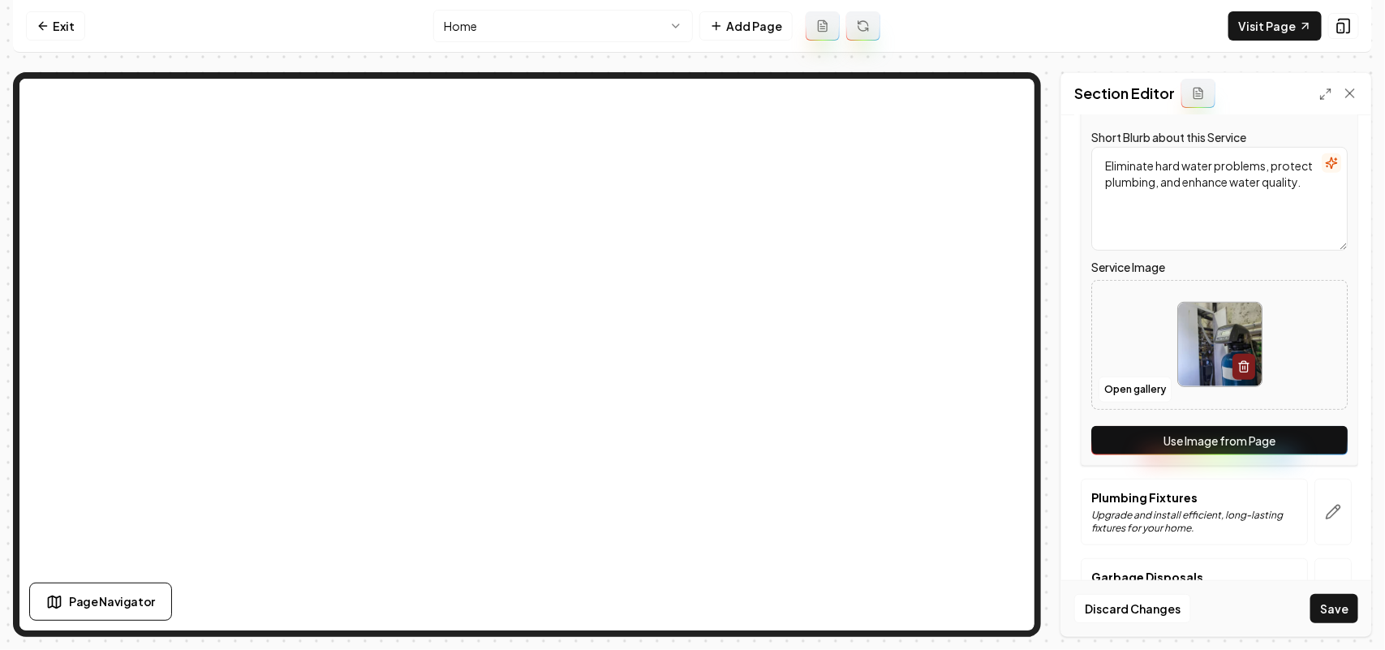
scroll to position [436, 0]
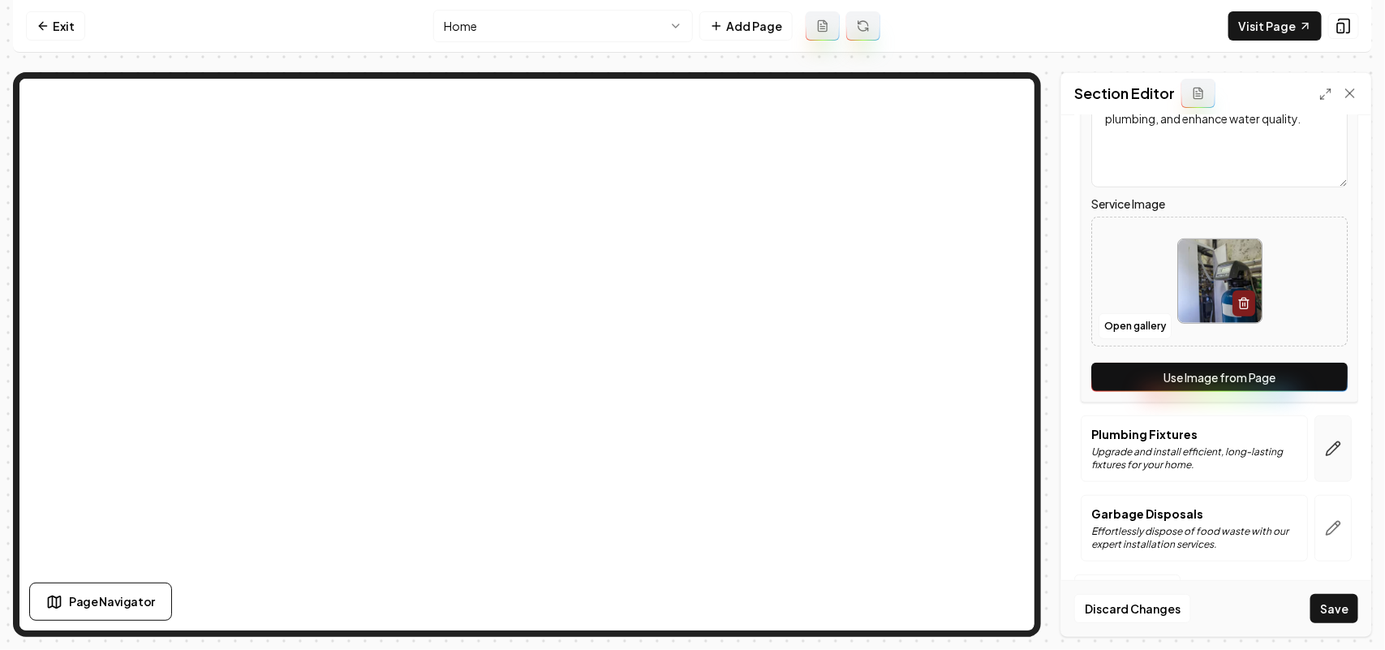
click at [1321, 432] on button "button" at bounding box center [1332, 448] width 37 height 67
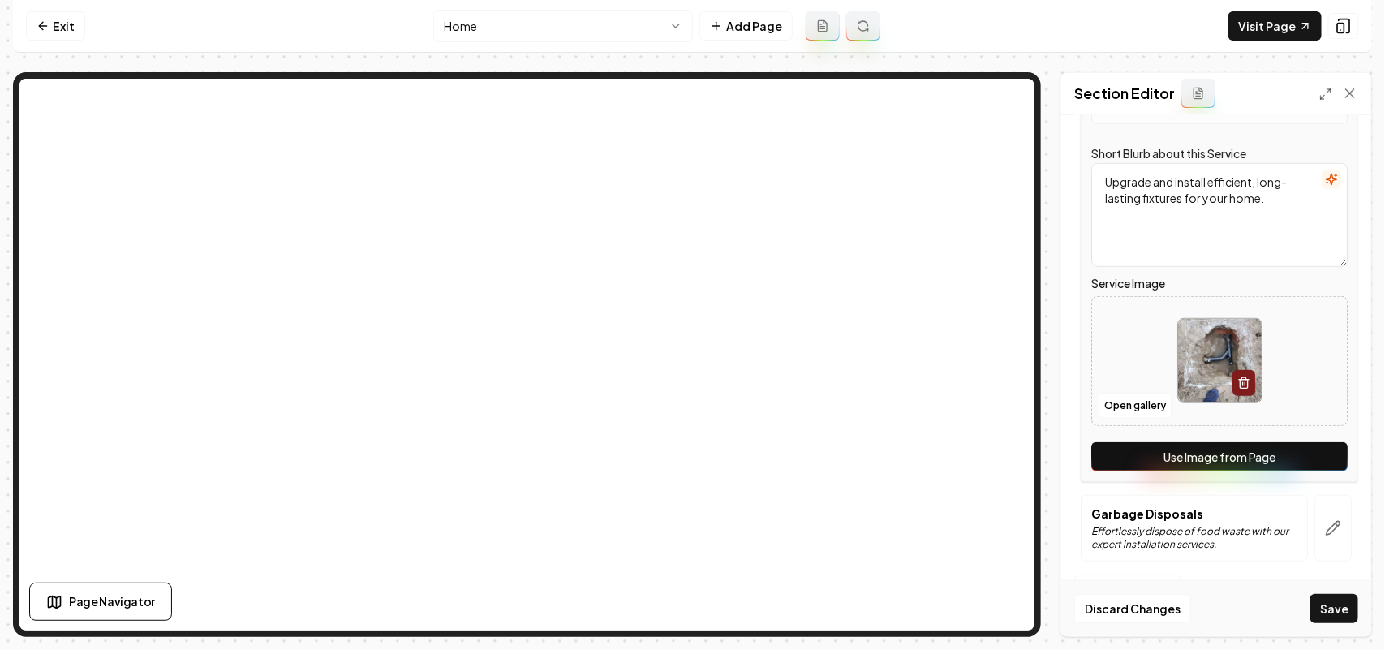
drag, startPoint x: 1318, startPoint y: 447, endPoint x: 1323, endPoint y: 516, distance: 69.1
click at [1318, 448] on button "Use Image from Page" at bounding box center [1219, 456] width 256 height 29
click at [1325, 528] on icon "button" at bounding box center [1333, 528] width 16 height 16
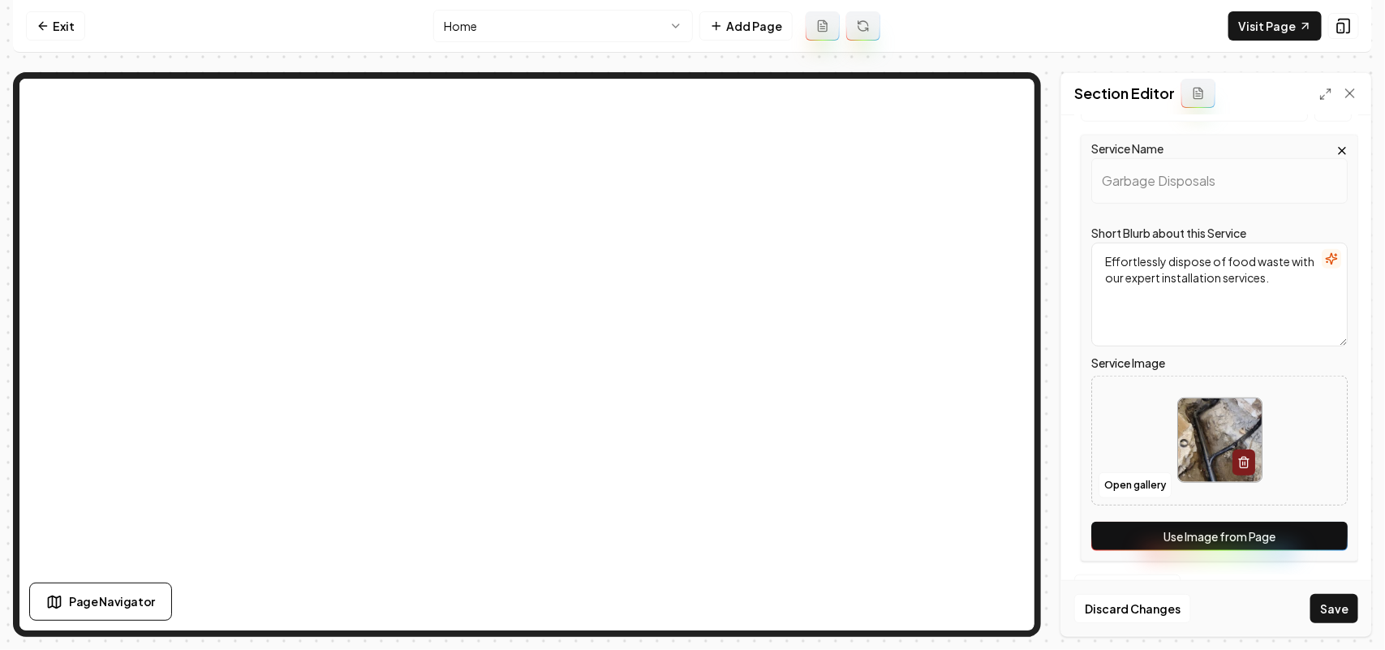
click at [1324, 530] on button "Use Image from Page" at bounding box center [1219, 536] width 256 height 29
click at [1336, 604] on button "Save" at bounding box center [1334, 608] width 48 height 29
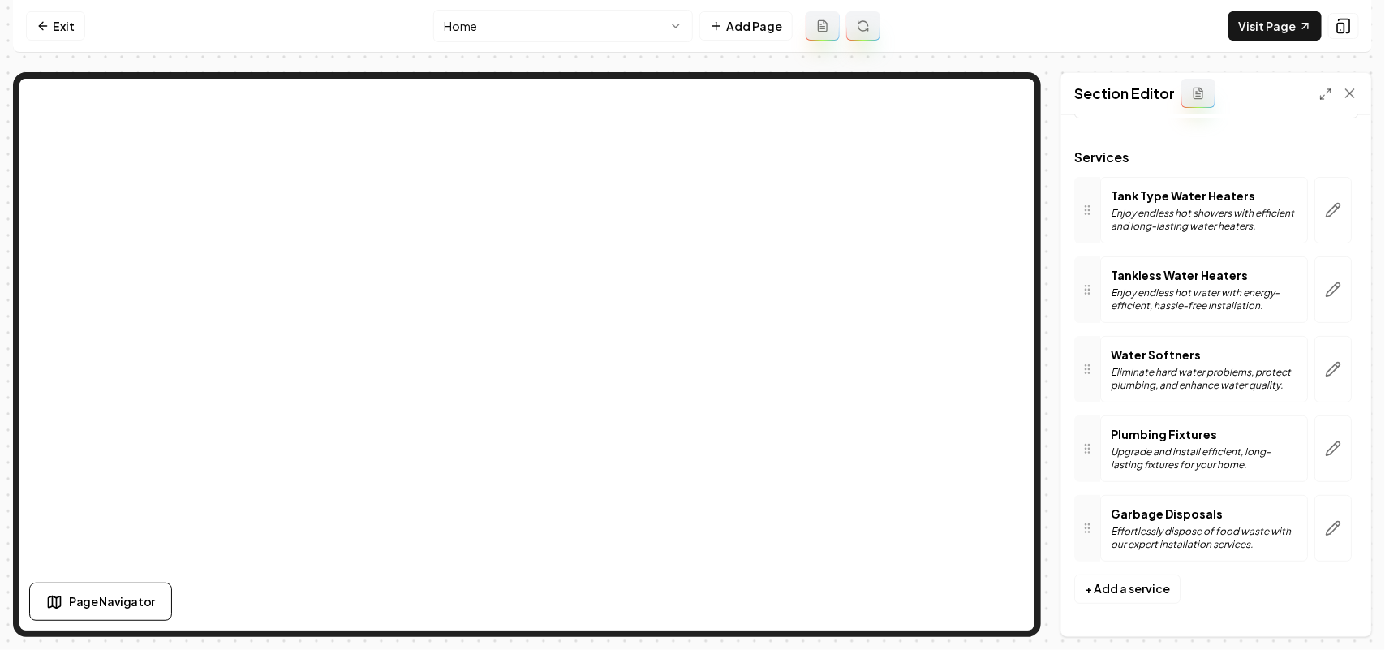
scroll to position [75, 0]
click at [1246, 32] on link "Visit Page" at bounding box center [1274, 25] width 93 height 29
click at [43, 16] on link "Exit" at bounding box center [55, 25] width 59 height 29
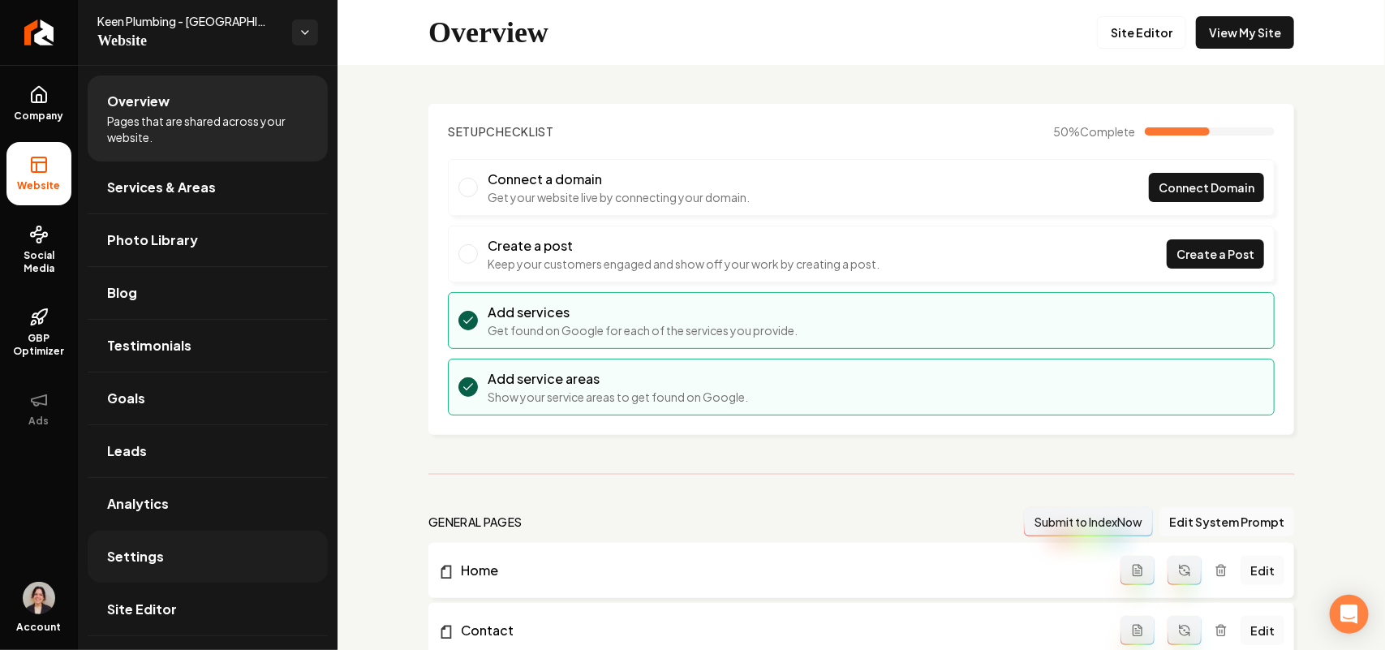
click at [115, 542] on link "Settings" at bounding box center [208, 556] width 240 height 52
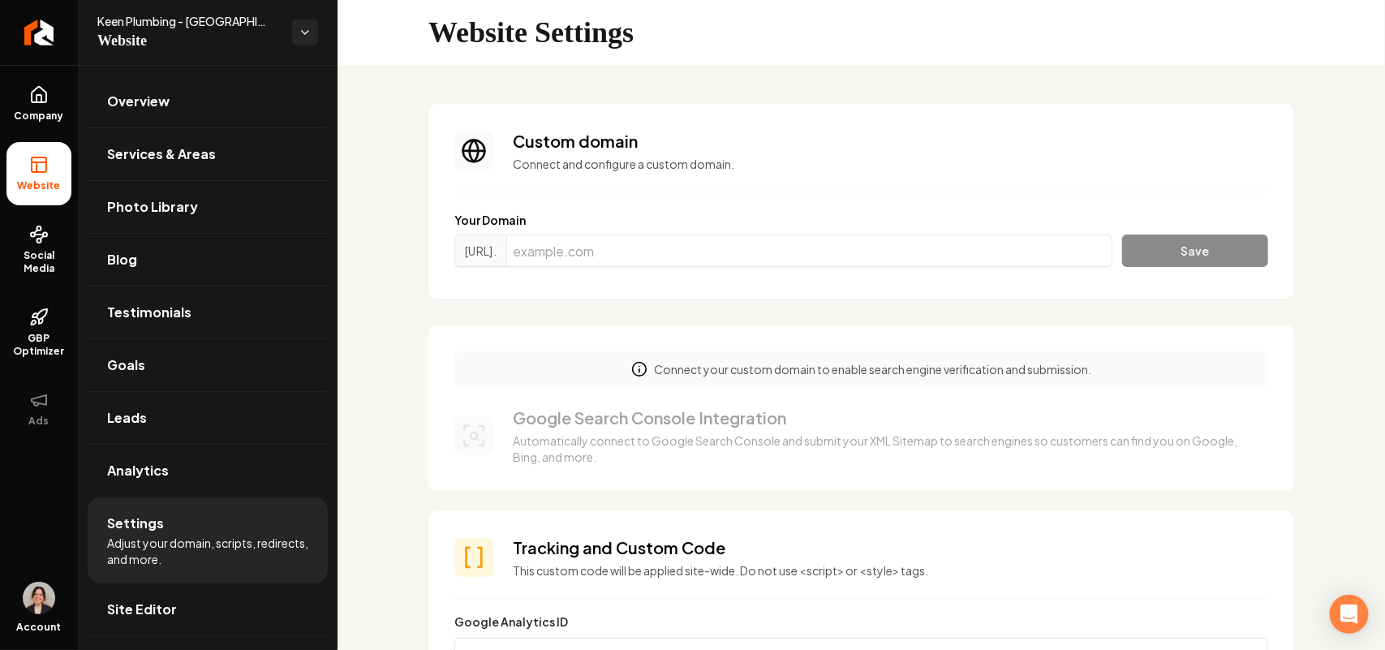
scroll to position [608, 0]
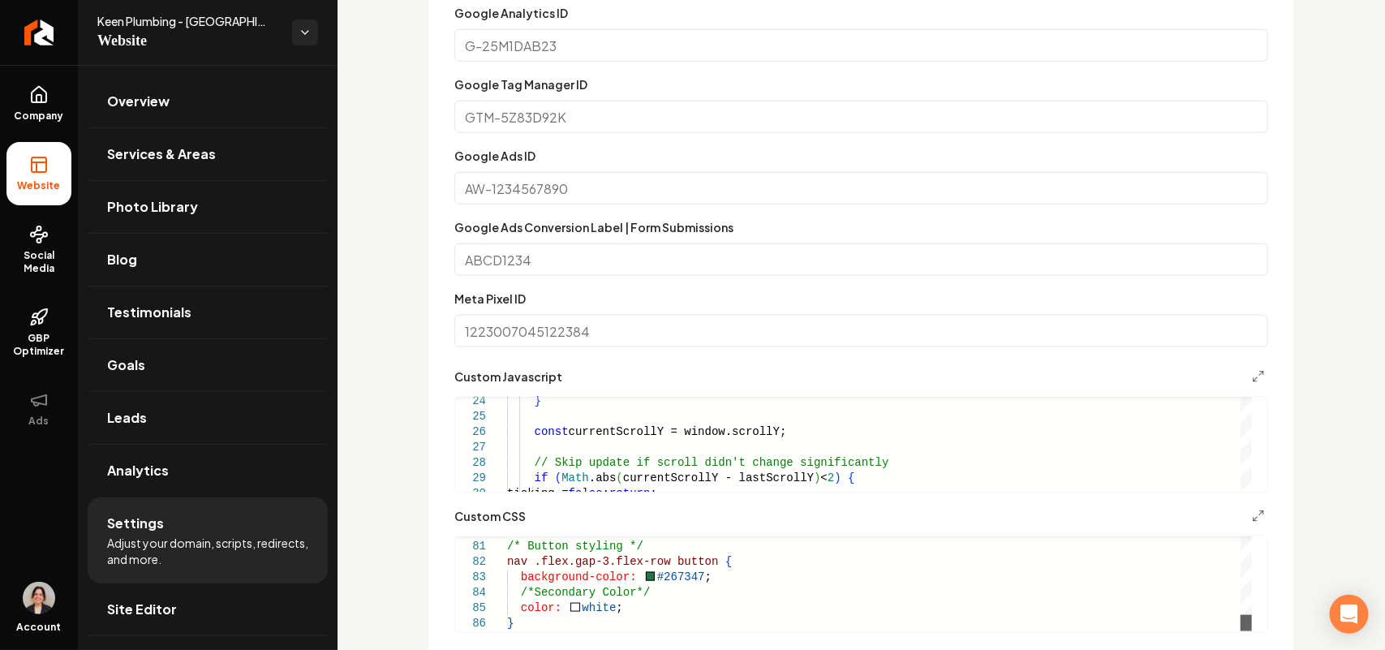
click at [1252, 631] on div "Main content area" at bounding box center [1245, 623] width 11 height 16
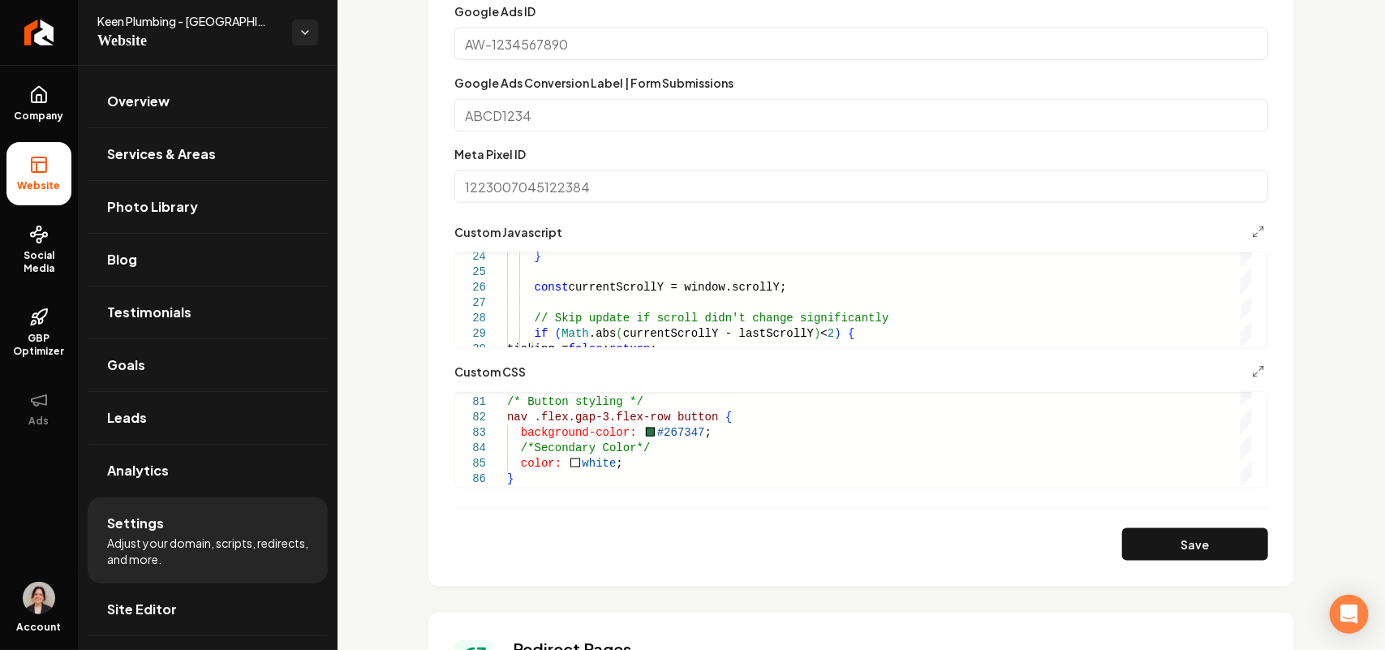
scroll to position [811, 0]
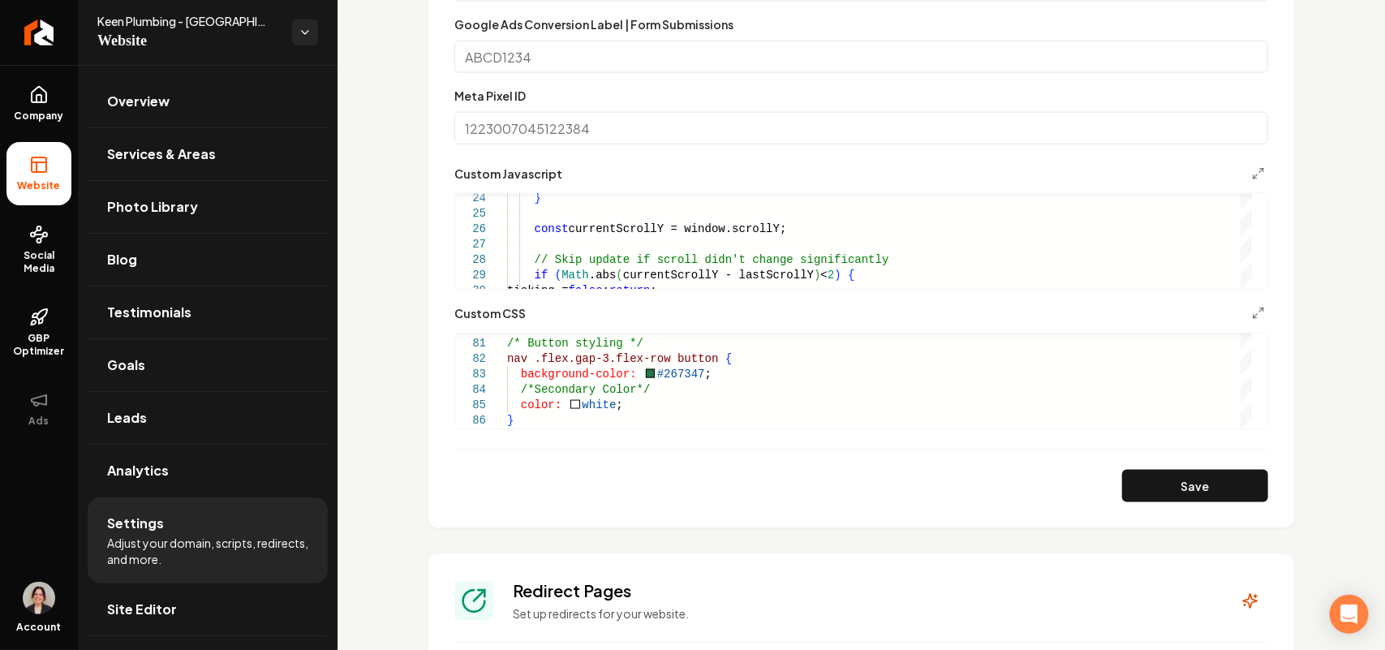
drag, startPoint x: 552, startPoint y: 432, endPoint x: 550, endPoint y: 423, distance: 9.2
click at [552, 431] on form "**********" at bounding box center [861, 151] width 814 height 702
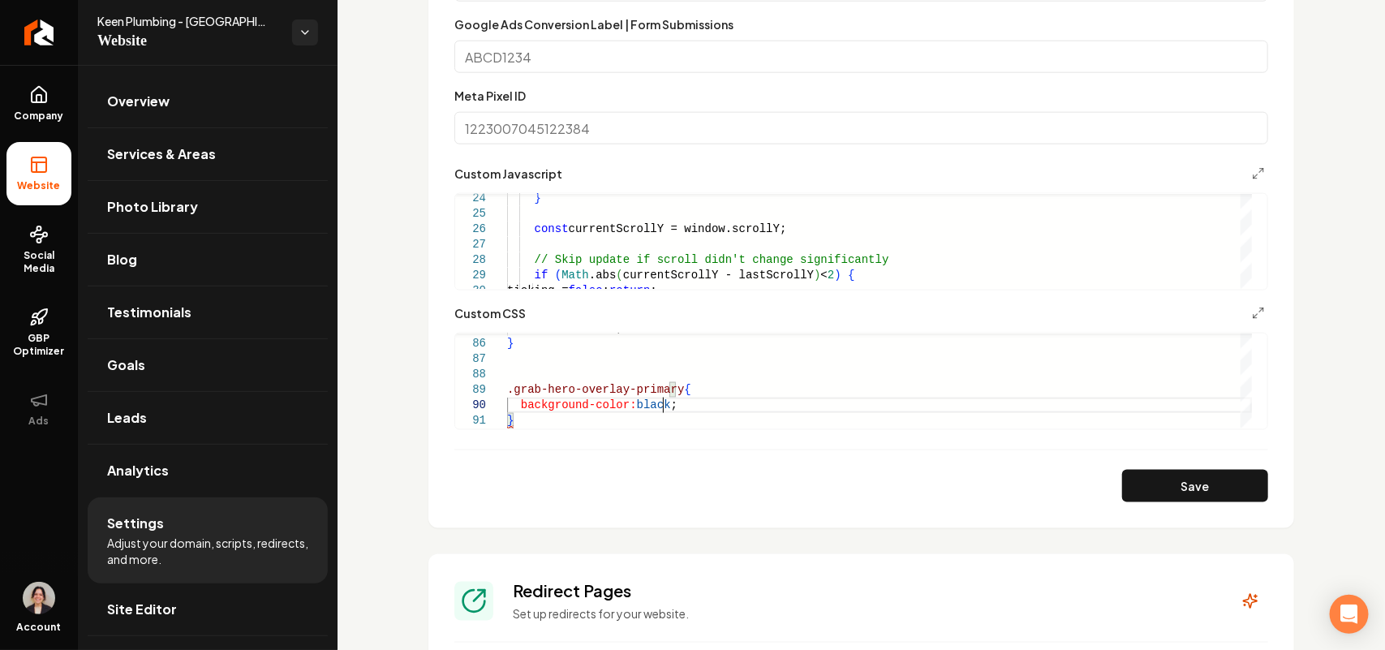
scroll to position [139, 154]
click at [1209, 477] on button "Save" at bounding box center [1195, 486] width 146 height 32
type textarea "**********"
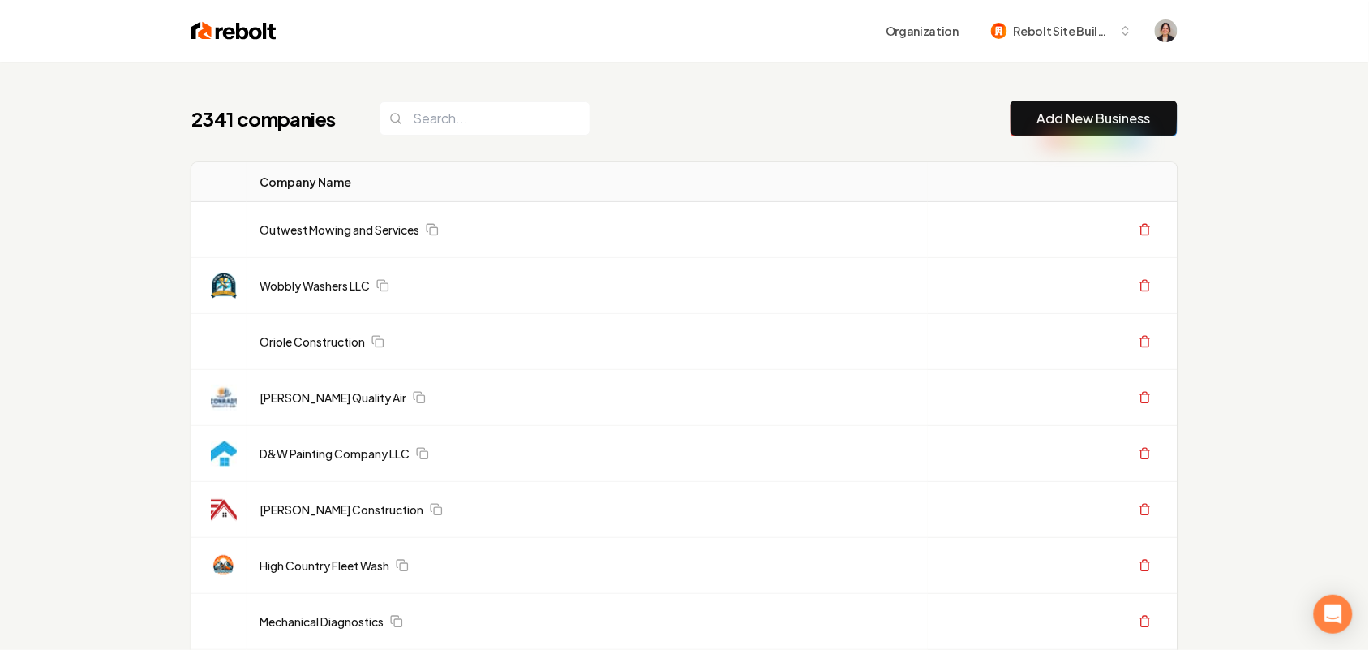
click at [1071, 114] on link "Add New Business" at bounding box center [1094, 118] width 114 height 19
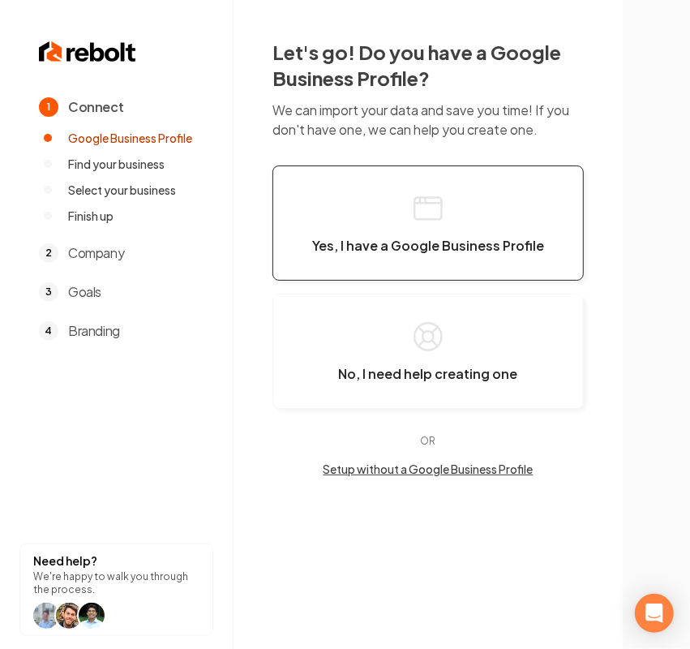
click at [418, 225] on button "Yes, I have a Google Business Profile" at bounding box center [428, 222] width 311 height 115
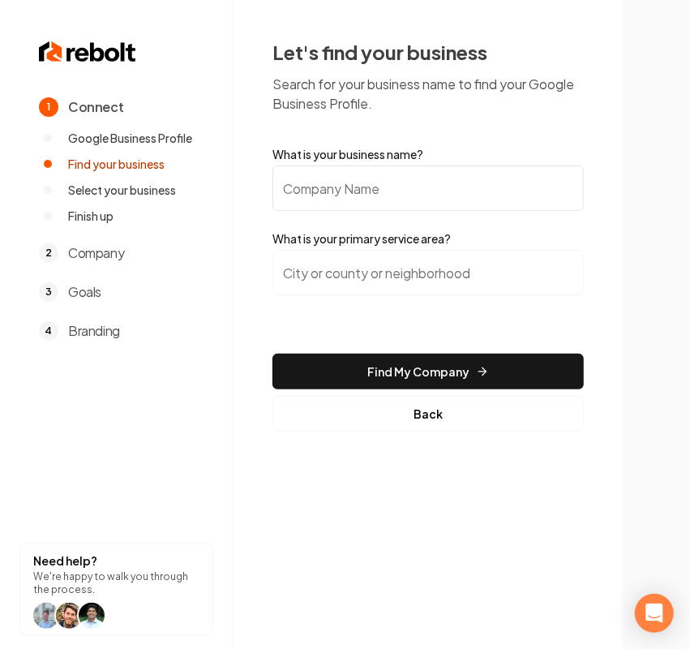
click at [406, 200] on input "What is your business name?" at bounding box center [428, 187] width 311 height 45
paste input "Advanced Lawn Providers"
type input "Advanced Lawn Providers"
click at [345, 264] on input "search" at bounding box center [428, 272] width 311 height 45
paste input "[PERSON_NAME]"
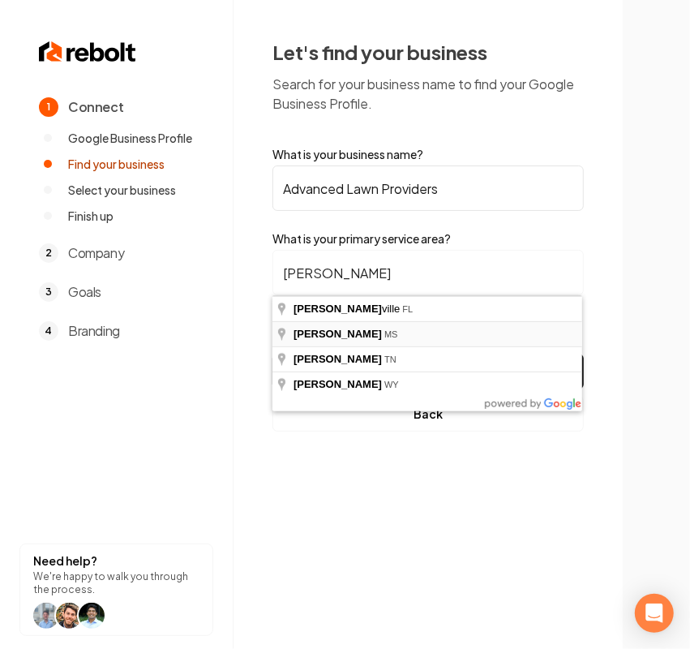
type input "[PERSON_NAME], [GEOGRAPHIC_DATA]"
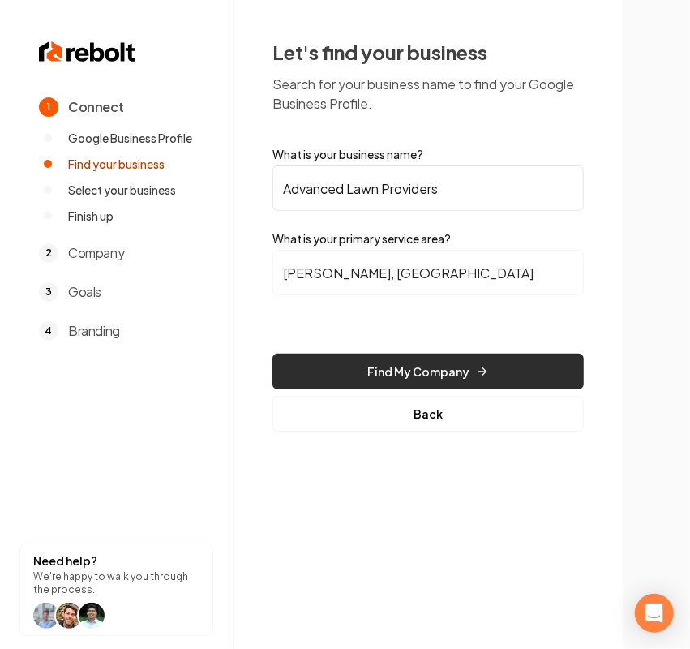
click at [359, 383] on button "Find My Company" at bounding box center [428, 372] width 311 height 36
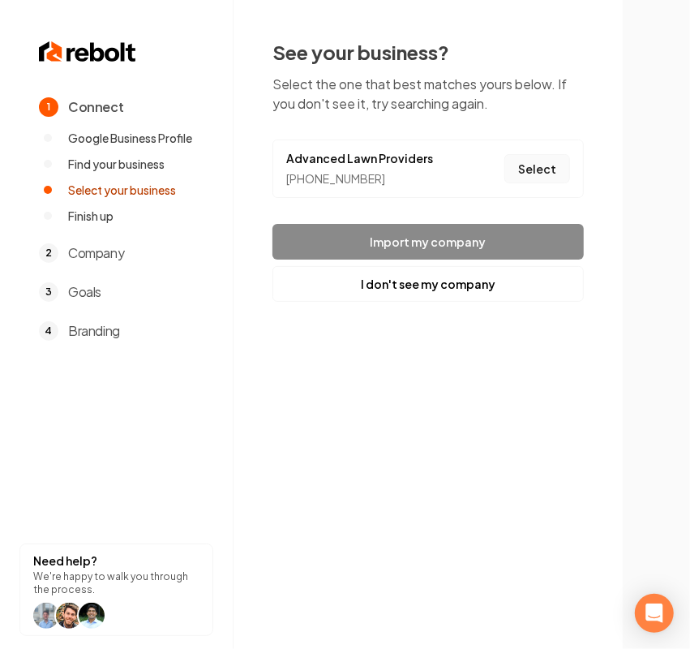
click at [558, 164] on button "Select" at bounding box center [538, 168] width 66 height 29
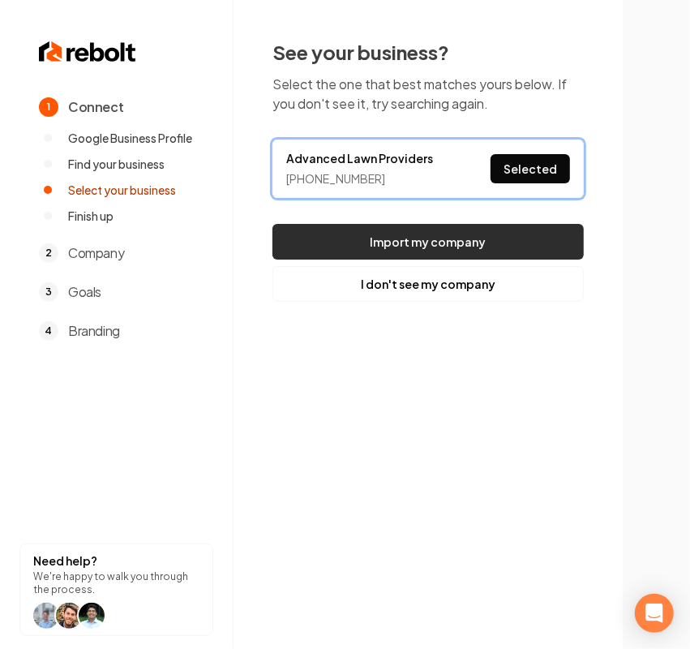
click at [423, 240] on button "Import my company" at bounding box center [428, 242] width 311 height 36
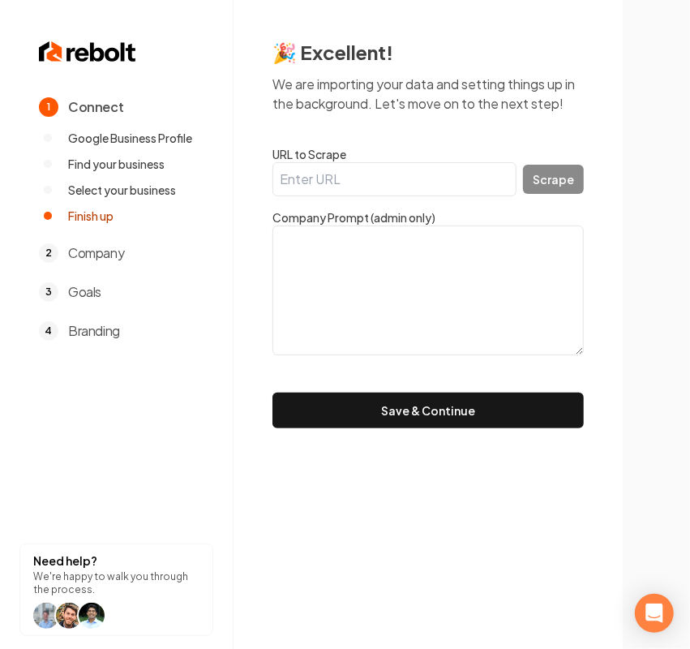
click at [374, 323] on textarea at bounding box center [428, 290] width 311 height 130
paste textarea "Advanced lawn co makes lawn care easy for homeowners and businesses owners in […"
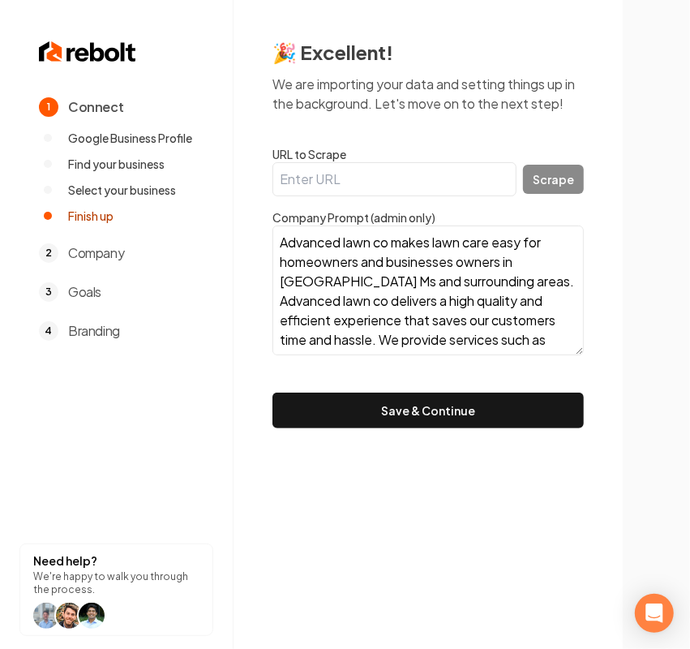
scroll to position [51, 0]
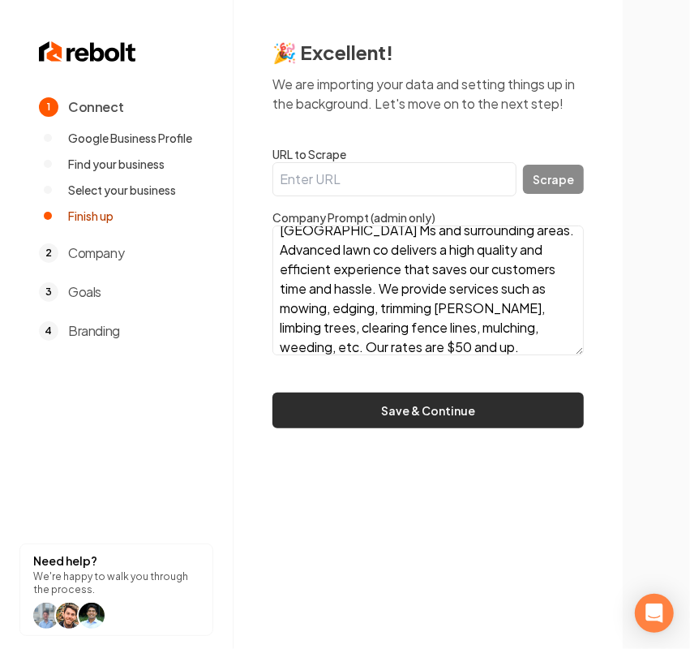
type textarea "Advanced lawn co makes lawn care easy for homeowners and businesses owners in […"
click at [383, 402] on button "Save & Continue" at bounding box center [428, 411] width 311 height 36
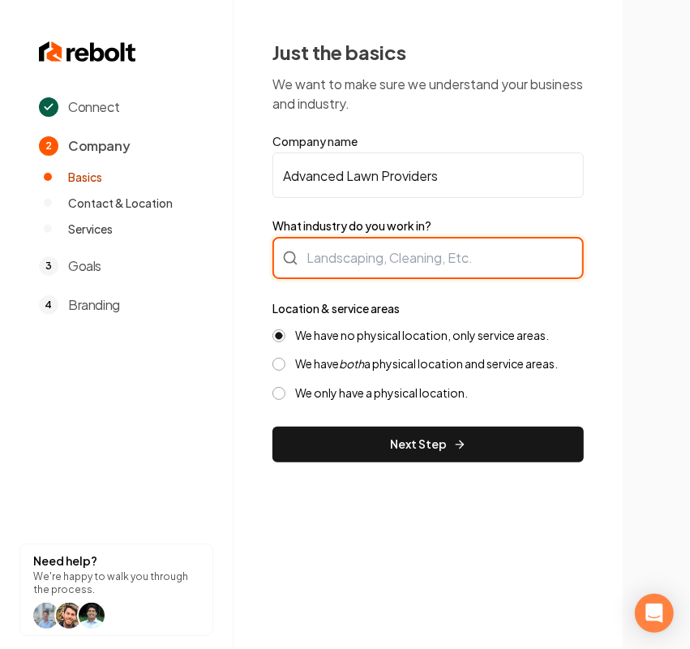
click at [353, 264] on div at bounding box center [428, 258] width 311 height 42
type input "Landscaping"
